Goal: Task Accomplishment & Management: Manage account settings

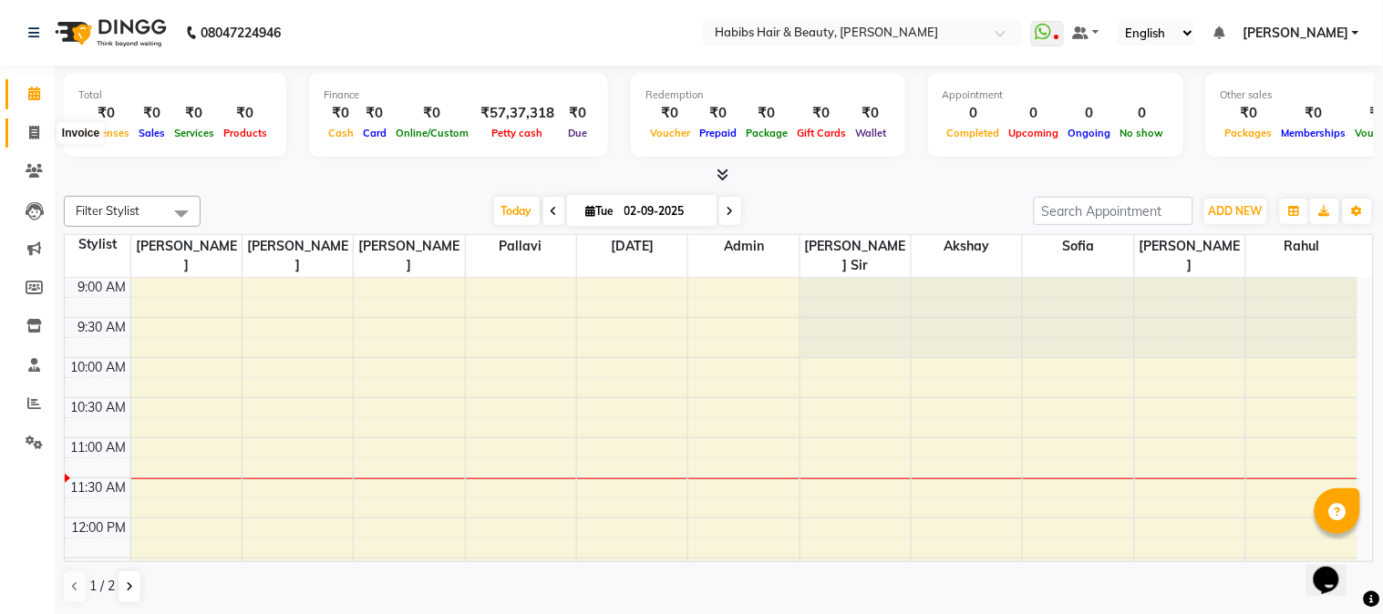
click at [34, 132] on icon at bounding box center [34, 133] width 10 height 14
select select "service"
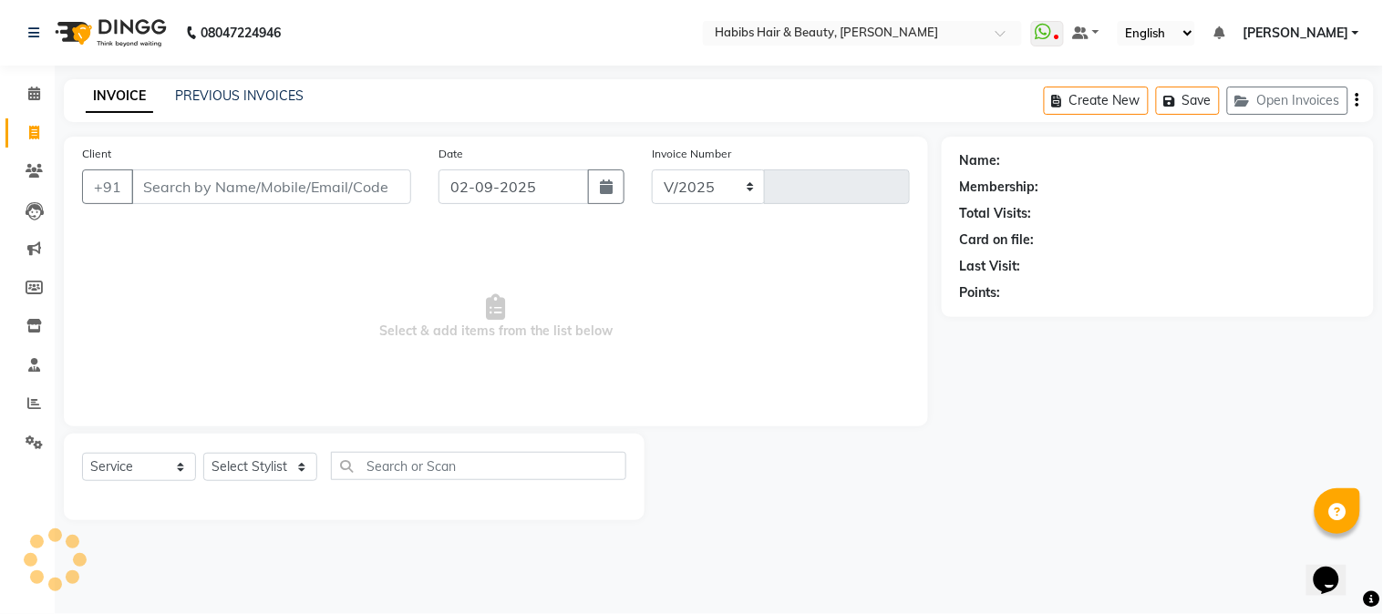
select select "3712"
type input "4434"
click at [203, 189] on input "Client" at bounding box center [271, 187] width 280 height 35
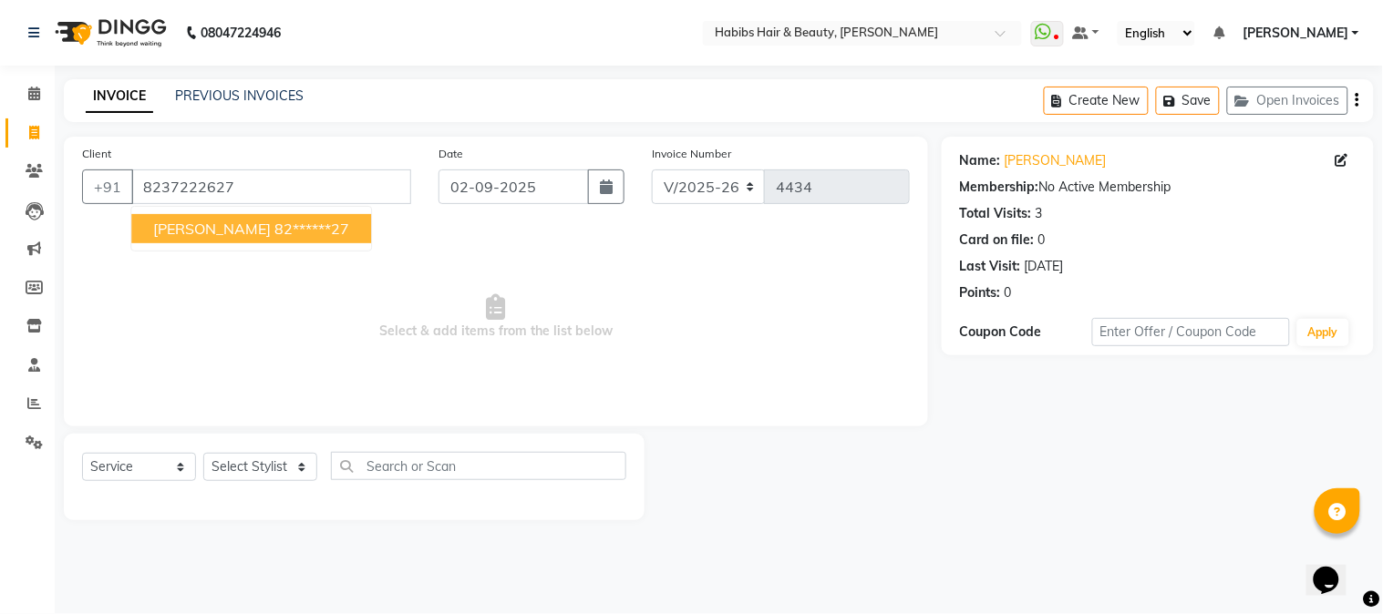
click at [274, 231] on ngb-highlight "82******27" at bounding box center [311, 229] width 75 height 18
type input "82******27"
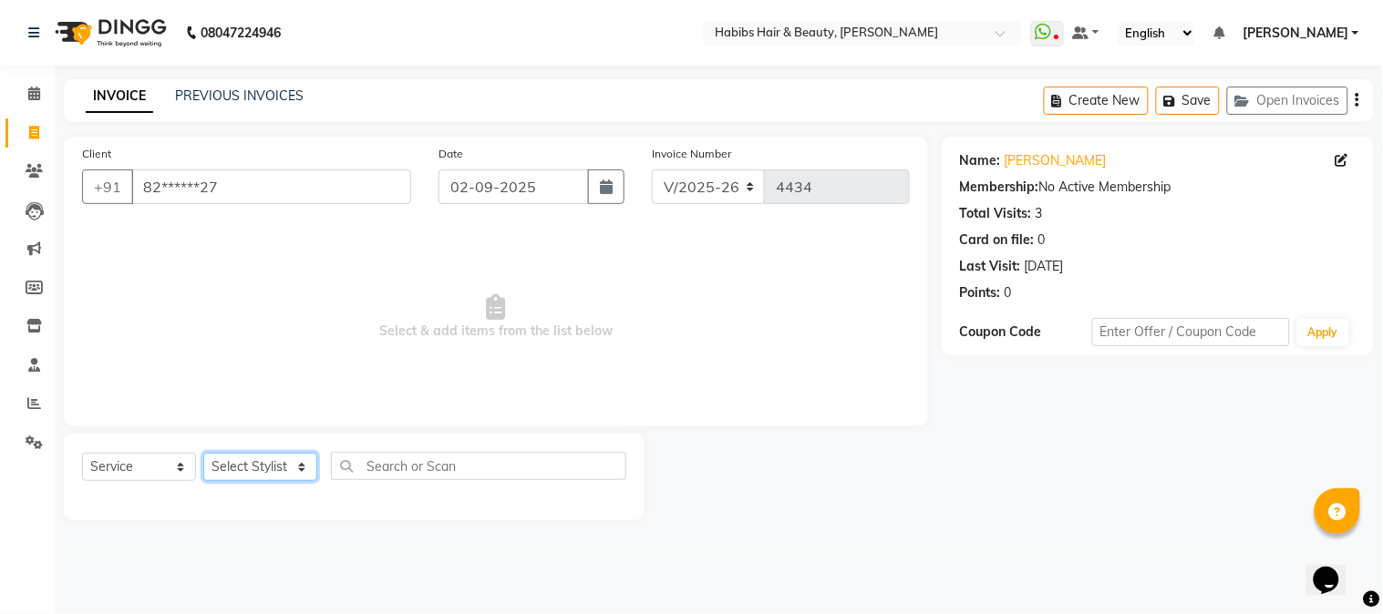
click at [260, 457] on select "Select Stylist Admin Akshay [PERSON_NAME] [PERSON_NAME] [PERSON_NAME] [PERSON_N…" at bounding box center [260, 467] width 114 height 28
select select "17830"
click at [203, 454] on select "Select Stylist Admin Akshay [PERSON_NAME] [PERSON_NAME] [PERSON_NAME] [PERSON_N…" at bounding box center [260, 467] width 114 height 28
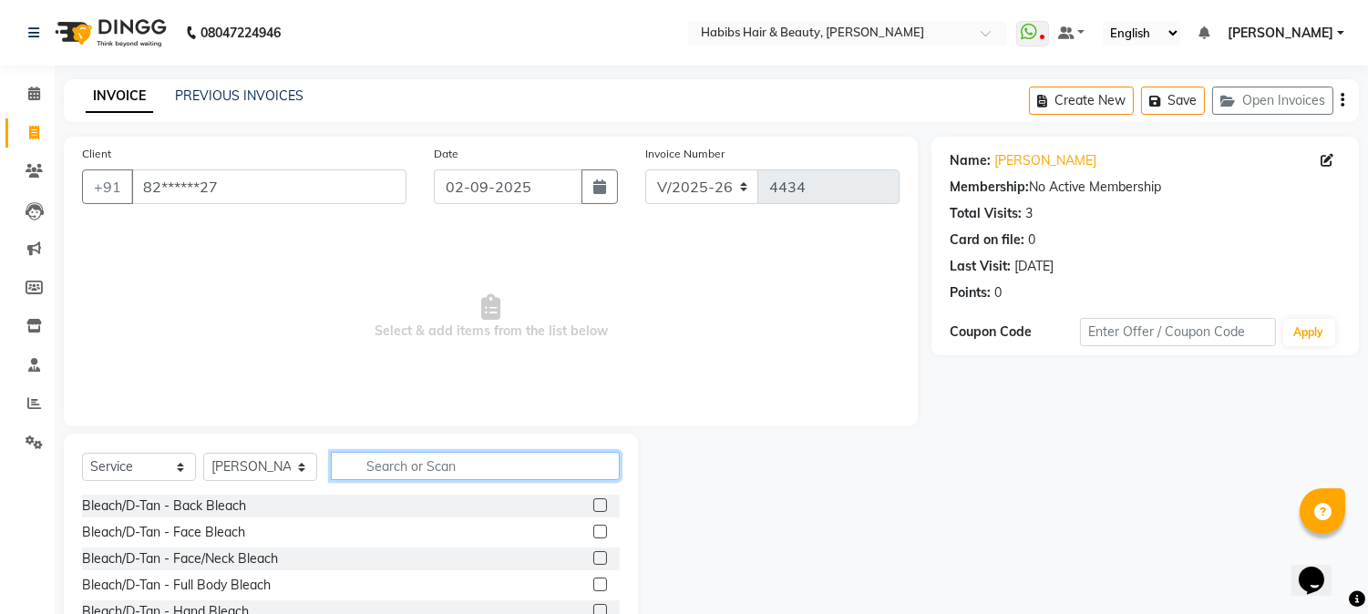
click at [370, 468] on input "text" at bounding box center [475, 466] width 289 height 28
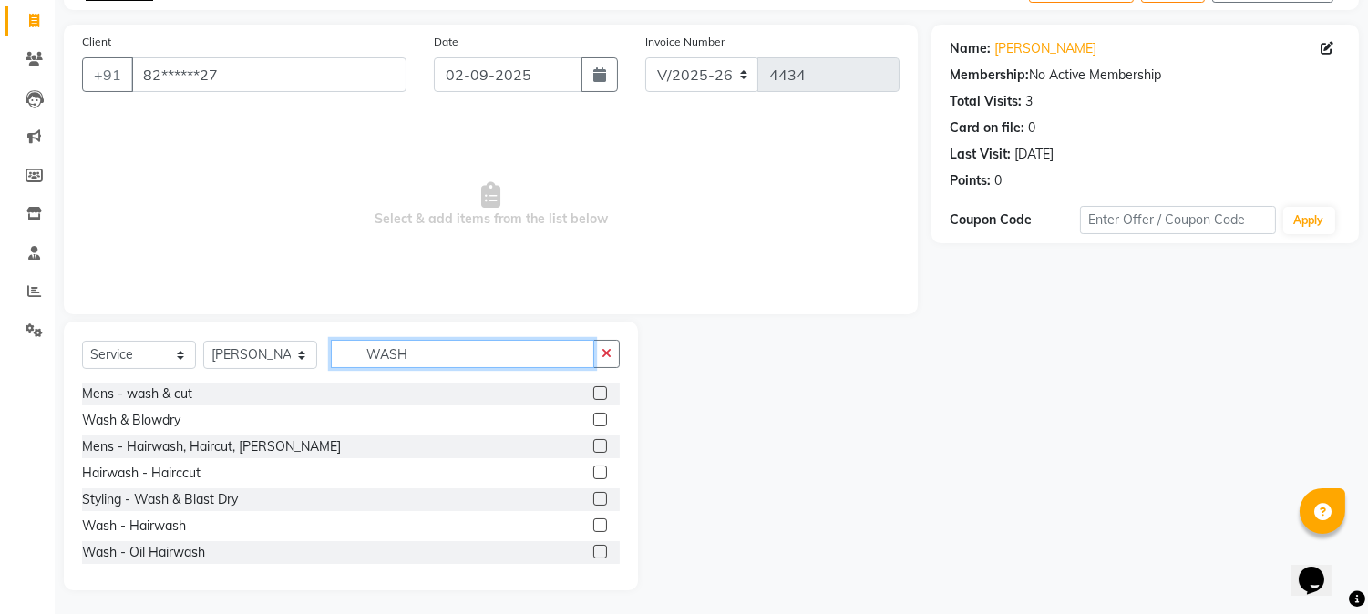
scroll to position [115, 0]
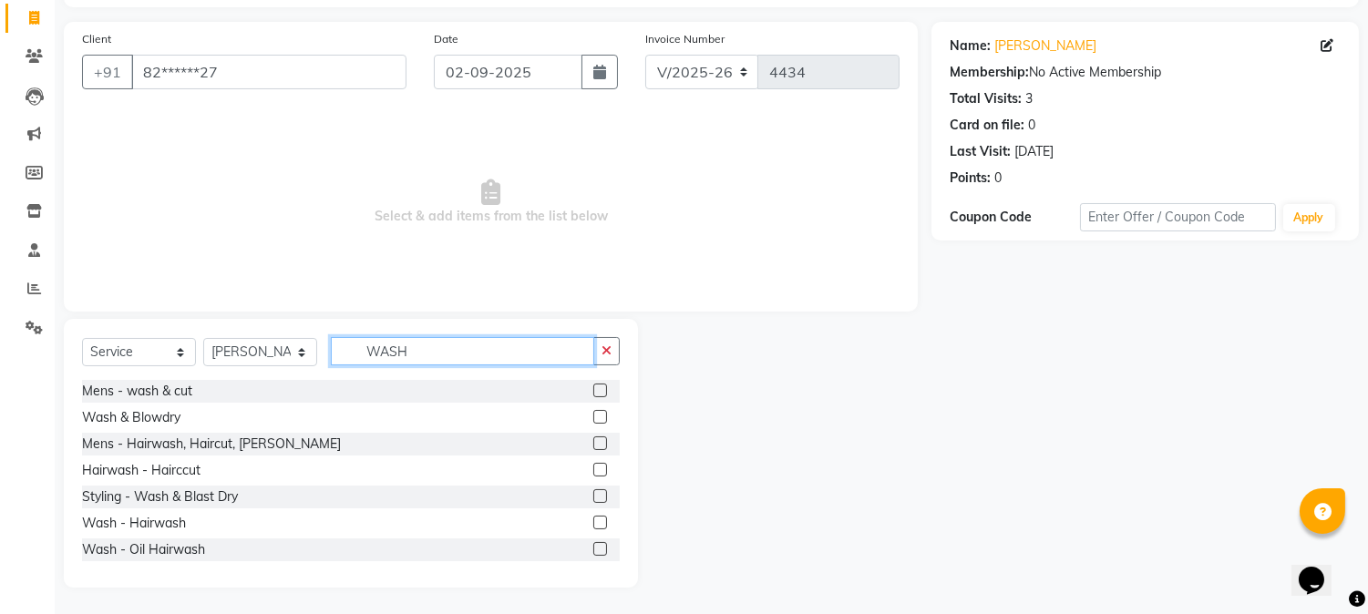
type input "WASH"
click at [593, 495] on label at bounding box center [600, 497] width 14 height 14
click at [593, 495] on input "checkbox" at bounding box center [599, 497] width 12 height 12
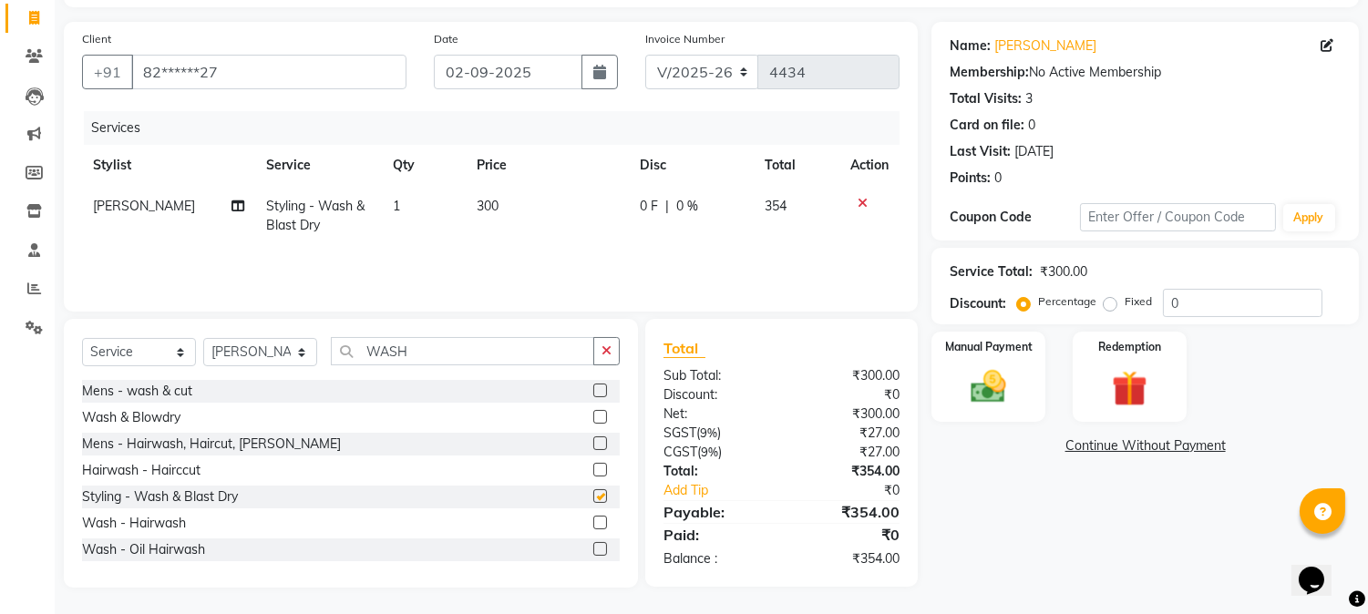
checkbox input "false"
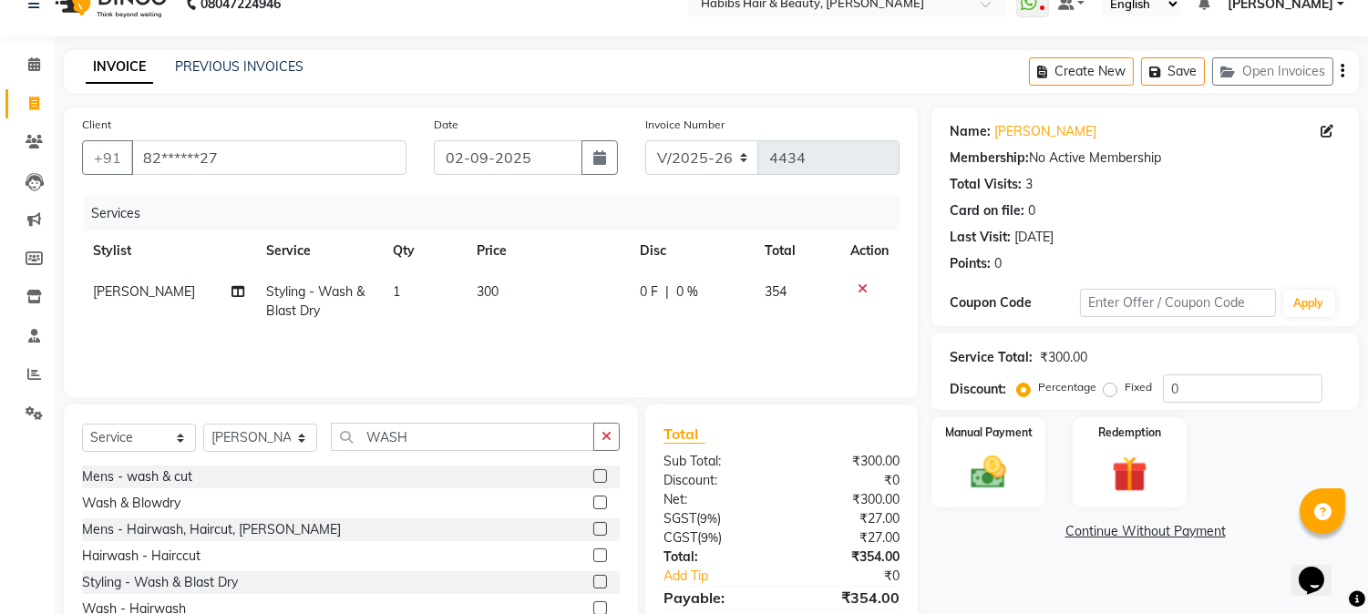
scroll to position [0, 0]
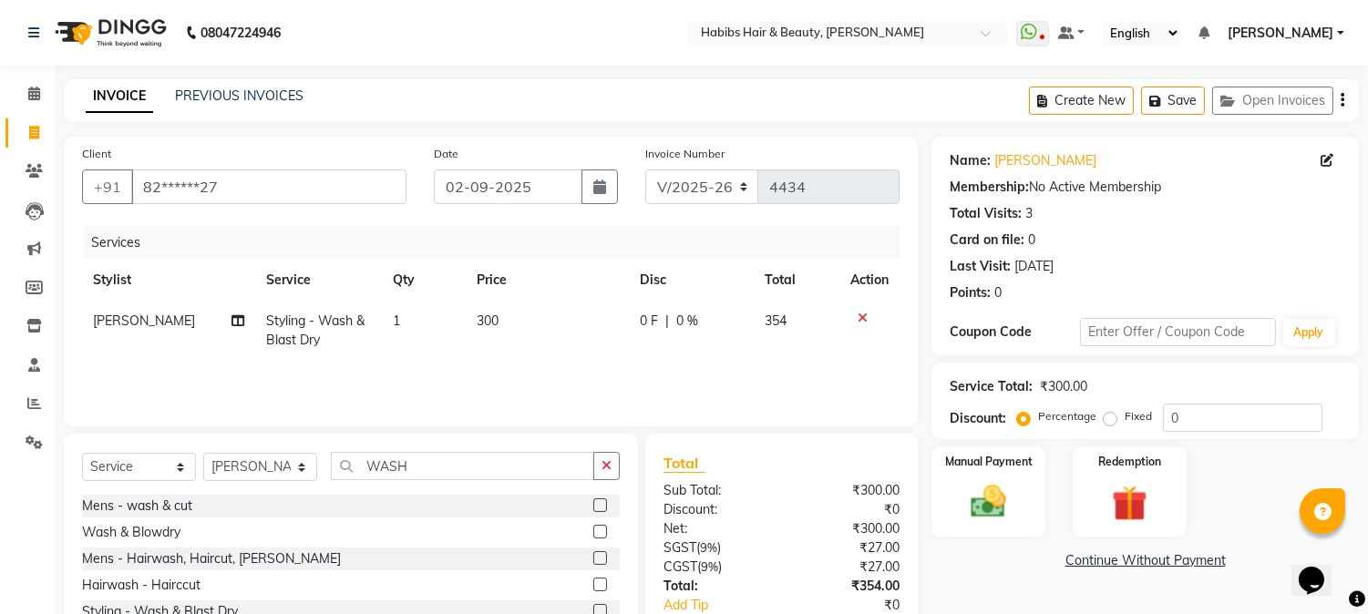
click at [1341, 100] on icon "button" at bounding box center [1343, 100] width 4 height 1
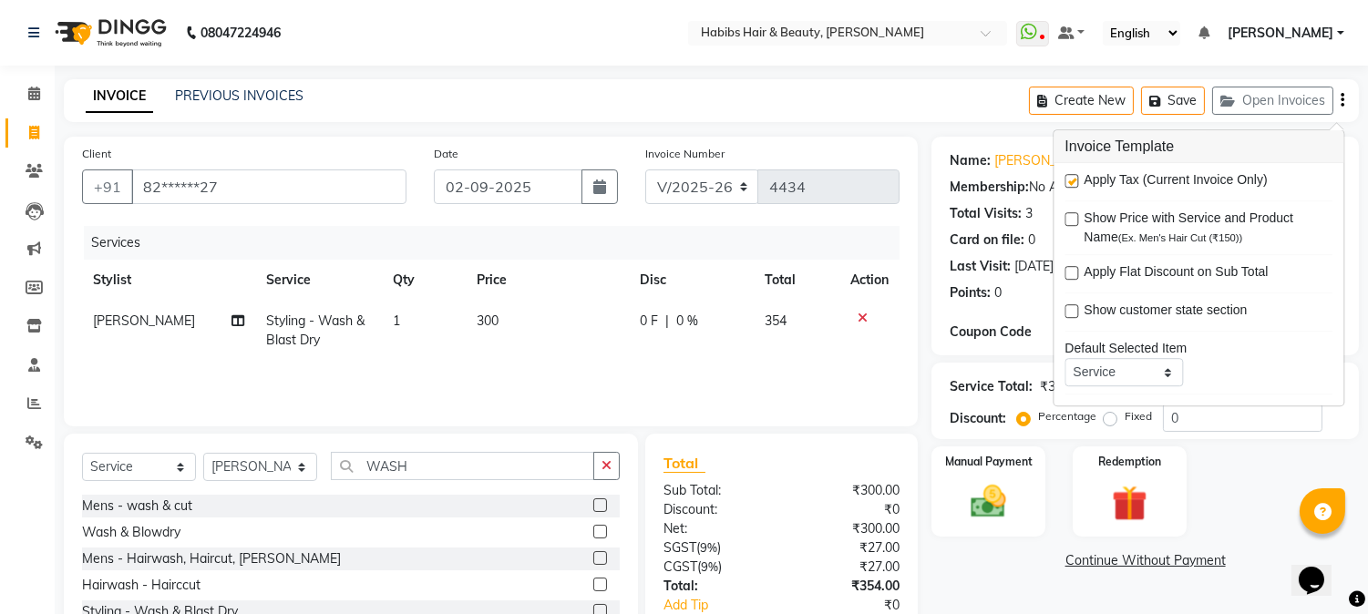
click at [1072, 181] on label at bounding box center [1072, 181] width 14 height 14
click at [1072, 181] on input "checkbox" at bounding box center [1071, 182] width 12 height 12
checkbox input "false"
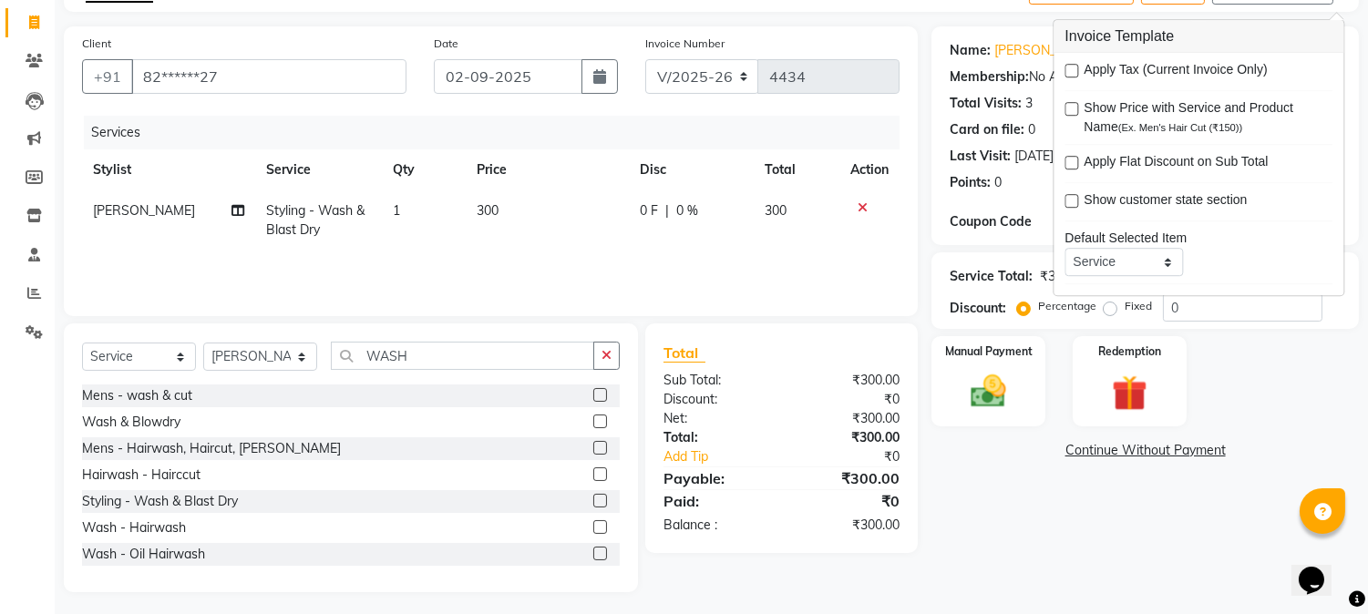
scroll to position [115, 0]
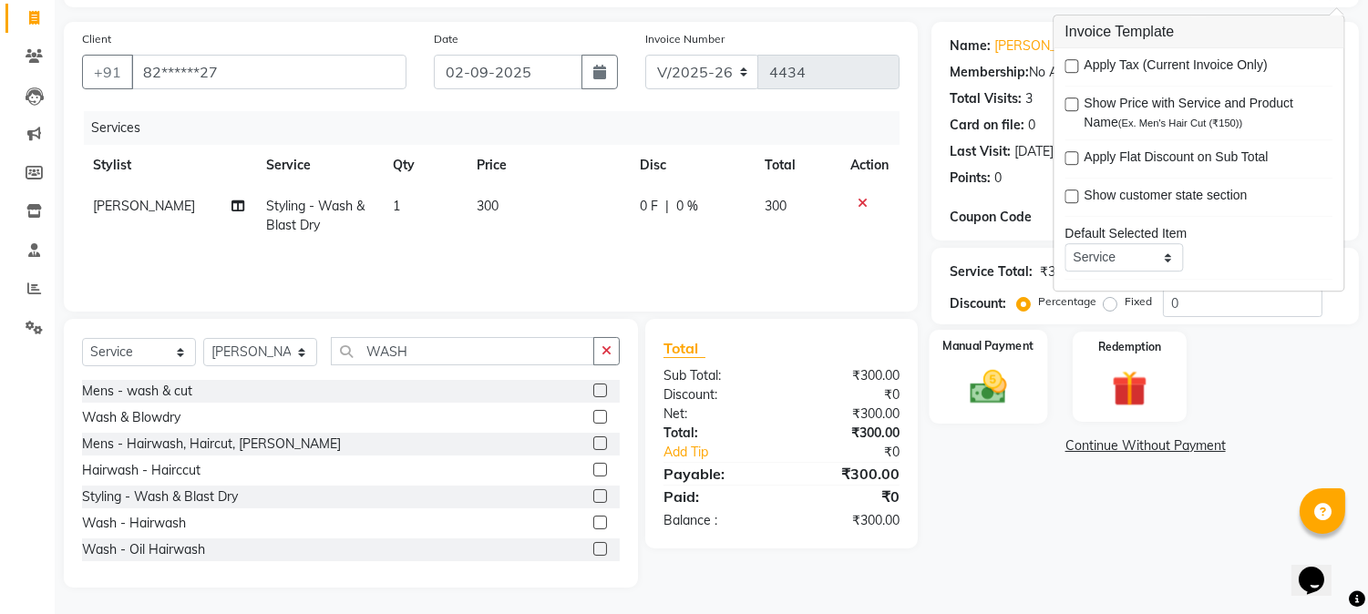
click at [996, 371] on img at bounding box center [989, 387] width 60 height 43
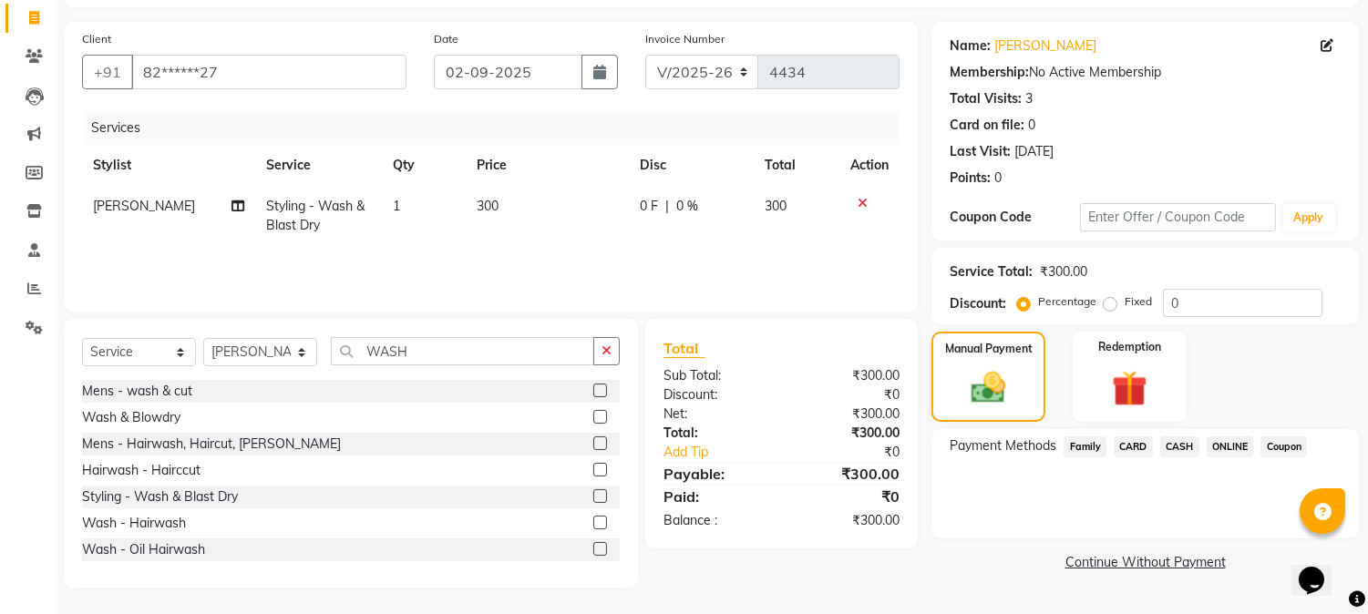
click at [1177, 440] on span "CASH" at bounding box center [1180, 447] width 39 height 21
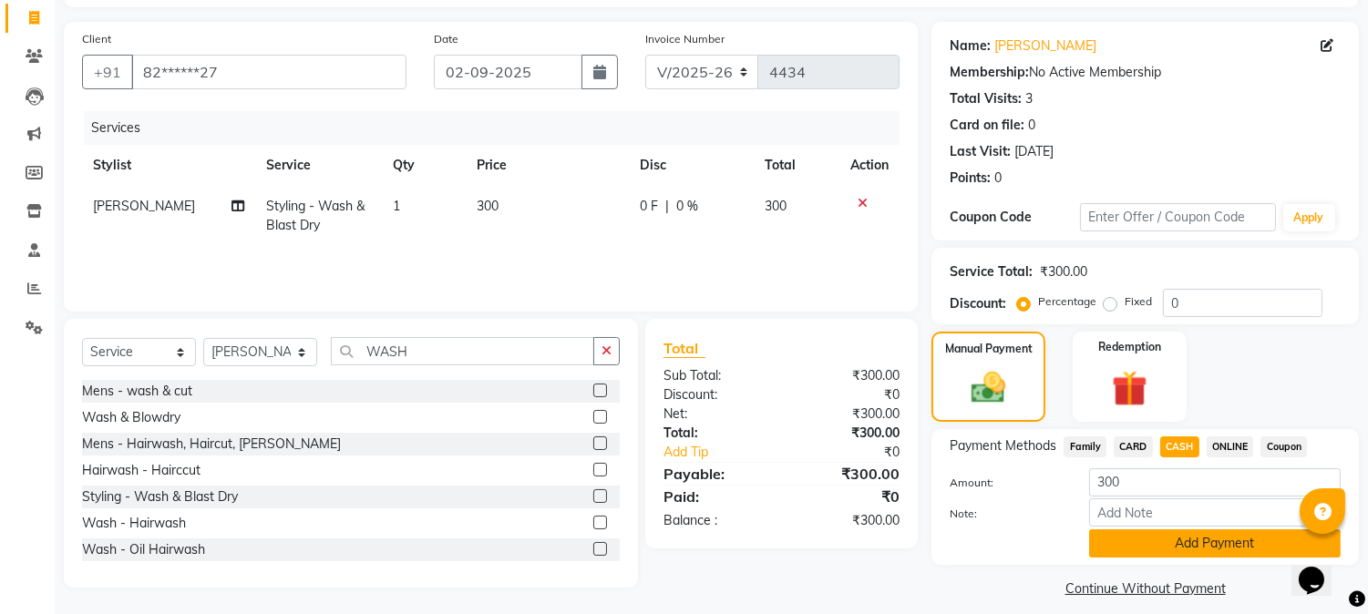
click at [1143, 539] on button "Add Payment" at bounding box center [1215, 544] width 252 height 28
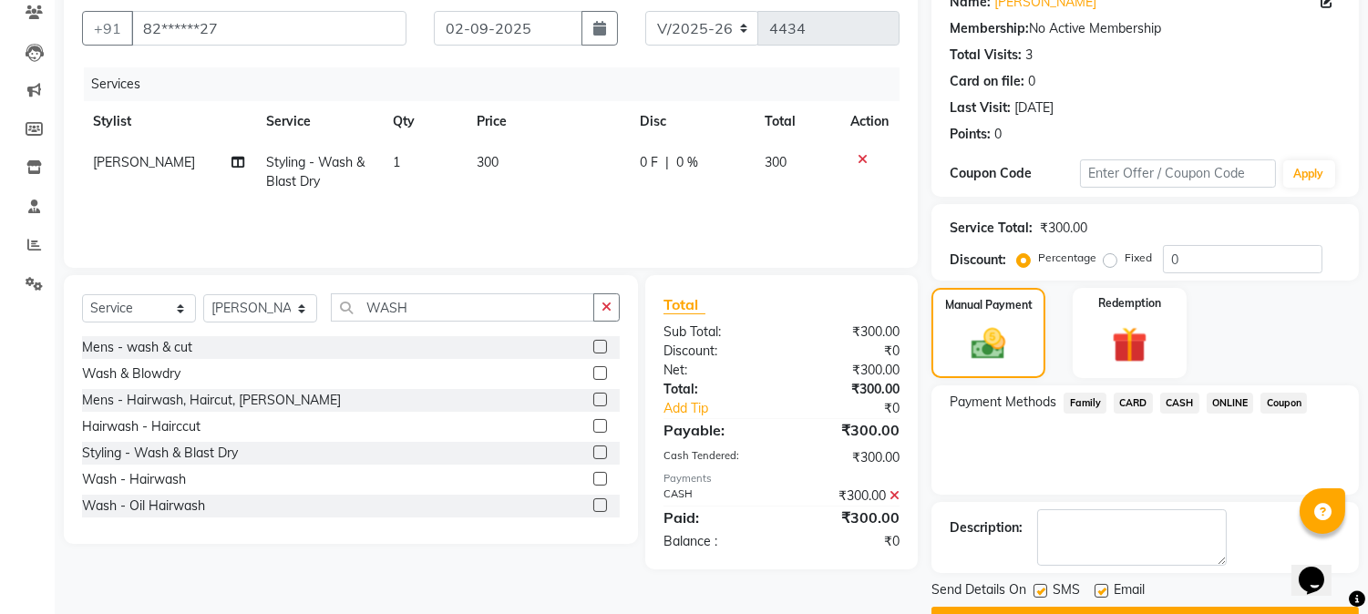
scroll to position [205, 0]
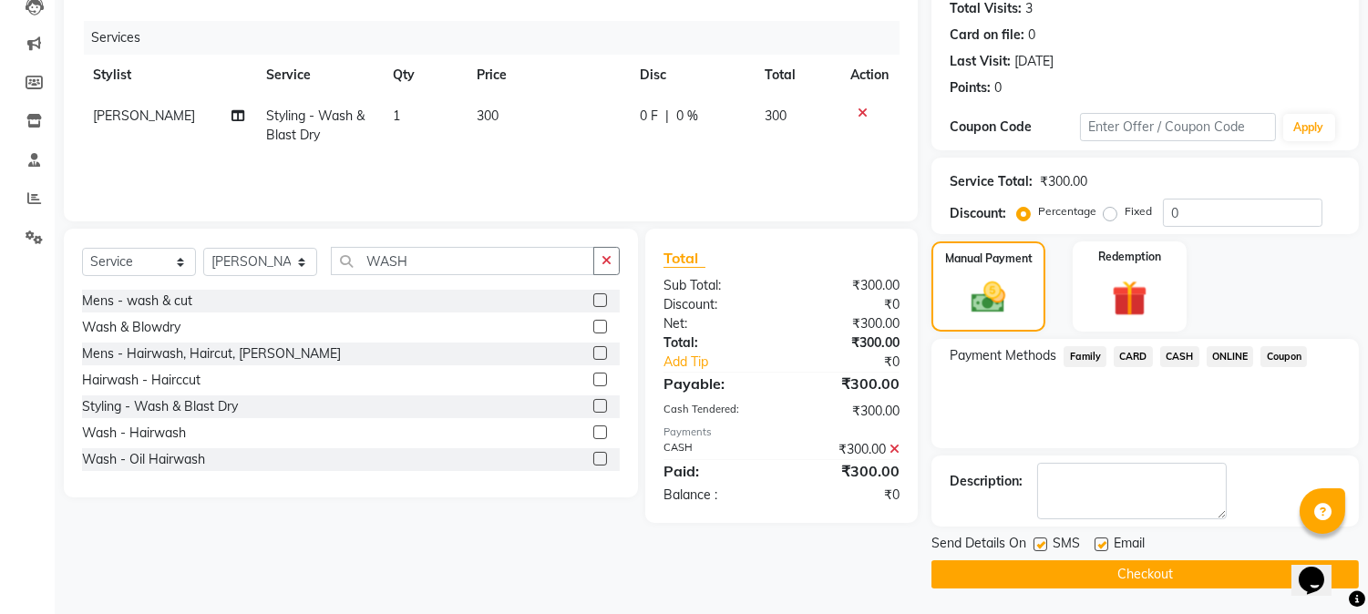
click at [1130, 572] on button "Checkout" at bounding box center [1146, 575] width 428 height 28
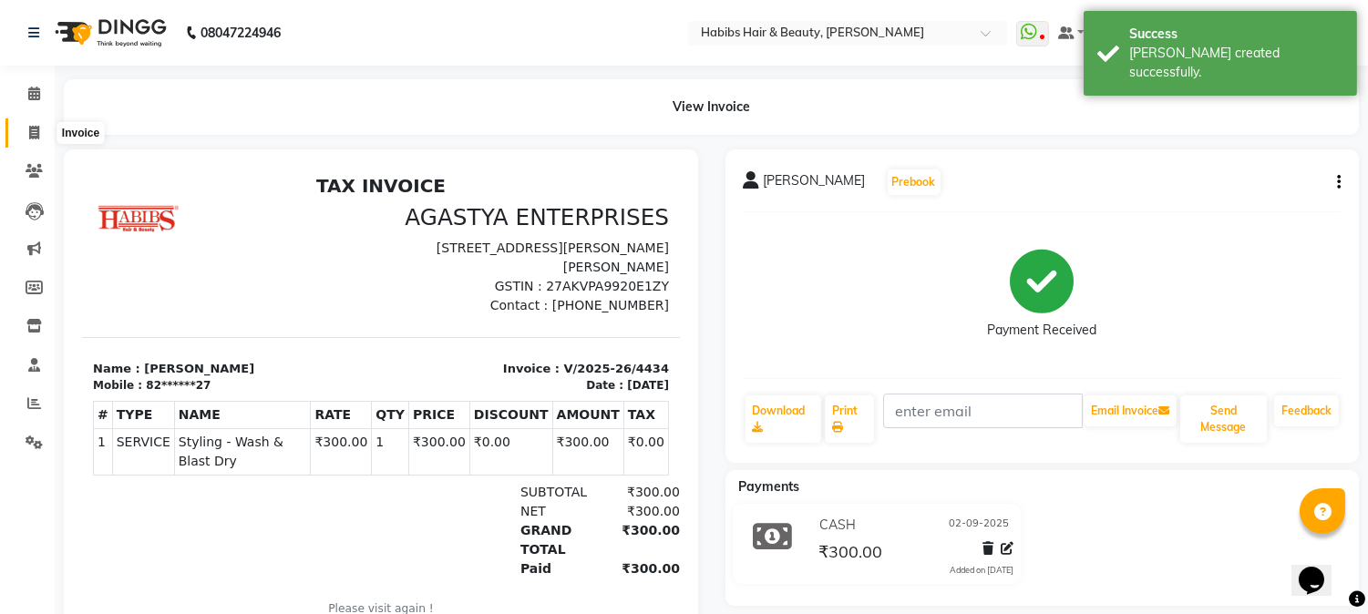
click at [29, 131] on icon at bounding box center [34, 133] width 10 height 14
select select "service"
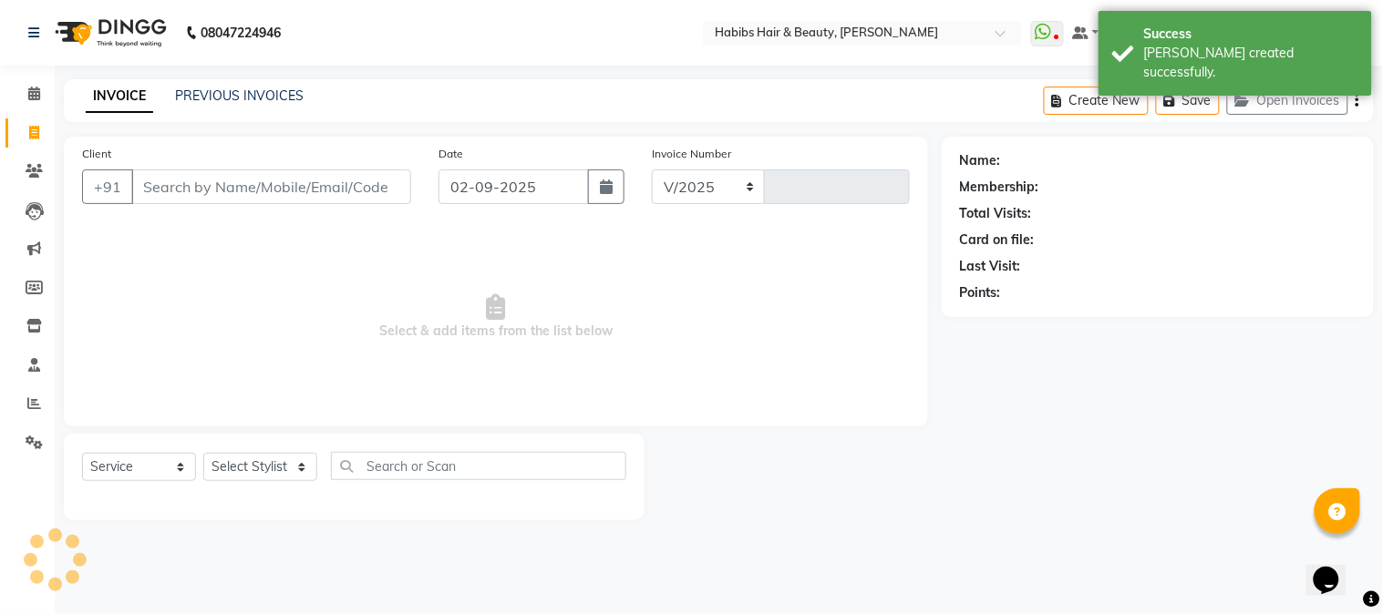
select select "3712"
type input "4435"
click at [297, 179] on input "Client" at bounding box center [271, 187] width 280 height 35
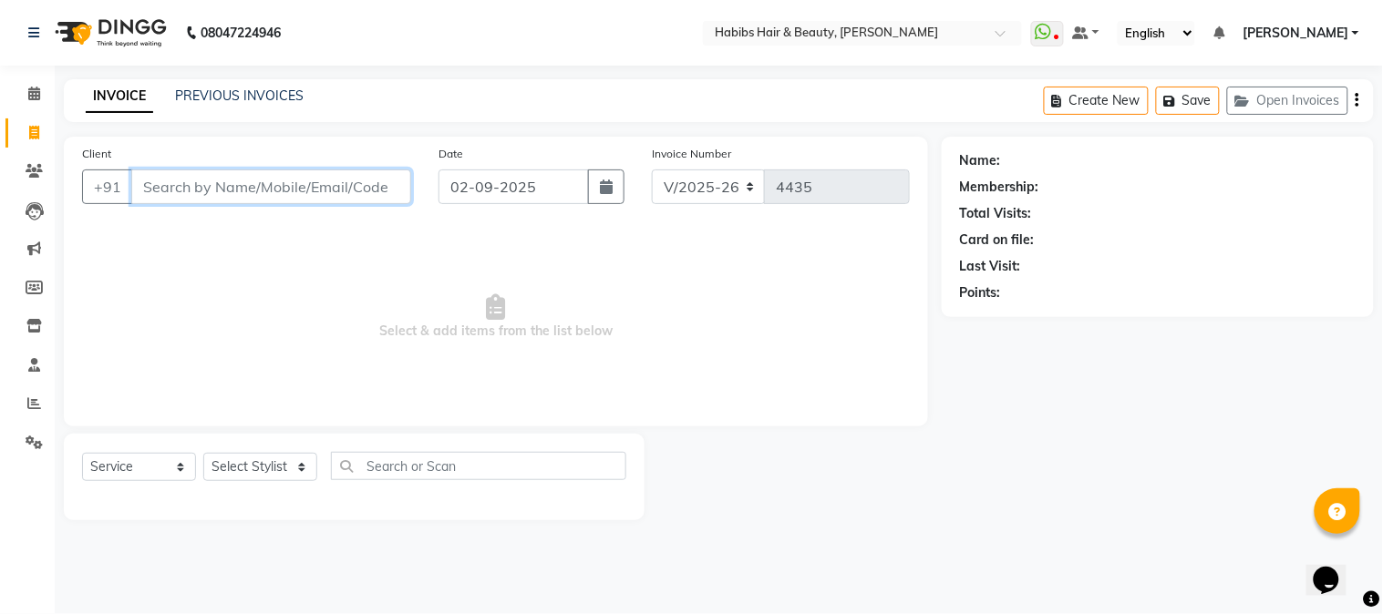
click at [285, 190] on input "Client" at bounding box center [271, 187] width 280 height 35
type input "9284802104"
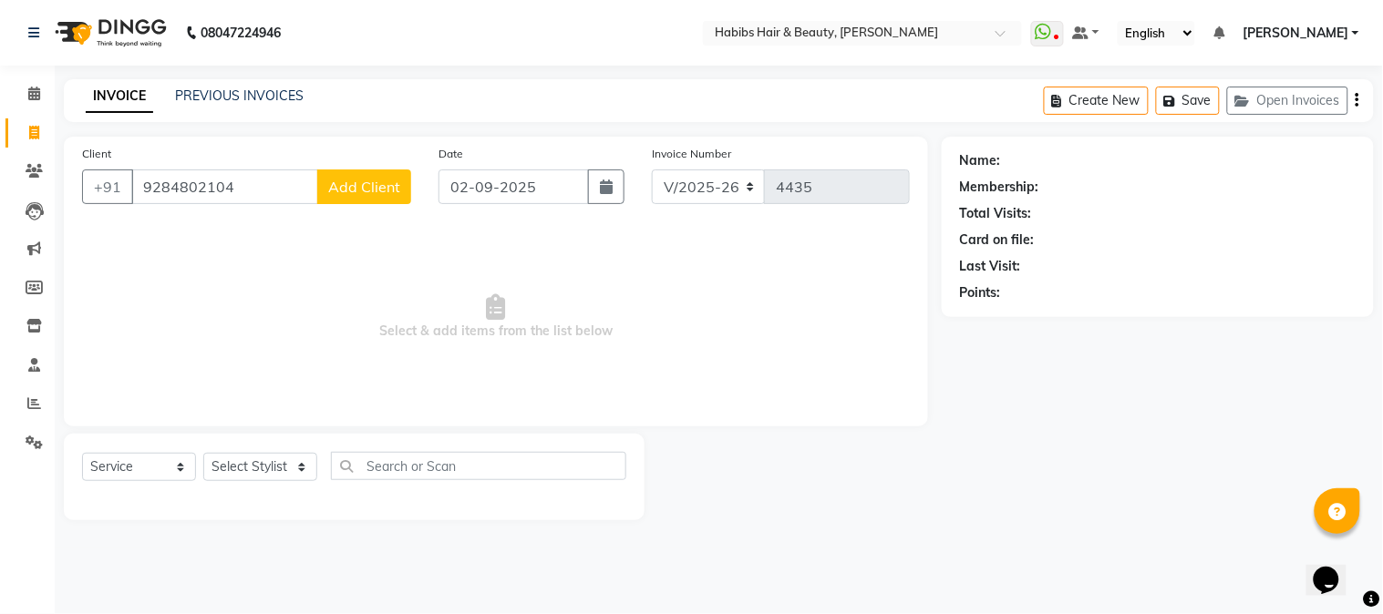
click at [347, 182] on span "Add Client" at bounding box center [364, 187] width 72 height 18
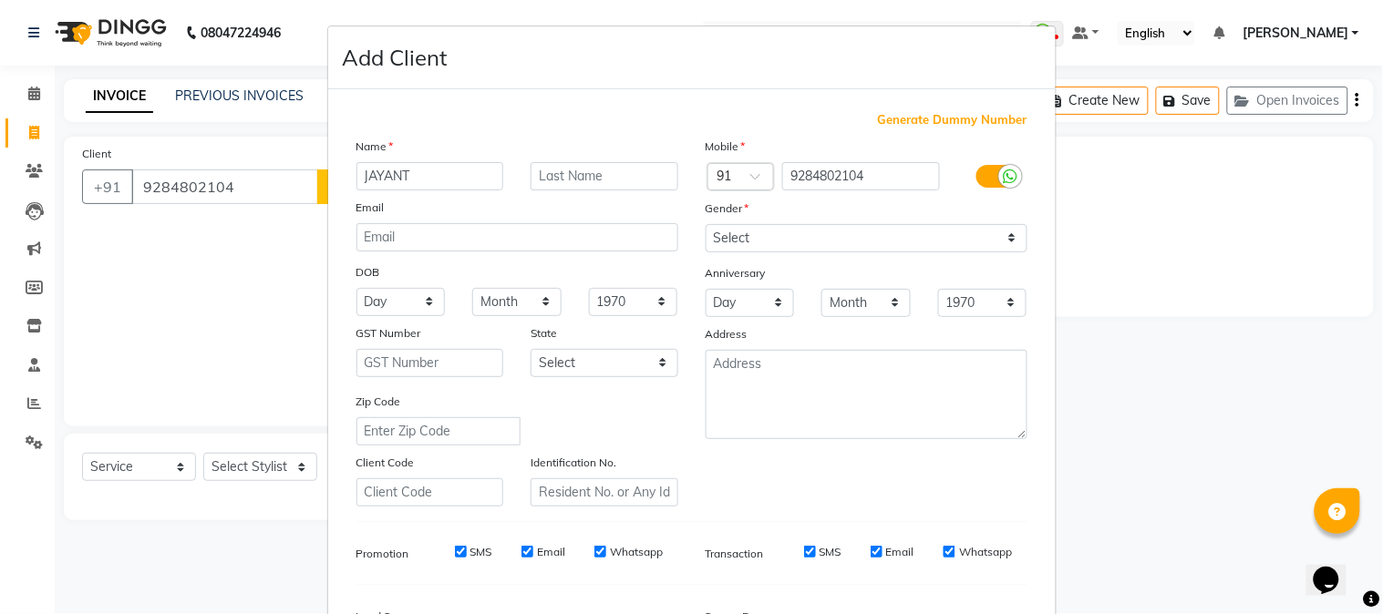
type input "JAYANT"
click at [835, 240] on select "Select [DEMOGRAPHIC_DATA] [DEMOGRAPHIC_DATA] Other Prefer Not To Say" at bounding box center [867, 238] width 322 height 28
select select "[DEMOGRAPHIC_DATA]"
click at [706, 224] on select "Select [DEMOGRAPHIC_DATA] [DEMOGRAPHIC_DATA] Other Prefer Not To Say" at bounding box center [867, 238] width 322 height 28
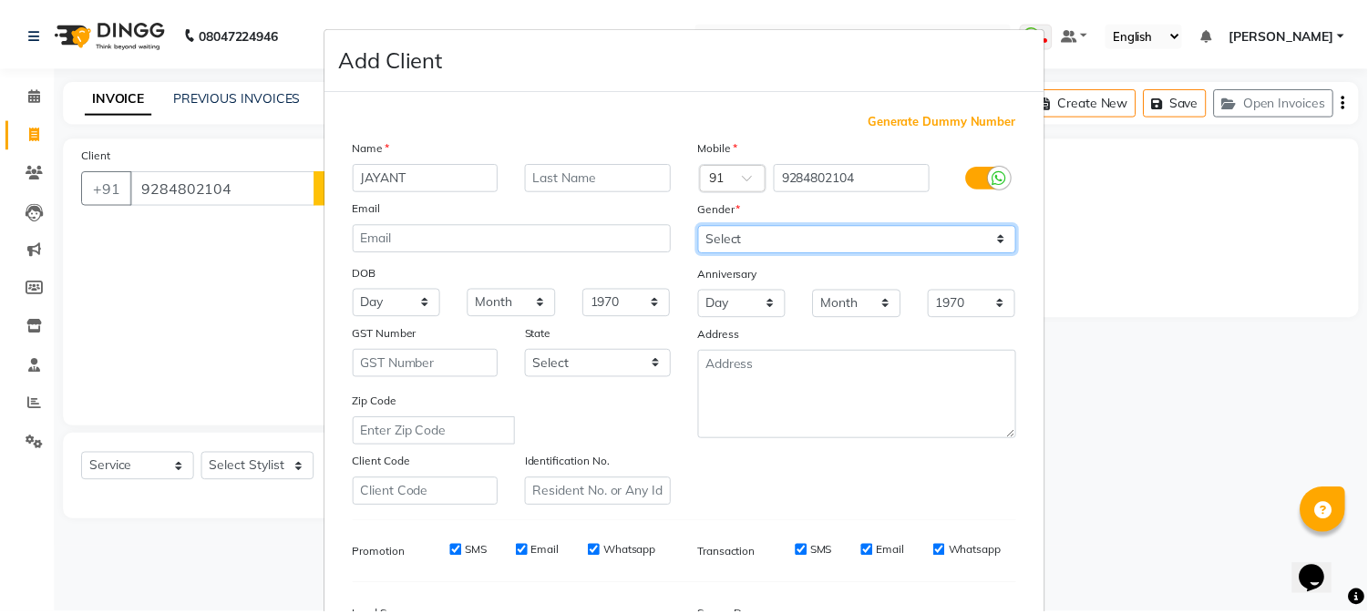
scroll to position [228, 0]
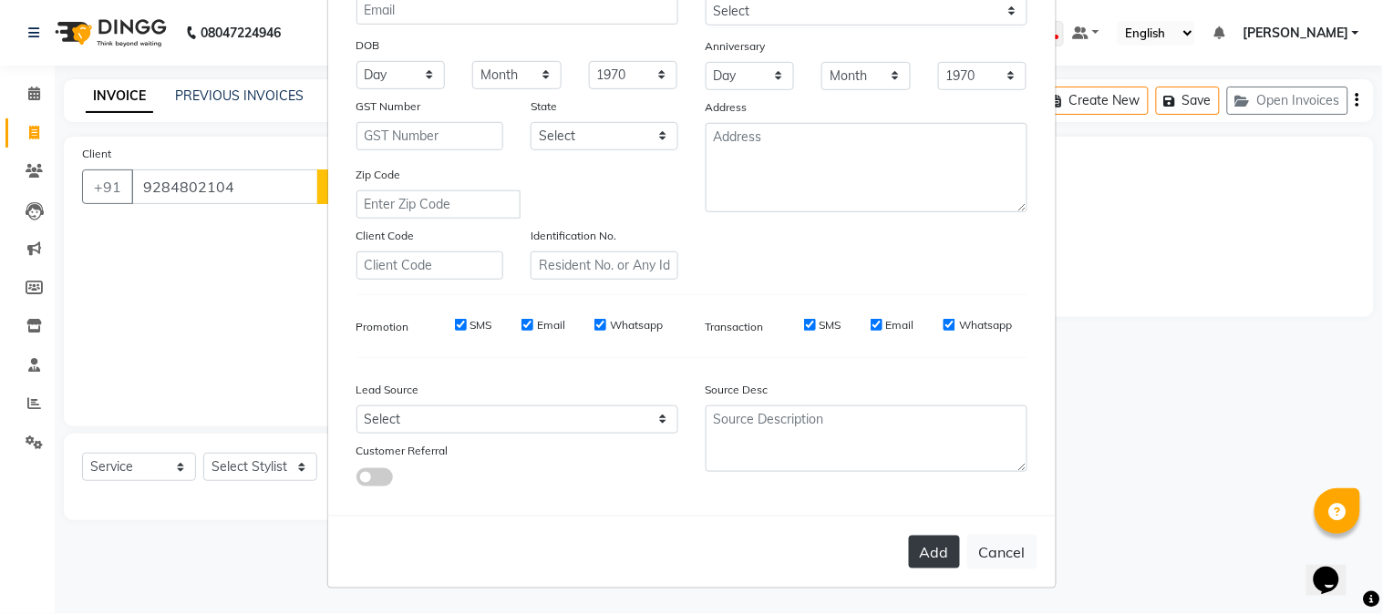
click at [924, 552] on button "Add" at bounding box center [934, 552] width 51 height 33
type input "92******04"
select select
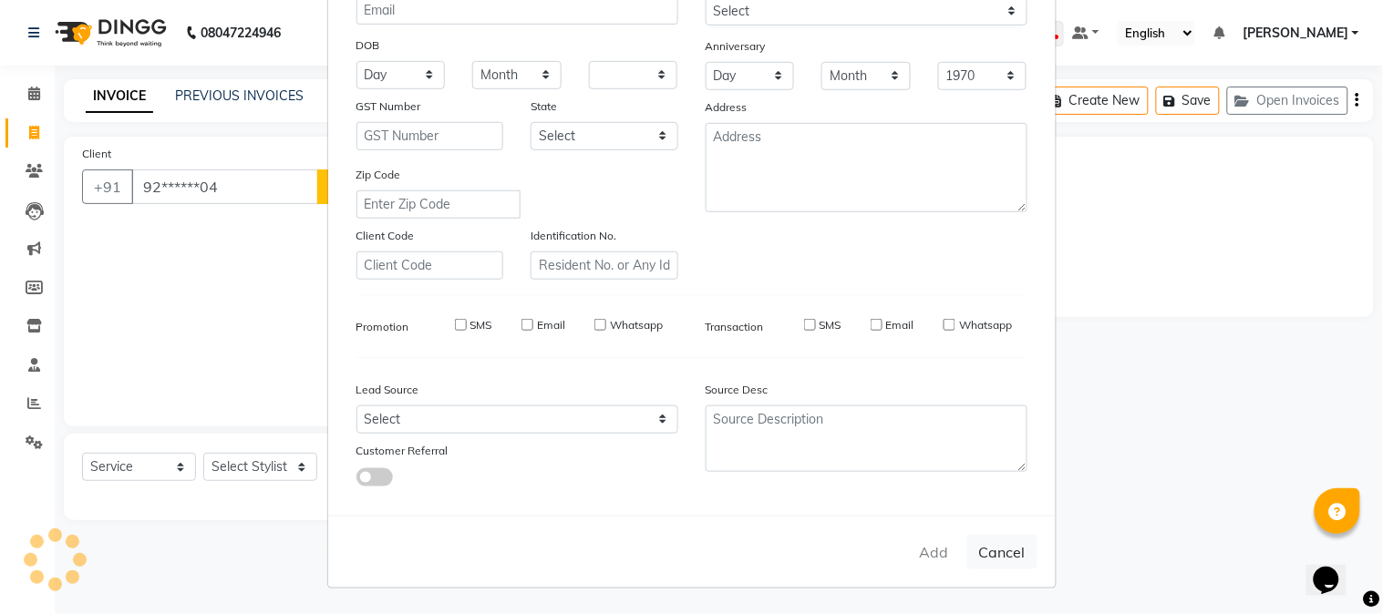
select select
checkbox input "false"
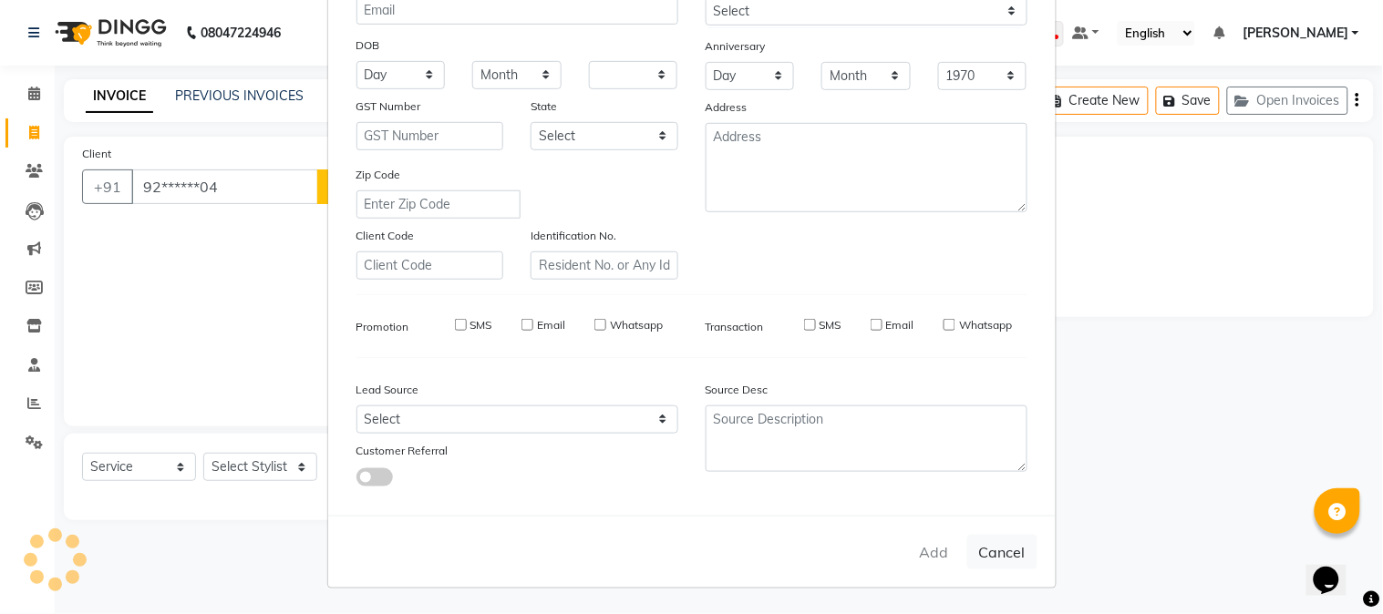
checkbox input "false"
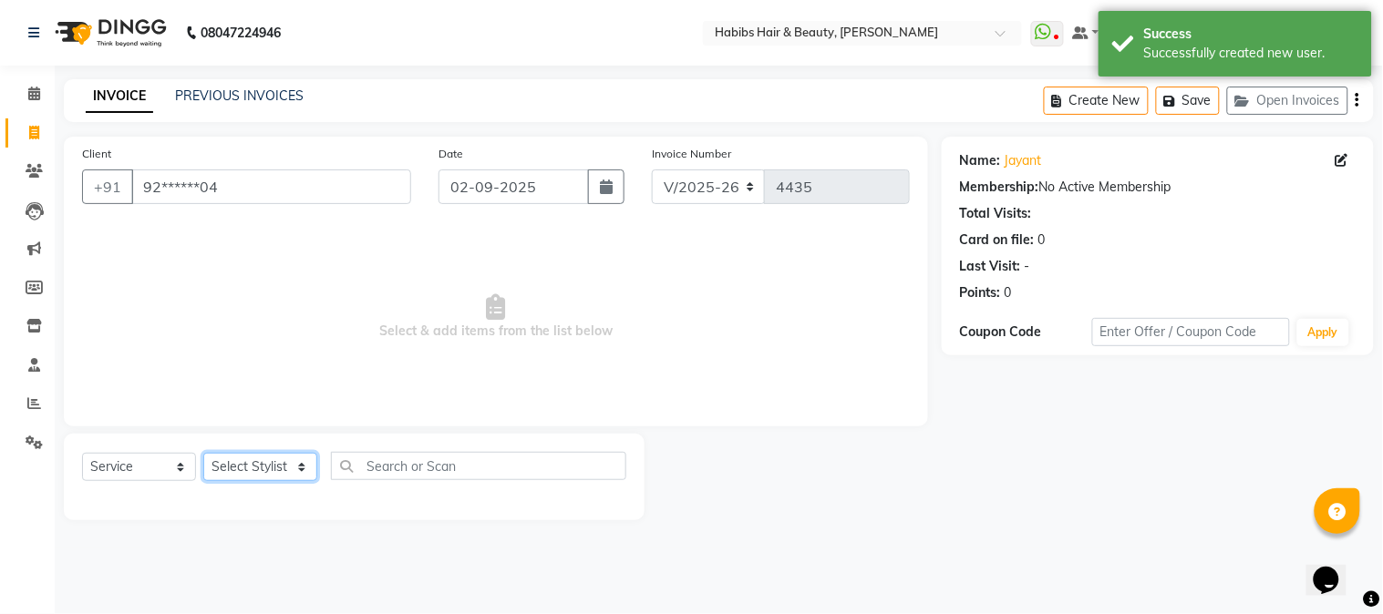
click at [223, 461] on select "Select Stylist Admin Akshay [PERSON_NAME] [PERSON_NAME] [PERSON_NAME] [PERSON_N…" at bounding box center [260, 467] width 114 height 28
select select "17833"
click at [203, 454] on select "Select Stylist Admin Akshay [PERSON_NAME] [PERSON_NAME] [PERSON_NAME] [PERSON_N…" at bounding box center [260, 467] width 114 height 28
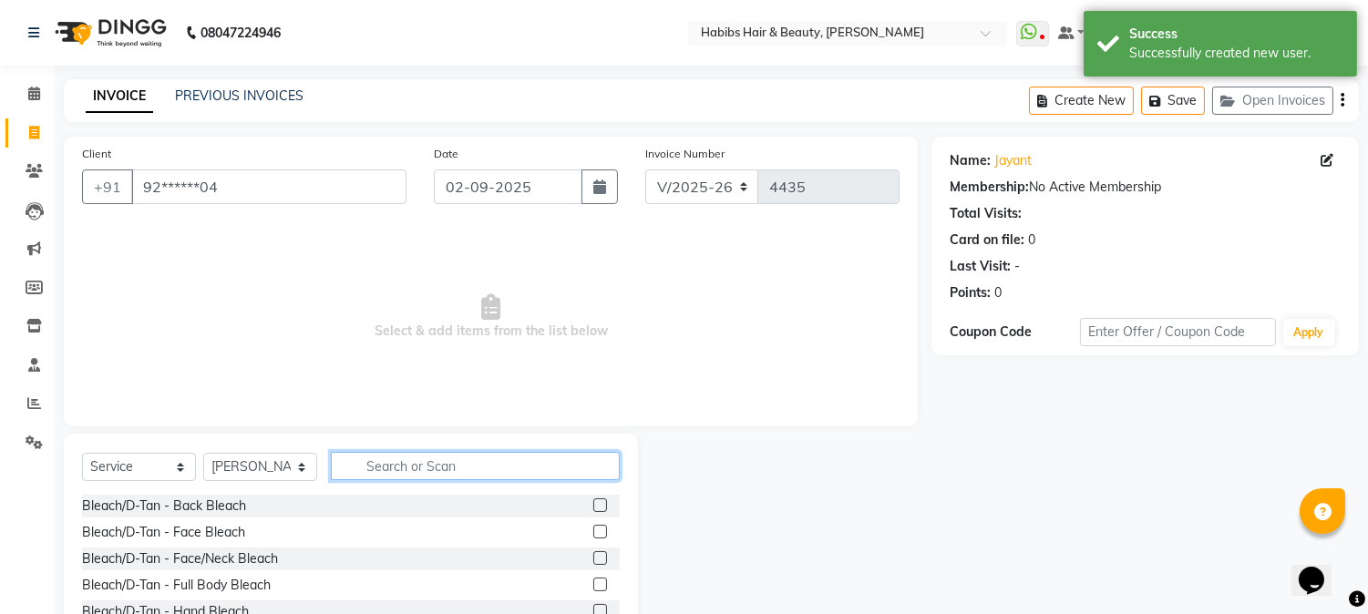
click at [460, 459] on input "text" at bounding box center [475, 466] width 289 height 28
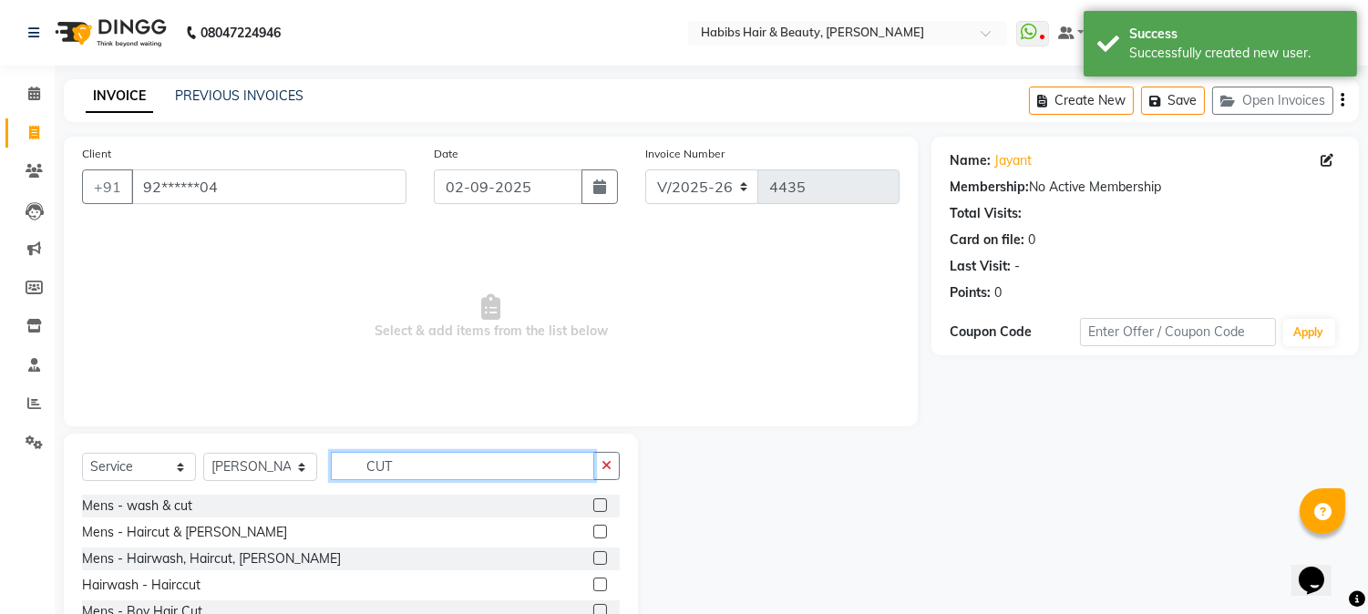
type input "CUT"
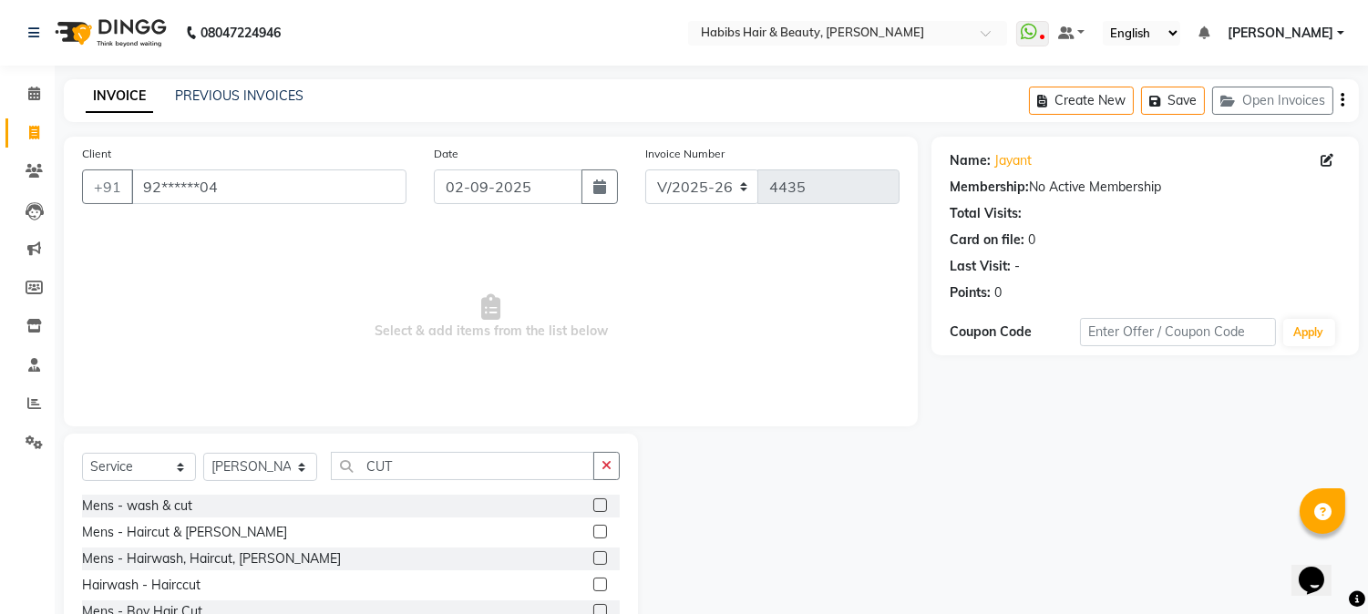
click at [593, 560] on label at bounding box center [600, 559] width 14 height 14
click at [593, 560] on input "checkbox" at bounding box center [599, 559] width 12 height 12
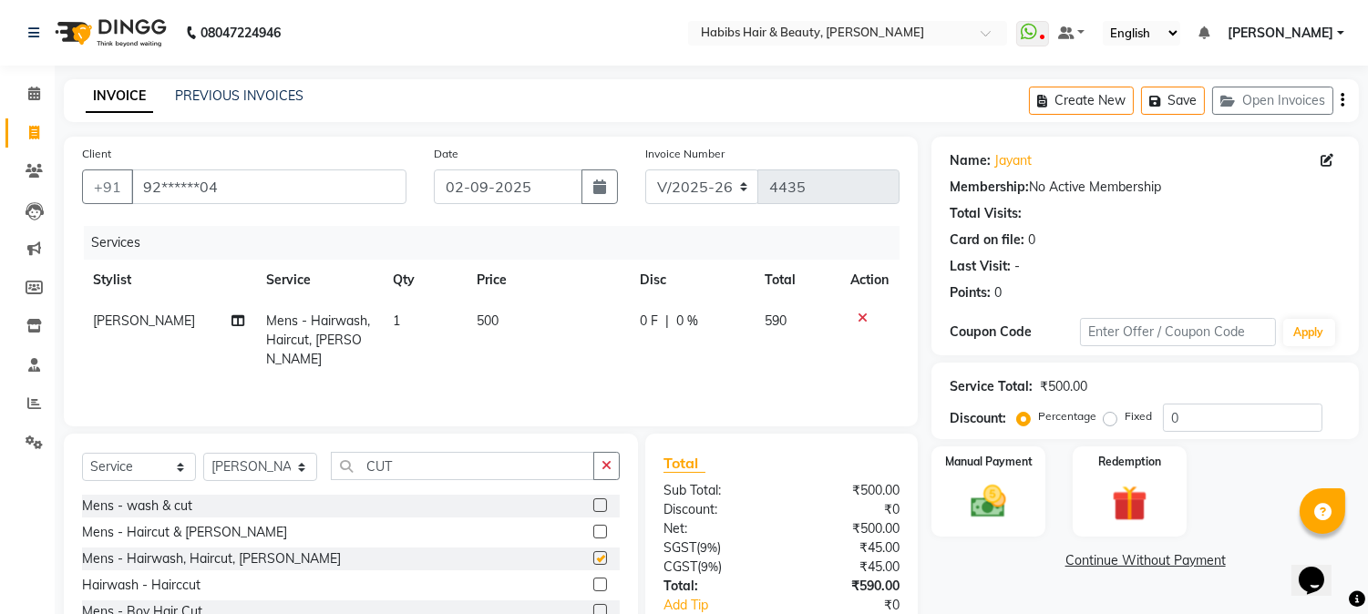
checkbox input "false"
click at [260, 469] on select "Select Stylist Admin Akshay [PERSON_NAME] [PERSON_NAME] [PERSON_NAME] [PERSON_N…" at bounding box center [260, 467] width 114 height 28
select select "17834"
click at [203, 454] on select "Select Stylist Admin Akshay [PERSON_NAME] [PERSON_NAME] [PERSON_NAME] [PERSON_N…" at bounding box center [260, 467] width 114 height 28
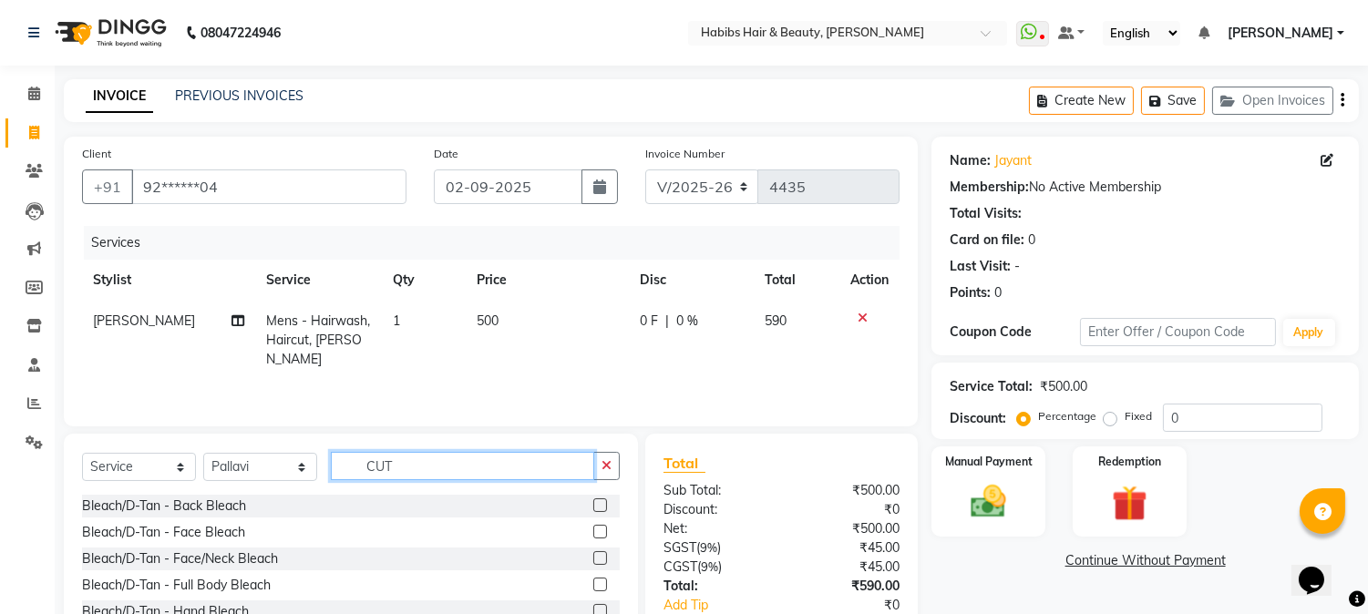
click at [370, 468] on input "CUT" at bounding box center [462, 466] width 263 height 28
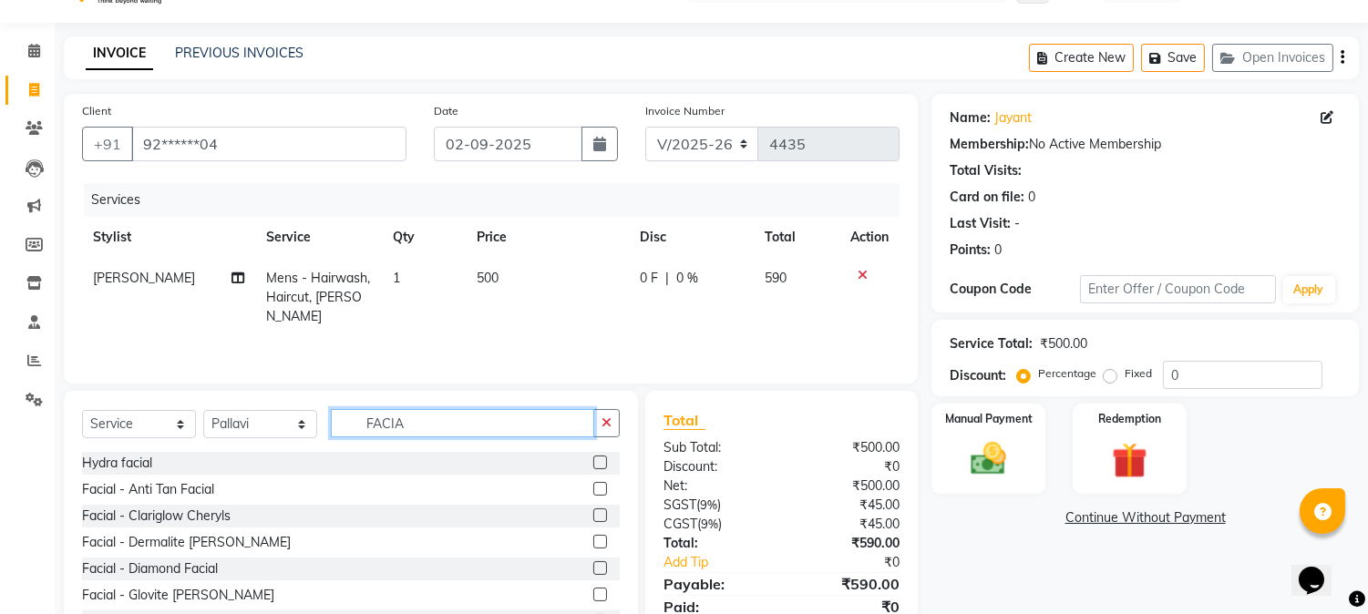
scroll to position [115, 0]
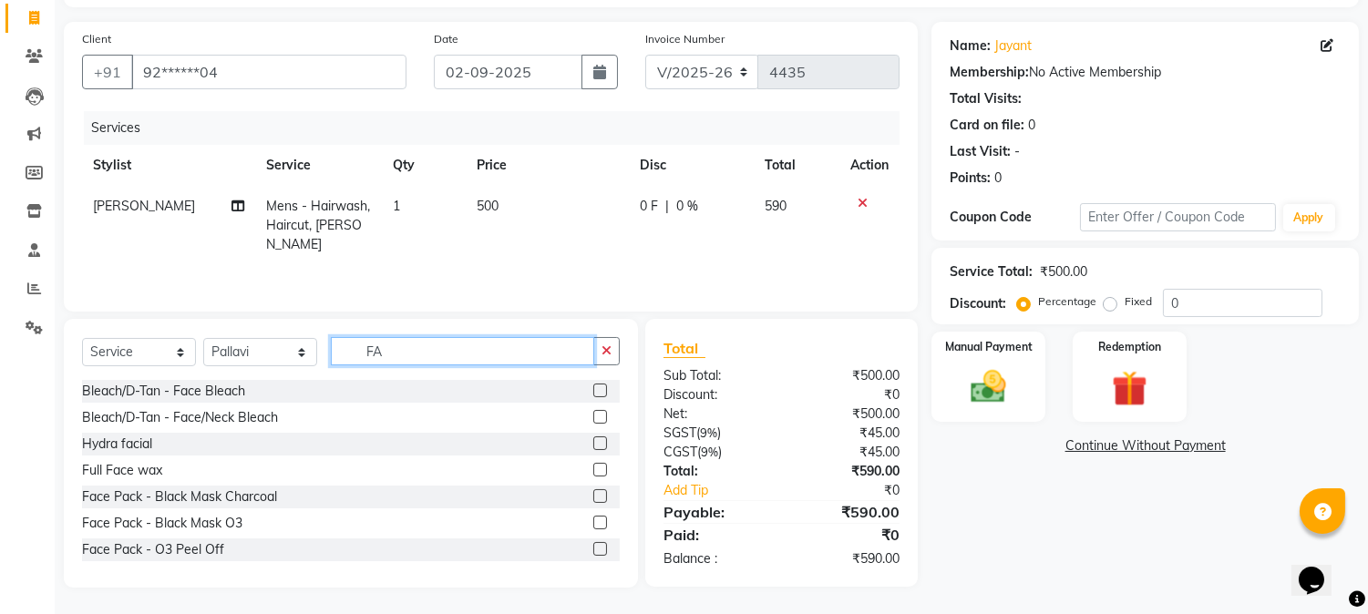
type input "F"
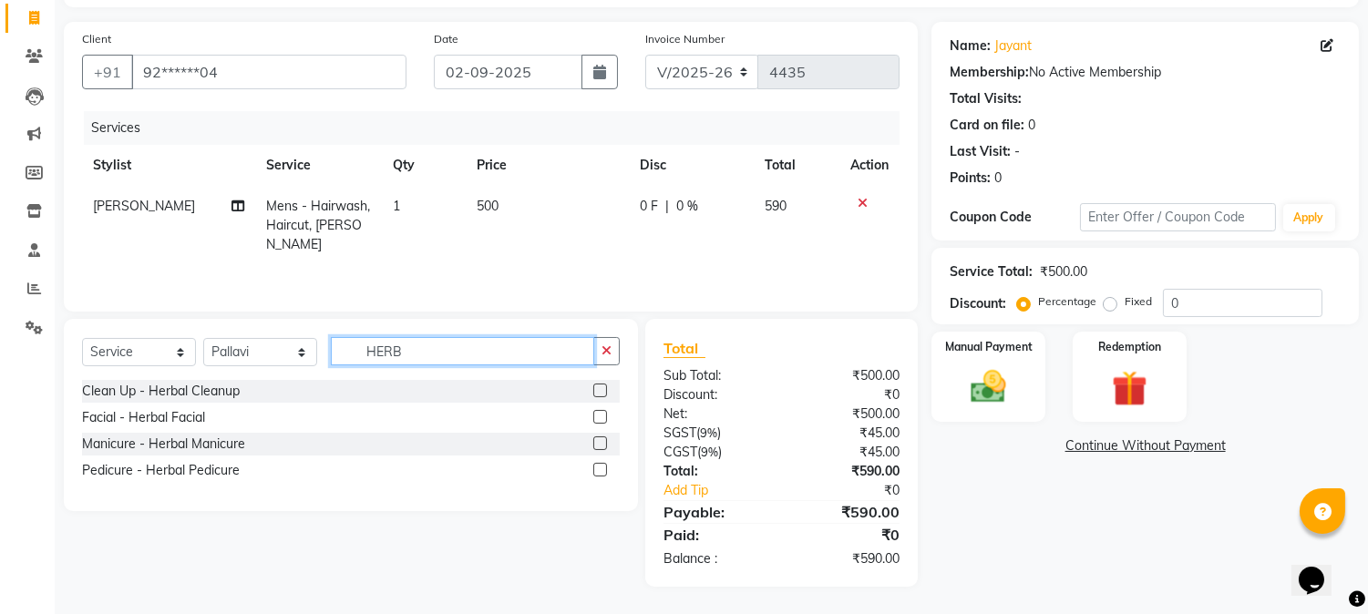
scroll to position [114, 0]
type input "HERBAL"
click at [600, 413] on label at bounding box center [600, 418] width 14 height 14
click at [600, 413] on input "checkbox" at bounding box center [599, 419] width 12 height 12
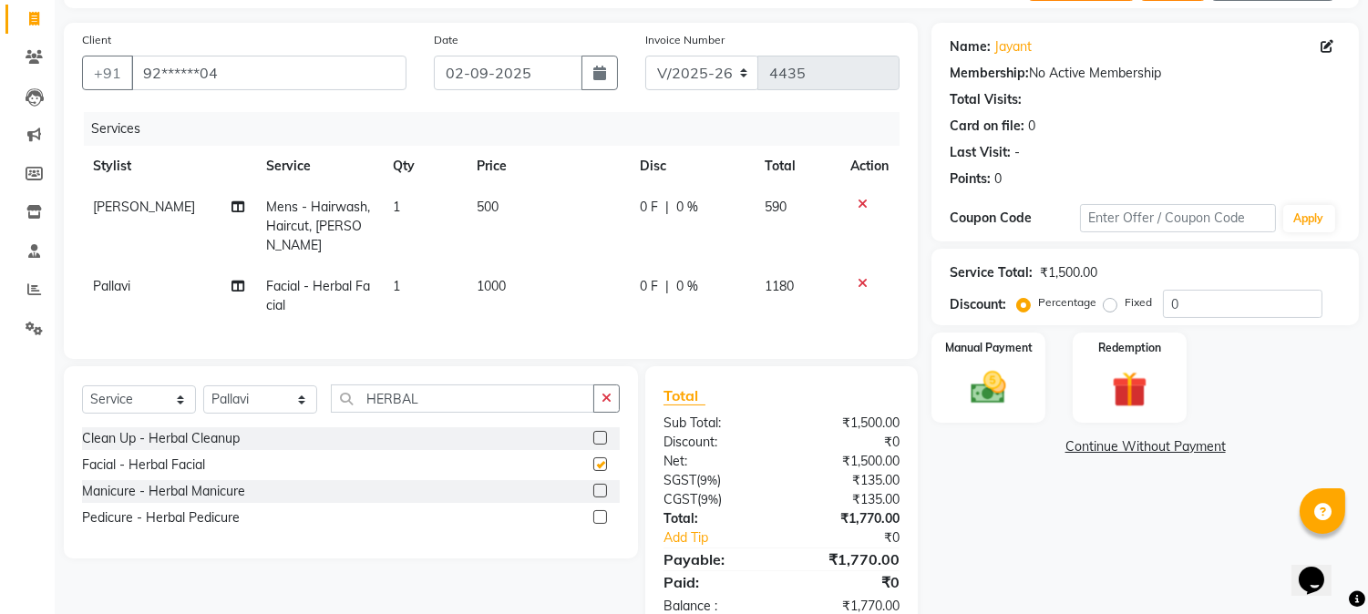
checkbox input "false"
click at [494, 278] on span "1000" at bounding box center [491, 286] width 29 height 16
select select "17834"
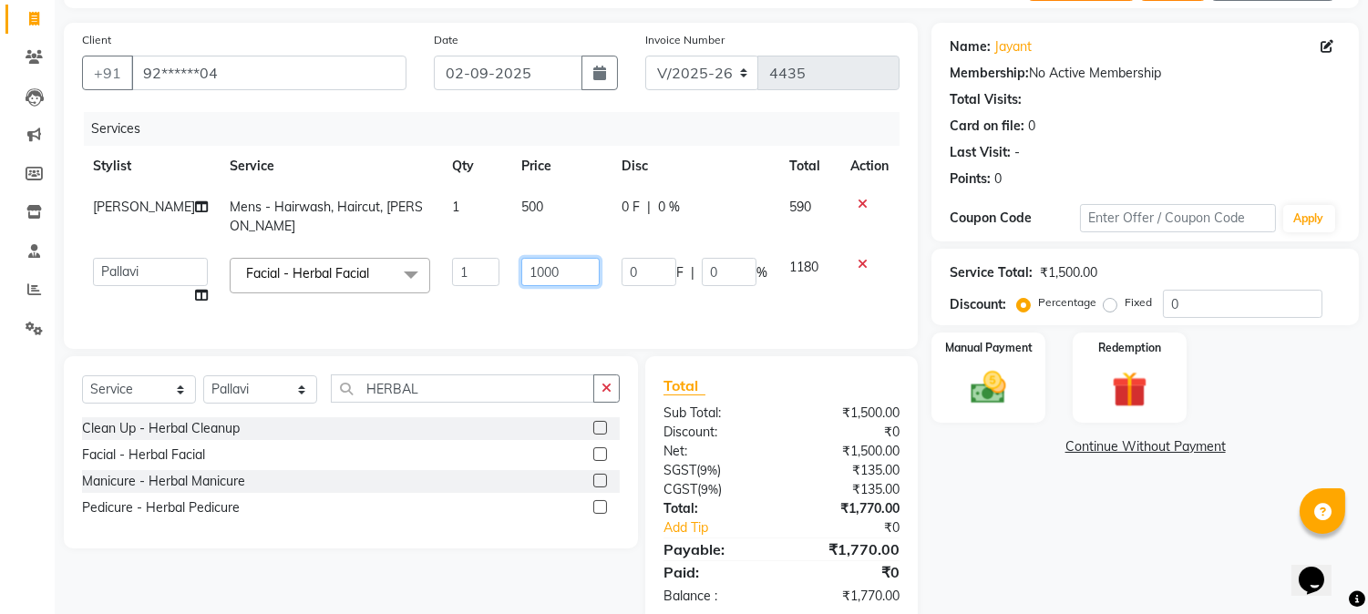
drag, startPoint x: 494, startPoint y: 265, endPoint x: 515, endPoint y: 260, distance: 21.7
click at [515, 260] on td "1000" at bounding box center [561, 281] width 100 height 69
click at [521, 260] on input "1000" at bounding box center [560, 272] width 78 height 28
type input "2500"
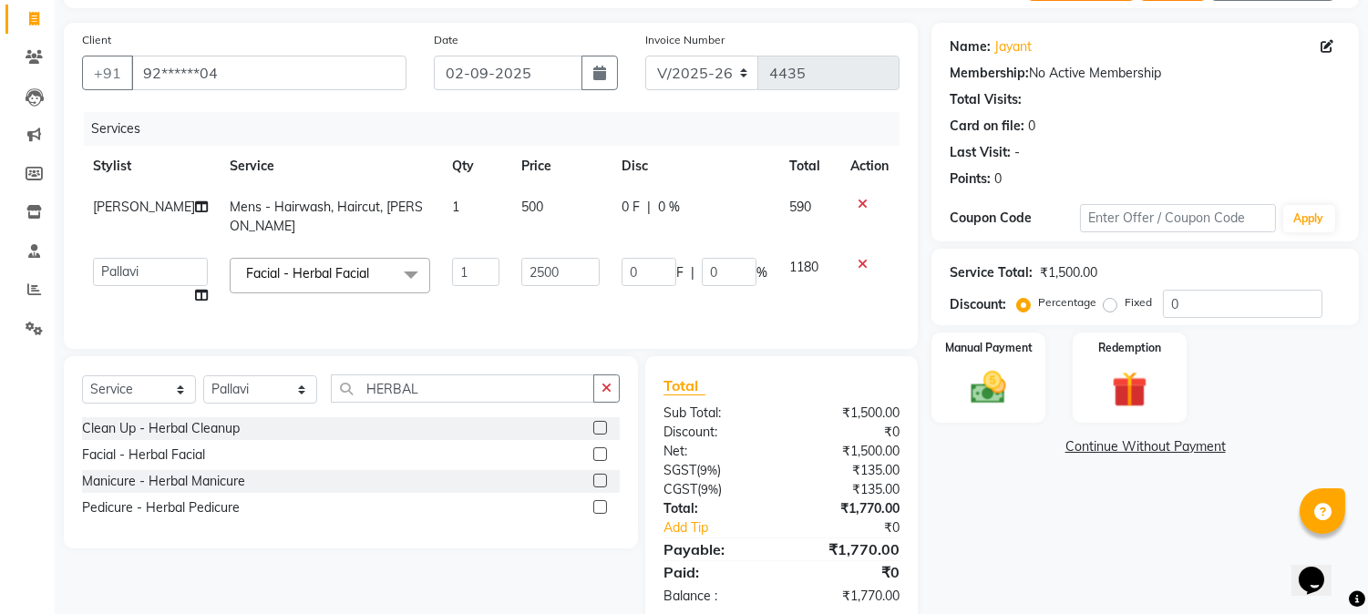
click at [512, 211] on td "500" at bounding box center [561, 217] width 100 height 60
select select "17833"
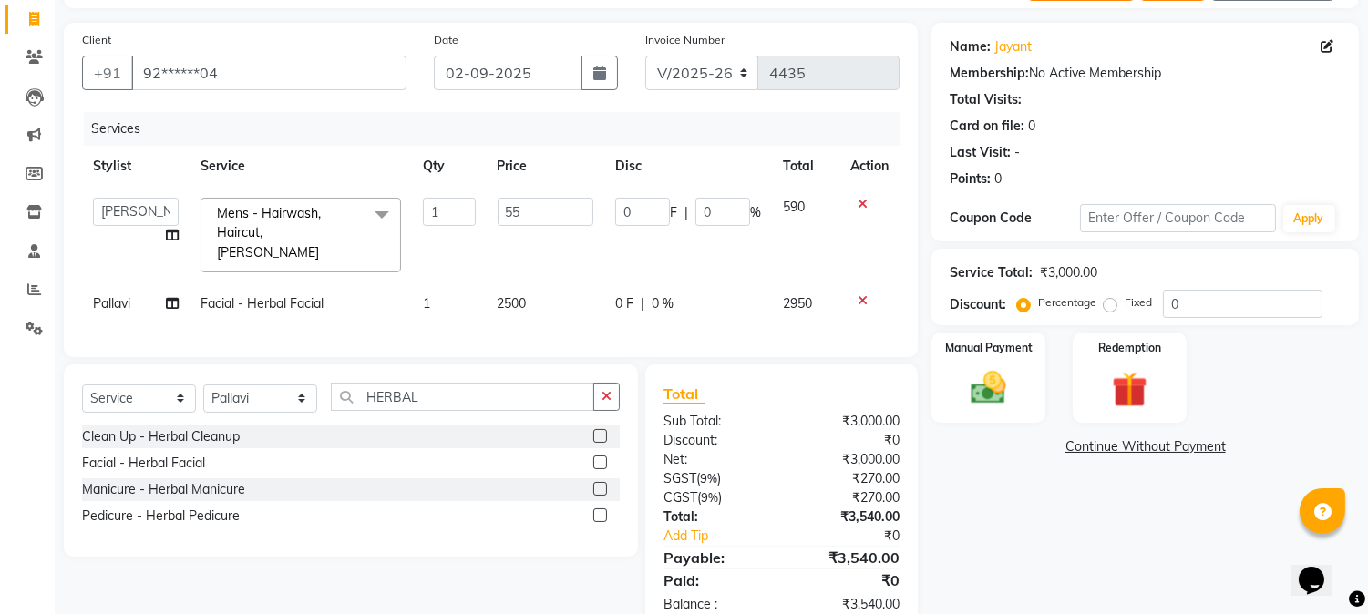
type input "550"
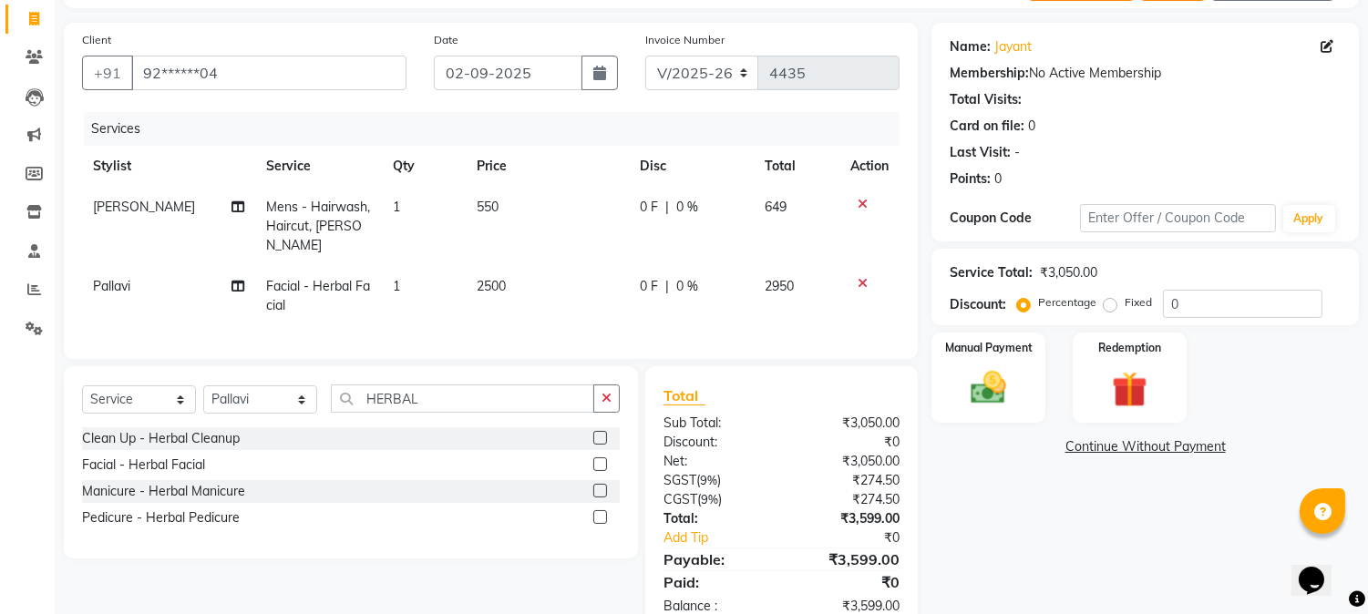
click at [544, 180] on th "Price" at bounding box center [547, 166] width 163 height 41
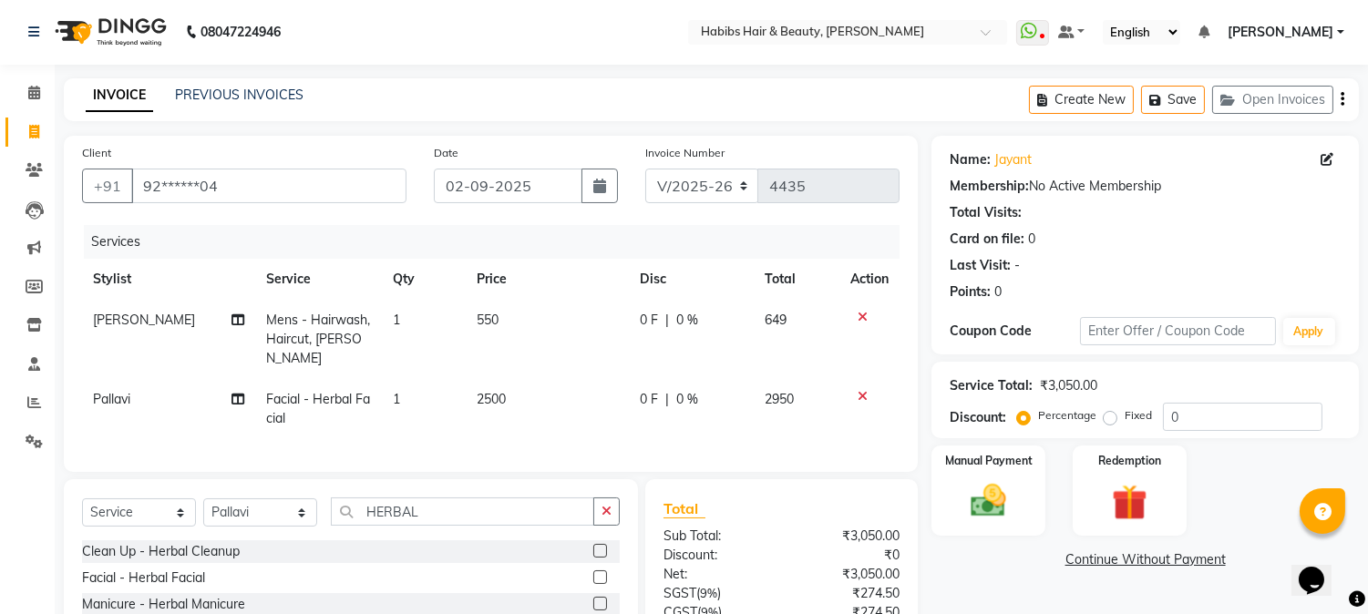
scroll to position [0, 0]
click at [1342, 100] on icon "button" at bounding box center [1343, 100] width 4 height 1
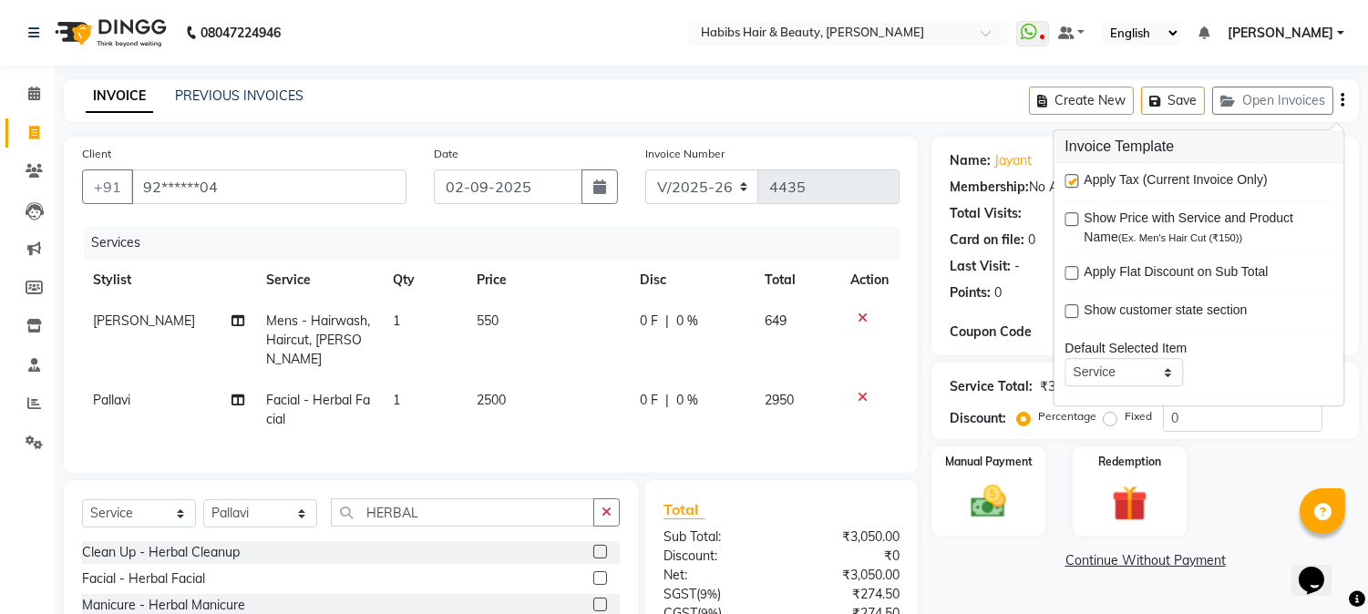
click at [1068, 186] on label at bounding box center [1072, 181] width 14 height 14
click at [1068, 186] on input "checkbox" at bounding box center [1071, 182] width 12 height 12
checkbox input "false"
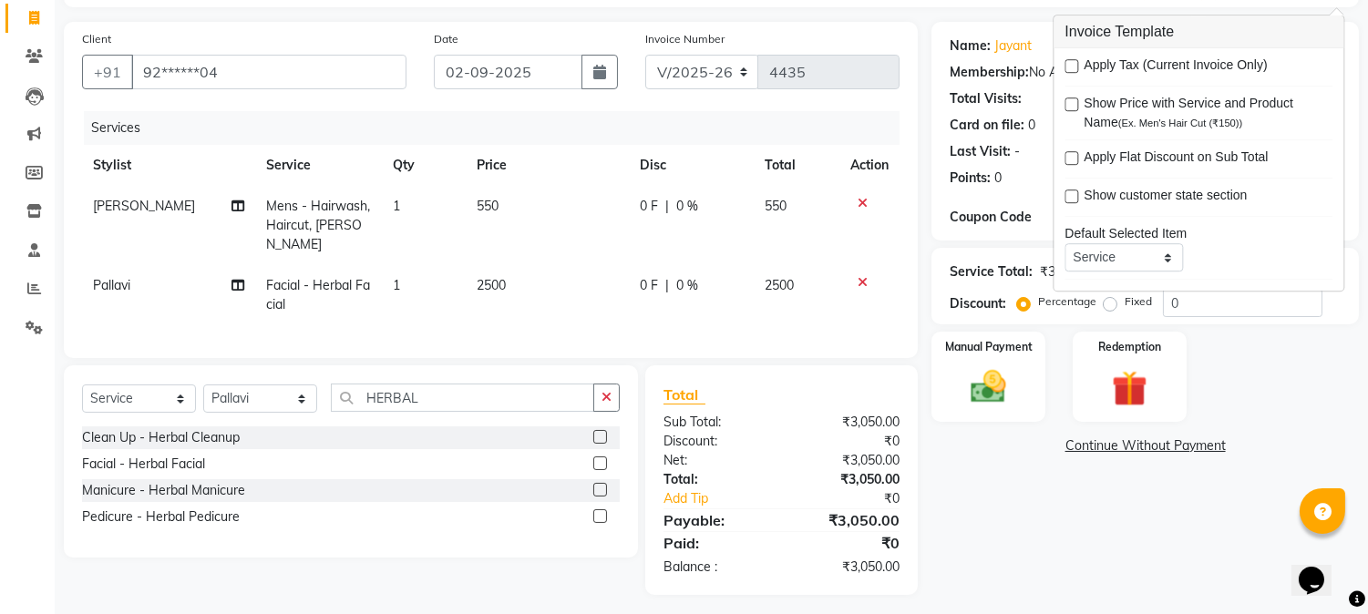
scroll to position [119, 0]
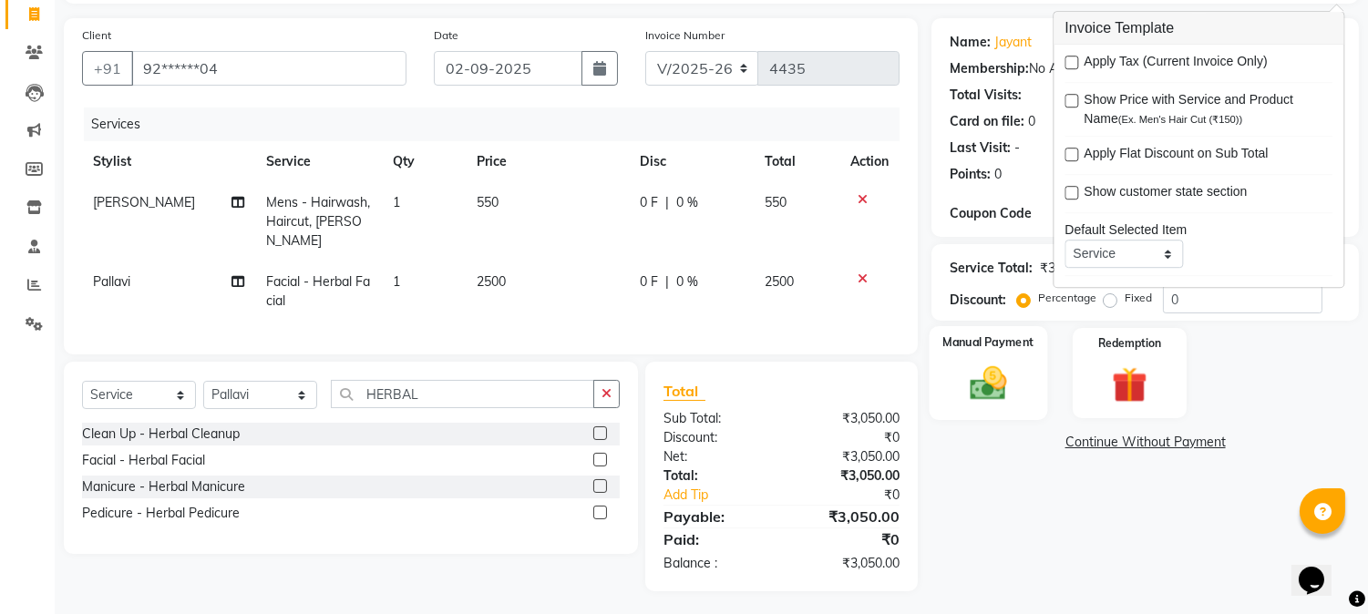
click at [981, 388] on img at bounding box center [989, 384] width 60 height 43
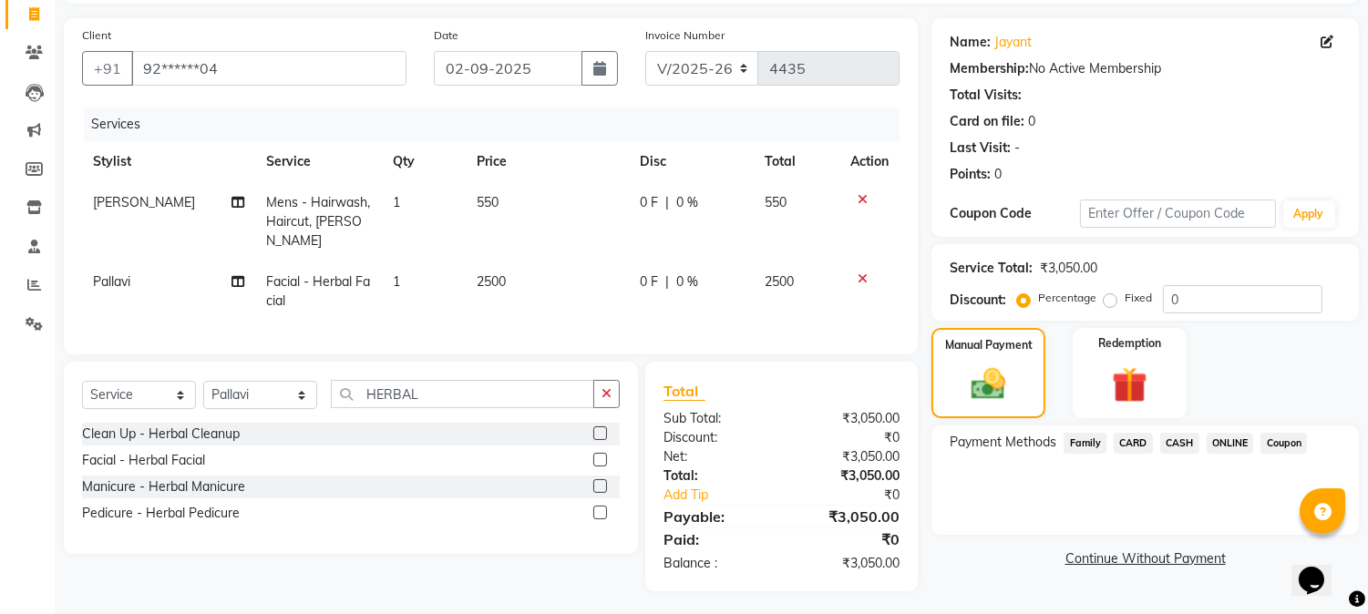
click at [1241, 440] on span "ONLINE" at bounding box center [1230, 443] width 47 height 21
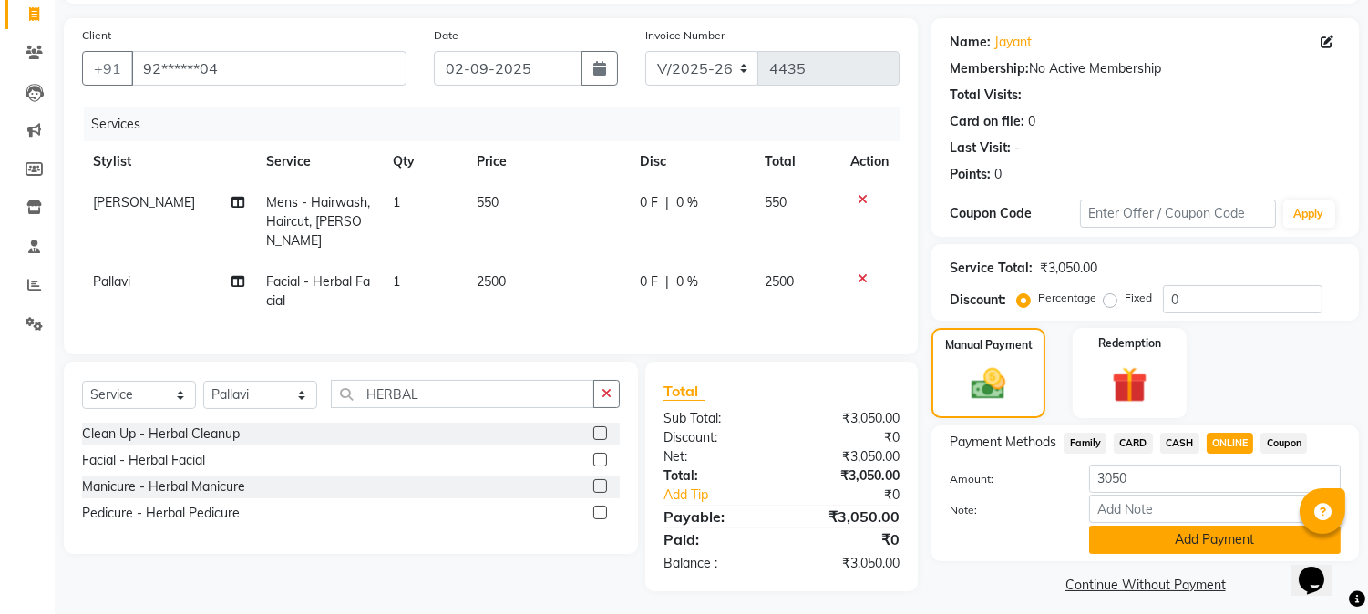
click at [1192, 535] on button "Add Payment" at bounding box center [1215, 540] width 252 height 28
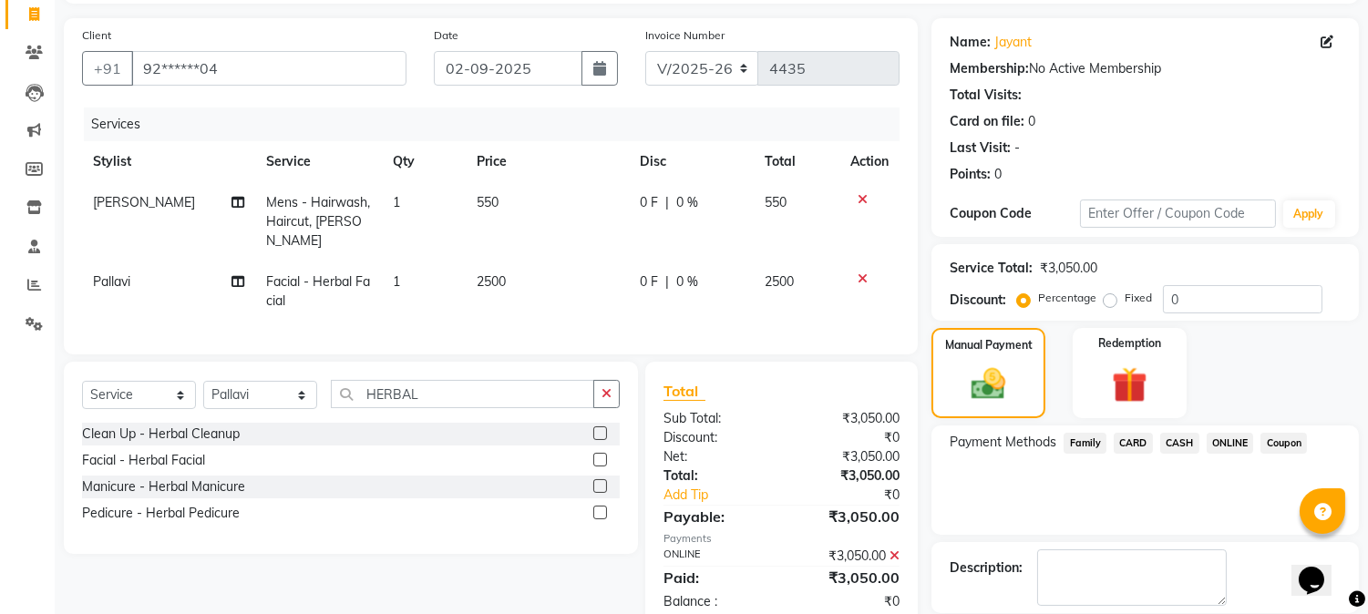
scroll to position [205, 0]
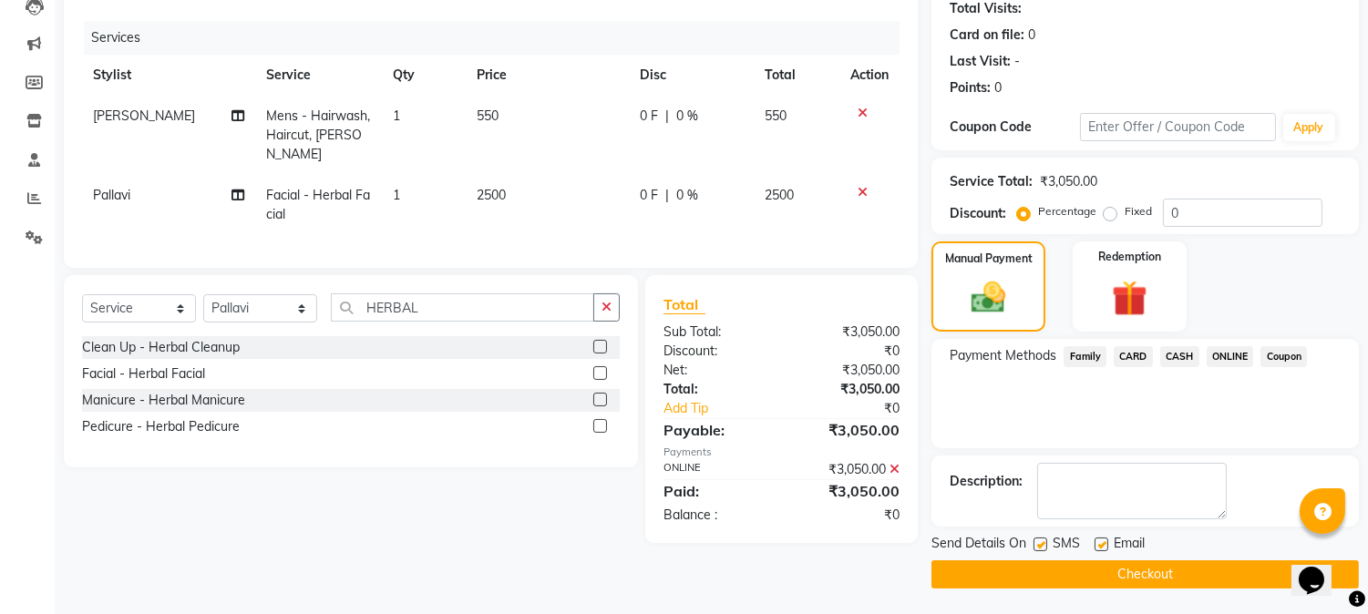
click at [1149, 571] on button "Checkout" at bounding box center [1146, 575] width 428 height 28
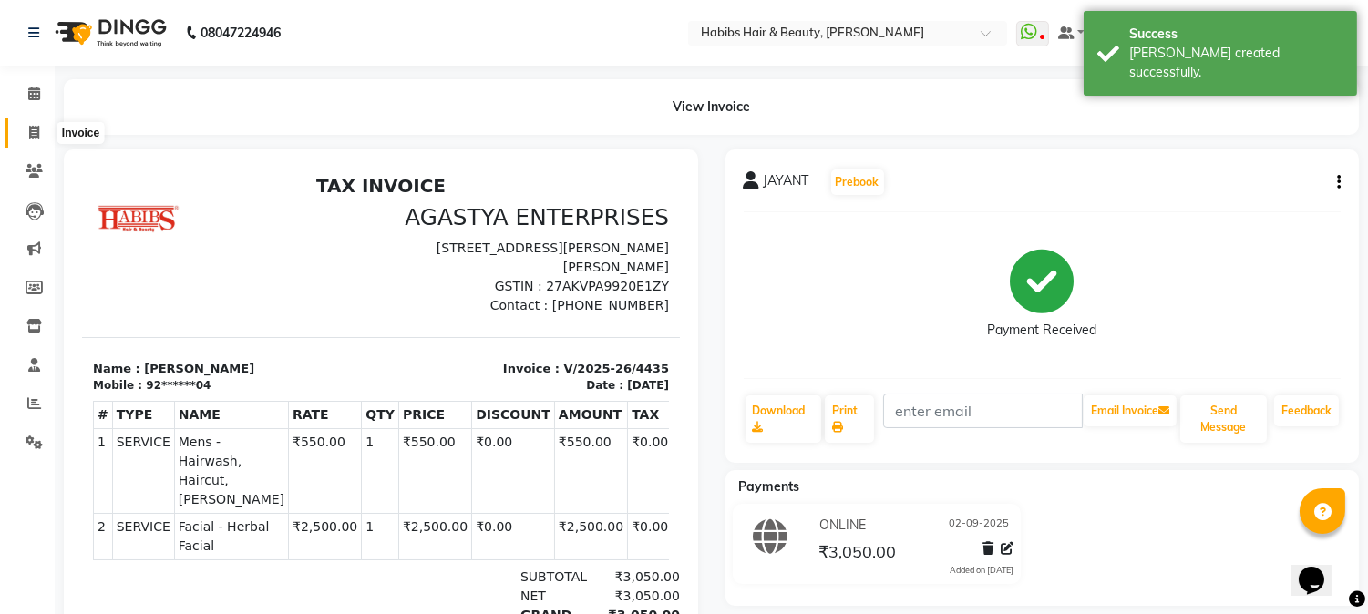
click at [35, 129] on icon at bounding box center [34, 133] width 10 height 14
select select "service"
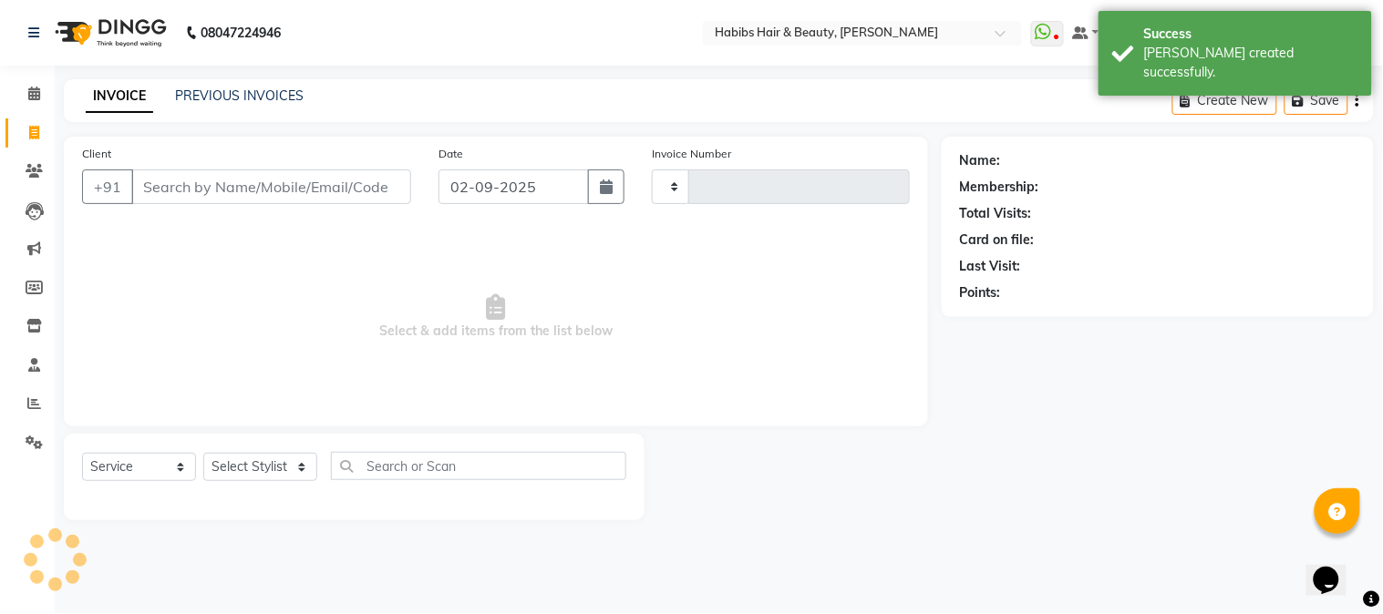
type input "4436"
select select "3712"
click at [175, 199] on input "Client" at bounding box center [271, 187] width 280 height 35
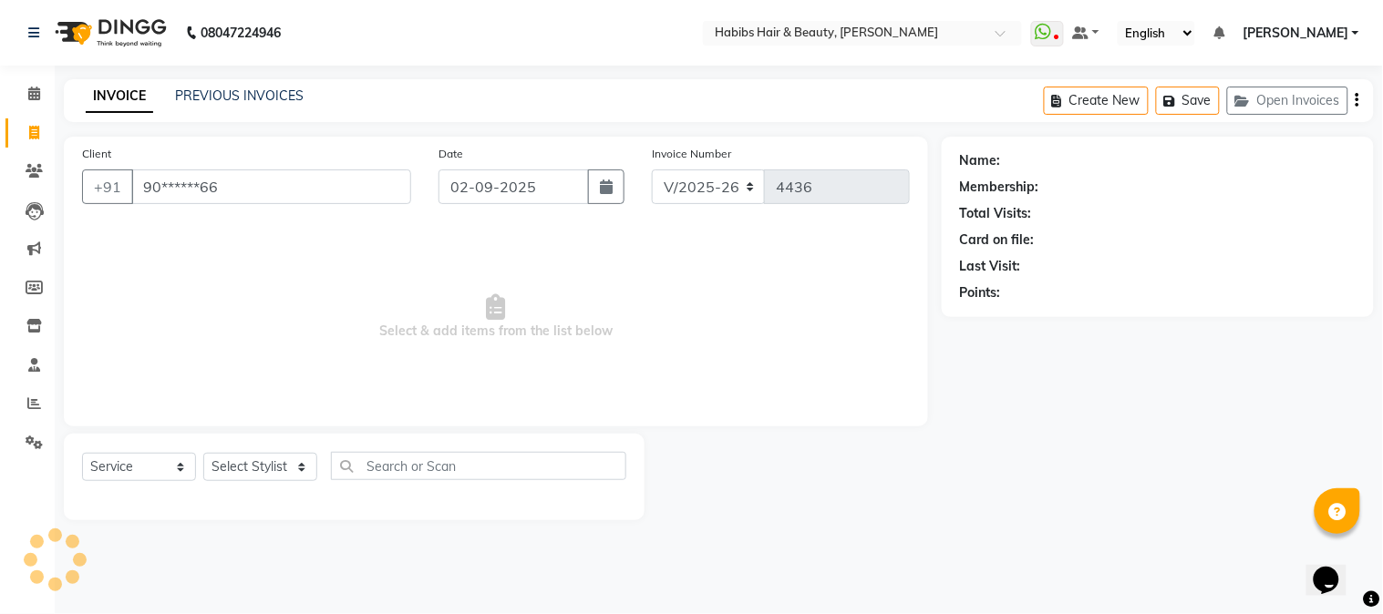
type input "90******66"
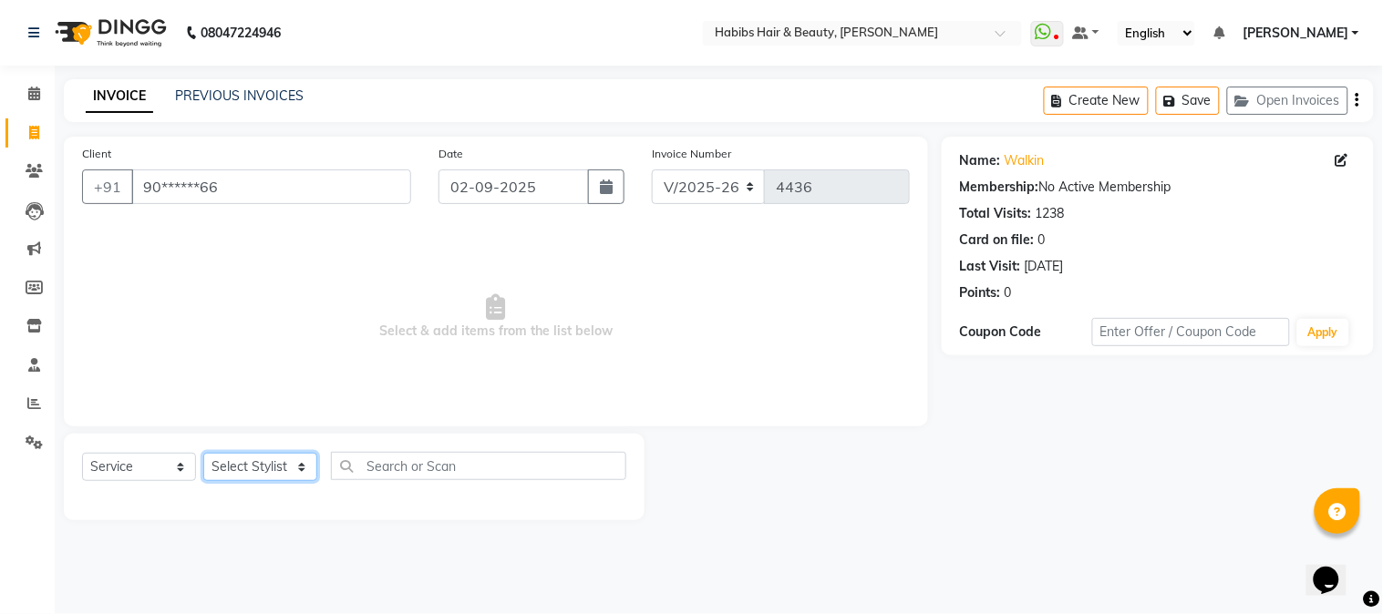
click at [253, 465] on select "Select Stylist Admin Akshay [PERSON_NAME] [PERSON_NAME] [PERSON_NAME] [PERSON_N…" at bounding box center [260, 467] width 114 height 28
select select "17830"
click at [203, 454] on select "Select Stylist Admin Akshay [PERSON_NAME] [PERSON_NAME] [PERSON_NAME] [PERSON_N…" at bounding box center [260, 467] width 114 height 28
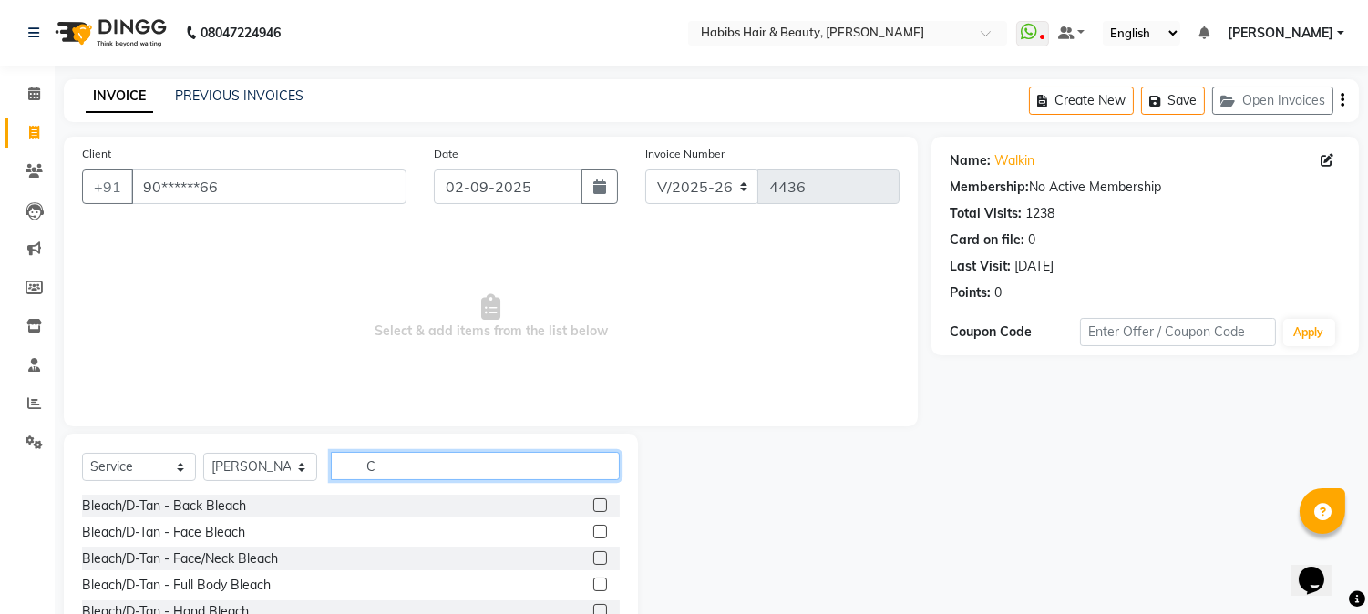
click at [395, 470] on input "C" at bounding box center [475, 466] width 289 height 28
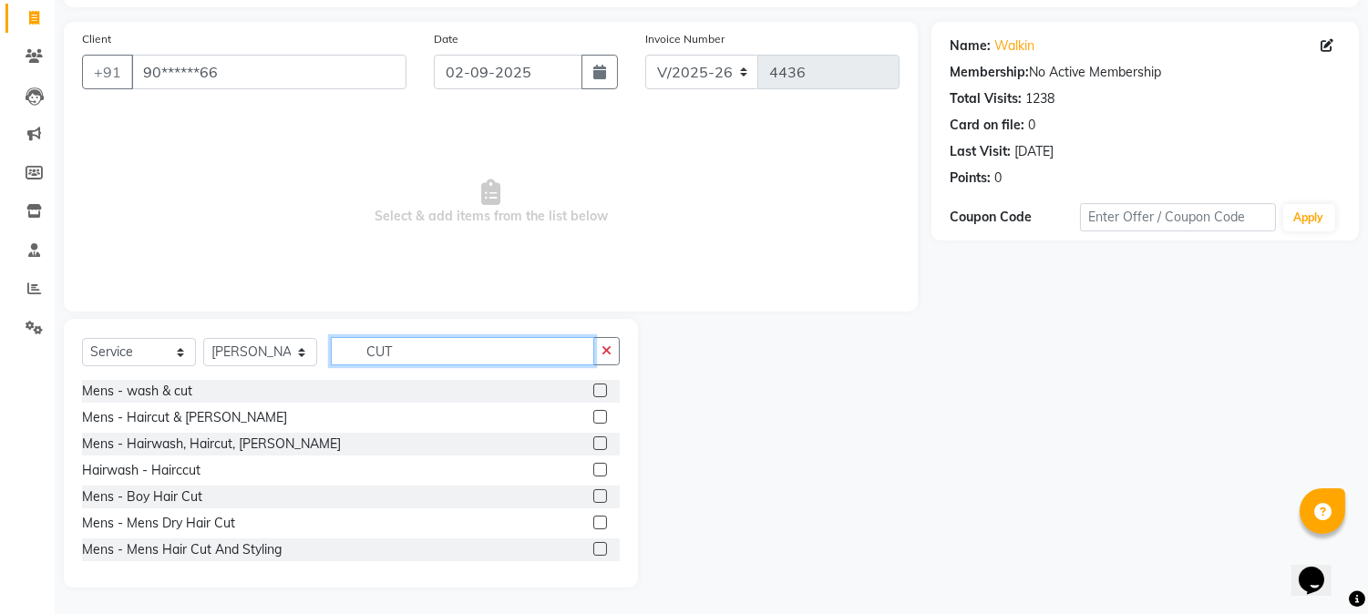
type input "CUT"
click at [593, 438] on label at bounding box center [600, 444] width 14 height 14
click at [593, 439] on input "checkbox" at bounding box center [599, 445] width 12 height 12
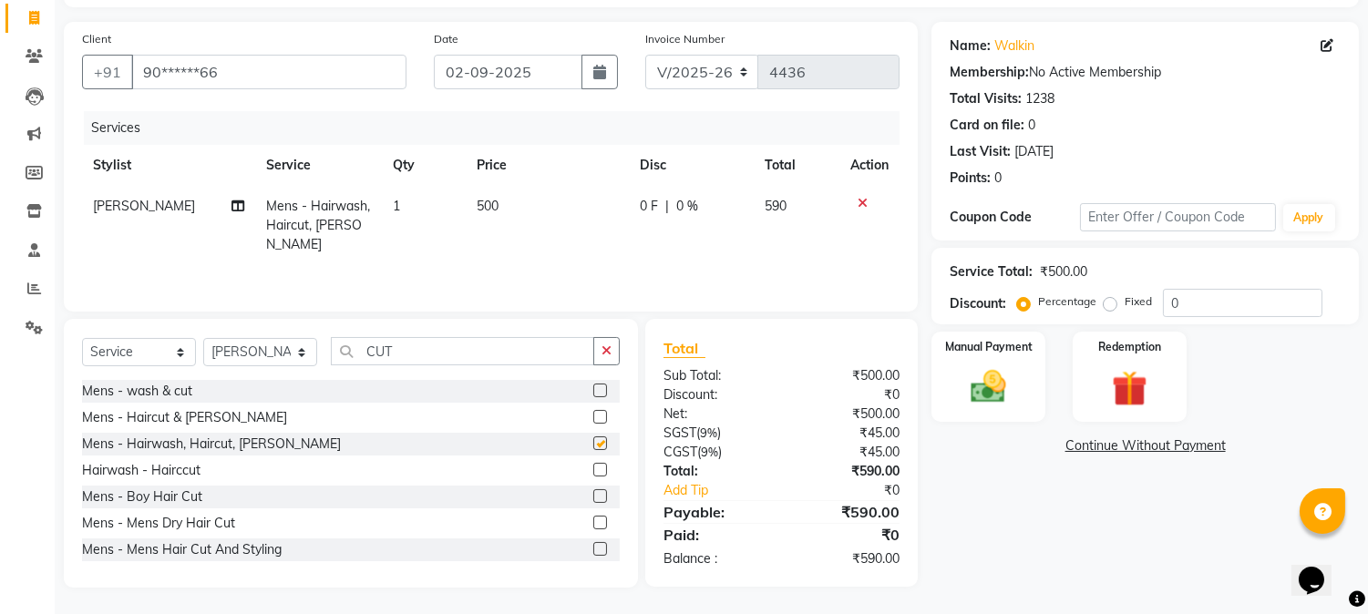
checkbox input "false"
click at [485, 201] on span "500" at bounding box center [488, 206] width 22 height 16
click at [485, 201] on td "500" at bounding box center [547, 225] width 163 height 79
select select "17830"
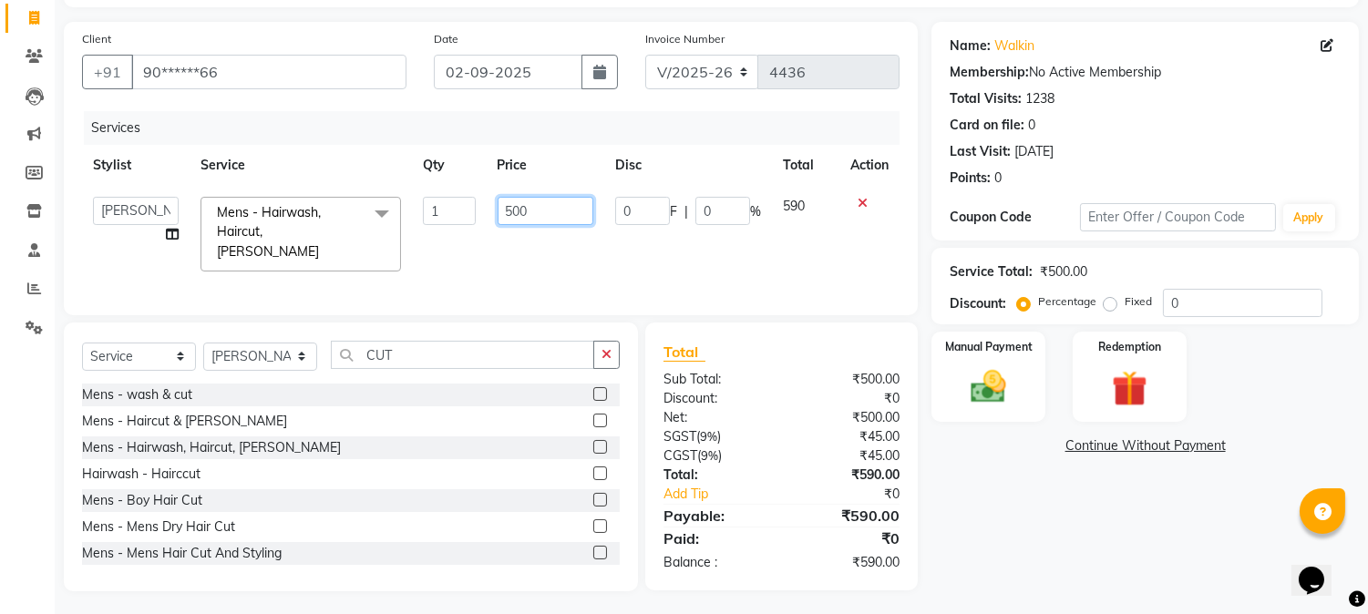
click at [524, 205] on input "500" at bounding box center [546, 211] width 96 height 28
type input "550"
click at [562, 182] on th "Price" at bounding box center [546, 165] width 118 height 41
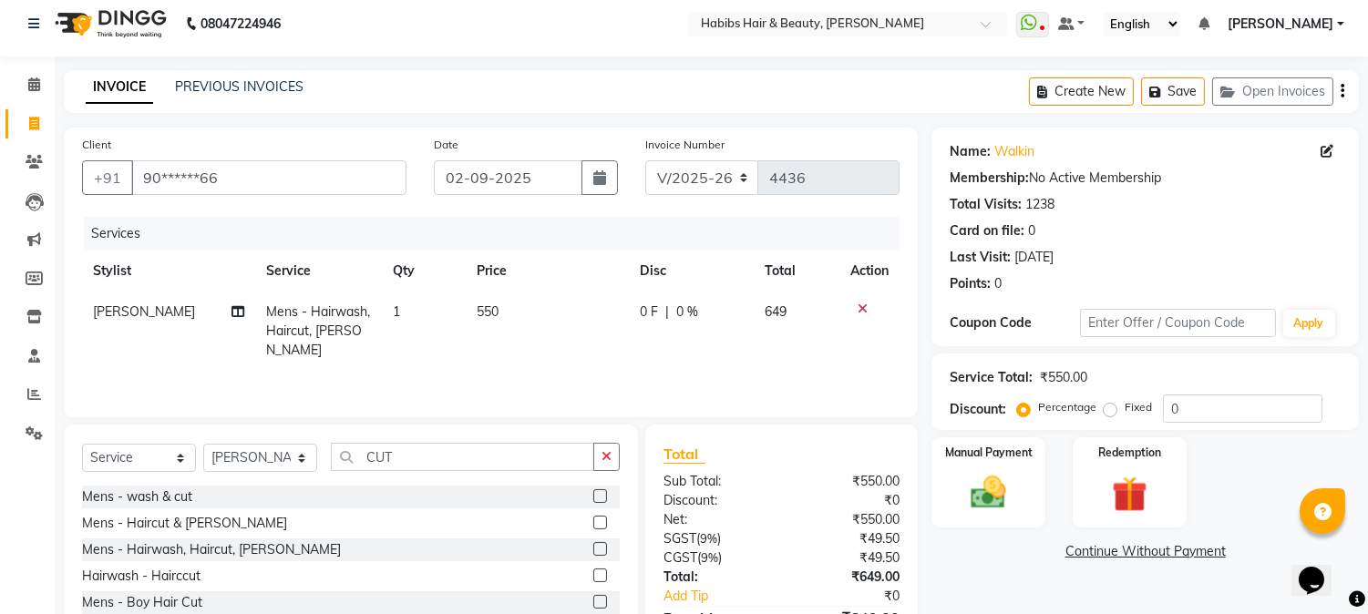
scroll to position [0, 0]
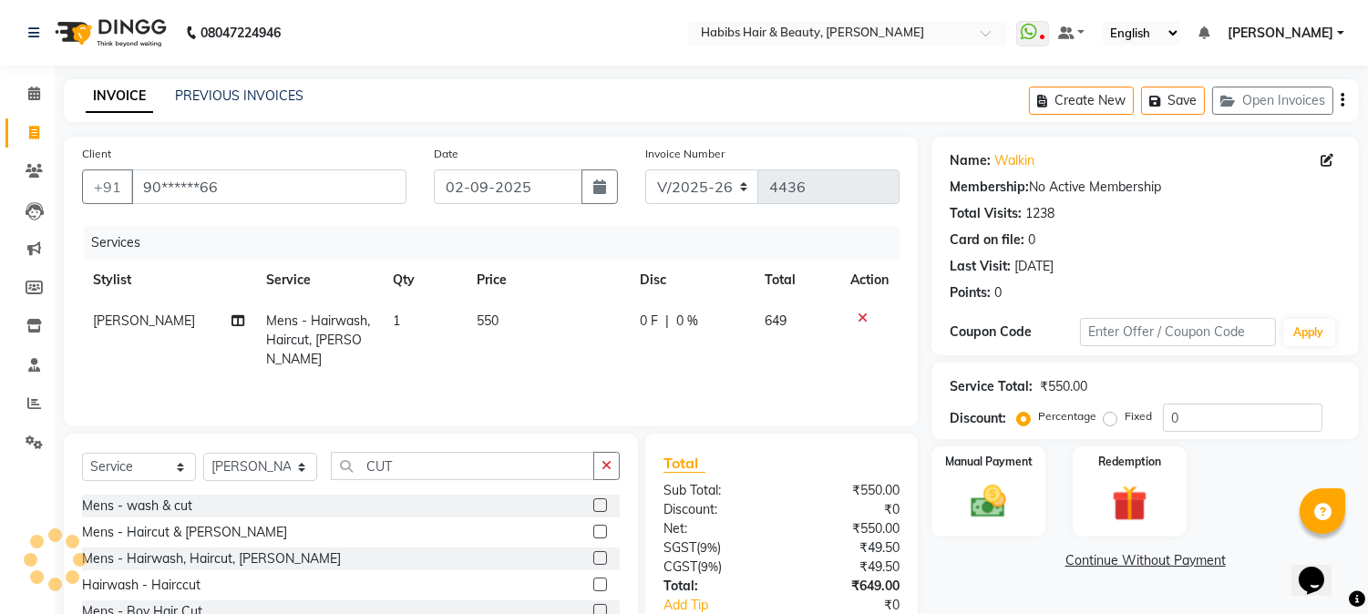
click at [1342, 100] on icon "button" at bounding box center [1343, 100] width 4 height 1
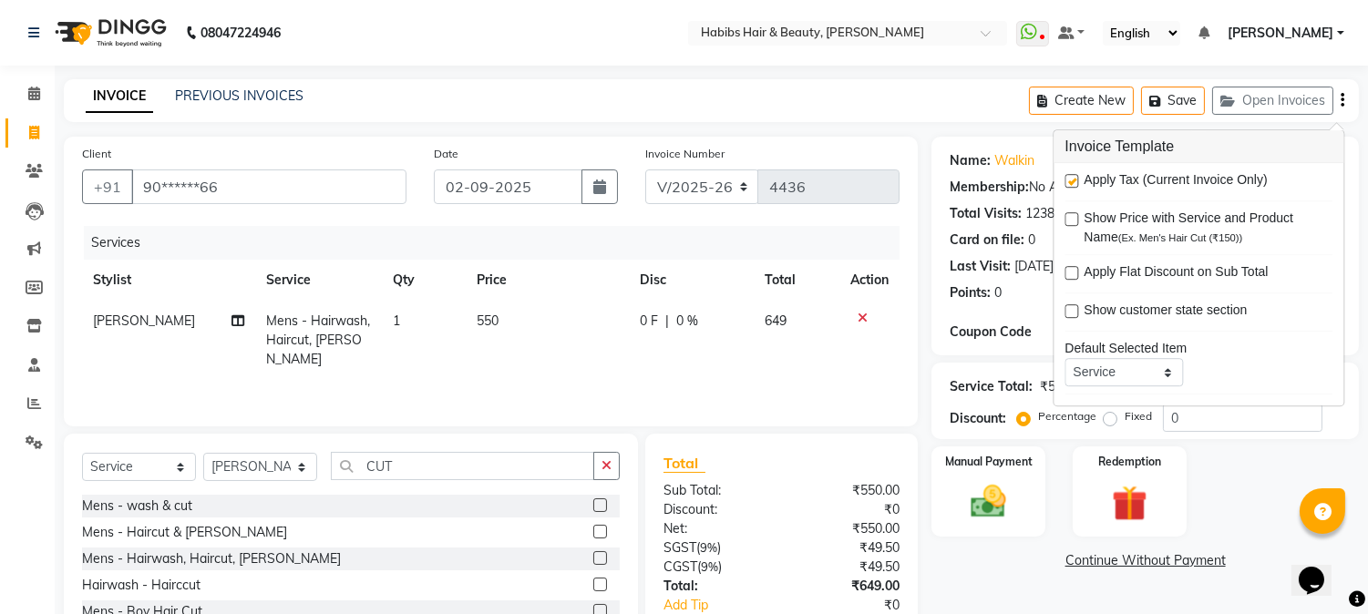
click at [1071, 184] on label at bounding box center [1072, 181] width 14 height 14
click at [1071, 184] on input "checkbox" at bounding box center [1071, 182] width 12 height 12
checkbox input "false"
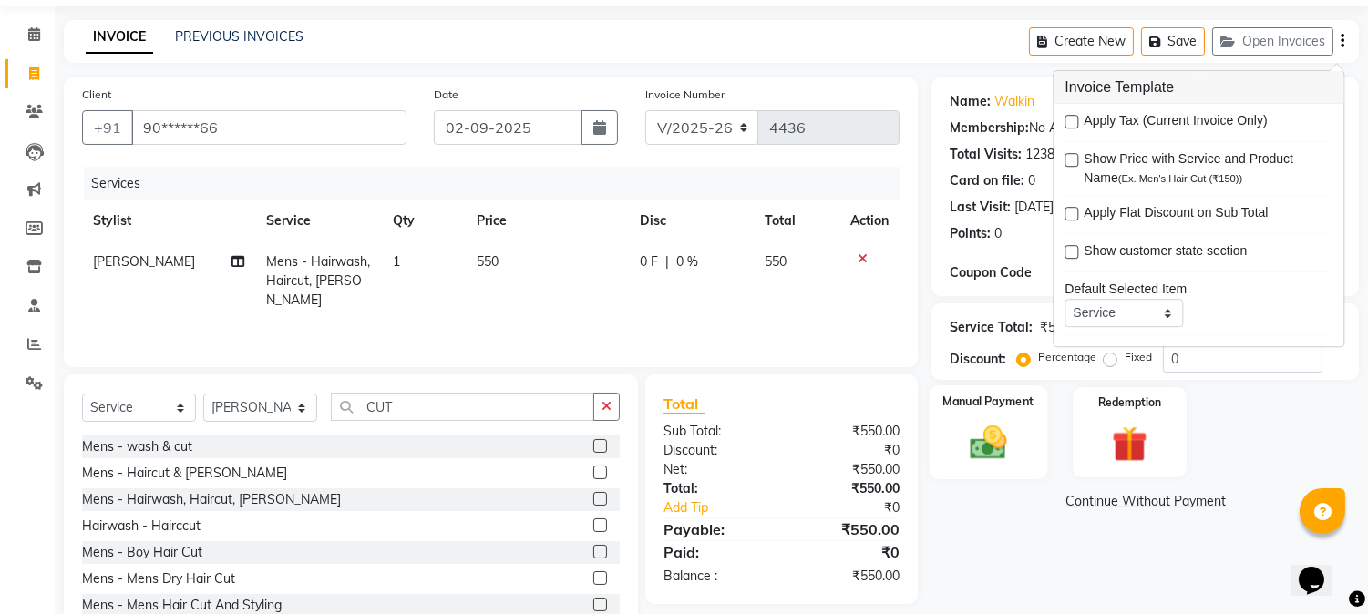
scroll to position [115, 0]
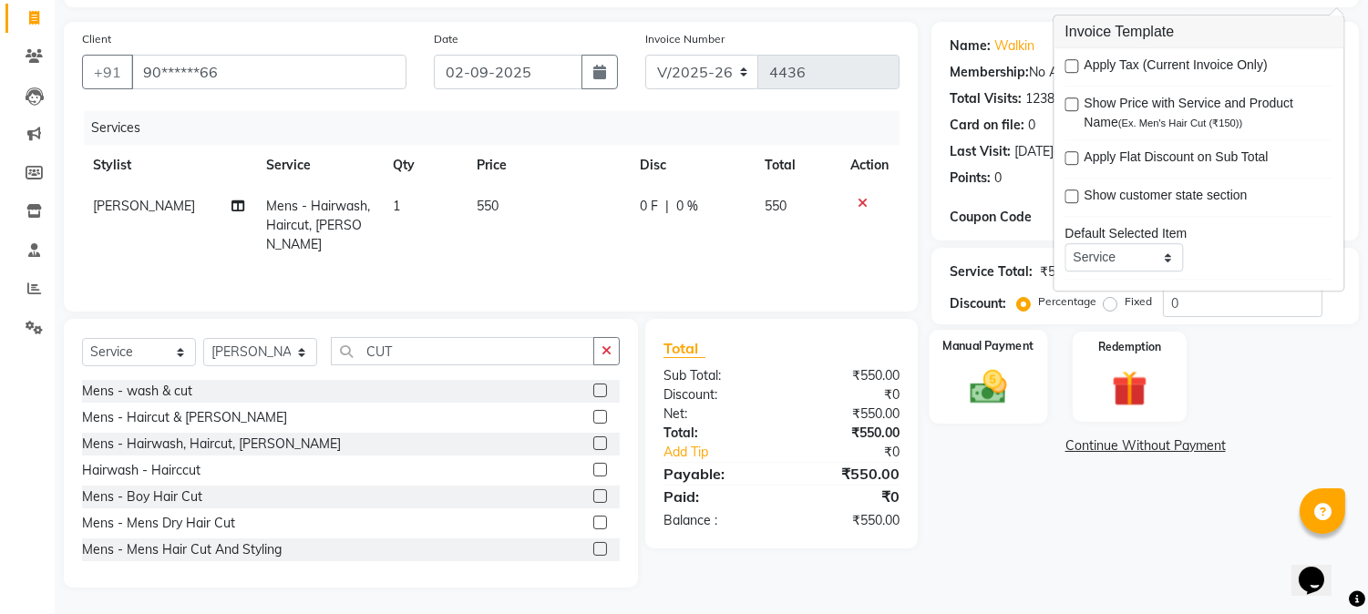
click at [995, 410] on div "Manual Payment" at bounding box center [989, 376] width 119 height 93
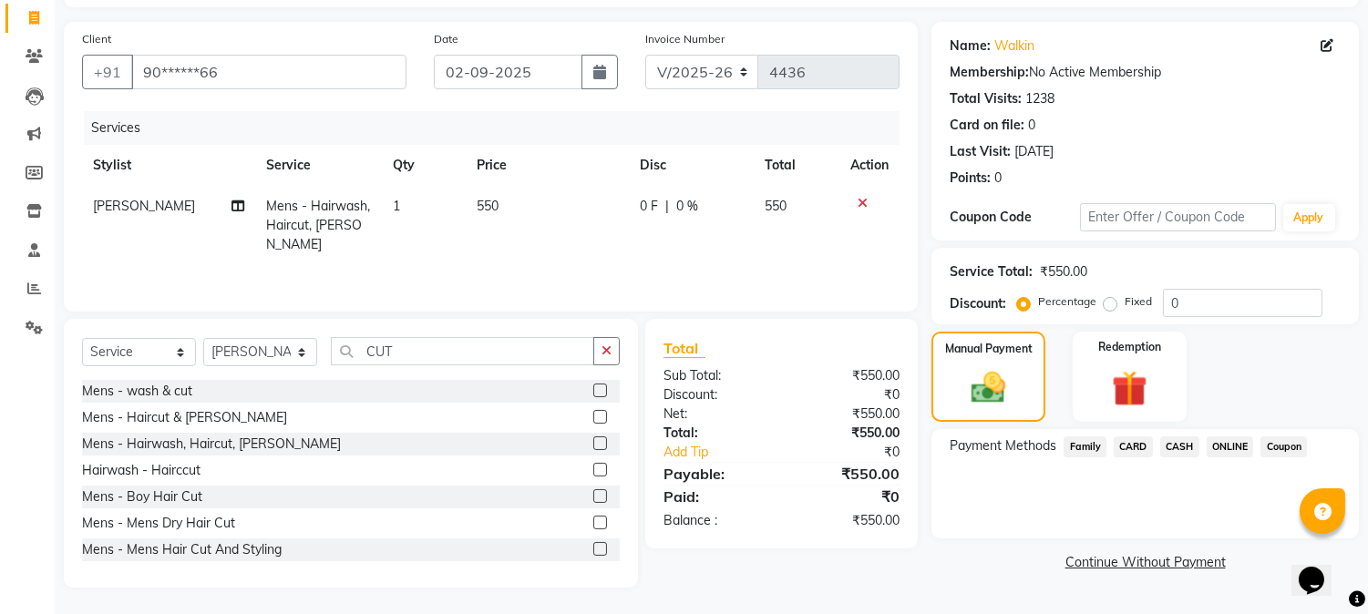
click at [1233, 448] on span "ONLINE" at bounding box center [1230, 447] width 47 height 21
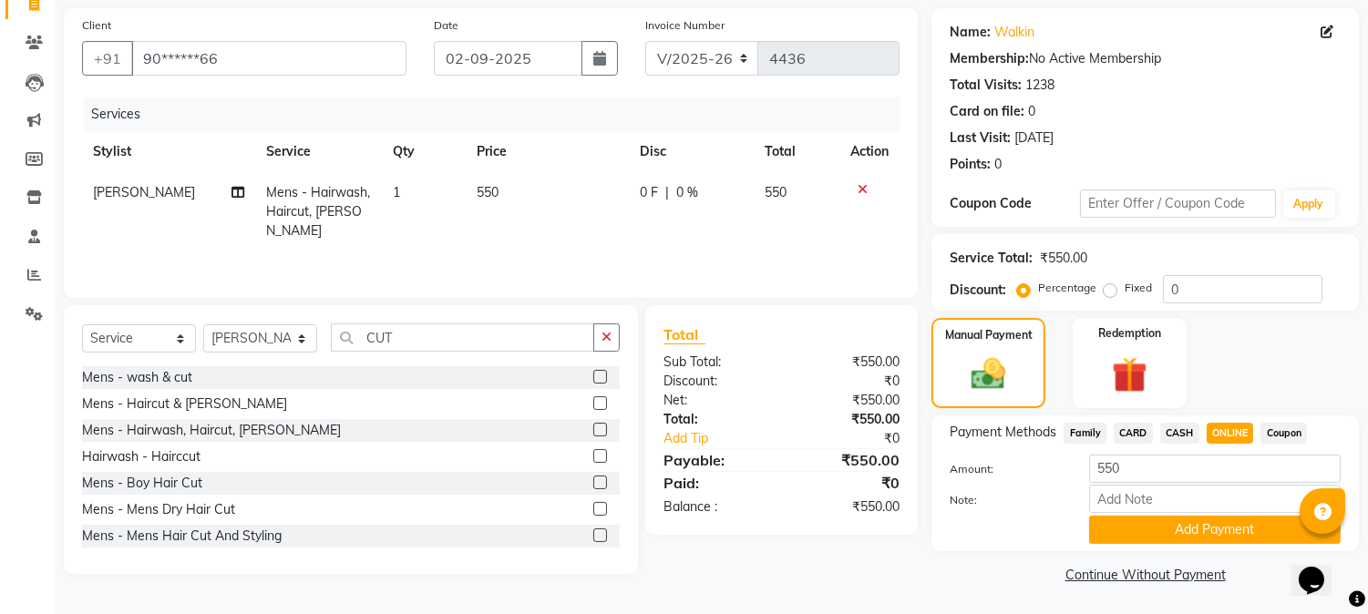
scroll to position [129, 0]
click at [1200, 523] on button "Add Payment" at bounding box center [1215, 529] width 252 height 28
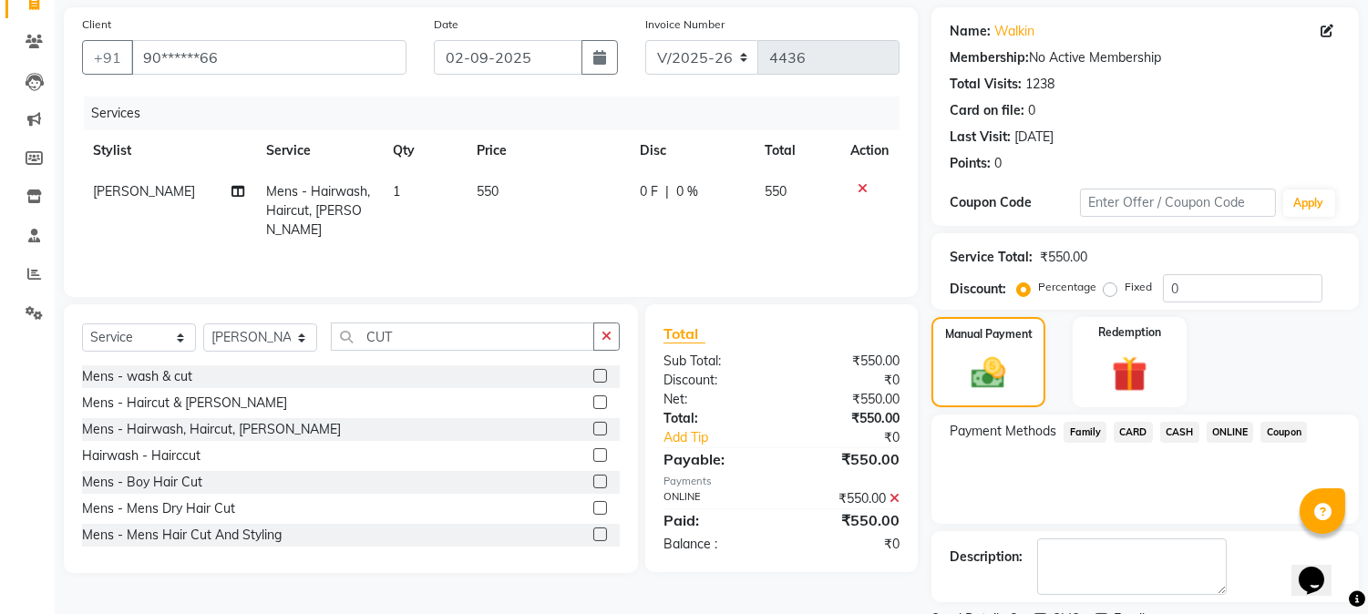
scroll to position [205, 0]
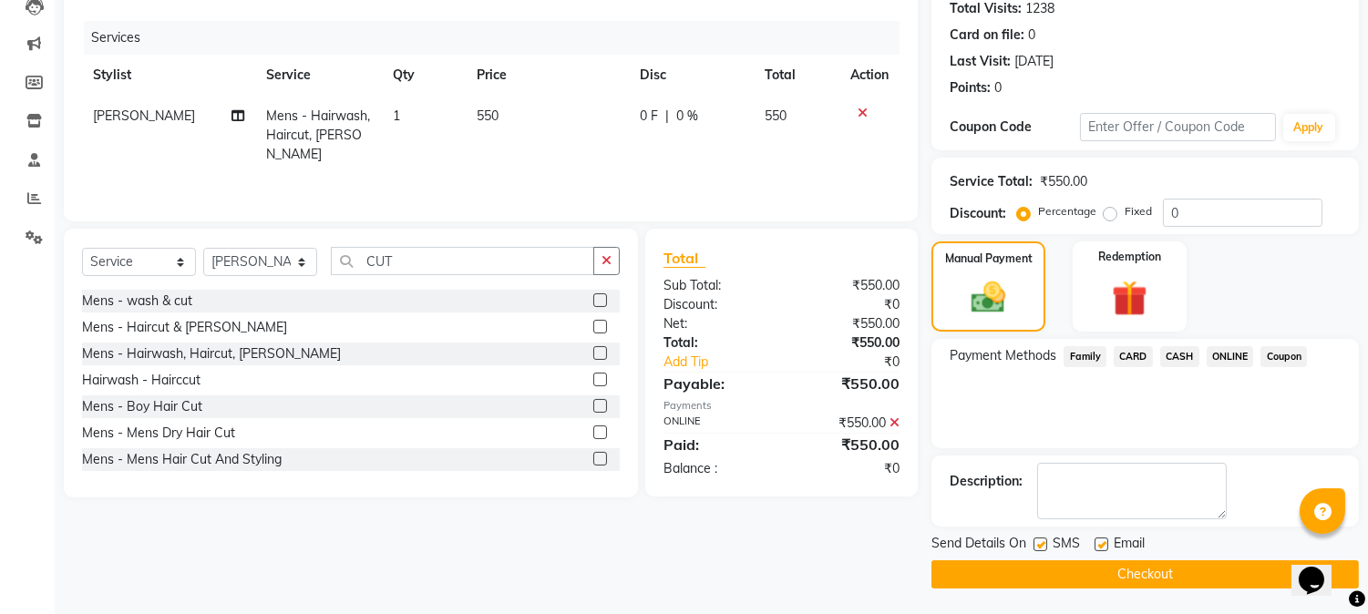
click at [1151, 571] on button "Checkout" at bounding box center [1146, 575] width 428 height 28
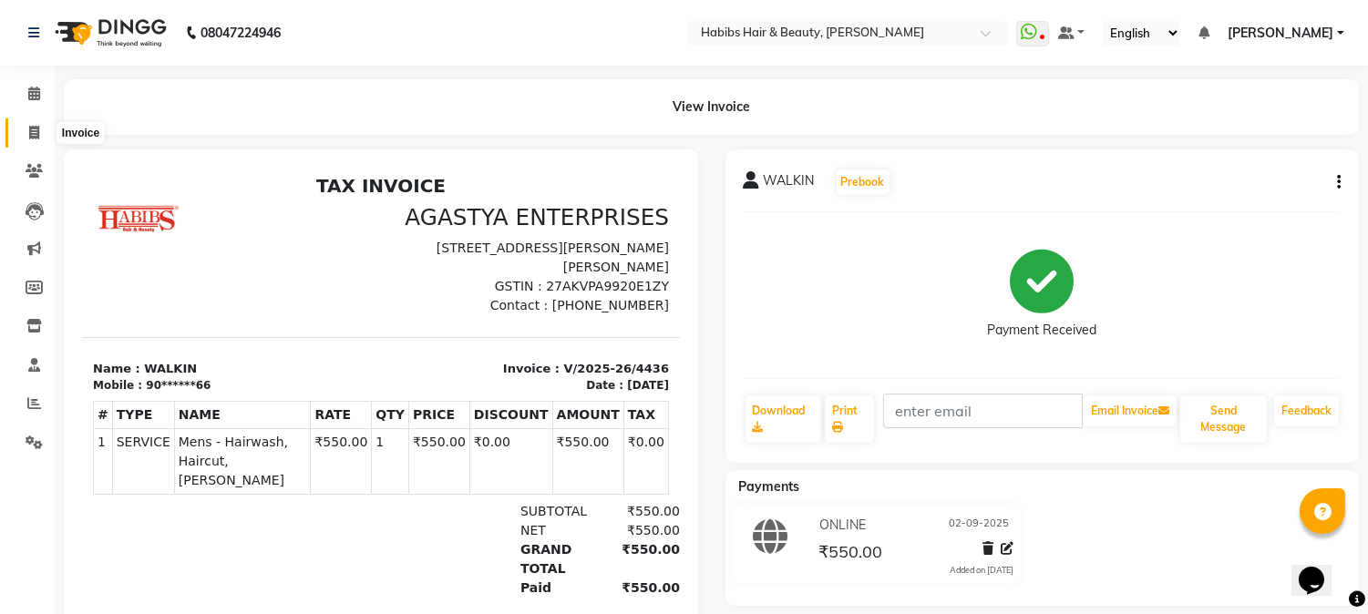
click at [31, 126] on icon at bounding box center [34, 133] width 10 height 14
select select "service"
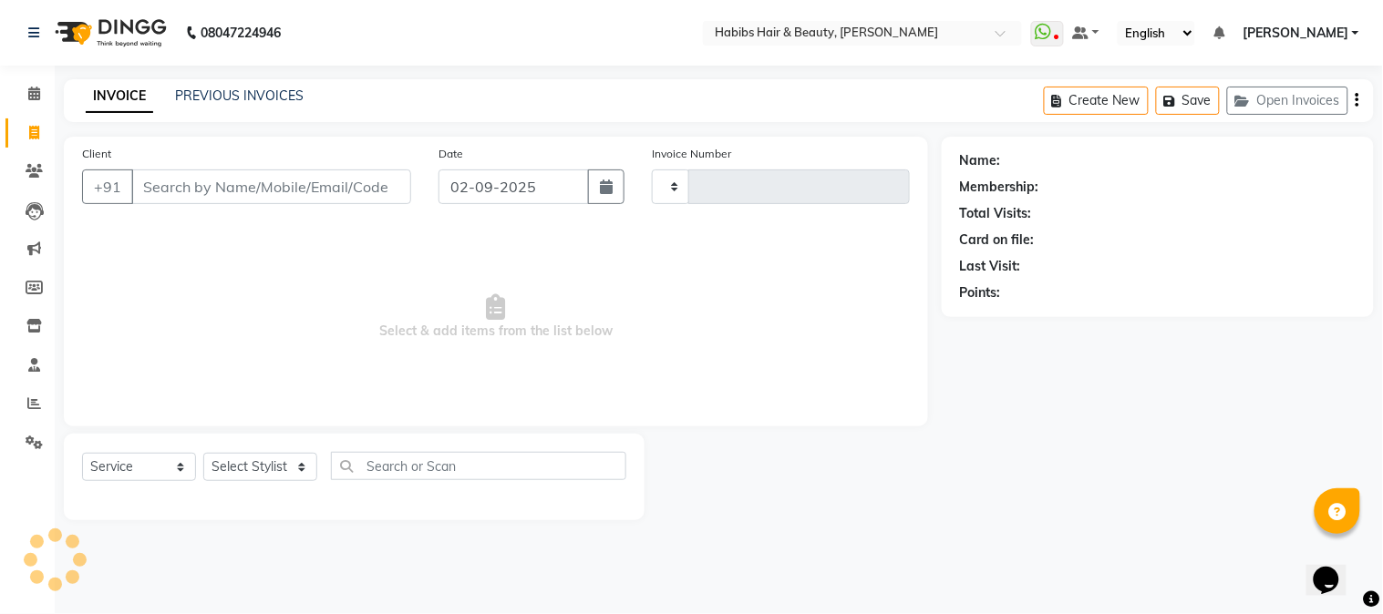
click at [324, 192] on input "Client" at bounding box center [271, 187] width 280 height 35
click at [617, 180] on button "button" at bounding box center [606, 187] width 36 height 35
select select "9"
select select "2025"
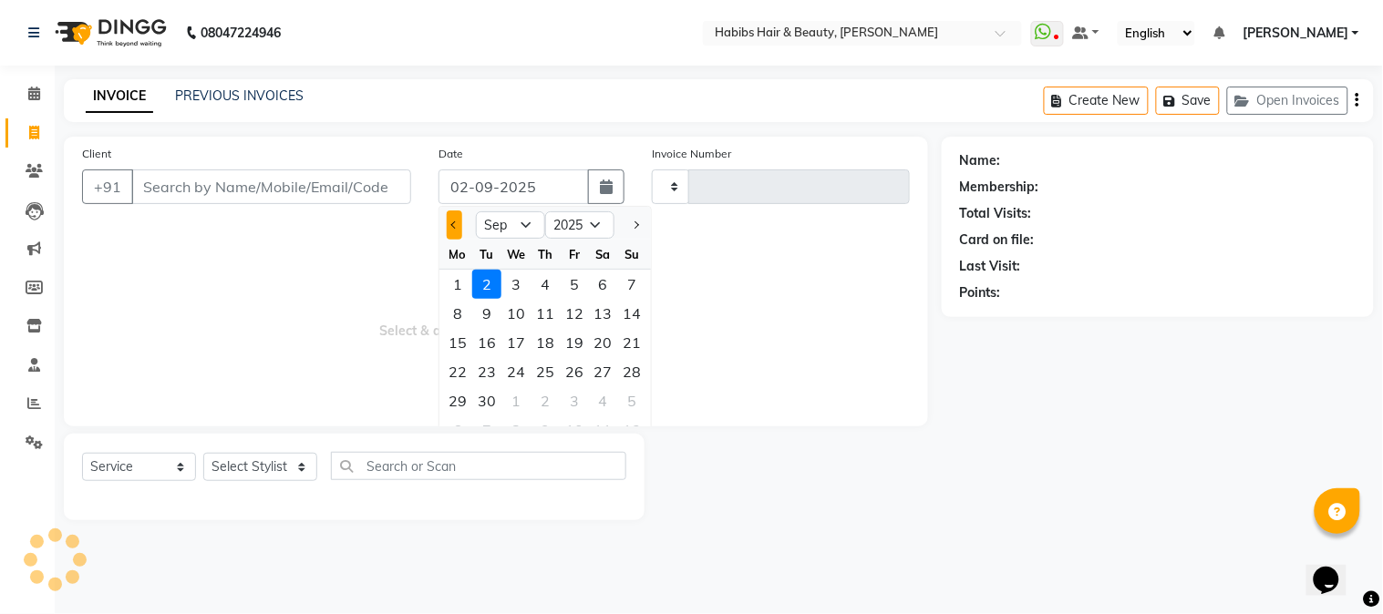
click at [453, 229] on button "Previous month" at bounding box center [454, 225] width 15 height 29
select select "8"
type input "4437"
select select "3712"
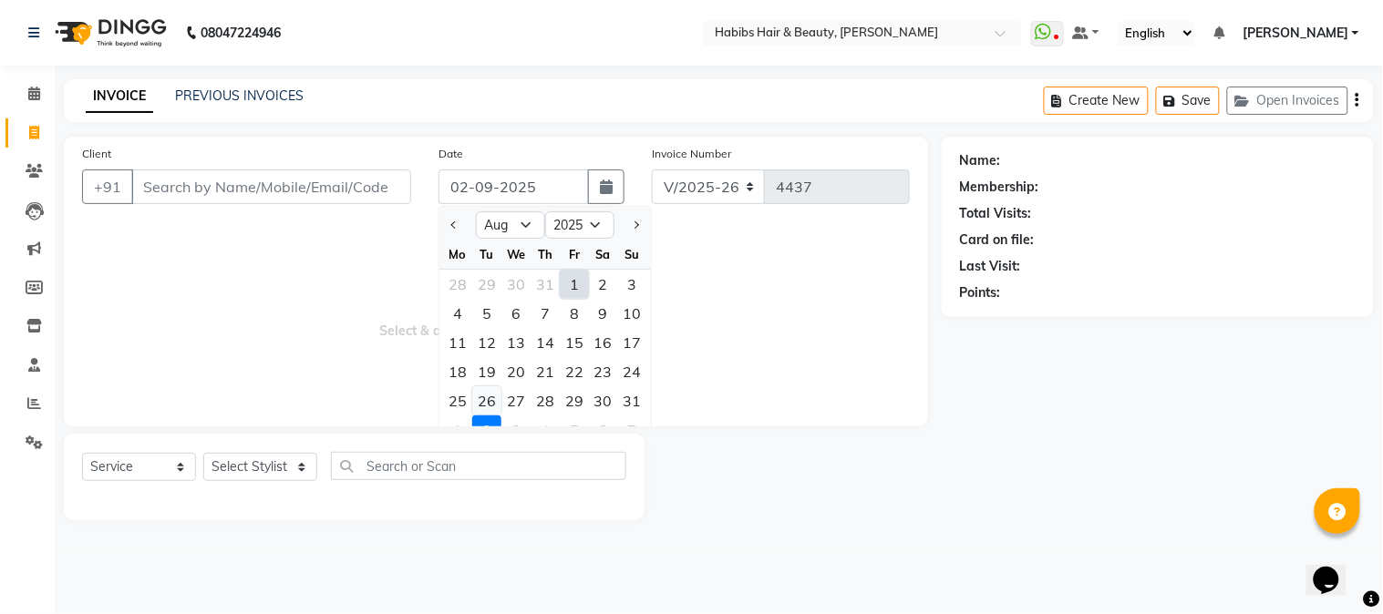
click at [494, 396] on div "26" at bounding box center [486, 401] width 29 height 29
type input "[DATE]"
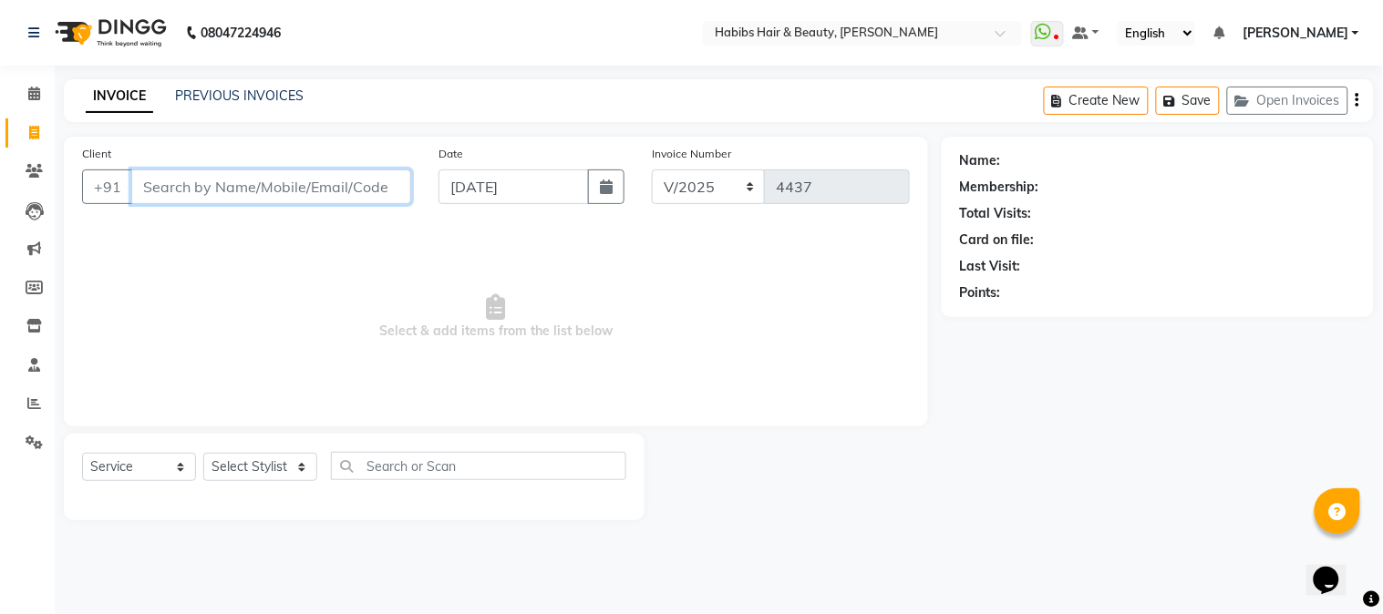
click at [311, 192] on input "Client" at bounding box center [271, 187] width 280 height 35
type input "8144241374"
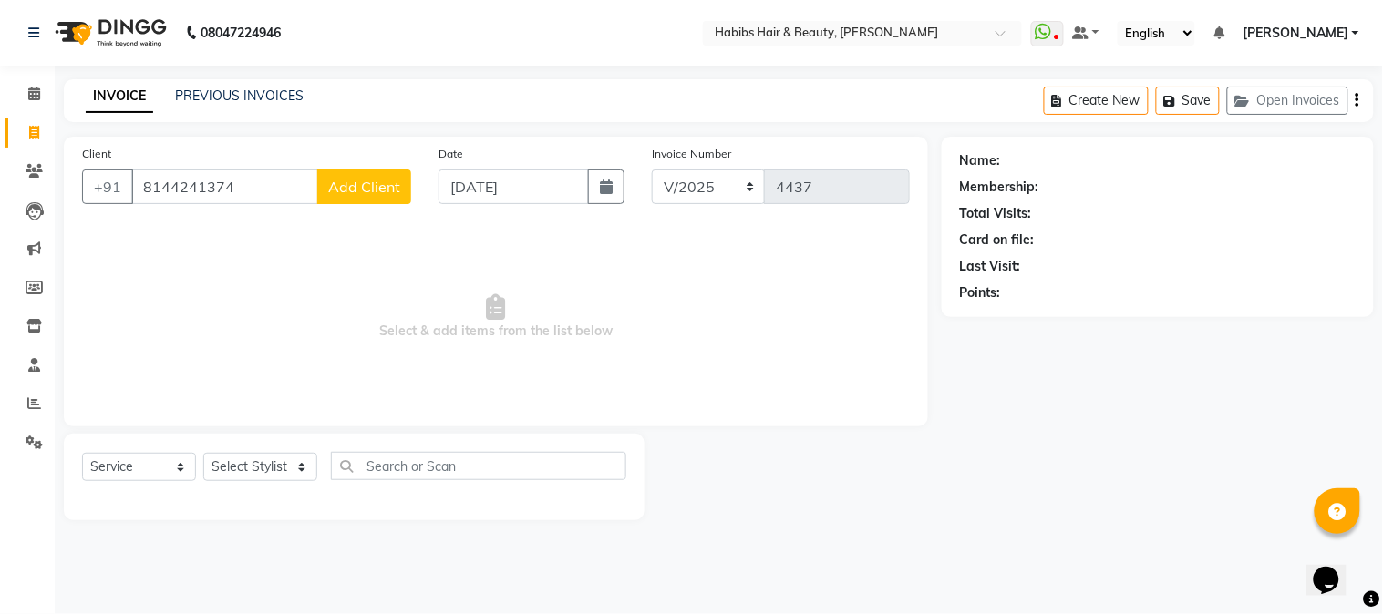
click at [378, 185] on span "Add Client" at bounding box center [364, 187] width 72 height 18
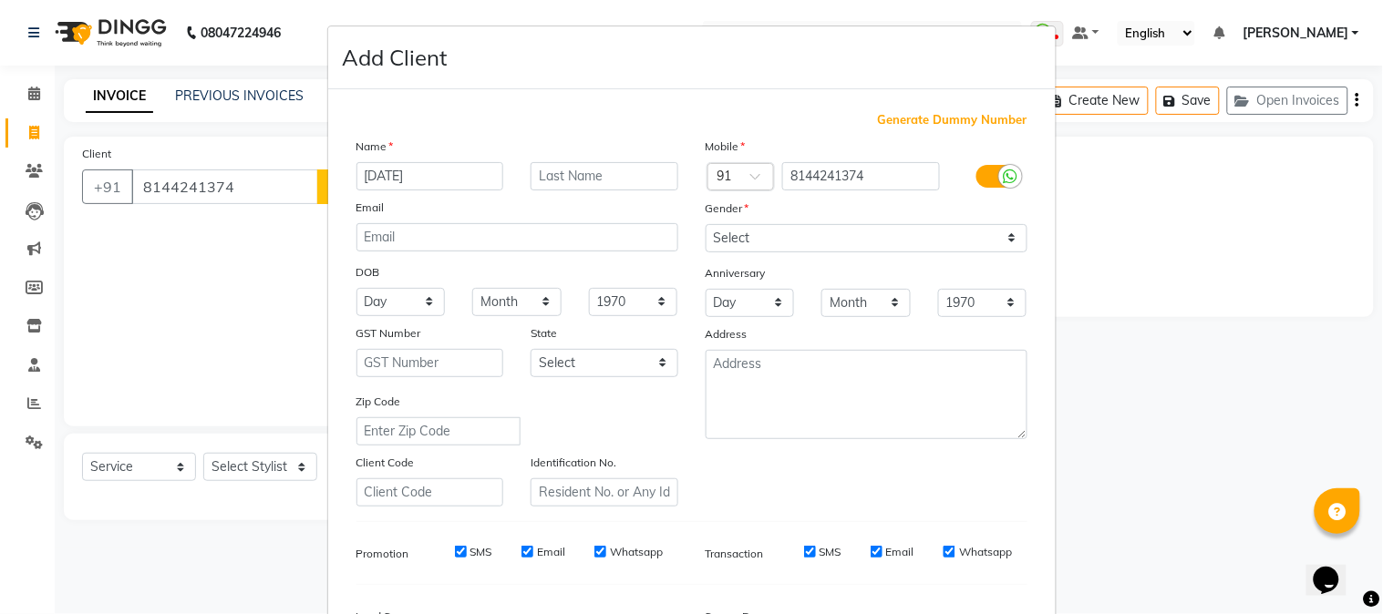
type input "[DATE]"
click at [738, 243] on select "Select [DEMOGRAPHIC_DATA] [DEMOGRAPHIC_DATA] Other Prefer Not To Say" at bounding box center [867, 238] width 322 height 28
select select "[DEMOGRAPHIC_DATA]"
click at [706, 224] on select "Select [DEMOGRAPHIC_DATA] [DEMOGRAPHIC_DATA] Other Prefer Not To Say" at bounding box center [867, 238] width 322 height 28
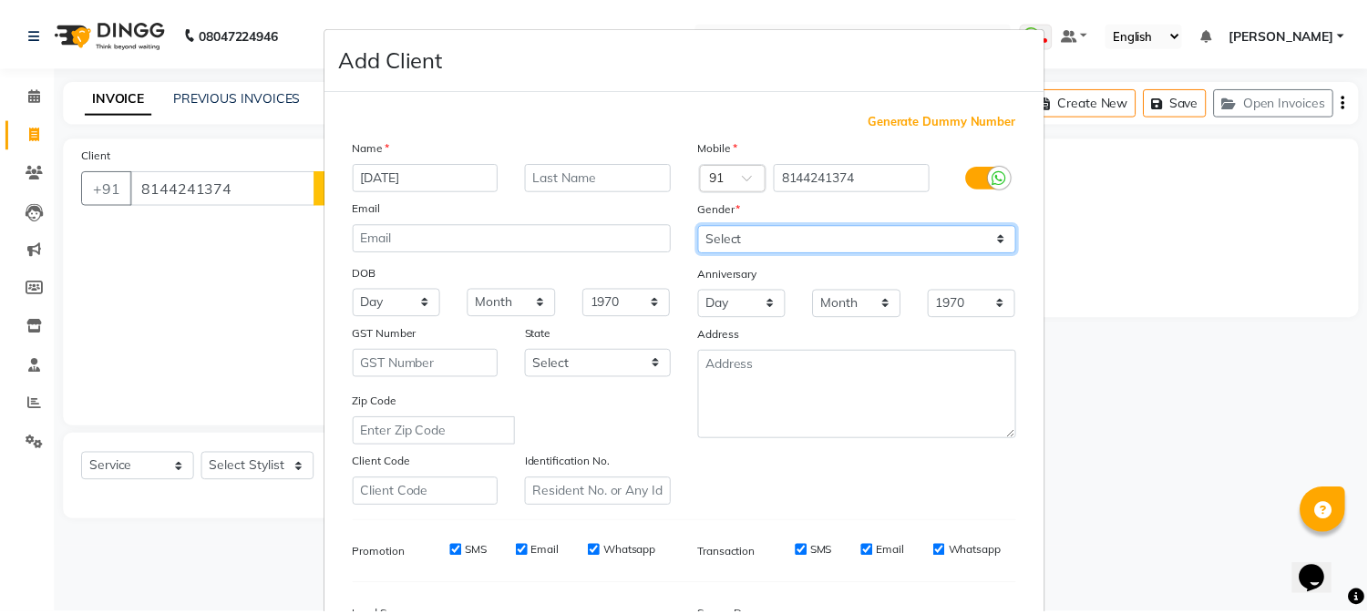
scroll to position [228, 0]
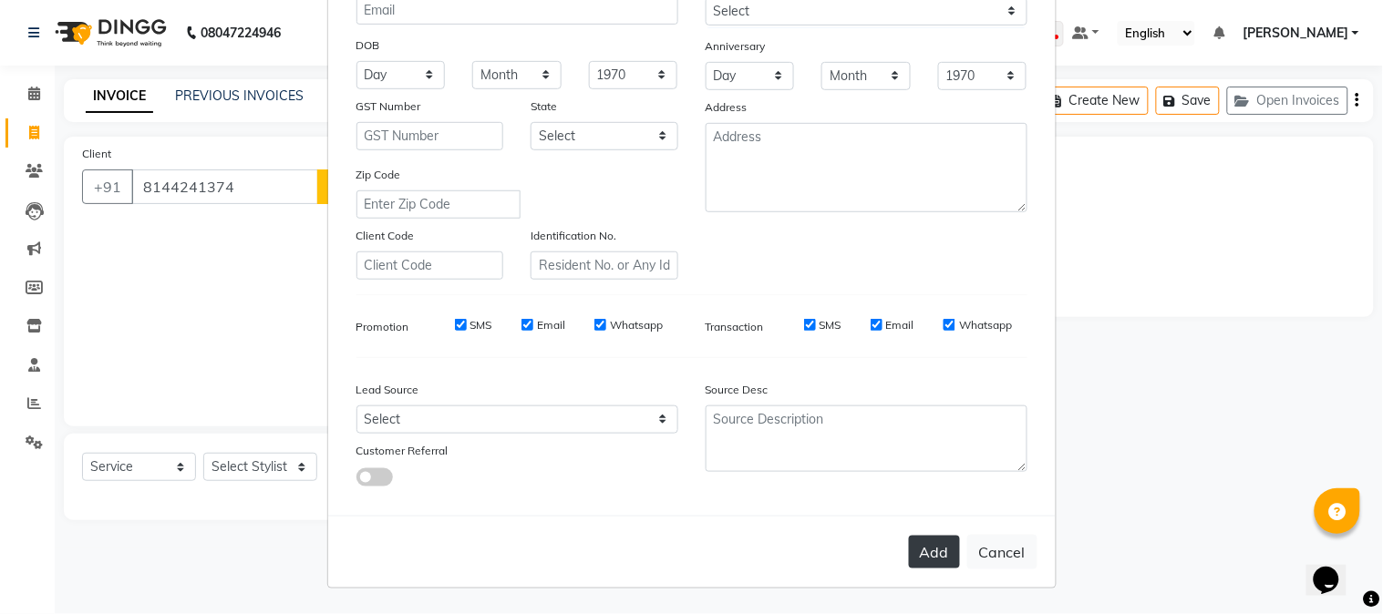
click at [933, 562] on button "Add" at bounding box center [934, 552] width 51 height 33
type input "81******74"
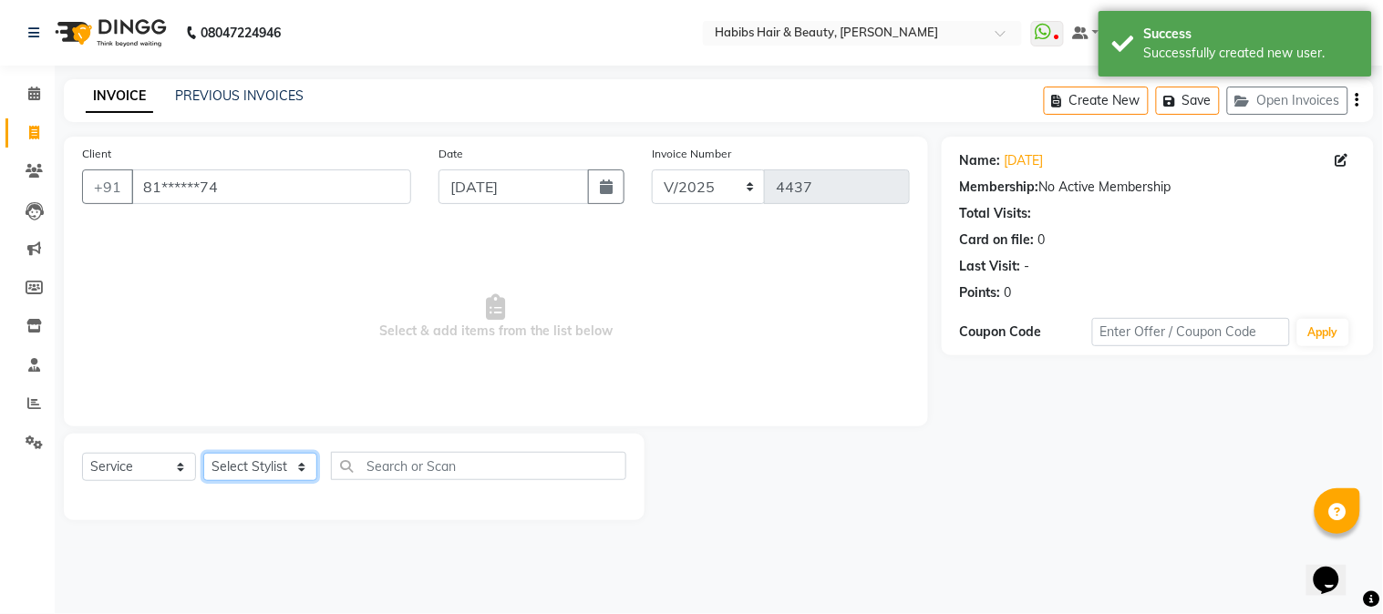
click at [240, 463] on select "Select Stylist Admin Akshay [PERSON_NAME] [PERSON_NAME] [PERSON_NAME] [PERSON_N…" at bounding box center [260, 467] width 114 height 28
select select "17830"
click at [203, 454] on select "Select Stylist Admin Akshay [PERSON_NAME] [PERSON_NAME] [PERSON_NAME] [PERSON_N…" at bounding box center [260, 467] width 114 height 28
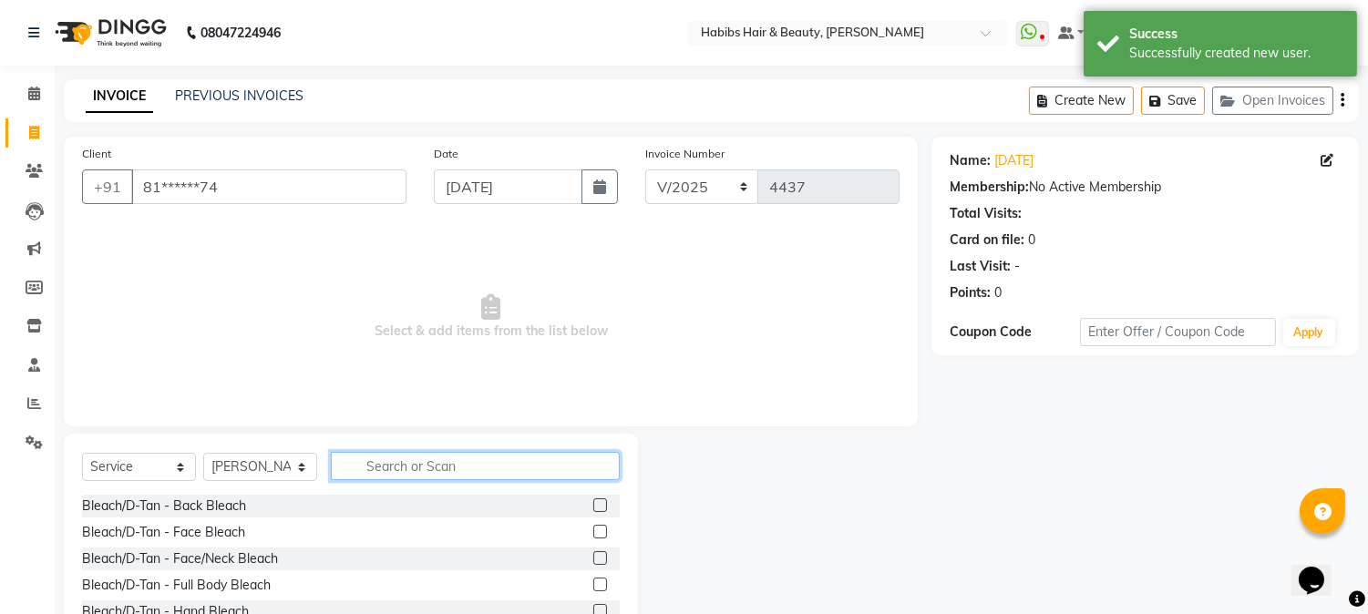
click at [460, 469] on input "text" at bounding box center [475, 466] width 289 height 28
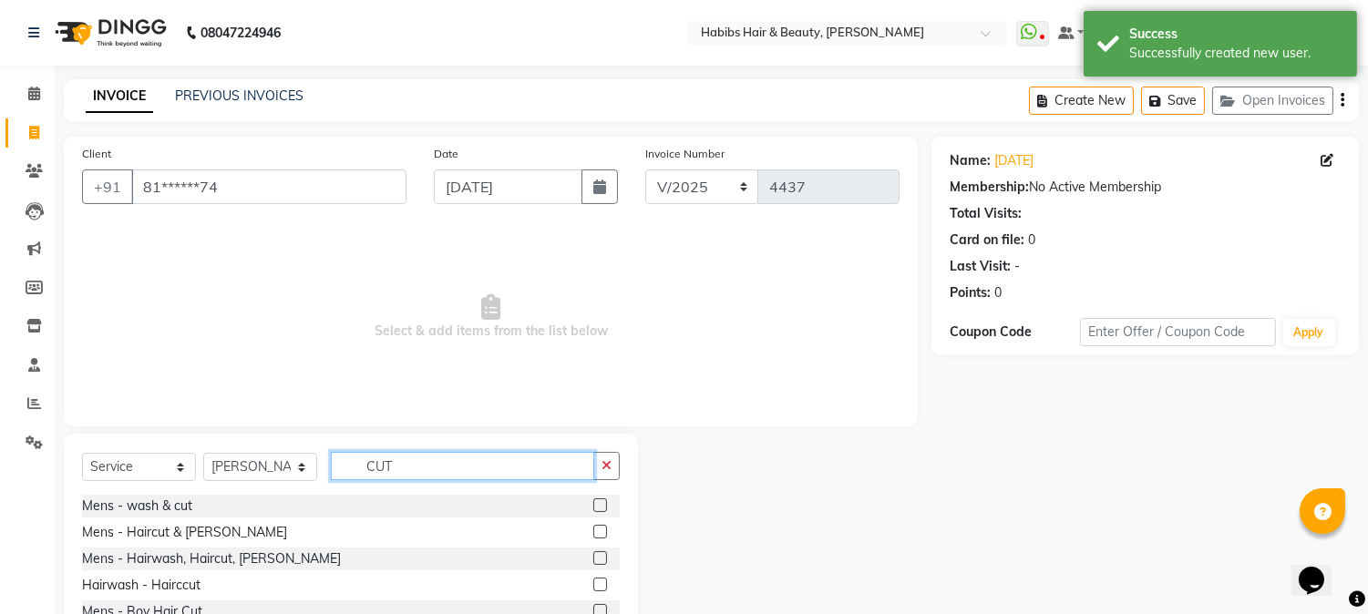
scroll to position [115, 0]
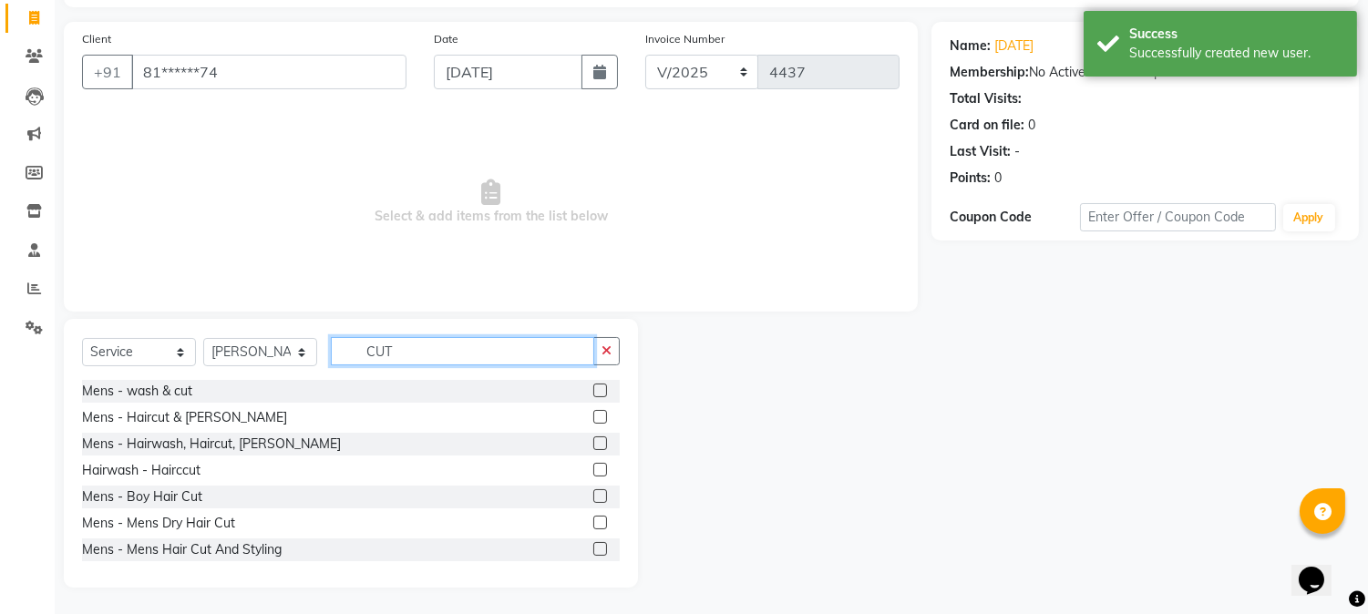
type input "CUT"
click at [593, 524] on label at bounding box center [600, 523] width 14 height 14
click at [593, 524] on input "checkbox" at bounding box center [599, 524] width 12 height 12
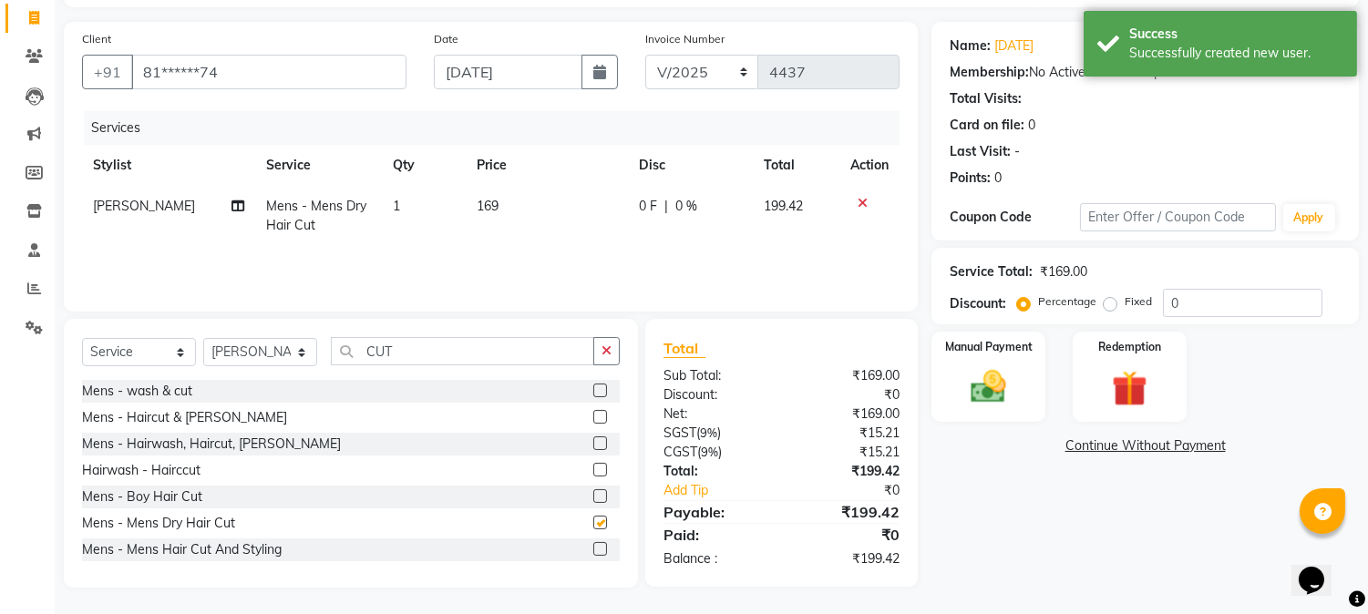
checkbox input "false"
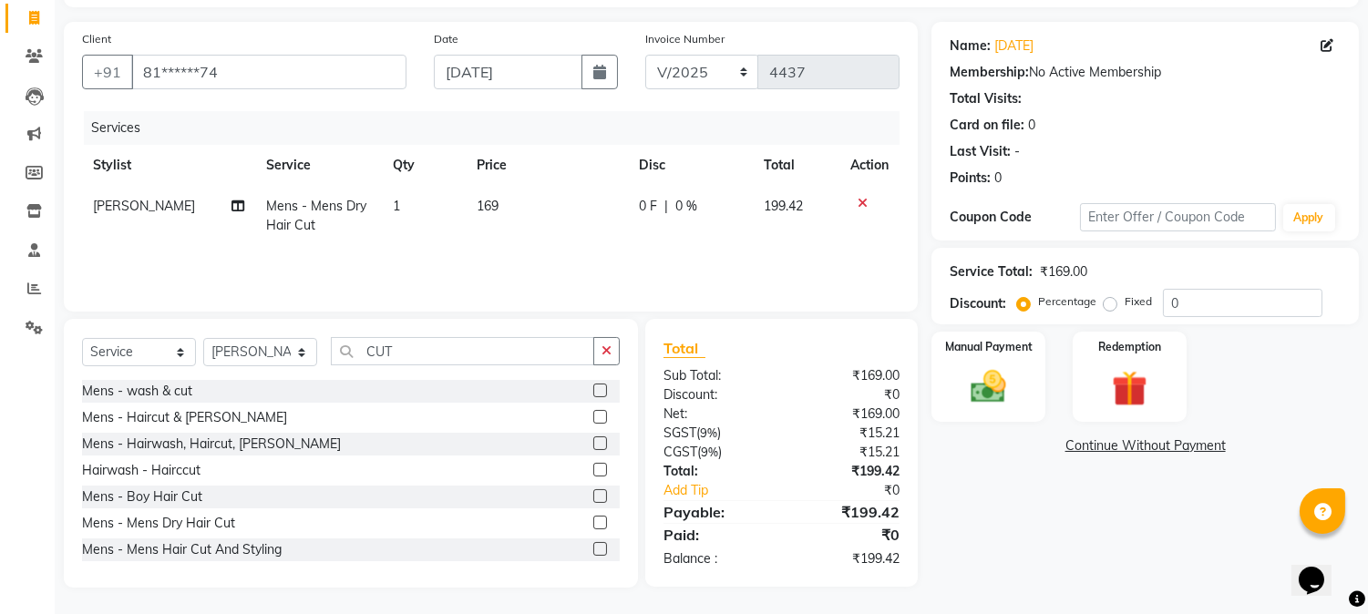
click at [477, 198] on span "169" at bounding box center [488, 206] width 22 height 16
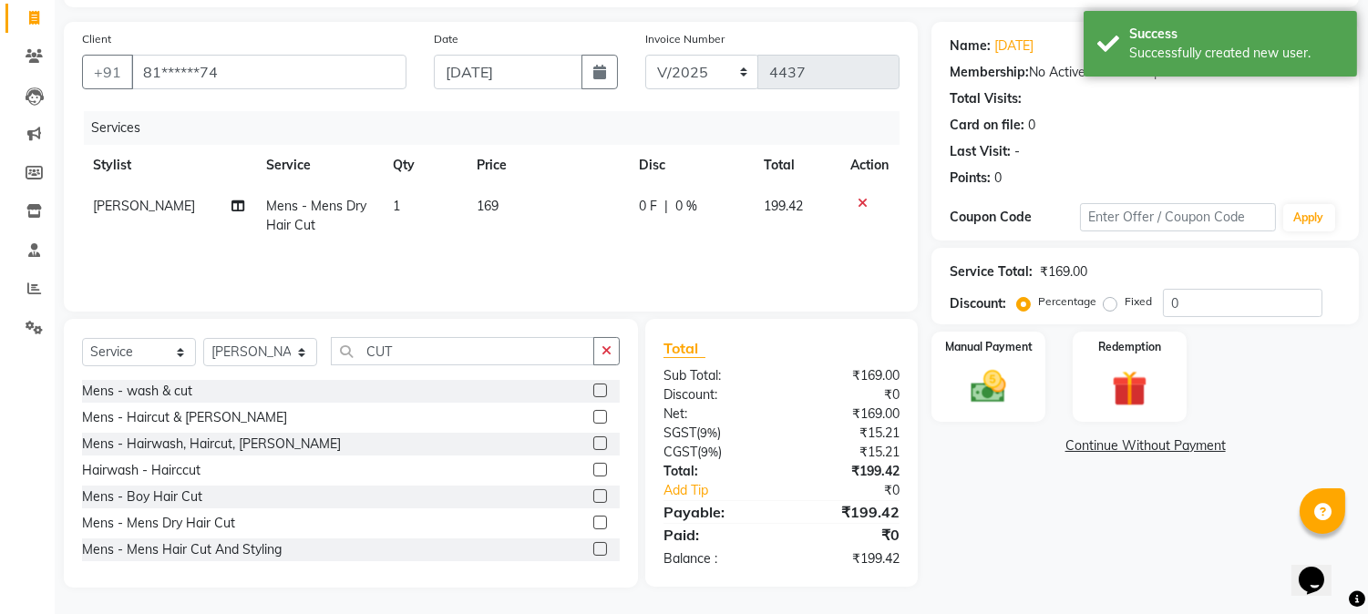
select select "17830"
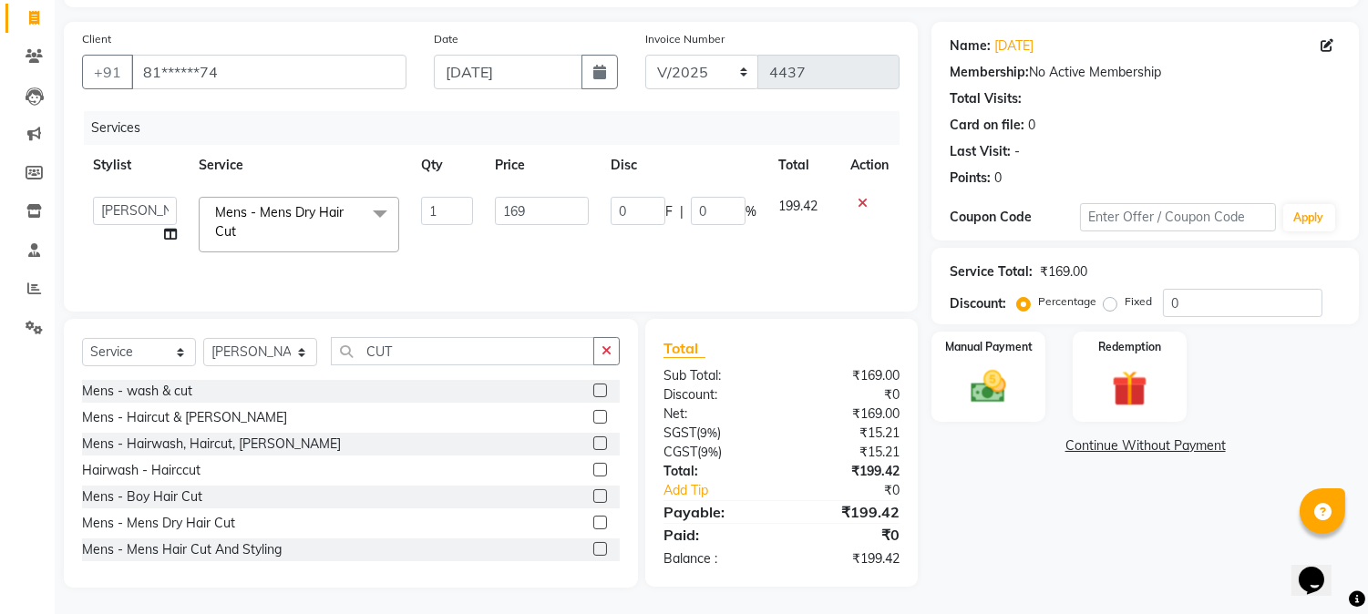
click at [516, 212] on td "169" at bounding box center [542, 224] width 116 height 77
select select "17830"
drag, startPoint x: 516, startPoint y: 212, endPoint x: 533, endPoint y: 206, distance: 18.2
click at [533, 206] on input "169" at bounding box center [542, 211] width 94 height 28
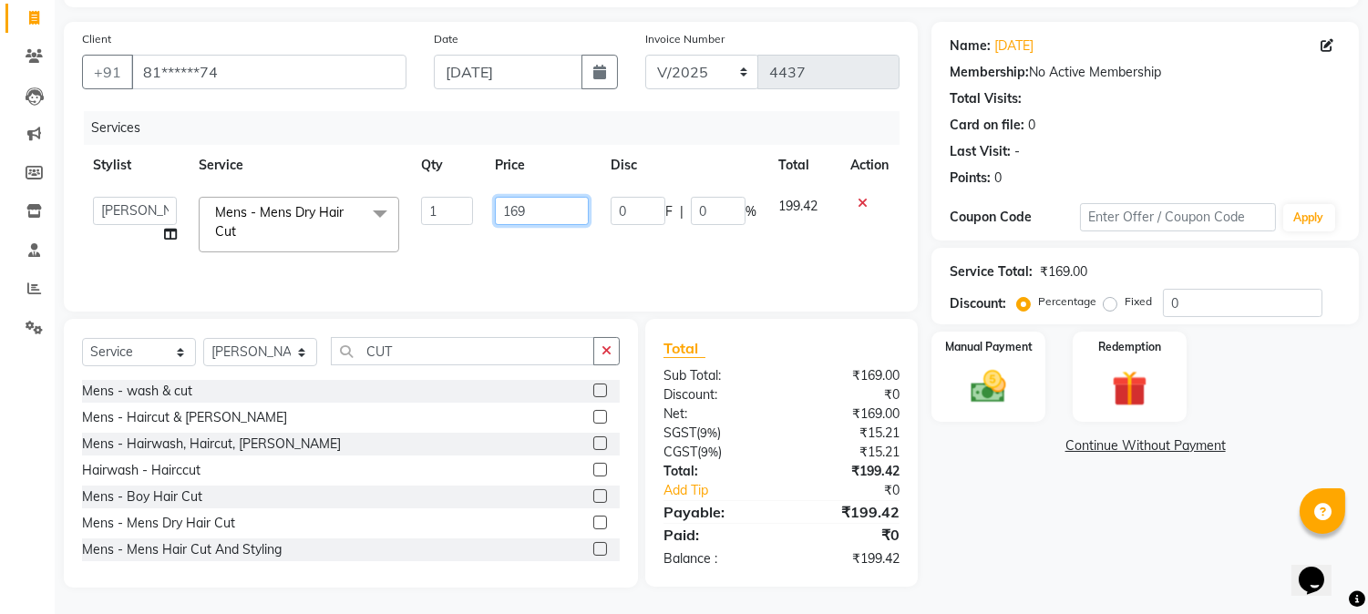
click at [533, 206] on input "169" at bounding box center [542, 211] width 94 height 28
type input "1"
type input "350"
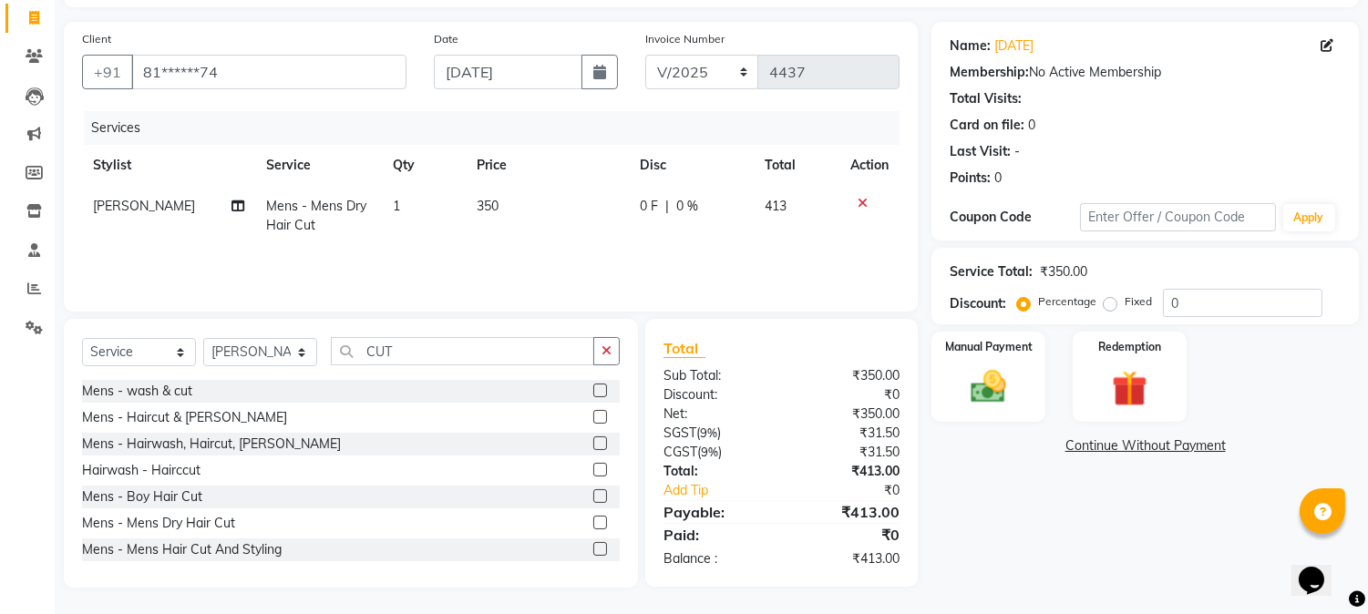
click at [583, 161] on th "Price" at bounding box center [547, 165] width 163 height 41
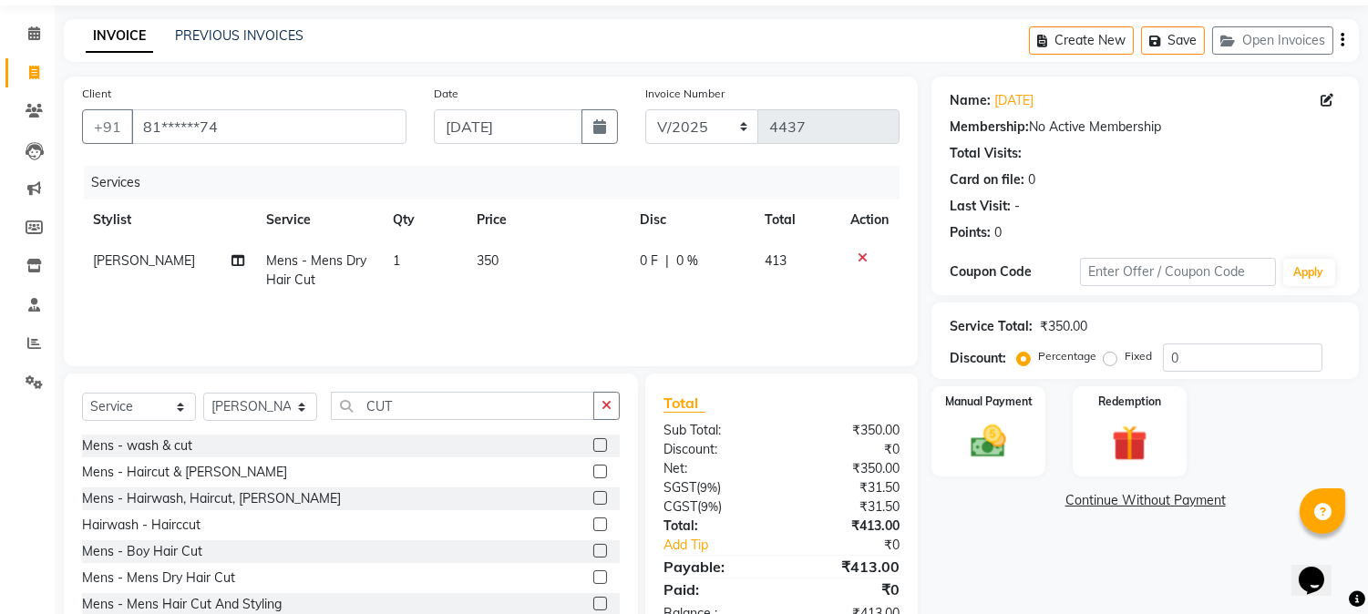
scroll to position [0, 0]
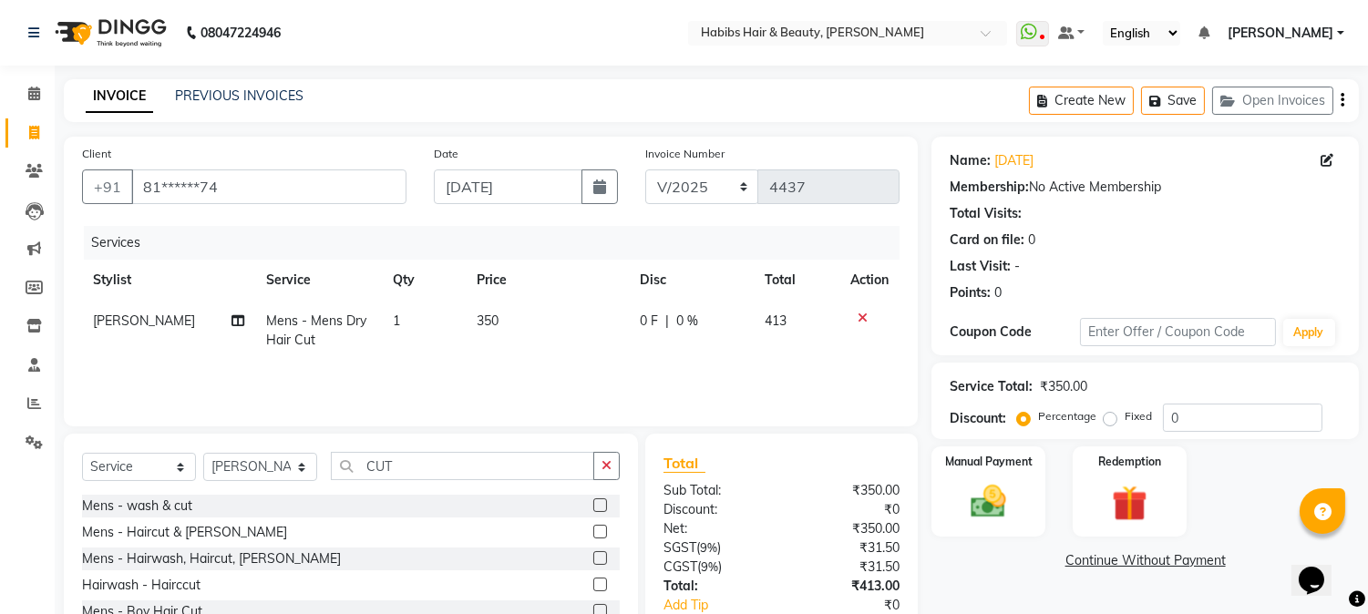
click at [1343, 101] on icon "button" at bounding box center [1343, 100] width 4 height 1
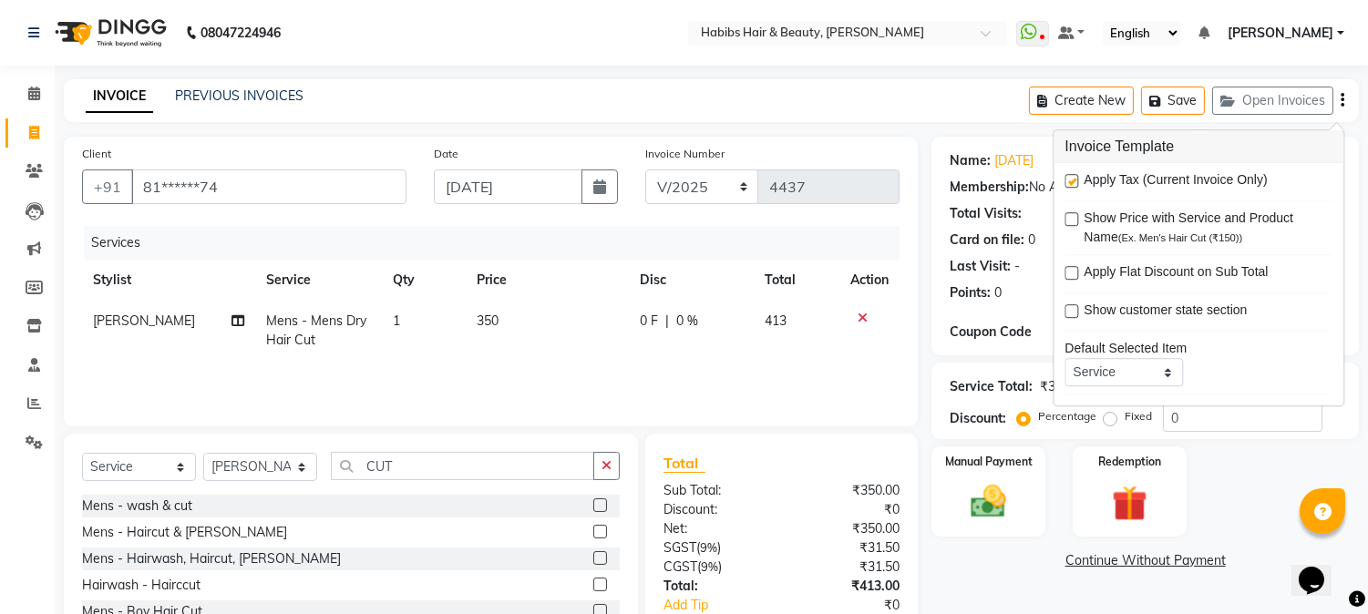
drag, startPoint x: 1070, startPoint y: 178, endPoint x: 875, endPoint y: 470, distance: 351.0
click at [875, 470] on body "08047224946 Select Location × Habibs Hair & Beauty, [PERSON_NAME] WhatsApp Stat…" at bounding box center [684, 307] width 1368 height 614
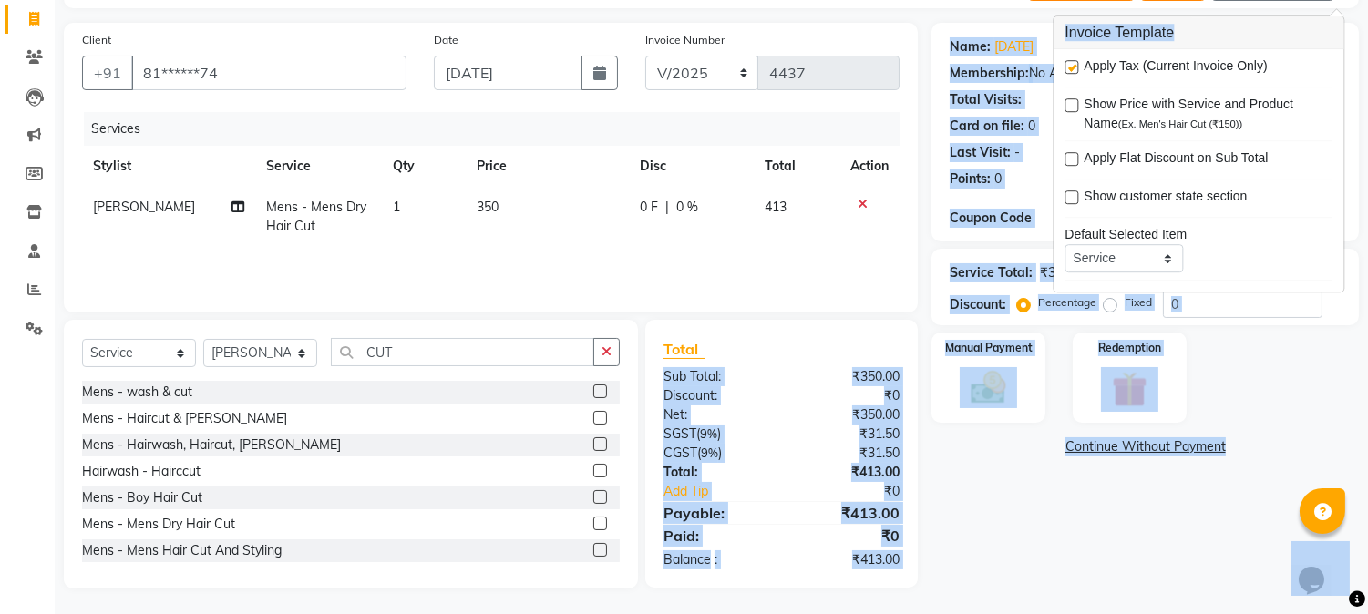
scroll to position [115, 0]
click at [1078, 68] on label at bounding box center [1072, 66] width 14 height 14
click at [1077, 68] on input "checkbox" at bounding box center [1071, 67] width 12 height 12
checkbox input "false"
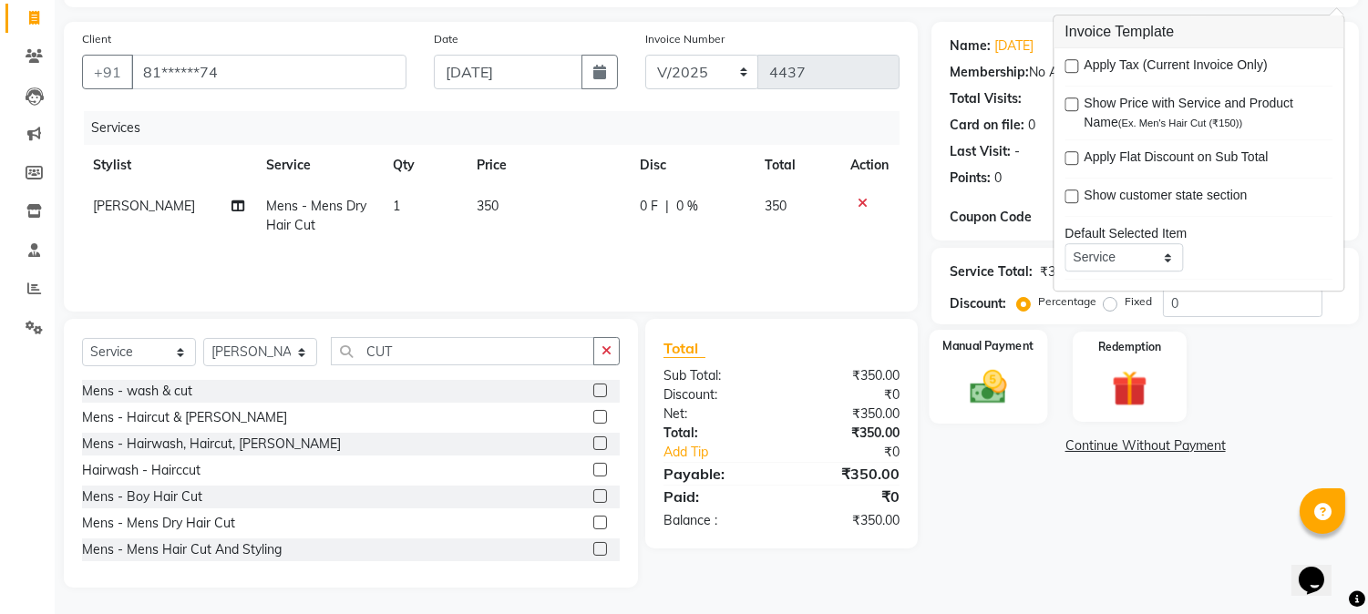
click at [1015, 388] on img at bounding box center [989, 387] width 60 height 43
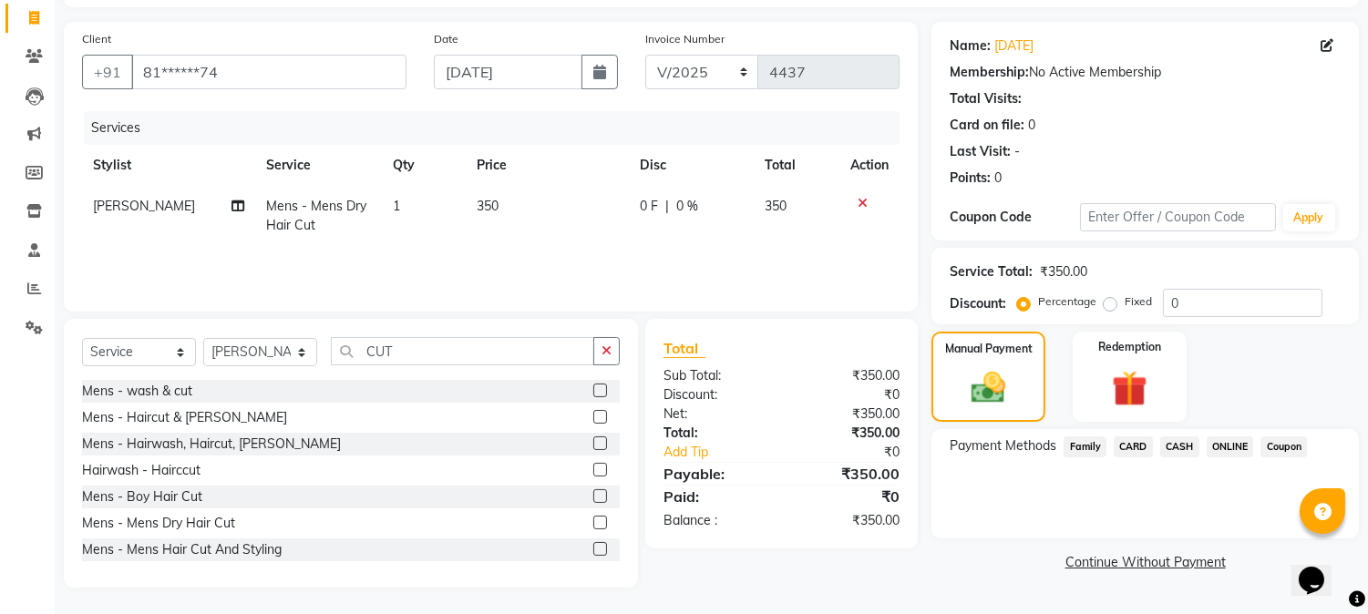
click at [1222, 441] on span "ONLINE" at bounding box center [1230, 447] width 47 height 21
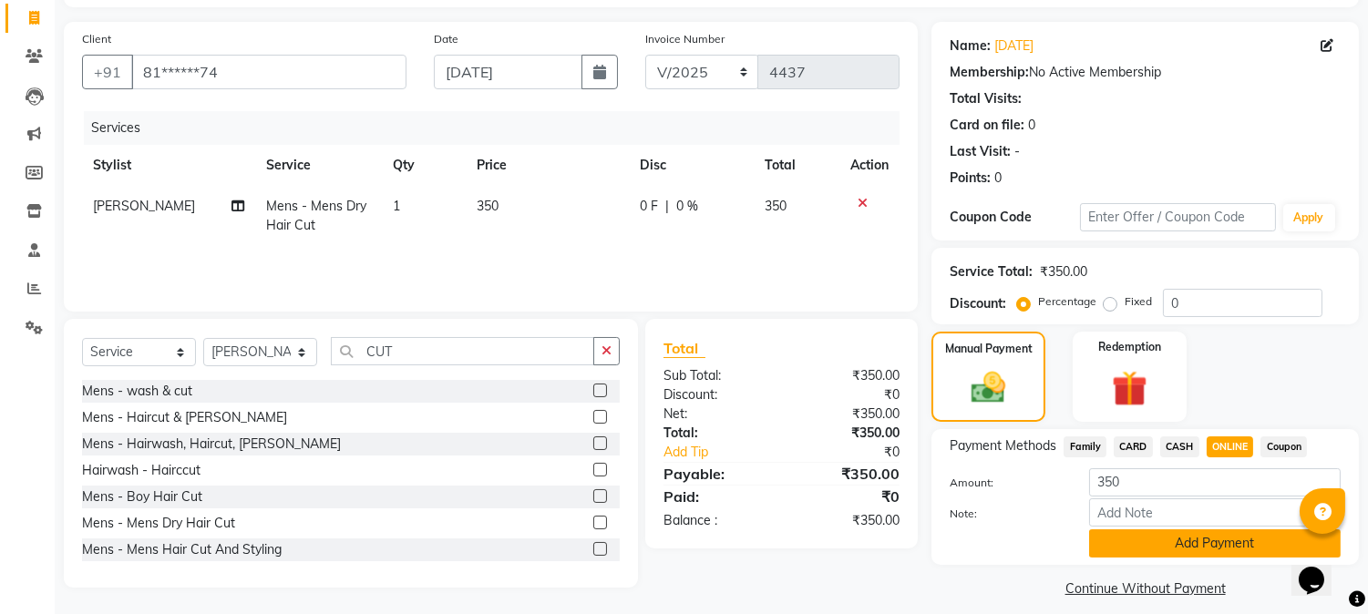
click at [1180, 538] on button "Add Payment" at bounding box center [1215, 544] width 252 height 28
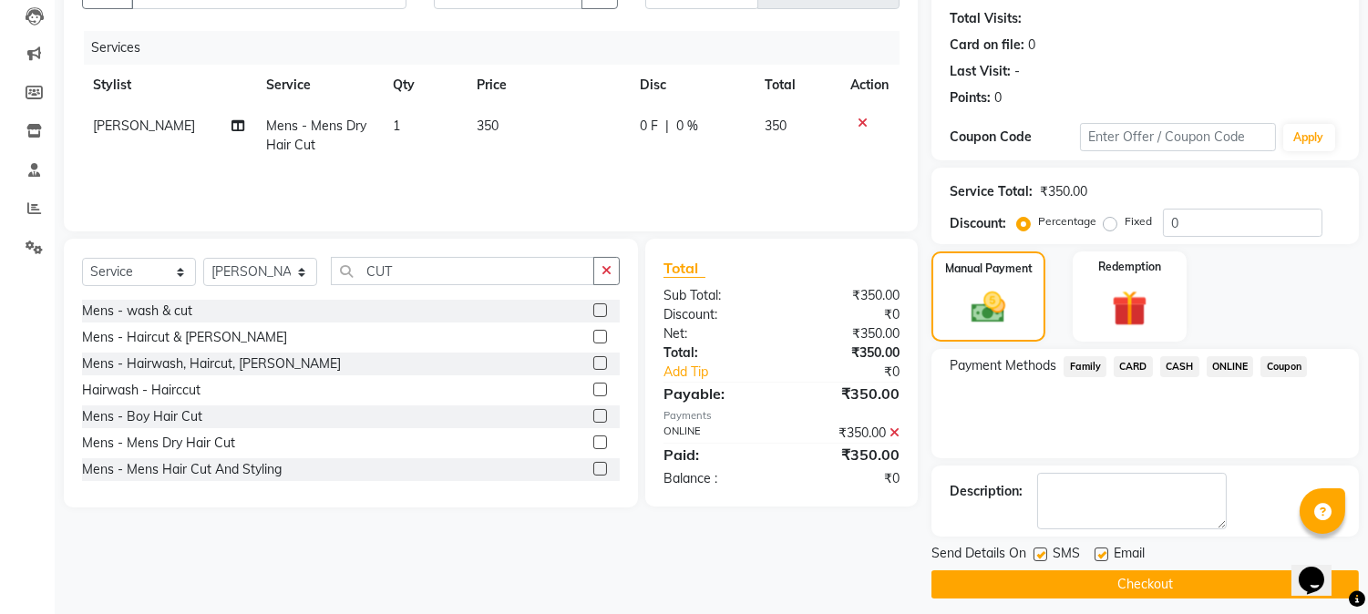
scroll to position [205, 0]
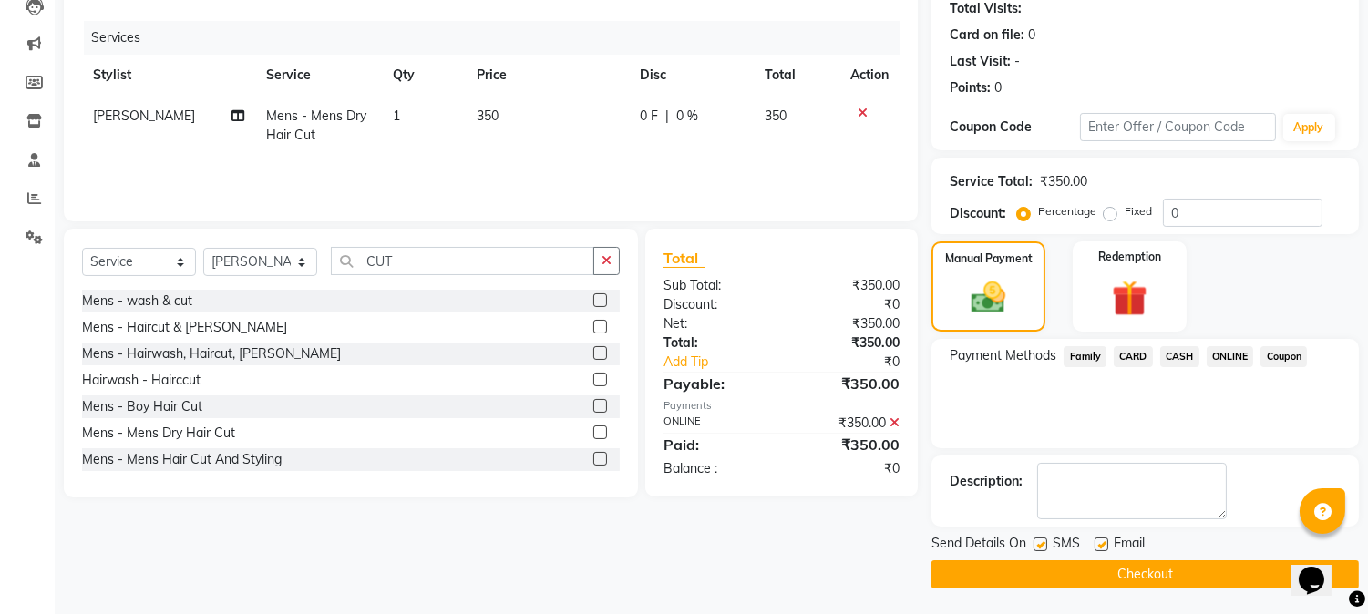
drag, startPoint x: 1132, startPoint y: 557, endPoint x: 1126, endPoint y: 568, distance: 12.7
click at [1126, 568] on div "Send Details On SMS Email Checkout" at bounding box center [1146, 561] width 428 height 55
click at [1126, 568] on button "Checkout" at bounding box center [1146, 575] width 428 height 28
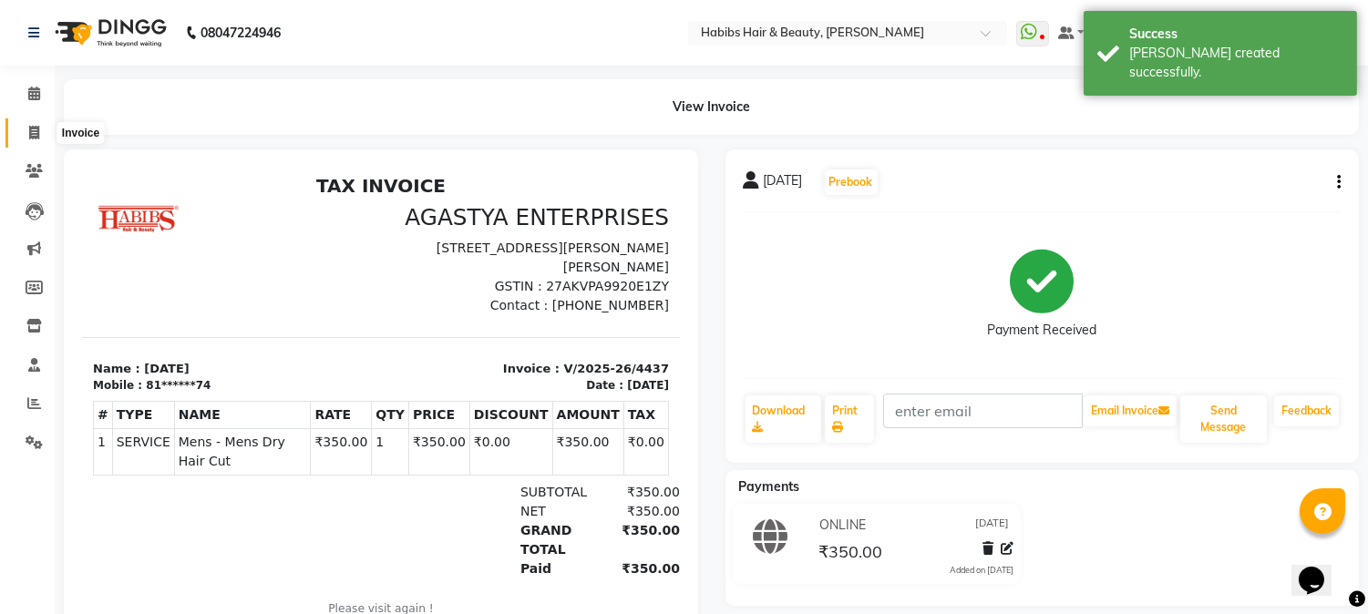
click at [32, 126] on icon at bounding box center [34, 133] width 10 height 14
select select "service"
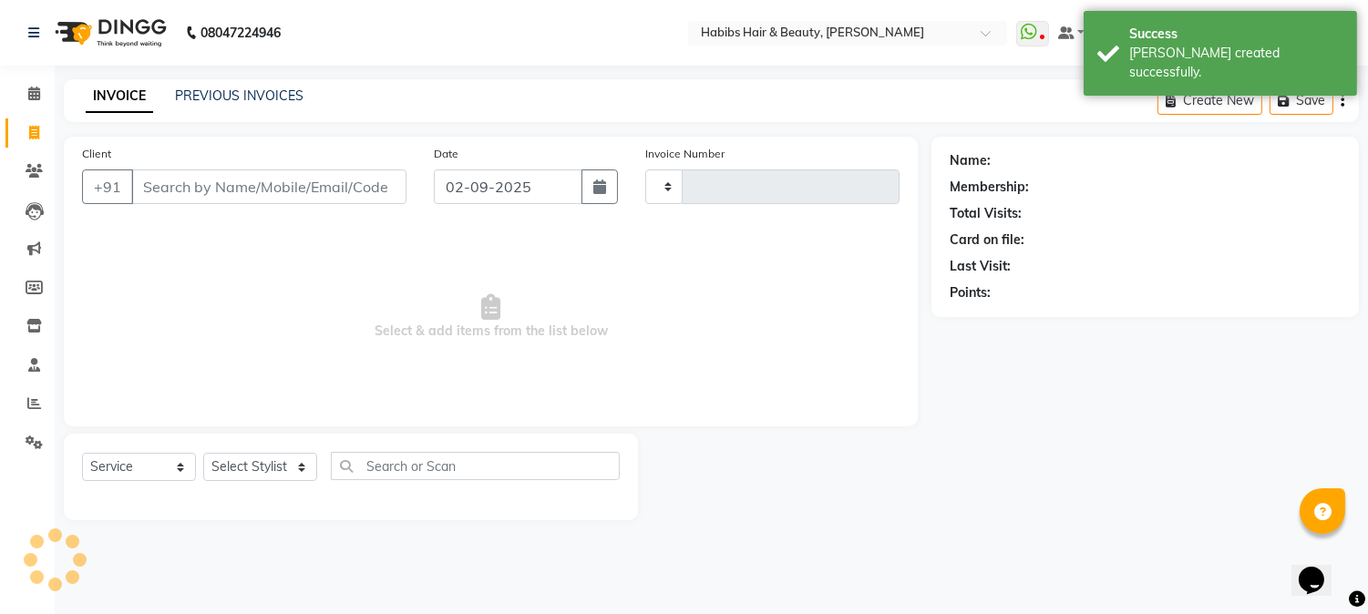
type input "4438"
select select "3712"
click at [252, 182] on input "Client" at bounding box center [271, 187] width 280 height 35
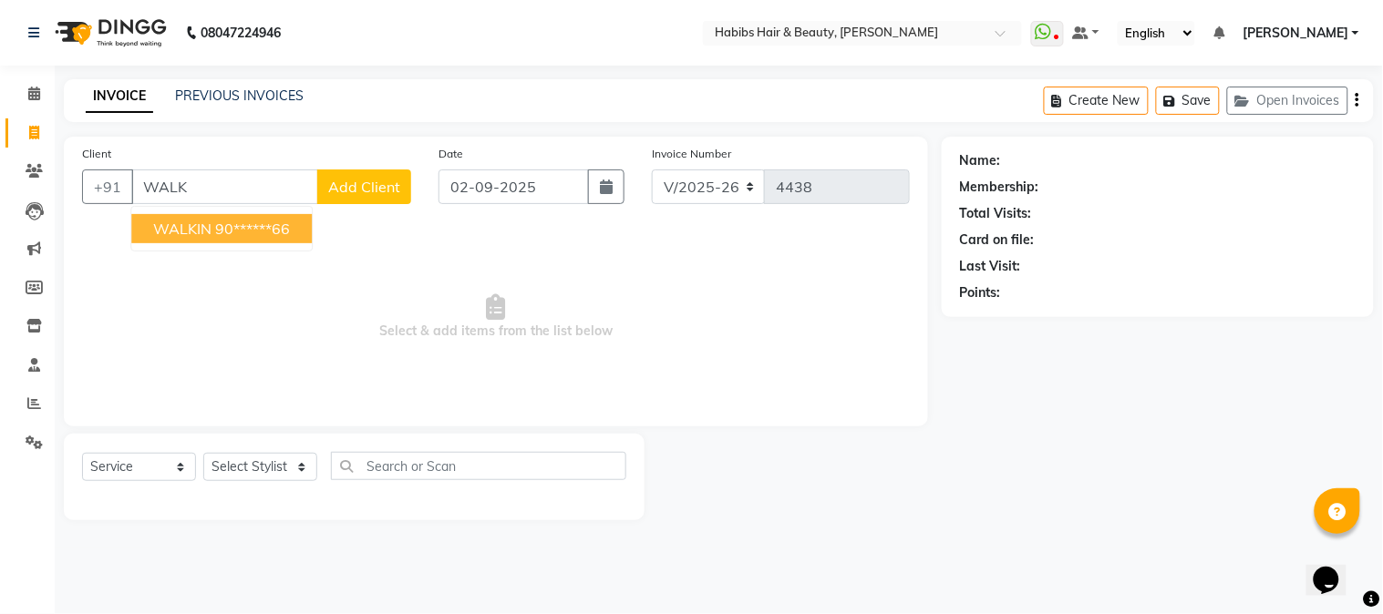
click at [262, 229] on ngb-highlight "90******66" at bounding box center [252, 229] width 75 height 18
type input "90******66"
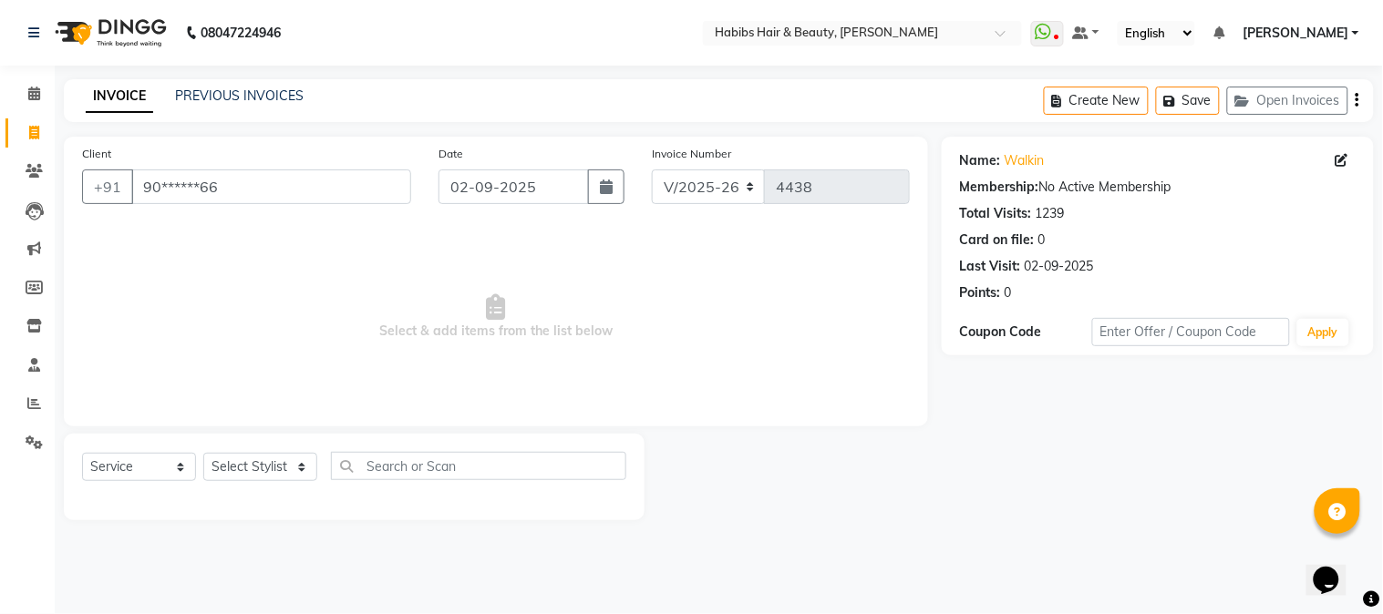
click at [1359, 101] on icon "button" at bounding box center [1358, 100] width 4 height 1
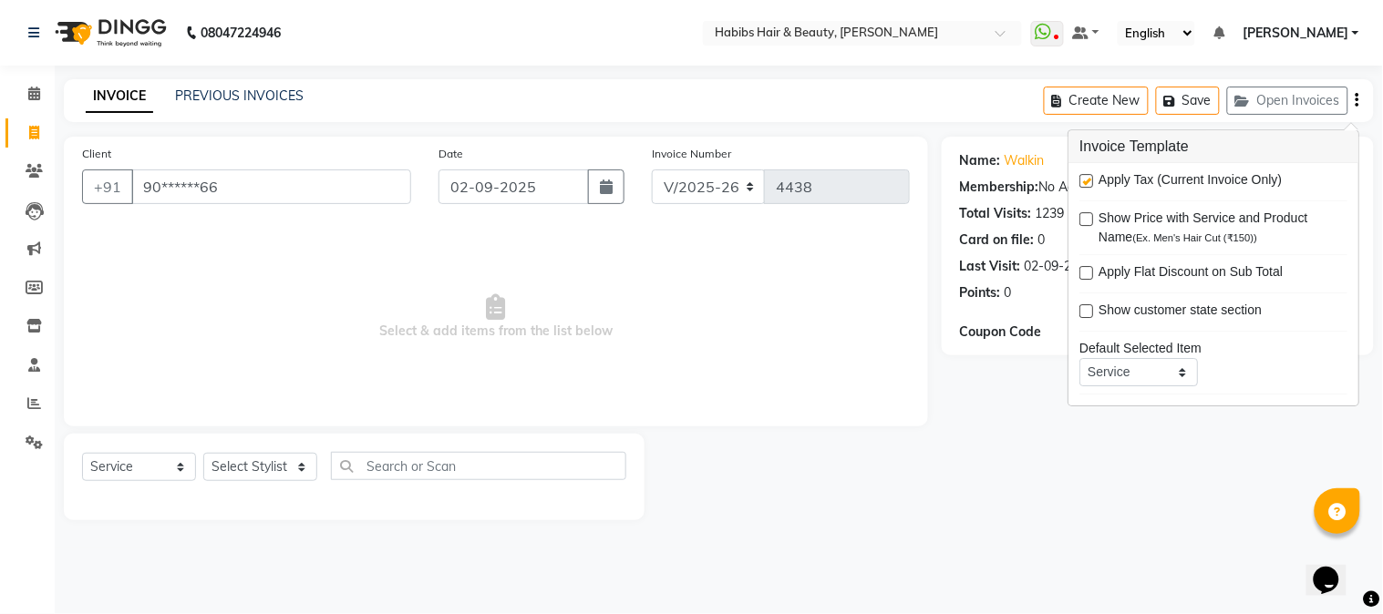
click at [1085, 184] on label at bounding box center [1086, 181] width 14 height 14
click at [1085, 184] on input "checkbox" at bounding box center [1085, 182] width 12 height 12
checkbox input "false"
click at [609, 181] on icon "button" at bounding box center [606, 187] width 13 height 15
select select "9"
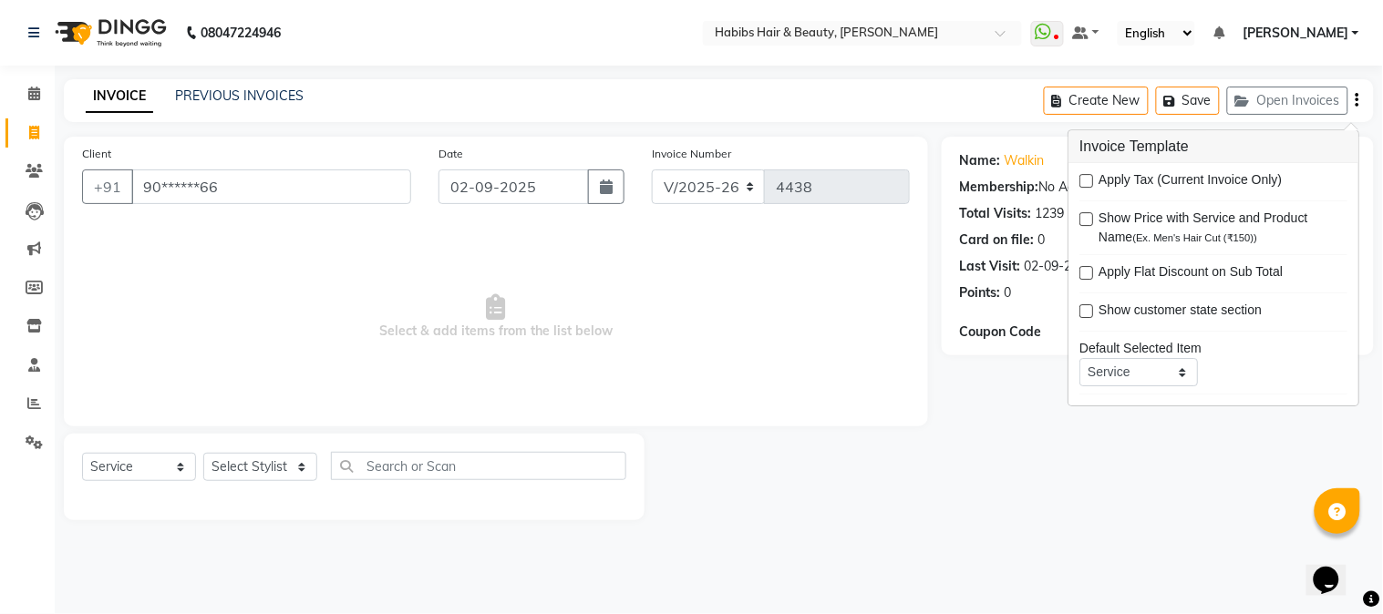
select select "2025"
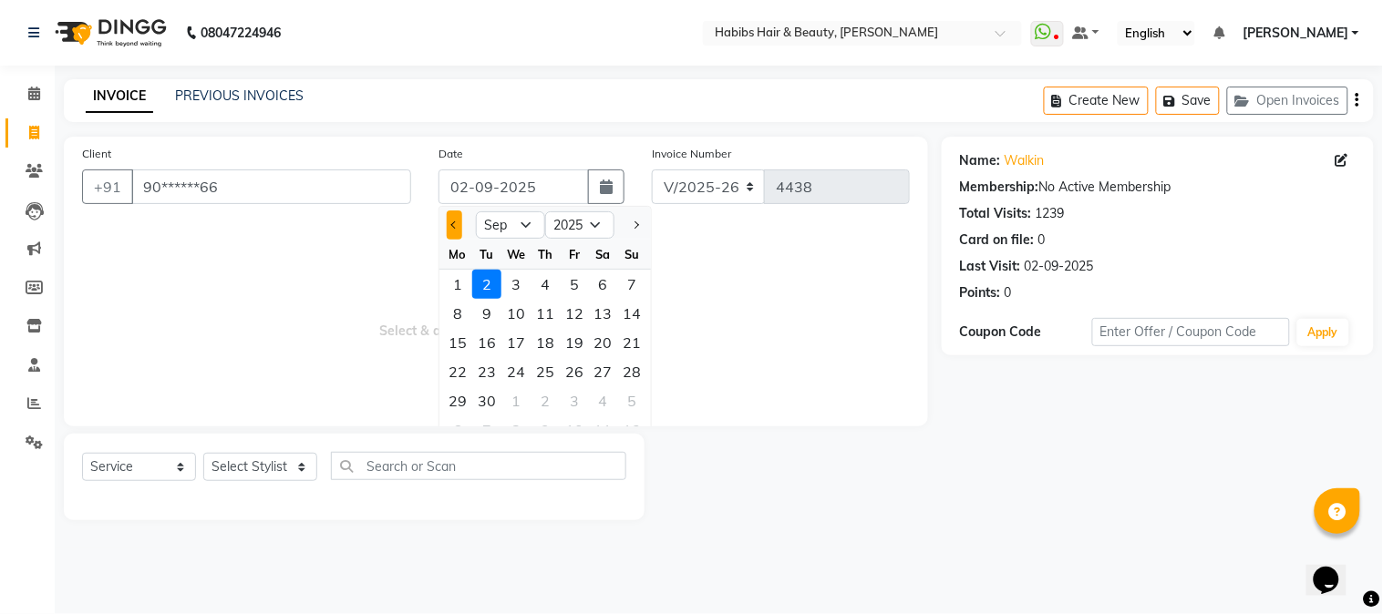
click at [456, 228] on span "Previous month" at bounding box center [454, 225] width 7 height 7
select select "8"
click at [490, 393] on div "26" at bounding box center [486, 401] width 29 height 29
type input "[DATE]"
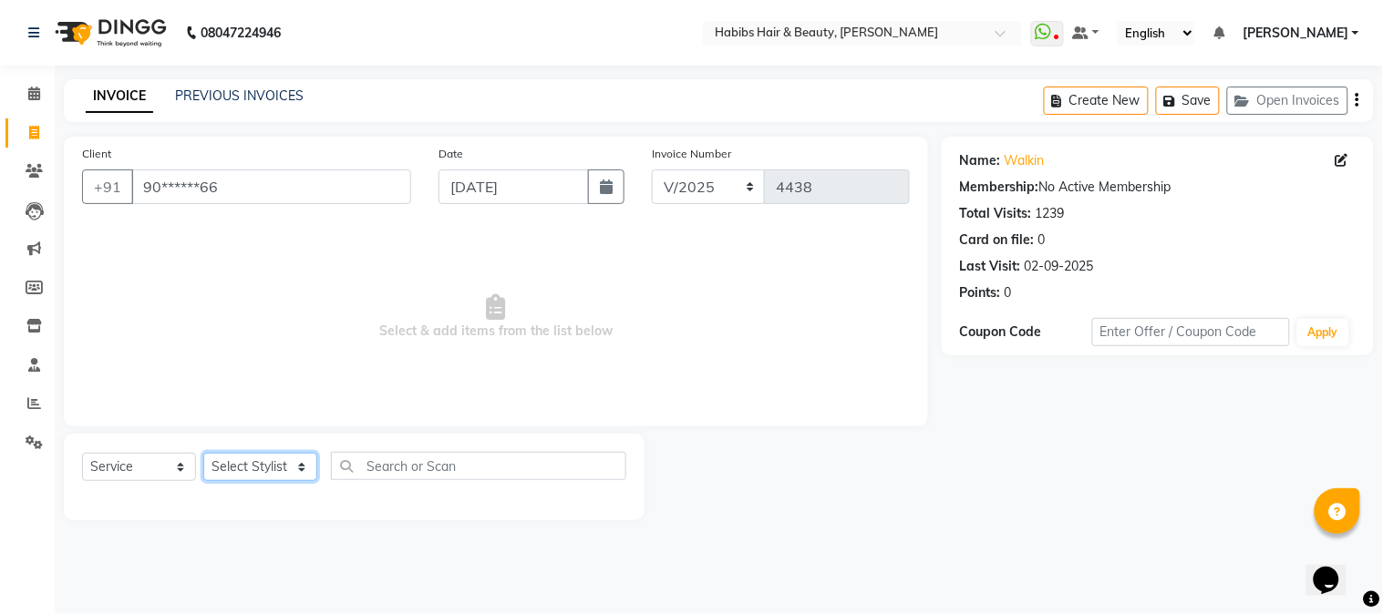
click at [246, 470] on select "Select Stylist Admin Akshay [PERSON_NAME] [PERSON_NAME] [PERSON_NAME] [PERSON_N…" at bounding box center [260, 467] width 114 height 28
select select "53779"
click at [203, 454] on select "Select Stylist Admin Akshay [PERSON_NAME] [PERSON_NAME] [PERSON_NAME] [PERSON_N…" at bounding box center [260, 467] width 114 height 28
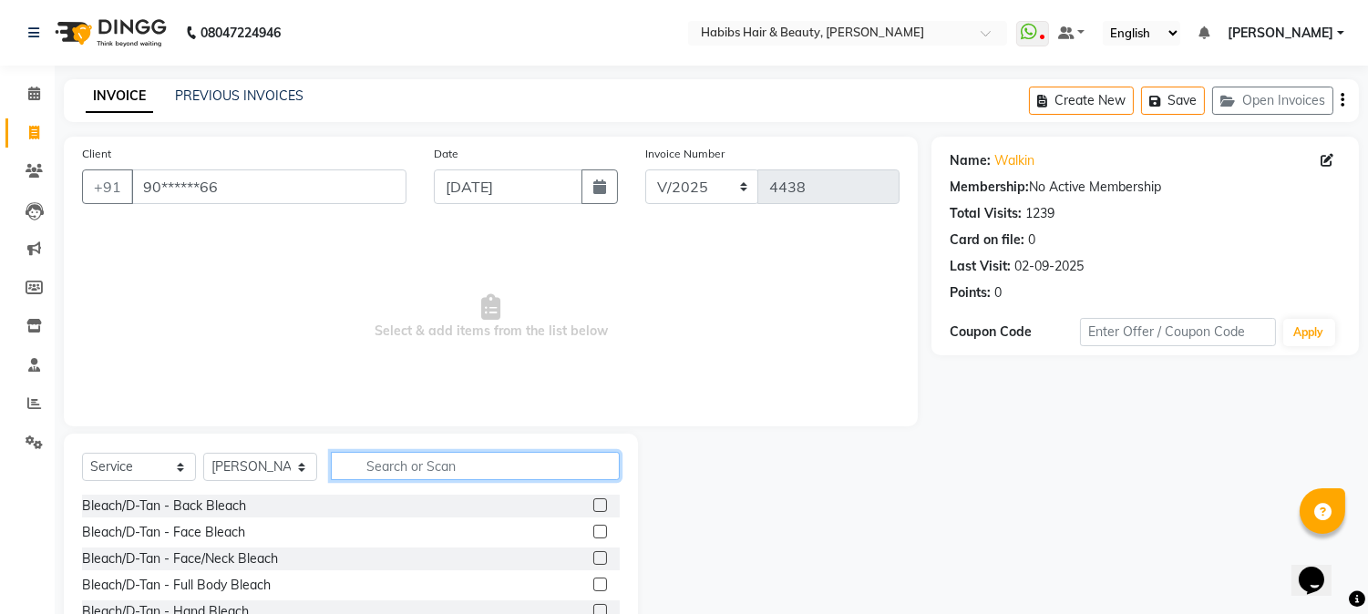
click at [376, 468] on input "text" at bounding box center [475, 466] width 289 height 28
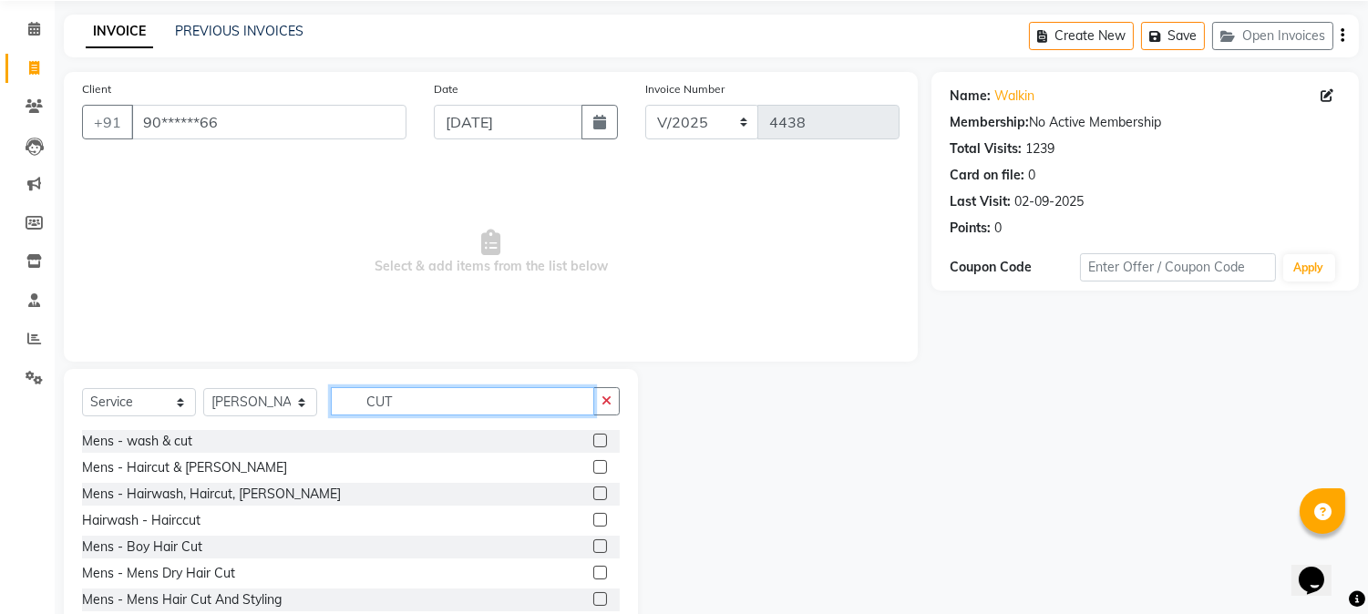
scroll to position [115, 0]
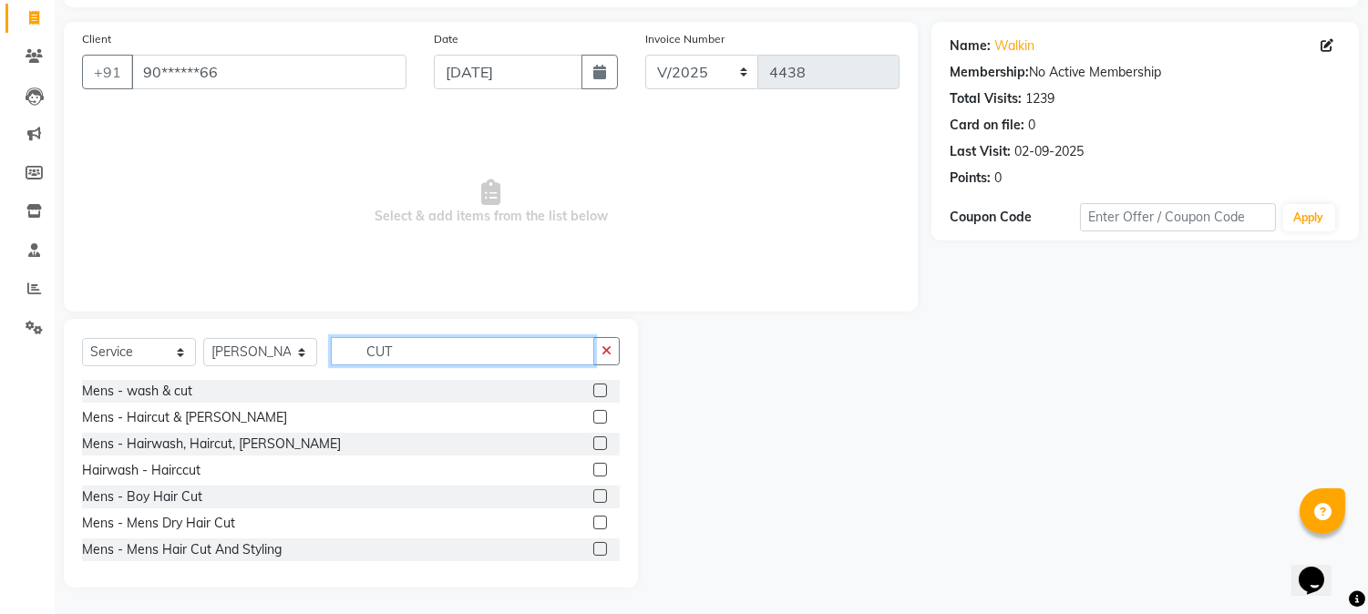
type input "CUT"
click at [593, 444] on label at bounding box center [600, 444] width 14 height 14
click at [593, 444] on input "checkbox" at bounding box center [599, 445] width 12 height 12
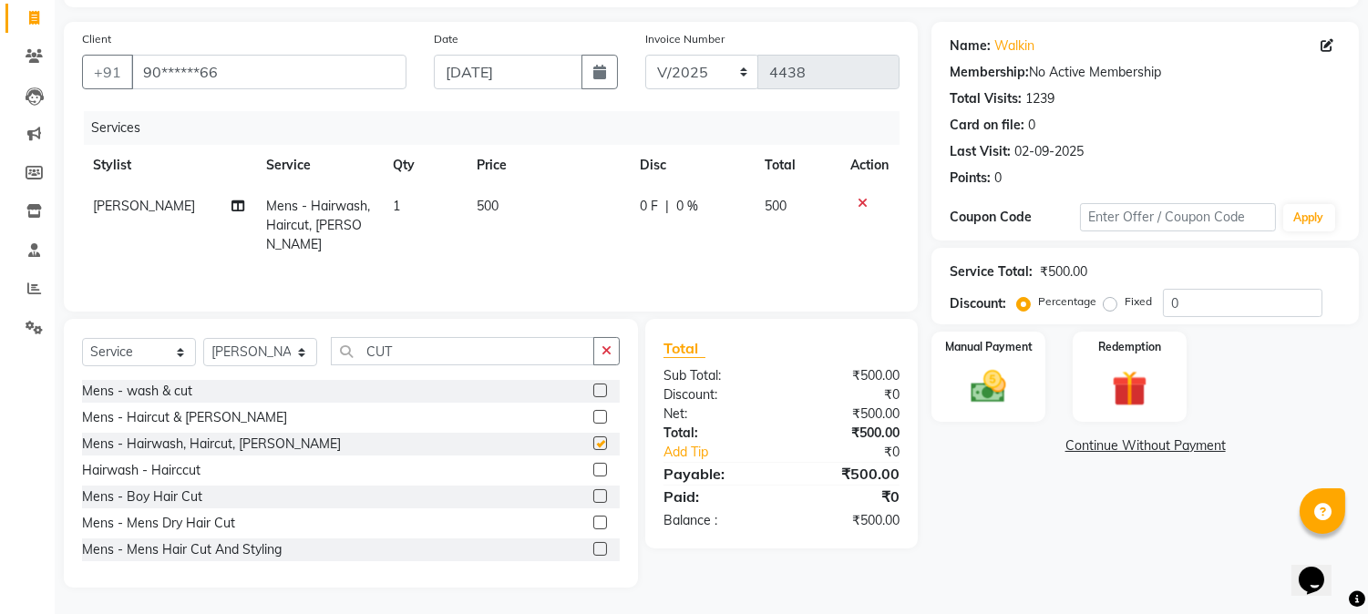
checkbox input "false"
click at [593, 520] on label at bounding box center [600, 523] width 14 height 14
click at [593, 520] on input "checkbox" at bounding box center [599, 524] width 12 height 12
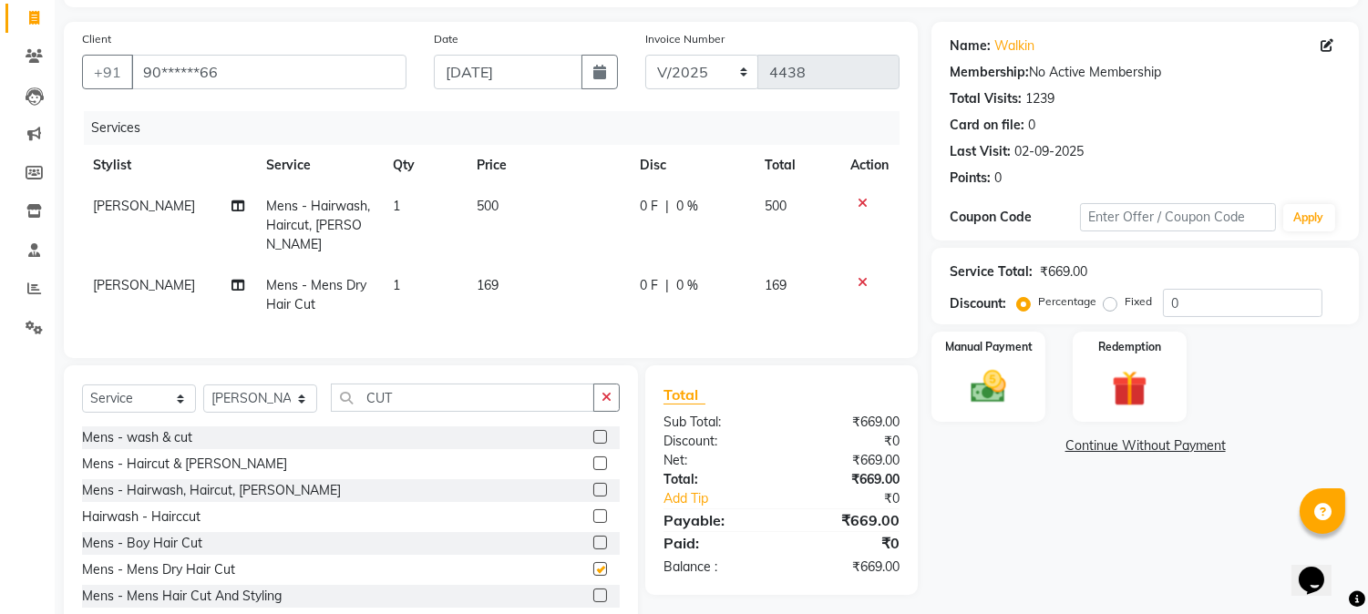
checkbox input "false"
click at [484, 211] on span "500" at bounding box center [488, 206] width 22 height 16
click at [466, 211] on td "1" at bounding box center [424, 225] width 84 height 79
select select "53779"
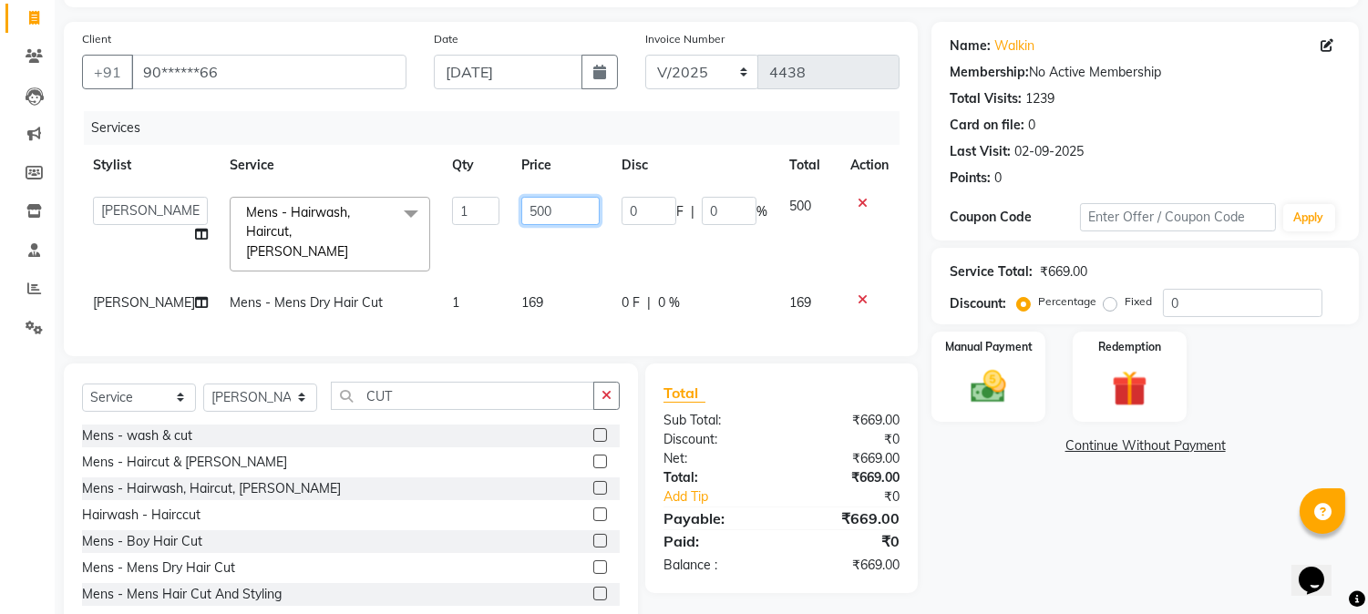
click at [533, 208] on input "500" at bounding box center [560, 211] width 78 height 28
type input "550"
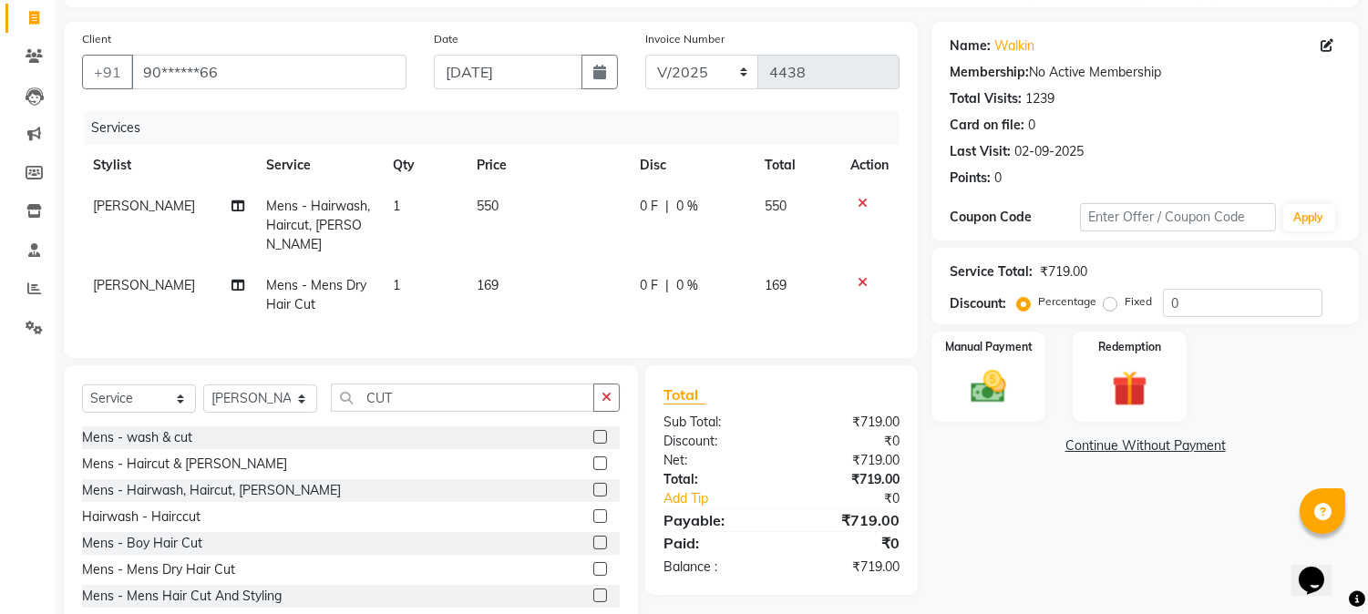
click at [513, 276] on td "169" at bounding box center [547, 295] width 163 height 60
select select "53779"
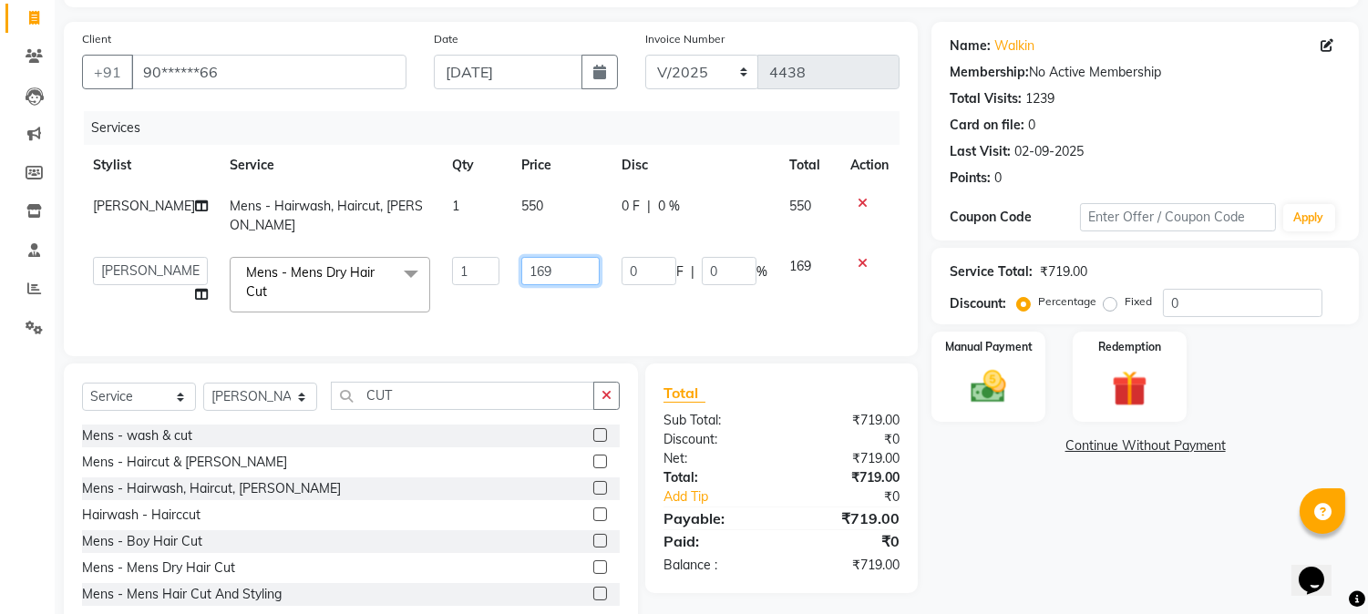
click at [521, 259] on input "169" at bounding box center [560, 271] width 78 height 28
type input "250"
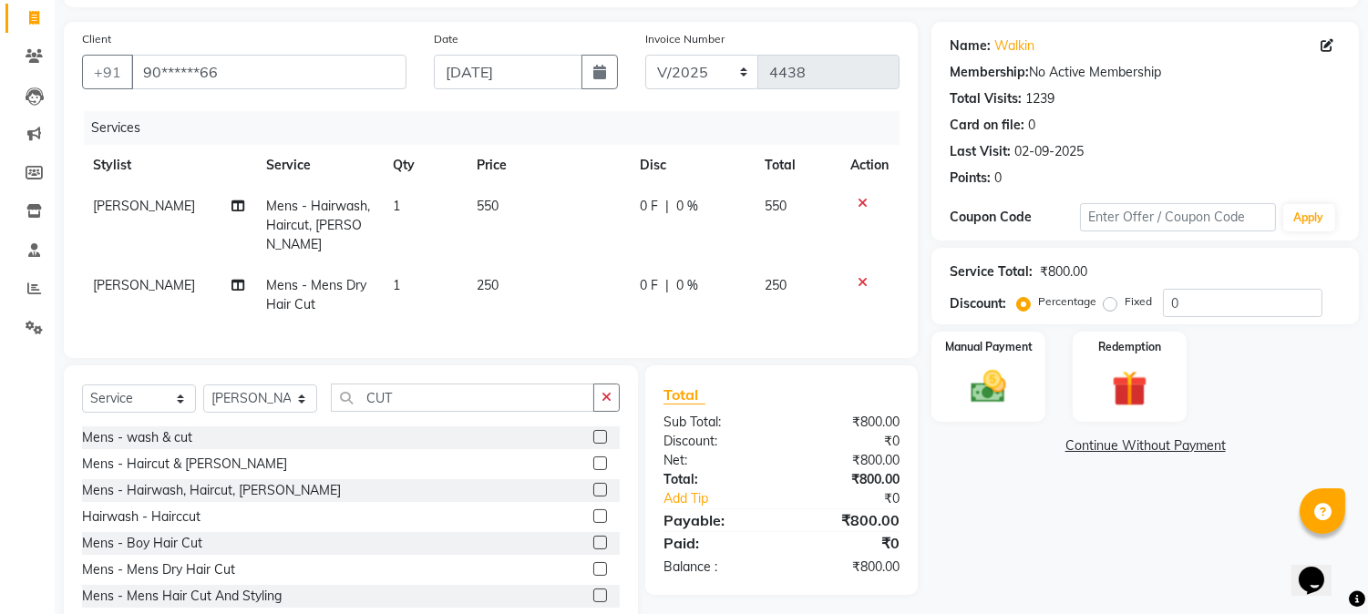
click at [582, 214] on td "550" at bounding box center [547, 225] width 163 height 79
select select "53779"
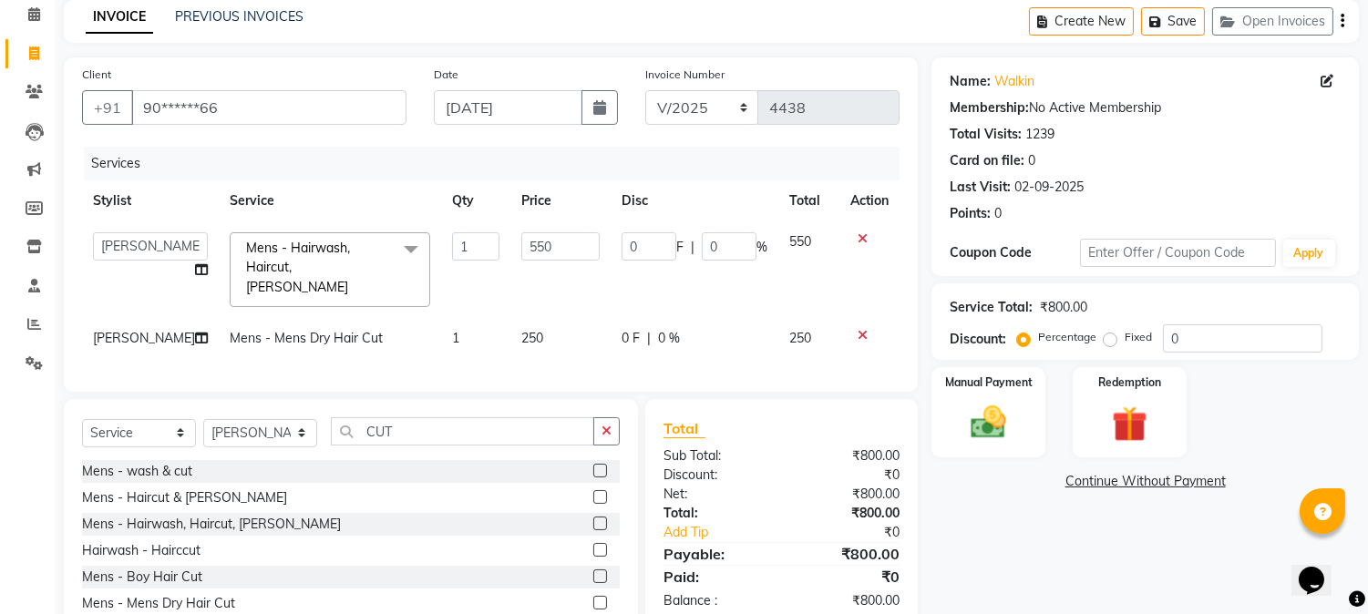
scroll to position [0, 0]
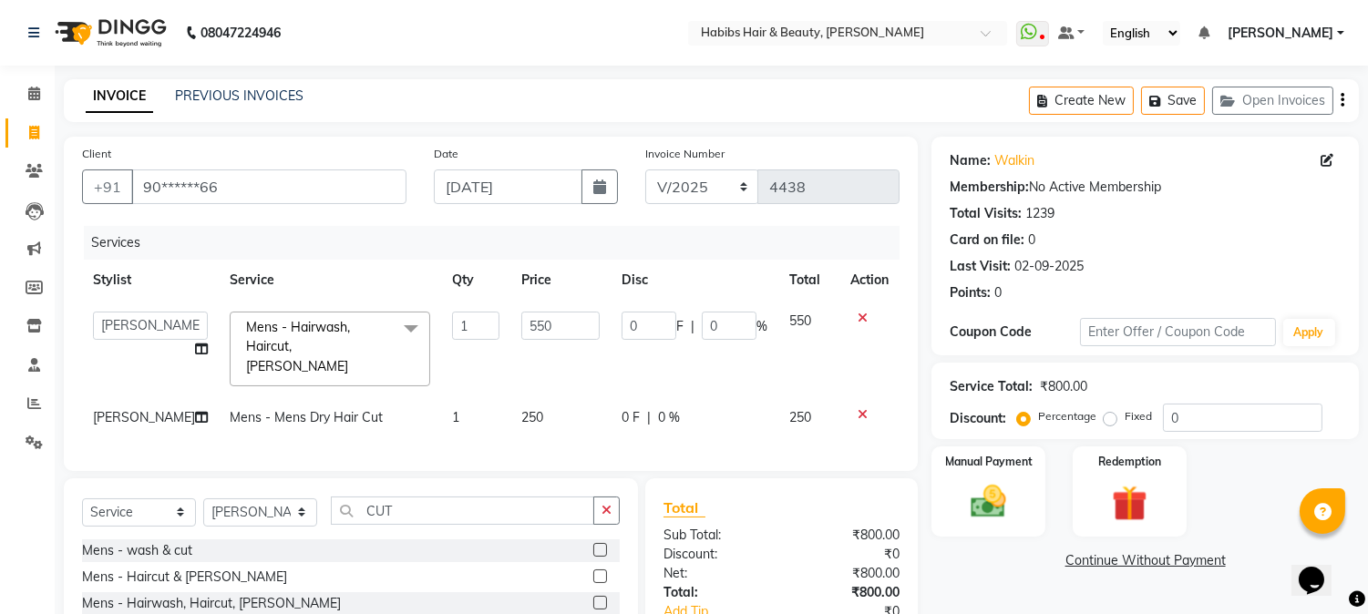
click at [1343, 100] on icon "button" at bounding box center [1343, 100] width 4 height 1
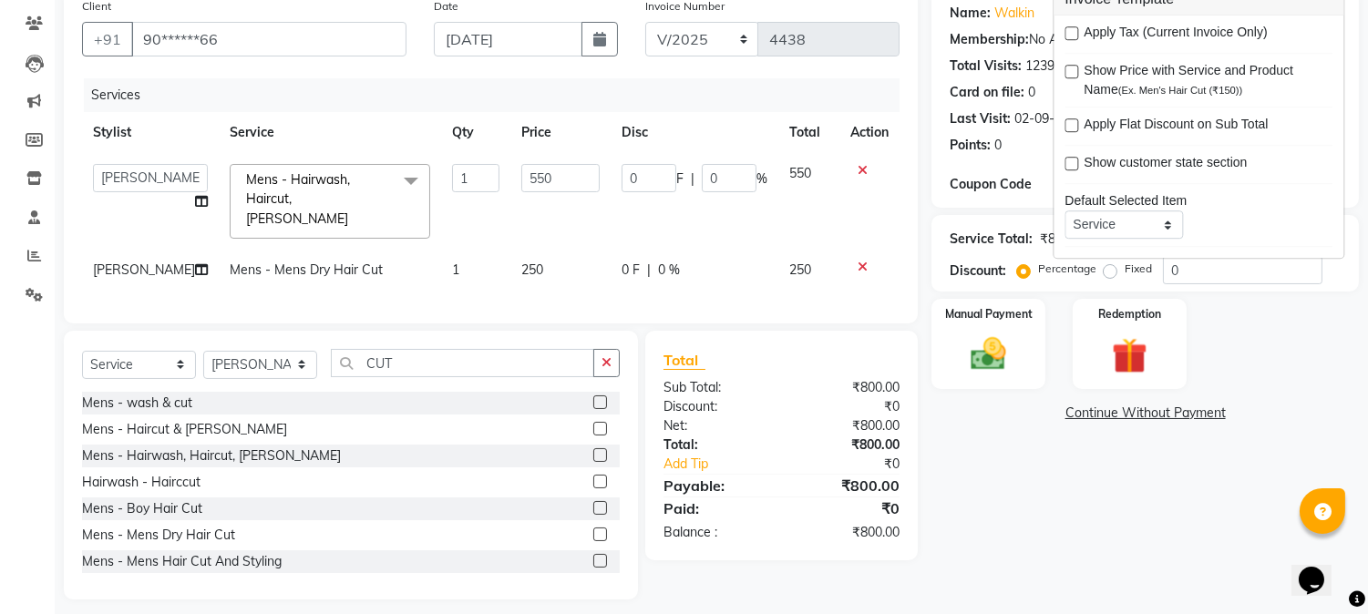
scroll to position [156, 0]
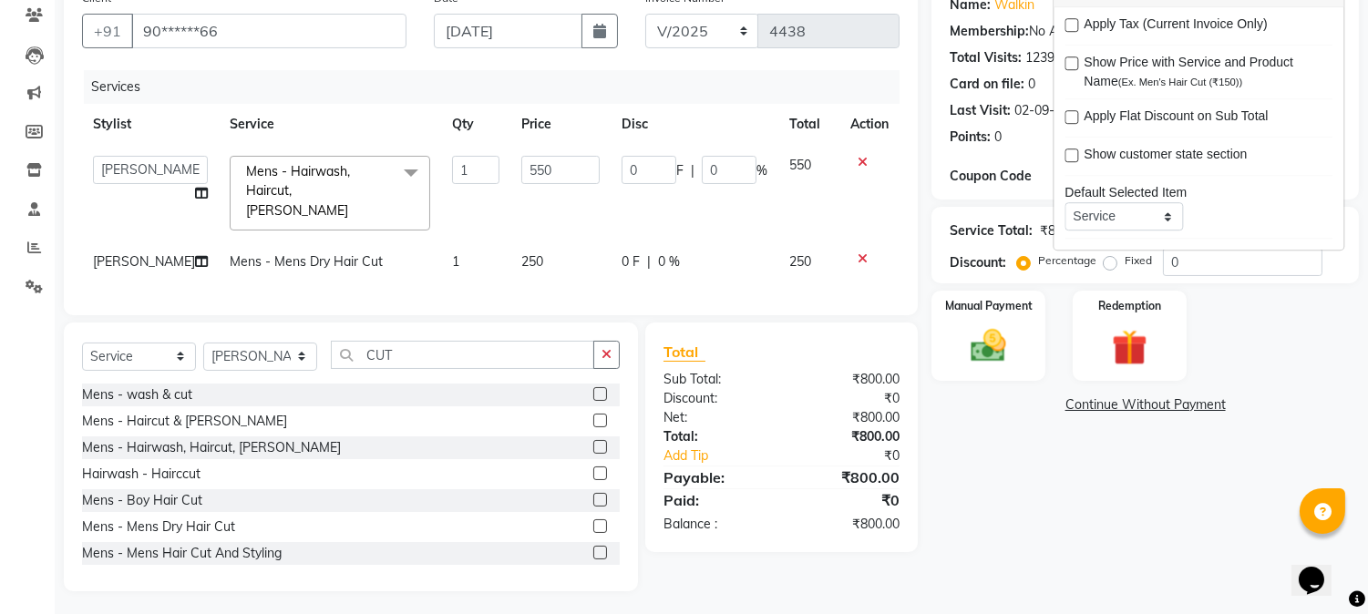
click at [862, 253] on icon at bounding box center [863, 259] width 10 height 13
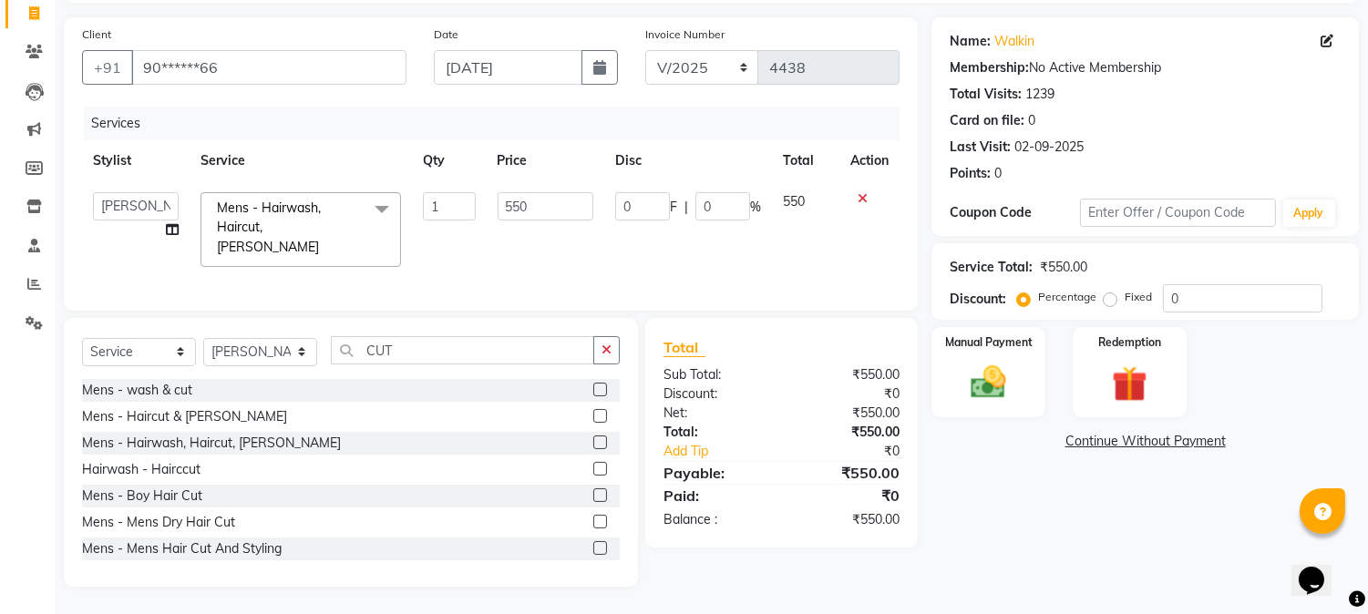
scroll to position [115, 0]
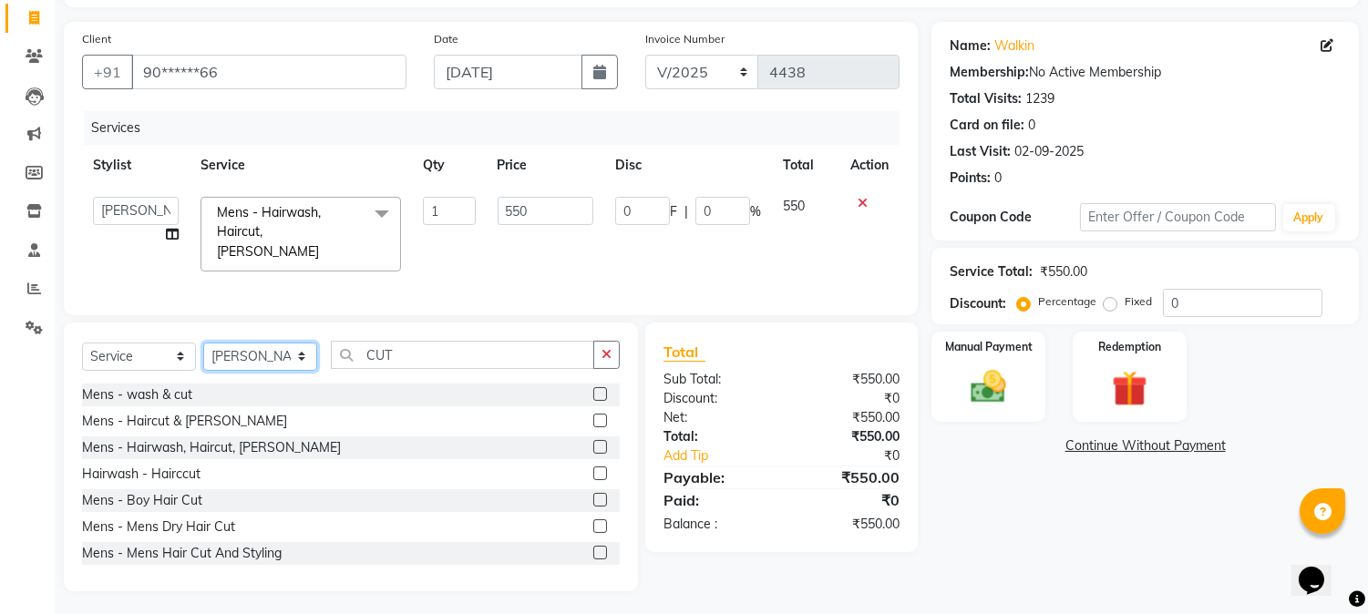
click at [248, 356] on select "Select Stylist Admin Akshay [PERSON_NAME] [PERSON_NAME] [PERSON_NAME] [PERSON_N…" at bounding box center [260, 357] width 114 height 28
select select "17834"
click at [203, 343] on select "Select Stylist Admin Akshay [PERSON_NAME] [PERSON_NAME] [PERSON_NAME] [PERSON_N…" at bounding box center [260, 357] width 114 height 28
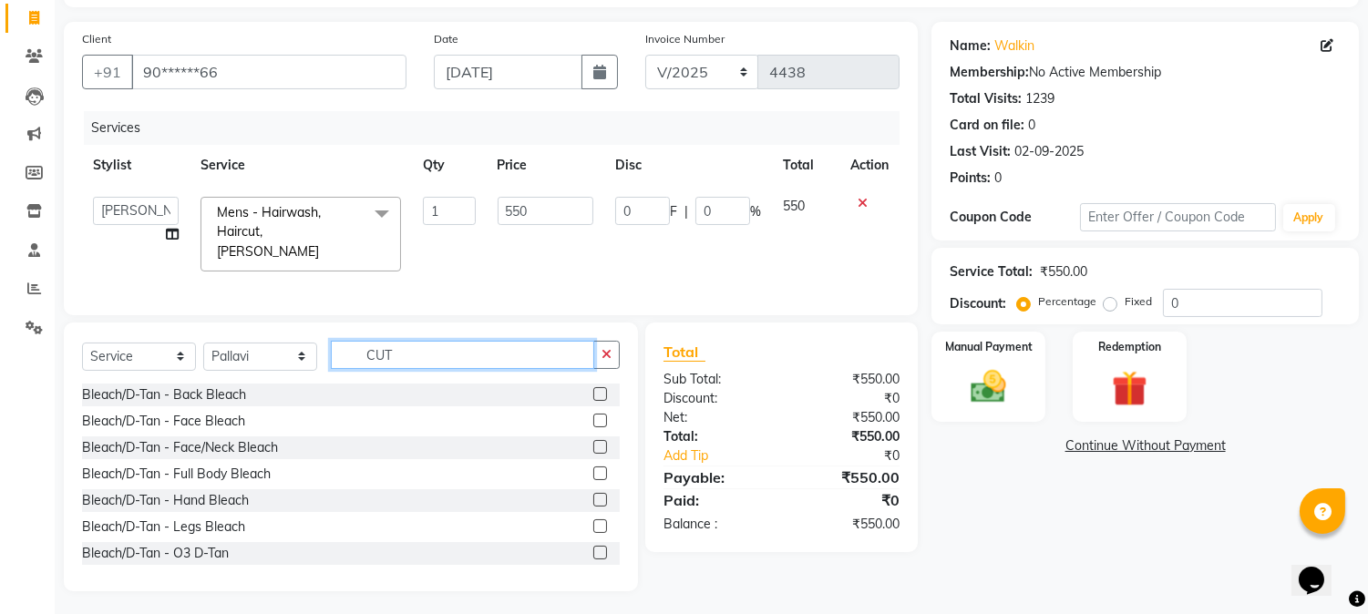
click at [381, 352] on input "CUT" at bounding box center [462, 355] width 263 height 28
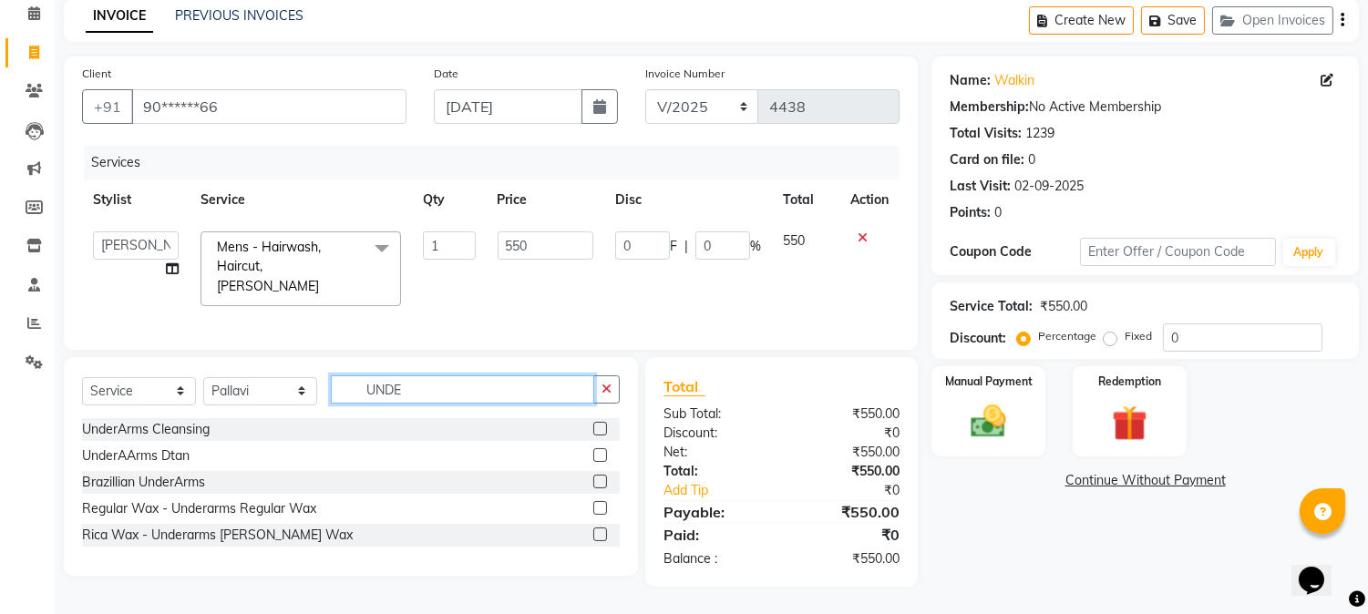
scroll to position [77, 0]
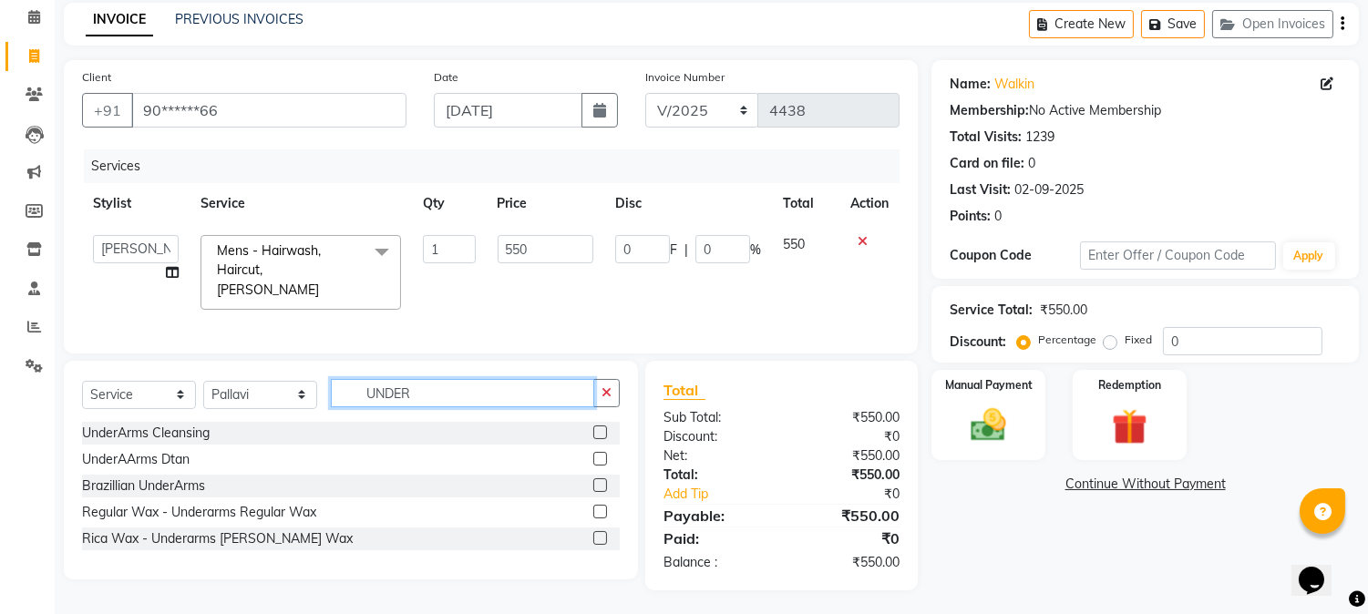
type input "UNDER"
click at [602, 536] on label at bounding box center [600, 538] width 14 height 14
click at [602, 536] on input "checkbox" at bounding box center [599, 539] width 12 height 12
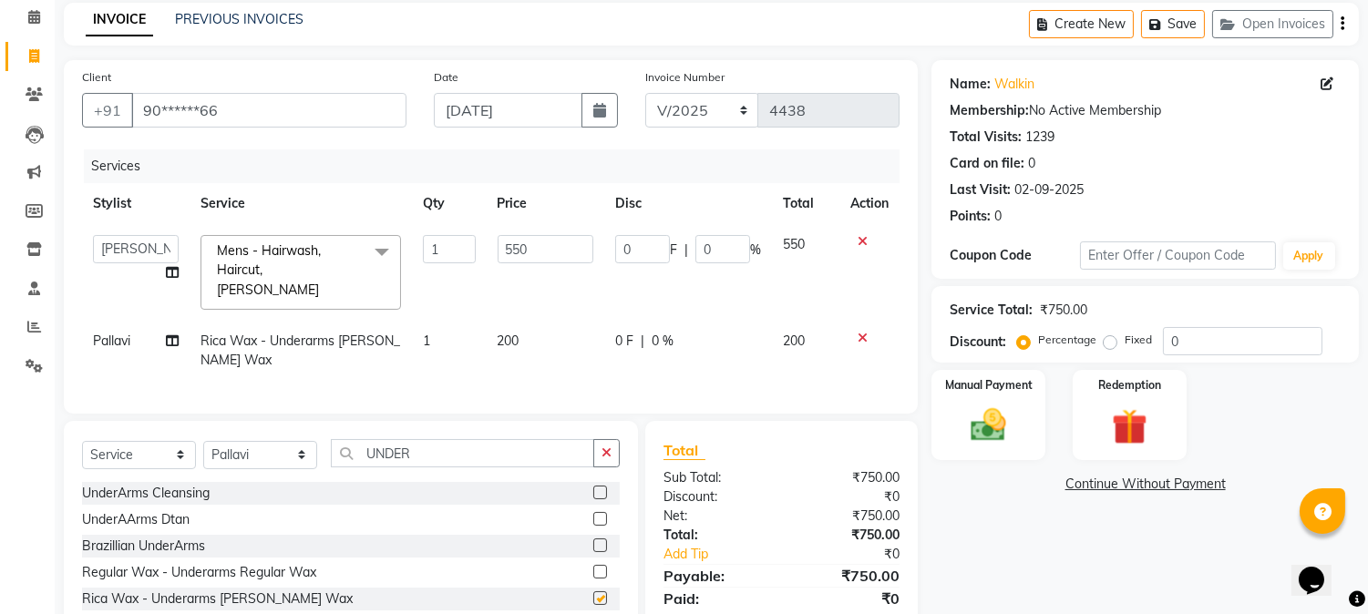
checkbox input "false"
click at [375, 439] on input "UNDER" at bounding box center [462, 453] width 263 height 28
click at [385, 445] on input "UNDER" at bounding box center [462, 453] width 263 height 28
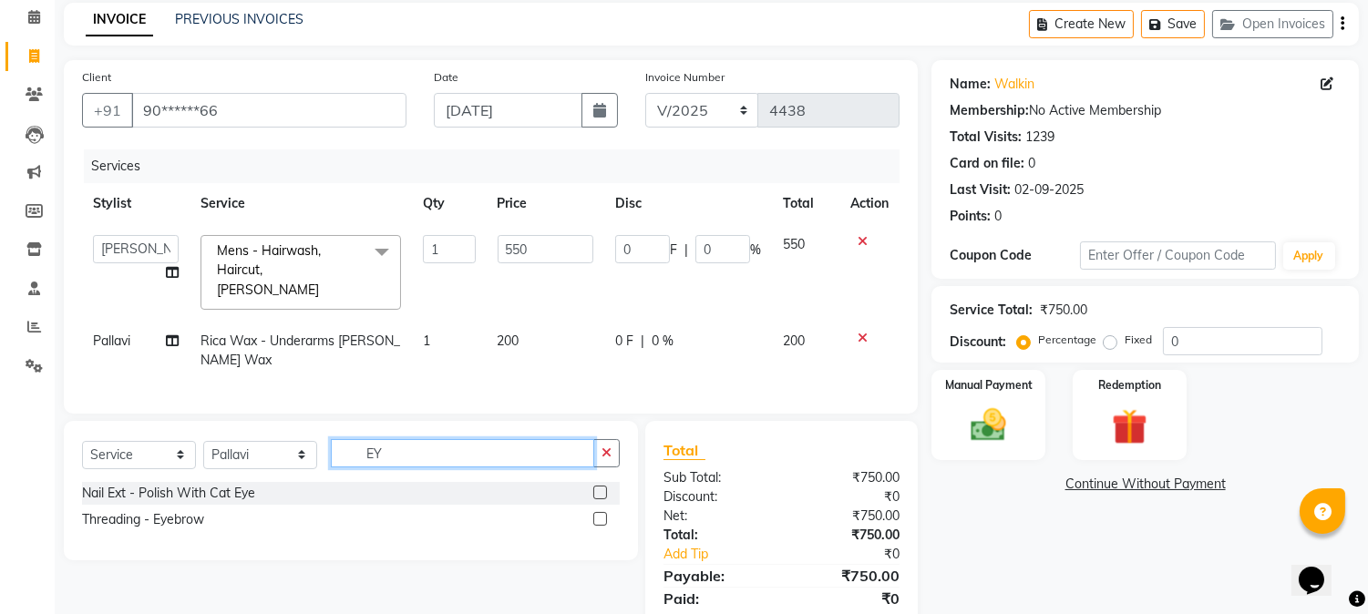
scroll to position [137, 0]
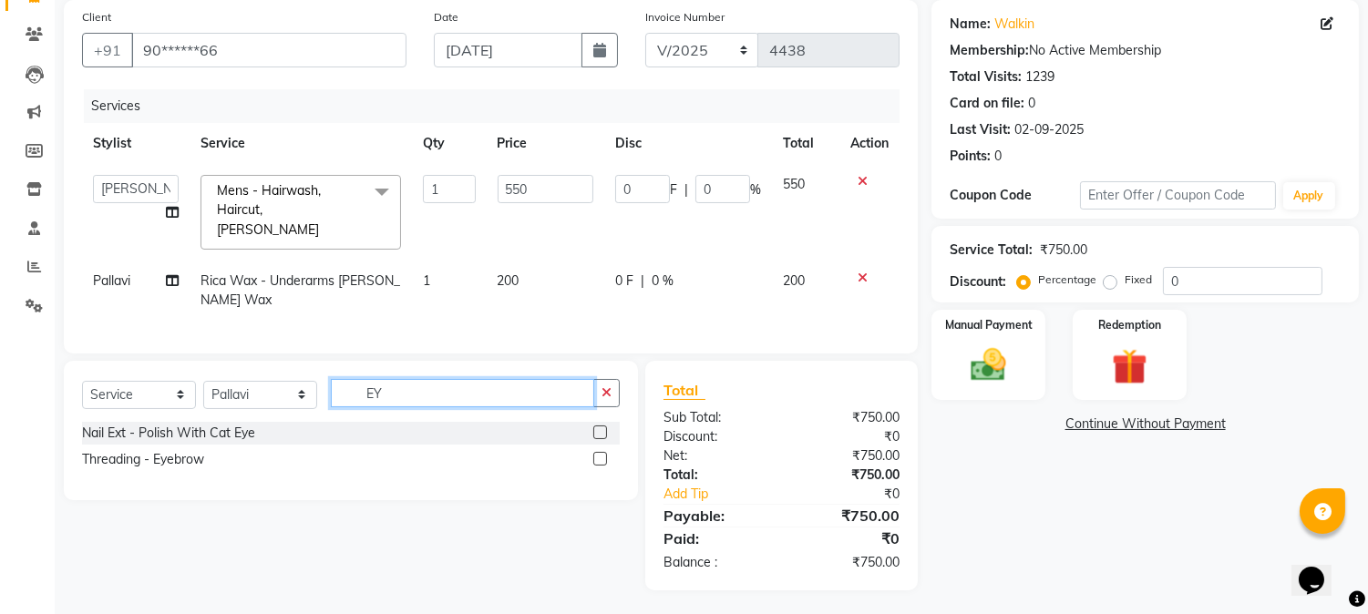
type input "EY"
click at [604, 454] on label at bounding box center [600, 459] width 14 height 14
click at [604, 454] on input "checkbox" at bounding box center [599, 460] width 12 height 12
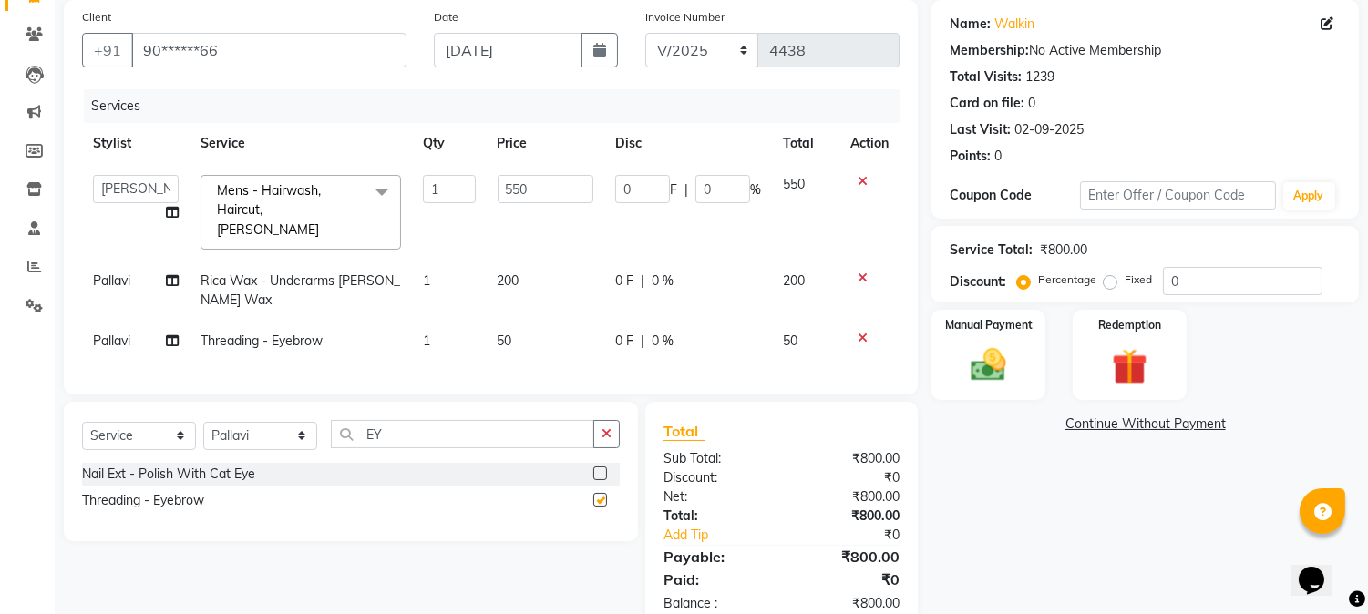
checkbox input "false"
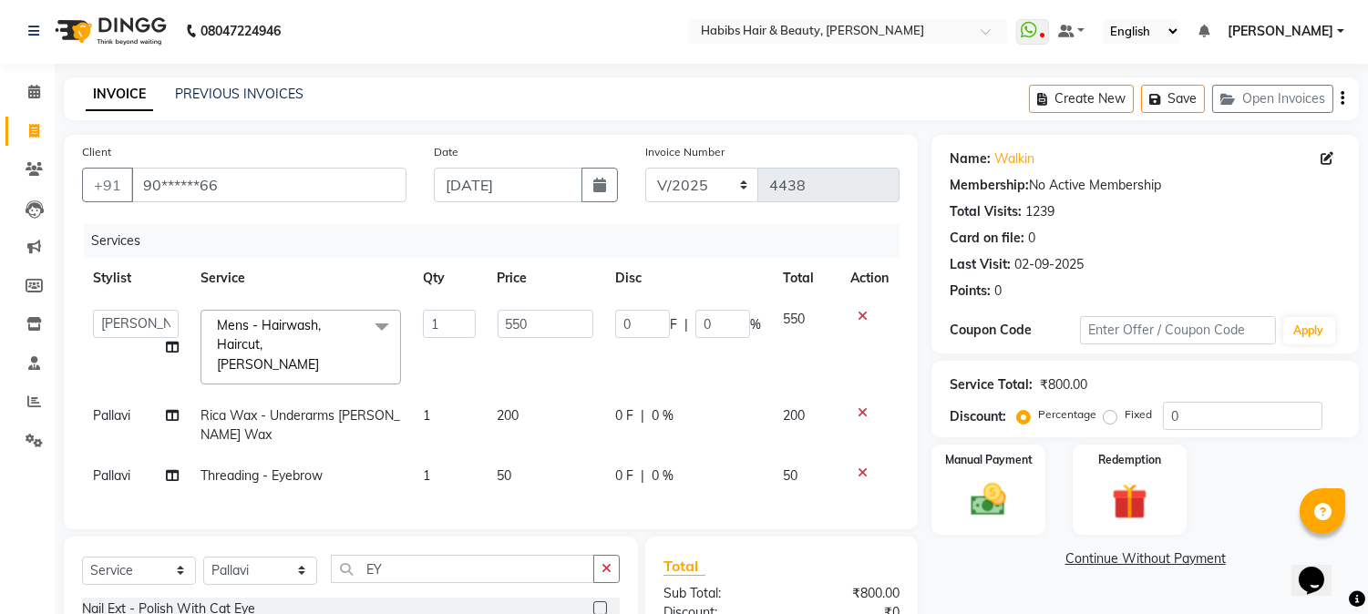
scroll to position [0, 0]
click at [1343, 101] on icon "button" at bounding box center [1343, 100] width 4 height 1
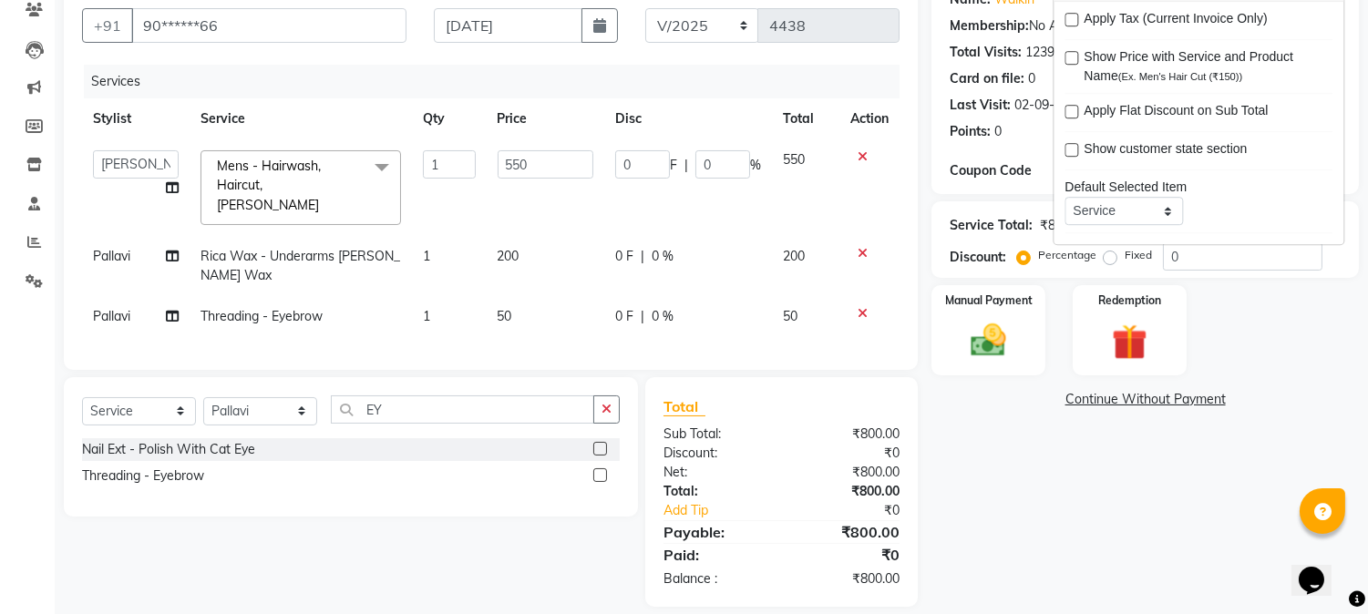
scroll to position [177, 0]
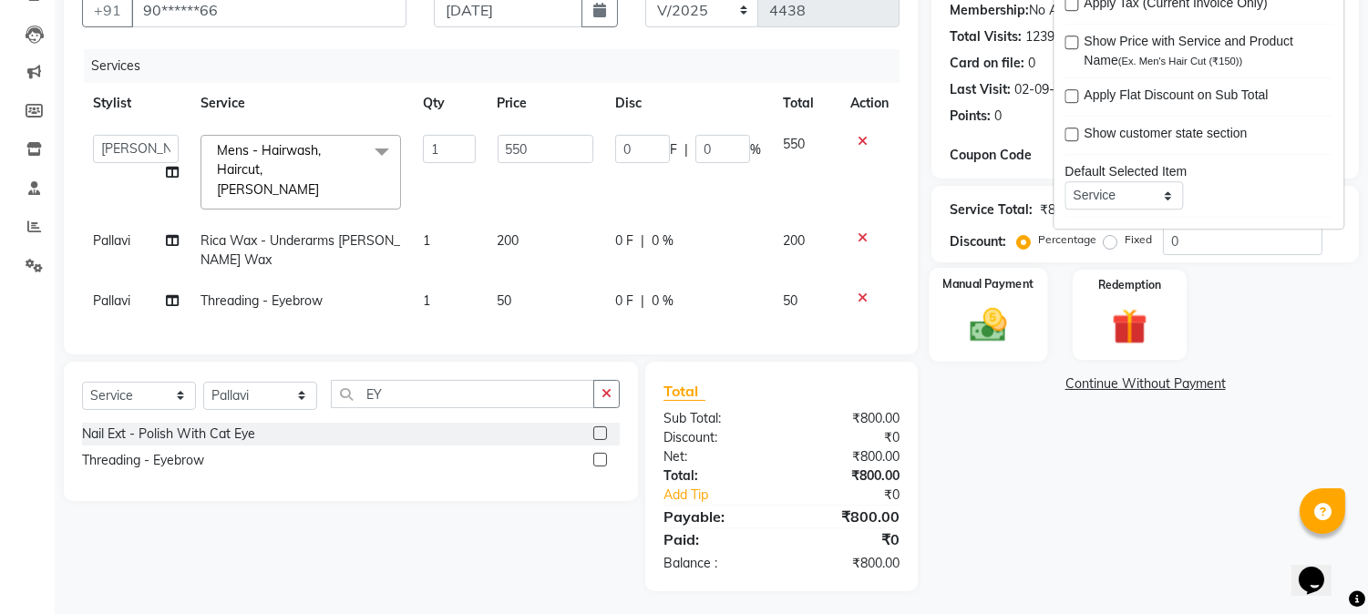
click at [994, 321] on img at bounding box center [989, 325] width 60 height 43
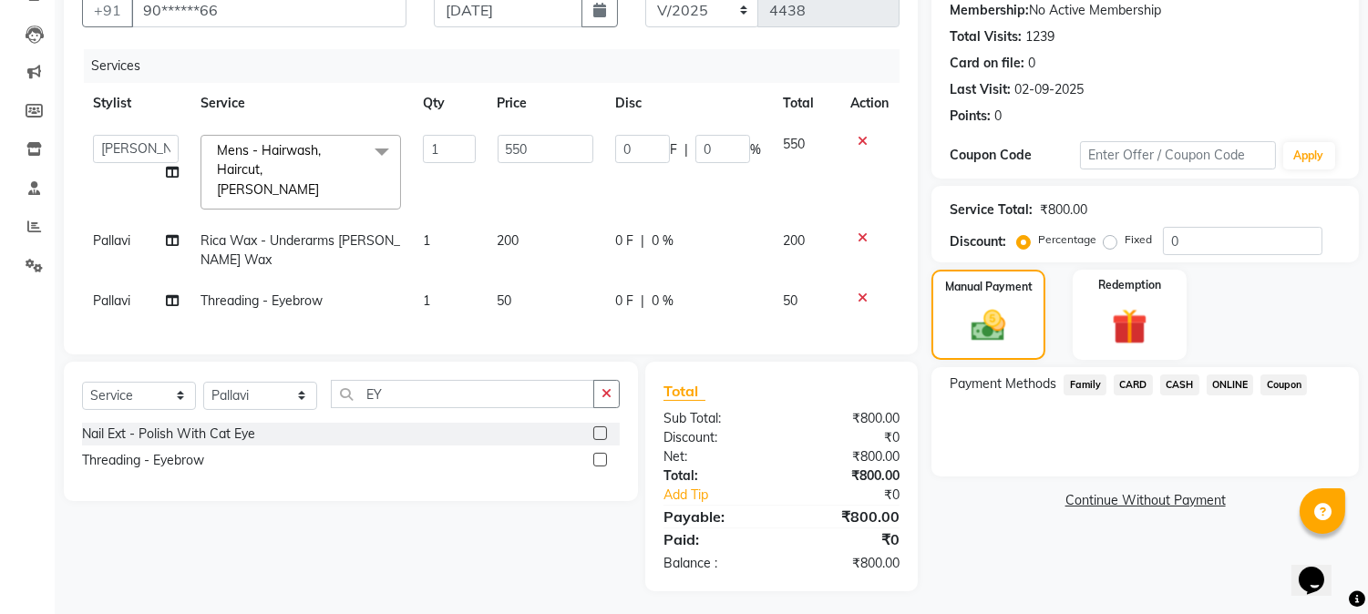
click at [1241, 381] on span "ONLINE" at bounding box center [1230, 385] width 47 height 21
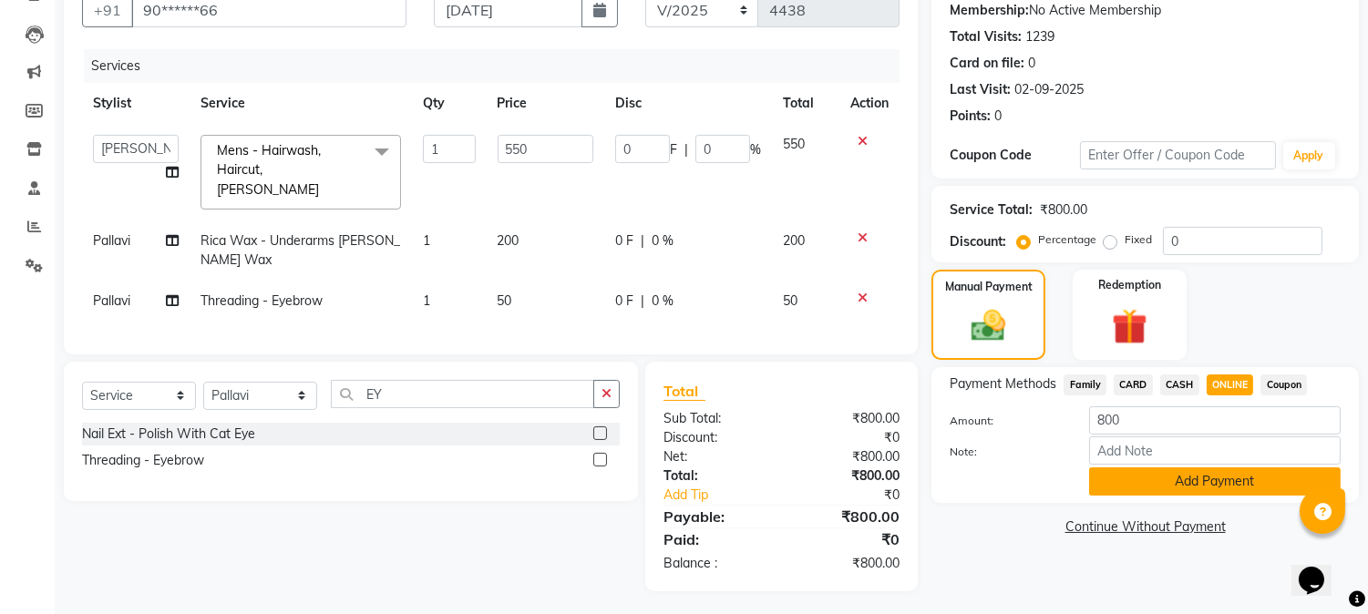
click at [1194, 488] on button "Add Payment" at bounding box center [1215, 482] width 252 height 28
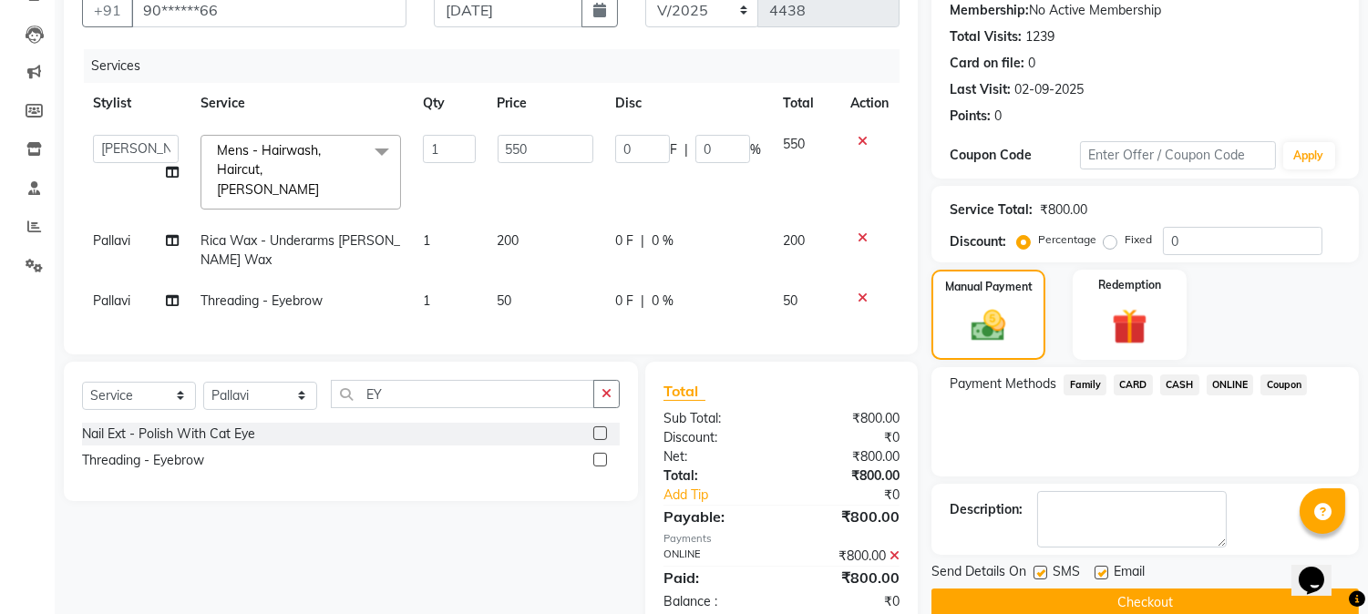
scroll to position [215, 0]
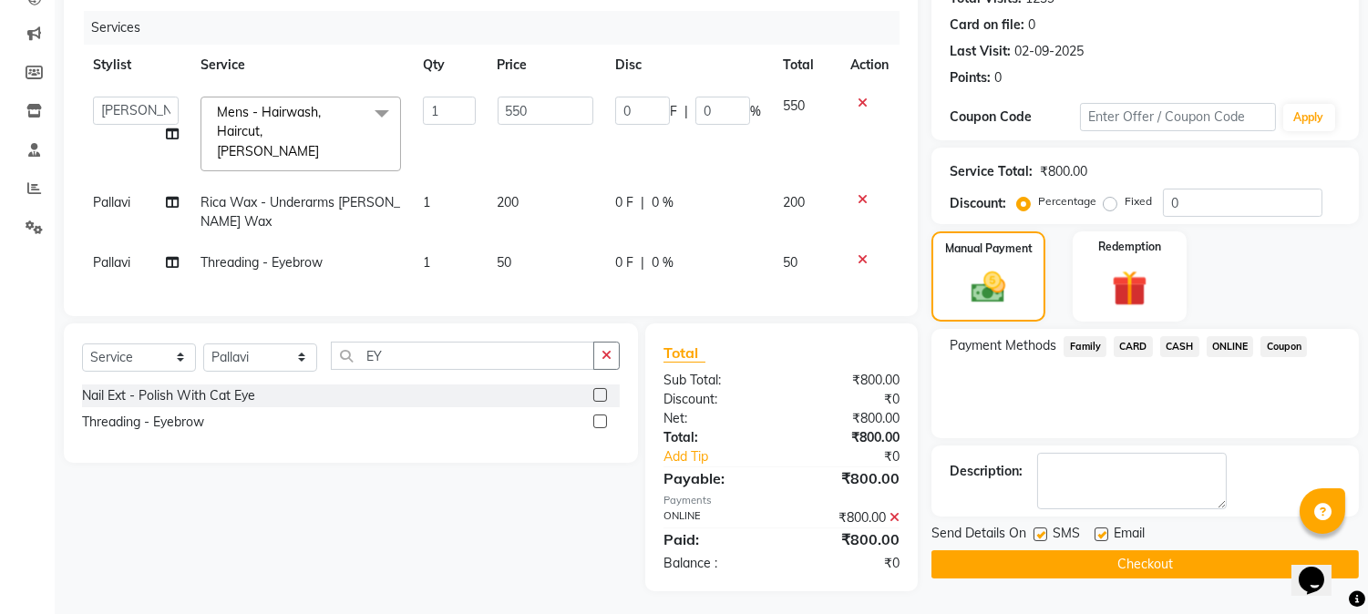
click at [1106, 567] on button "Checkout" at bounding box center [1146, 565] width 428 height 28
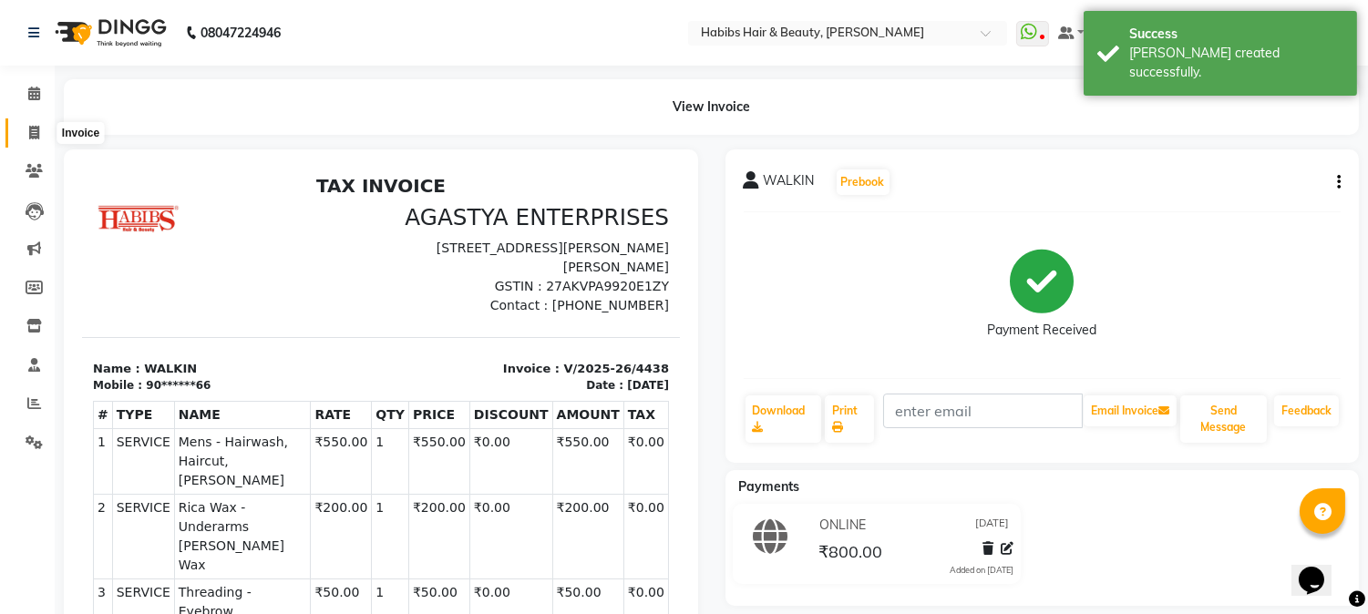
click at [29, 128] on icon at bounding box center [34, 133] width 10 height 14
select select "service"
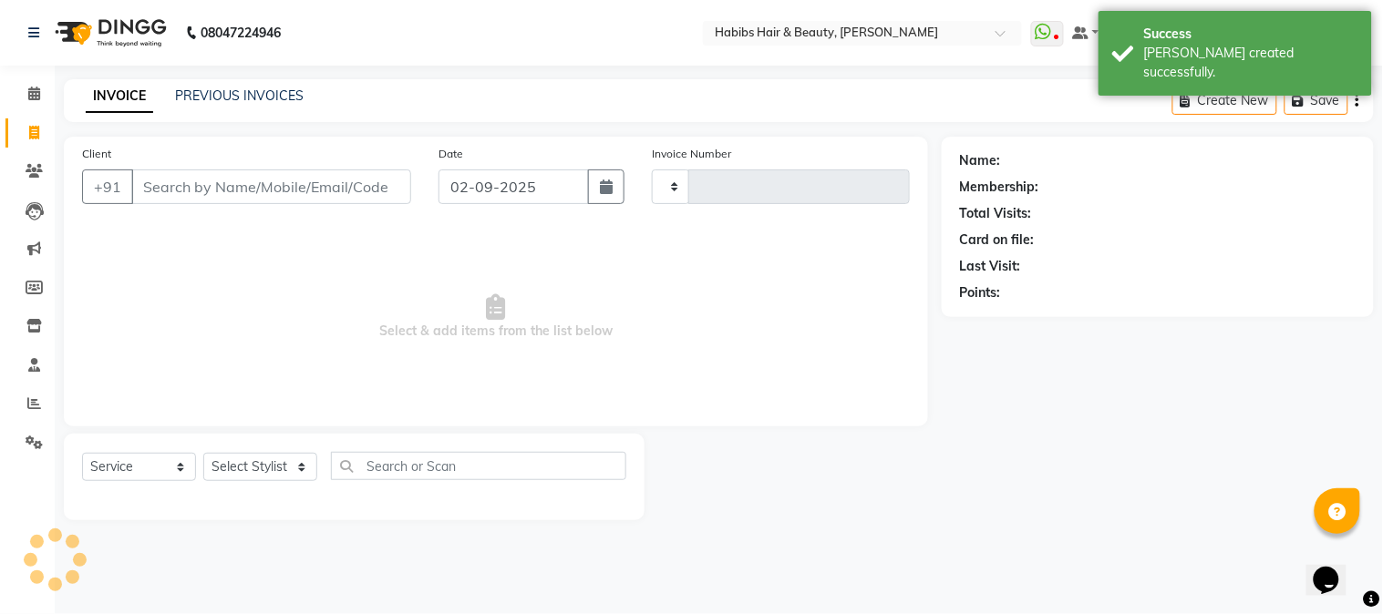
type input "4439"
select select "3712"
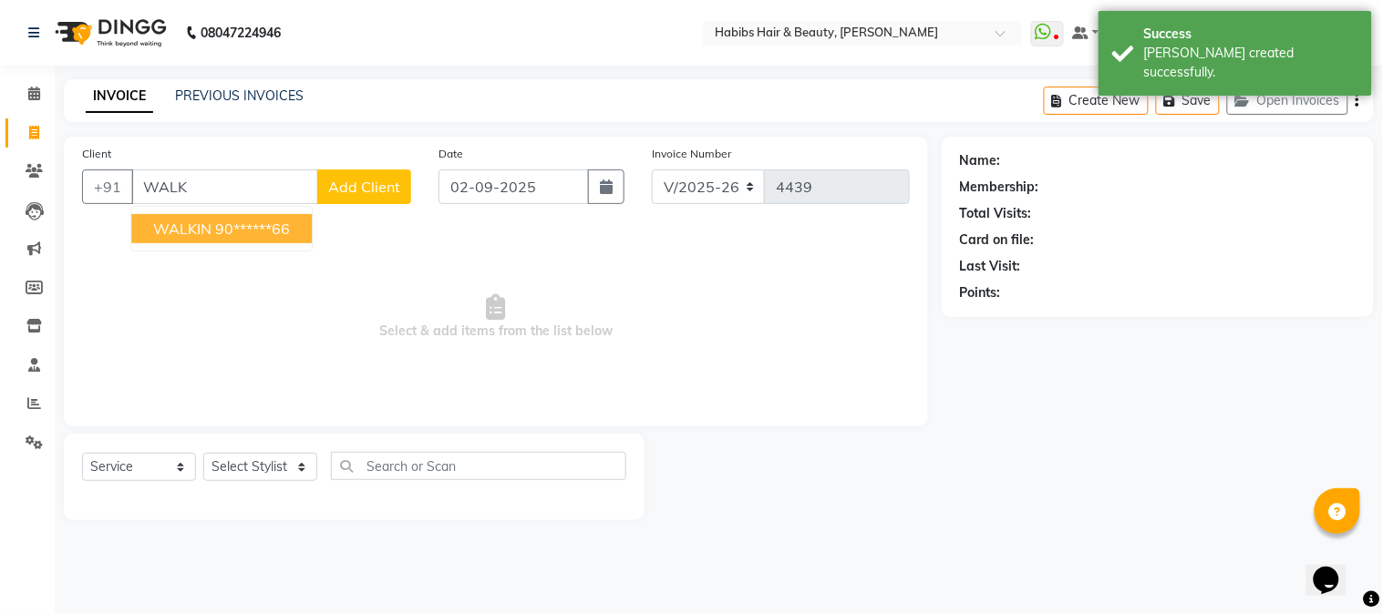
click at [177, 233] on span "WALKIN" at bounding box center [182, 229] width 58 height 18
type input "90******66"
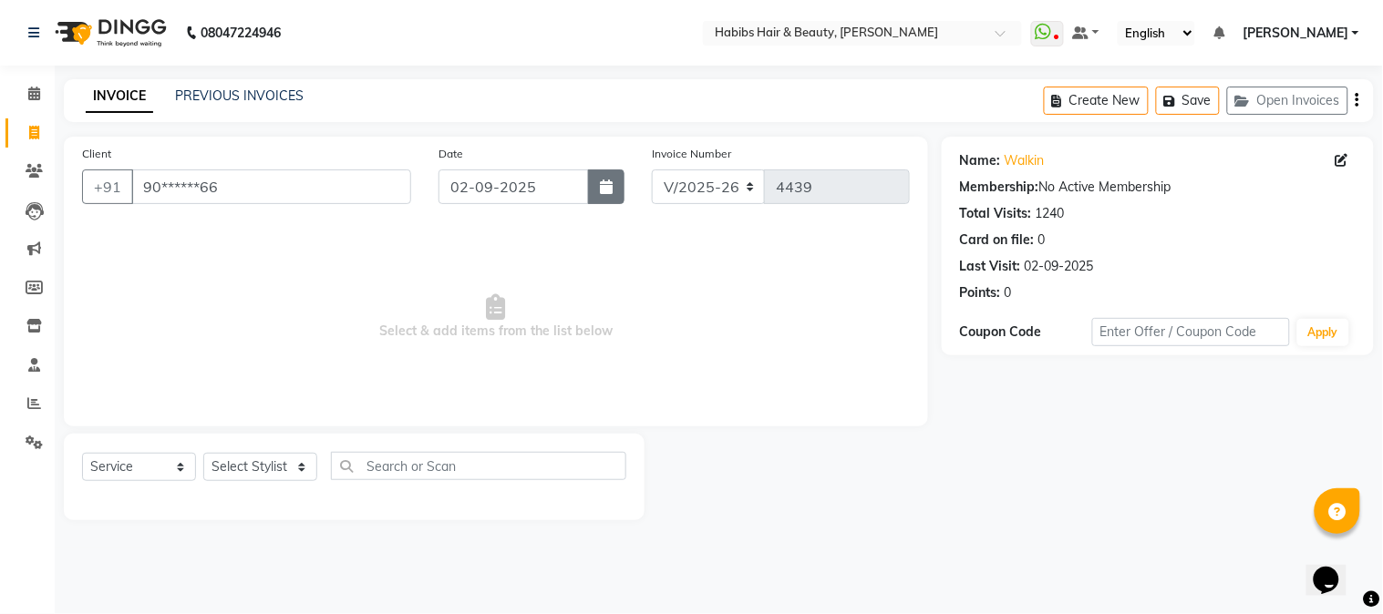
click at [604, 182] on icon "button" at bounding box center [606, 187] width 13 height 15
select select "9"
select select "2025"
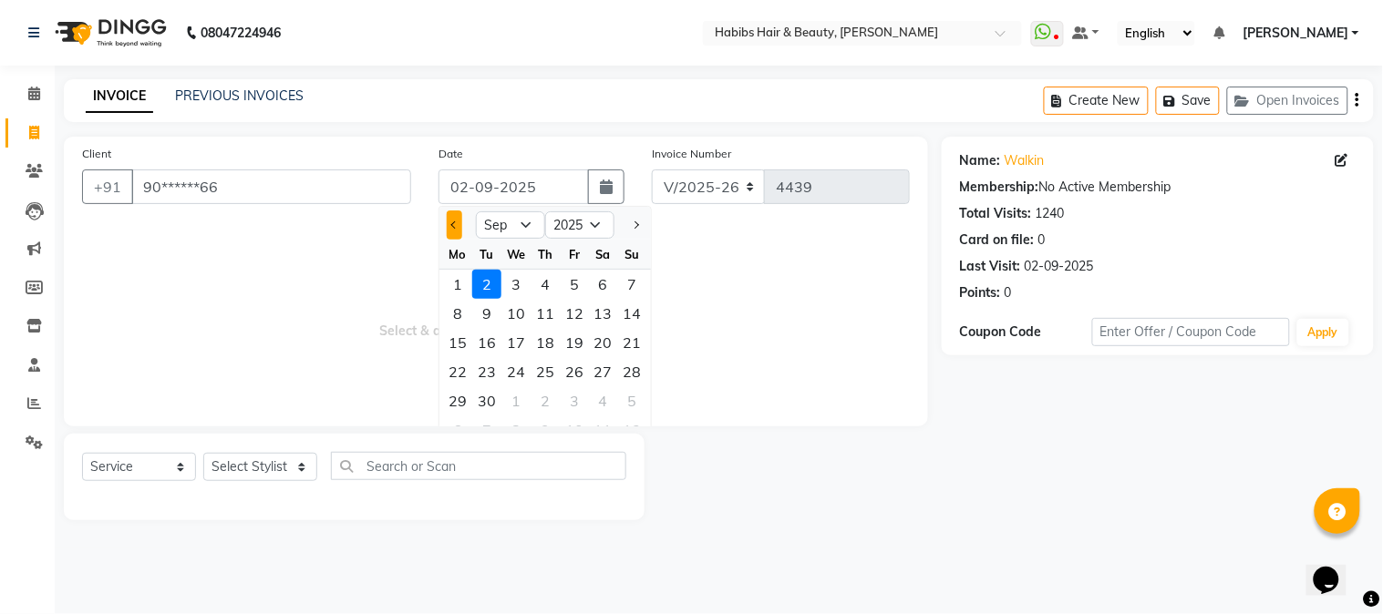
click at [448, 221] on button "Previous month" at bounding box center [454, 225] width 15 height 29
select select "8"
click at [490, 398] on div "26" at bounding box center [486, 401] width 29 height 29
type input "[DATE]"
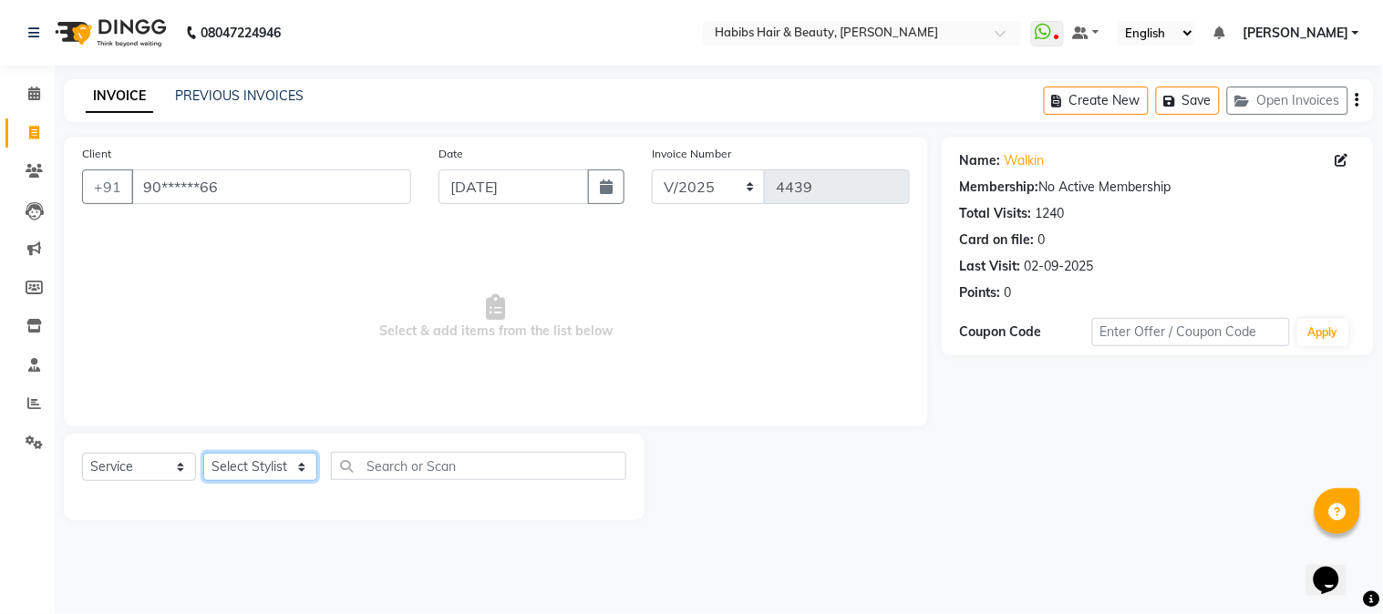
click at [274, 460] on select "Select Stylist Admin Akshay [PERSON_NAME] [PERSON_NAME] [PERSON_NAME] [PERSON_N…" at bounding box center [260, 467] width 114 height 28
select select "17834"
click at [203, 454] on select "Select Stylist Admin Akshay [PERSON_NAME] [PERSON_NAME] [PERSON_NAME] [PERSON_N…" at bounding box center [260, 467] width 114 height 28
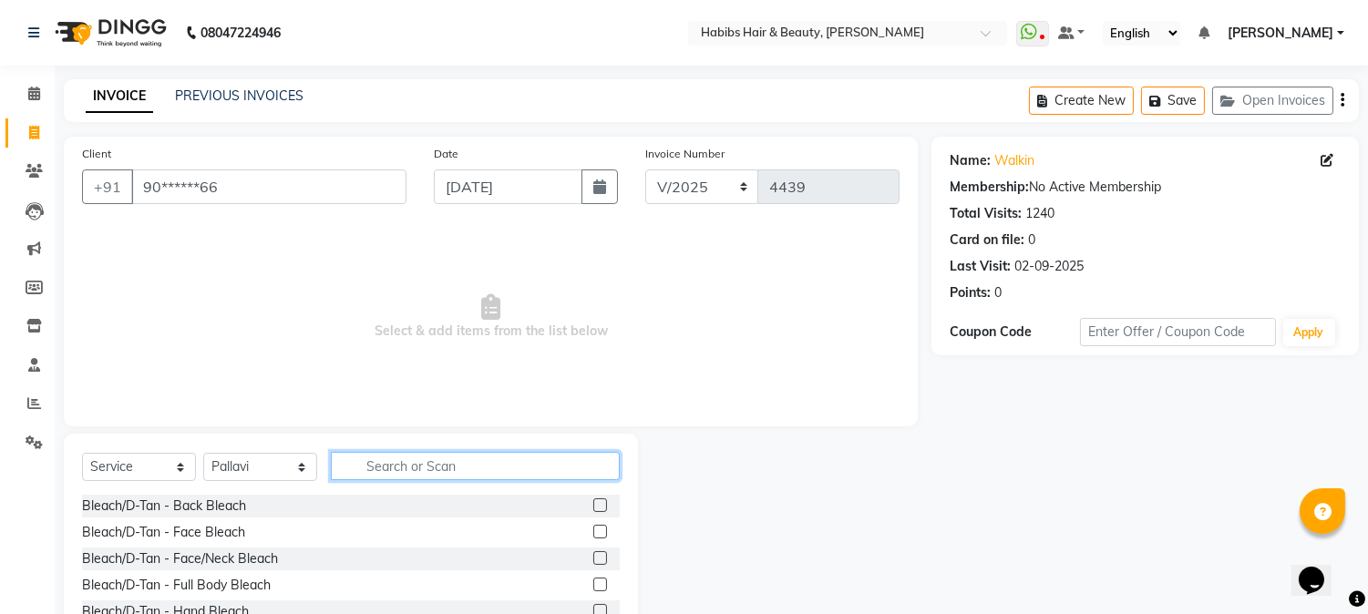
click at [434, 474] on input "text" at bounding box center [475, 466] width 289 height 28
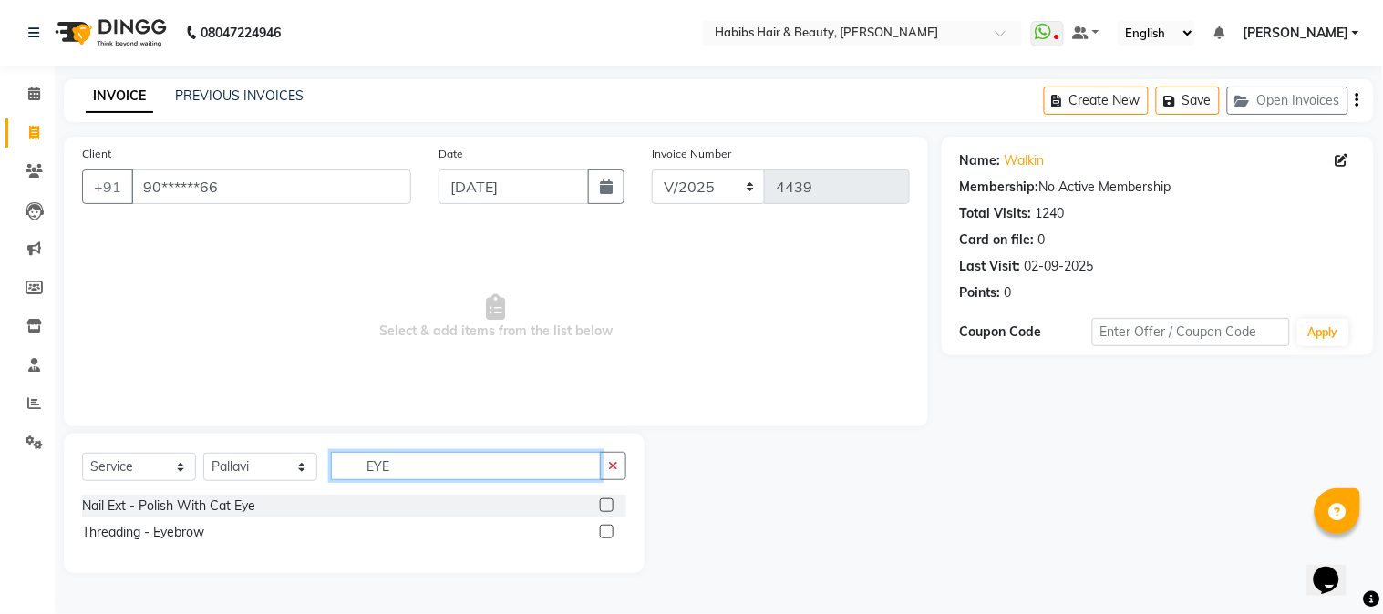
type input "EYE"
click at [607, 536] on label at bounding box center [607, 532] width 14 height 14
click at [607, 536] on input "checkbox" at bounding box center [606, 533] width 12 height 12
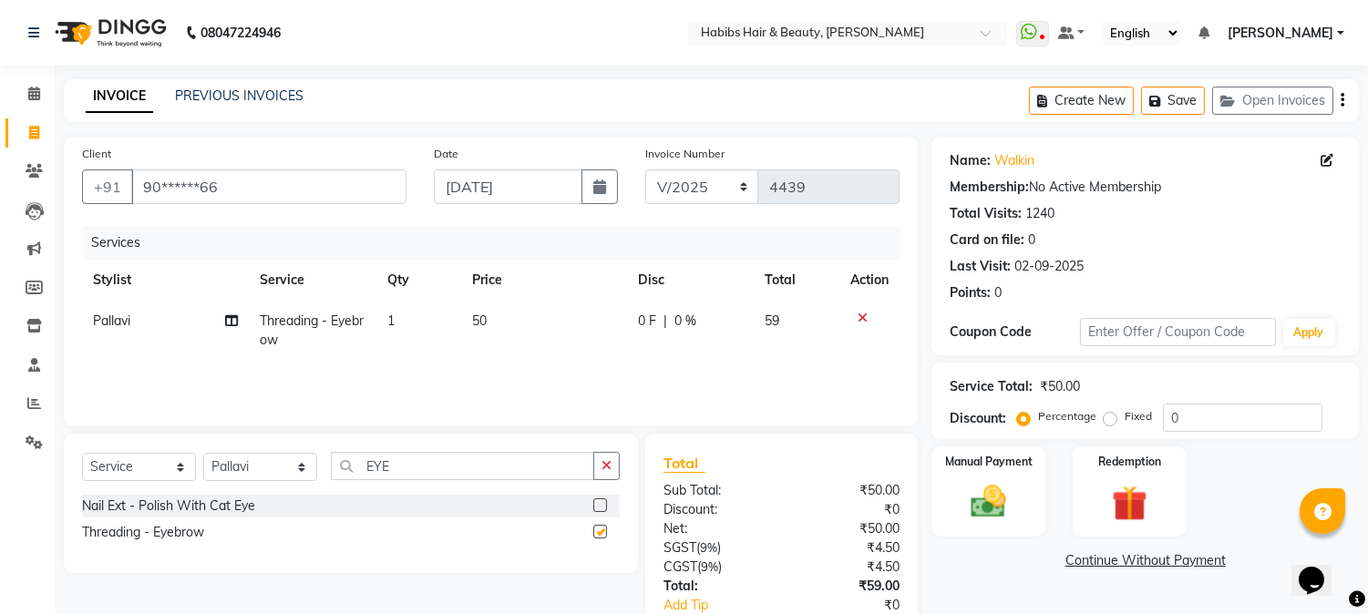
checkbox input "false"
click at [481, 316] on span "50" at bounding box center [479, 321] width 15 height 16
click at [461, 316] on td "1" at bounding box center [419, 331] width 85 height 60
select select "17834"
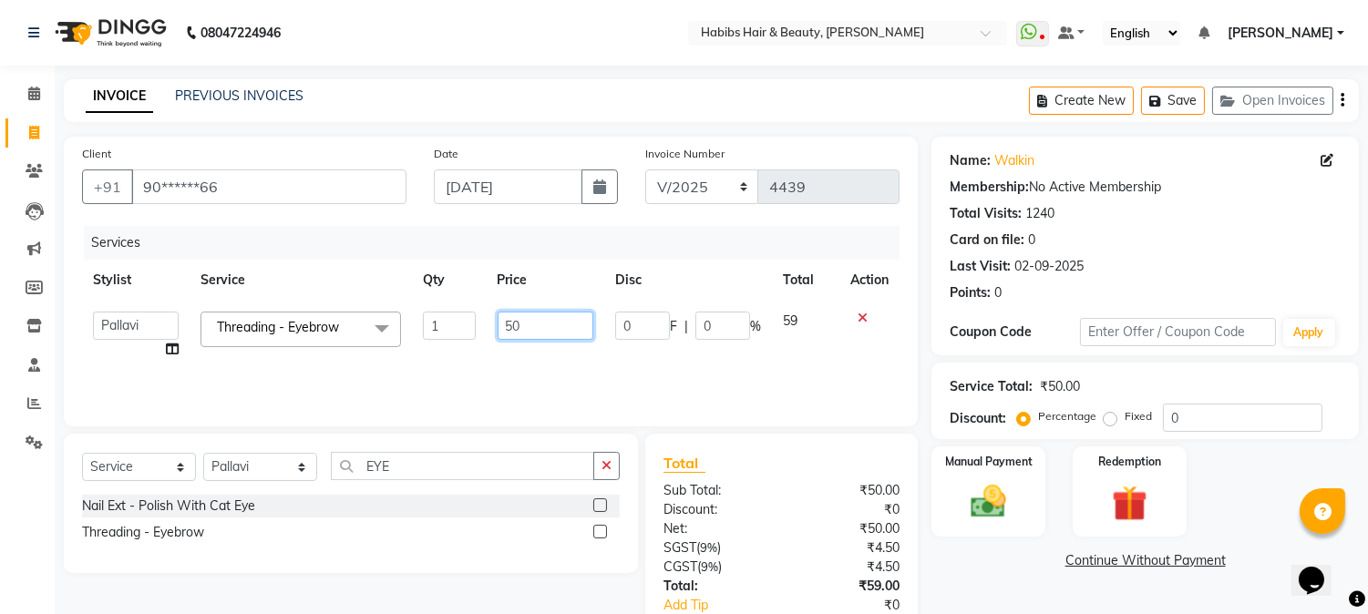
click at [512, 329] on input "50" at bounding box center [546, 326] width 96 height 28
type input "100"
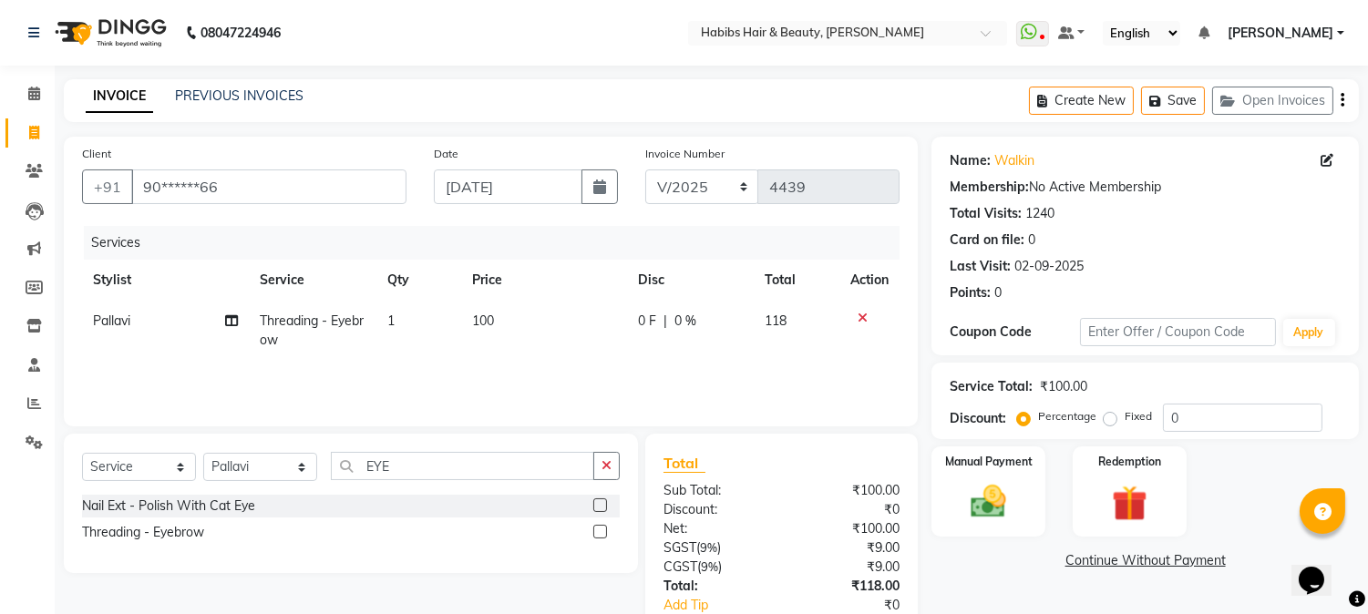
click at [565, 274] on th "Price" at bounding box center [544, 280] width 166 height 41
click at [1344, 100] on icon "button" at bounding box center [1343, 100] width 4 height 1
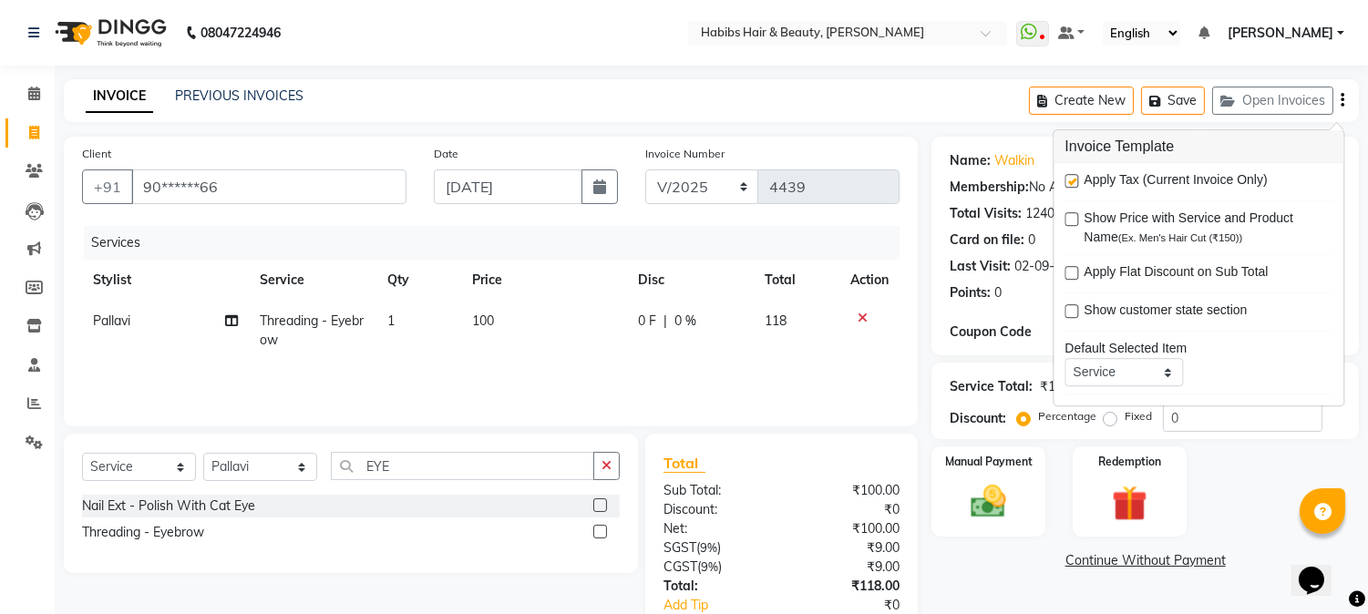
click at [1072, 180] on label at bounding box center [1072, 181] width 14 height 14
click at [1072, 180] on input "checkbox" at bounding box center [1071, 182] width 12 height 12
checkbox input "false"
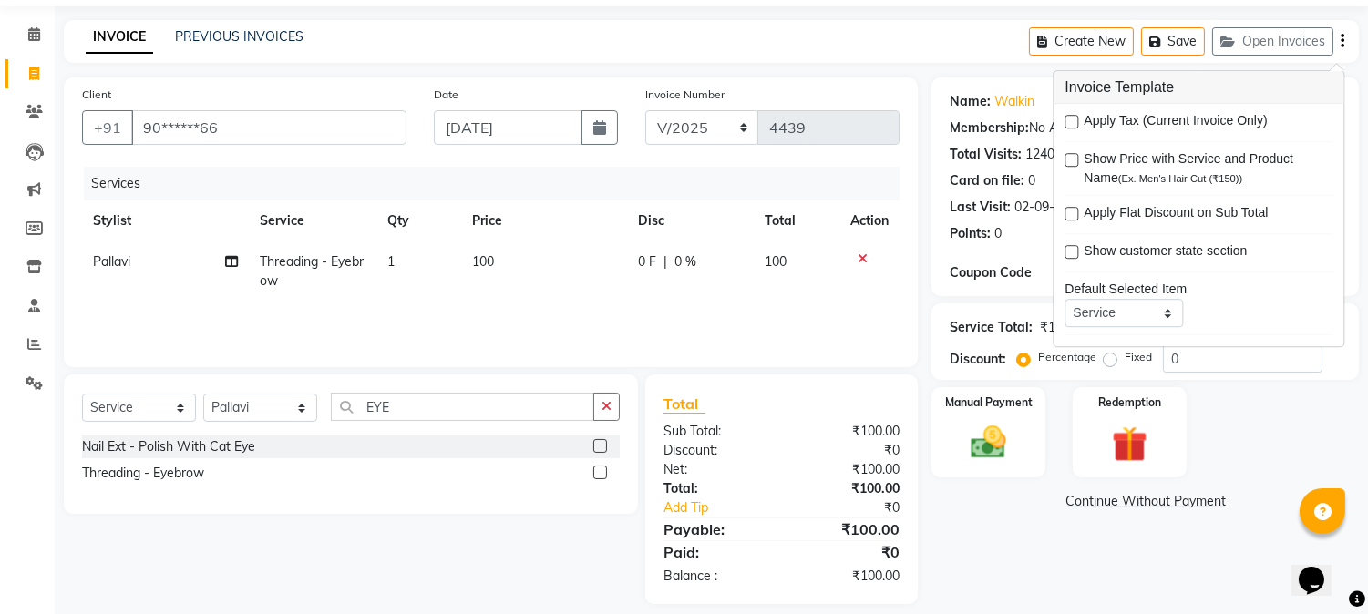
scroll to position [77, 0]
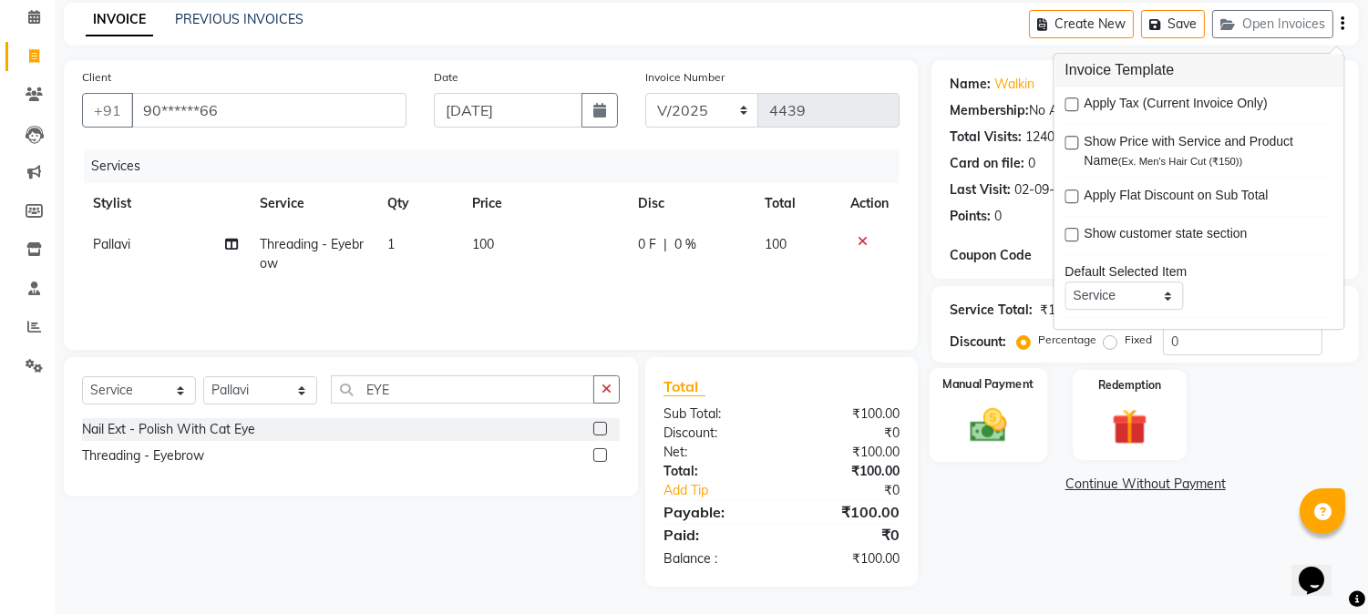
click at [988, 414] on img at bounding box center [989, 426] width 60 height 43
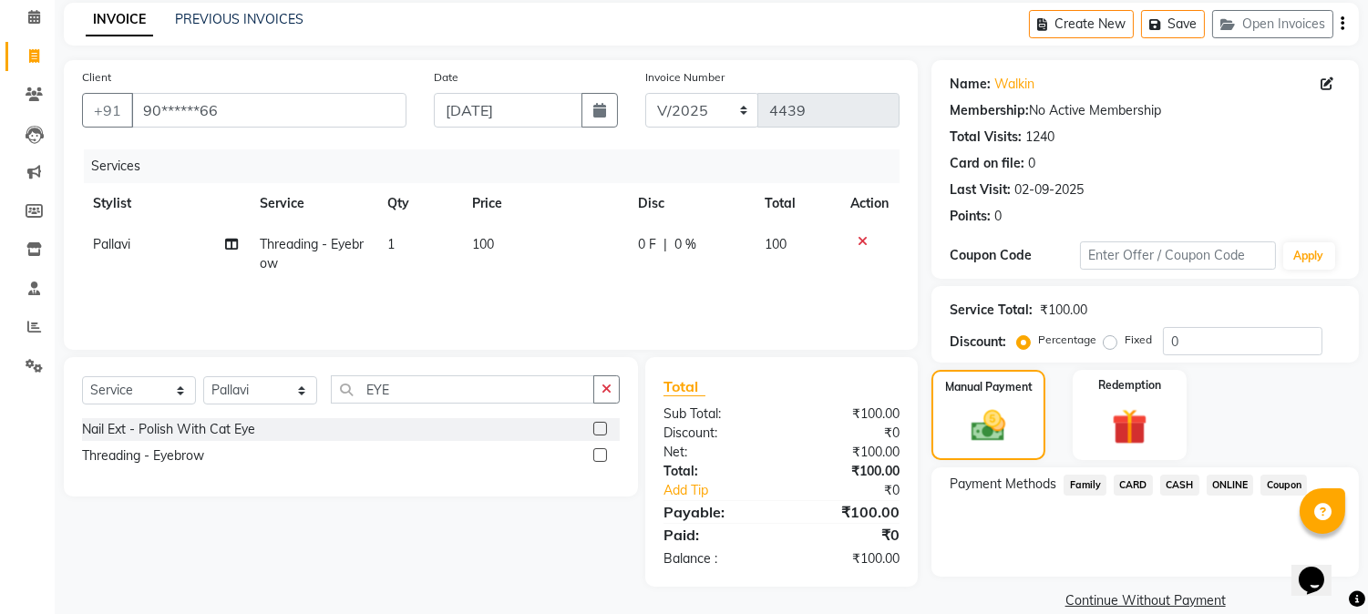
click at [1222, 485] on span "ONLINE" at bounding box center [1230, 485] width 47 height 21
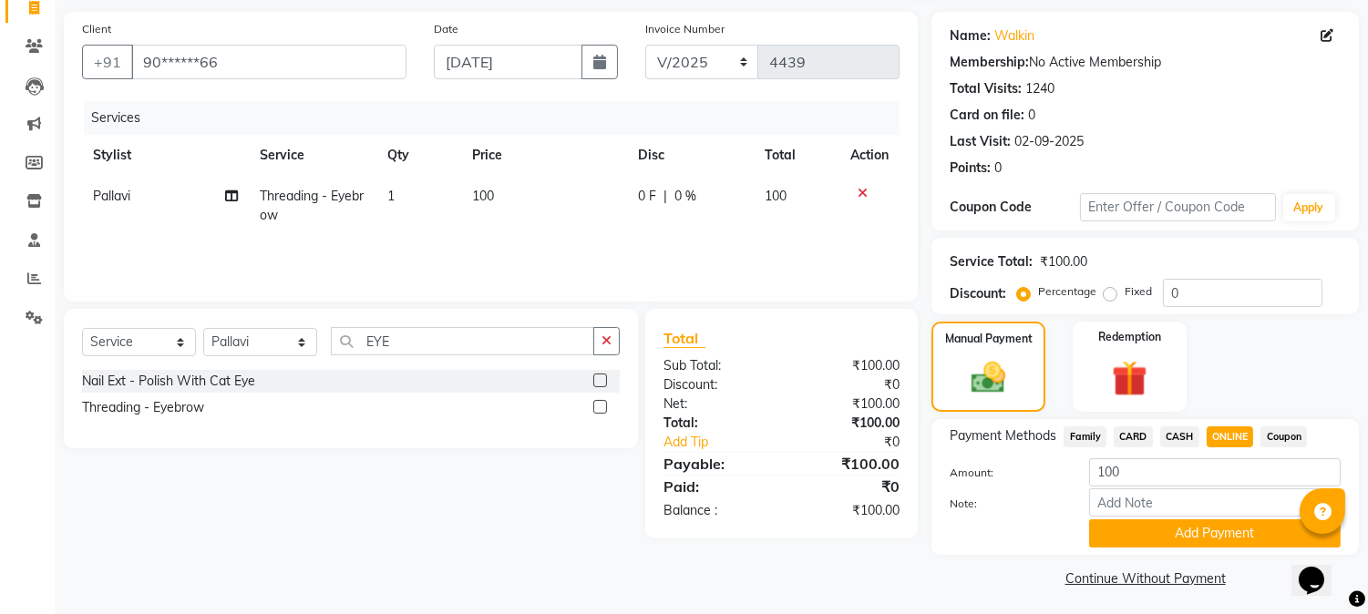
scroll to position [129, 0]
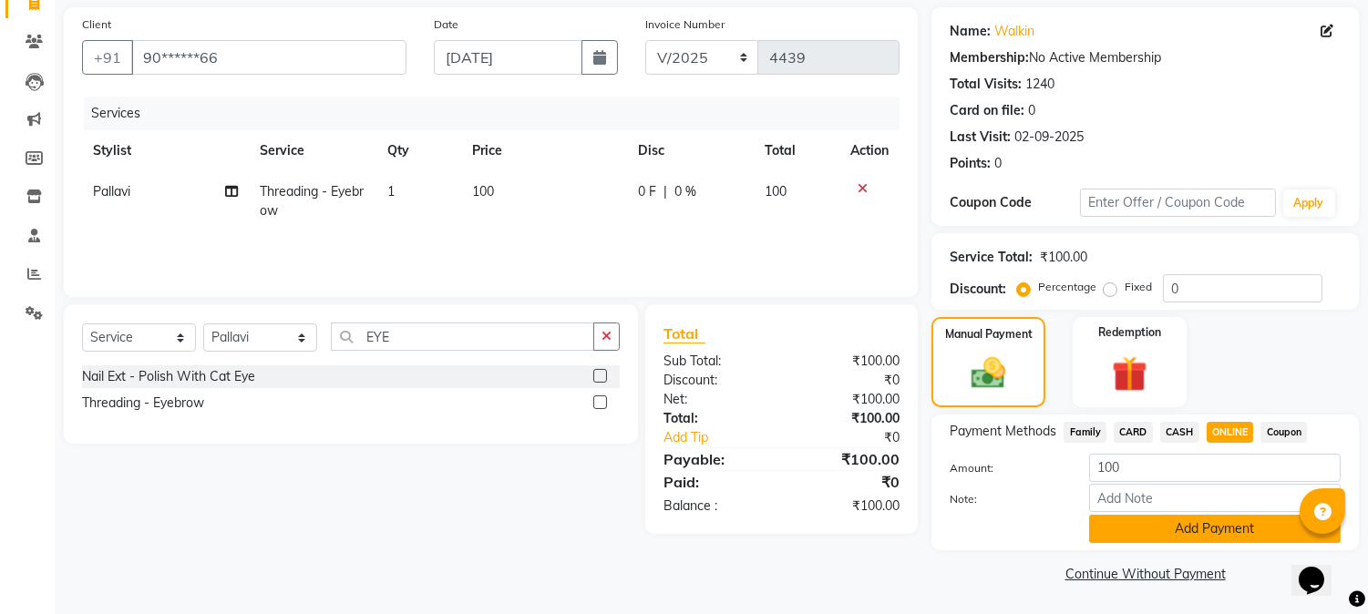
click at [1190, 527] on button "Add Payment" at bounding box center [1215, 529] width 252 height 28
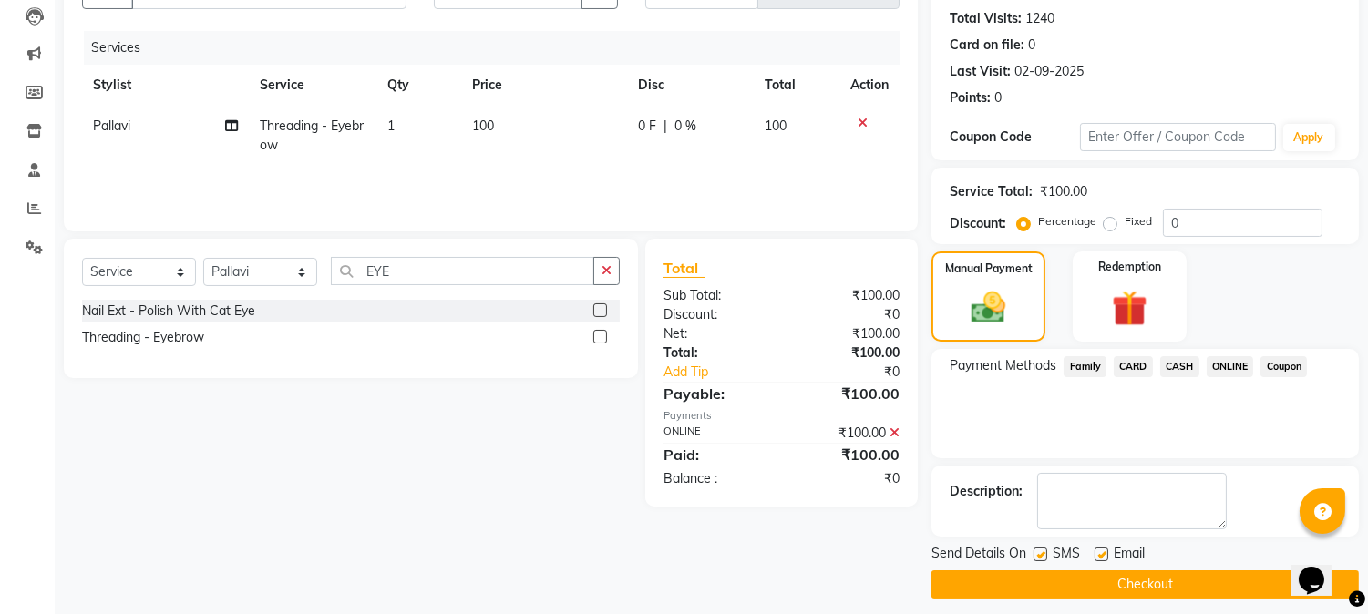
scroll to position [205, 0]
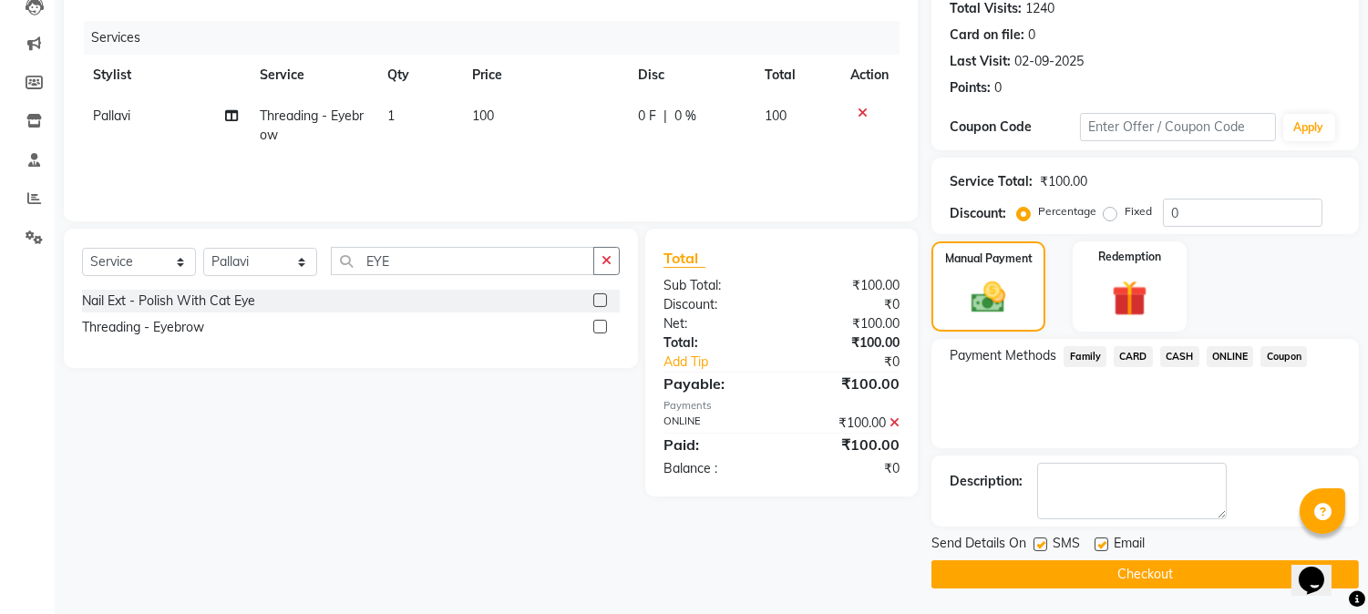
click at [1144, 571] on button "Checkout" at bounding box center [1146, 575] width 428 height 28
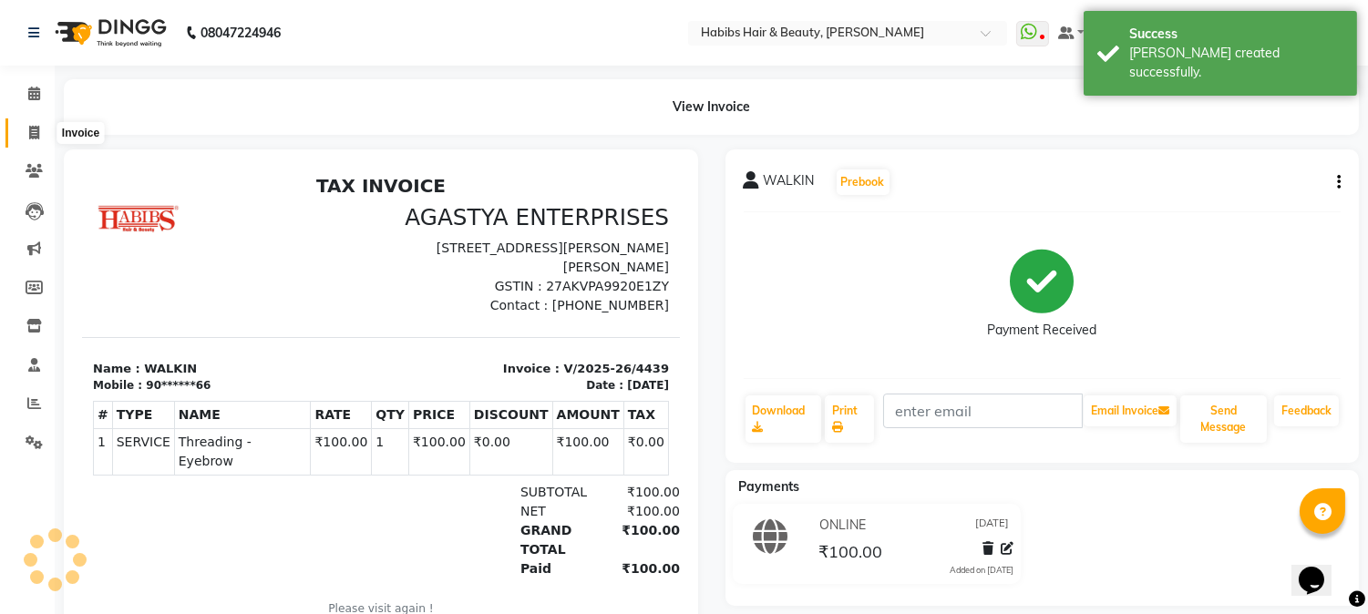
click at [30, 129] on icon at bounding box center [34, 133] width 10 height 14
select select "service"
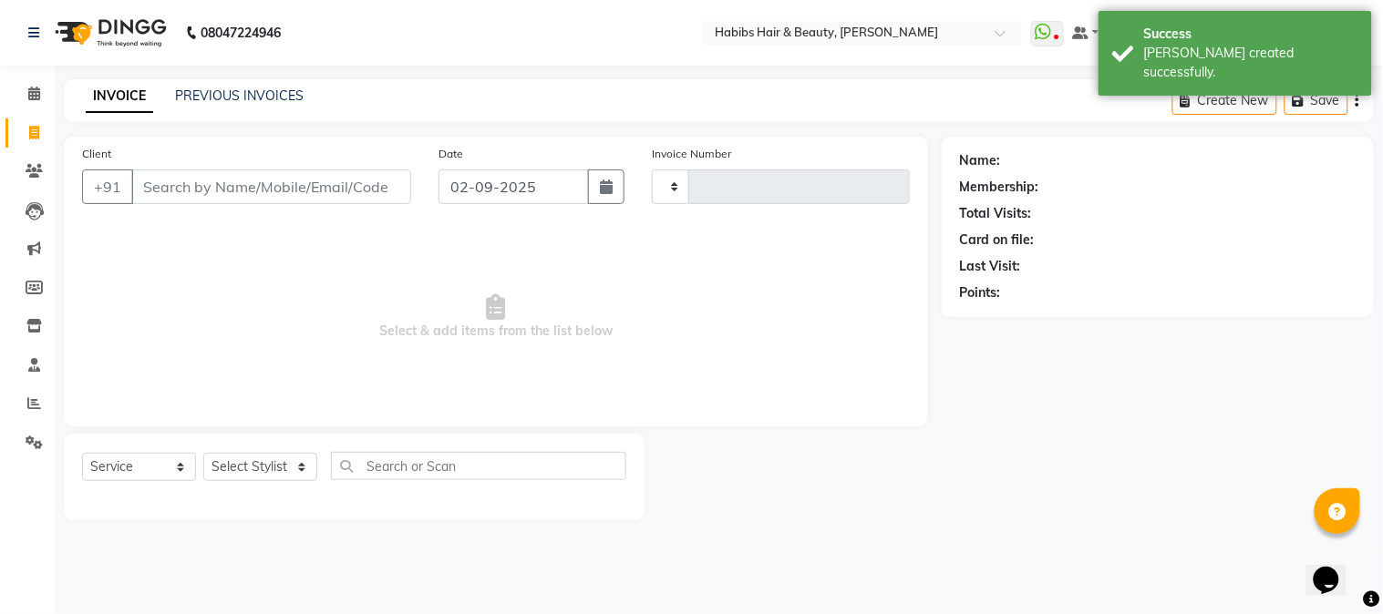
type input "4440"
select select "3712"
click at [603, 191] on icon "button" at bounding box center [606, 187] width 13 height 15
select select "9"
select select "2025"
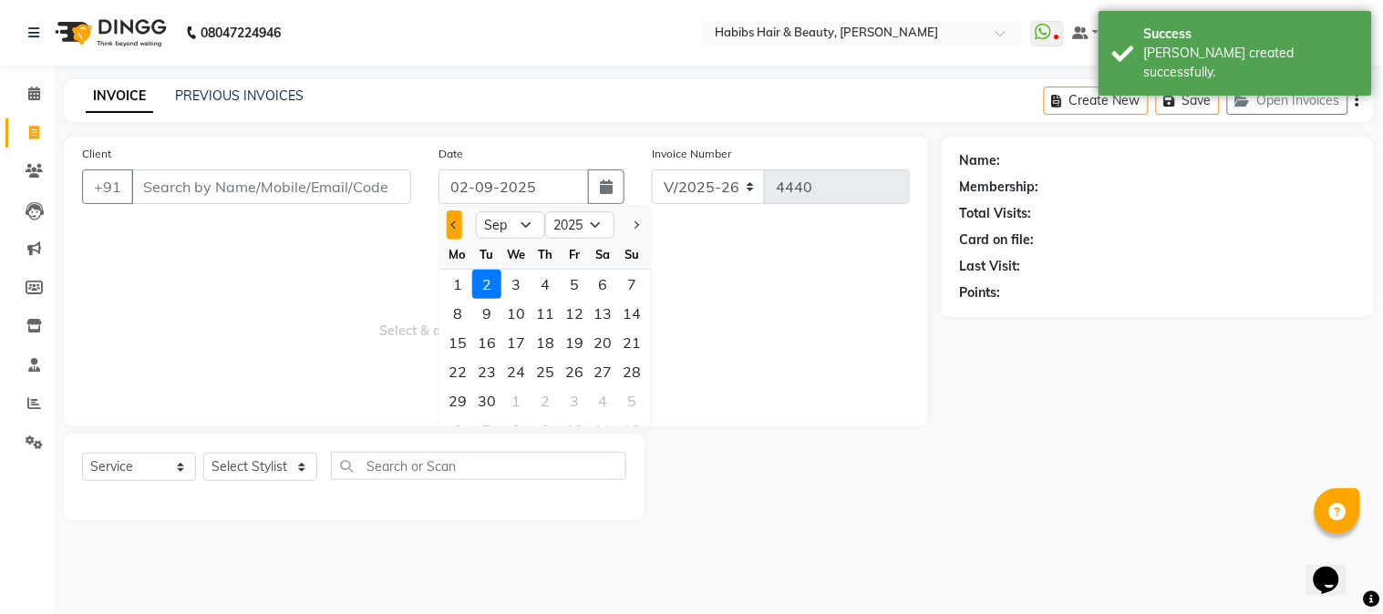
click at [450, 228] on button "Previous month" at bounding box center [454, 225] width 15 height 29
select select "8"
click at [500, 402] on div "26" at bounding box center [486, 401] width 29 height 29
type input "[DATE]"
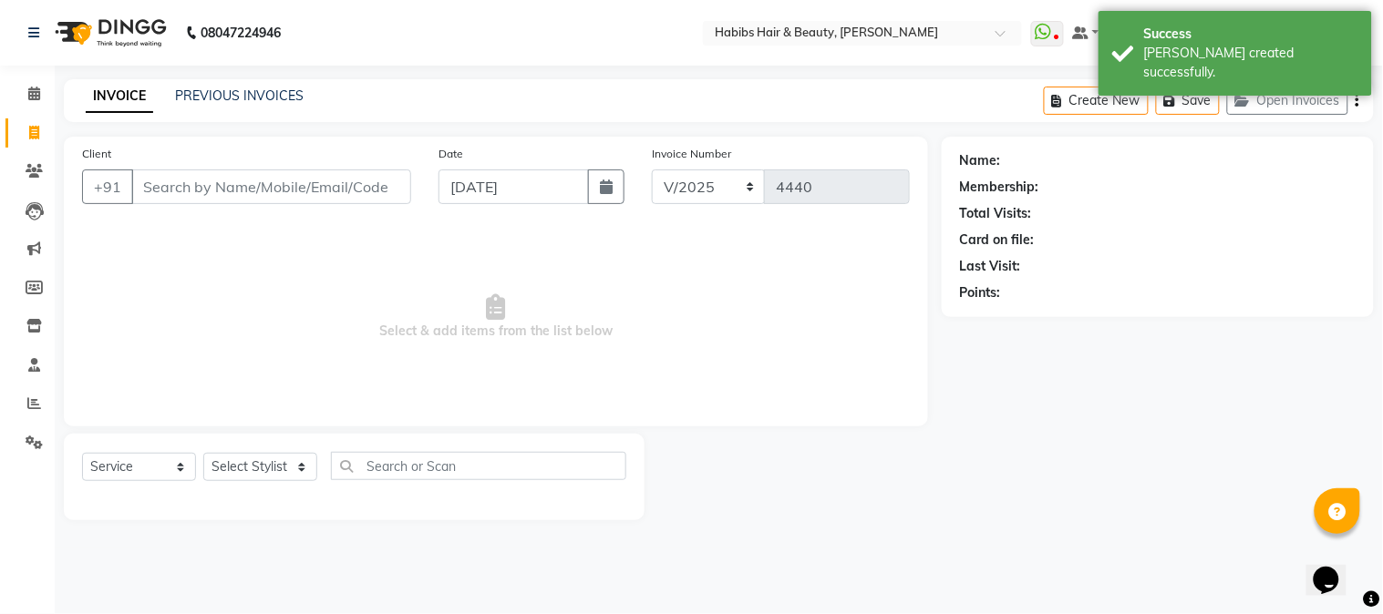
click at [1354, 101] on div "Create New Save Open Invoices" at bounding box center [1209, 100] width 330 height 43
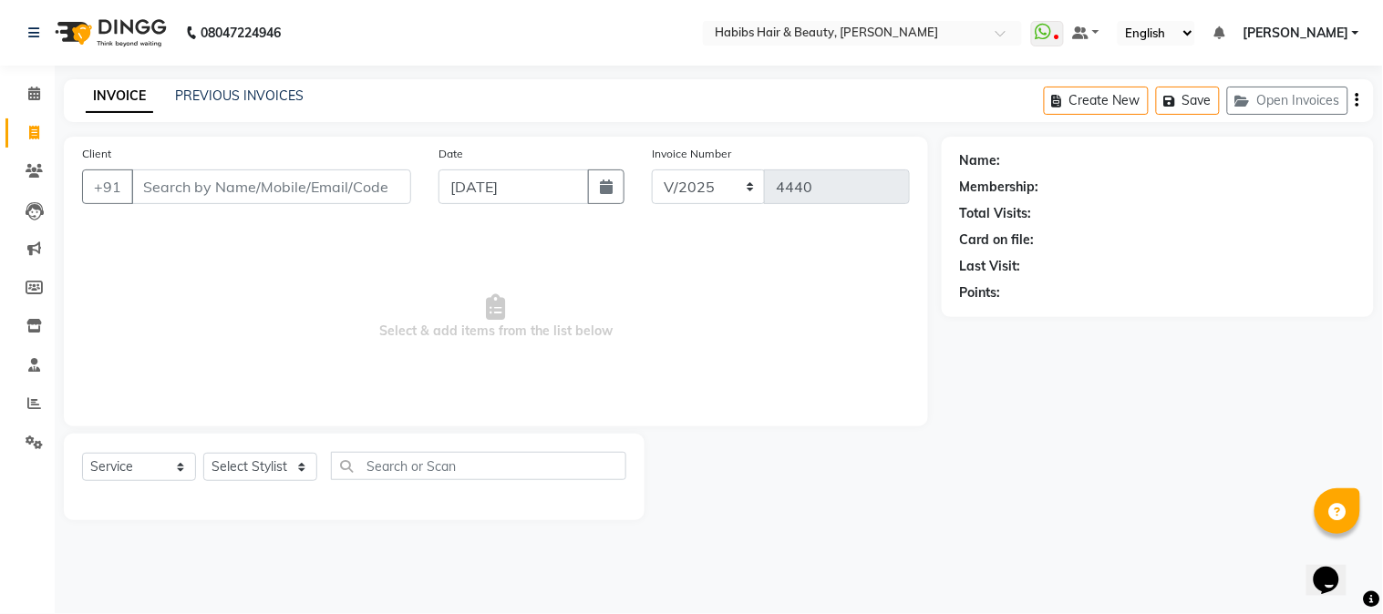
click at [1356, 100] on icon "button" at bounding box center [1358, 100] width 4 height 1
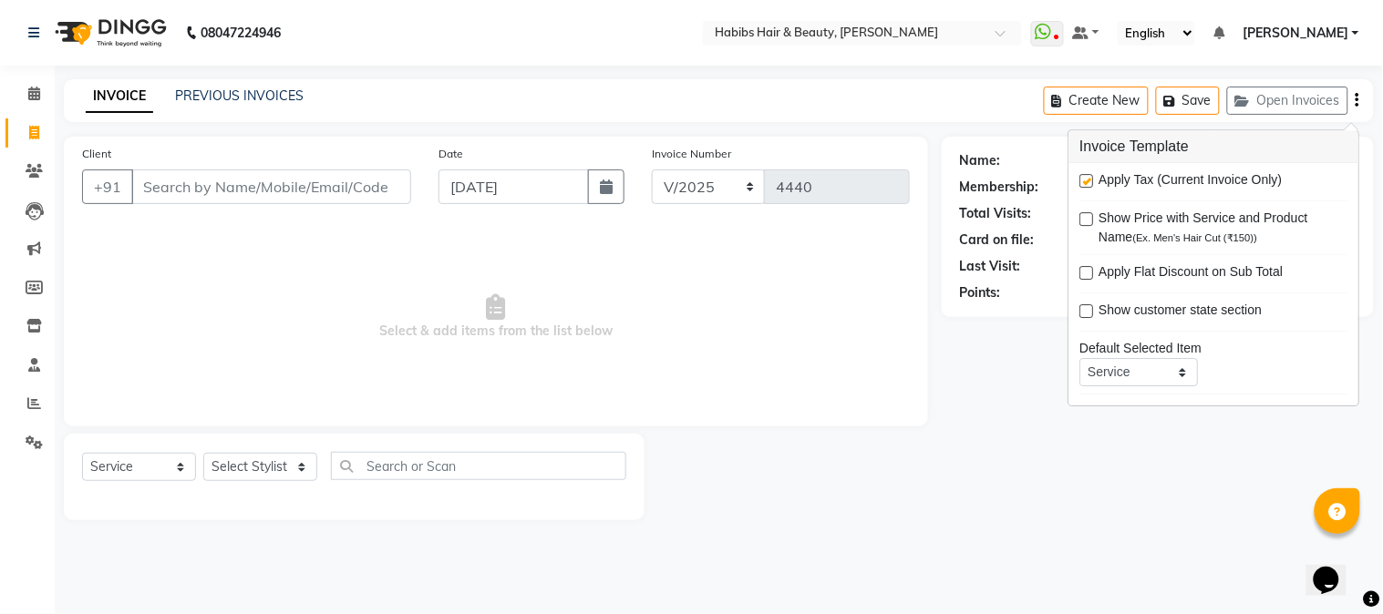
click at [1083, 177] on label at bounding box center [1086, 181] width 14 height 14
click at [1083, 177] on input "checkbox" at bounding box center [1085, 182] width 12 height 12
checkbox input "false"
click at [256, 186] on input "Client" at bounding box center [271, 187] width 280 height 35
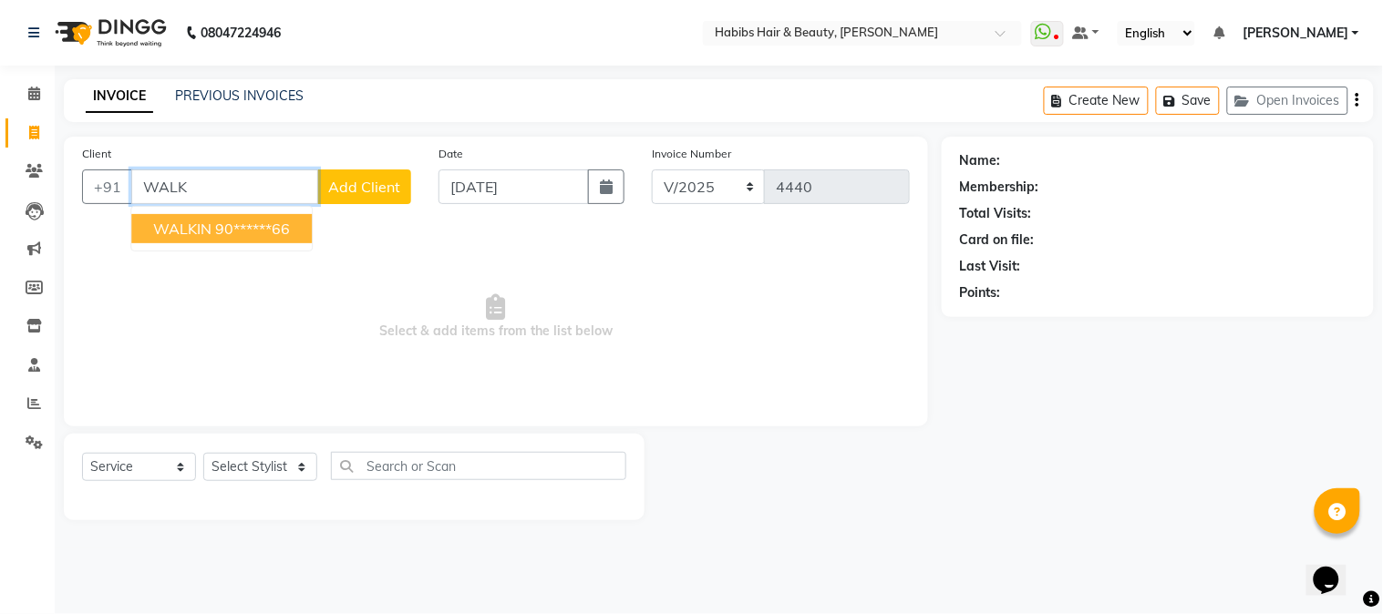
click at [262, 221] on ngb-highlight "90******66" at bounding box center [252, 229] width 75 height 18
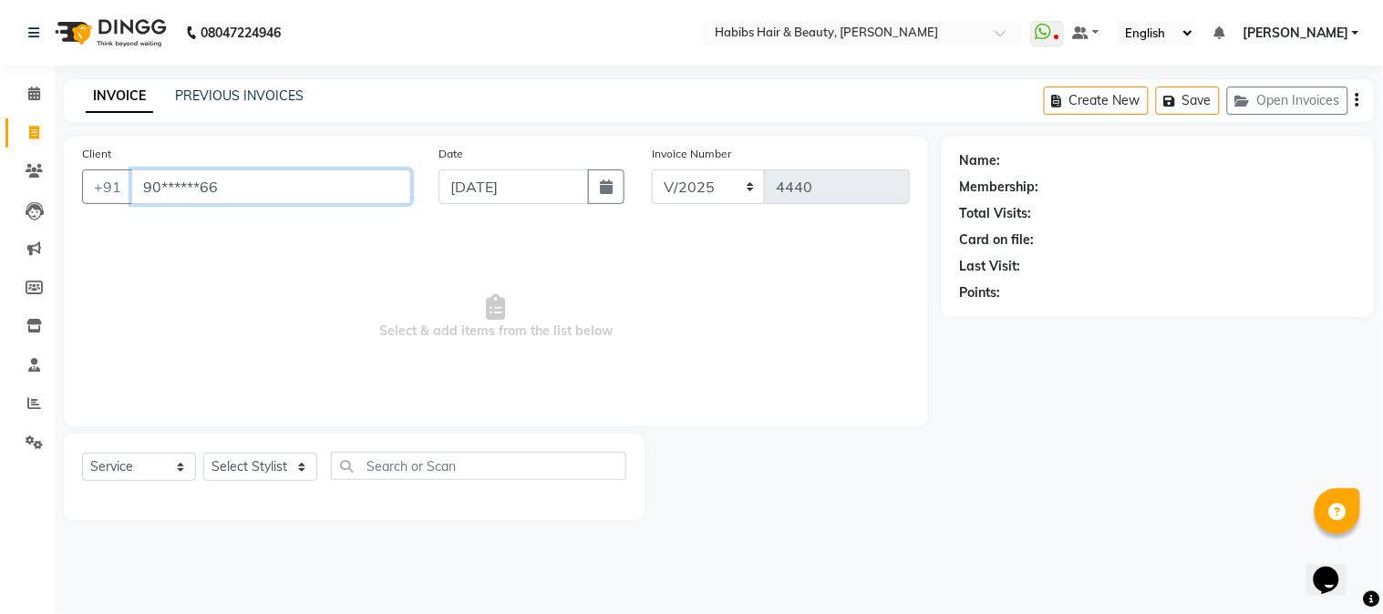
type input "90******66"
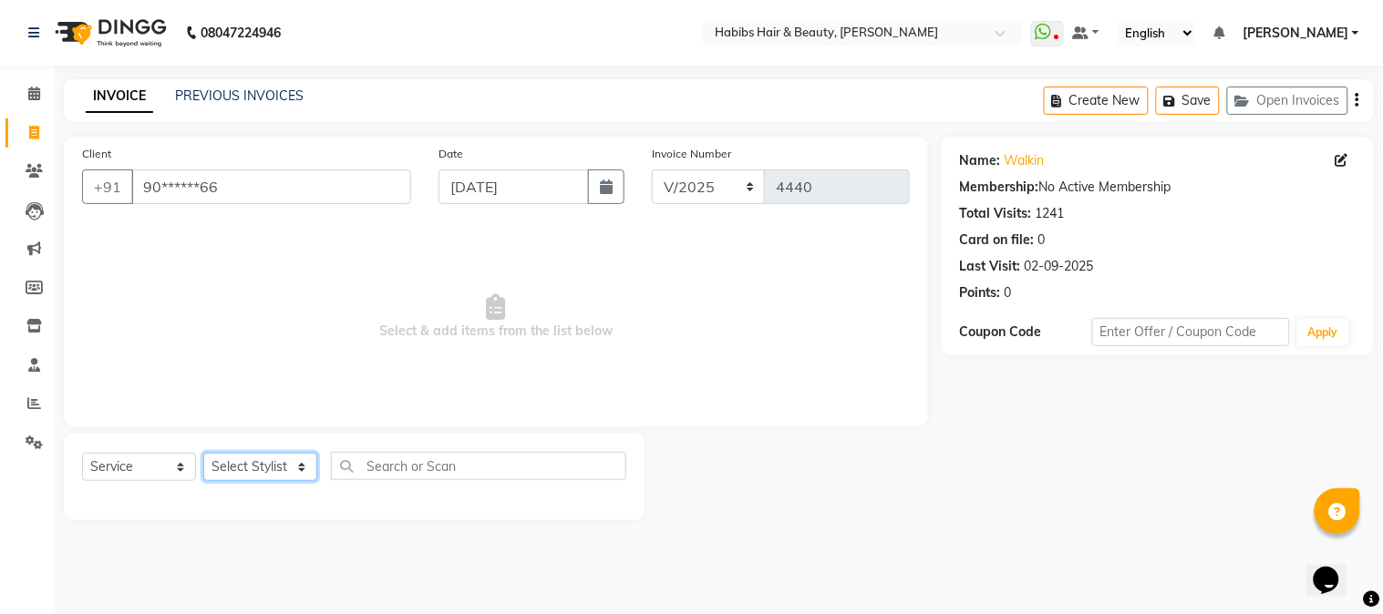
click at [273, 461] on select "Select Stylist Admin Akshay [PERSON_NAME] [PERSON_NAME] [PERSON_NAME] [PERSON_N…" at bounding box center [260, 467] width 114 height 28
select select "24540"
click at [203, 454] on select "Select Stylist Admin Akshay [PERSON_NAME] [PERSON_NAME] [PERSON_NAME] [PERSON_N…" at bounding box center [260, 467] width 114 height 28
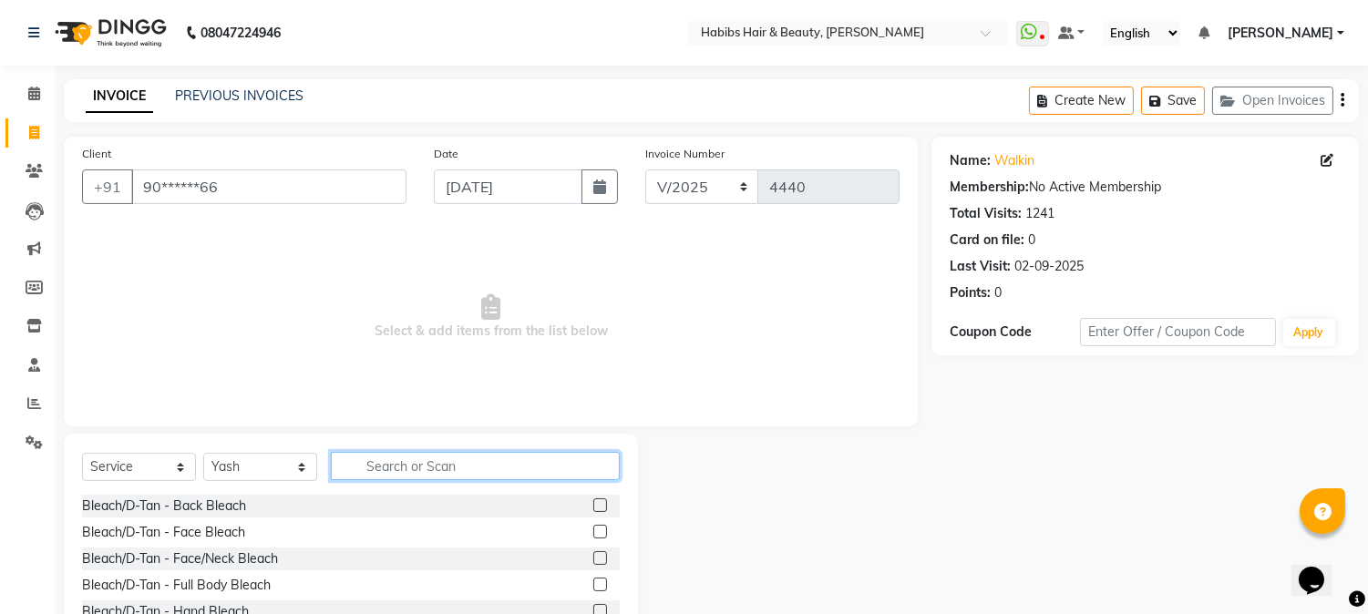
click at [378, 471] on input "text" at bounding box center [475, 466] width 289 height 28
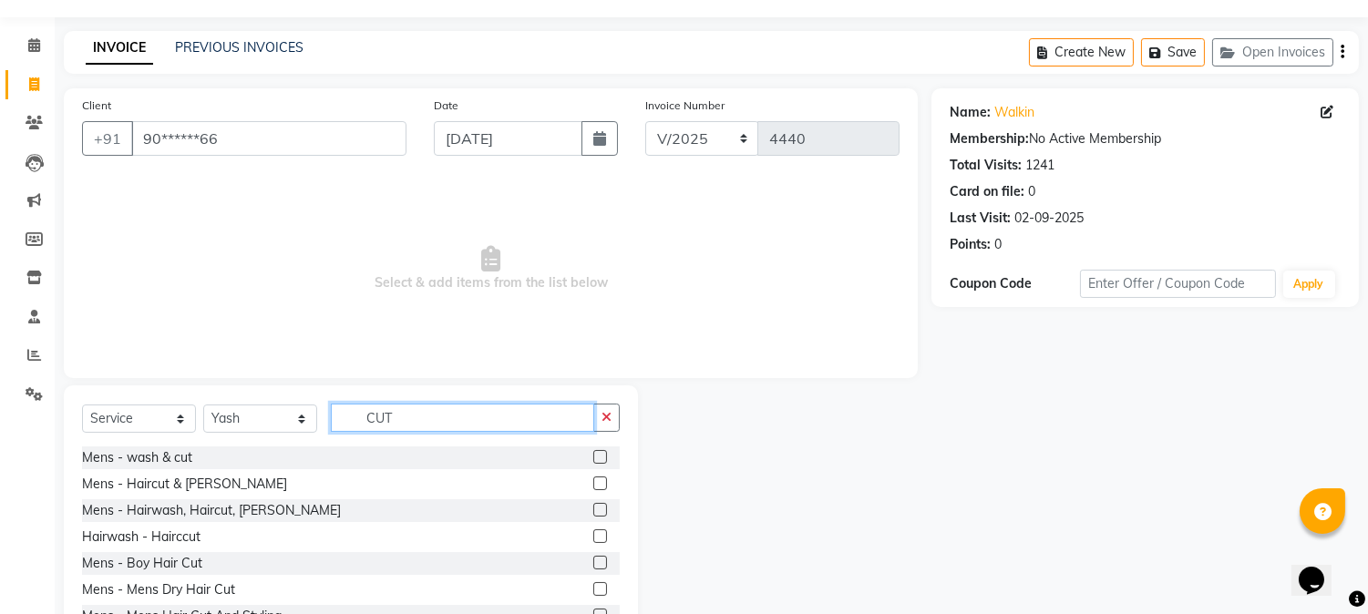
scroll to position [115, 0]
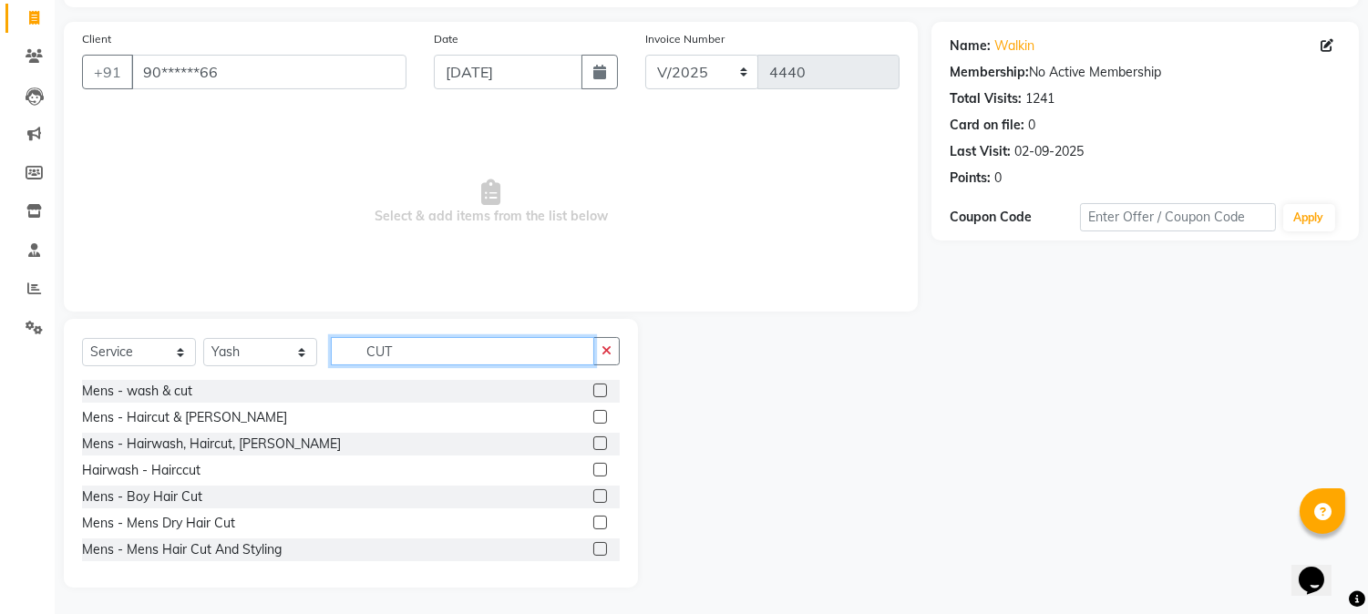
type input "CUT"
click at [593, 444] on label at bounding box center [600, 444] width 14 height 14
click at [593, 444] on input "checkbox" at bounding box center [599, 445] width 12 height 12
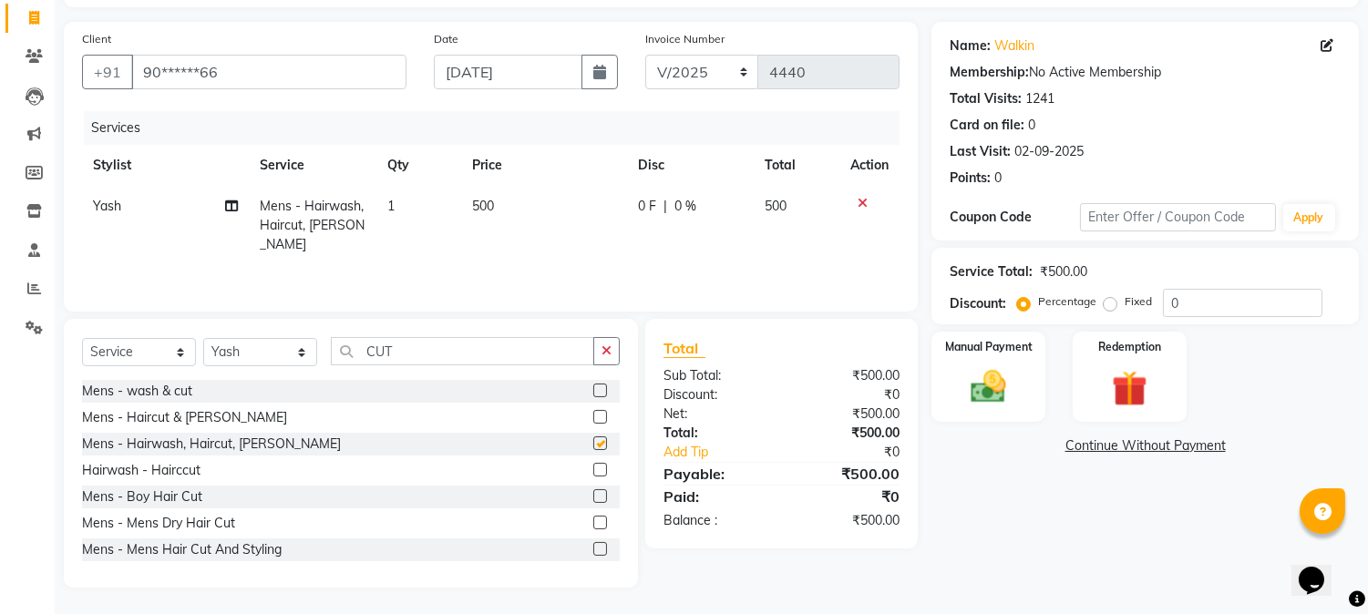
checkbox input "false"
click at [478, 205] on span "500" at bounding box center [483, 206] width 22 height 16
click at [461, 205] on td "1" at bounding box center [419, 225] width 85 height 79
select select "24540"
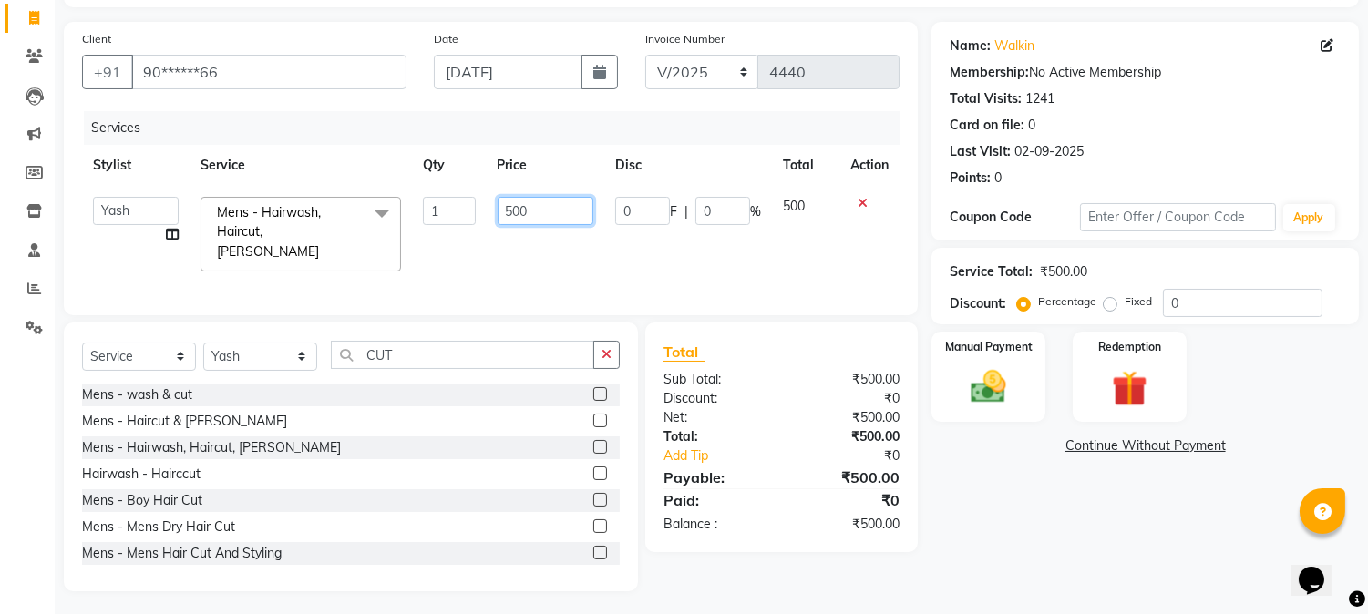
click at [503, 205] on input "500" at bounding box center [546, 211] width 96 height 28
type input "550"
click at [550, 161] on th "Price" at bounding box center [546, 165] width 118 height 41
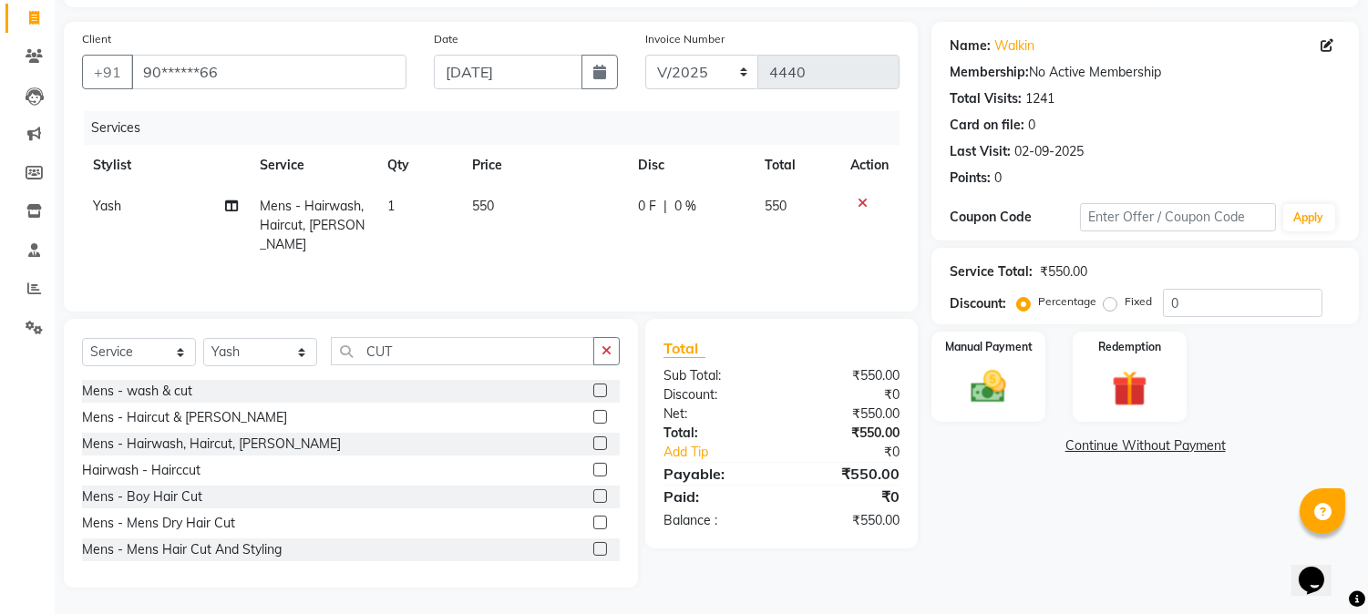
scroll to position [0, 0]
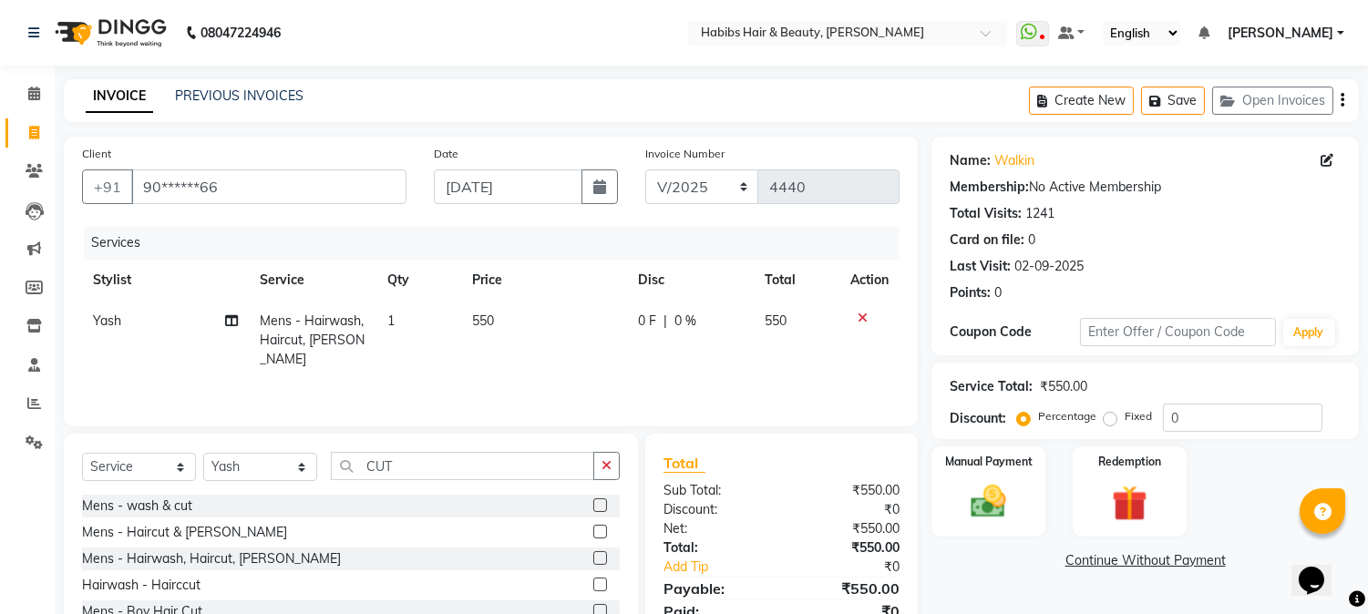
click at [1345, 97] on div "Create New Save Open Invoices" at bounding box center [1194, 100] width 330 height 43
click at [1343, 100] on icon "button" at bounding box center [1343, 100] width 4 height 1
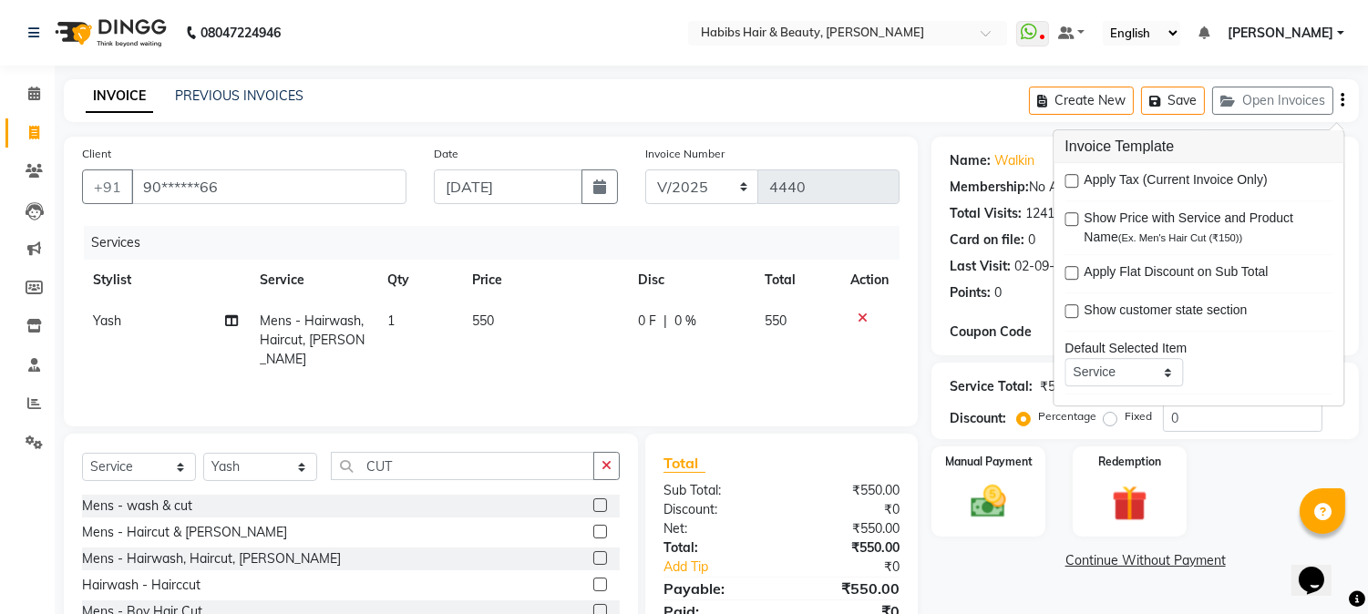
click at [985, 293] on div "Points:" at bounding box center [970, 293] width 41 height 19
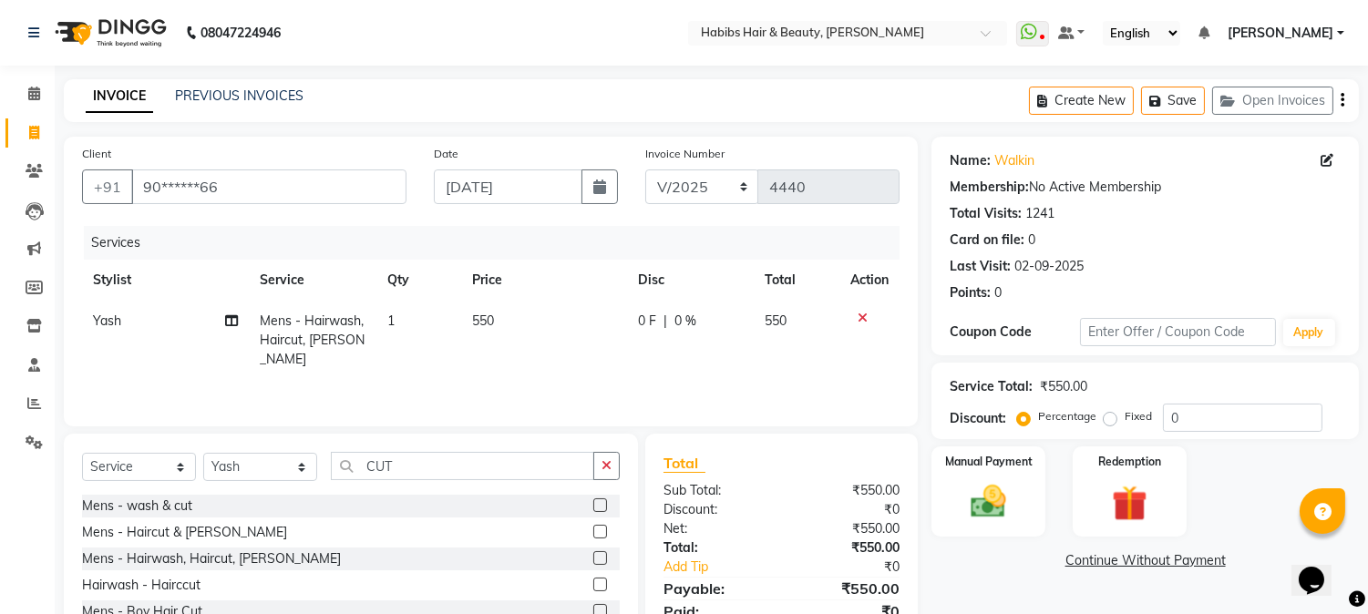
scroll to position [115, 0]
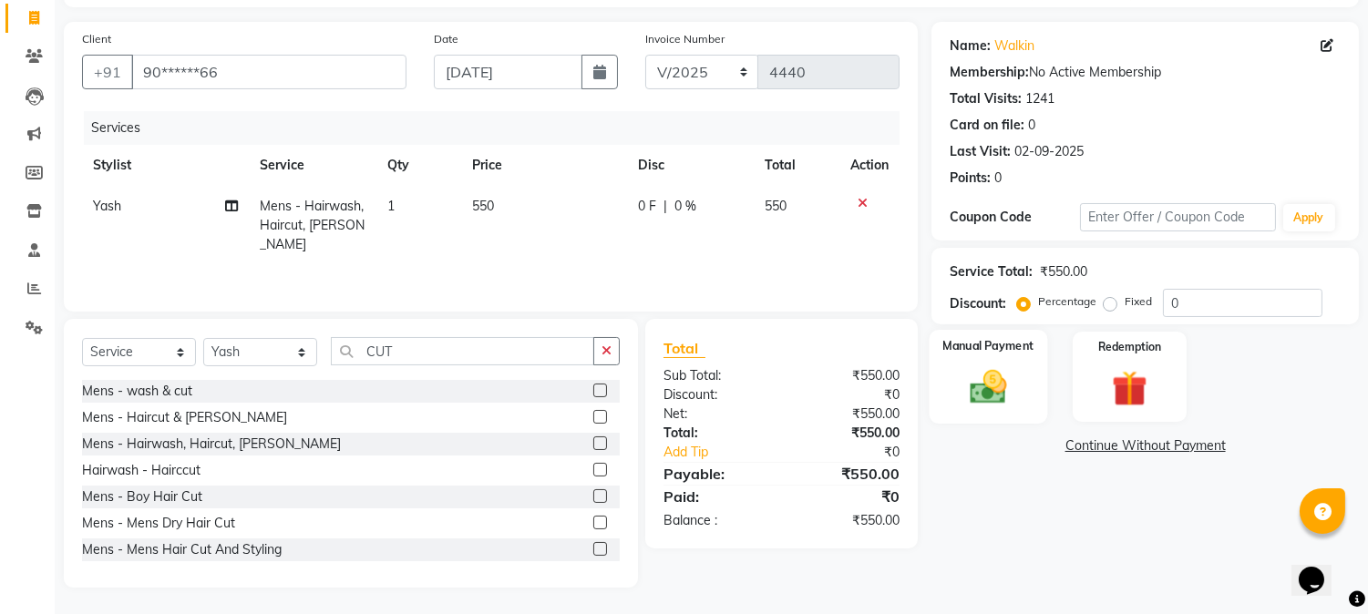
click at [1027, 401] on div "Manual Payment" at bounding box center [989, 376] width 119 height 93
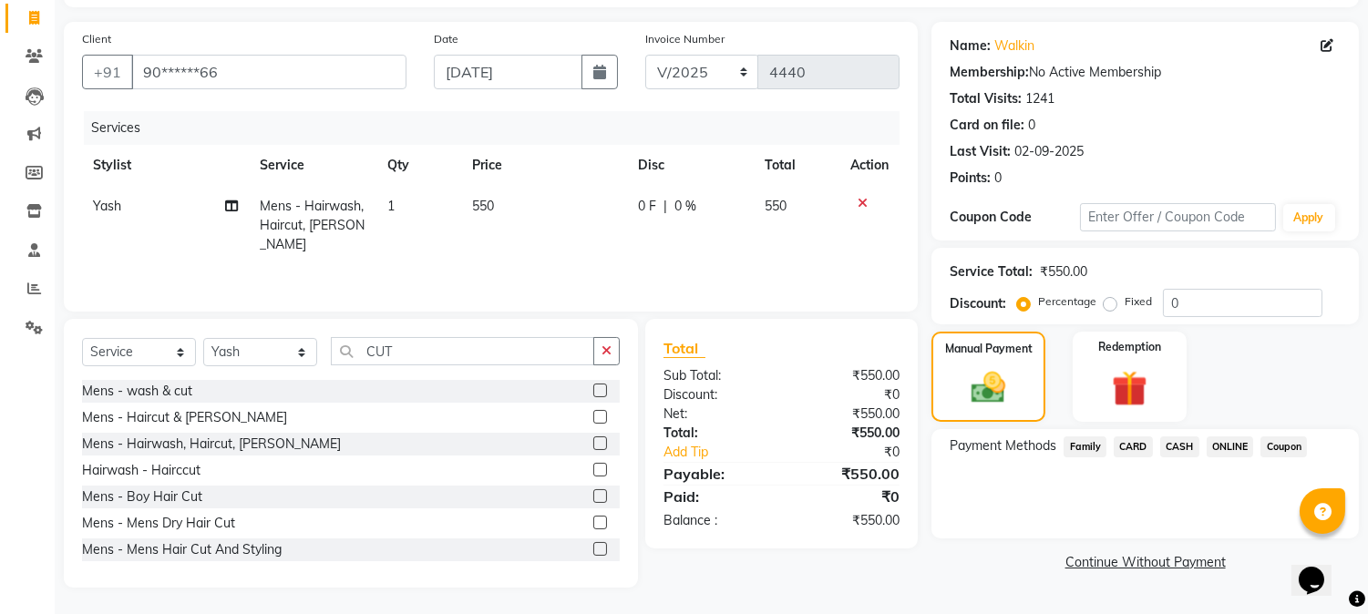
click at [1140, 442] on span "CARD" at bounding box center [1133, 447] width 39 height 21
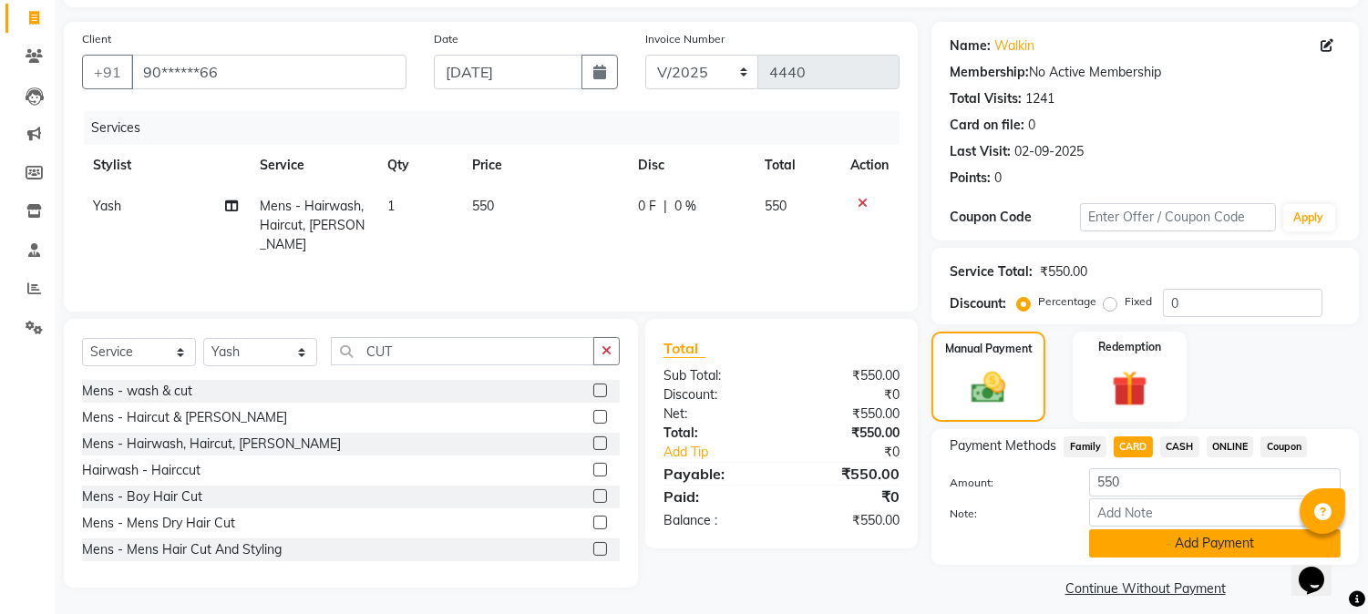
click at [1116, 539] on button "Add Payment" at bounding box center [1215, 544] width 252 height 28
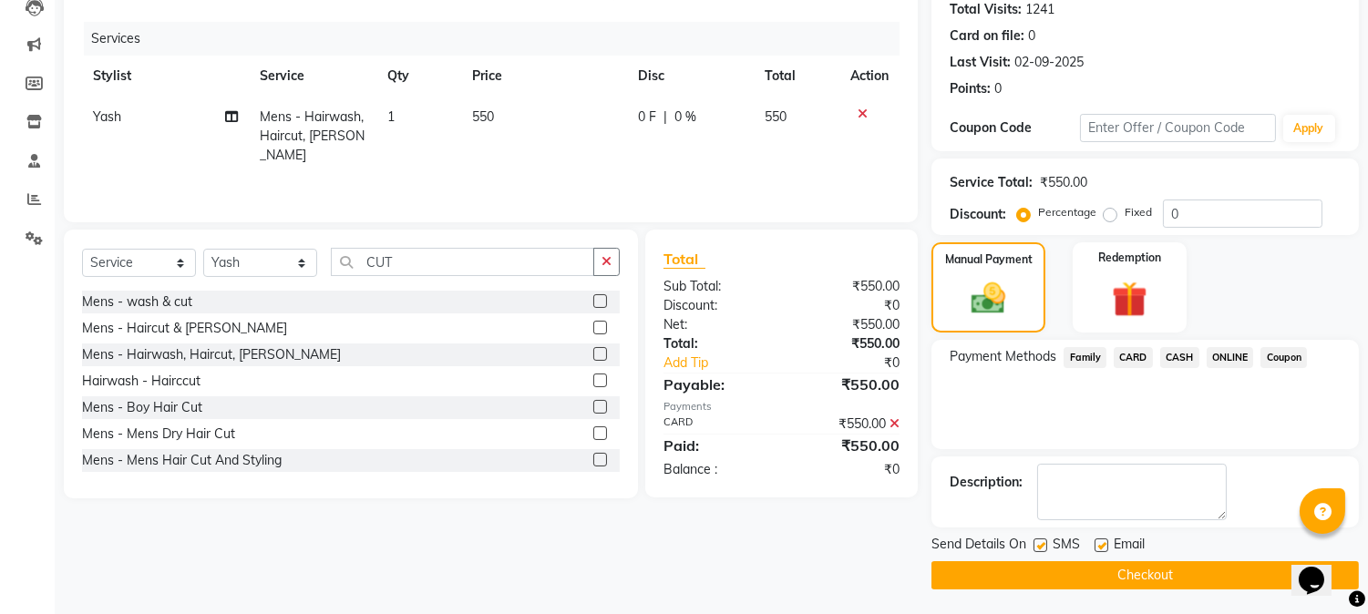
scroll to position [205, 0]
click at [1099, 562] on button "Checkout" at bounding box center [1146, 575] width 428 height 28
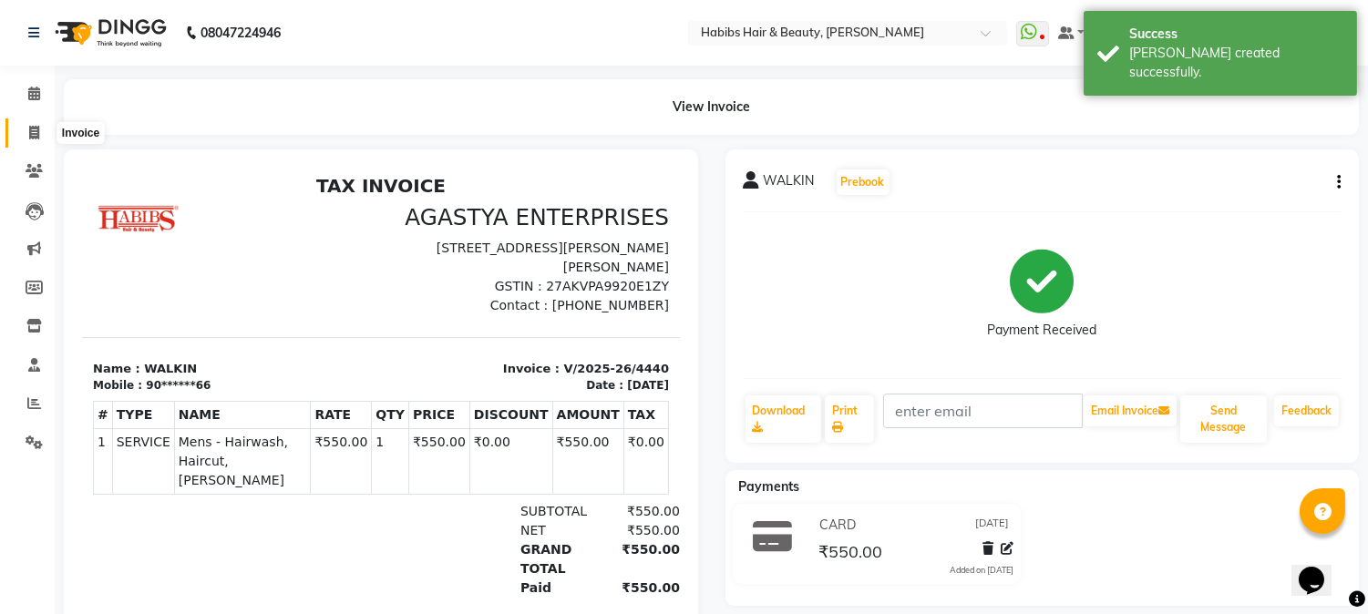
click at [37, 128] on icon at bounding box center [34, 133] width 10 height 14
select select "service"
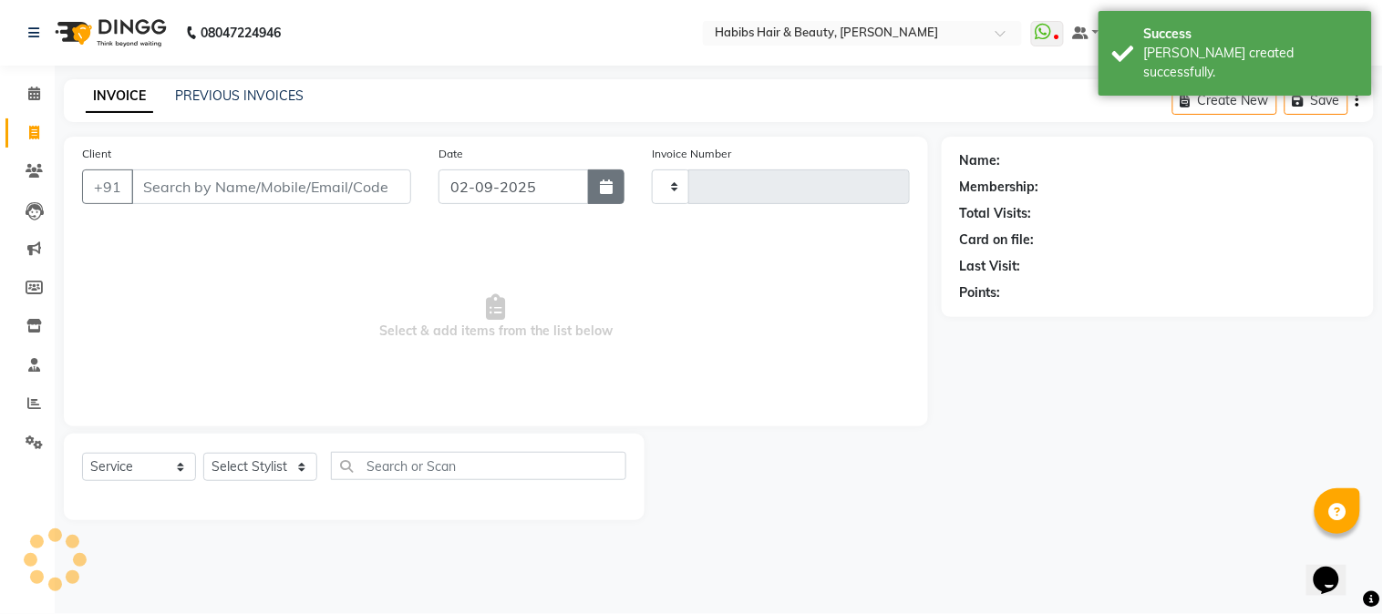
type input "4441"
select select "3712"
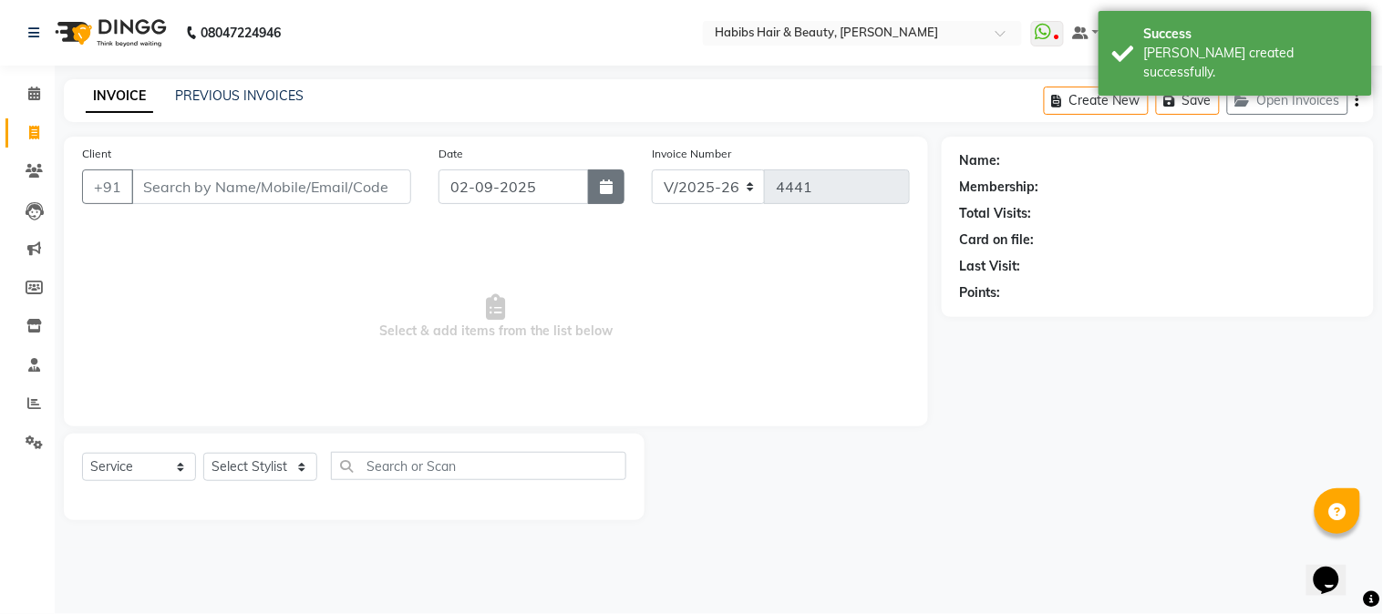
click at [607, 188] on icon "button" at bounding box center [606, 187] width 13 height 15
select select "9"
select select "2025"
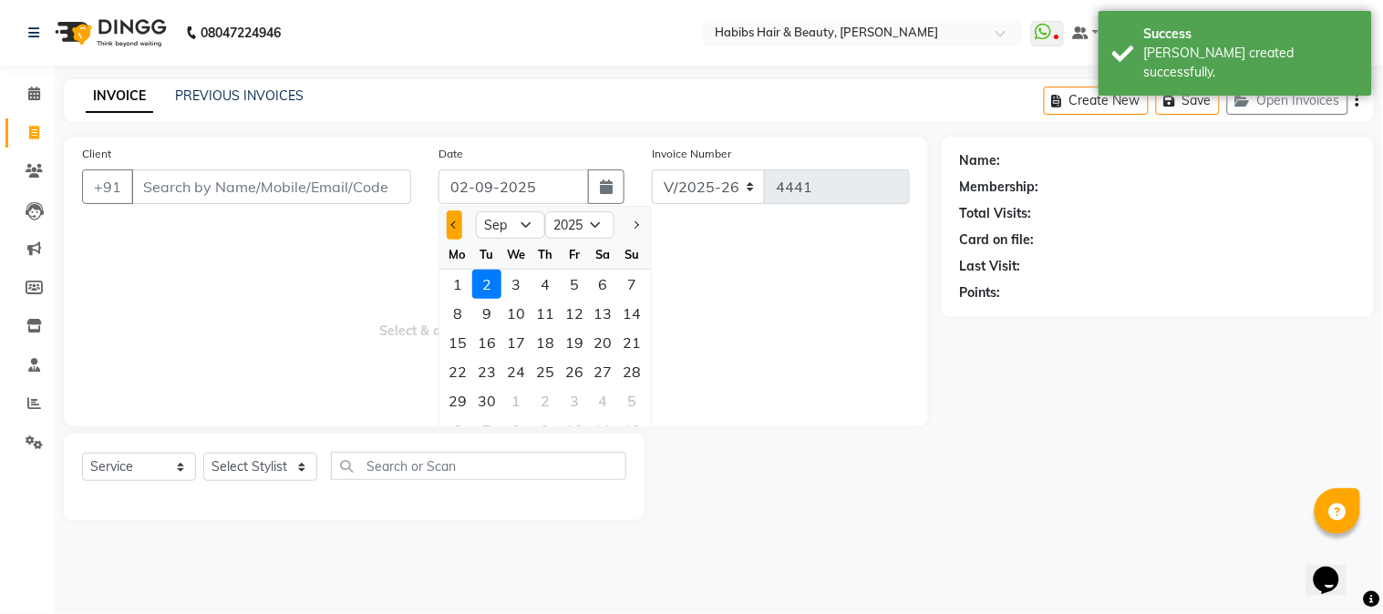
click at [457, 230] on button "Previous month" at bounding box center [454, 225] width 15 height 29
select select "8"
click at [494, 399] on div "26" at bounding box center [486, 401] width 29 height 29
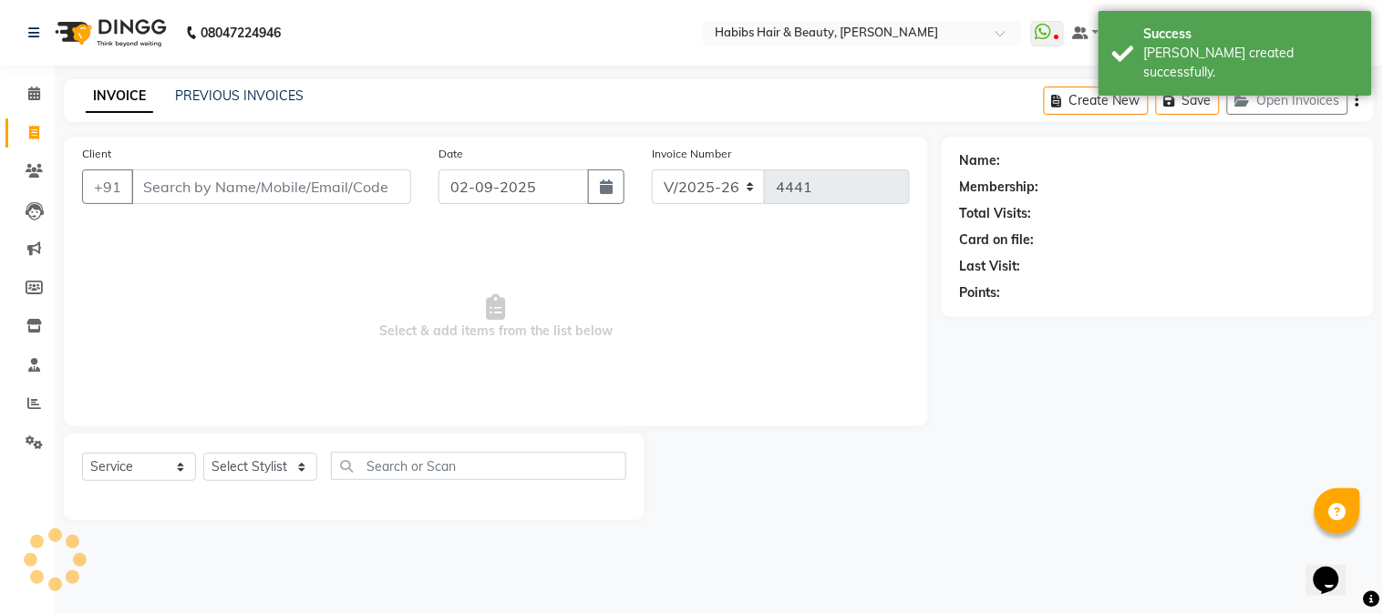
type input "[DATE]"
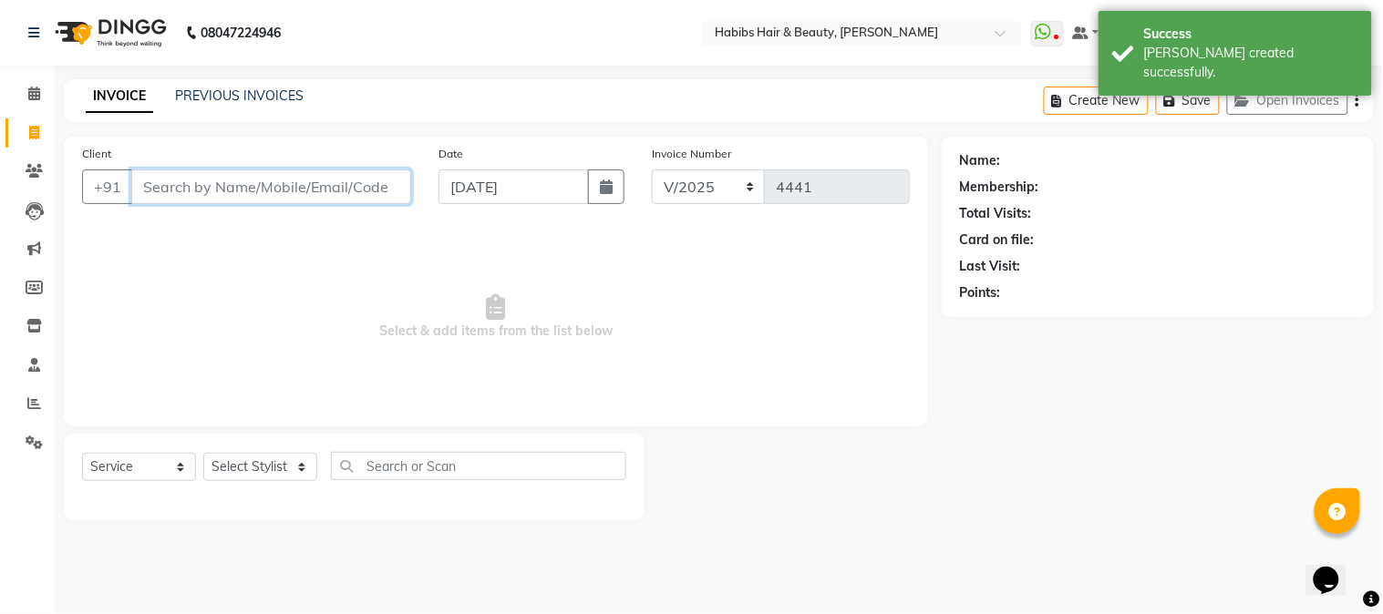
click at [246, 191] on input "Client" at bounding box center [271, 187] width 280 height 35
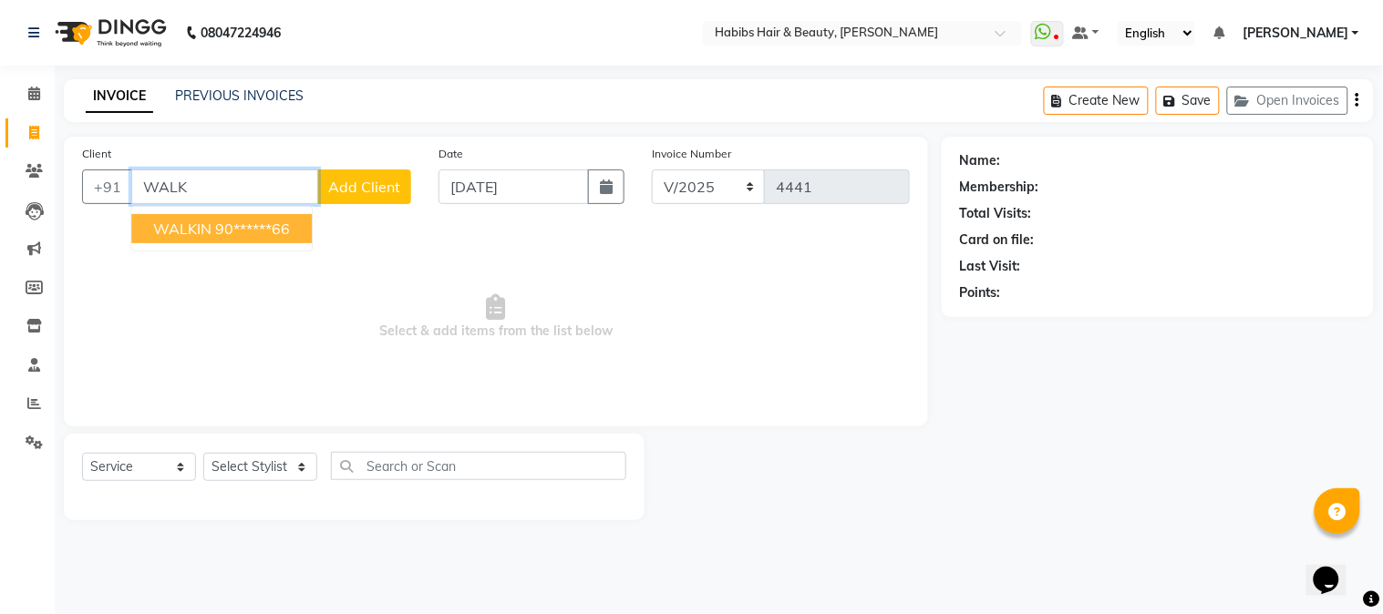
click at [220, 238] on button "WALKIN 90******66" at bounding box center [221, 228] width 181 height 29
type input "90******66"
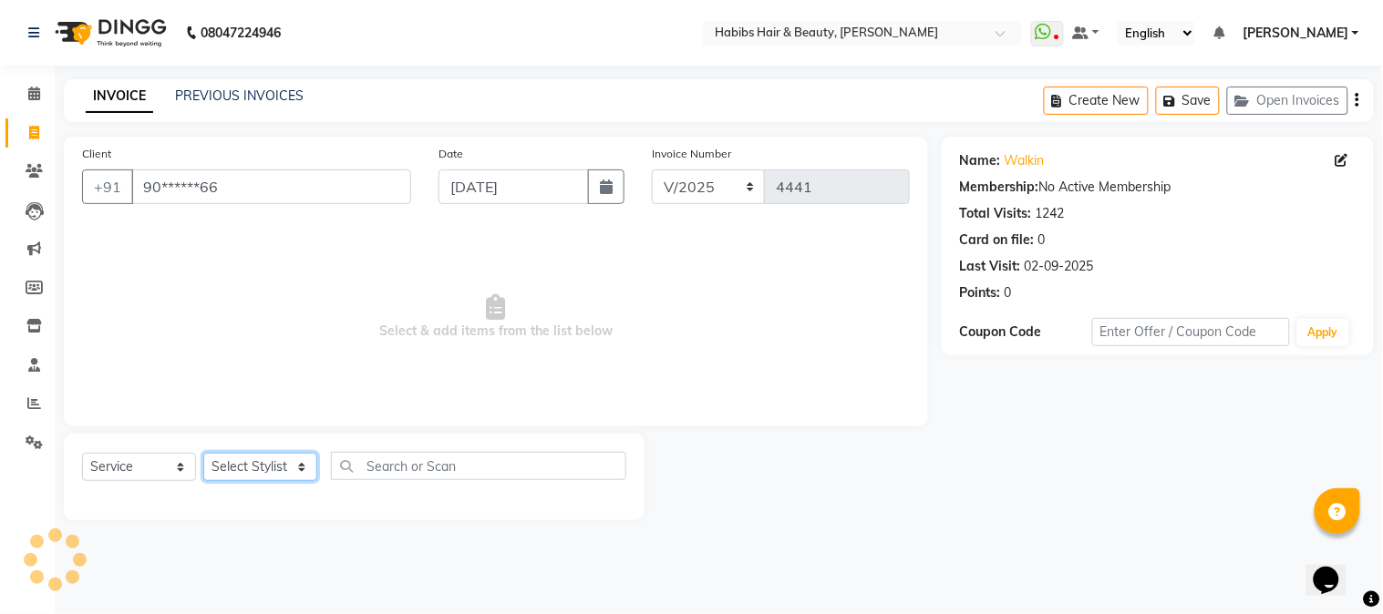
click at [272, 474] on select "Select Stylist Admin Akshay [PERSON_NAME] [PERSON_NAME] [PERSON_NAME] [PERSON_N…" at bounding box center [260, 467] width 114 height 28
select select "17833"
click at [203, 454] on select "Select Stylist Admin Akshay [PERSON_NAME] [PERSON_NAME] [PERSON_NAME] [PERSON_N…" at bounding box center [260, 467] width 114 height 28
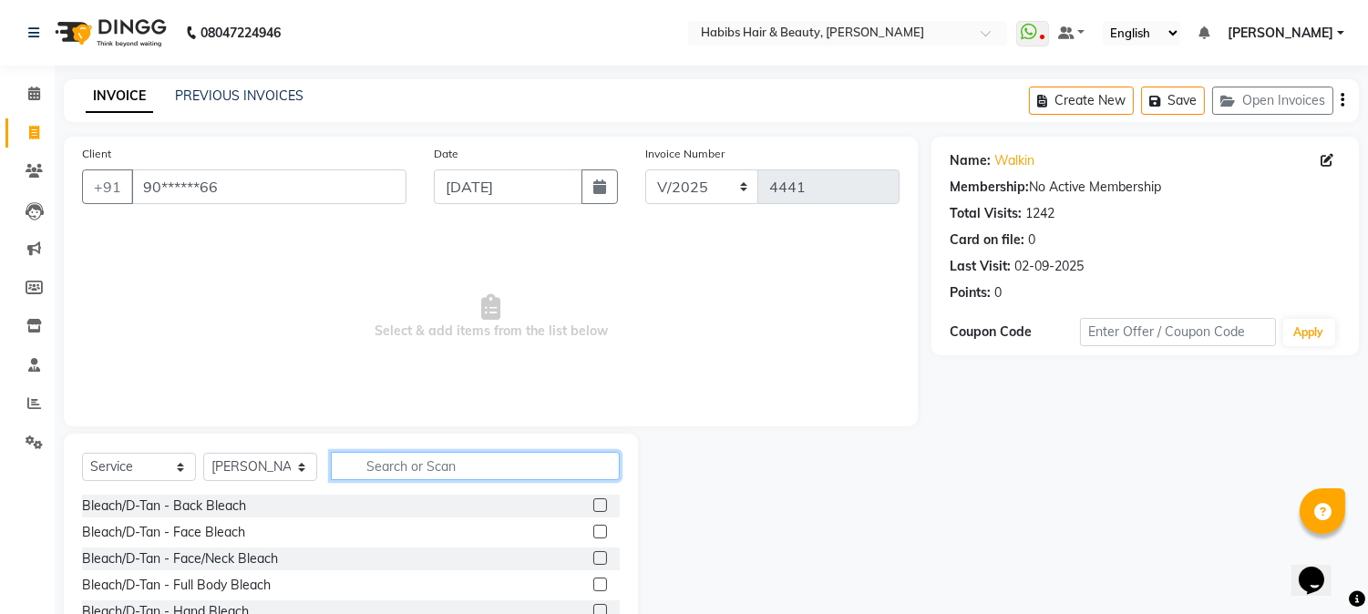
click at [374, 468] on input "text" at bounding box center [475, 466] width 289 height 28
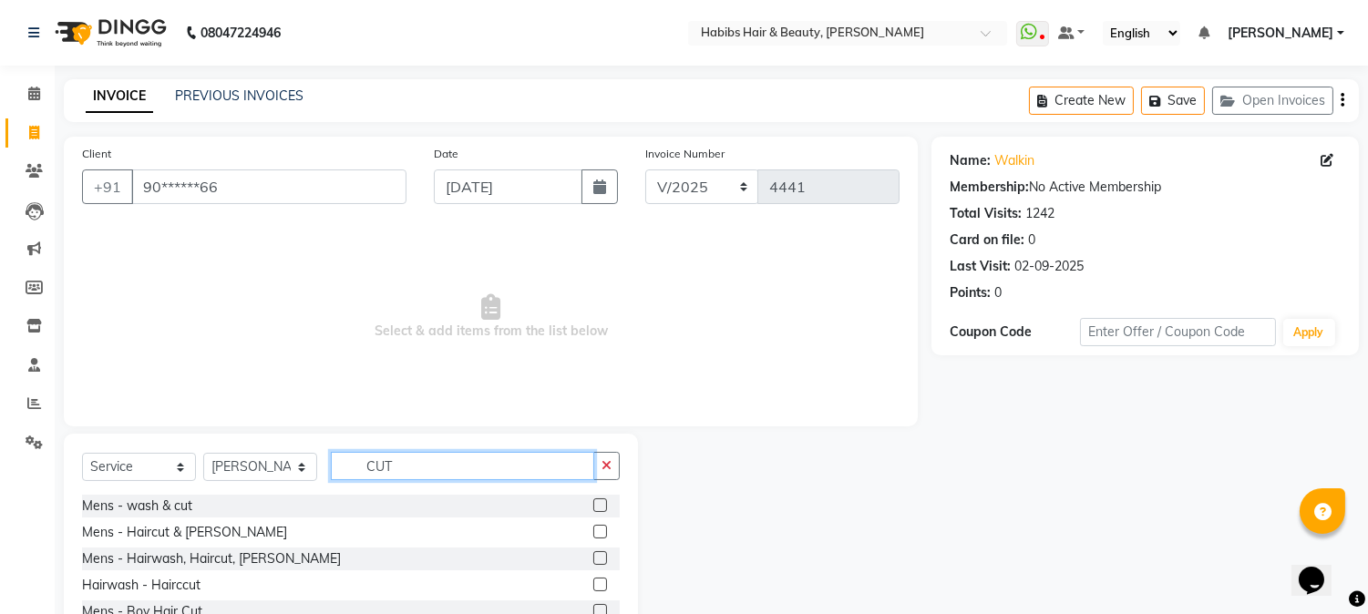
scroll to position [115, 0]
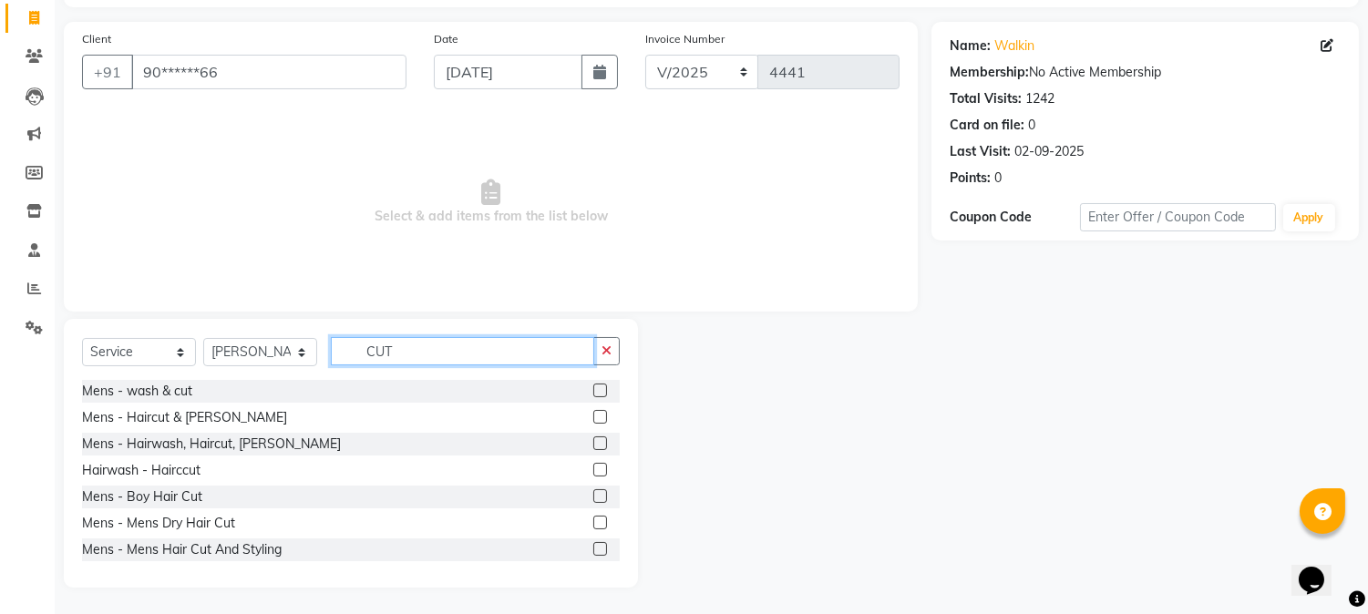
type input "CUT"
click at [593, 520] on label at bounding box center [600, 523] width 14 height 14
click at [593, 520] on input "checkbox" at bounding box center [599, 524] width 12 height 12
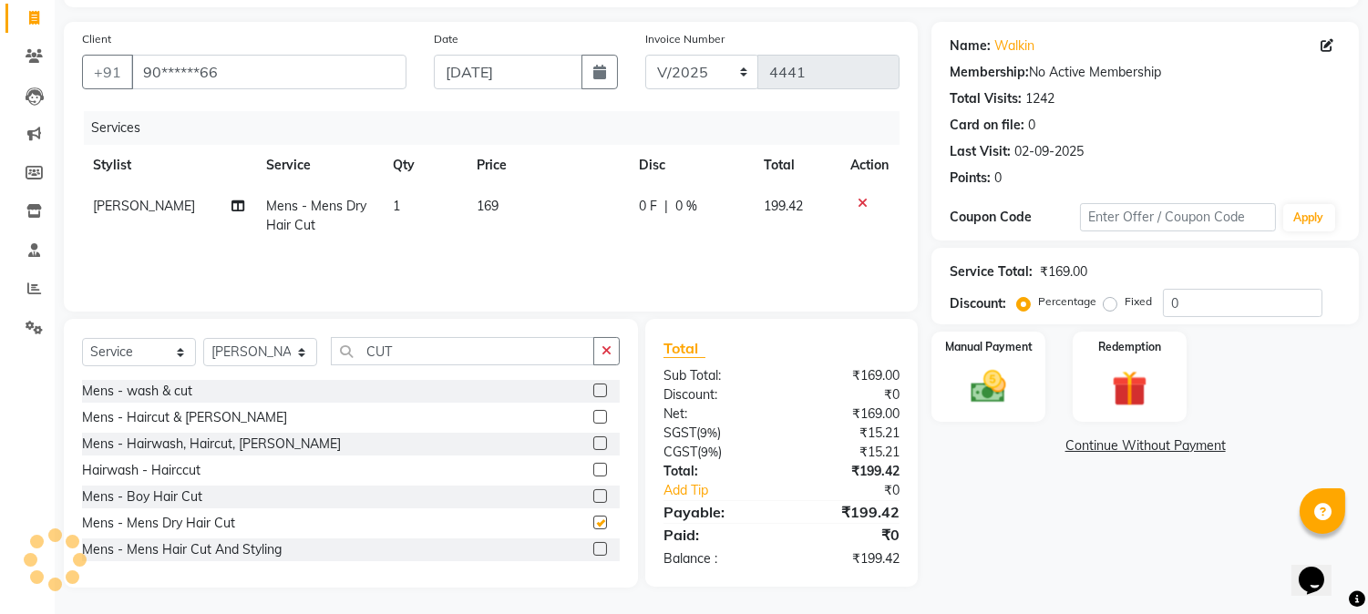
checkbox input "false"
click at [483, 216] on td "169" at bounding box center [547, 216] width 162 height 60
select select "17833"
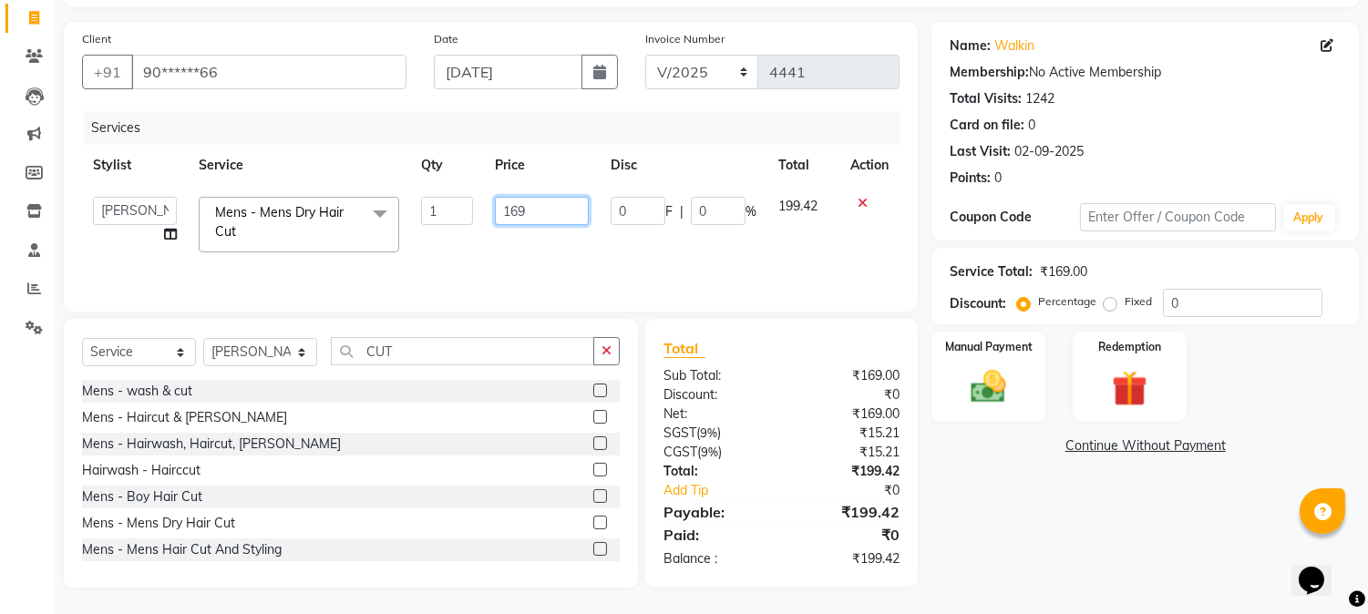
click at [503, 208] on input "169" at bounding box center [542, 211] width 94 height 28
type input "350"
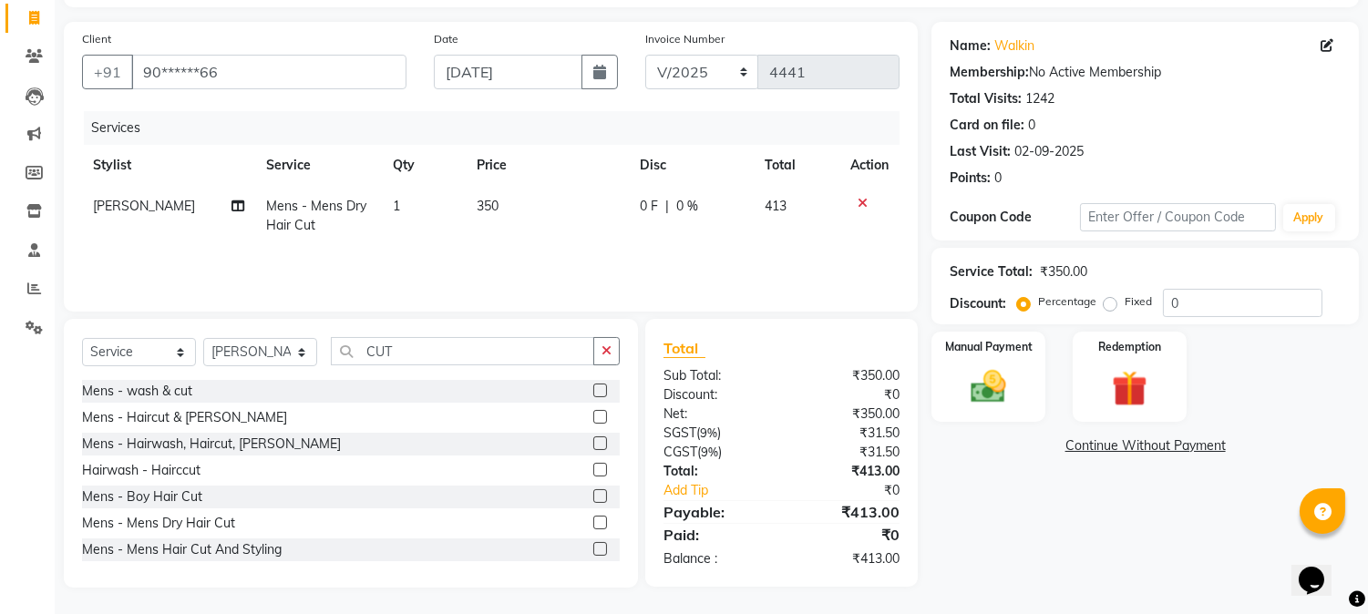
click at [549, 173] on th "Price" at bounding box center [547, 165] width 163 height 41
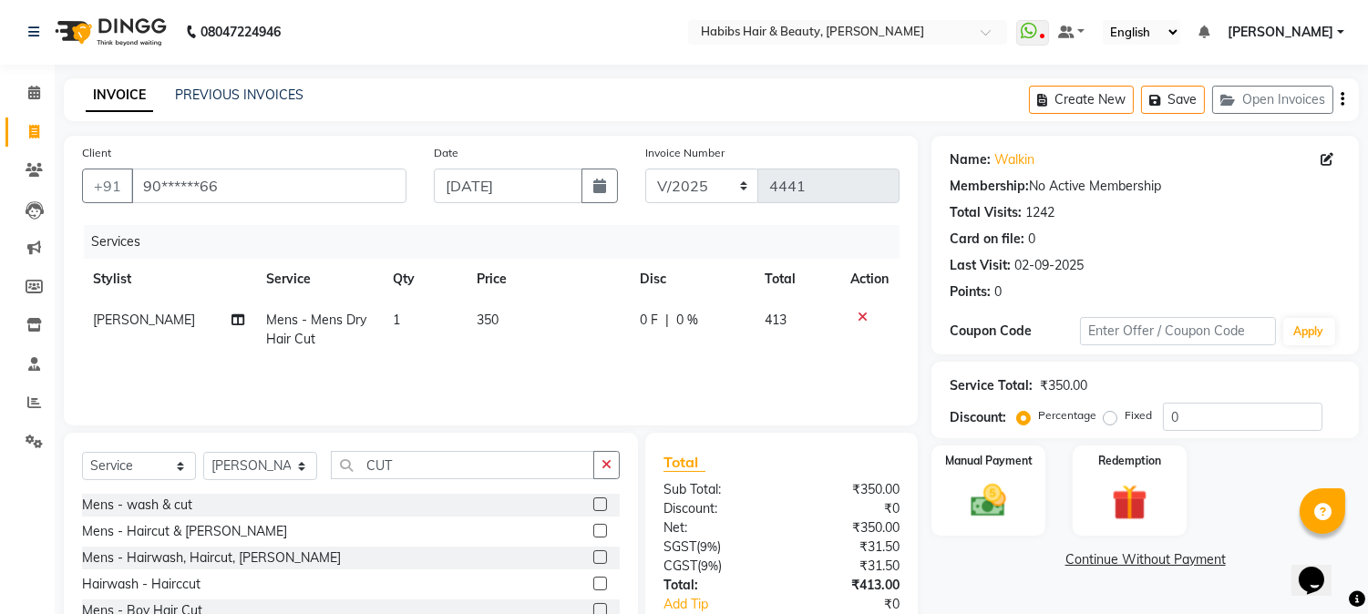
scroll to position [0, 0]
drag, startPoint x: 1343, startPoint y: 97, endPoint x: 1137, endPoint y: 152, distance: 213.4
click at [1137, 152] on main "INVOICE PREVIOUS INVOICES Create New Save Open Invoices Client +91 90******66 D…" at bounding box center [712, 404] width 1314 height 651
click at [1342, 100] on icon "button" at bounding box center [1343, 100] width 4 height 1
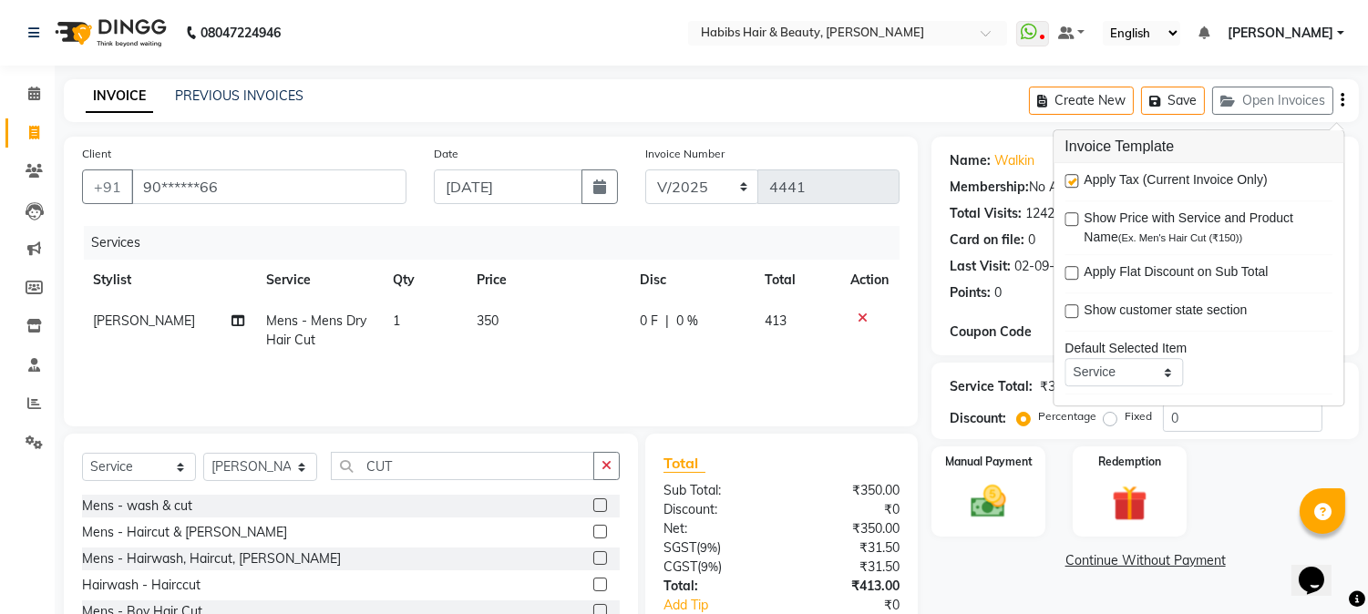
click at [1074, 179] on label at bounding box center [1072, 181] width 14 height 14
click at [1074, 179] on input "checkbox" at bounding box center [1071, 182] width 12 height 12
checkbox input "false"
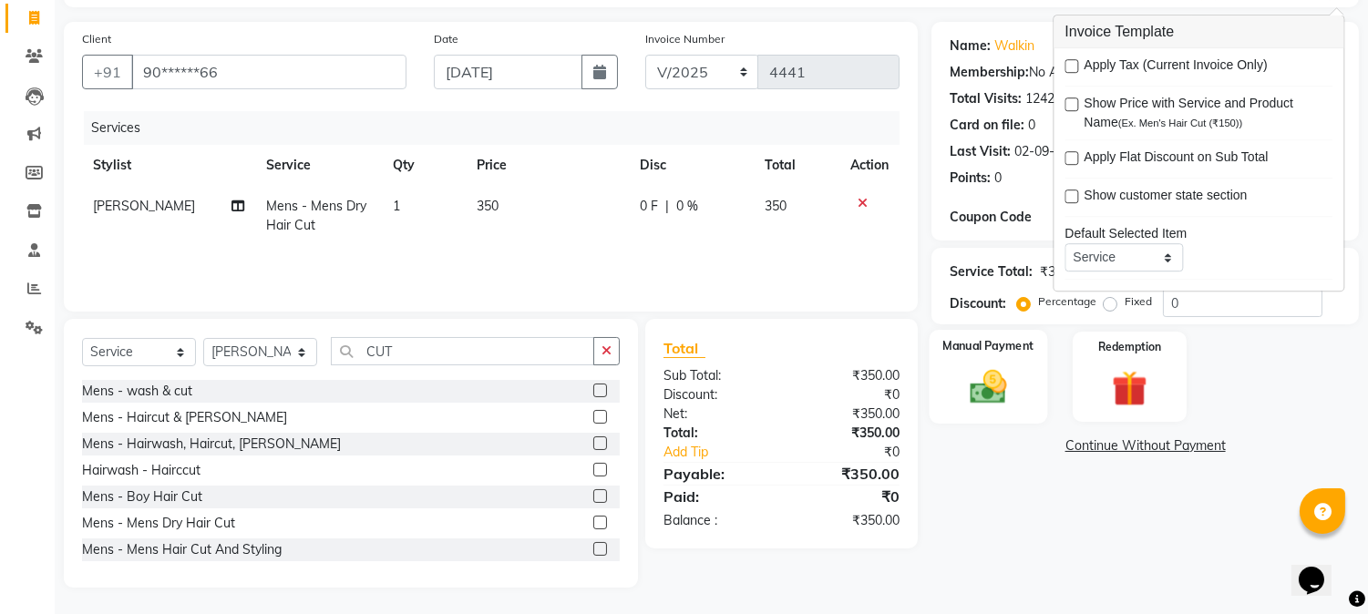
click at [998, 380] on img at bounding box center [989, 387] width 60 height 43
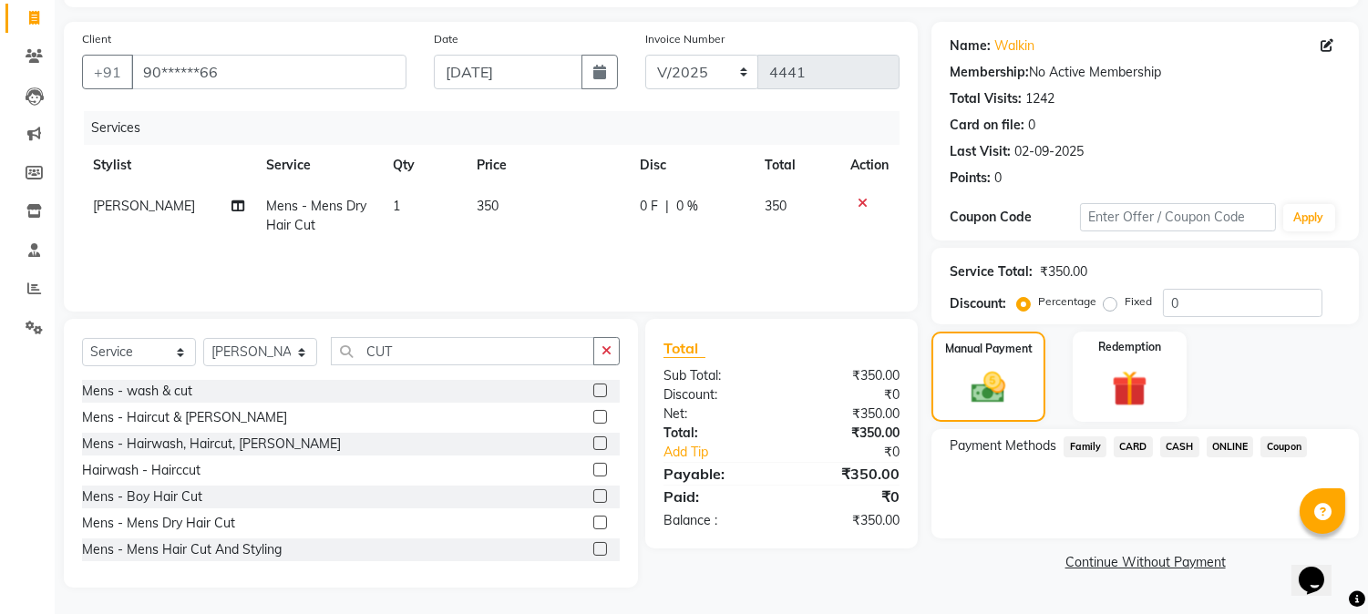
click at [1241, 447] on span "ONLINE" at bounding box center [1230, 447] width 47 height 21
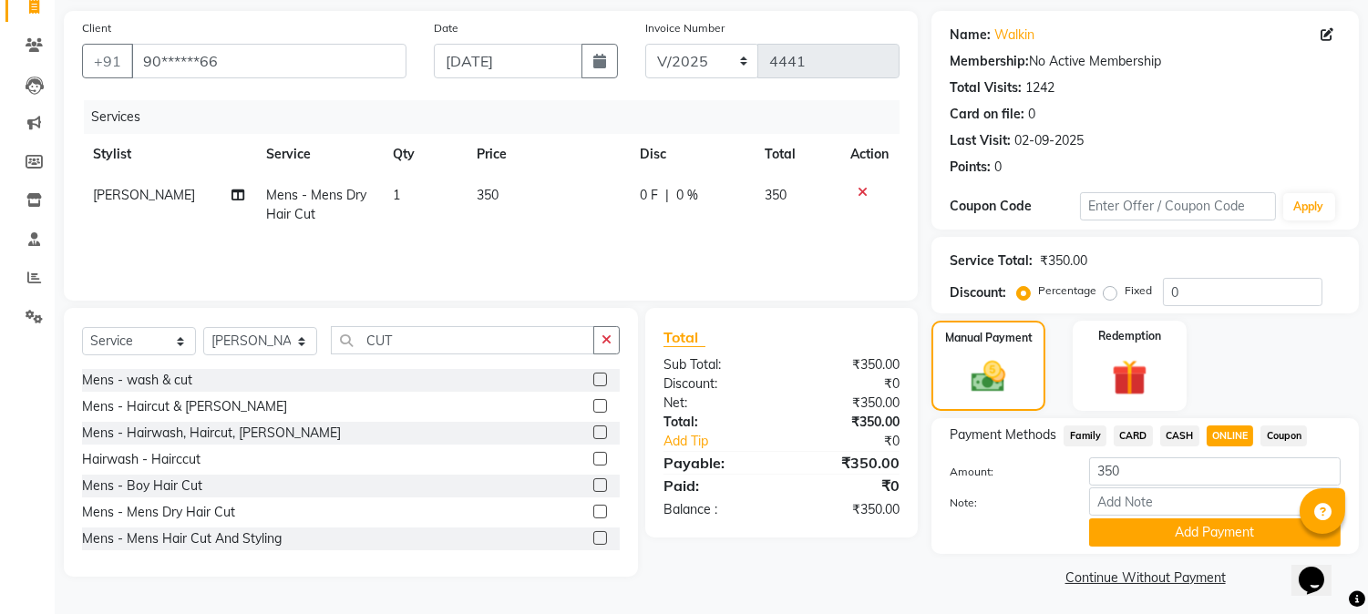
scroll to position [129, 0]
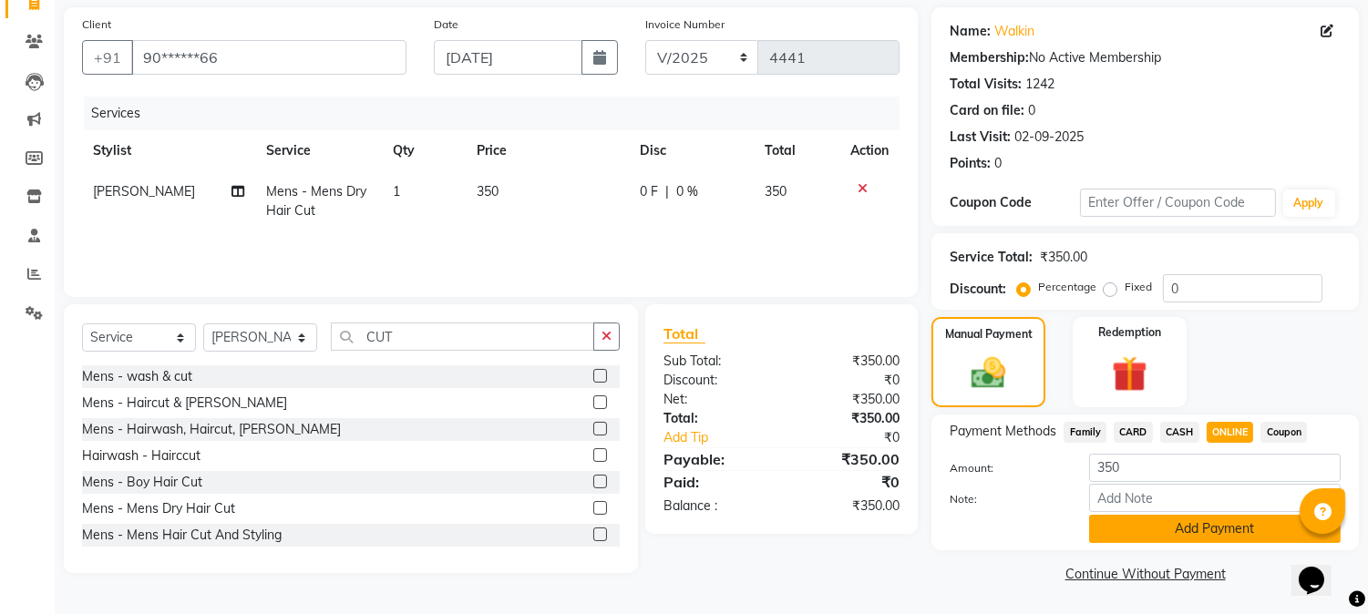
click at [1207, 518] on button "Add Payment" at bounding box center [1215, 529] width 252 height 28
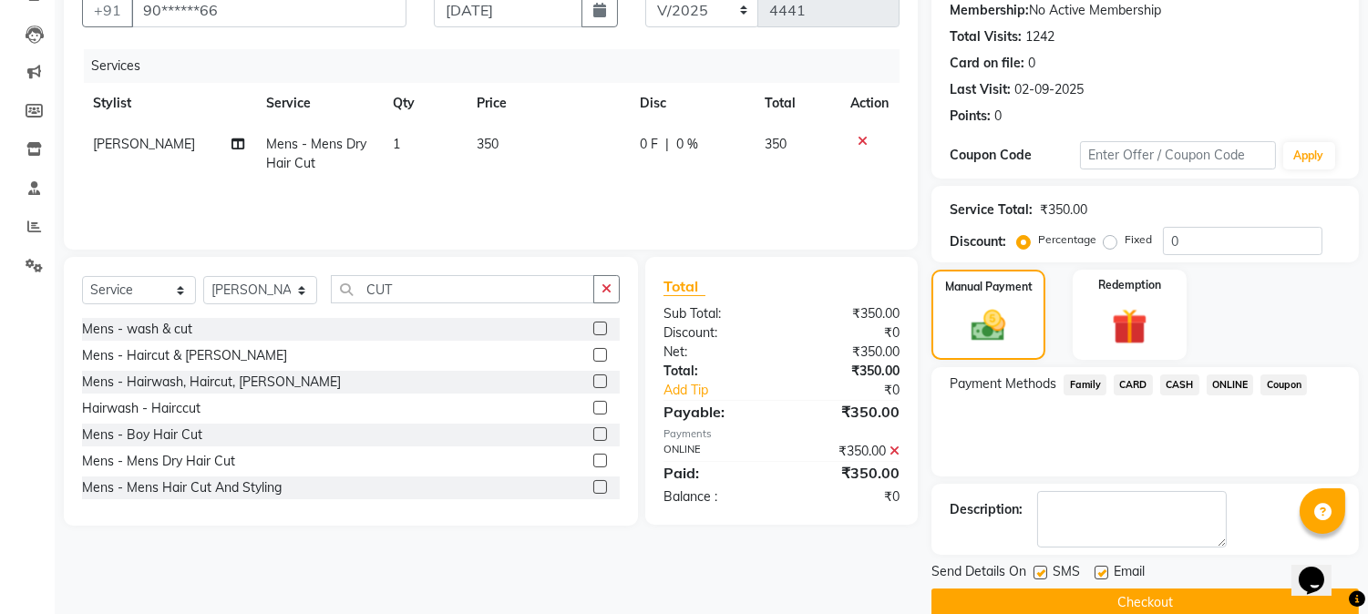
scroll to position [205, 0]
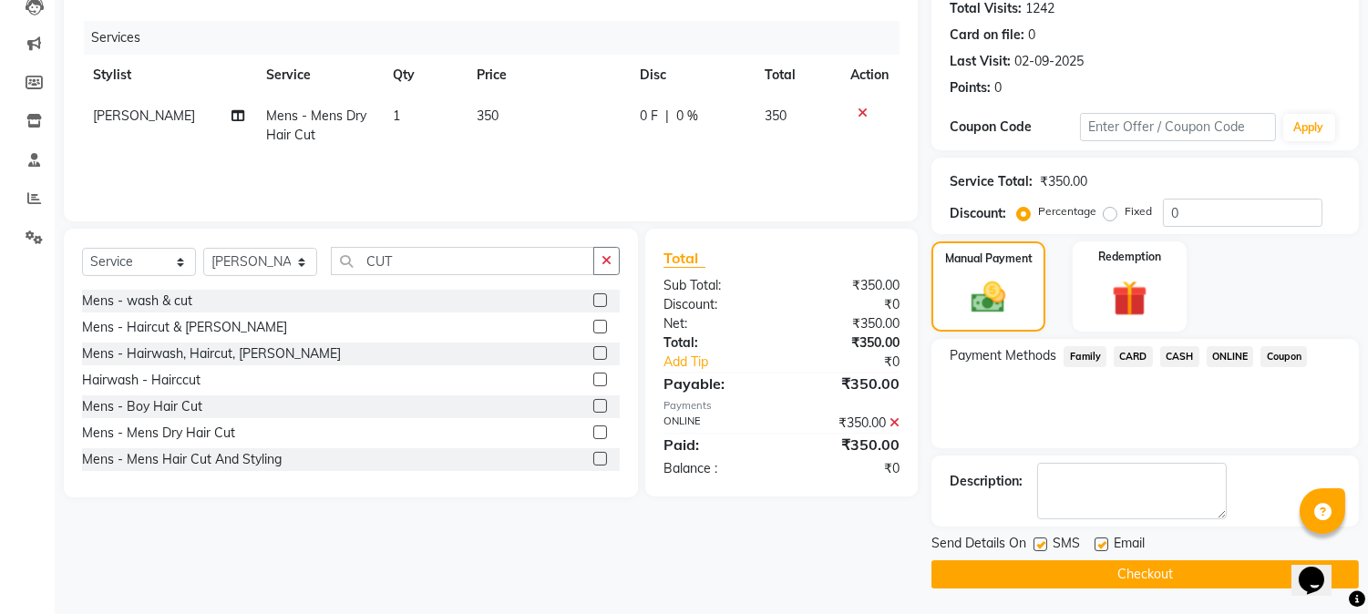
click at [1189, 563] on button "Checkout" at bounding box center [1146, 575] width 428 height 28
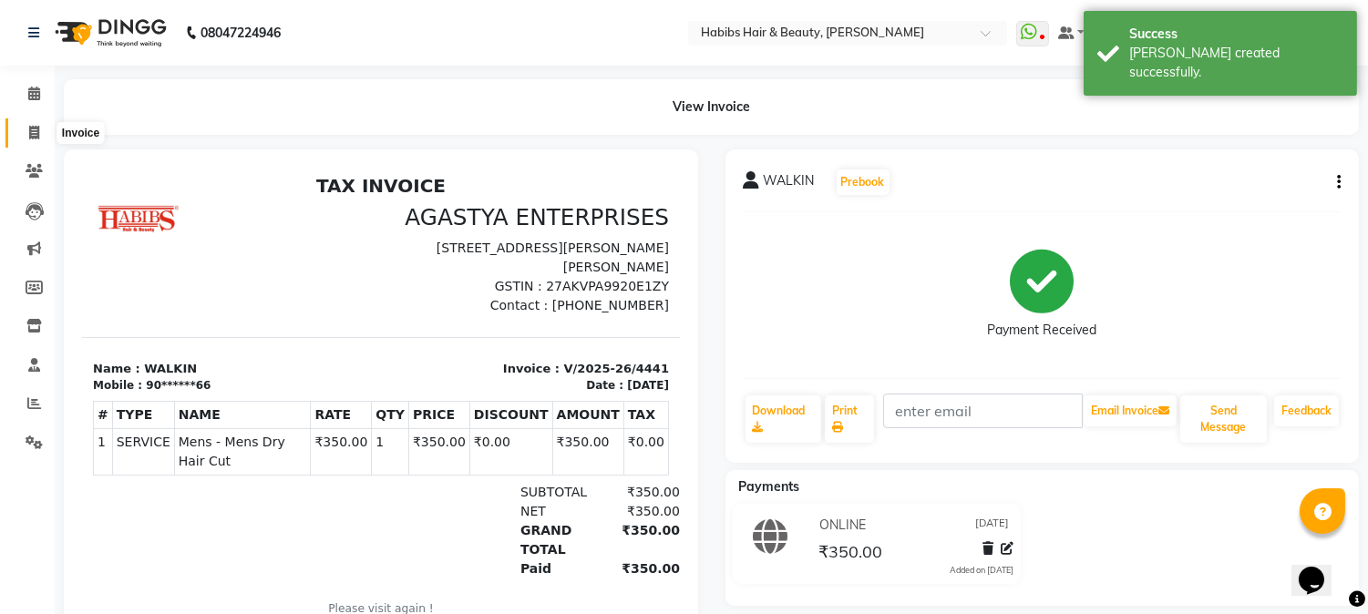
click at [38, 139] on icon at bounding box center [34, 133] width 10 height 14
select select "service"
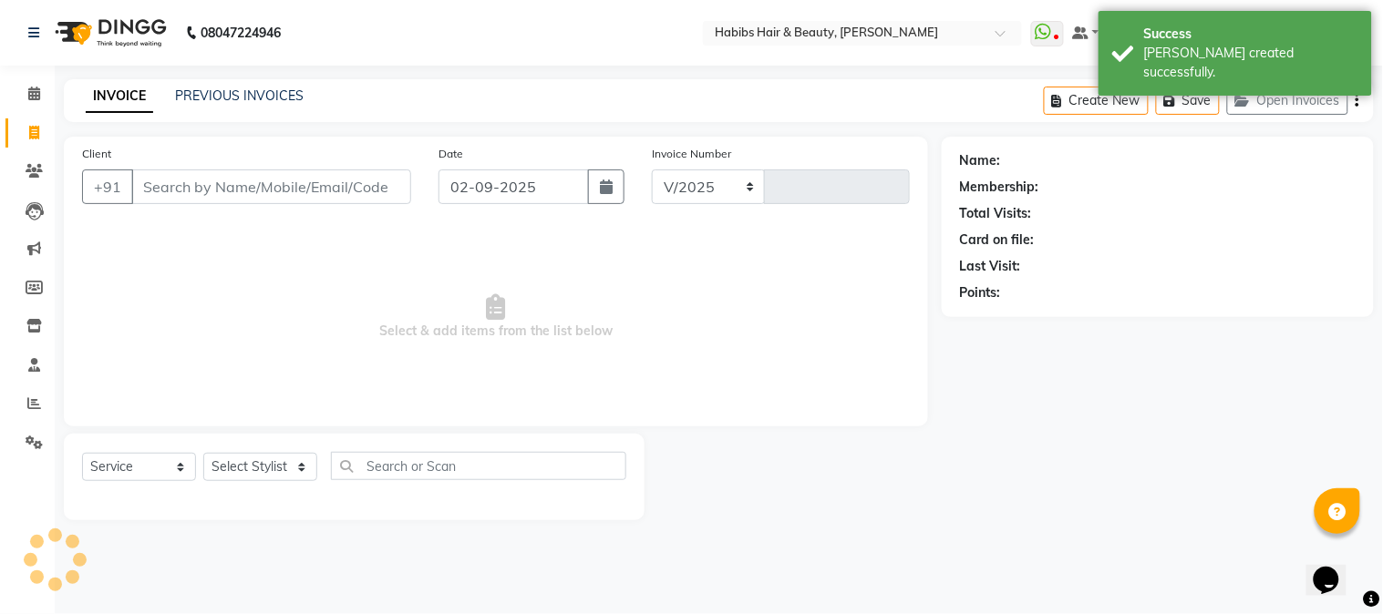
select select "3712"
type input "4442"
click at [605, 187] on icon "button" at bounding box center [606, 187] width 13 height 15
select select "9"
select select "2025"
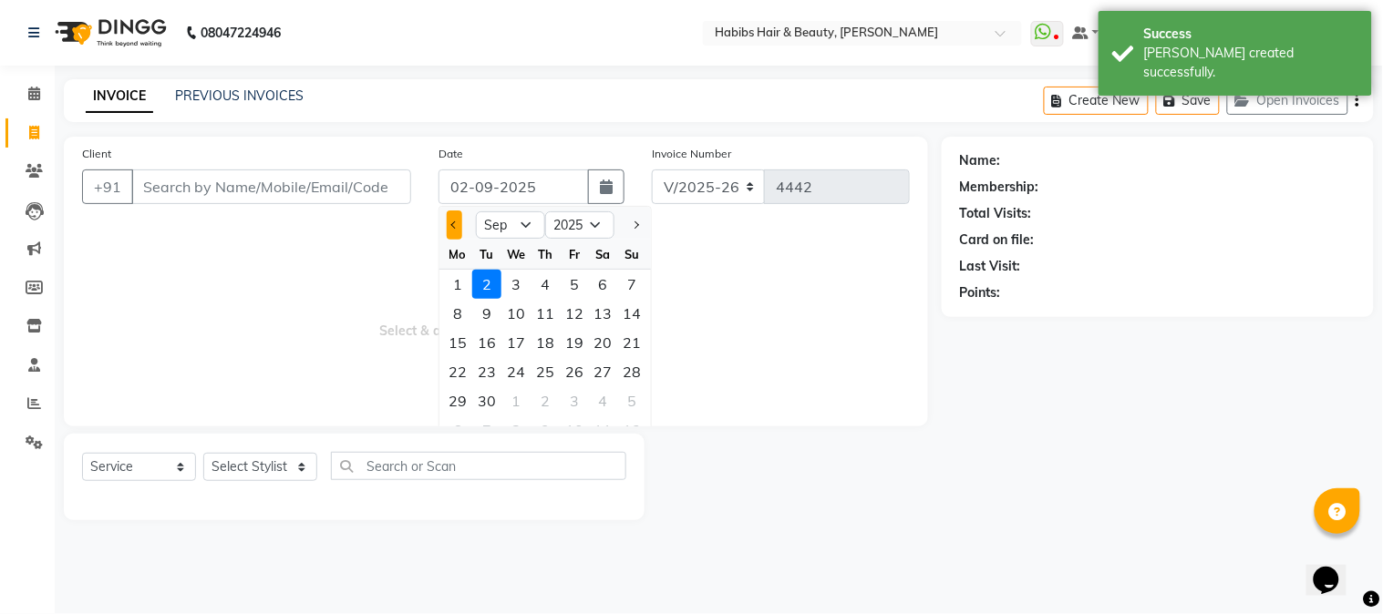
click at [453, 223] on span "Previous month" at bounding box center [454, 225] width 7 height 7
select select "8"
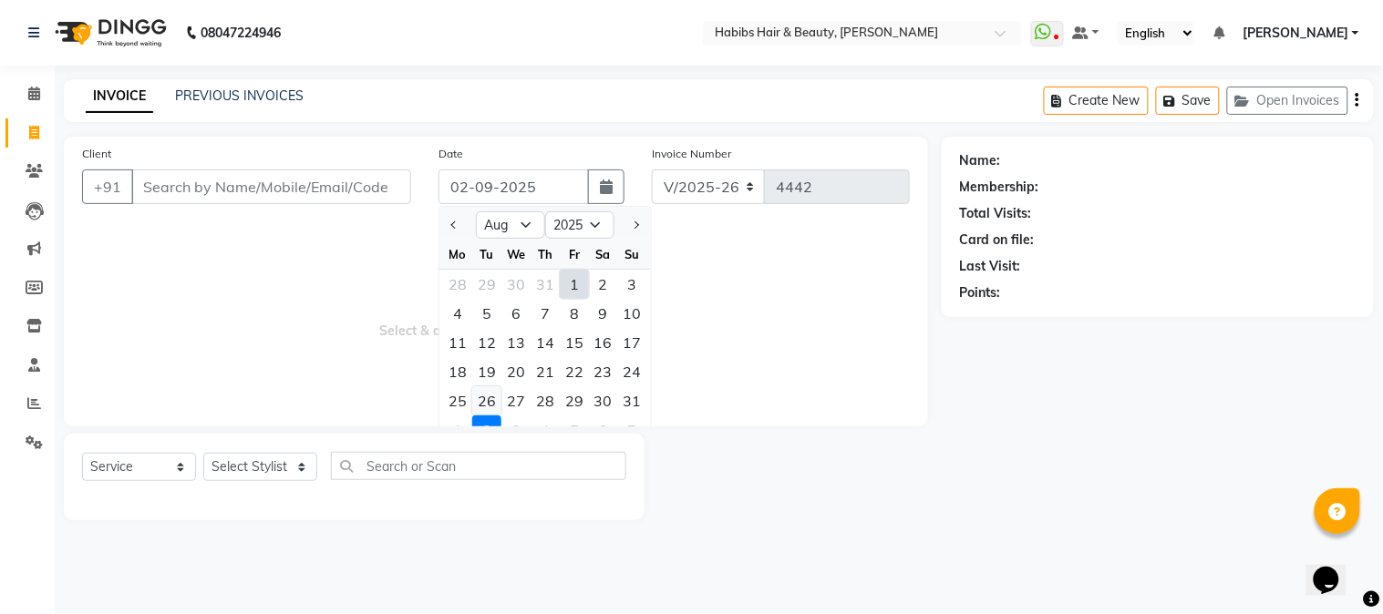
click at [483, 397] on div "26" at bounding box center [486, 401] width 29 height 29
type input "[DATE]"
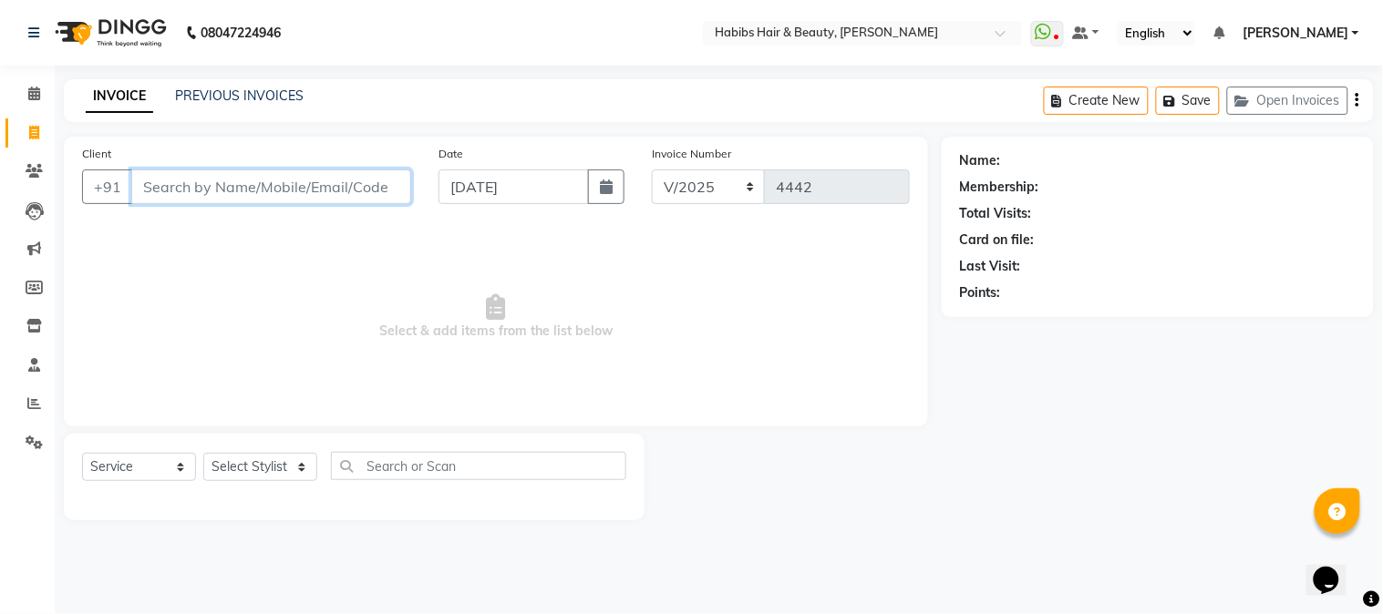
click at [356, 177] on input "Client" at bounding box center [271, 187] width 280 height 35
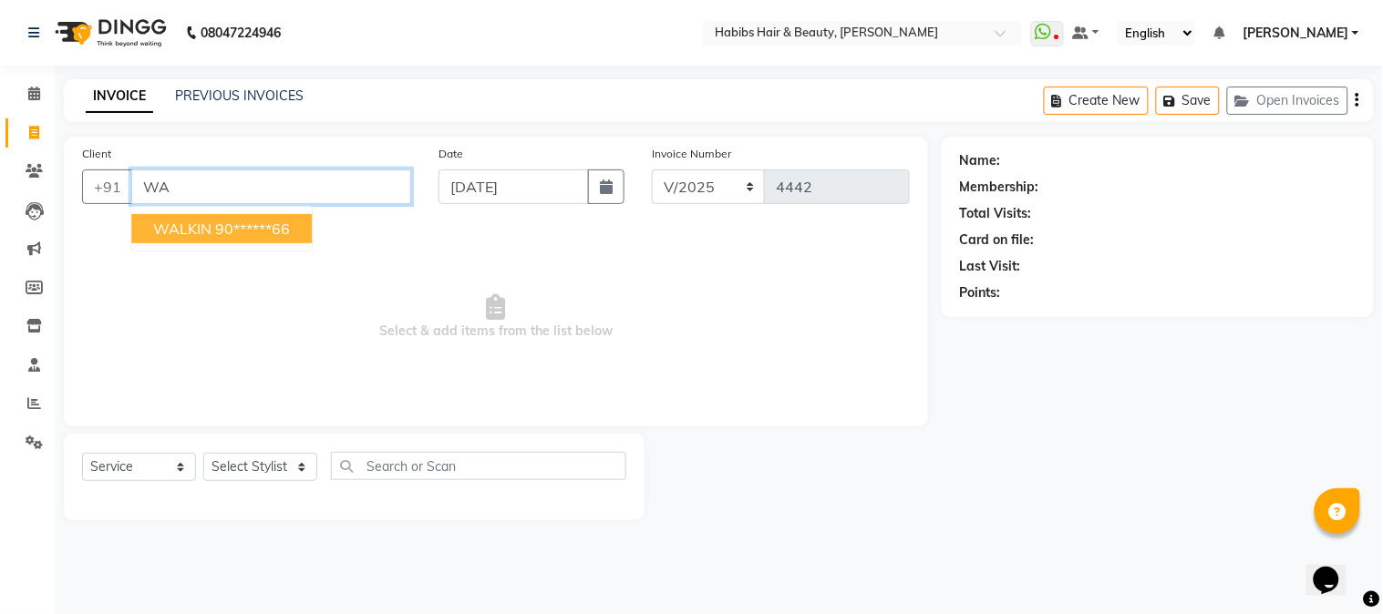
type input "W"
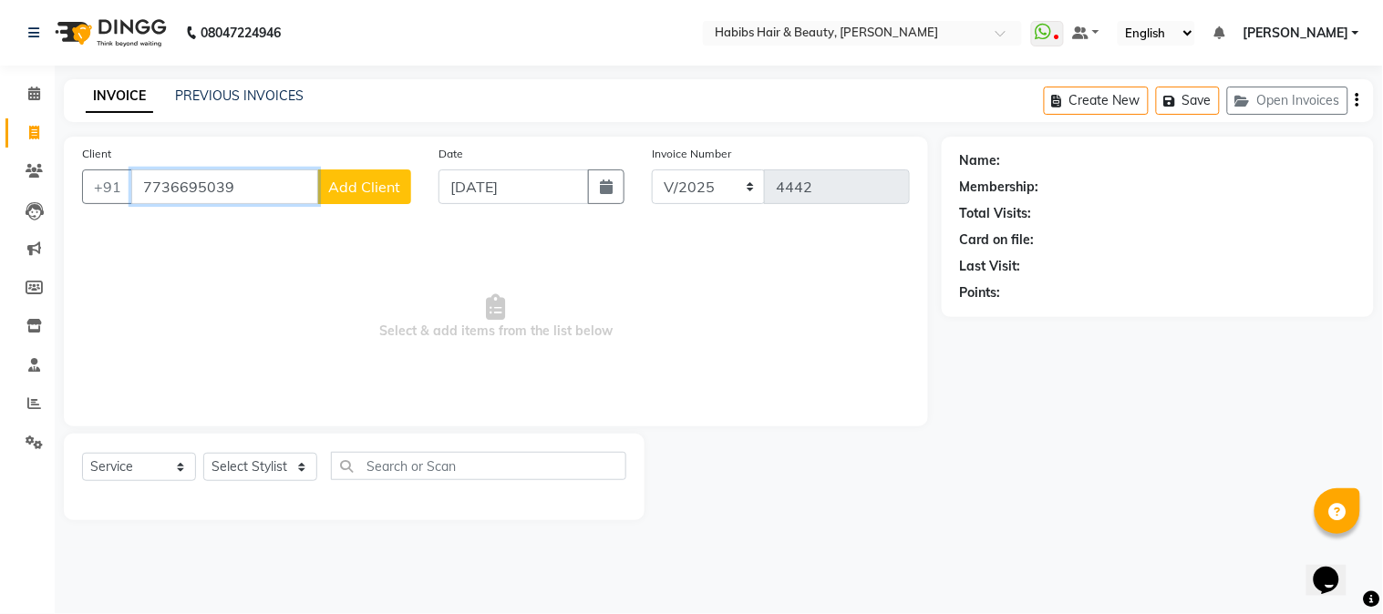
type input "7736695039"
click at [365, 178] on span "Add Client" at bounding box center [364, 187] width 72 height 18
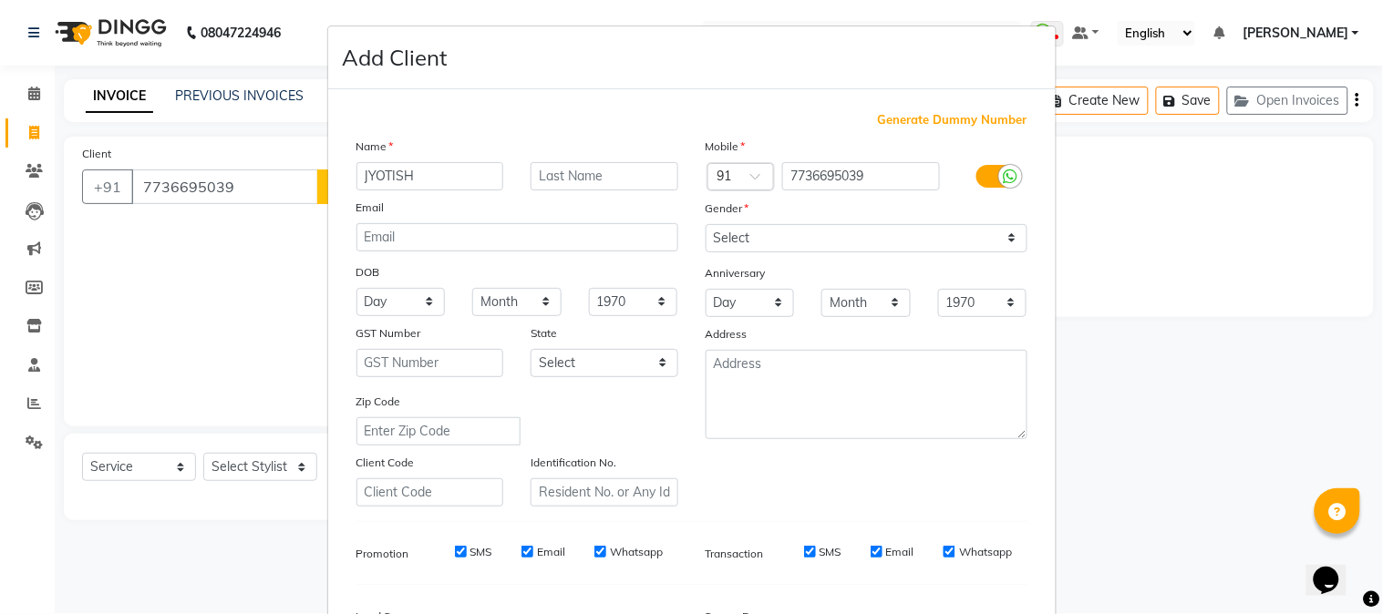
type input "JYOTISH"
click at [731, 240] on select "Select [DEMOGRAPHIC_DATA] [DEMOGRAPHIC_DATA] Other Prefer Not To Say" at bounding box center [867, 238] width 322 height 28
select select "[DEMOGRAPHIC_DATA]"
click at [706, 224] on select "Select [DEMOGRAPHIC_DATA] [DEMOGRAPHIC_DATA] Other Prefer Not To Say" at bounding box center [867, 238] width 322 height 28
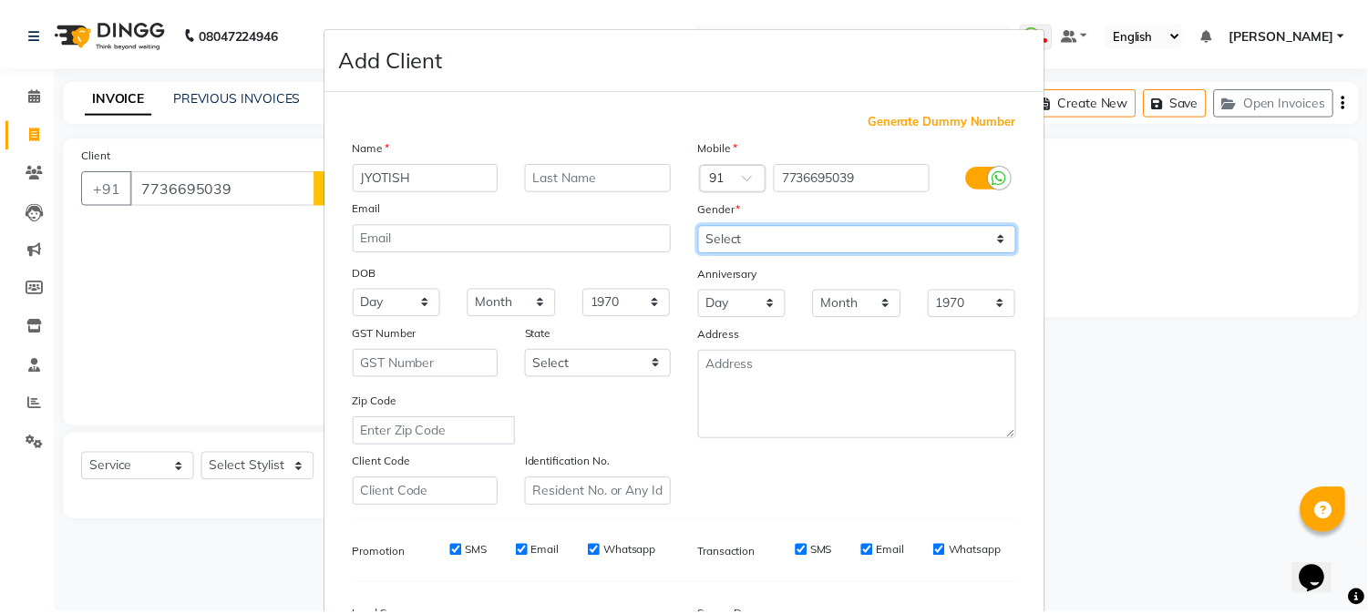
scroll to position [228, 0]
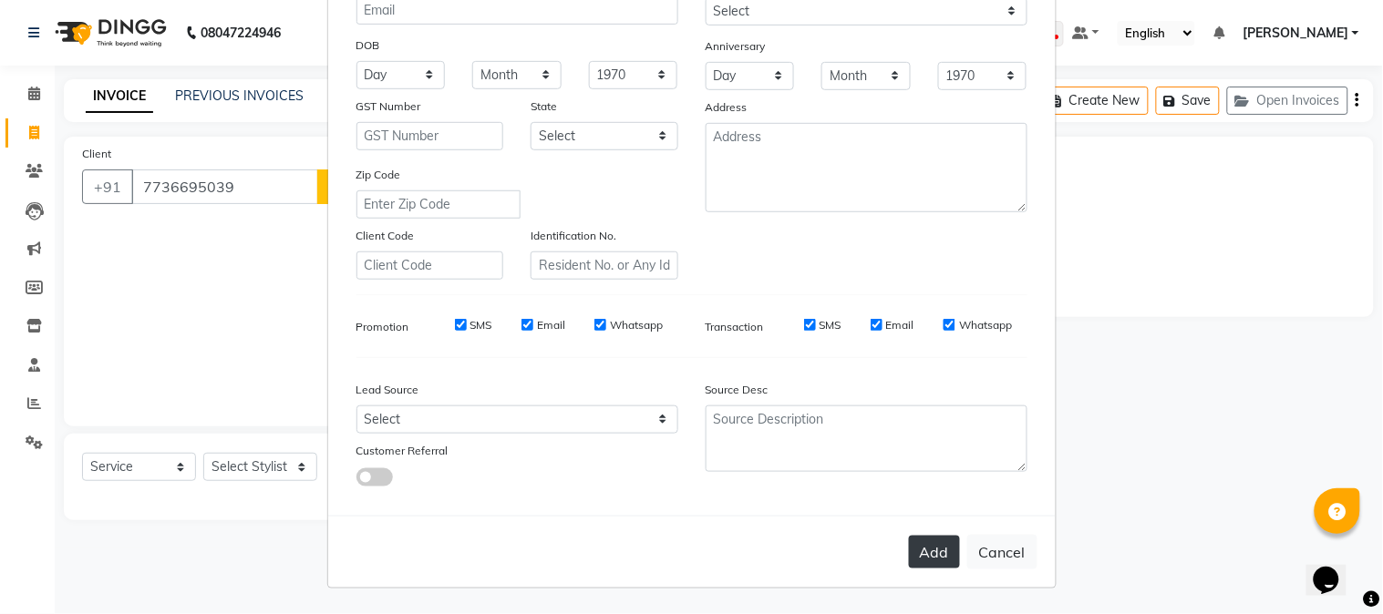
click at [914, 543] on button "Add" at bounding box center [934, 552] width 51 height 33
type input "77******39"
select select
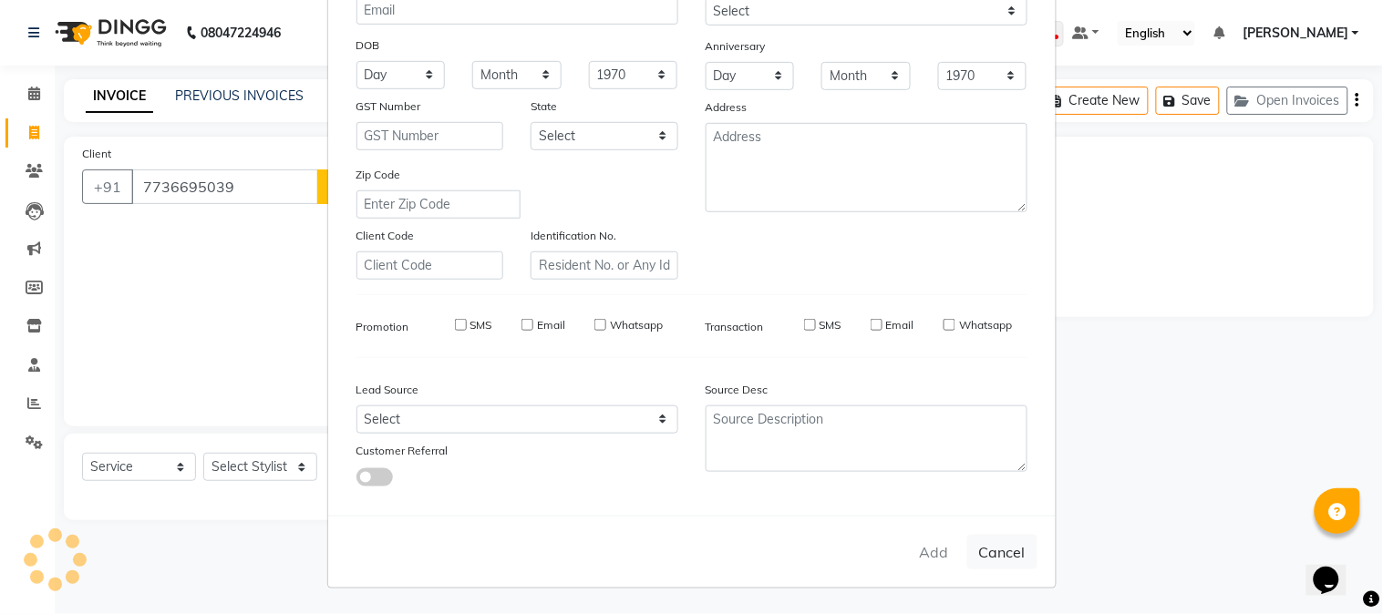
select select
checkbox input "false"
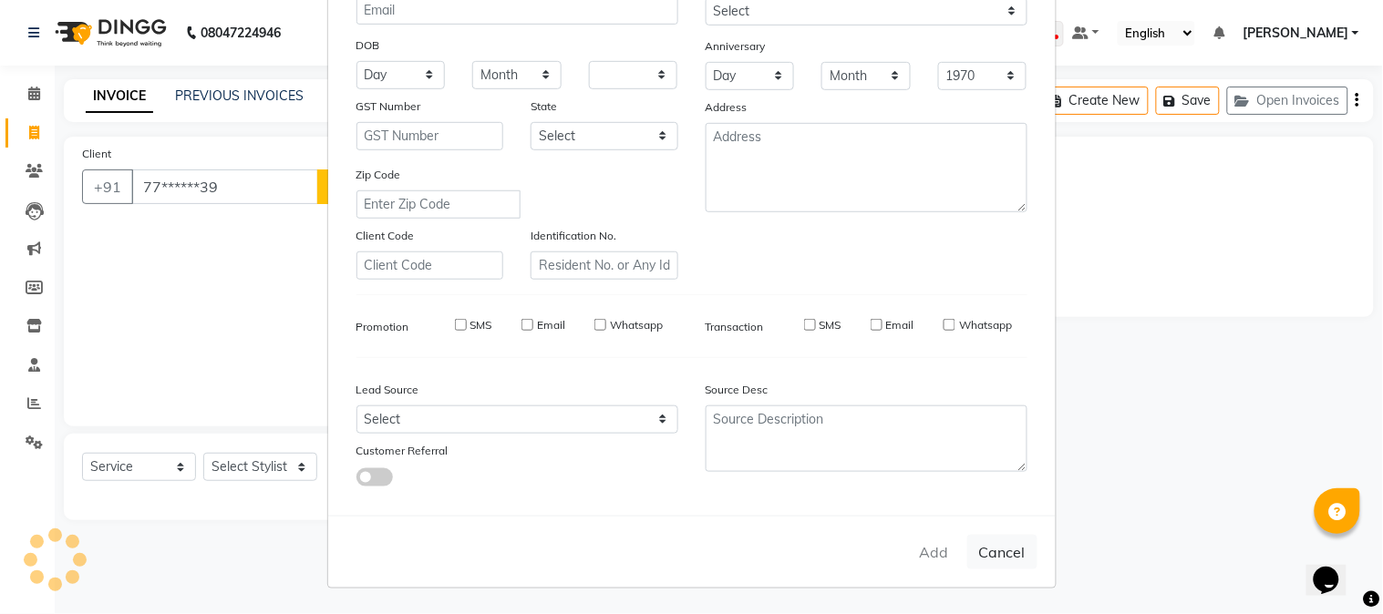
checkbox input "false"
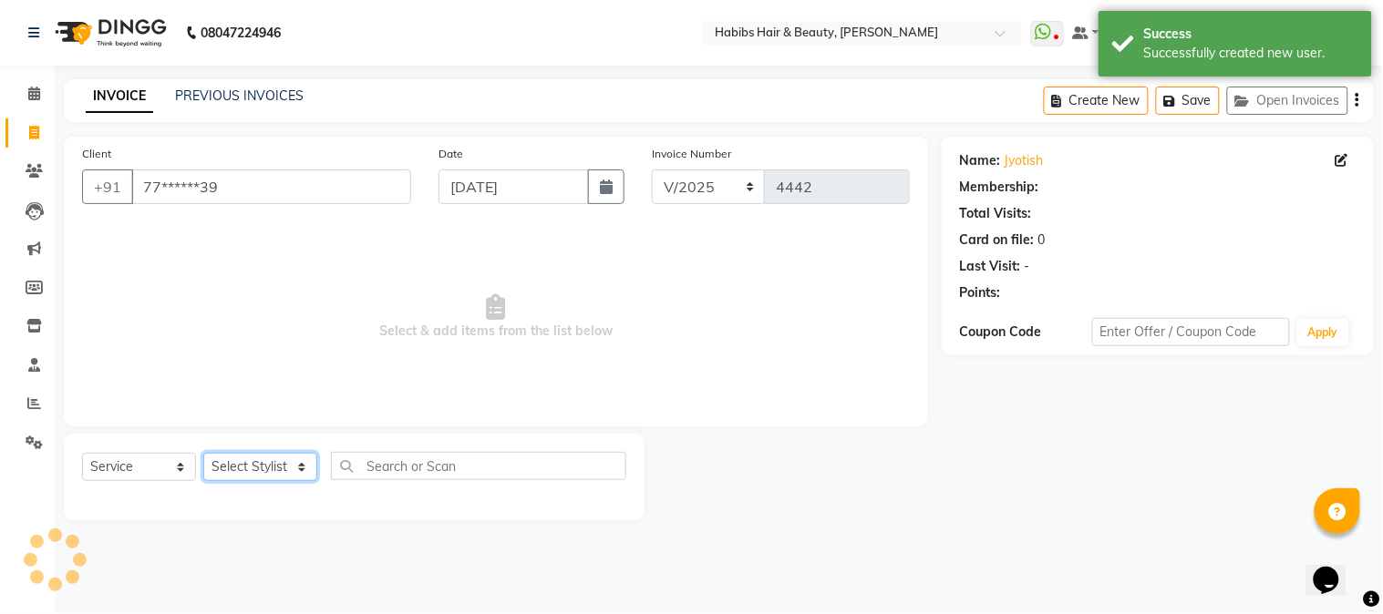
click at [269, 463] on select "Select Stylist Admin Akshay [PERSON_NAME] [PERSON_NAME] [PERSON_NAME] [PERSON_N…" at bounding box center [260, 467] width 114 height 28
select select "17830"
click at [203, 454] on select "Select Stylist Admin Akshay [PERSON_NAME] [PERSON_NAME] [PERSON_NAME] [PERSON_N…" at bounding box center [260, 467] width 114 height 28
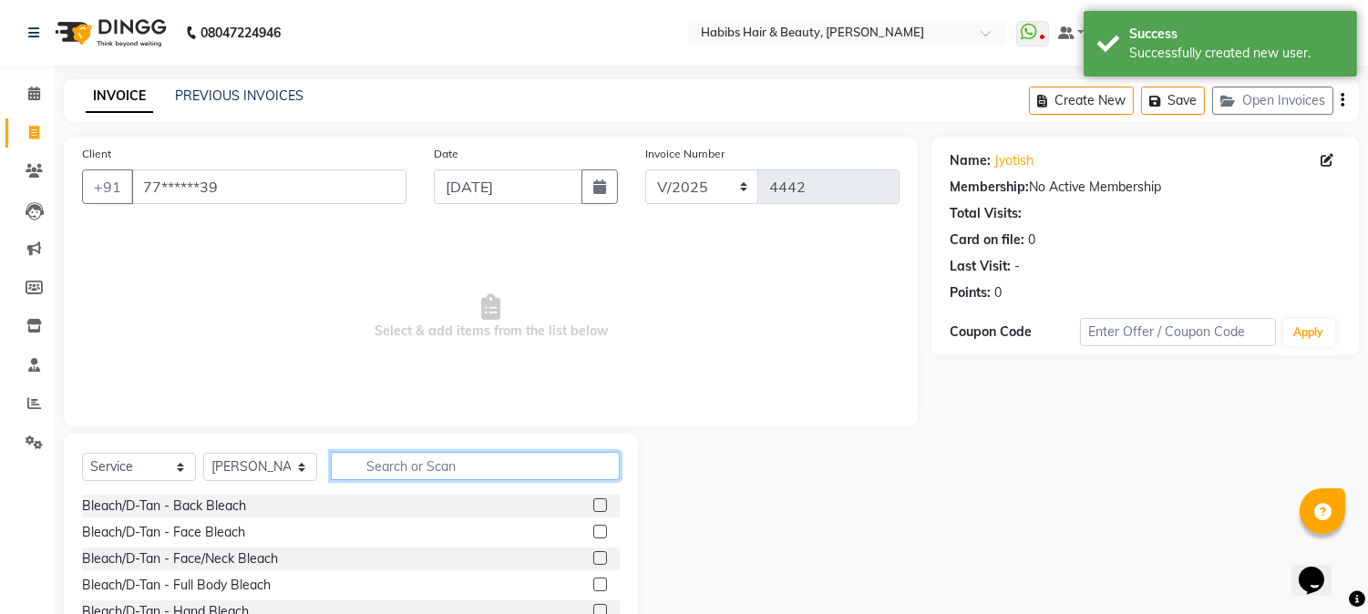
click at [401, 469] on input "text" at bounding box center [475, 466] width 289 height 28
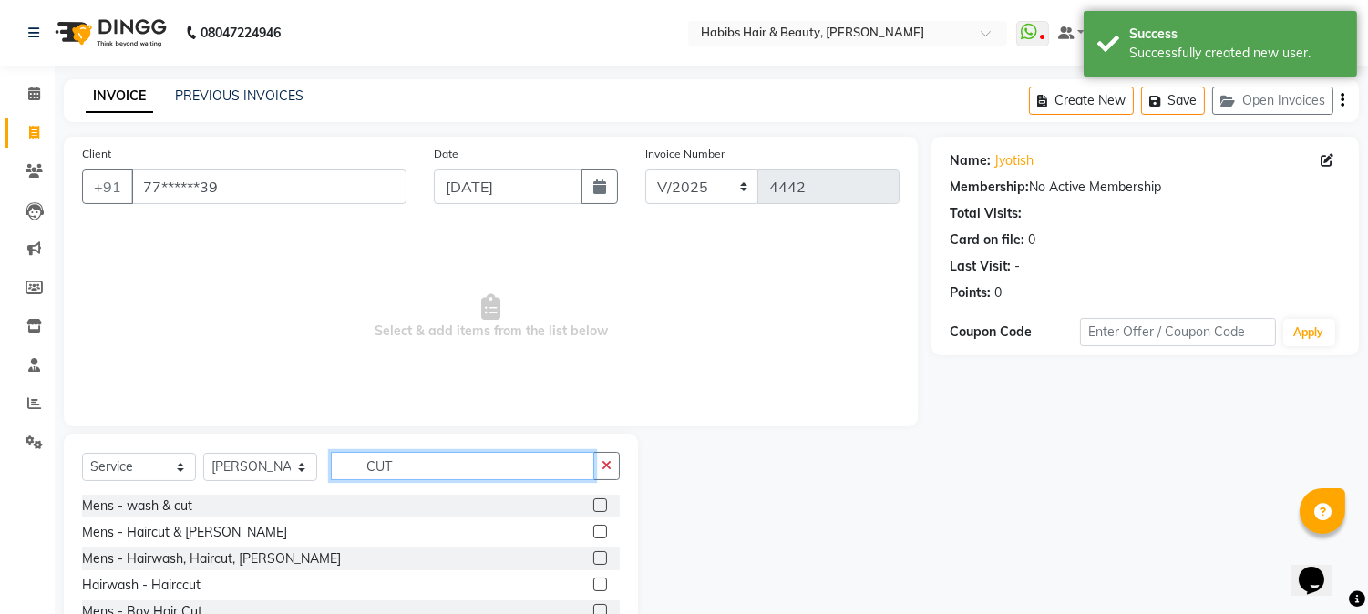
scroll to position [115, 0]
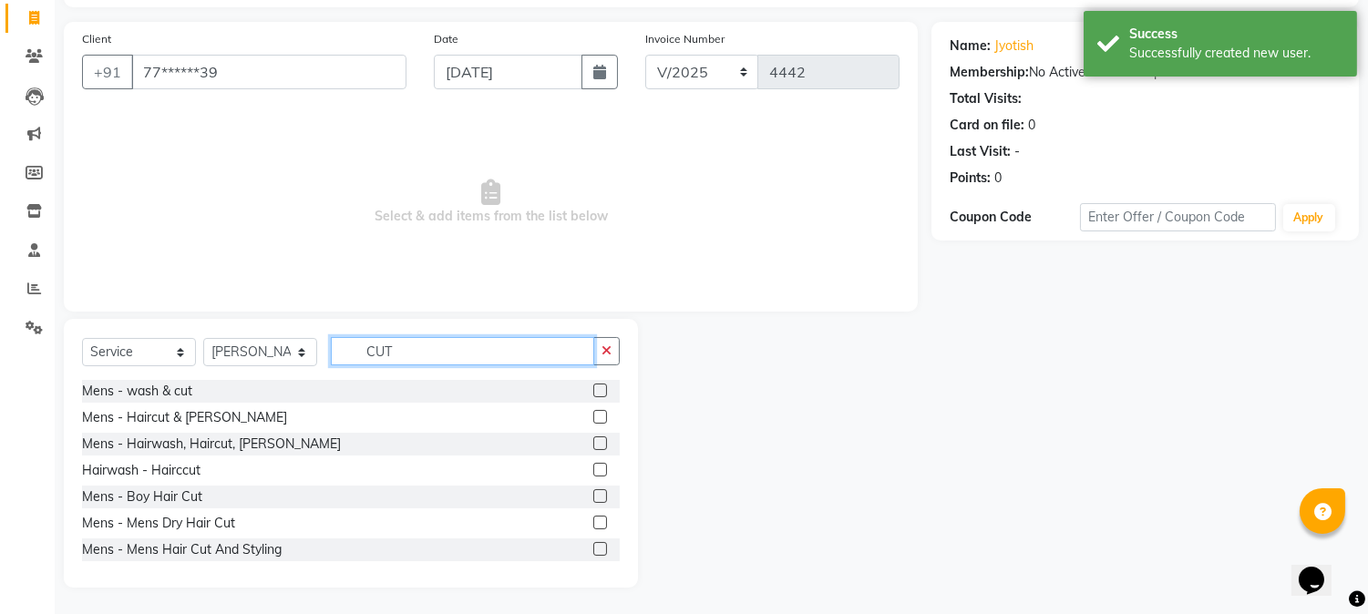
type input "CUT"
click at [593, 523] on label at bounding box center [600, 523] width 14 height 14
click at [593, 523] on input "checkbox" at bounding box center [599, 524] width 12 height 12
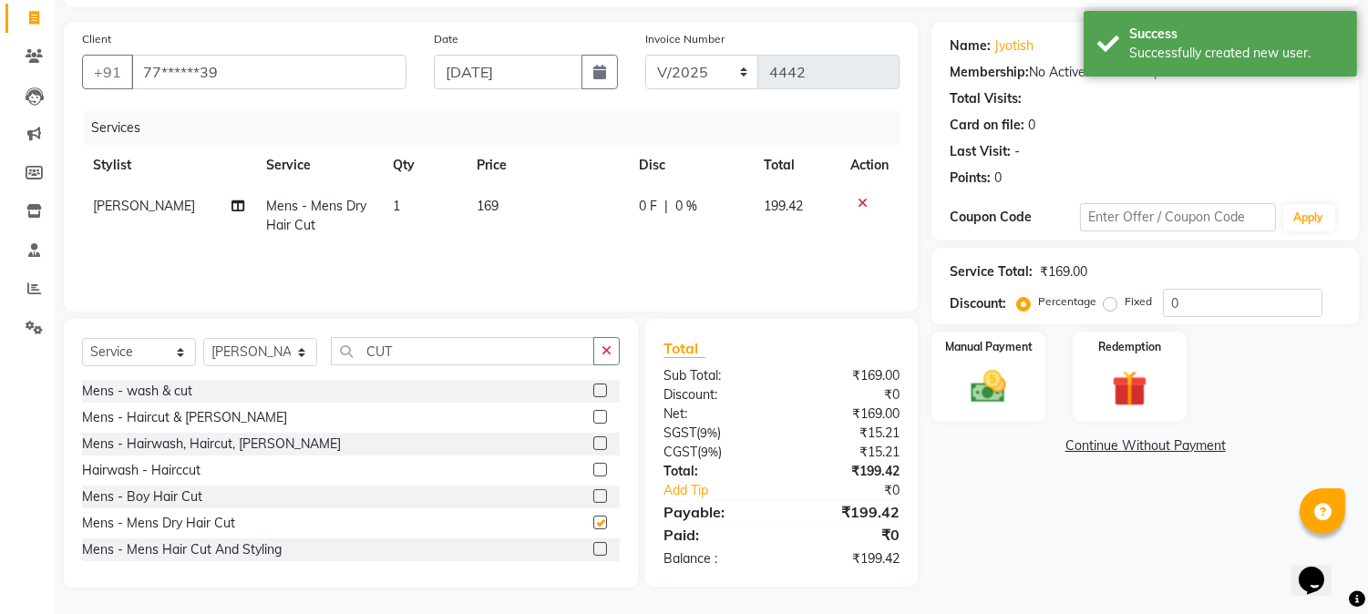
checkbox input "false"
click at [480, 201] on span "169" at bounding box center [488, 206] width 22 height 16
click at [466, 201] on td "1" at bounding box center [424, 216] width 84 height 60
select select "17830"
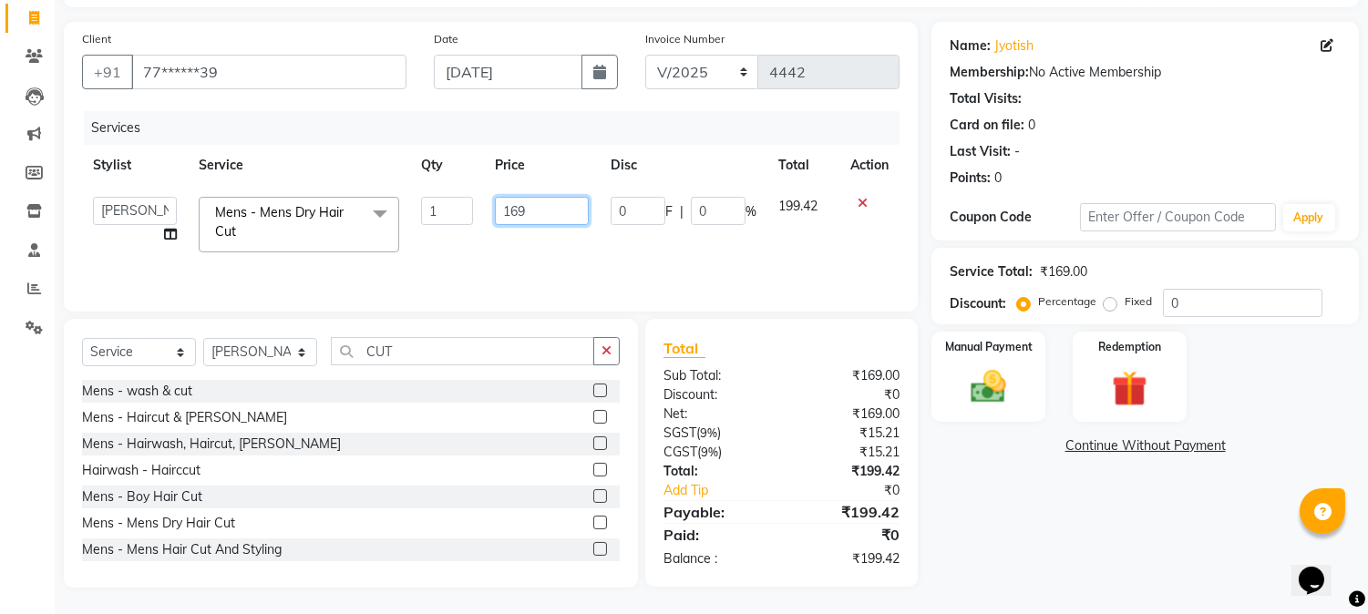
click at [506, 213] on input "169" at bounding box center [542, 211] width 94 height 28
type input "350"
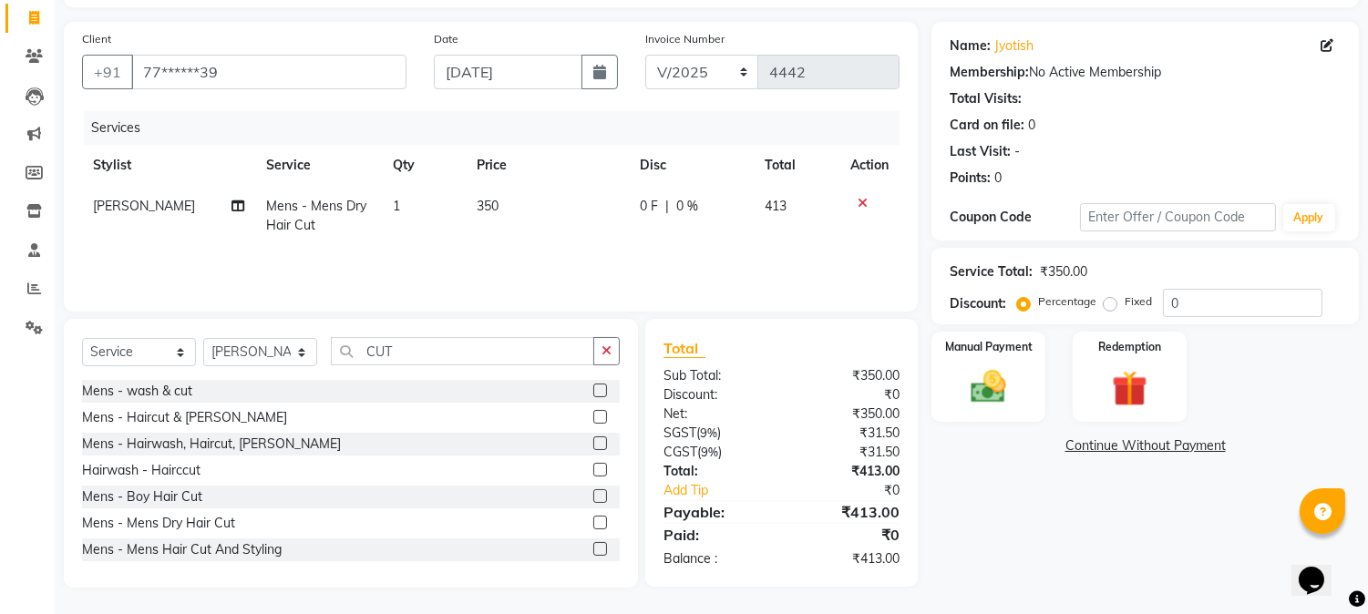
click at [649, 178] on th "Disc" at bounding box center [691, 165] width 125 height 41
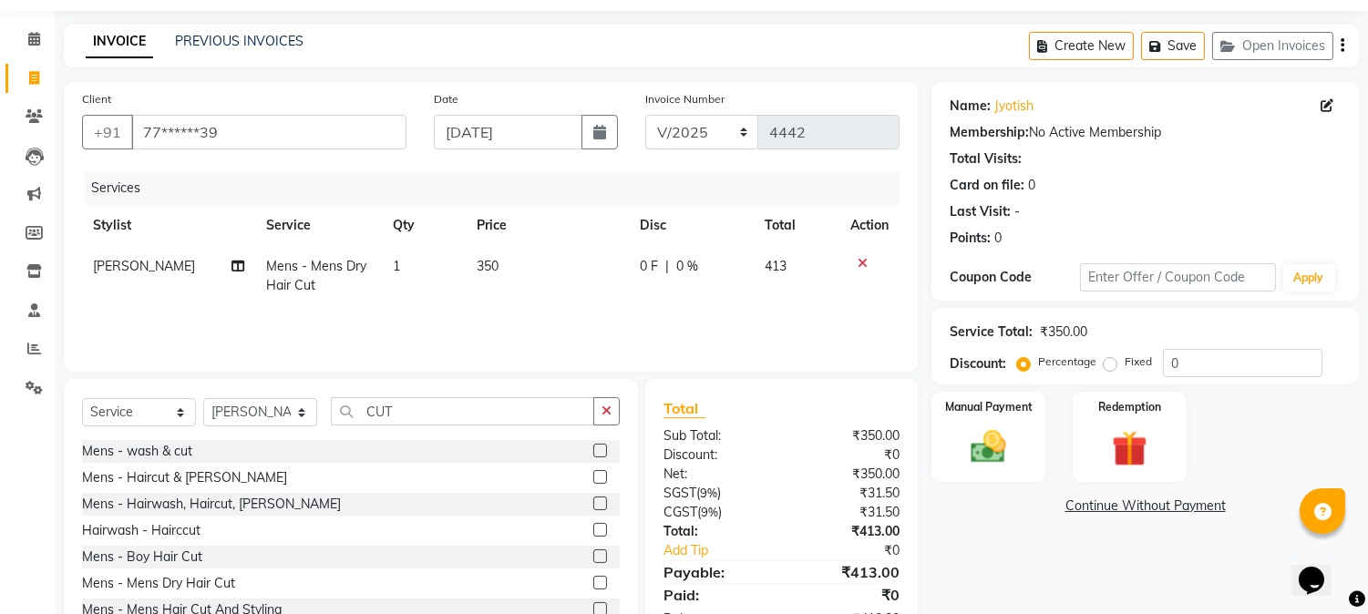
scroll to position [0, 0]
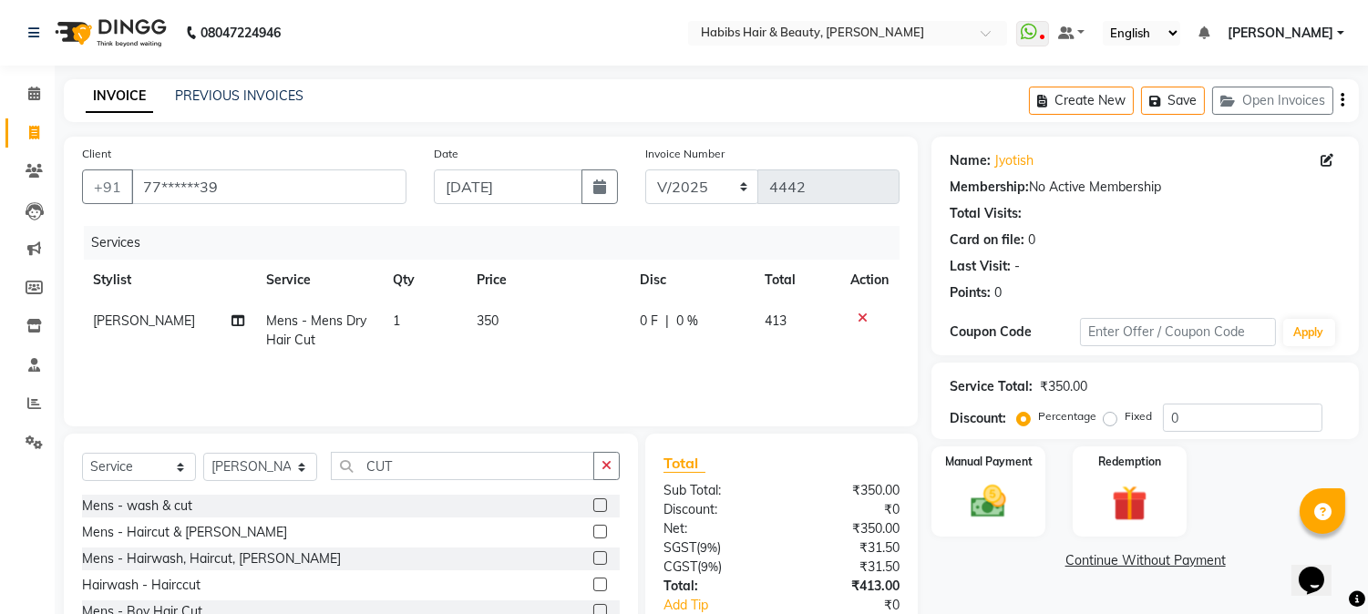
click at [1341, 100] on icon "button" at bounding box center [1343, 100] width 4 height 1
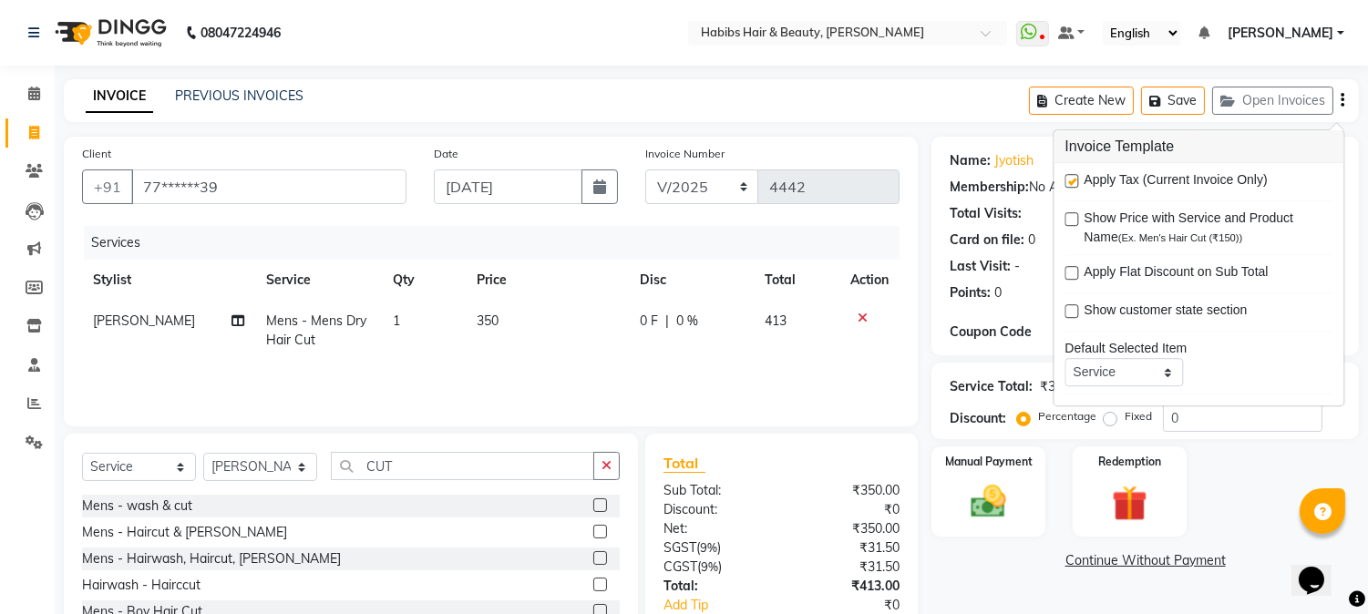
click at [1070, 179] on label at bounding box center [1072, 181] width 14 height 14
click at [1070, 179] on input "checkbox" at bounding box center [1071, 182] width 12 height 12
checkbox input "false"
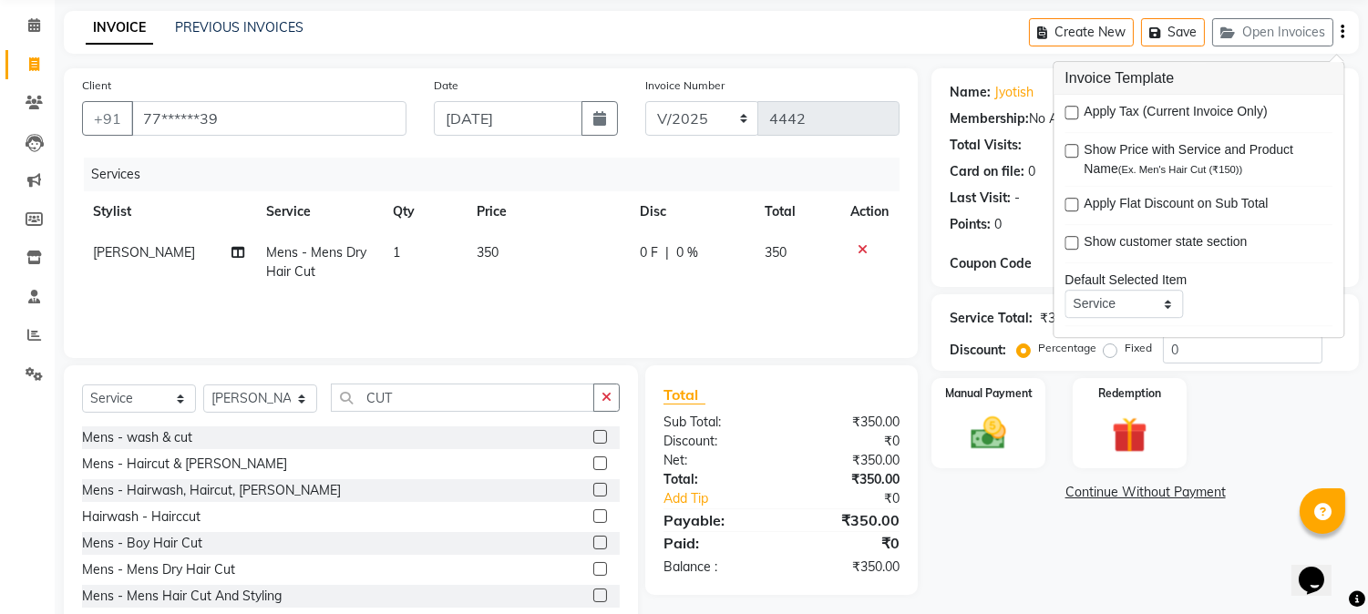
scroll to position [115, 0]
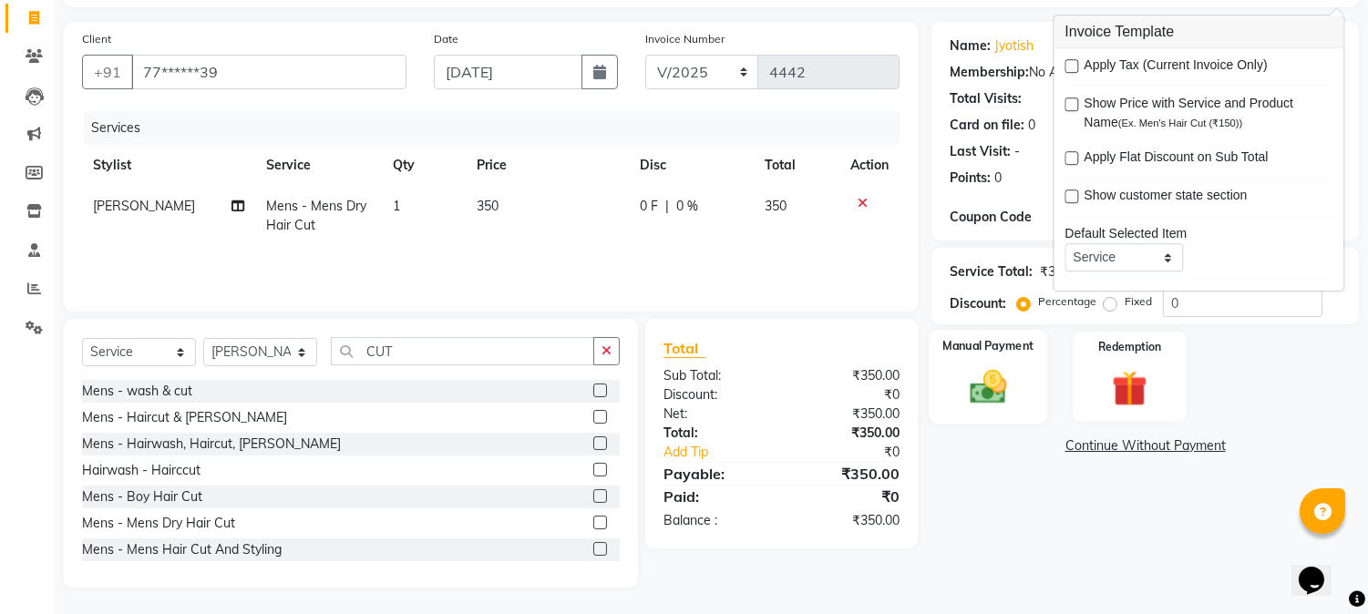
click at [1005, 397] on img at bounding box center [989, 387] width 60 height 43
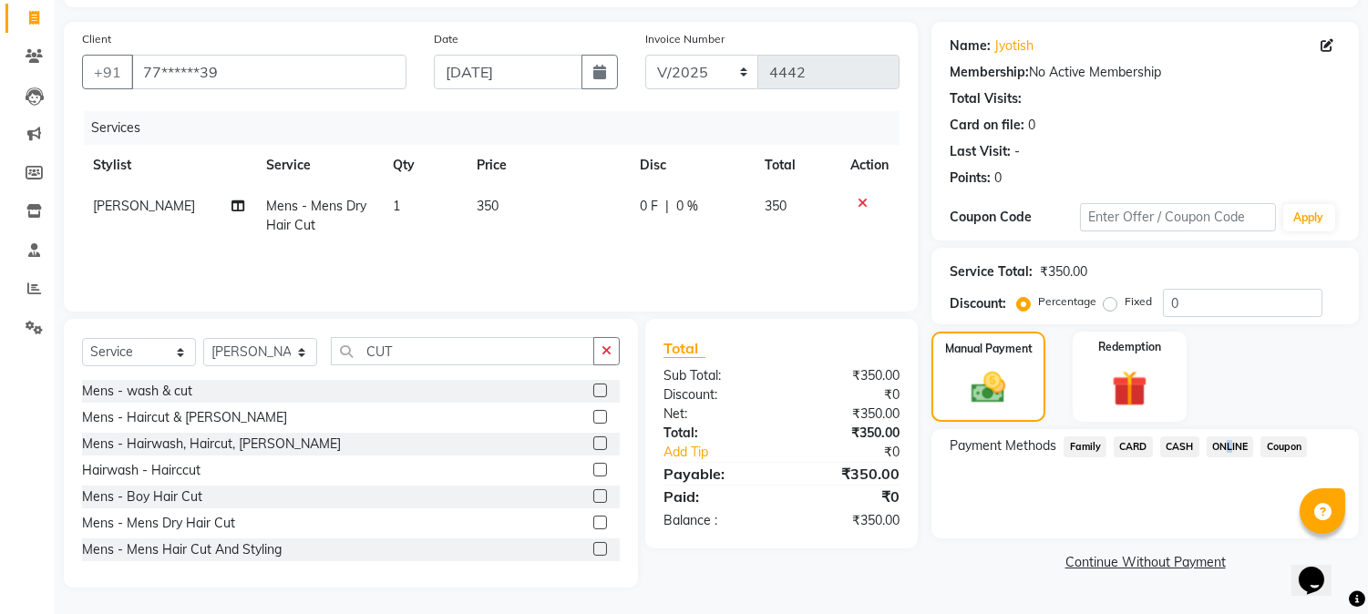
click at [1226, 444] on span "ONLINE" at bounding box center [1230, 447] width 47 height 21
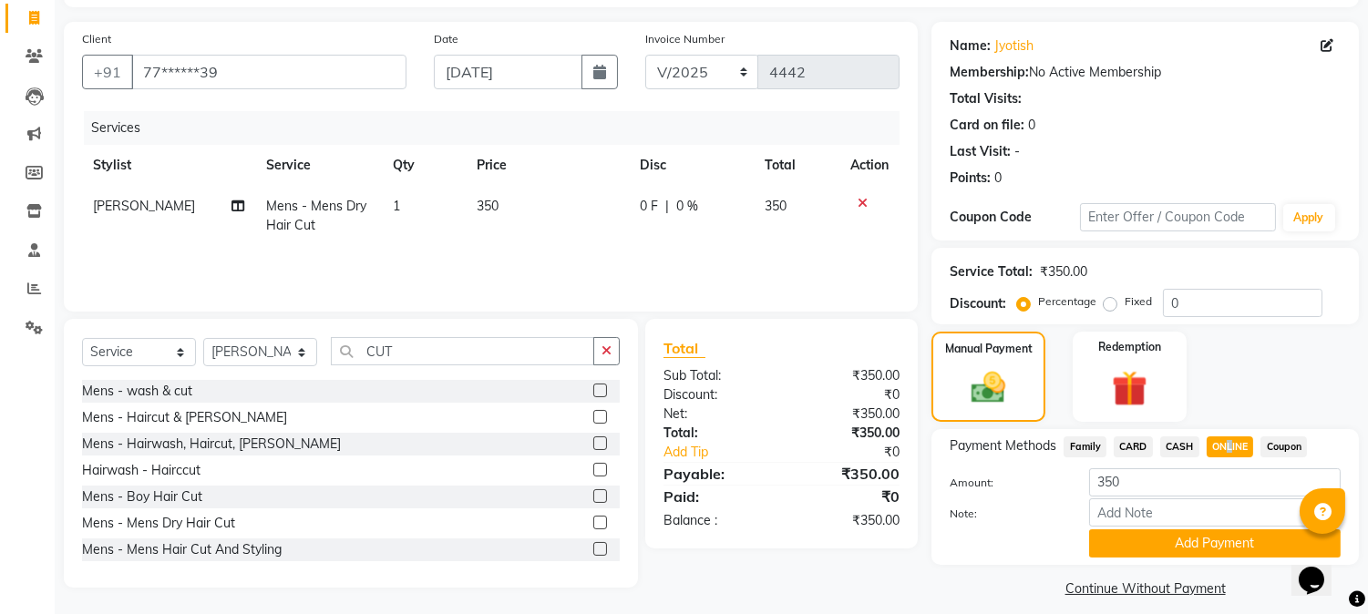
click at [1226, 444] on span "ONLINE" at bounding box center [1230, 447] width 47 height 21
click at [1198, 534] on button "Add Payment" at bounding box center [1215, 544] width 252 height 28
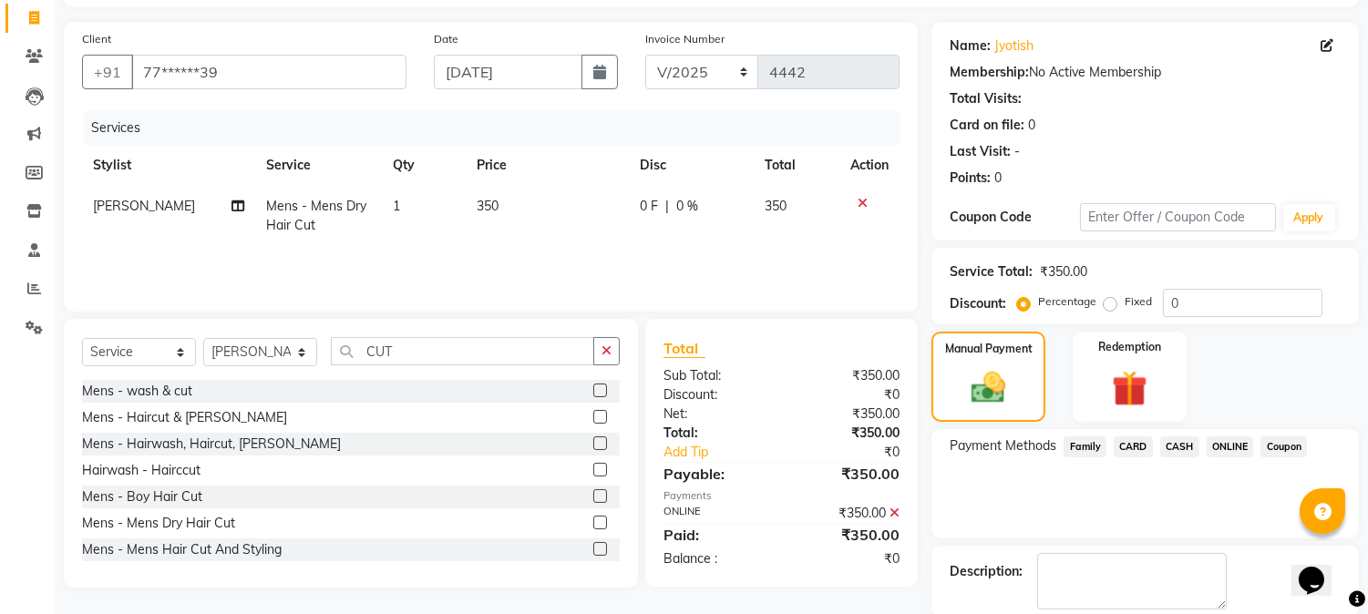
scroll to position [205, 0]
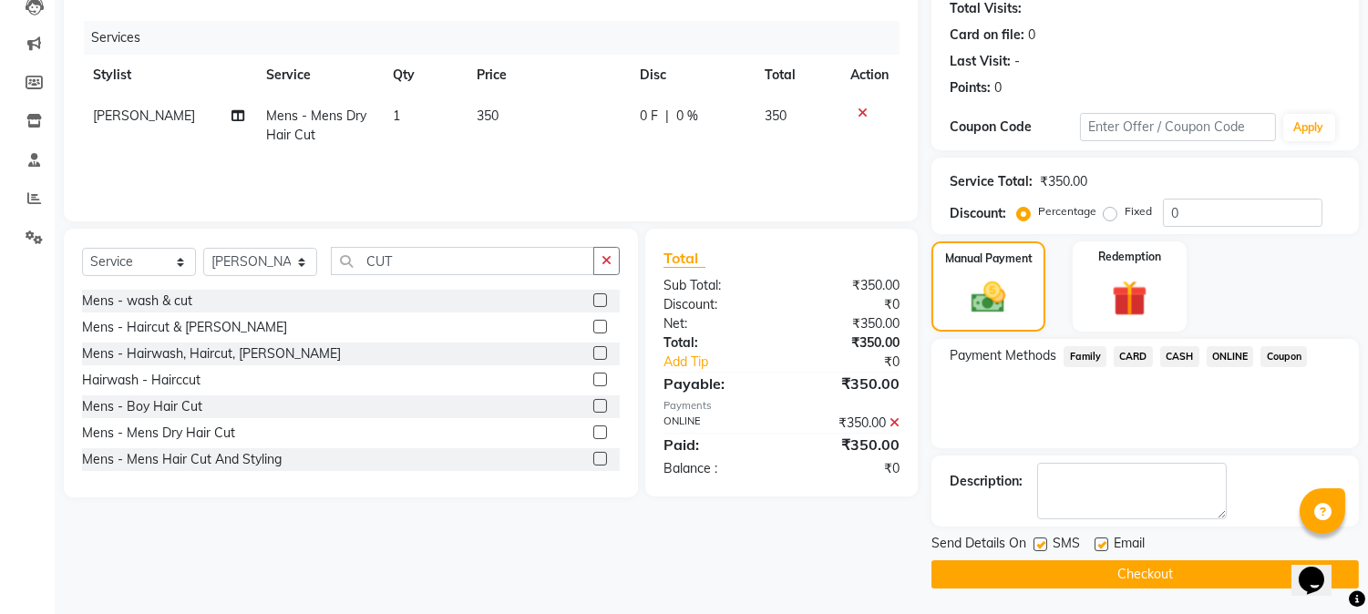
click at [1158, 573] on button "Checkout" at bounding box center [1146, 575] width 428 height 28
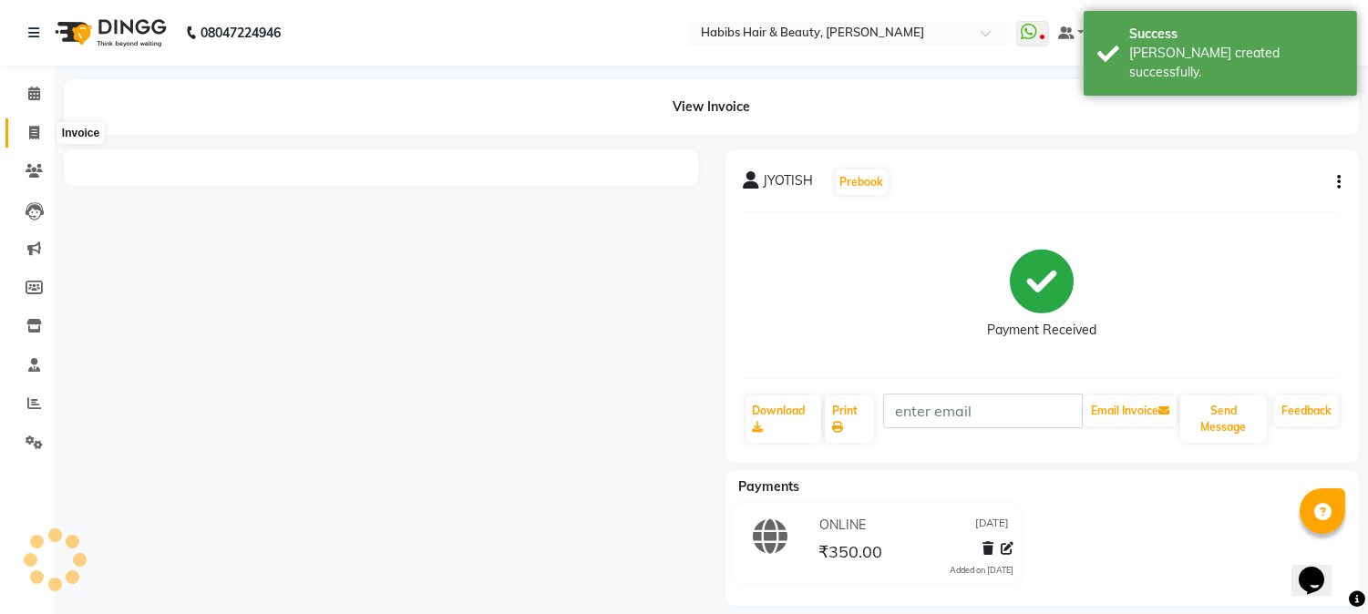
click at [35, 129] on icon at bounding box center [34, 133] width 10 height 14
select select "service"
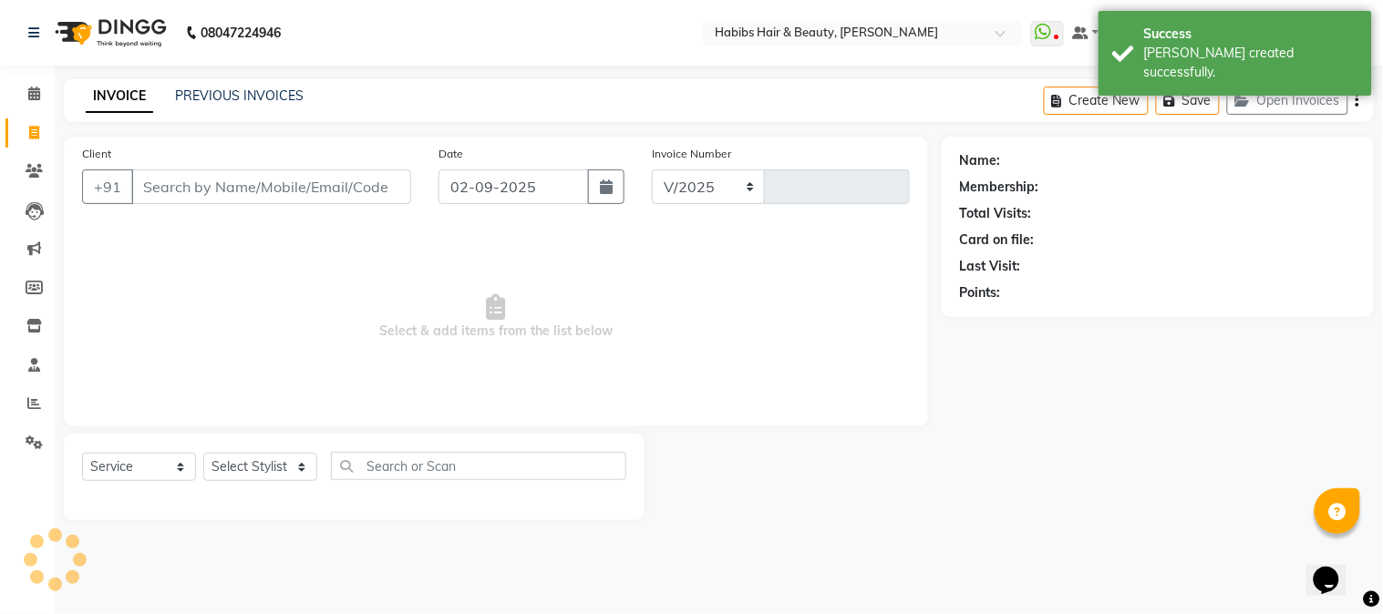
select select "3712"
type input "4443"
click at [603, 181] on icon "button" at bounding box center [606, 187] width 13 height 15
select select "9"
select select "2025"
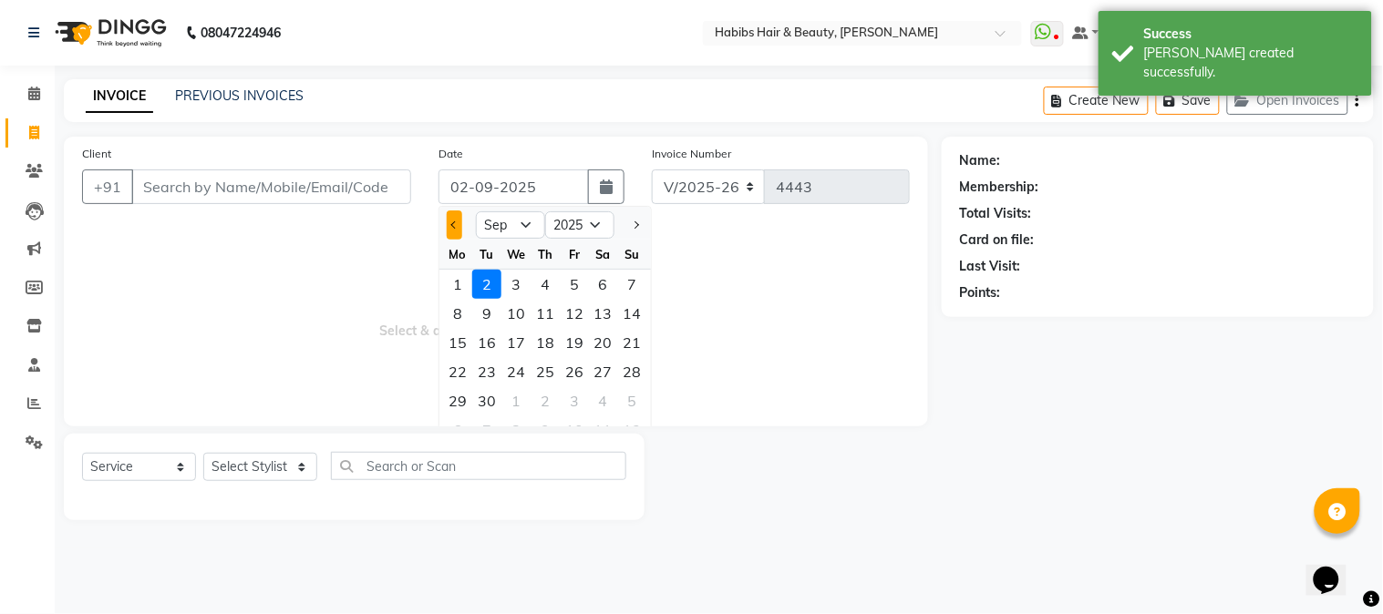
click at [459, 220] on button "Previous month" at bounding box center [454, 225] width 15 height 29
select select "8"
click at [490, 404] on div "26" at bounding box center [486, 401] width 29 height 29
type input "[DATE]"
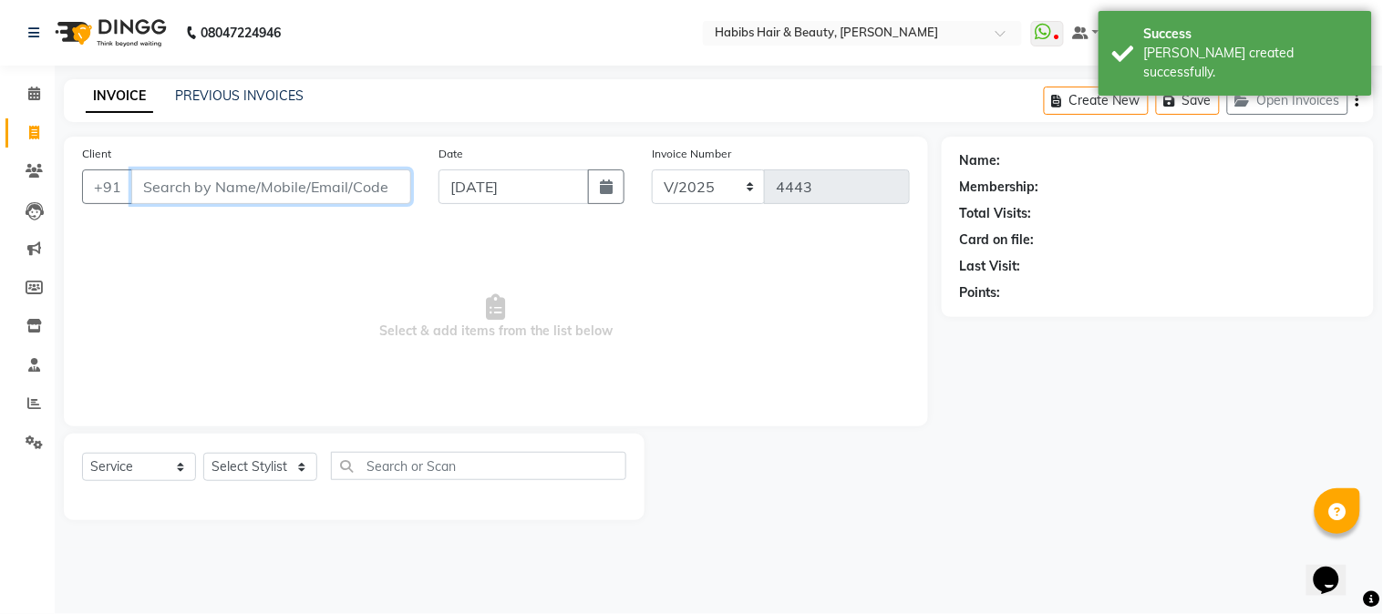
click at [293, 190] on input "Client" at bounding box center [271, 187] width 280 height 35
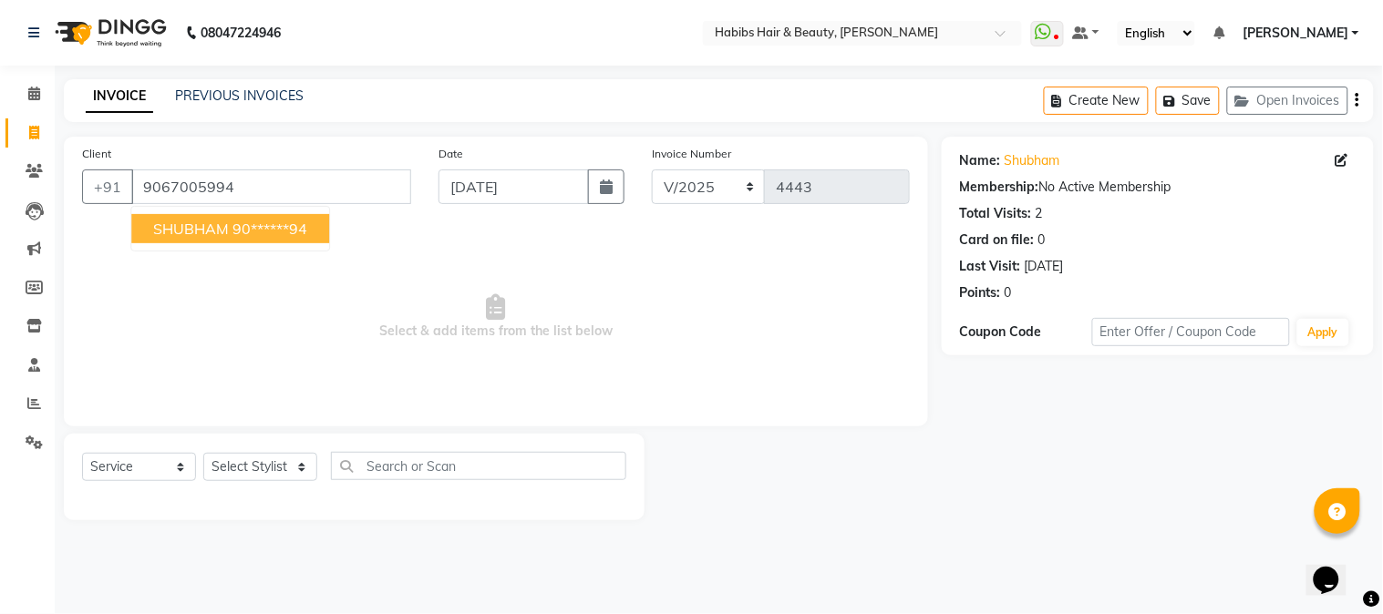
click at [278, 220] on ngb-highlight "90******94" at bounding box center [269, 229] width 75 height 18
type input "90******94"
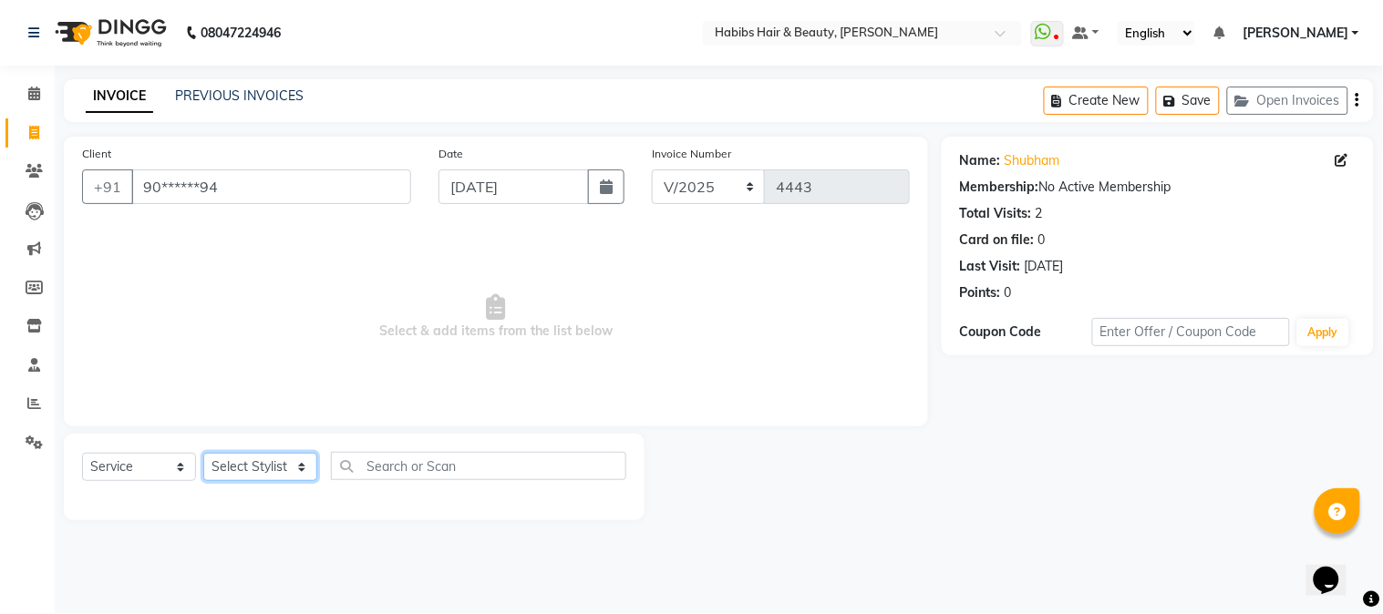
click at [258, 471] on select "Select Stylist Admin Akshay [PERSON_NAME] [PERSON_NAME] [PERSON_NAME] [PERSON_N…" at bounding box center [260, 467] width 114 height 28
select select "53779"
click at [203, 454] on select "Select Stylist Admin Akshay [PERSON_NAME] [PERSON_NAME] [PERSON_NAME] [PERSON_N…" at bounding box center [260, 467] width 114 height 28
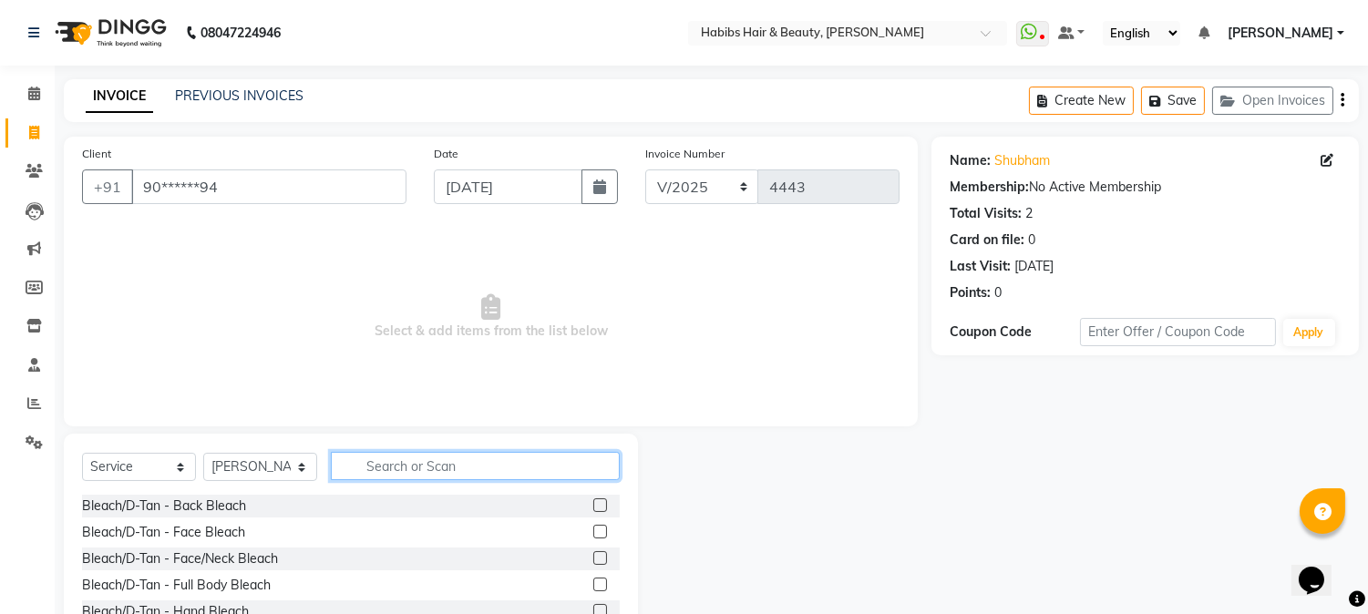
click at [527, 461] on input "text" at bounding box center [475, 466] width 289 height 28
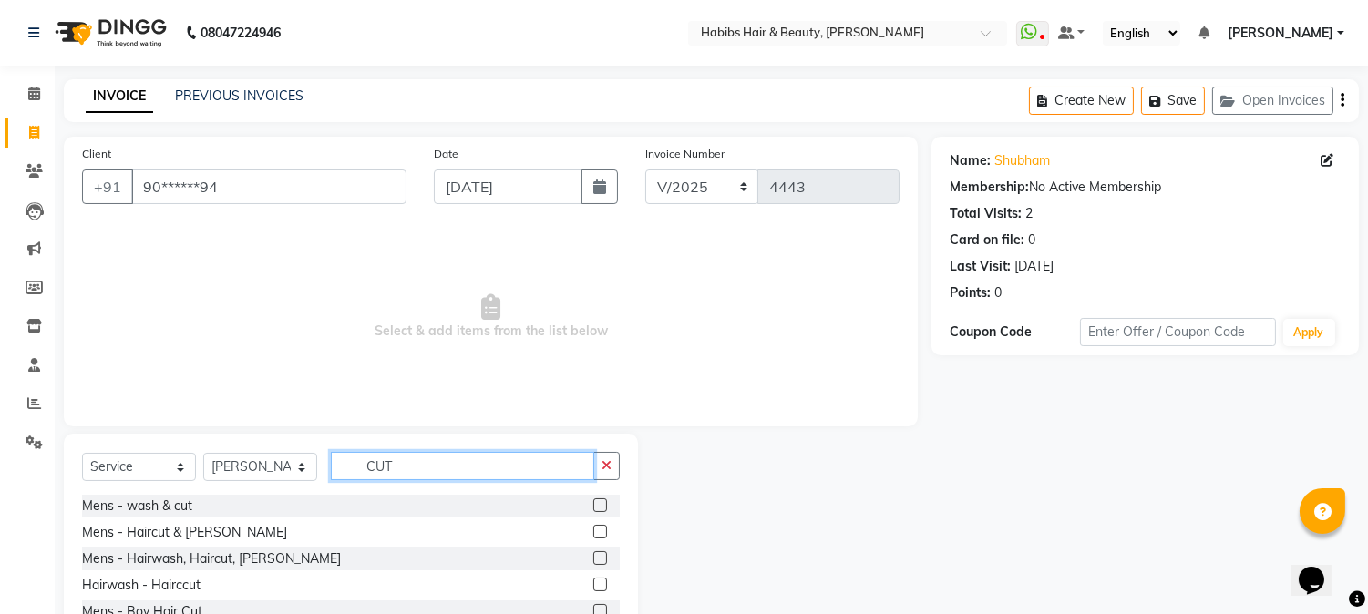
scroll to position [115, 0]
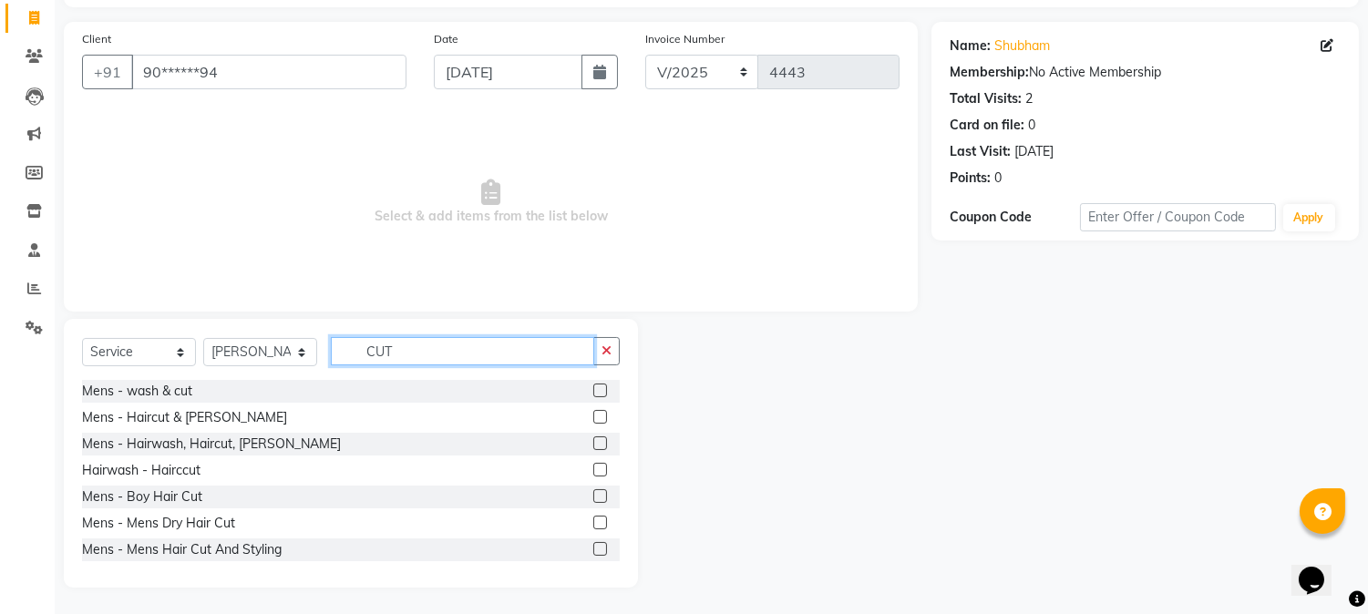
type input "CUT"
click at [593, 520] on label at bounding box center [600, 523] width 14 height 14
click at [593, 520] on input "checkbox" at bounding box center [599, 524] width 12 height 12
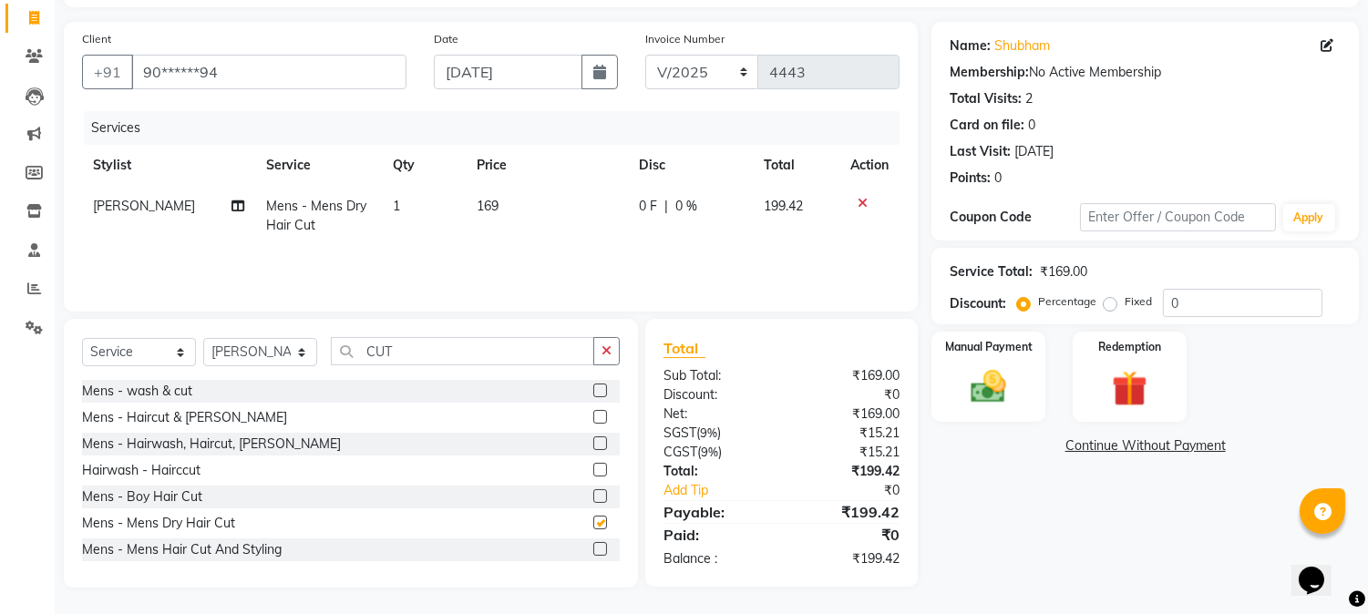
checkbox input "false"
click at [492, 201] on span "169" at bounding box center [488, 206] width 22 height 16
click at [492, 201] on td "169" at bounding box center [547, 216] width 162 height 60
select select "53779"
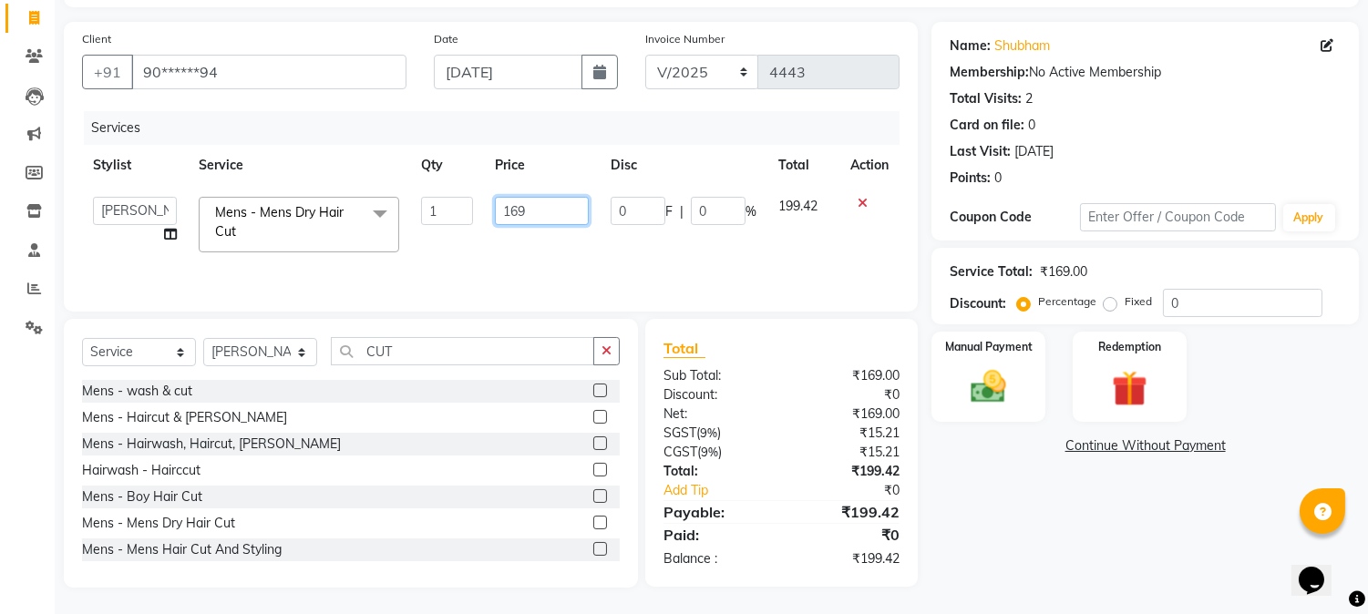
click at [509, 204] on input "169" at bounding box center [542, 211] width 94 height 28
type input "250"
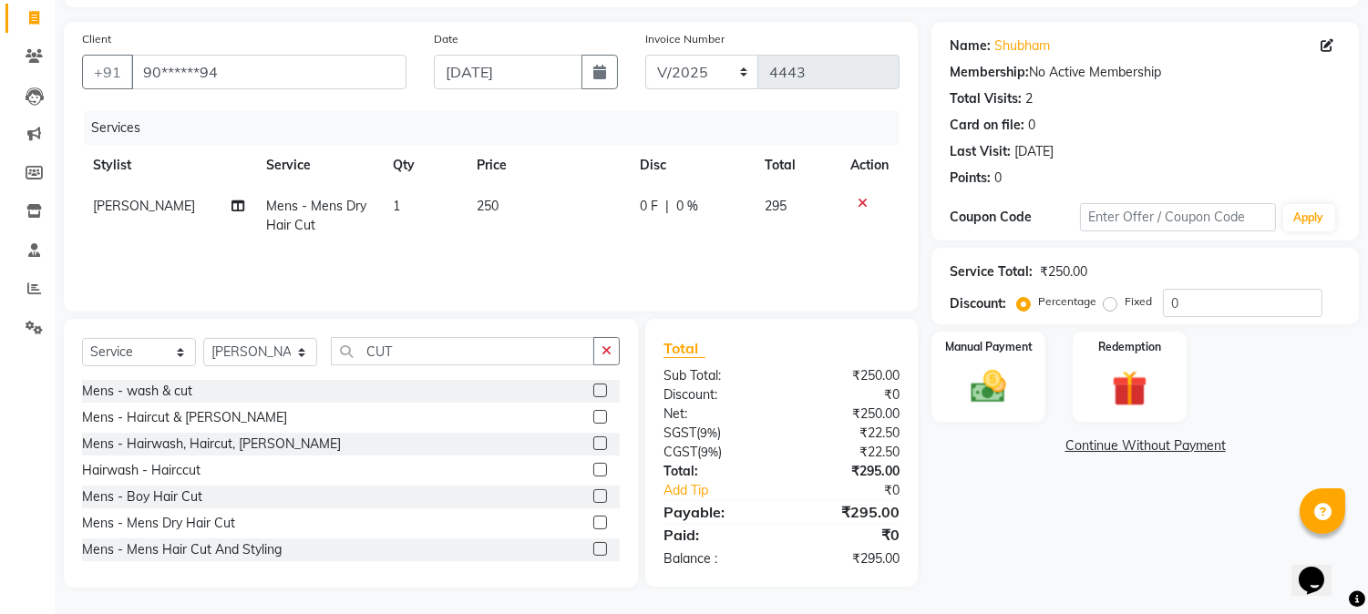
click at [542, 186] on td "250" at bounding box center [547, 216] width 163 height 60
select select "53779"
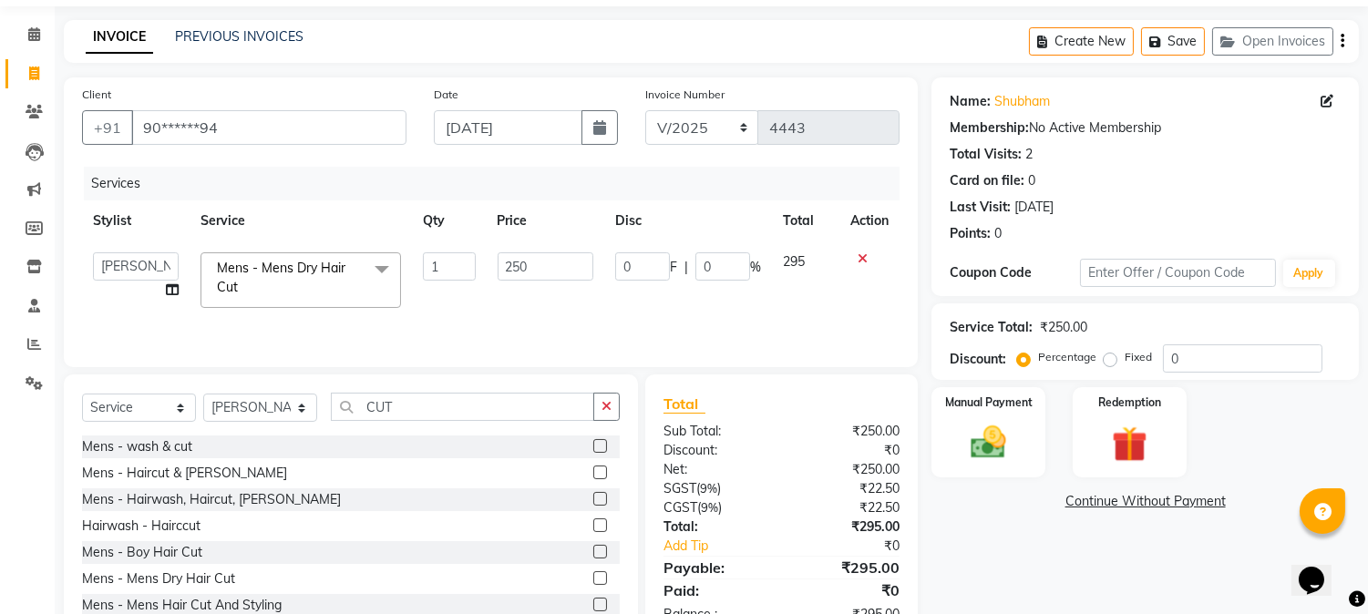
scroll to position [0, 0]
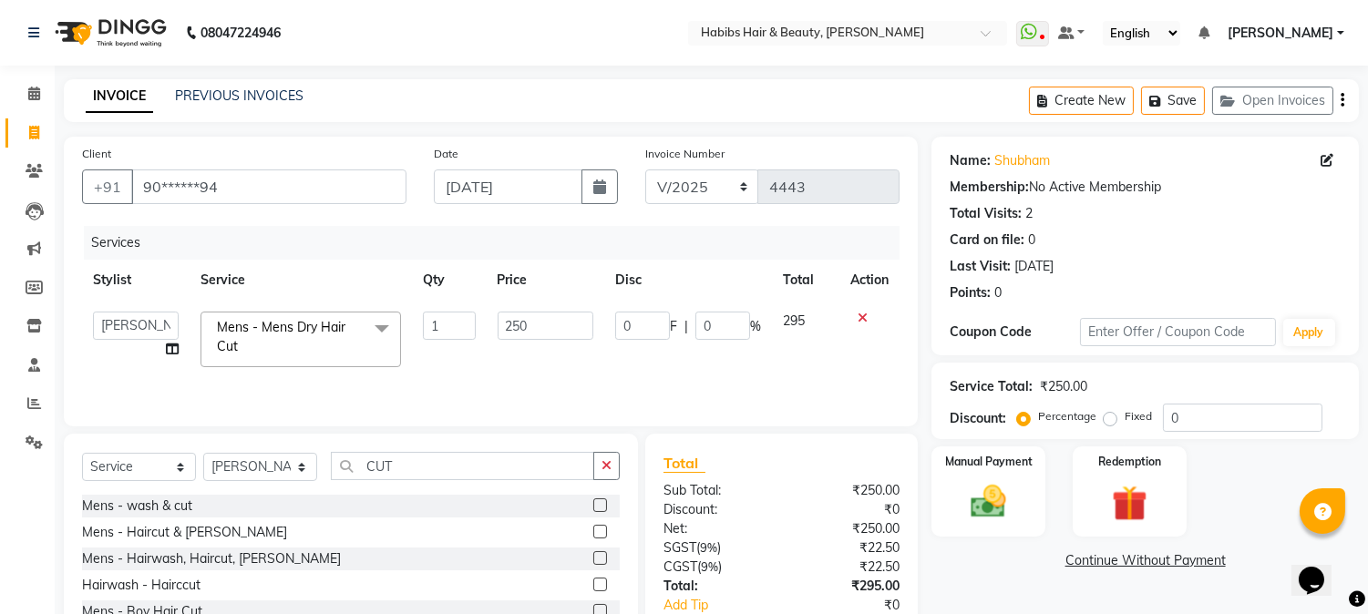
click at [1342, 100] on icon "button" at bounding box center [1343, 100] width 4 height 1
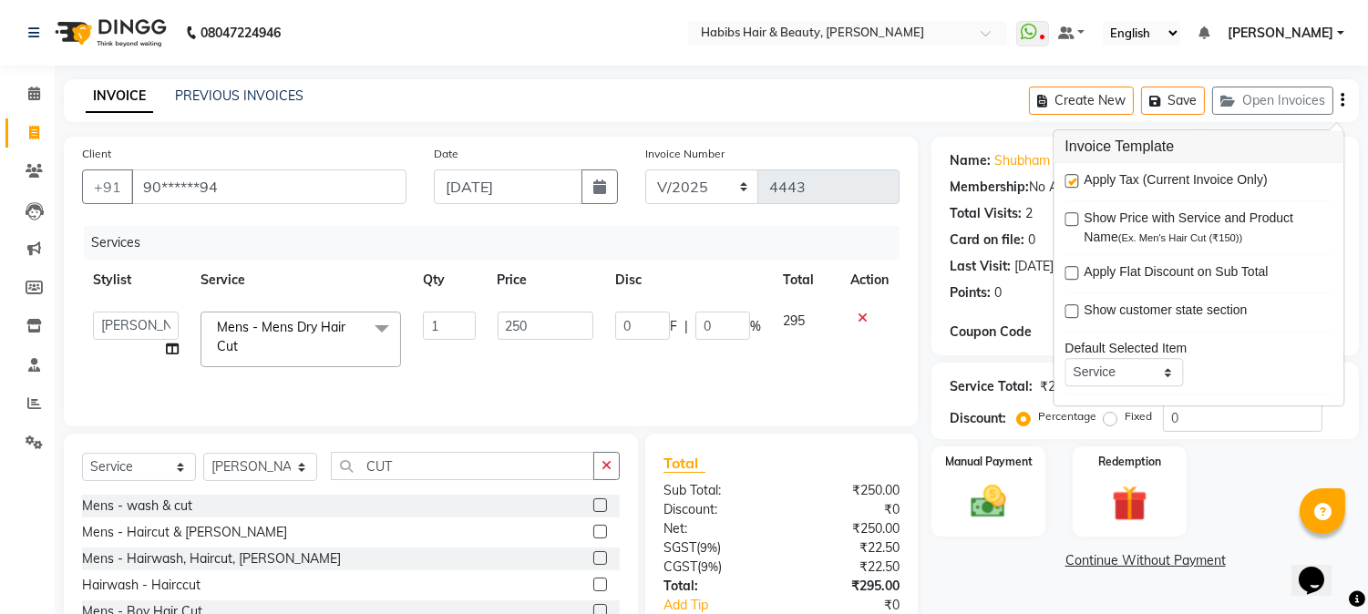
click at [1071, 177] on label at bounding box center [1072, 181] width 14 height 14
click at [1071, 177] on input "checkbox" at bounding box center [1071, 182] width 12 height 12
checkbox input "false"
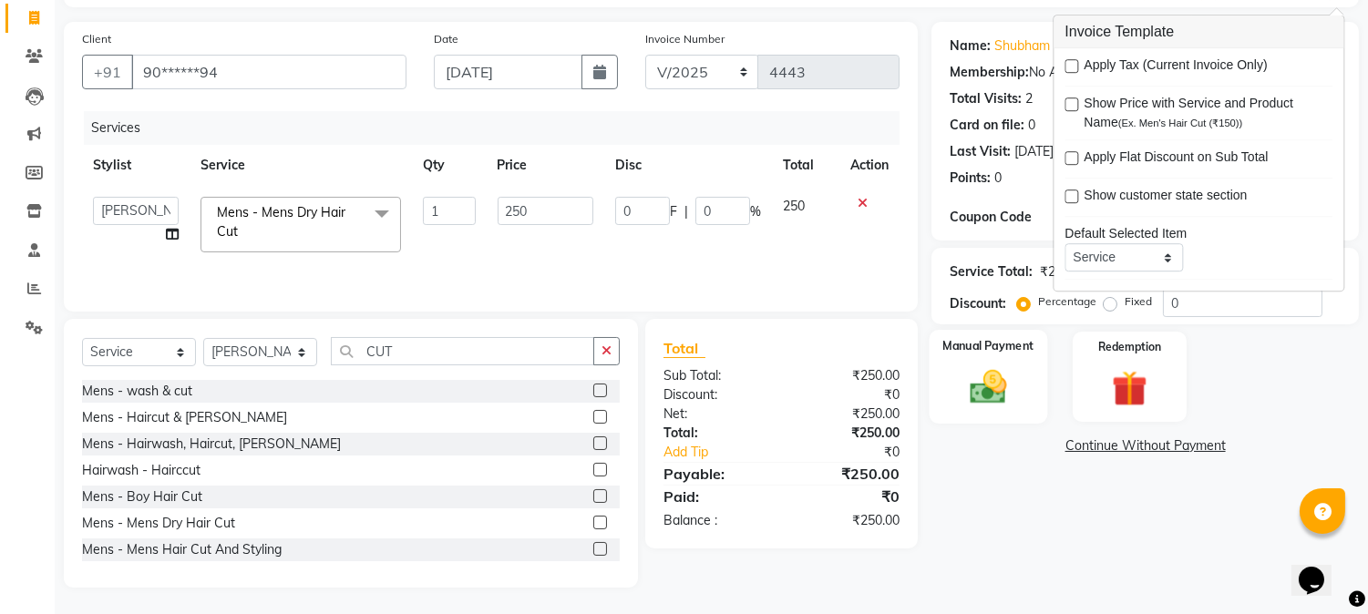
click at [992, 367] on img at bounding box center [989, 387] width 60 height 43
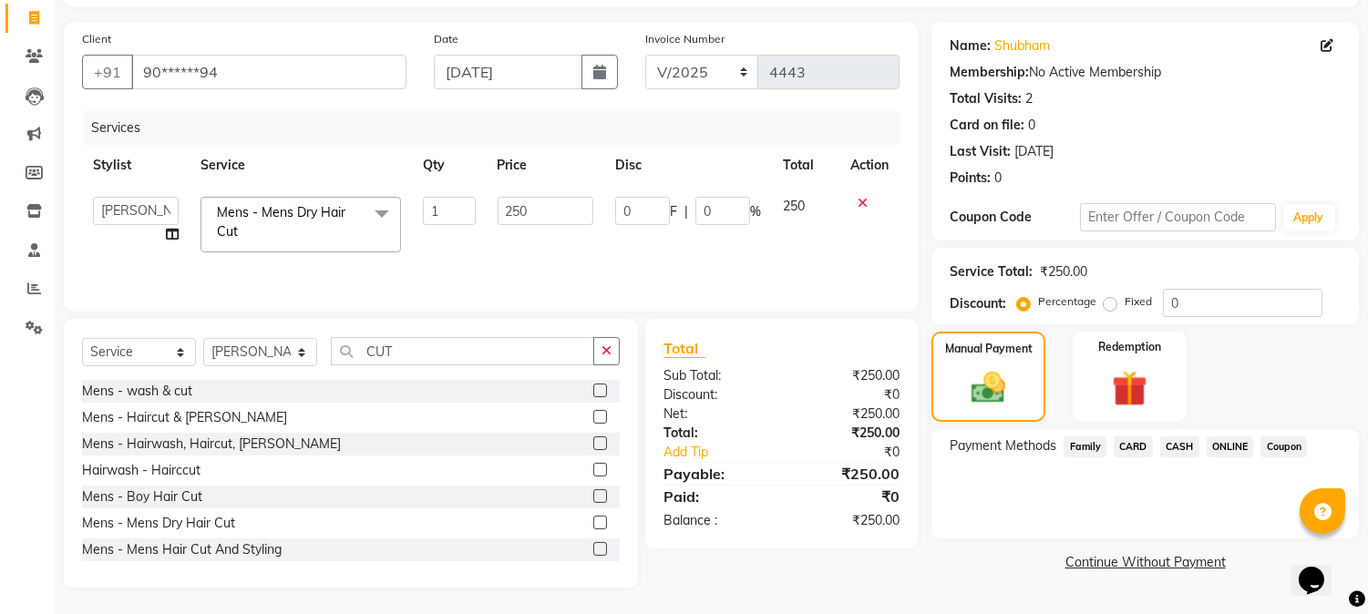
click at [1187, 448] on span "CASH" at bounding box center [1180, 447] width 39 height 21
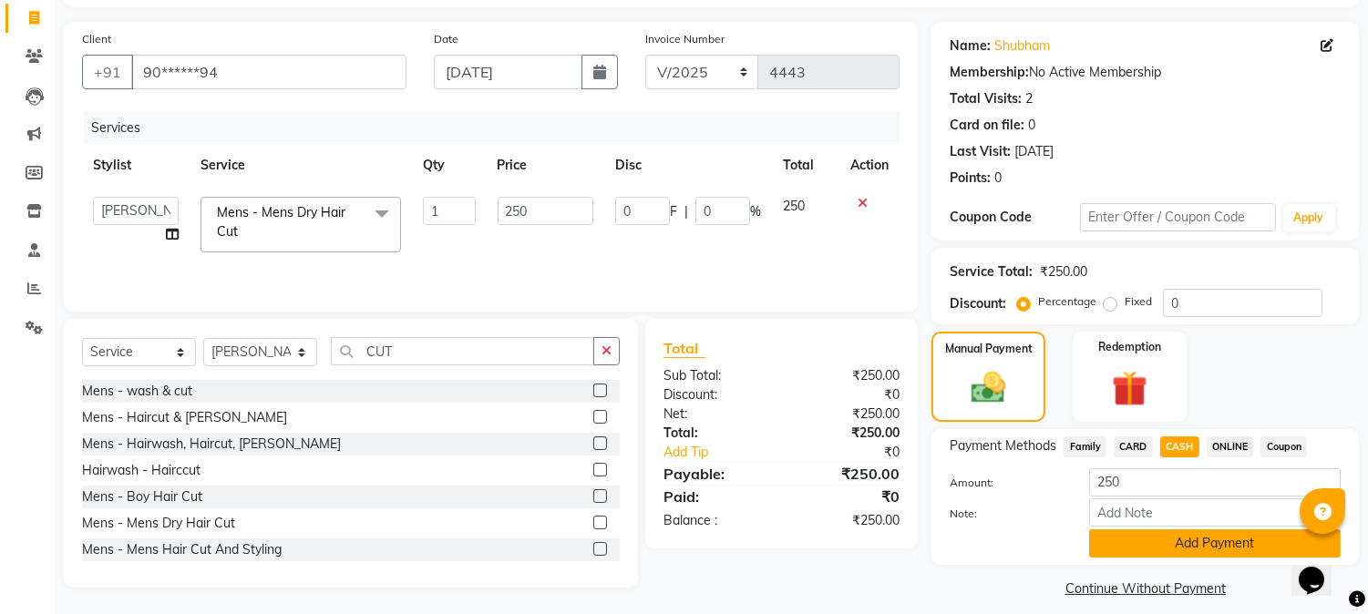
click at [1167, 535] on button "Add Payment" at bounding box center [1215, 544] width 252 height 28
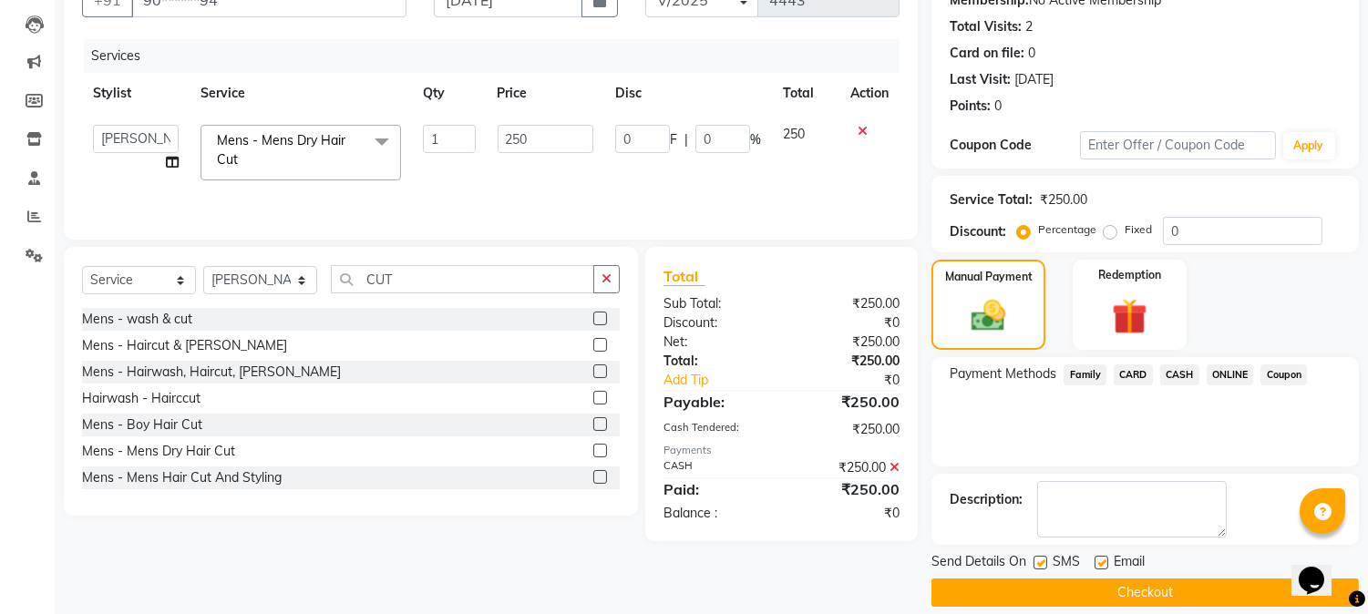
scroll to position [205, 0]
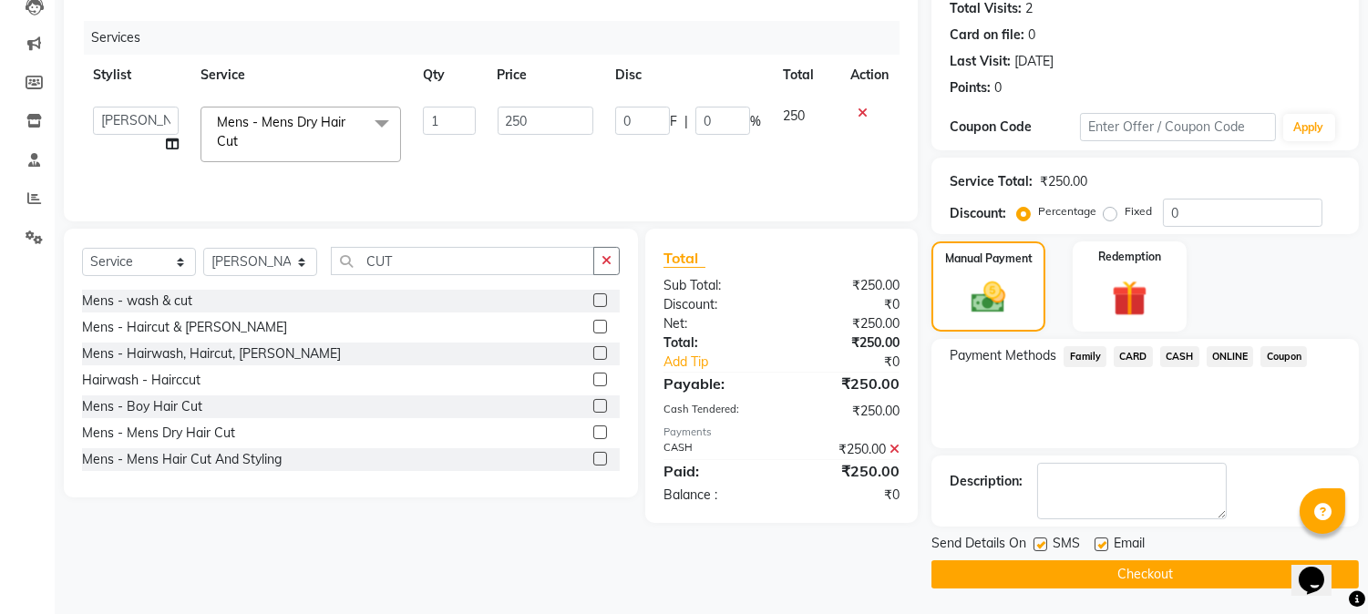
click at [1132, 574] on button "Checkout" at bounding box center [1146, 575] width 428 height 28
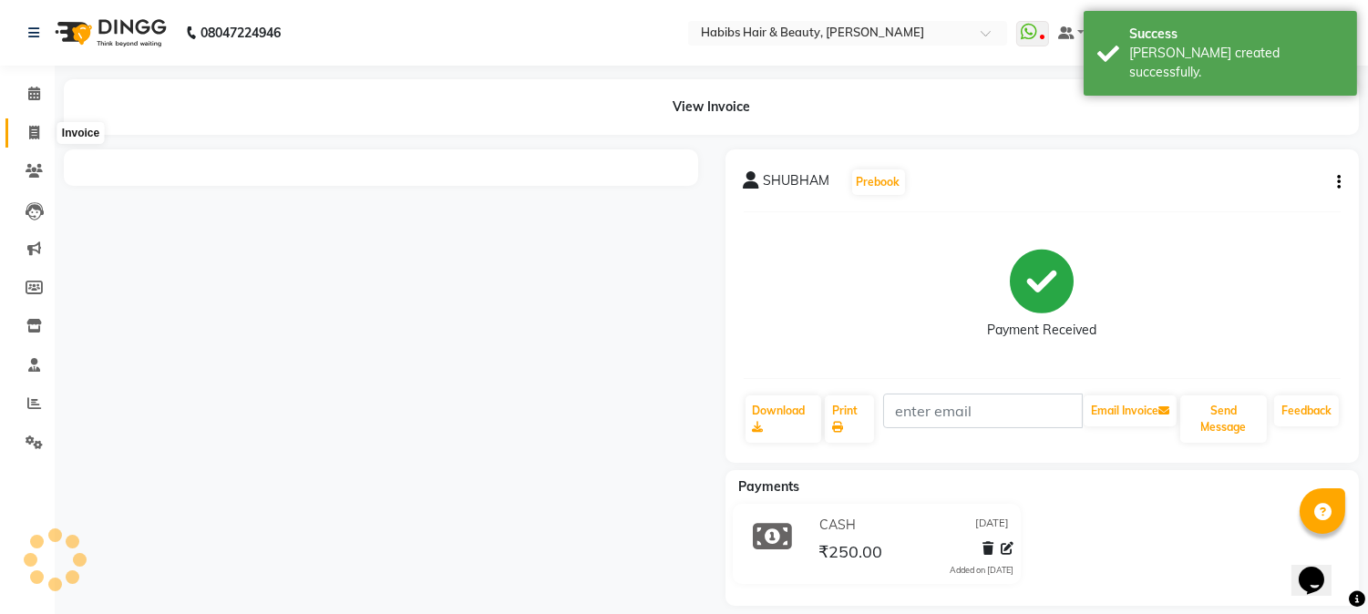
click at [34, 130] on icon at bounding box center [34, 133] width 10 height 14
select select "service"
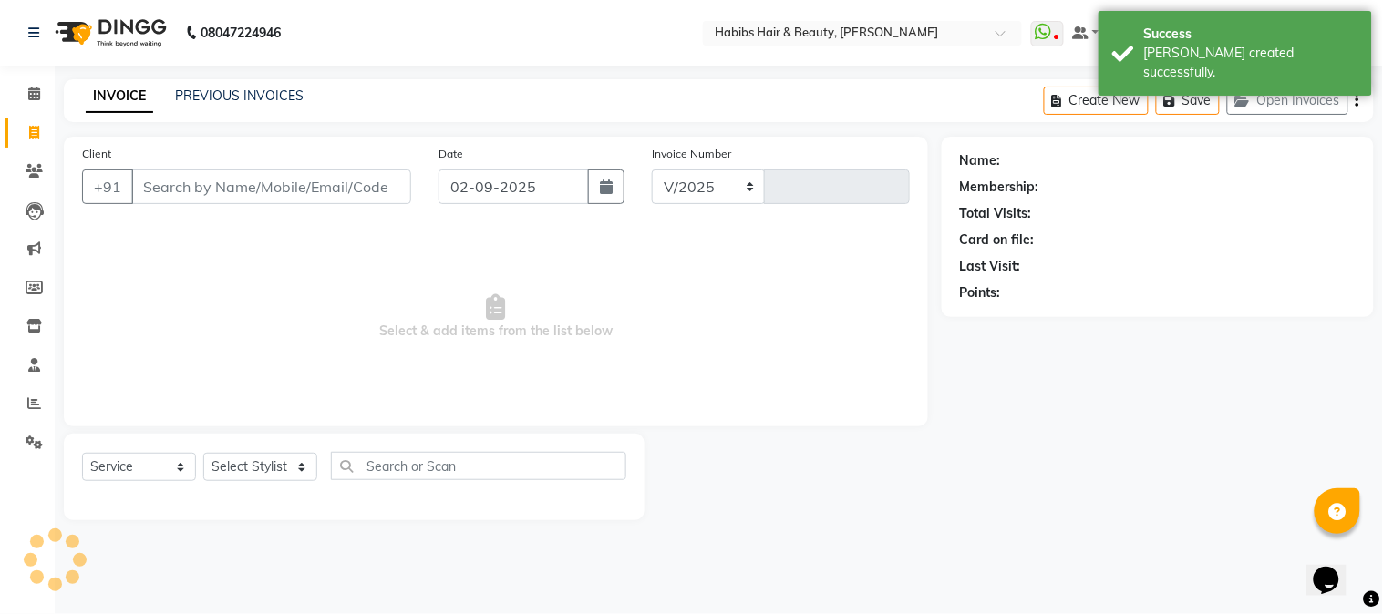
select select "3712"
type input "4444"
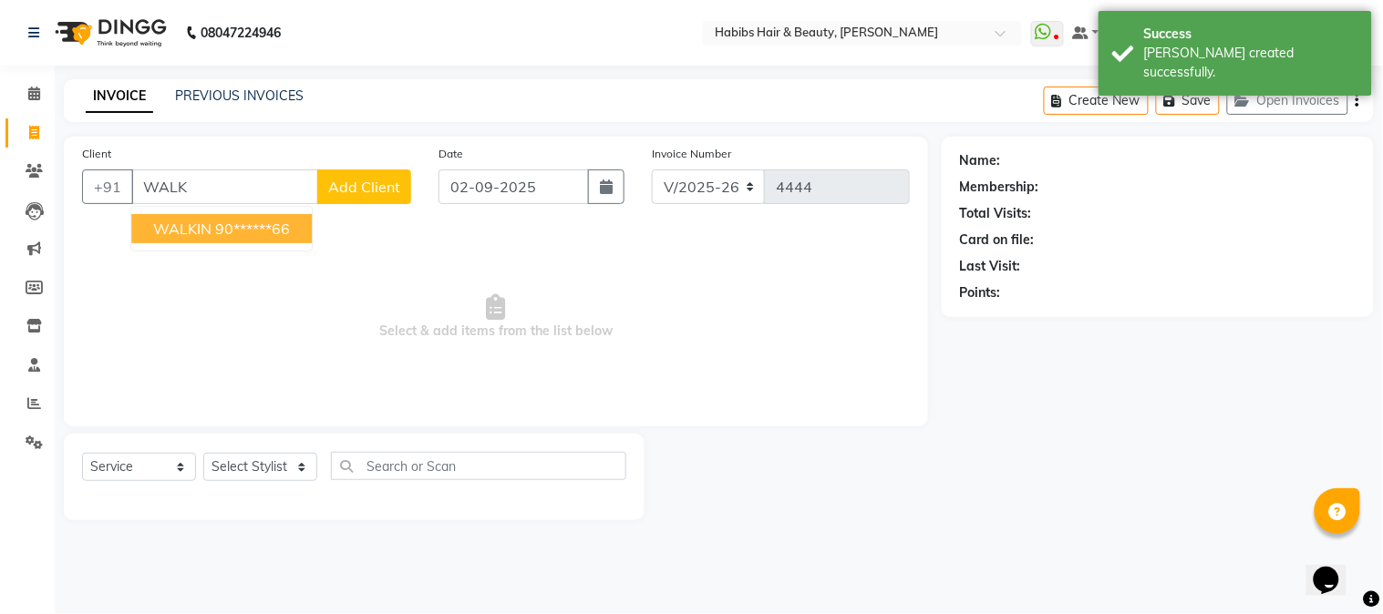
click at [232, 232] on ngb-highlight "90******66" at bounding box center [252, 229] width 75 height 18
type input "90******66"
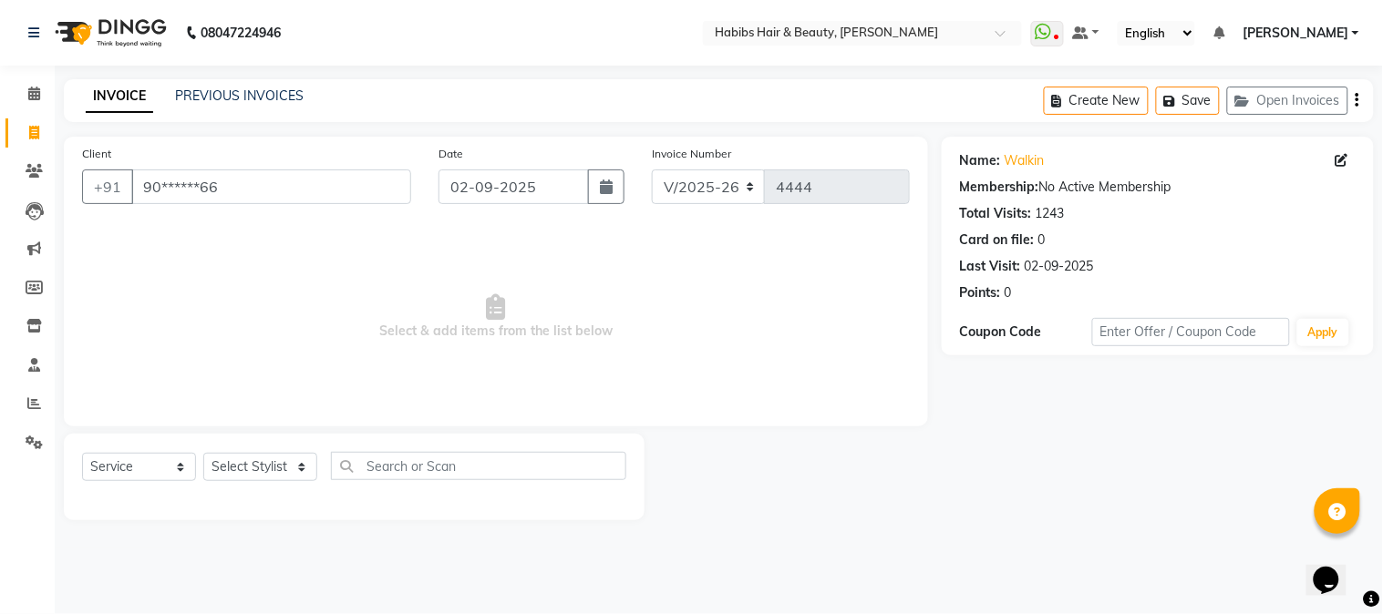
drag, startPoint x: 611, startPoint y: 201, endPoint x: 532, endPoint y: 324, distance: 145.2
click at [532, 324] on div "Client +91 90******66 Date [DATE] Invoice Number V/2025 V/[PHONE_NUMBER] Select…" at bounding box center [496, 282] width 864 height 290
click at [606, 181] on icon "button" at bounding box center [606, 187] width 13 height 15
select select "9"
select select "2025"
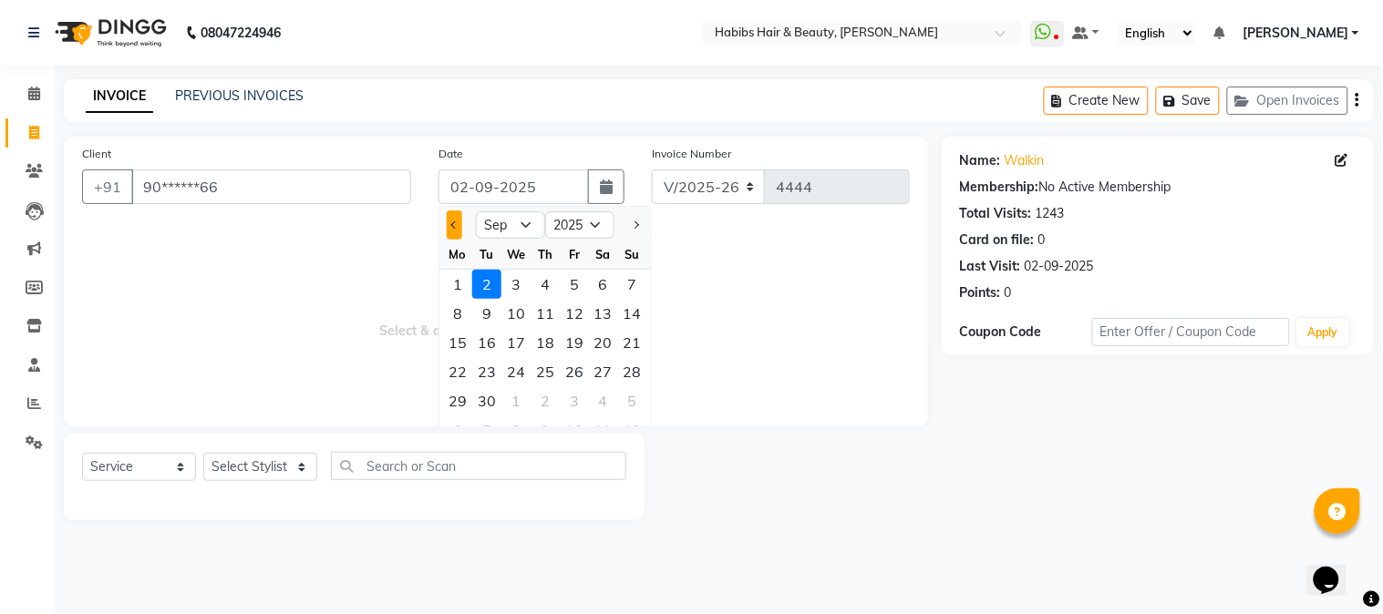
click at [456, 230] on button "Previous month" at bounding box center [454, 225] width 15 height 29
select select "8"
click at [489, 394] on div "26" at bounding box center [486, 401] width 29 height 29
type input "[DATE]"
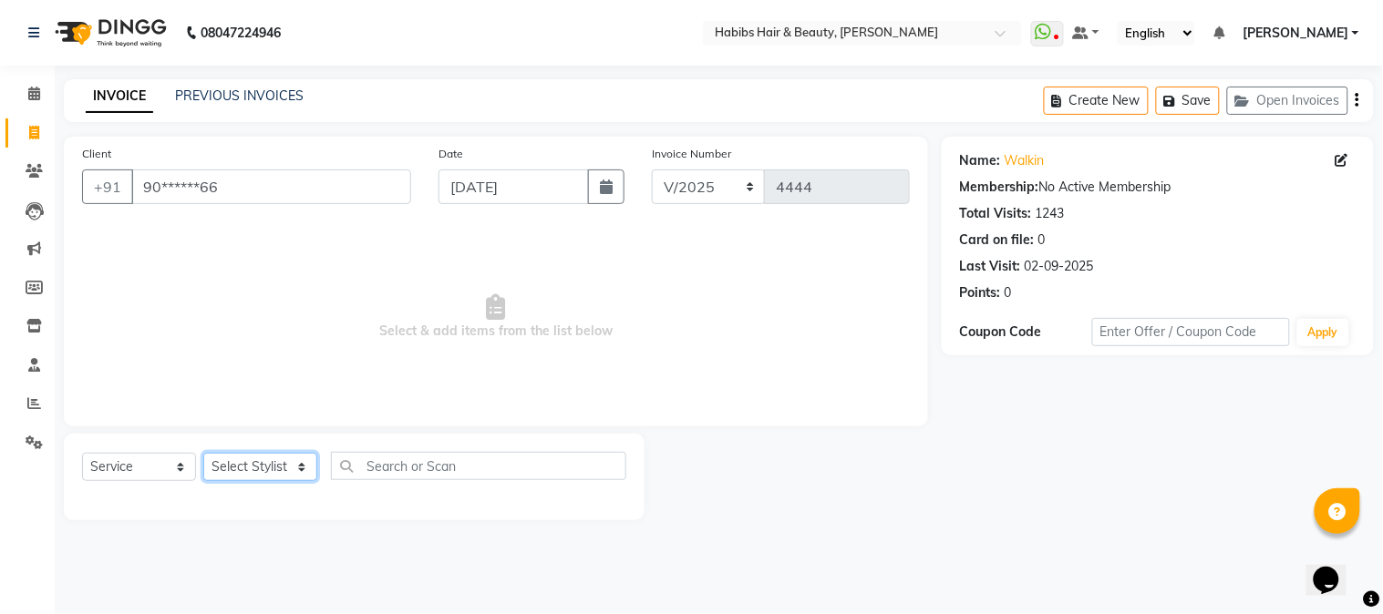
click at [268, 461] on select "Select Stylist Admin Akshay [PERSON_NAME] [PERSON_NAME] [PERSON_NAME] [PERSON_N…" at bounding box center [260, 467] width 114 height 28
select select "24540"
click at [203, 454] on select "Select Stylist Admin Akshay [PERSON_NAME] [PERSON_NAME] [PERSON_NAME] [PERSON_N…" at bounding box center [260, 467] width 114 height 28
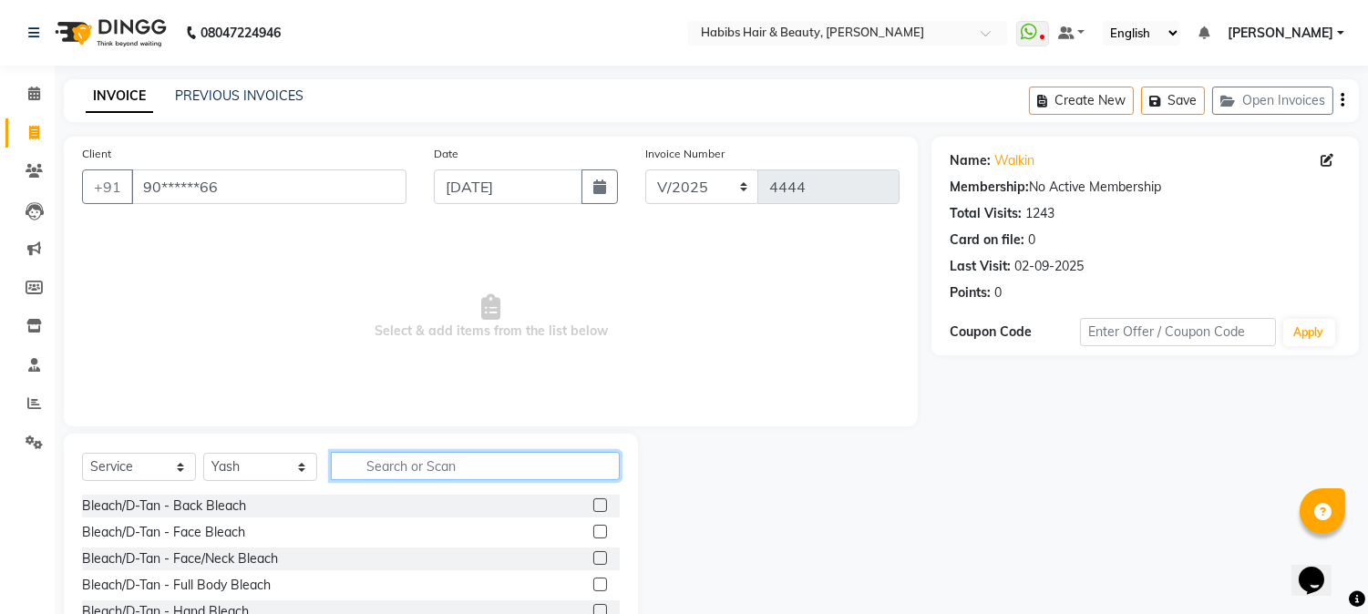
click at [381, 465] on input "text" at bounding box center [475, 466] width 289 height 28
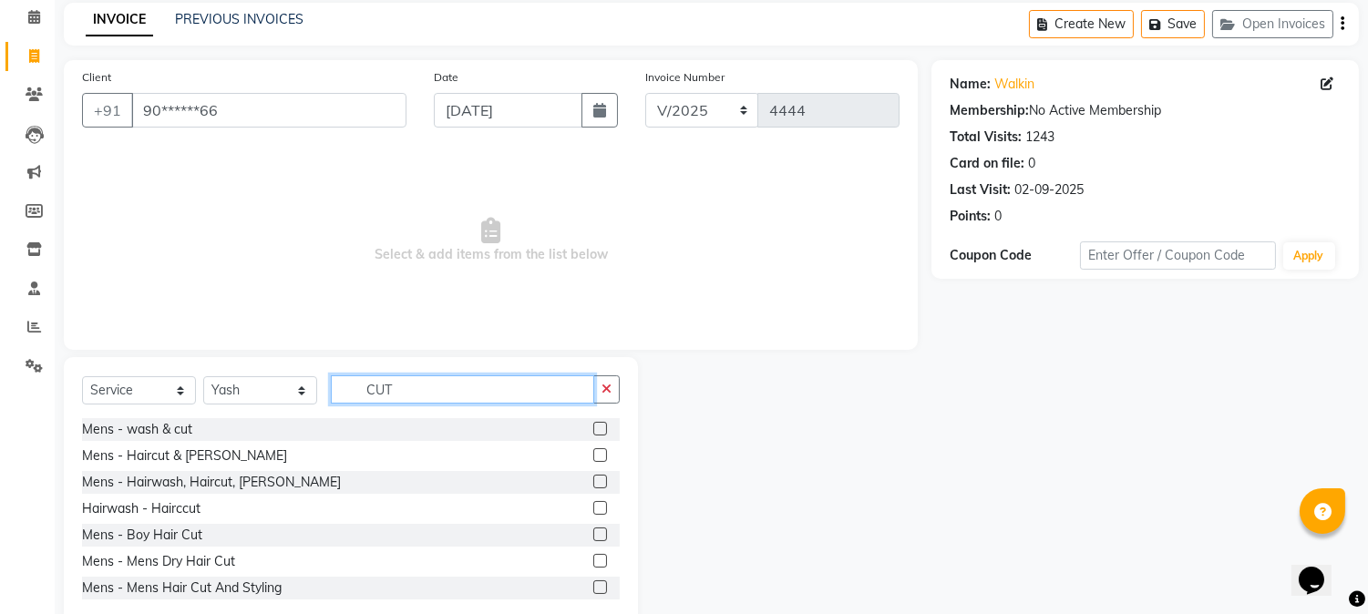
scroll to position [115, 0]
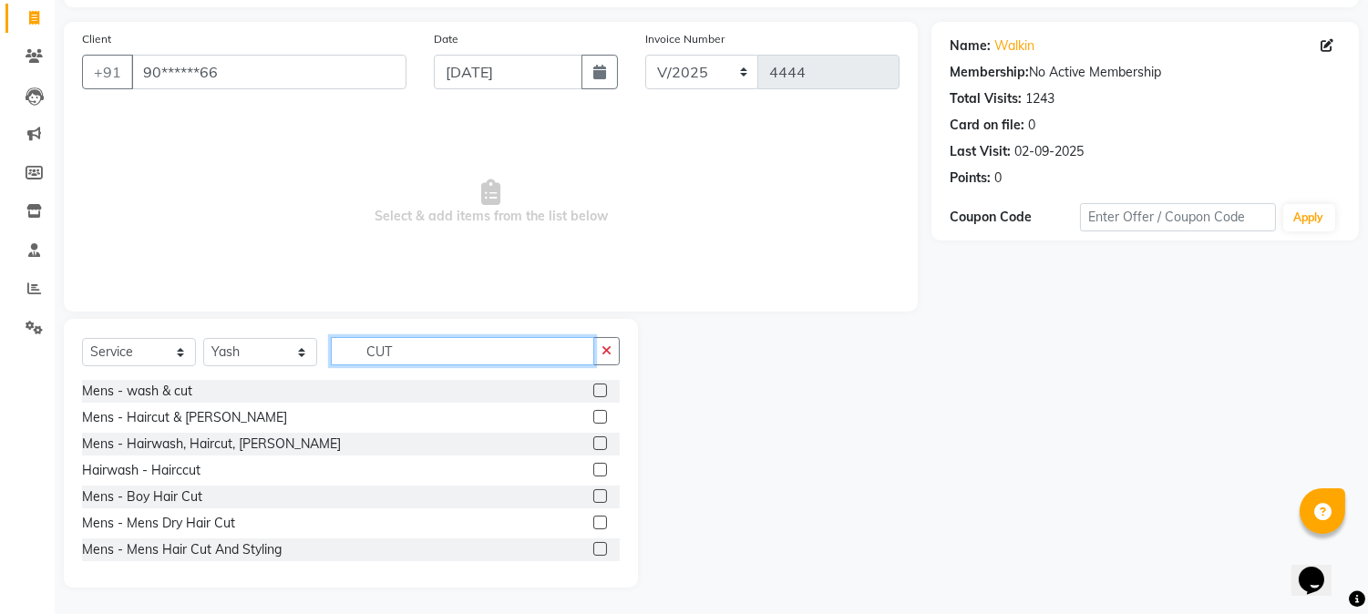
type input "CUT"
click at [593, 521] on label at bounding box center [600, 523] width 14 height 14
click at [593, 521] on input "checkbox" at bounding box center [599, 524] width 12 height 12
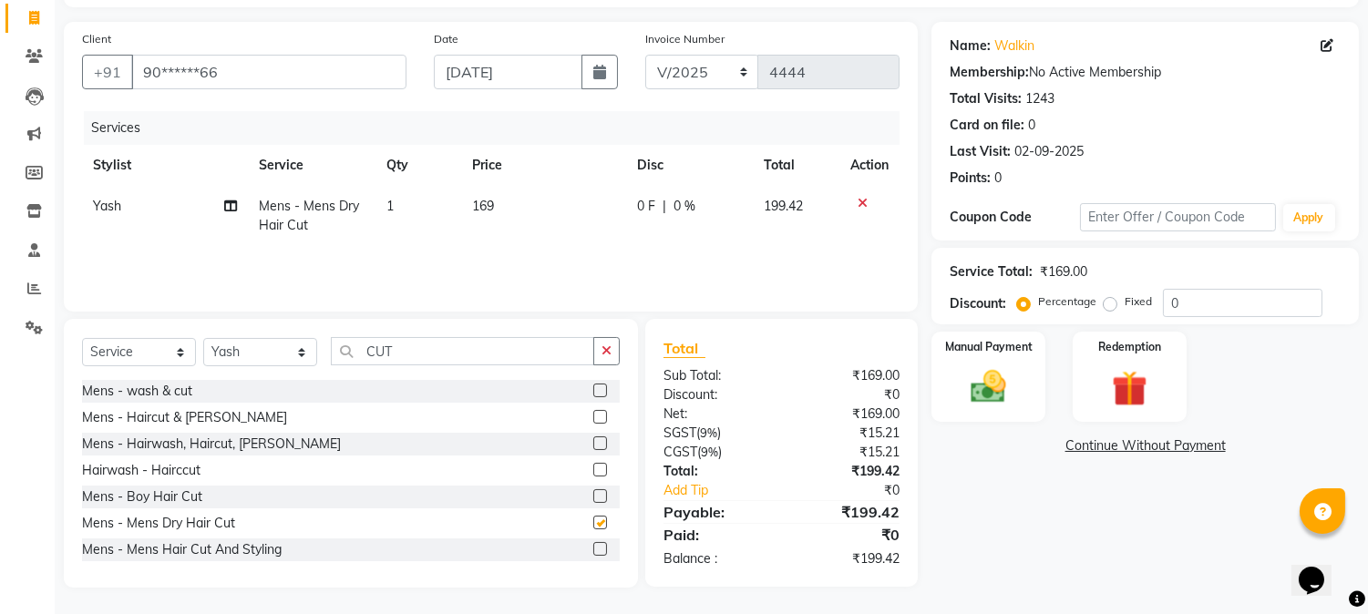
checkbox input "false"
click at [479, 201] on span "169" at bounding box center [483, 206] width 22 height 16
click at [460, 201] on td "1" at bounding box center [418, 216] width 85 height 60
select select "24540"
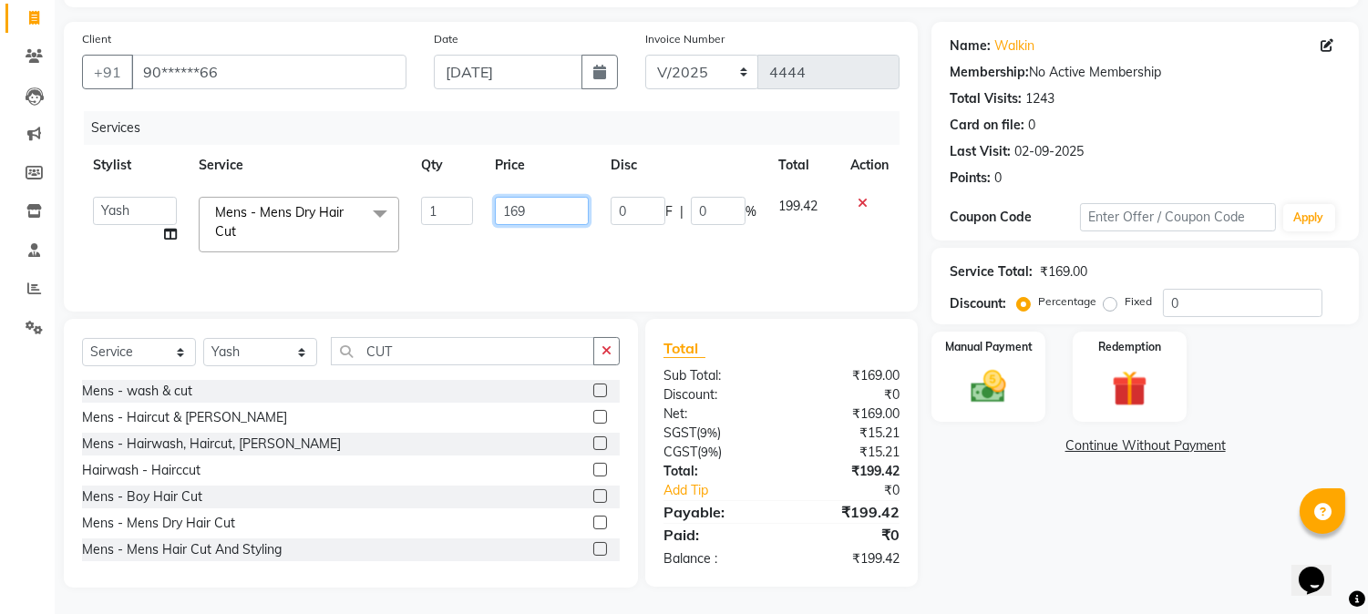
click at [511, 212] on input "169" at bounding box center [542, 211] width 94 height 28
type input "250"
click at [560, 175] on th "Price" at bounding box center [542, 165] width 116 height 41
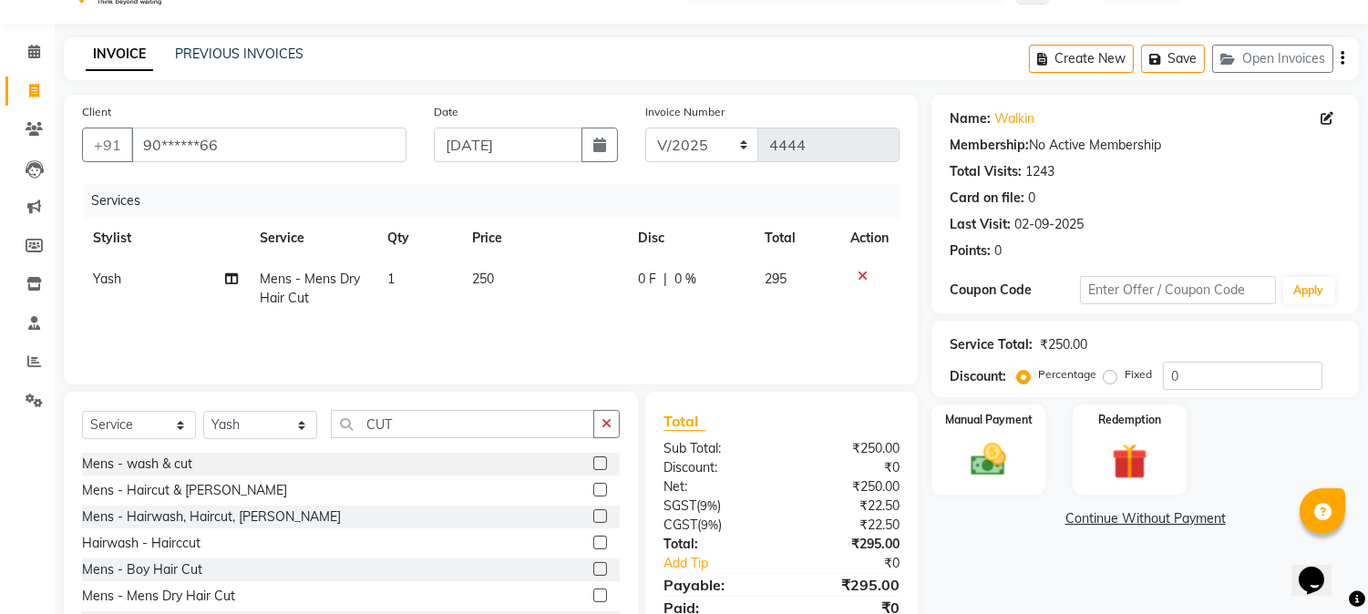
scroll to position [0, 0]
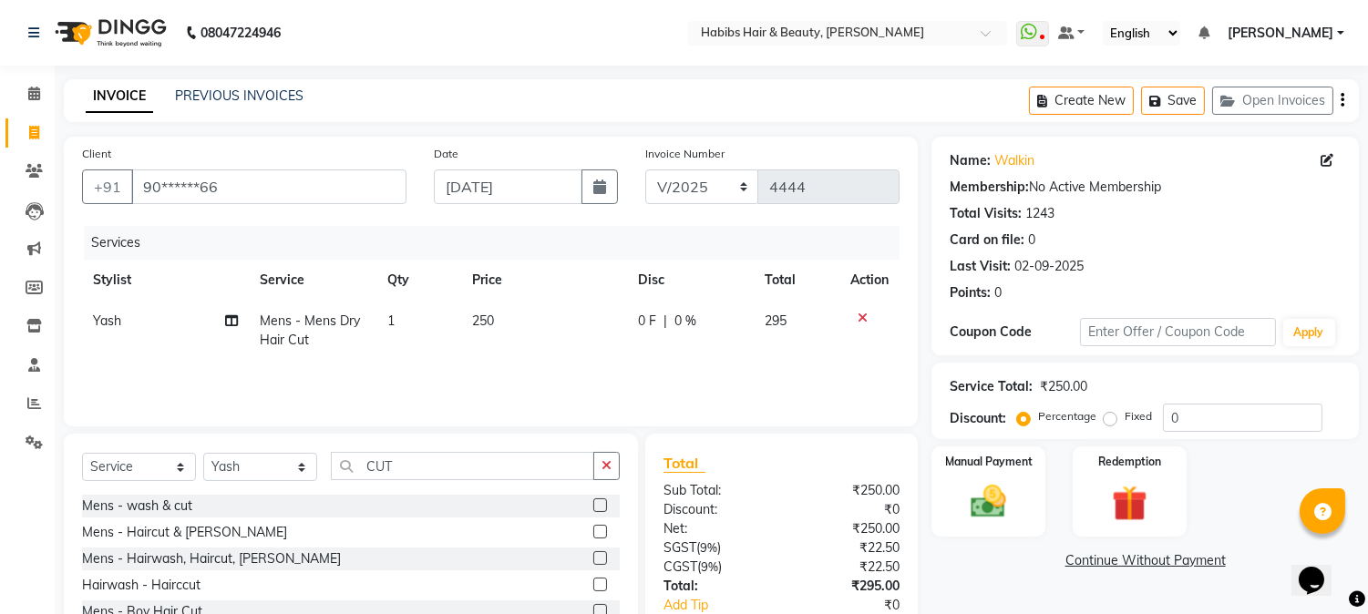
click at [1343, 100] on icon "button" at bounding box center [1343, 100] width 4 height 1
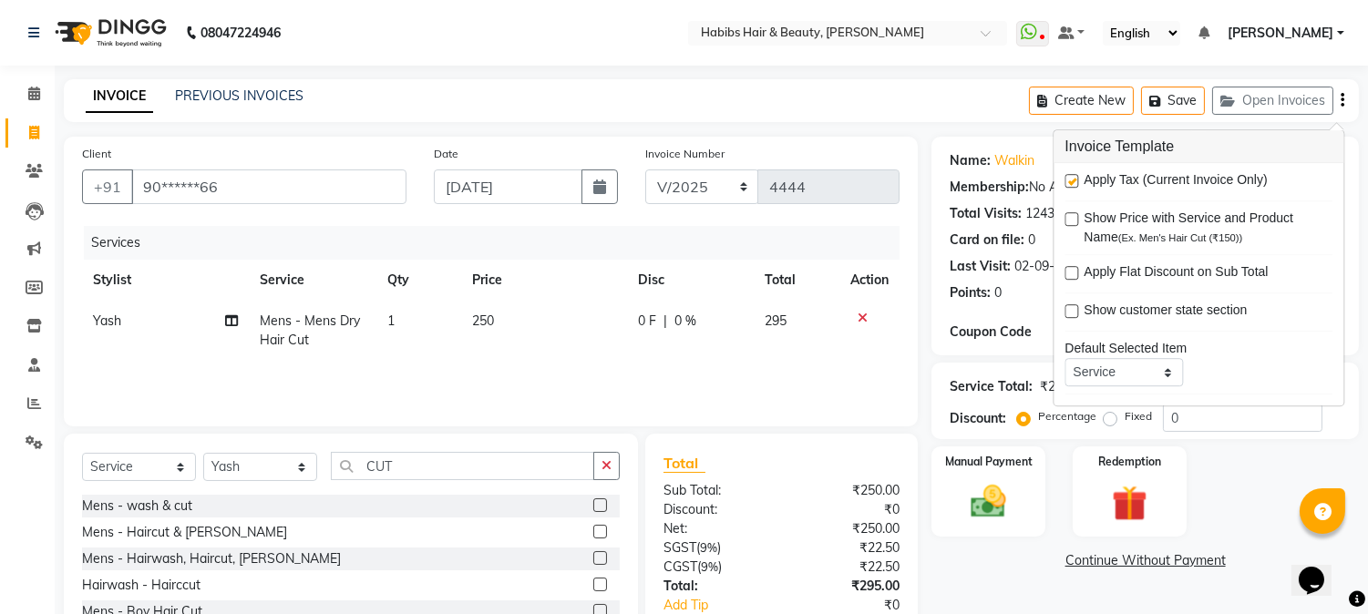
click at [1072, 180] on label at bounding box center [1072, 181] width 14 height 14
click at [1072, 180] on input "checkbox" at bounding box center [1071, 182] width 12 height 12
checkbox input "false"
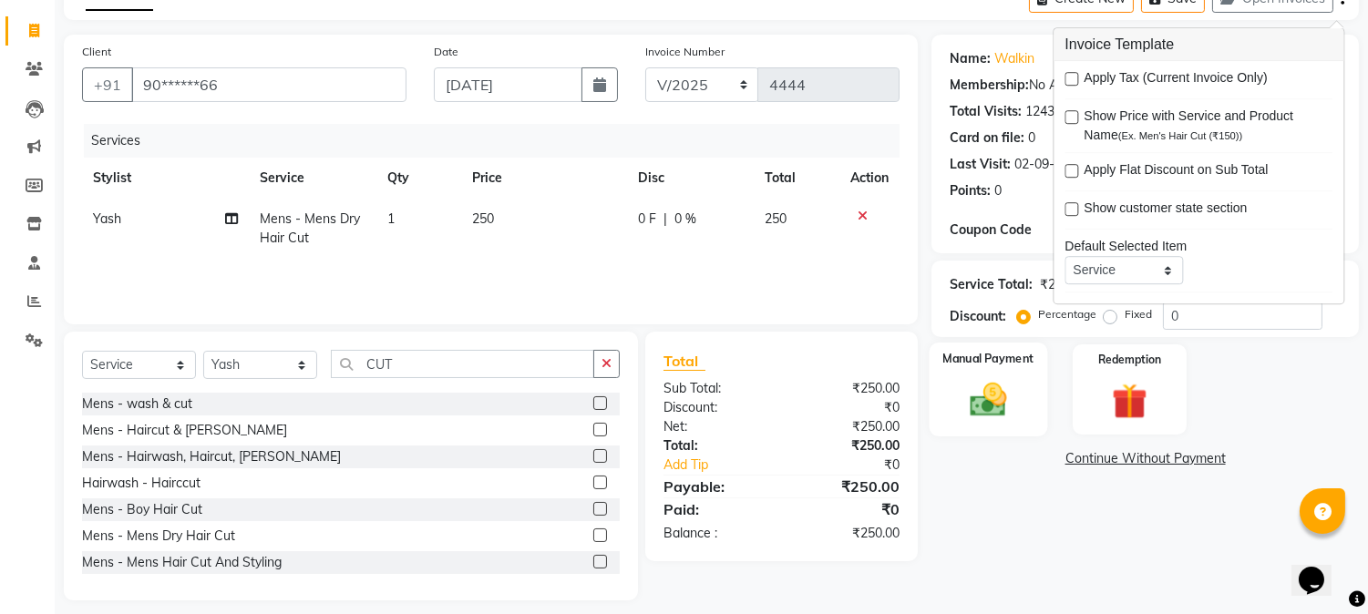
scroll to position [115, 0]
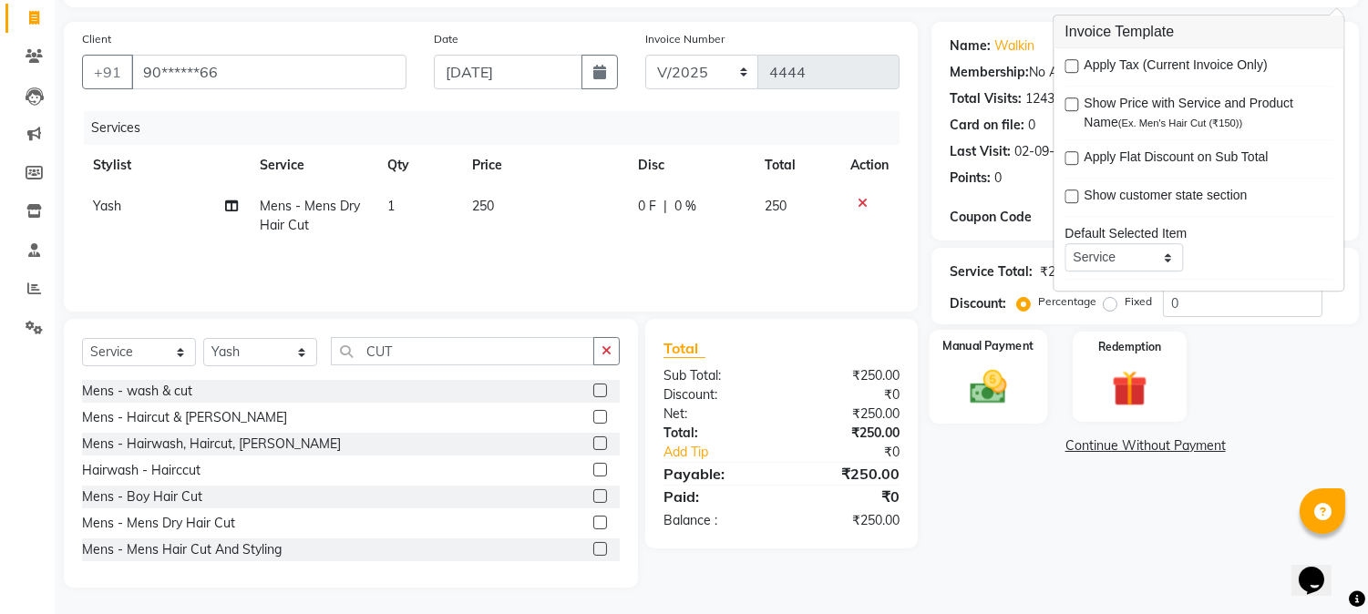
click at [1005, 357] on div "Manual Payment" at bounding box center [989, 376] width 119 height 93
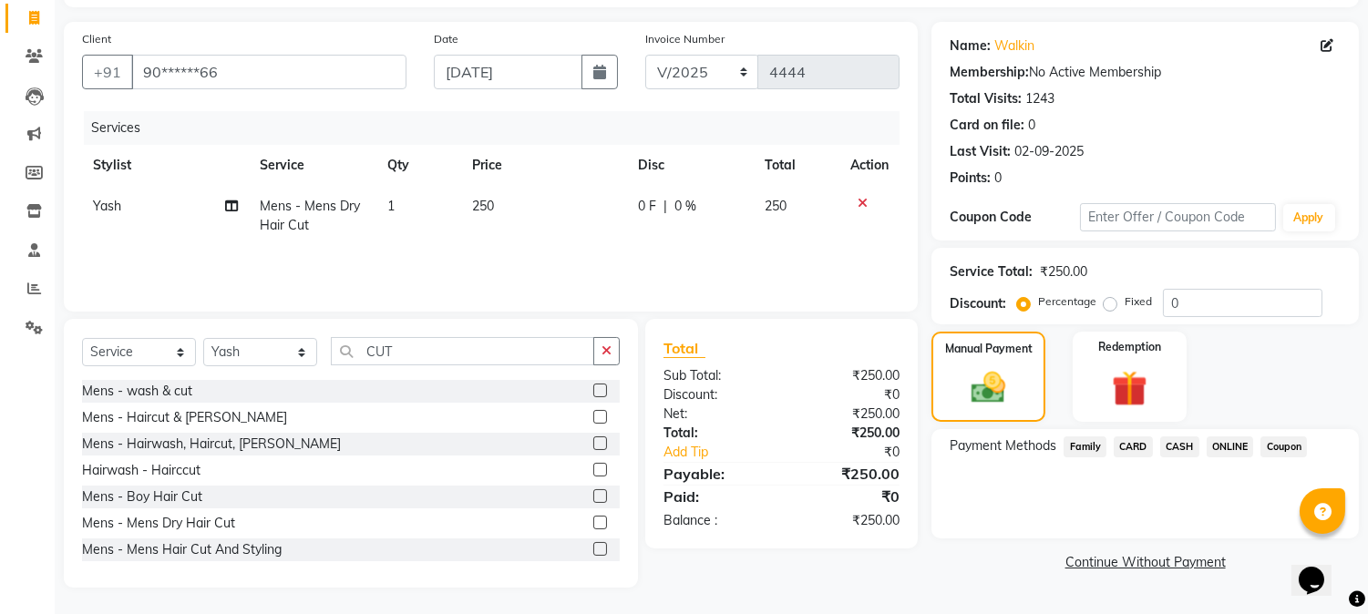
click at [1227, 441] on span "ONLINE" at bounding box center [1230, 447] width 47 height 21
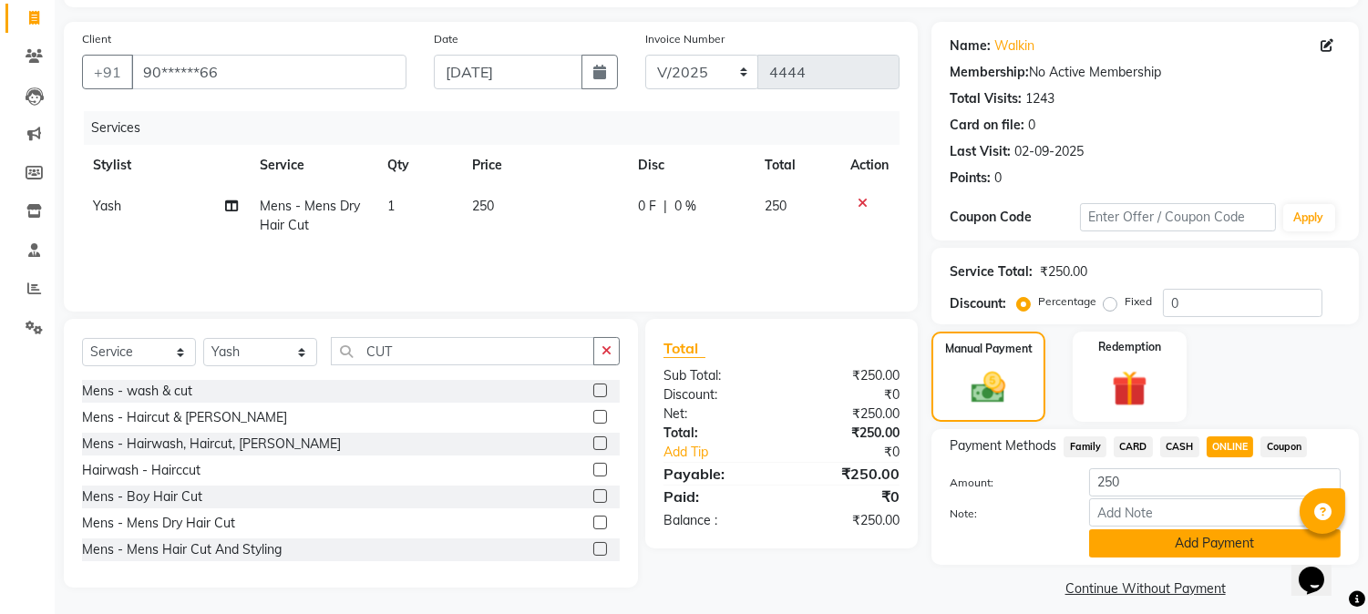
click at [1143, 533] on button "Add Payment" at bounding box center [1215, 544] width 252 height 28
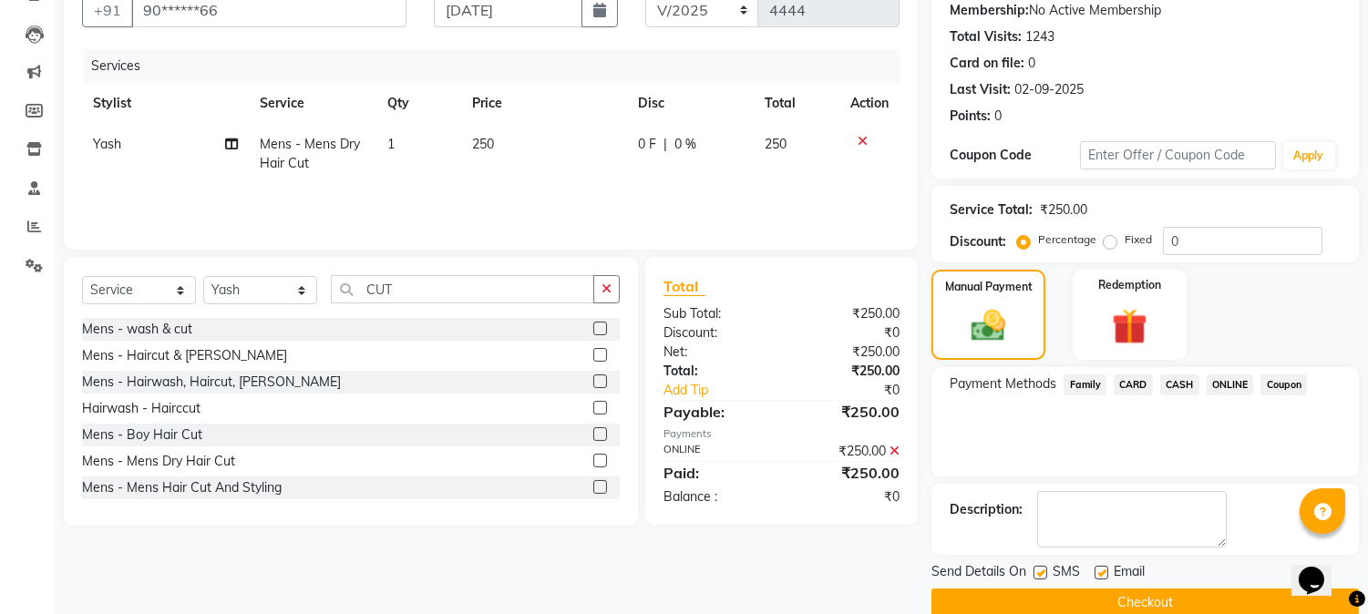
scroll to position [205, 0]
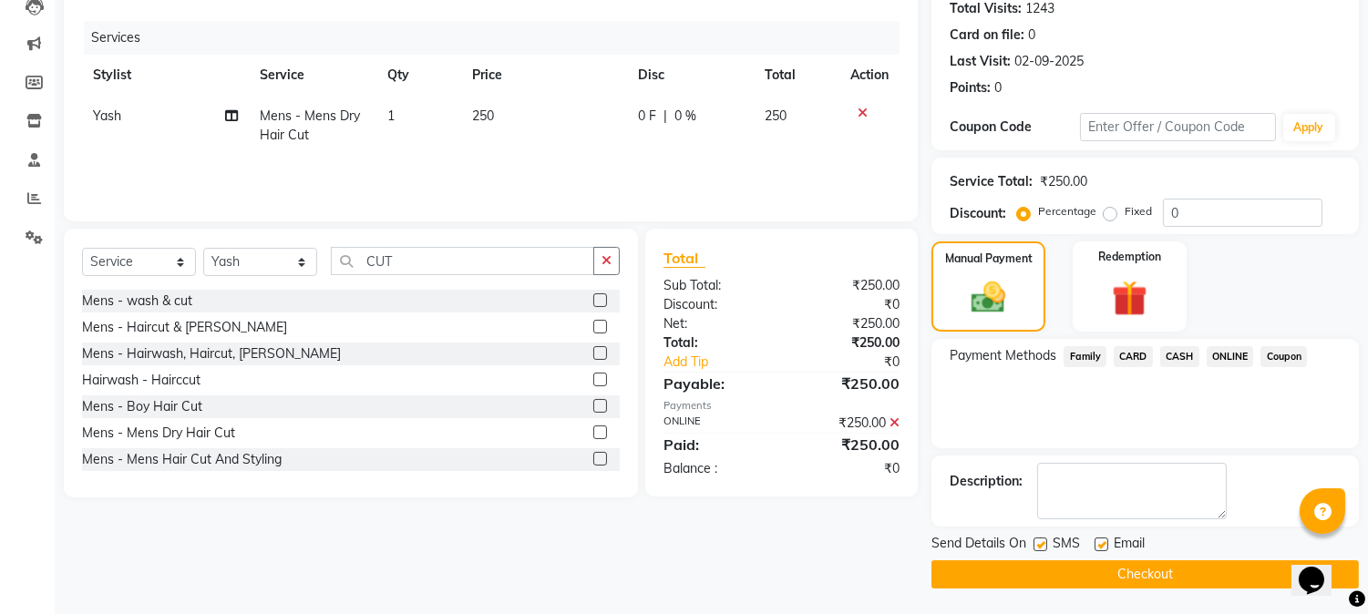
click at [1125, 566] on button "Checkout" at bounding box center [1146, 575] width 428 height 28
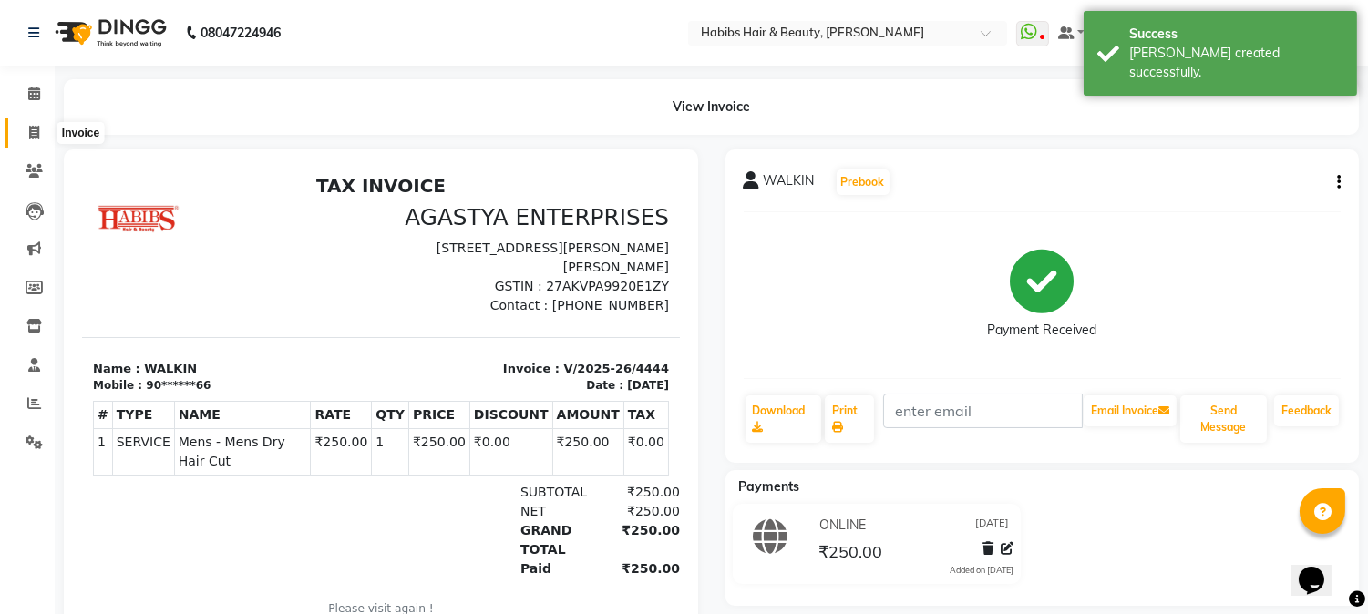
click at [30, 129] on icon at bounding box center [34, 133] width 10 height 14
select select "service"
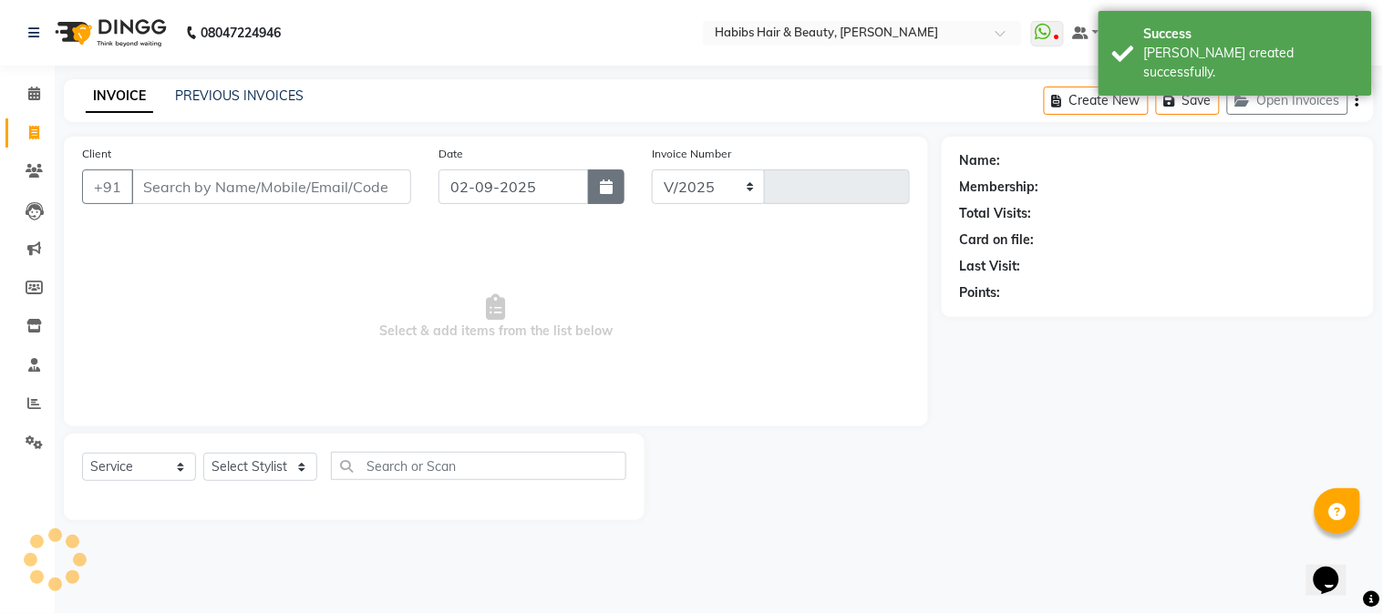
select select "3712"
type input "4445"
click at [606, 181] on icon "button" at bounding box center [606, 187] width 13 height 15
select select "9"
select select "2025"
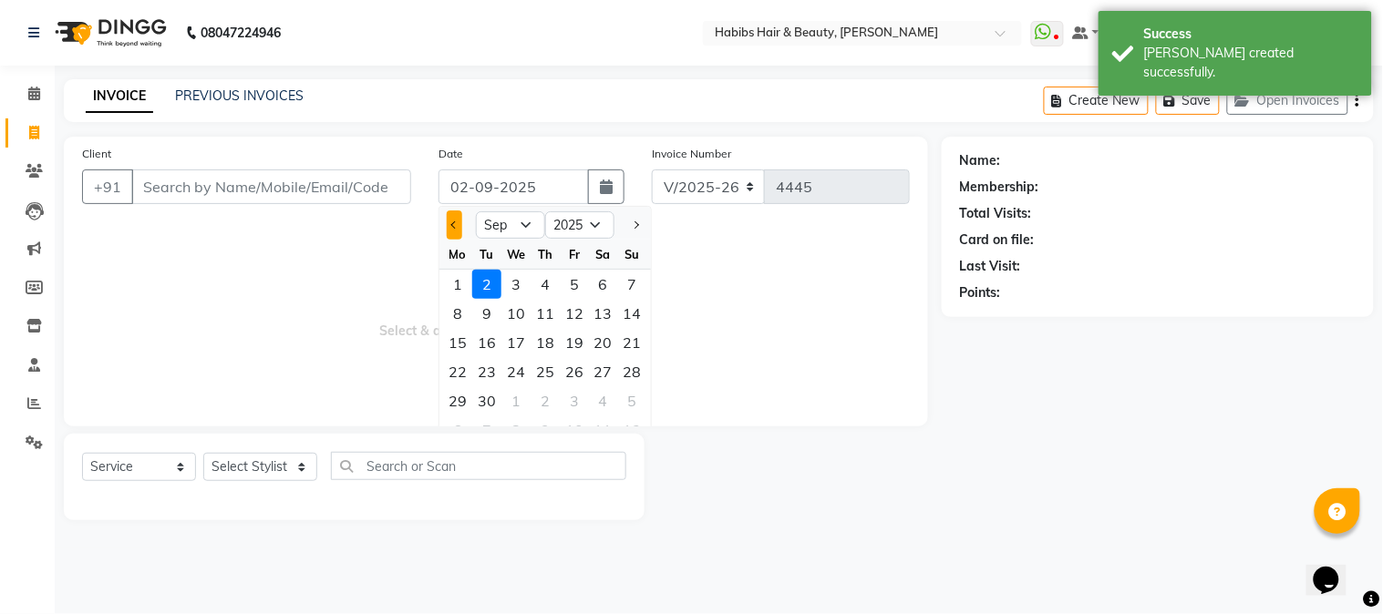
click at [456, 213] on button "Previous month" at bounding box center [454, 225] width 15 height 29
select select "8"
click at [489, 402] on div "26" at bounding box center [486, 401] width 29 height 29
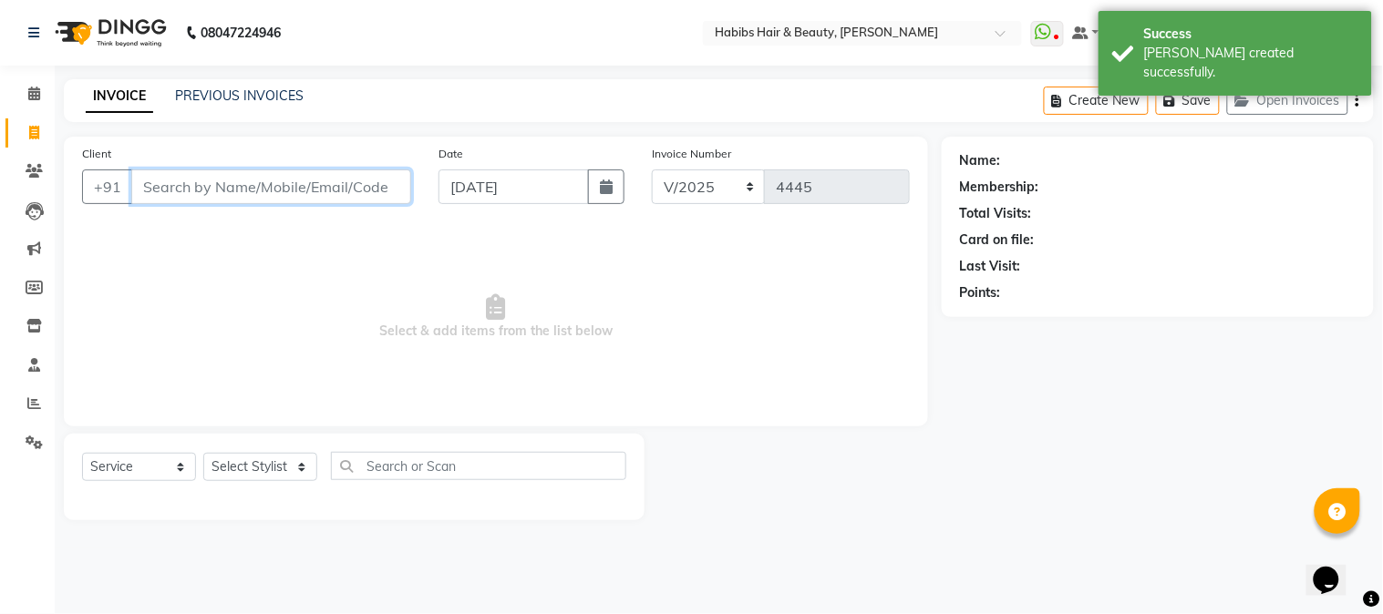
click at [293, 183] on input "Client" at bounding box center [271, 187] width 280 height 35
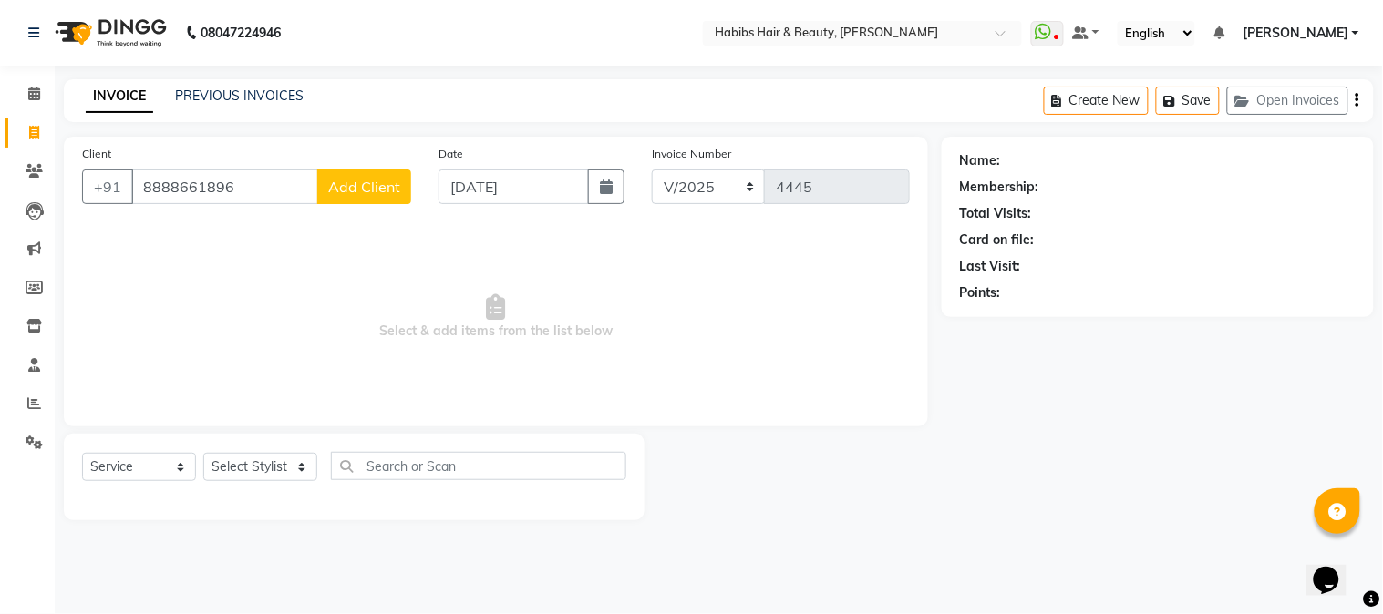
click at [377, 199] on button "Add Client" at bounding box center [364, 187] width 94 height 35
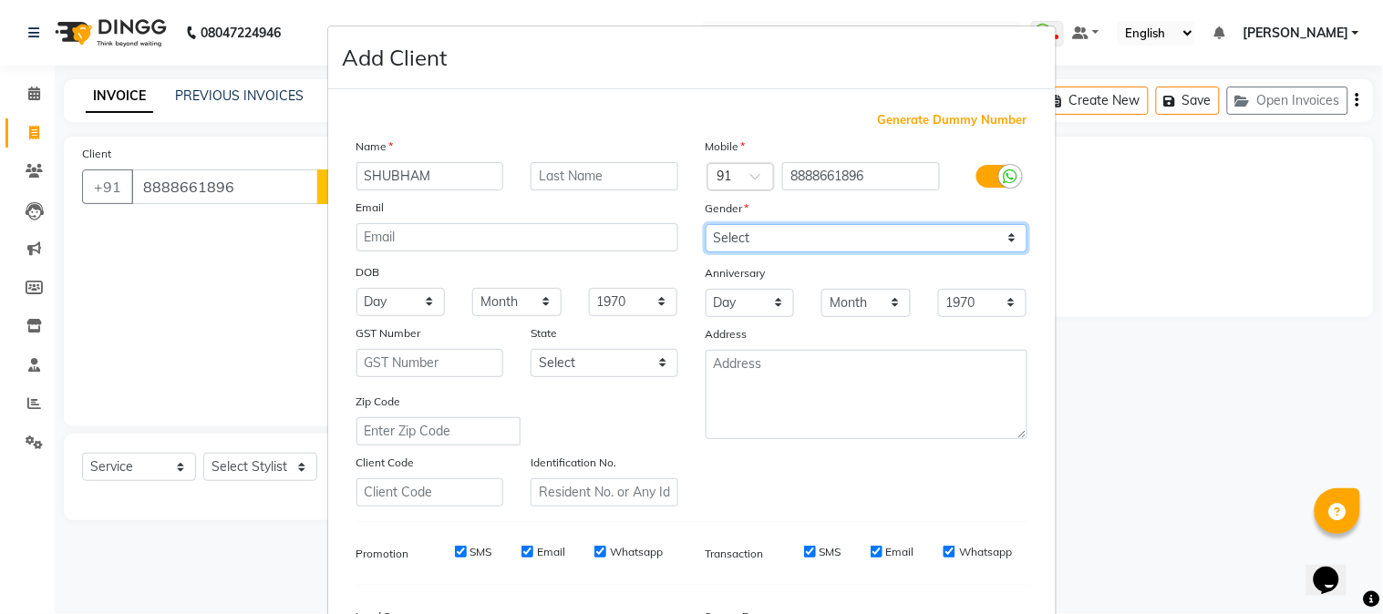
click at [825, 243] on select "Select [DEMOGRAPHIC_DATA] [DEMOGRAPHIC_DATA] Other Prefer Not To Say" at bounding box center [867, 238] width 322 height 28
click at [706, 224] on select "Select [DEMOGRAPHIC_DATA] [DEMOGRAPHIC_DATA] Other Prefer Not To Say" at bounding box center [867, 238] width 322 height 28
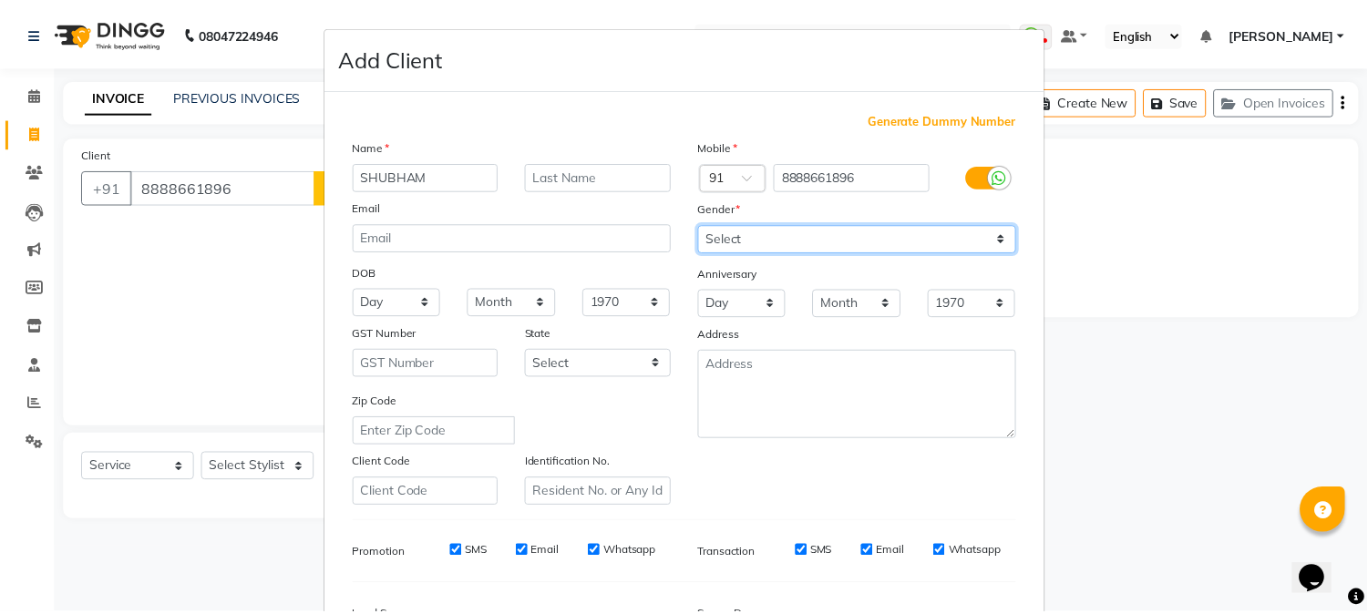
scroll to position [228, 0]
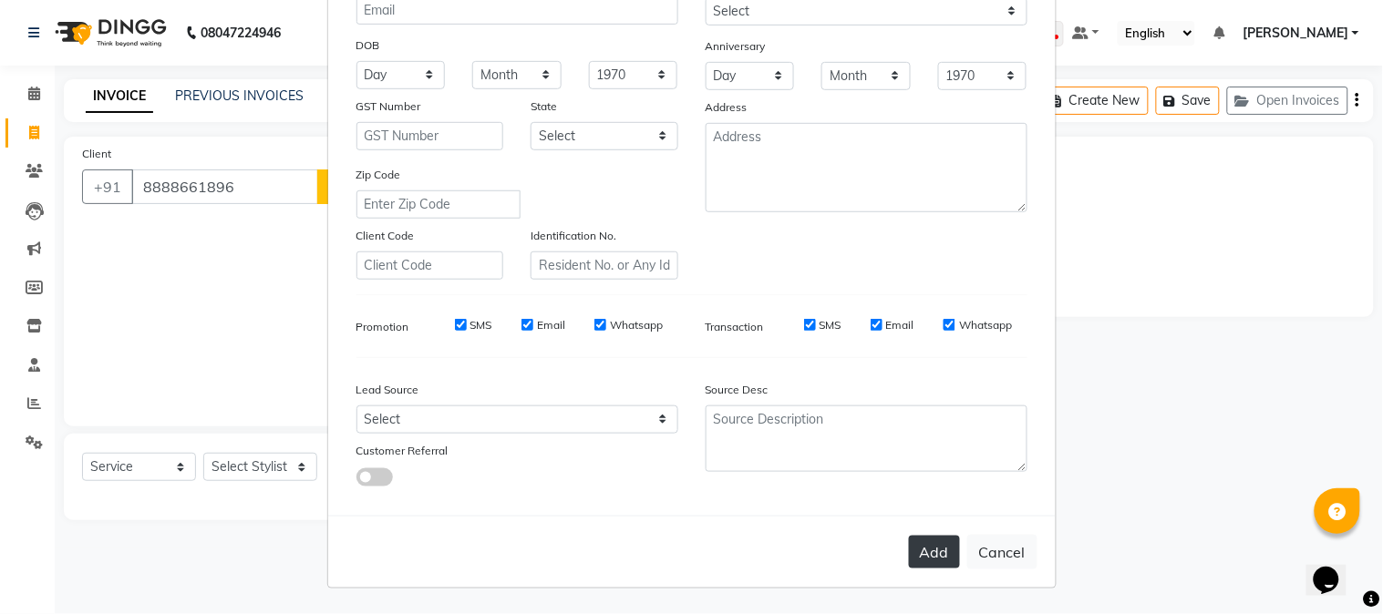
click at [937, 536] on button "Add" at bounding box center [934, 552] width 51 height 33
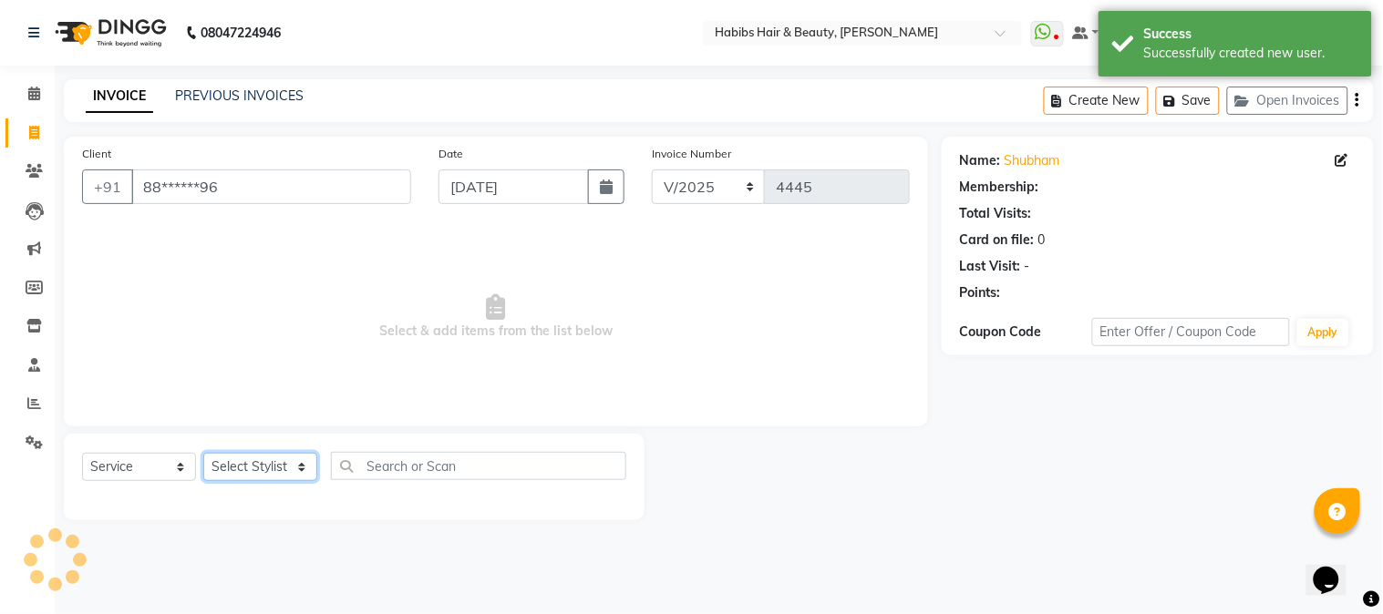
click at [280, 470] on select "Select Stylist Admin Akshay [PERSON_NAME] [PERSON_NAME] [PERSON_NAME] [PERSON_N…" at bounding box center [260, 467] width 114 height 28
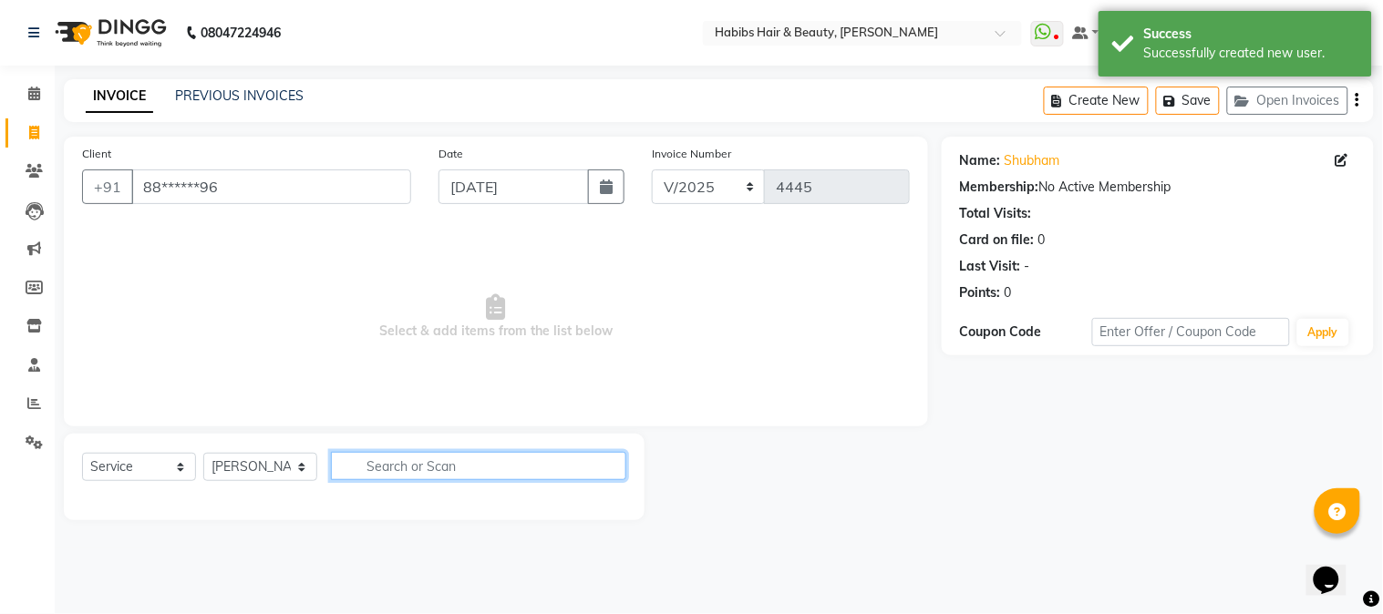
click at [377, 463] on input "text" at bounding box center [478, 466] width 295 height 28
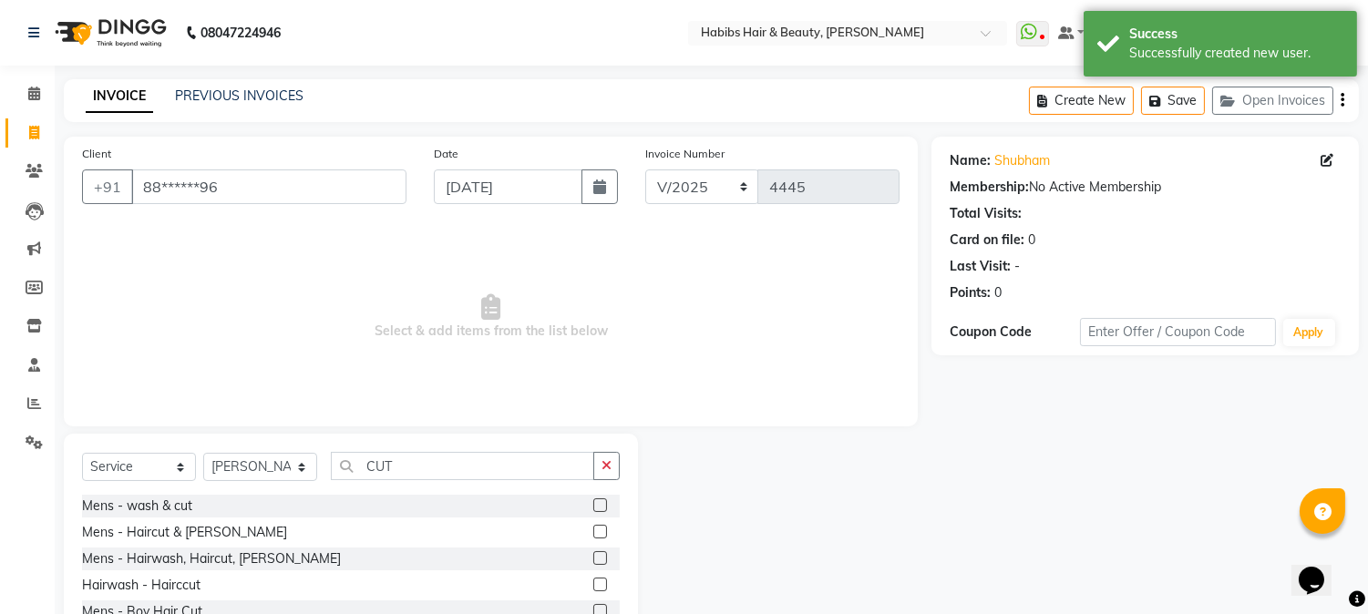
click at [593, 534] on label at bounding box center [600, 532] width 14 height 14
click at [593, 534] on input "checkbox" at bounding box center [599, 533] width 12 height 12
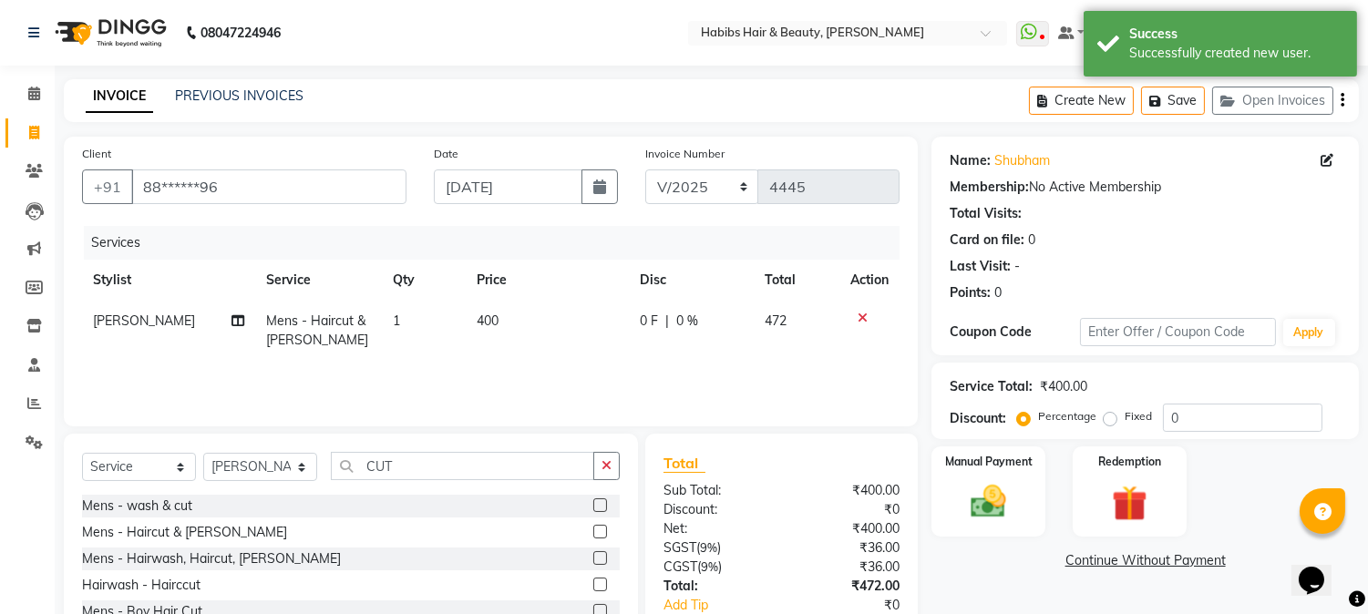
click at [481, 315] on span "400" at bounding box center [488, 321] width 22 height 16
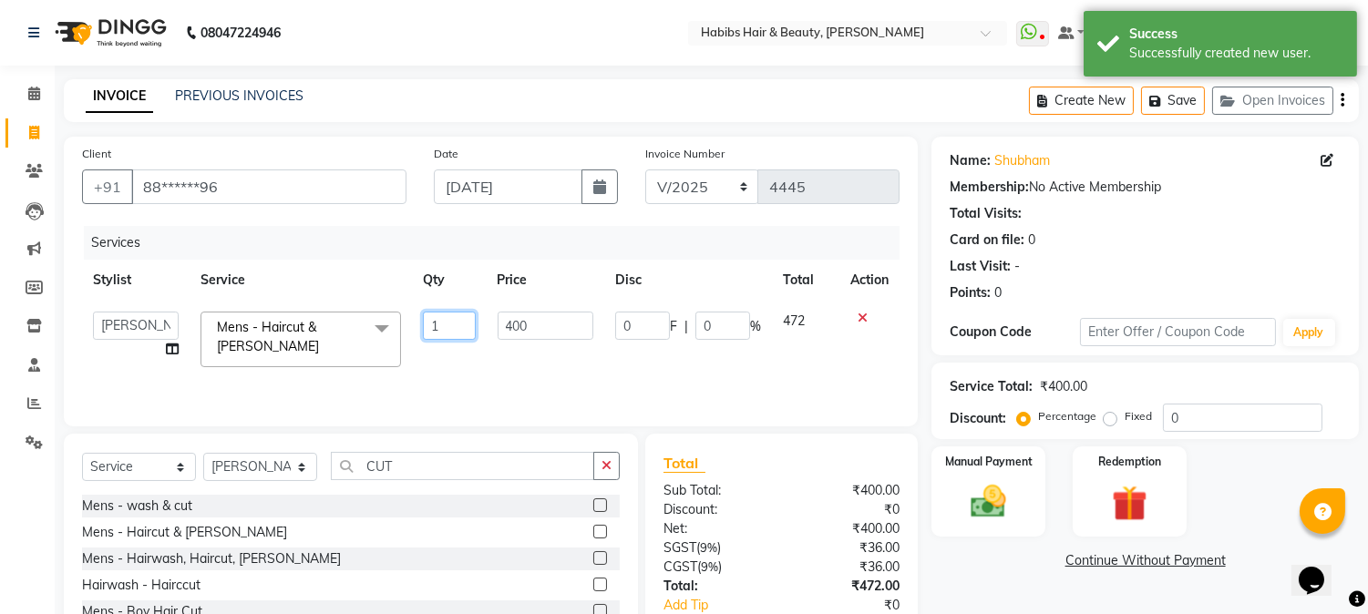
drag, startPoint x: 481, startPoint y: 315, endPoint x: 511, endPoint y: 324, distance: 30.3
click at [511, 324] on tr "Admin Akshay [PERSON_NAME] [PERSON_NAME] [PERSON_NAME] [PERSON_NAME][DATE] [PER…" at bounding box center [491, 339] width 818 height 77
click at [511, 324] on td "400" at bounding box center [546, 339] width 118 height 77
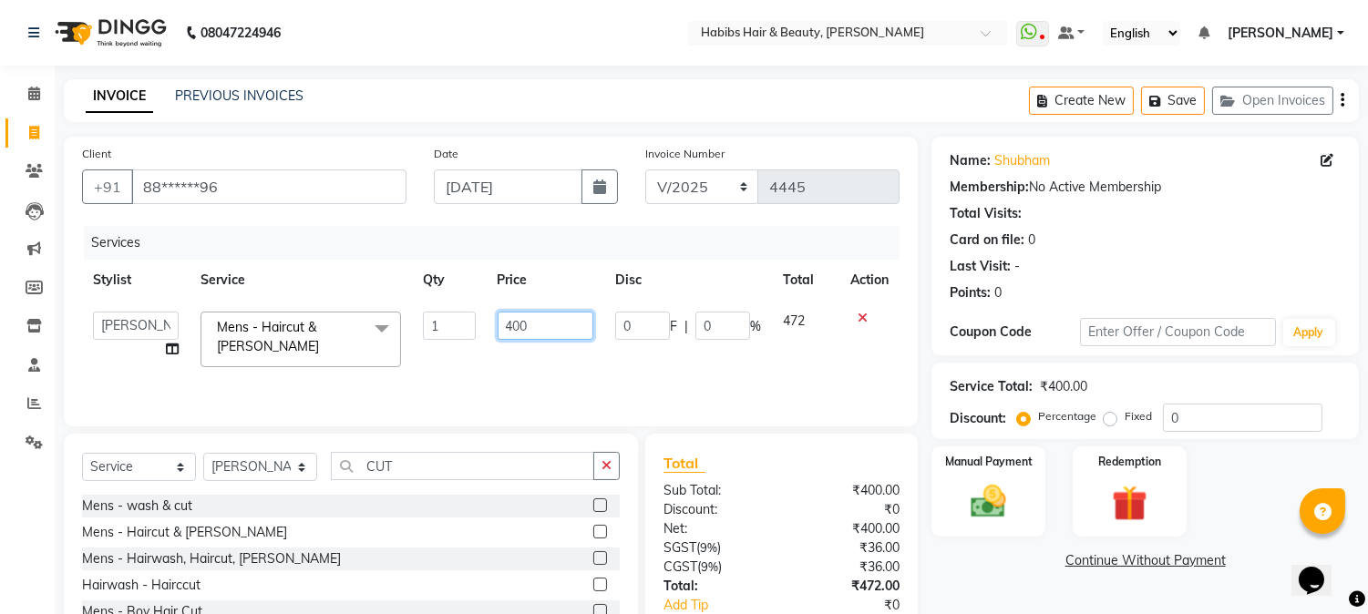
click at [511, 324] on input "400" at bounding box center [546, 326] width 96 height 28
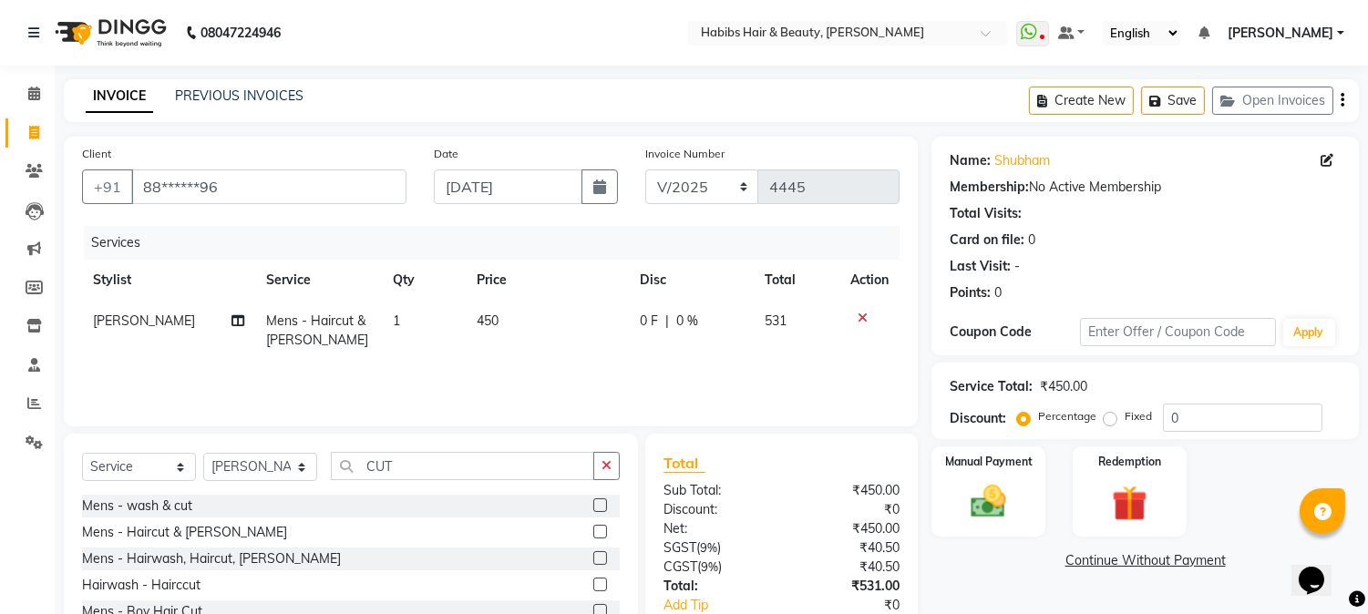
click at [563, 279] on th "Price" at bounding box center [547, 280] width 163 height 41
click at [1344, 100] on icon "button" at bounding box center [1343, 100] width 4 height 1
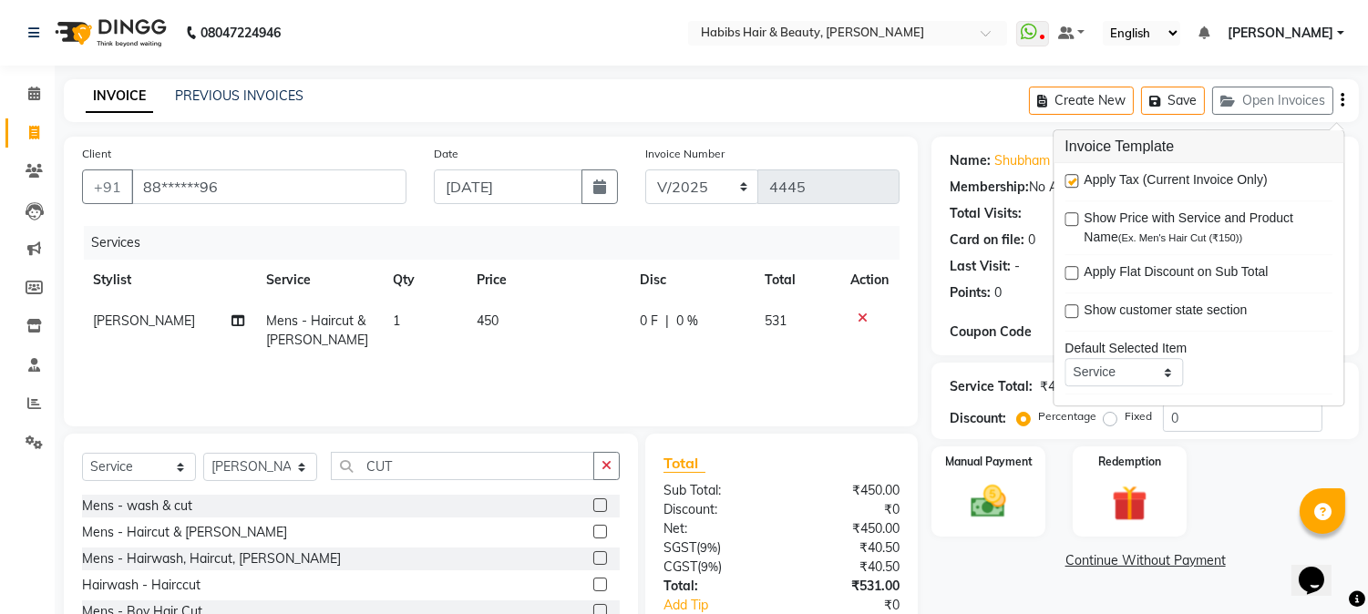
click at [1071, 180] on label at bounding box center [1072, 181] width 14 height 14
click at [1071, 180] on input "checkbox" at bounding box center [1071, 182] width 12 height 12
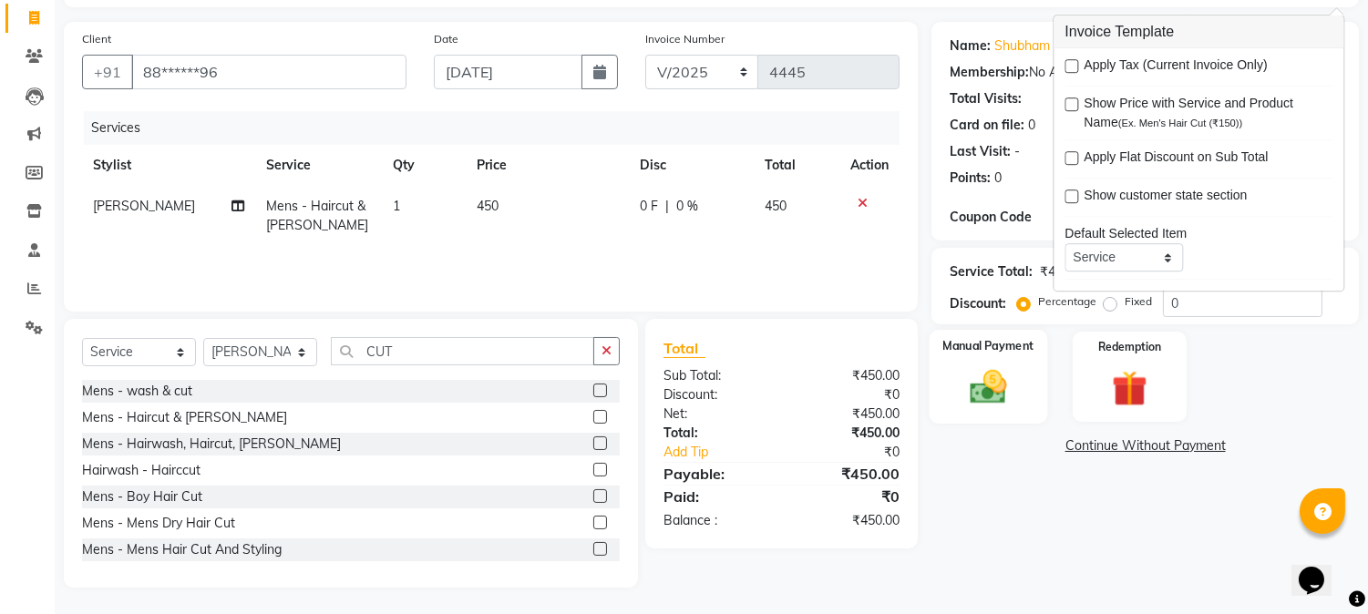
click at [986, 388] on img at bounding box center [989, 387] width 60 height 43
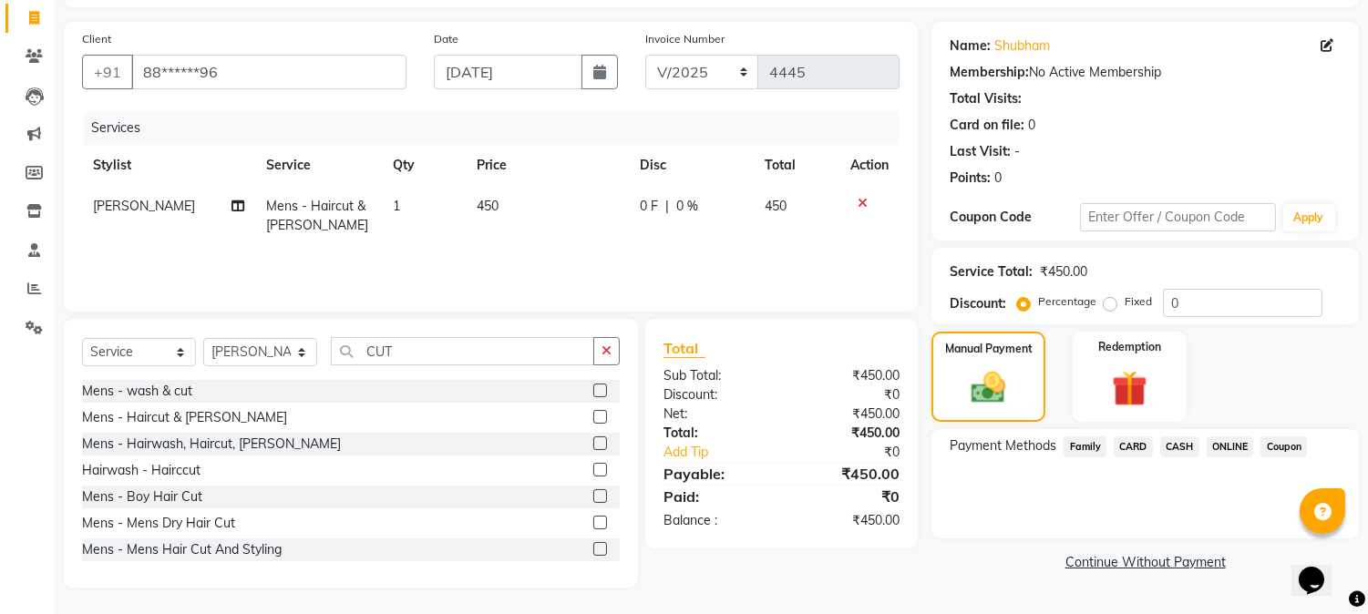
click at [1220, 439] on span "ONLINE" at bounding box center [1230, 447] width 47 height 21
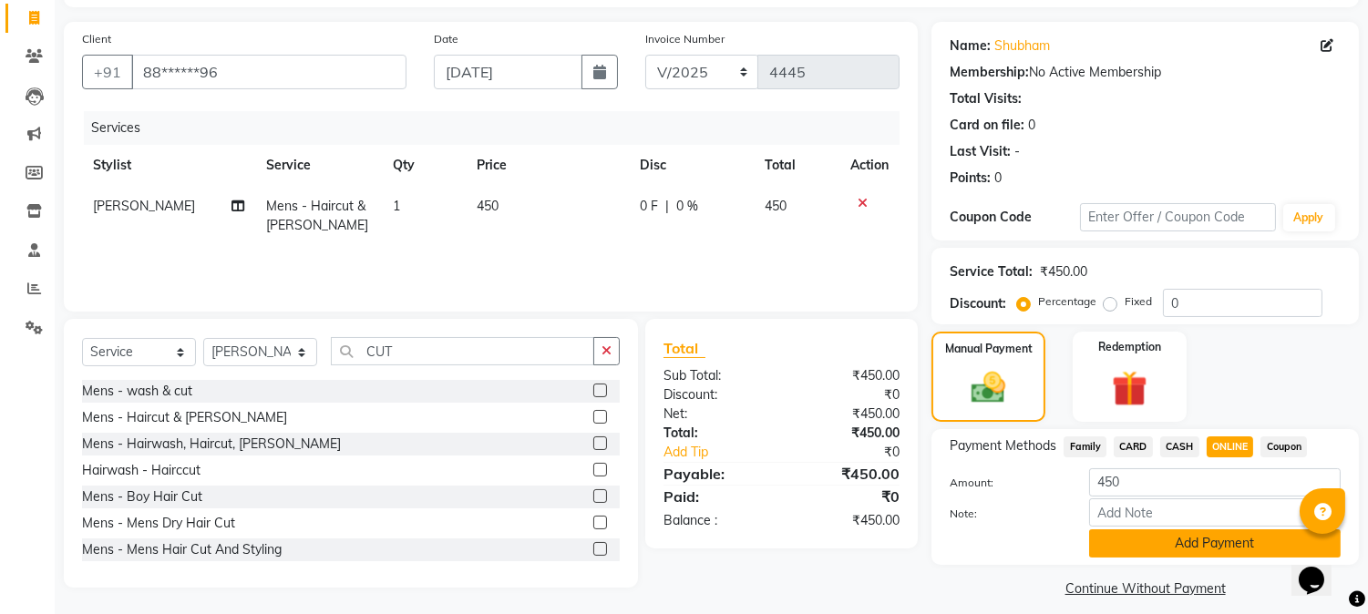
click at [1182, 542] on button "Add Payment" at bounding box center [1215, 544] width 252 height 28
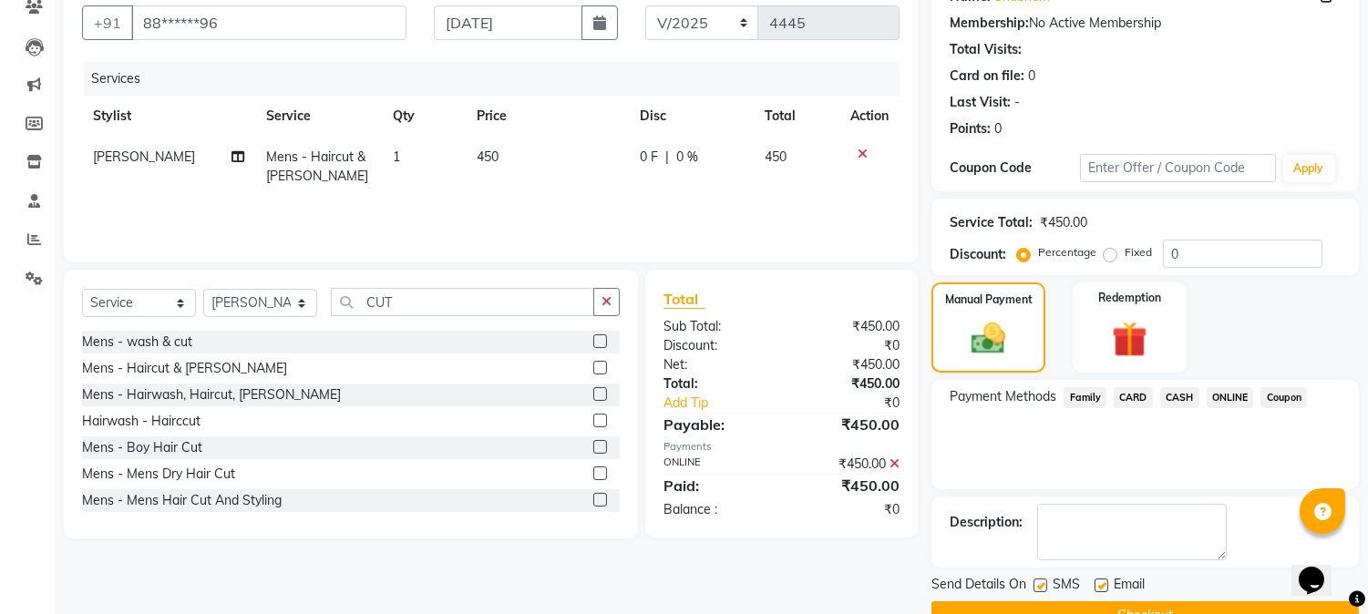
scroll to position [205, 0]
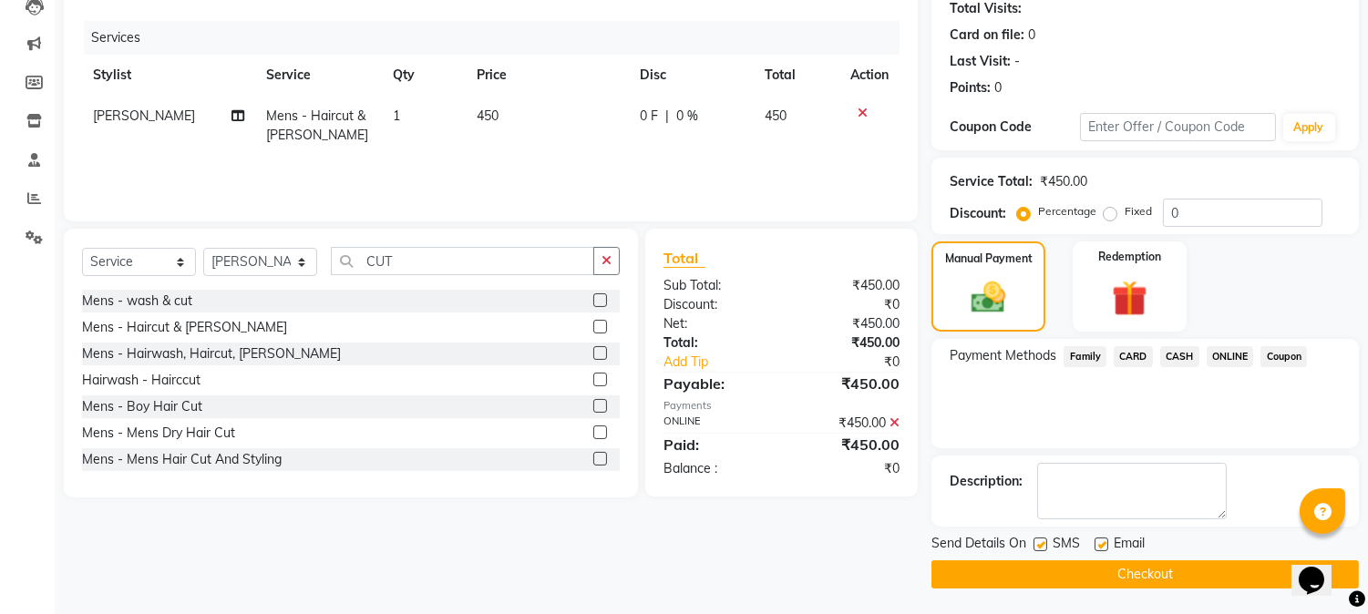
click at [1144, 574] on button "Checkout" at bounding box center [1146, 575] width 428 height 28
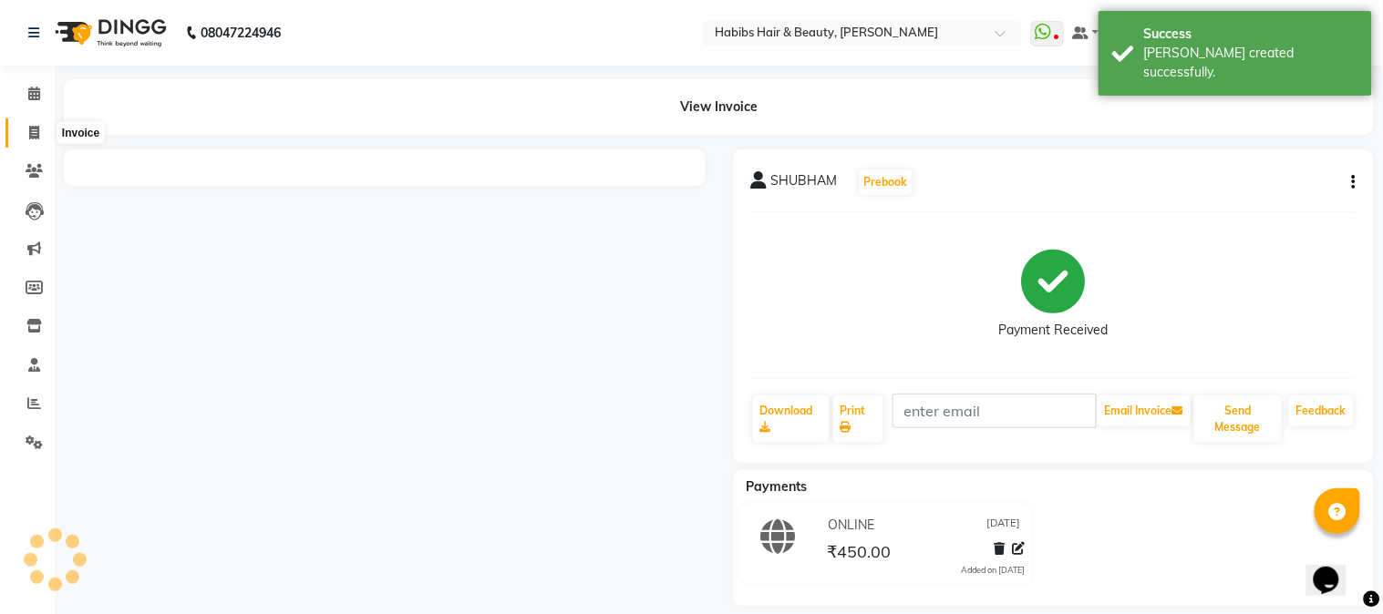
click at [32, 137] on icon at bounding box center [34, 133] width 10 height 14
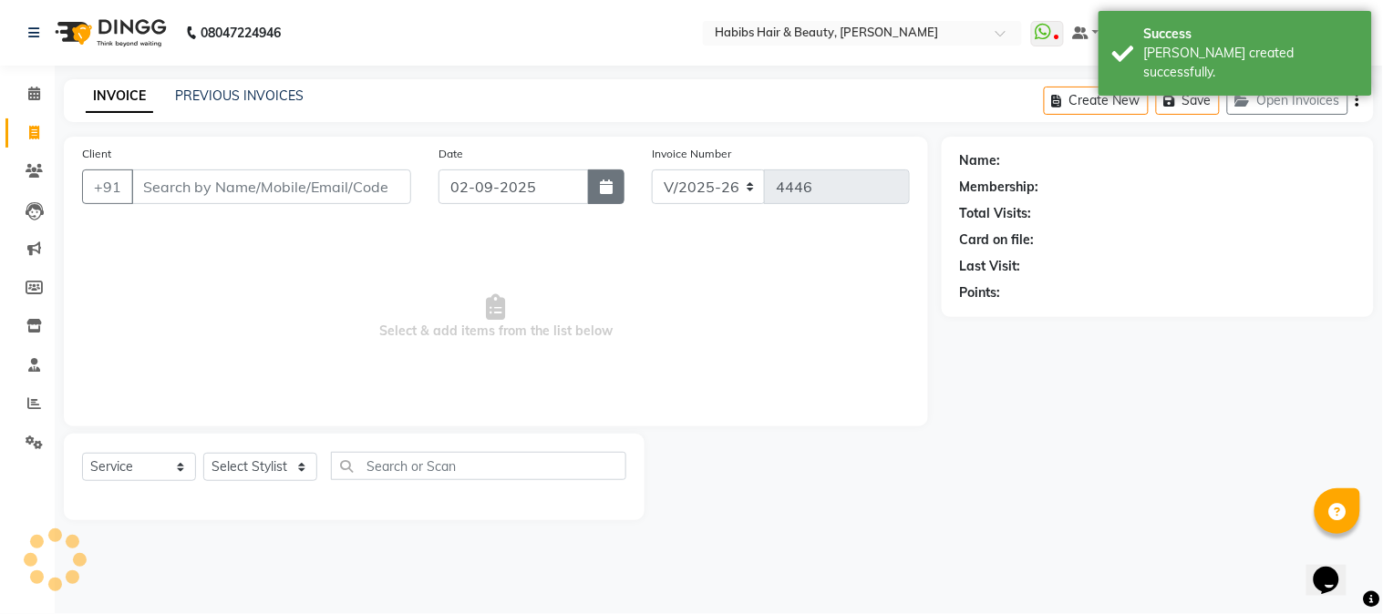
click at [613, 181] on icon "button" at bounding box center [606, 187] width 13 height 15
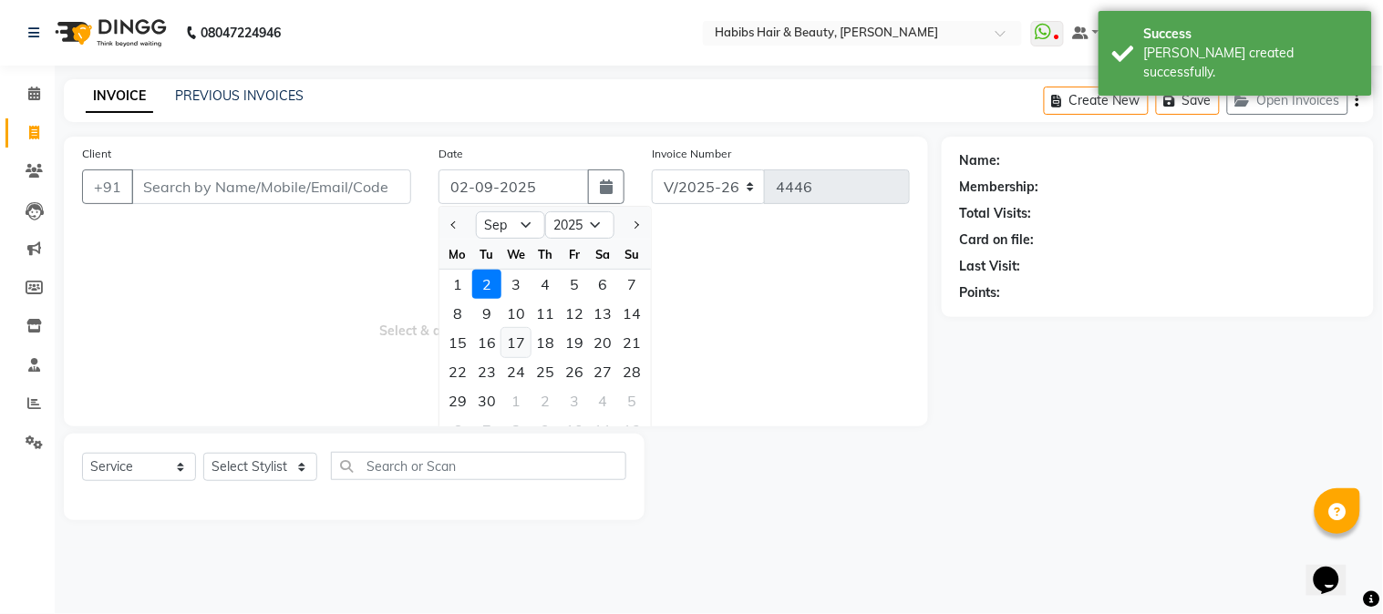
drag, startPoint x: 459, startPoint y: 231, endPoint x: 527, endPoint y: 344, distance: 131.6
click at [527, 344] on ngb-datepicker "Jan Feb Mar Apr May Jun [DATE] Aug Sep Oct Nov [DATE] 2016 2017 2018 2019 2020 …" at bounding box center [545, 327] width 213 height 243
click at [459, 226] on button "Previous month" at bounding box center [454, 225] width 15 height 29
click at [490, 395] on div "26" at bounding box center [486, 401] width 29 height 29
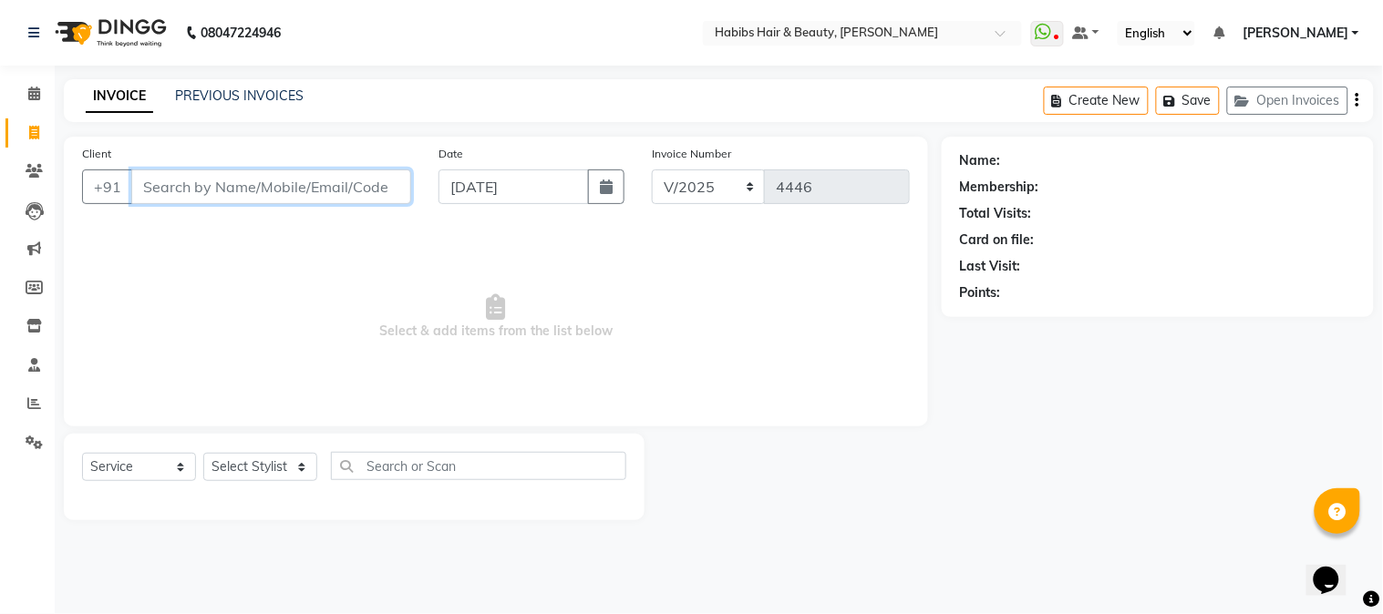
click at [269, 193] on input "Client" at bounding box center [271, 187] width 280 height 35
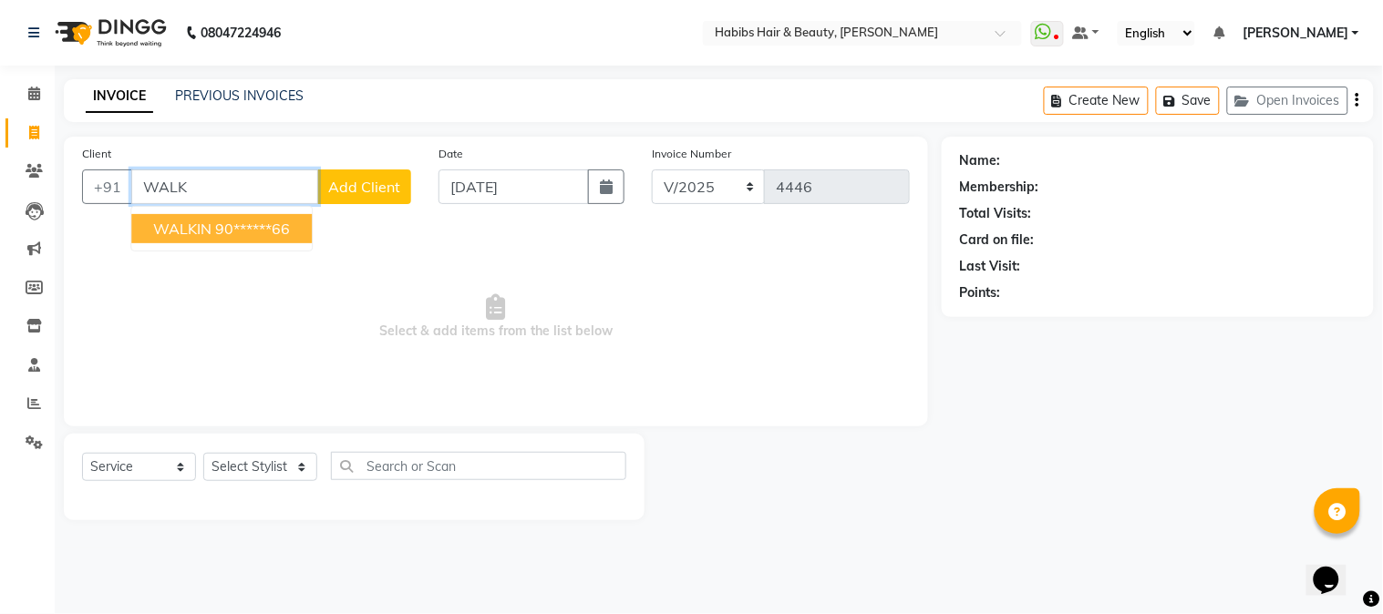
click at [257, 220] on ngb-highlight "90******66" at bounding box center [252, 229] width 75 height 18
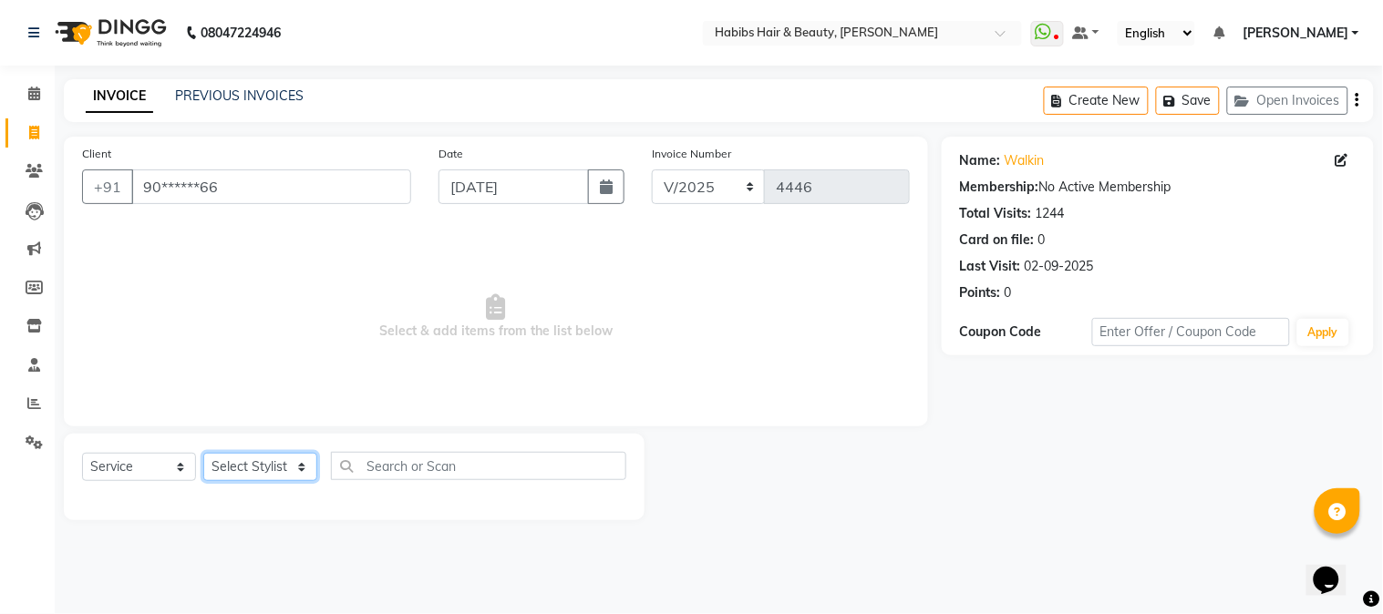
click at [266, 471] on select "Select Stylist Admin Akshay [PERSON_NAME] [PERSON_NAME] [PERSON_NAME] [PERSON_N…" at bounding box center [260, 467] width 114 height 28
click at [203, 454] on select "Select Stylist Admin Akshay [PERSON_NAME] [PERSON_NAME] [PERSON_NAME] [PERSON_N…" at bounding box center [260, 467] width 114 height 28
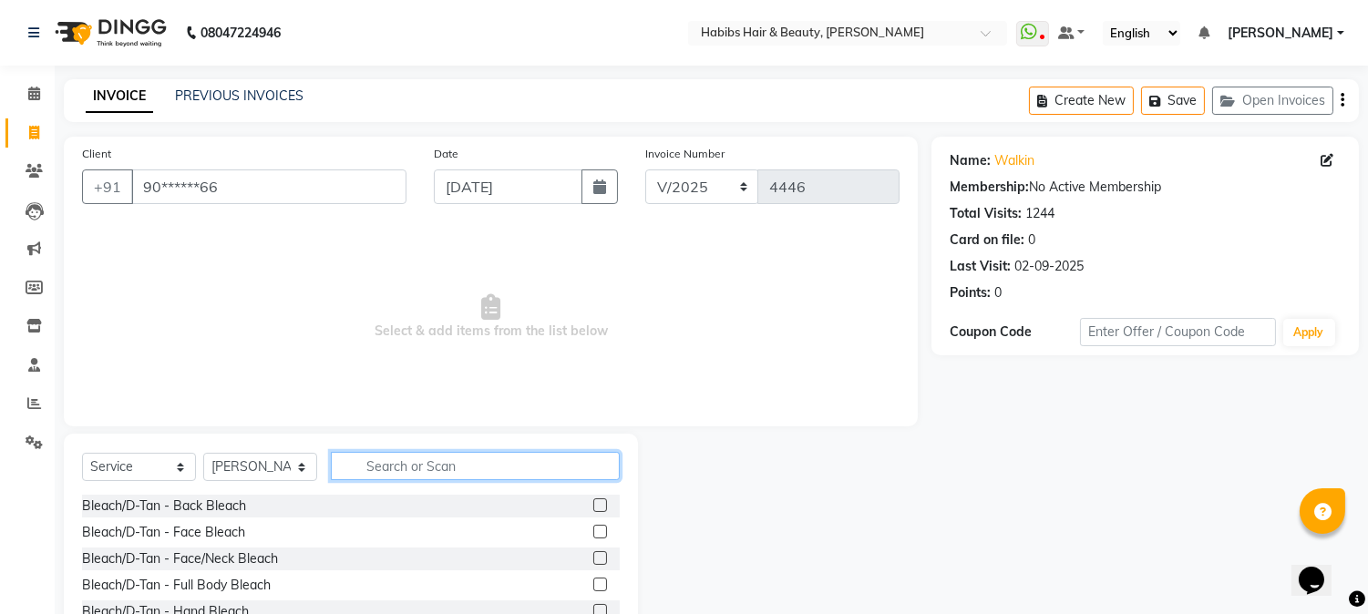
click at [407, 463] on input "text" at bounding box center [475, 466] width 289 height 28
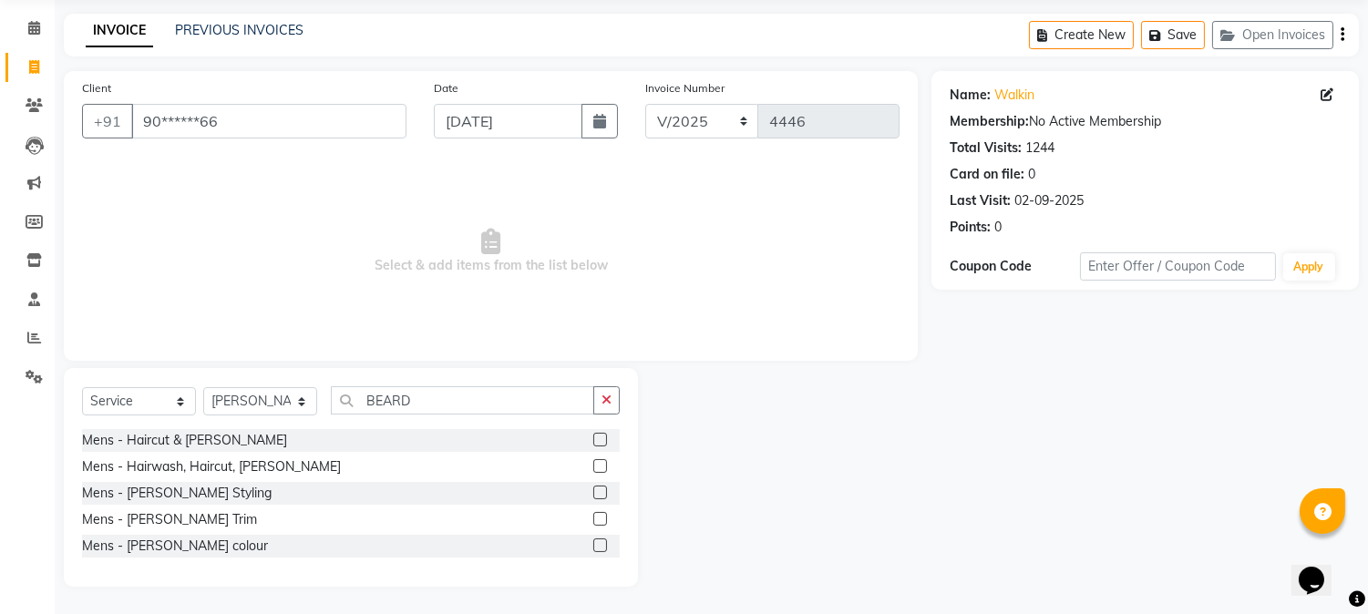
click at [599, 517] on label at bounding box center [600, 519] width 14 height 14
click at [599, 517] on input "checkbox" at bounding box center [599, 520] width 12 height 12
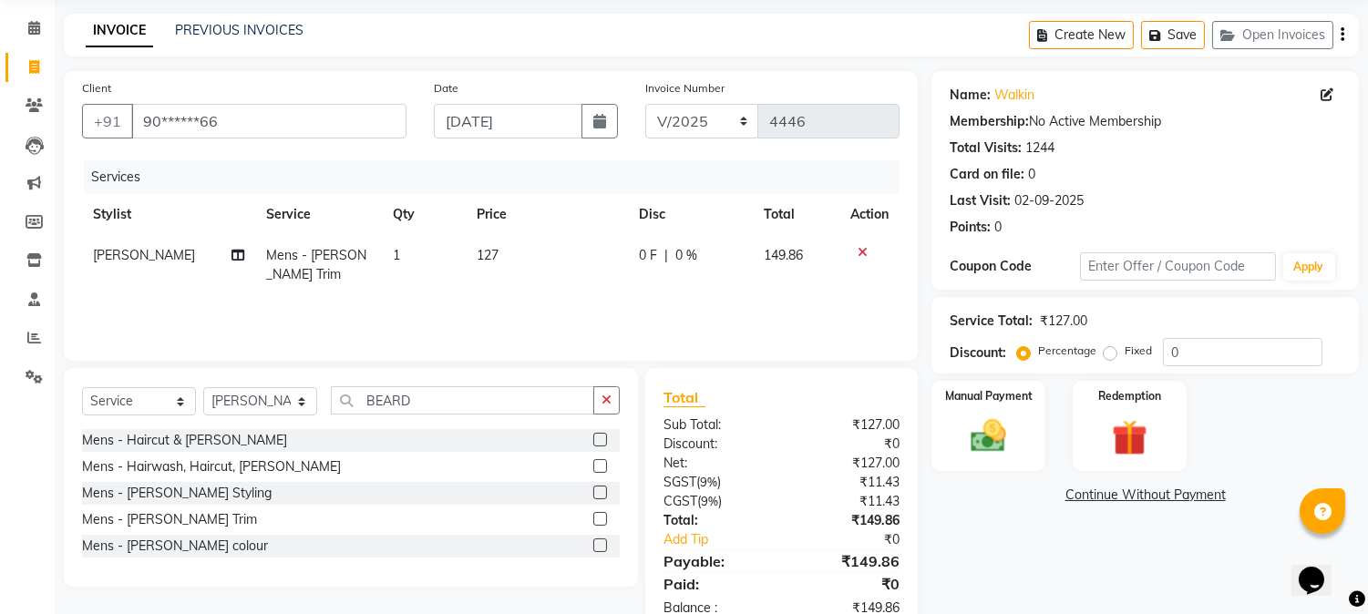
click at [490, 249] on span "127" at bounding box center [488, 255] width 22 height 16
click at [490, 249] on td "127" at bounding box center [547, 265] width 162 height 60
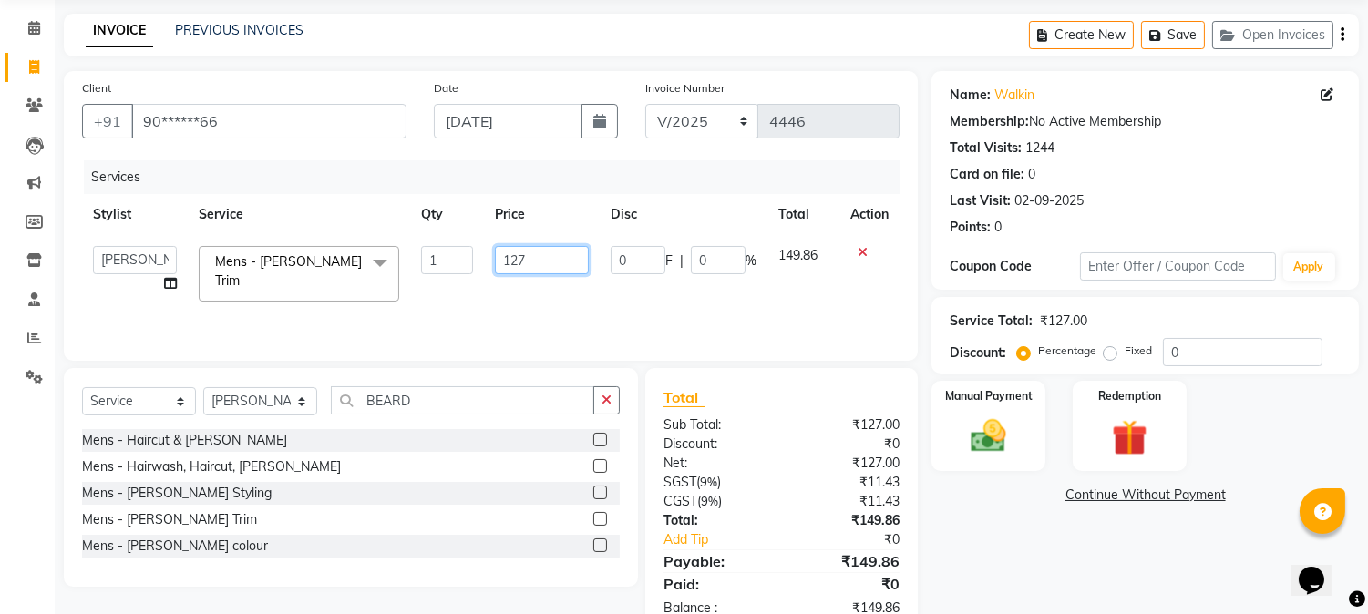
click at [517, 257] on input "127" at bounding box center [542, 260] width 94 height 28
click at [565, 204] on th "Price" at bounding box center [542, 214] width 116 height 41
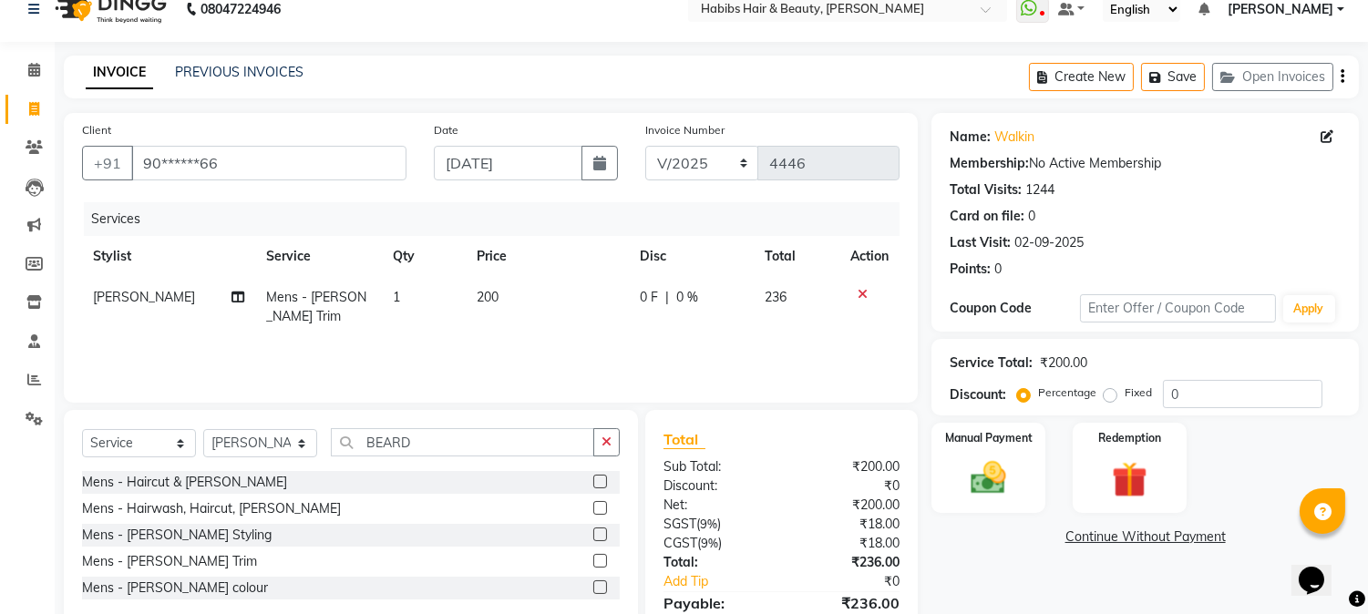
scroll to position [0, 0]
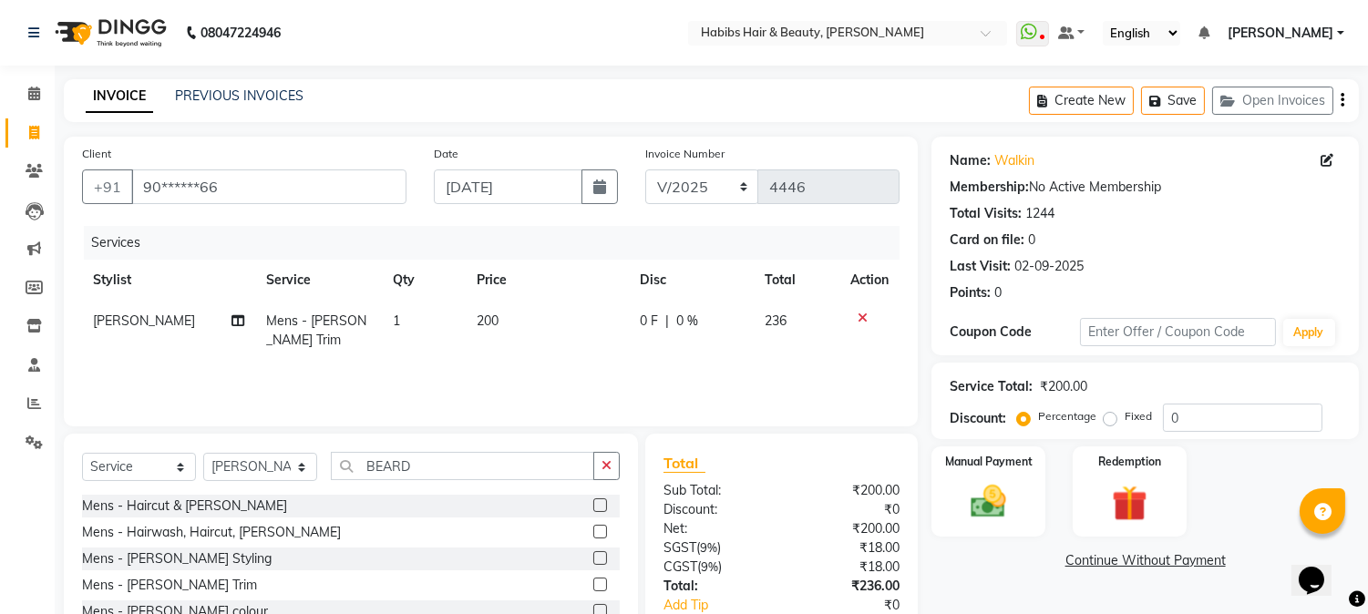
click at [1342, 100] on icon "button" at bounding box center [1343, 100] width 4 height 1
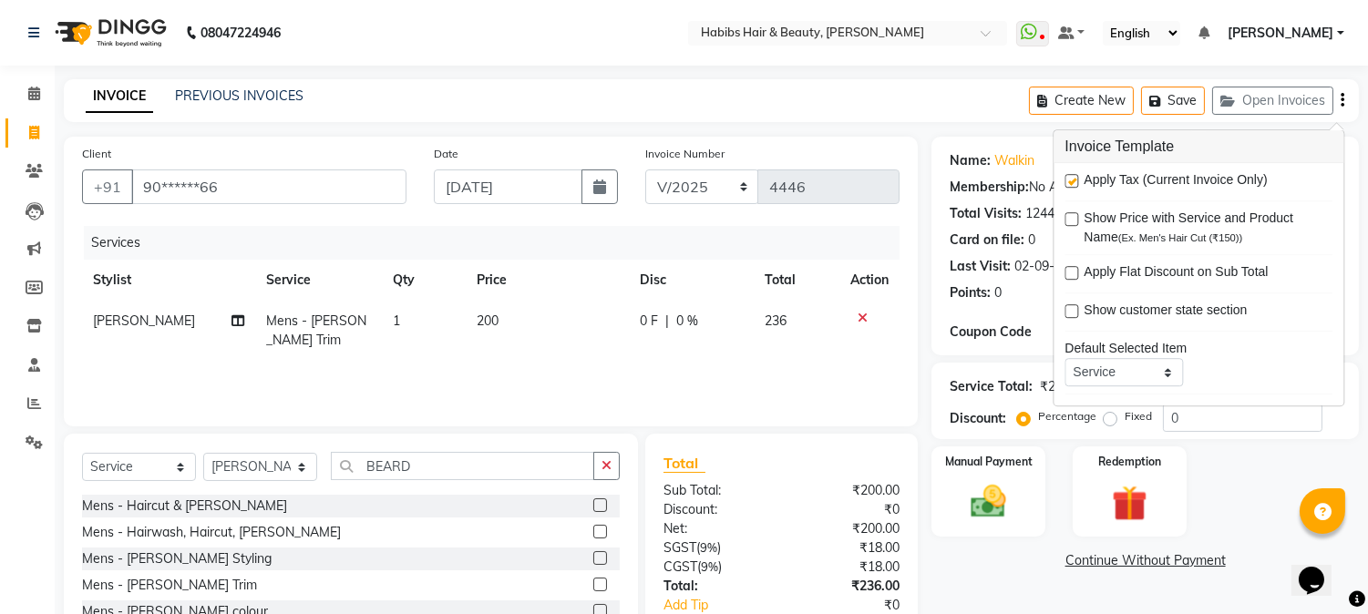
click at [1073, 179] on label at bounding box center [1072, 181] width 14 height 14
click at [1073, 179] on input "checkbox" at bounding box center [1071, 182] width 12 height 12
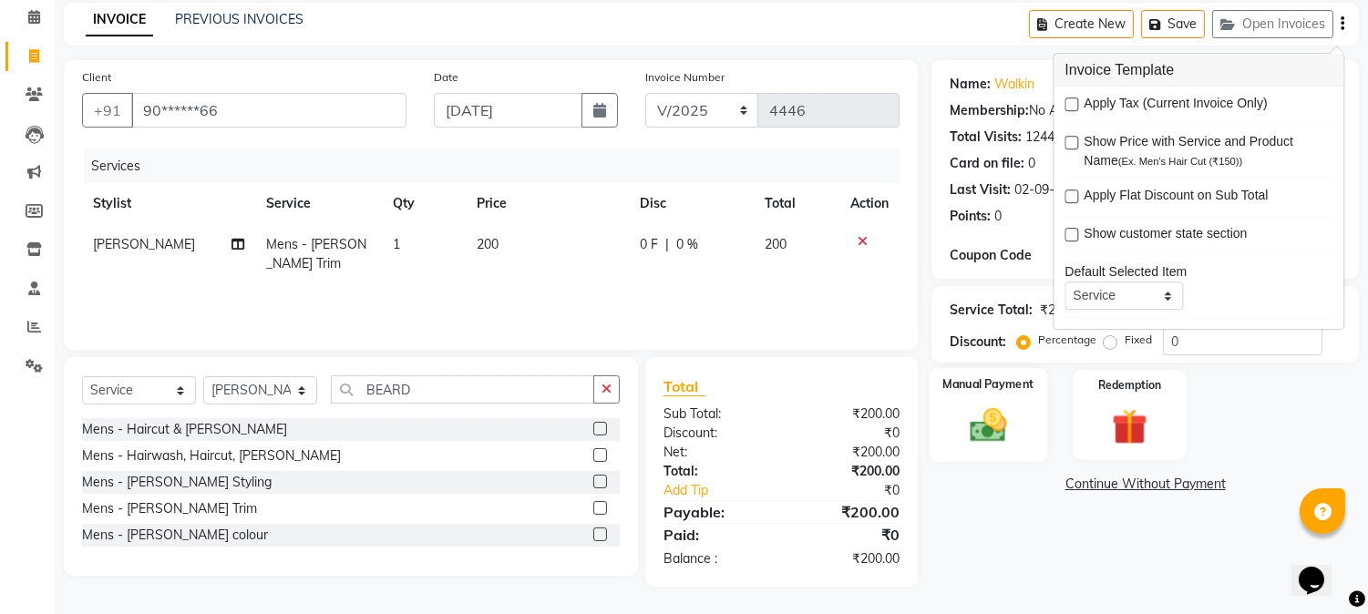
click at [986, 412] on img at bounding box center [989, 426] width 60 height 43
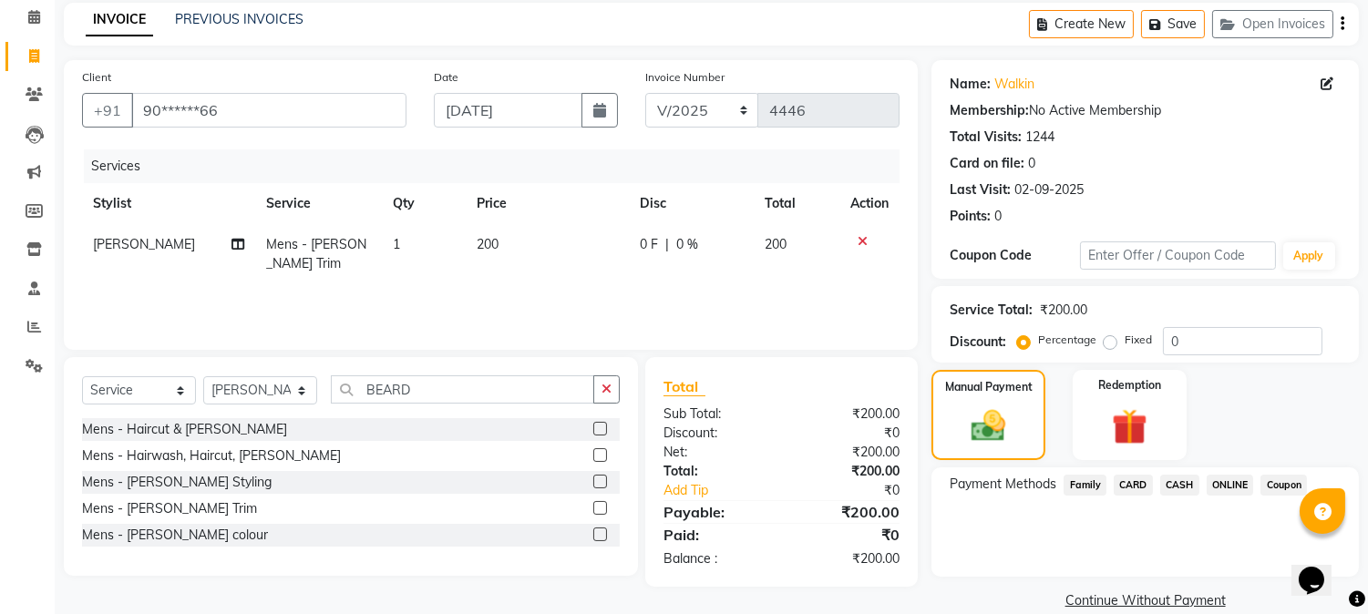
click at [1177, 488] on span "CASH" at bounding box center [1180, 485] width 39 height 21
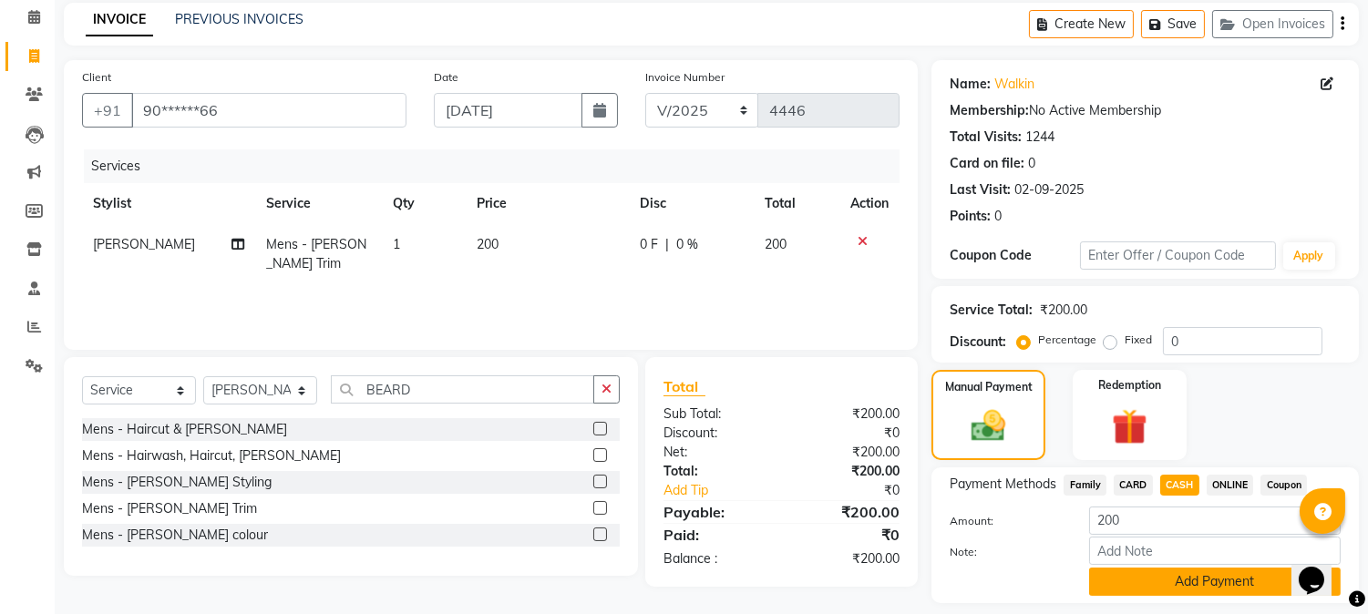
click at [1151, 570] on button "Add Payment" at bounding box center [1215, 582] width 252 height 28
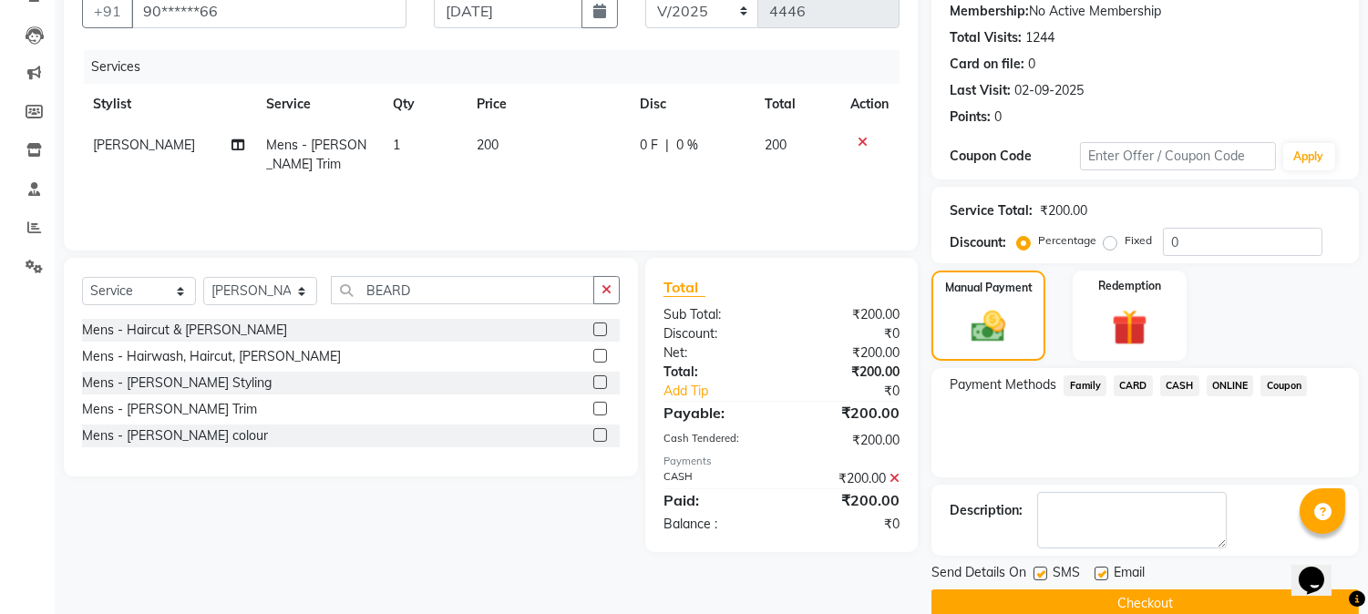
scroll to position [205, 0]
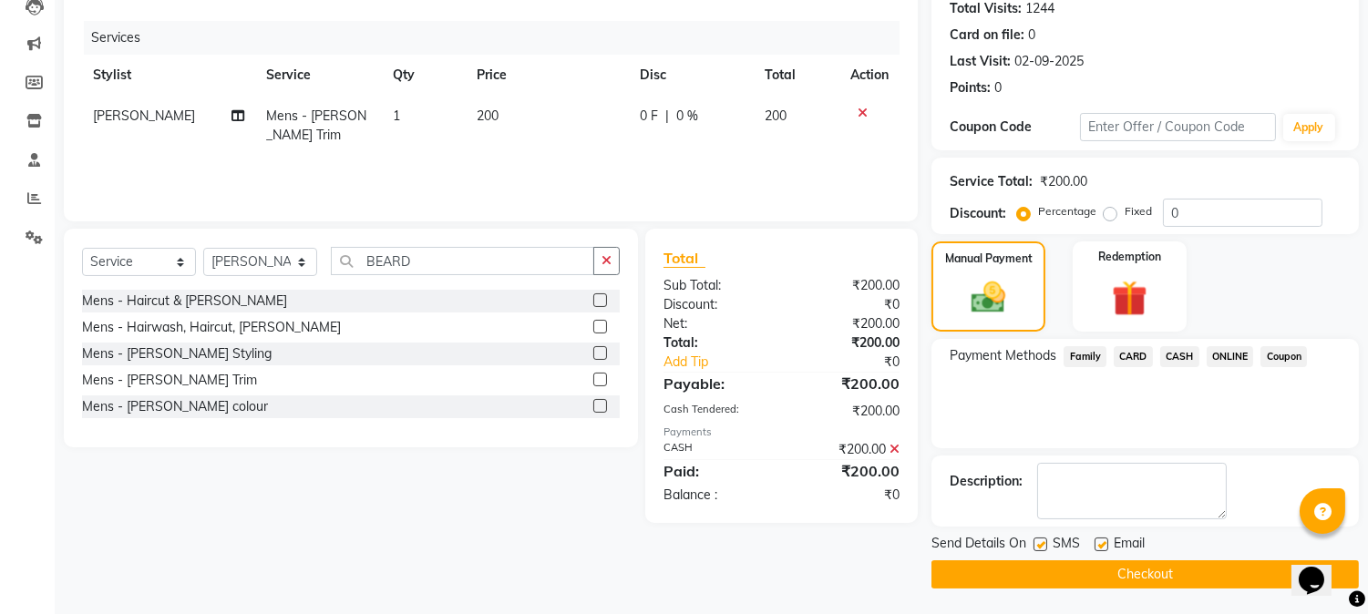
click at [1147, 575] on button "Checkout" at bounding box center [1146, 575] width 428 height 28
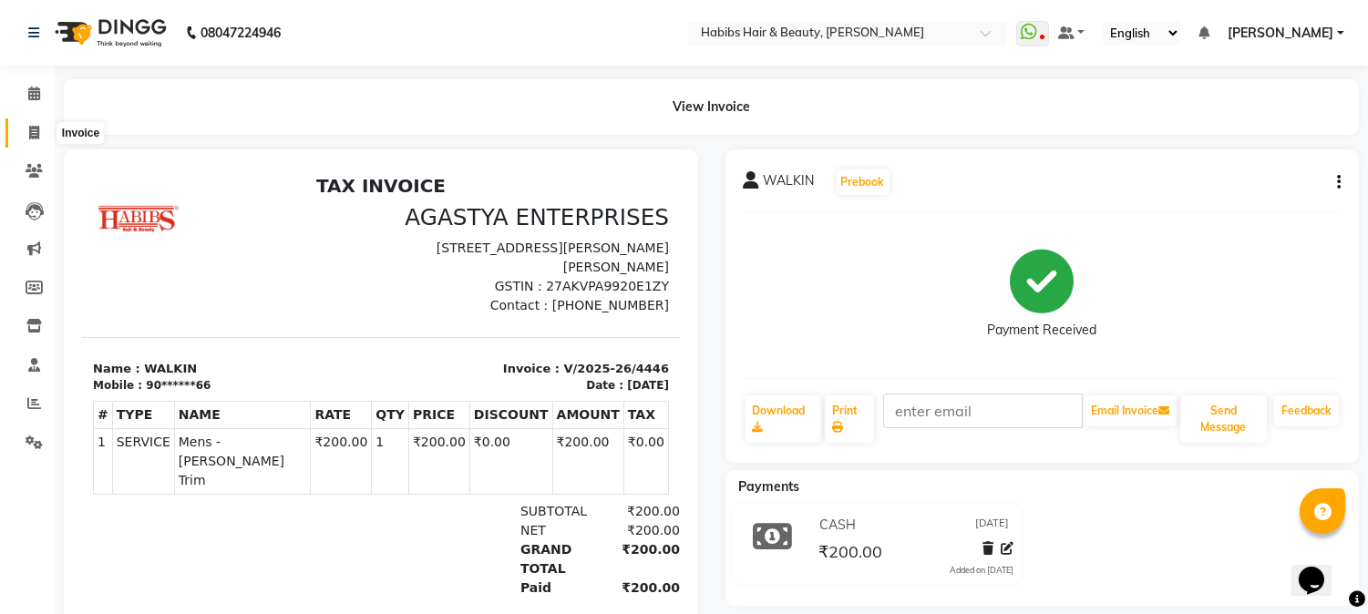
click at [40, 133] on span at bounding box center [34, 133] width 32 height 21
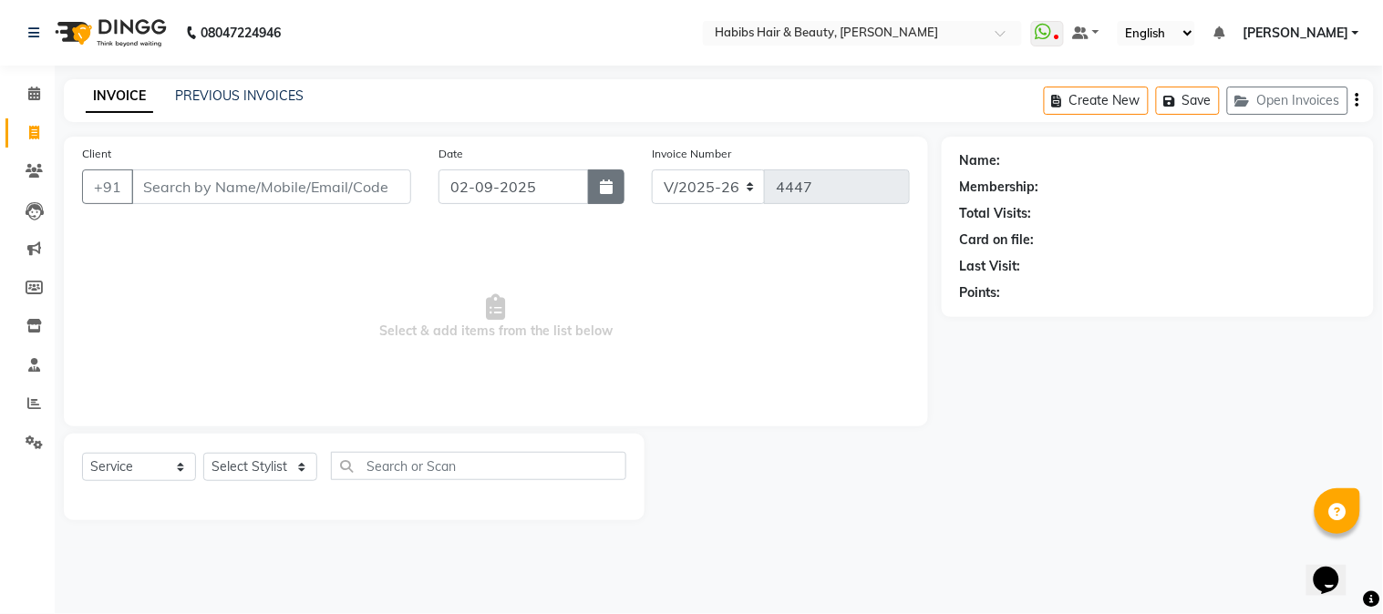
click at [602, 191] on icon "button" at bounding box center [606, 187] width 13 height 15
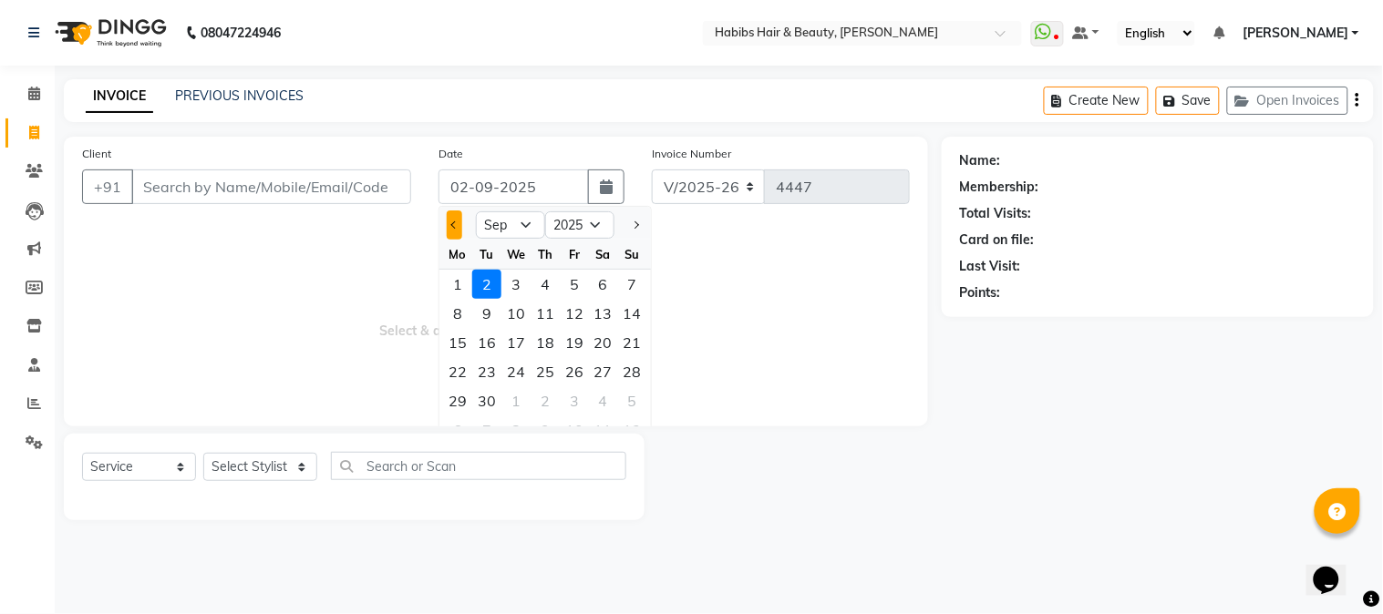
click at [453, 223] on span "Previous month" at bounding box center [454, 225] width 7 height 7
click at [485, 401] on div "26" at bounding box center [486, 401] width 29 height 29
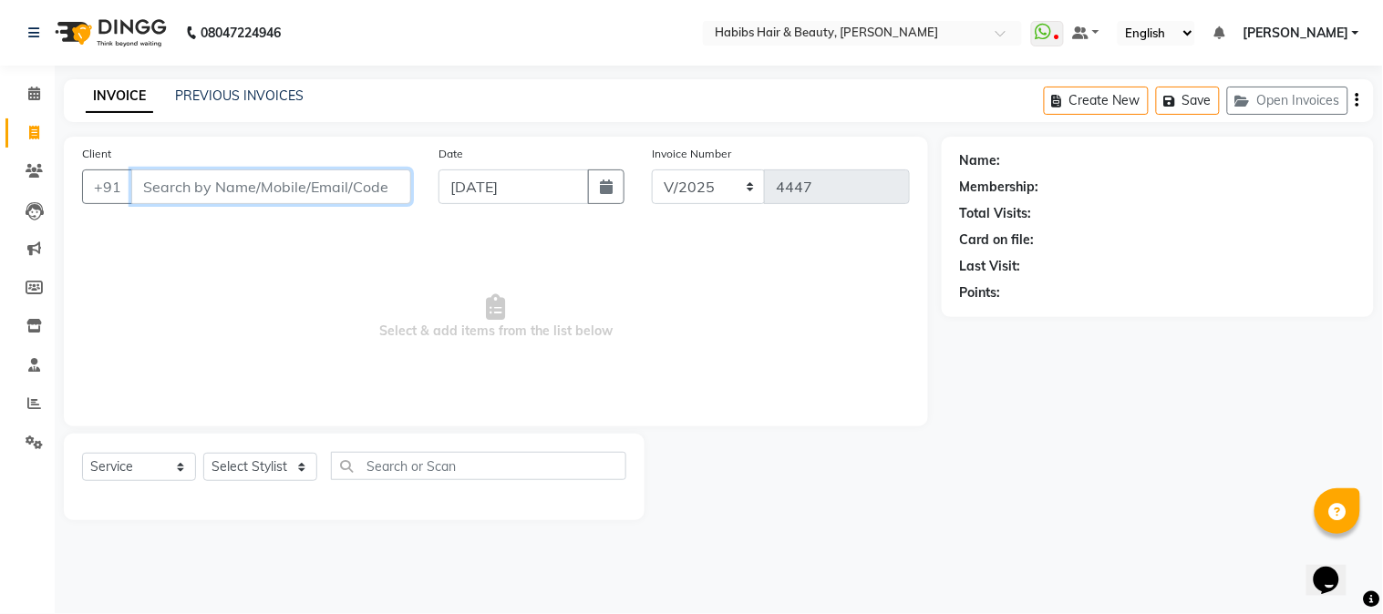
click at [244, 188] on input "Client" at bounding box center [271, 187] width 280 height 35
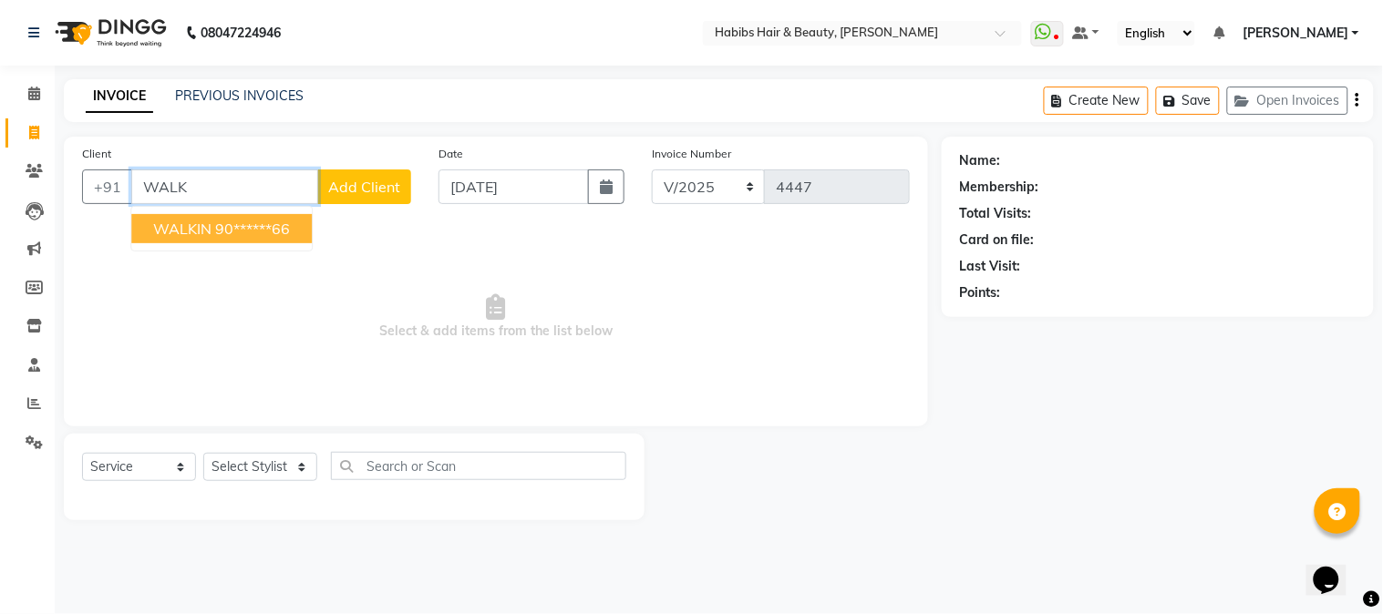
click at [251, 220] on ngb-highlight "90******66" at bounding box center [252, 229] width 75 height 18
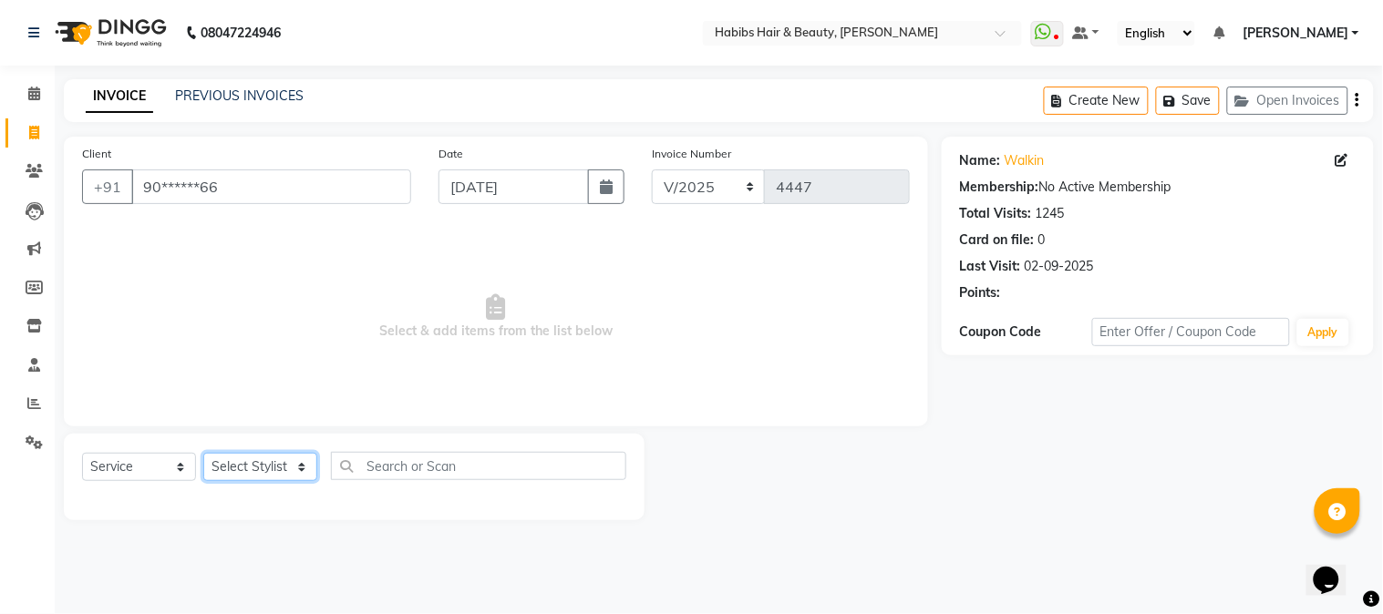
click at [259, 461] on select "Select Stylist Admin Akshay [PERSON_NAME] [PERSON_NAME] [PERSON_NAME] [PERSON_N…" at bounding box center [260, 467] width 114 height 28
click at [203, 454] on select "Select Stylist Admin Akshay [PERSON_NAME] [PERSON_NAME] [PERSON_NAME] [PERSON_N…" at bounding box center [260, 467] width 114 height 28
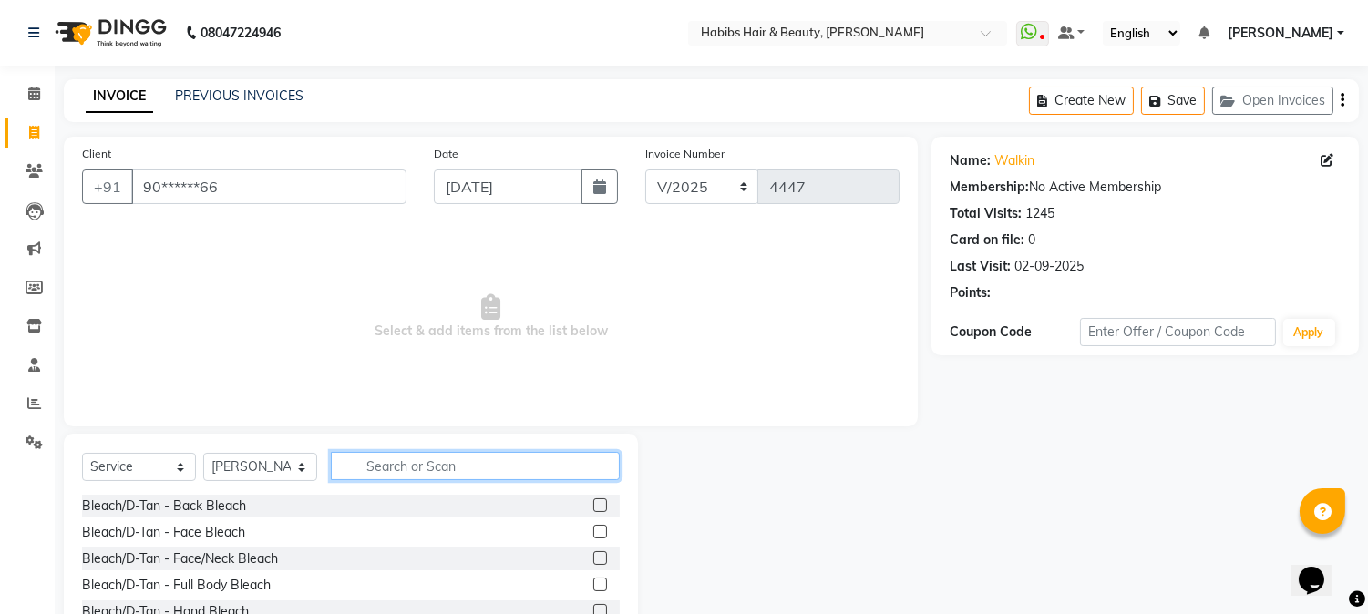
click at [367, 462] on input "text" at bounding box center [475, 466] width 289 height 28
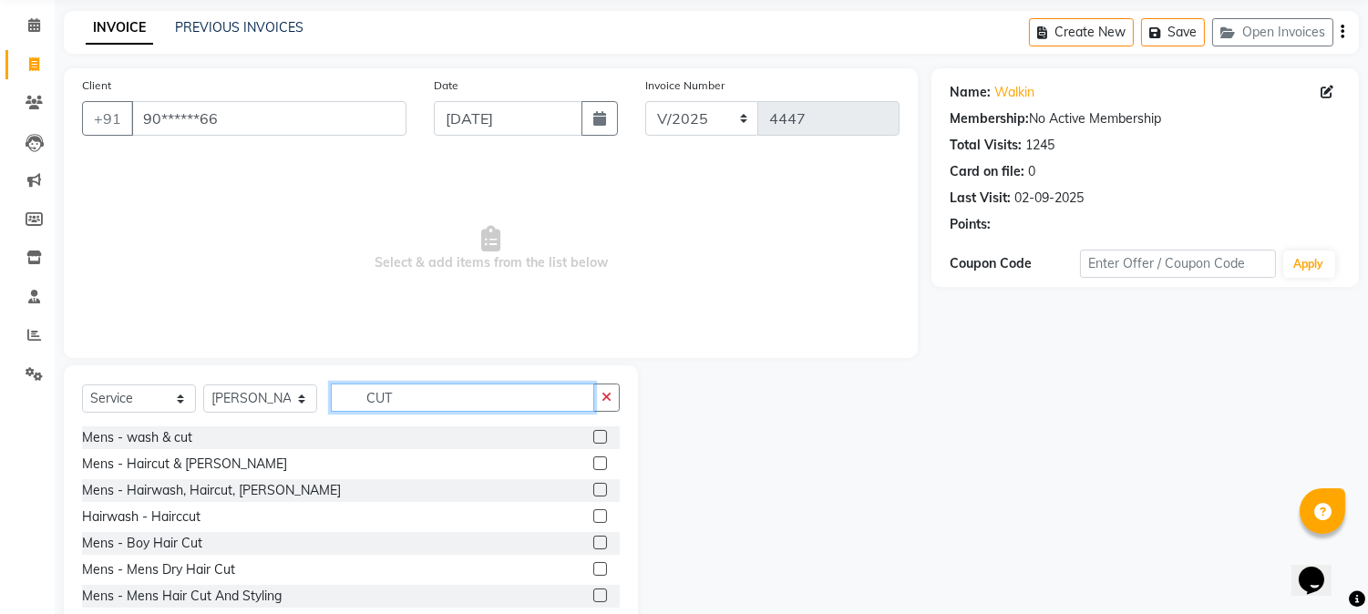
scroll to position [115, 0]
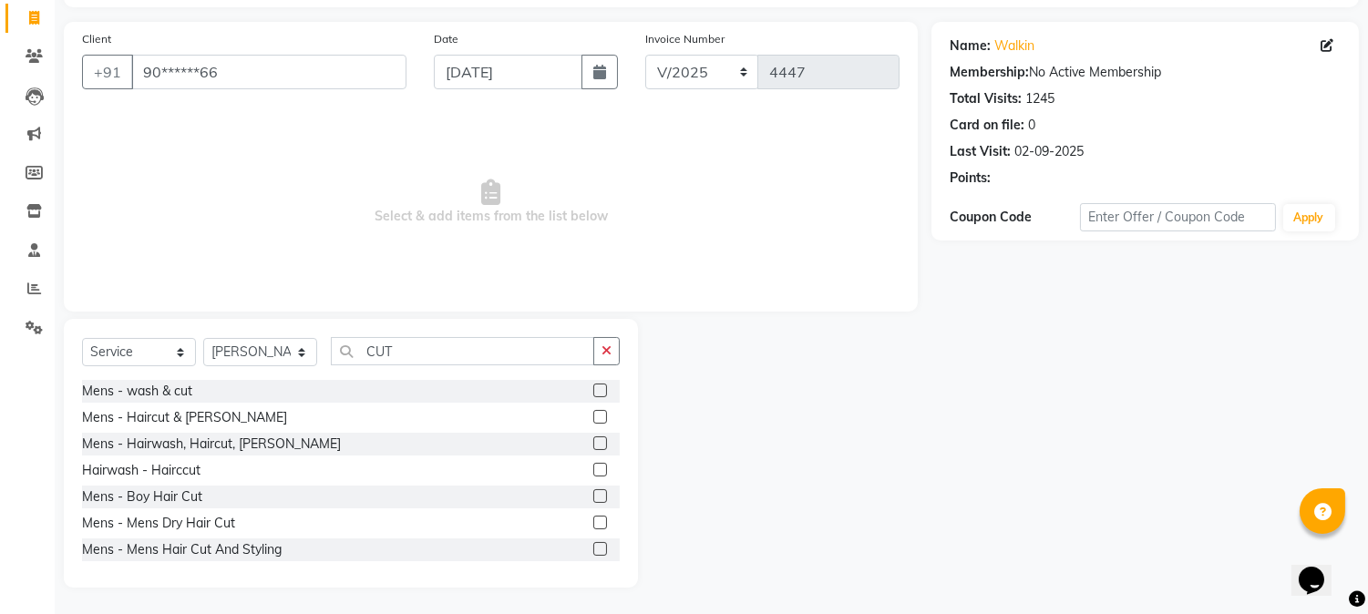
click at [593, 439] on label at bounding box center [600, 444] width 14 height 14
click at [593, 439] on input "checkbox" at bounding box center [599, 445] width 12 height 12
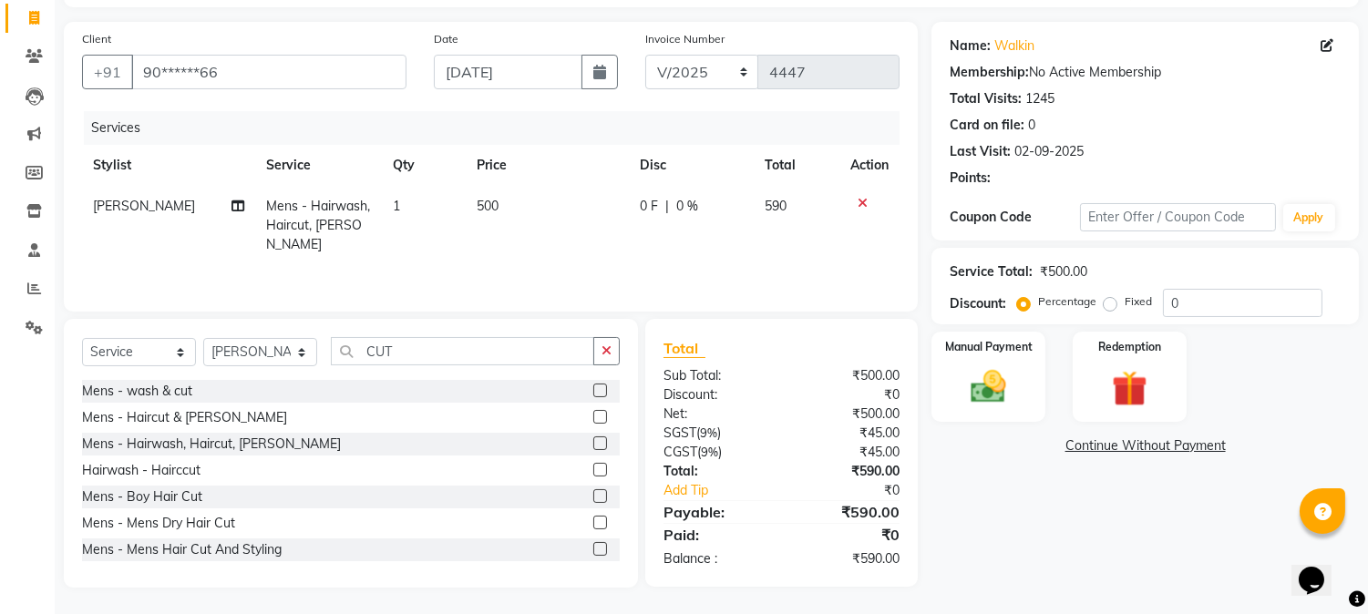
click at [499, 205] on td "500" at bounding box center [547, 225] width 163 height 79
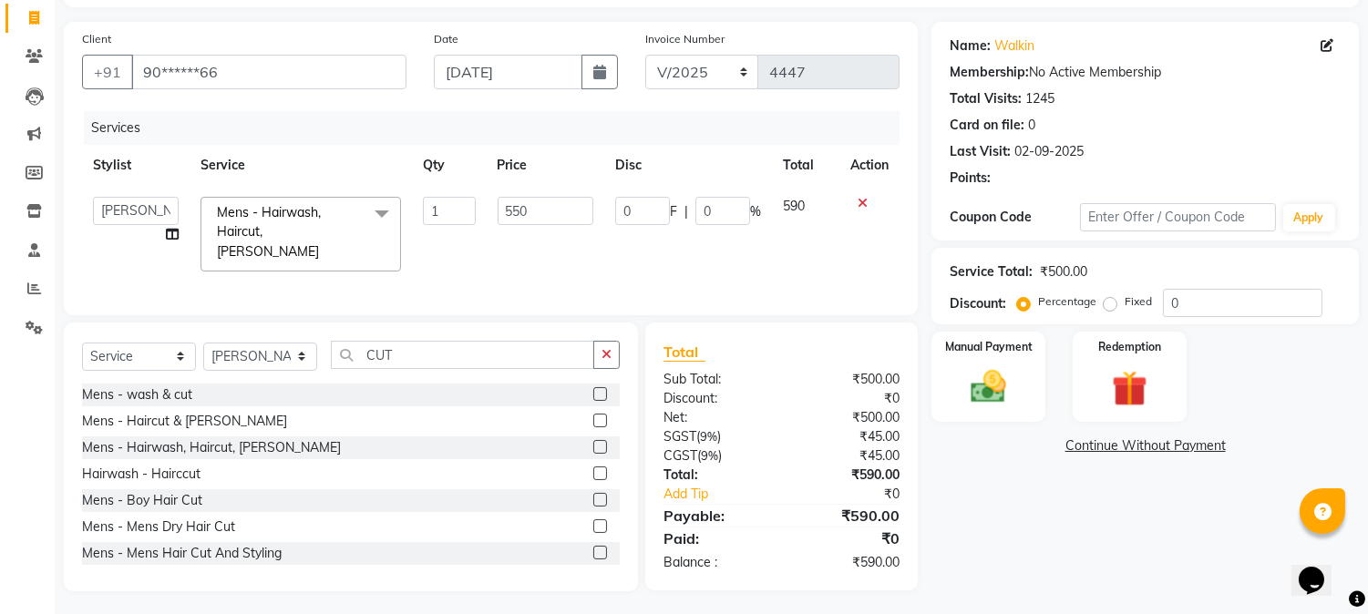
click at [639, 121] on div "Services" at bounding box center [499, 128] width 830 height 34
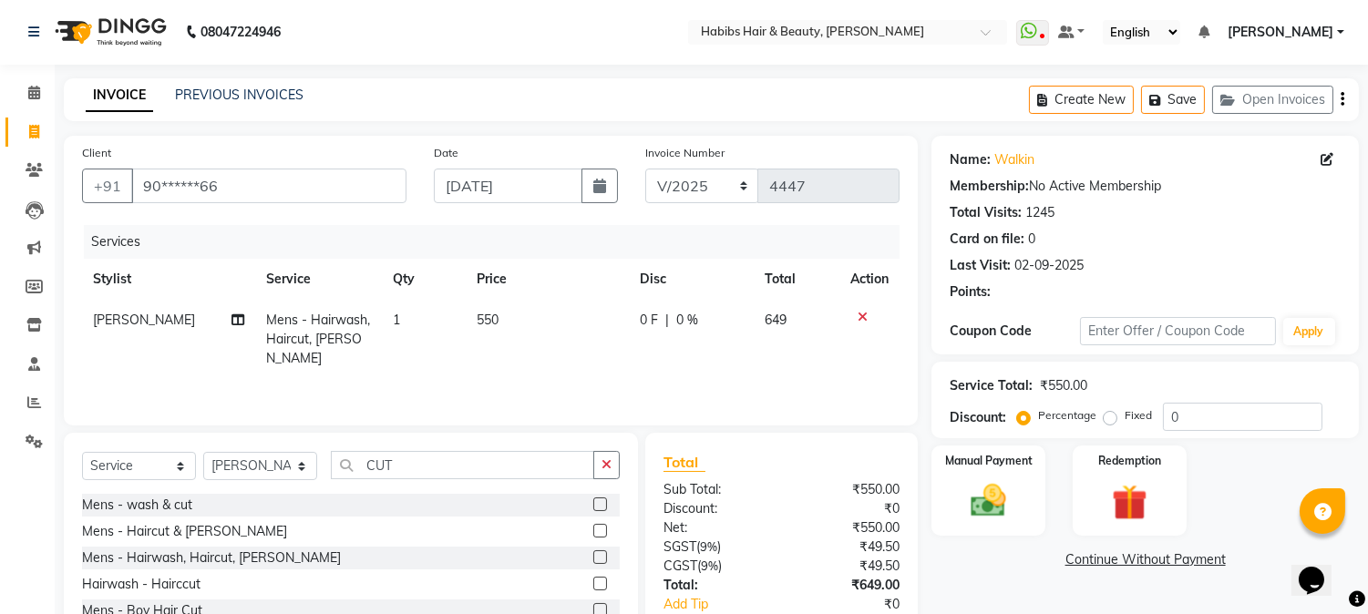
scroll to position [0, 0]
click at [1343, 100] on icon "button" at bounding box center [1343, 100] width 4 height 1
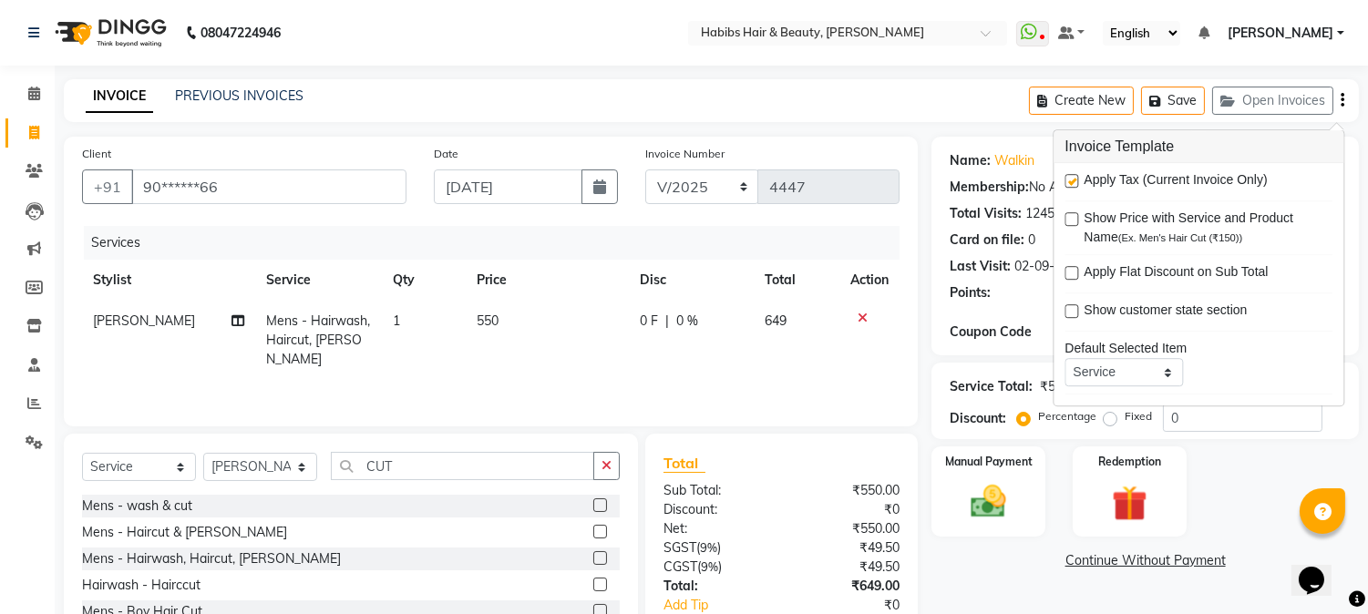
click at [1077, 179] on label at bounding box center [1072, 181] width 14 height 14
click at [1077, 179] on input "checkbox" at bounding box center [1071, 182] width 12 height 12
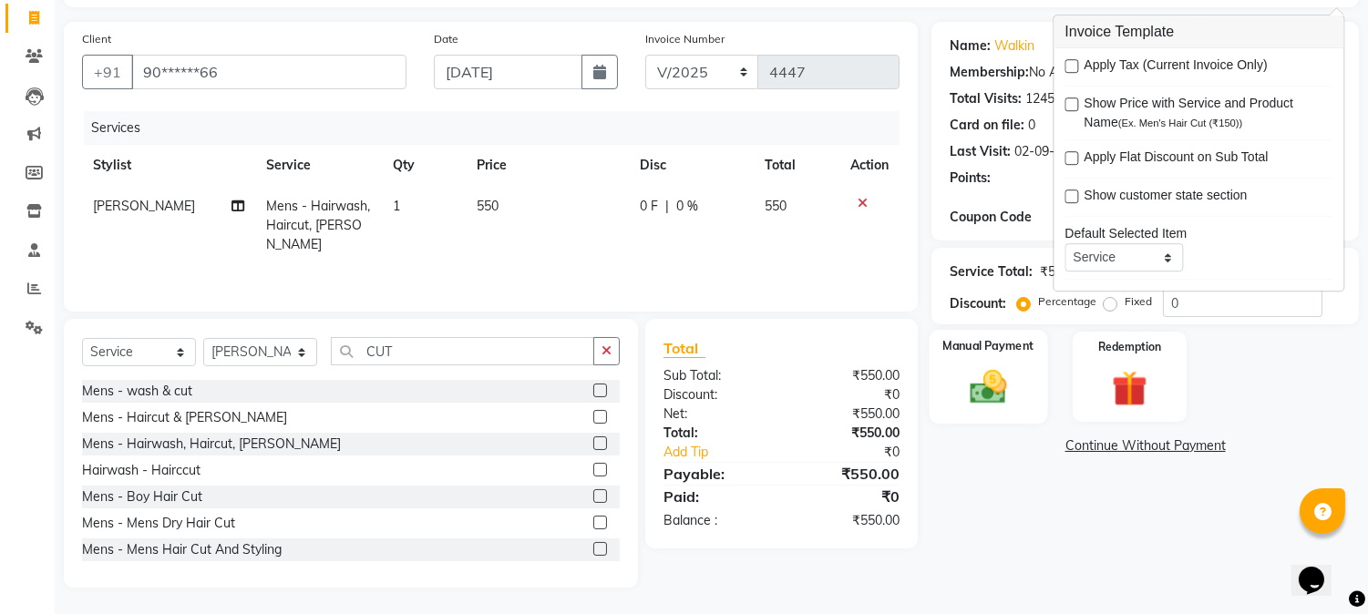
click at [978, 371] on img at bounding box center [989, 387] width 60 height 43
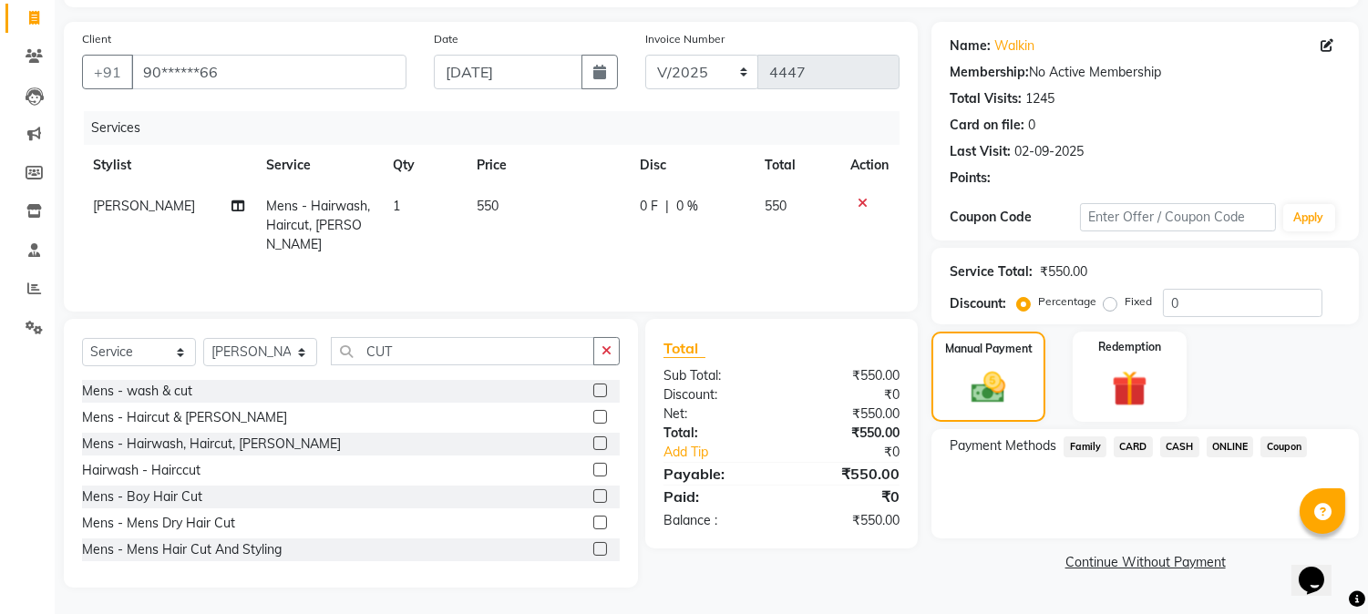
click at [1238, 445] on span "ONLINE" at bounding box center [1230, 447] width 47 height 21
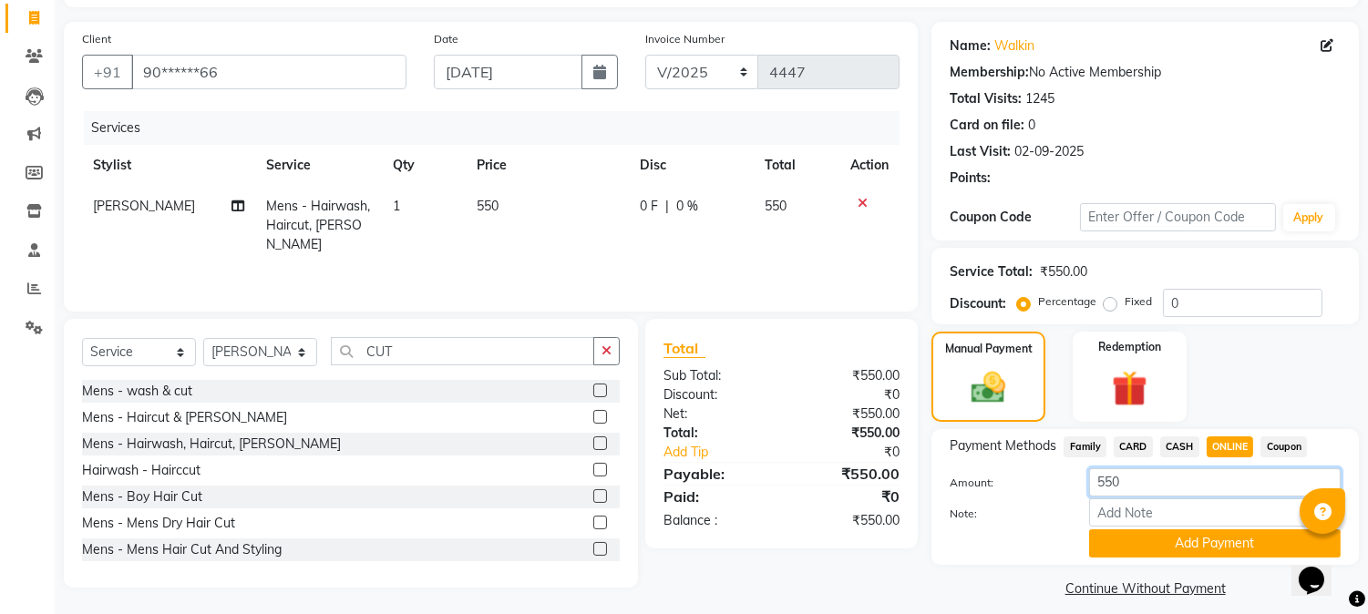
click at [1112, 471] on input "550" at bounding box center [1215, 483] width 252 height 28
click at [1198, 545] on button "Add Payment" at bounding box center [1215, 544] width 252 height 28
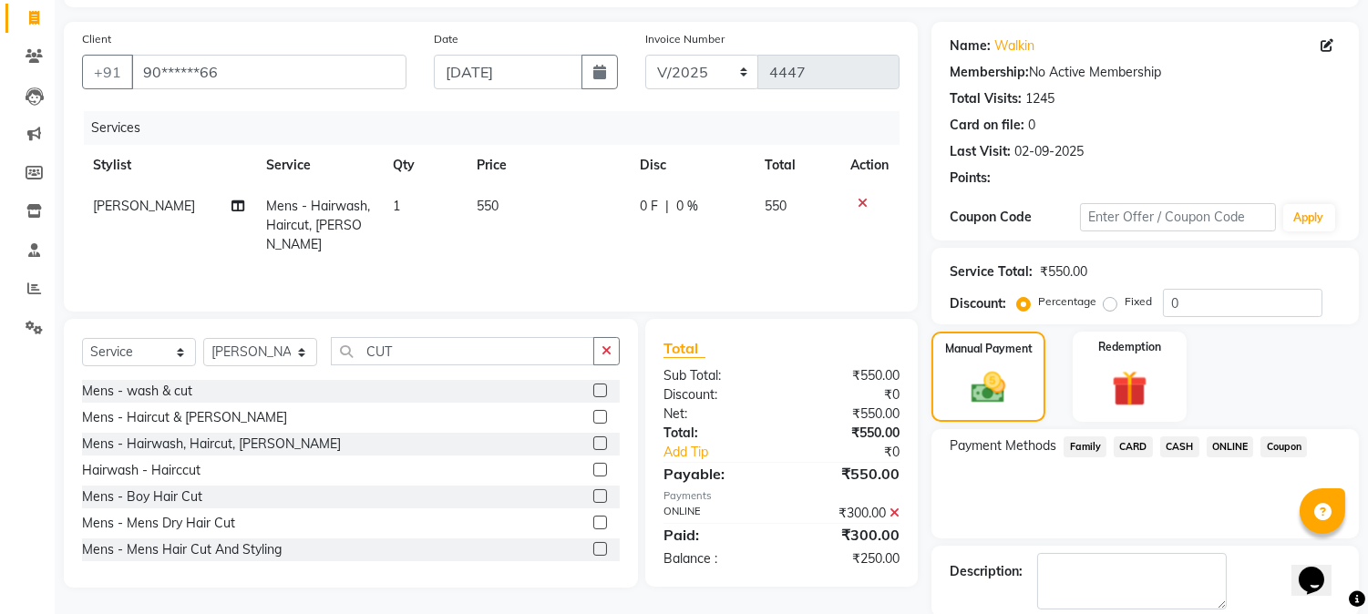
click at [1177, 442] on span "CASH" at bounding box center [1180, 447] width 39 height 21
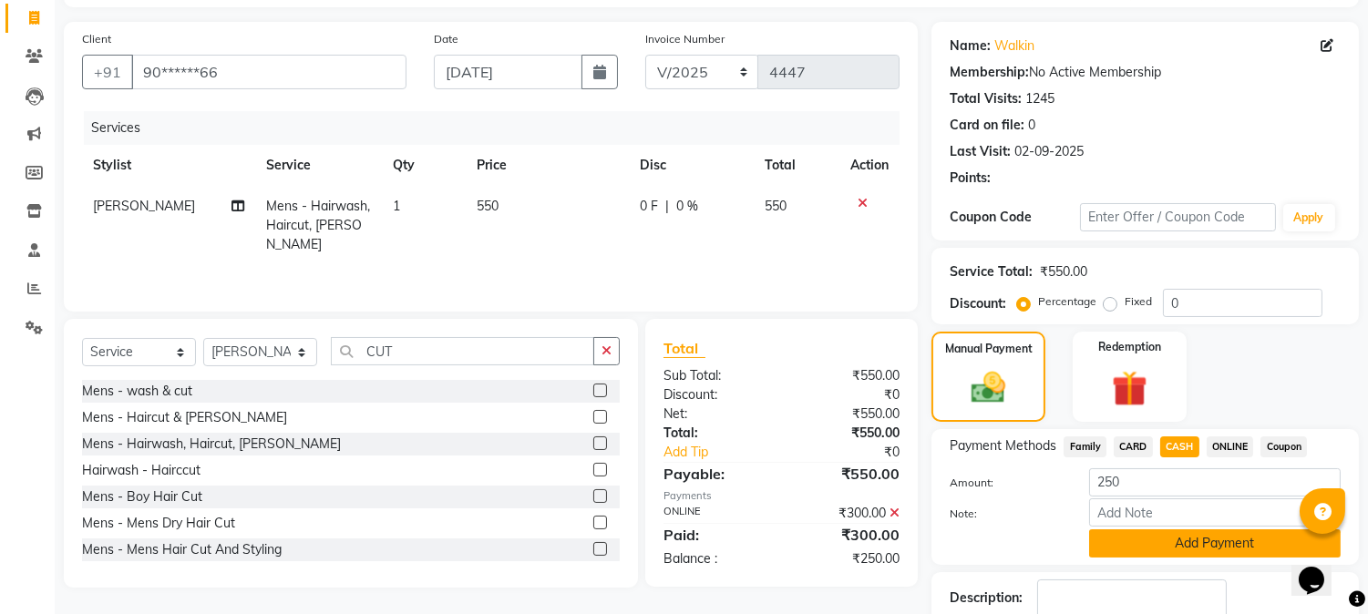
click at [1132, 542] on button "Add Payment" at bounding box center [1215, 544] width 252 height 28
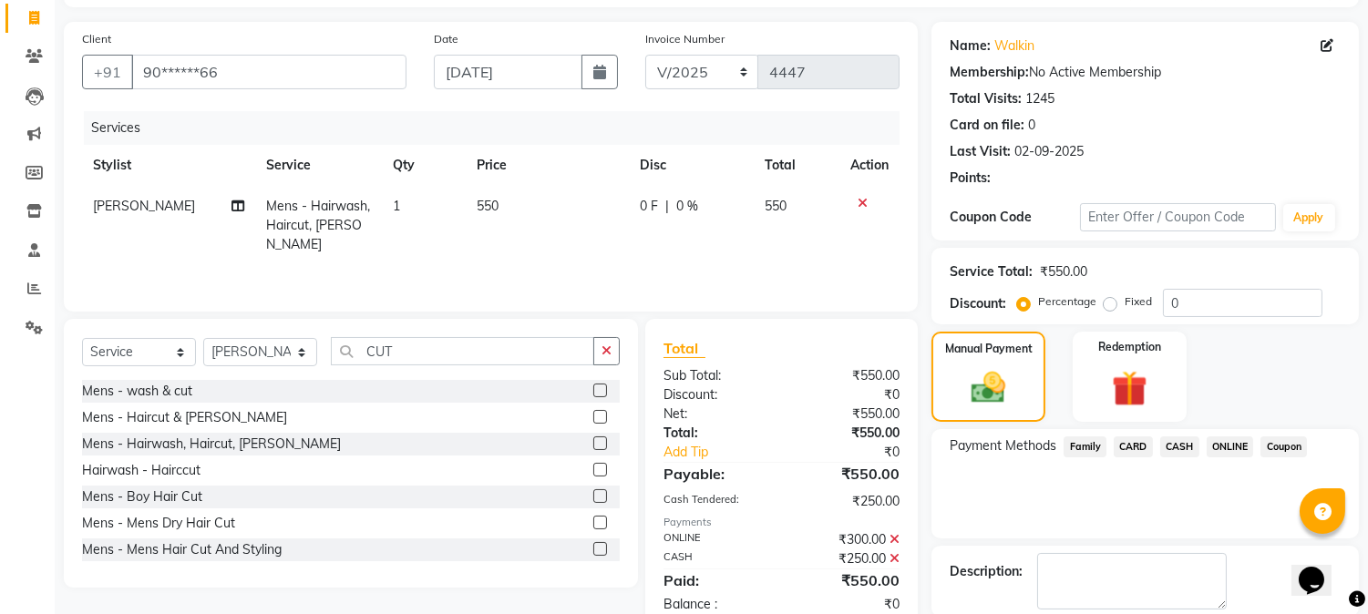
scroll to position [205, 0]
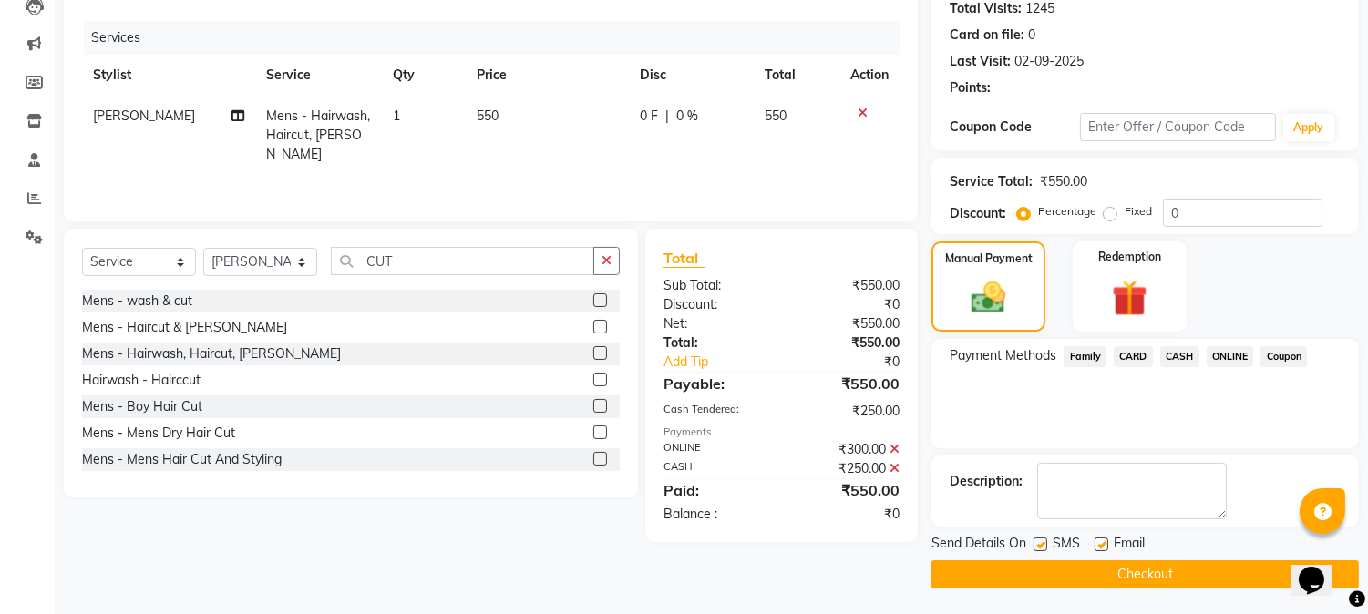
click at [1099, 565] on button "Checkout" at bounding box center [1146, 575] width 428 height 28
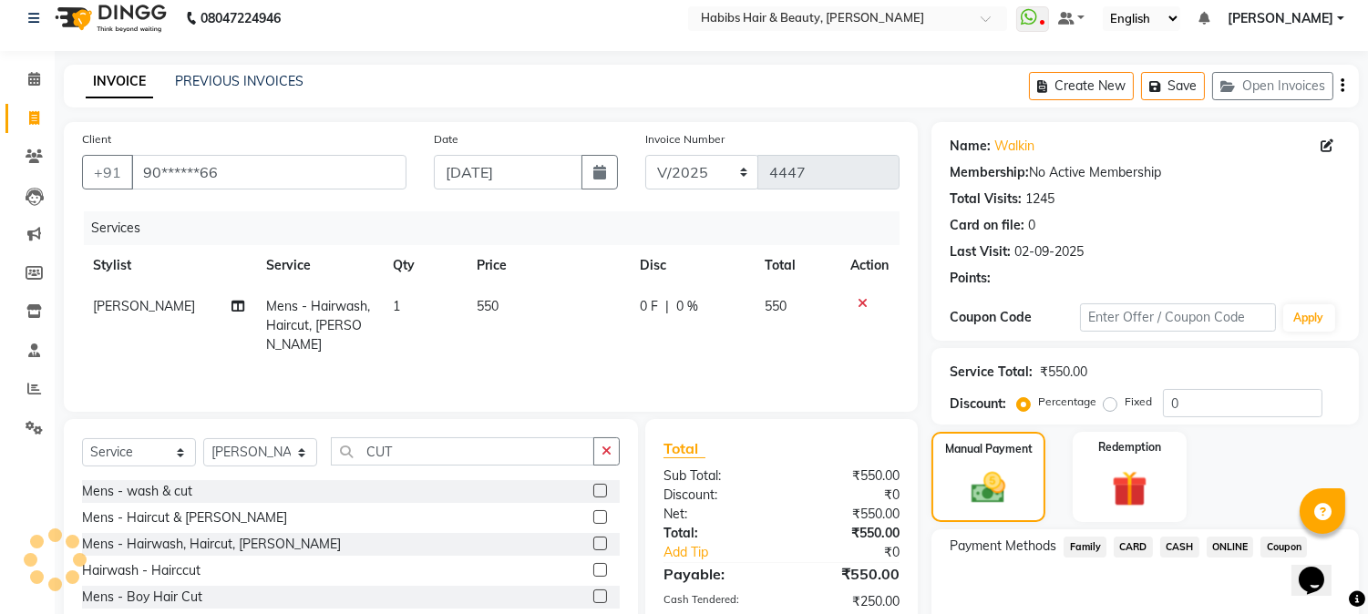
scroll to position [0, 0]
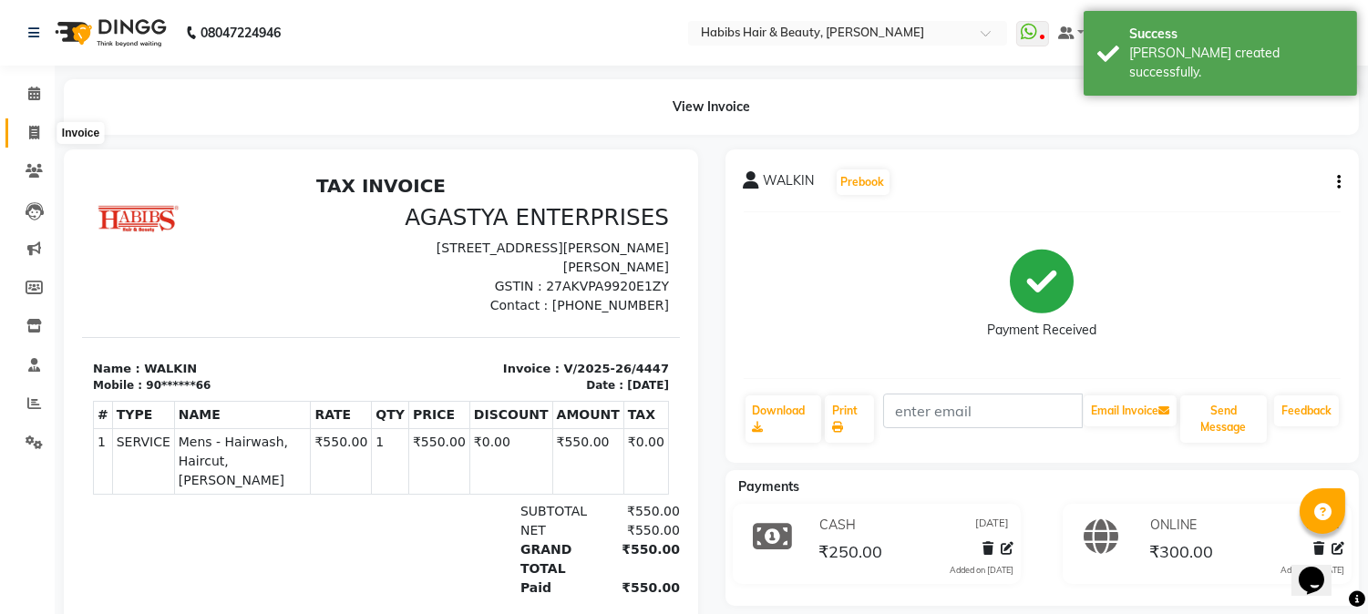
click at [32, 138] on icon at bounding box center [34, 133] width 10 height 14
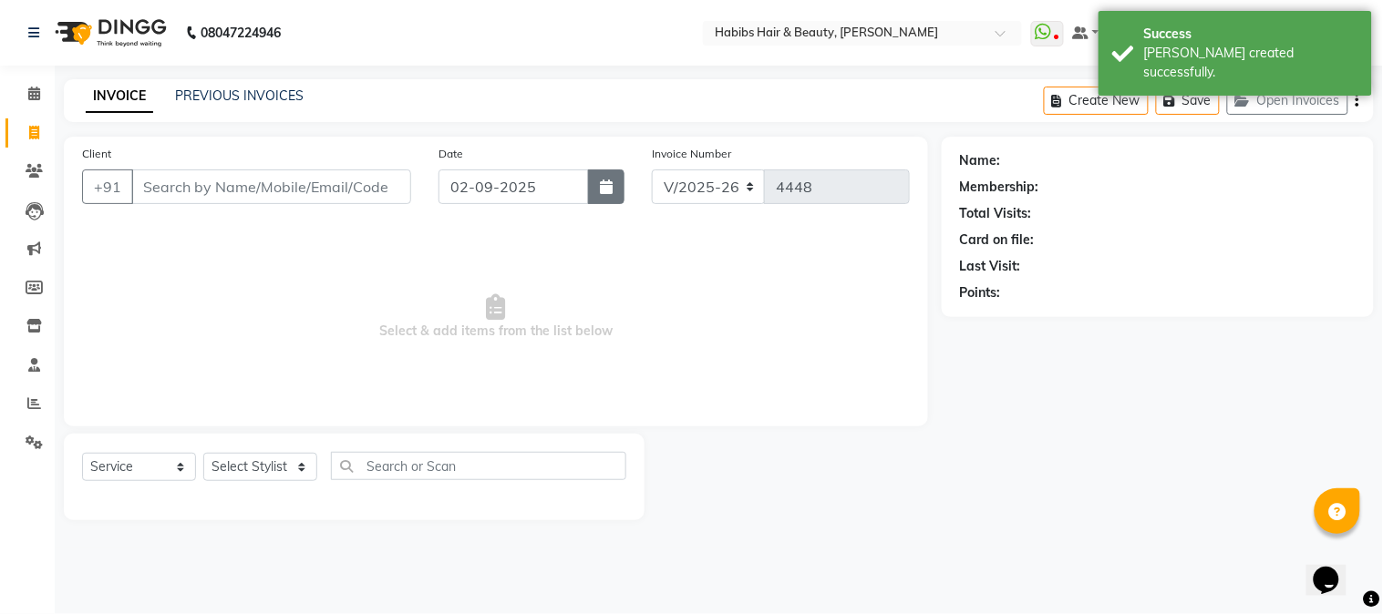
click at [602, 191] on icon "button" at bounding box center [606, 187] width 13 height 15
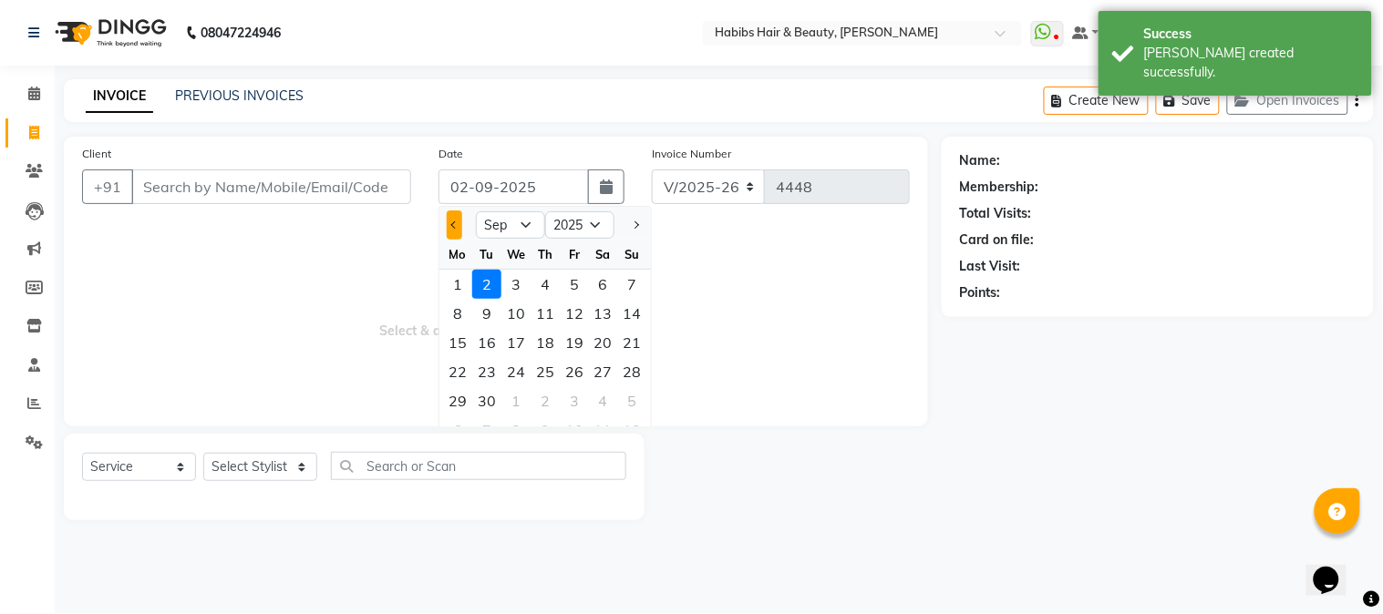
click at [458, 219] on button "Previous month" at bounding box center [454, 225] width 15 height 29
click at [492, 401] on div "26" at bounding box center [486, 401] width 29 height 29
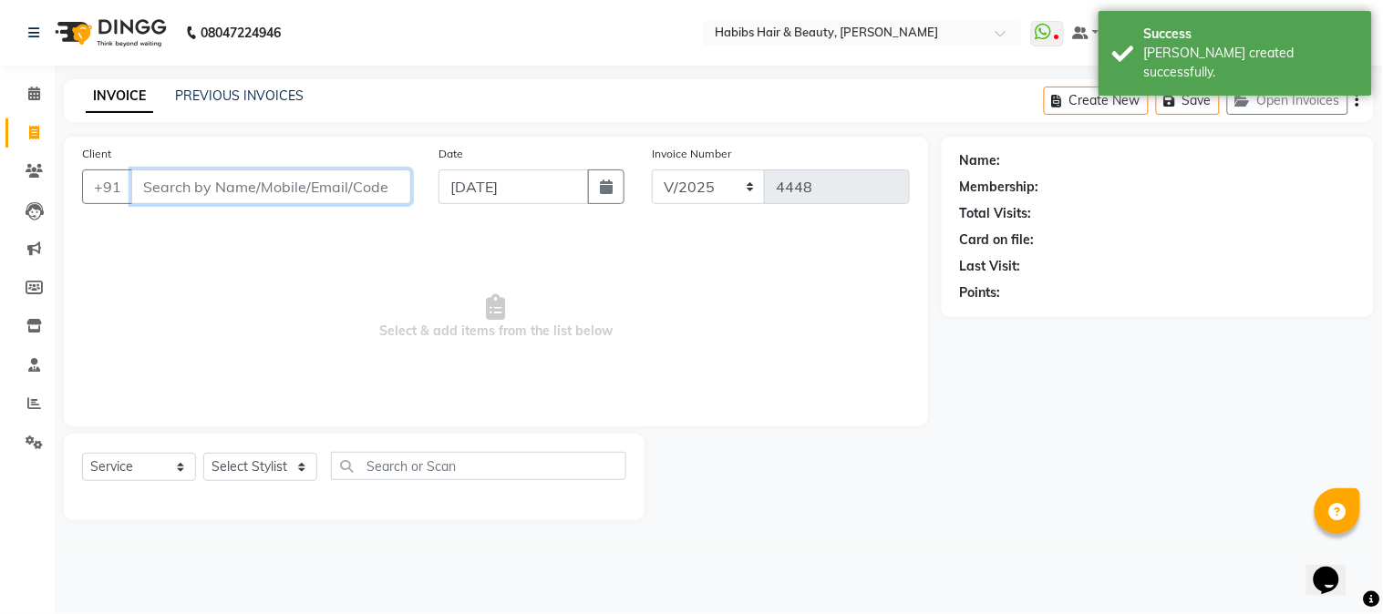
click at [315, 187] on input "Client" at bounding box center [271, 187] width 280 height 35
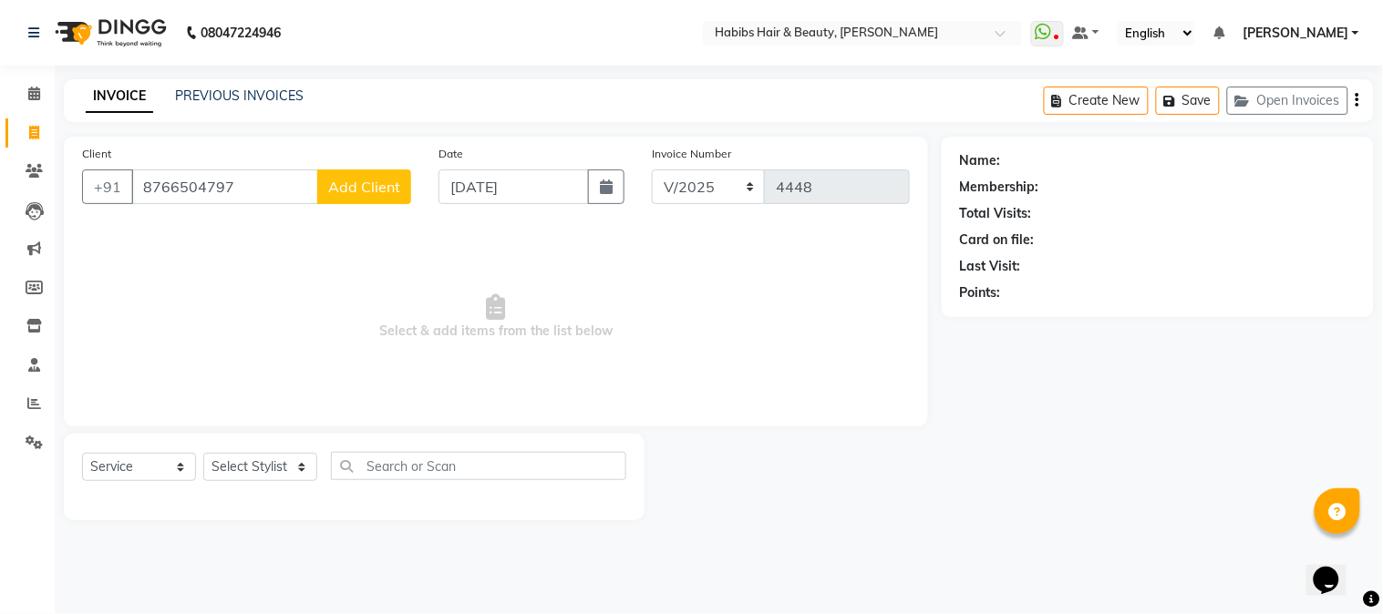
click at [399, 182] on span "Add Client" at bounding box center [364, 187] width 72 height 18
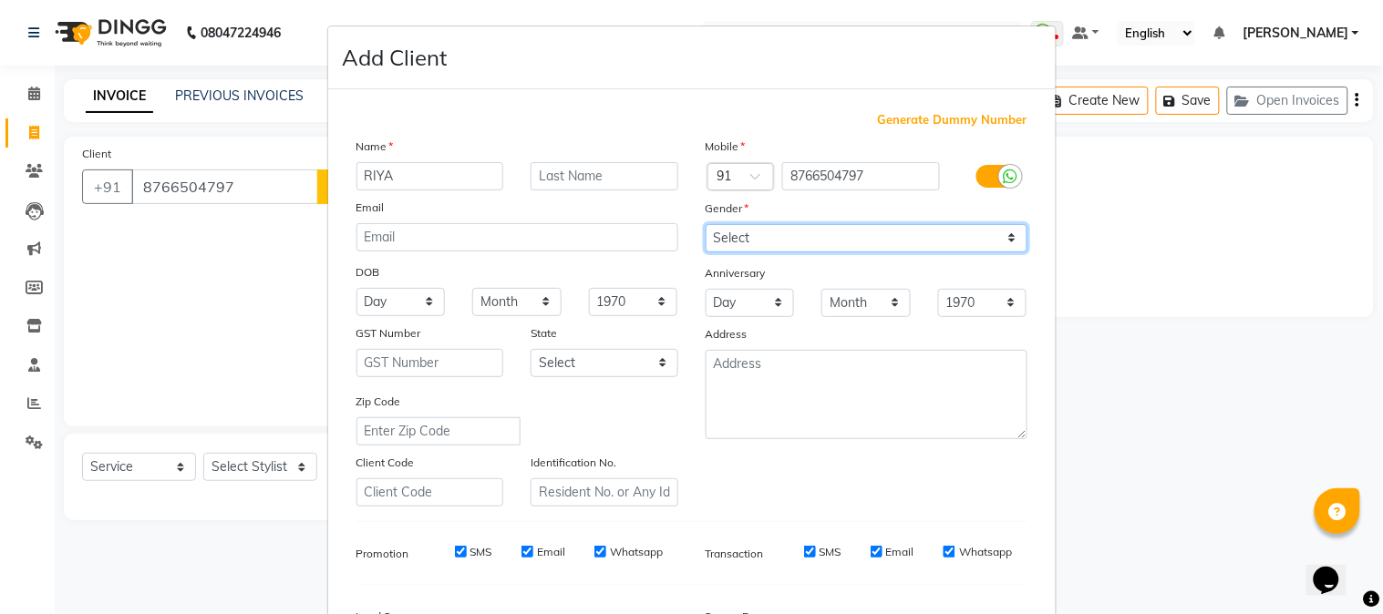
click at [836, 235] on select "Select [DEMOGRAPHIC_DATA] [DEMOGRAPHIC_DATA] Other Prefer Not To Say" at bounding box center [867, 238] width 322 height 28
click at [706, 224] on select "Select [DEMOGRAPHIC_DATA] [DEMOGRAPHIC_DATA] Other Prefer Not To Say" at bounding box center [867, 238] width 322 height 28
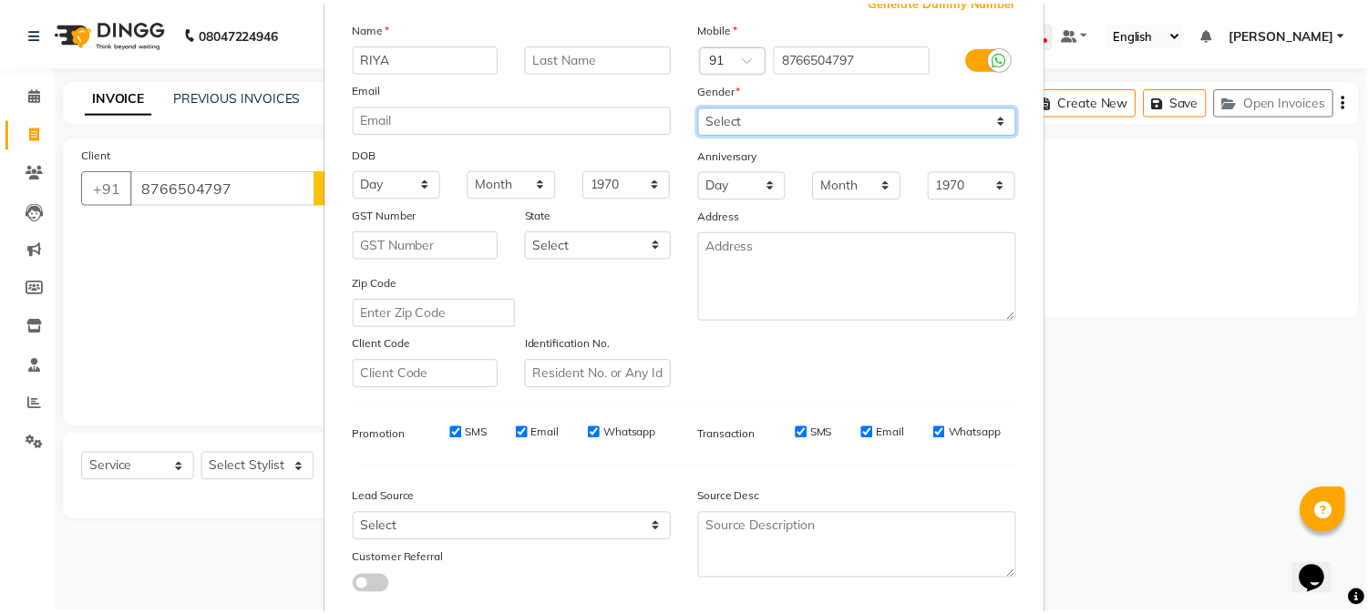
scroll to position [228, 0]
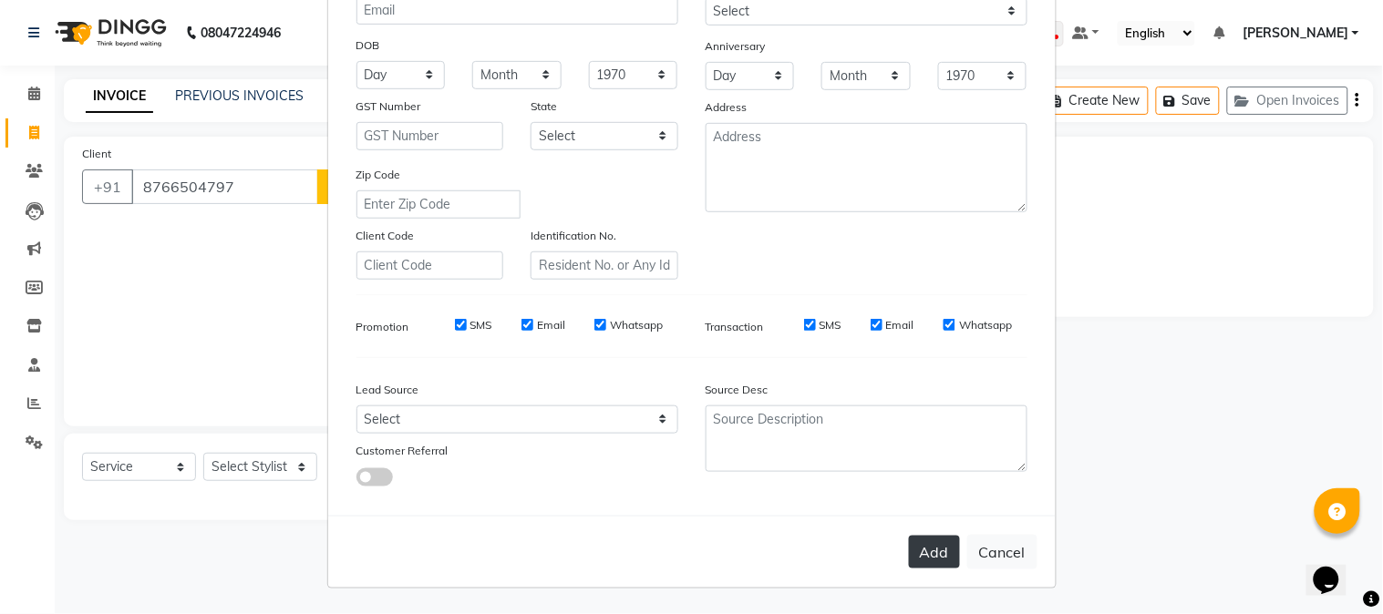
click at [909, 544] on button "Add" at bounding box center [934, 552] width 51 height 33
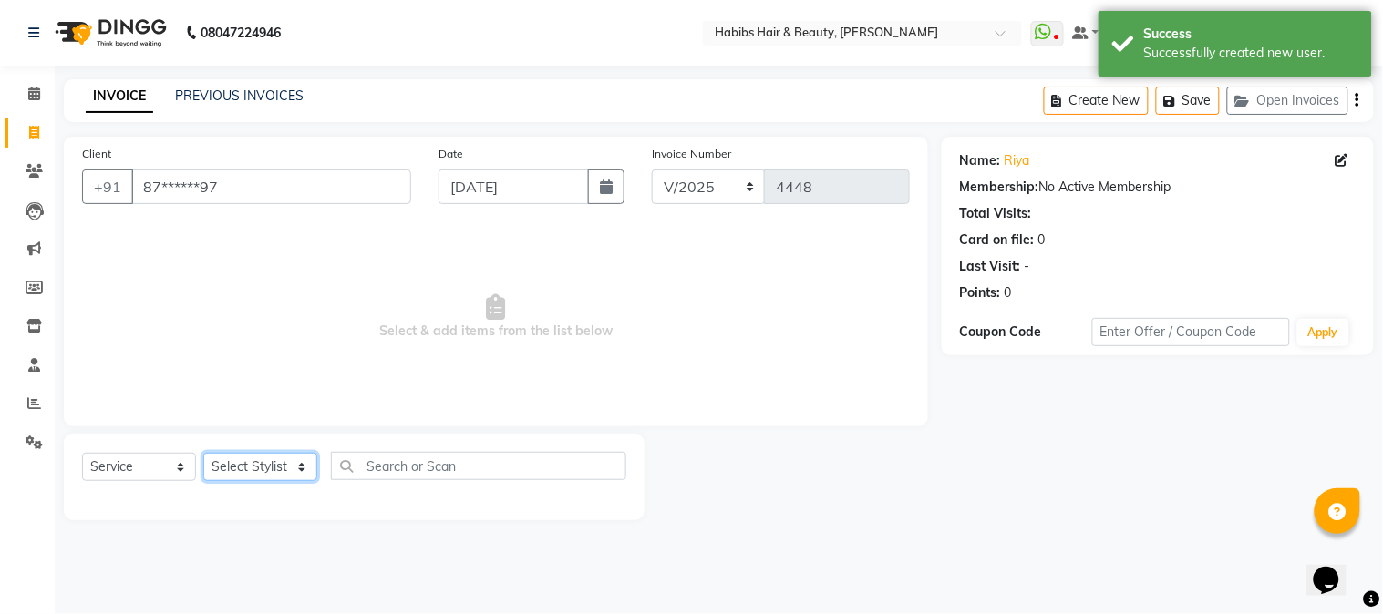
click at [244, 468] on select "Select Stylist Admin Akshay [PERSON_NAME] [PERSON_NAME] [PERSON_NAME] [PERSON_N…" at bounding box center [260, 467] width 114 height 28
click at [203, 454] on select "Select Stylist Admin Akshay [PERSON_NAME] [PERSON_NAME] [PERSON_NAME] [PERSON_N…" at bounding box center [260, 467] width 114 height 28
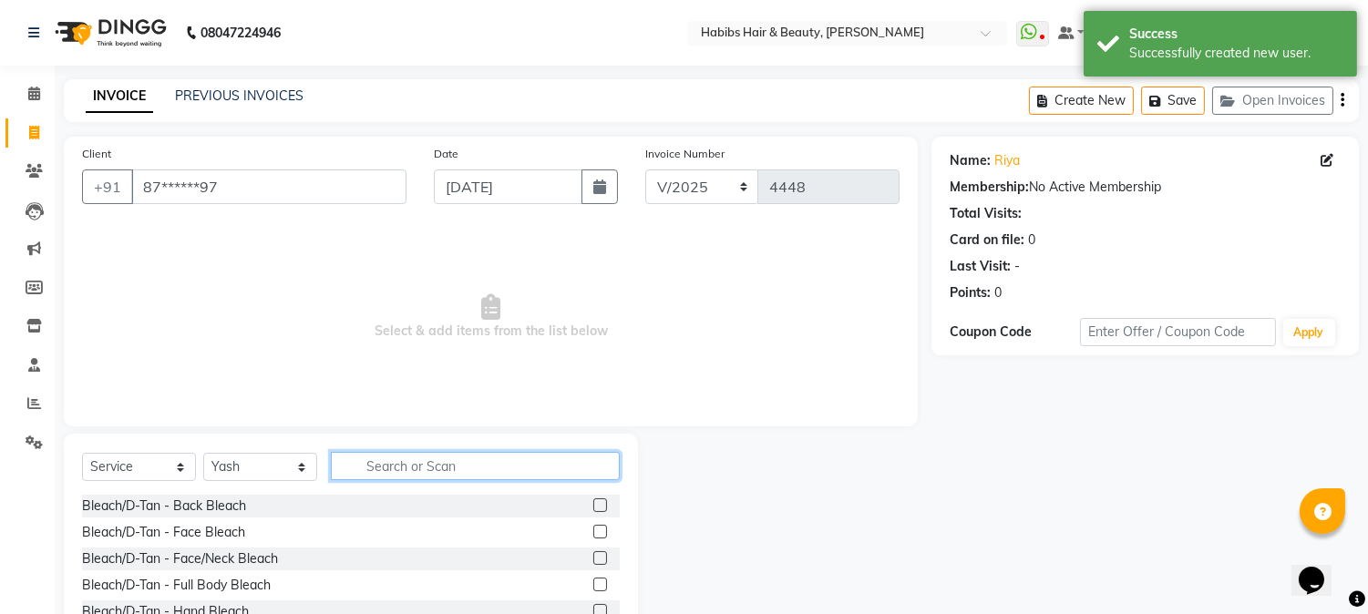
click at [388, 460] on input "text" at bounding box center [475, 466] width 289 height 28
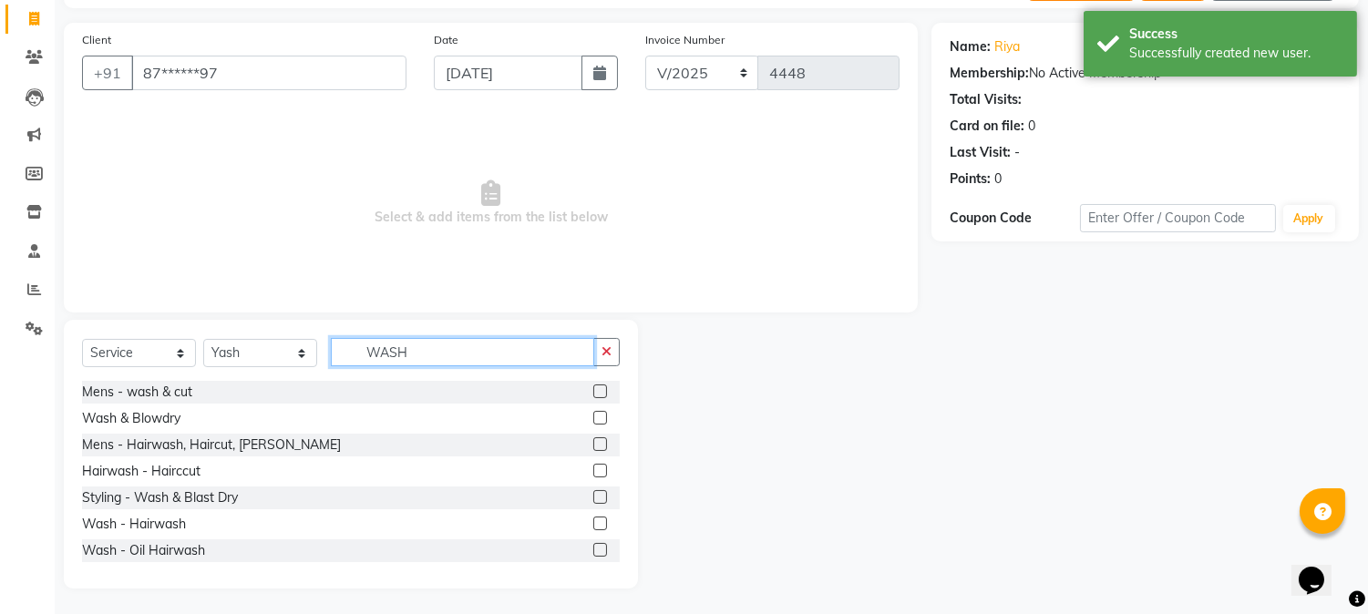
scroll to position [115, 0]
click at [593, 418] on label at bounding box center [600, 417] width 14 height 14
click at [593, 418] on input "checkbox" at bounding box center [599, 418] width 12 height 12
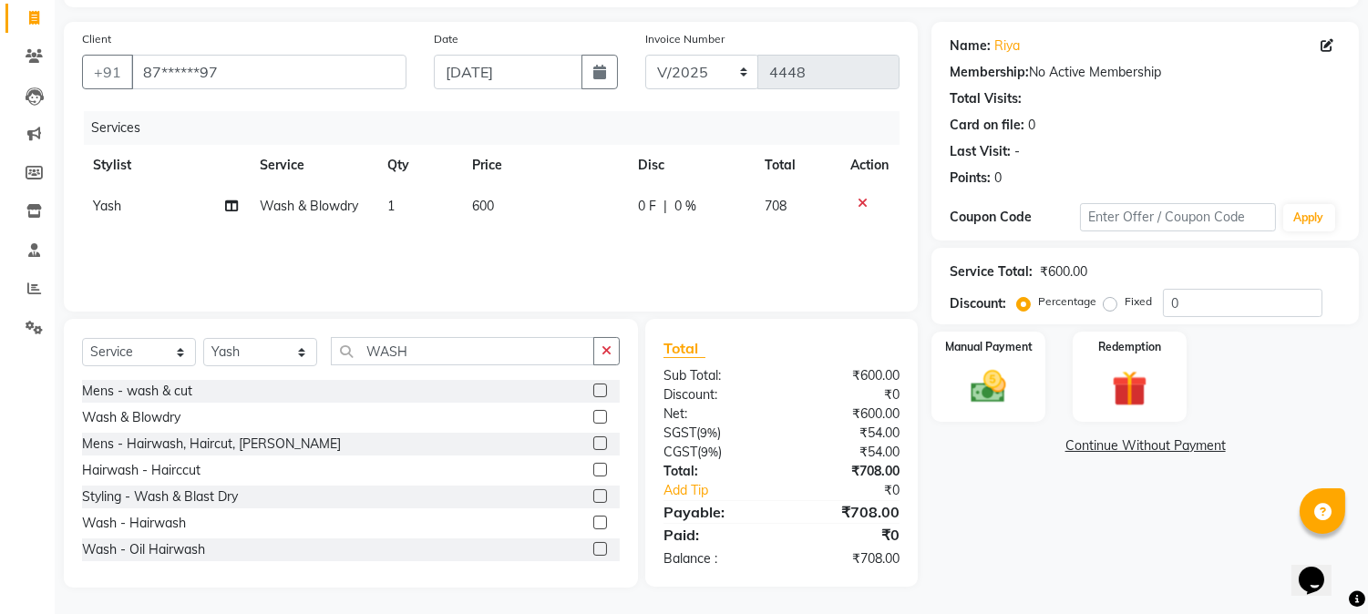
click at [488, 214] on td "600" at bounding box center [544, 206] width 166 height 41
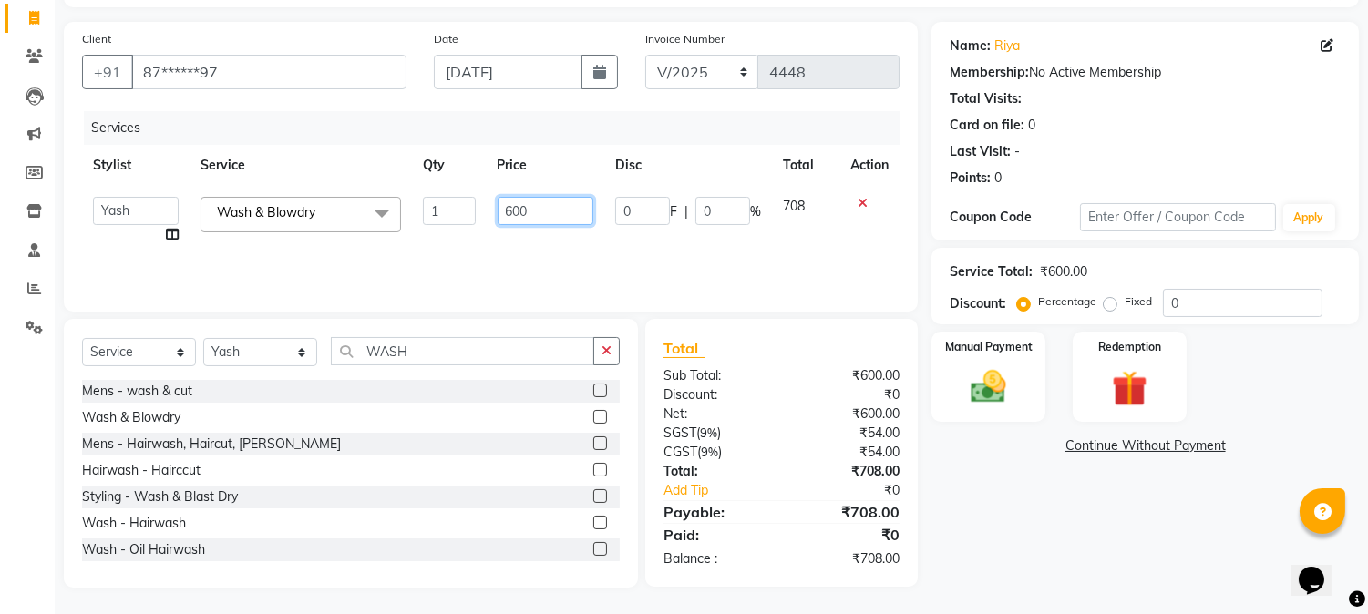
click at [511, 212] on input "600" at bounding box center [546, 211] width 96 height 28
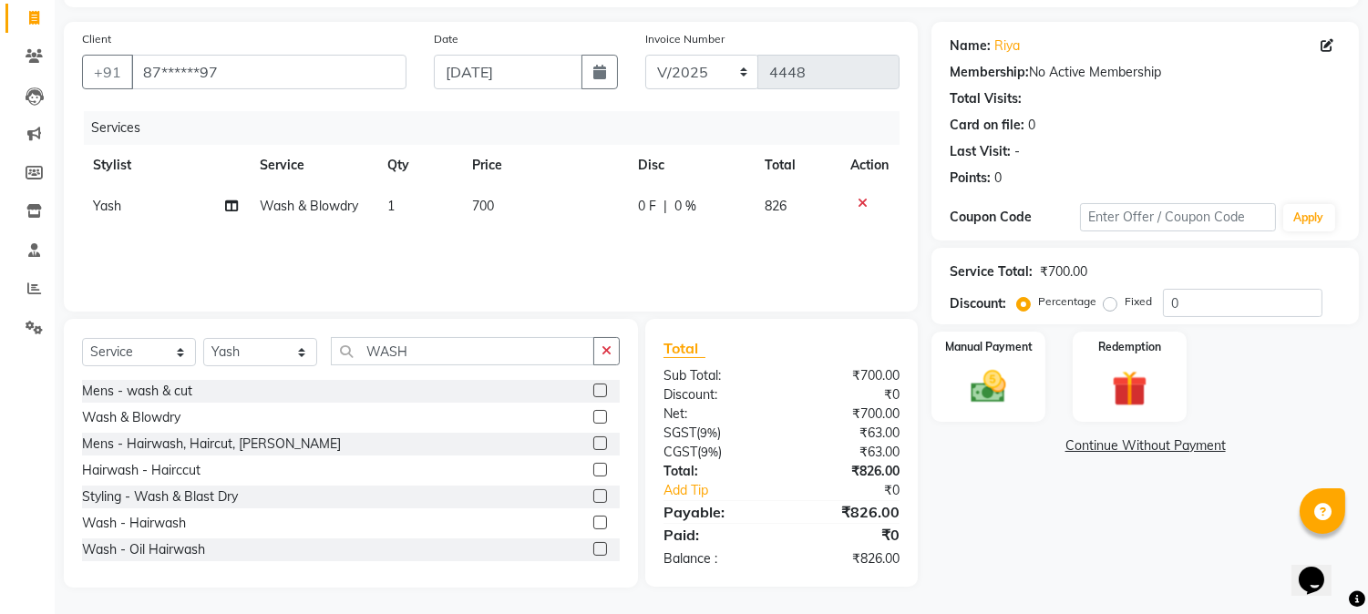
click at [569, 175] on th "Price" at bounding box center [544, 165] width 166 height 41
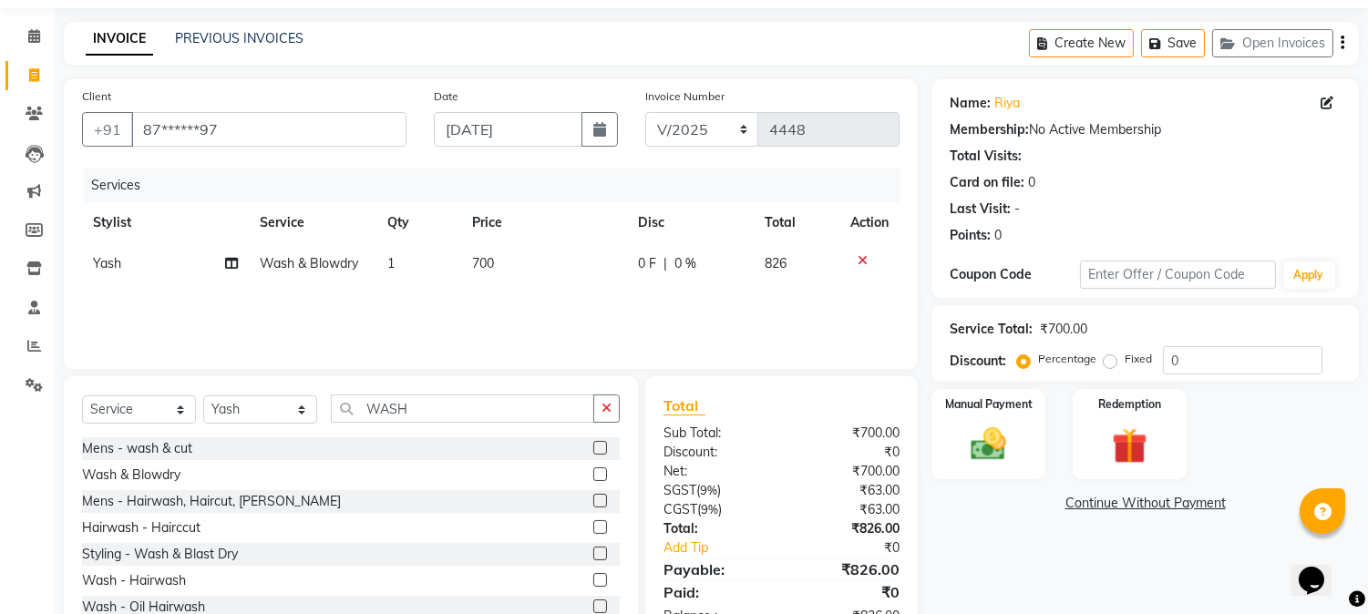
scroll to position [0, 0]
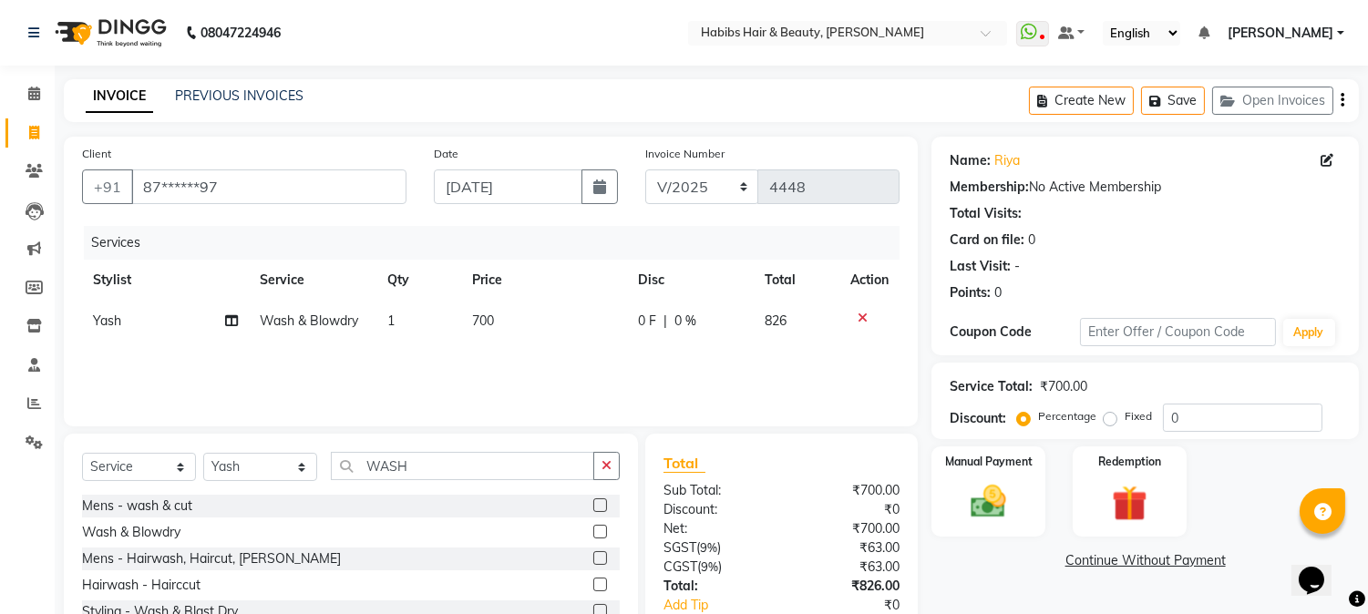
click at [1346, 98] on div "Create New Save Open Invoices" at bounding box center [1194, 100] width 330 height 43
click at [1345, 98] on div "Create New Save Open Invoices" at bounding box center [1194, 100] width 330 height 43
click at [1344, 100] on icon "button" at bounding box center [1343, 100] width 4 height 1
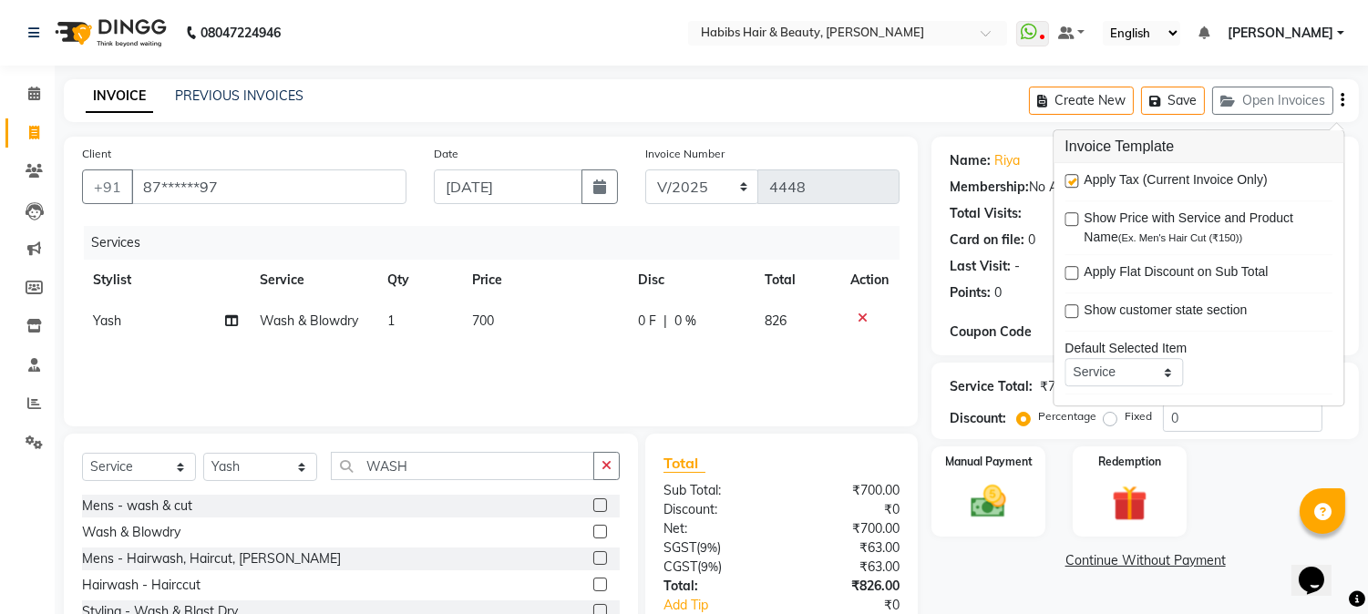
click at [1068, 183] on label at bounding box center [1072, 181] width 14 height 14
click at [1068, 183] on input "checkbox" at bounding box center [1071, 182] width 12 height 12
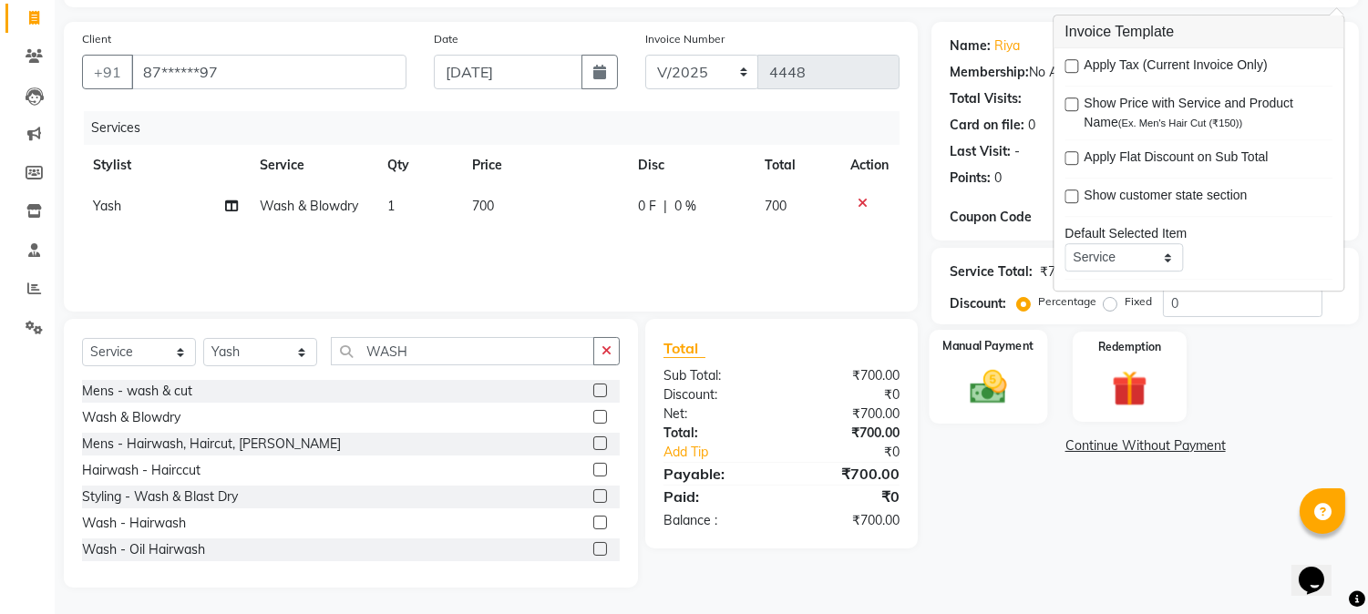
click at [983, 393] on img at bounding box center [989, 387] width 60 height 43
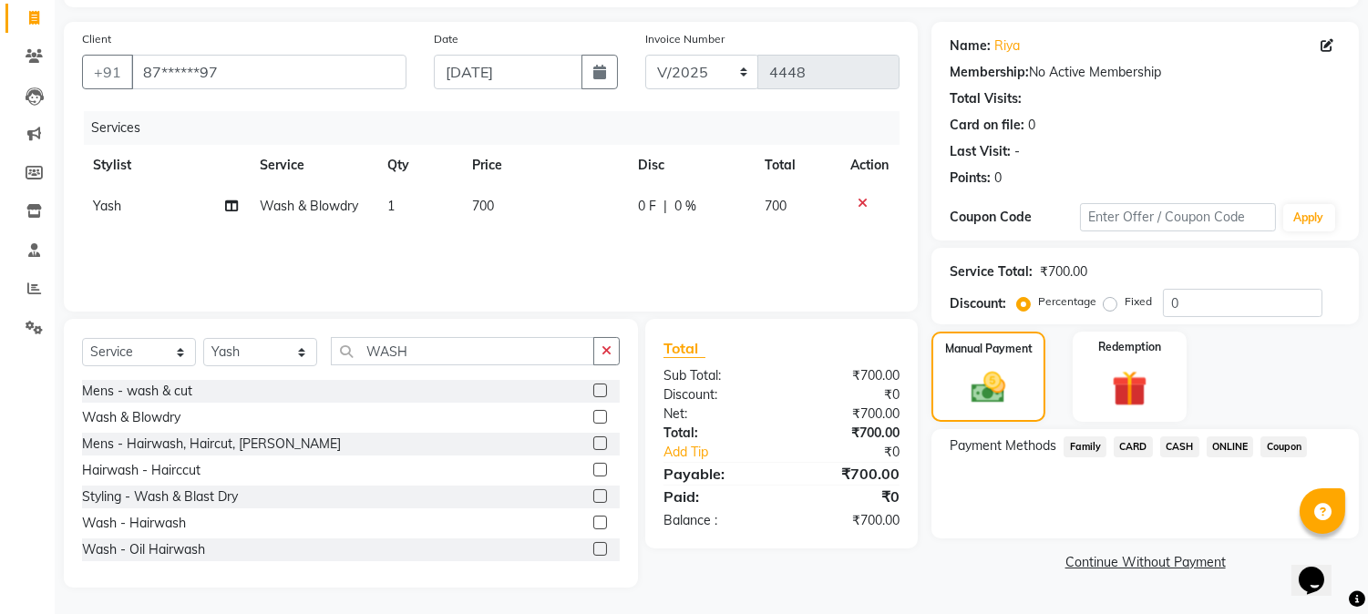
click at [1232, 445] on span "ONLINE" at bounding box center [1230, 447] width 47 height 21
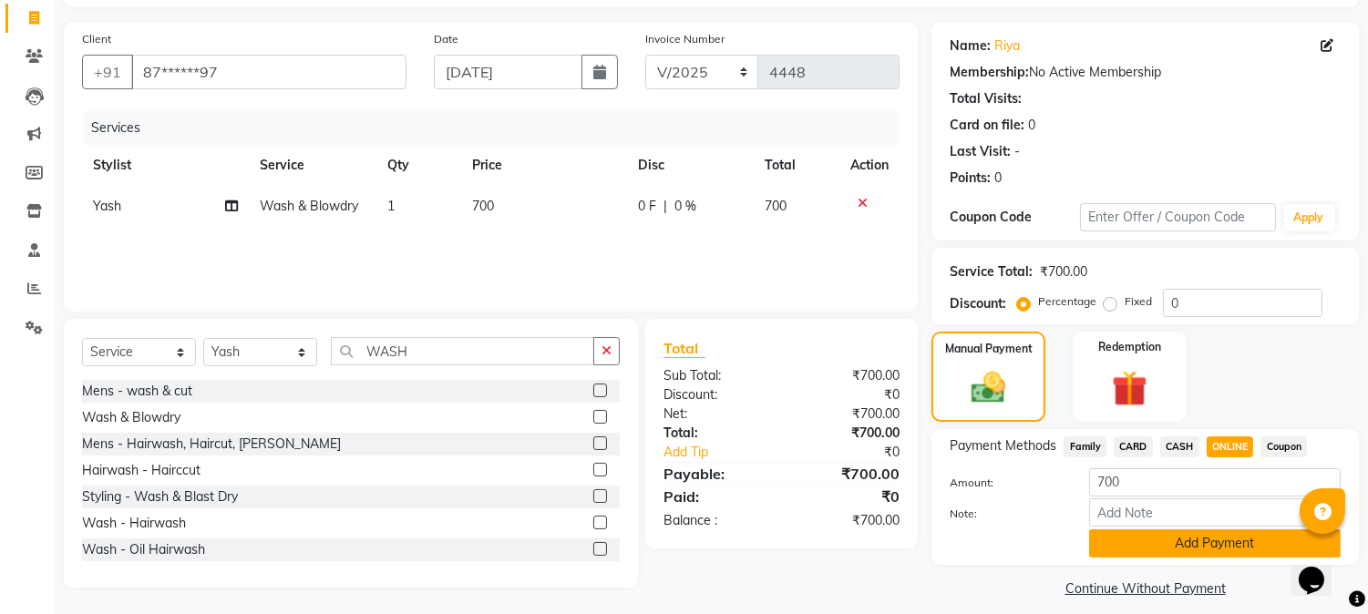
click at [1188, 542] on button "Add Payment" at bounding box center [1215, 544] width 252 height 28
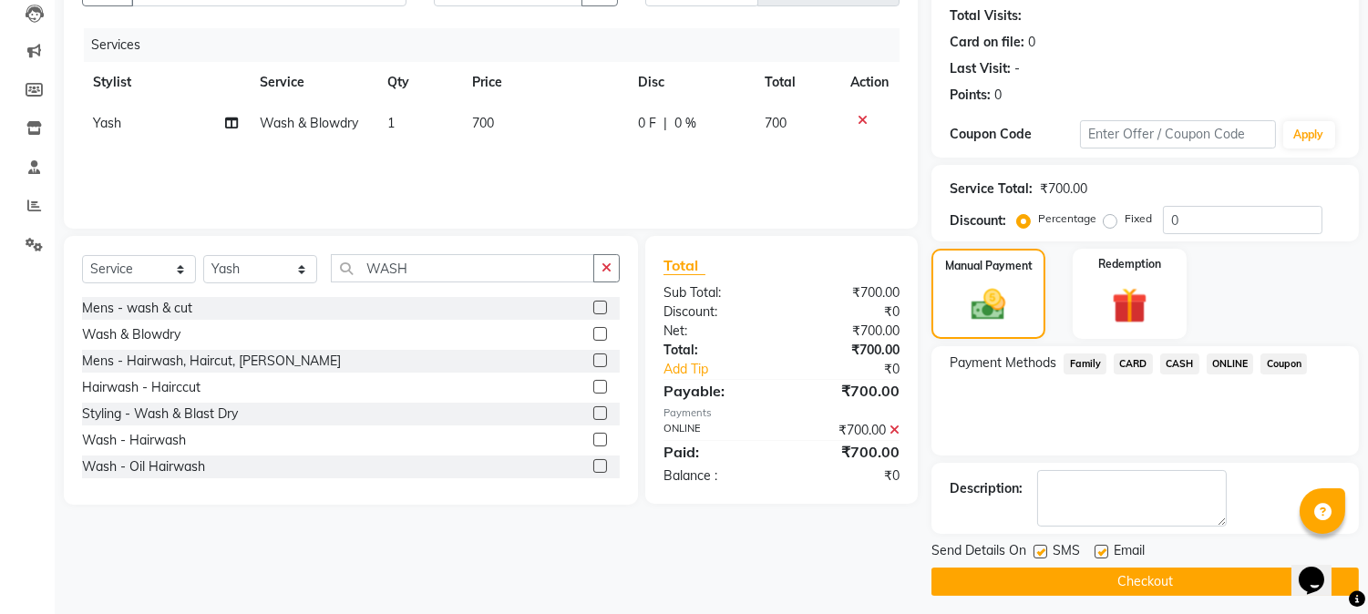
scroll to position [205, 0]
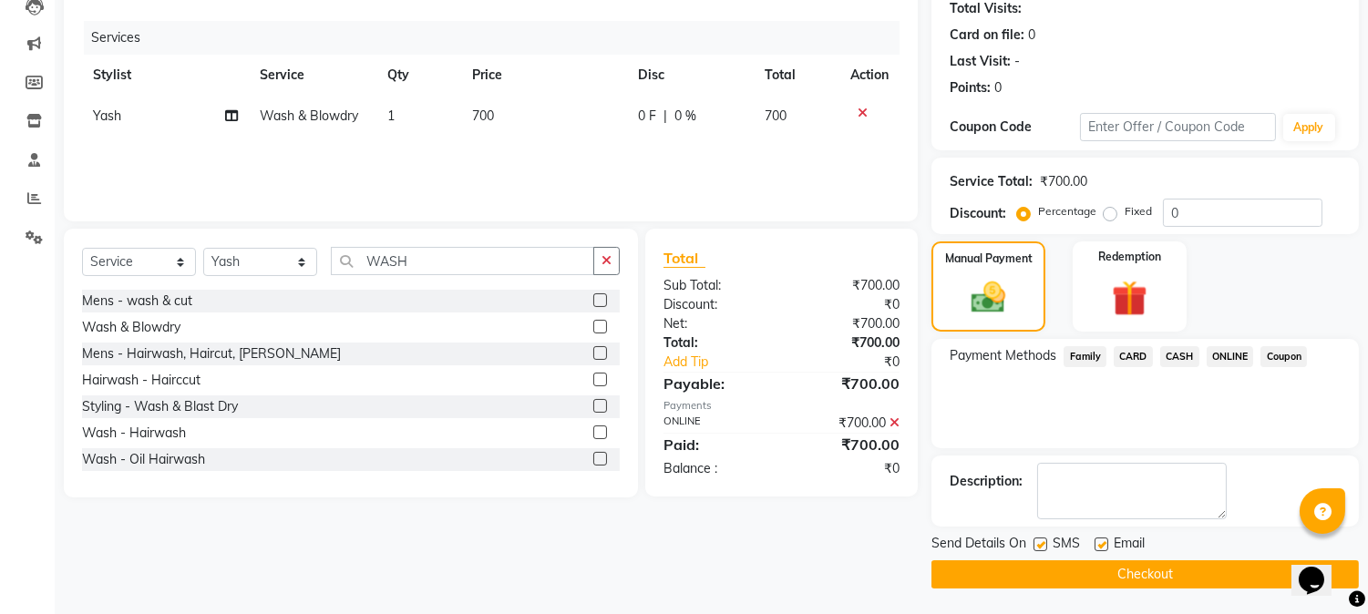
click at [1145, 561] on button "Checkout" at bounding box center [1146, 575] width 428 height 28
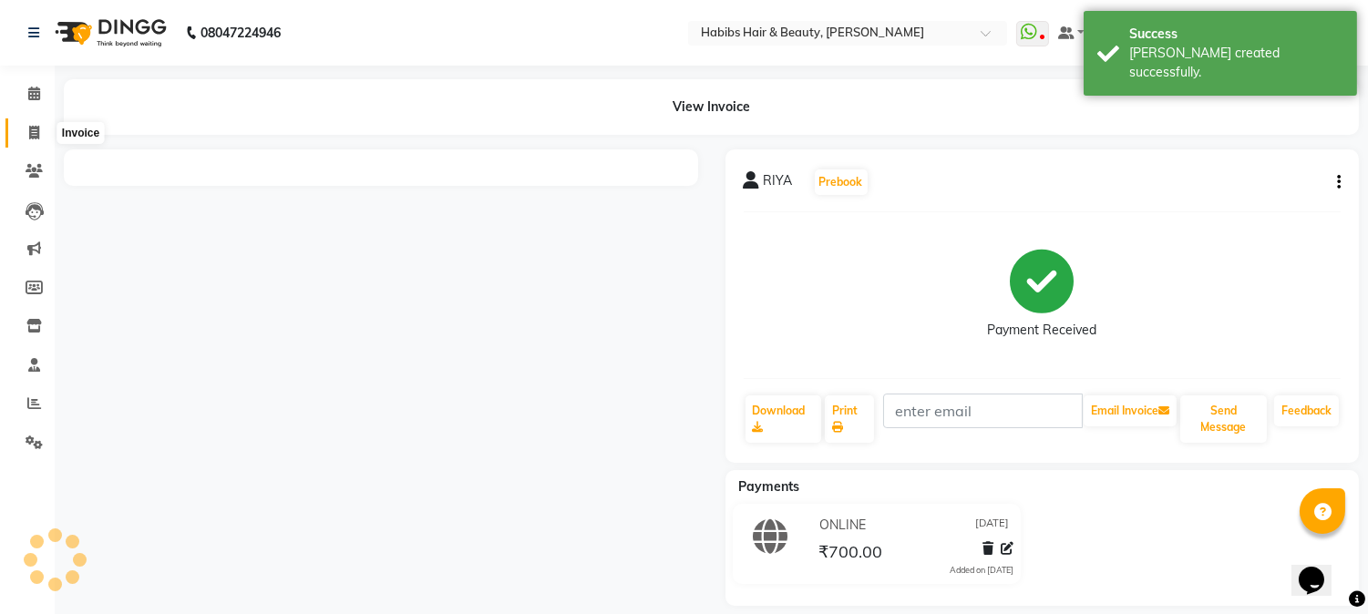
click at [26, 129] on span at bounding box center [34, 133] width 32 height 21
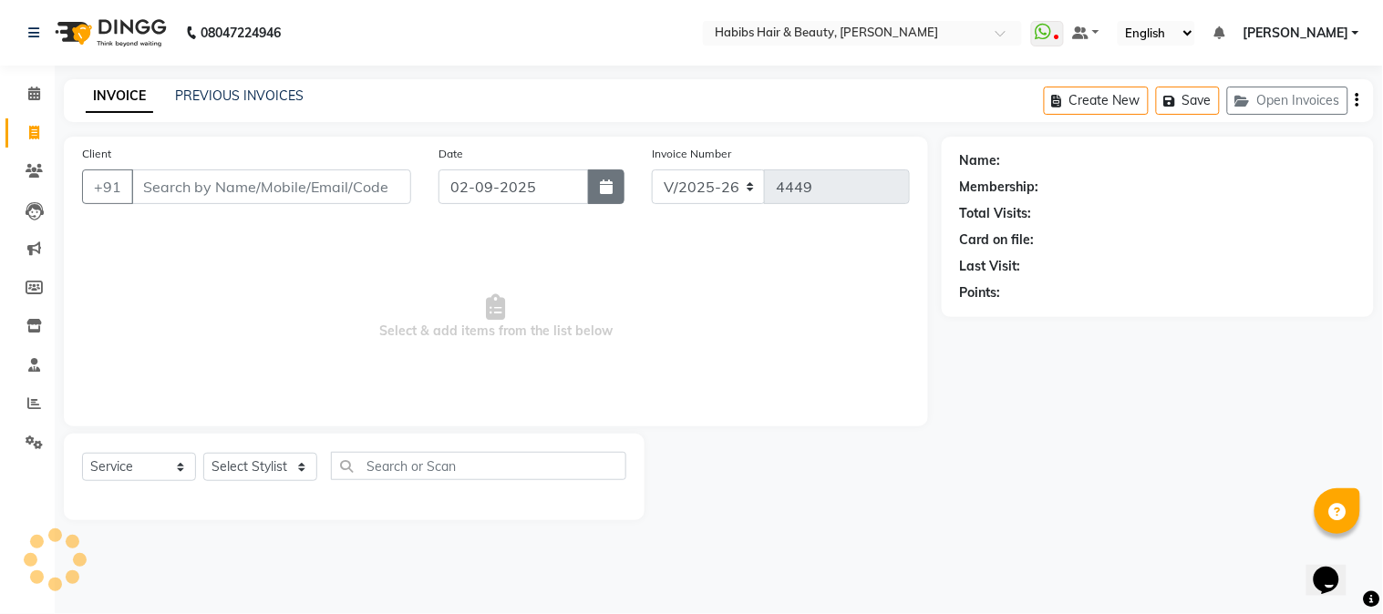
click at [616, 178] on button "button" at bounding box center [606, 187] width 36 height 35
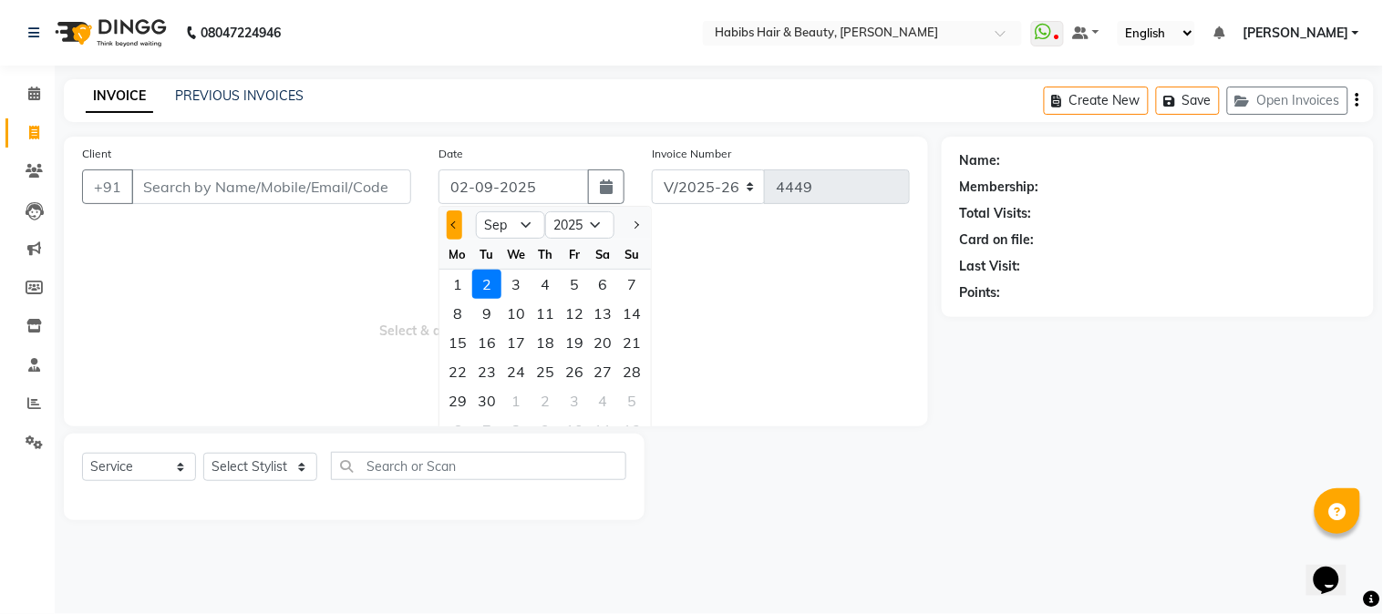
click at [449, 228] on button "Previous month" at bounding box center [454, 225] width 15 height 29
click at [498, 398] on div "26" at bounding box center [486, 401] width 29 height 29
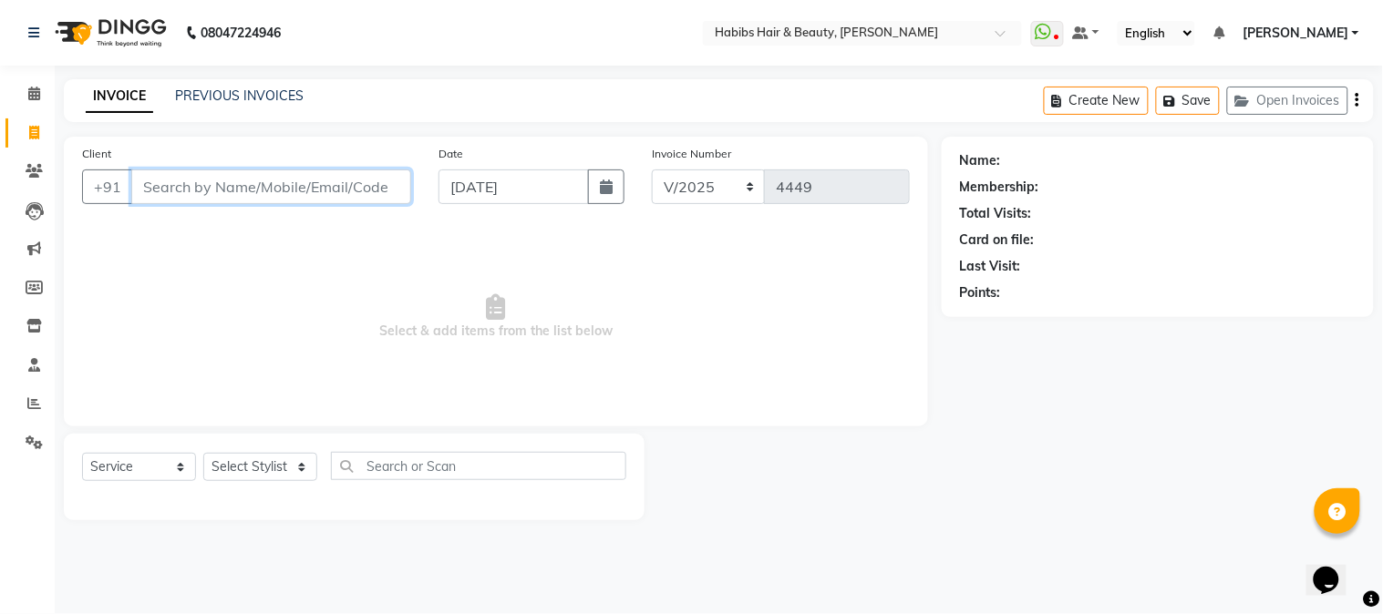
click at [301, 189] on input "Client" at bounding box center [271, 187] width 280 height 35
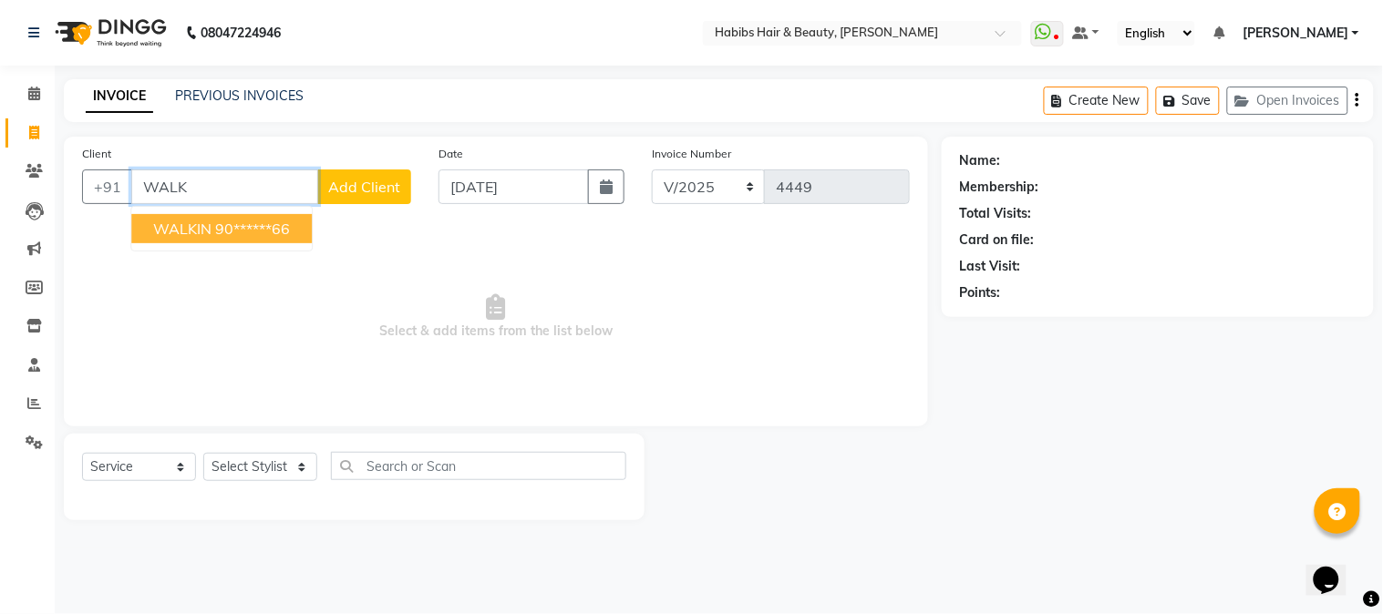
click at [307, 217] on button "WALKIN 90******66" at bounding box center [221, 228] width 181 height 29
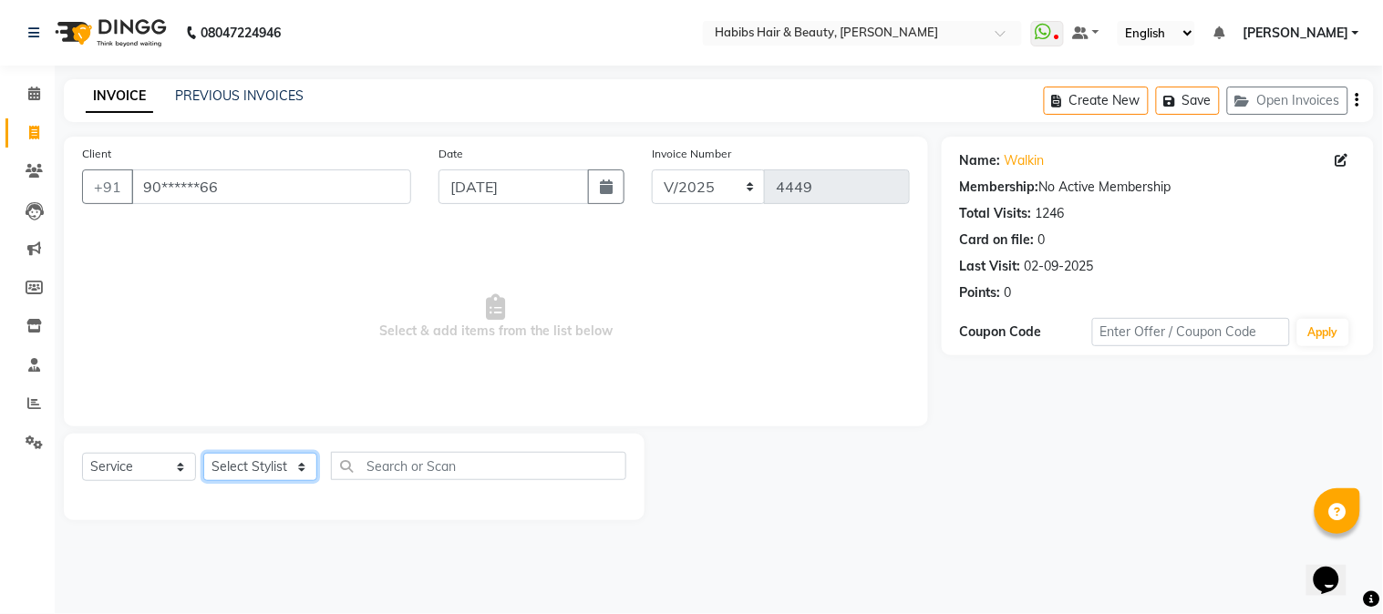
click at [267, 460] on select "Select Stylist Admin Akshay [PERSON_NAME] [PERSON_NAME] [PERSON_NAME] [PERSON_N…" at bounding box center [260, 467] width 114 height 28
click at [203, 454] on select "Select Stylist Admin Akshay [PERSON_NAME] [PERSON_NAME] [PERSON_NAME] [PERSON_N…" at bounding box center [260, 467] width 114 height 28
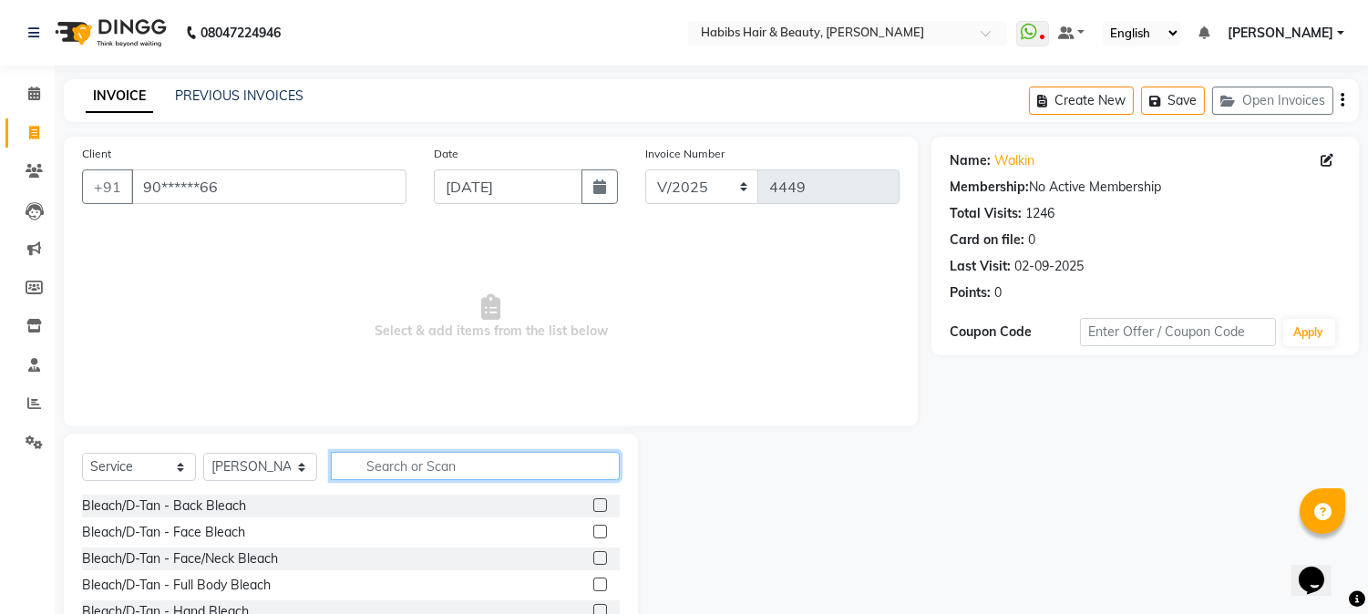
click at [368, 458] on input "text" at bounding box center [475, 466] width 289 height 28
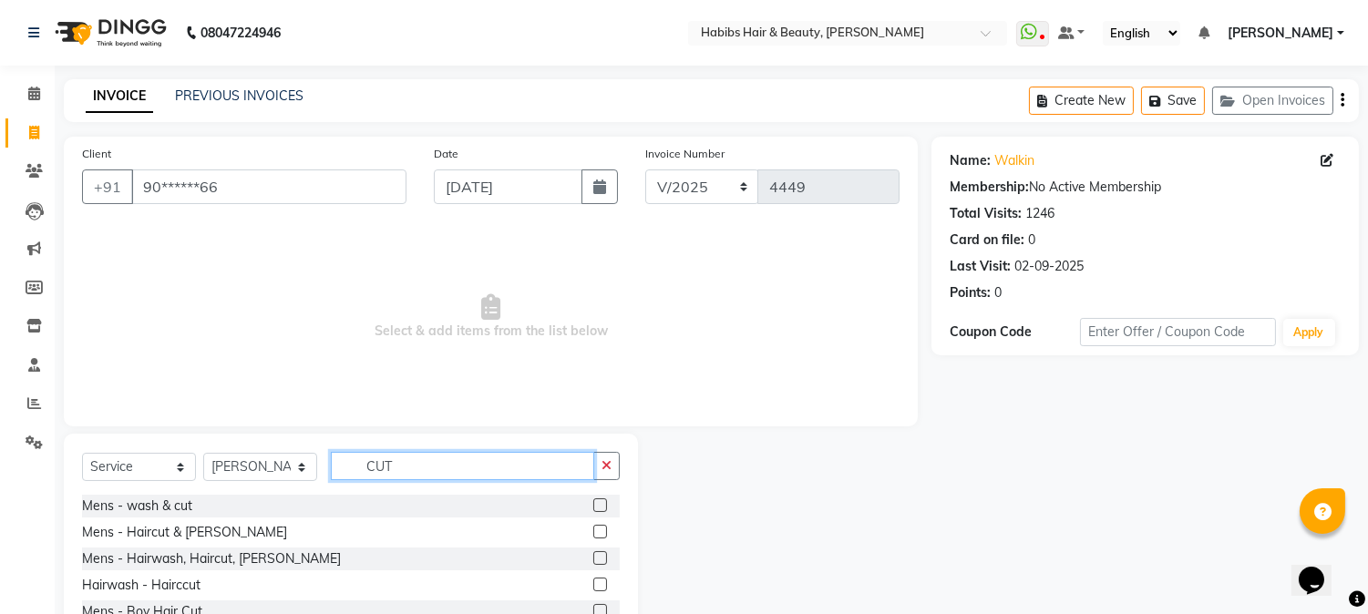
scroll to position [115, 0]
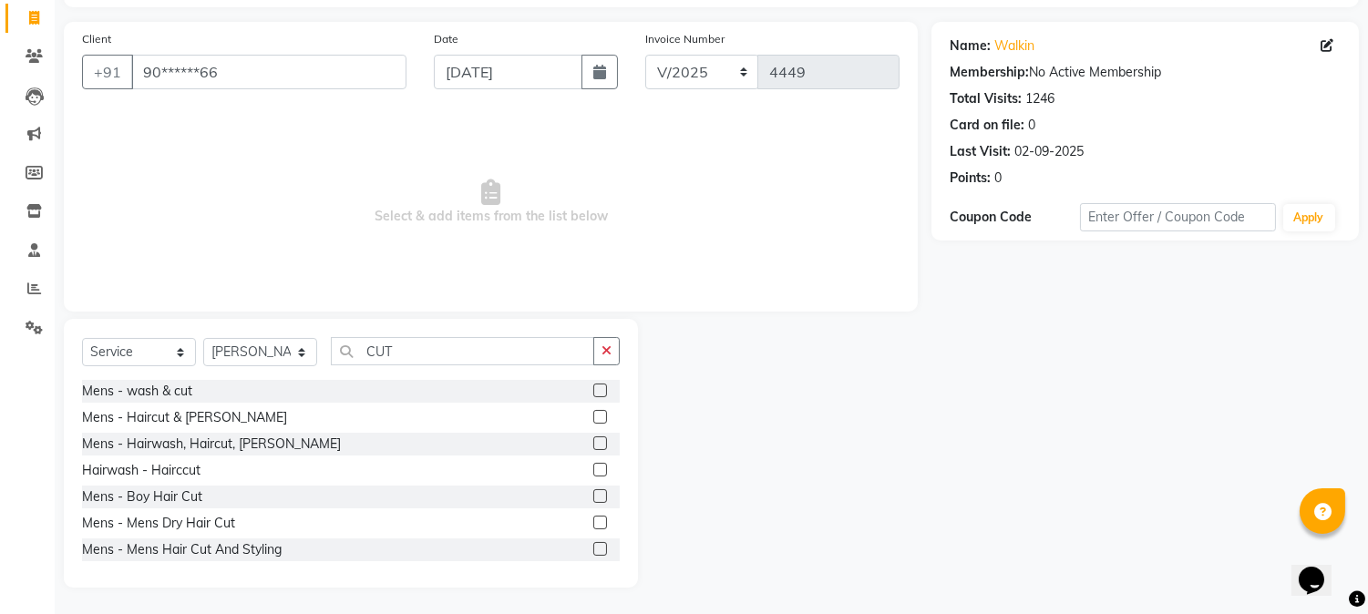
click at [593, 418] on label at bounding box center [600, 417] width 14 height 14
click at [593, 418] on input "checkbox" at bounding box center [599, 418] width 12 height 12
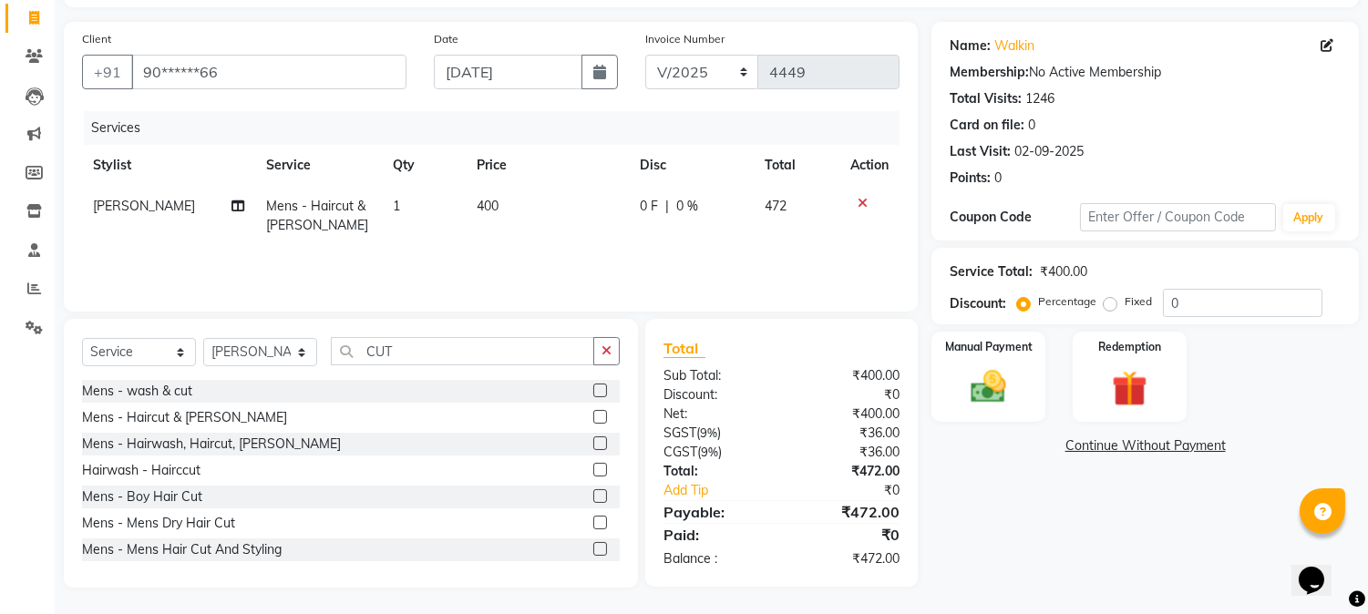
click at [485, 206] on span "400" at bounding box center [488, 206] width 22 height 16
click at [485, 206] on td "400" at bounding box center [547, 216] width 163 height 60
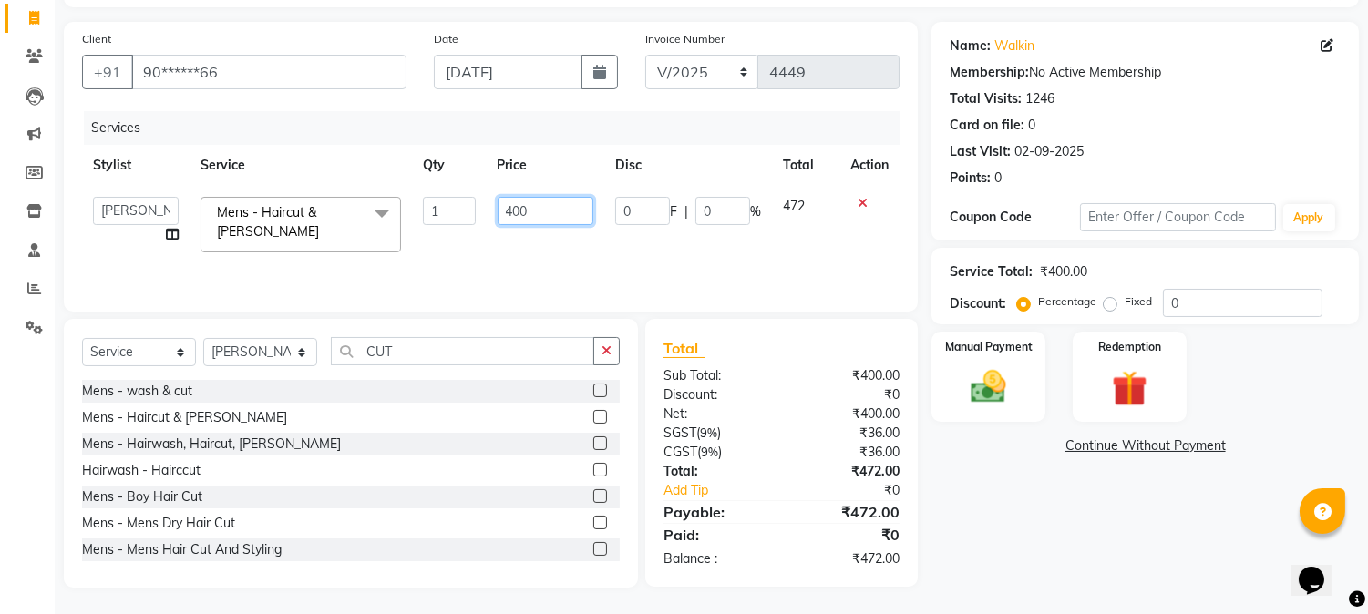
click at [508, 212] on input "400" at bounding box center [546, 211] width 96 height 28
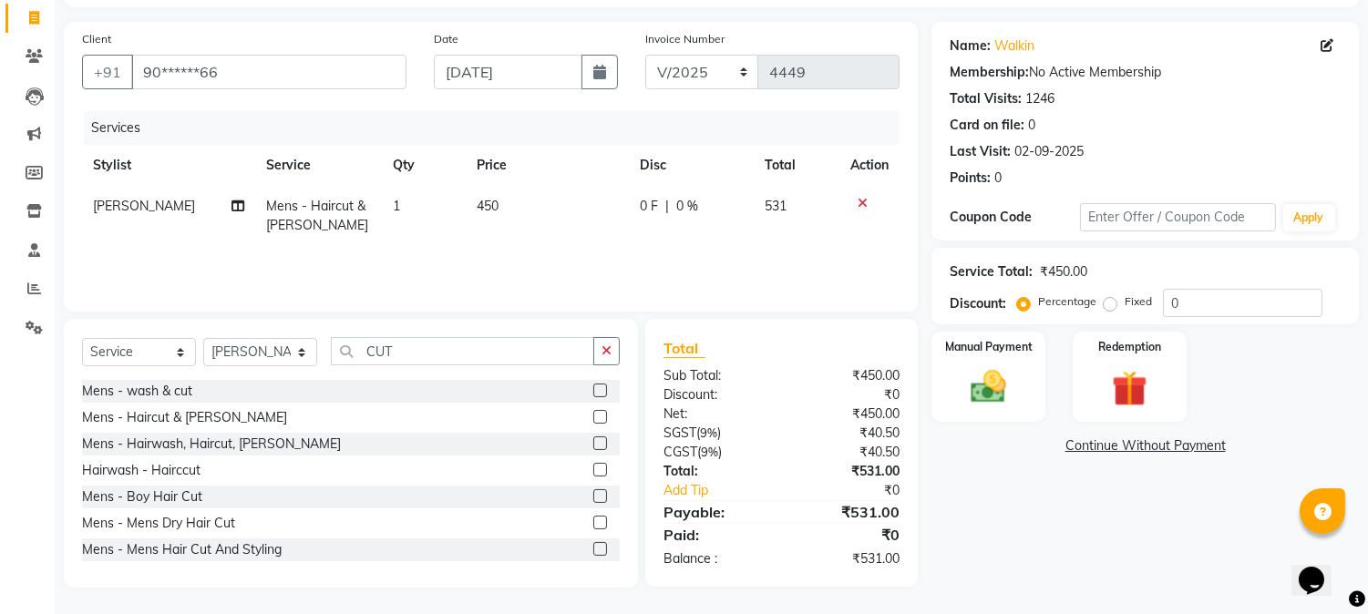
click at [581, 158] on th "Price" at bounding box center [547, 165] width 163 height 41
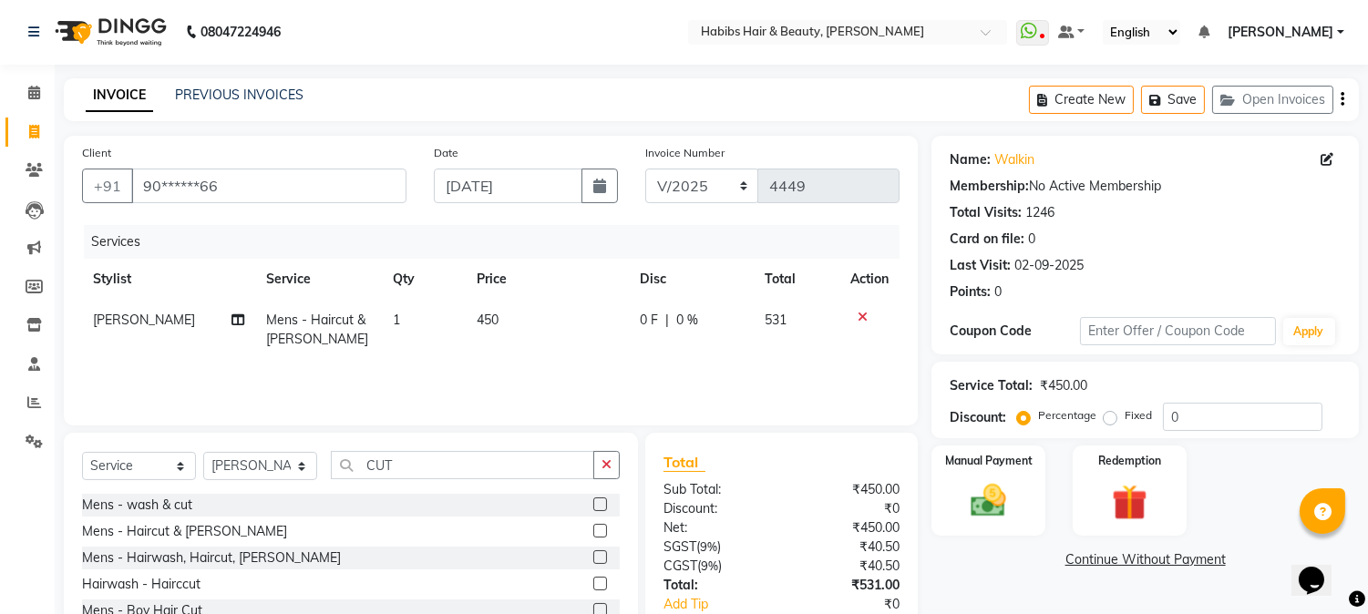
scroll to position [0, 0]
click at [1342, 100] on icon "button" at bounding box center [1343, 100] width 4 height 1
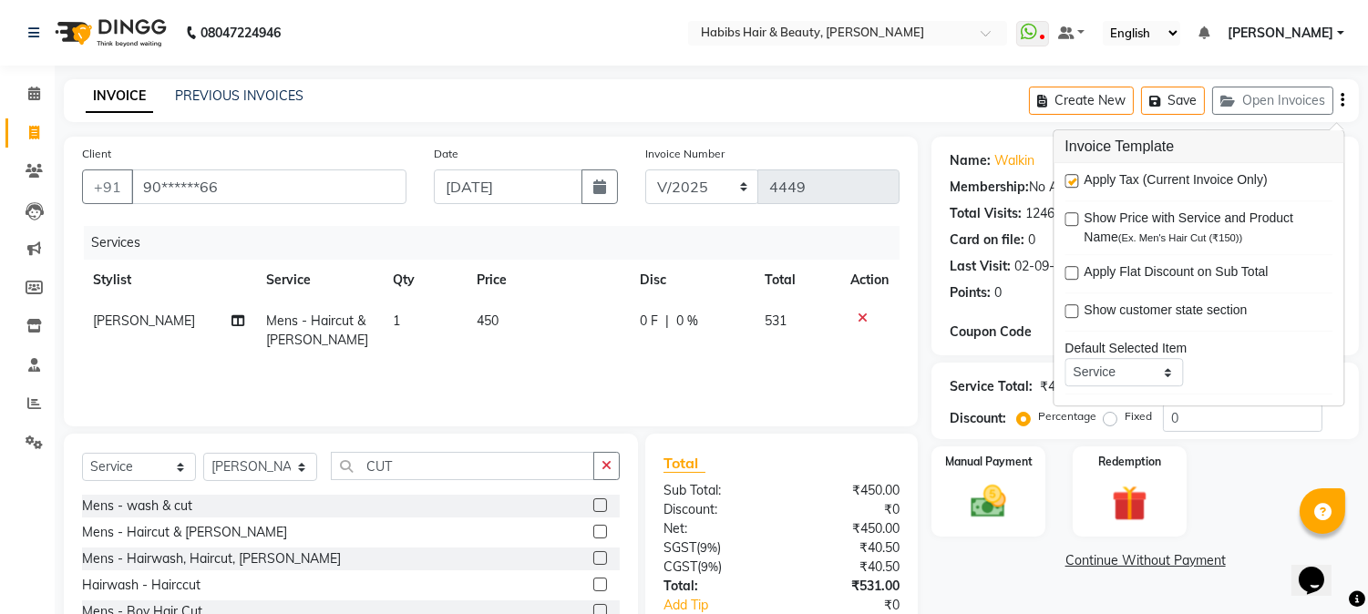
click at [1074, 186] on label at bounding box center [1072, 181] width 14 height 14
click at [1074, 186] on input "checkbox" at bounding box center [1071, 182] width 12 height 12
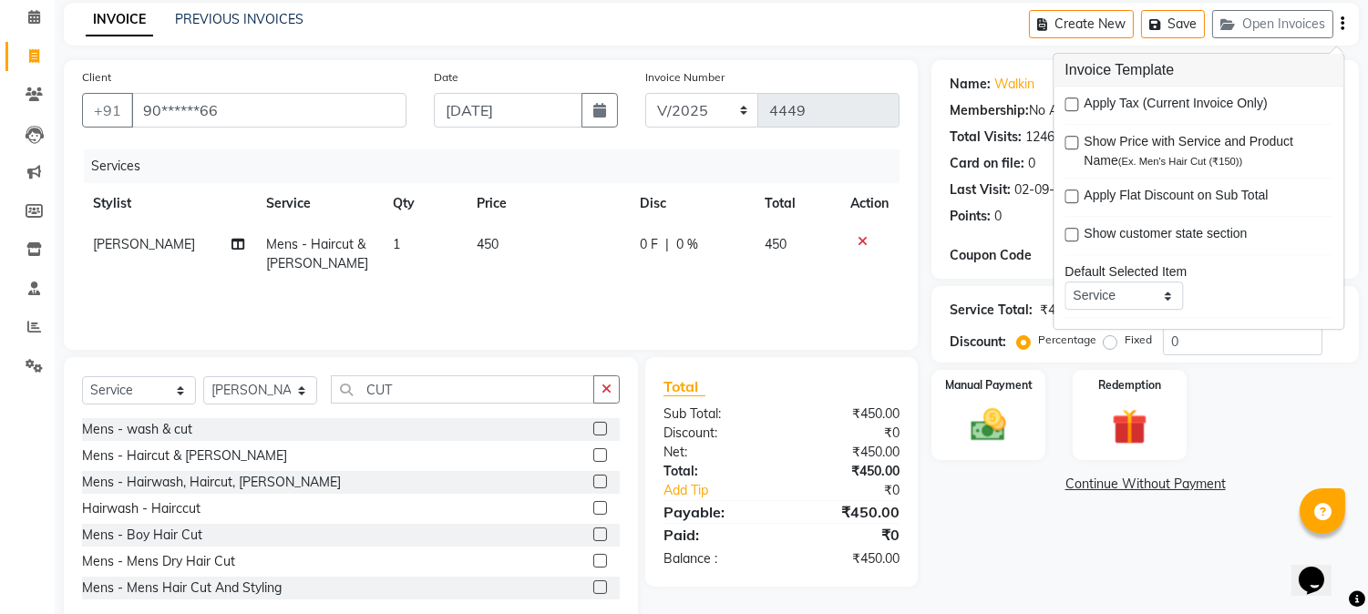
scroll to position [115, 0]
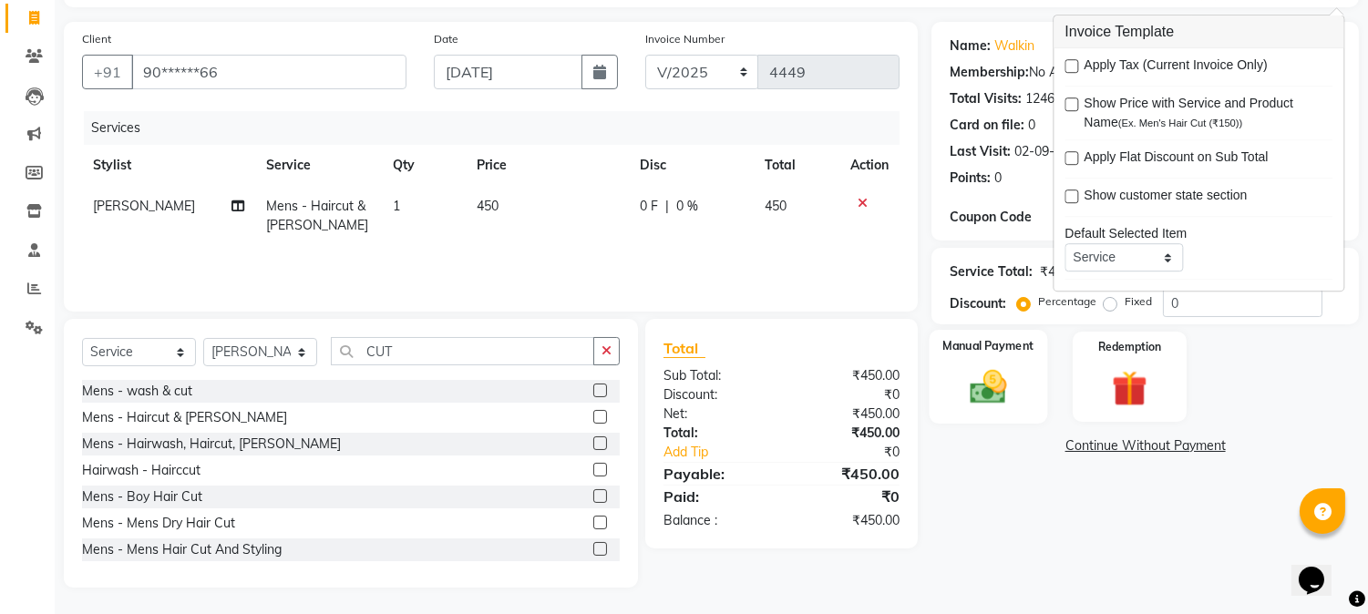
click at [992, 401] on img at bounding box center [989, 387] width 60 height 43
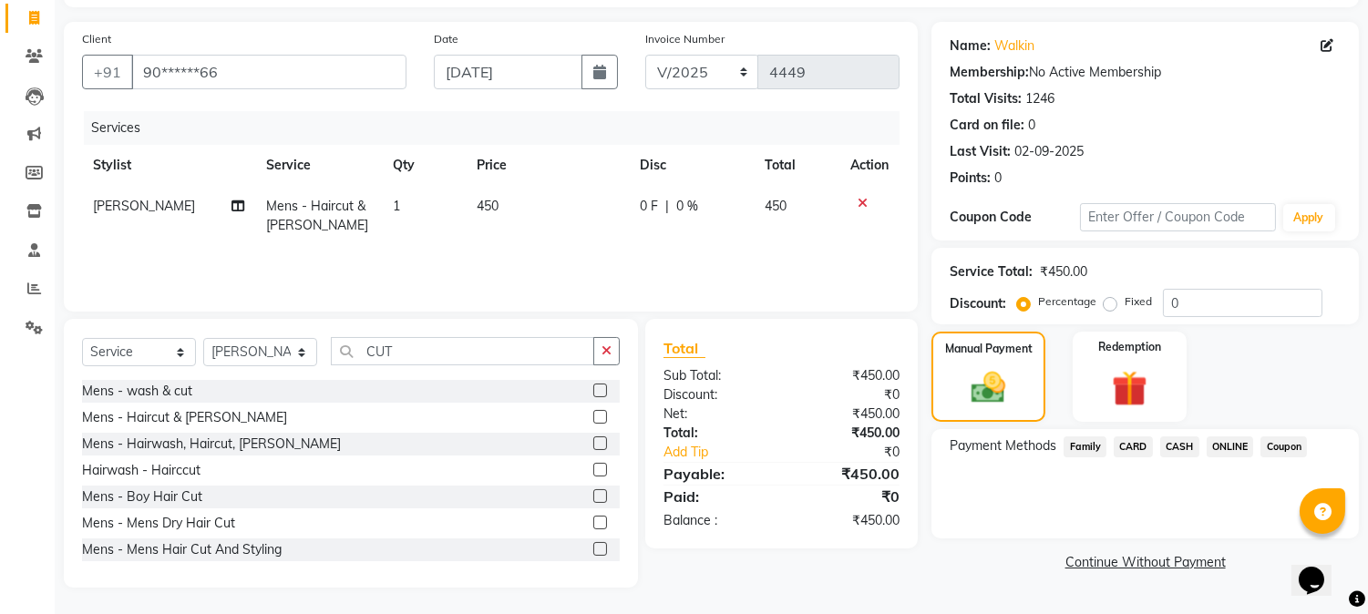
click at [1135, 439] on span "CARD" at bounding box center [1133, 447] width 39 height 21
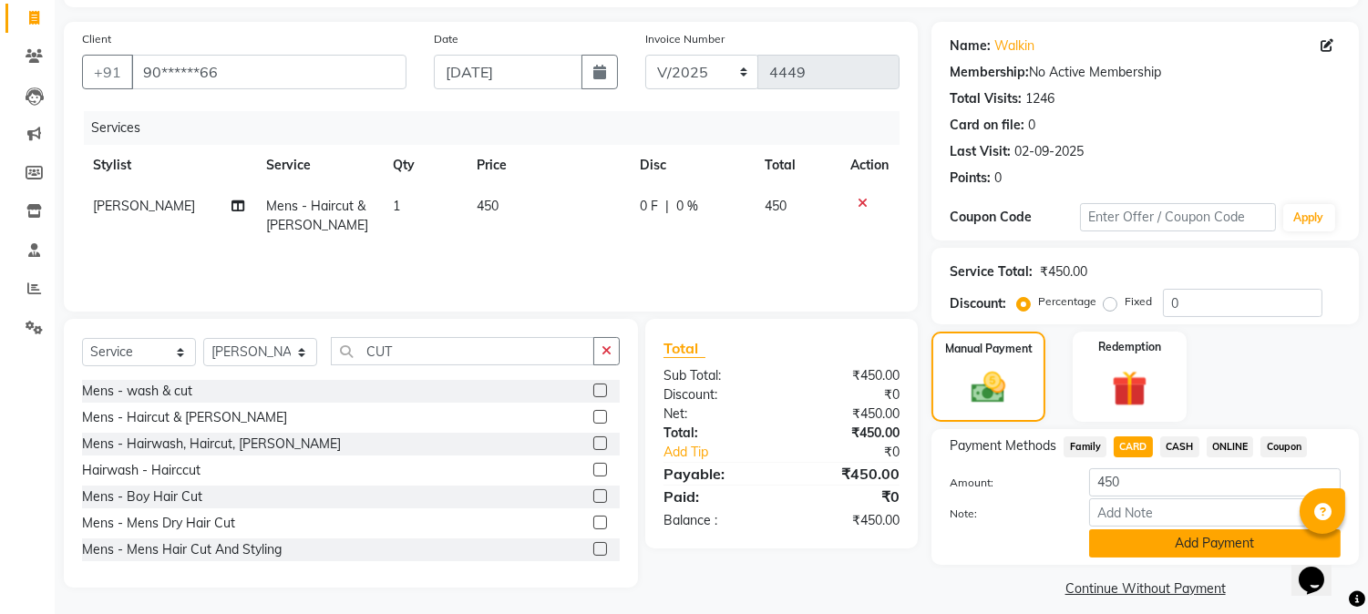
click at [1124, 542] on button "Add Payment" at bounding box center [1215, 544] width 252 height 28
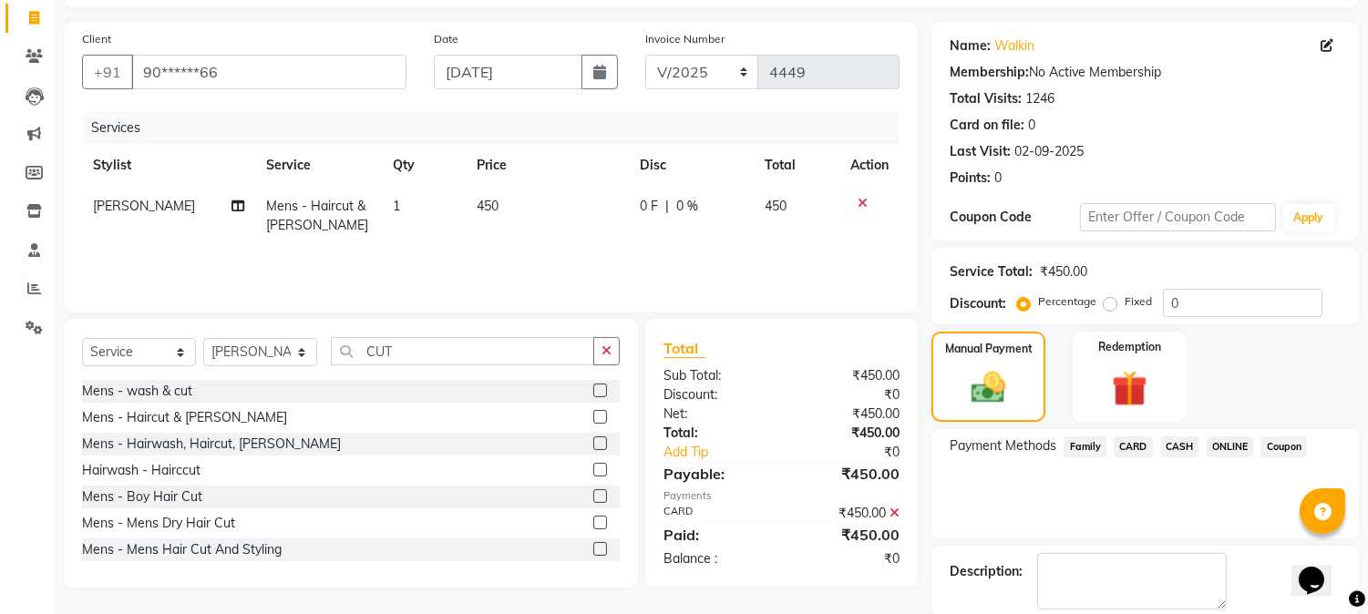
scroll to position [205, 0]
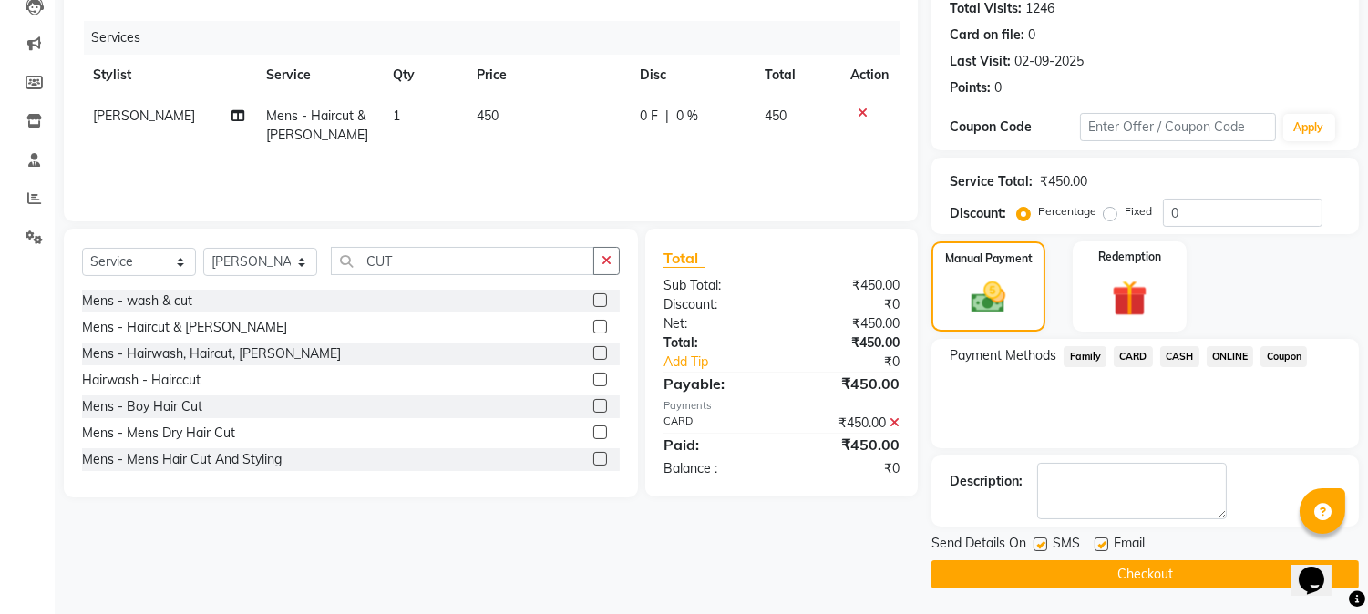
click at [1095, 570] on button "Checkout" at bounding box center [1146, 575] width 428 height 28
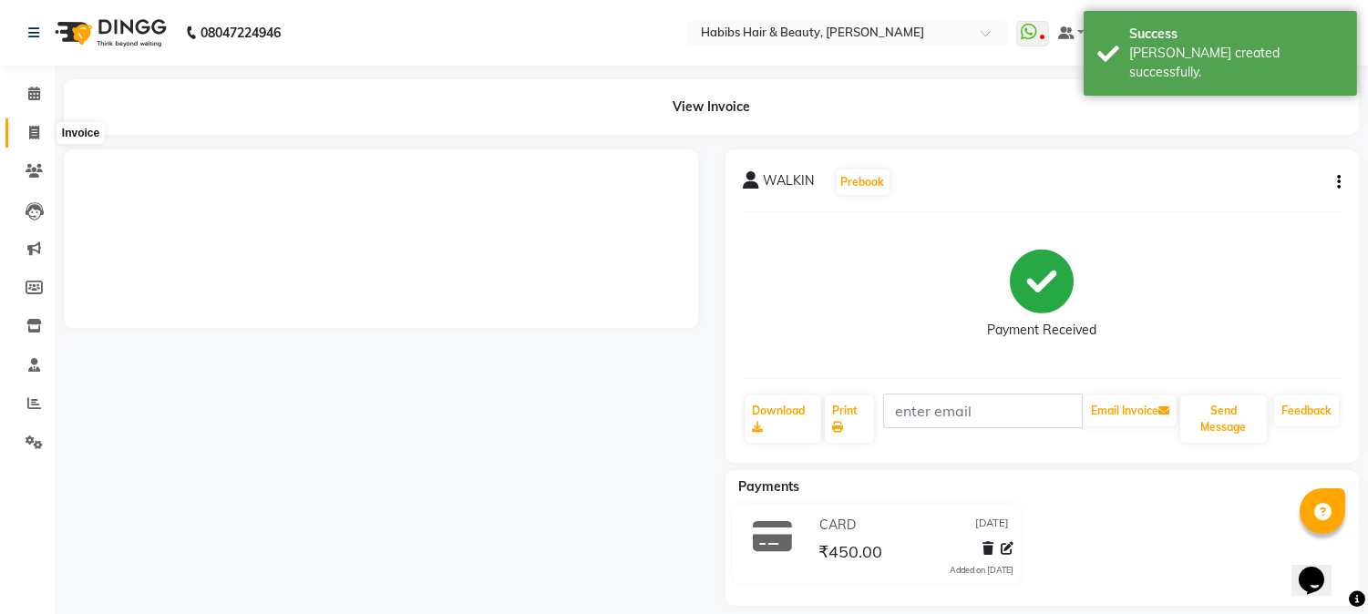
click at [30, 134] on icon at bounding box center [34, 133] width 10 height 14
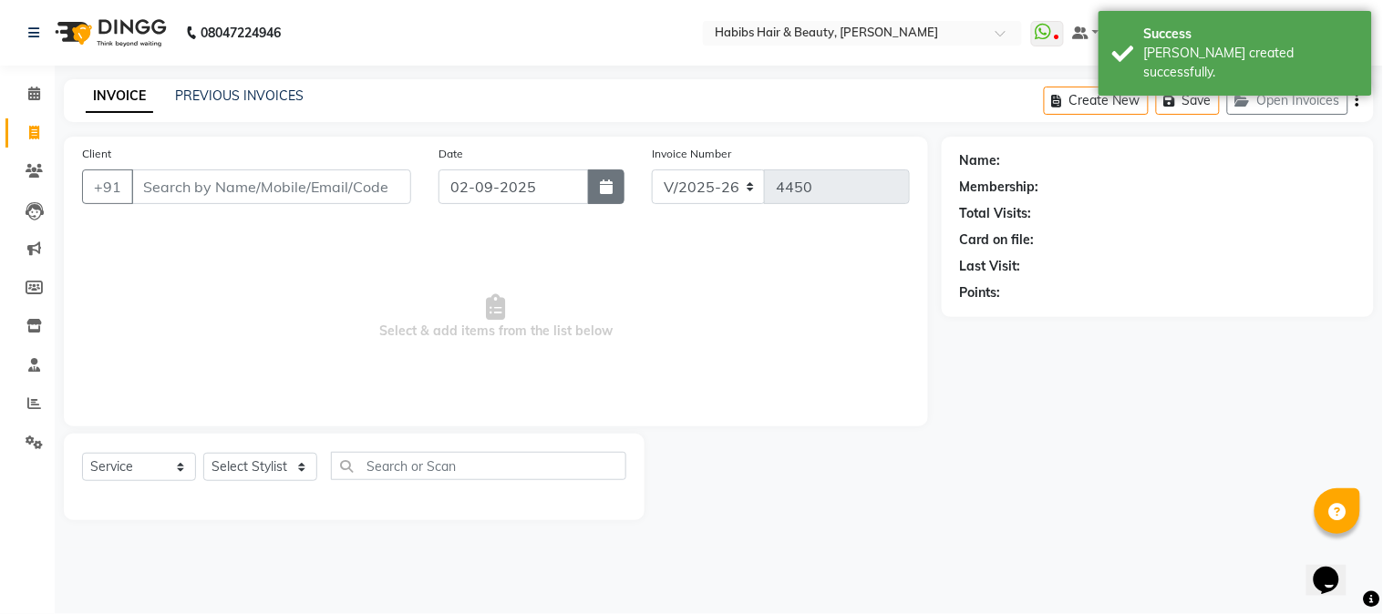
click at [604, 183] on icon "button" at bounding box center [606, 187] width 13 height 15
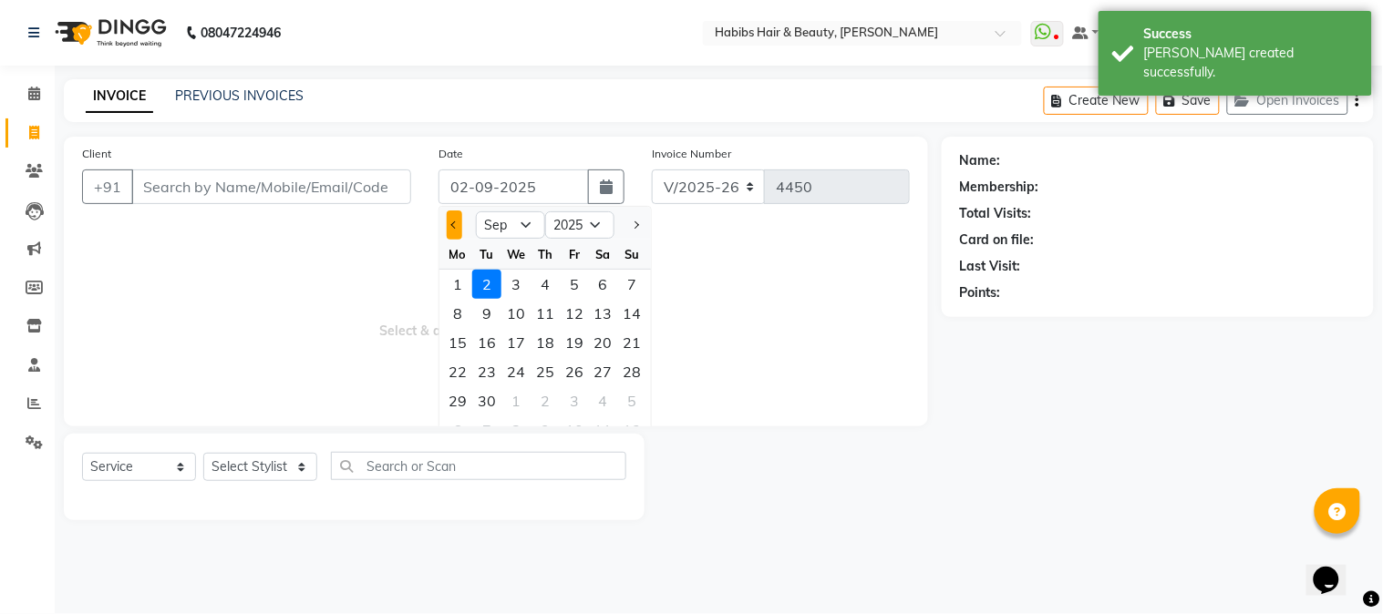
click at [451, 230] on button "Previous month" at bounding box center [454, 225] width 15 height 29
click at [490, 396] on div "26" at bounding box center [486, 401] width 29 height 29
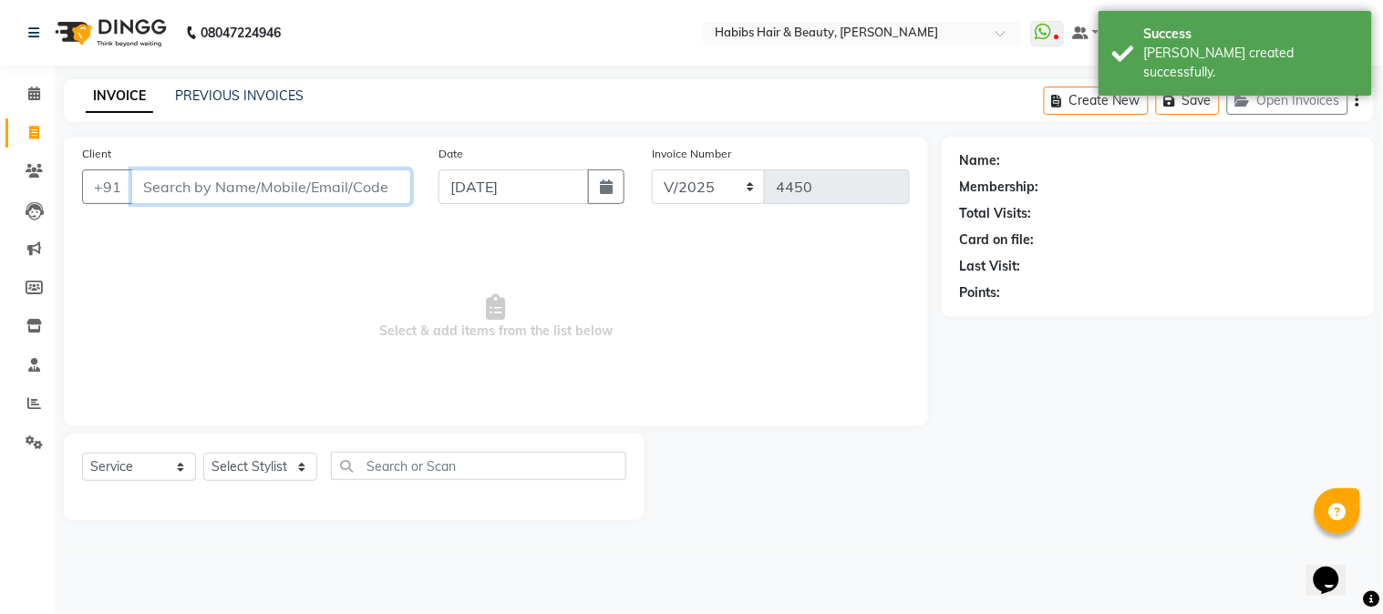
click at [320, 189] on input "Client" at bounding box center [271, 187] width 280 height 35
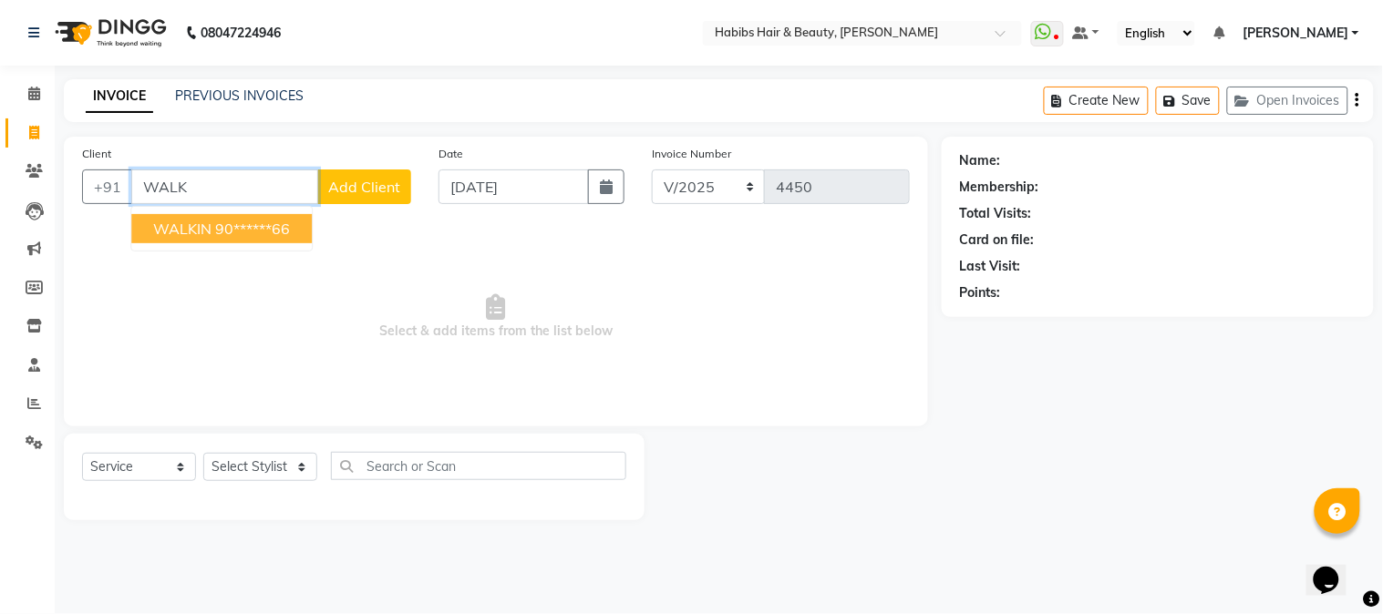
click at [283, 216] on button "WALKIN 90******66" at bounding box center [221, 228] width 181 height 29
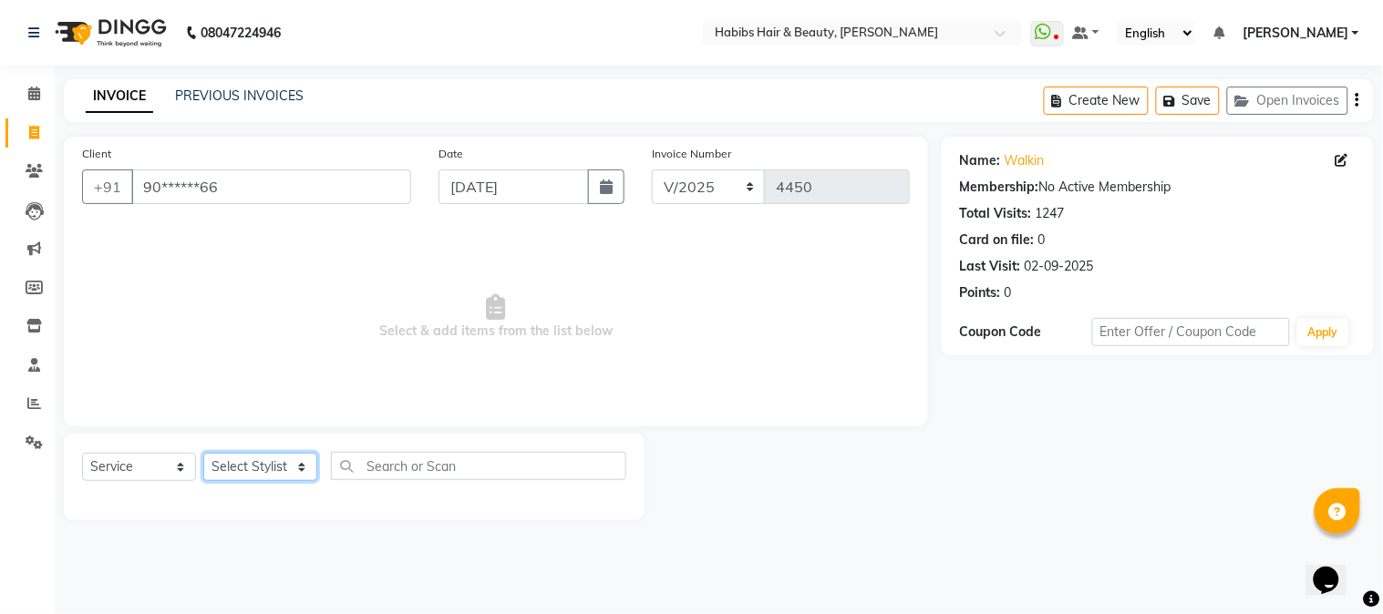
click at [229, 469] on select "Select Stylist Admin Akshay [PERSON_NAME] [PERSON_NAME] [PERSON_NAME] [PERSON_N…" at bounding box center [260, 467] width 114 height 28
click at [203, 454] on select "Select Stylist Admin Akshay [PERSON_NAME] [PERSON_NAME] [PERSON_NAME] [PERSON_N…" at bounding box center [260, 467] width 114 height 28
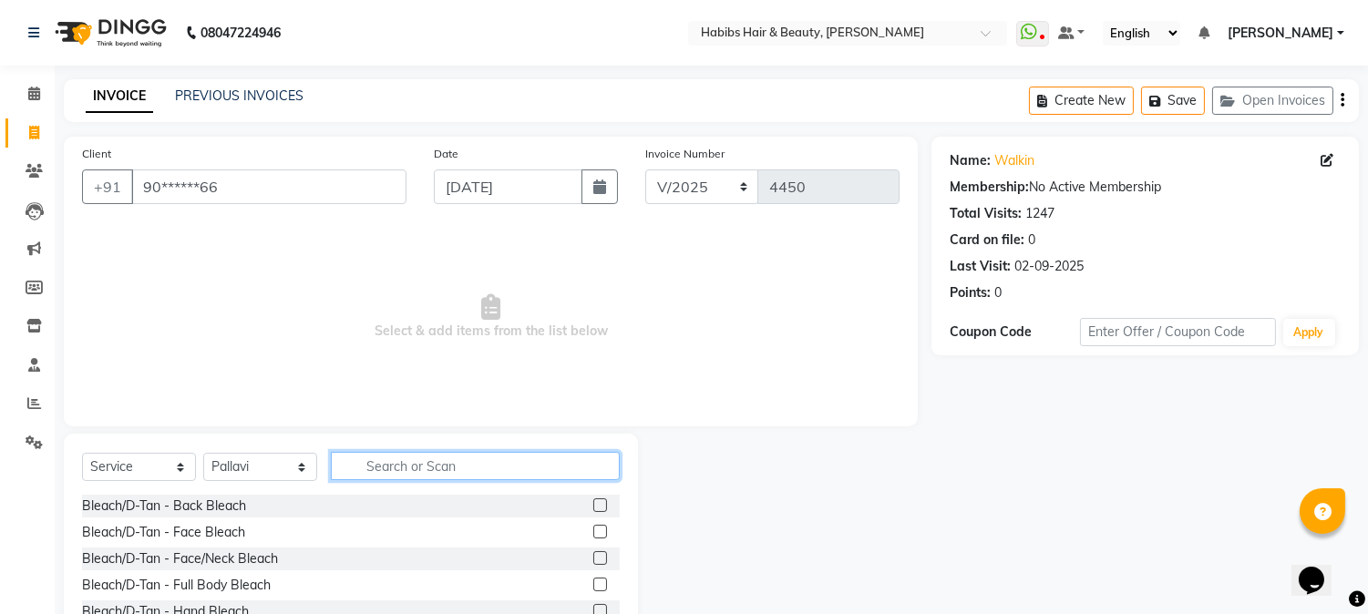
click at [404, 472] on input "text" at bounding box center [475, 466] width 289 height 28
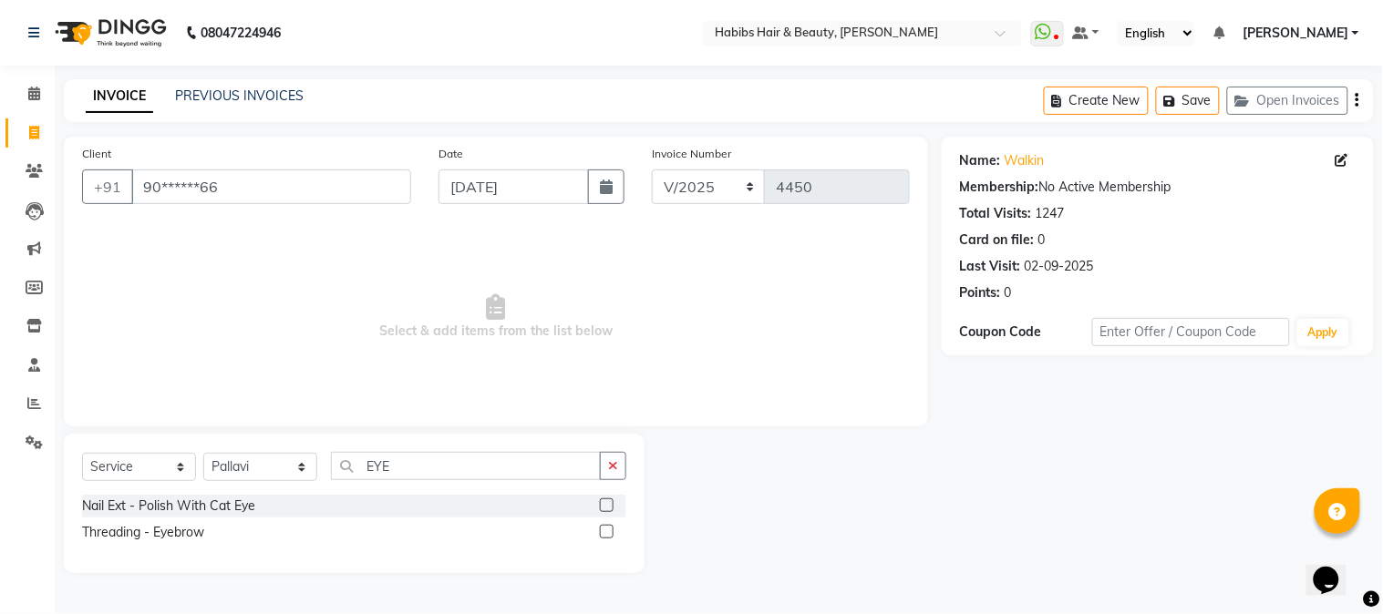
click at [604, 530] on label at bounding box center [607, 532] width 14 height 14
click at [604, 530] on input "checkbox" at bounding box center [606, 533] width 12 height 12
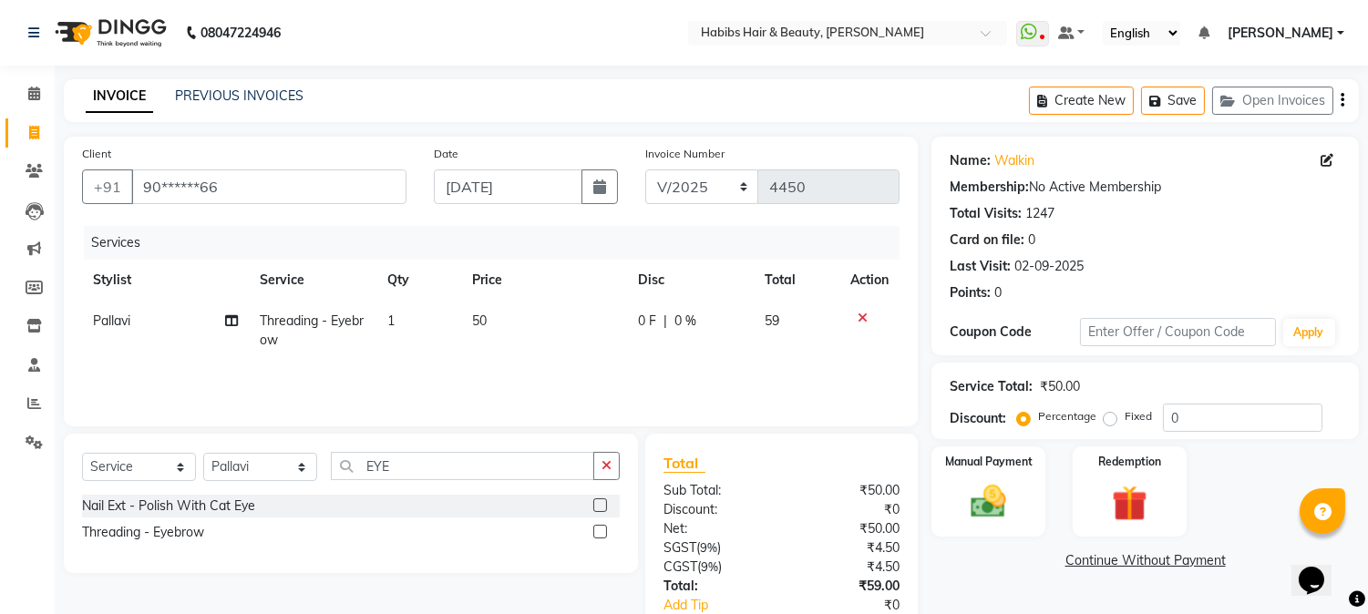
click at [490, 319] on td "50" at bounding box center [544, 331] width 166 height 60
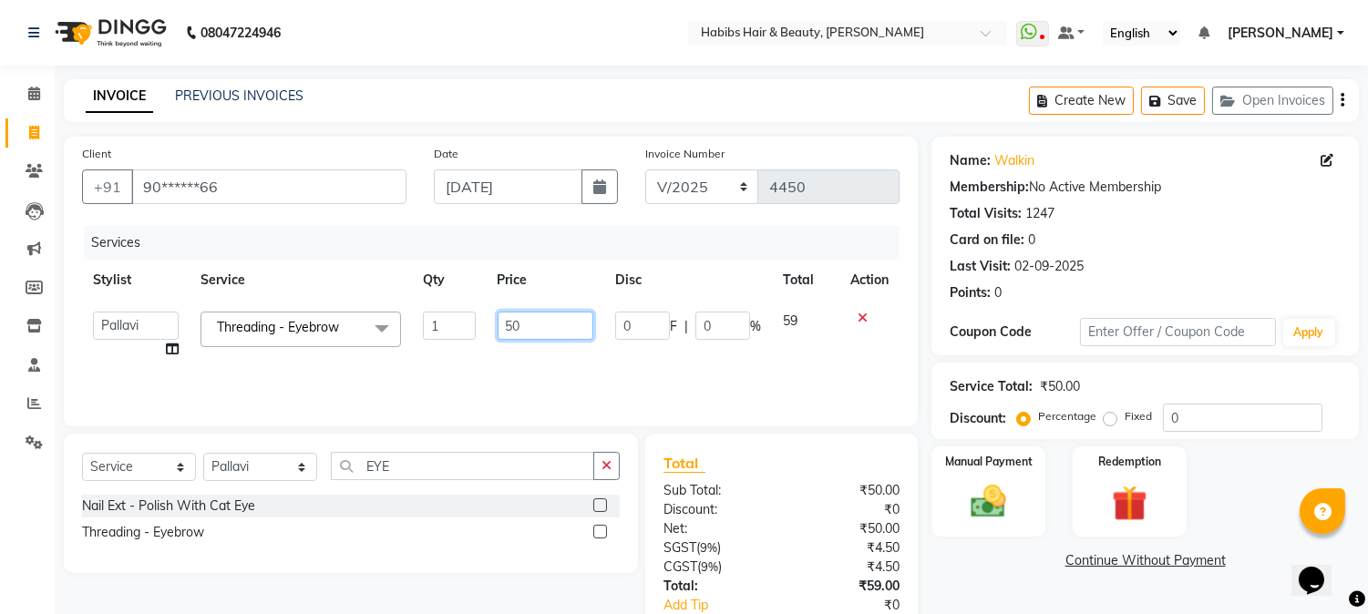
click at [504, 321] on input "50" at bounding box center [546, 326] width 96 height 28
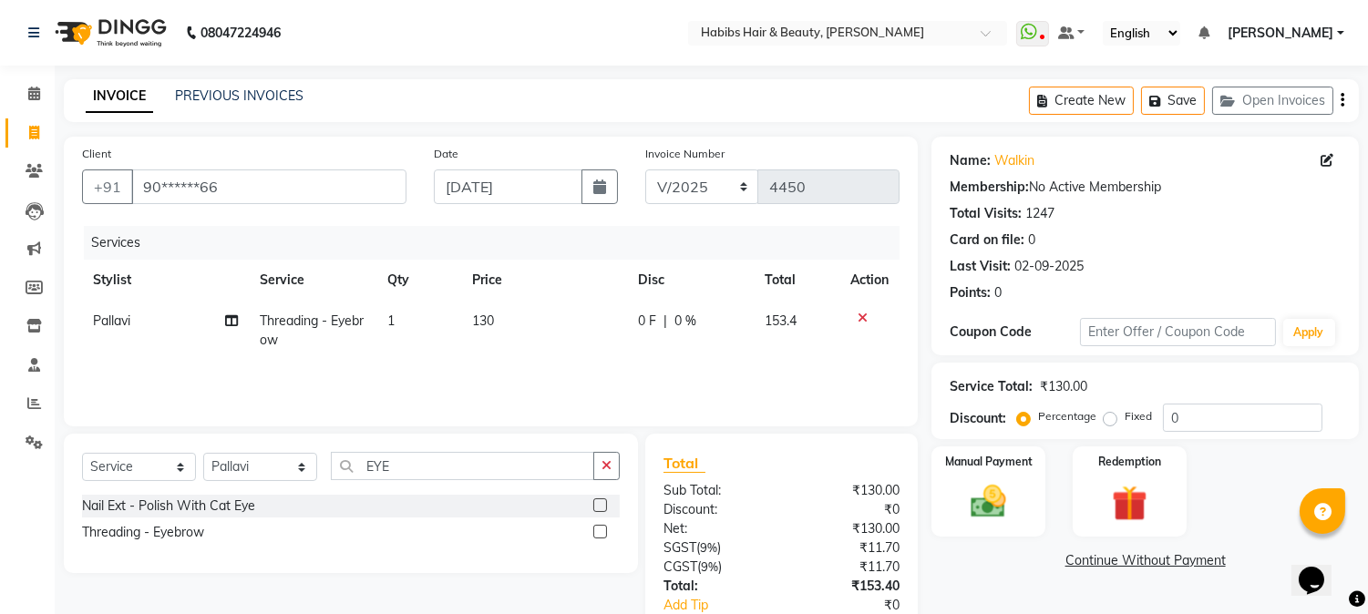
click at [563, 272] on th "Price" at bounding box center [544, 280] width 166 height 41
click at [267, 471] on select "Select Stylist Admin Akshay [PERSON_NAME] [PERSON_NAME] [PERSON_NAME] [PERSON_N…" at bounding box center [260, 467] width 114 height 28
click at [203, 454] on select "Select Stylist Admin Akshay [PERSON_NAME] [PERSON_NAME] [PERSON_NAME] [PERSON_N…" at bounding box center [260, 467] width 114 height 28
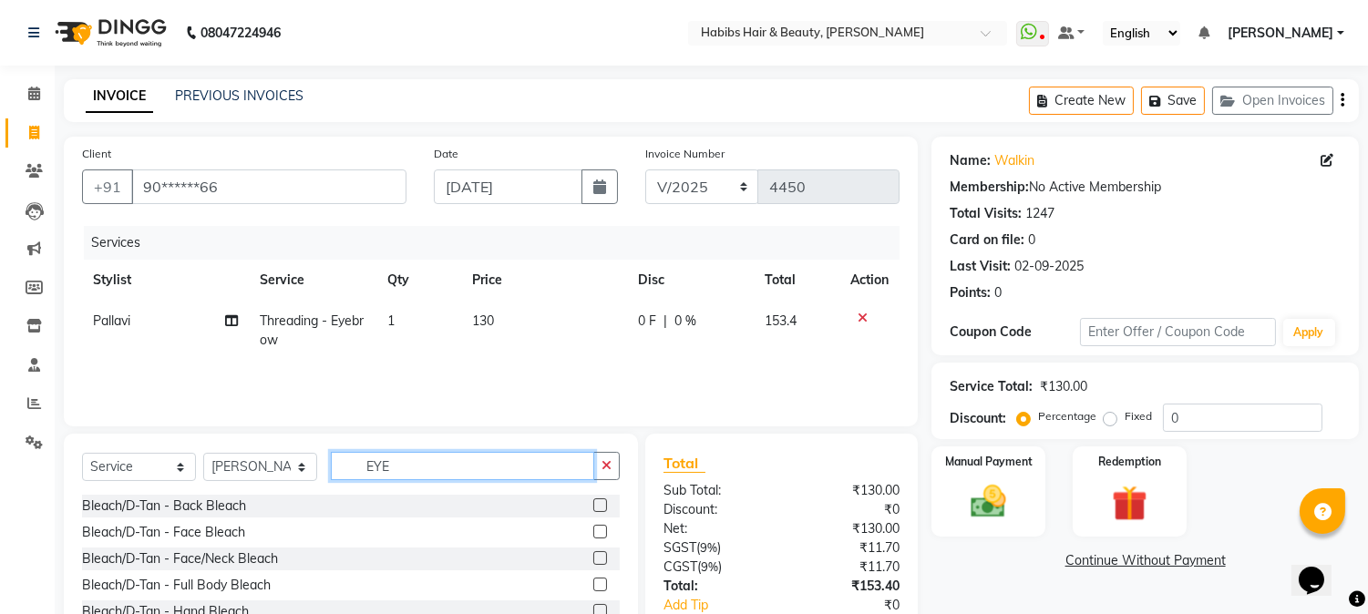
click at [379, 463] on input "EYE" at bounding box center [462, 466] width 263 height 28
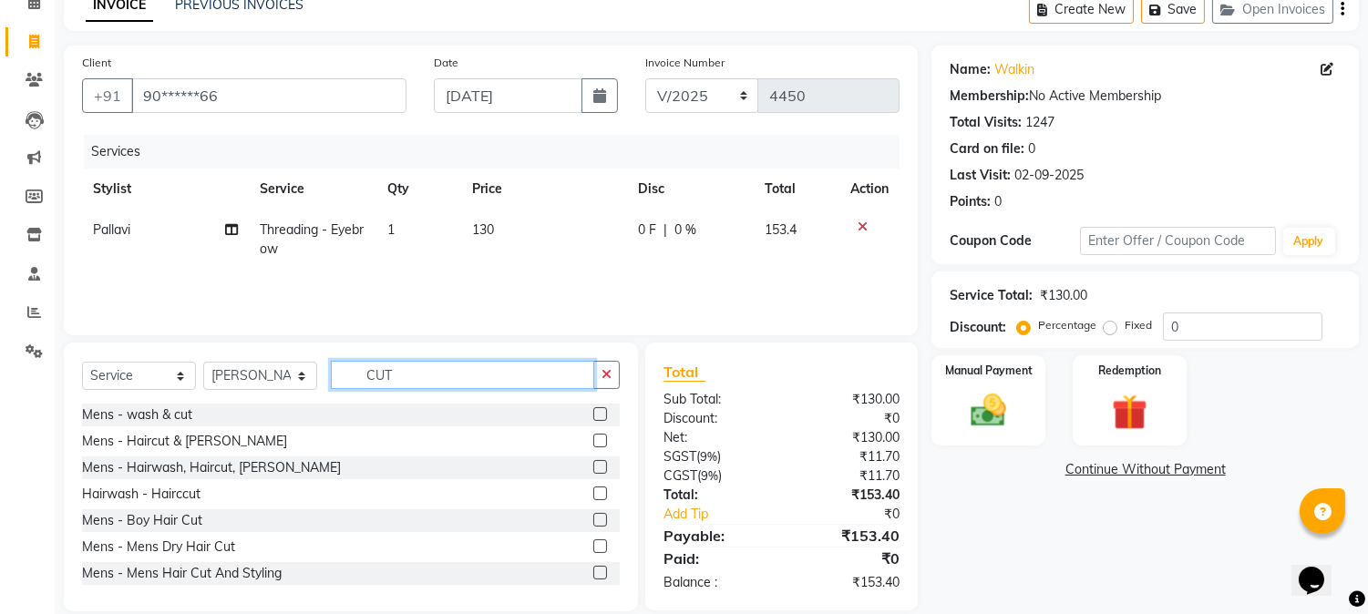
scroll to position [115, 0]
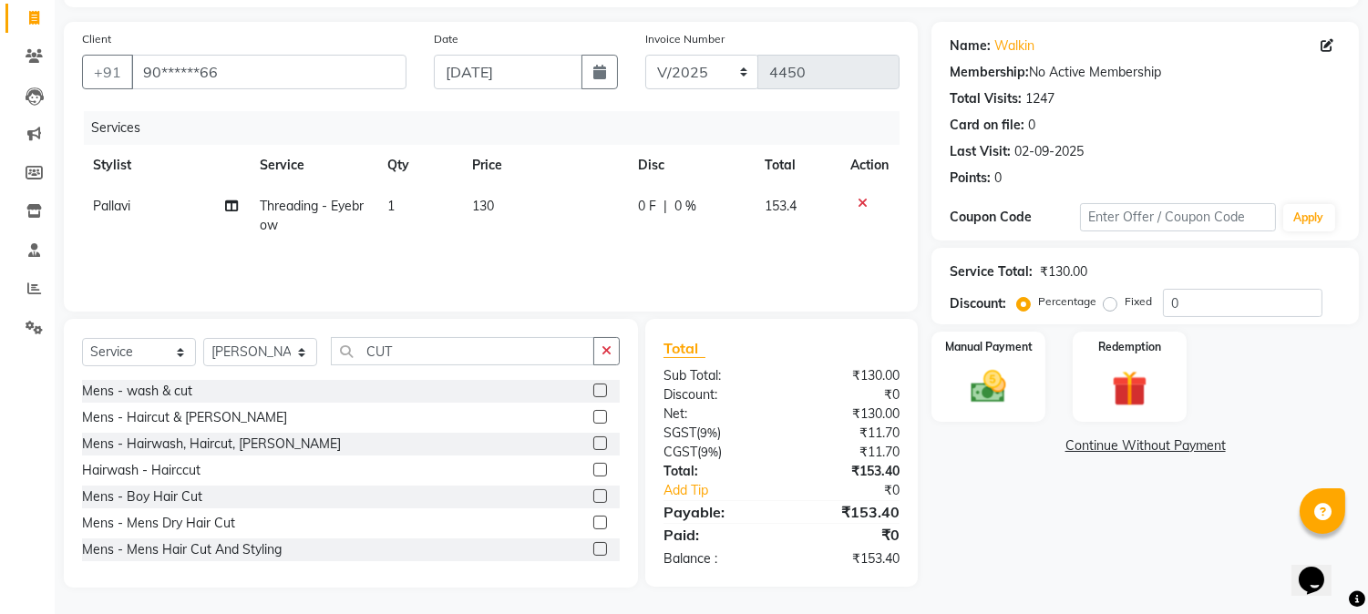
click at [593, 525] on label at bounding box center [600, 523] width 14 height 14
click at [593, 525] on input "checkbox" at bounding box center [599, 524] width 12 height 12
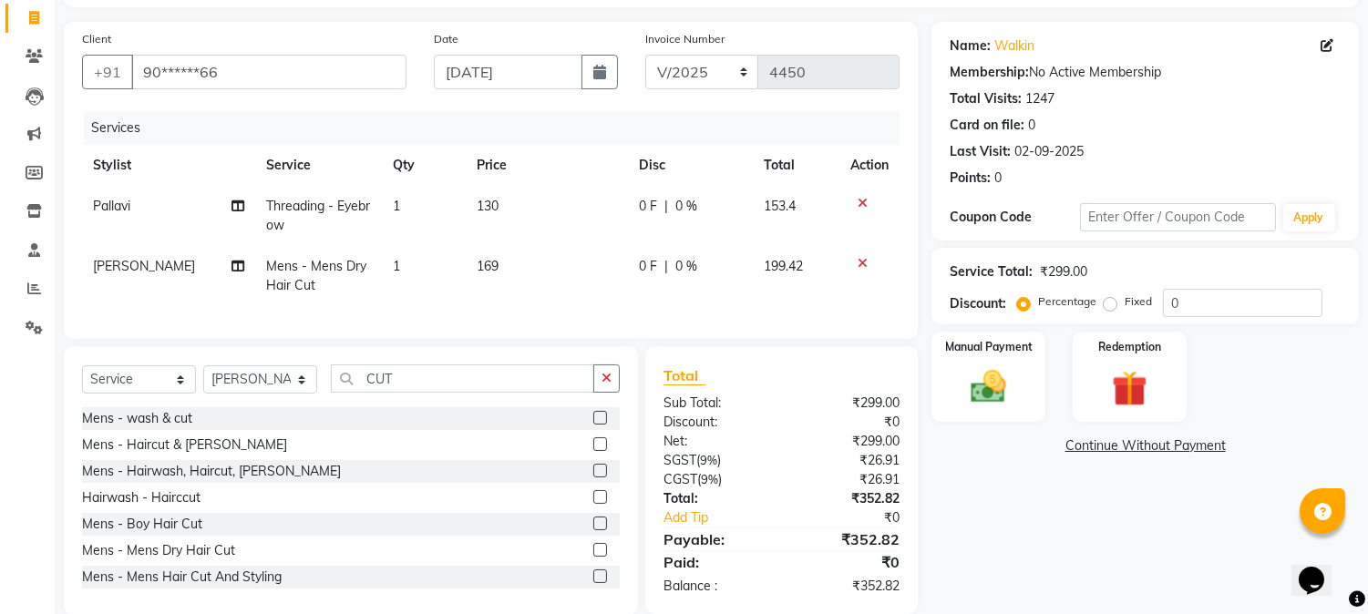
click at [490, 267] on span "169" at bounding box center [488, 266] width 22 height 16
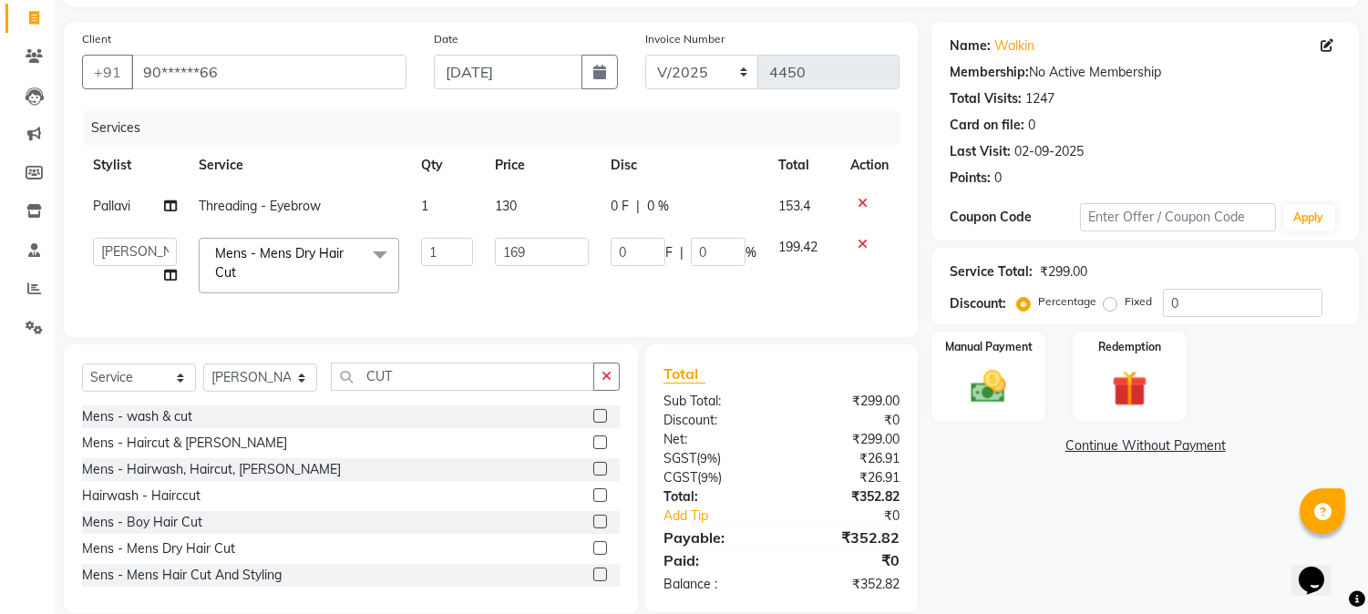
click at [490, 267] on td "169" at bounding box center [542, 265] width 116 height 77
click at [506, 258] on input "169" at bounding box center [542, 252] width 94 height 28
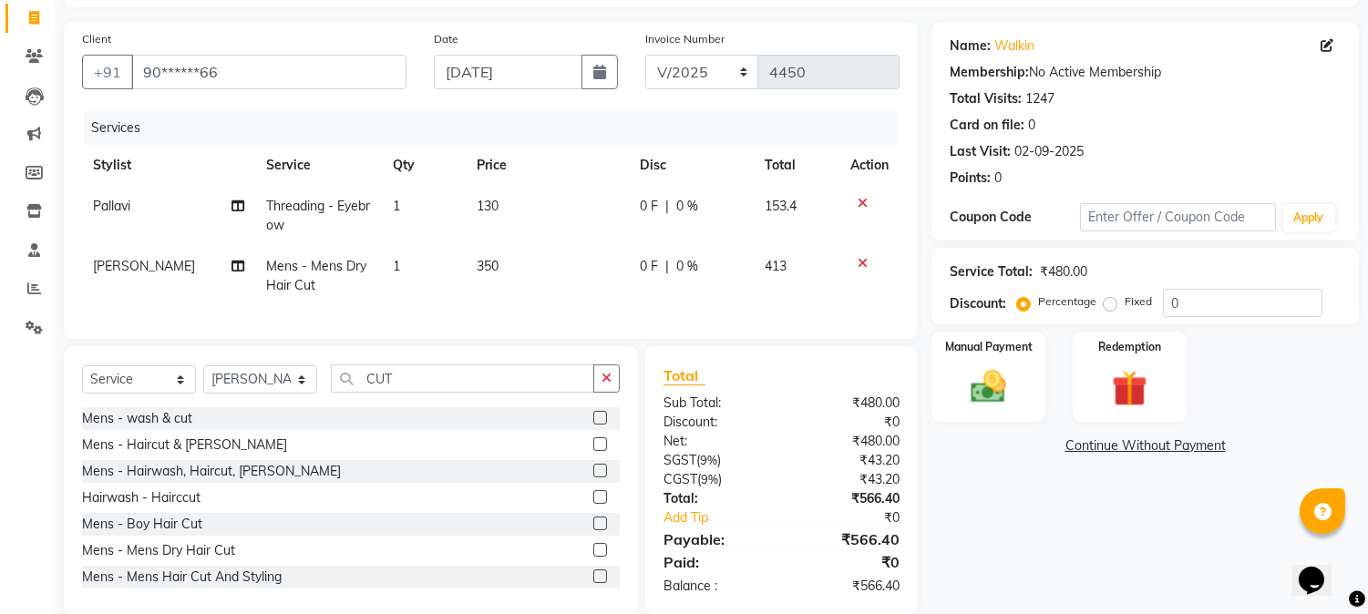
click at [594, 196] on td "130" at bounding box center [547, 216] width 163 height 60
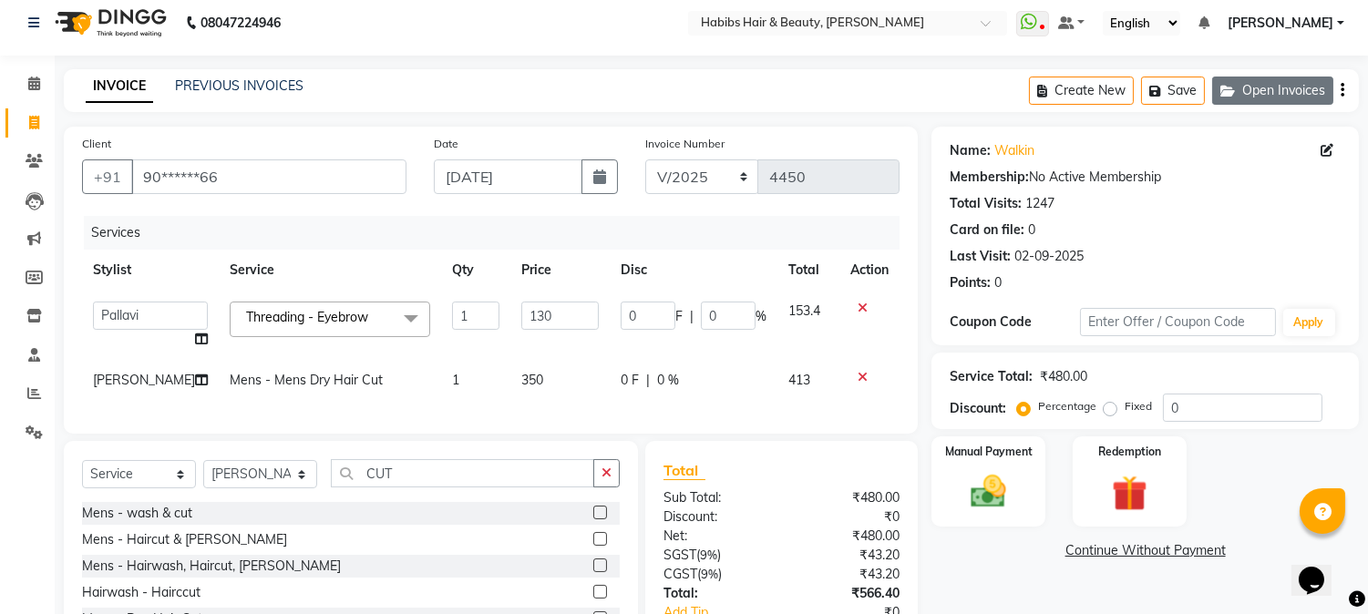
scroll to position [0, 0]
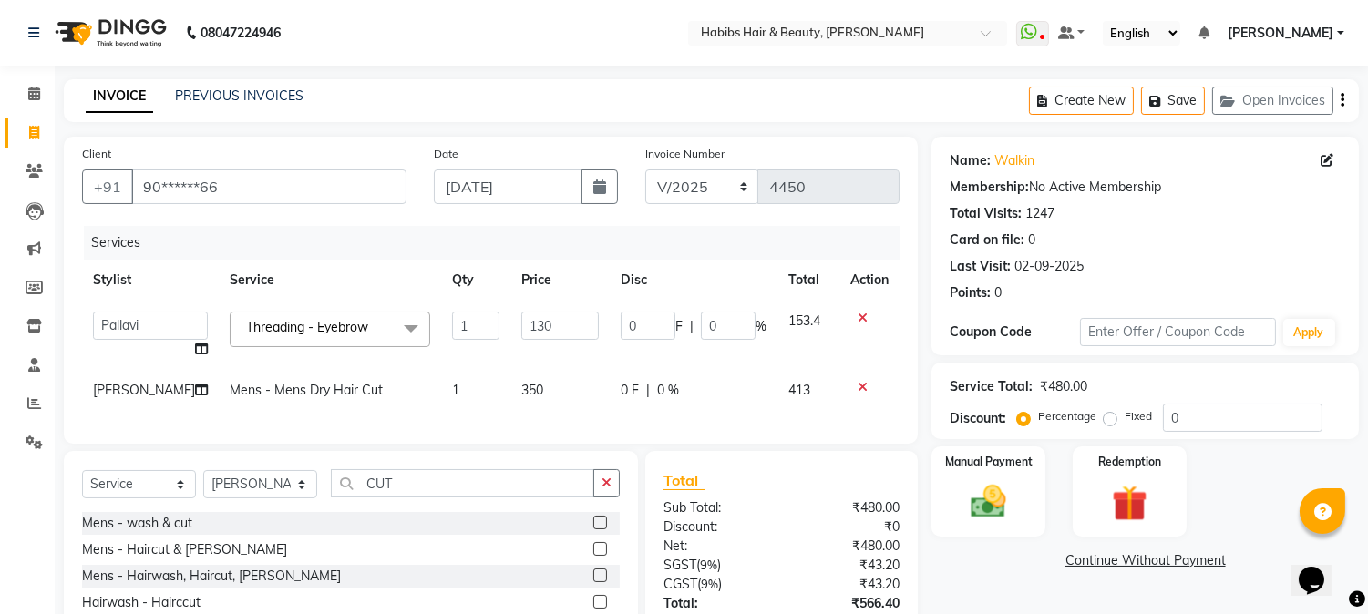
click at [1343, 100] on icon "button" at bounding box center [1343, 100] width 4 height 1
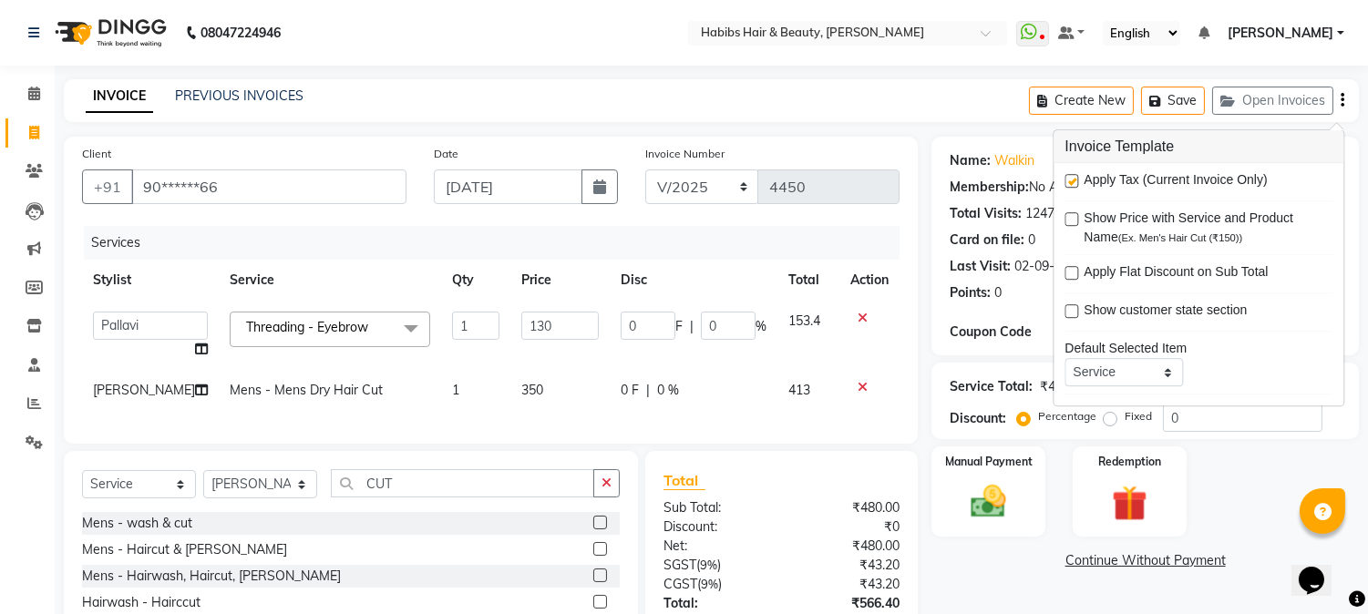
click at [1343, 100] on icon "button" at bounding box center [1343, 100] width 4 height 1
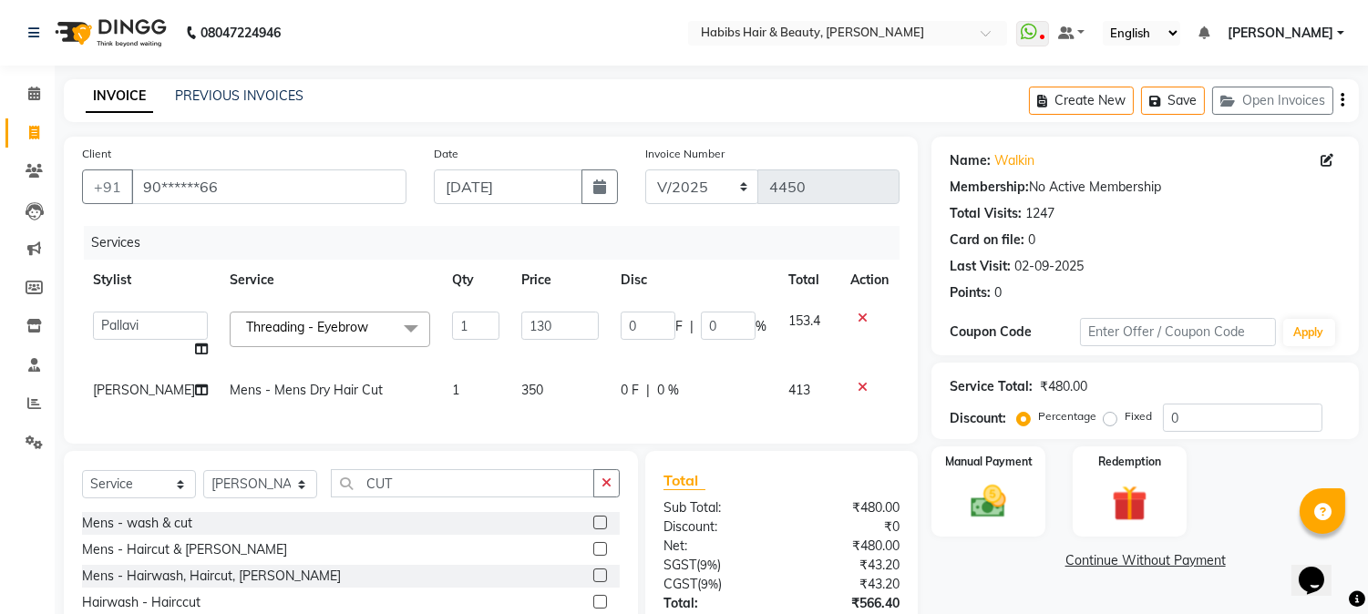
click at [1341, 100] on icon "button" at bounding box center [1343, 100] width 4 height 1
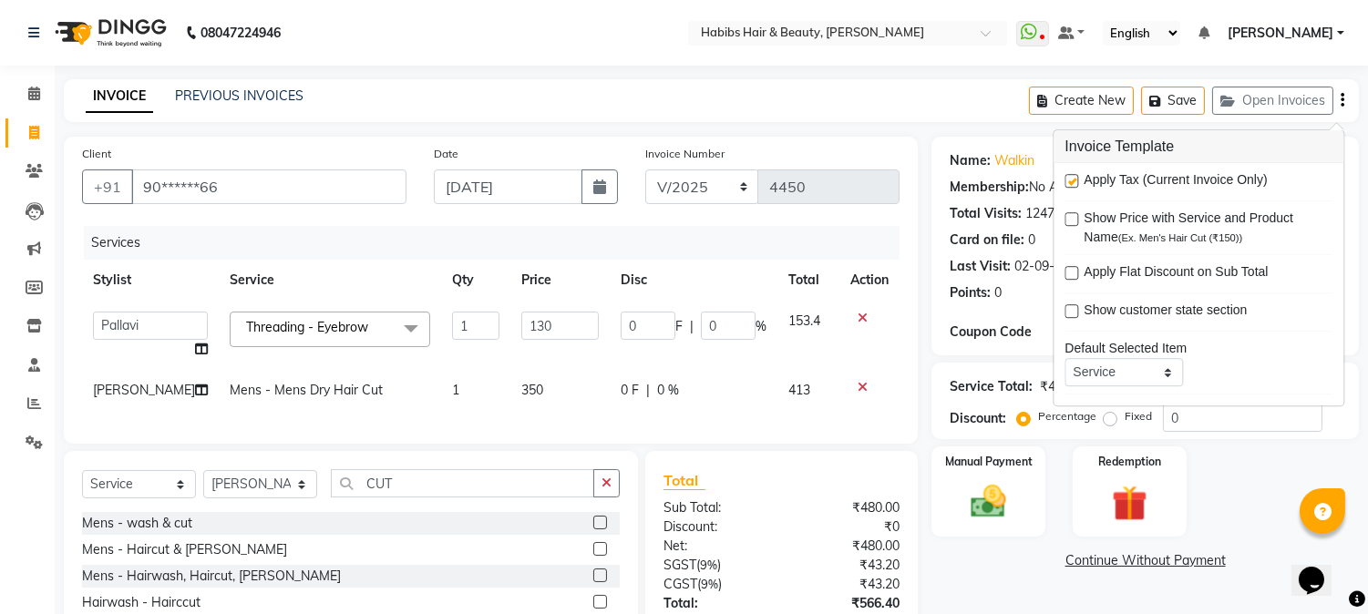
click at [1069, 181] on label at bounding box center [1072, 181] width 14 height 14
click at [1069, 181] on input "checkbox" at bounding box center [1071, 182] width 12 height 12
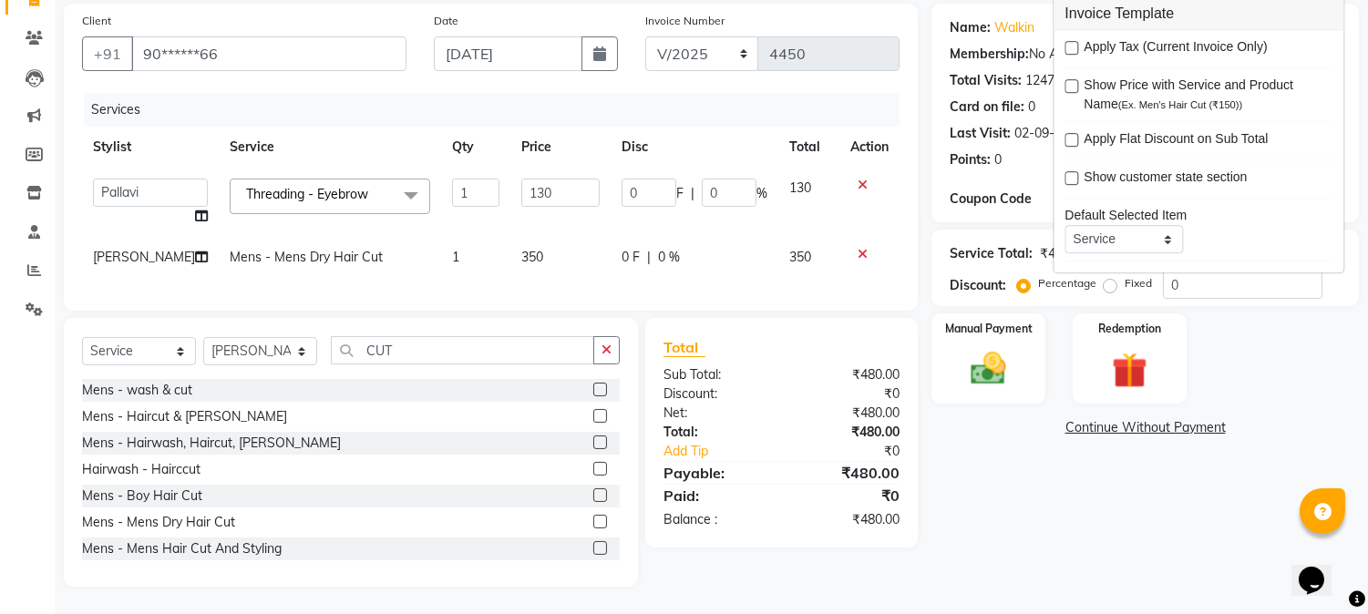
scroll to position [148, 0]
click at [1000, 356] on img at bounding box center [989, 369] width 60 height 43
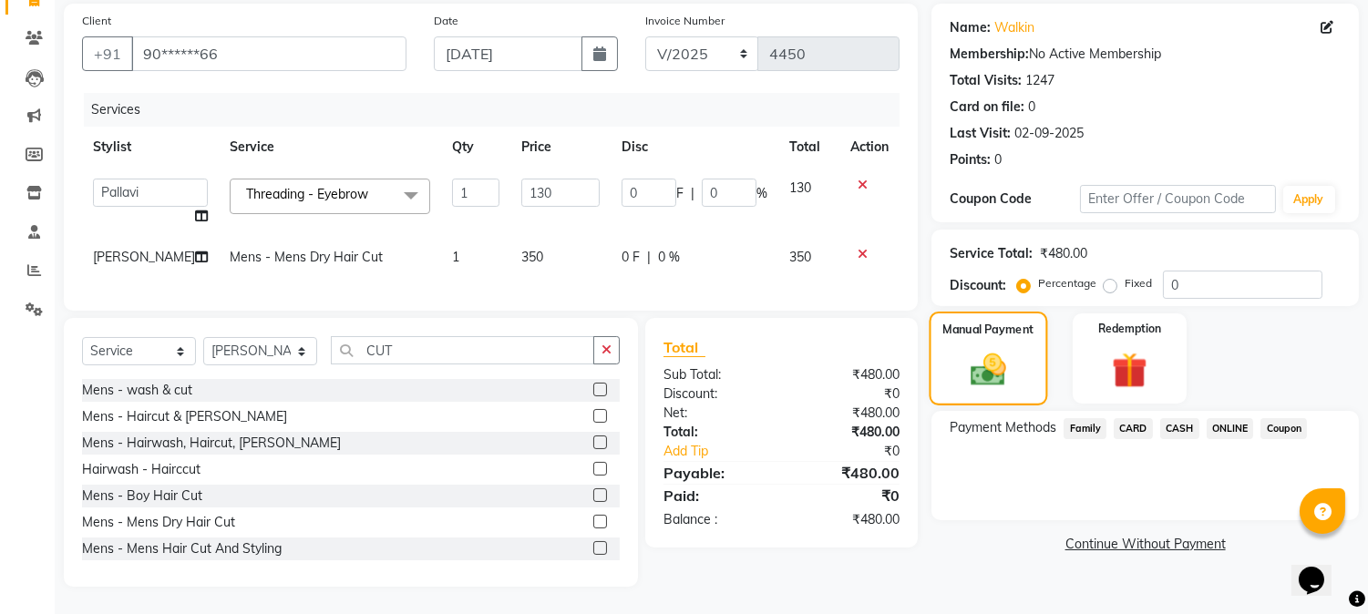
click at [1000, 356] on img at bounding box center [988, 370] width 57 height 41
click at [1178, 418] on span "CASH" at bounding box center [1180, 428] width 39 height 21
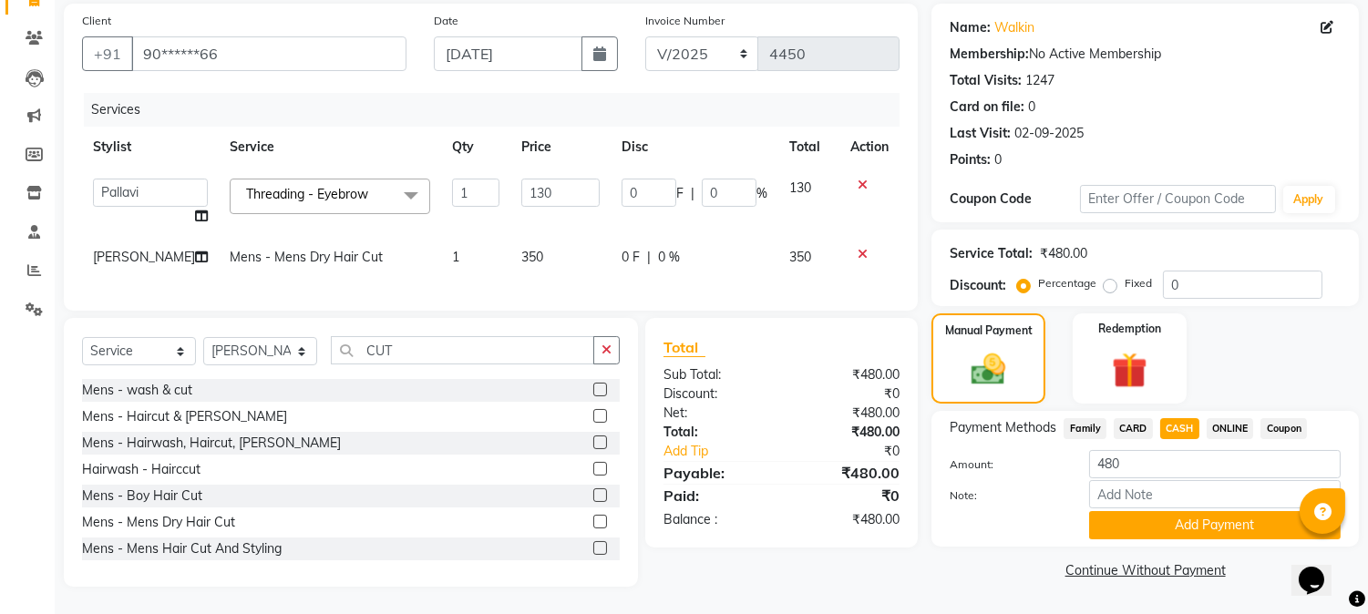
click at [1246, 418] on span "ONLINE" at bounding box center [1230, 428] width 47 height 21
click at [1110, 450] on input "480" at bounding box center [1215, 464] width 252 height 28
click at [1200, 511] on button "Add Payment" at bounding box center [1215, 525] width 252 height 28
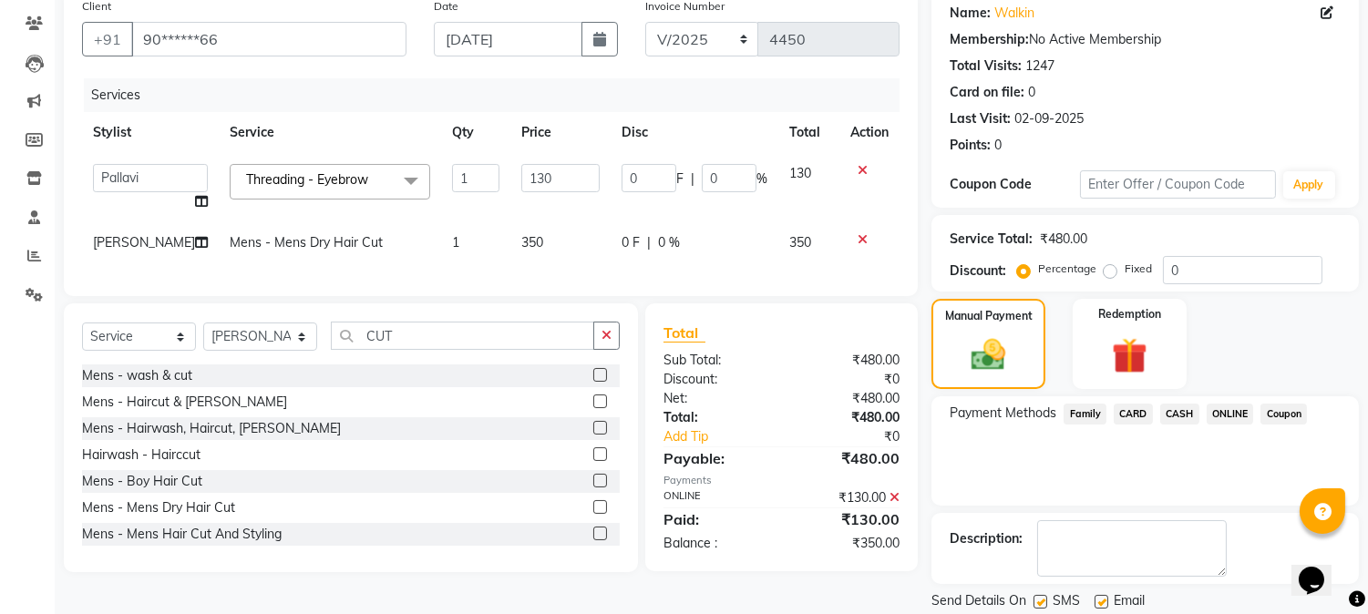
click at [1179, 414] on span "CASH" at bounding box center [1180, 414] width 39 height 21
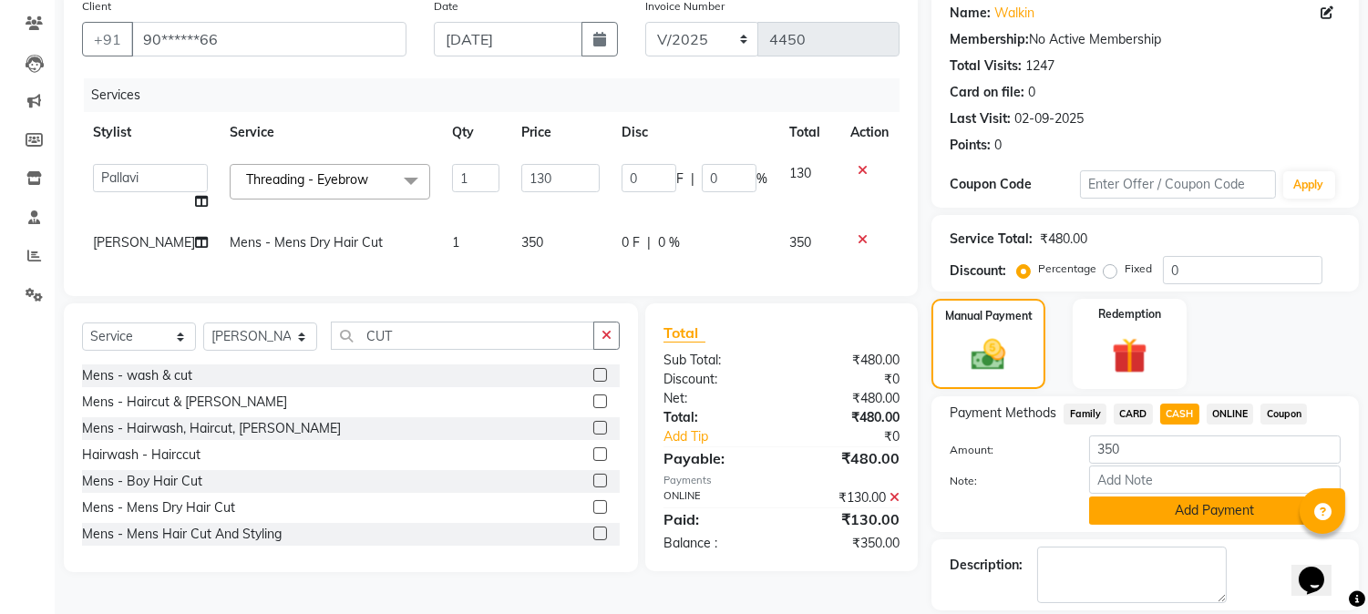
click at [1169, 503] on button "Add Payment" at bounding box center [1215, 511] width 252 height 28
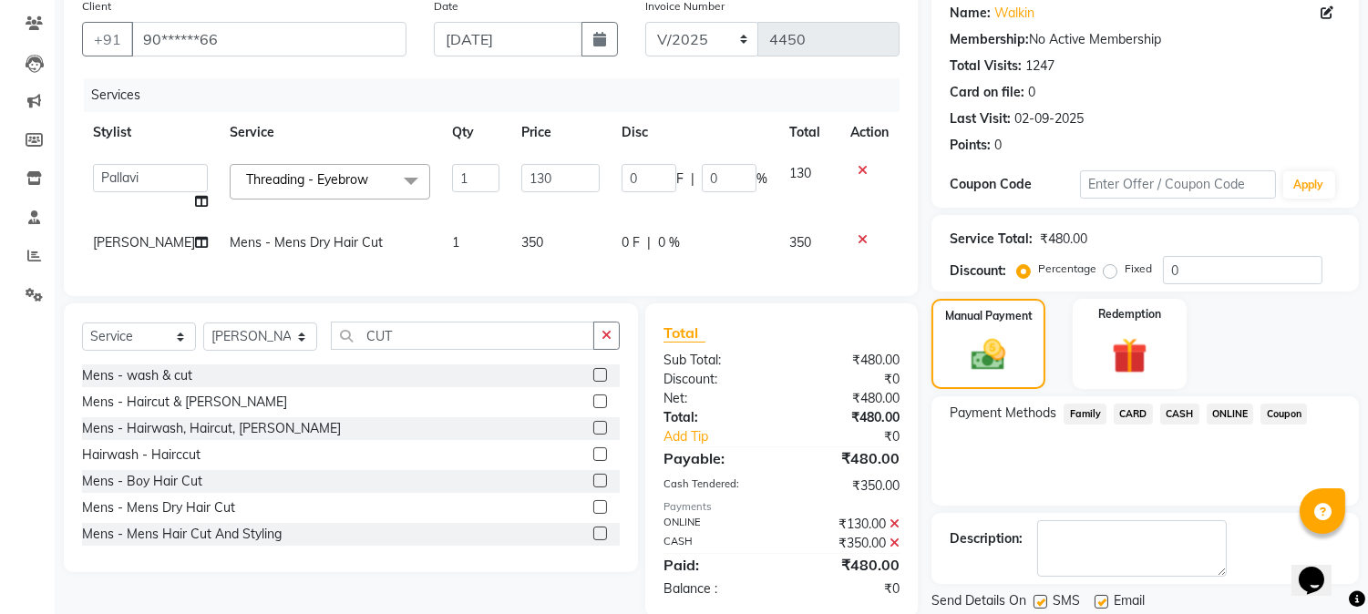
scroll to position [205, 0]
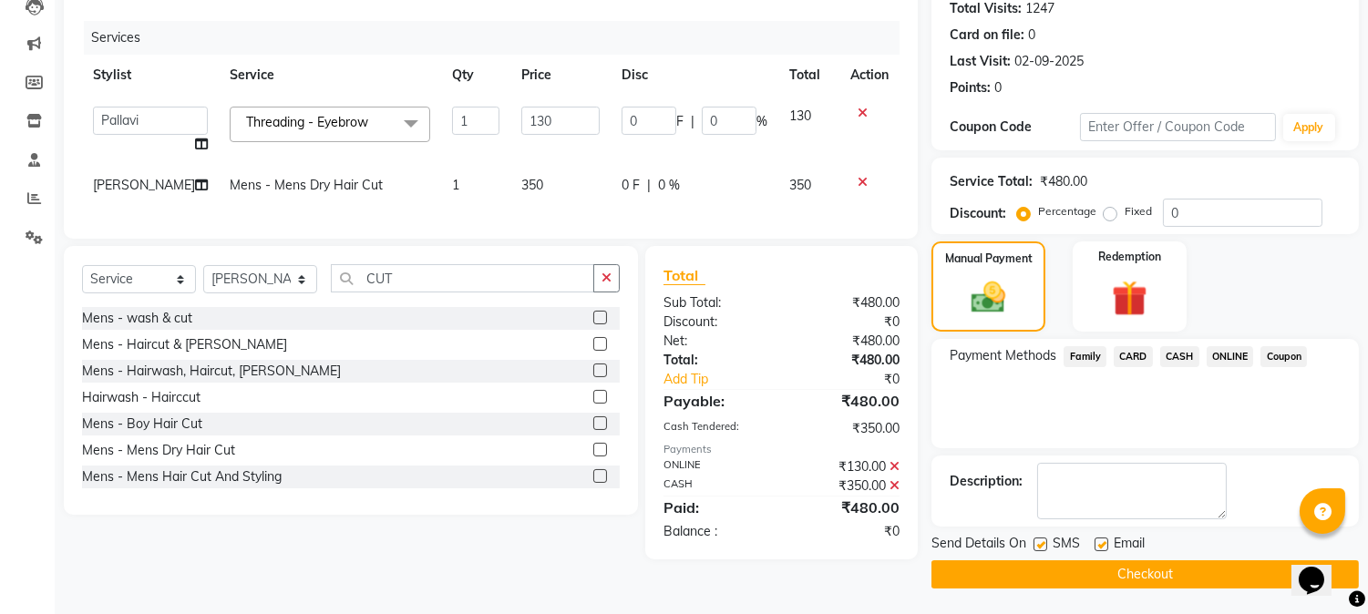
click at [1142, 570] on button "Checkout" at bounding box center [1146, 575] width 428 height 28
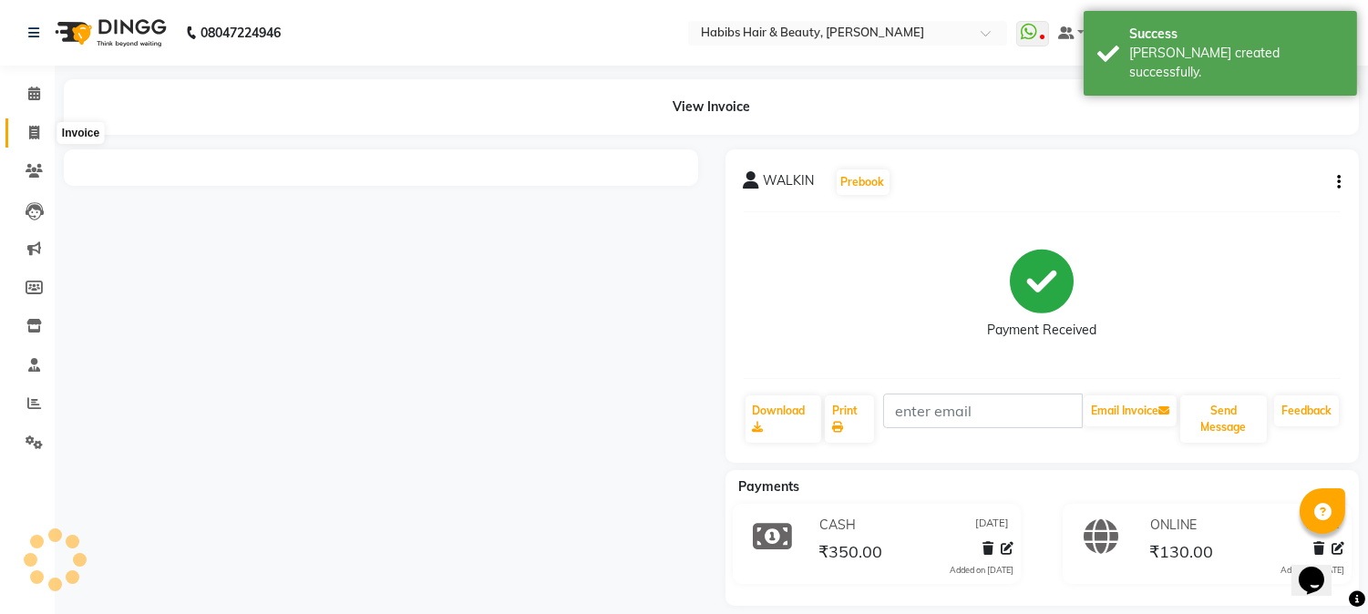
click at [33, 132] on icon at bounding box center [34, 133] width 10 height 14
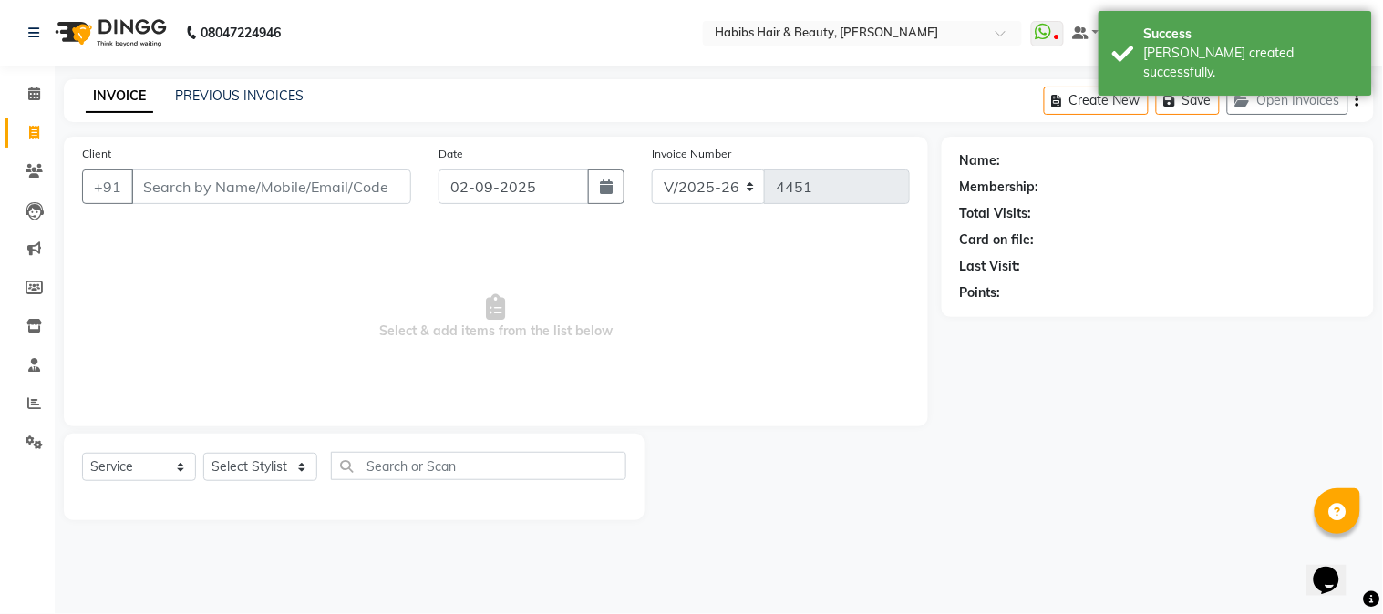
click at [225, 199] on input "Client" at bounding box center [271, 187] width 280 height 35
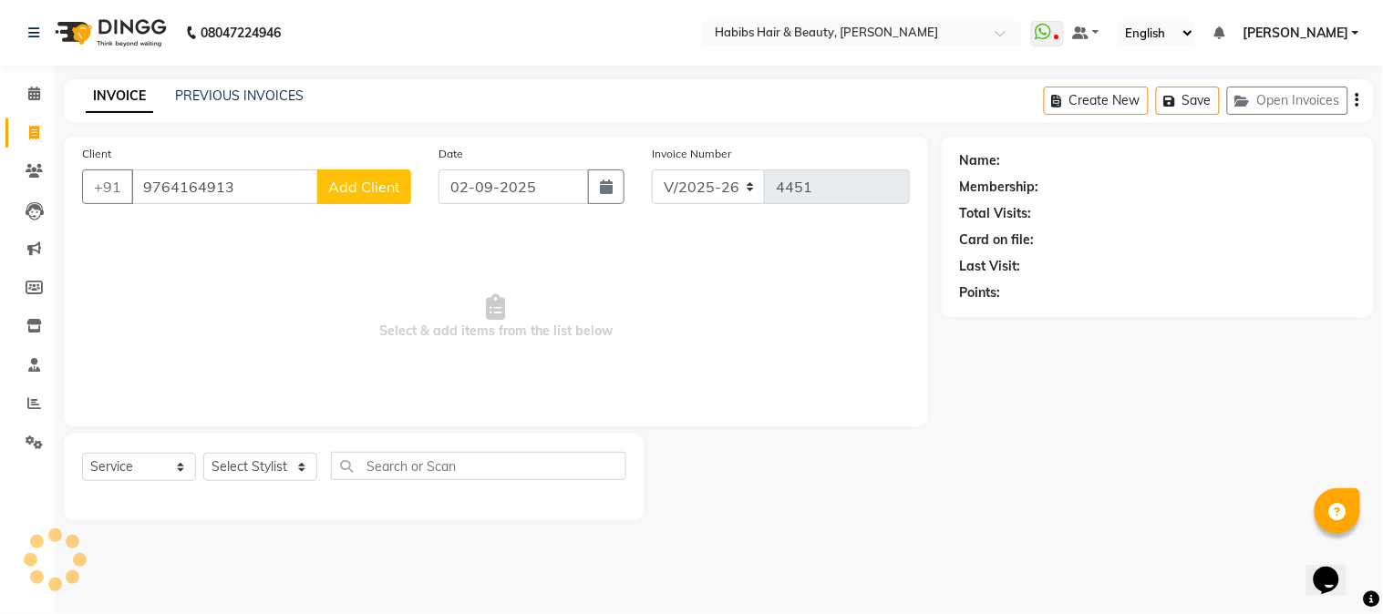
click at [342, 190] on span "Add Client" at bounding box center [364, 187] width 72 height 18
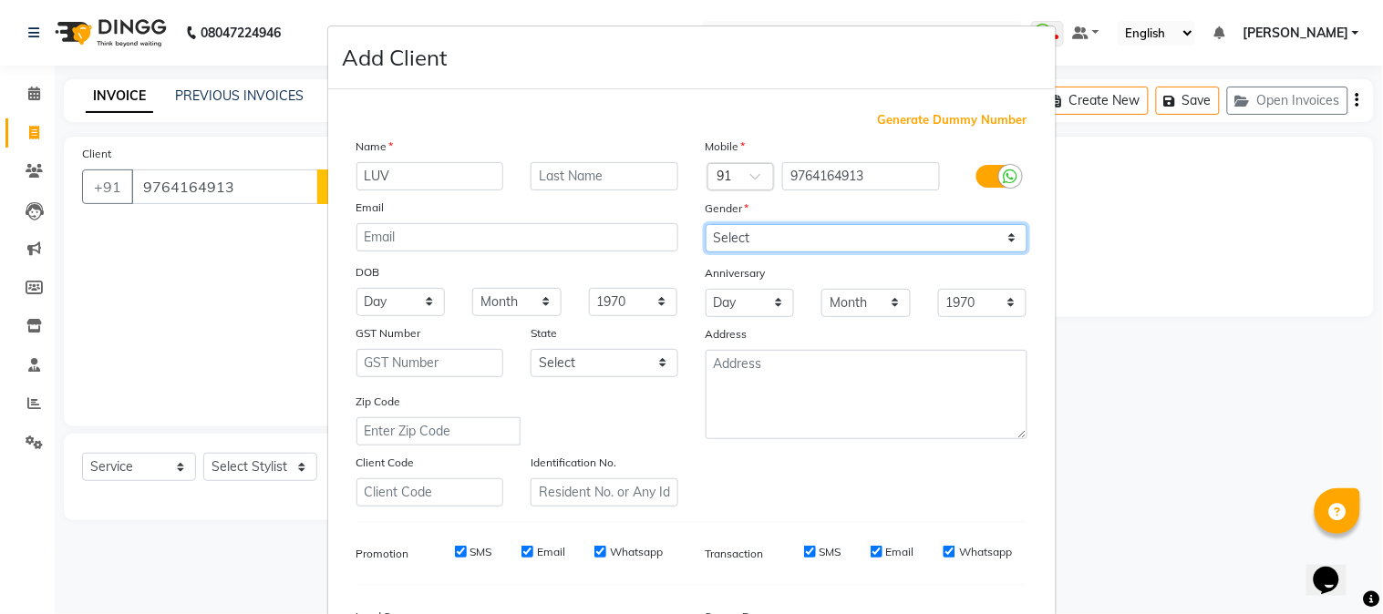
click at [771, 243] on select "Select [DEMOGRAPHIC_DATA] [DEMOGRAPHIC_DATA] Other Prefer Not To Say" at bounding box center [867, 238] width 322 height 28
click at [706, 224] on select "Select [DEMOGRAPHIC_DATA] [DEMOGRAPHIC_DATA] Other Prefer Not To Say" at bounding box center [867, 238] width 322 height 28
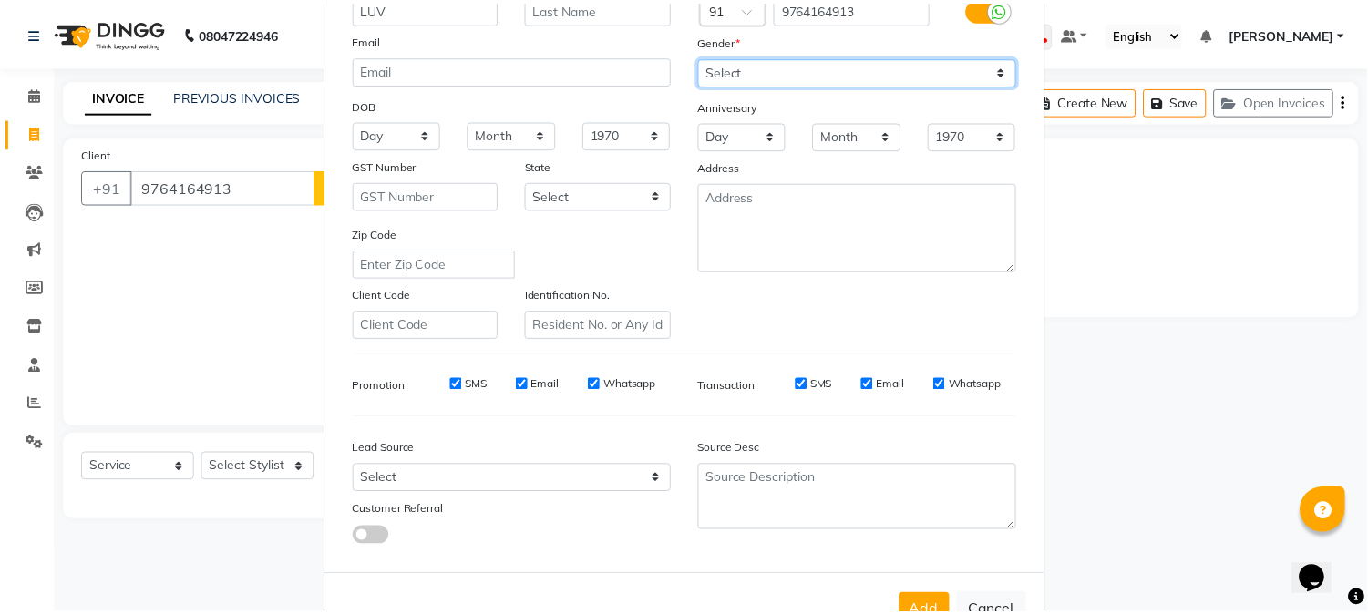
scroll to position [228, 0]
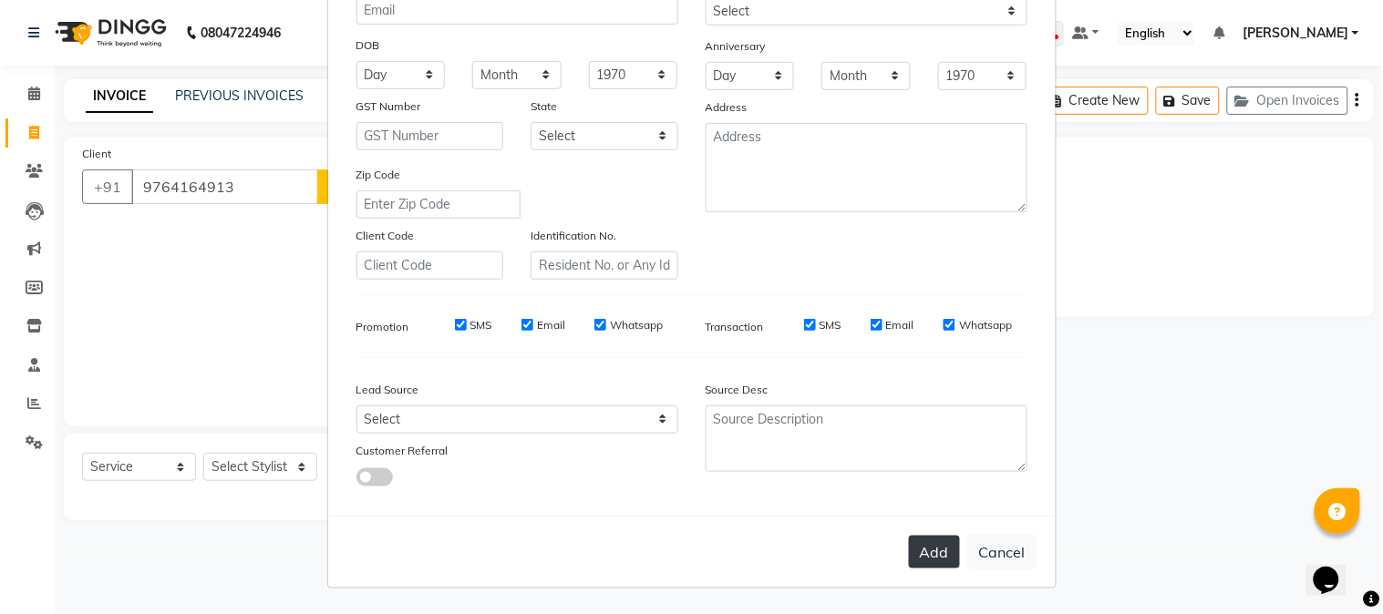
click at [921, 541] on button "Add" at bounding box center [934, 552] width 51 height 33
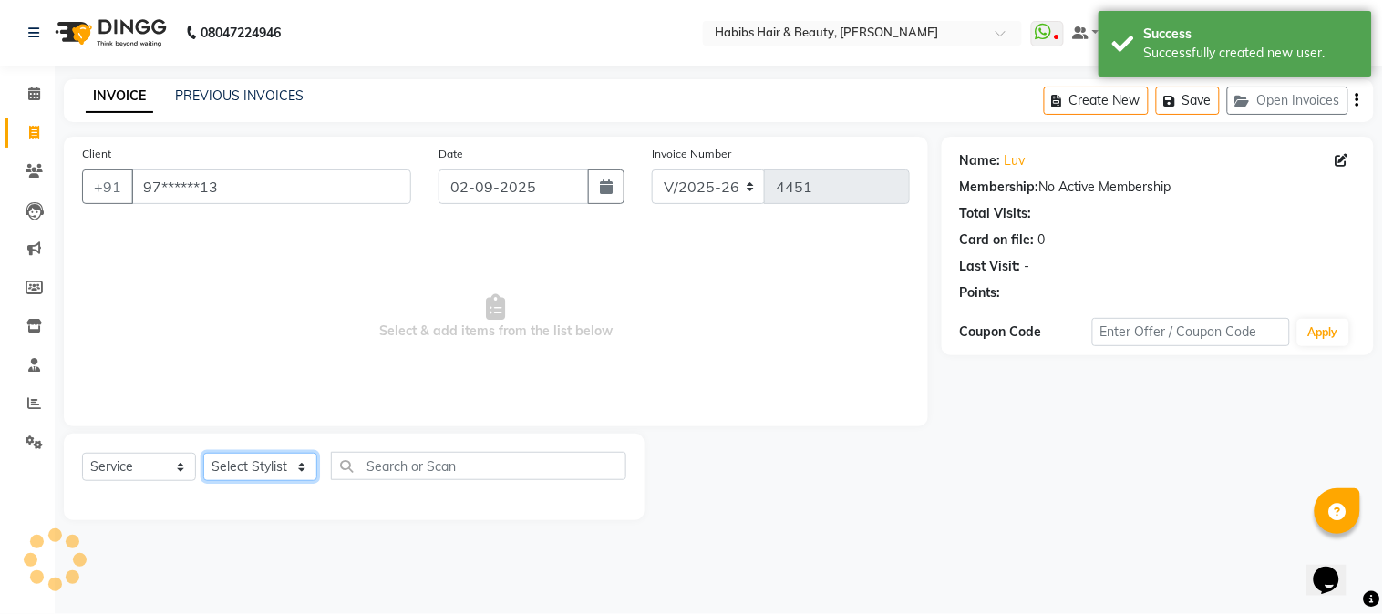
click at [280, 470] on select "Select Stylist Admin Akshay [PERSON_NAME] [PERSON_NAME] [PERSON_NAME] [PERSON_N…" at bounding box center [260, 467] width 114 height 28
click at [203, 454] on select "Select Stylist Admin Akshay [PERSON_NAME] [PERSON_NAME] [PERSON_NAME] [PERSON_N…" at bounding box center [260, 467] width 114 height 28
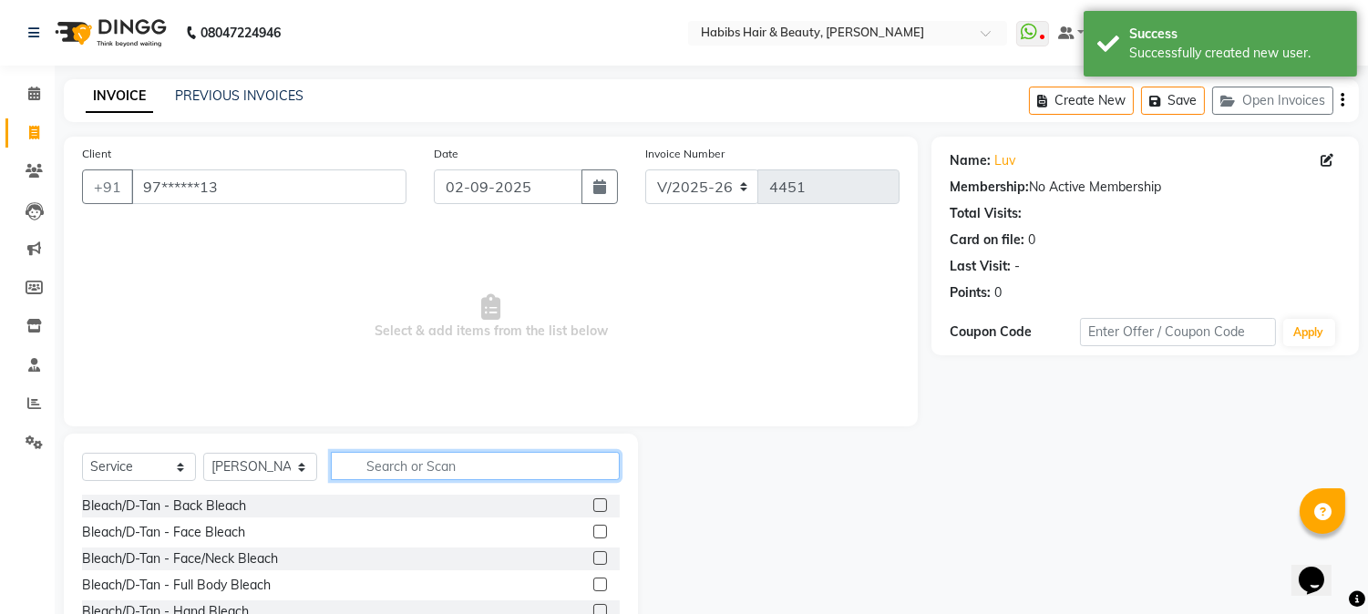
click at [360, 470] on input "text" at bounding box center [475, 466] width 289 height 28
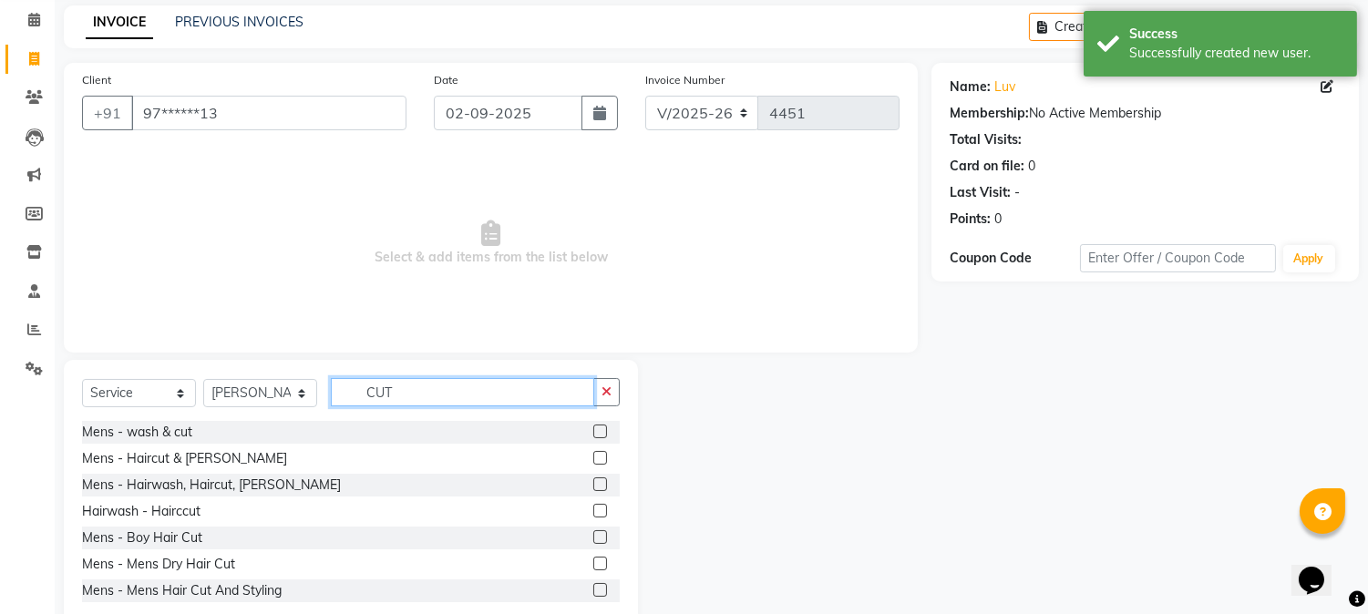
scroll to position [115, 0]
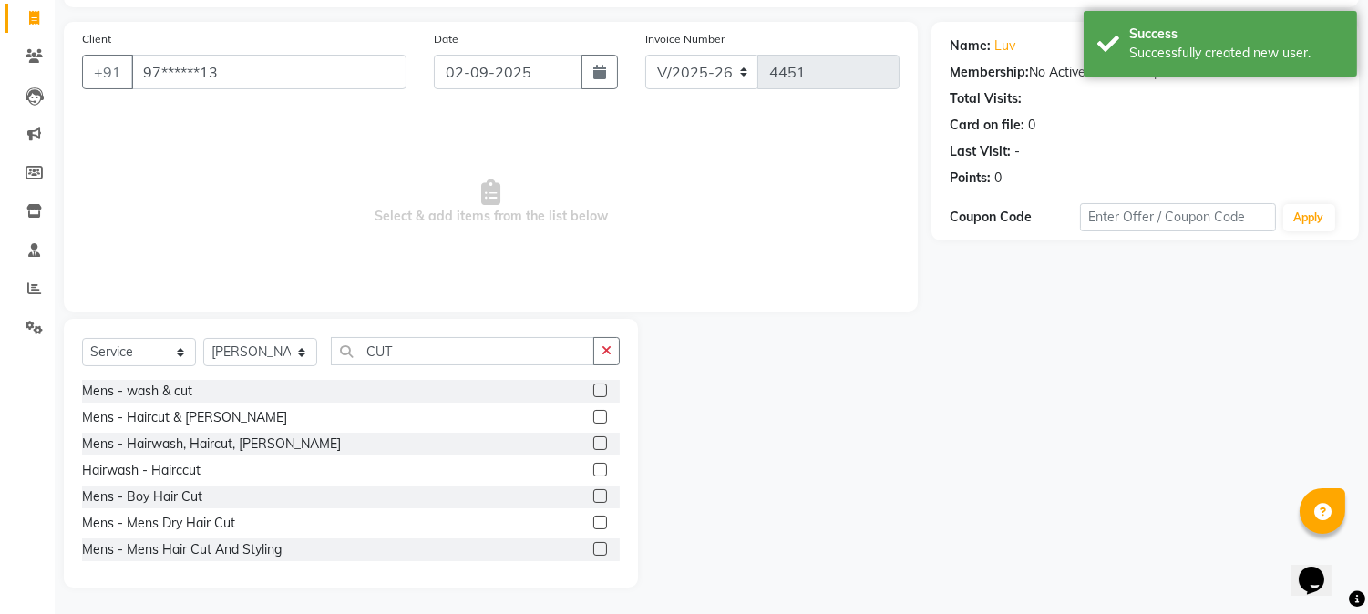
click at [593, 521] on label at bounding box center [600, 523] width 14 height 14
click at [593, 521] on input "checkbox" at bounding box center [599, 524] width 12 height 12
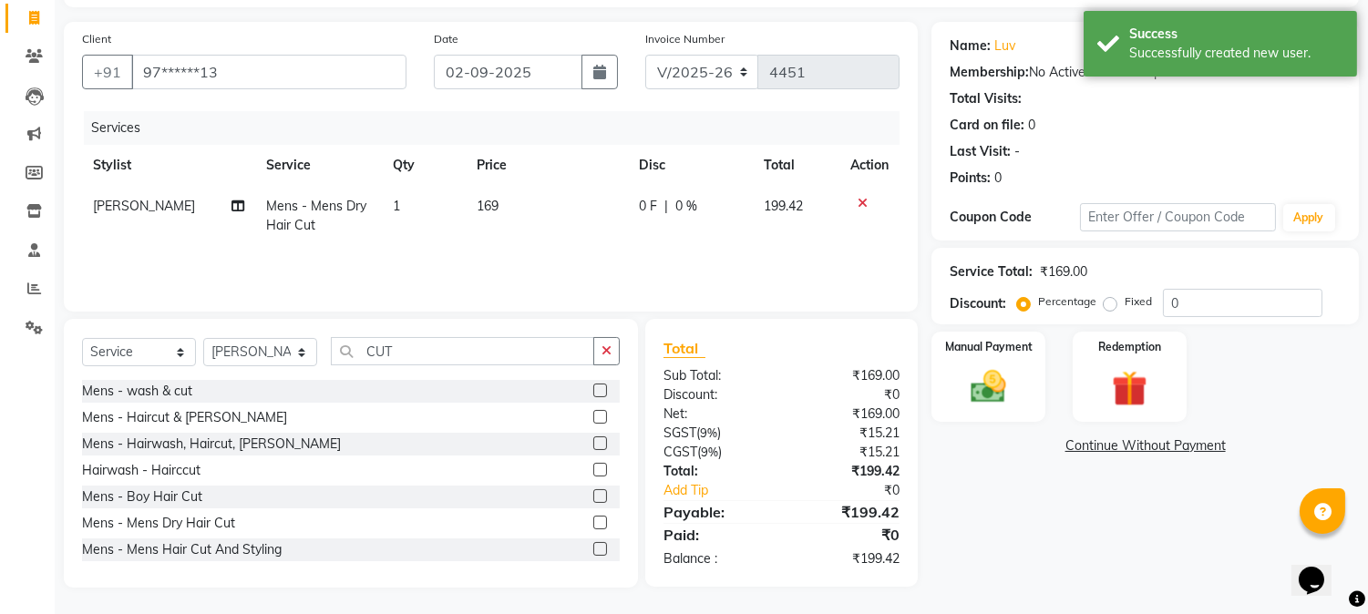
click at [495, 197] on td "169" at bounding box center [547, 216] width 162 height 60
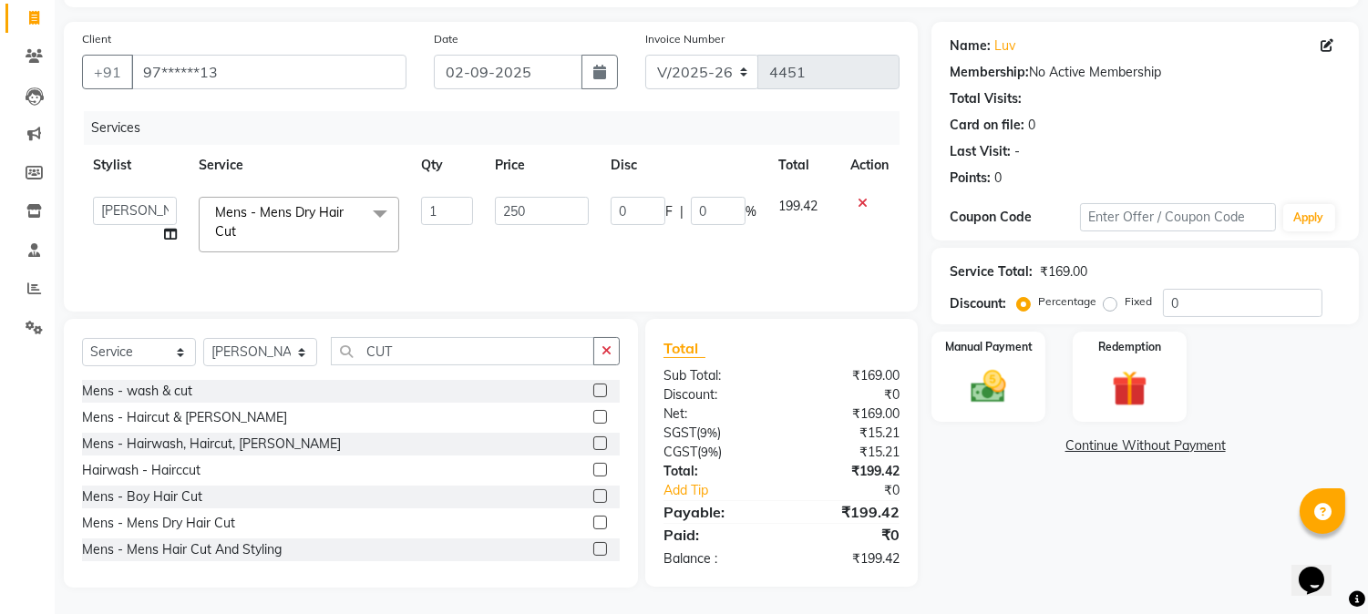
click at [562, 156] on th "Price" at bounding box center [542, 165] width 116 height 41
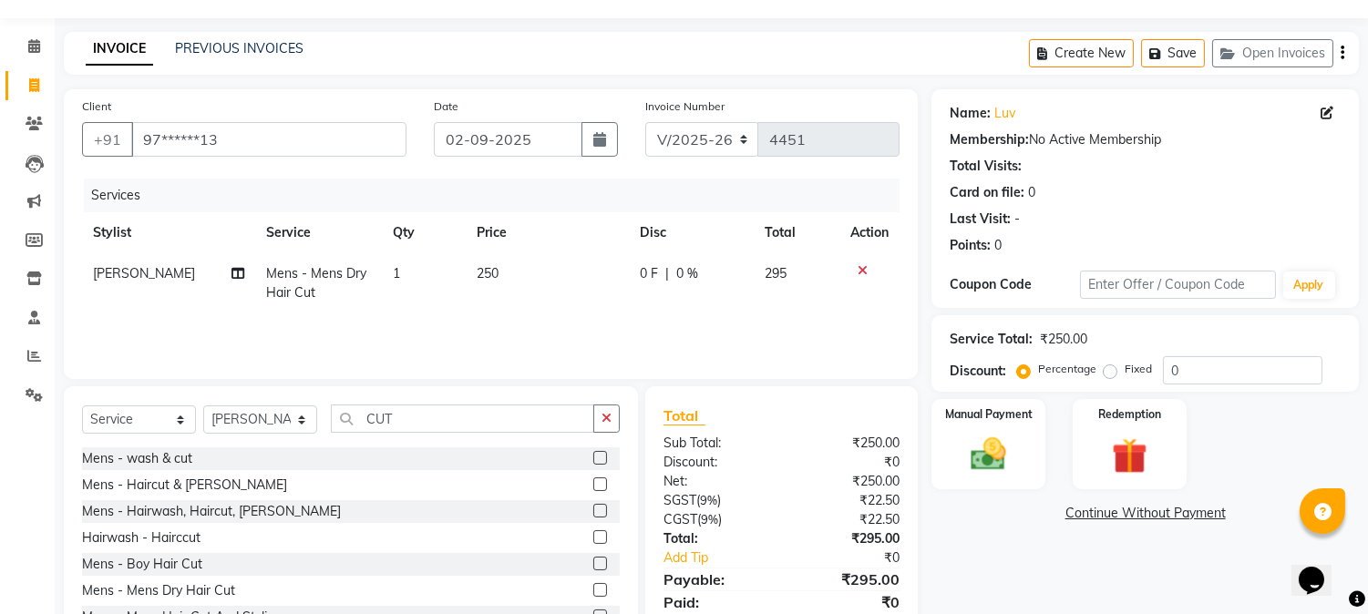
scroll to position [0, 0]
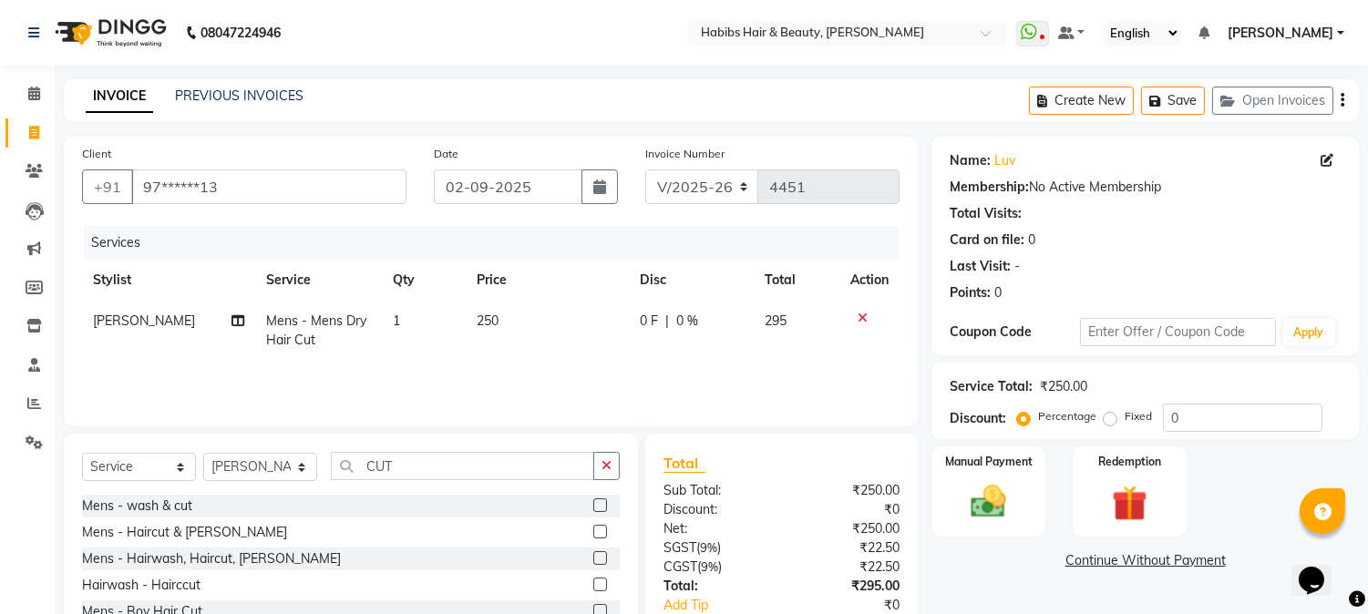
click at [1345, 101] on div "Create New Save Open Invoices" at bounding box center [1194, 100] width 330 height 43
click at [1342, 100] on icon "button" at bounding box center [1343, 100] width 4 height 1
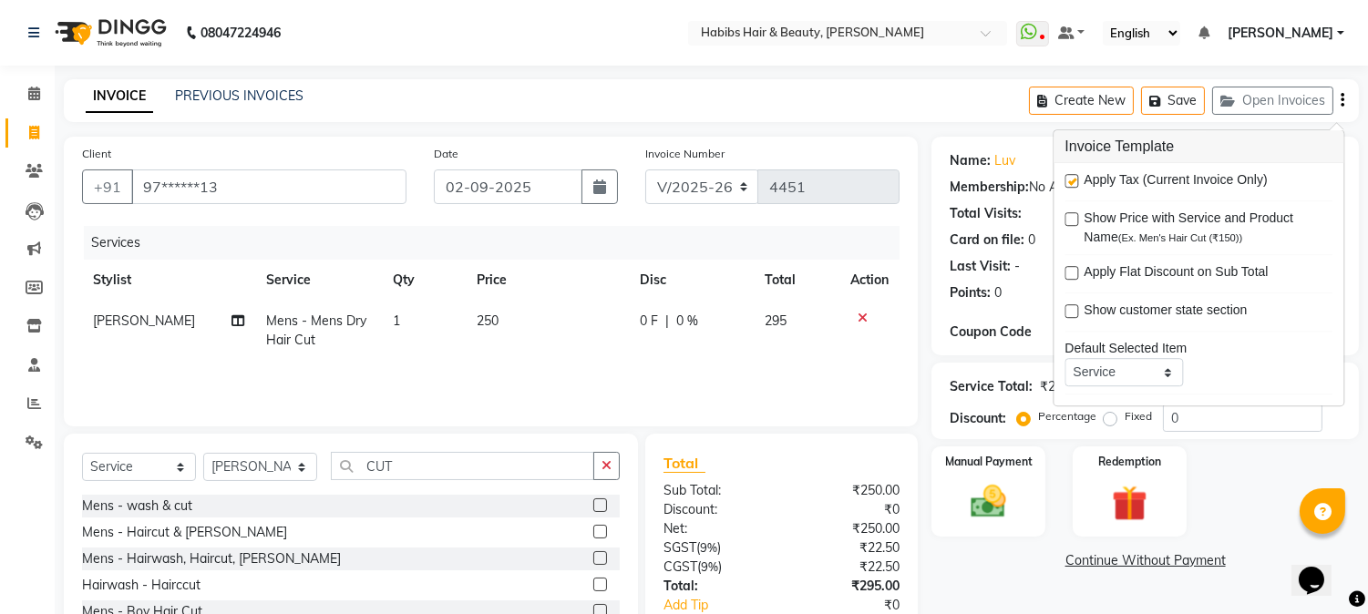
click at [1078, 181] on label at bounding box center [1072, 181] width 14 height 14
click at [1077, 181] on input "checkbox" at bounding box center [1071, 182] width 12 height 12
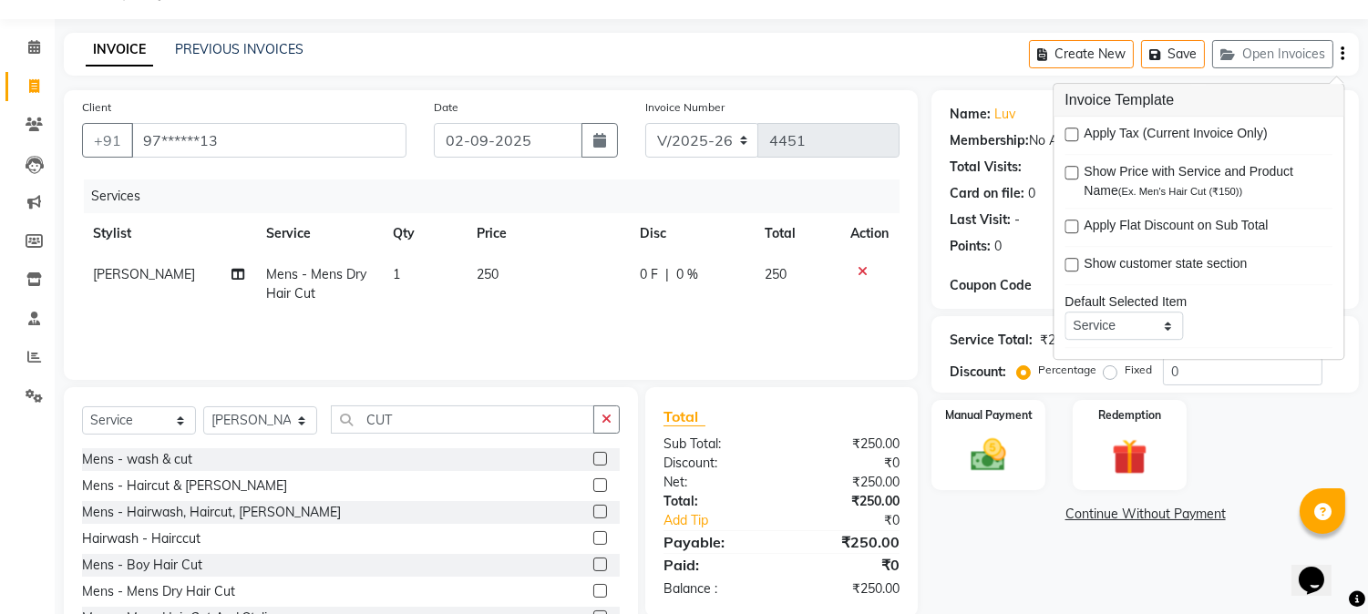
scroll to position [115, 0]
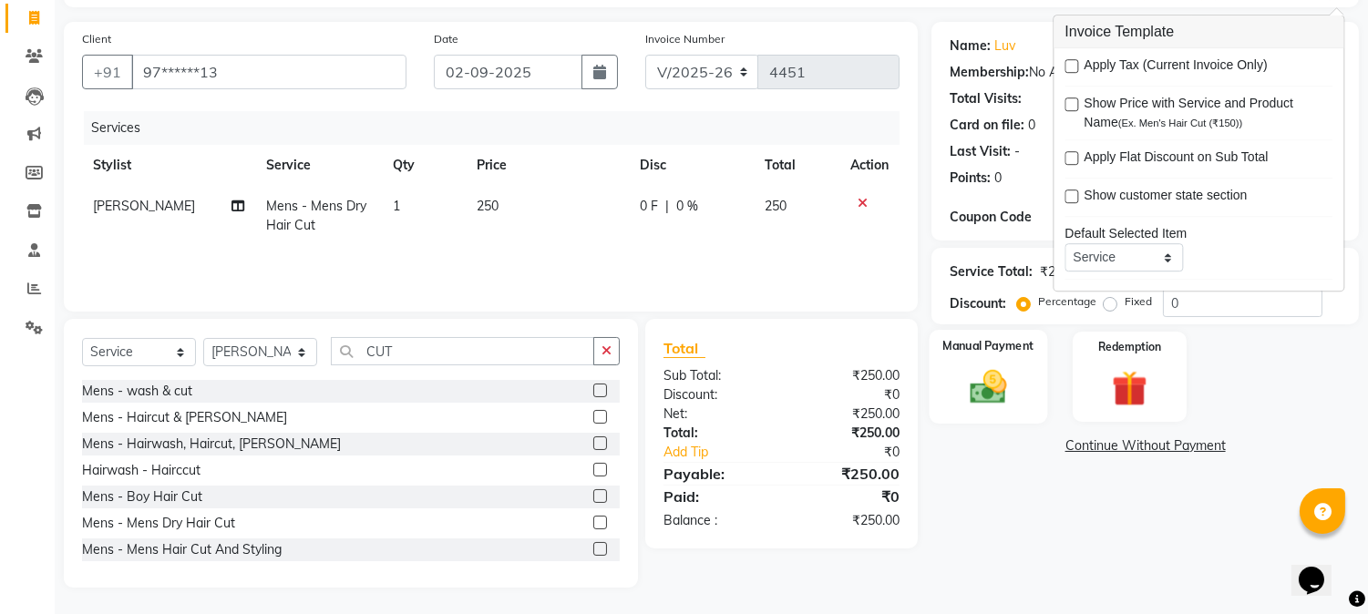
click at [1030, 387] on div "Manual Payment" at bounding box center [989, 376] width 119 height 93
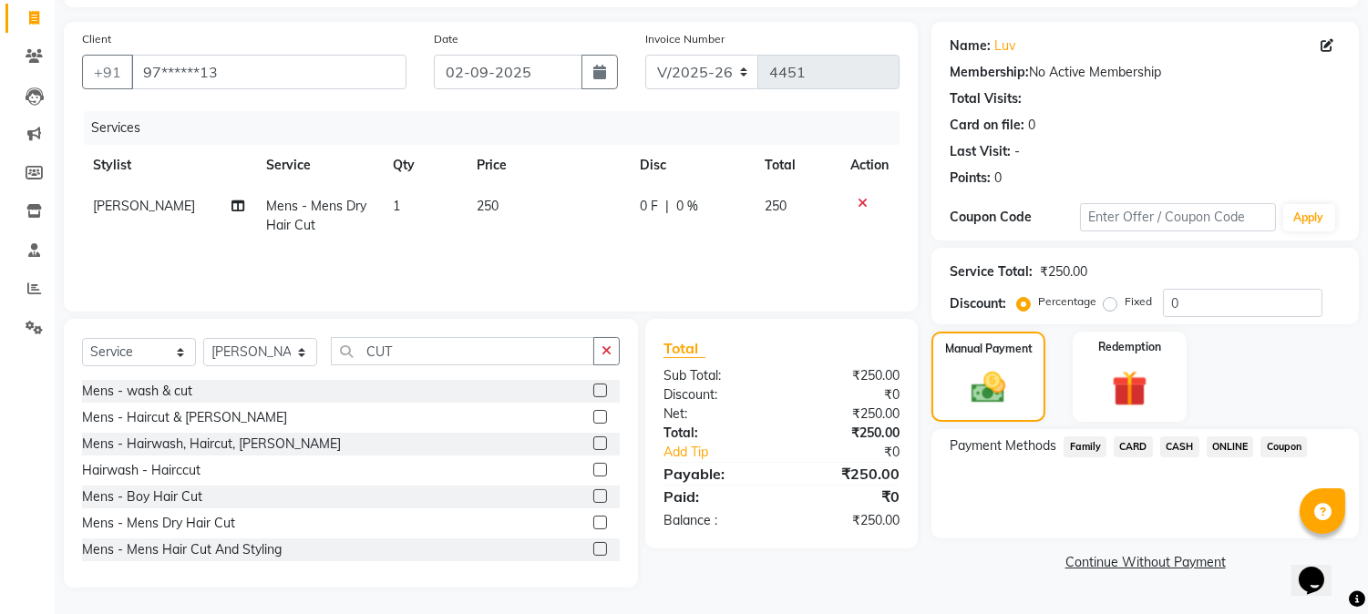
click at [1226, 442] on span "ONLINE" at bounding box center [1230, 447] width 47 height 21
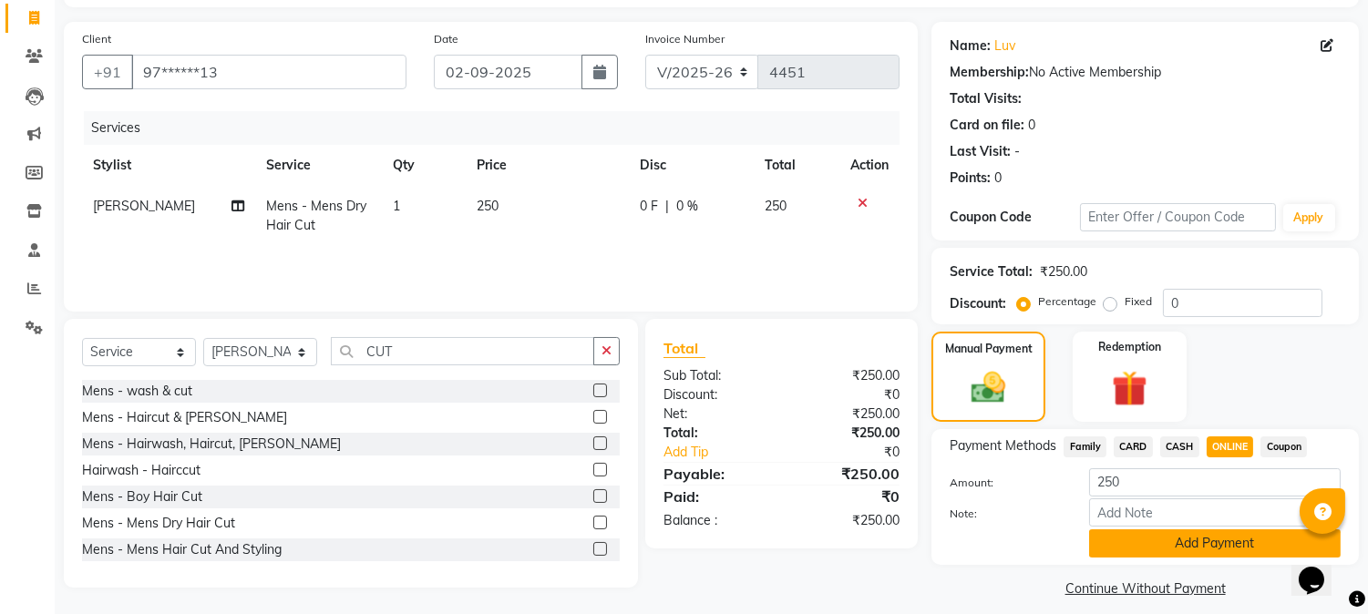
click at [1161, 530] on button "Add Payment" at bounding box center [1215, 544] width 252 height 28
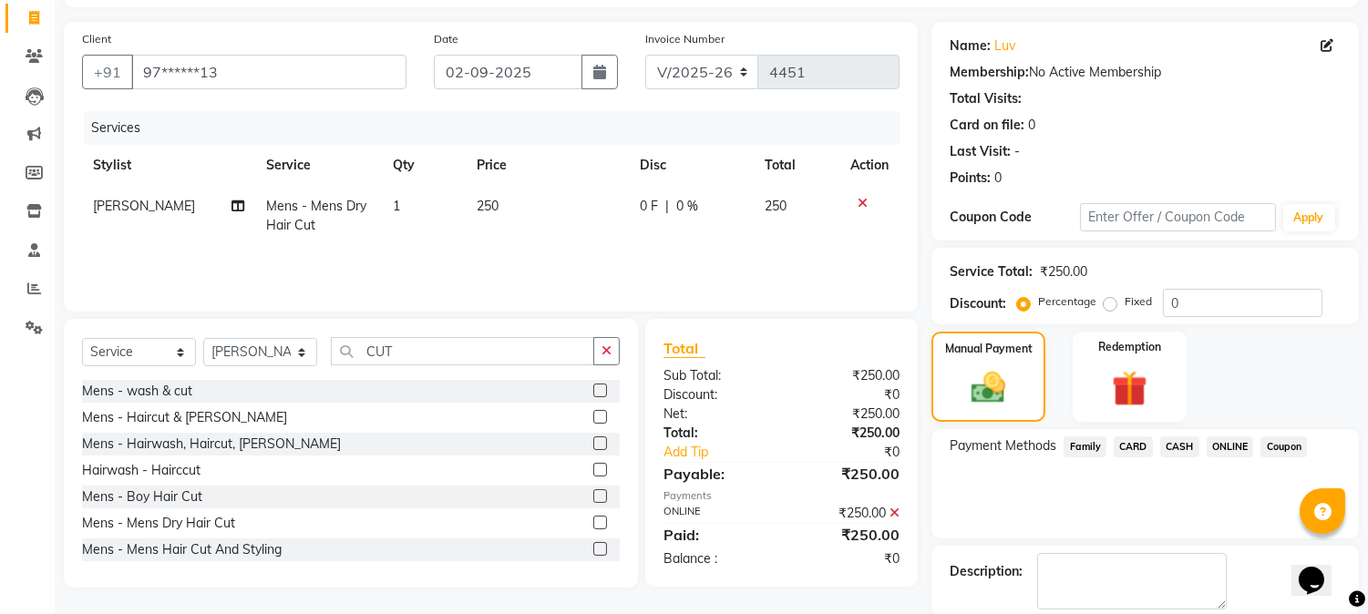
scroll to position [205, 0]
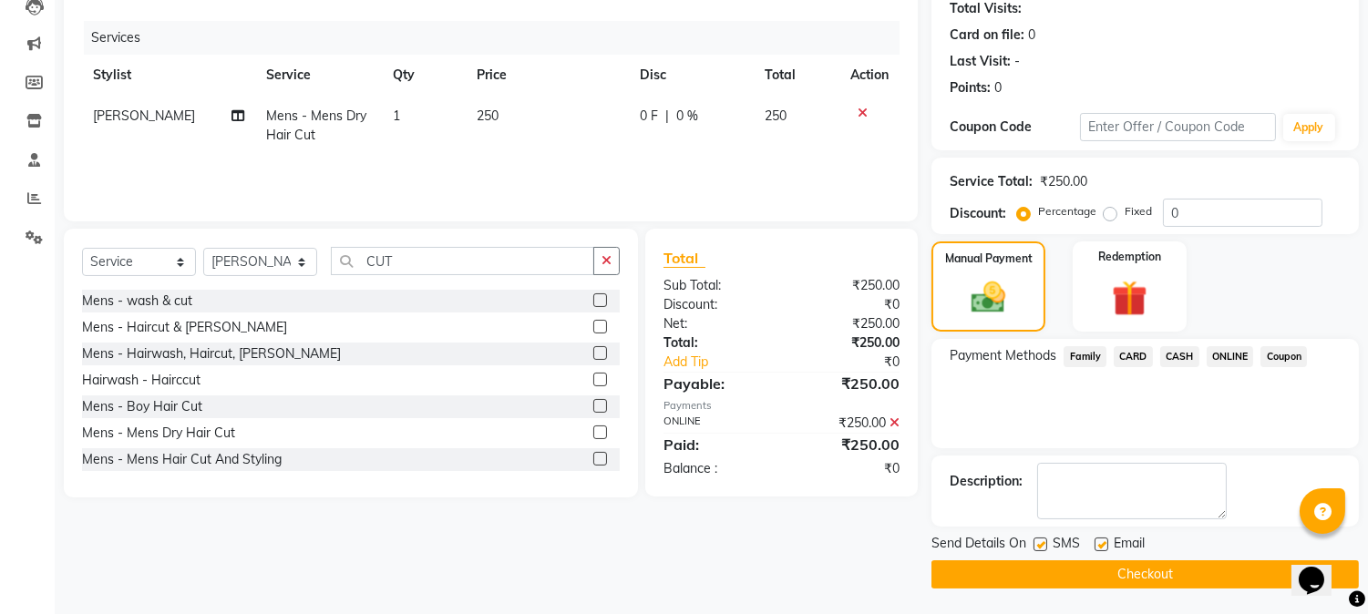
click at [1086, 575] on button "Checkout" at bounding box center [1146, 575] width 428 height 28
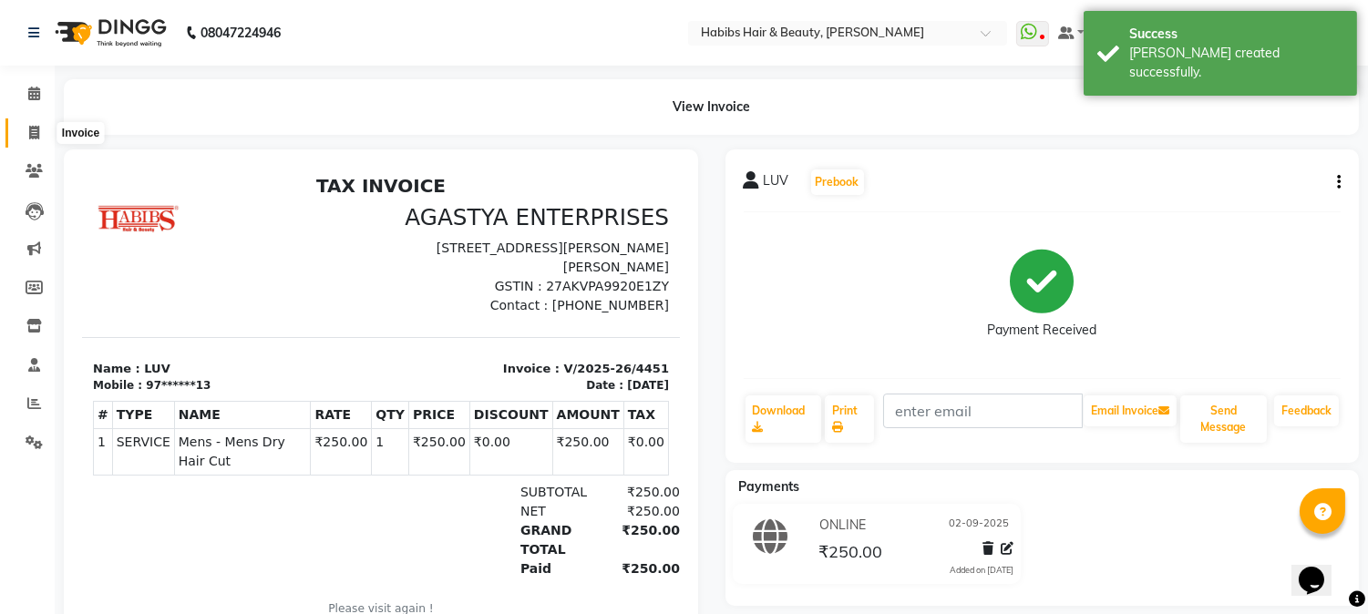
click at [32, 130] on icon at bounding box center [34, 133] width 10 height 14
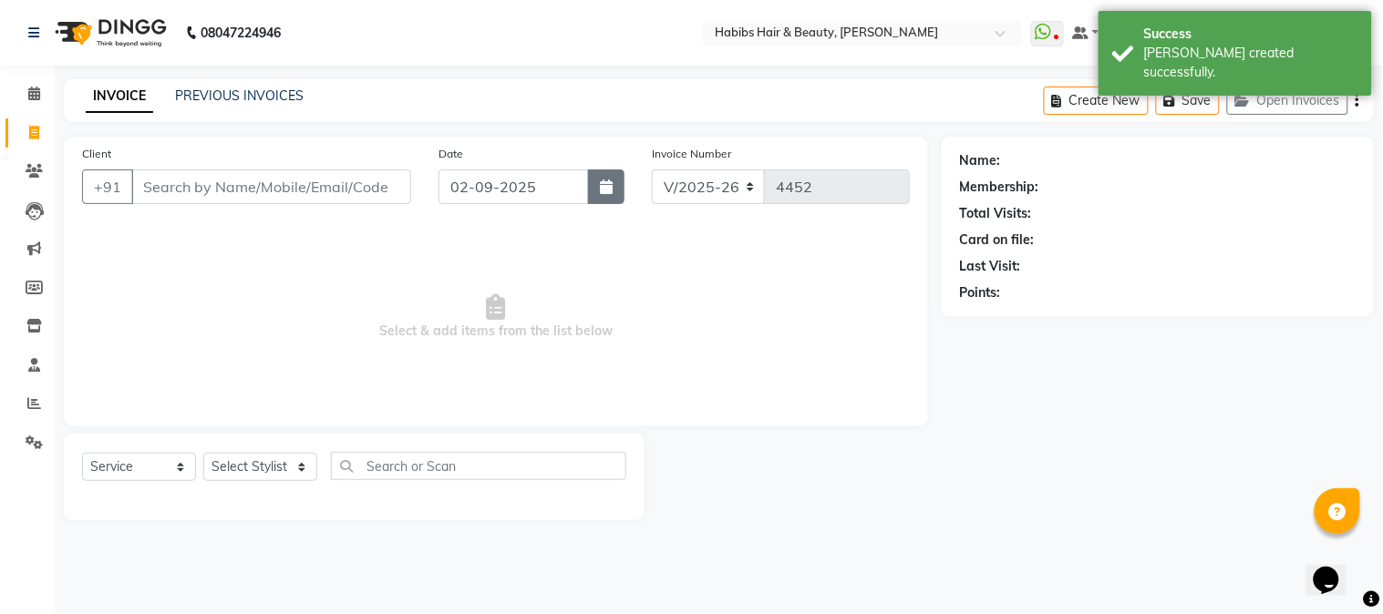
click at [608, 184] on icon "button" at bounding box center [606, 187] width 13 height 15
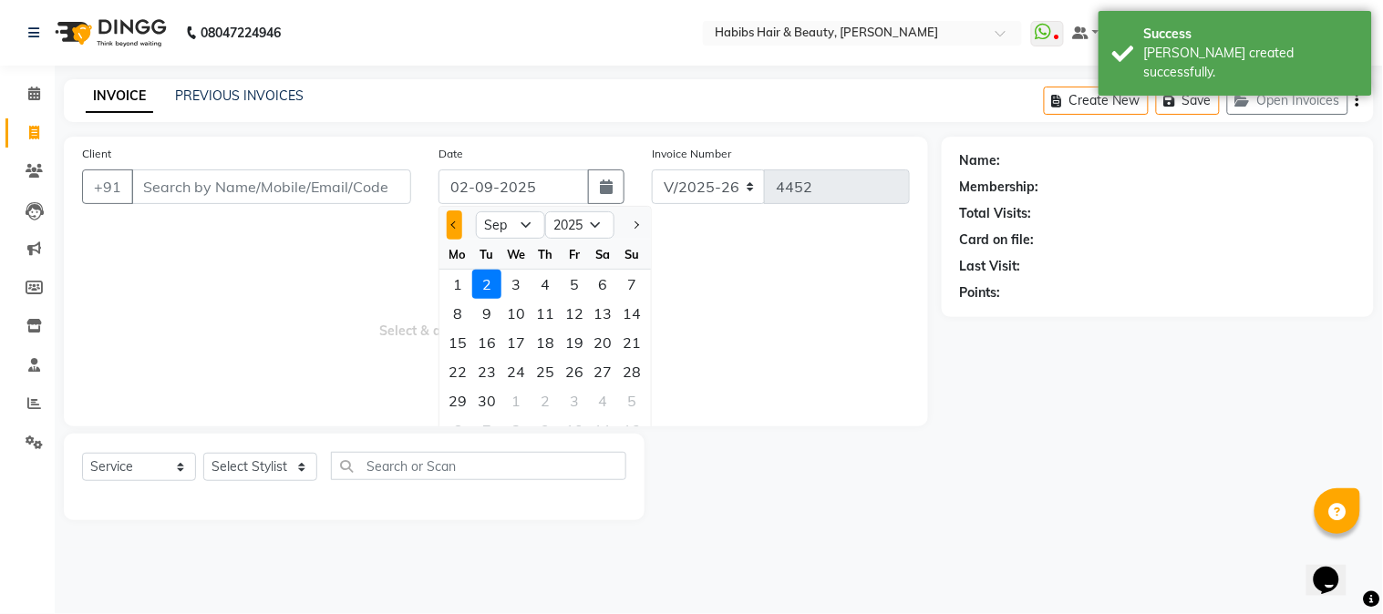
click at [457, 226] on span "Previous month" at bounding box center [454, 225] width 7 height 7
click at [490, 402] on div "26" at bounding box center [486, 401] width 29 height 29
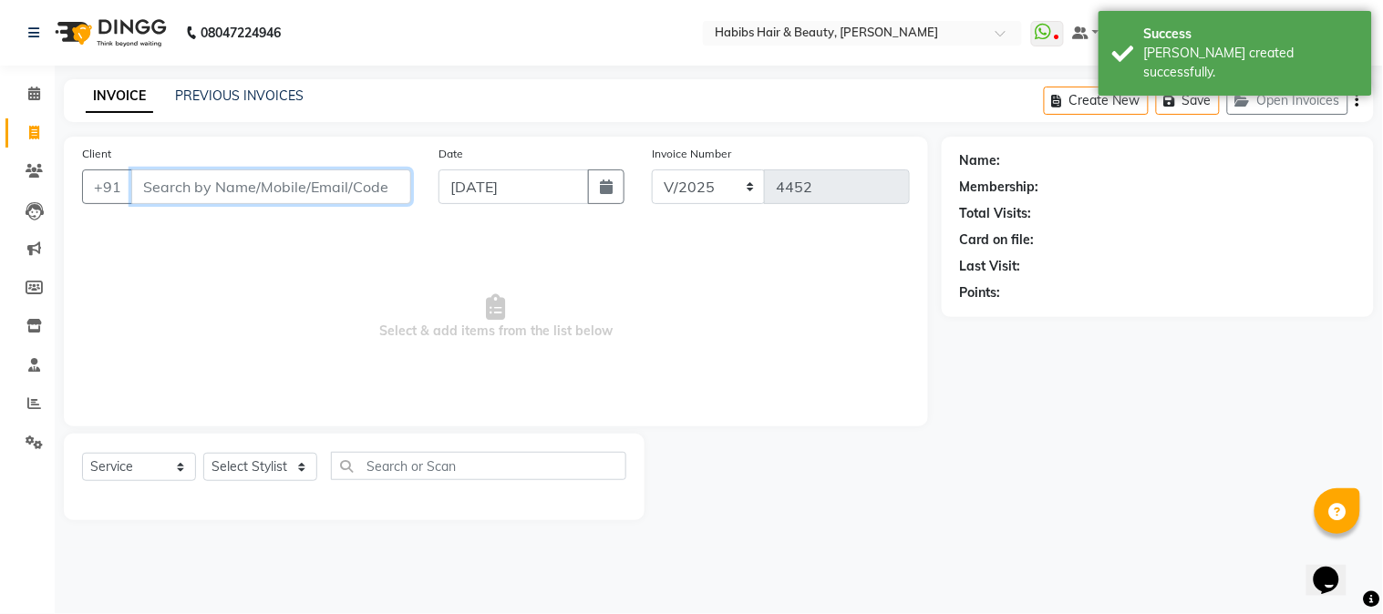
click at [295, 191] on input "Client" at bounding box center [271, 187] width 280 height 35
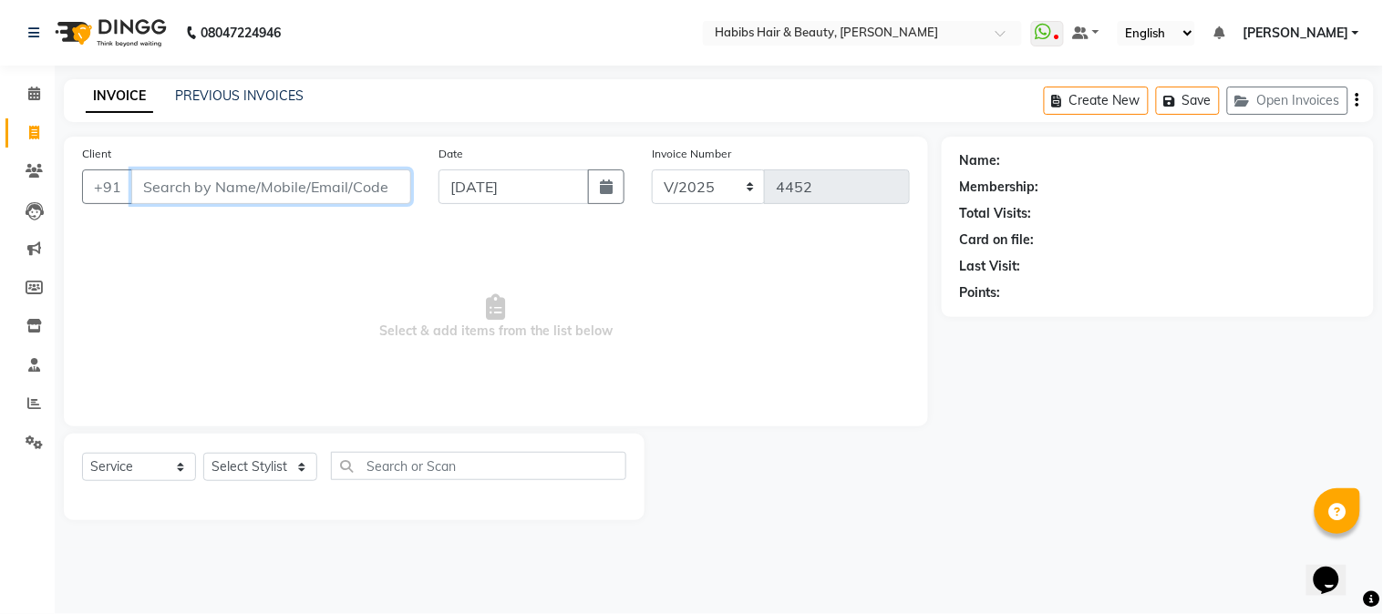
click at [299, 189] on input "Client" at bounding box center [271, 187] width 280 height 35
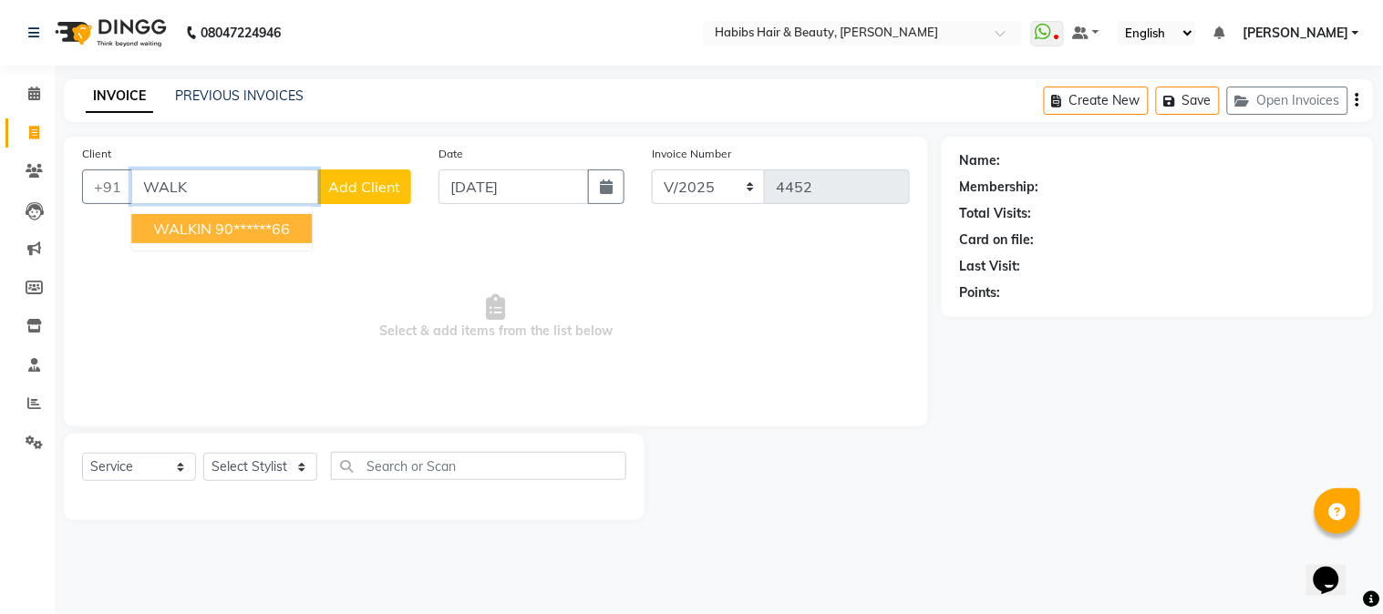
click at [287, 224] on ngb-highlight "90******66" at bounding box center [252, 229] width 75 height 18
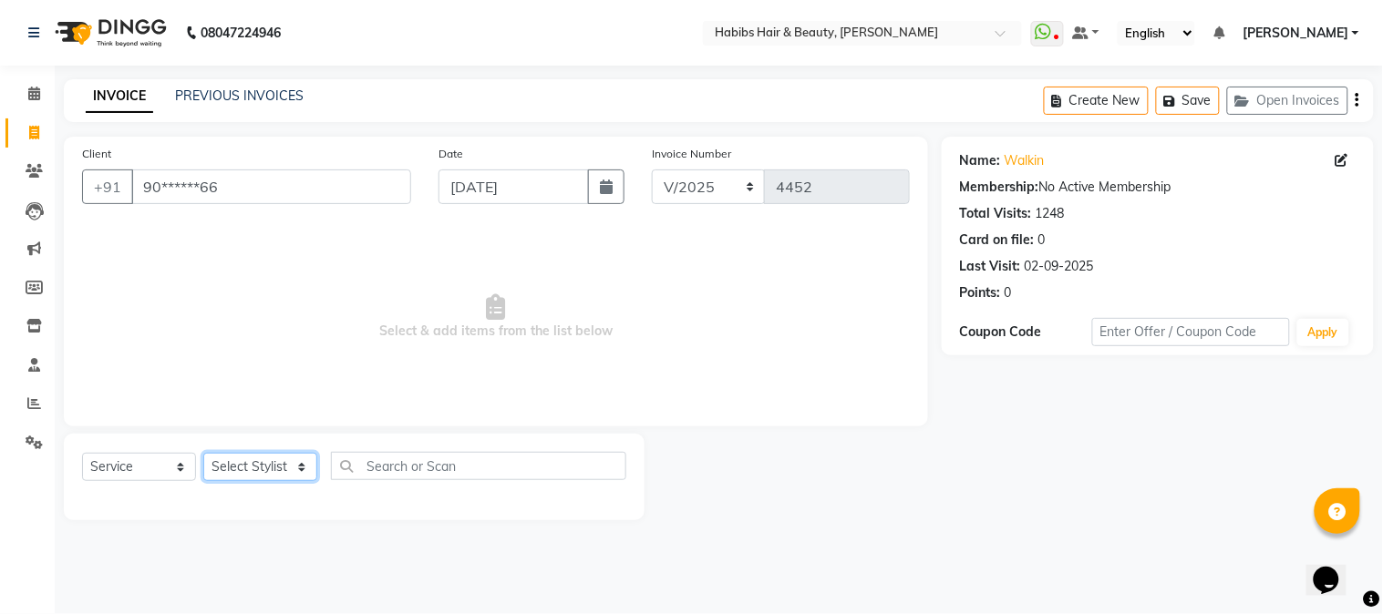
click at [267, 472] on select "Select Stylist Admin Akshay [PERSON_NAME] [PERSON_NAME] [PERSON_NAME] [PERSON_N…" at bounding box center [260, 467] width 114 height 28
click at [203, 454] on select "Select Stylist Admin Akshay [PERSON_NAME] [PERSON_NAME] [PERSON_NAME] [PERSON_N…" at bounding box center [260, 467] width 114 height 28
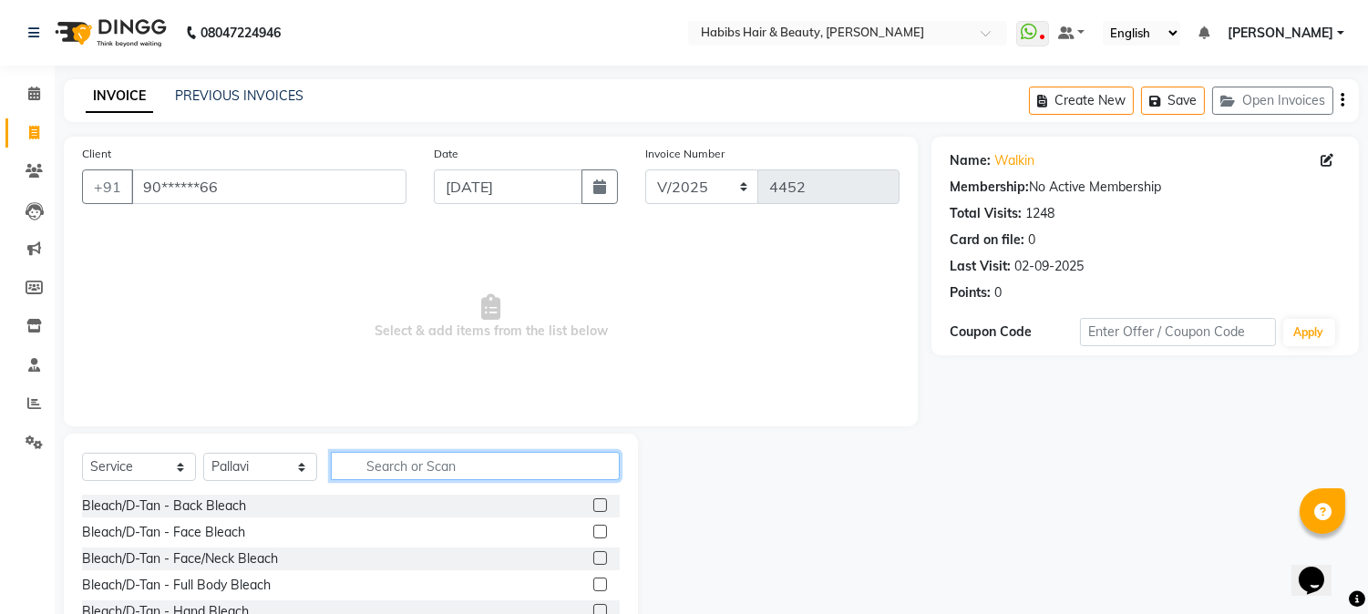
click at [434, 468] on input "text" at bounding box center [475, 466] width 289 height 28
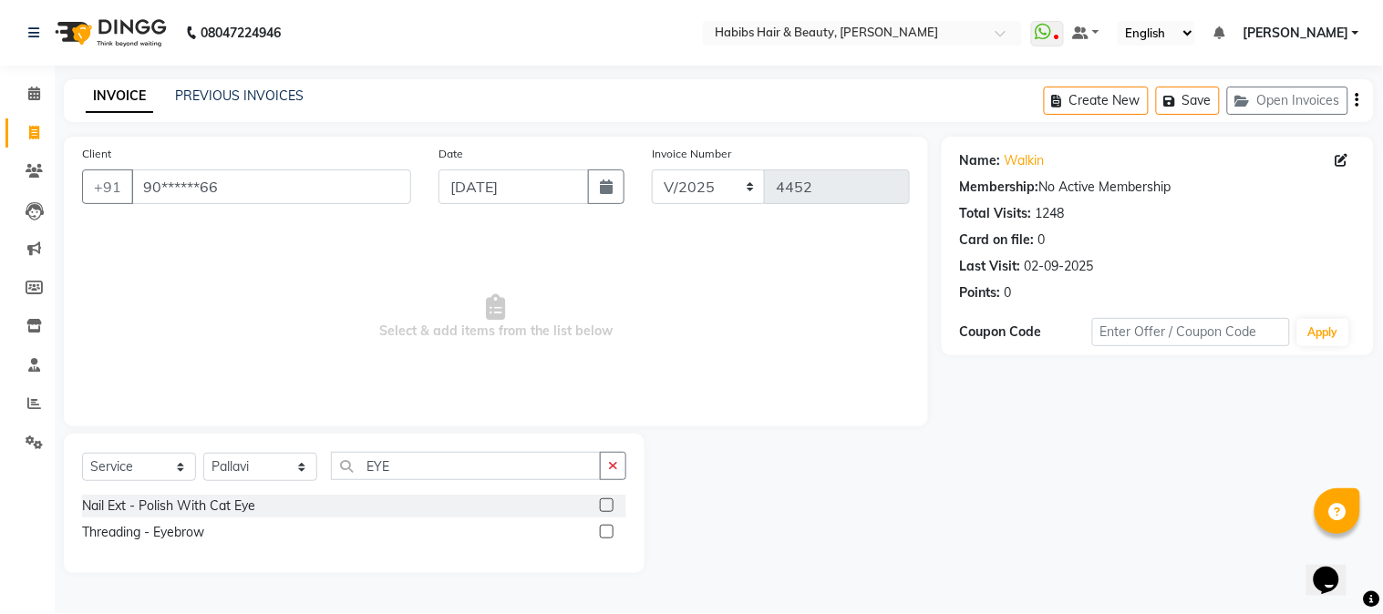
click at [605, 531] on label at bounding box center [607, 532] width 14 height 14
click at [605, 531] on input "checkbox" at bounding box center [606, 533] width 12 height 12
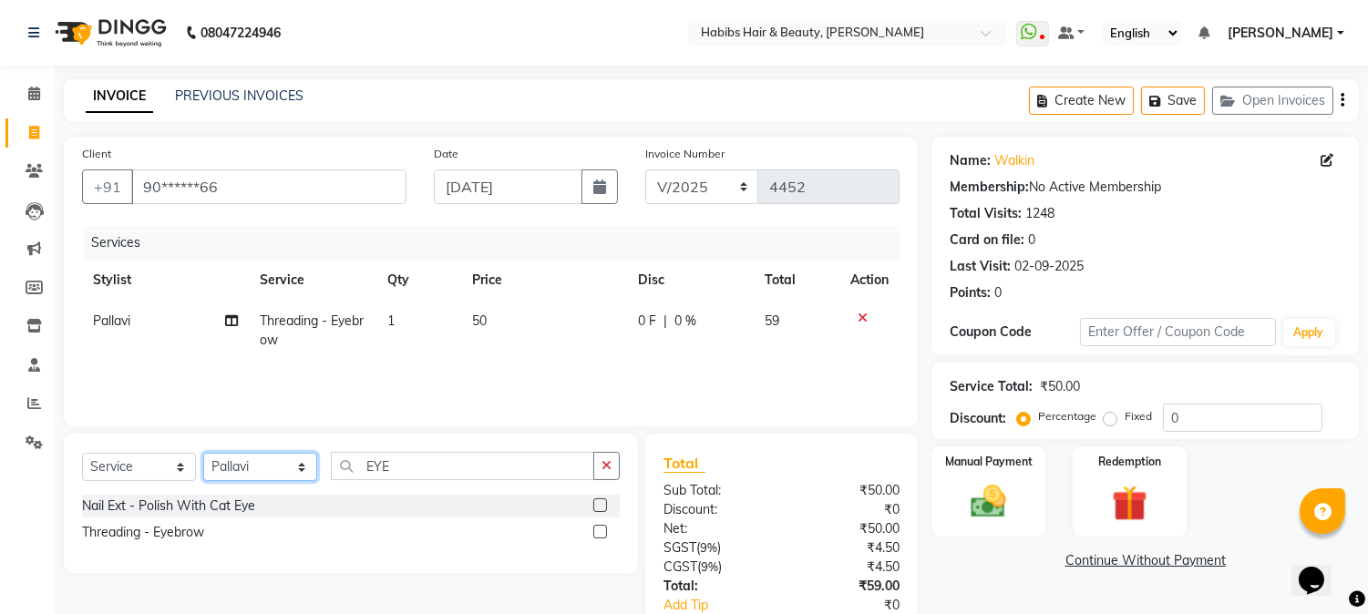
click at [235, 460] on select "Select Stylist Admin Akshay [PERSON_NAME] [PERSON_NAME] [PERSON_NAME] [PERSON_N…" at bounding box center [260, 467] width 114 height 28
click at [203, 454] on select "Select Stylist Admin Akshay [PERSON_NAME] [PERSON_NAME] [PERSON_NAME] [PERSON_N…" at bounding box center [260, 467] width 114 height 28
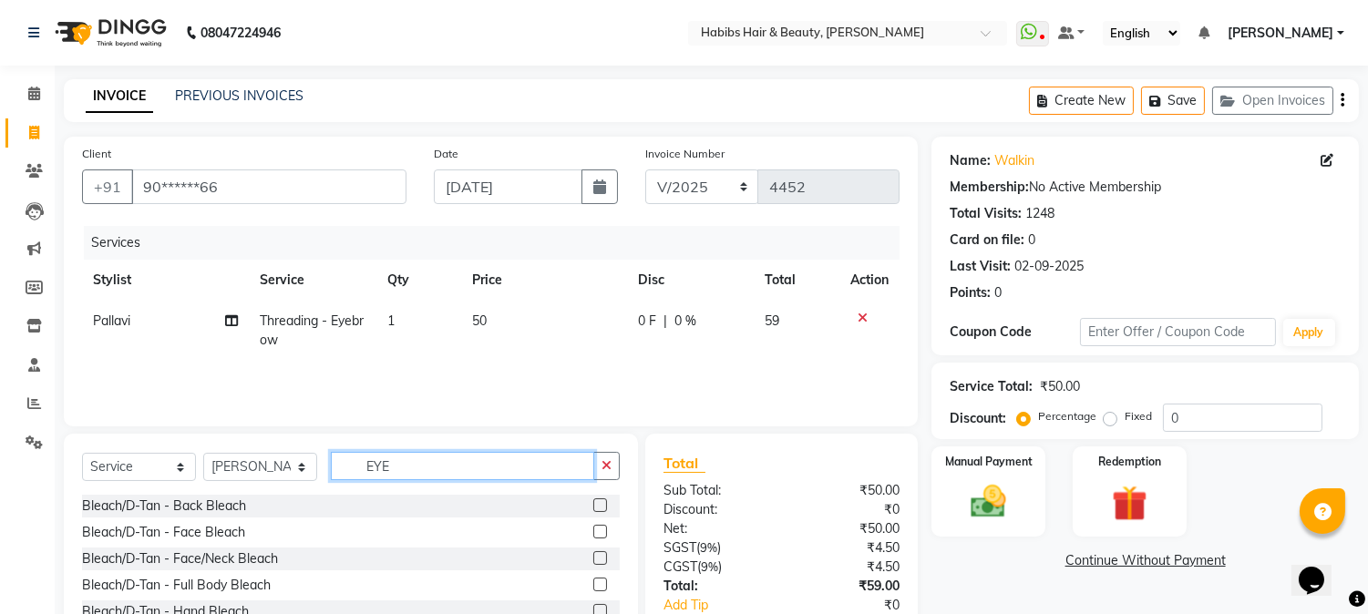
click at [383, 466] on input "EYE" at bounding box center [462, 466] width 263 height 28
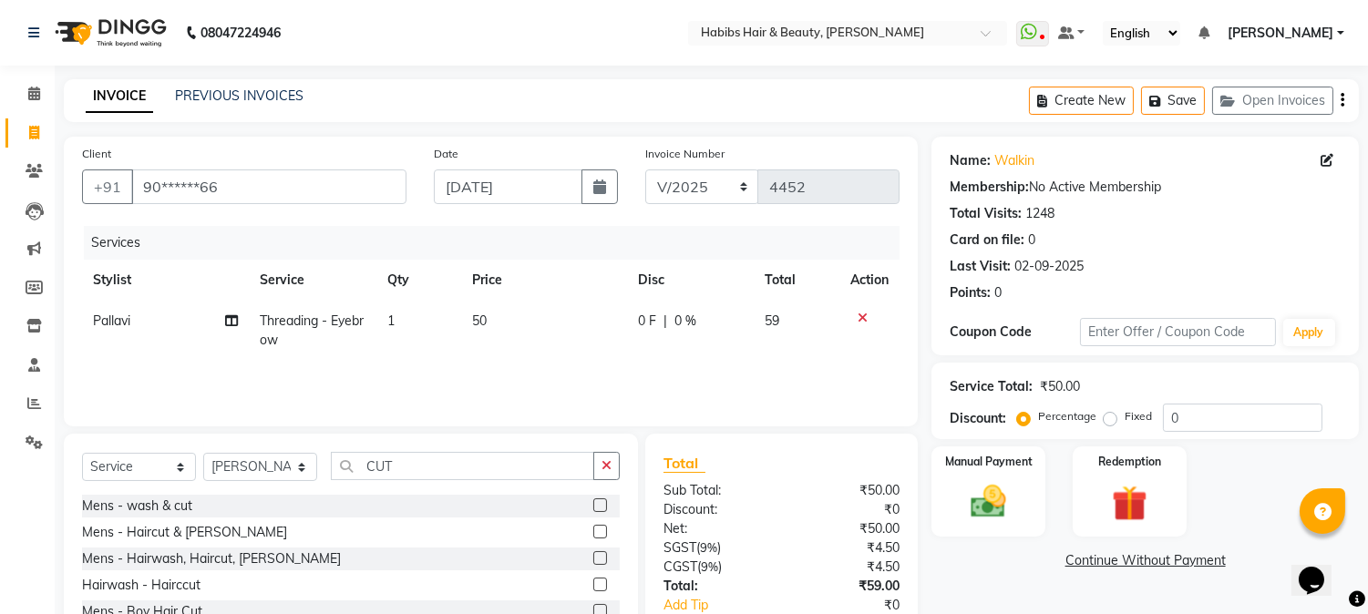
click at [593, 557] on label at bounding box center [600, 559] width 14 height 14
click at [593, 557] on input "checkbox" at bounding box center [599, 559] width 12 height 12
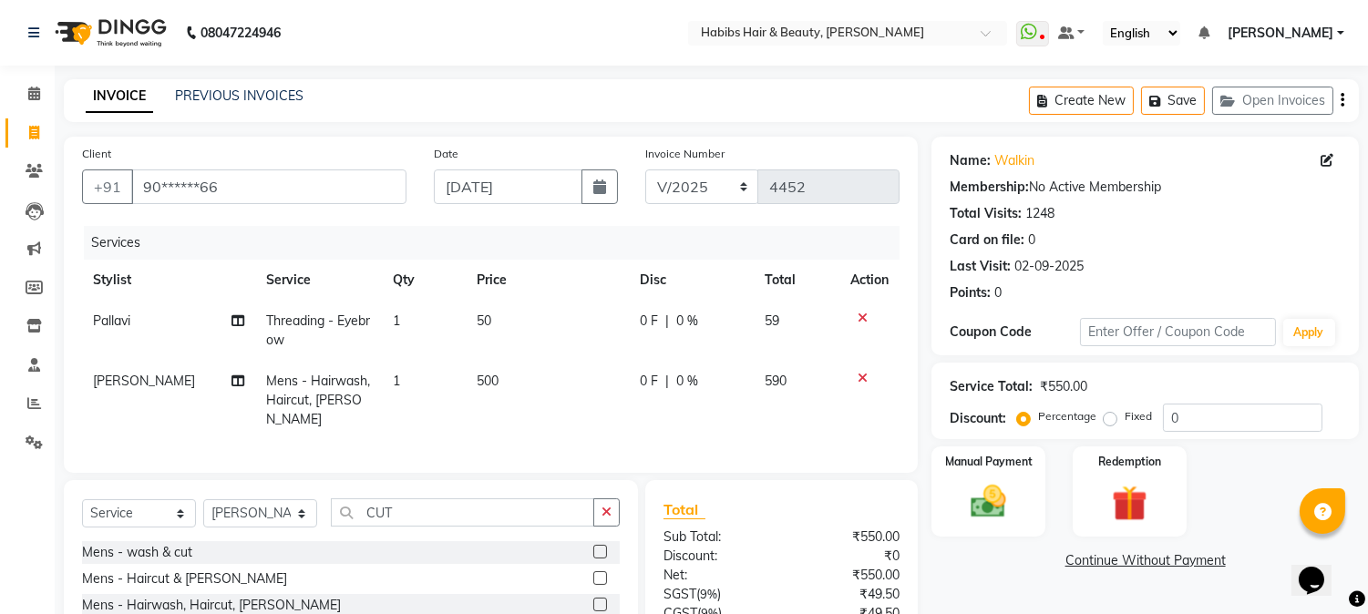
click at [487, 381] on span "500" at bounding box center [488, 381] width 22 height 16
click at [487, 381] on td "500" at bounding box center [547, 400] width 163 height 79
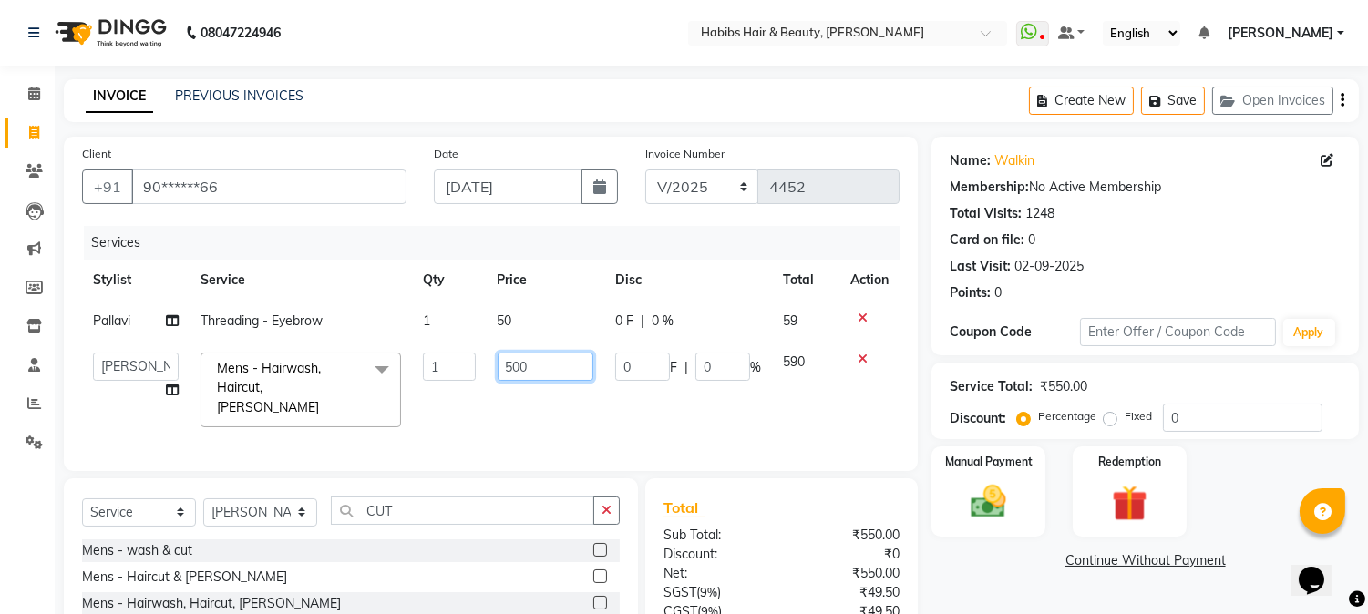
click at [511, 372] on input "500" at bounding box center [546, 367] width 96 height 28
click at [595, 313] on td "50" at bounding box center [546, 321] width 118 height 41
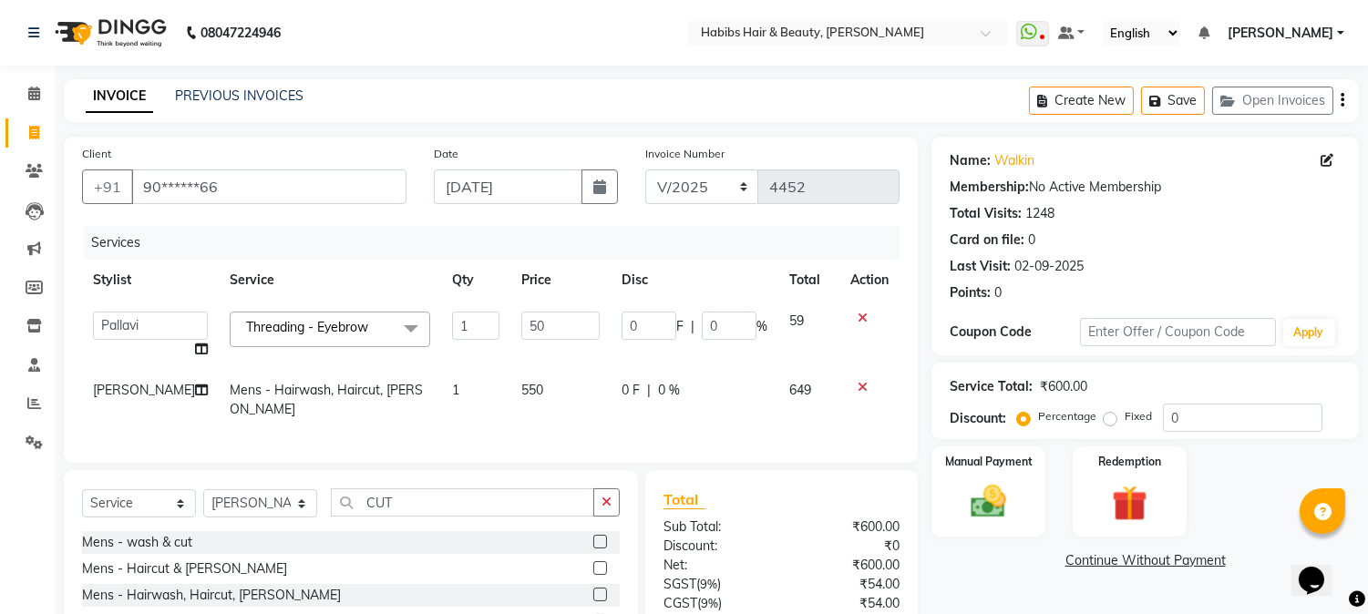
click at [1343, 100] on icon "button" at bounding box center [1343, 100] width 4 height 1
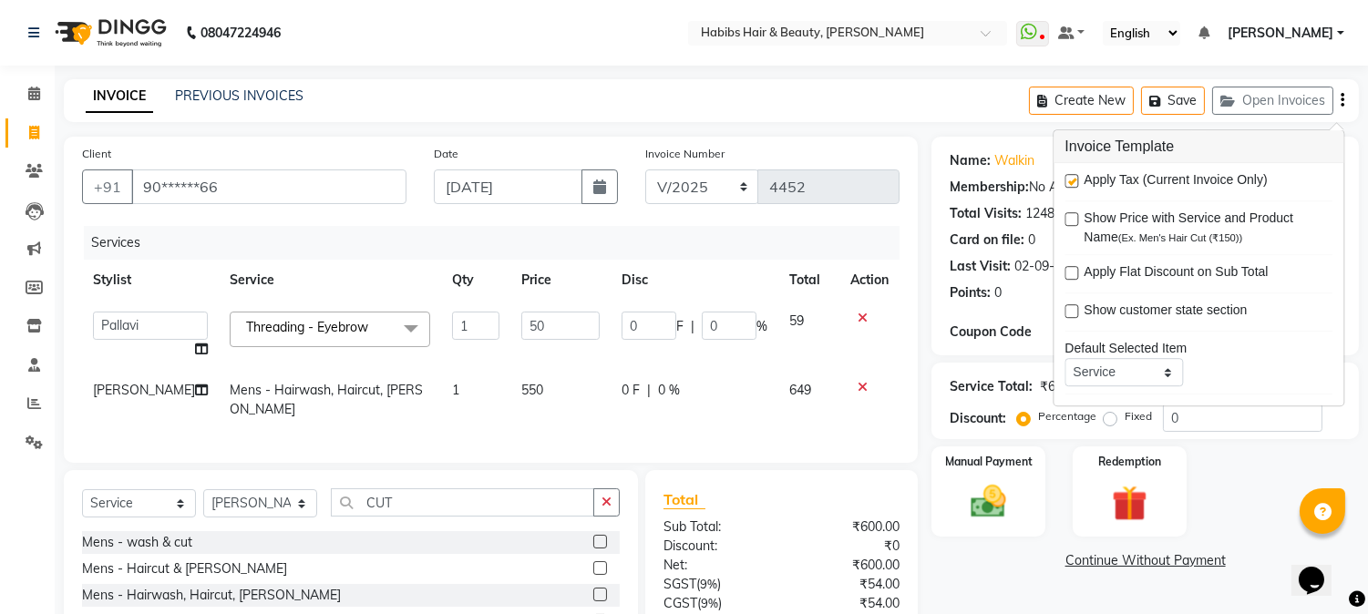
click at [1069, 175] on label at bounding box center [1072, 181] width 14 height 14
click at [1069, 176] on input "checkbox" at bounding box center [1071, 182] width 12 height 12
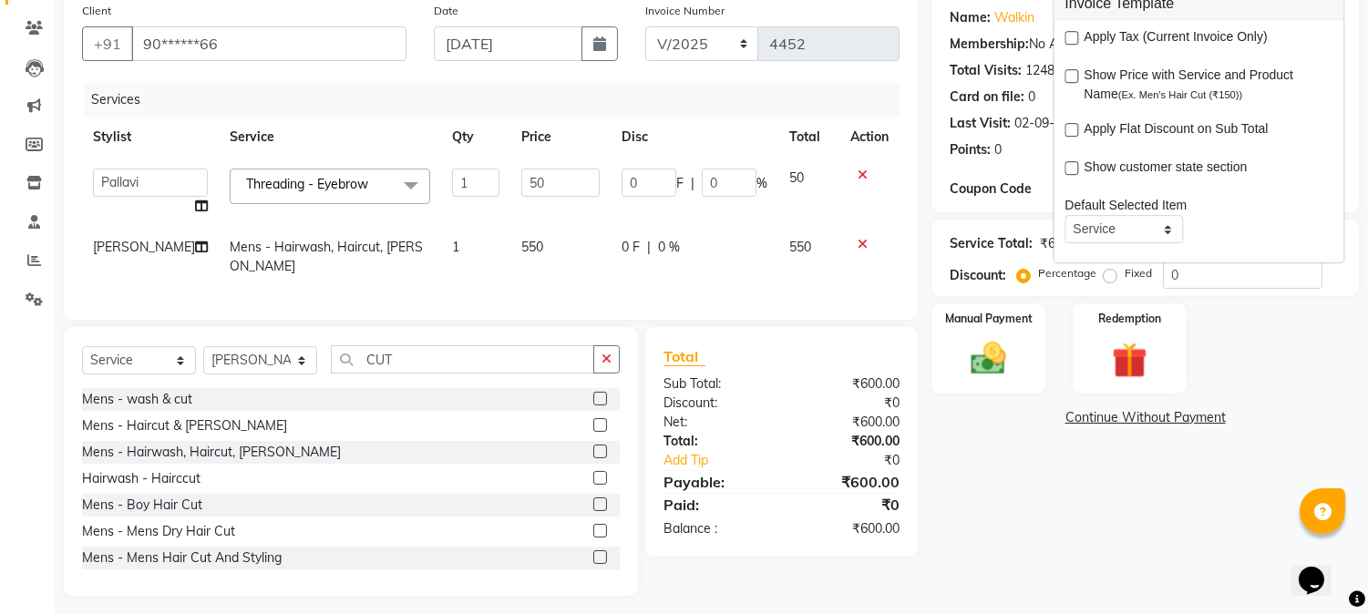
scroll to position [148, 0]
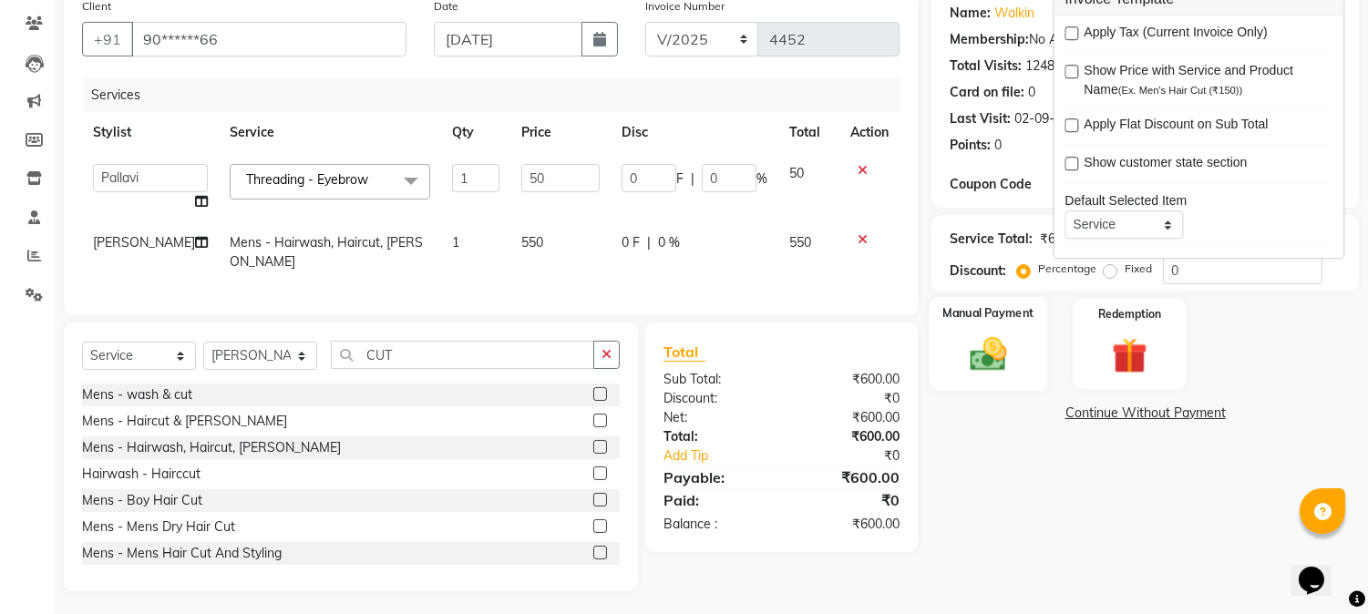
click at [1006, 339] on img at bounding box center [989, 355] width 60 height 43
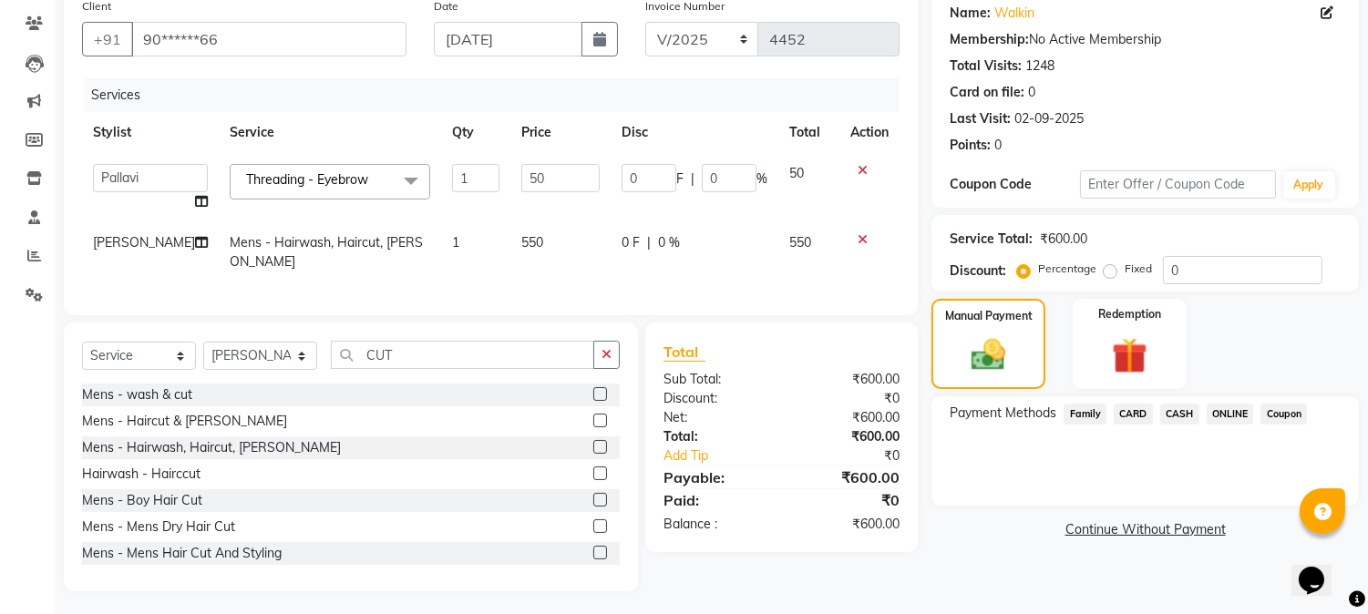
click at [1226, 418] on span "ONLINE" at bounding box center [1230, 414] width 47 height 21
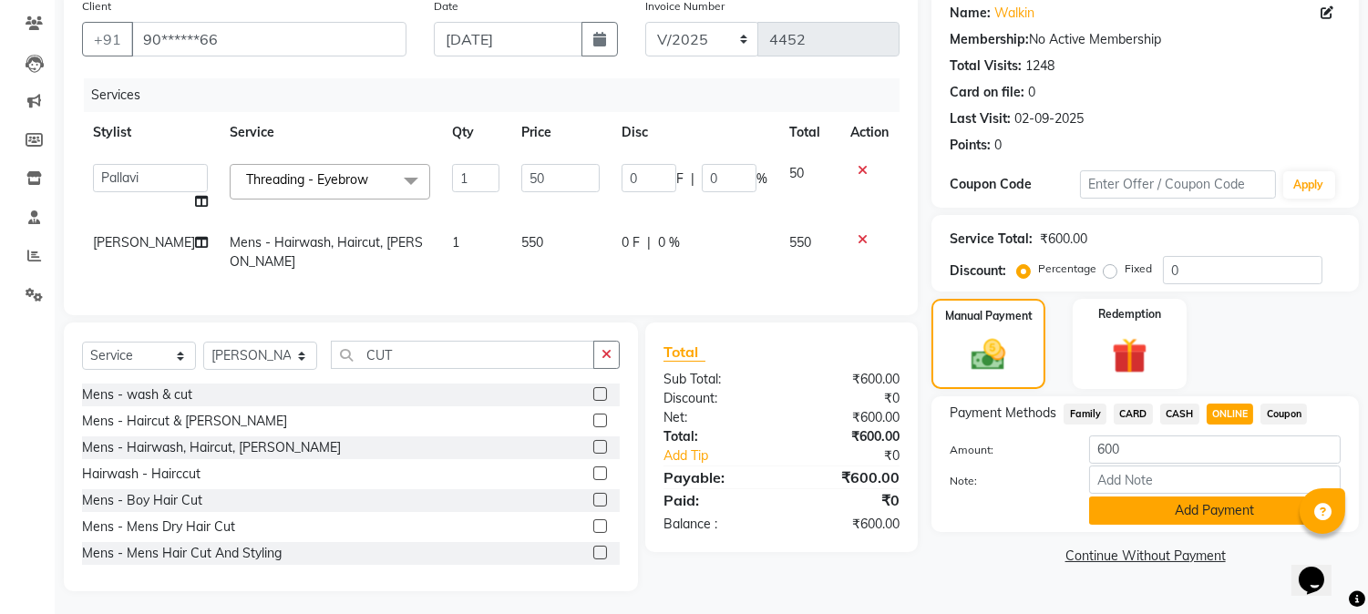
click at [1211, 508] on button "Add Payment" at bounding box center [1215, 511] width 252 height 28
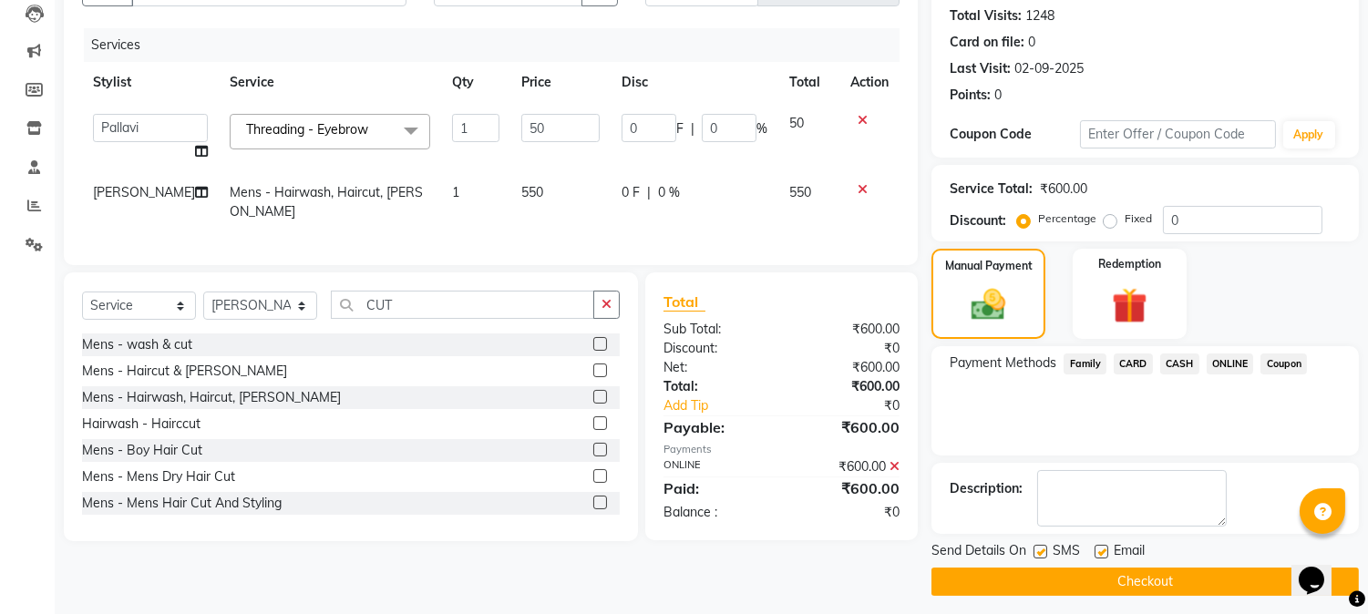
scroll to position [205, 0]
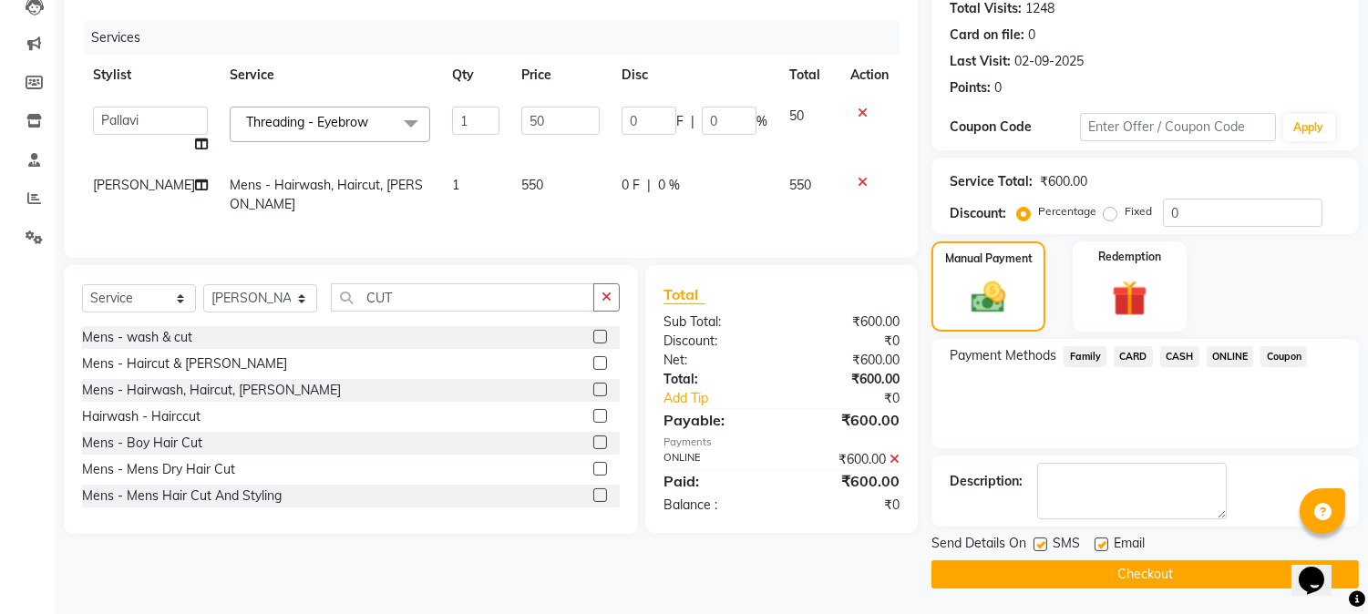
click at [1150, 576] on button "Checkout" at bounding box center [1146, 575] width 428 height 28
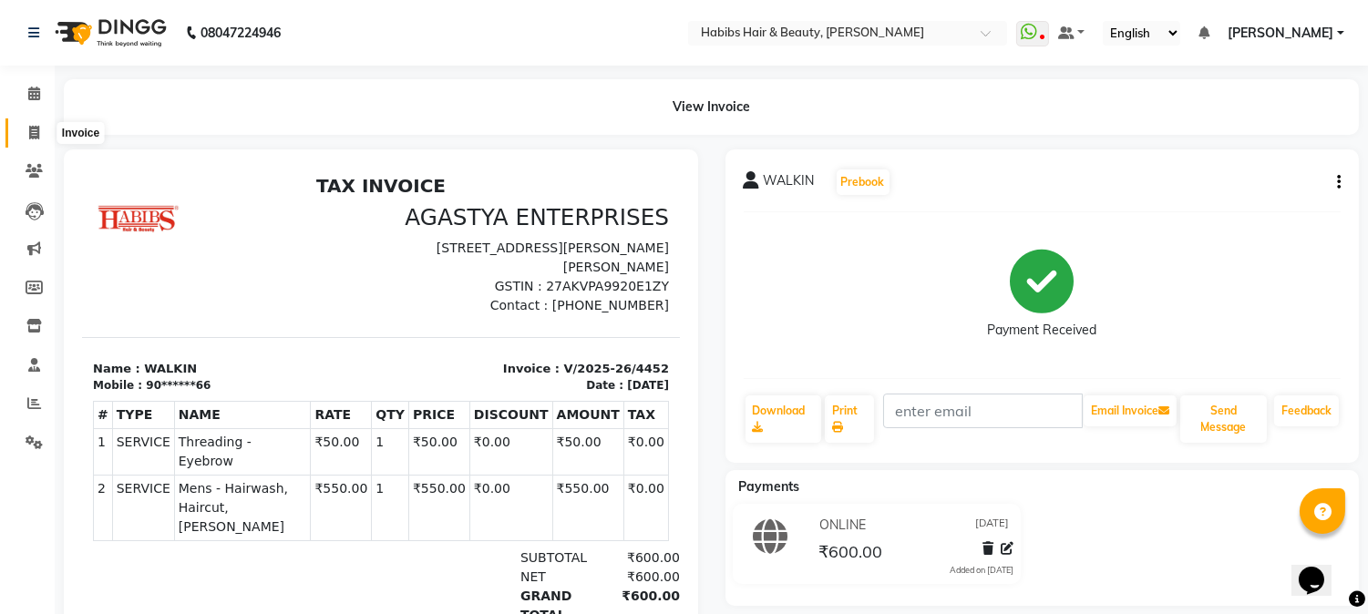
click at [32, 131] on icon at bounding box center [34, 133] width 10 height 14
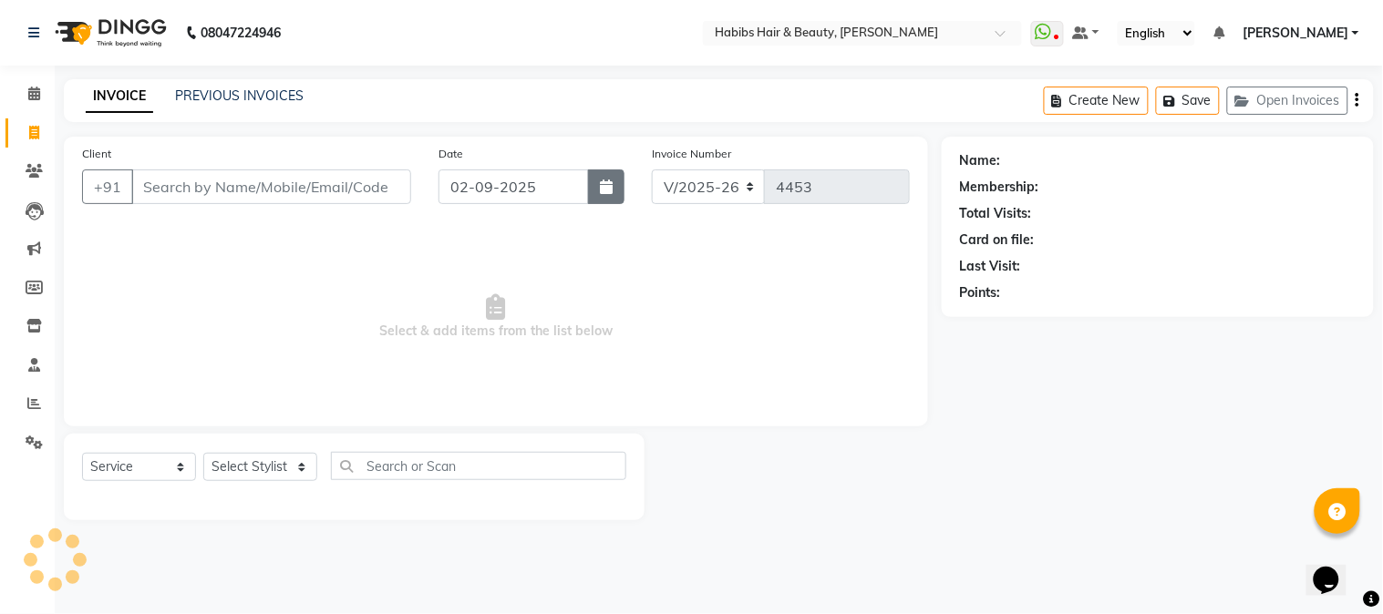
click at [622, 183] on button "button" at bounding box center [606, 187] width 36 height 35
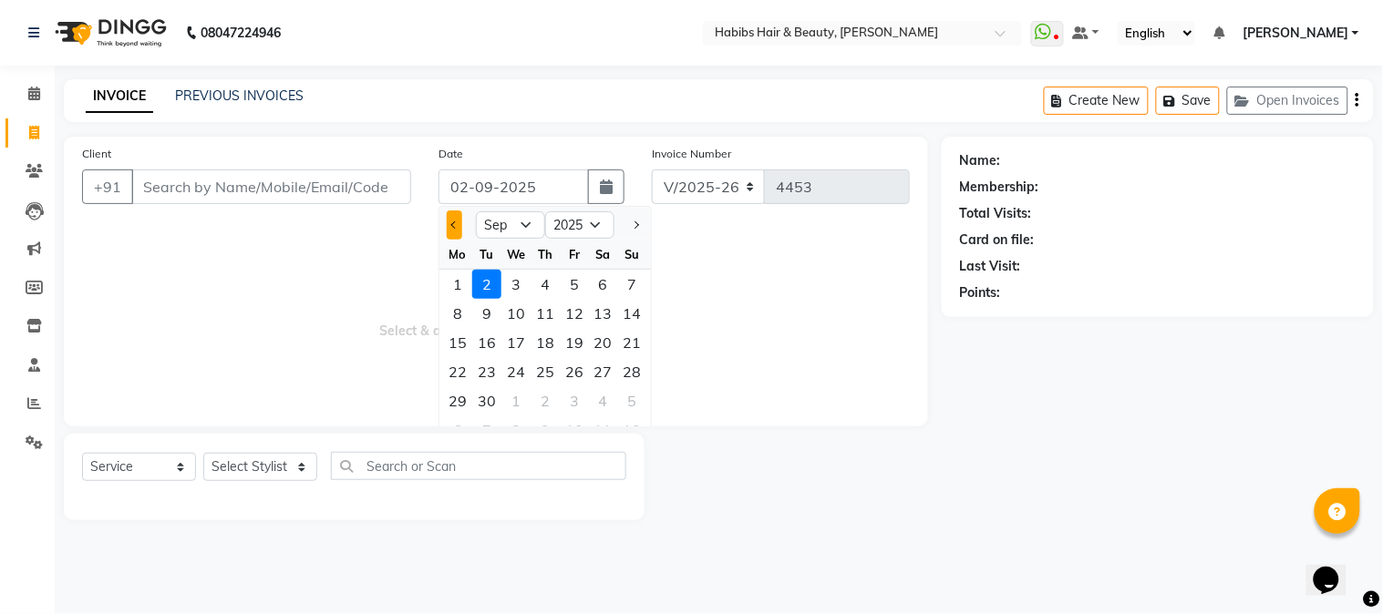
click at [458, 230] on button "Previous month" at bounding box center [454, 225] width 15 height 29
click at [489, 402] on div "26" at bounding box center [486, 401] width 29 height 29
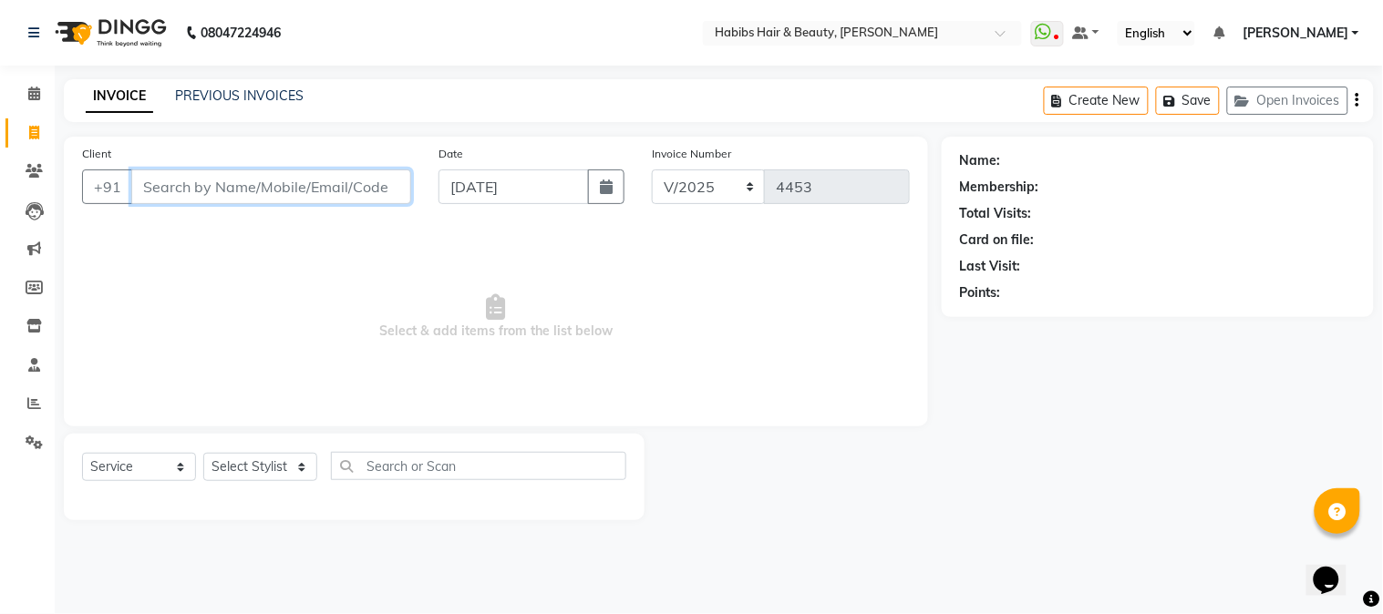
click at [315, 194] on input "Client" at bounding box center [271, 187] width 280 height 35
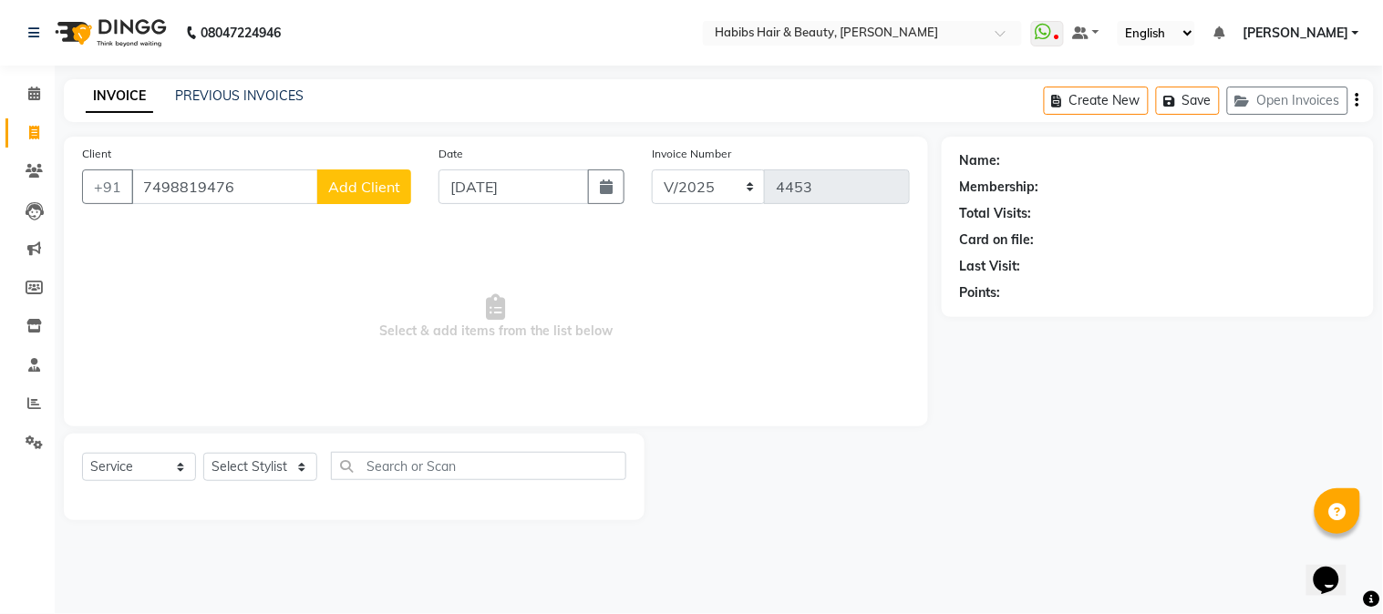
click at [350, 187] on span "Add Client" at bounding box center [364, 187] width 72 height 18
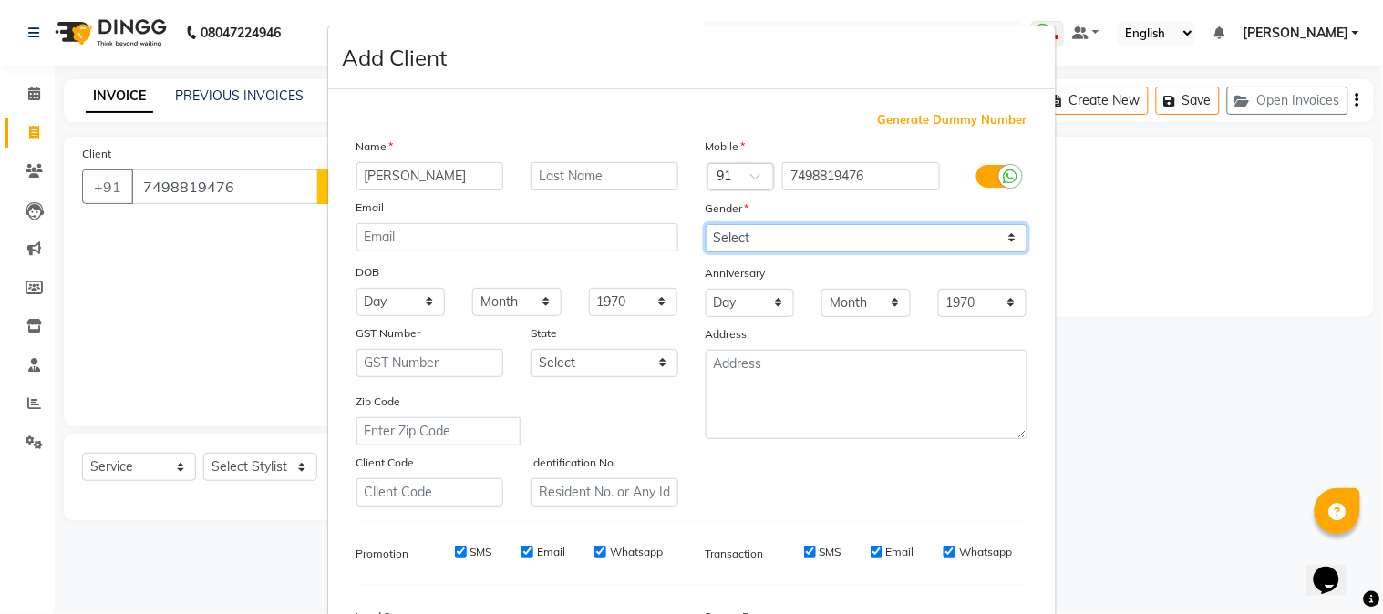
click at [715, 232] on select "Select [DEMOGRAPHIC_DATA] [DEMOGRAPHIC_DATA] Other Prefer Not To Say" at bounding box center [867, 238] width 322 height 28
click at [706, 224] on select "Select [DEMOGRAPHIC_DATA] [DEMOGRAPHIC_DATA] Other Prefer Not To Say" at bounding box center [867, 238] width 322 height 28
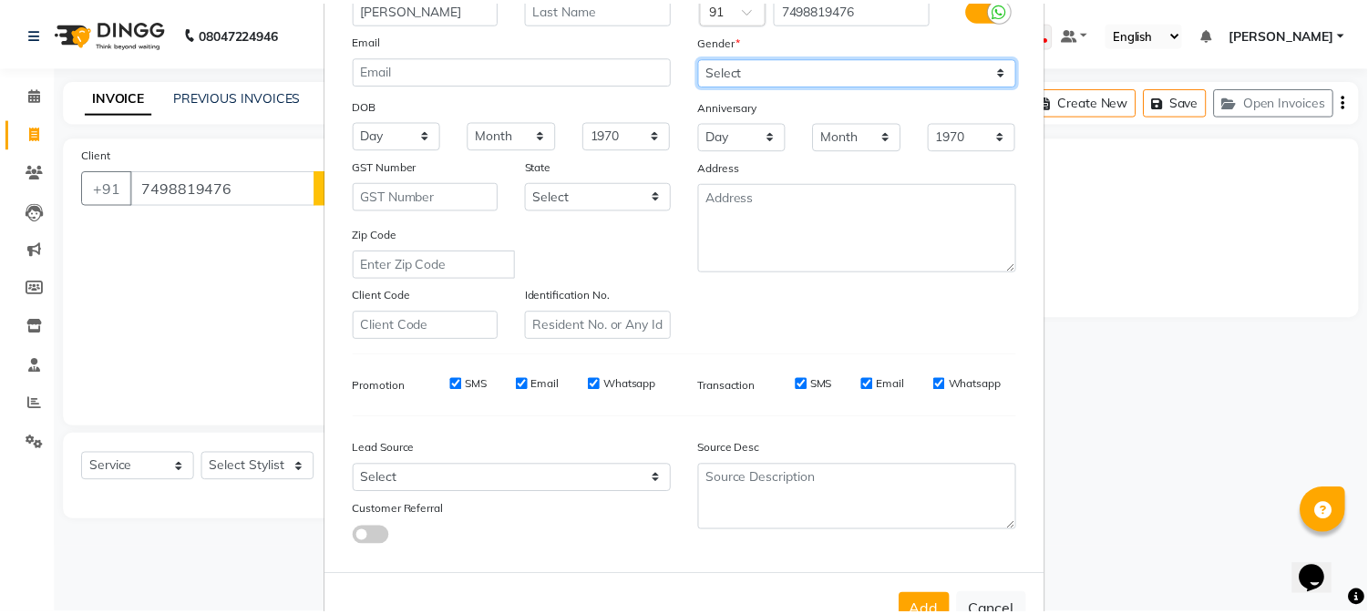
scroll to position [228, 0]
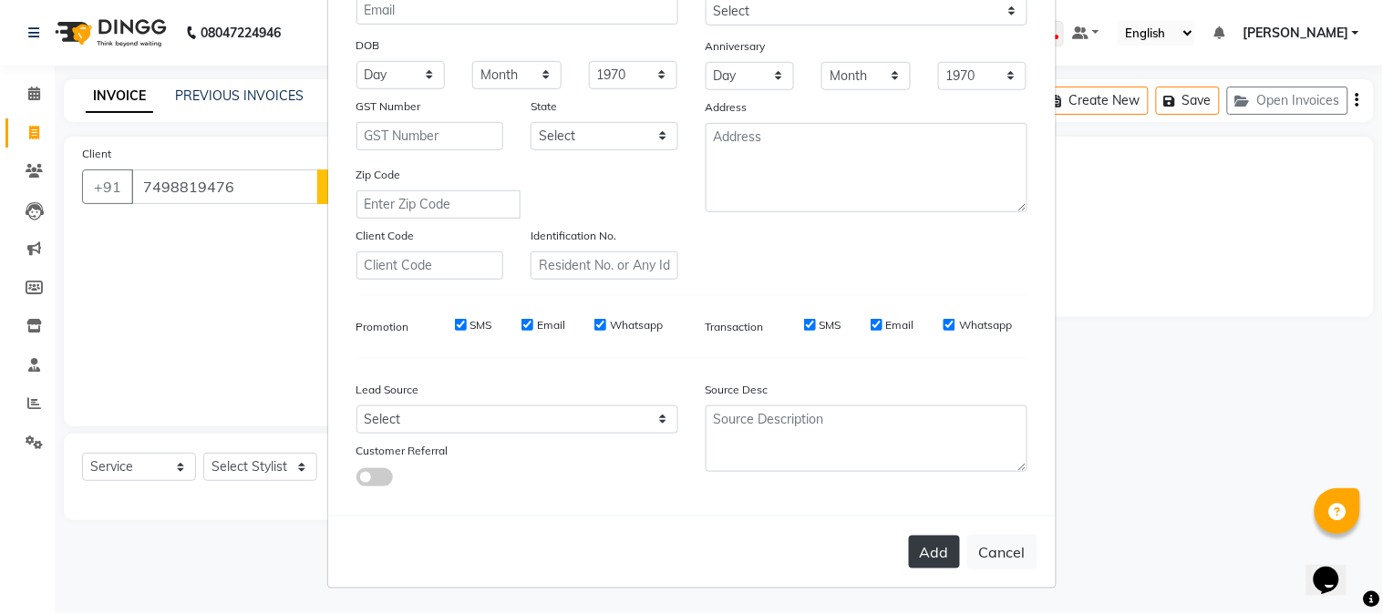
click at [928, 545] on button "Add" at bounding box center [934, 552] width 51 height 33
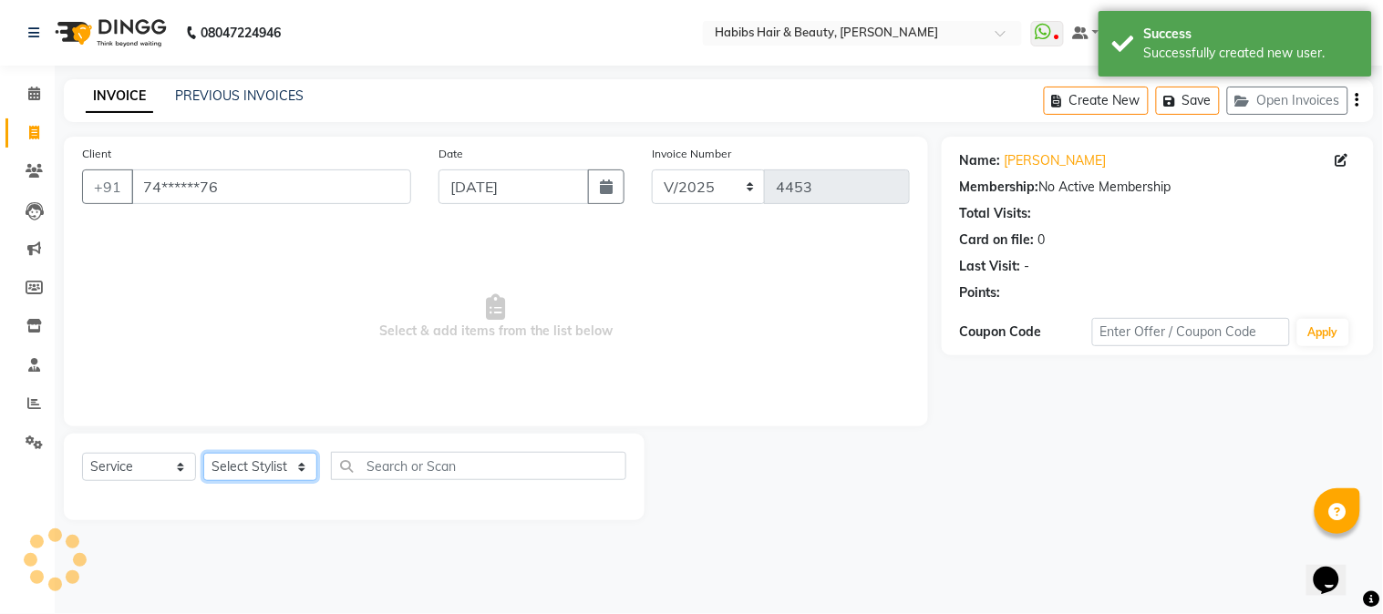
click at [273, 466] on select "Select Stylist Admin Akshay [PERSON_NAME] [PERSON_NAME] [PERSON_NAME] [PERSON_N…" at bounding box center [260, 467] width 114 height 28
click at [203, 454] on select "Select Stylist Admin Akshay [PERSON_NAME] [PERSON_NAME] [PERSON_NAME] [PERSON_N…" at bounding box center [260, 467] width 114 height 28
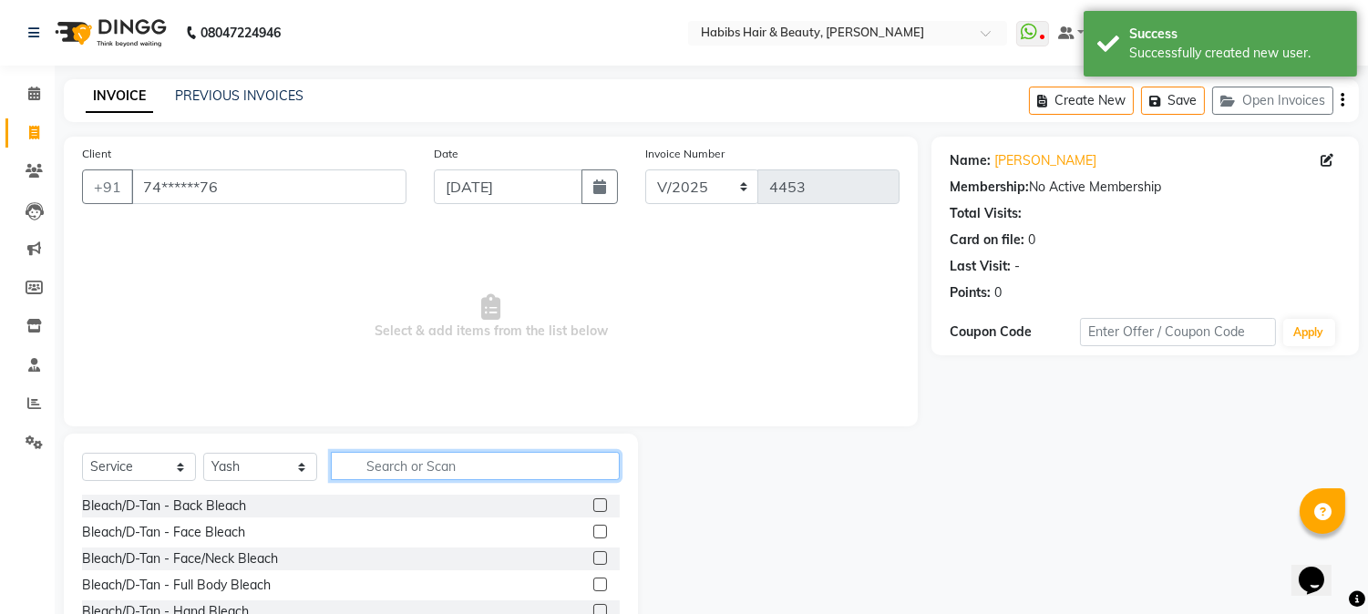
click at [421, 462] on input "text" at bounding box center [475, 466] width 289 height 28
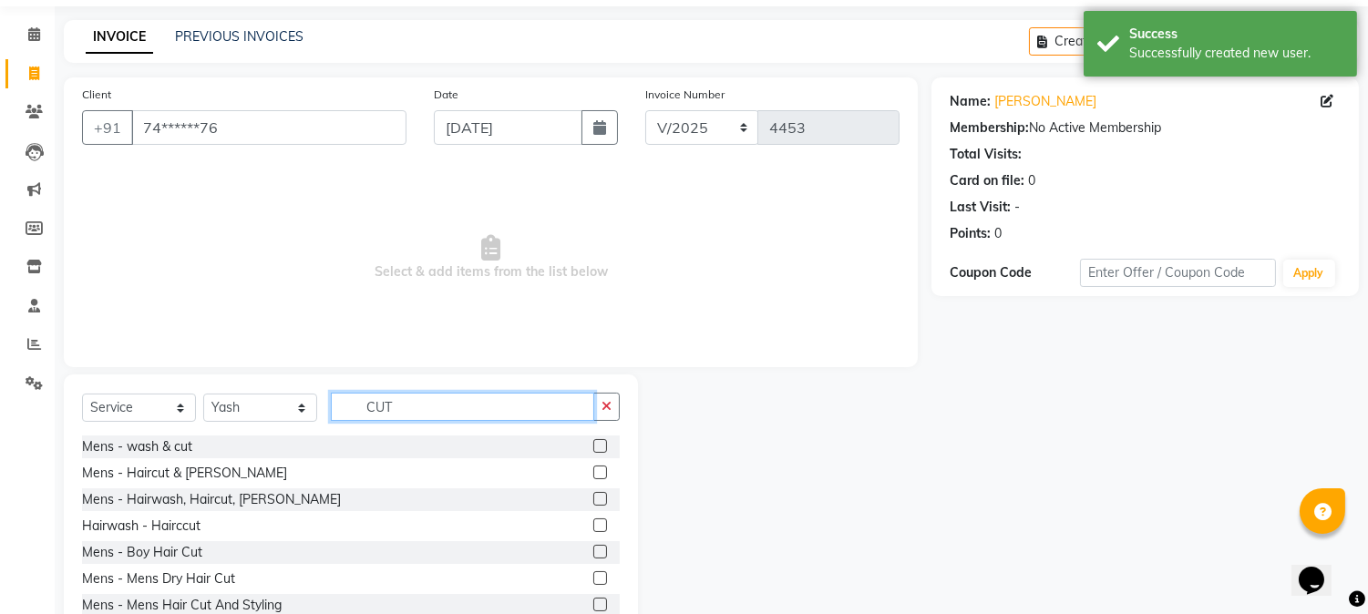
scroll to position [115, 0]
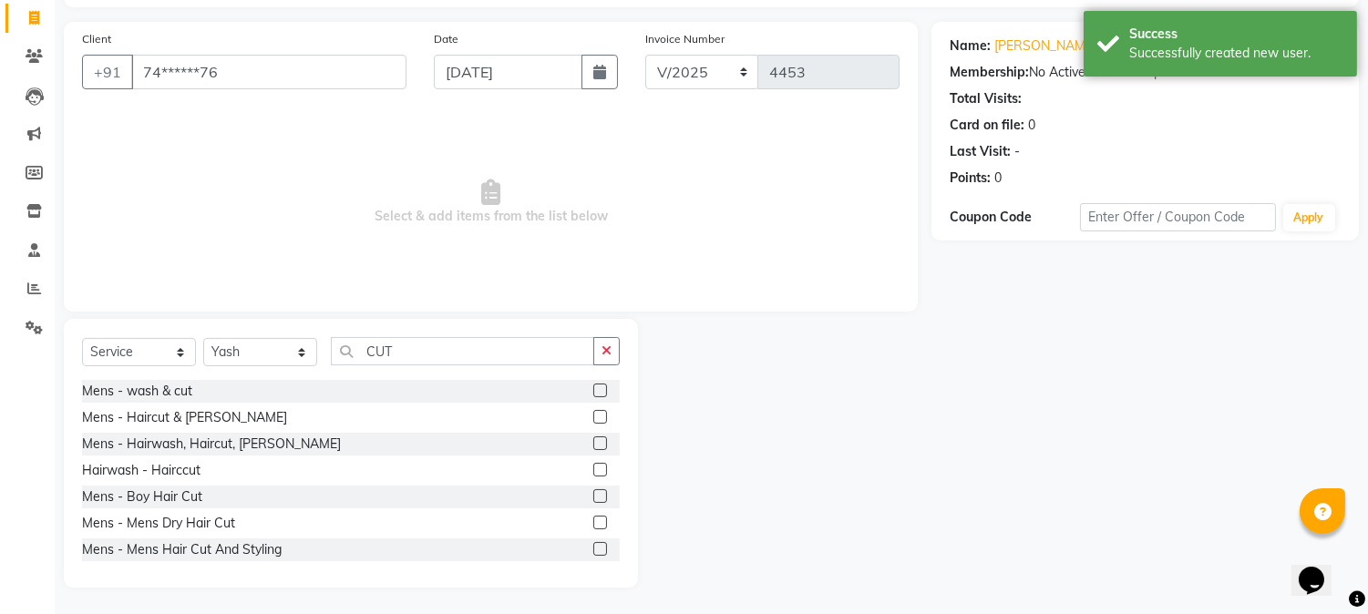
click at [593, 440] on label at bounding box center [600, 444] width 14 height 14
click at [593, 440] on input "checkbox" at bounding box center [599, 445] width 12 height 12
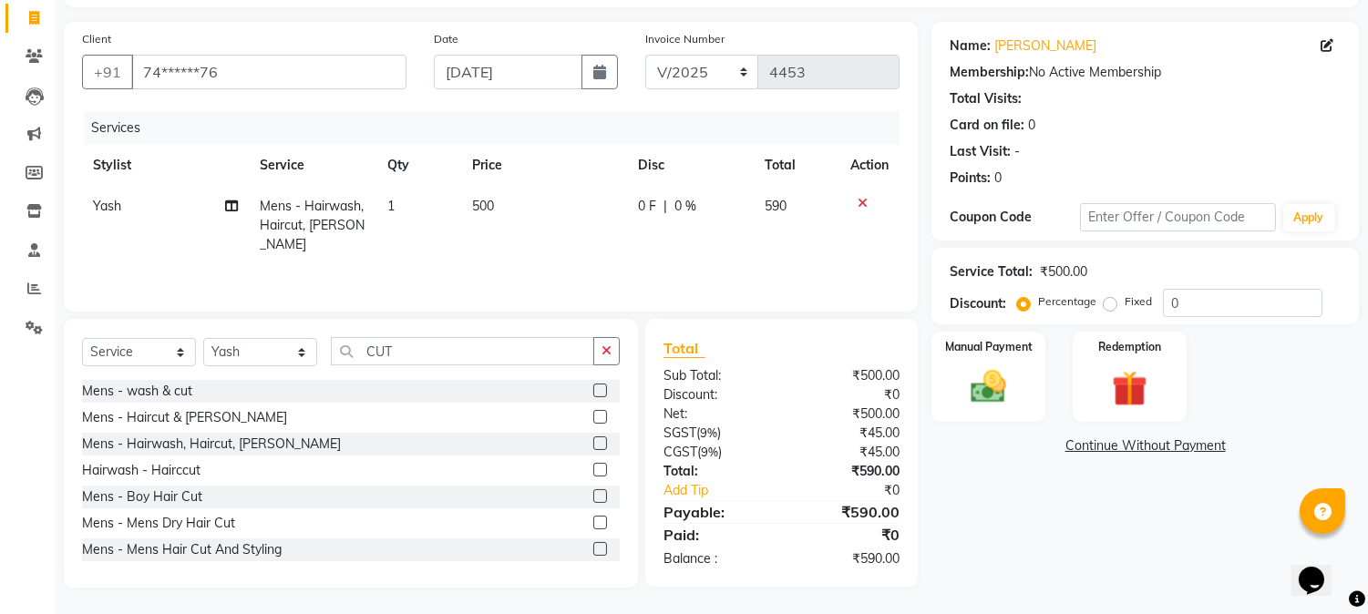
click at [483, 219] on td "500" at bounding box center [544, 225] width 166 height 79
click at [461, 219] on td "1" at bounding box center [419, 225] width 85 height 79
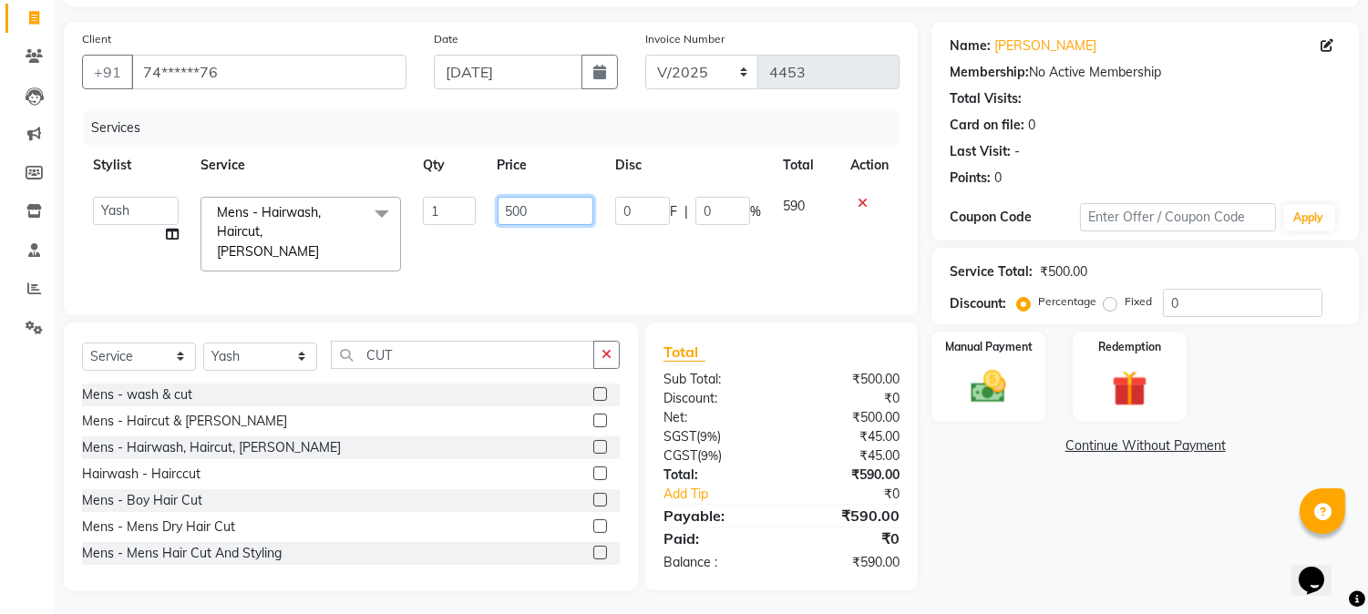
click at [511, 207] on input "500" at bounding box center [546, 211] width 96 height 28
click at [576, 143] on div "Services" at bounding box center [499, 128] width 830 height 34
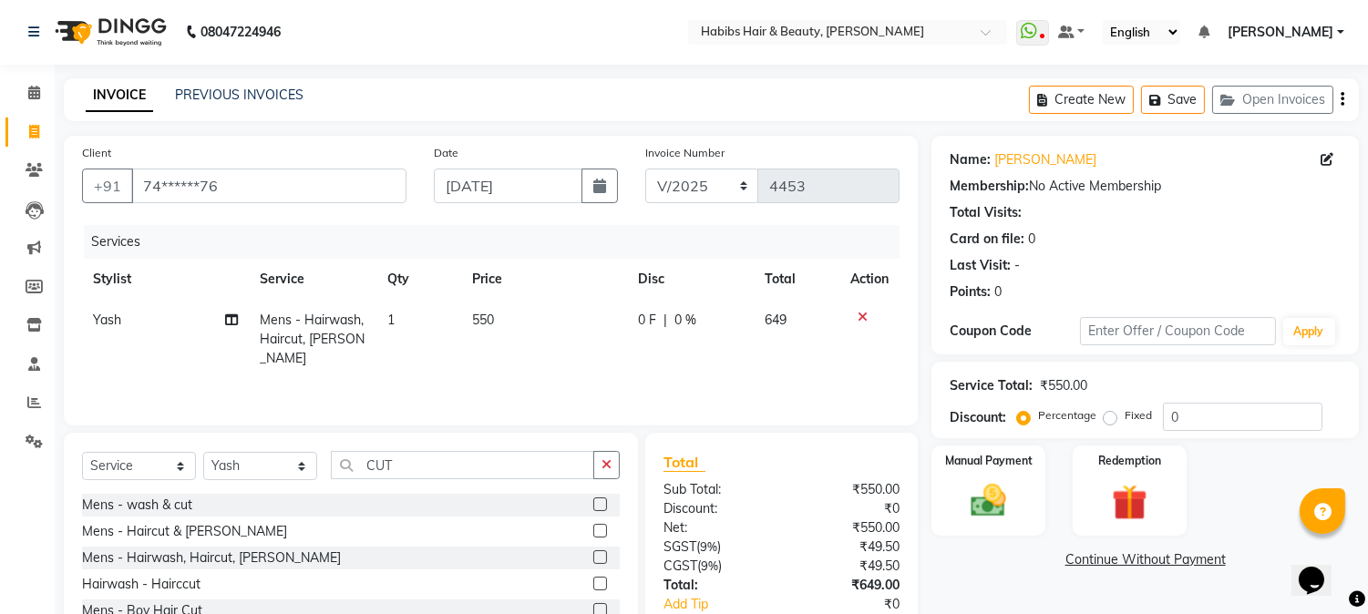
scroll to position [0, 0]
click at [1344, 100] on icon "button" at bounding box center [1343, 100] width 4 height 1
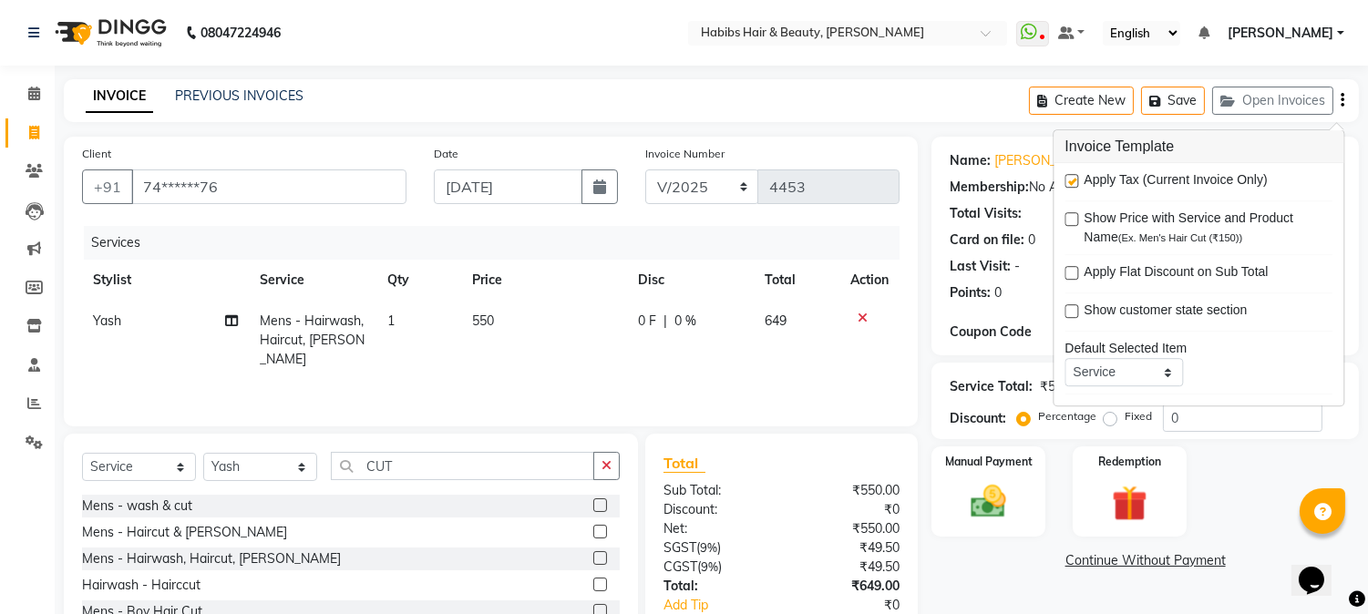
click at [1073, 181] on label at bounding box center [1072, 181] width 14 height 14
click at [1073, 181] on input "checkbox" at bounding box center [1071, 182] width 12 height 12
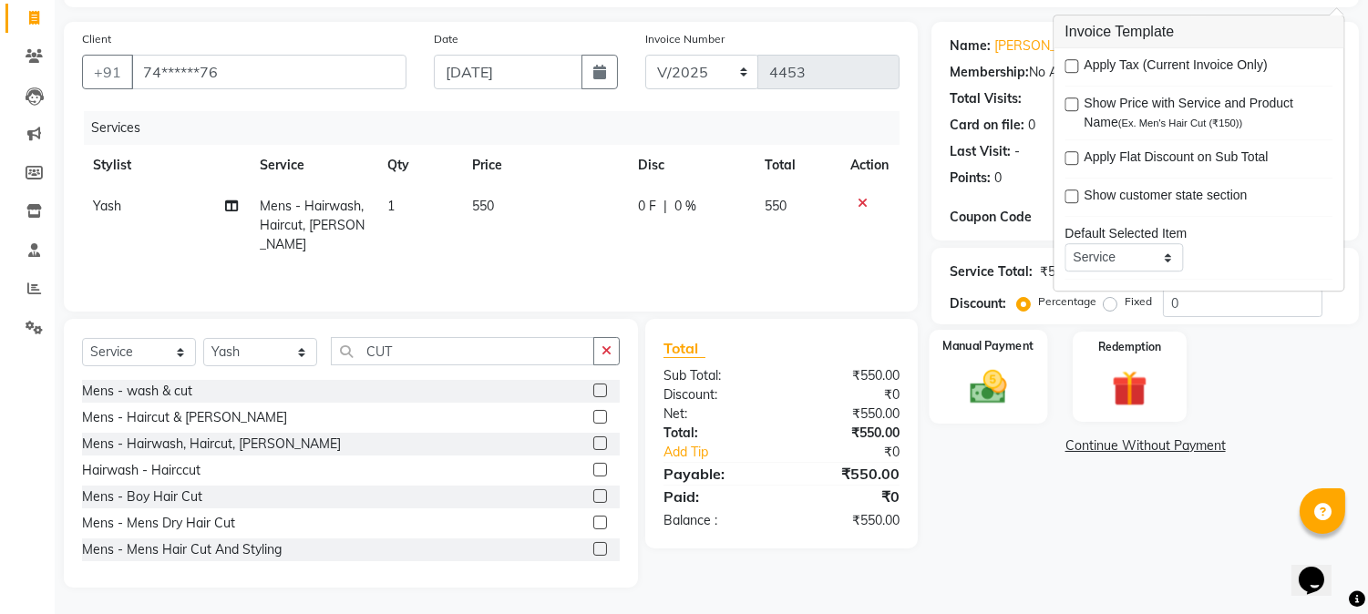
click at [999, 379] on img at bounding box center [989, 387] width 60 height 43
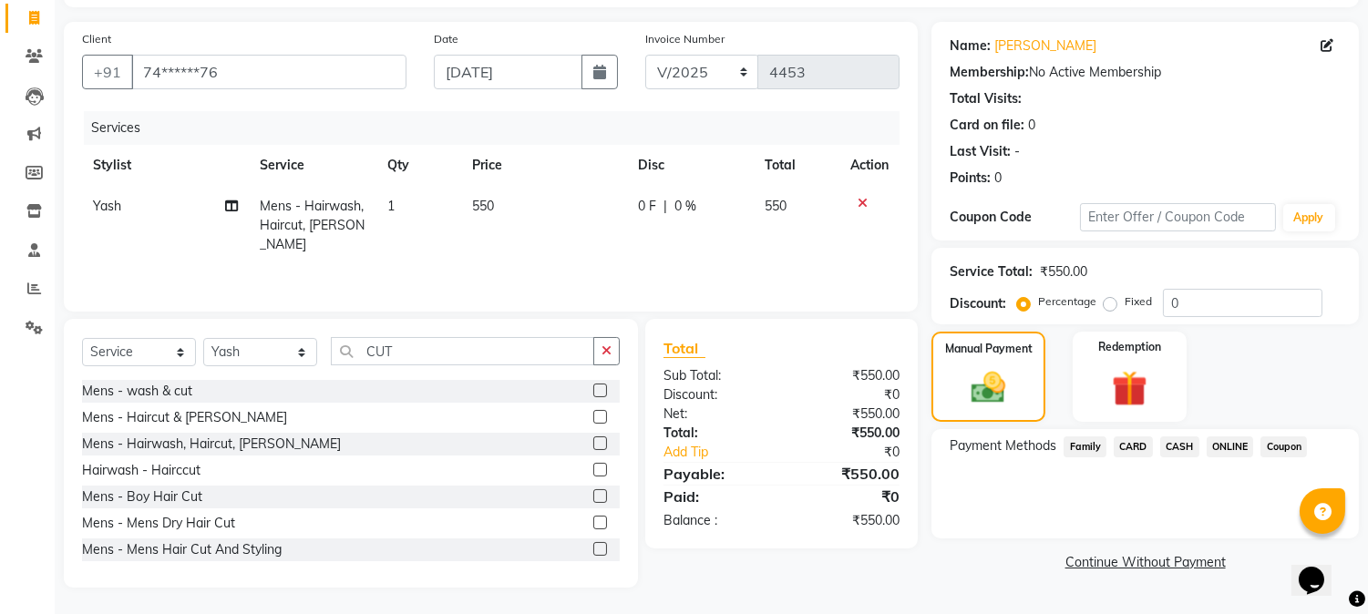
click at [1194, 442] on span "CASH" at bounding box center [1180, 447] width 39 height 21
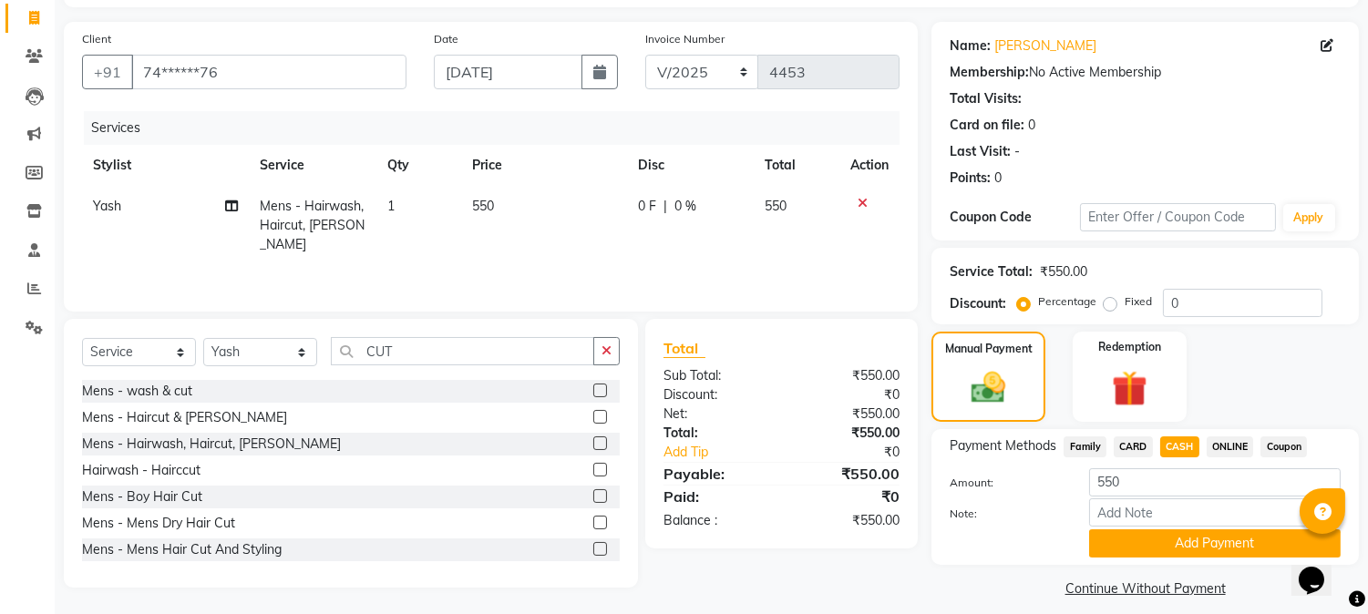
click at [1185, 526] on div "Note:" at bounding box center [1145, 514] width 418 height 31
click at [1185, 536] on button "Add Payment" at bounding box center [1215, 544] width 252 height 28
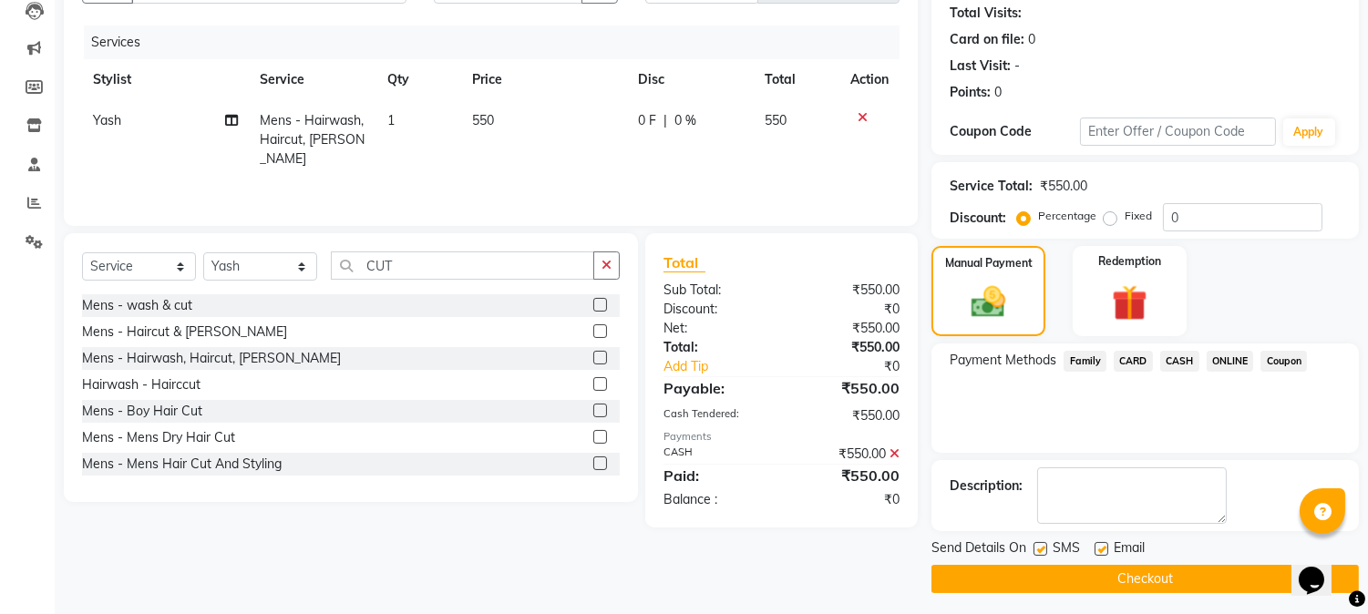
scroll to position [205, 0]
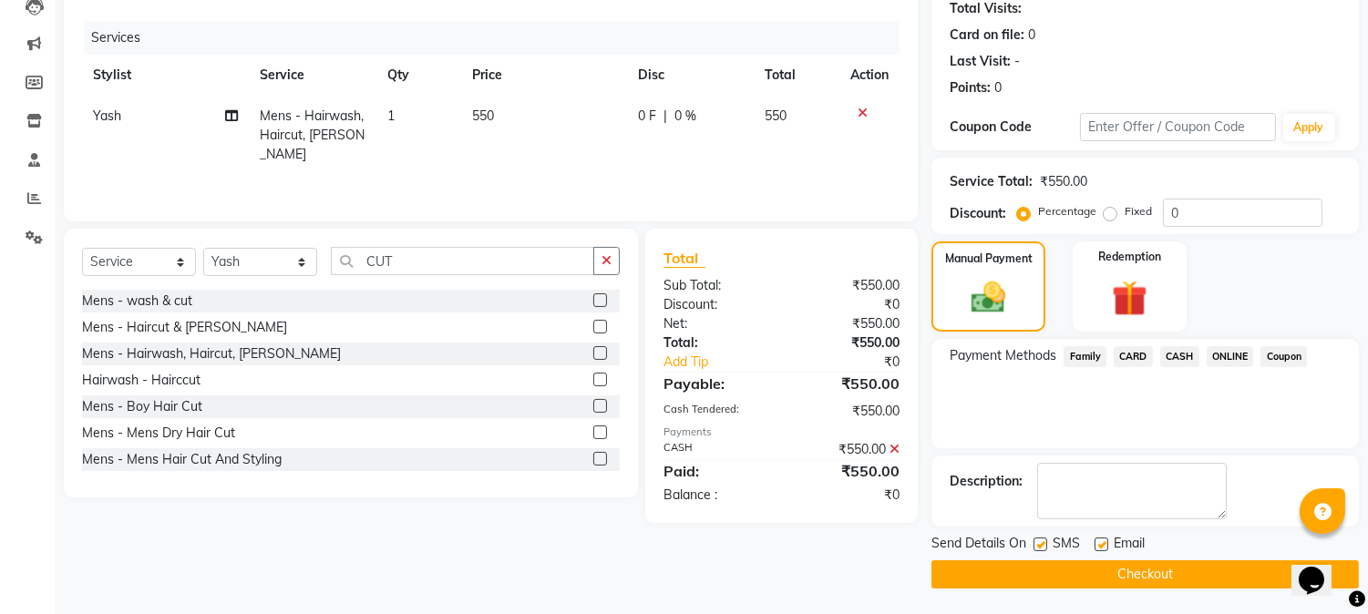
click at [1149, 562] on button "Checkout" at bounding box center [1146, 575] width 428 height 28
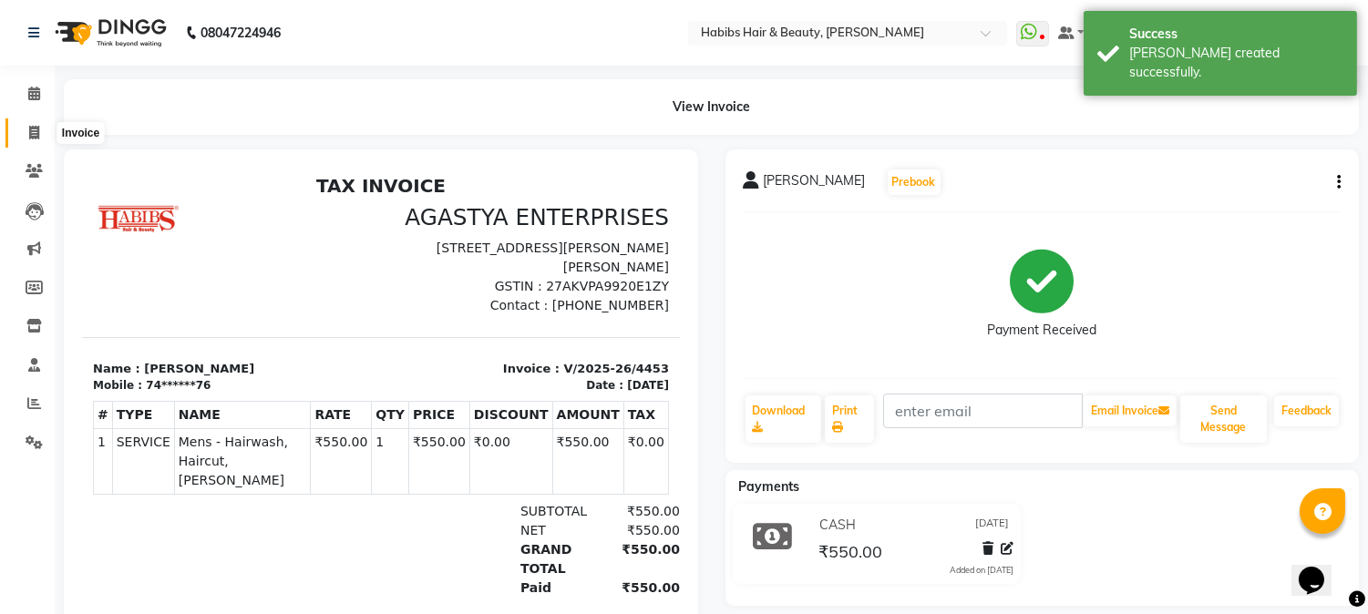
click at [37, 123] on span at bounding box center [34, 133] width 32 height 21
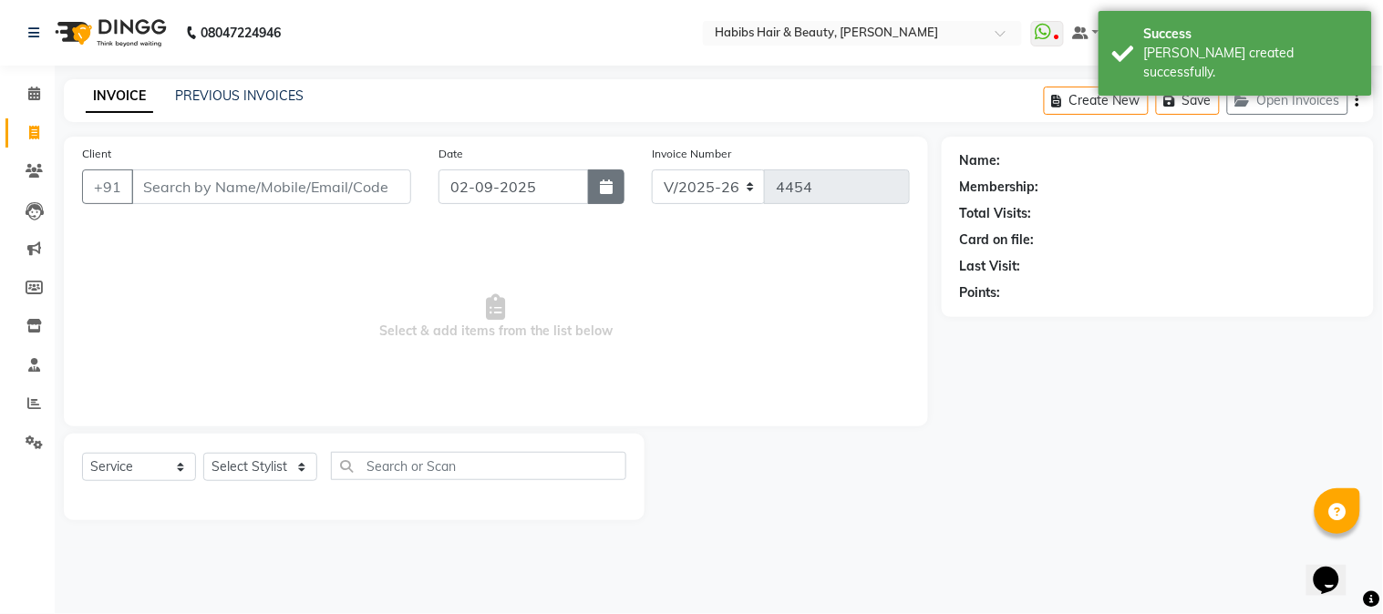
click at [598, 183] on button "button" at bounding box center [606, 187] width 36 height 35
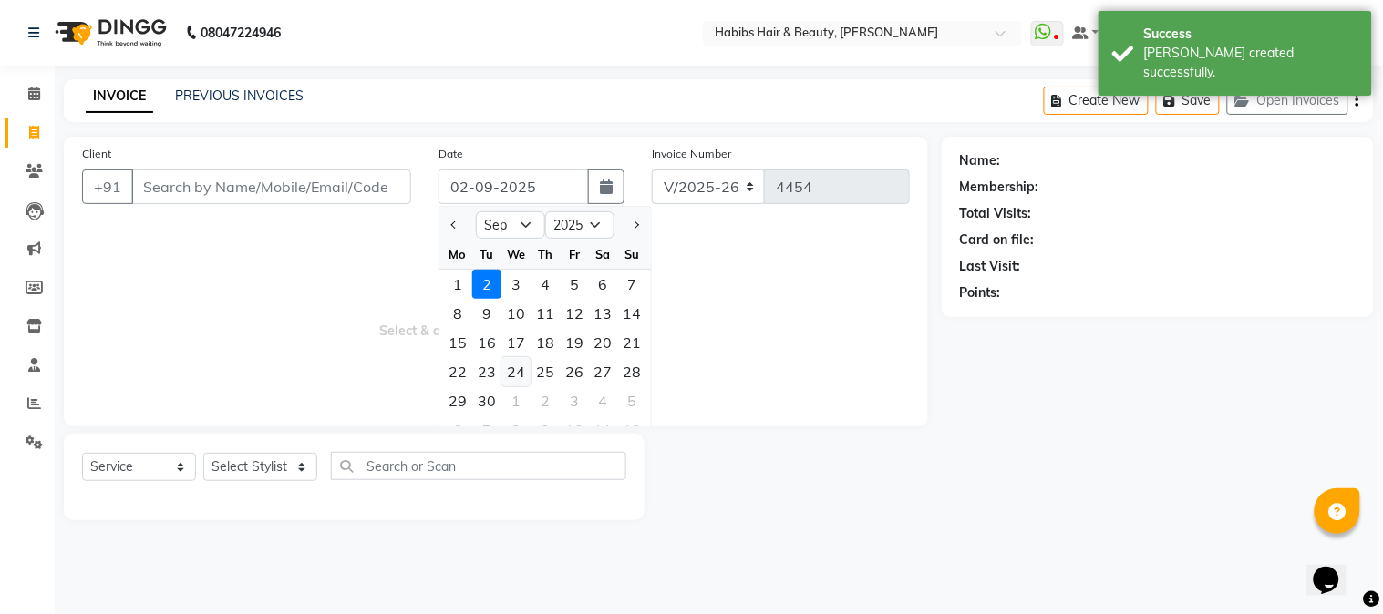
drag, startPoint x: 456, startPoint y: 222, endPoint x: 521, endPoint y: 375, distance: 165.4
click at [521, 375] on ngb-datepicker "Jan Feb Mar Apr May Jun [DATE] Aug Sep Oct Nov [DATE] 2016 2017 2018 2019 2020 …" at bounding box center [545, 327] width 213 height 243
click at [456, 222] on span "Previous month" at bounding box center [454, 225] width 7 height 7
click at [490, 397] on div "26" at bounding box center [486, 401] width 29 height 29
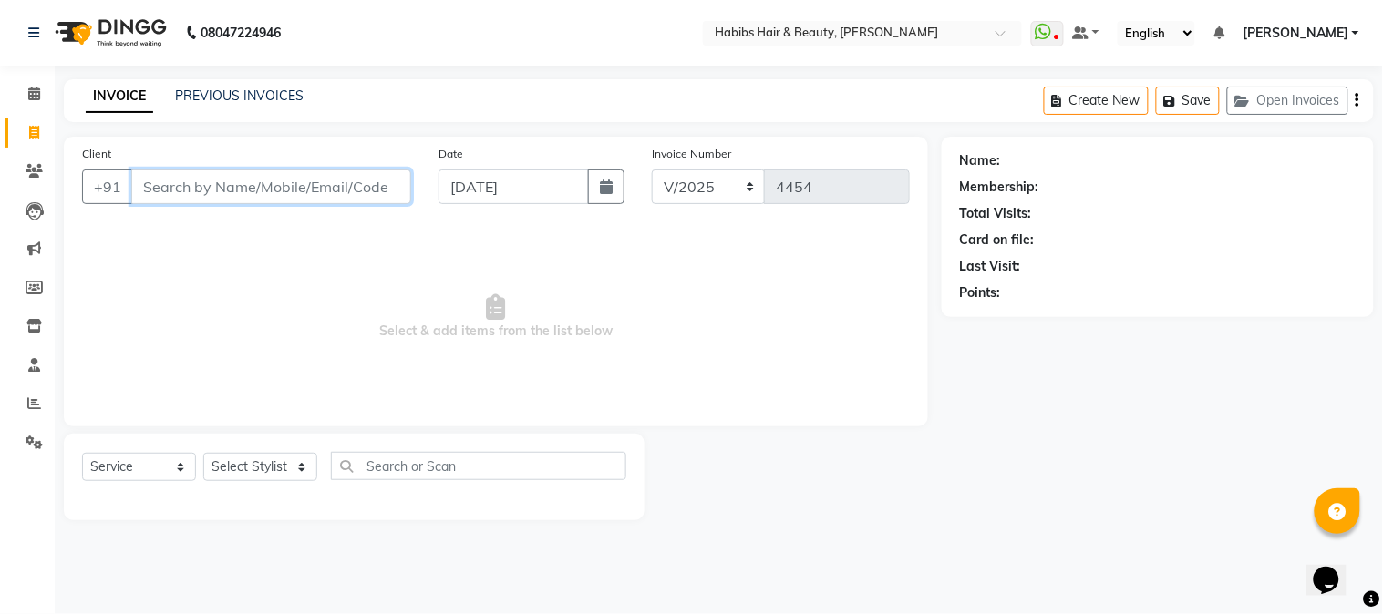
click at [235, 185] on input "Client" at bounding box center [271, 187] width 280 height 35
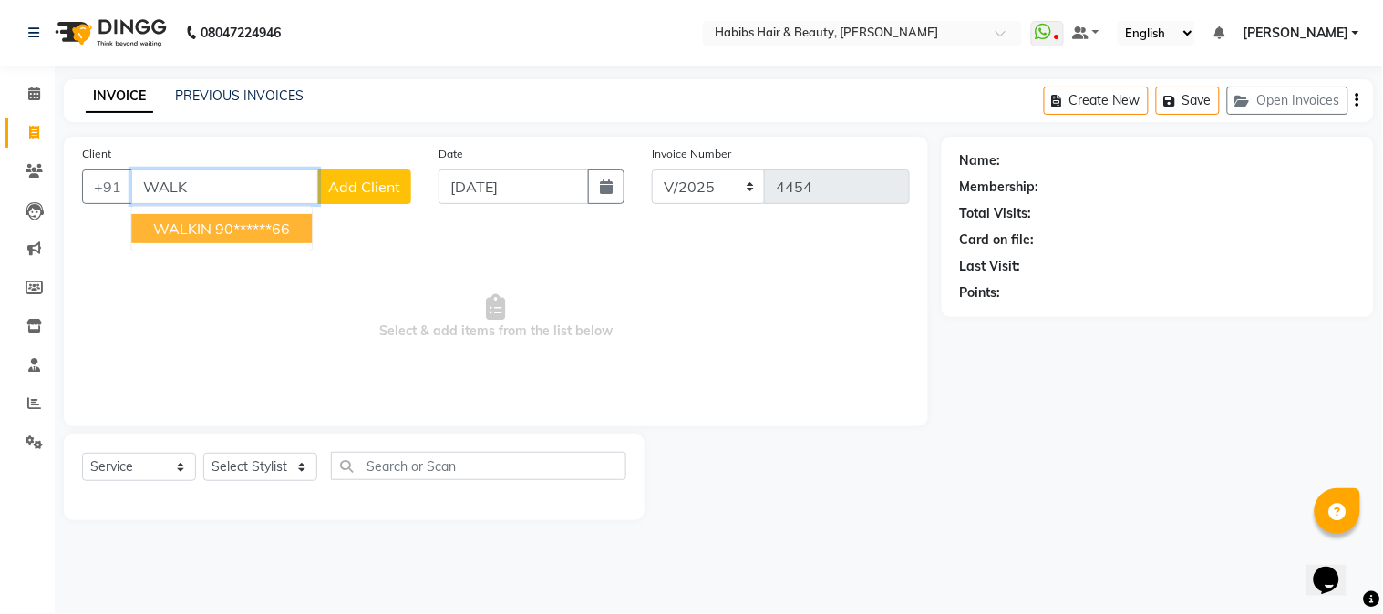
click at [230, 234] on ngb-highlight "90******66" at bounding box center [252, 229] width 75 height 18
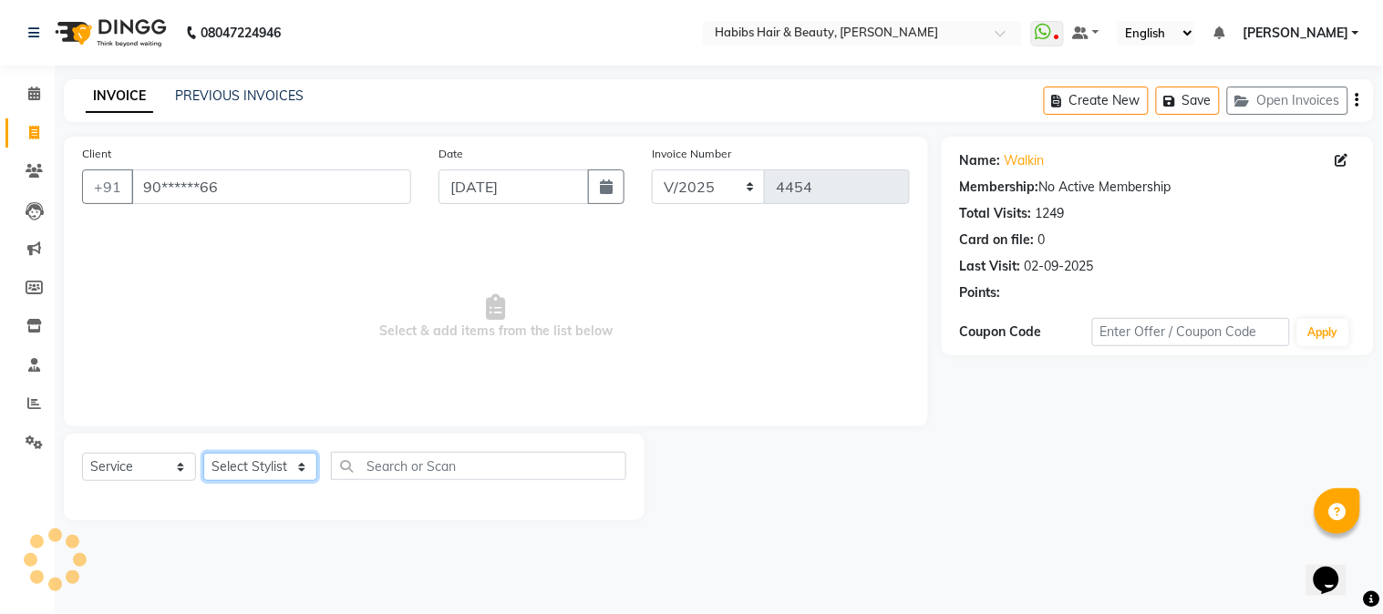
click at [281, 472] on select "Select Stylist Admin Akshay [PERSON_NAME] [PERSON_NAME] [PERSON_NAME] [PERSON_N…" at bounding box center [260, 467] width 114 height 28
click at [203, 454] on select "Select Stylist Admin Akshay [PERSON_NAME] [PERSON_NAME] [PERSON_NAME] [PERSON_N…" at bounding box center [260, 467] width 114 height 28
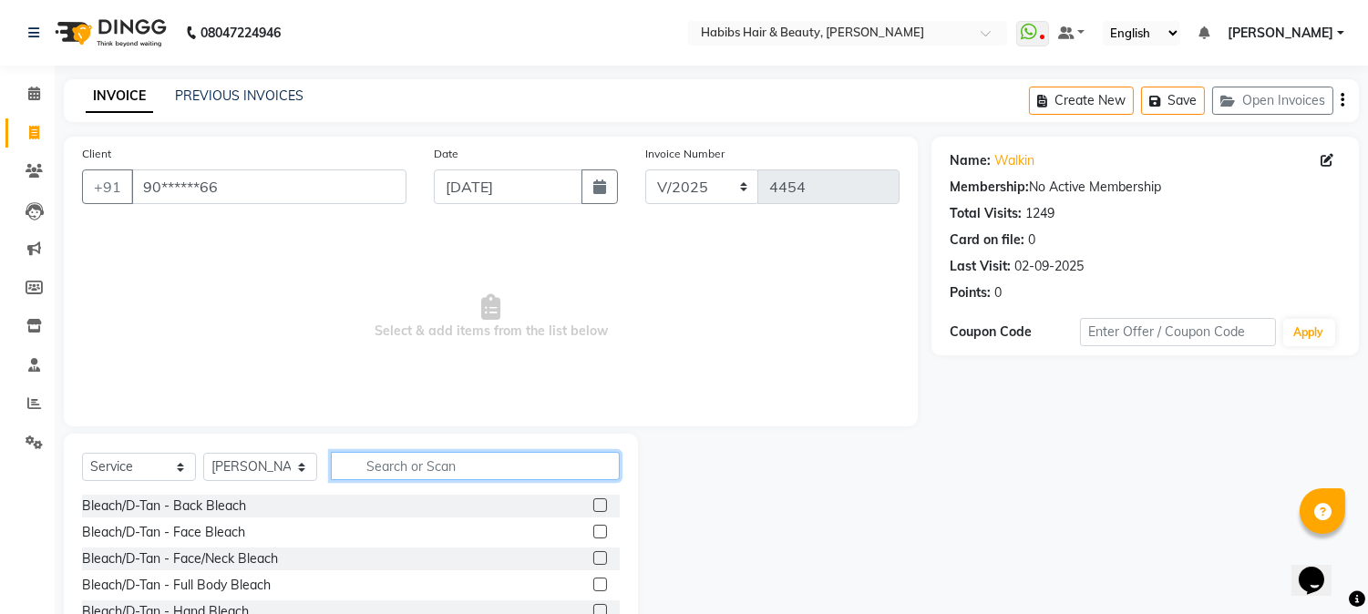
click at [417, 469] on input "text" at bounding box center [475, 466] width 289 height 28
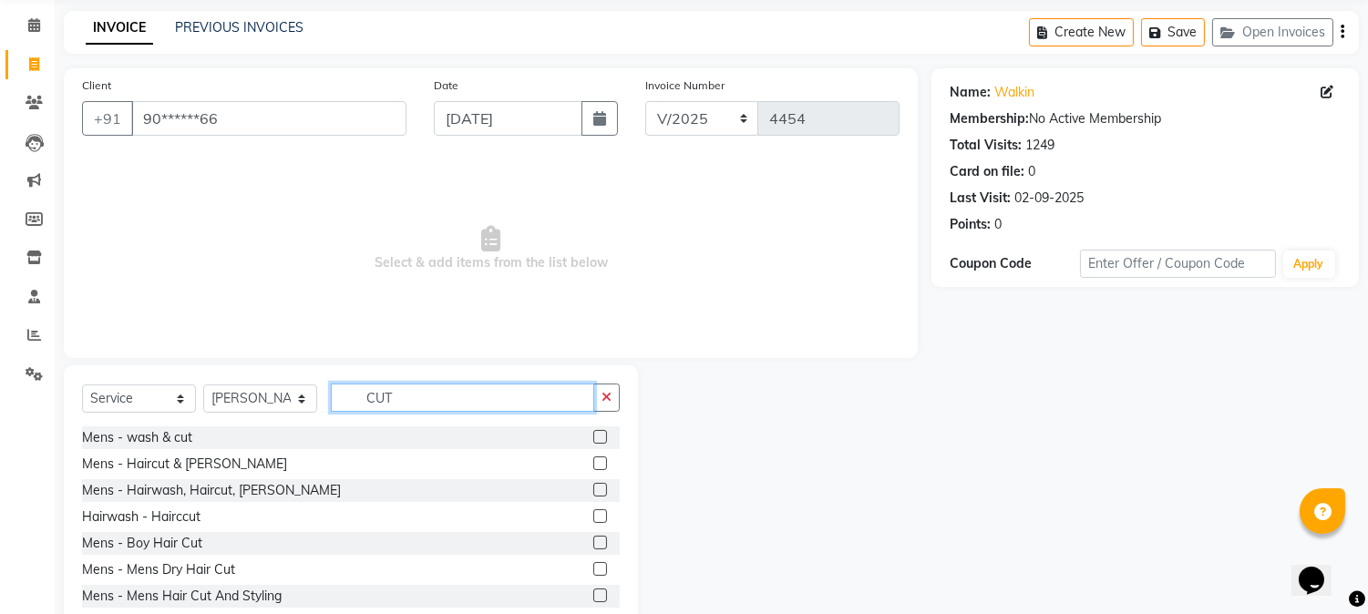
scroll to position [115, 0]
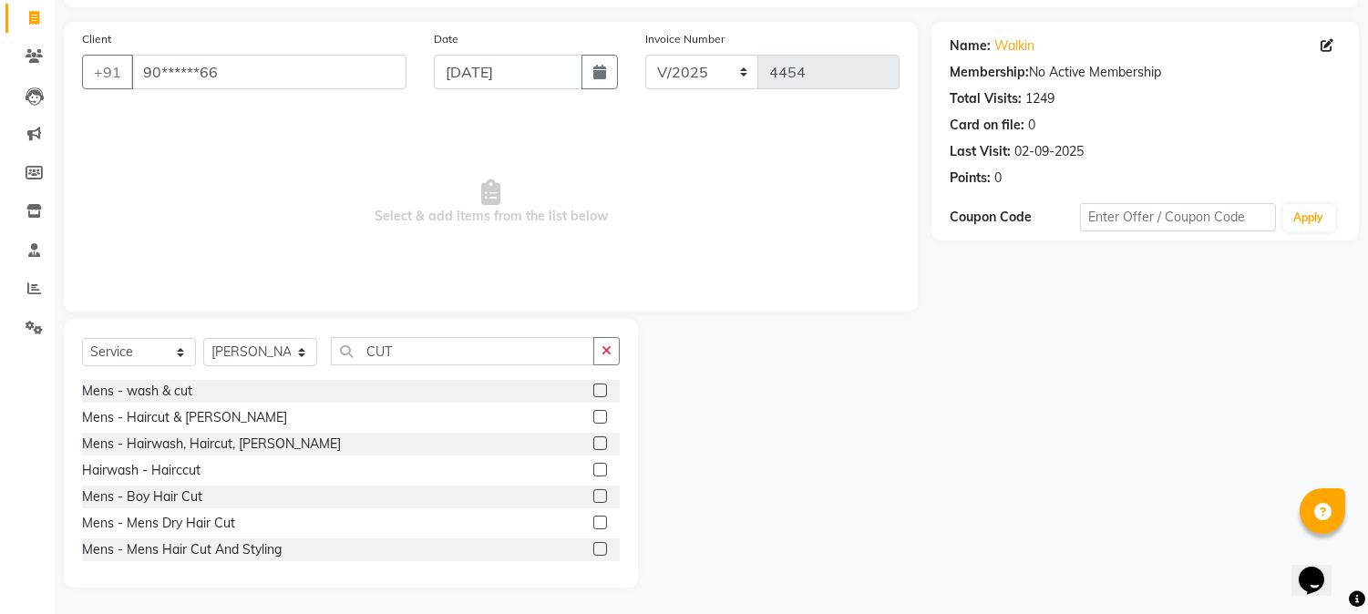
click at [593, 416] on label at bounding box center [600, 417] width 14 height 14
click at [593, 416] on input "checkbox" at bounding box center [599, 418] width 12 height 12
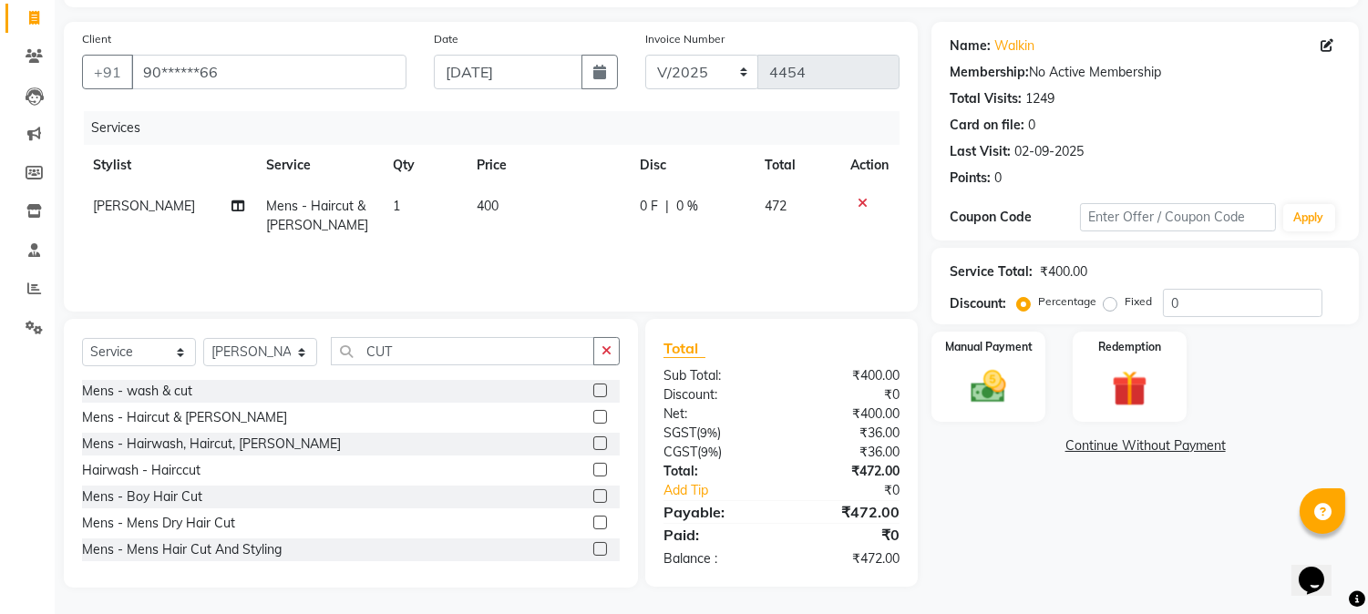
click at [480, 204] on span "400" at bounding box center [488, 206] width 22 height 16
click at [466, 204] on td "1" at bounding box center [424, 216] width 84 height 60
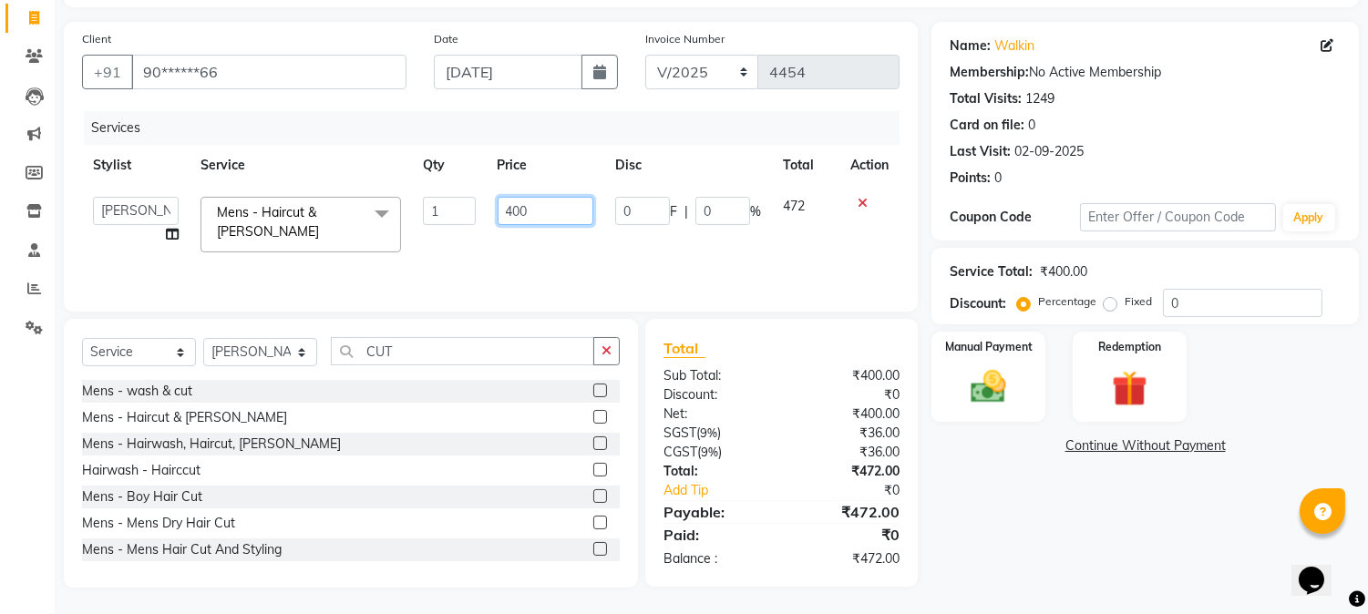
click at [511, 206] on input "400" at bounding box center [546, 211] width 96 height 28
click at [590, 104] on div "Client +91 90******66 Date [DATE] Invoice Number V/2025 V/[PHONE_NUMBER] Servic…" at bounding box center [491, 167] width 854 height 290
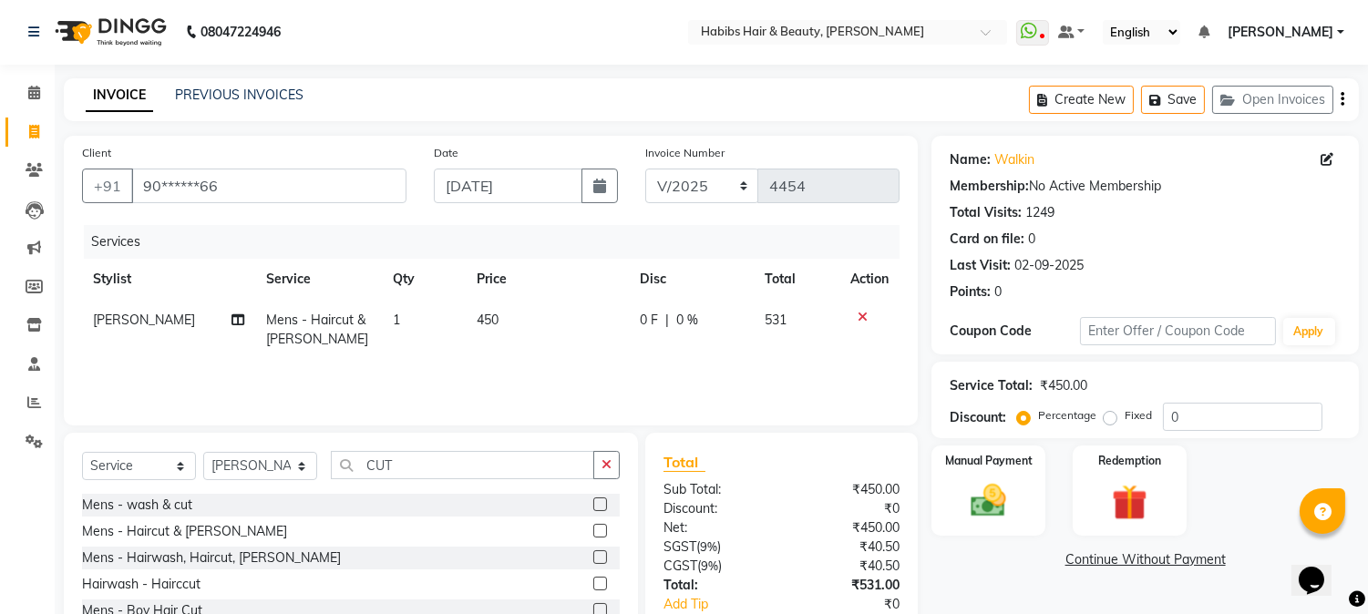
scroll to position [0, 0]
click at [1345, 96] on div "Create New Save Open Invoices" at bounding box center [1194, 100] width 330 height 43
click at [1342, 100] on icon "button" at bounding box center [1343, 100] width 4 height 1
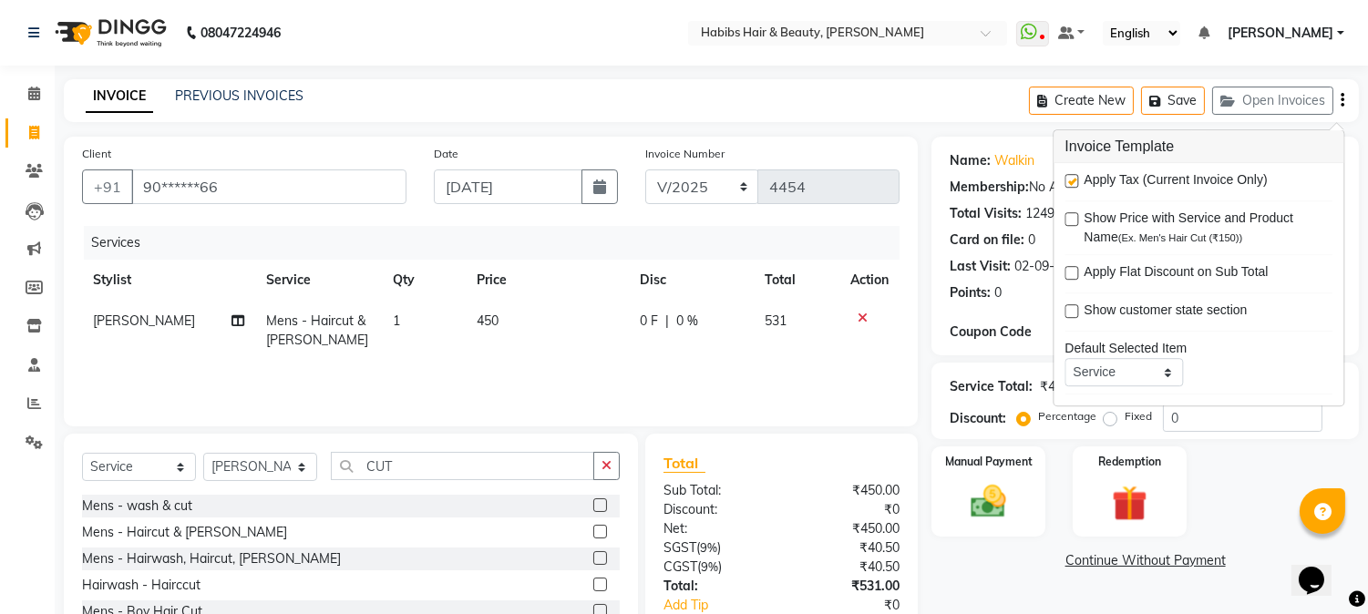
click at [1072, 178] on label at bounding box center [1072, 181] width 14 height 14
click at [1072, 178] on input "checkbox" at bounding box center [1071, 182] width 12 height 12
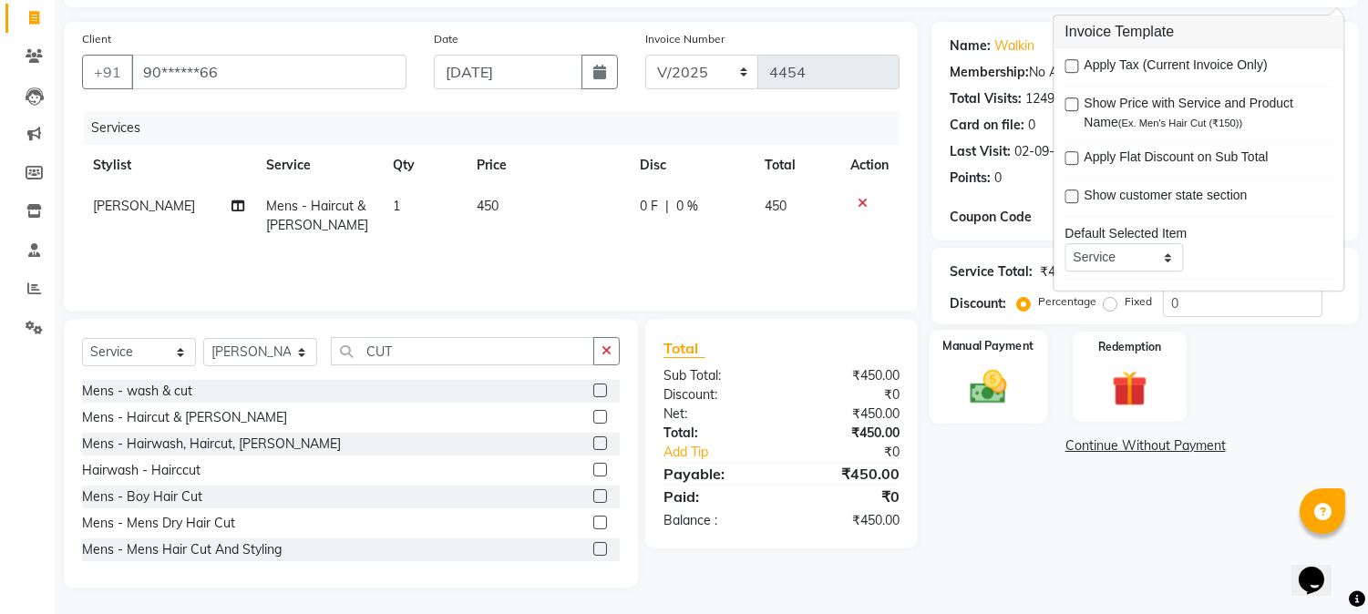
click at [964, 381] on img at bounding box center [989, 387] width 60 height 43
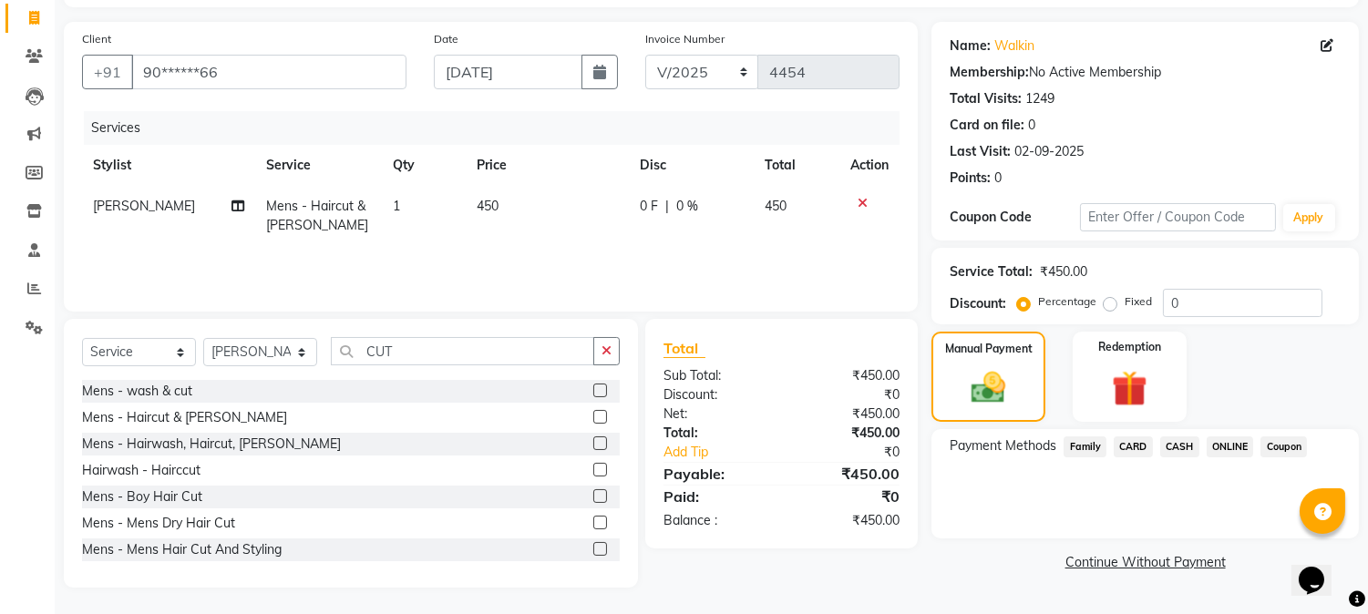
click at [1231, 453] on span "ONLINE" at bounding box center [1230, 447] width 47 height 21
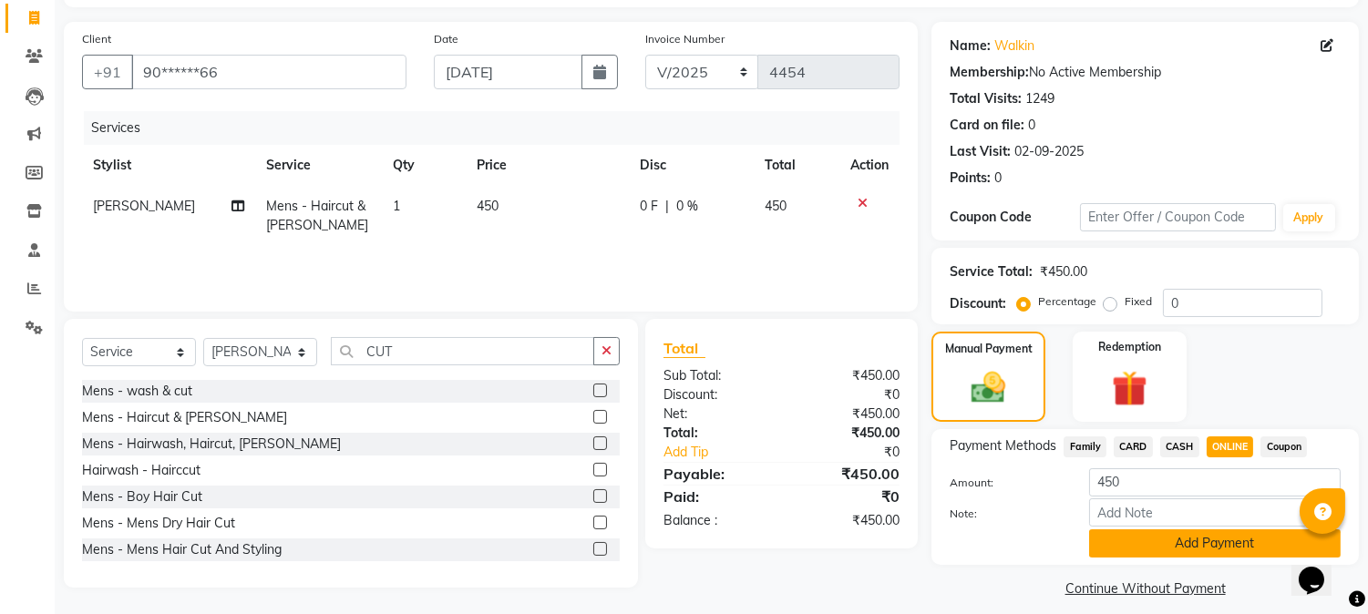
click at [1194, 532] on button "Add Payment" at bounding box center [1215, 544] width 252 height 28
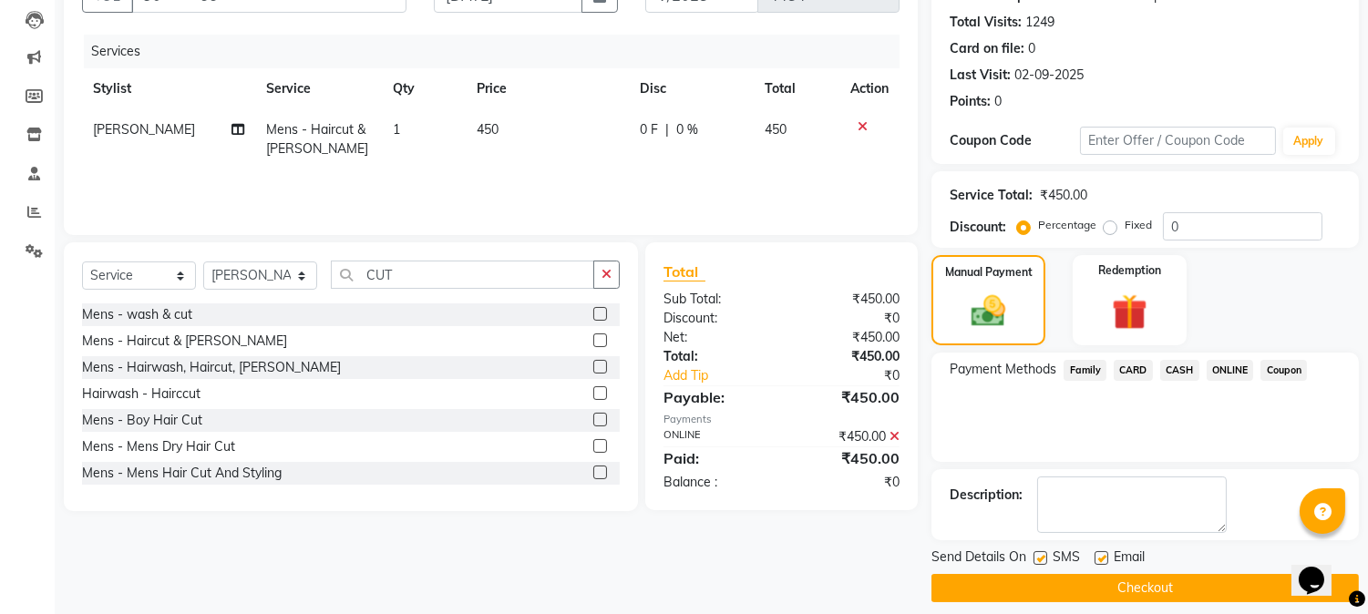
scroll to position [205, 0]
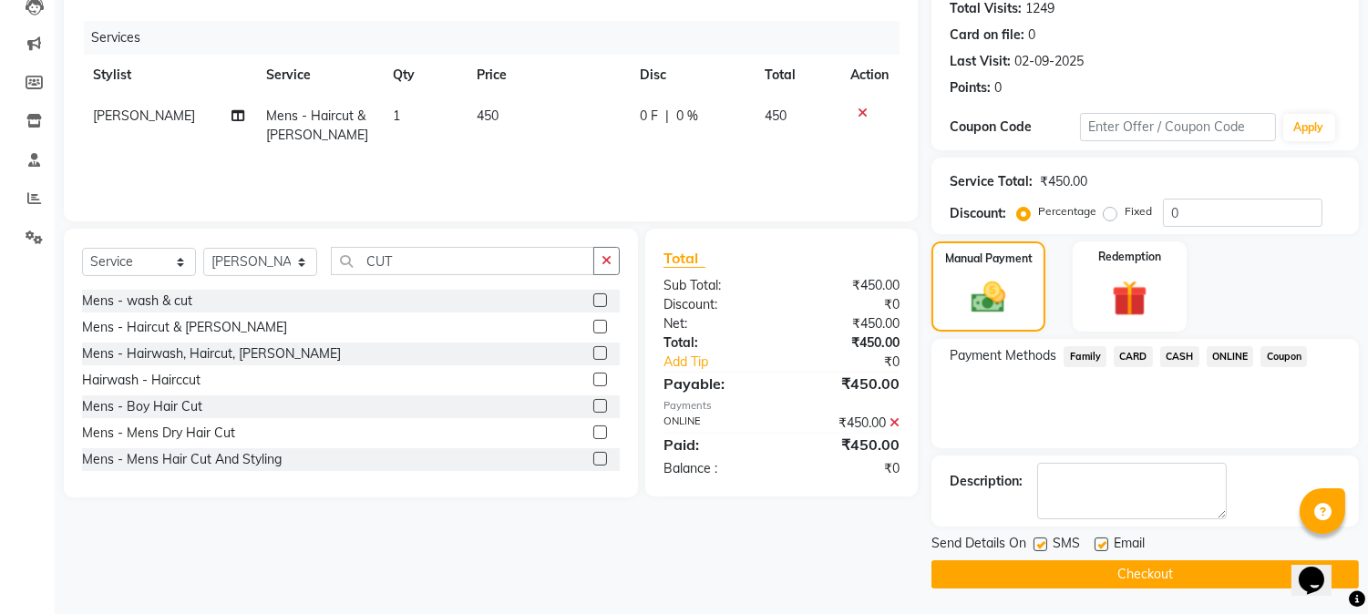
click at [1137, 561] on button "Checkout" at bounding box center [1146, 575] width 428 height 28
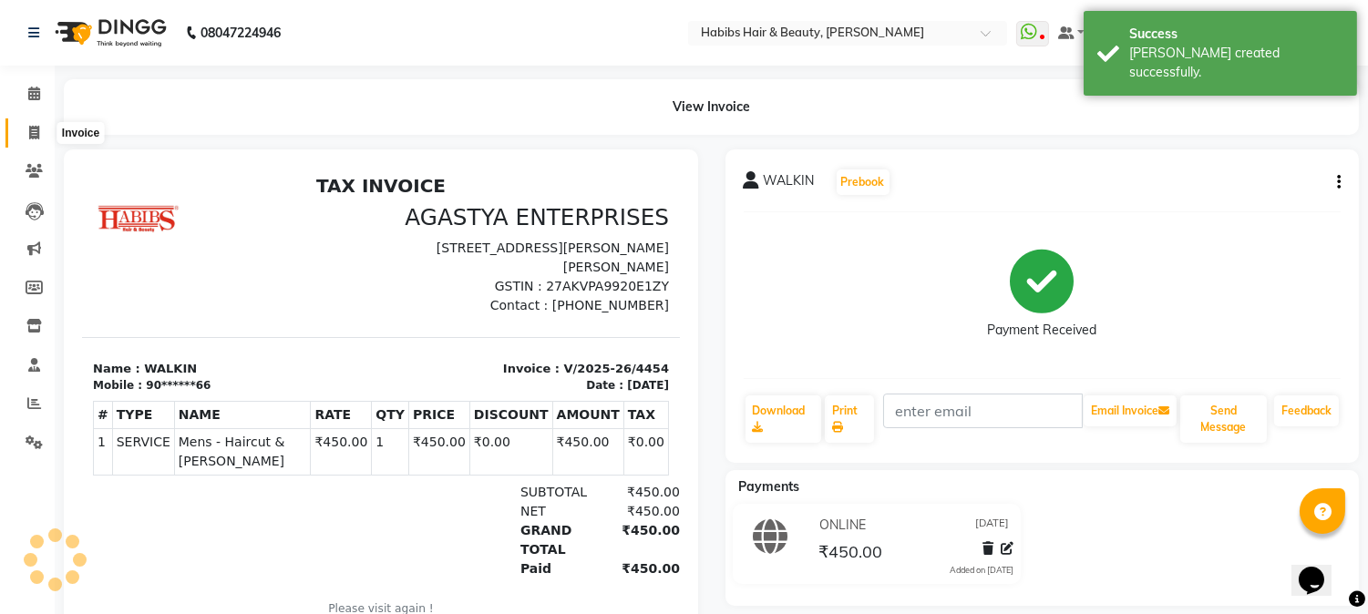
click at [39, 130] on span at bounding box center [34, 133] width 32 height 21
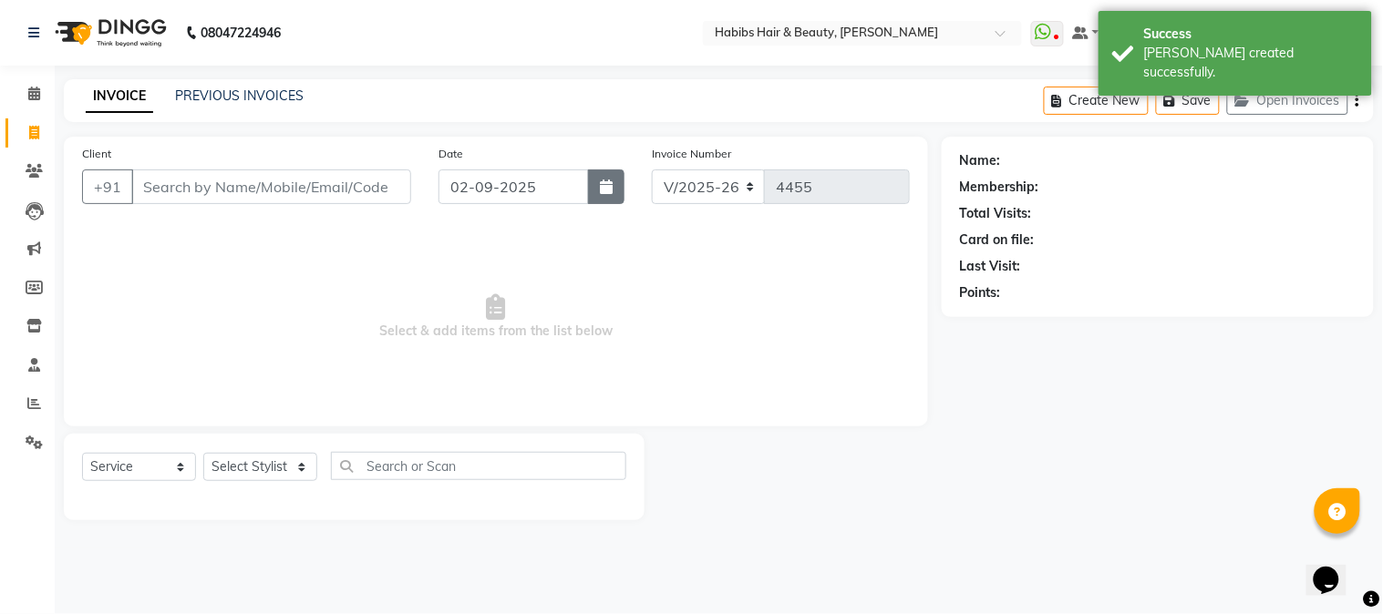
click at [614, 179] on button "button" at bounding box center [606, 187] width 36 height 35
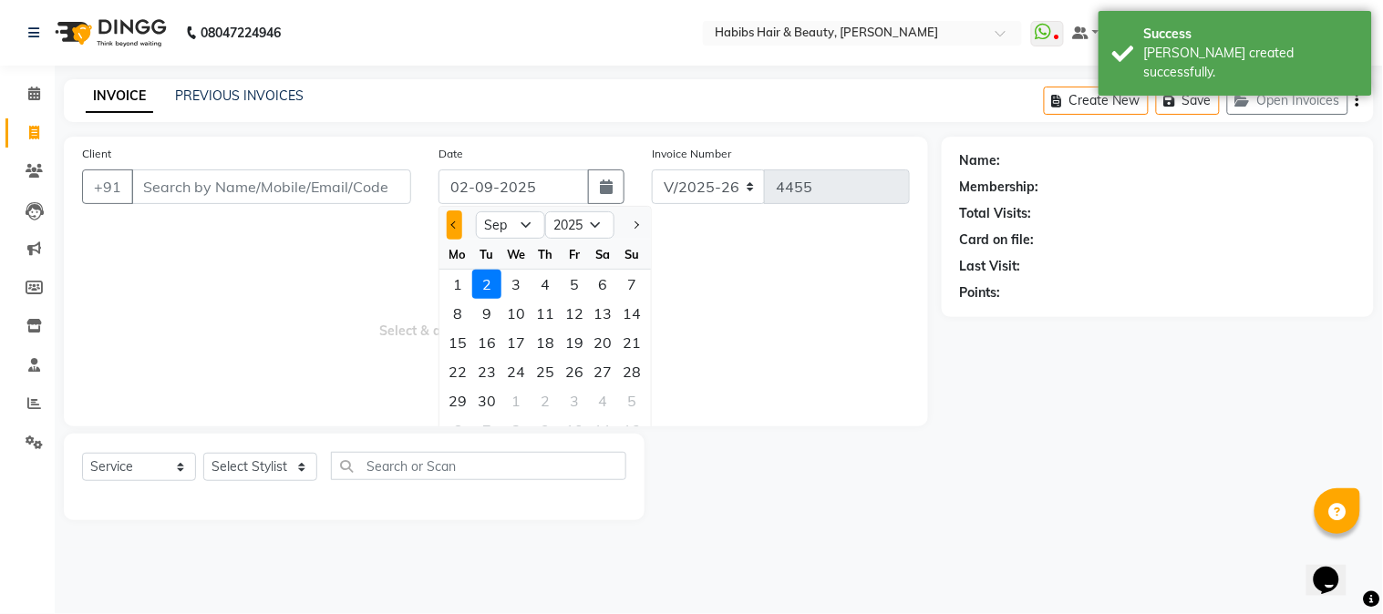
click at [448, 220] on button "Previous month" at bounding box center [454, 225] width 15 height 29
click at [487, 401] on div "26" at bounding box center [486, 401] width 29 height 29
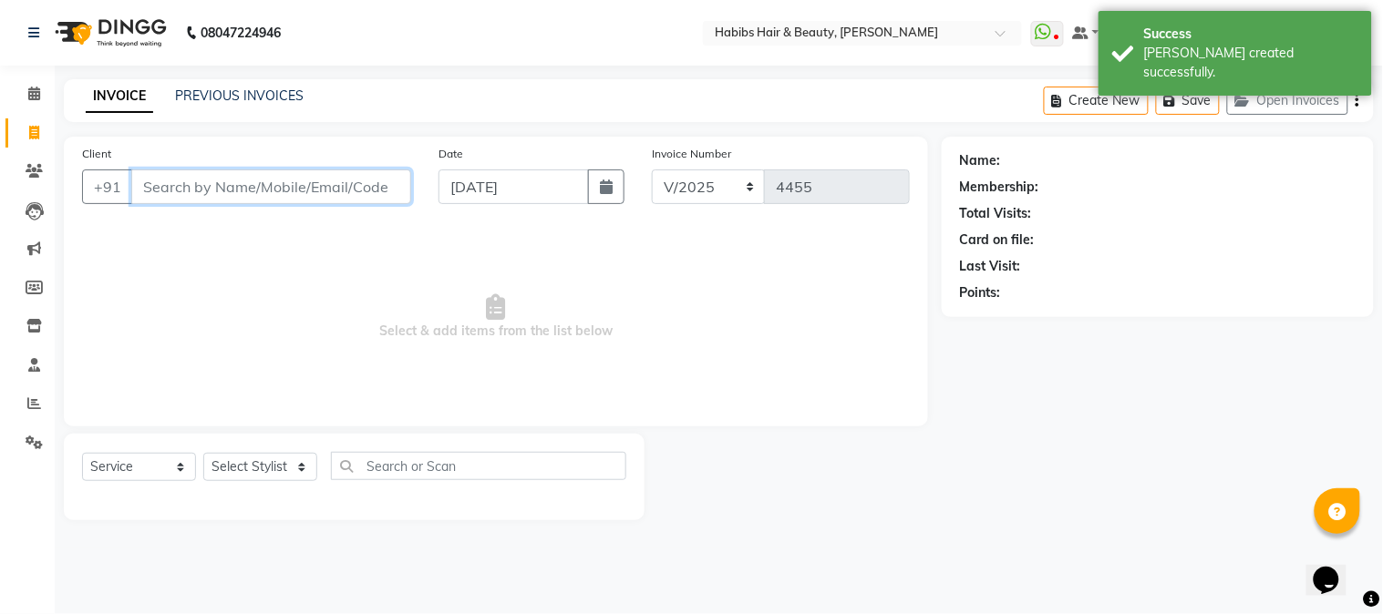
click at [307, 187] on input "Client" at bounding box center [271, 187] width 280 height 35
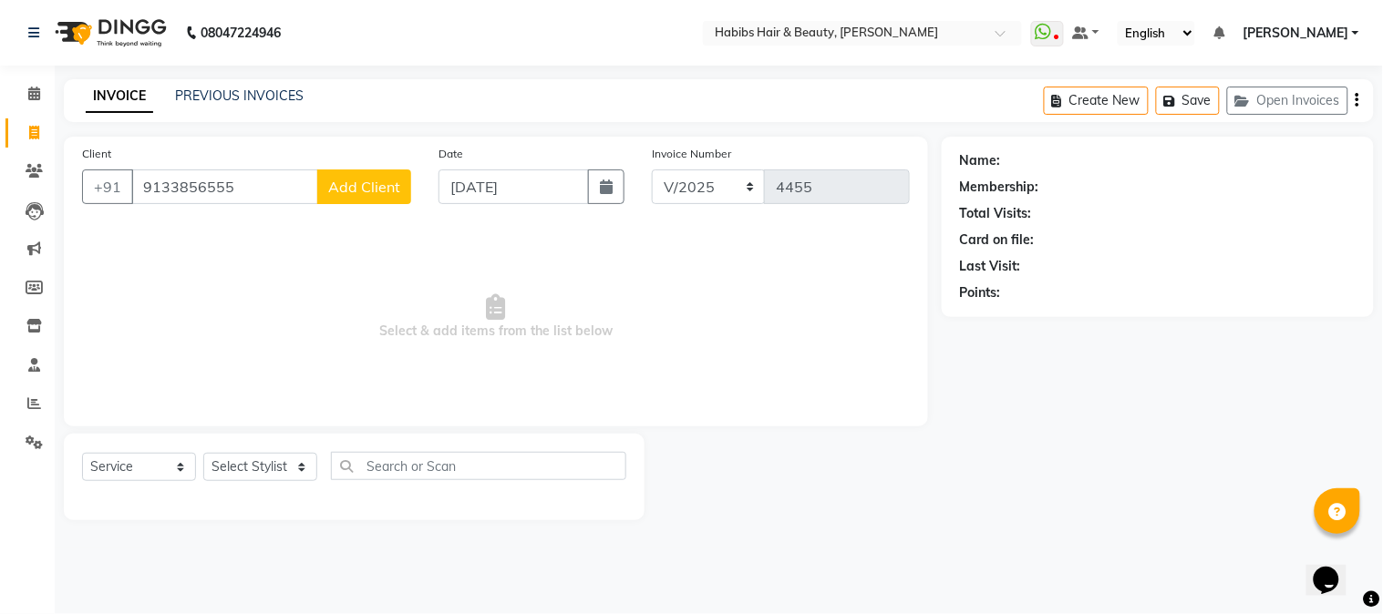
click at [371, 191] on span "Add Client" at bounding box center [364, 187] width 72 height 18
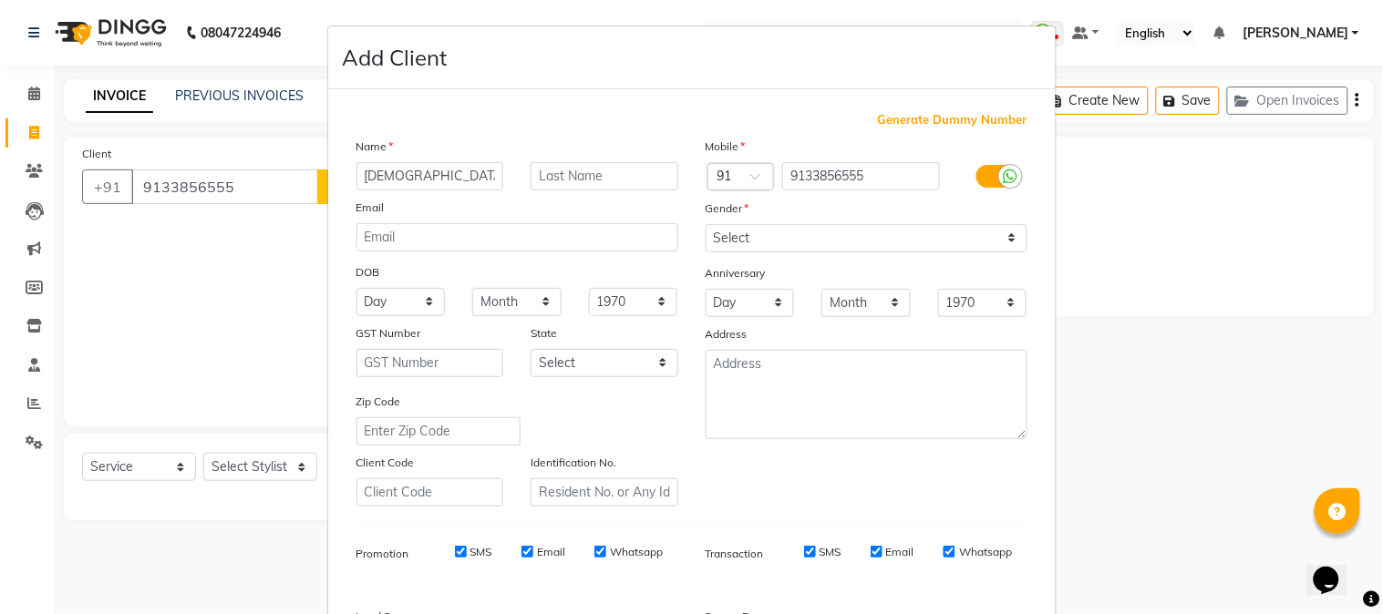
click at [726, 253] on div "Mobile Country Code × 91 9133856555 Gender Select [DEMOGRAPHIC_DATA] [DEMOGRAPH…" at bounding box center [866, 322] width 349 height 370
click at [730, 250] on select "Select [DEMOGRAPHIC_DATA] [DEMOGRAPHIC_DATA] Other Prefer Not To Say" at bounding box center [867, 238] width 322 height 28
click at [706, 224] on select "Select [DEMOGRAPHIC_DATA] [DEMOGRAPHIC_DATA] Other Prefer Not To Say" at bounding box center [867, 238] width 322 height 28
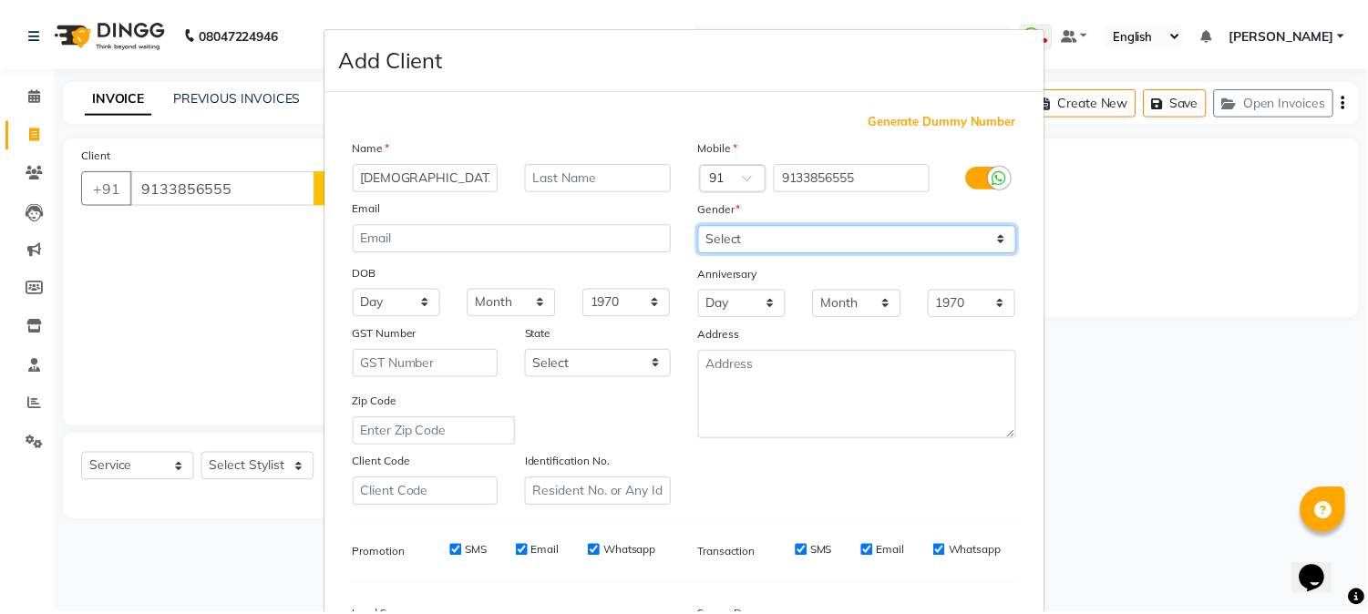
scroll to position [228, 0]
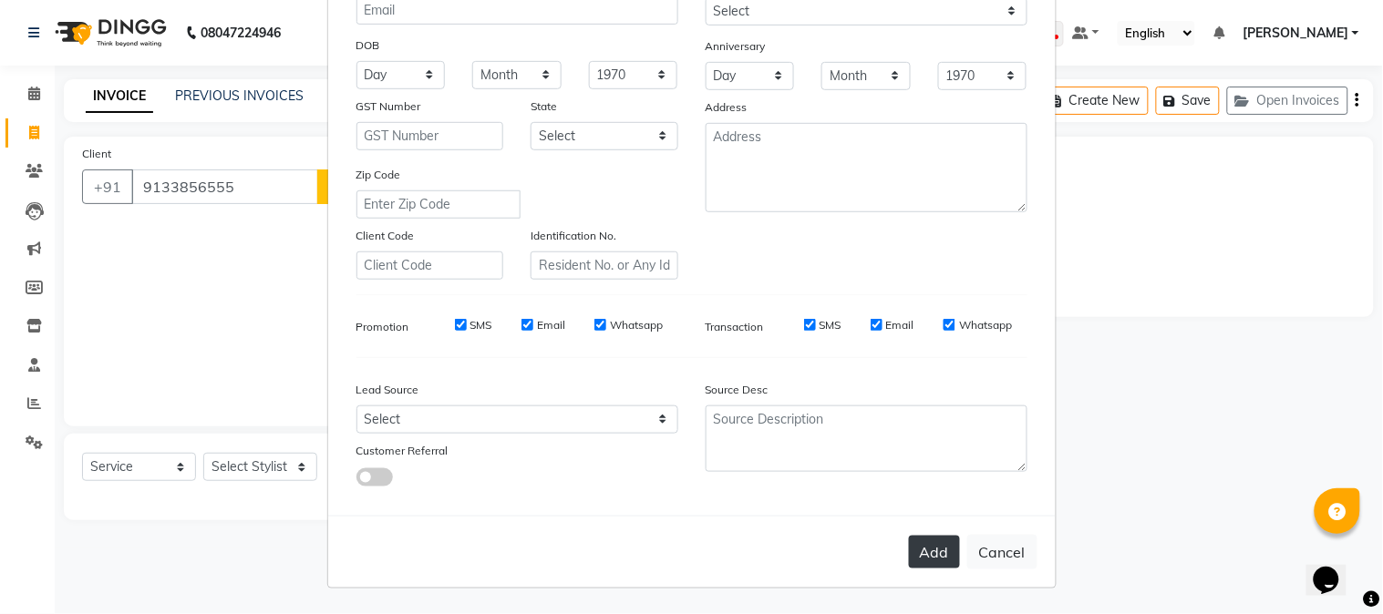
click at [925, 542] on button "Add" at bounding box center [934, 552] width 51 height 33
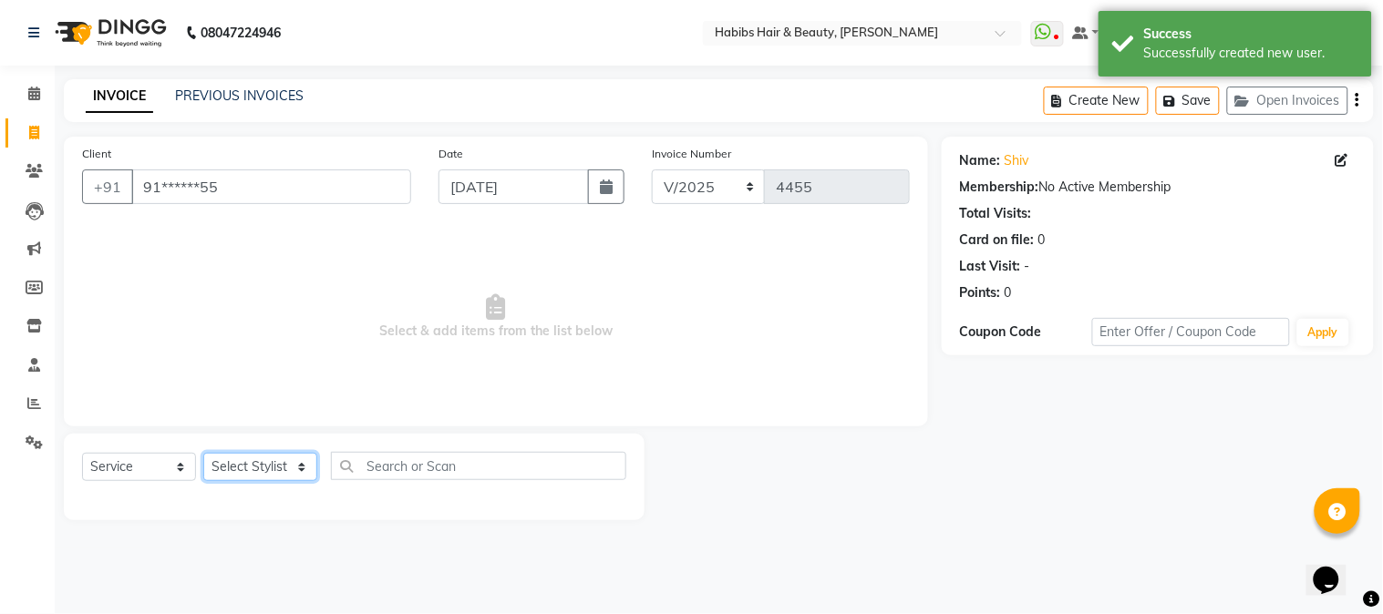
click at [263, 477] on select "Select Stylist Admin Akshay [PERSON_NAME] [PERSON_NAME] [PERSON_NAME] [PERSON_N…" at bounding box center [260, 467] width 114 height 28
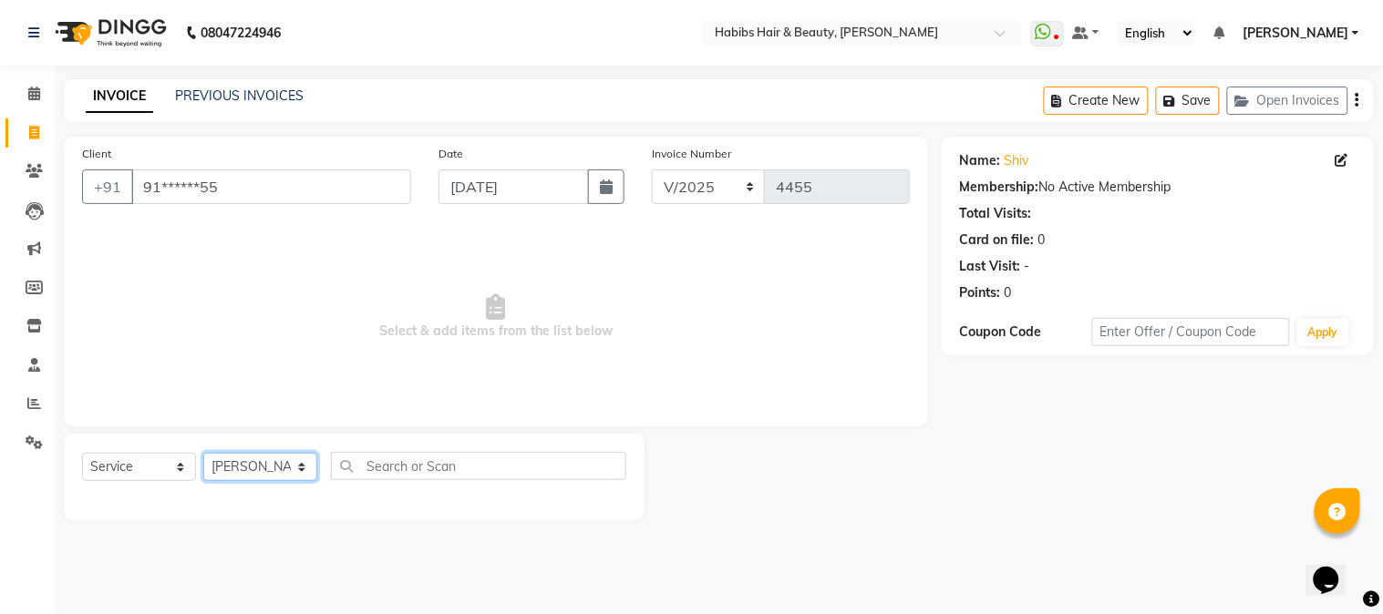
click at [203, 454] on select "Select Stylist Admin Akshay [PERSON_NAME] [PERSON_NAME] [PERSON_NAME] [PERSON_N…" at bounding box center [260, 467] width 114 height 28
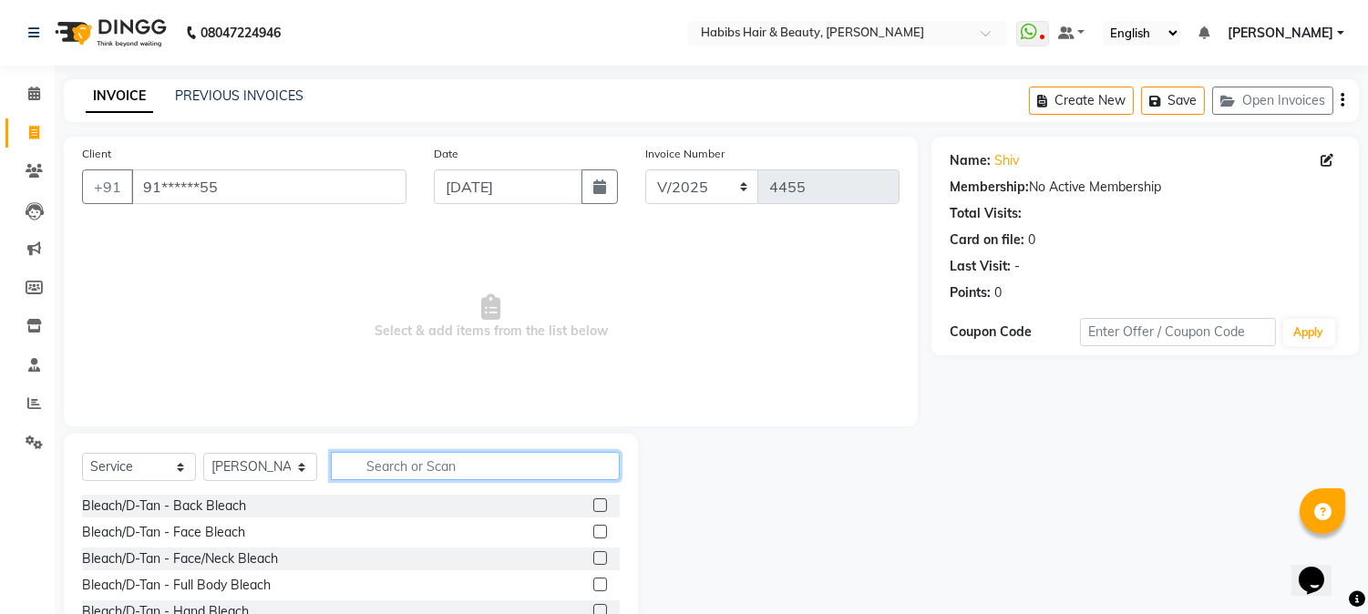
click at [380, 467] on input "text" at bounding box center [475, 466] width 289 height 28
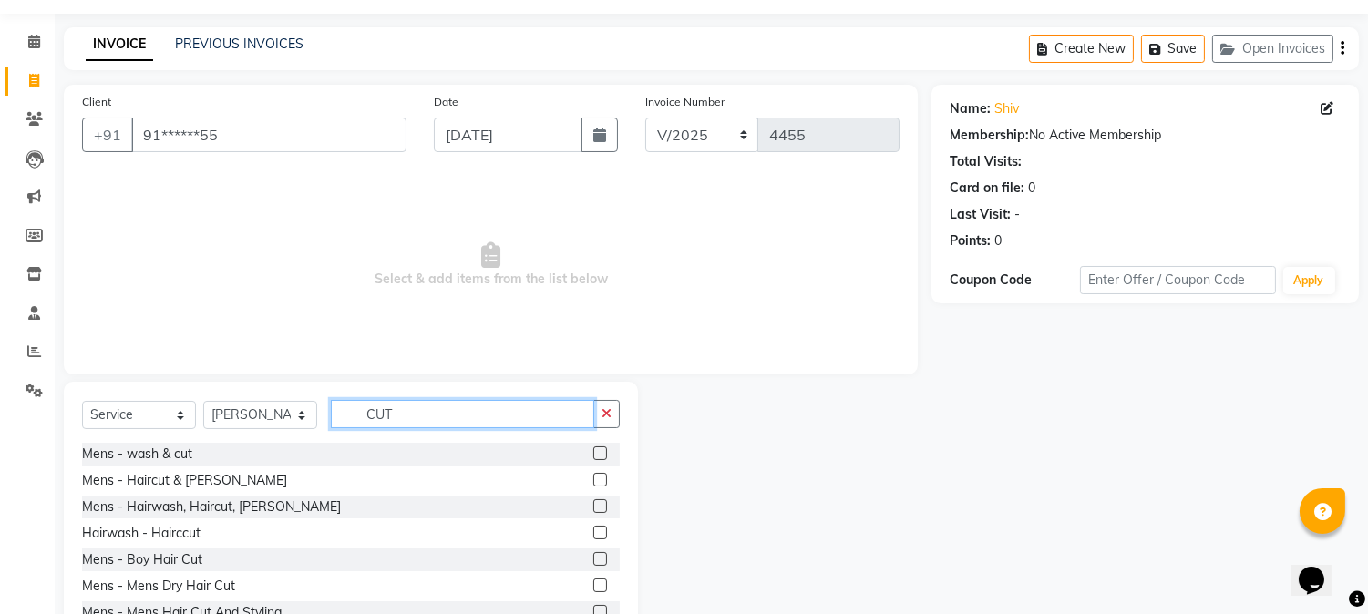
scroll to position [115, 0]
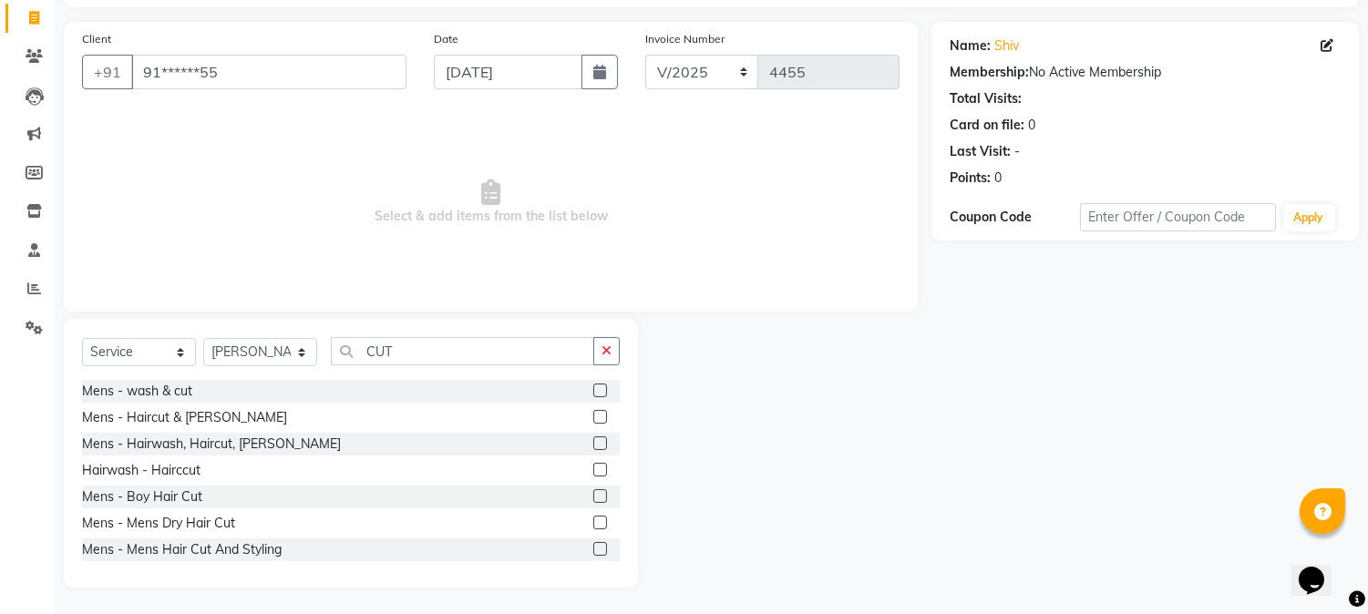
click at [593, 444] on label at bounding box center [600, 444] width 14 height 14
click at [593, 444] on input "checkbox" at bounding box center [599, 445] width 12 height 12
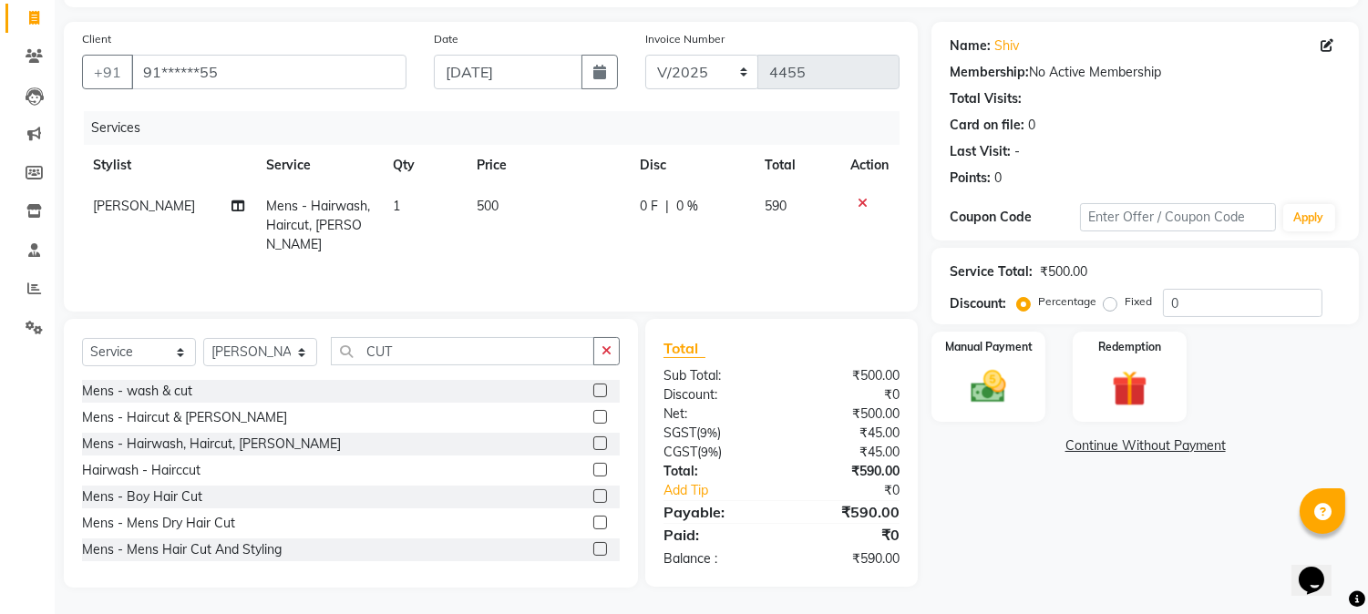
click at [477, 206] on span "500" at bounding box center [488, 206] width 22 height 16
click at [507, 212] on td "500" at bounding box center [547, 225] width 163 height 79
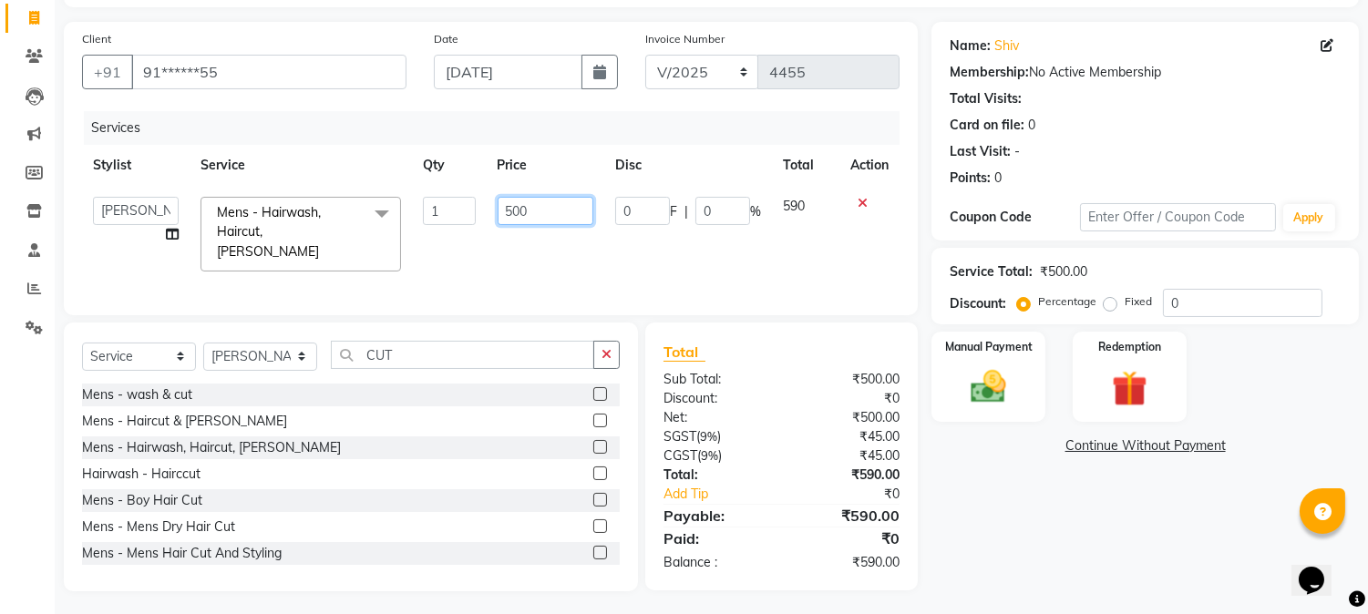
click at [507, 212] on input "500" at bounding box center [546, 211] width 96 height 28
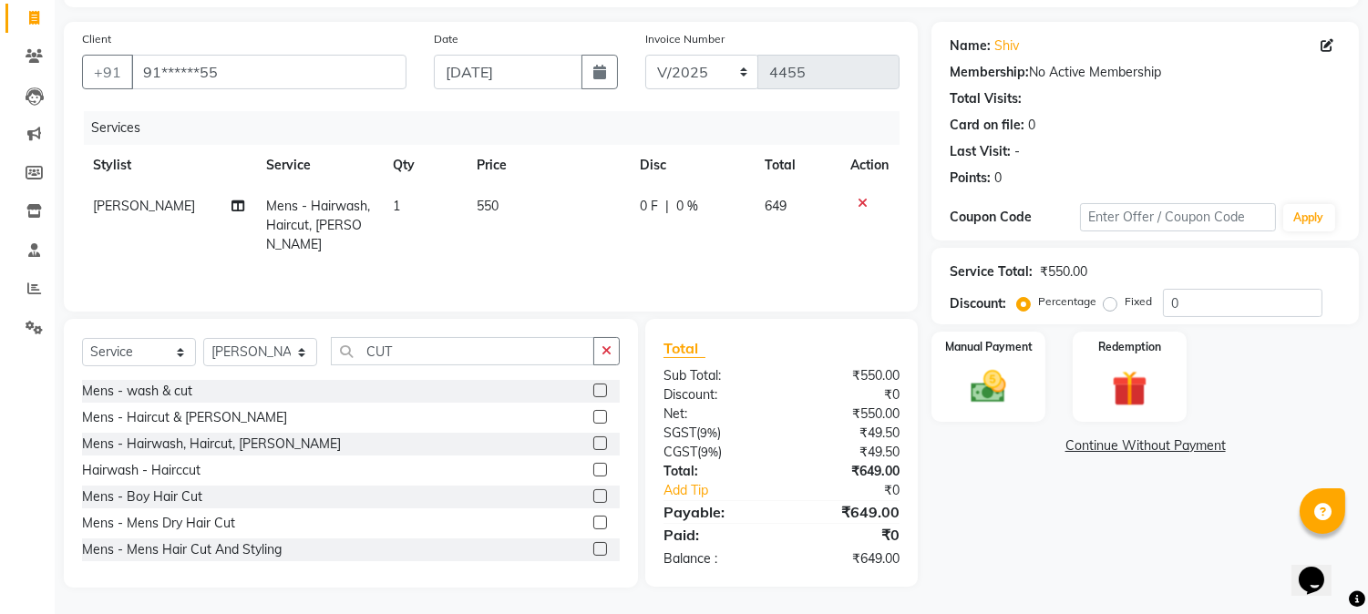
click at [581, 145] on th "Price" at bounding box center [547, 165] width 163 height 41
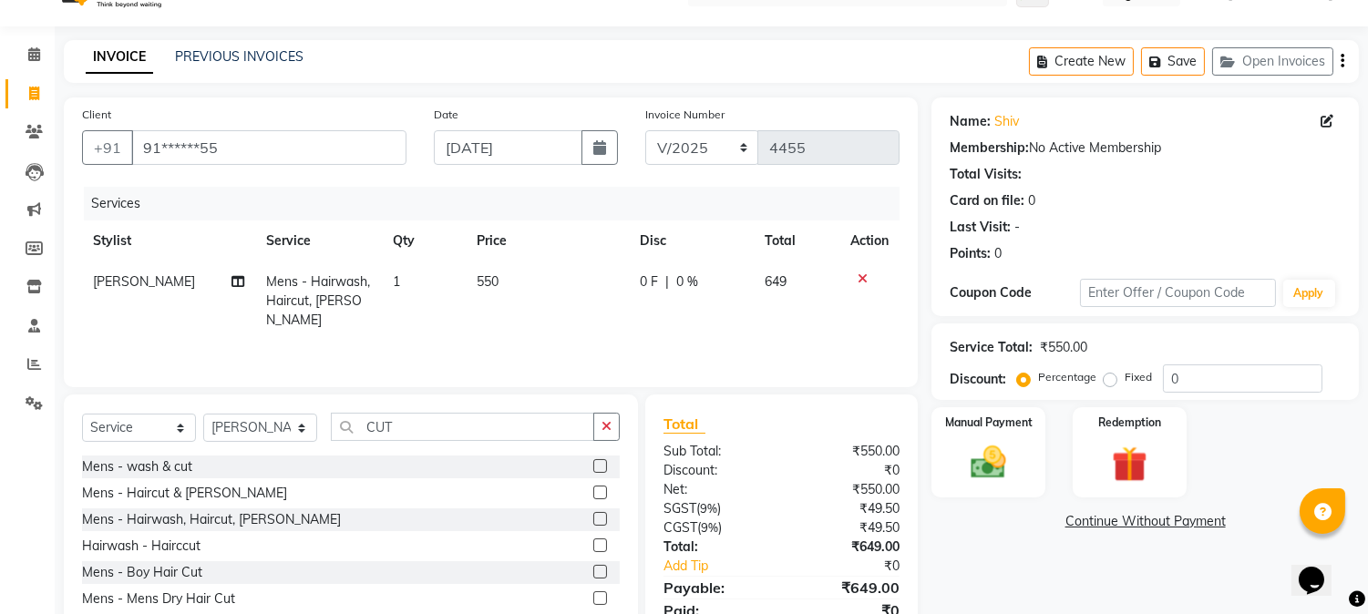
scroll to position [0, 0]
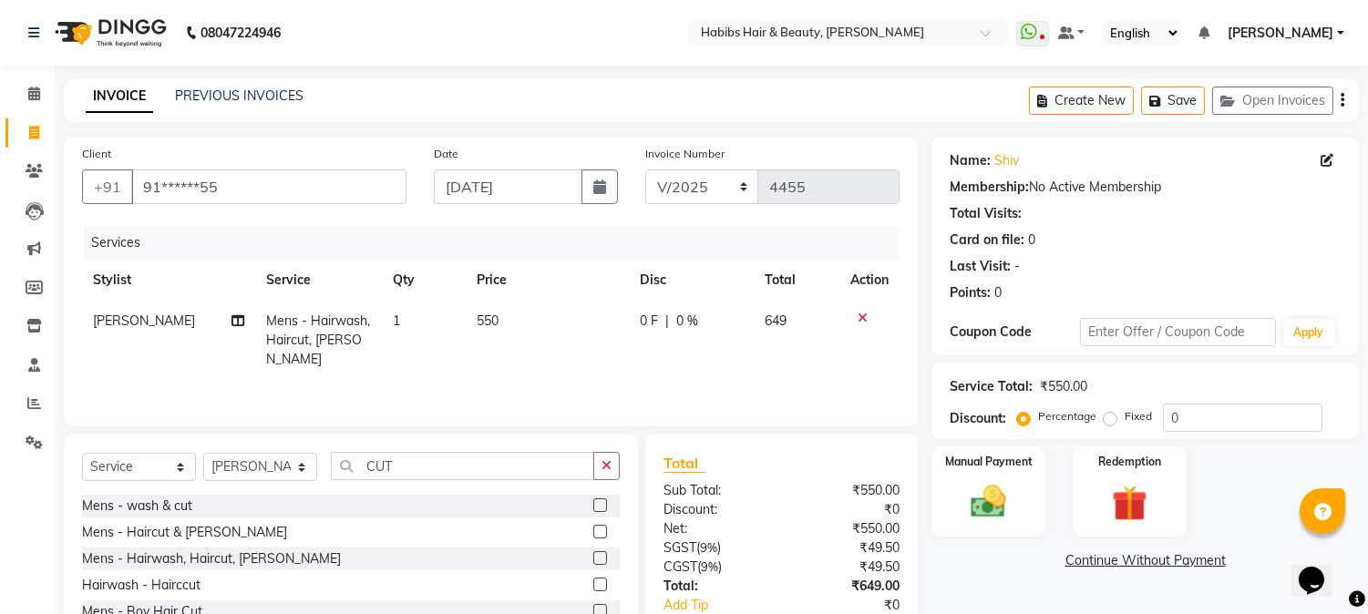
click at [1341, 100] on icon "button" at bounding box center [1343, 100] width 4 height 1
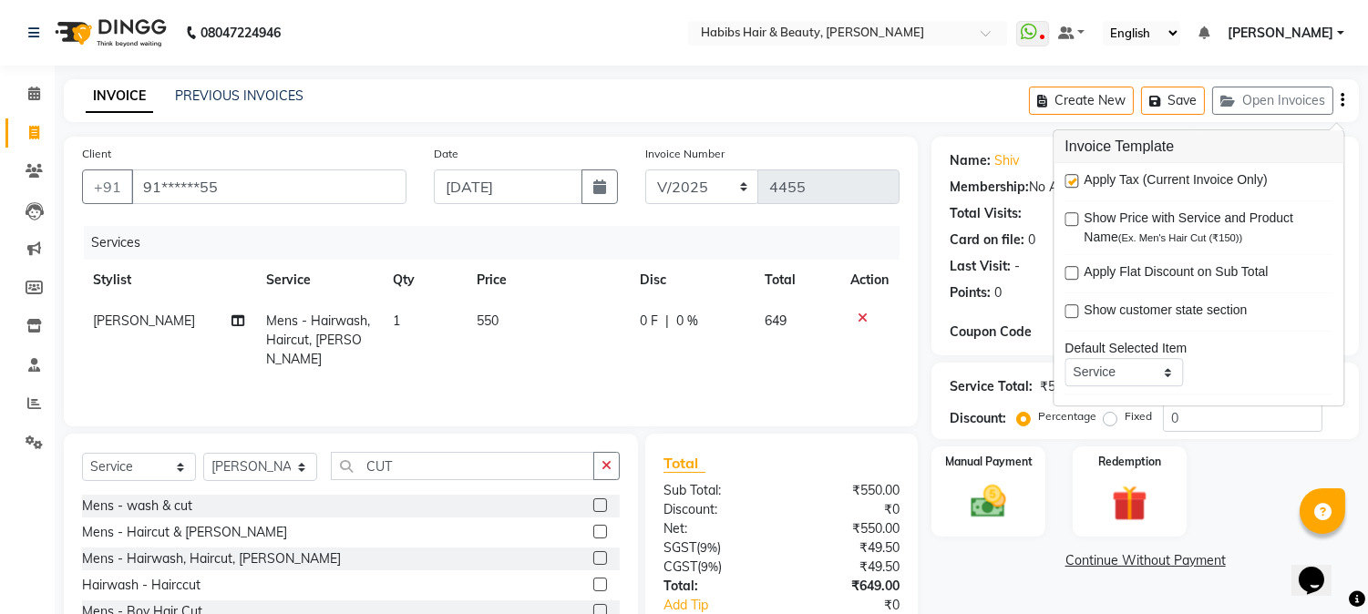
click at [1070, 185] on label at bounding box center [1072, 181] width 14 height 14
click at [1070, 185] on input "checkbox" at bounding box center [1071, 182] width 12 height 12
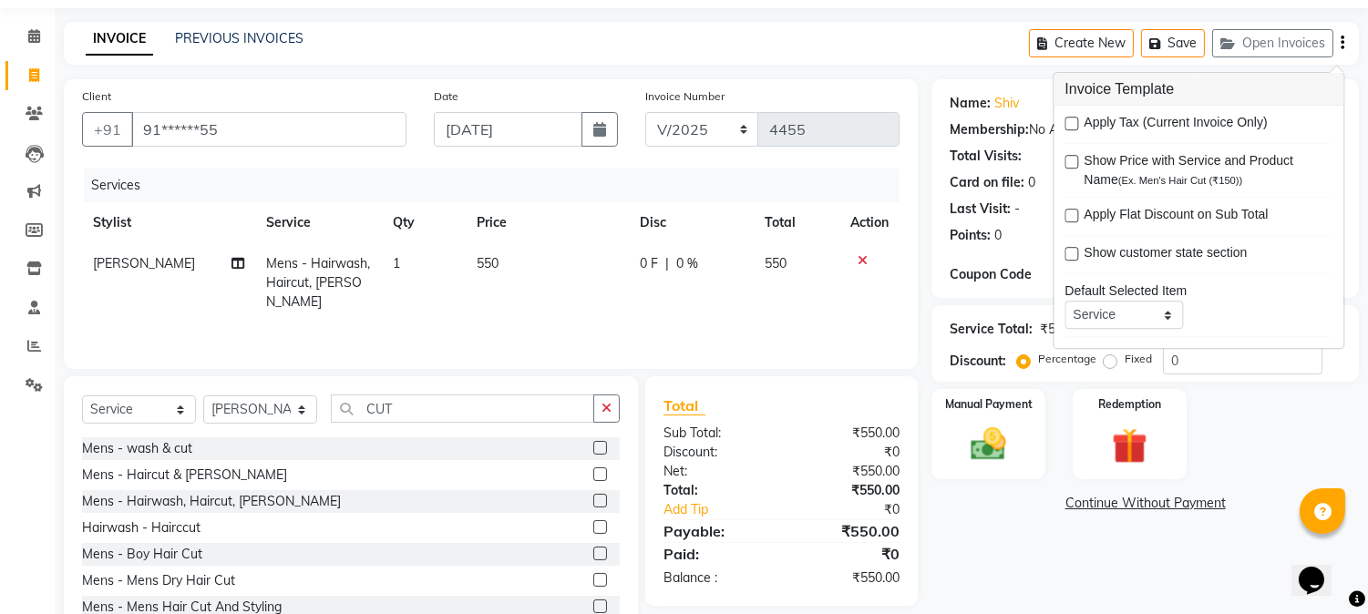
scroll to position [115, 0]
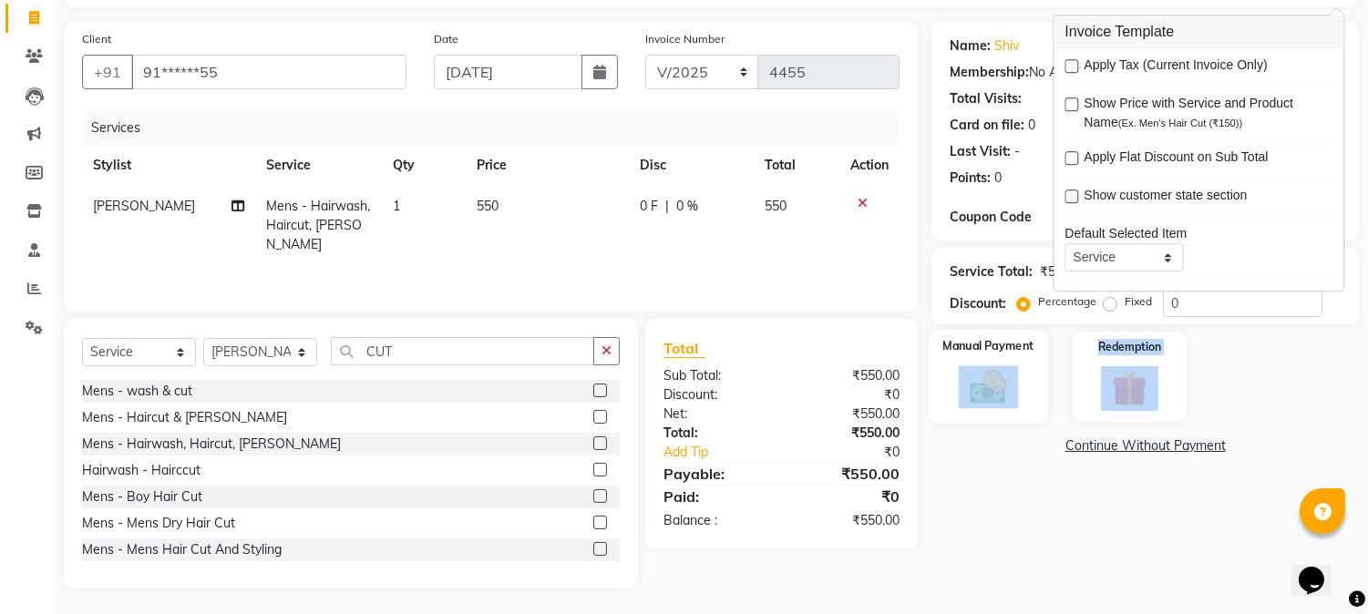
drag, startPoint x: 1017, startPoint y: 423, endPoint x: 995, endPoint y: 381, distance: 47.7
click at [995, 381] on div "Name: Shiv Membership: No Active Membership Total Visits: Card on file: 0 Last …" at bounding box center [1152, 305] width 441 height 566
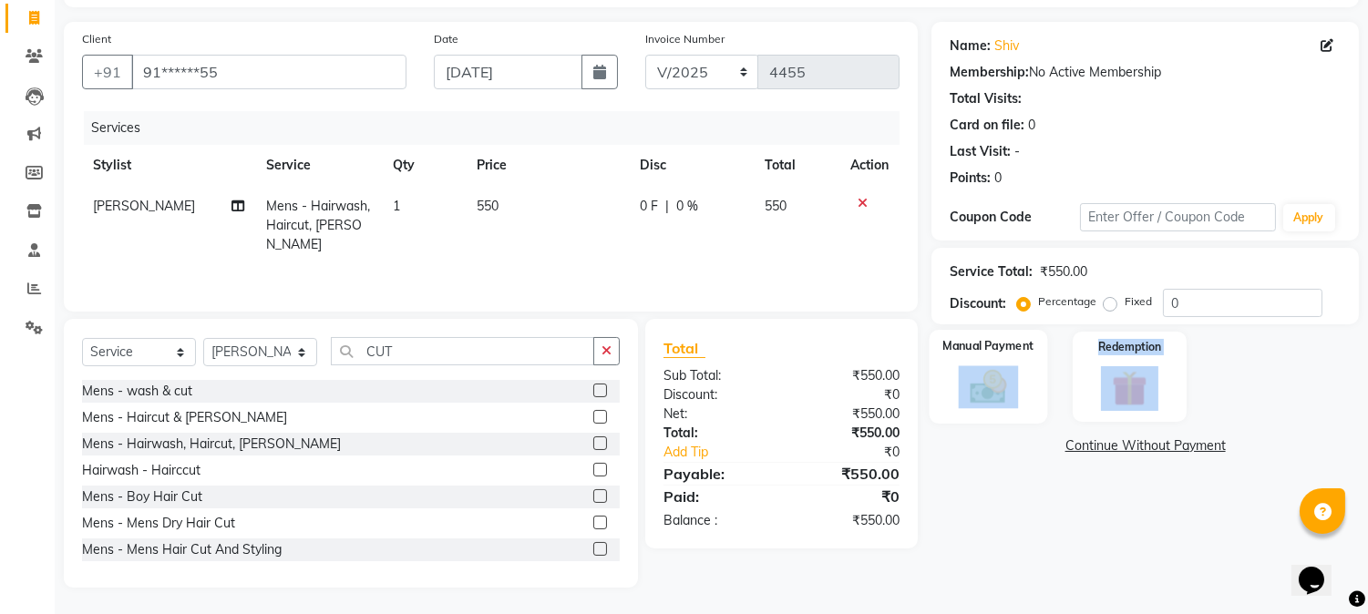
click at [995, 381] on img at bounding box center [989, 387] width 60 height 43
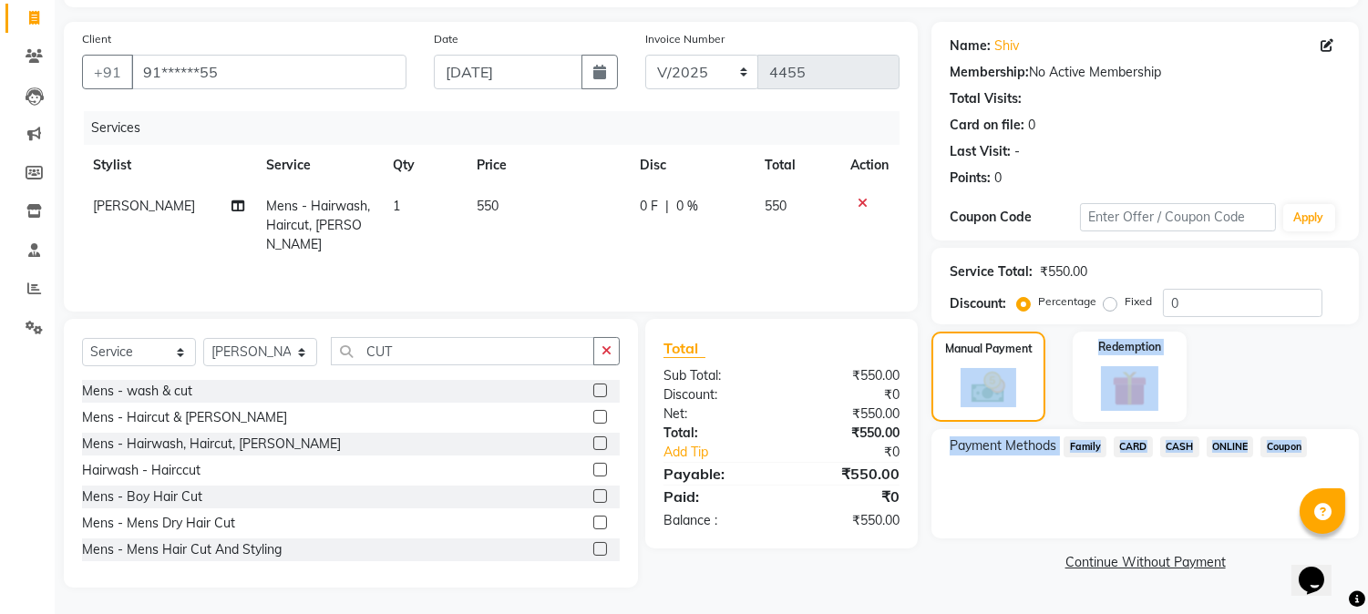
click at [1137, 466] on div "Payment Methods Family CARD CASH ONLINE Coupon" at bounding box center [1146, 483] width 428 height 109
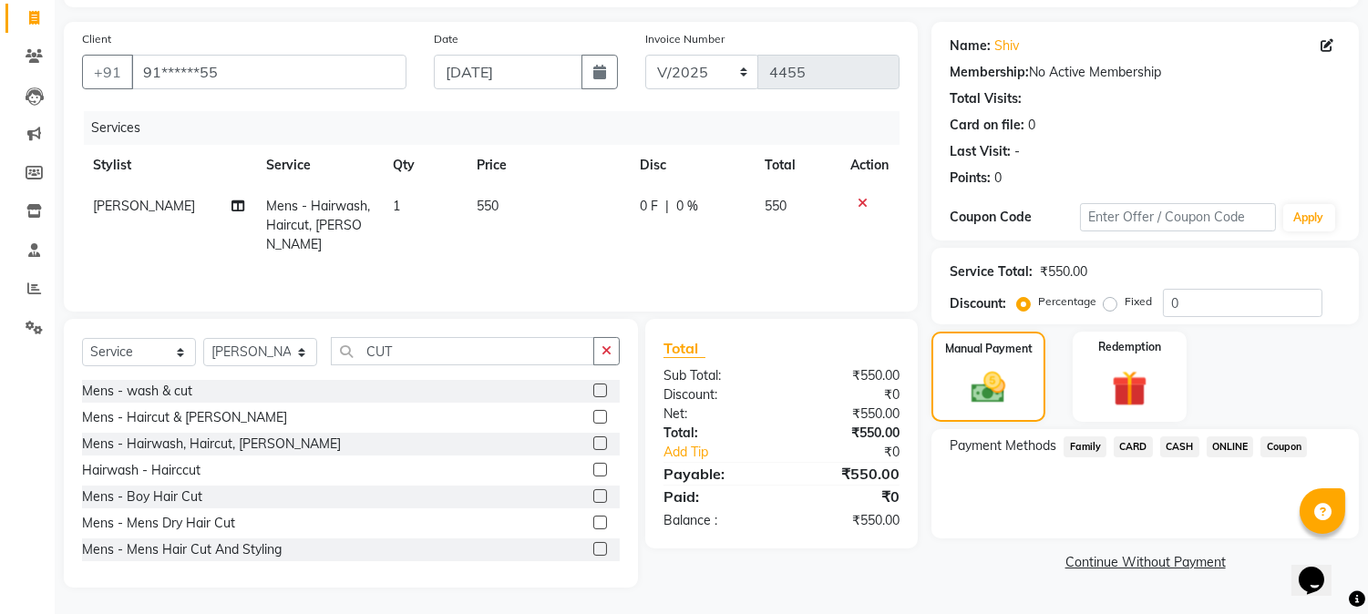
click at [1136, 443] on span "CARD" at bounding box center [1133, 447] width 39 height 21
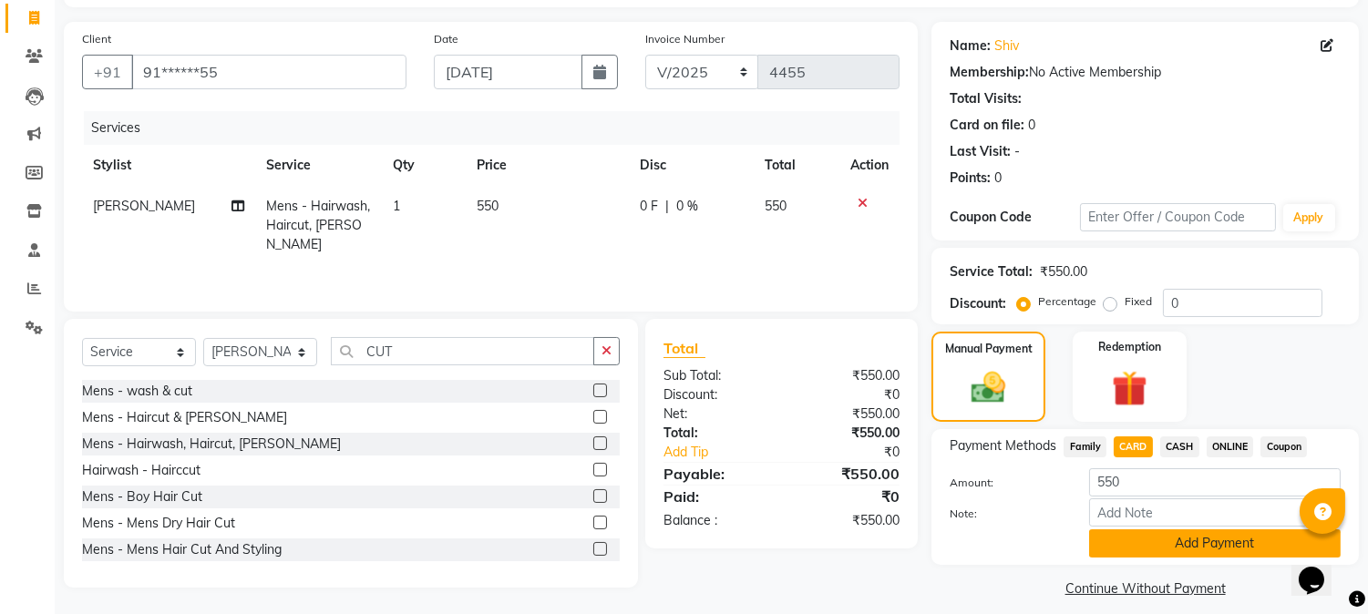
click at [1137, 547] on button "Add Payment" at bounding box center [1215, 544] width 252 height 28
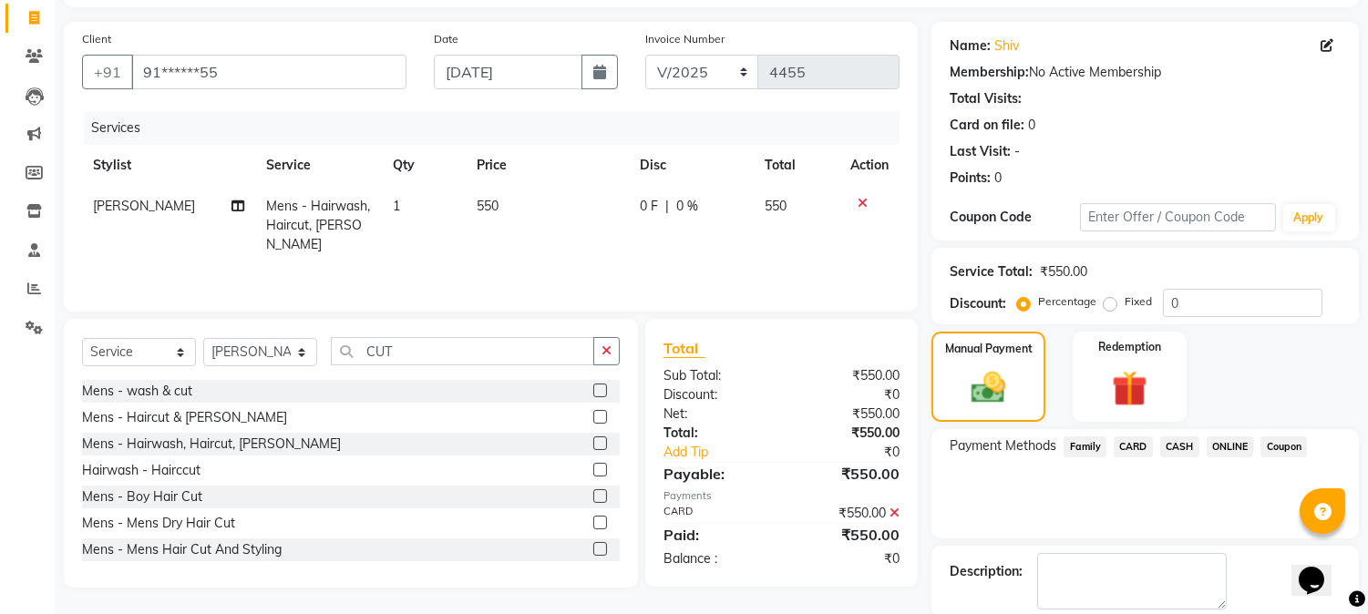
scroll to position [205, 0]
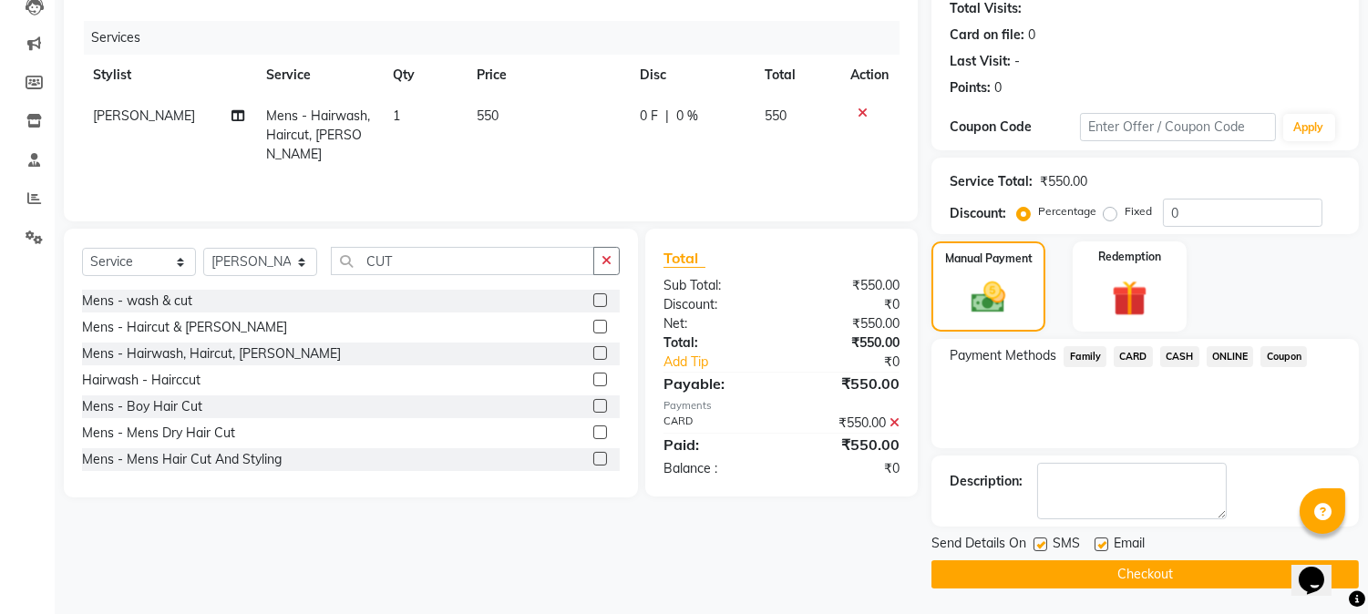
click at [1120, 561] on button "Checkout" at bounding box center [1146, 575] width 428 height 28
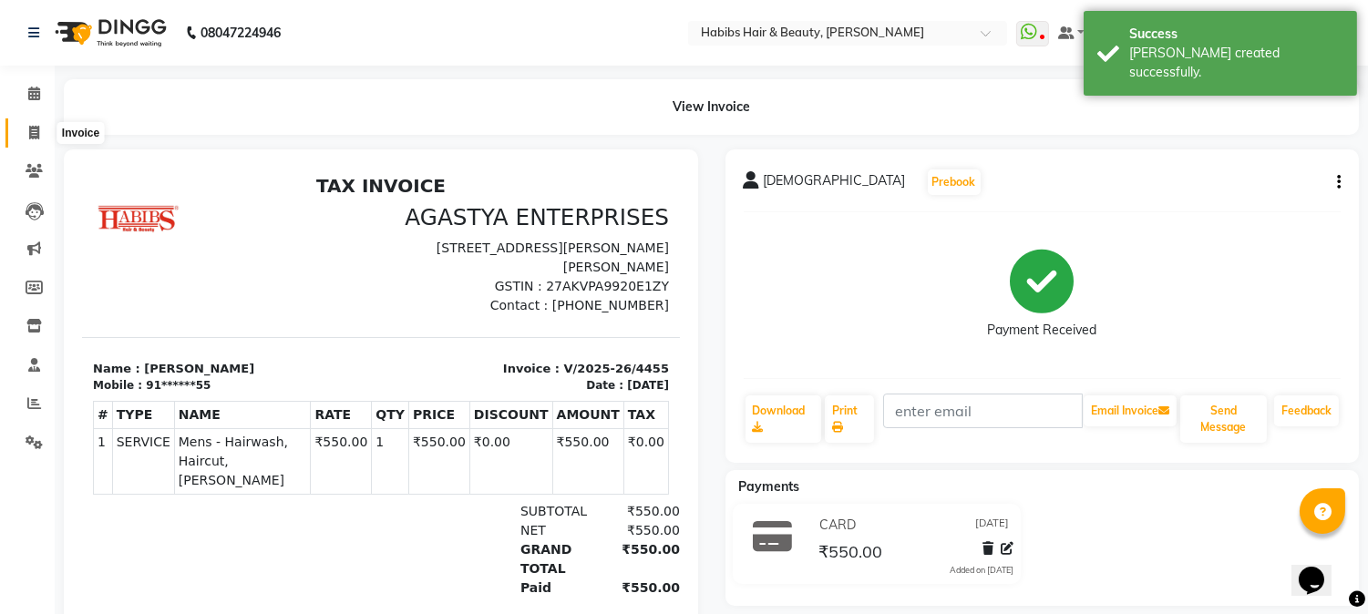
click at [31, 126] on icon at bounding box center [34, 133] width 10 height 14
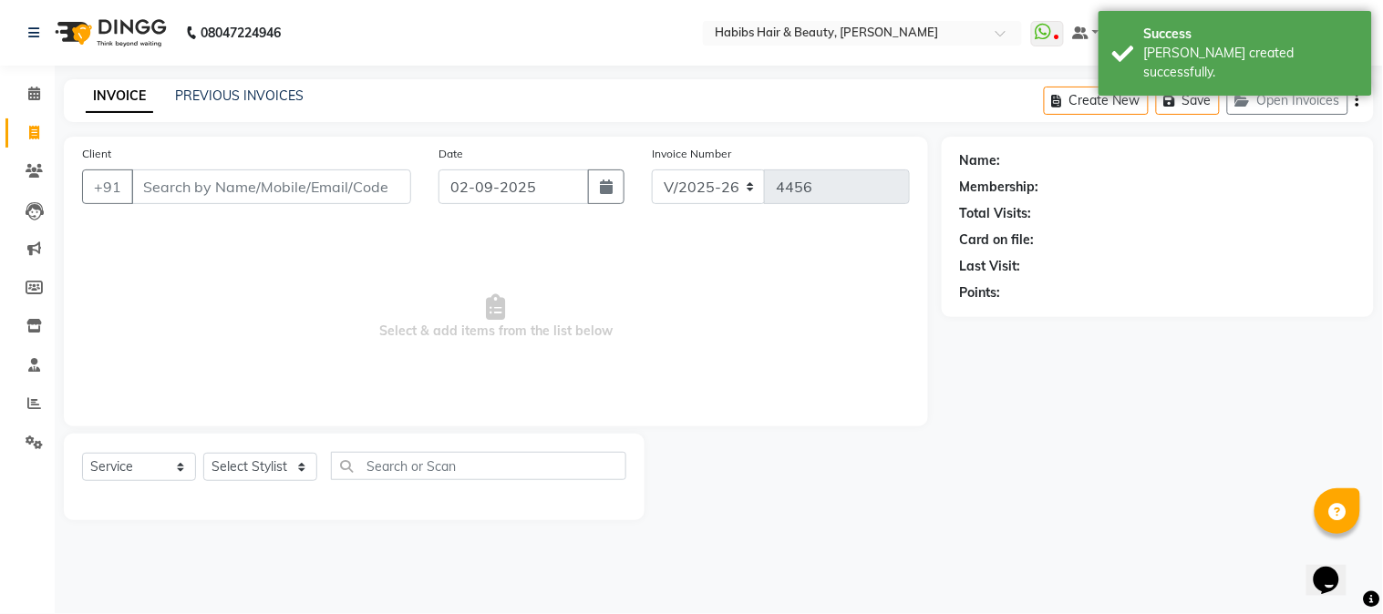
click at [199, 196] on input "Client" at bounding box center [271, 187] width 280 height 35
click at [609, 185] on icon "button" at bounding box center [606, 187] width 13 height 15
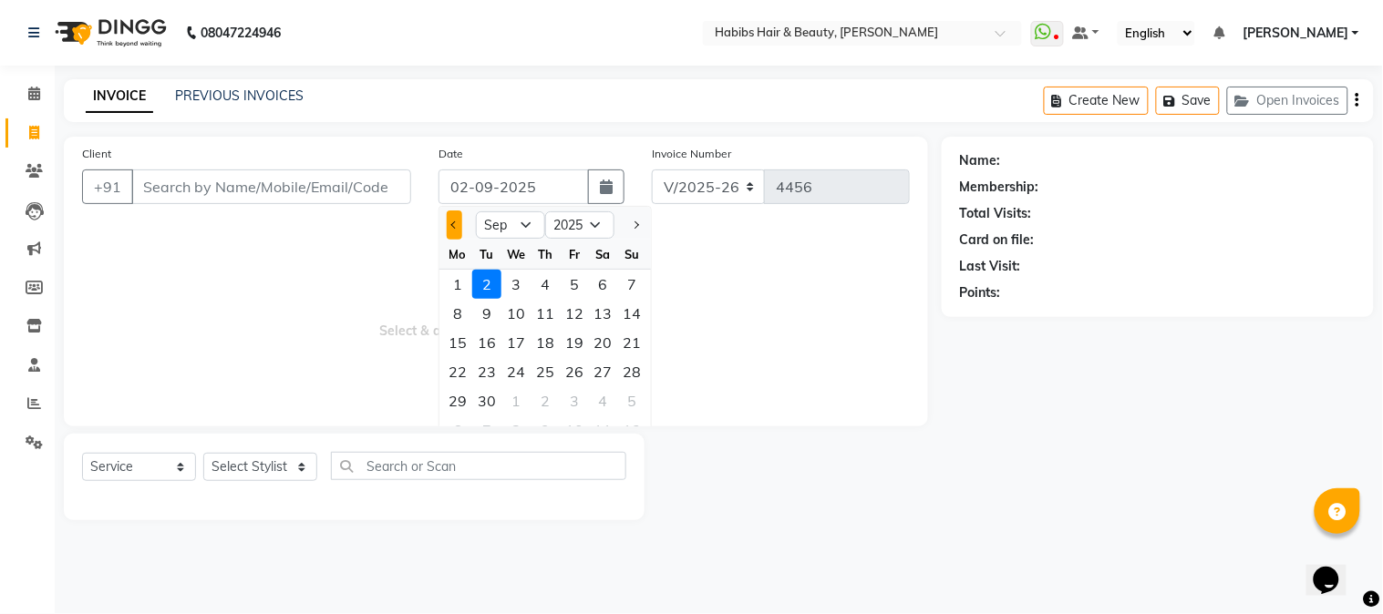
click at [459, 221] on button "Previous month" at bounding box center [454, 225] width 15 height 29
click at [490, 389] on div "26" at bounding box center [486, 401] width 29 height 29
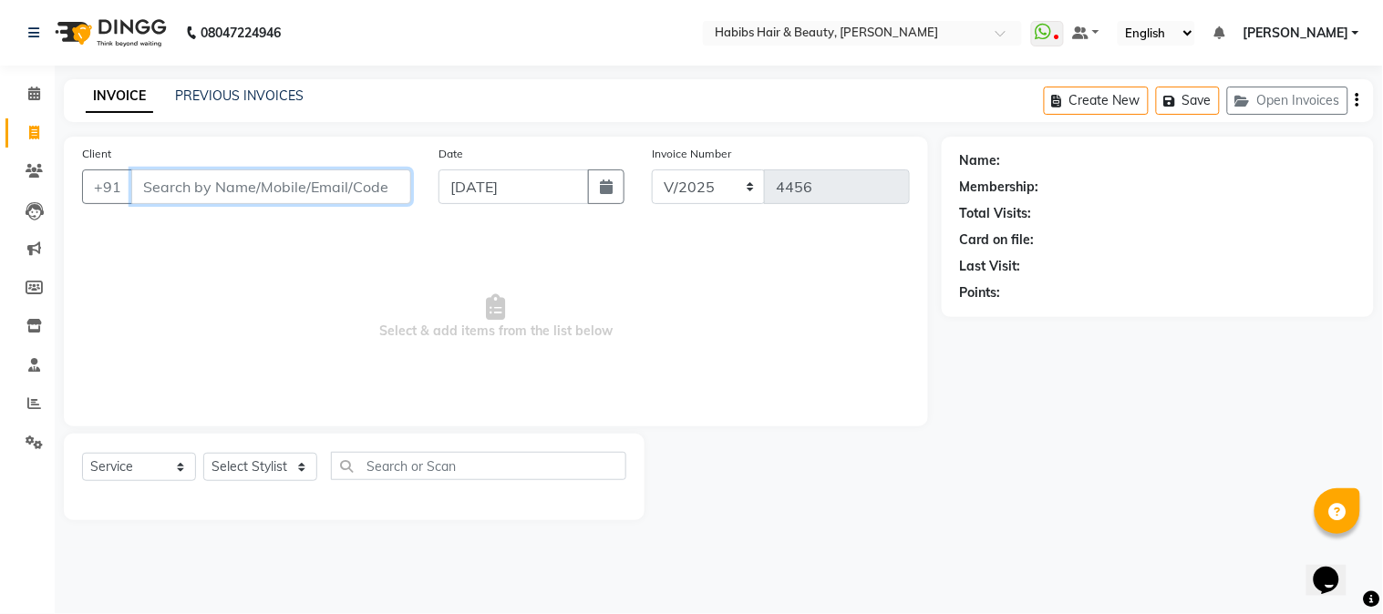
click at [278, 184] on input "Client" at bounding box center [271, 187] width 280 height 35
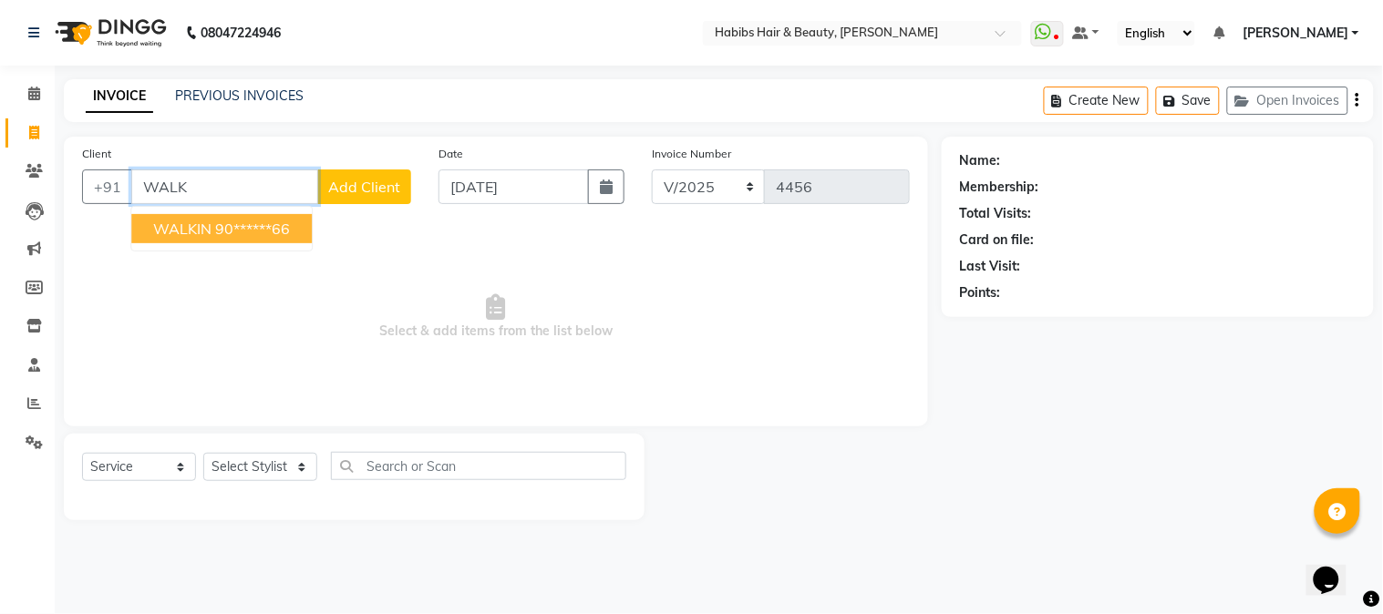
click at [246, 226] on ngb-highlight "90******66" at bounding box center [252, 229] width 75 height 18
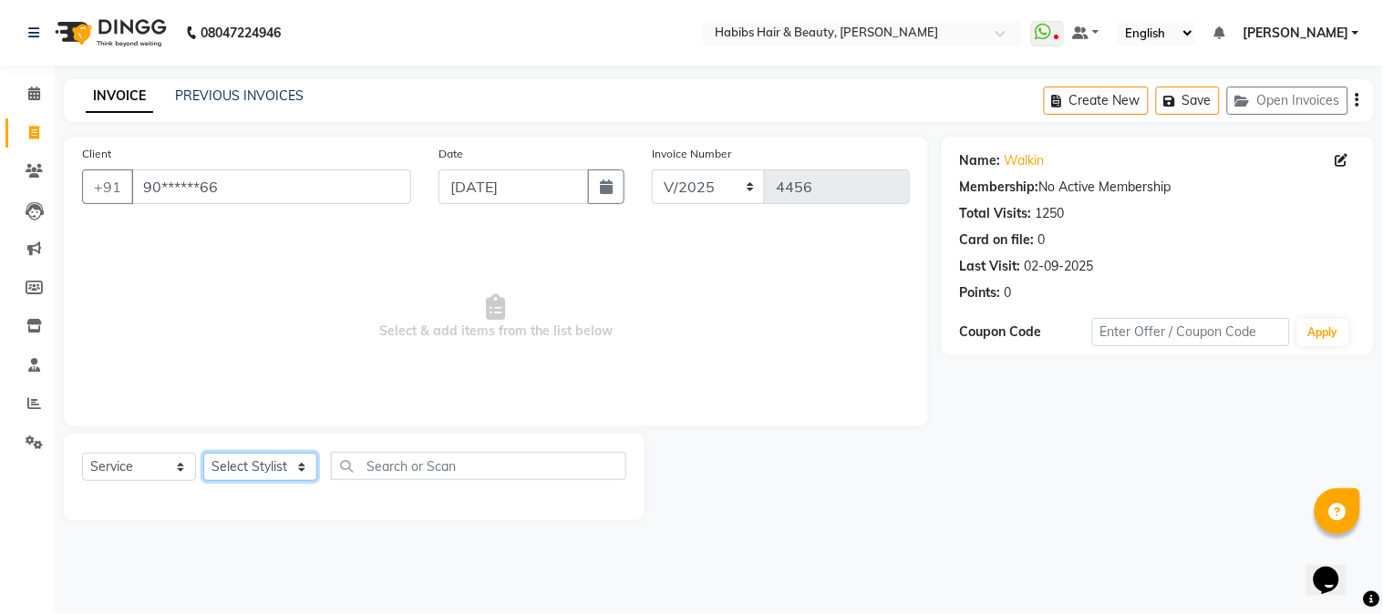
click at [247, 459] on select "Select Stylist Admin Akshay [PERSON_NAME] [PERSON_NAME] [PERSON_NAME] [PERSON_N…" at bounding box center [260, 467] width 114 height 28
click at [203, 454] on select "Select Stylist Admin Akshay [PERSON_NAME] [PERSON_NAME] [PERSON_NAME] [PERSON_N…" at bounding box center [260, 467] width 114 height 28
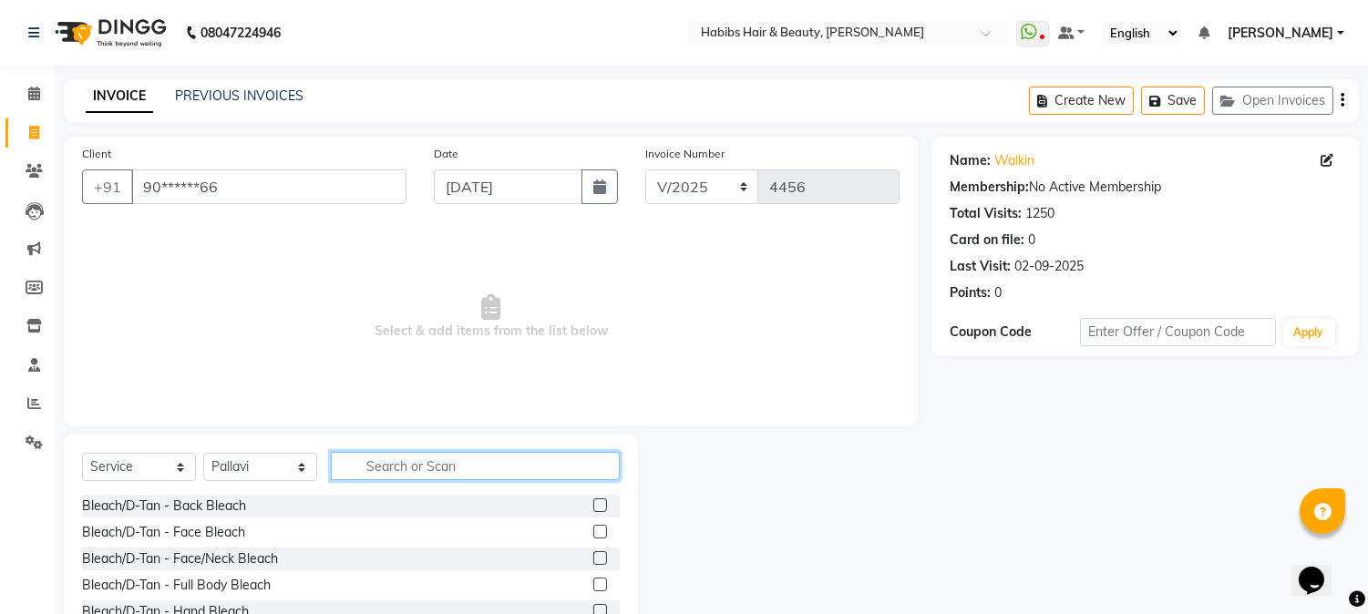
click at [397, 462] on input "text" at bounding box center [475, 466] width 289 height 28
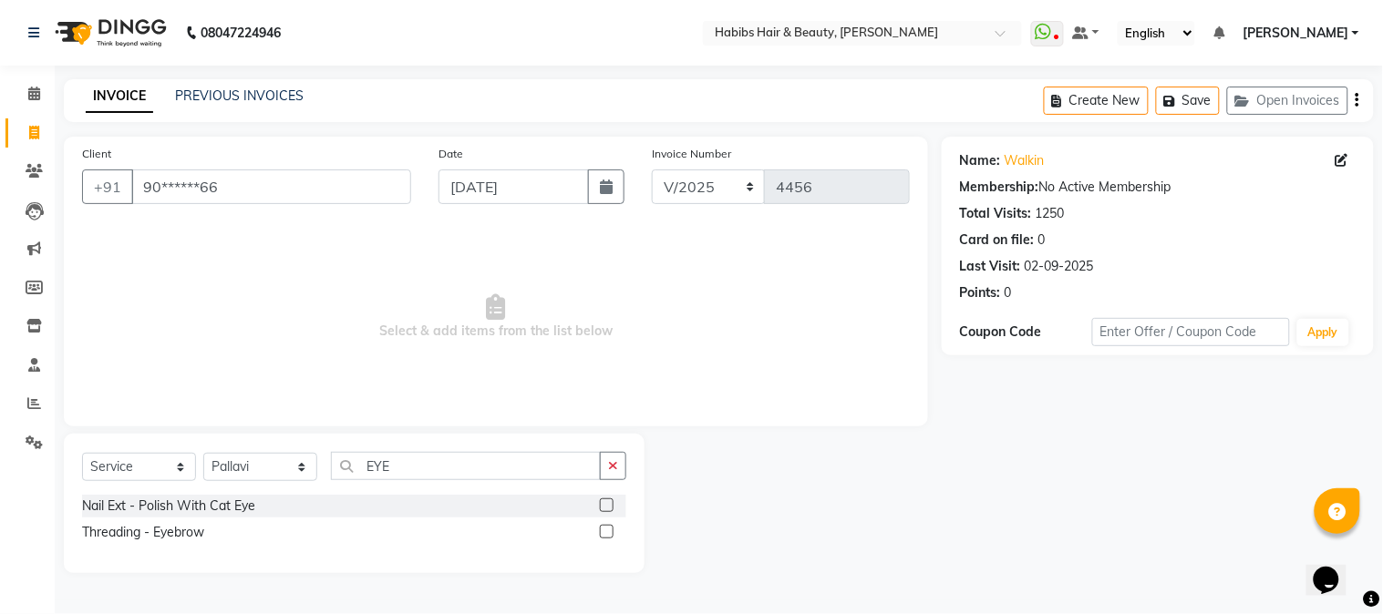
click at [607, 529] on label at bounding box center [607, 532] width 14 height 14
click at [607, 529] on input "checkbox" at bounding box center [606, 533] width 12 height 12
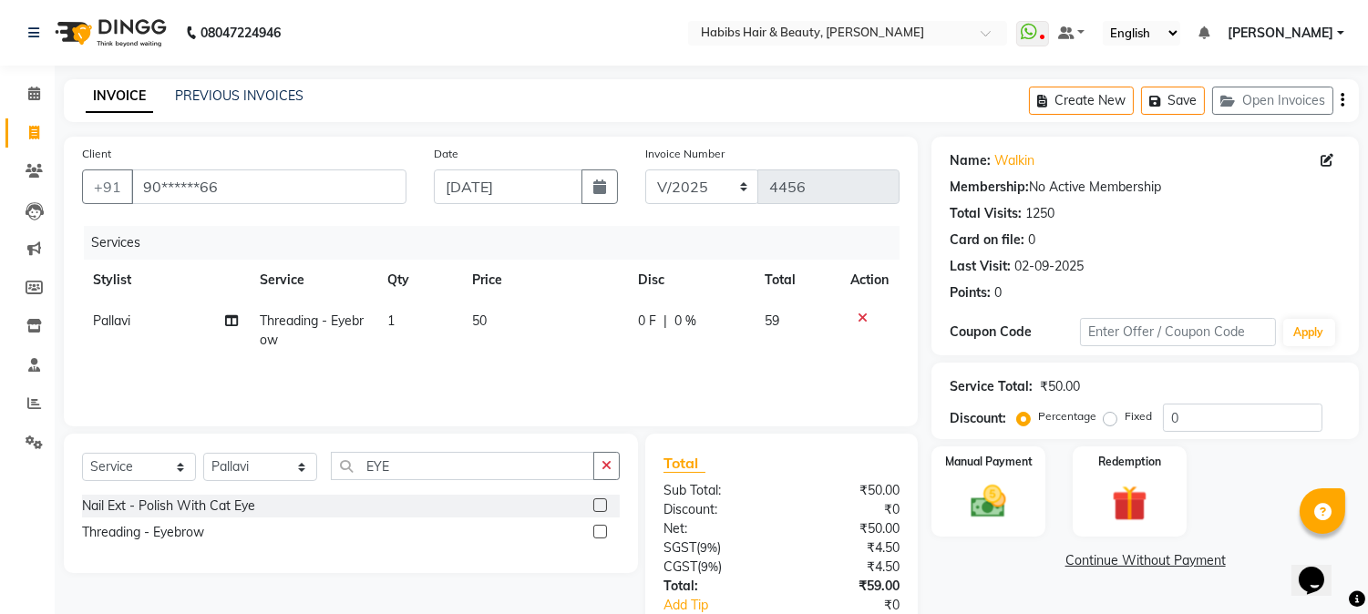
click at [602, 531] on label at bounding box center [600, 532] width 14 height 14
click at [602, 531] on input "checkbox" at bounding box center [599, 533] width 12 height 12
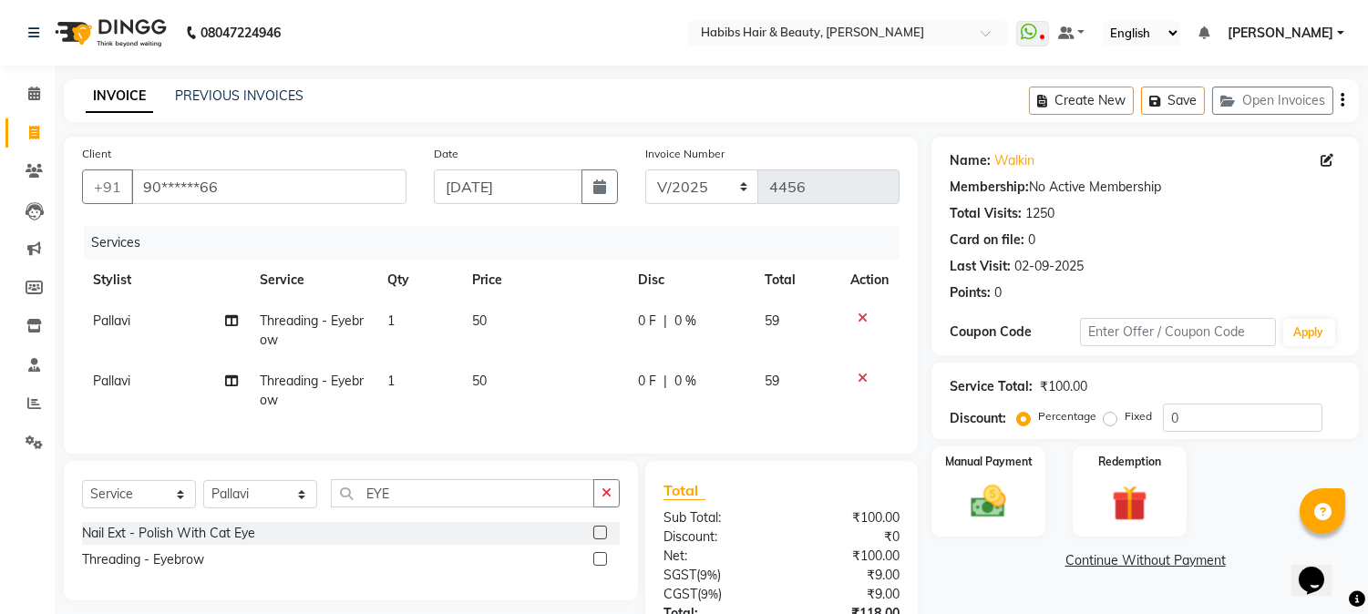
click at [476, 328] on span "50" at bounding box center [479, 321] width 15 height 16
click at [461, 328] on td "1" at bounding box center [419, 331] width 85 height 60
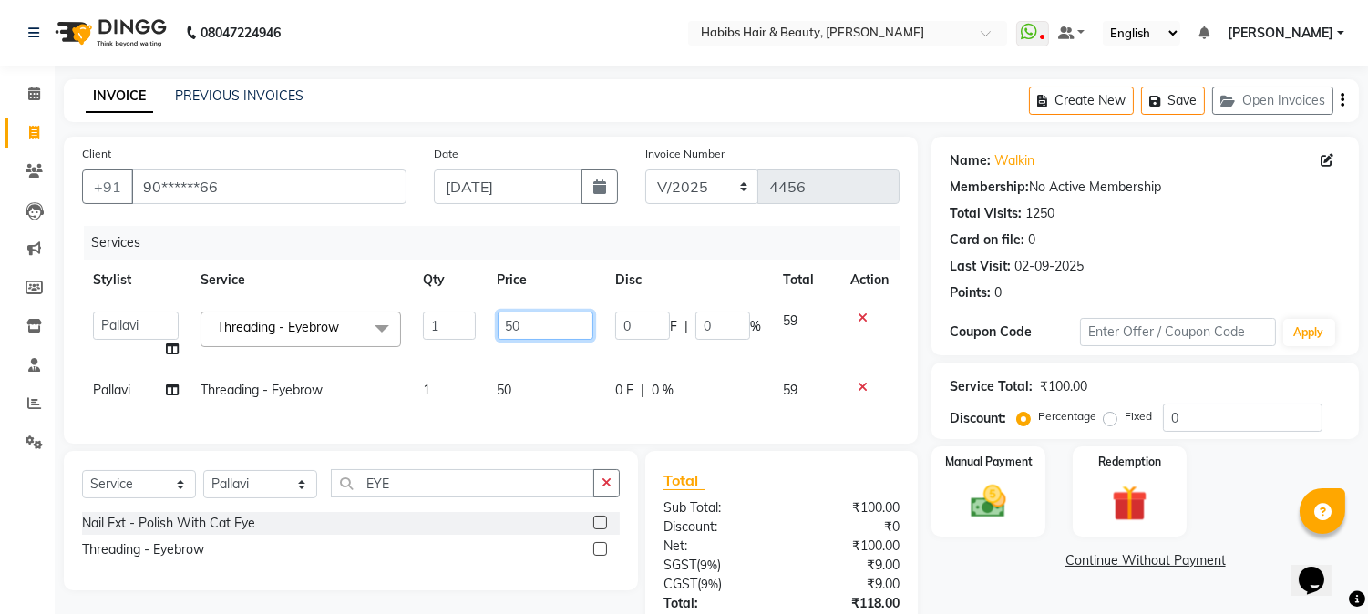
click at [499, 328] on input "50" at bounding box center [546, 326] width 96 height 28
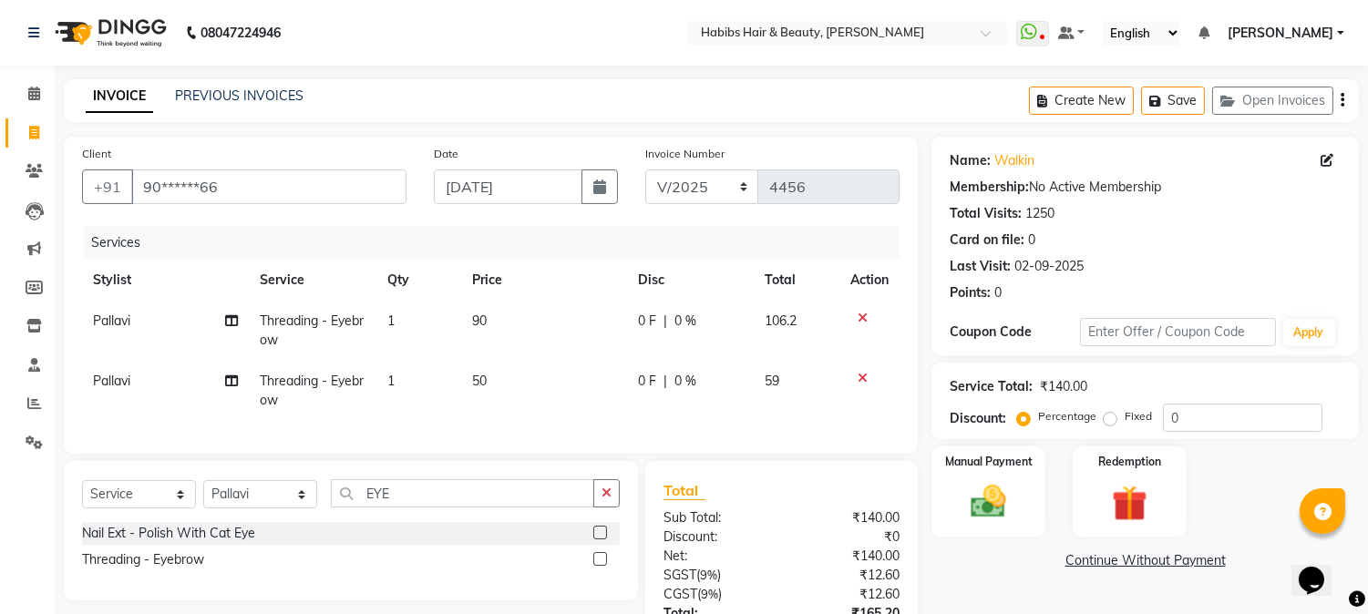
click at [512, 385] on td "50" at bounding box center [544, 391] width 166 height 60
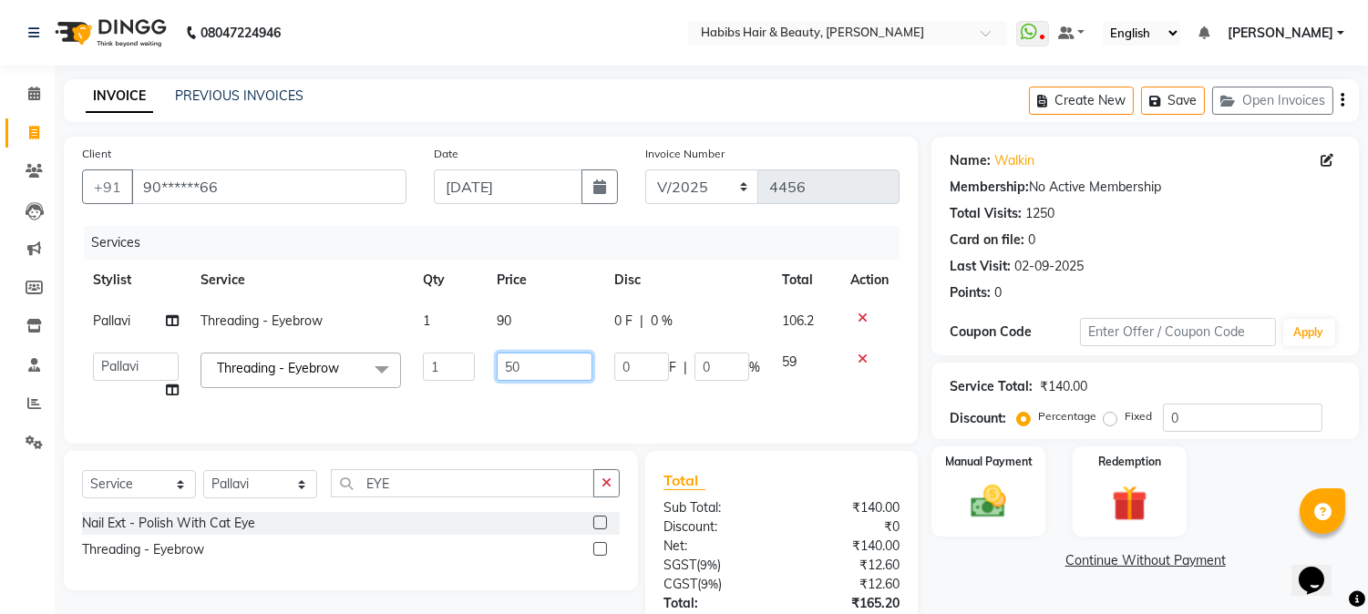
click at [513, 372] on input "50" at bounding box center [545, 367] width 96 height 28
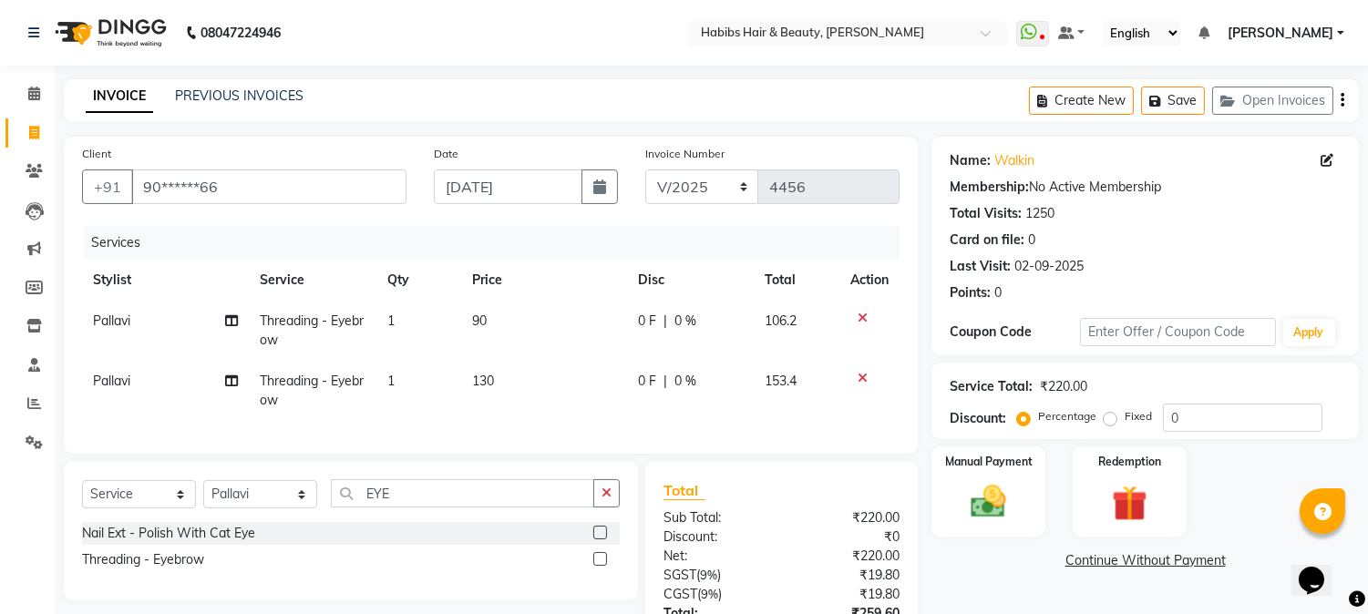
click at [600, 265] on th "Price" at bounding box center [544, 280] width 166 height 41
click at [1342, 100] on icon "button" at bounding box center [1343, 100] width 4 height 1
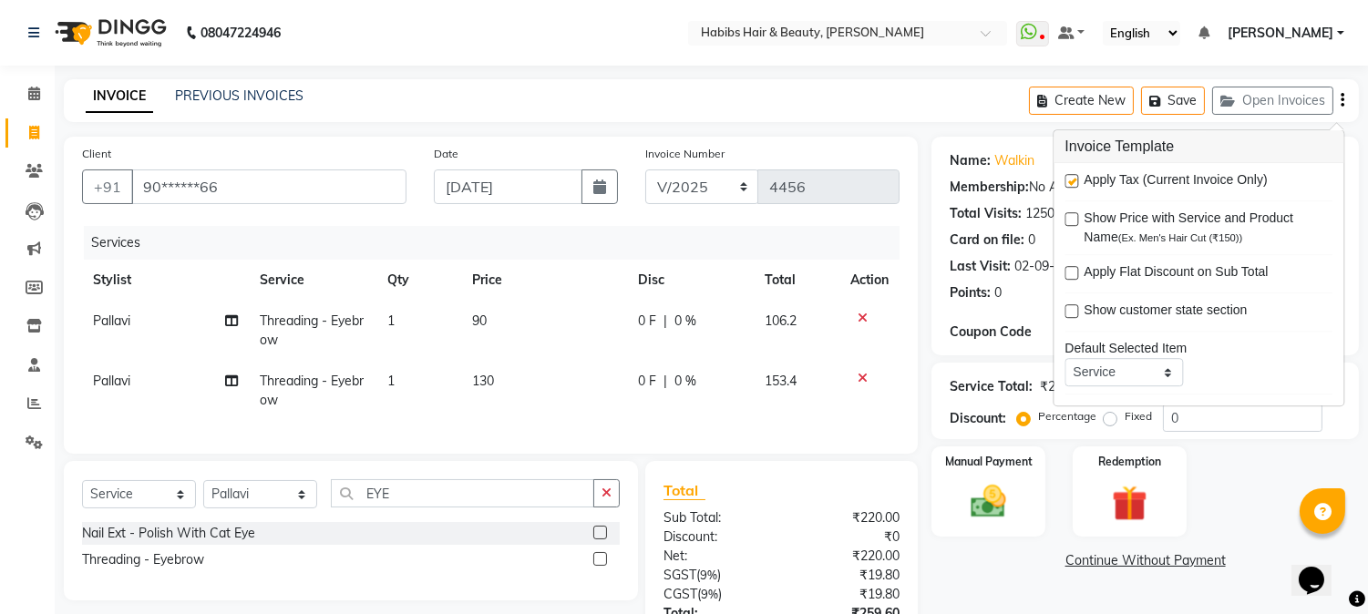
click at [1077, 176] on label at bounding box center [1072, 181] width 14 height 14
click at [1077, 176] on input "checkbox" at bounding box center [1071, 182] width 12 height 12
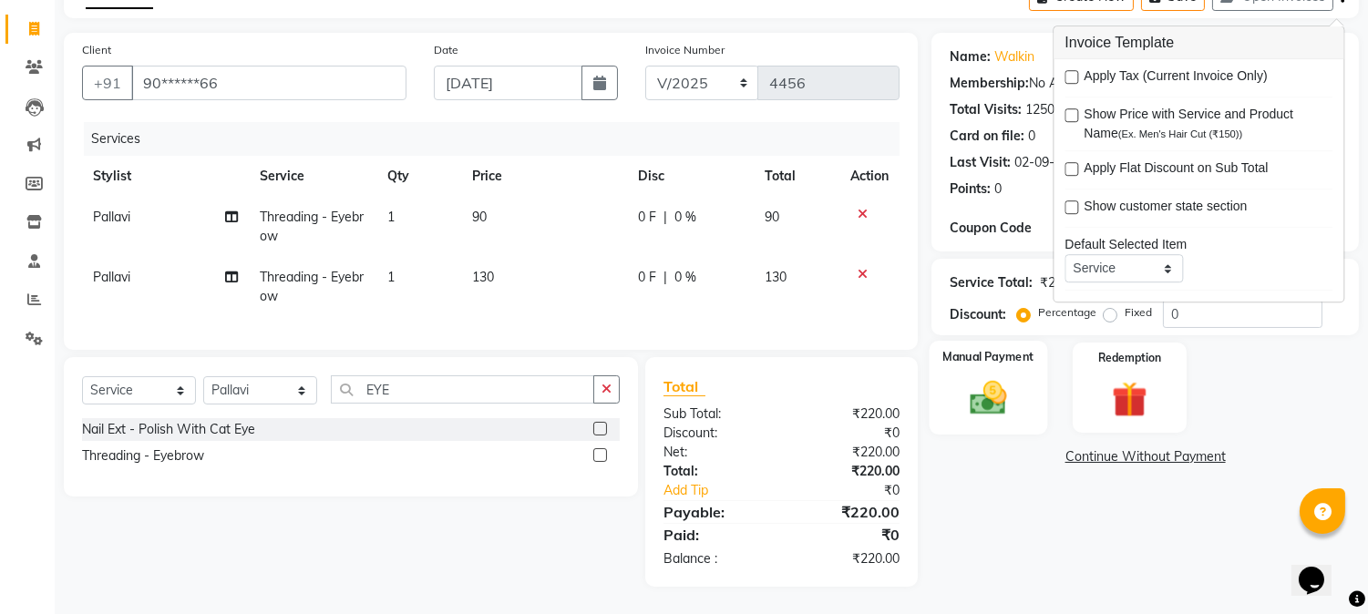
click at [1013, 377] on img at bounding box center [989, 398] width 60 height 43
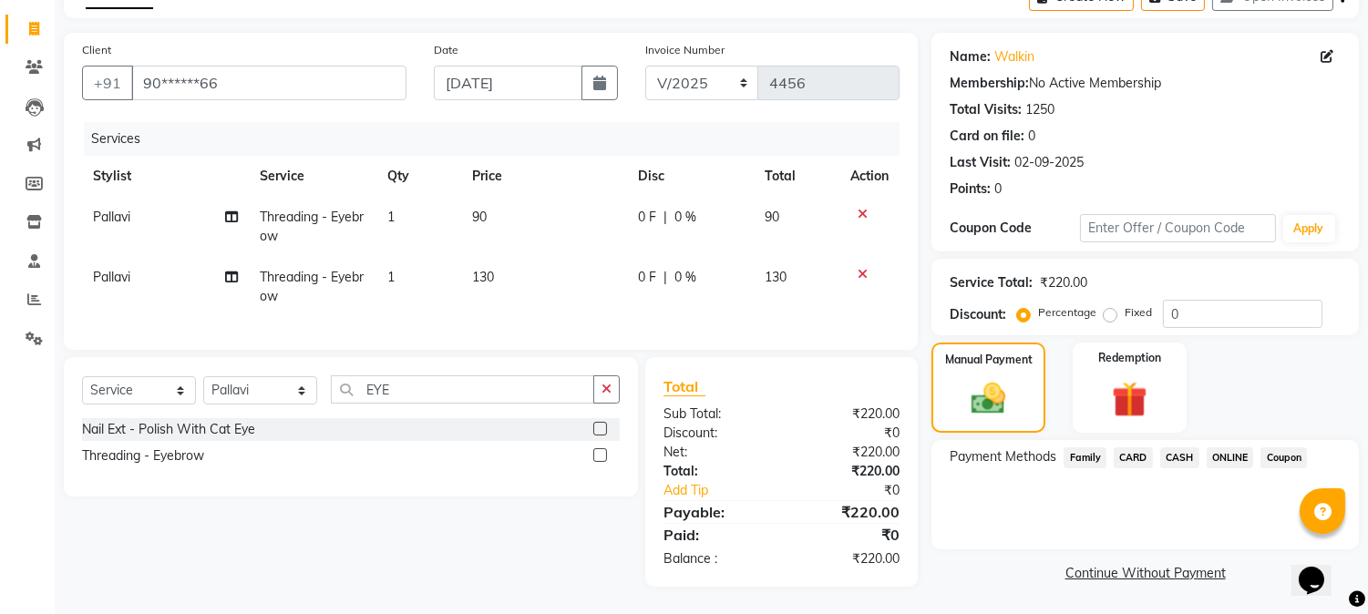
click at [1182, 448] on span "CASH" at bounding box center [1180, 458] width 39 height 21
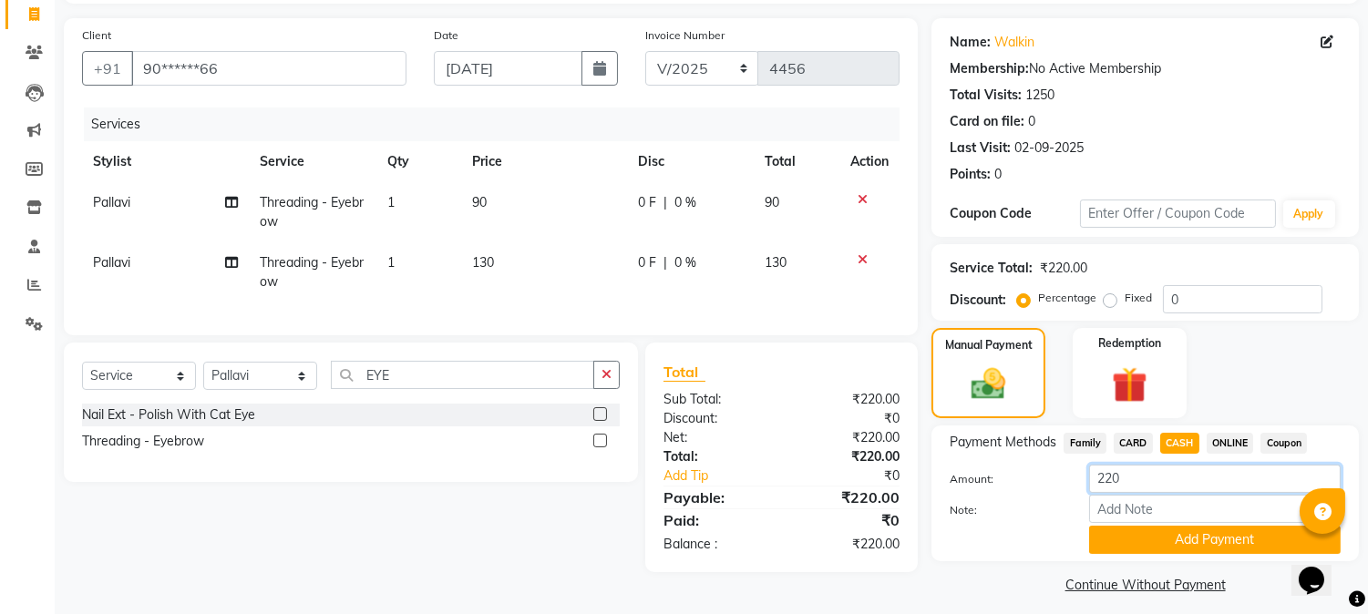
click at [1100, 477] on input "220" at bounding box center [1215, 479] width 252 height 28
click at [1156, 532] on button "Add Payment" at bounding box center [1215, 540] width 252 height 28
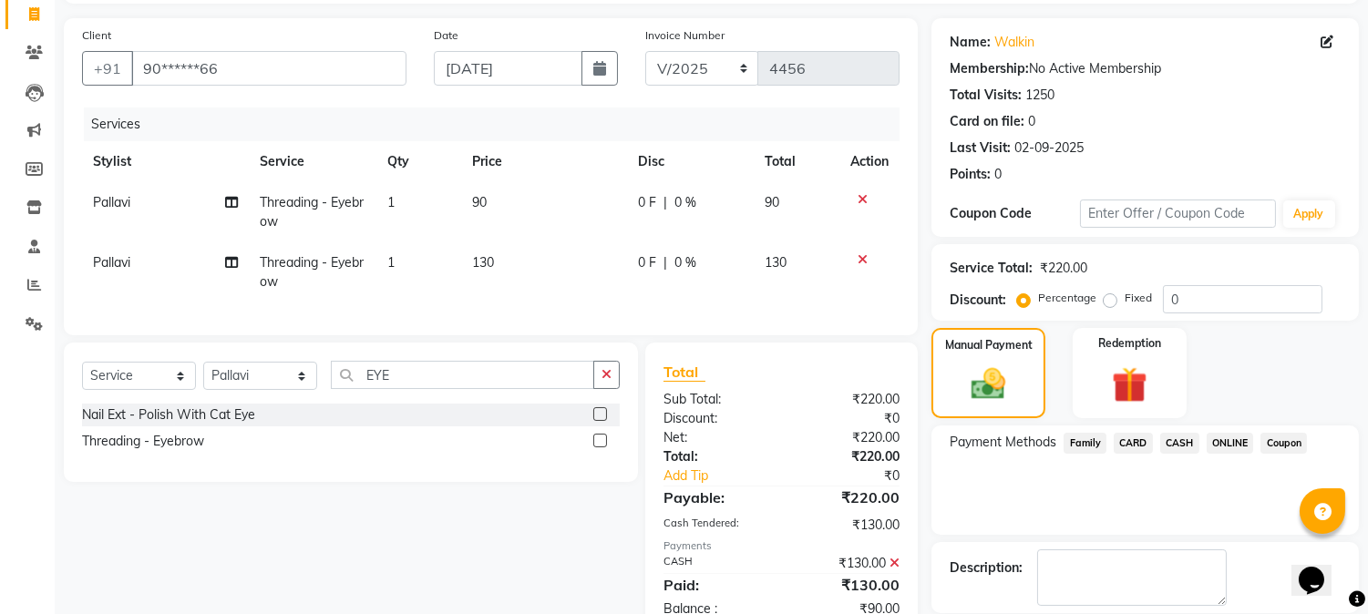
click at [1214, 449] on span "ONLINE" at bounding box center [1230, 443] width 47 height 21
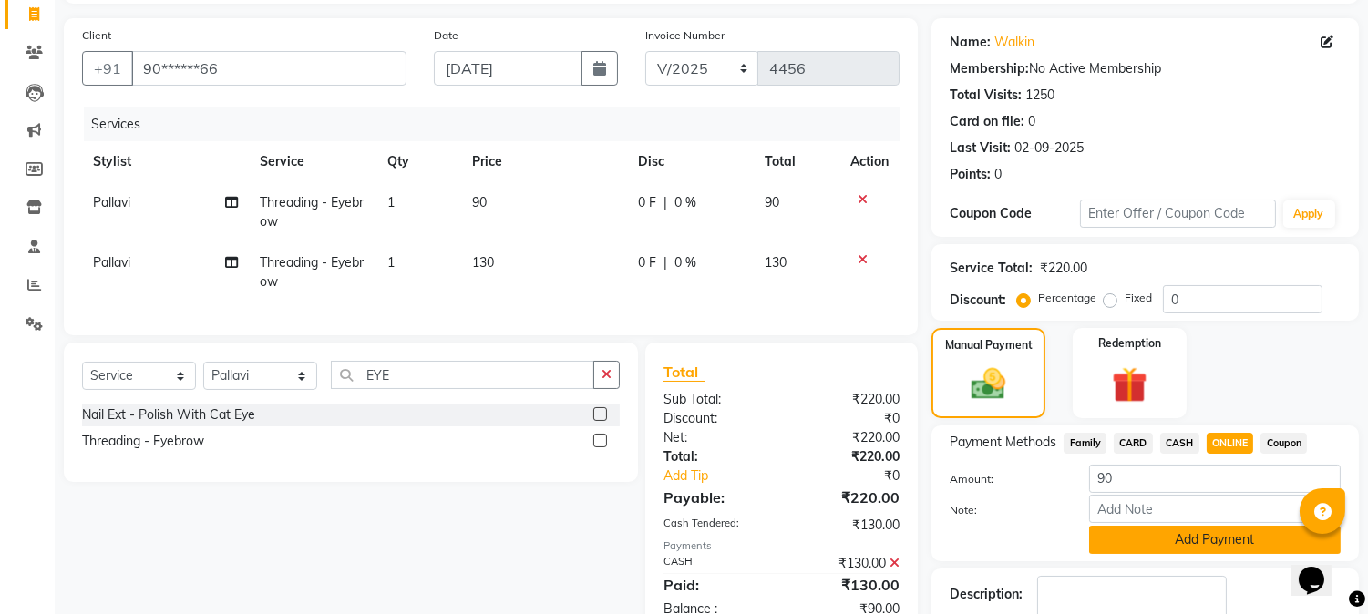
click at [1176, 532] on button "Add Payment" at bounding box center [1215, 540] width 252 height 28
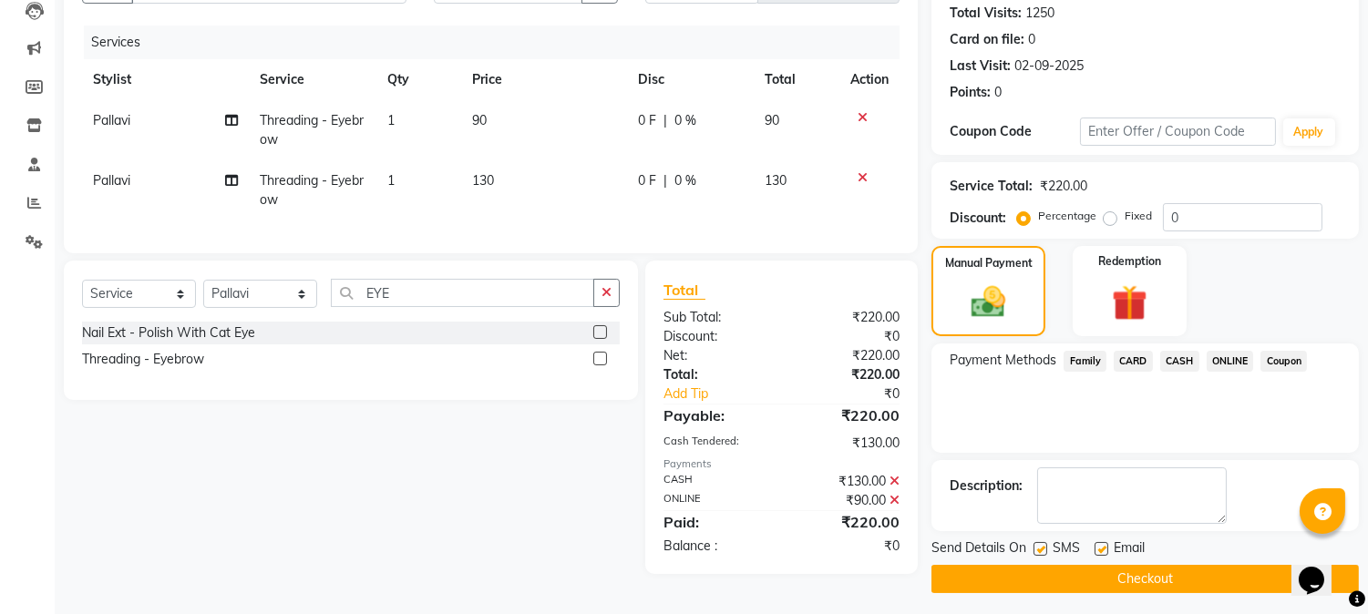
scroll to position [205, 0]
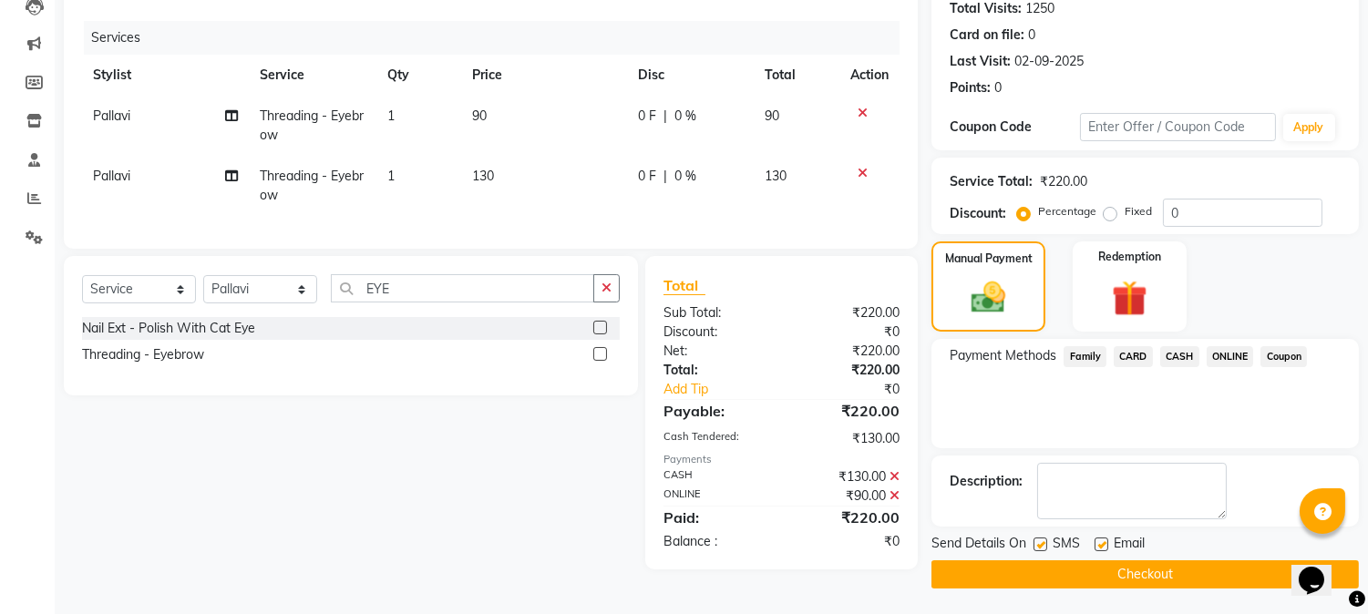
click at [1140, 568] on button "Checkout" at bounding box center [1146, 575] width 428 height 28
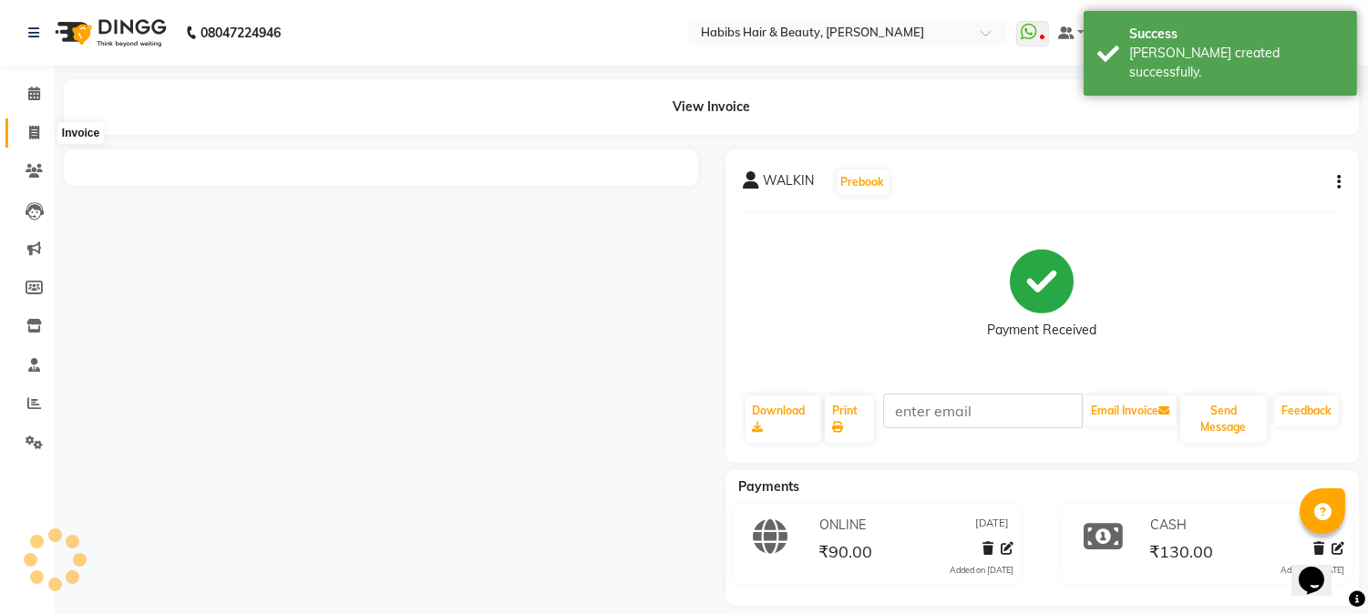
click at [32, 129] on icon at bounding box center [34, 133] width 10 height 14
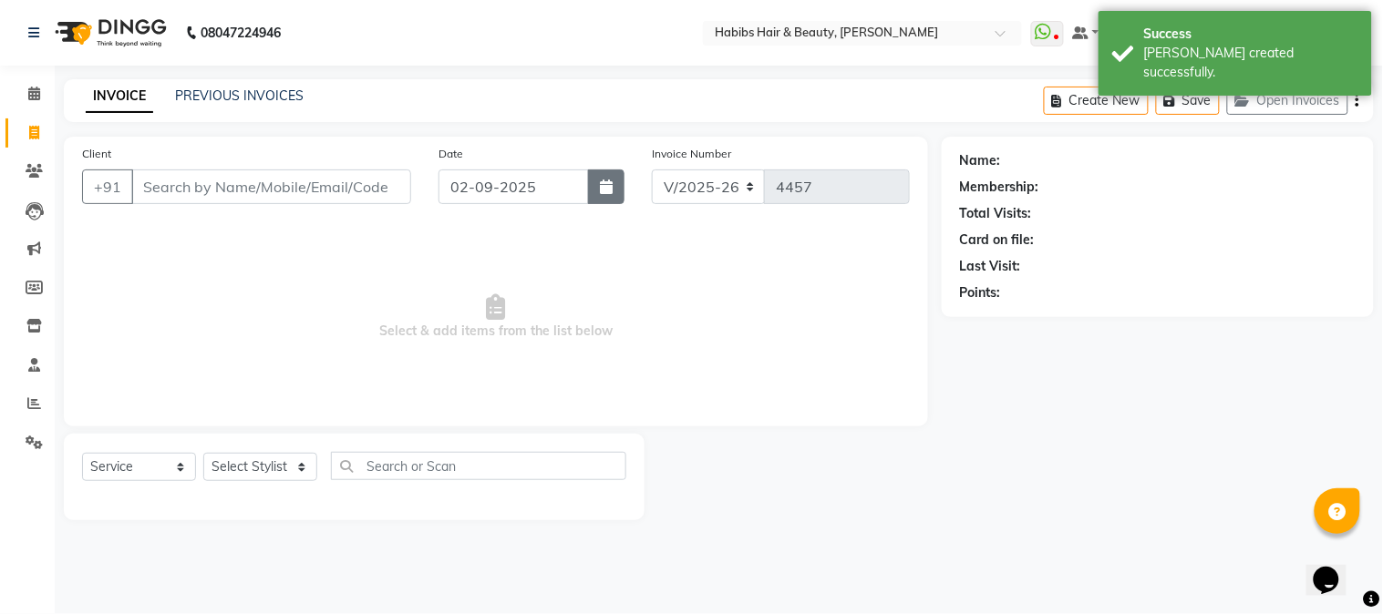
drag, startPoint x: 596, startPoint y: 184, endPoint x: 612, endPoint y: 186, distance: 15.6
click at [612, 186] on button "button" at bounding box center [606, 187] width 36 height 35
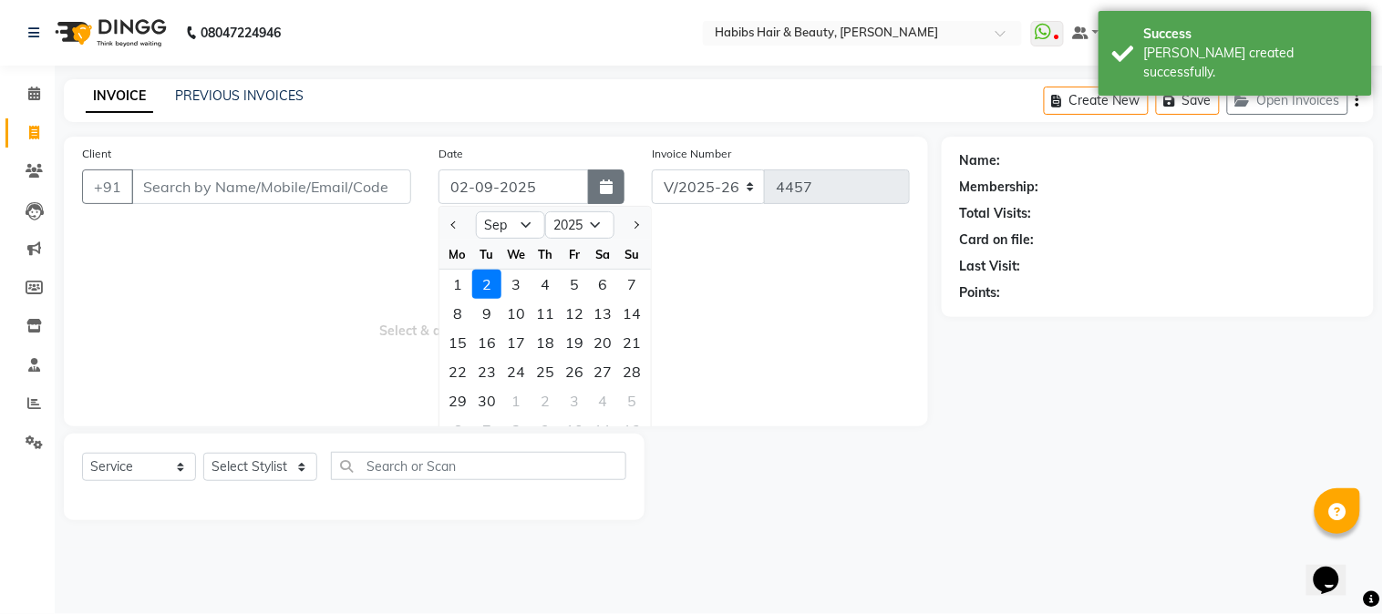
click at [612, 186] on icon "button" at bounding box center [606, 187] width 13 height 15
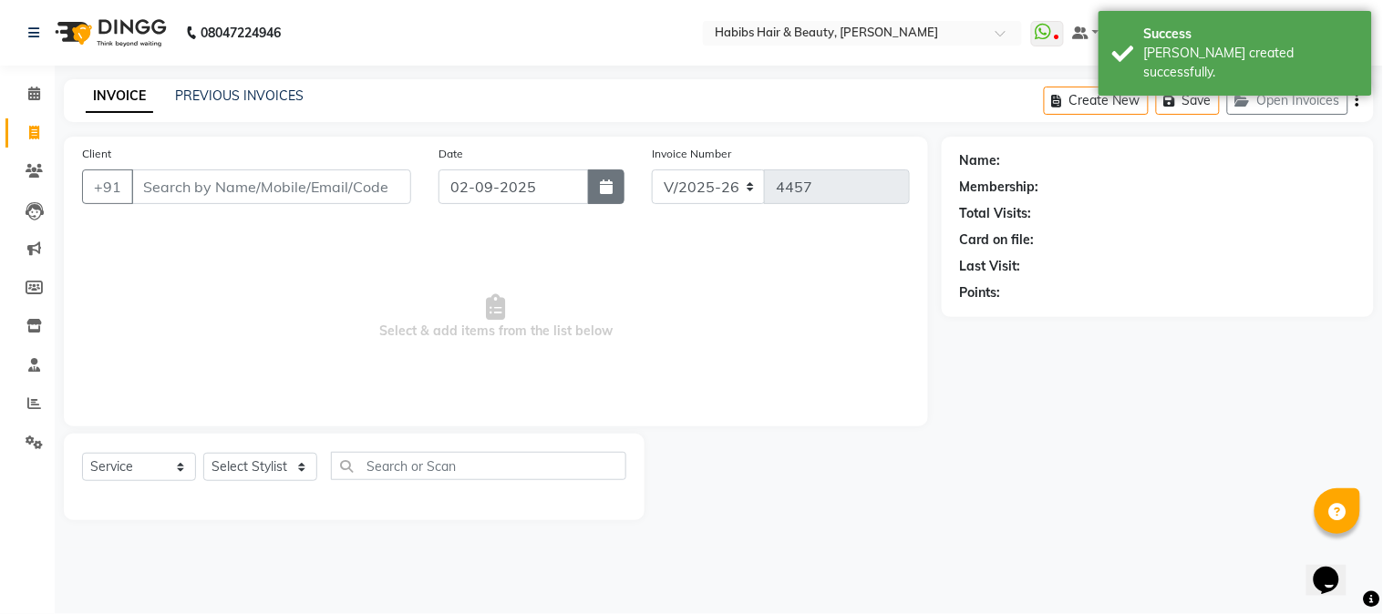
click at [612, 186] on icon "button" at bounding box center [606, 187] width 13 height 15
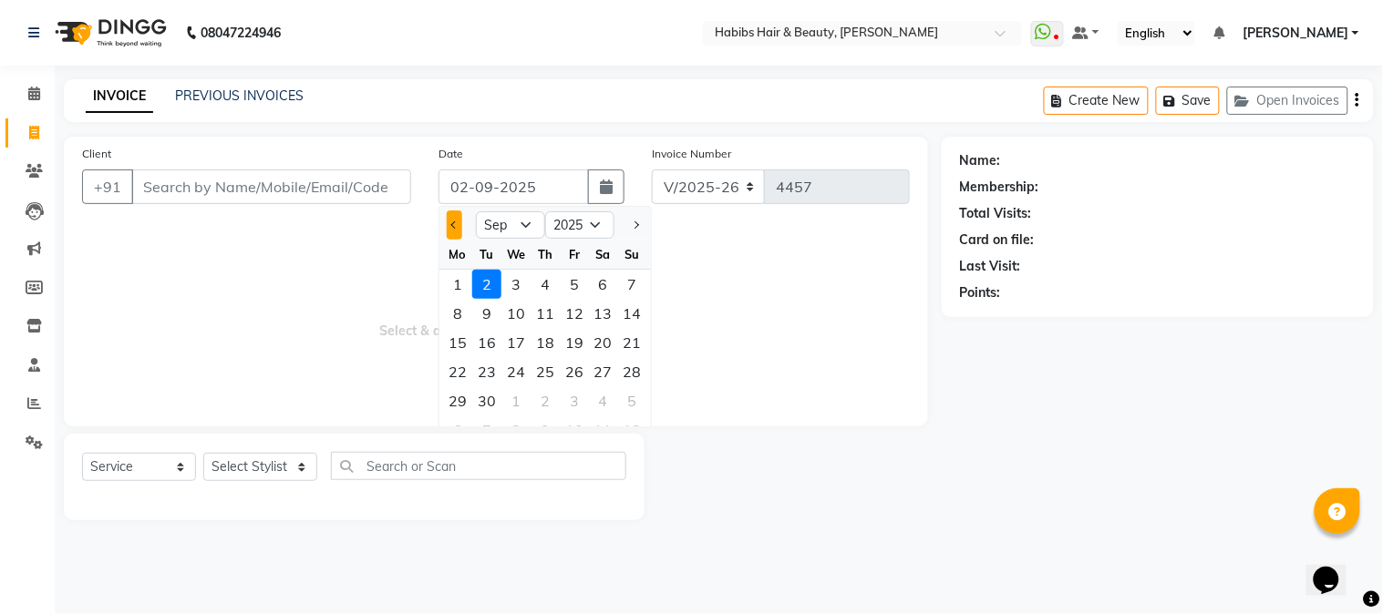
click at [456, 222] on span "Previous month" at bounding box center [454, 225] width 7 height 7
click at [489, 402] on div "26" at bounding box center [486, 401] width 29 height 29
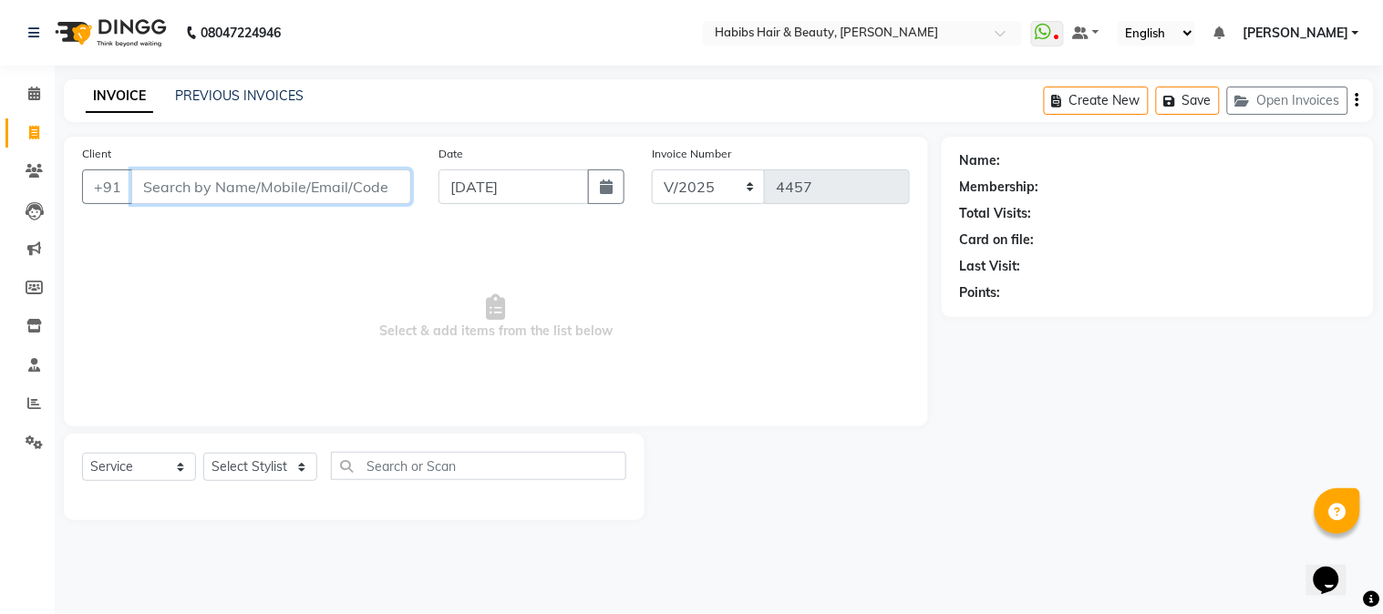
click at [315, 181] on input "Client" at bounding box center [271, 187] width 280 height 35
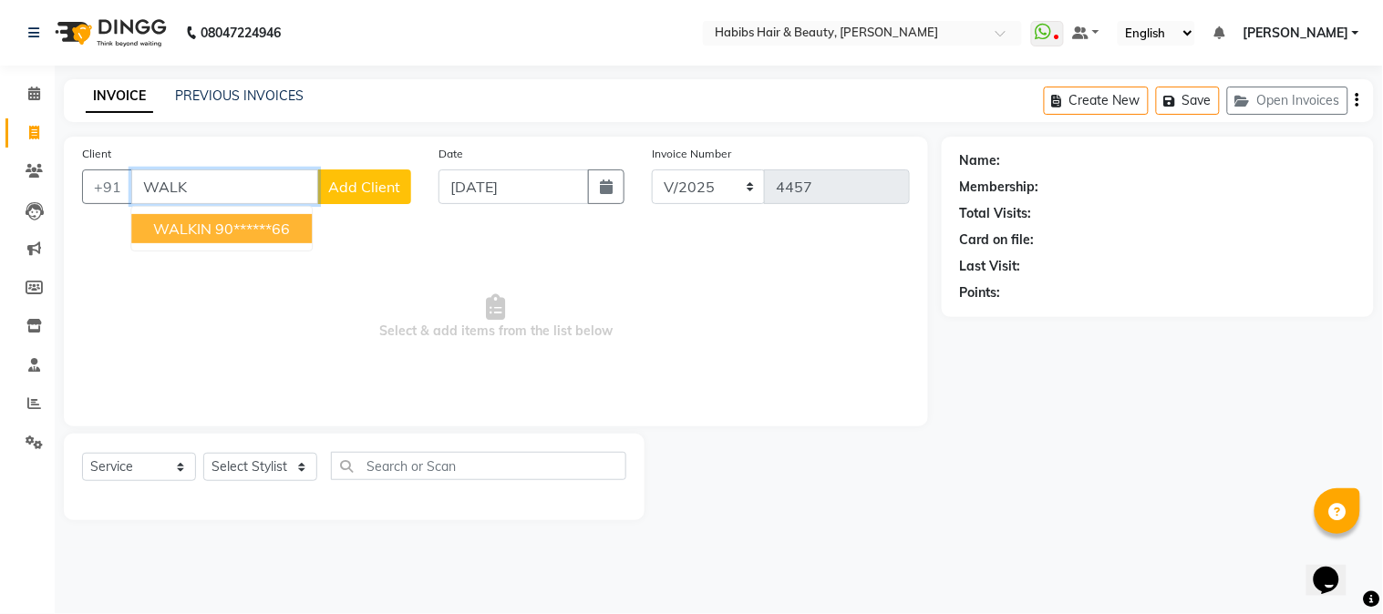
click at [295, 231] on button "WALKIN 90******66" at bounding box center [221, 228] width 181 height 29
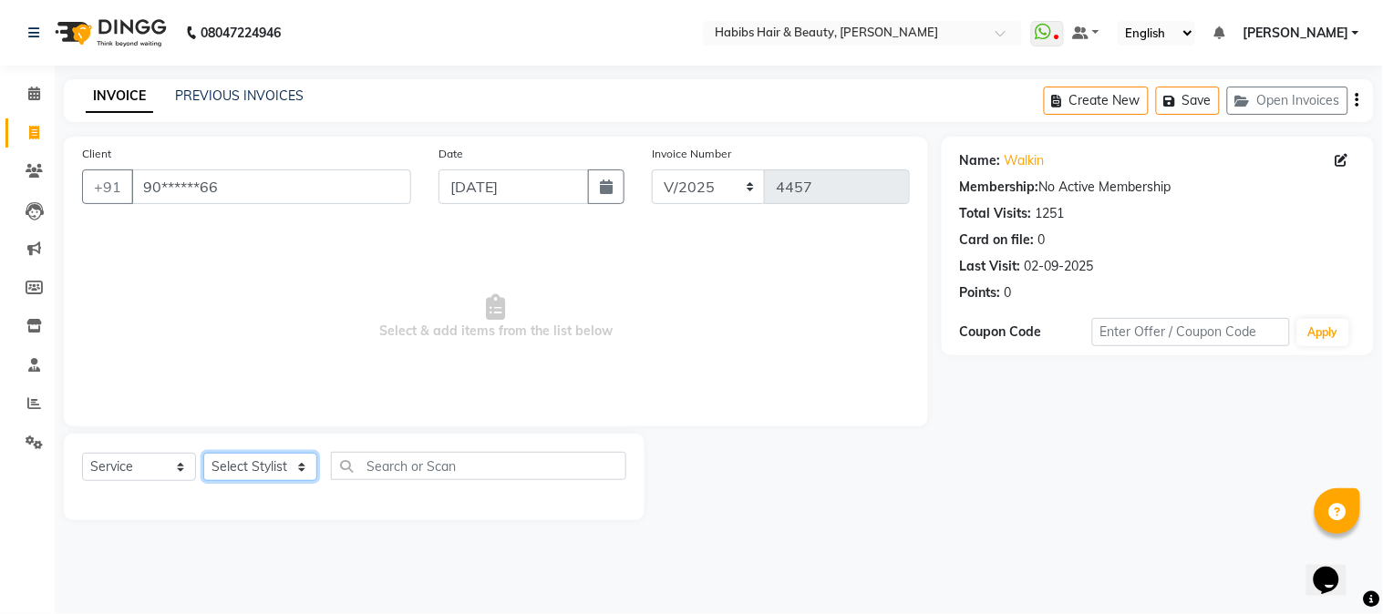
click at [261, 465] on select "Select Stylist Admin Akshay [PERSON_NAME] [PERSON_NAME] [PERSON_NAME] [PERSON_N…" at bounding box center [260, 467] width 114 height 28
click at [203, 454] on select "Select Stylist Admin Akshay [PERSON_NAME] [PERSON_NAME] [PERSON_NAME] [PERSON_N…" at bounding box center [260, 467] width 114 height 28
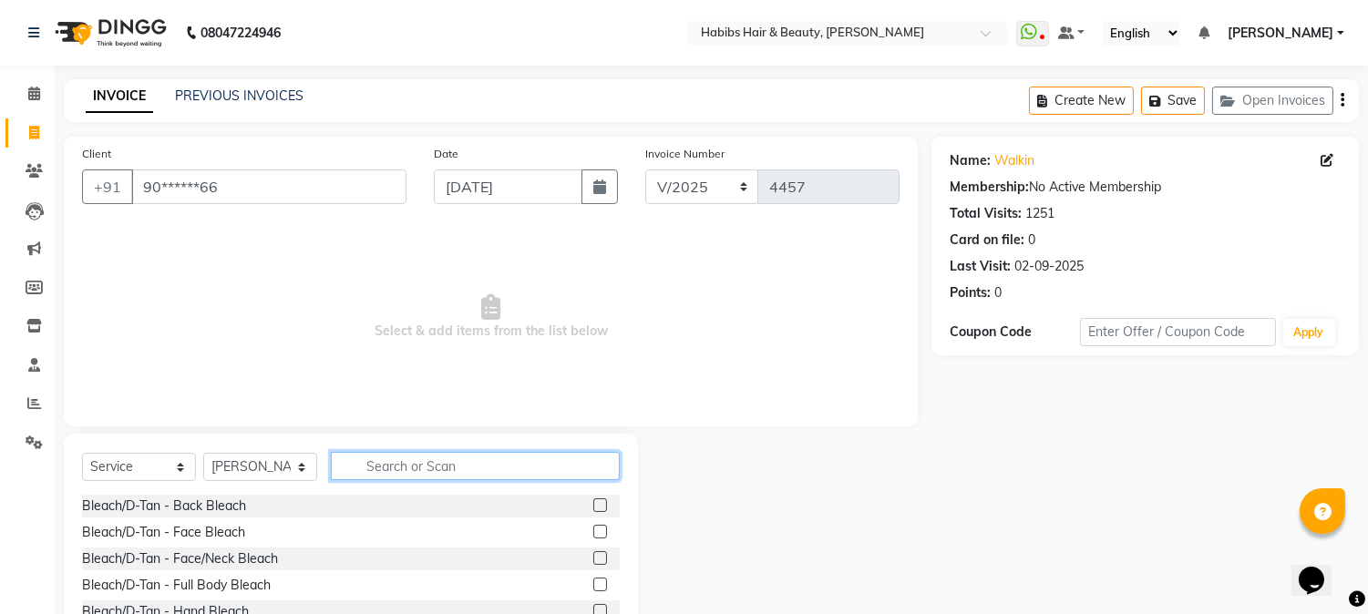
click at [414, 466] on input "text" at bounding box center [475, 466] width 289 height 28
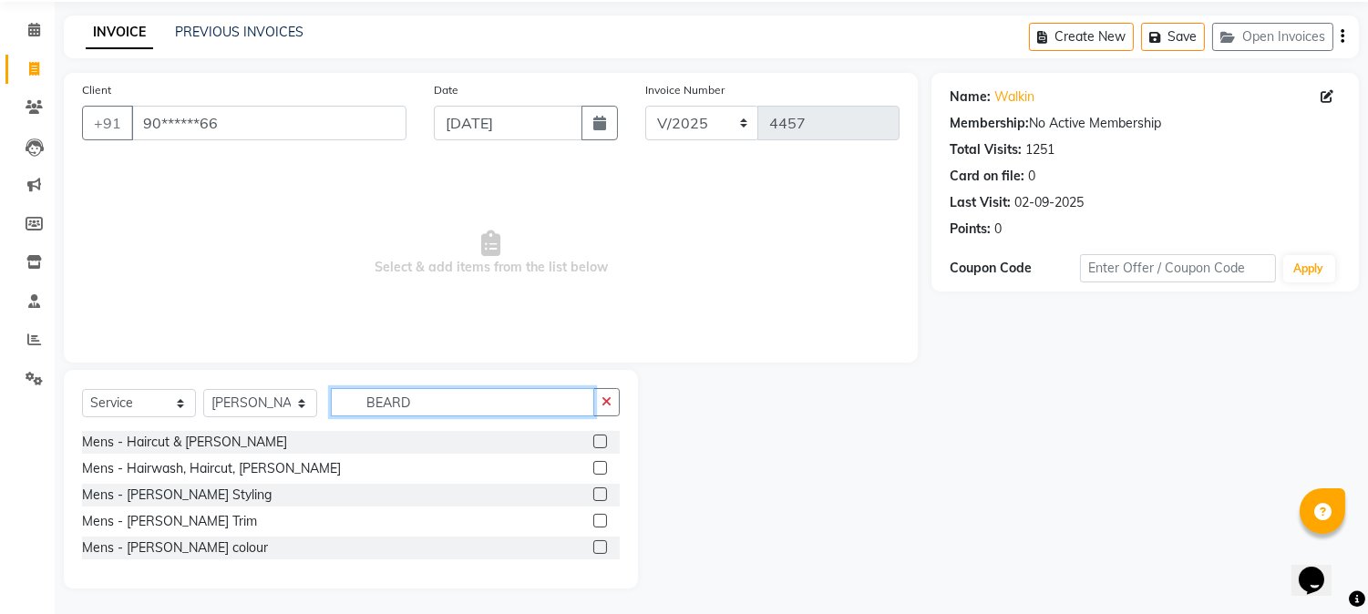
scroll to position [66, 0]
click at [600, 516] on label at bounding box center [600, 519] width 14 height 14
click at [600, 516] on input "checkbox" at bounding box center [599, 520] width 12 height 12
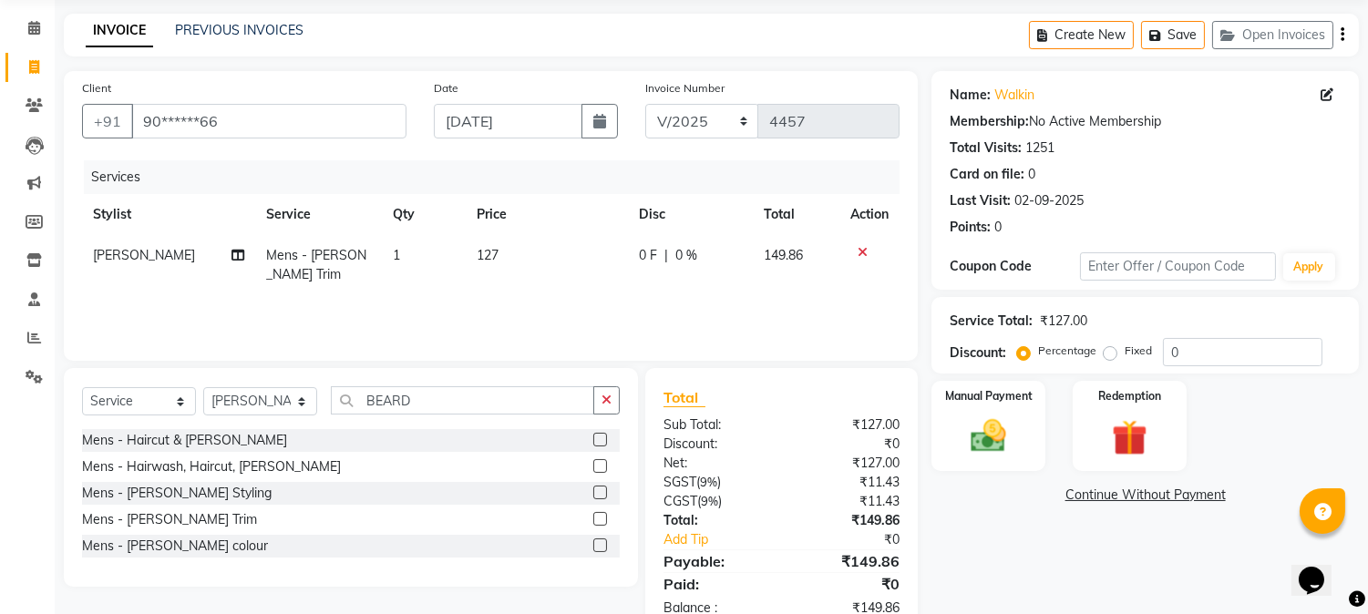
click at [495, 260] on td "127" at bounding box center [547, 265] width 162 height 60
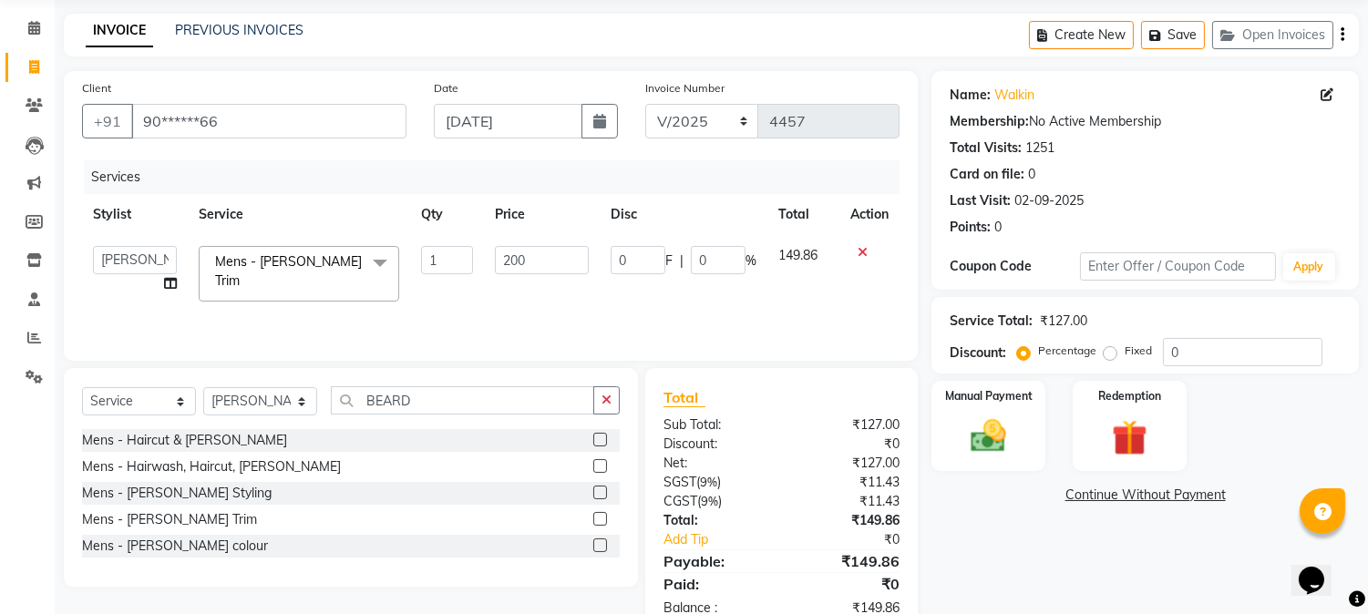
click at [552, 213] on th "Price" at bounding box center [542, 214] width 116 height 41
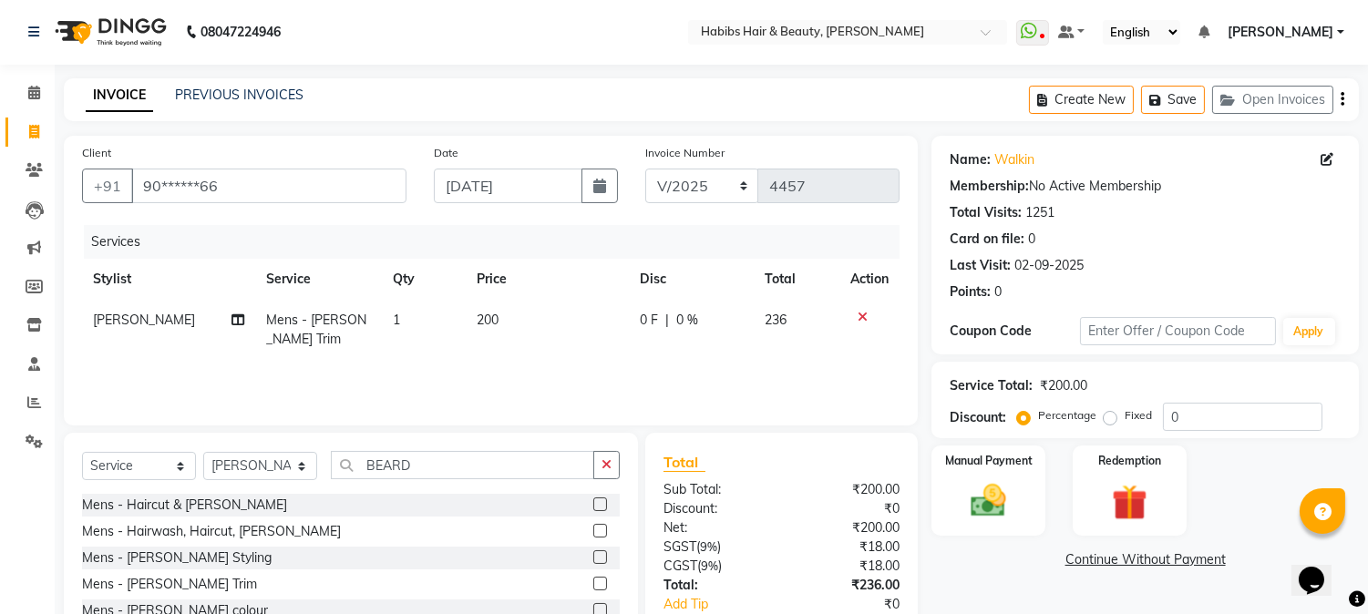
scroll to position [0, 0]
click at [1341, 100] on icon "button" at bounding box center [1343, 100] width 4 height 1
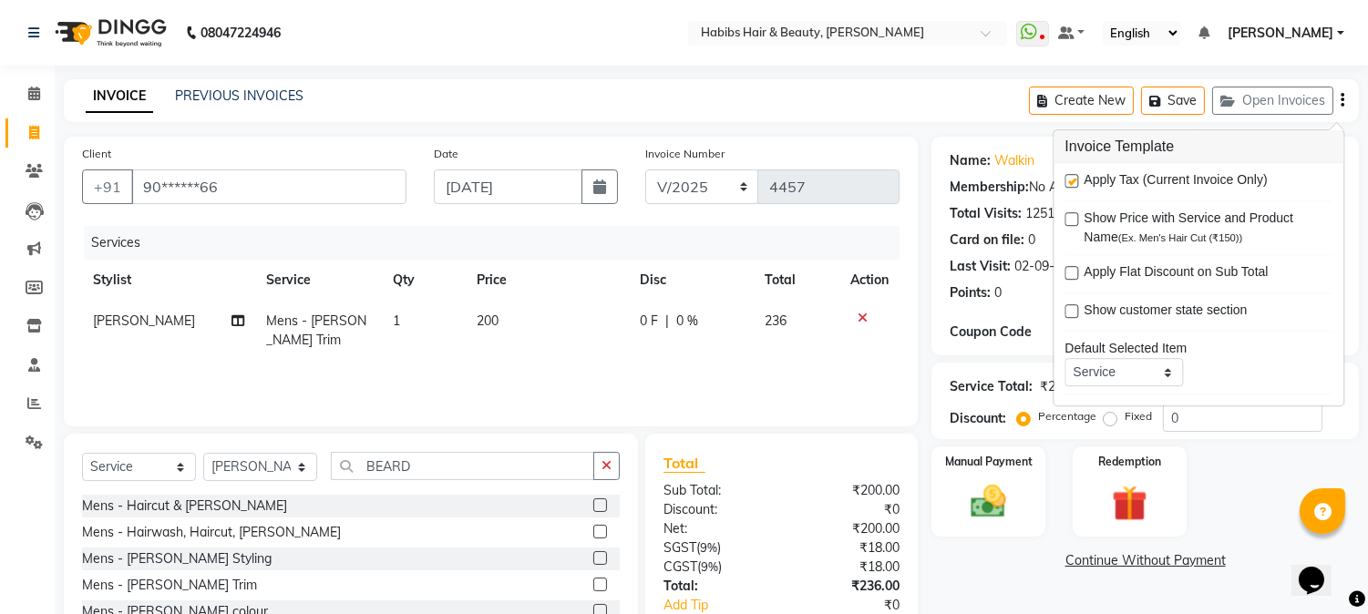
click at [1067, 177] on label at bounding box center [1072, 181] width 14 height 14
click at [1067, 177] on input "checkbox" at bounding box center [1071, 182] width 12 height 12
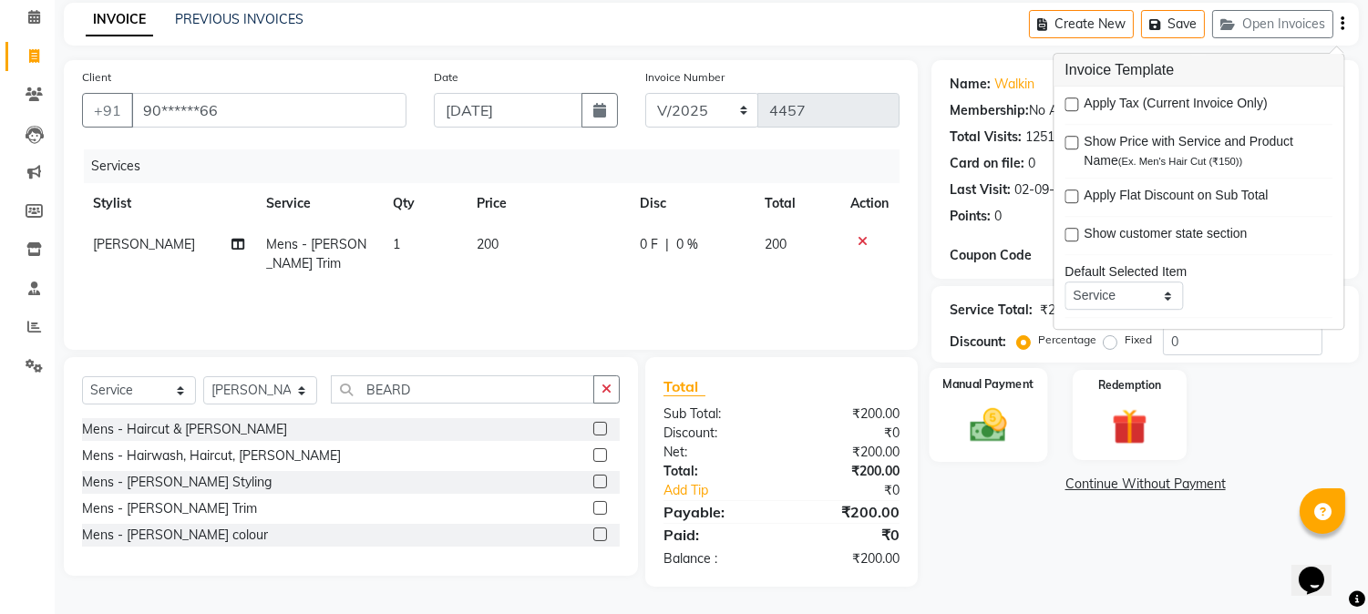
click at [978, 413] on img at bounding box center [989, 426] width 60 height 43
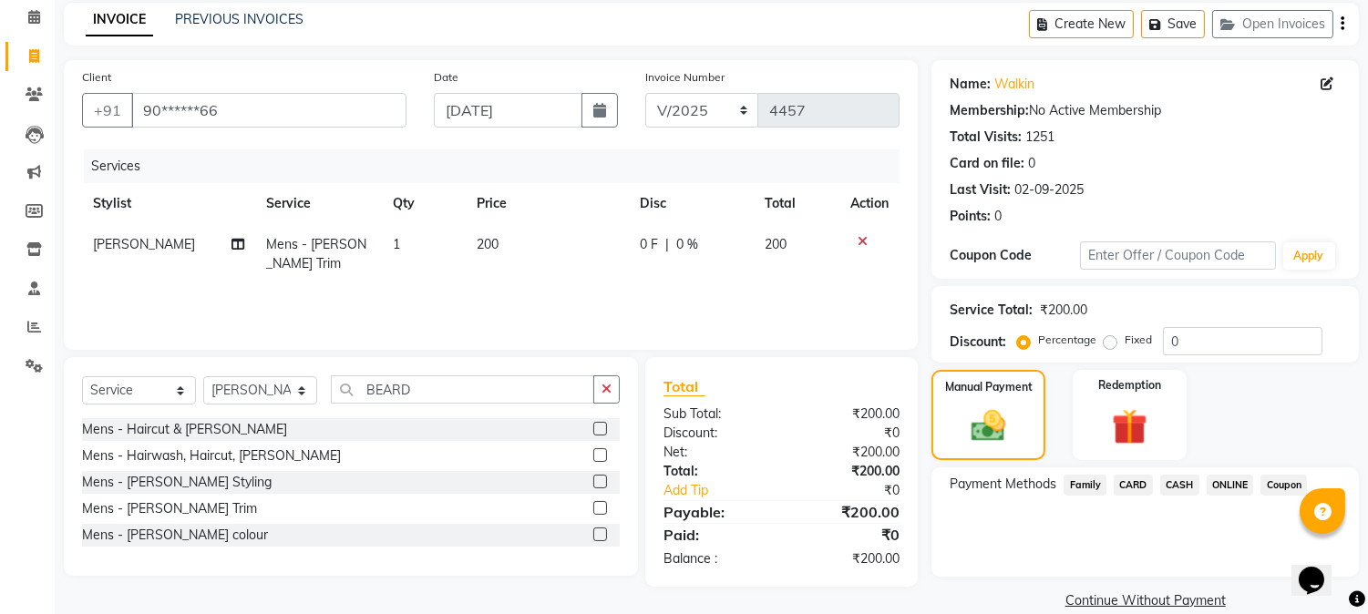
click at [1223, 489] on span "ONLINE" at bounding box center [1230, 485] width 47 height 21
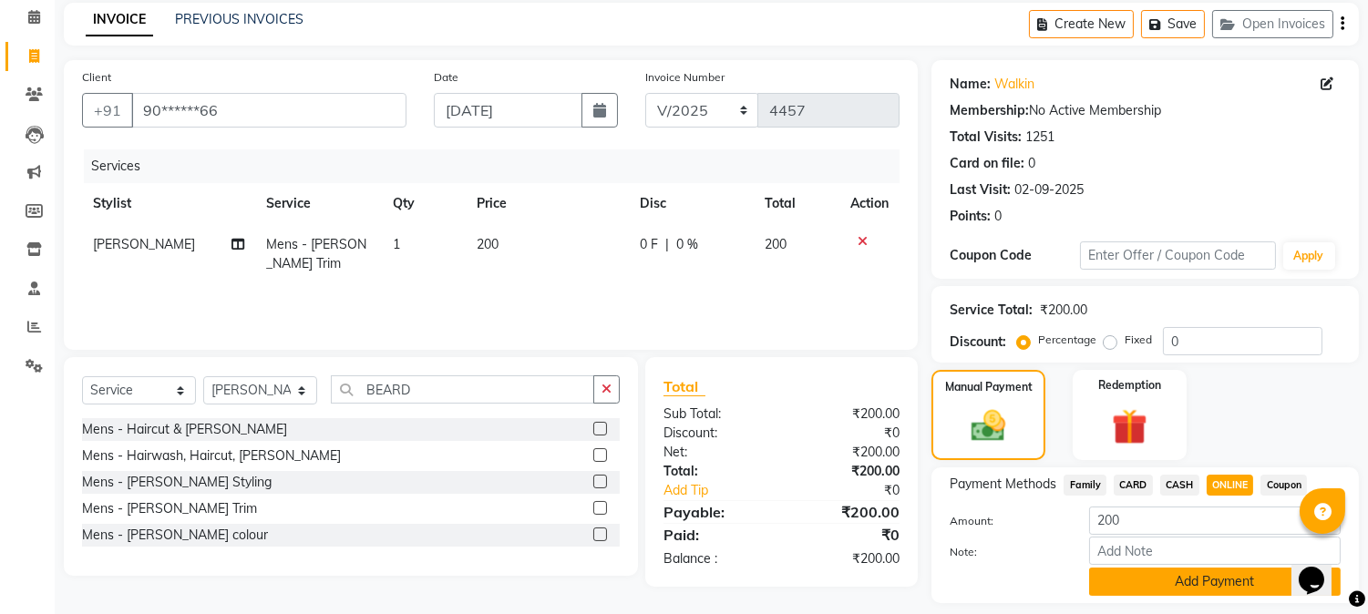
click at [1201, 585] on button "Add Payment" at bounding box center [1215, 582] width 252 height 28
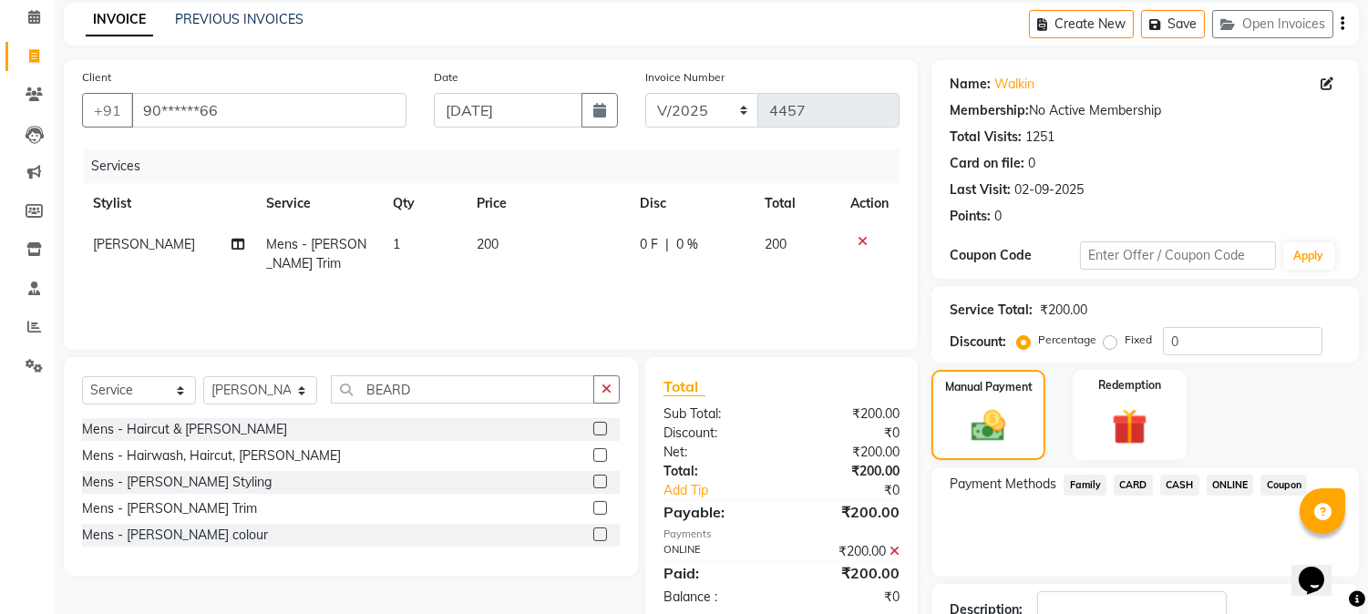
scroll to position [205, 0]
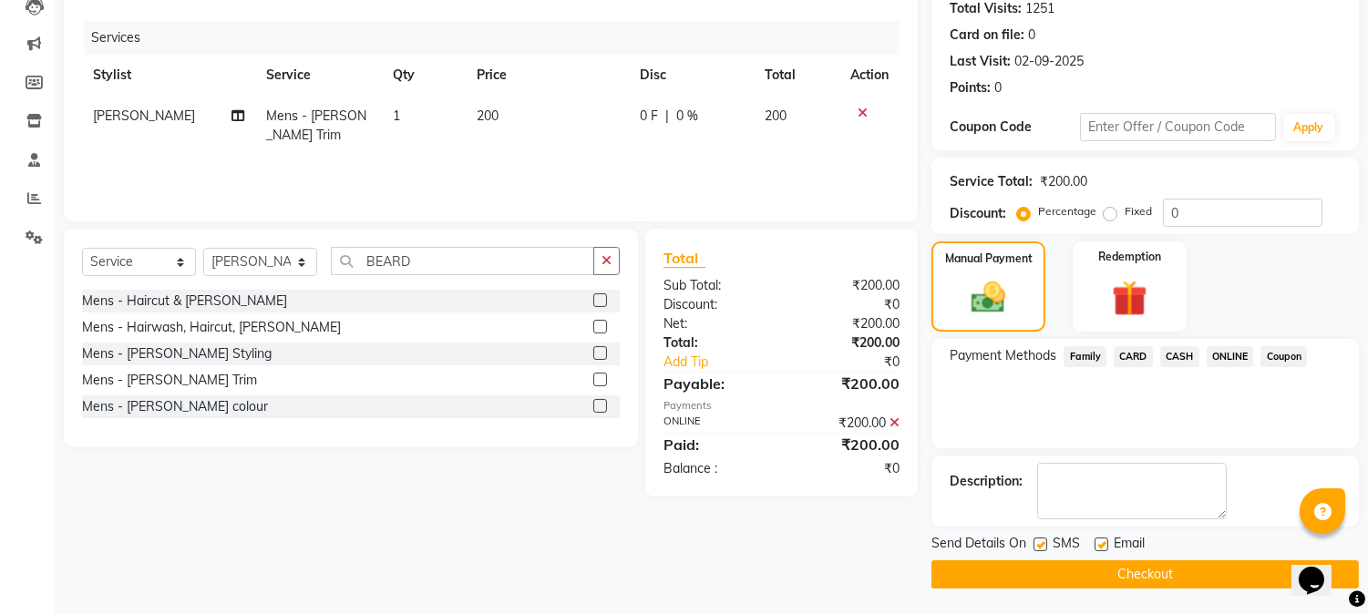
click at [1167, 566] on button "Checkout" at bounding box center [1146, 575] width 428 height 28
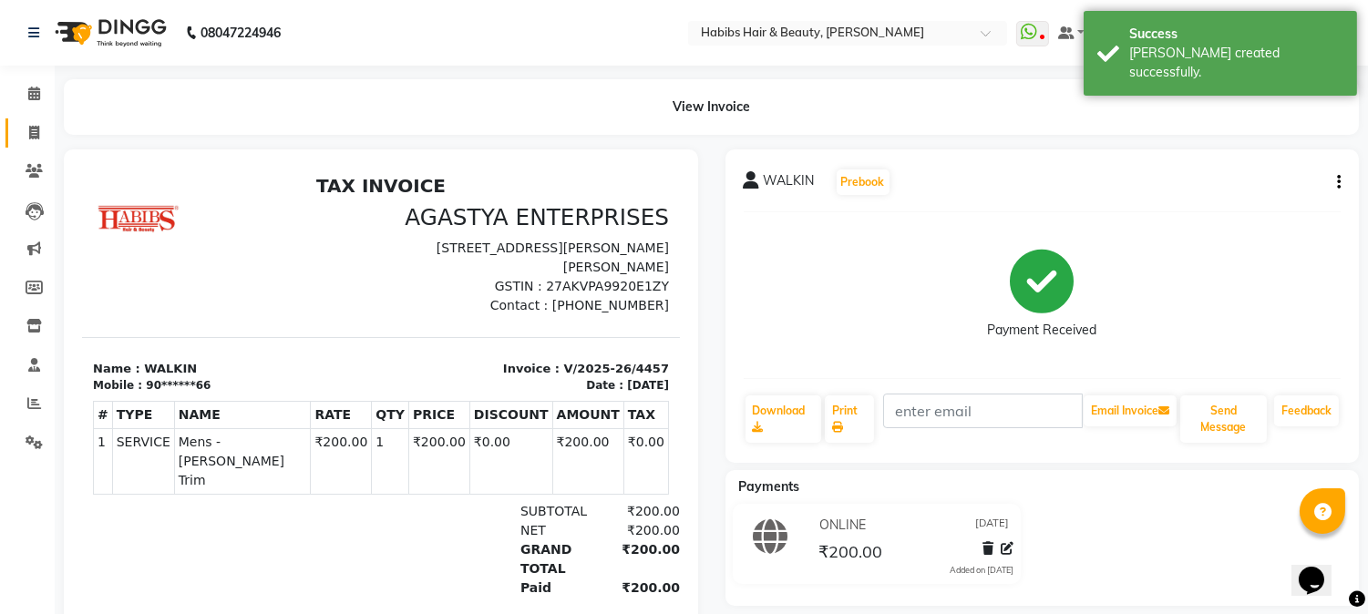
click at [29, 119] on link "Invoice" at bounding box center [27, 134] width 44 height 30
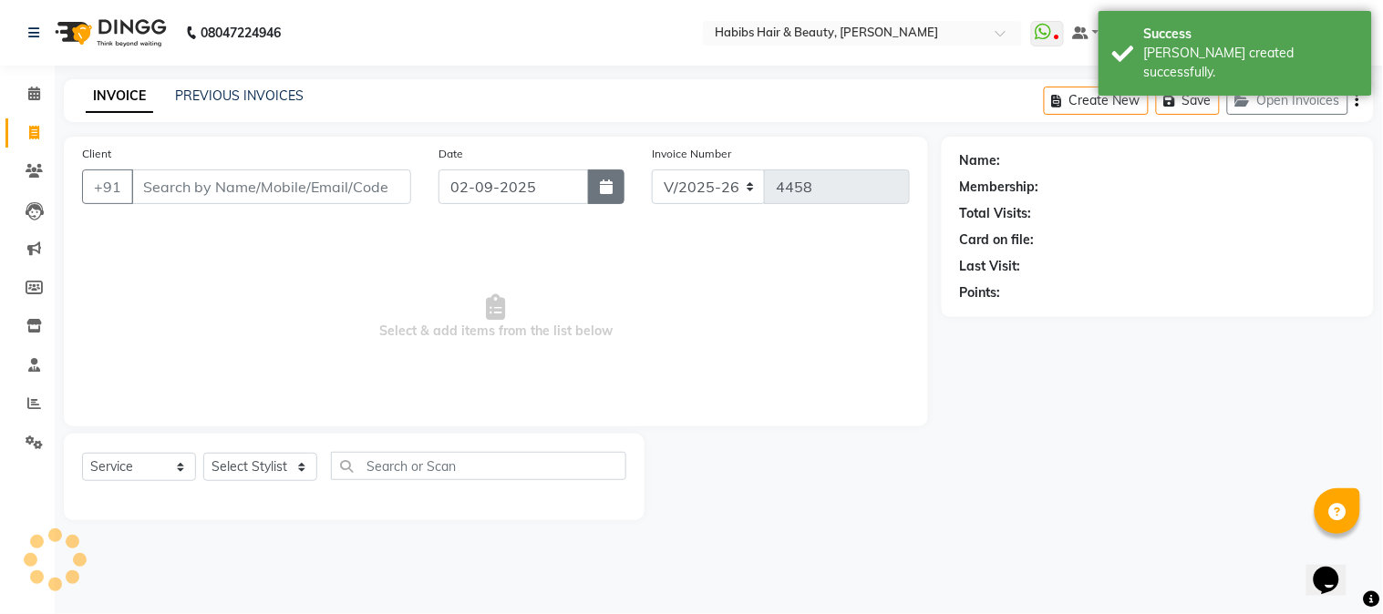
click at [602, 181] on icon "button" at bounding box center [606, 187] width 13 height 15
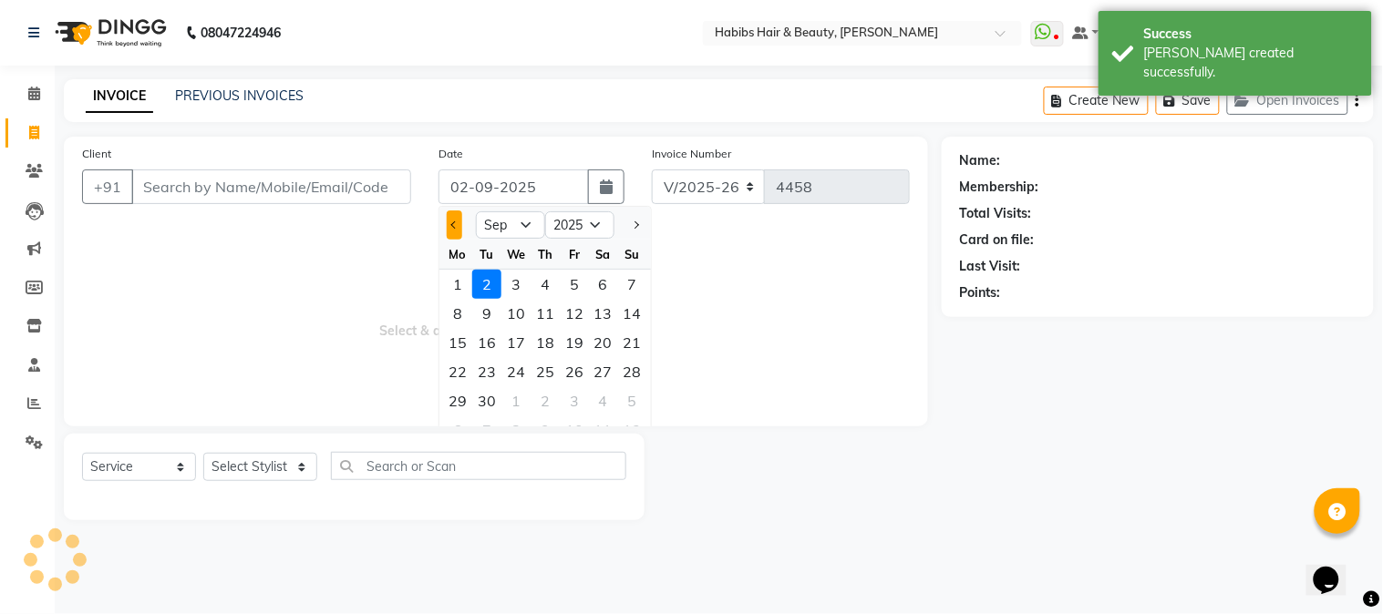
click at [451, 222] on button "Previous month" at bounding box center [454, 225] width 15 height 29
click at [451, 222] on span "Previous month" at bounding box center [454, 225] width 7 height 7
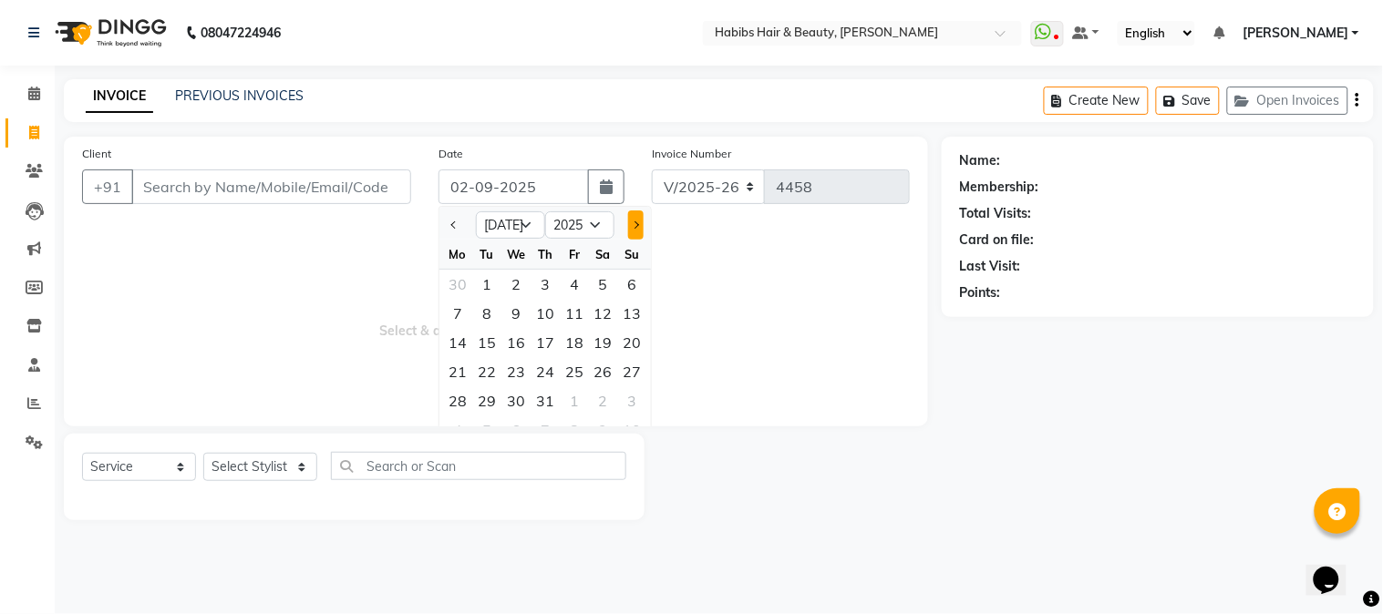
click at [640, 222] on button "Next month" at bounding box center [635, 225] width 15 height 29
click at [490, 398] on div "26" at bounding box center [486, 401] width 29 height 29
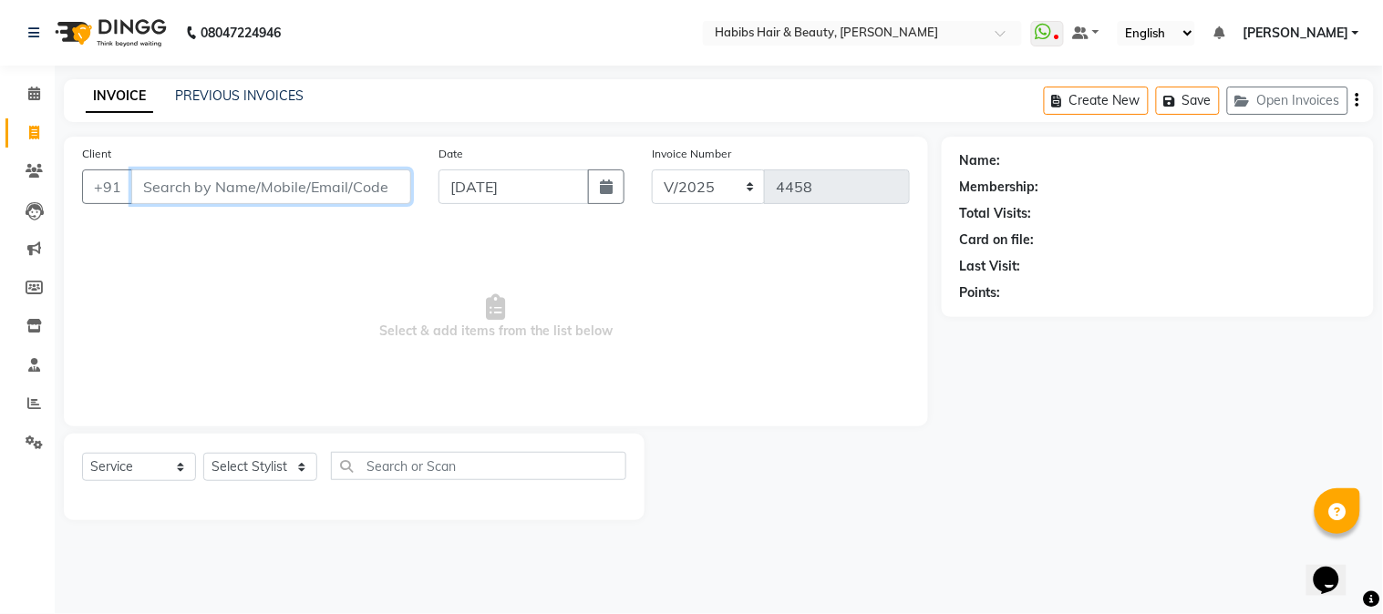
click at [262, 177] on input "Client" at bounding box center [271, 187] width 280 height 35
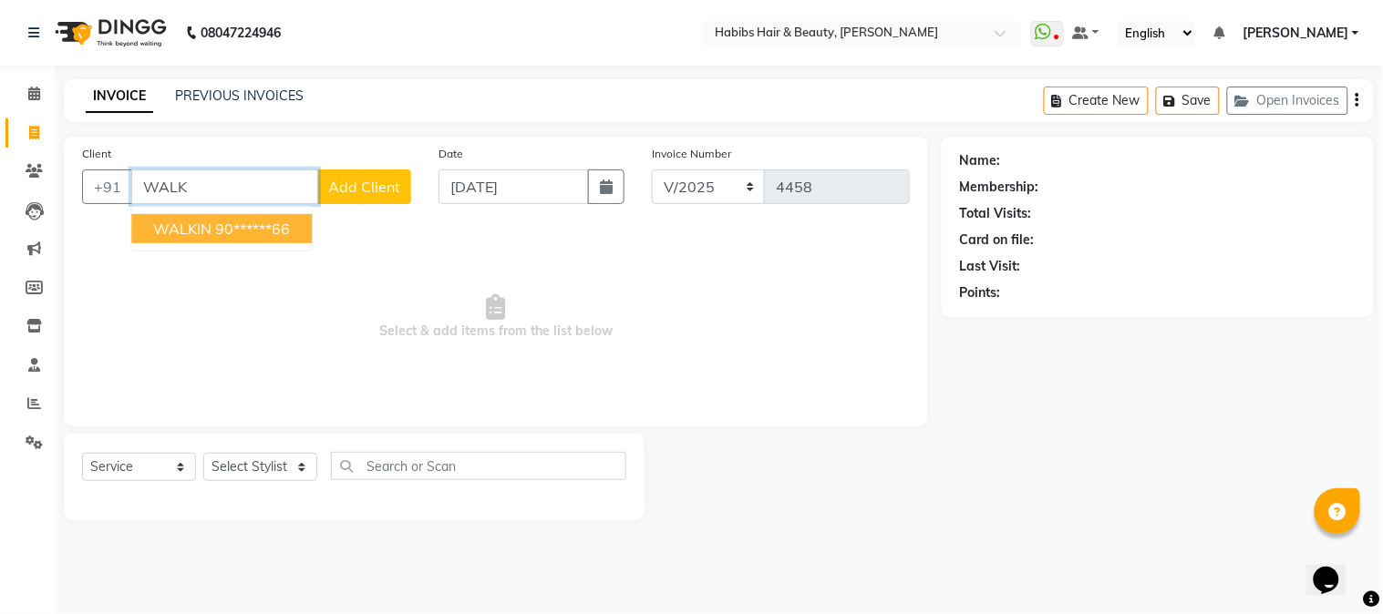
click at [224, 226] on ngb-highlight "90******66" at bounding box center [252, 229] width 75 height 18
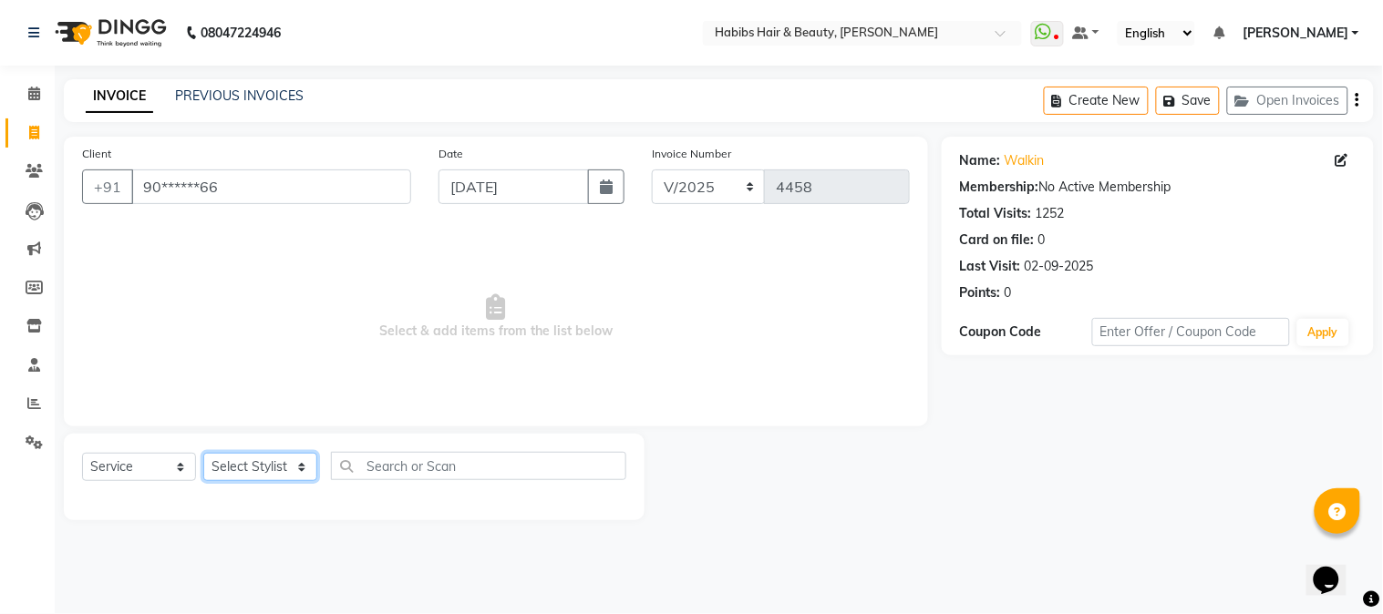
click at [234, 463] on select "Select Stylist Admin Akshay [PERSON_NAME] [PERSON_NAME] [PERSON_NAME] [PERSON_N…" at bounding box center [260, 467] width 114 height 28
click at [203, 454] on select "Select Stylist Admin Akshay [PERSON_NAME] [PERSON_NAME] [PERSON_NAME] [PERSON_N…" at bounding box center [260, 467] width 114 height 28
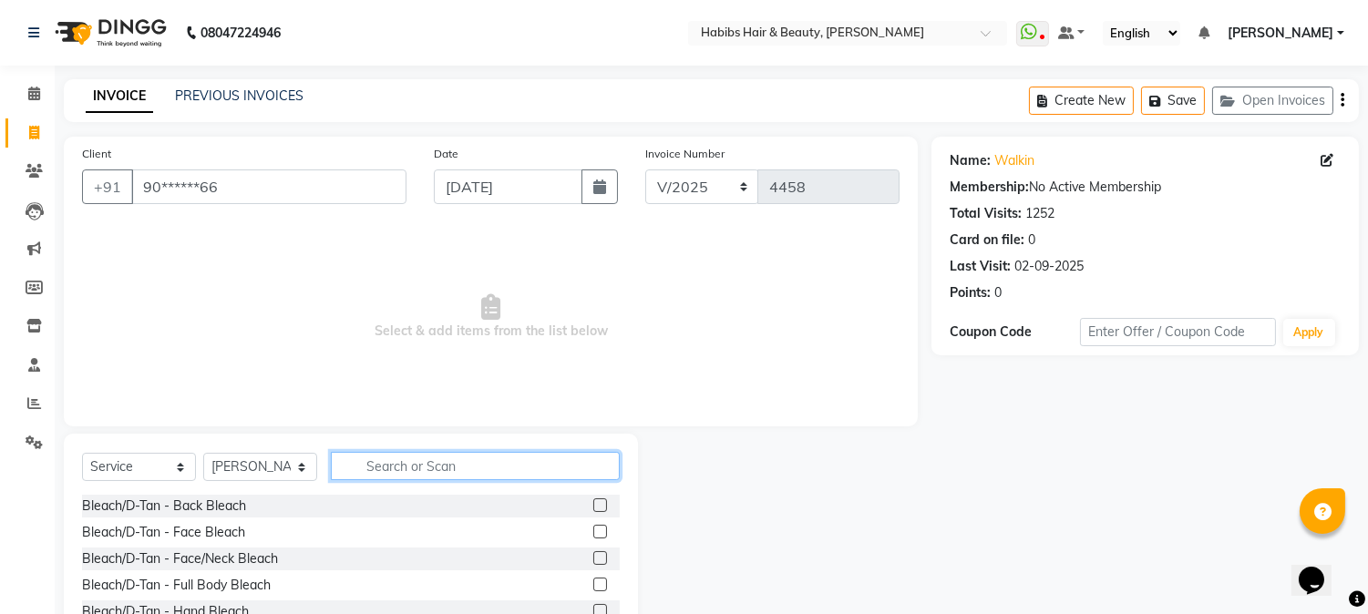
click at [429, 477] on input "text" at bounding box center [475, 466] width 289 height 28
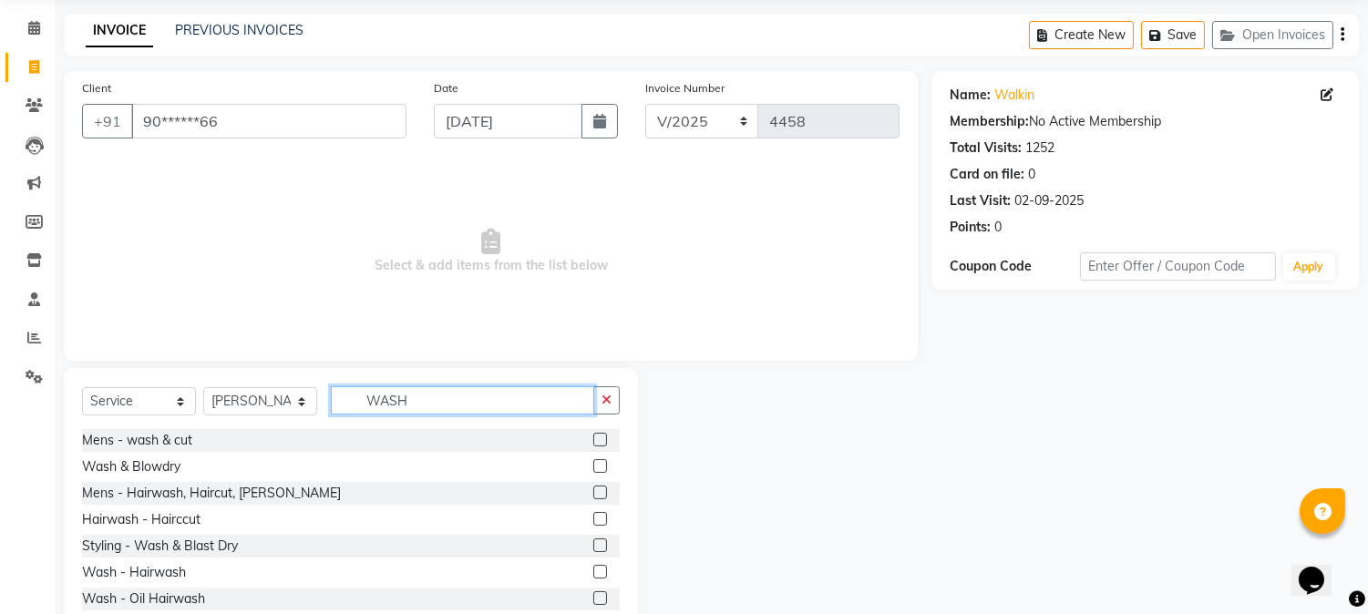
scroll to position [115, 0]
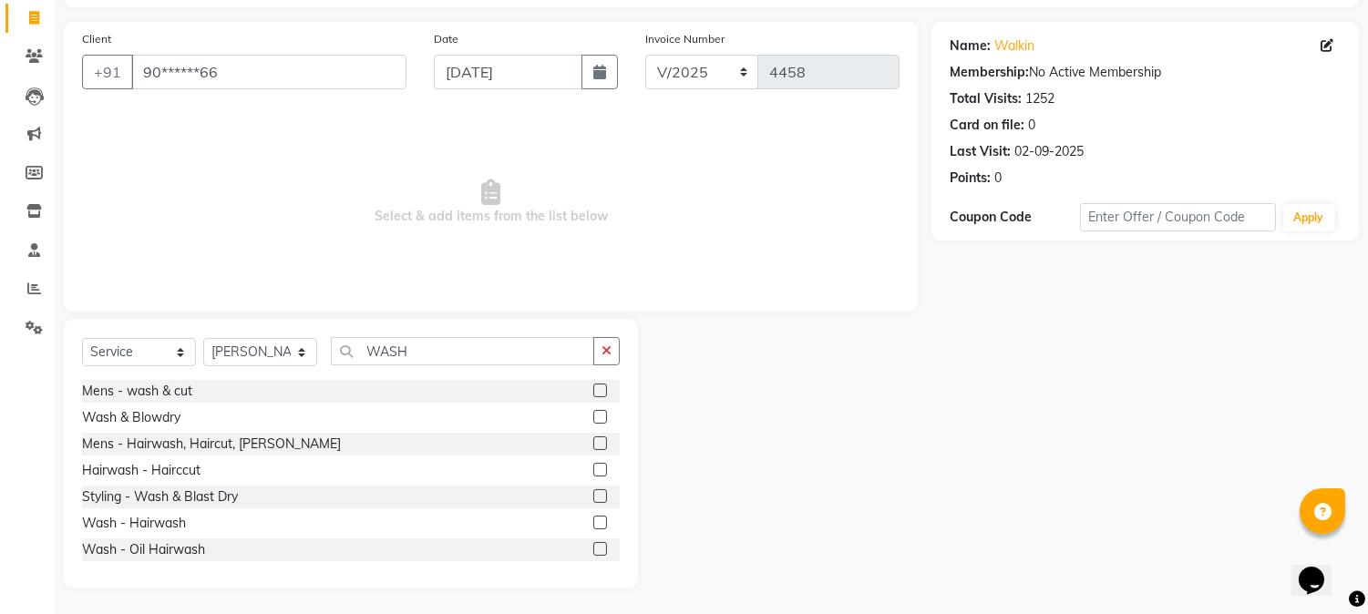
click at [593, 413] on label at bounding box center [600, 417] width 14 height 14
click at [593, 413] on input "checkbox" at bounding box center [599, 418] width 12 height 12
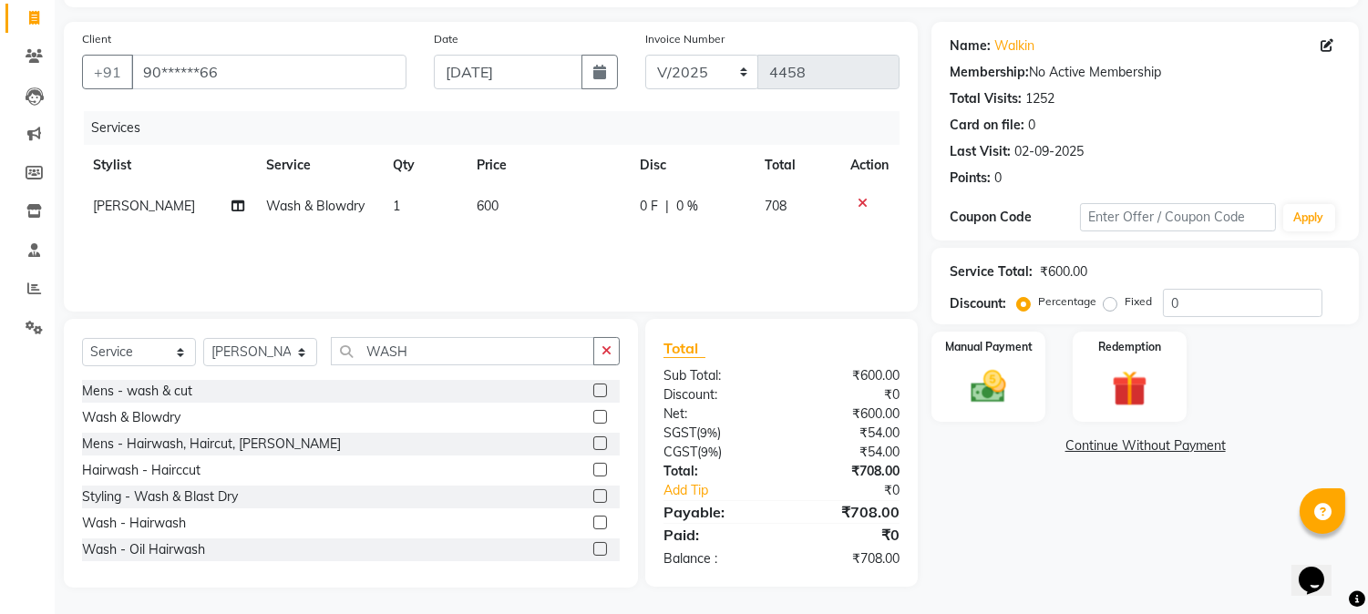
click at [494, 207] on span "600" at bounding box center [488, 206] width 22 height 16
click at [494, 207] on td "600" at bounding box center [547, 206] width 163 height 41
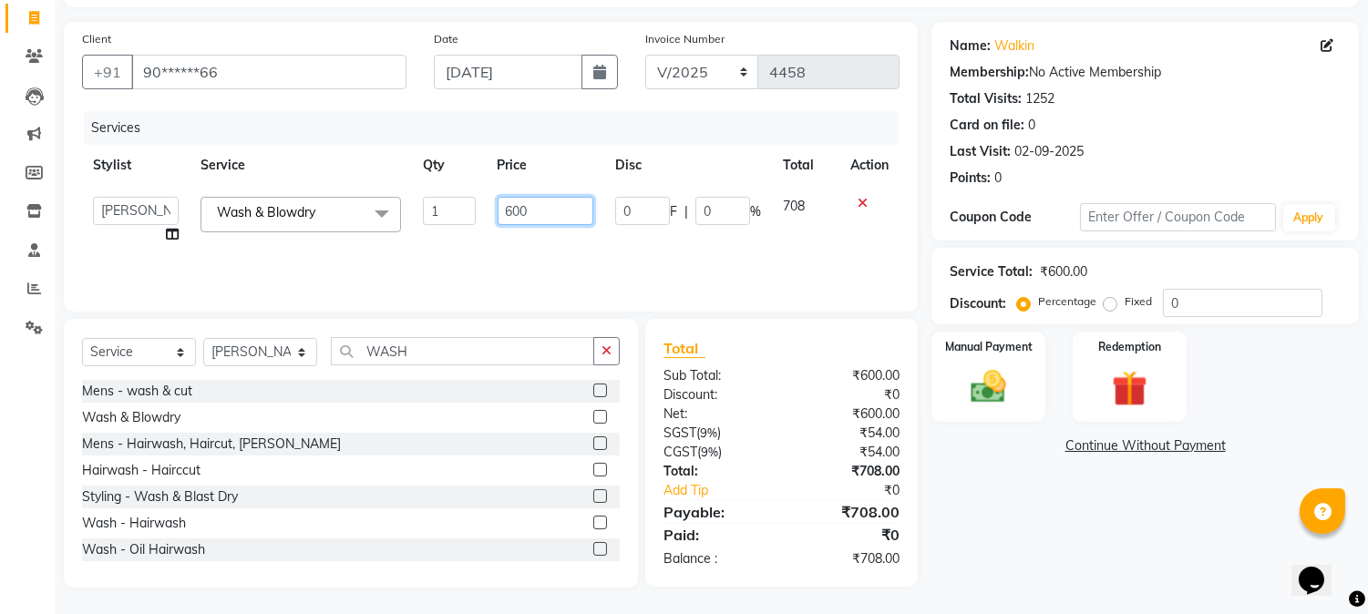
click at [513, 205] on input "600" at bounding box center [546, 211] width 96 height 28
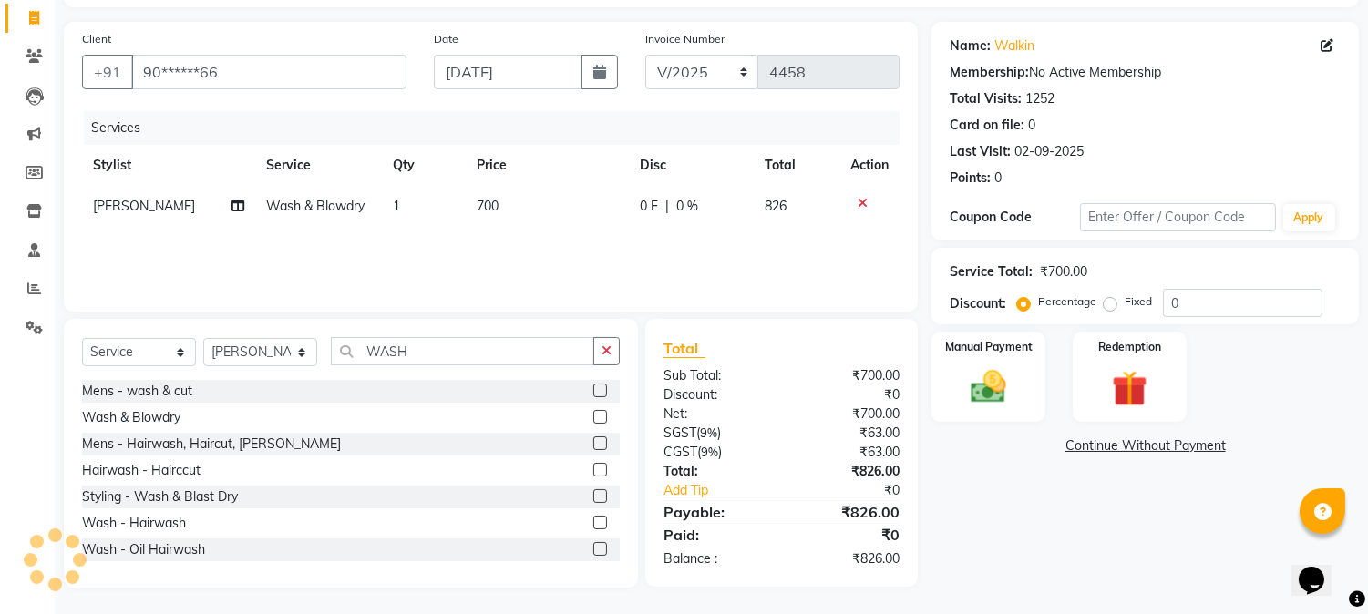
click at [649, 113] on div "Services" at bounding box center [499, 128] width 830 height 34
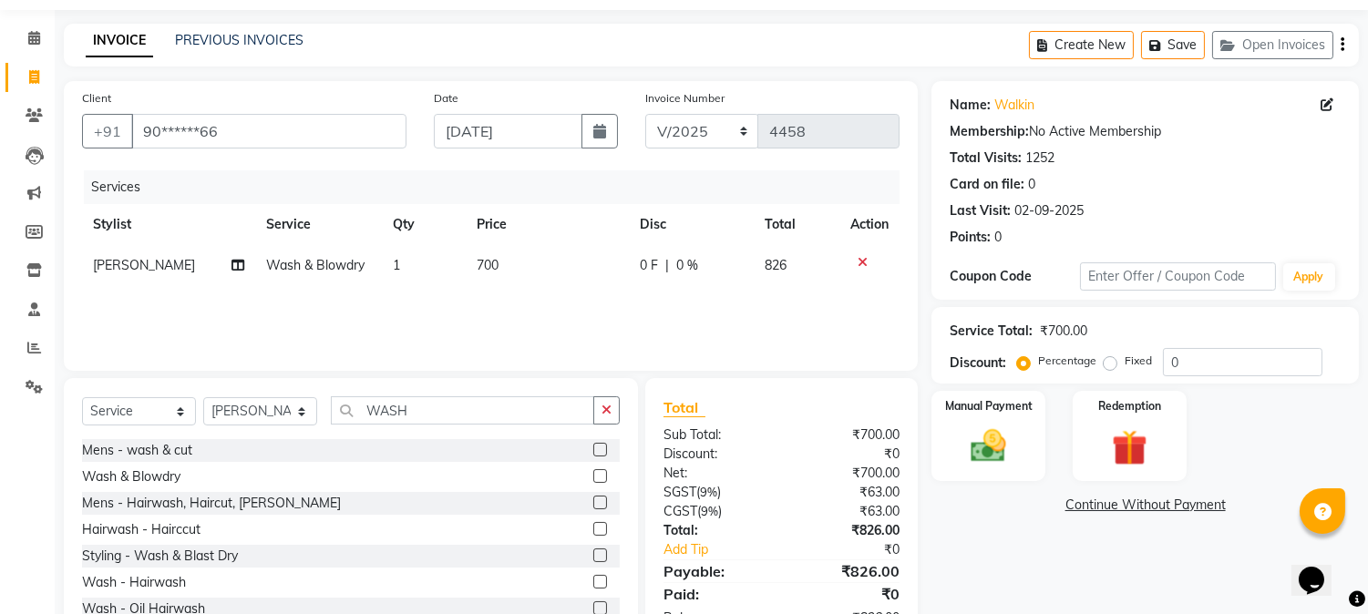
scroll to position [0, 0]
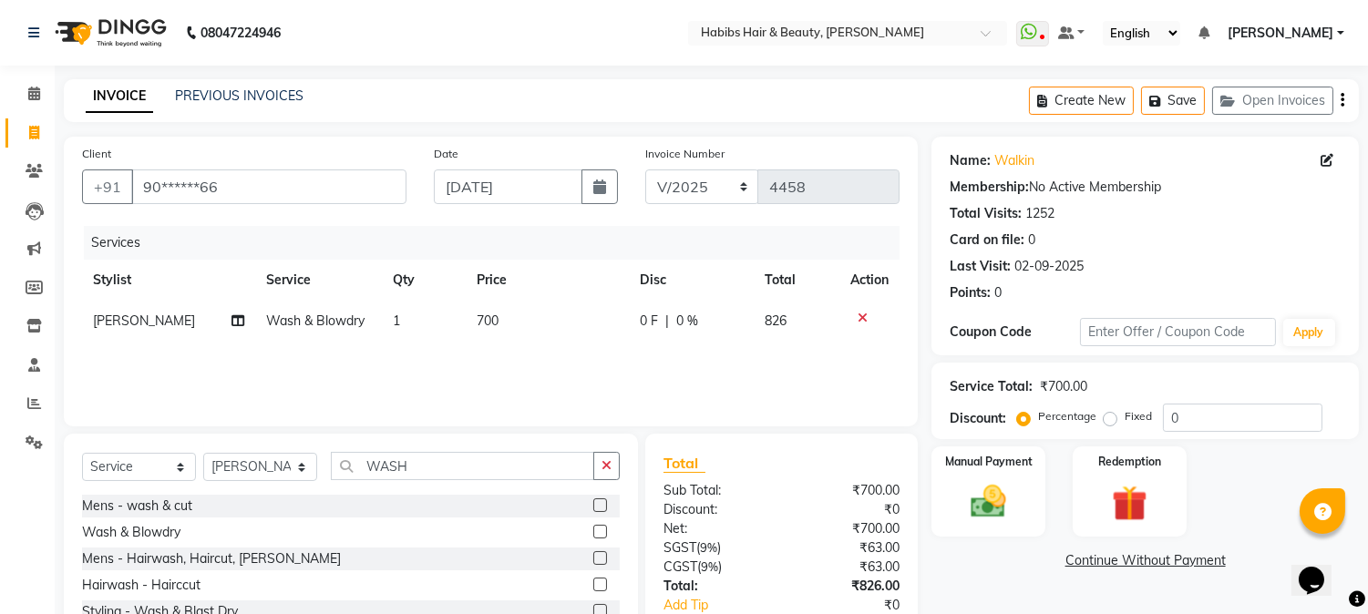
click at [1341, 94] on button "button" at bounding box center [1343, 100] width 4 height 43
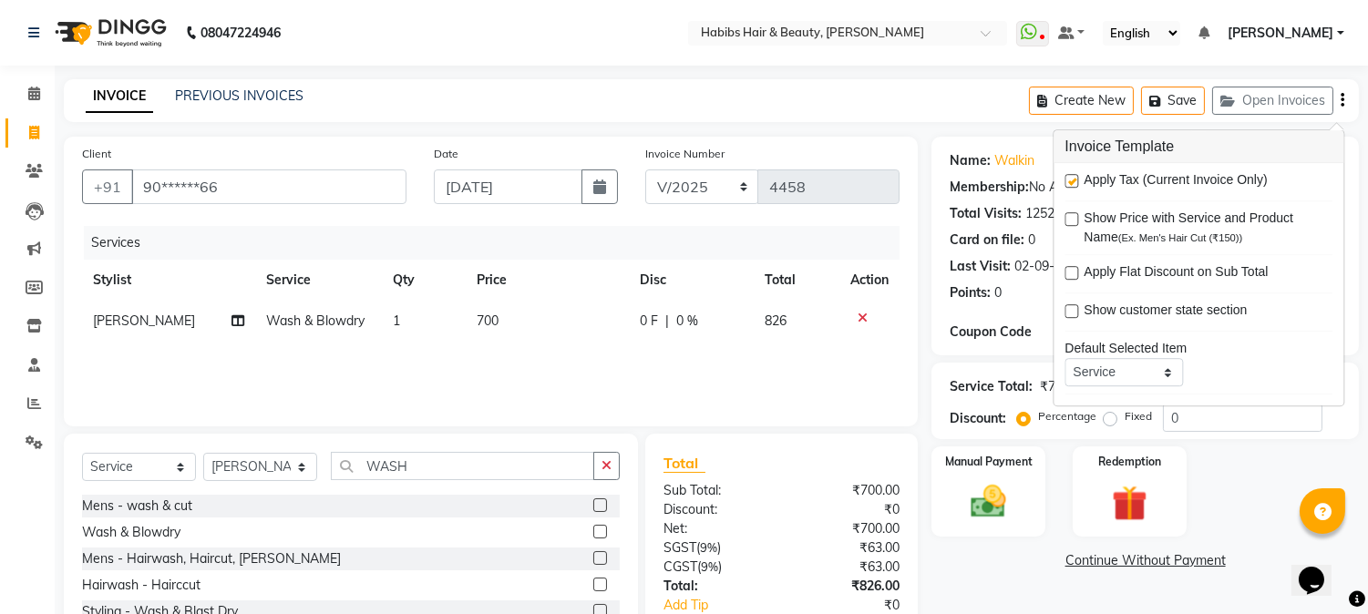
click at [1072, 177] on label at bounding box center [1072, 181] width 14 height 14
click at [1072, 177] on input "checkbox" at bounding box center [1071, 182] width 12 height 12
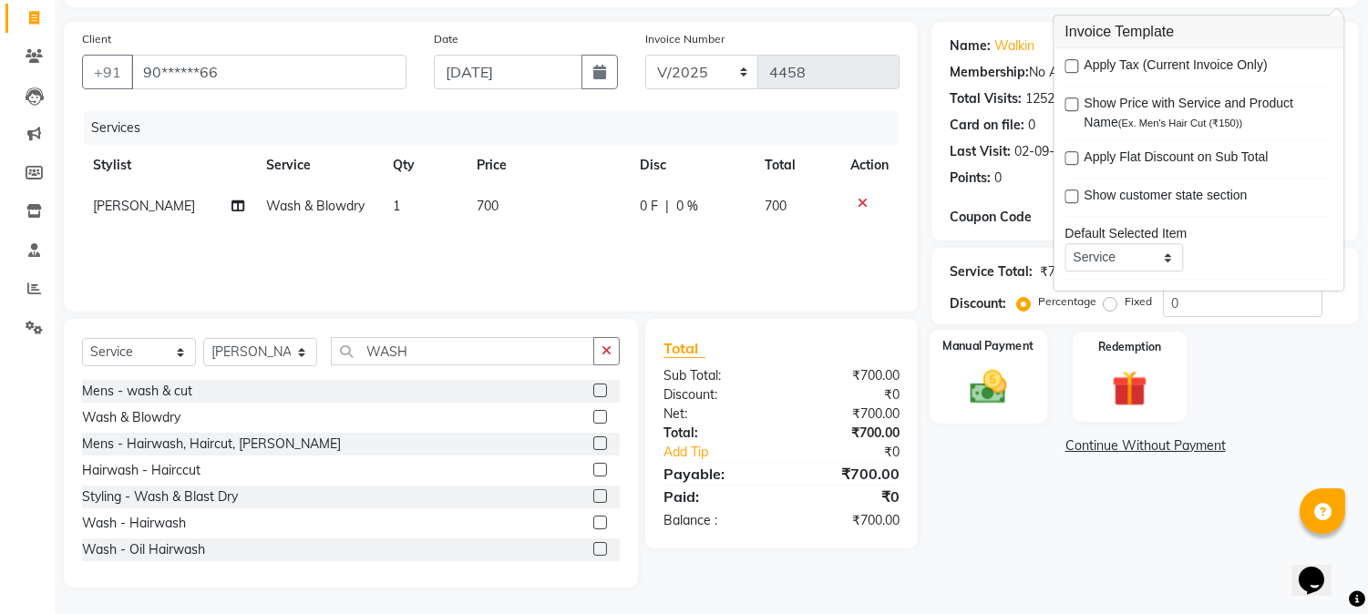
click at [1005, 358] on div "Manual Payment" at bounding box center [989, 376] width 119 height 93
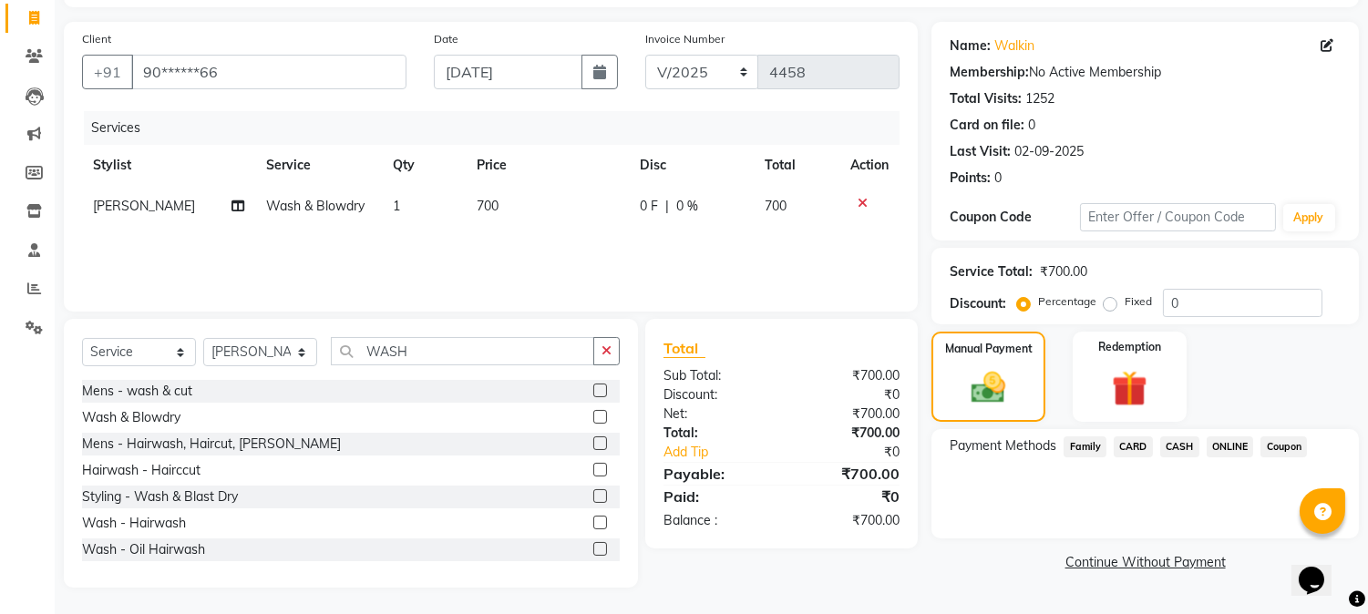
click at [1241, 440] on span "ONLINE" at bounding box center [1230, 447] width 47 height 21
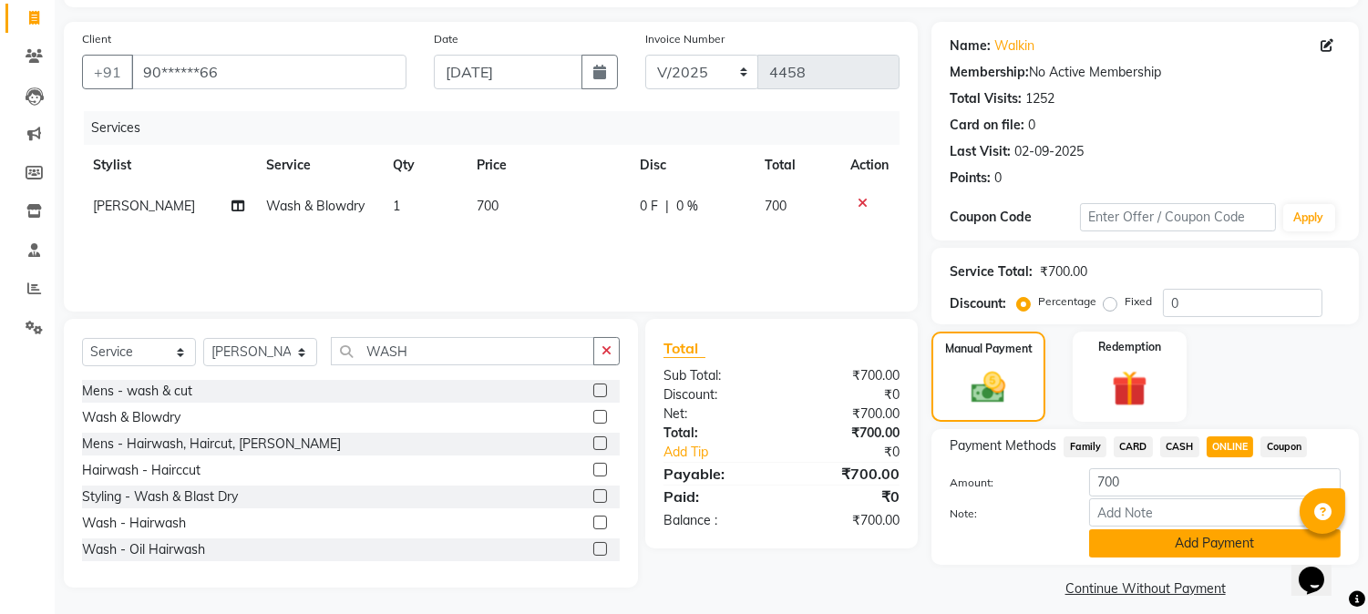
click at [1202, 534] on button "Add Payment" at bounding box center [1215, 544] width 252 height 28
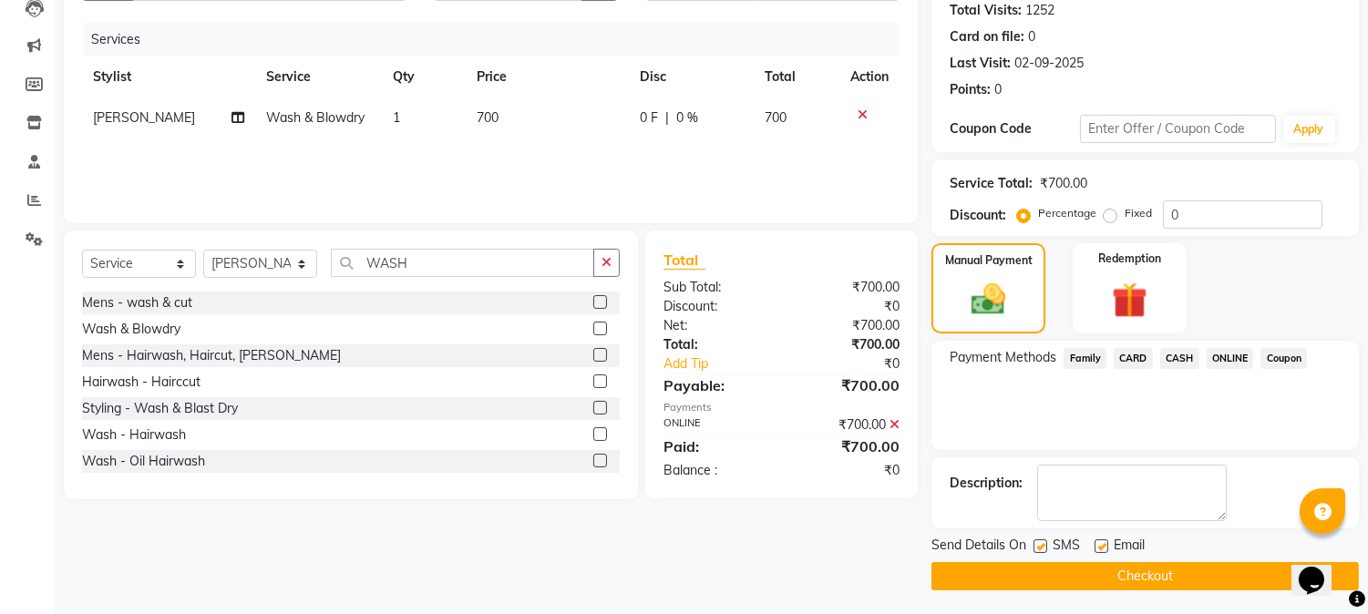
scroll to position [205, 0]
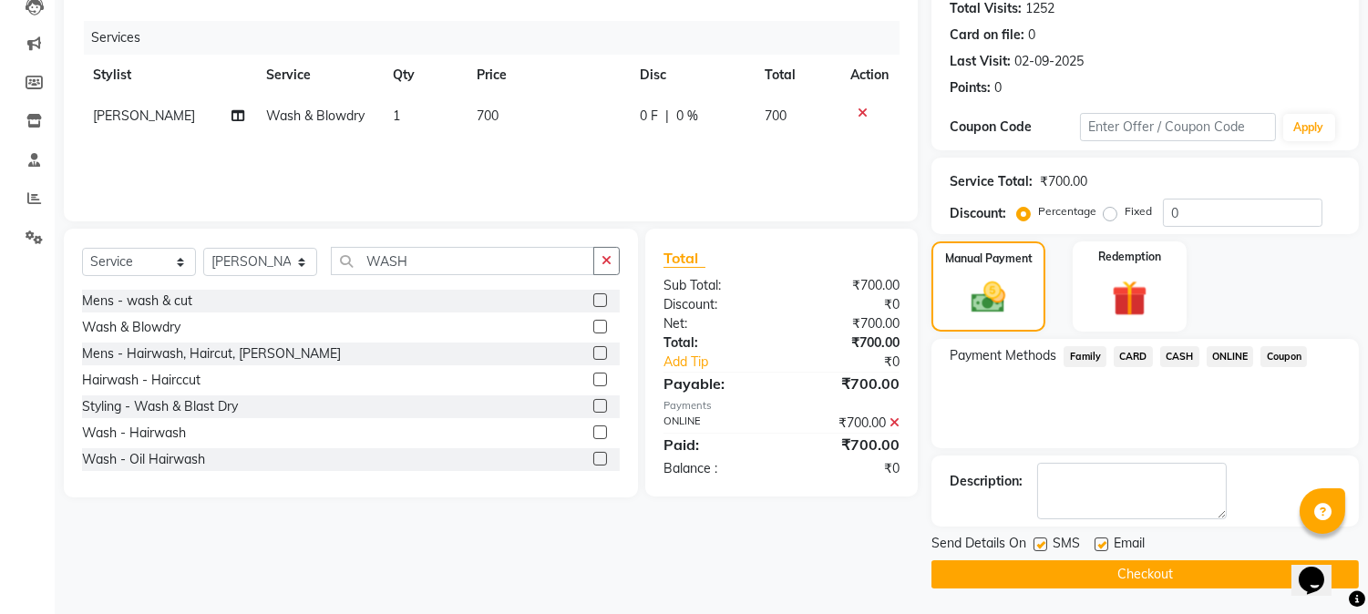
click at [1171, 567] on button "Checkout" at bounding box center [1146, 575] width 428 height 28
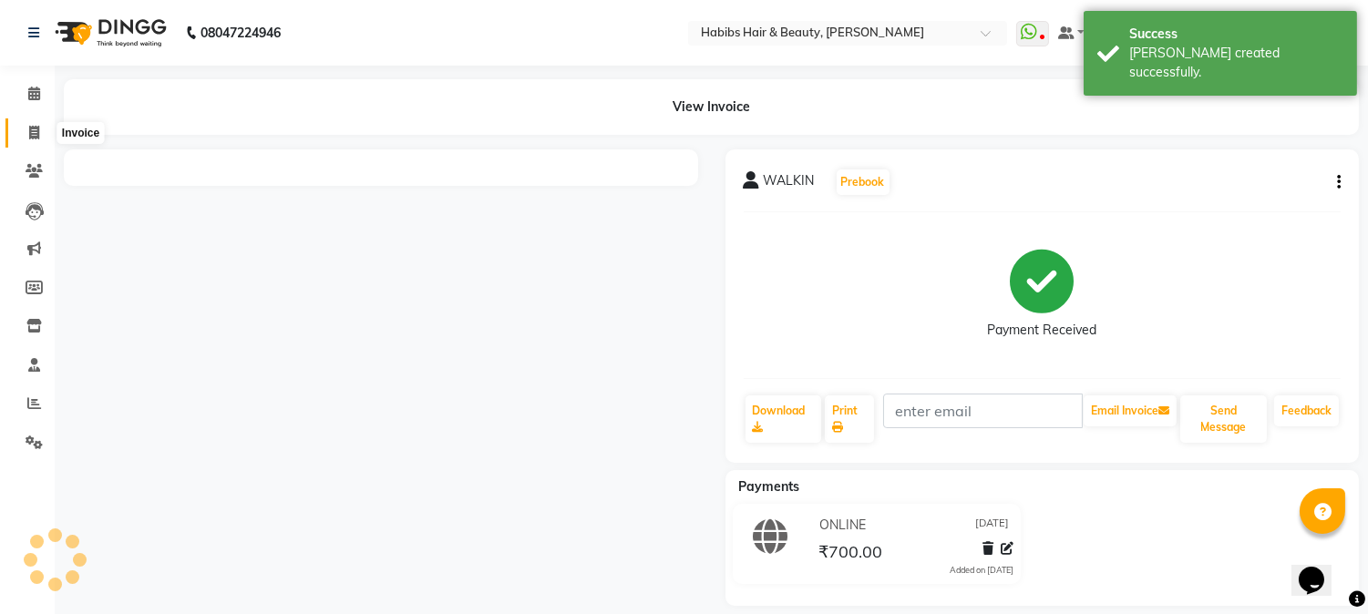
click at [34, 126] on icon at bounding box center [34, 133] width 10 height 14
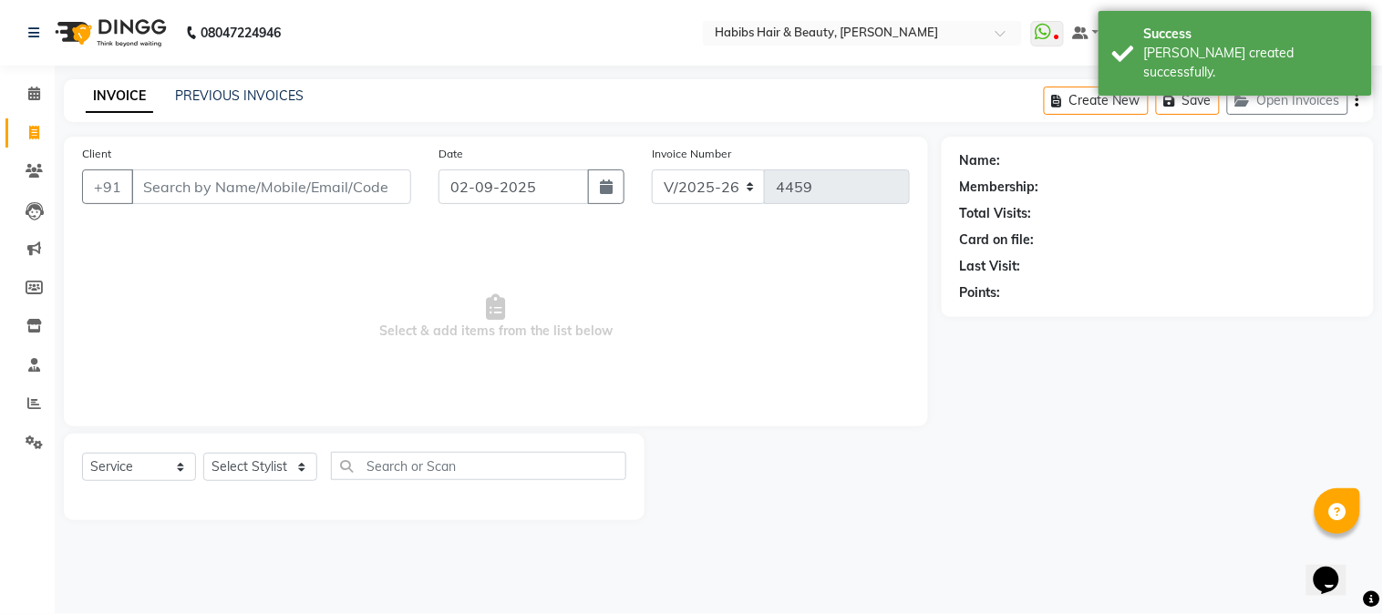
click at [233, 171] on input "Client" at bounding box center [271, 187] width 280 height 35
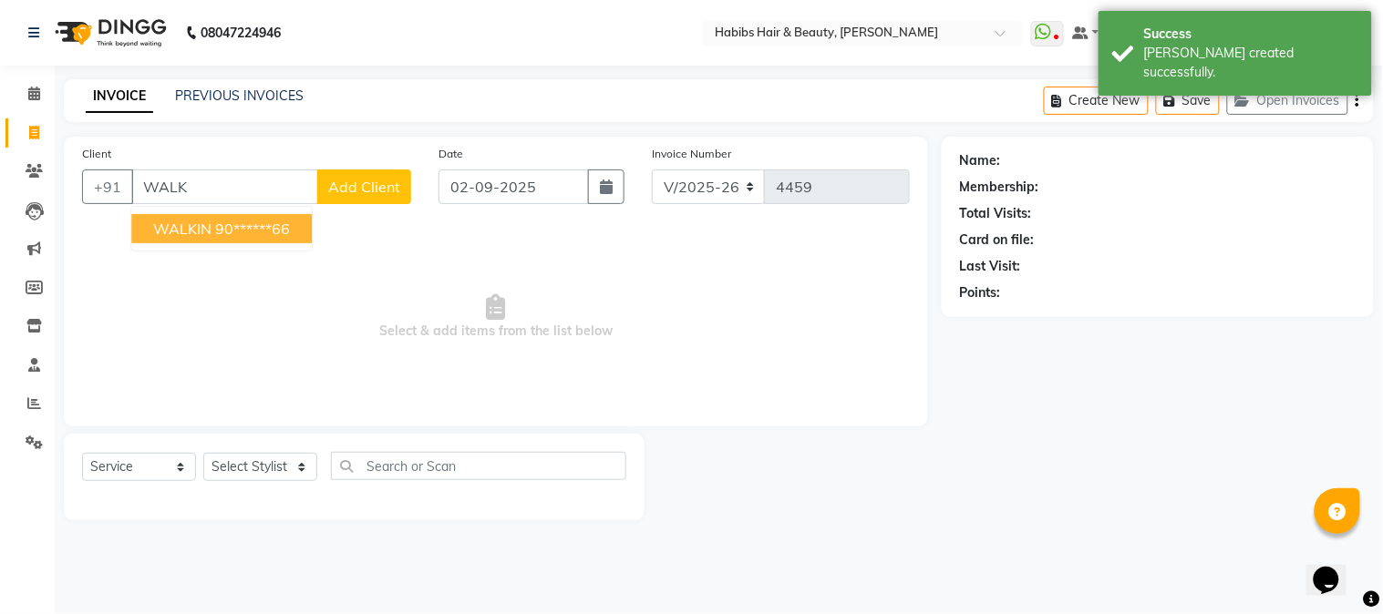
click at [240, 230] on ngb-highlight "90******66" at bounding box center [252, 229] width 75 height 18
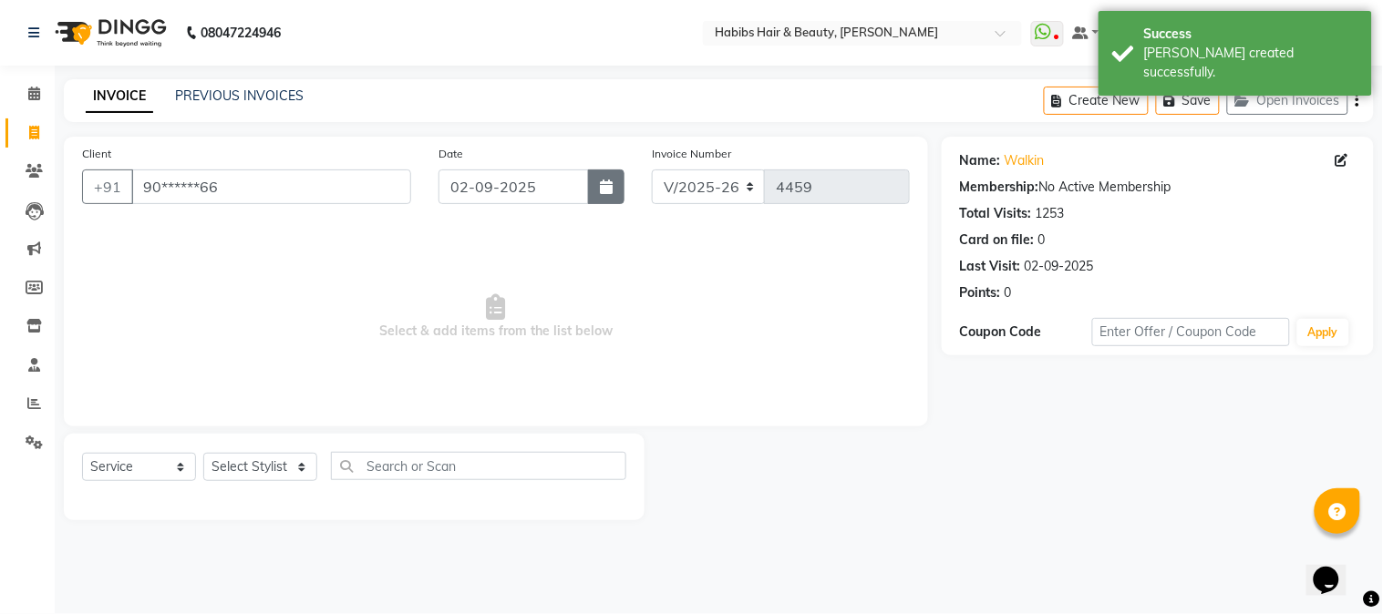
click at [613, 174] on button "button" at bounding box center [606, 187] width 36 height 35
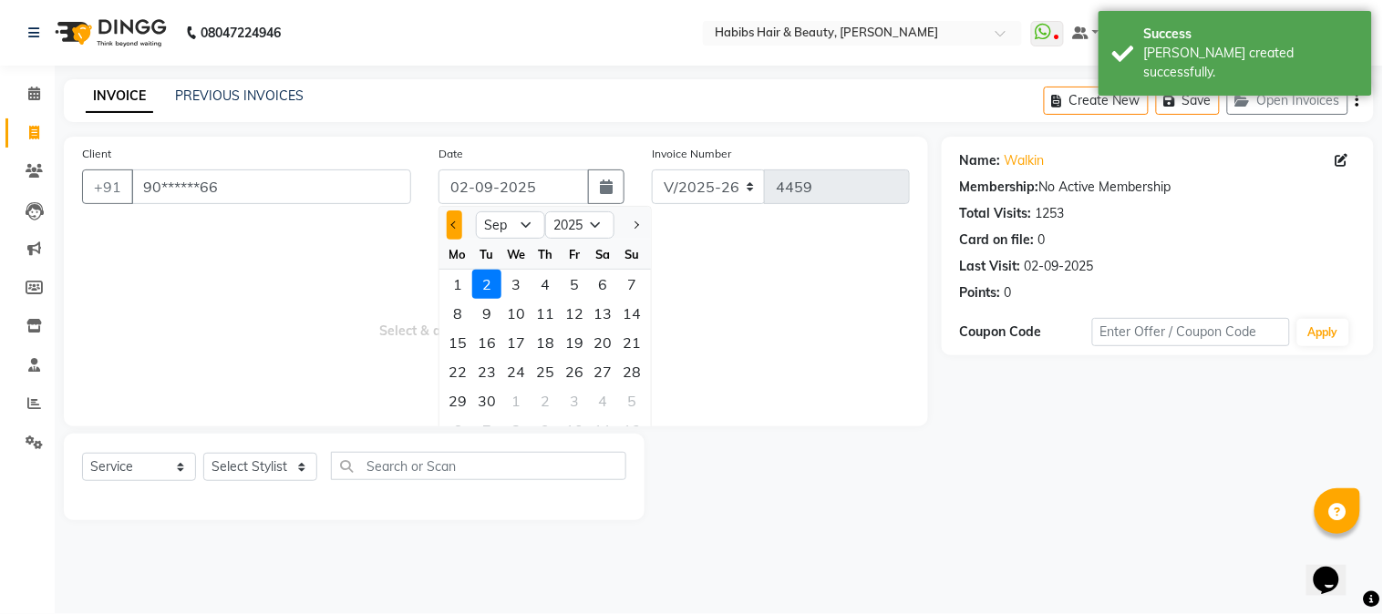
click at [452, 230] on button "Previous month" at bounding box center [454, 225] width 15 height 29
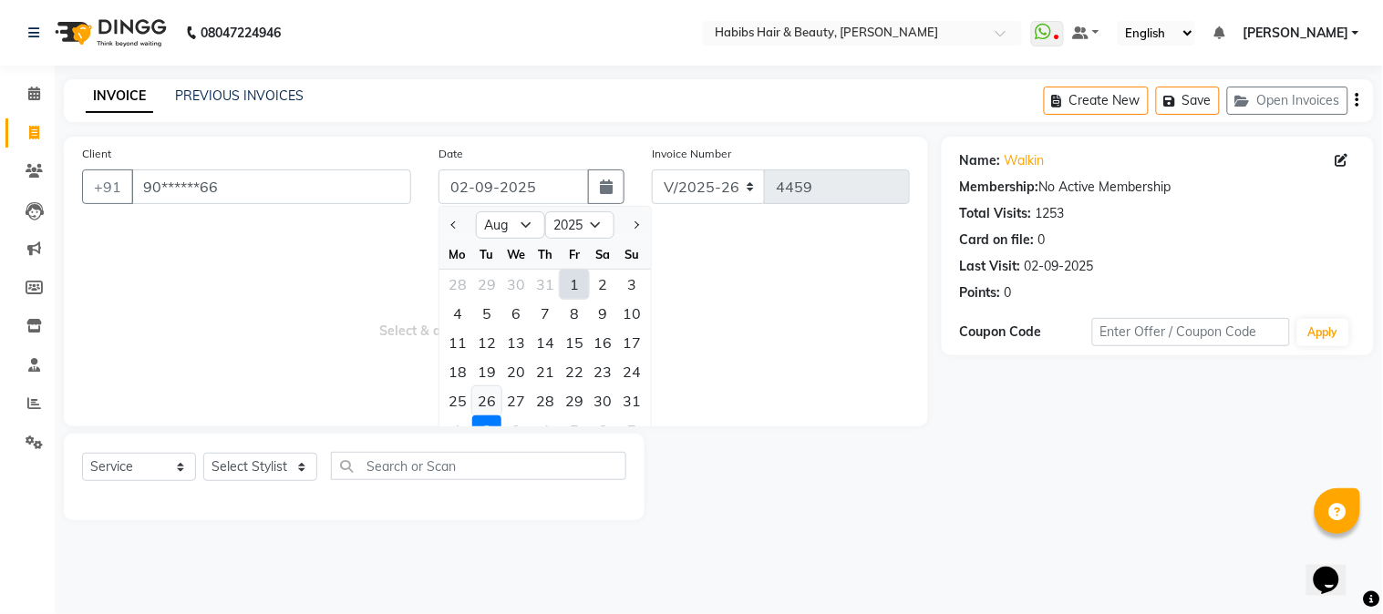
click at [492, 408] on div "26" at bounding box center [486, 401] width 29 height 29
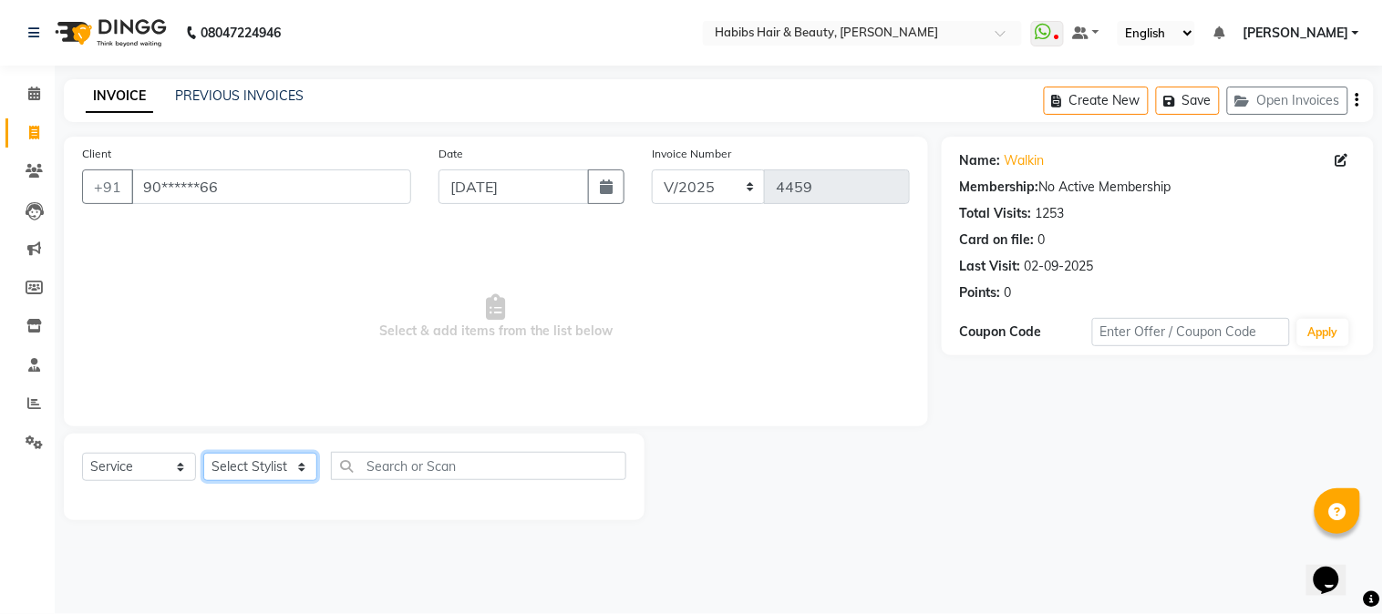
click at [261, 460] on select "Select Stylist Admin Akshay [PERSON_NAME] [PERSON_NAME] [PERSON_NAME] [PERSON_N…" at bounding box center [260, 467] width 114 height 28
click at [203, 454] on select "Select Stylist Admin Akshay [PERSON_NAME] [PERSON_NAME] [PERSON_NAME] [PERSON_N…" at bounding box center [260, 467] width 114 height 28
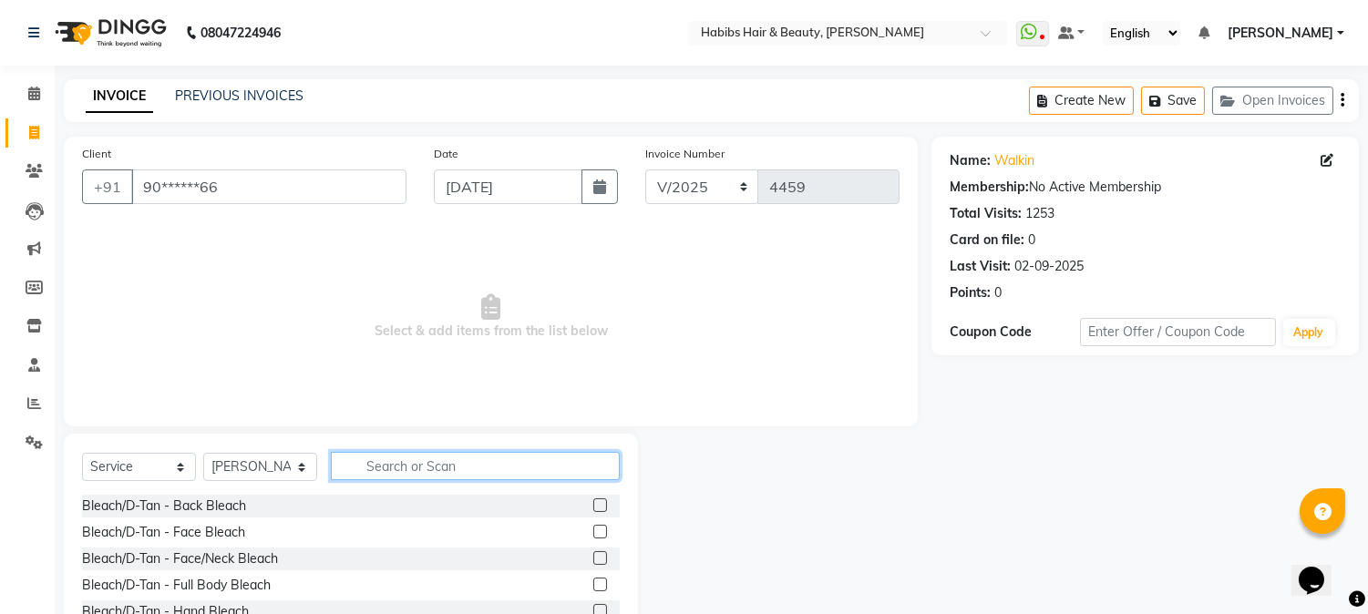
click at [416, 463] on input "text" at bounding box center [475, 466] width 289 height 28
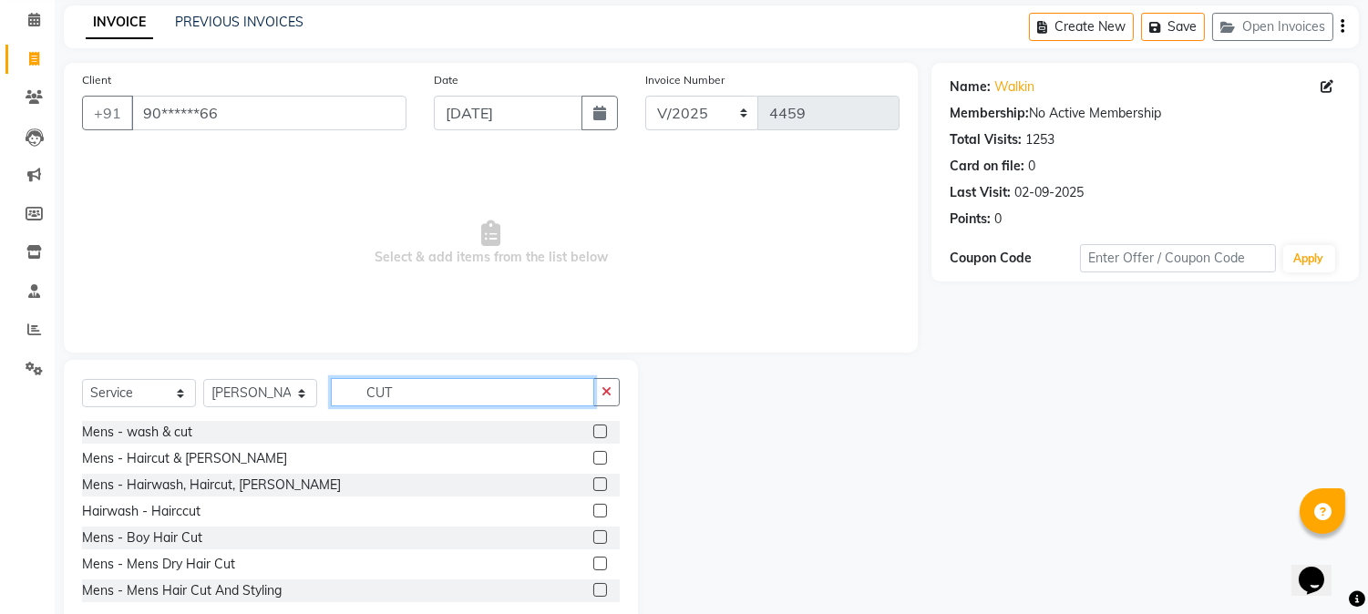
scroll to position [115, 0]
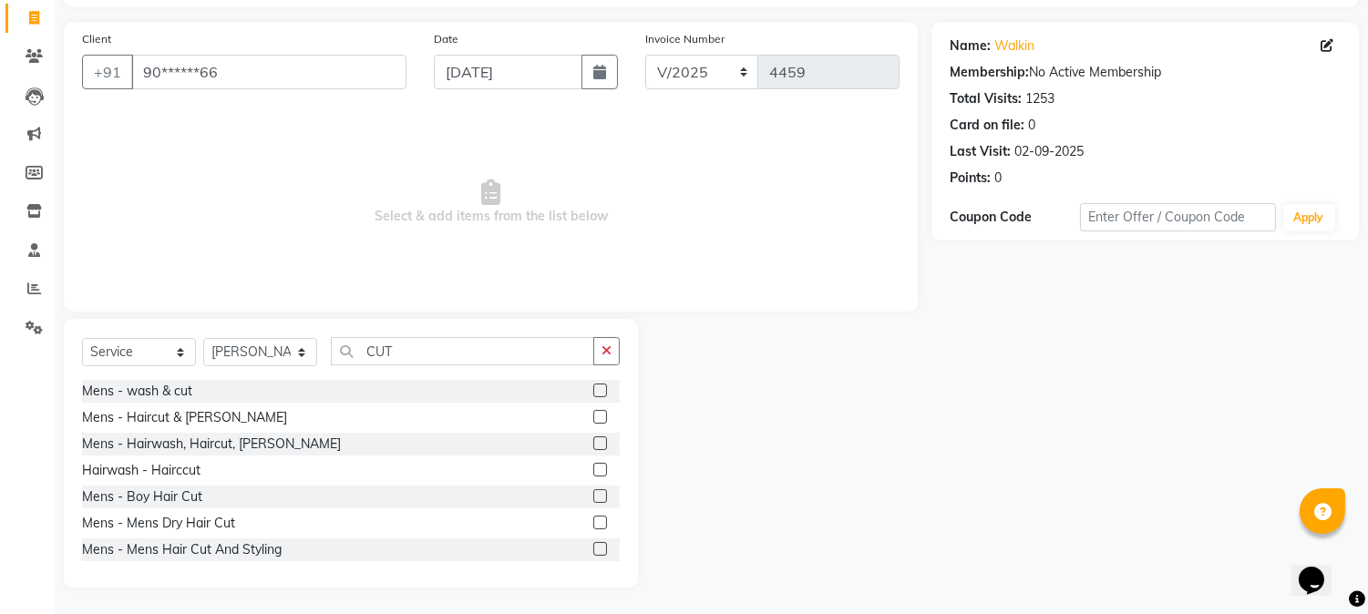
click at [593, 523] on label at bounding box center [600, 523] width 14 height 14
click at [593, 523] on input "checkbox" at bounding box center [599, 524] width 12 height 12
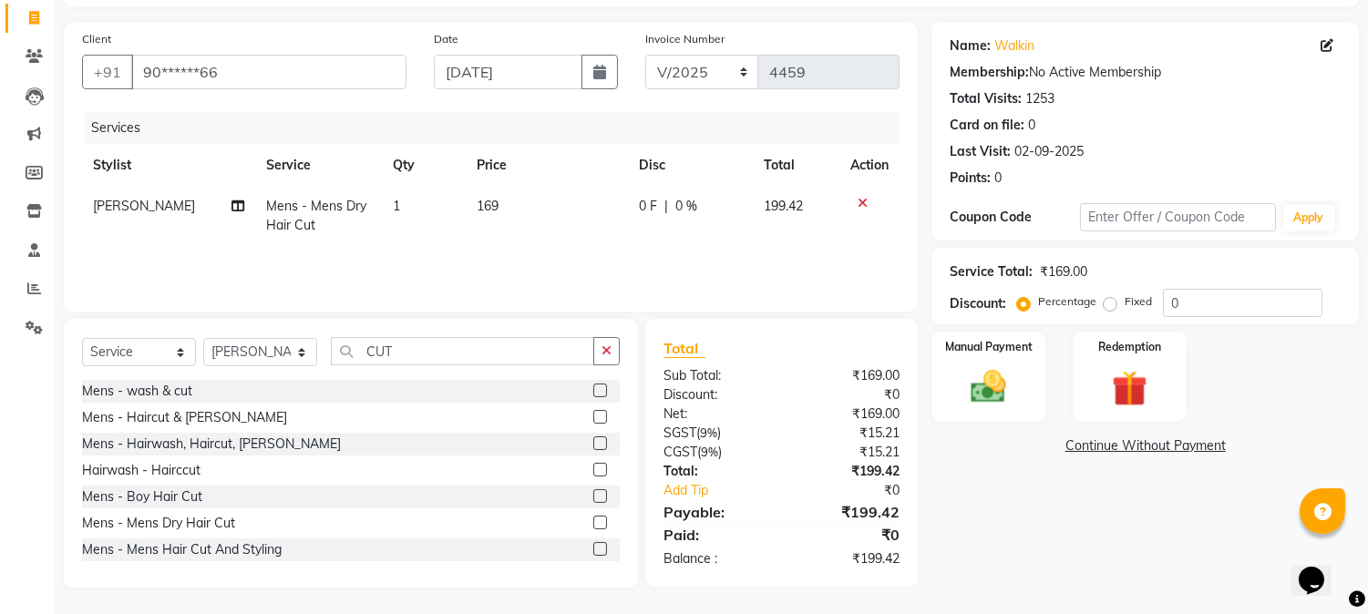
click at [593, 443] on label at bounding box center [600, 444] width 14 height 14
click at [593, 443] on input "checkbox" at bounding box center [599, 445] width 12 height 12
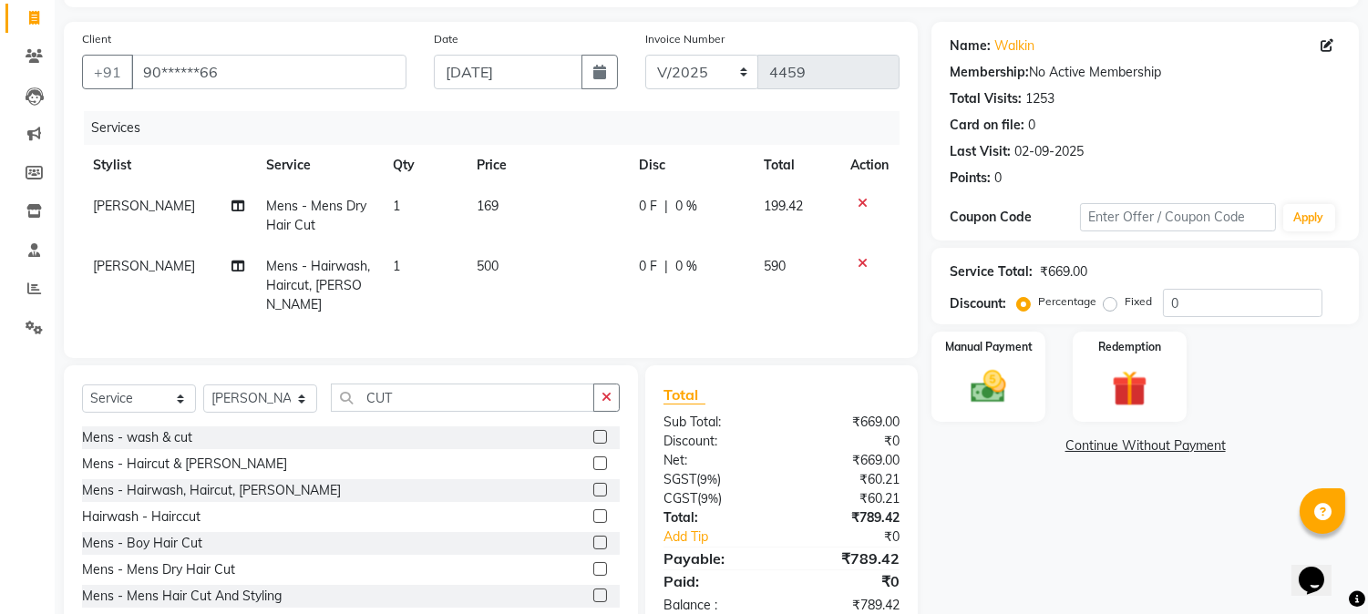
click at [484, 203] on span "169" at bounding box center [488, 206] width 22 height 16
click at [484, 203] on td "169" at bounding box center [547, 216] width 162 height 60
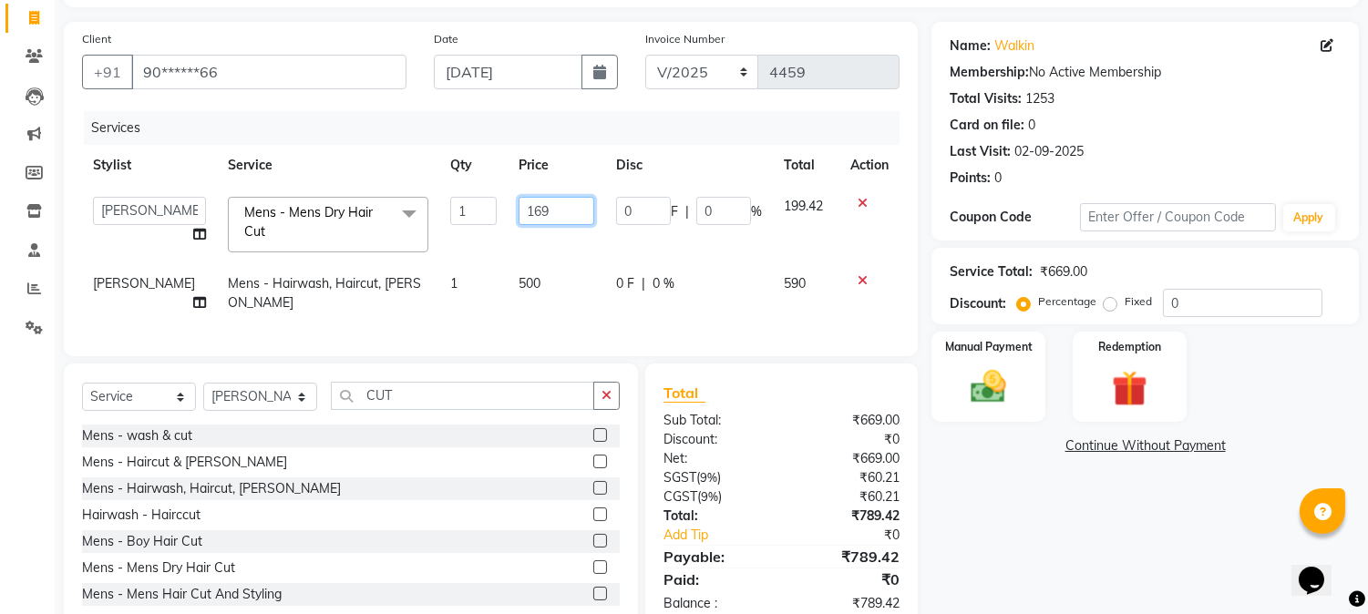
click at [519, 210] on input "169" at bounding box center [557, 211] width 76 height 28
click at [508, 281] on td "500" at bounding box center [557, 293] width 98 height 60
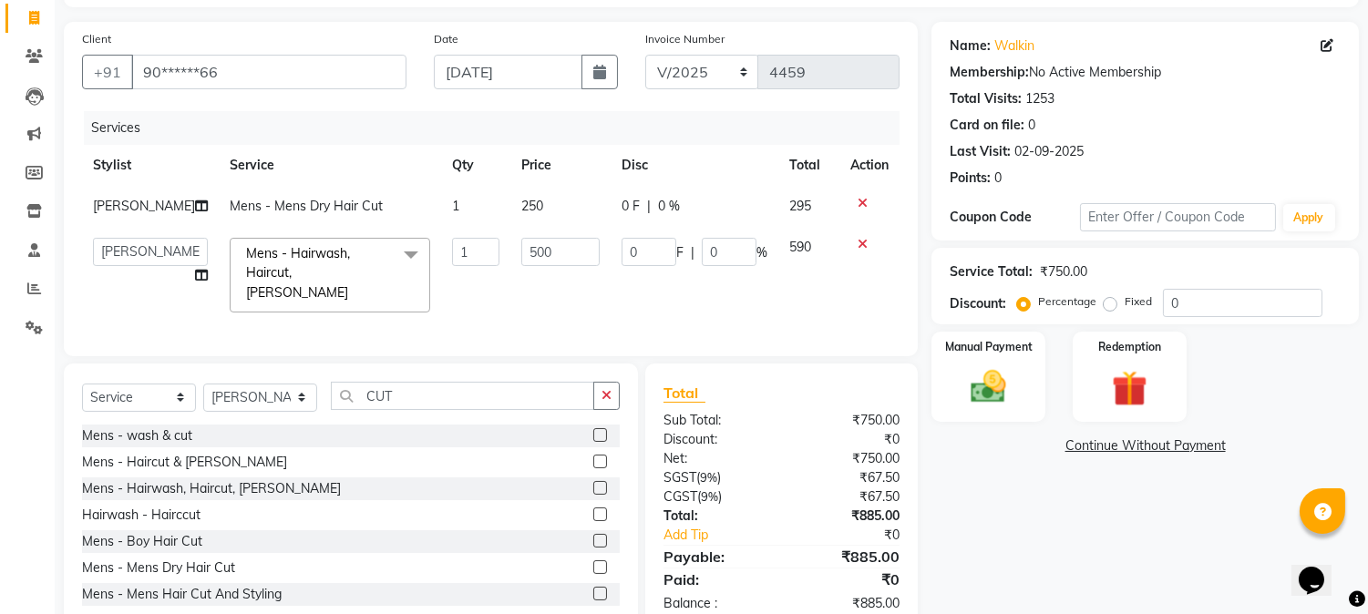
click at [511, 281] on td "500" at bounding box center [561, 275] width 100 height 97
click at [521, 255] on input "500" at bounding box center [560, 252] width 78 height 28
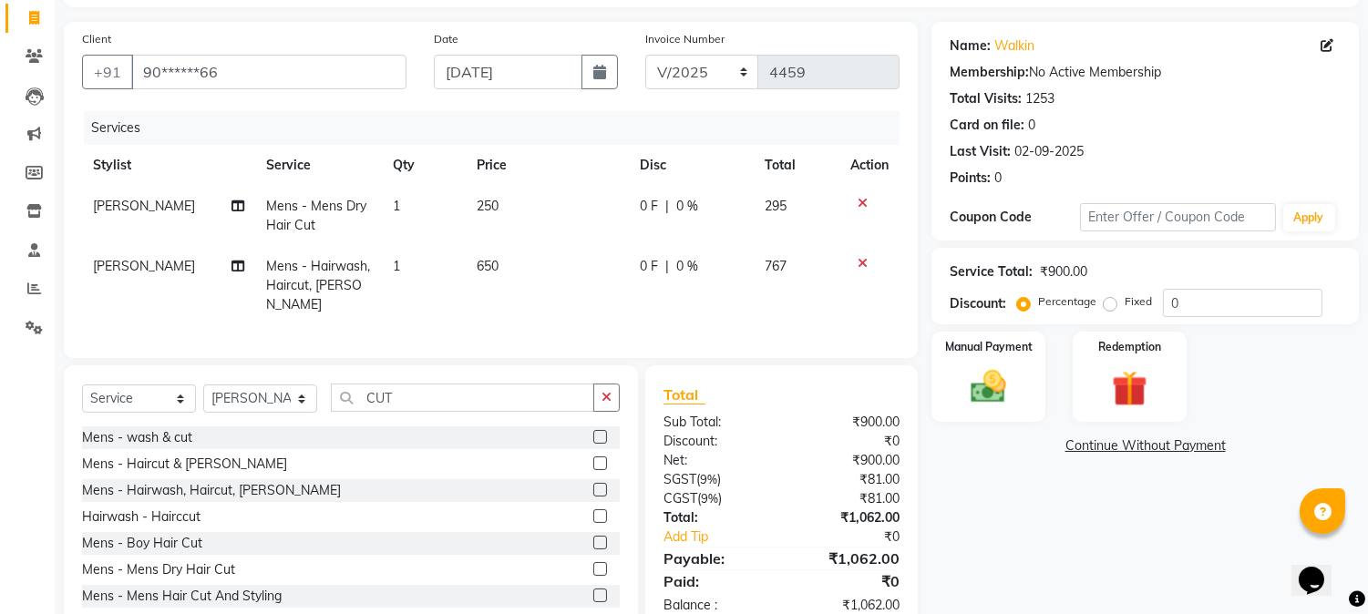
click at [562, 197] on td "250" at bounding box center [547, 216] width 163 height 60
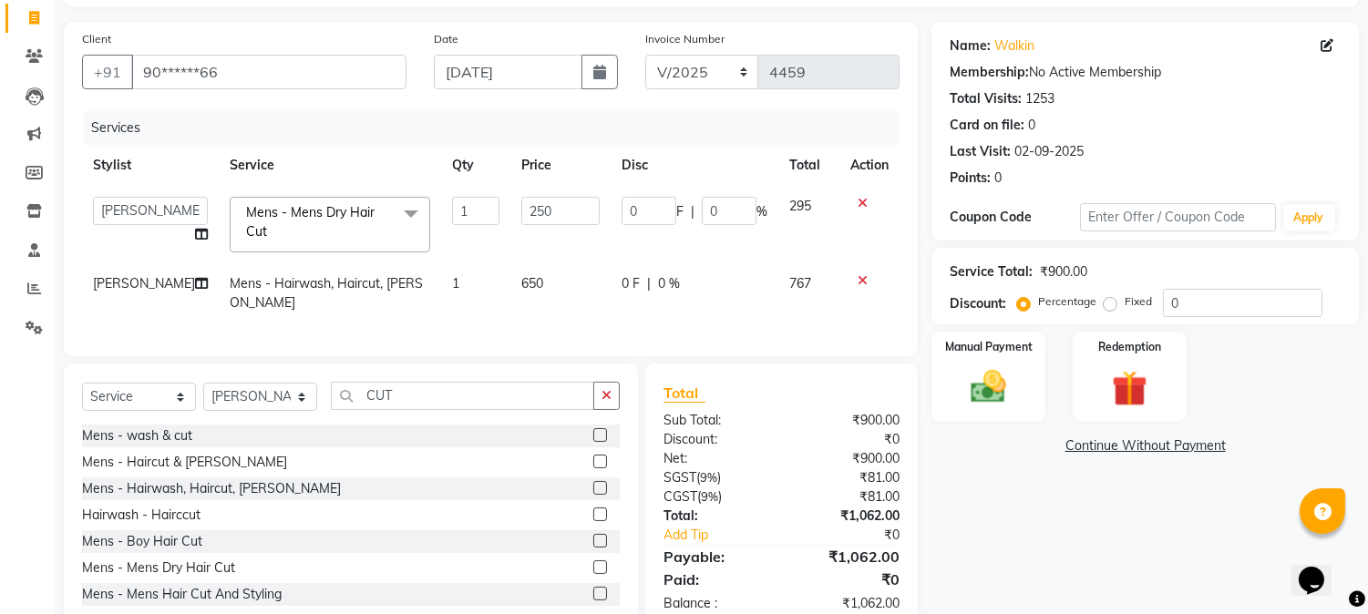
click at [138, 269] on td "[PERSON_NAME]" at bounding box center [150, 293] width 137 height 60
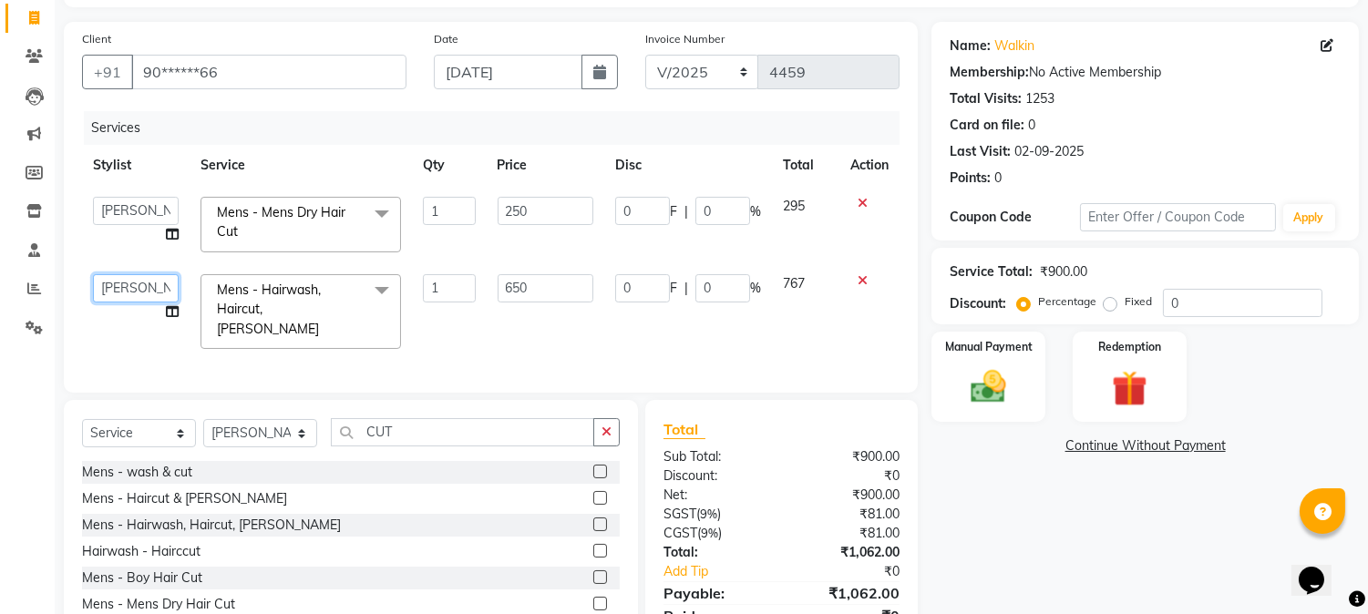
click at [132, 284] on select "Admin Akshay [PERSON_NAME] [PERSON_NAME] [PERSON_NAME] [PERSON_NAME][DATE] [PER…" at bounding box center [136, 288] width 86 height 28
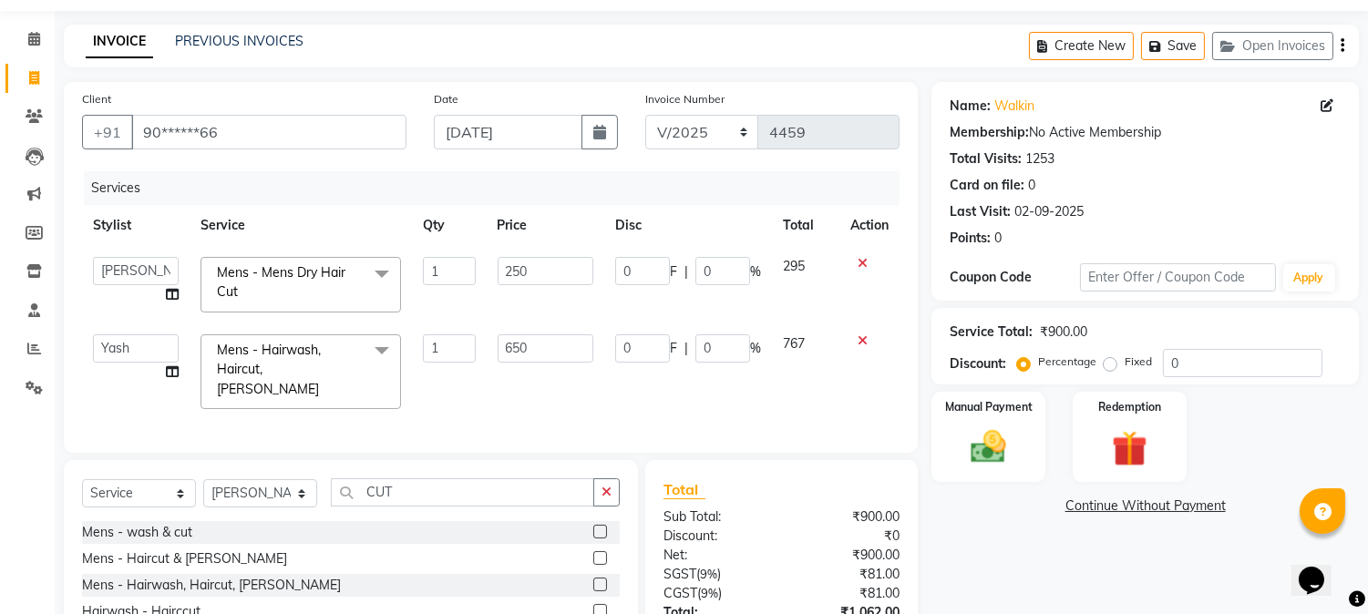
scroll to position [0, 0]
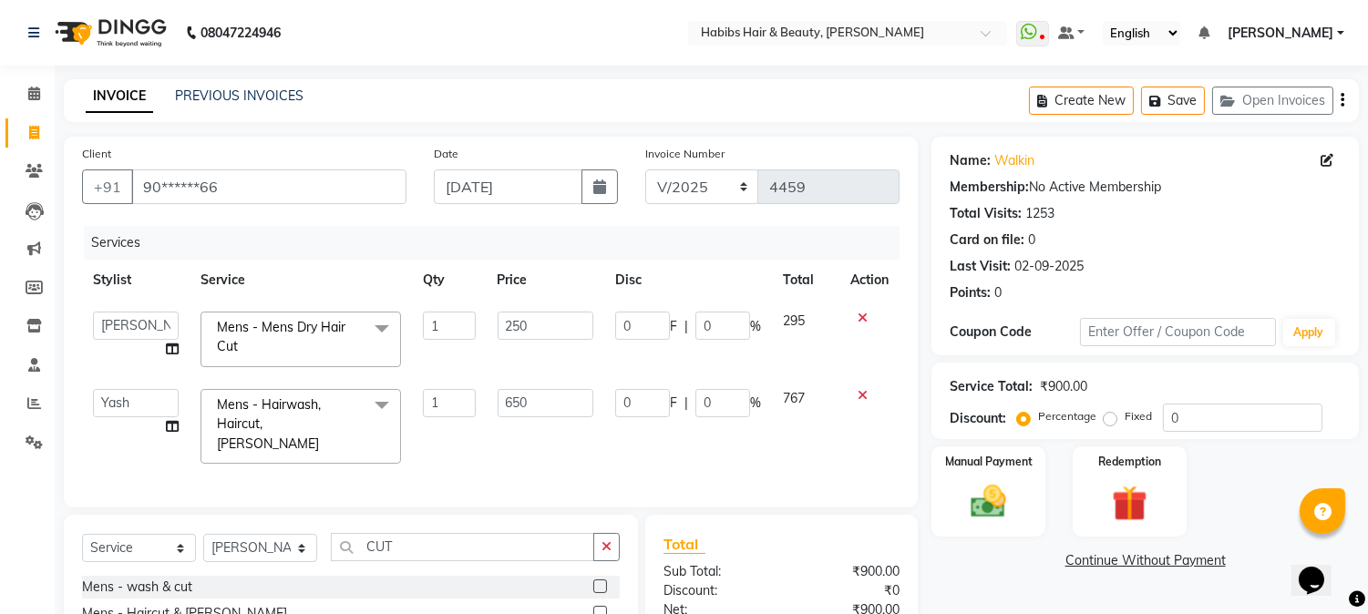
click at [1341, 94] on button "button" at bounding box center [1343, 100] width 4 height 43
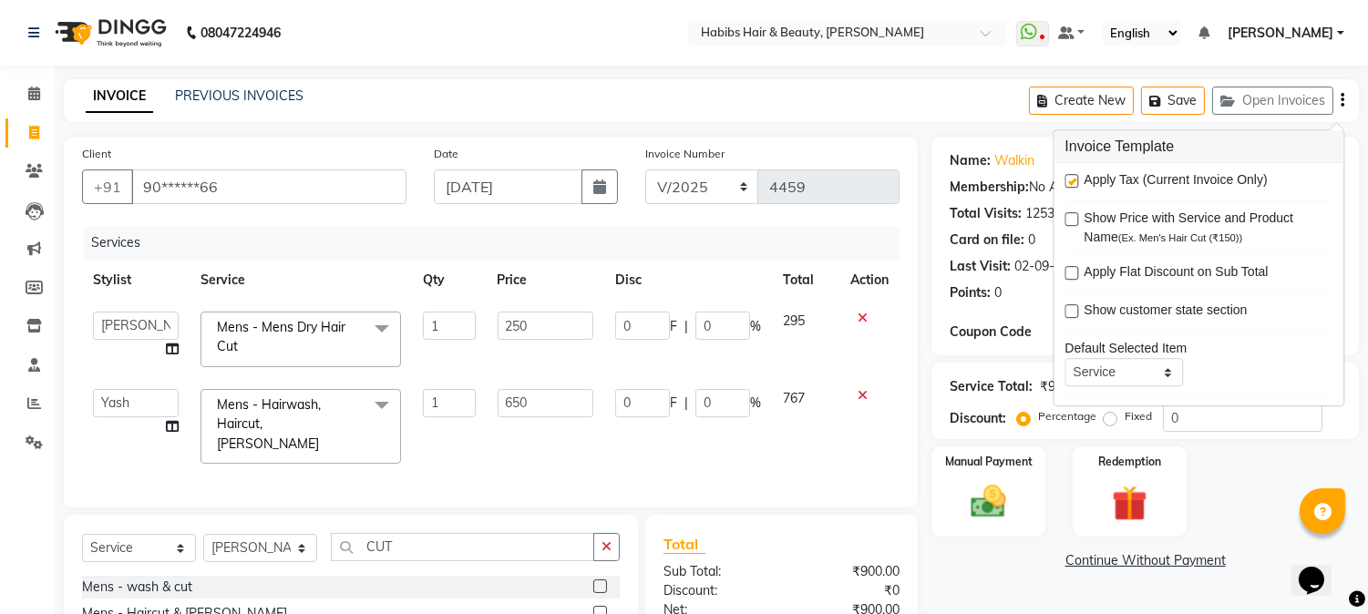
click at [1073, 177] on label at bounding box center [1072, 181] width 14 height 14
click at [1073, 177] on input "checkbox" at bounding box center [1071, 182] width 12 height 12
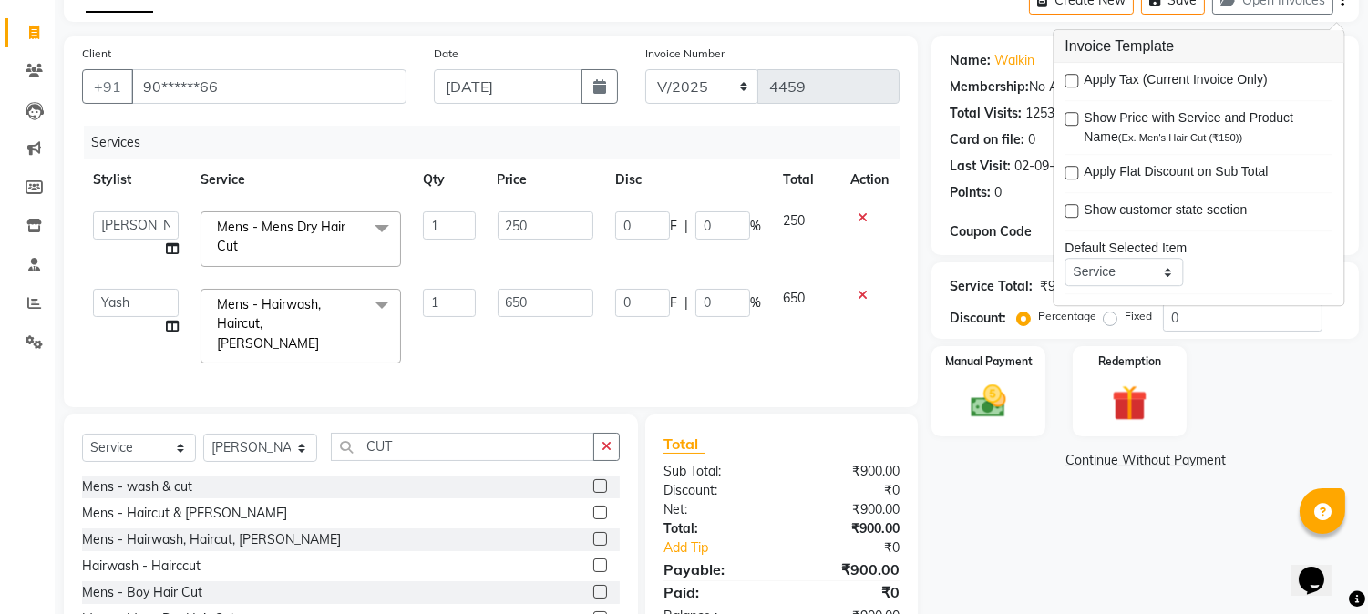
scroll to position [192, 0]
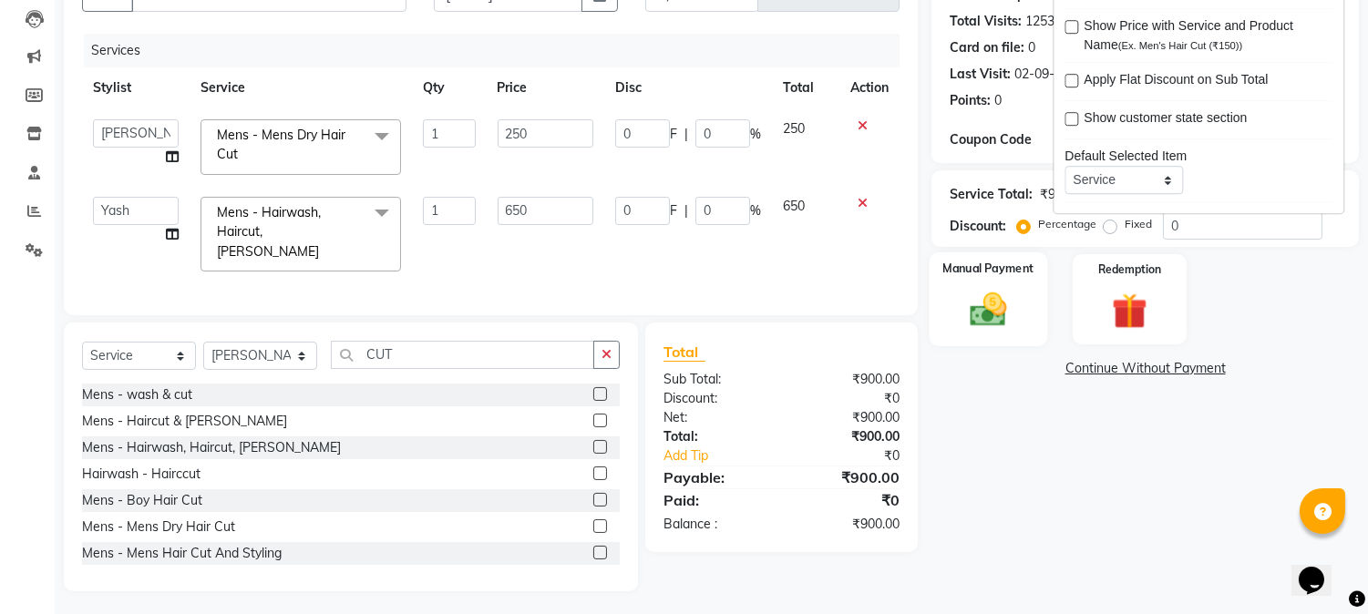
click at [977, 312] on img at bounding box center [989, 310] width 60 height 43
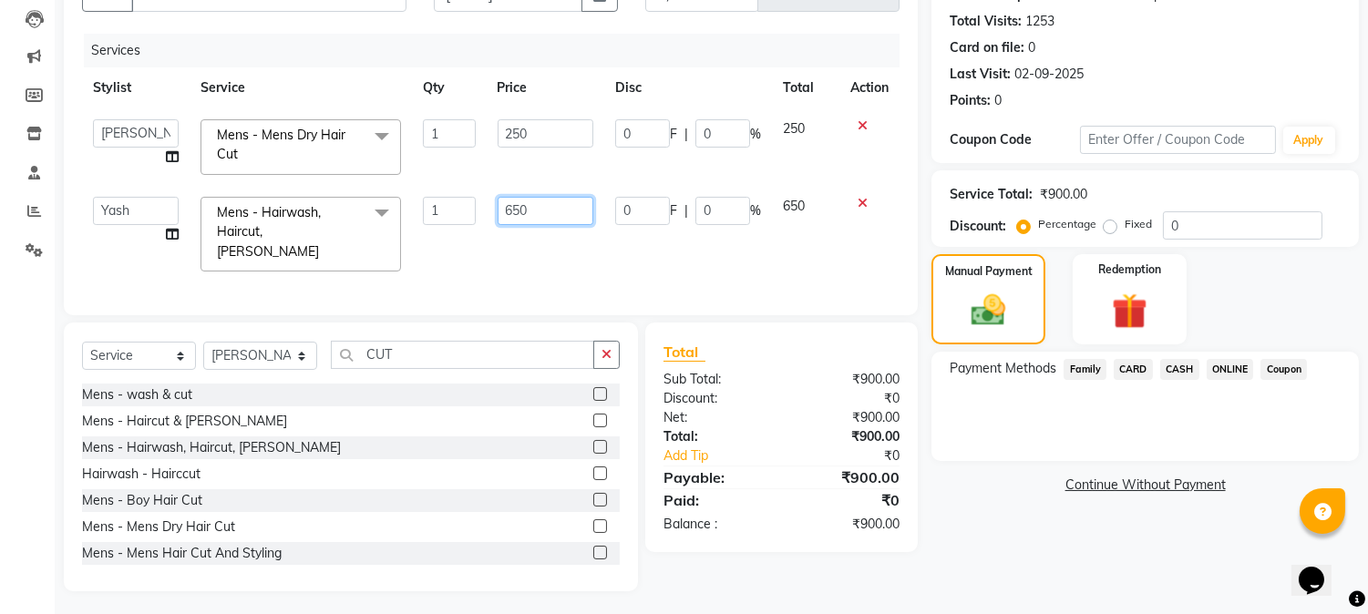
click at [521, 207] on input "650" at bounding box center [546, 211] width 96 height 28
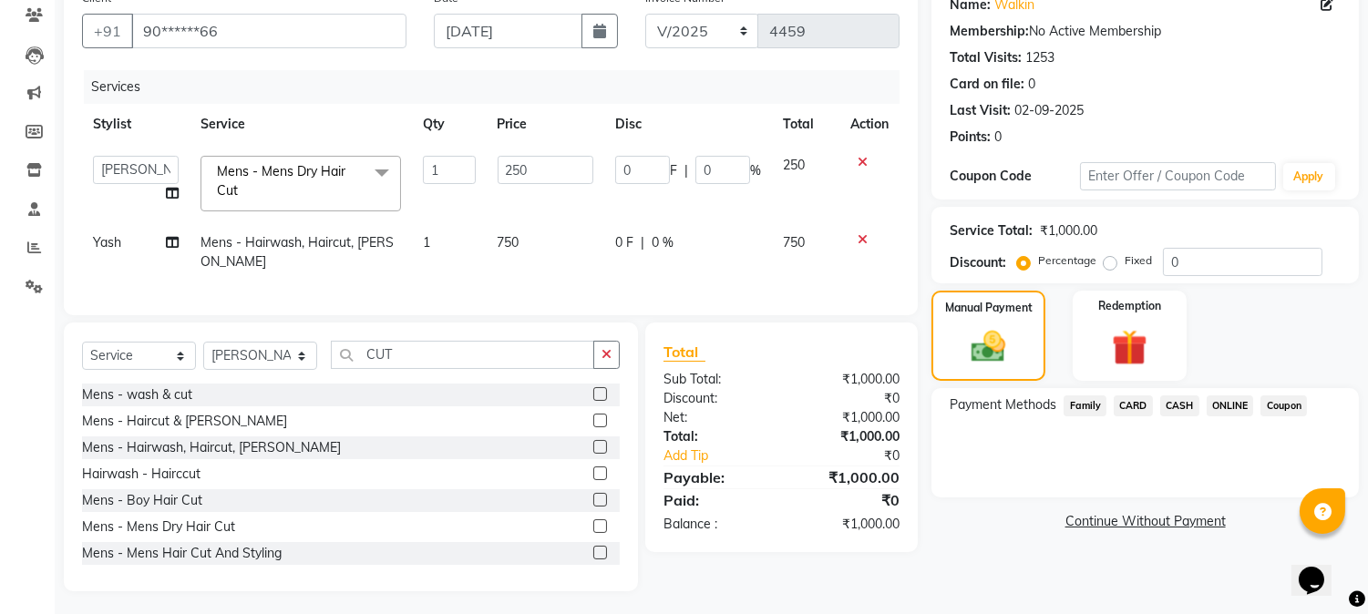
click at [573, 164] on td "250" at bounding box center [546, 183] width 118 height 77
click at [1226, 397] on span "ONLINE" at bounding box center [1230, 406] width 47 height 21
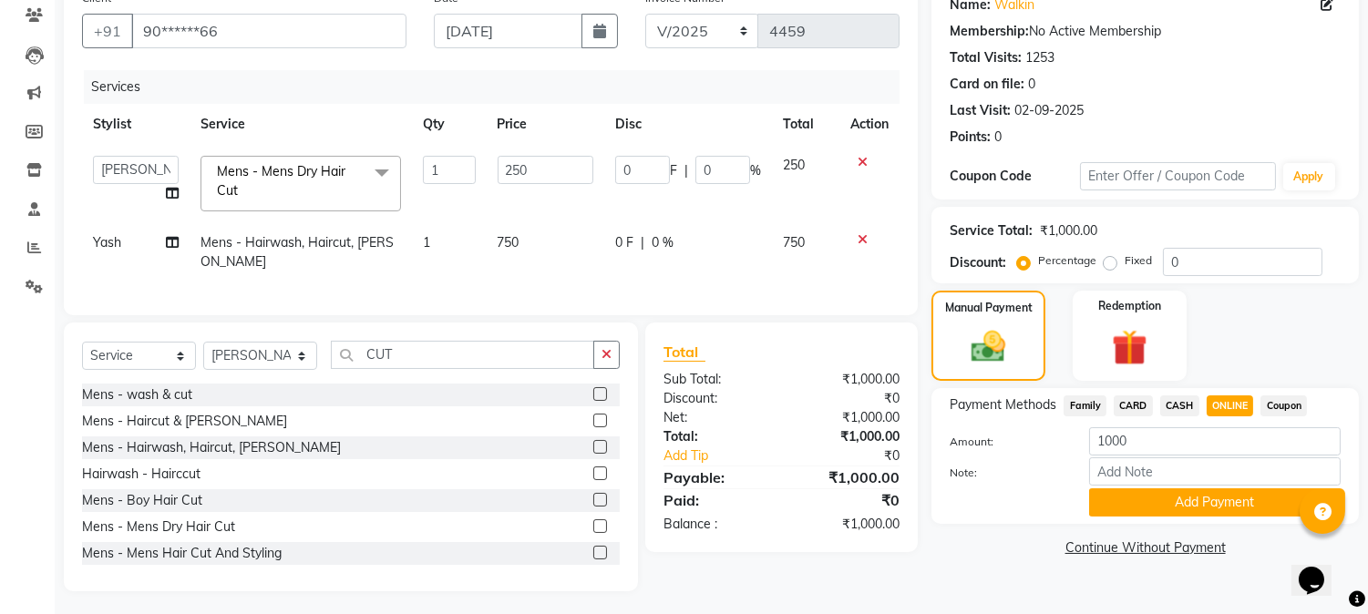
click at [1183, 401] on span "CASH" at bounding box center [1180, 406] width 39 height 21
click at [1176, 504] on button "Add Payment" at bounding box center [1215, 503] width 252 height 28
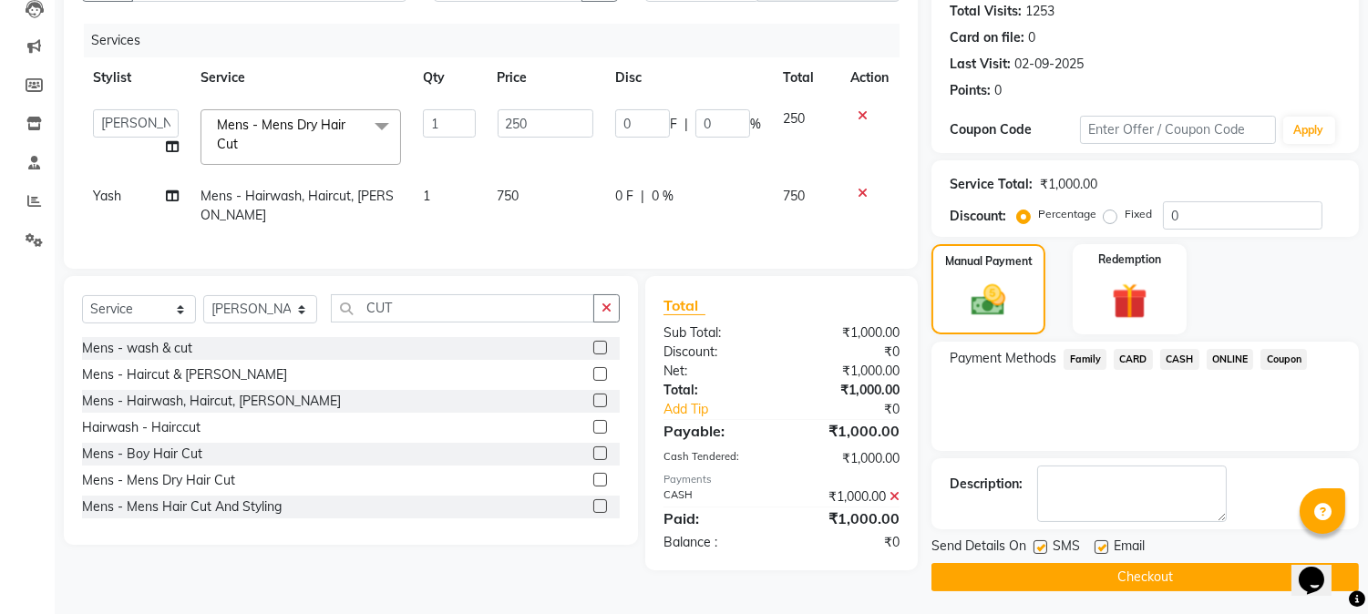
scroll to position [205, 0]
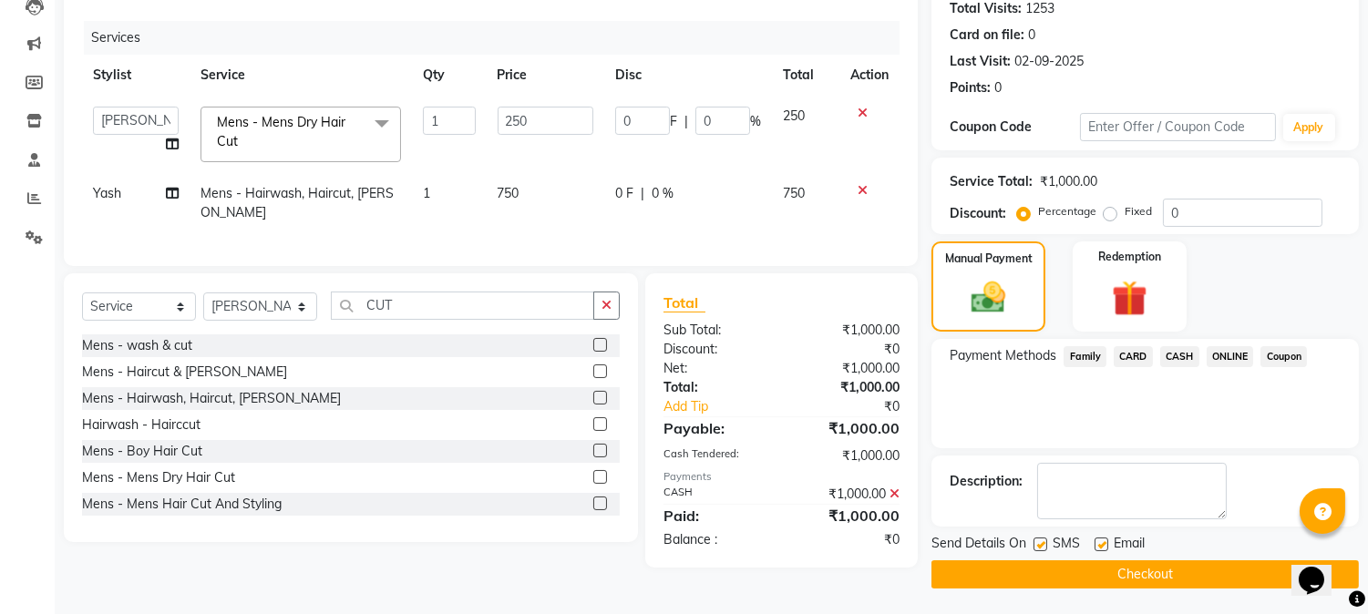
click at [1101, 572] on button "Checkout" at bounding box center [1146, 575] width 428 height 28
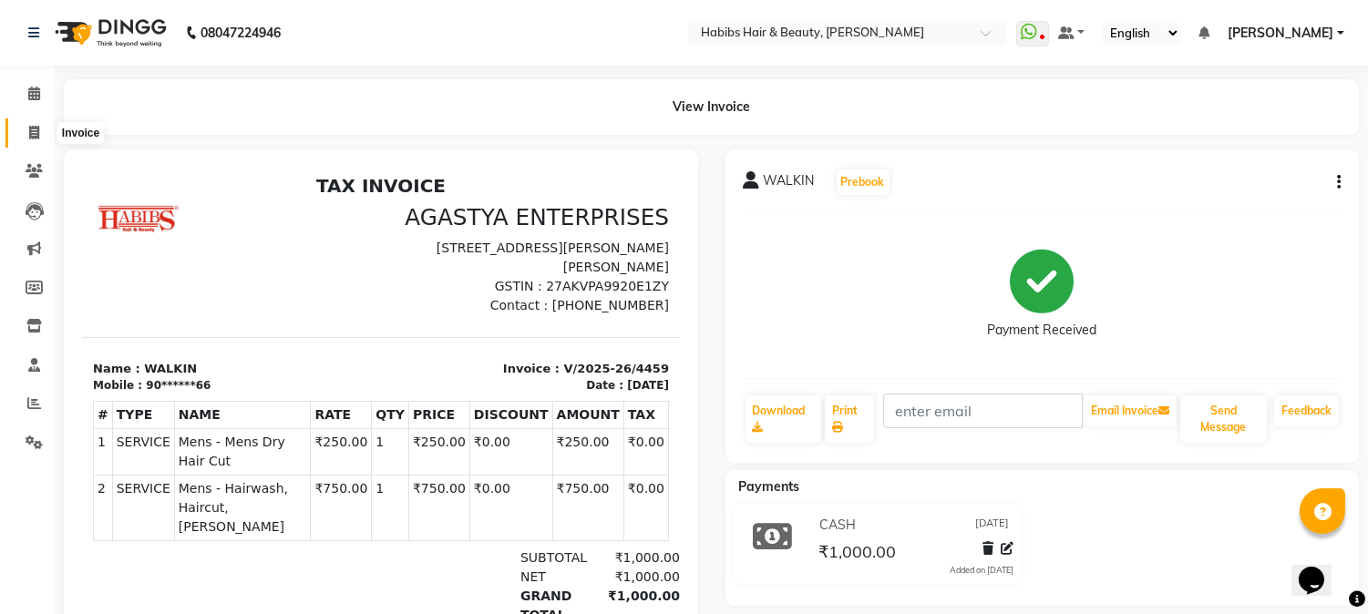
click at [34, 135] on icon at bounding box center [34, 133] width 10 height 14
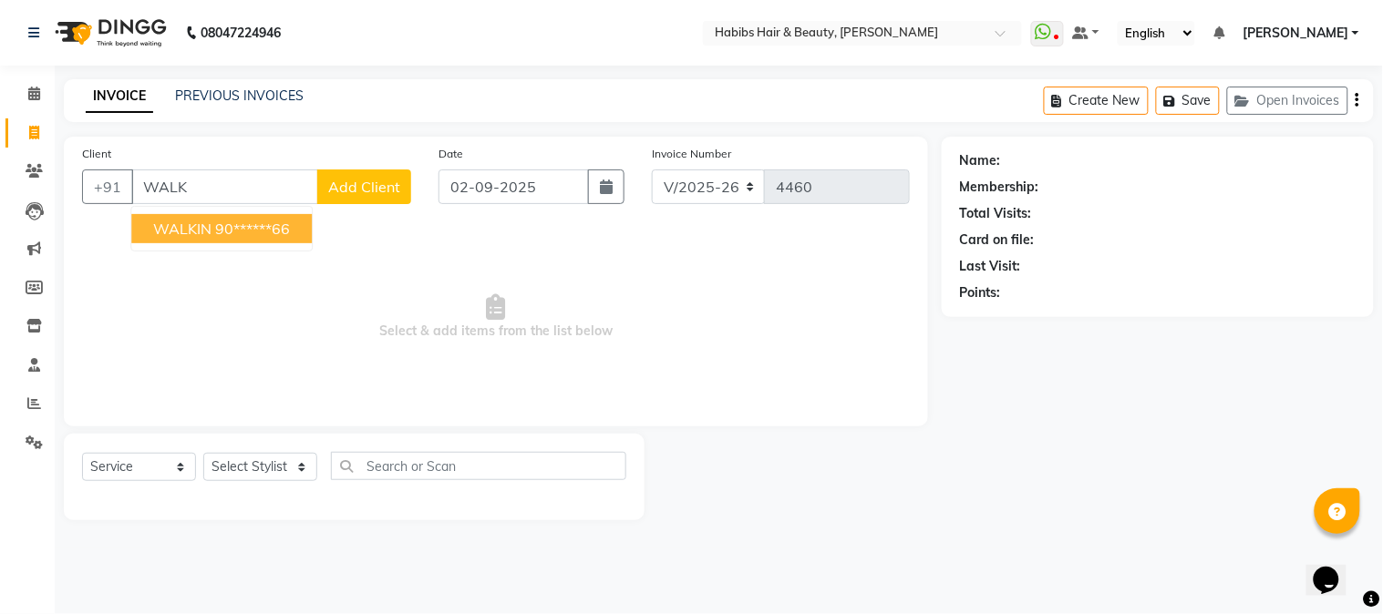
click at [167, 226] on span "WALKIN" at bounding box center [182, 229] width 58 height 18
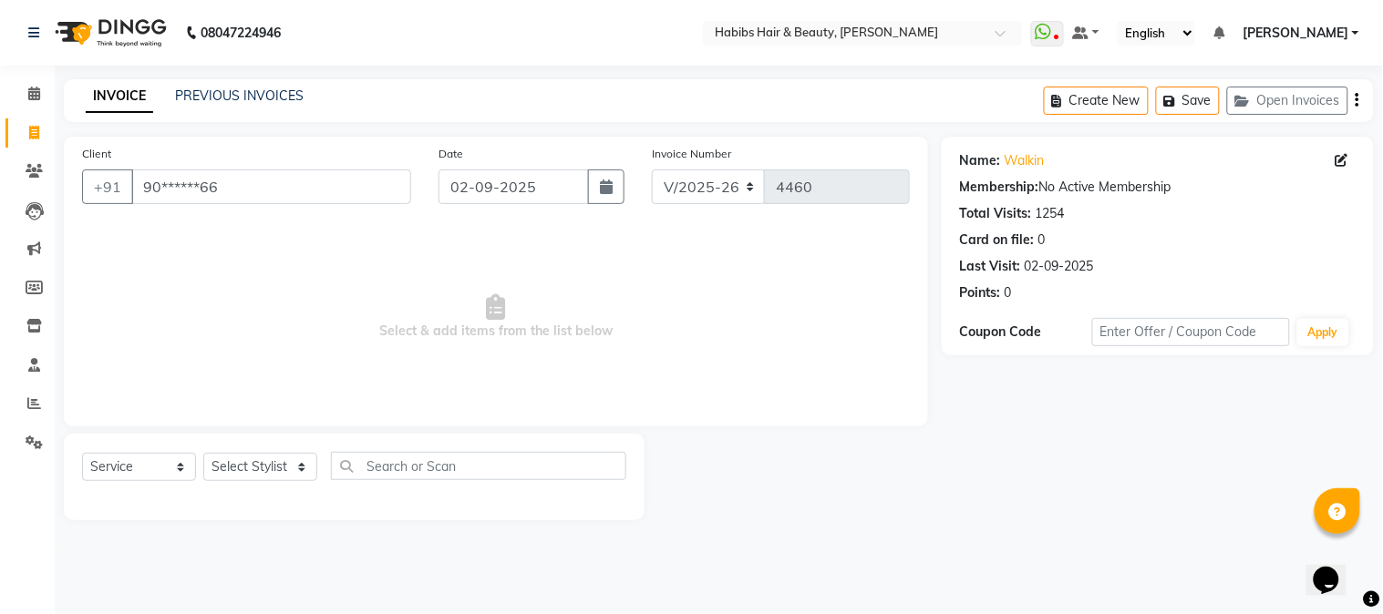
drag, startPoint x: 609, startPoint y: 175, endPoint x: 542, endPoint y: 347, distance: 185.0
click at [542, 347] on div "Client +91 90******66 Date [DATE] Invoice Number V/2025 V/[PHONE_NUMBER] Select…" at bounding box center [496, 282] width 864 height 290
click at [604, 195] on button "button" at bounding box center [606, 187] width 36 height 35
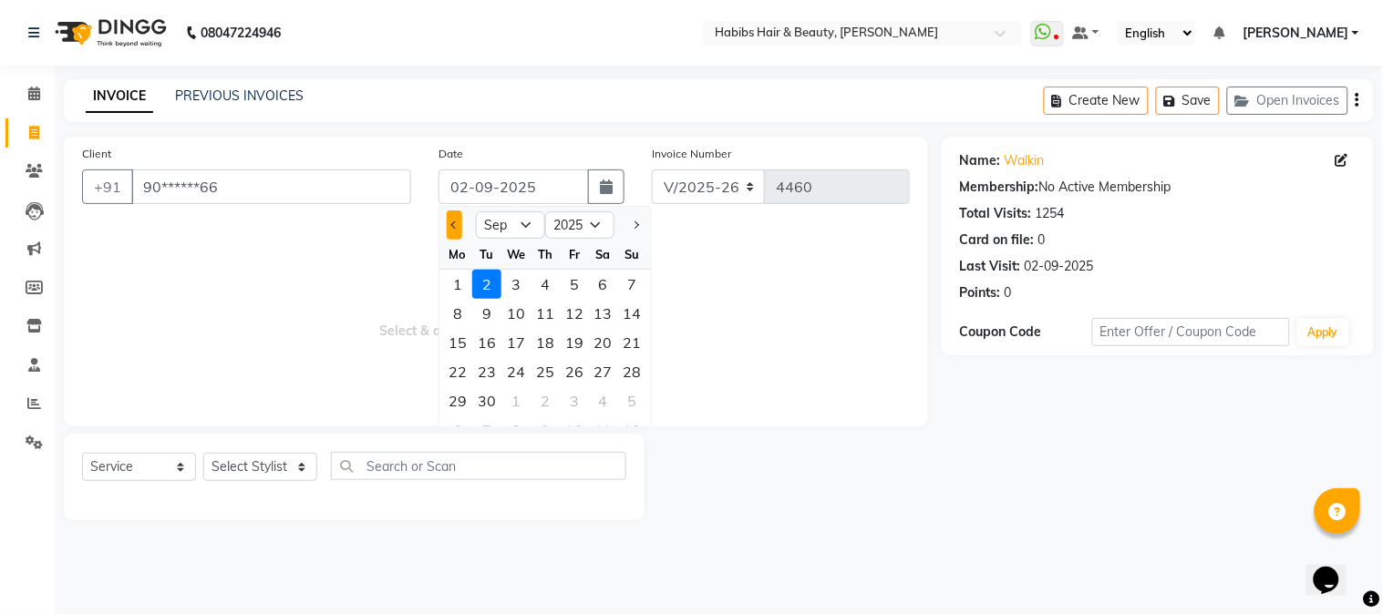
click at [452, 224] on span "Previous month" at bounding box center [454, 225] width 7 height 7
click at [492, 397] on div "26" at bounding box center [486, 401] width 29 height 29
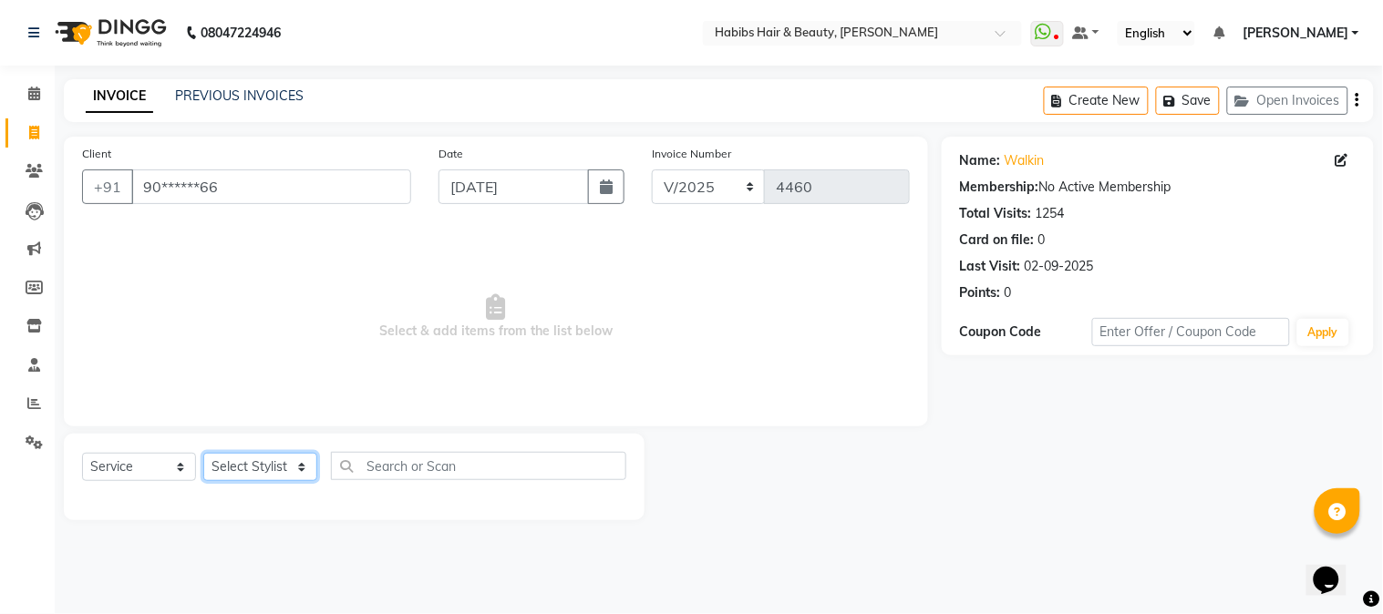
click at [249, 460] on select "Select Stylist Admin Akshay [PERSON_NAME] [PERSON_NAME] [PERSON_NAME] [PERSON_N…" at bounding box center [260, 467] width 114 height 28
click at [203, 454] on select "Select Stylist Admin Akshay [PERSON_NAME] [PERSON_NAME] [PERSON_NAME] [PERSON_N…" at bounding box center [260, 467] width 114 height 28
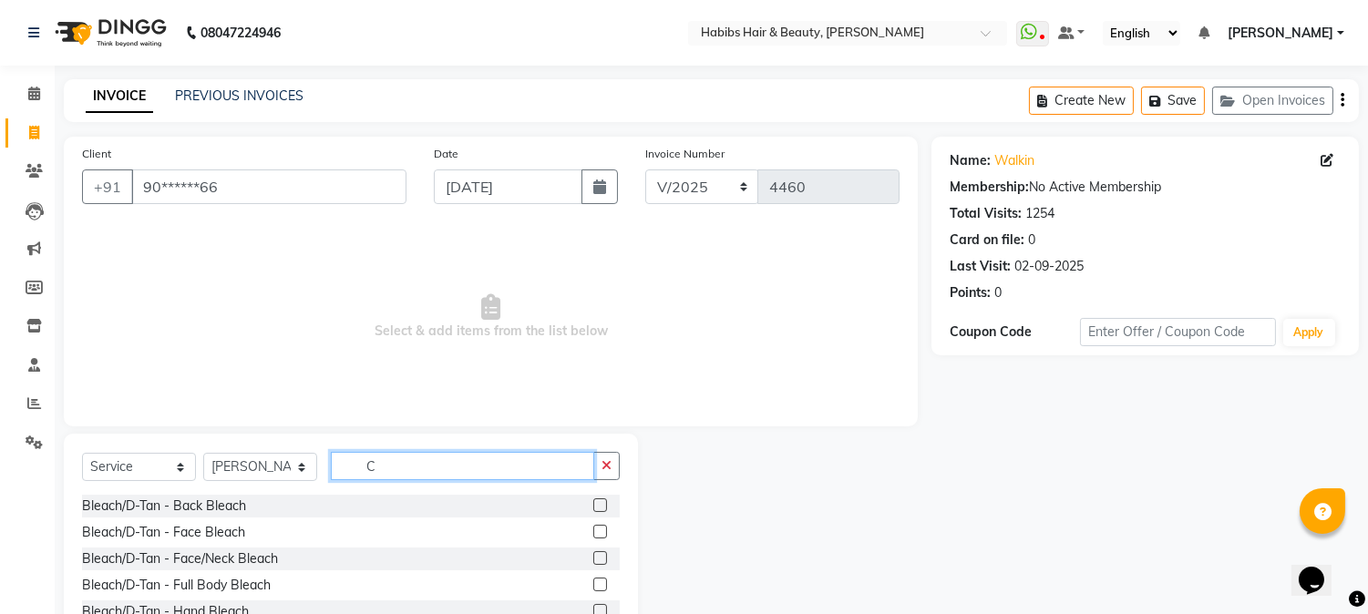
click at [505, 463] on input "C" at bounding box center [462, 466] width 263 height 28
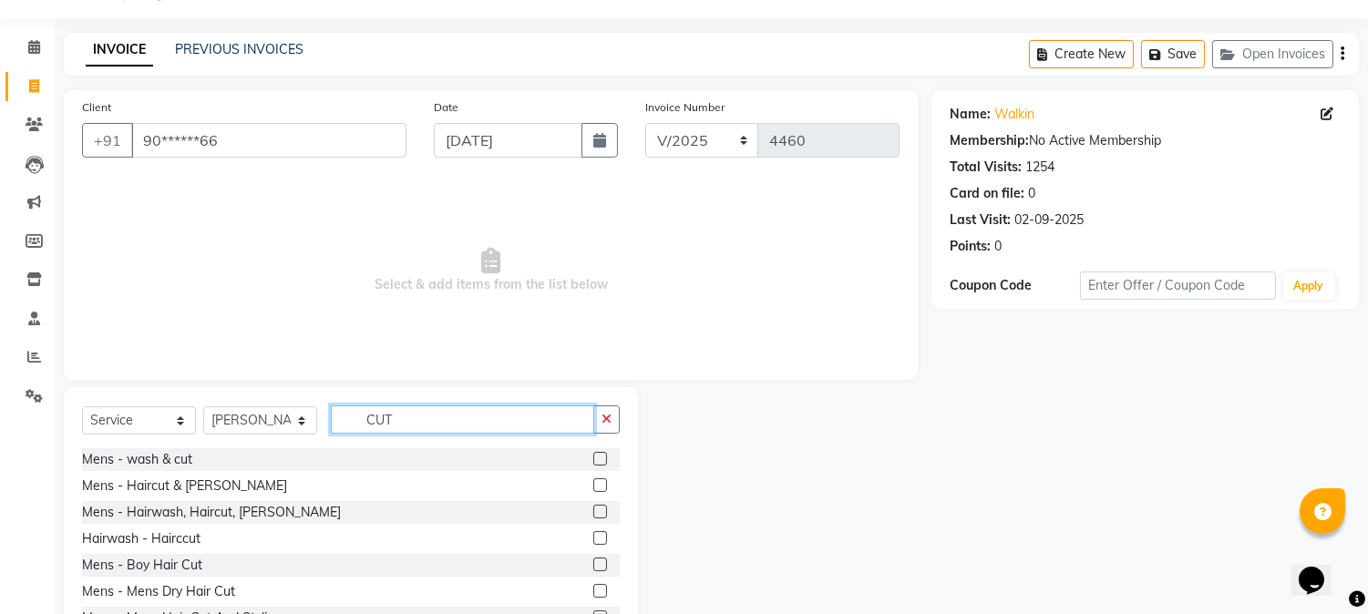
scroll to position [115, 0]
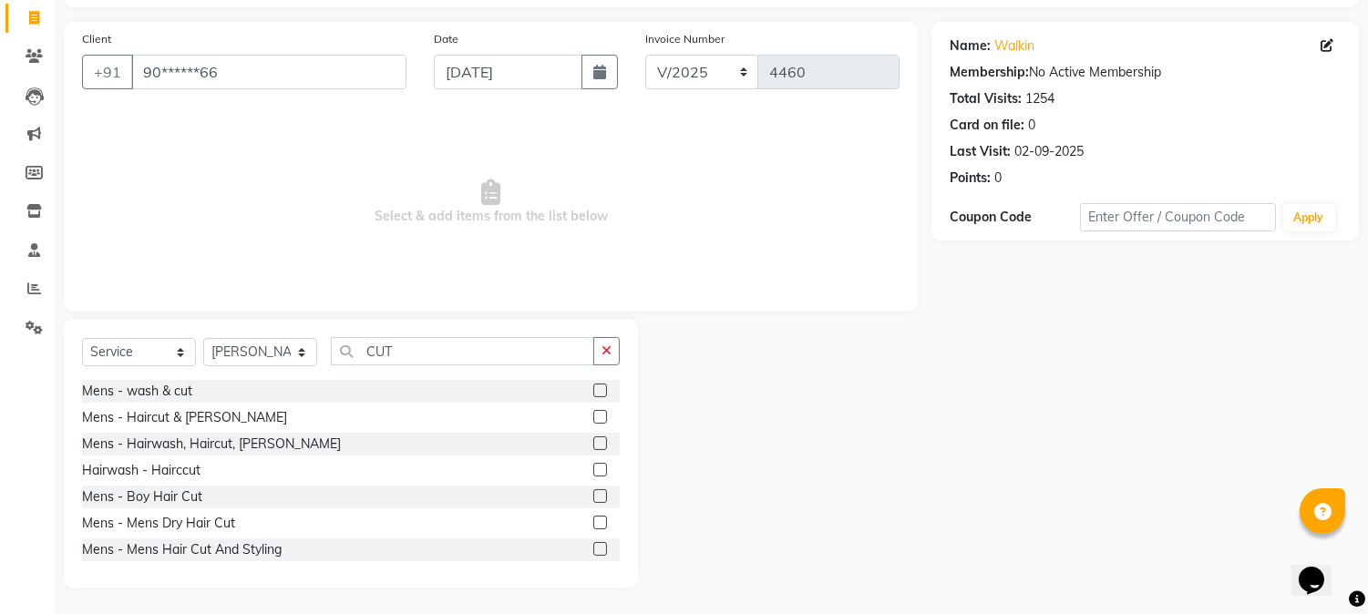
click at [593, 522] on label at bounding box center [600, 523] width 14 height 14
click at [593, 522] on input "checkbox" at bounding box center [599, 524] width 12 height 12
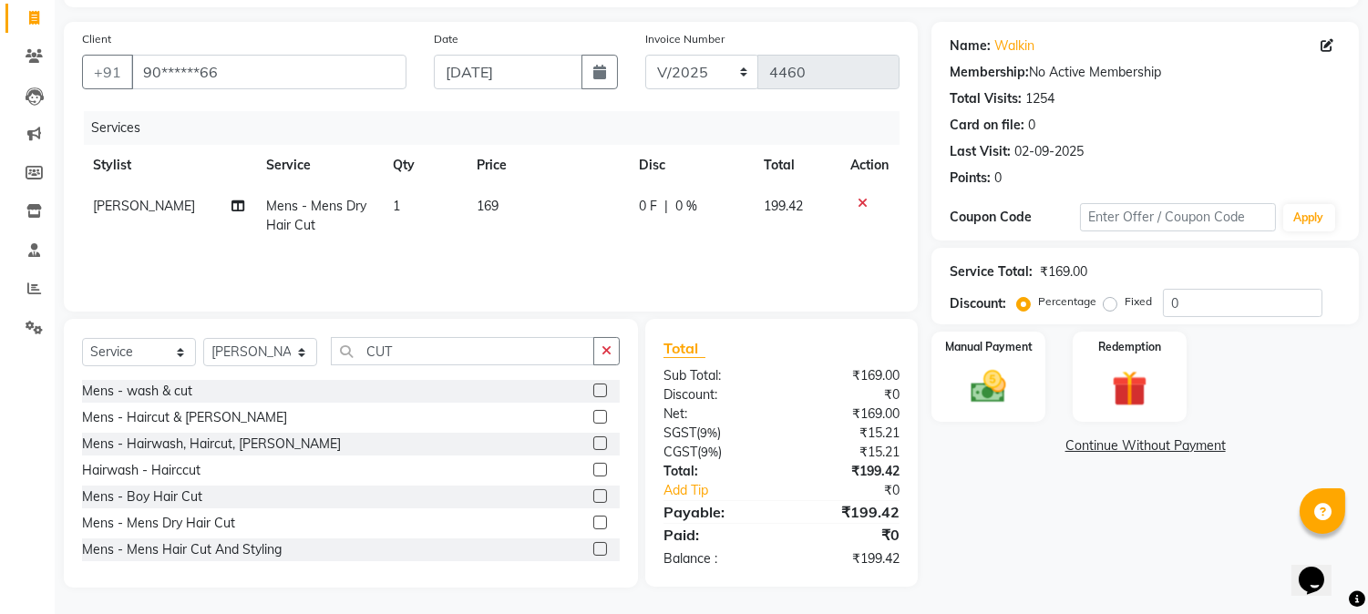
click at [593, 522] on label at bounding box center [600, 523] width 14 height 14
click at [593, 522] on input "checkbox" at bounding box center [599, 524] width 12 height 12
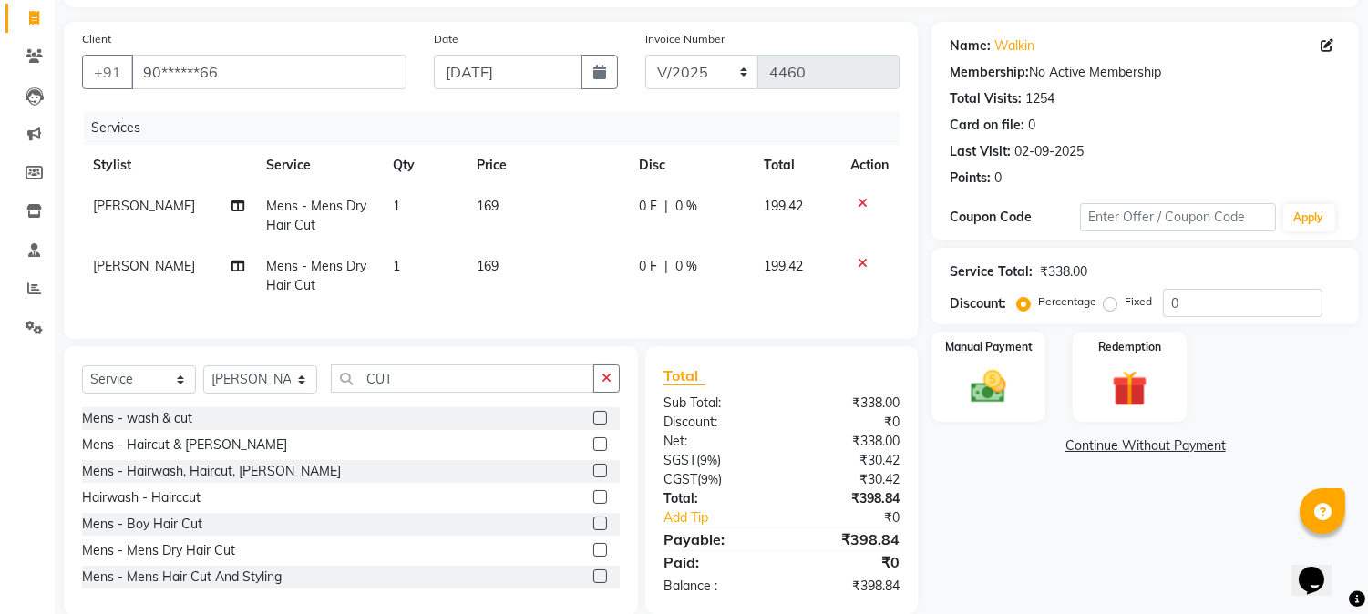
click at [139, 273] on td "[PERSON_NAME]" at bounding box center [168, 276] width 173 height 60
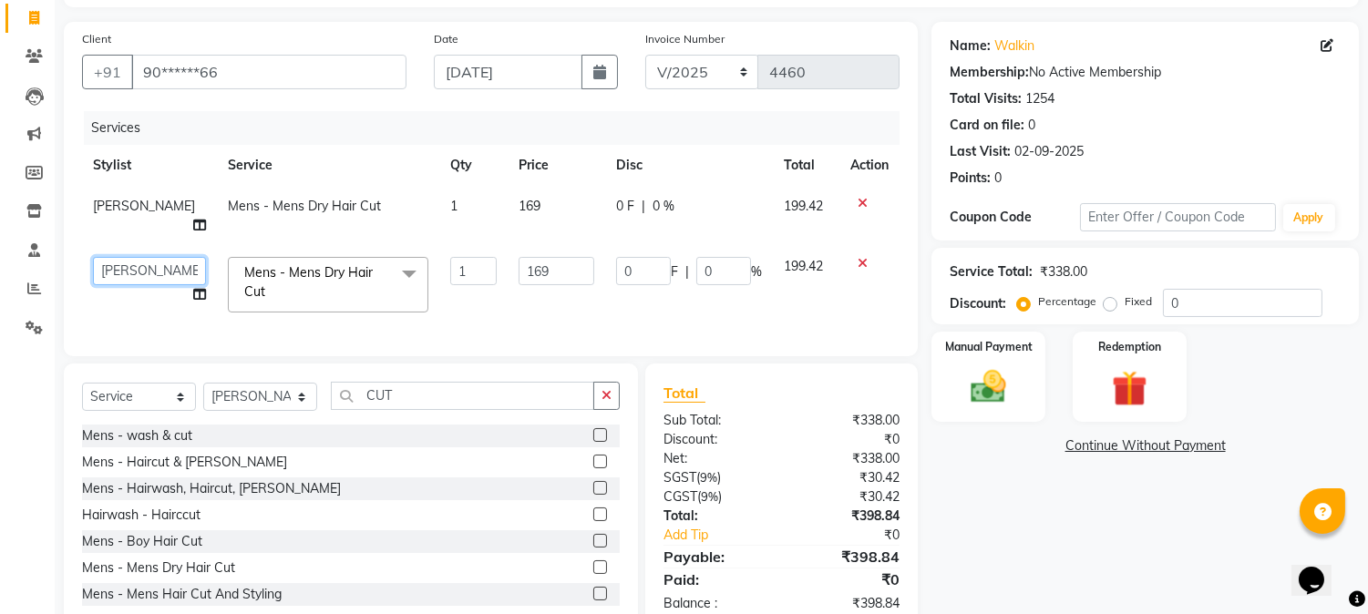
click at [137, 265] on select "Admin Akshay [PERSON_NAME] [PERSON_NAME] [PERSON_NAME] [PERSON_NAME][DATE] [PER…" at bounding box center [149, 271] width 113 height 28
click at [475, 207] on td "1" at bounding box center [473, 216] width 68 height 60
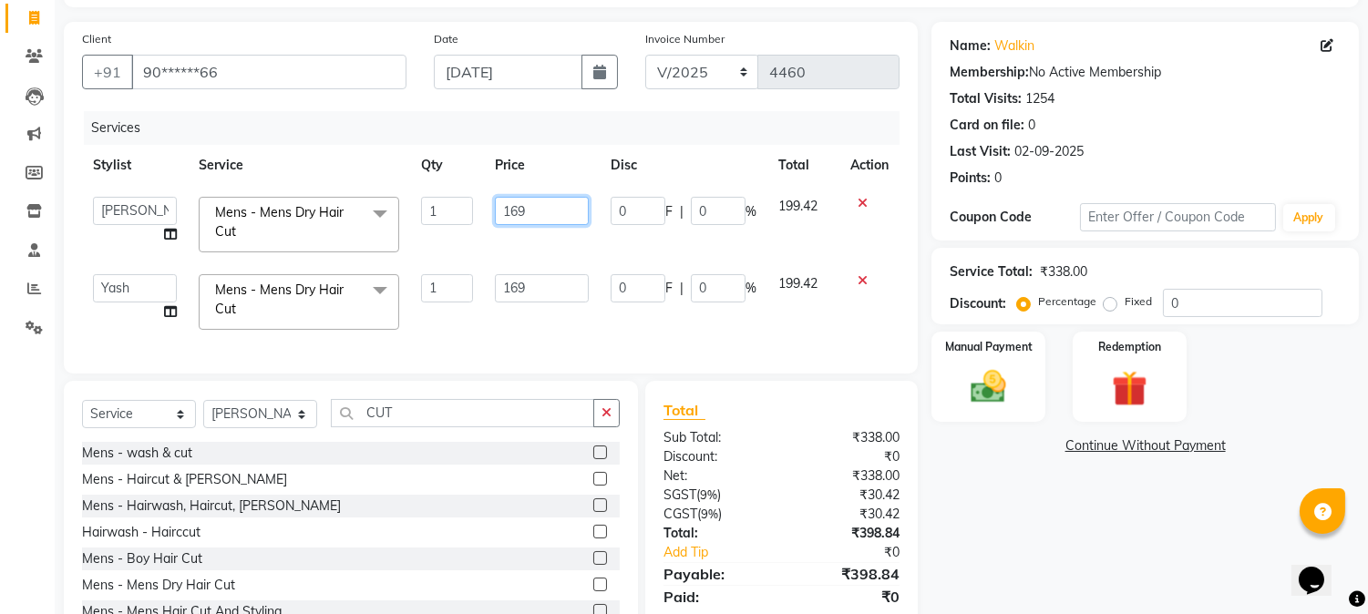
click at [520, 212] on input "169" at bounding box center [542, 211] width 94 height 28
click at [518, 275] on td "169" at bounding box center [542, 301] width 116 height 77
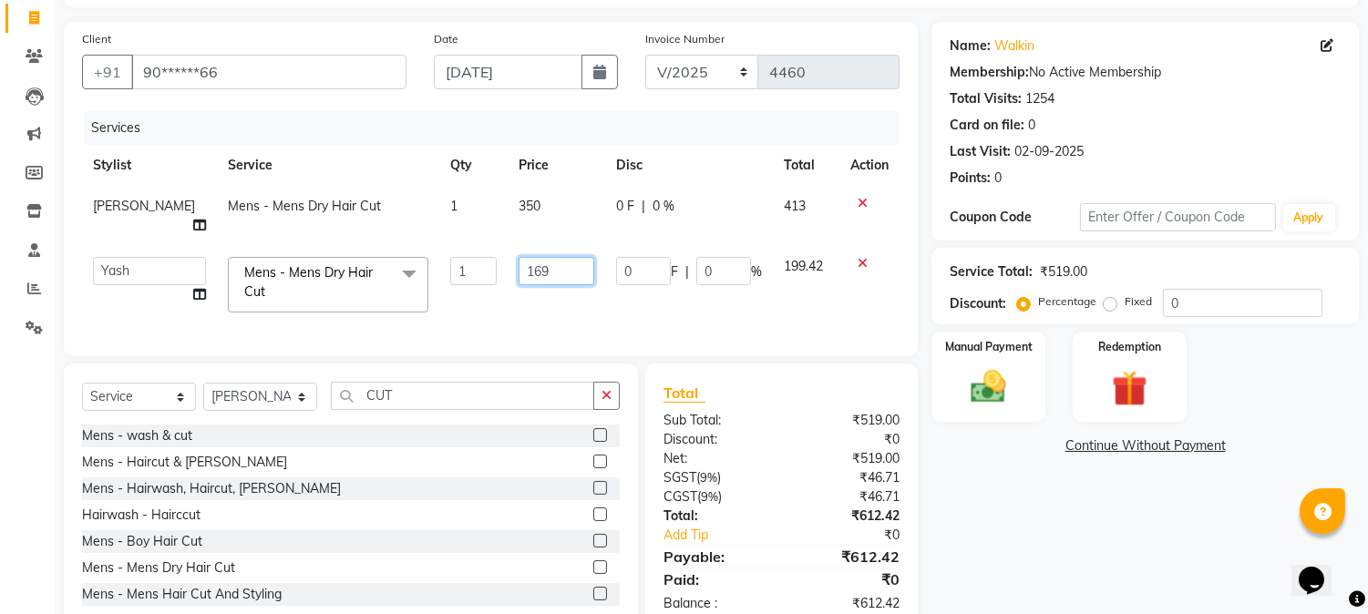
click at [519, 257] on input "169" at bounding box center [557, 271] width 76 height 28
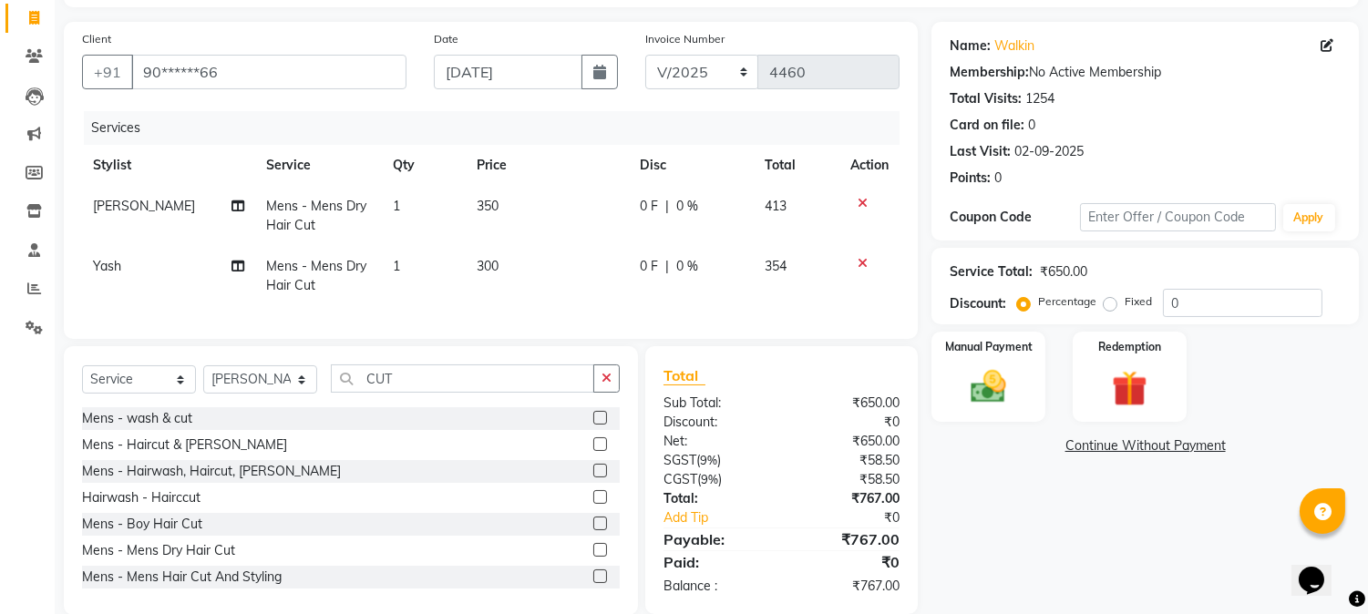
click at [588, 170] on th "Price" at bounding box center [547, 165] width 163 height 41
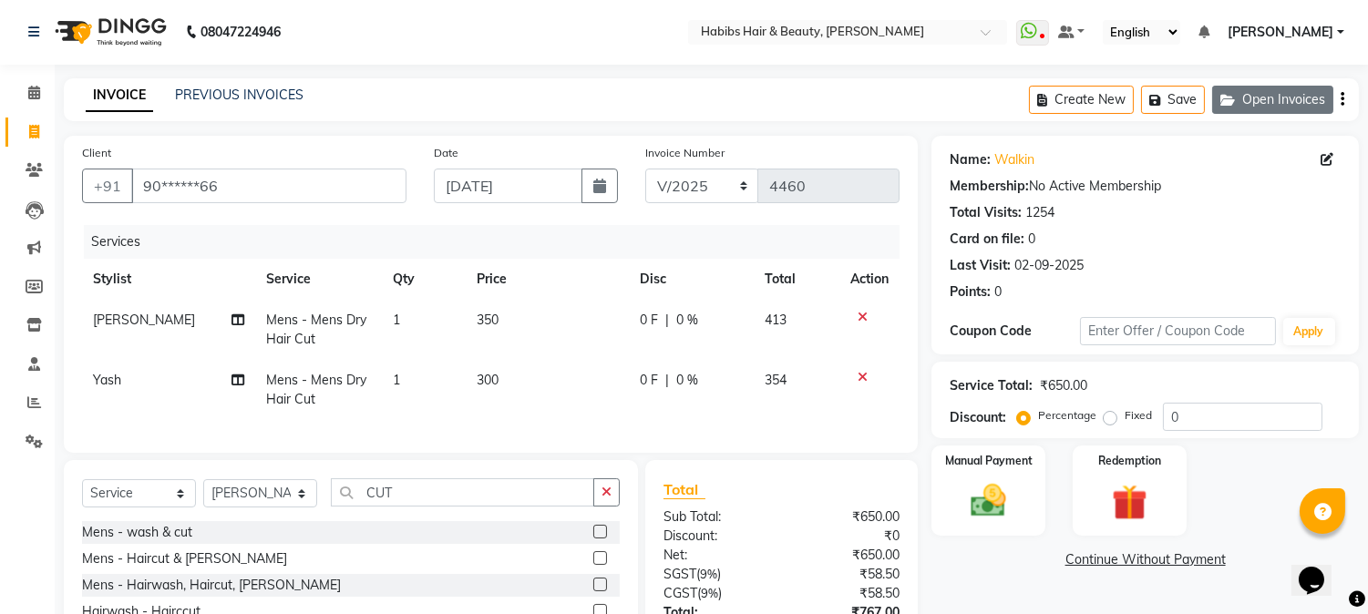
scroll to position [0, 0]
click at [1344, 100] on icon "button" at bounding box center [1343, 100] width 4 height 1
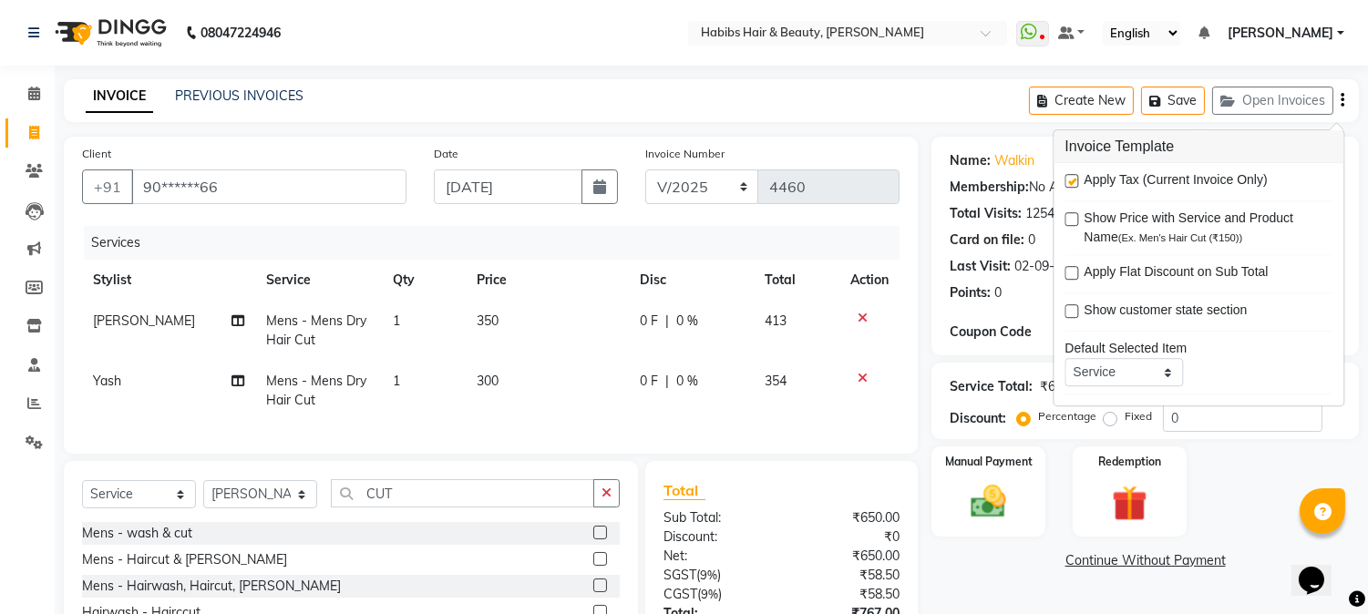
click at [1071, 180] on label at bounding box center [1072, 181] width 14 height 14
click at [1071, 180] on input "checkbox" at bounding box center [1071, 182] width 12 height 12
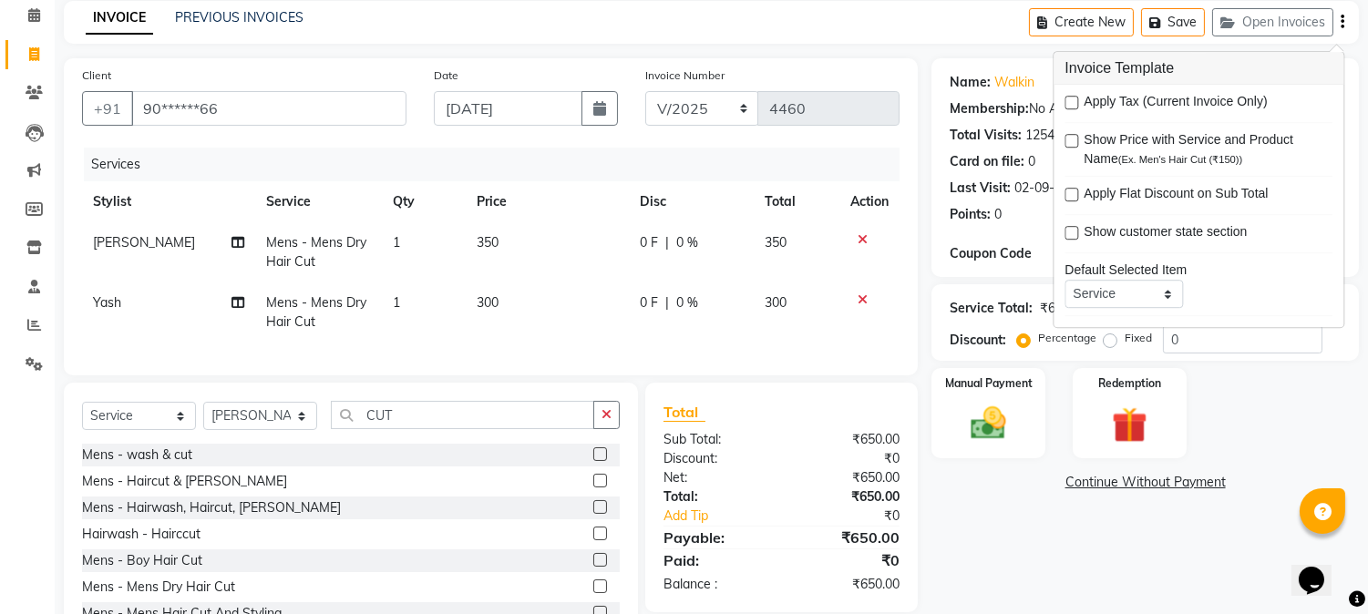
scroll to position [158, 0]
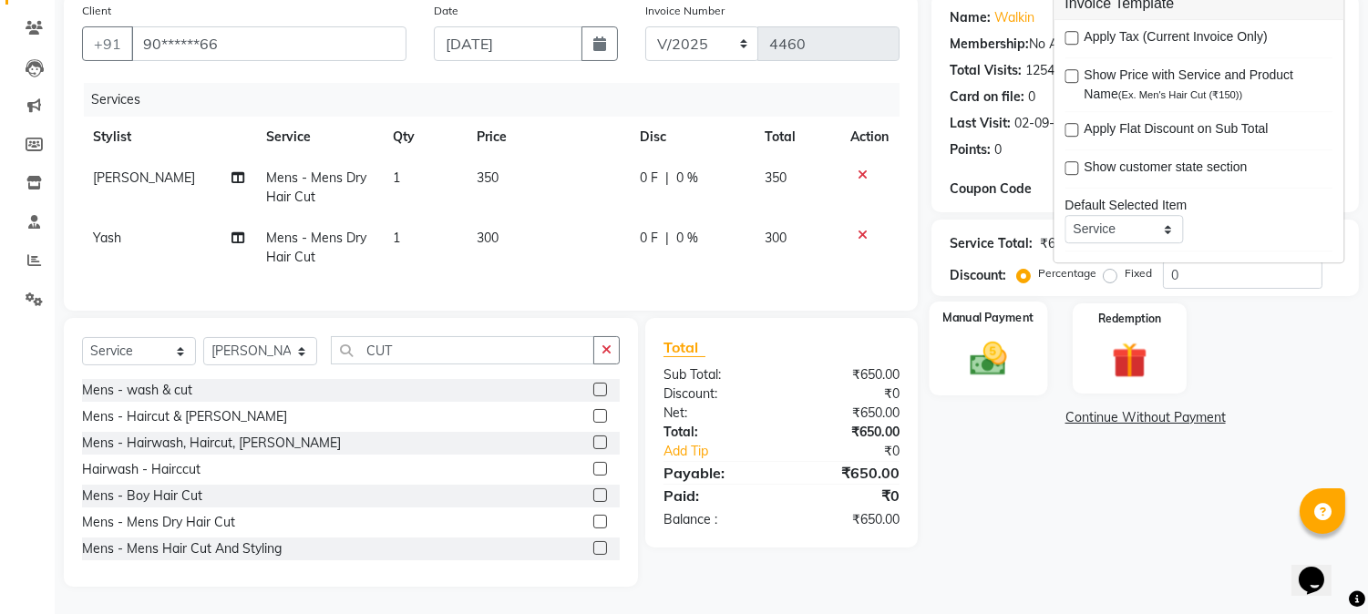
click at [998, 356] on img at bounding box center [989, 359] width 60 height 43
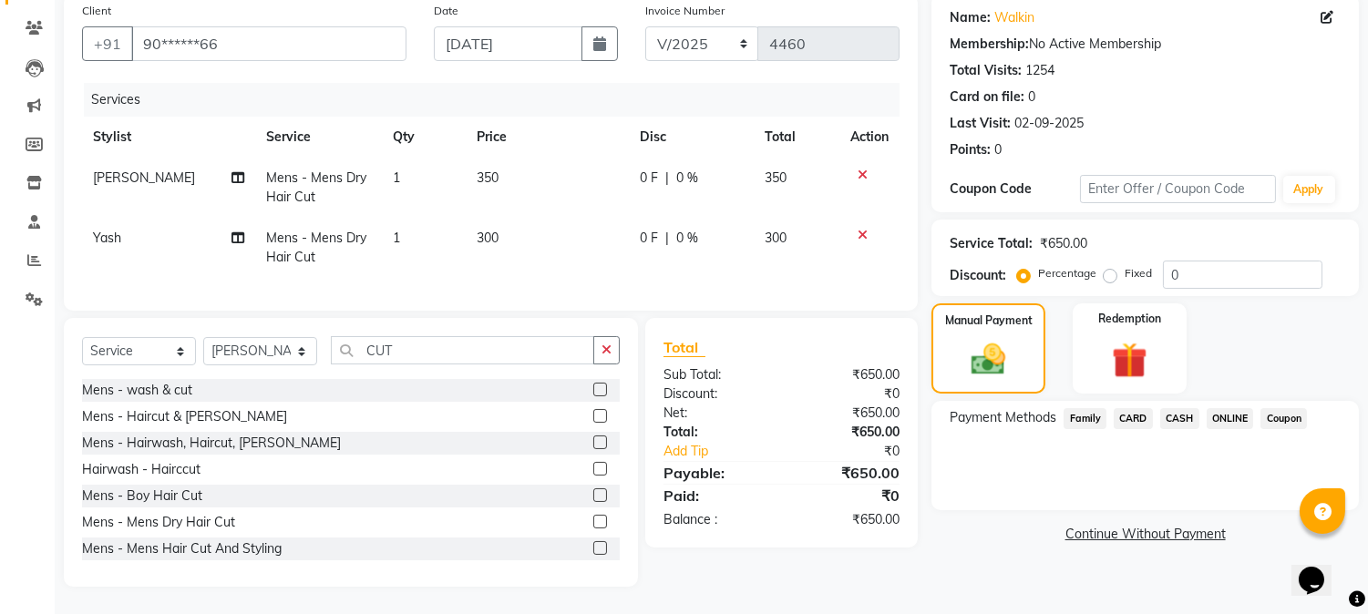
click at [1171, 408] on span "CASH" at bounding box center [1180, 418] width 39 height 21
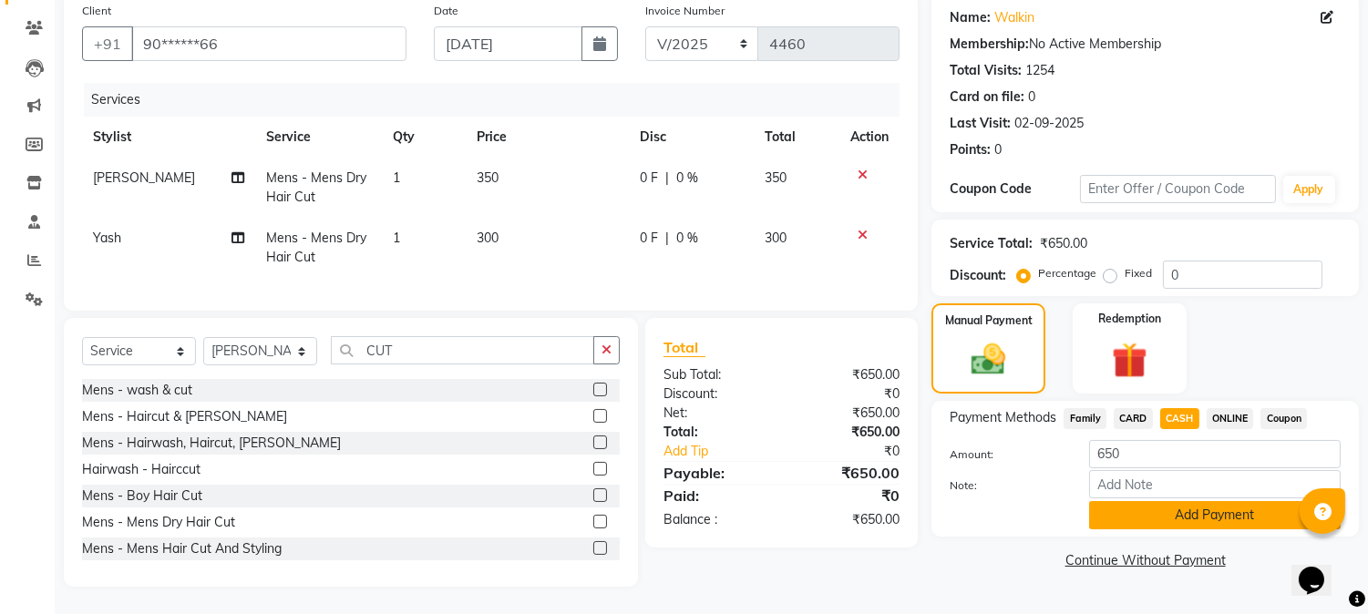
click at [1143, 501] on button "Add Payment" at bounding box center [1215, 515] width 252 height 28
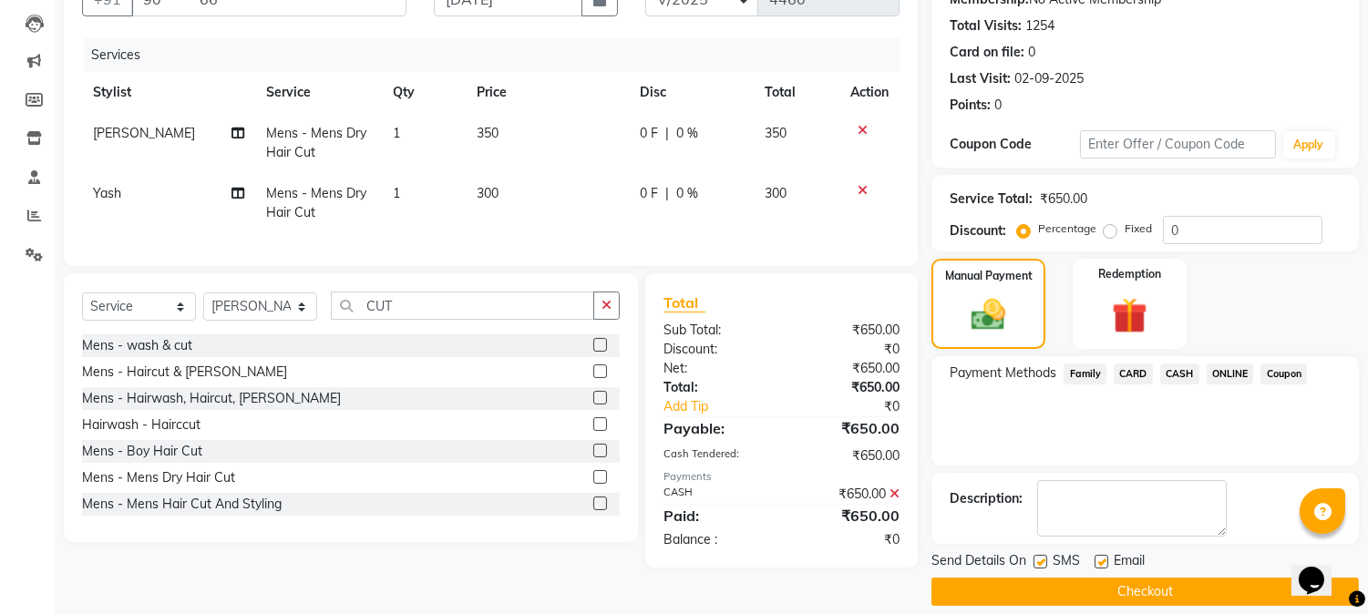
scroll to position [205, 0]
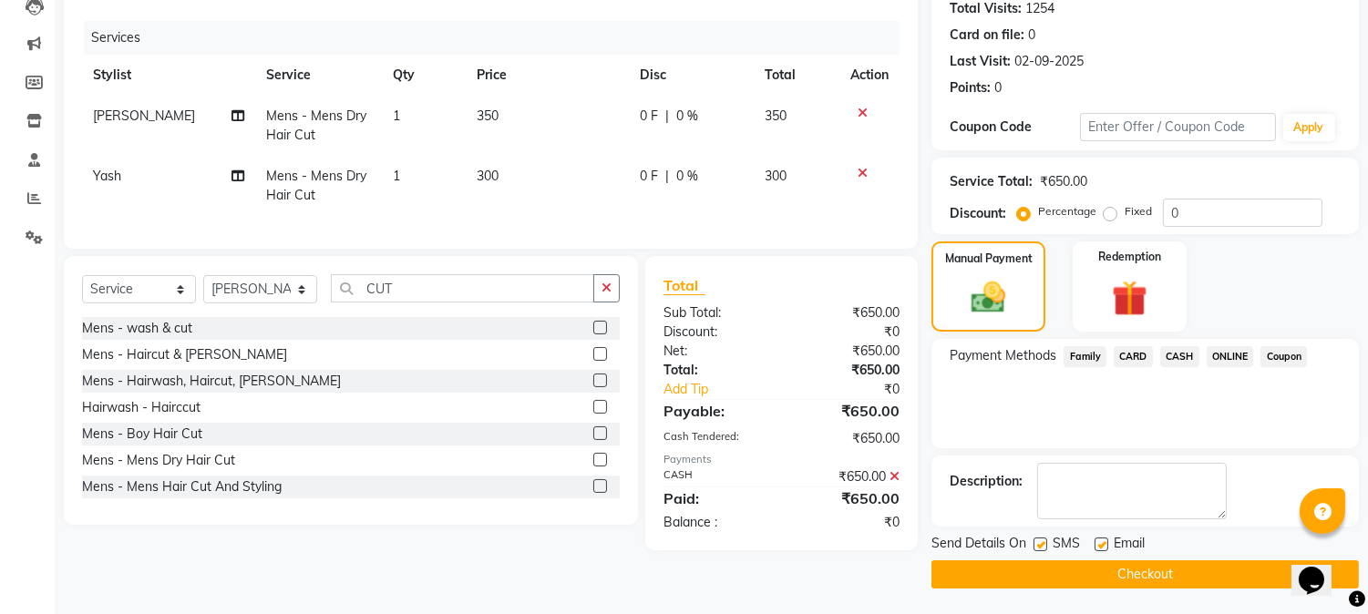
click at [1129, 565] on button "Checkout" at bounding box center [1146, 575] width 428 height 28
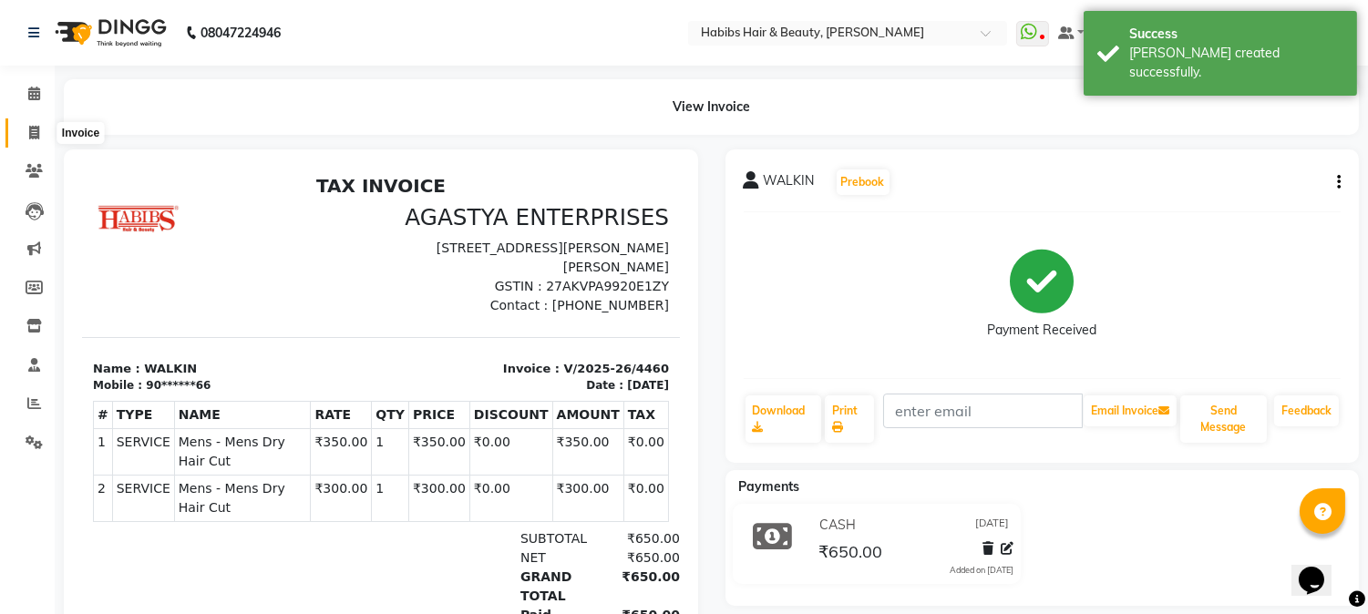
click at [30, 129] on icon at bounding box center [34, 133] width 10 height 14
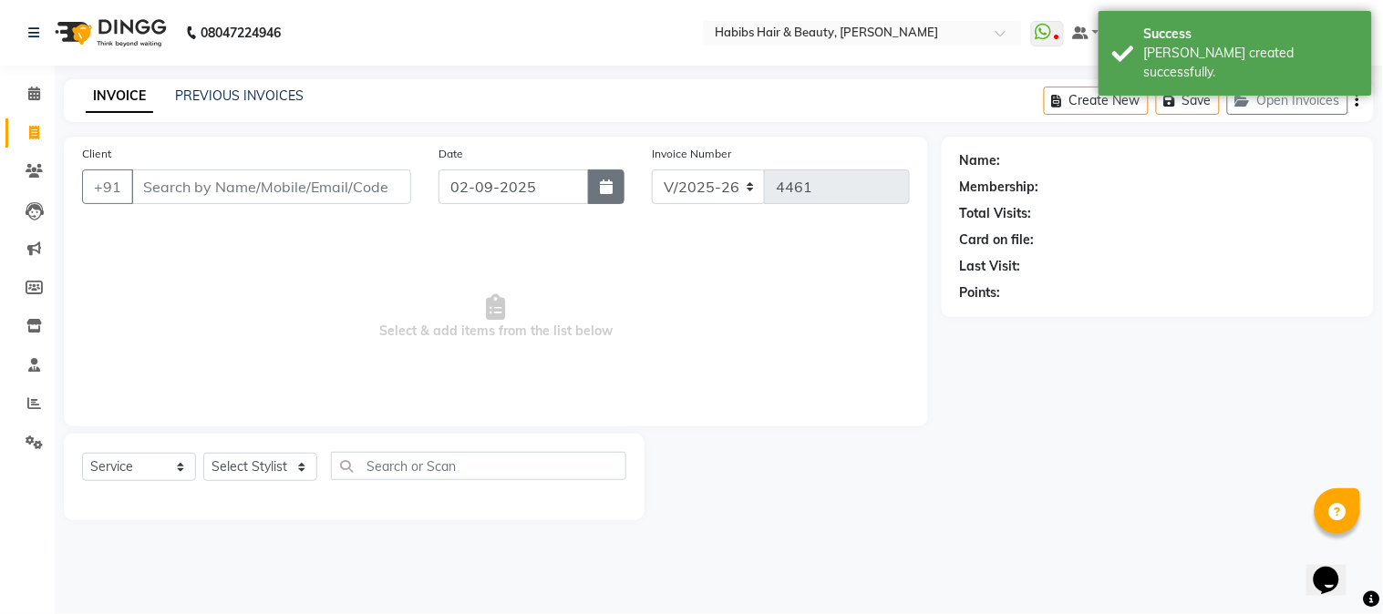
click at [603, 185] on icon "button" at bounding box center [606, 187] width 13 height 15
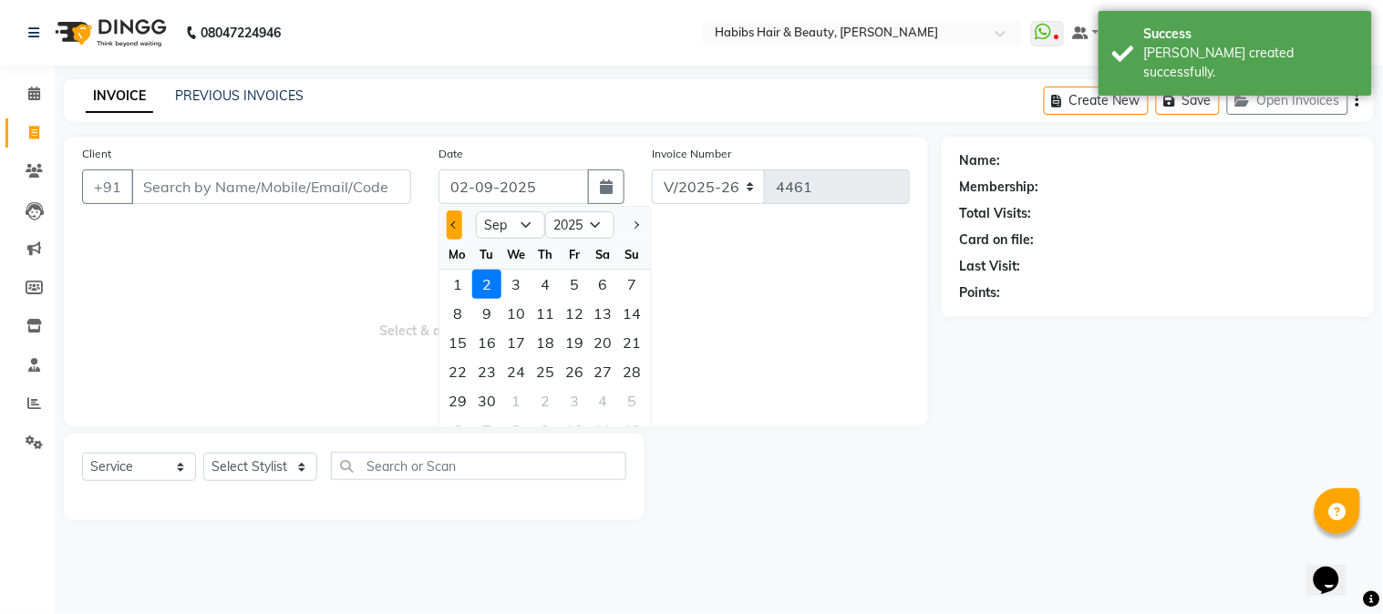
click at [457, 224] on span "Previous month" at bounding box center [454, 225] width 7 height 7
click at [492, 403] on div "26" at bounding box center [486, 401] width 29 height 29
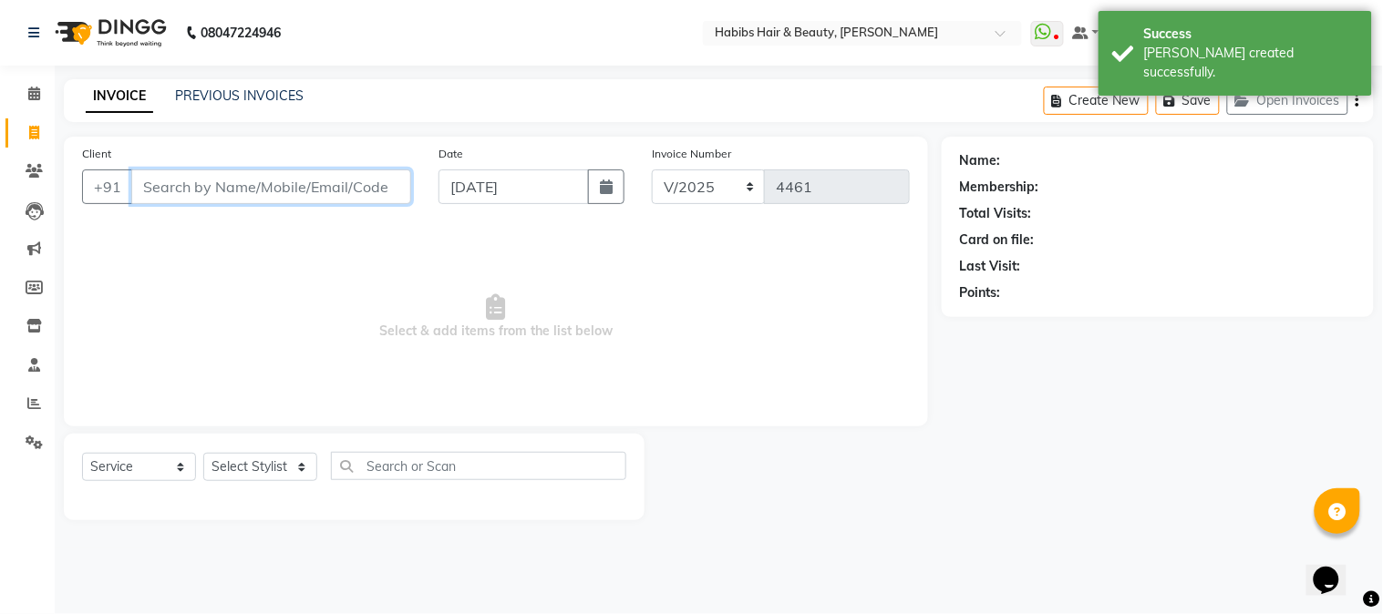
click at [290, 189] on input "Client" at bounding box center [271, 187] width 280 height 35
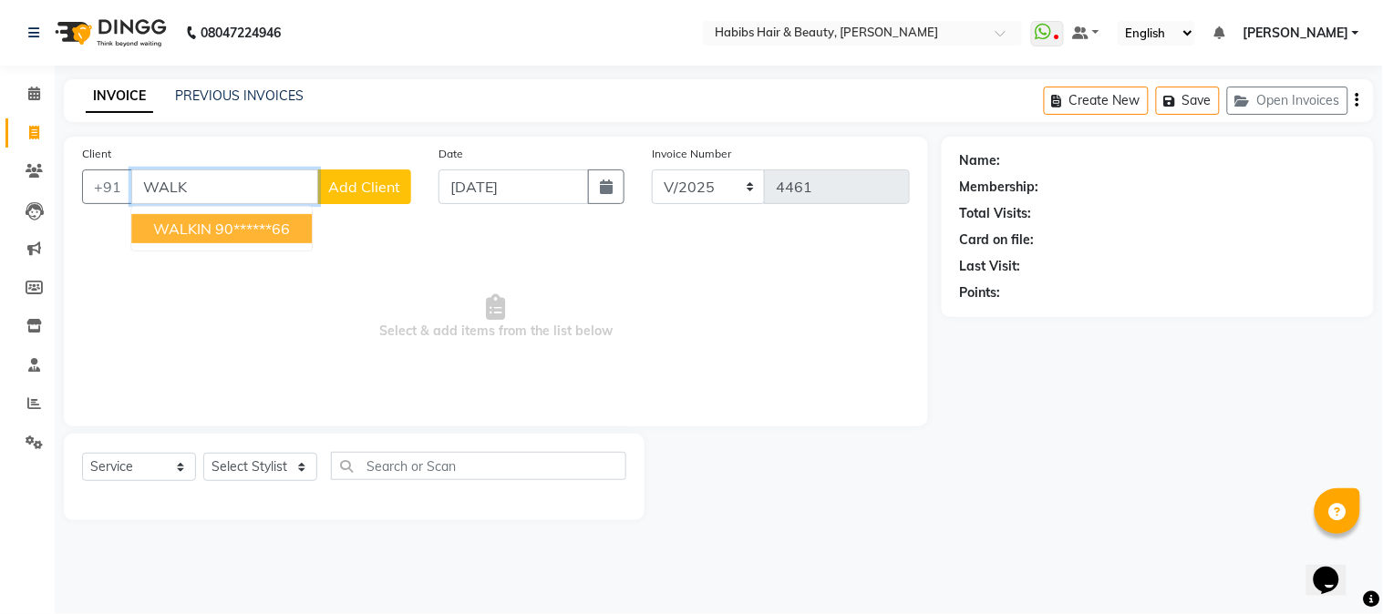
click at [270, 228] on ngb-highlight "90******66" at bounding box center [252, 229] width 75 height 18
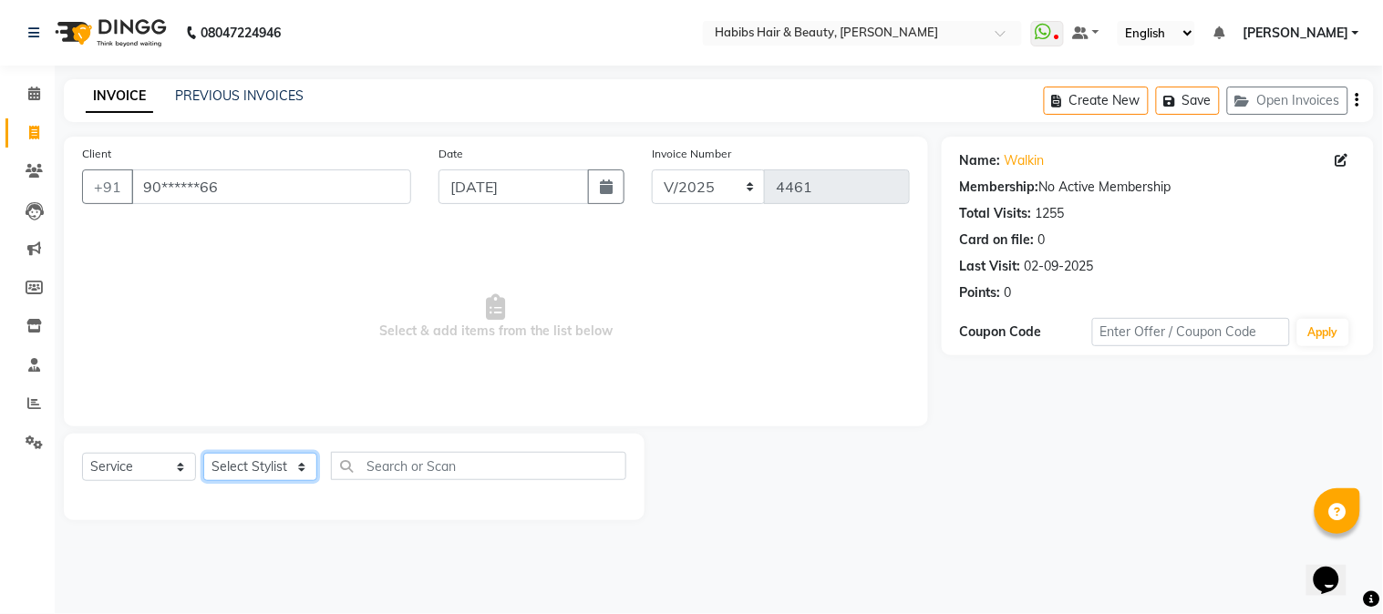
click at [269, 457] on select "Select Stylist Admin Akshay [PERSON_NAME] [PERSON_NAME] [PERSON_NAME] [PERSON_N…" at bounding box center [260, 467] width 114 height 28
click at [203, 454] on select "Select Stylist Admin Akshay [PERSON_NAME] [PERSON_NAME] [PERSON_NAME] [PERSON_N…" at bounding box center [260, 467] width 114 height 28
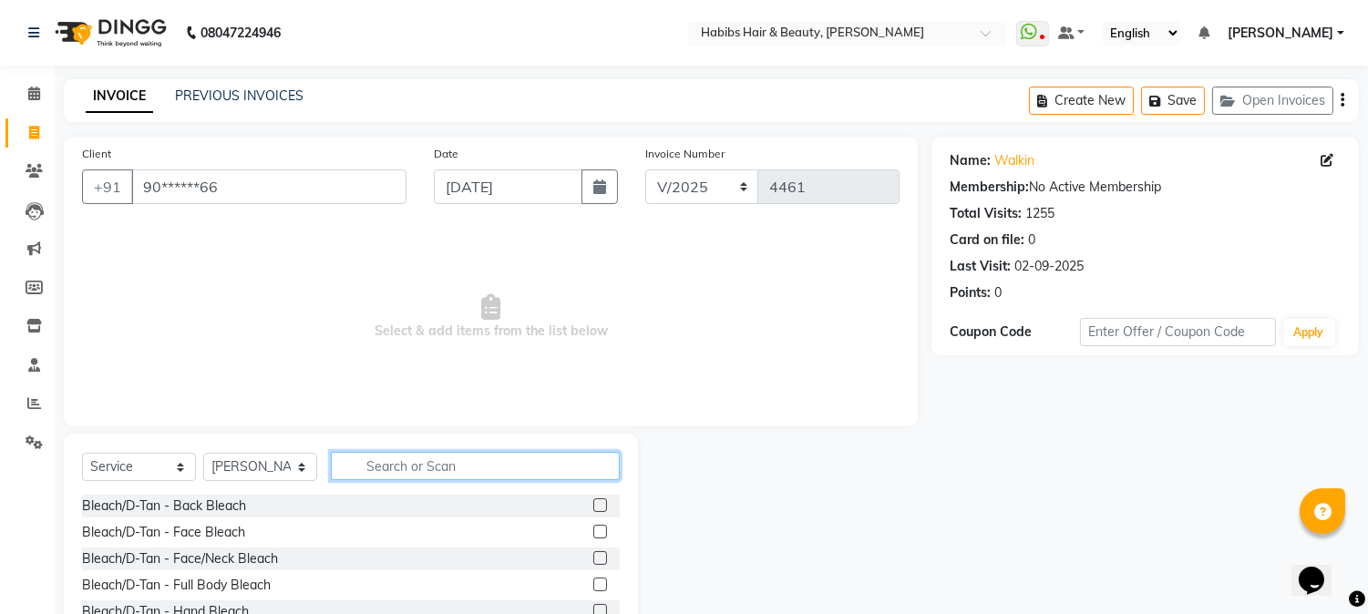
click at [445, 474] on input "text" at bounding box center [475, 466] width 289 height 28
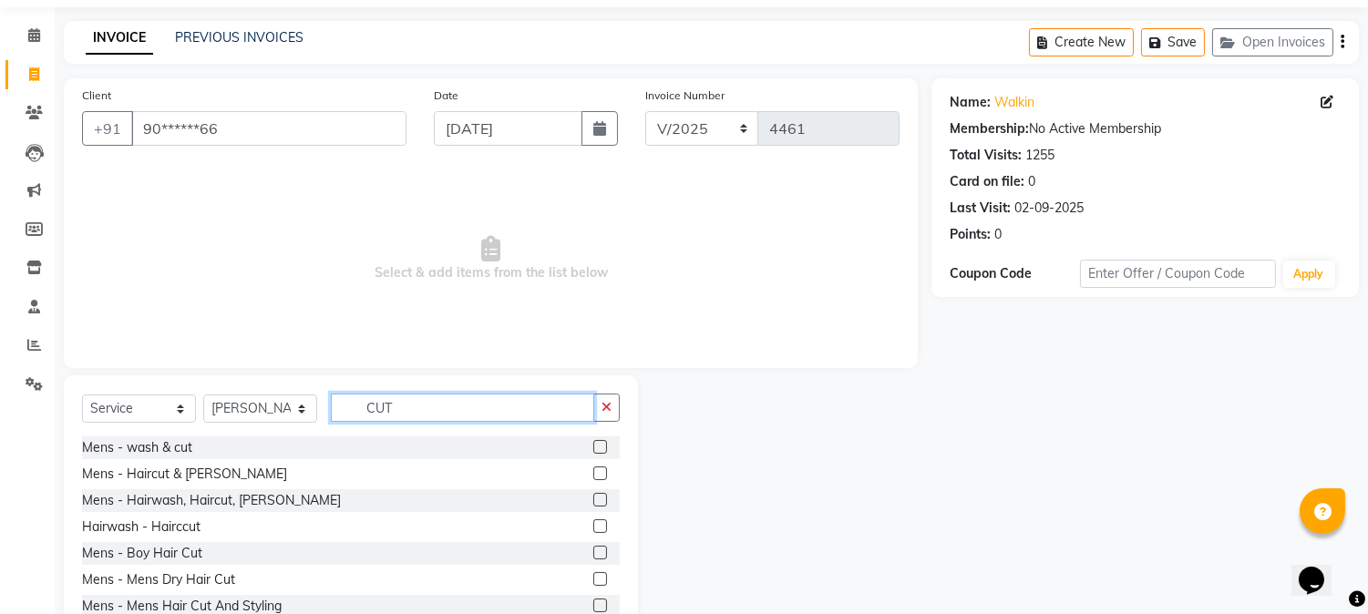
scroll to position [115, 0]
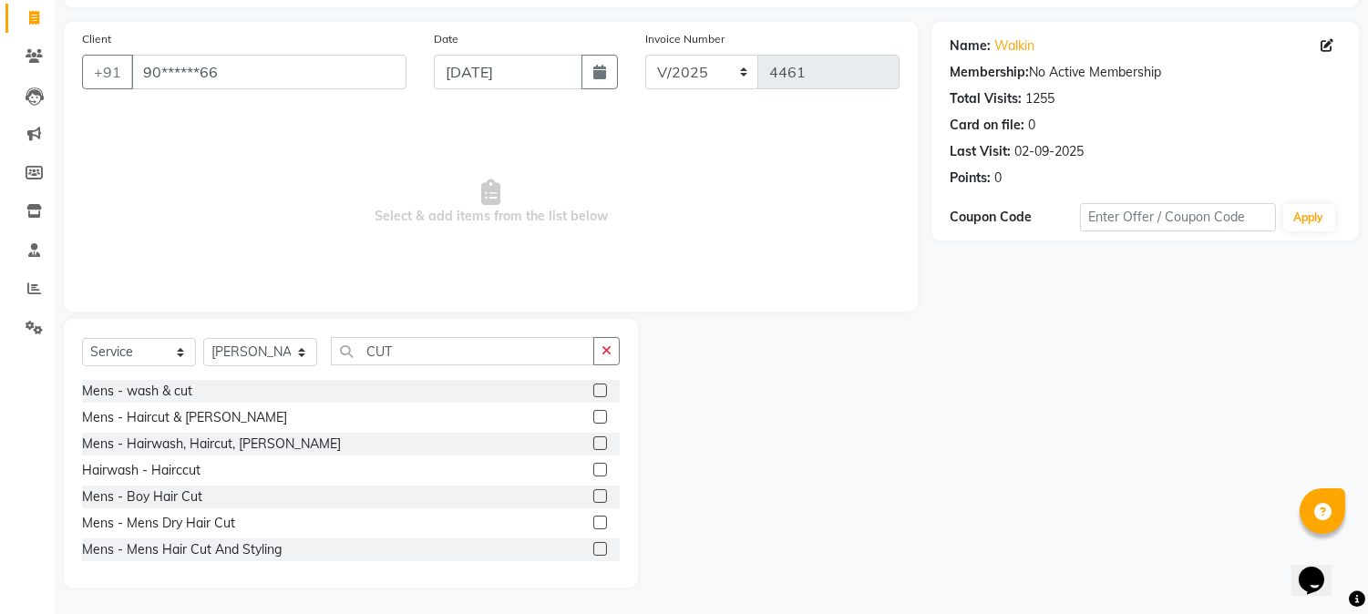
click at [593, 415] on label at bounding box center [600, 417] width 14 height 14
click at [593, 415] on input "checkbox" at bounding box center [599, 418] width 12 height 12
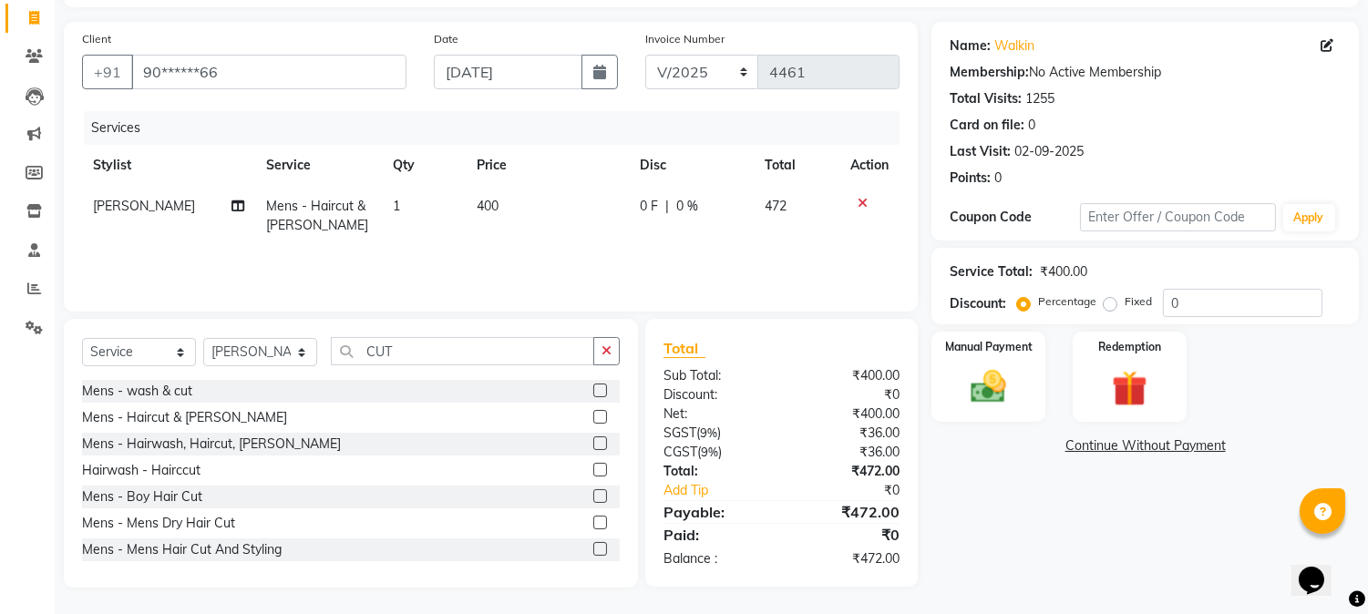
click at [593, 440] on label at bounding box center [600, 444] width 14 height 14
click at [593, 440] on input "checkbox" at bounding box center [599, 445] width 12 height 12
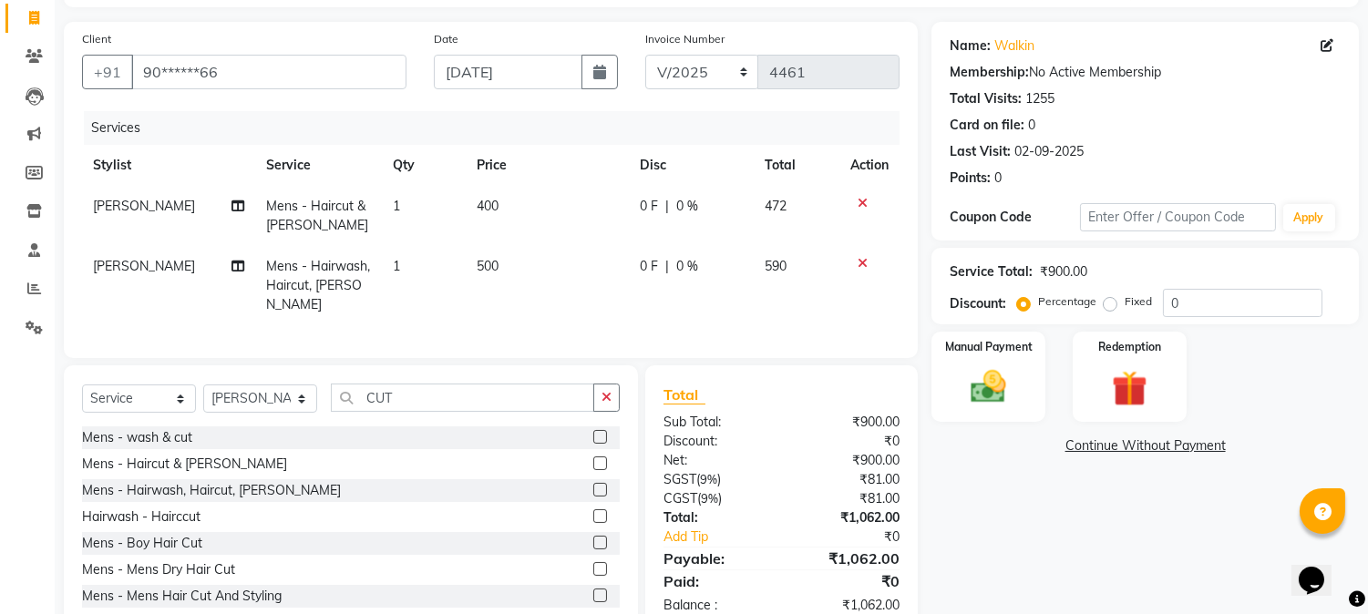
click at [864, 201] on icon at bounding box center [863, 203] width 10 height 13
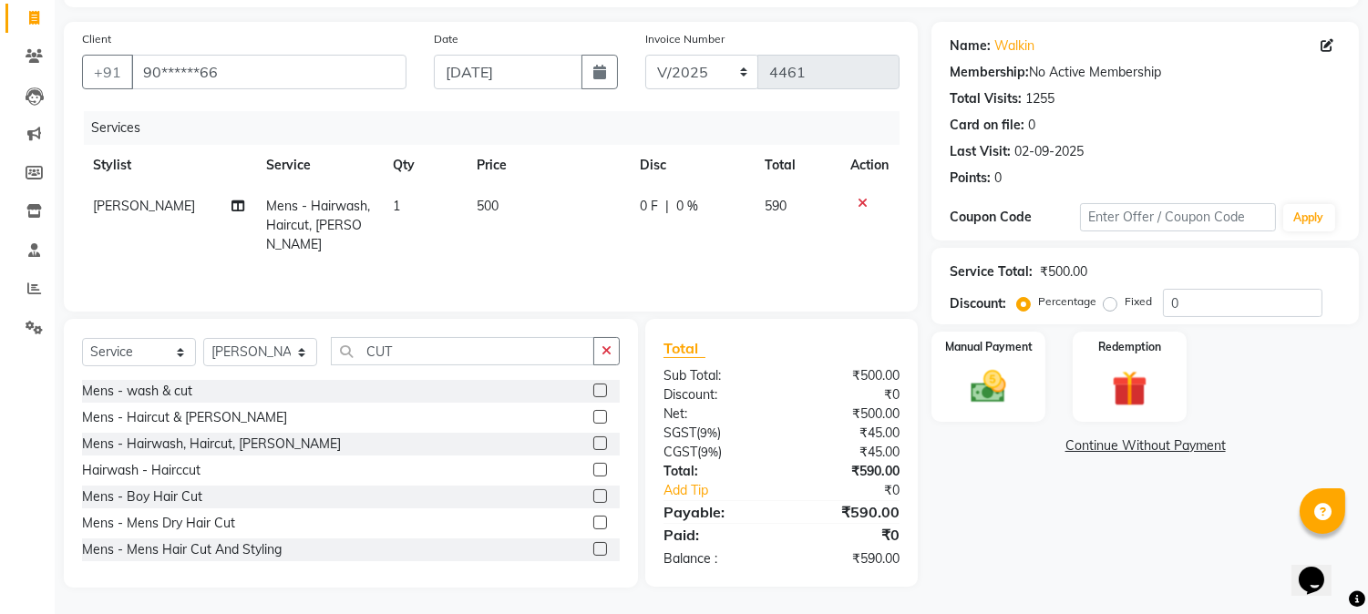
click at [495, 201] on td "500" at bounding box center [547, 225] width 163 height 79
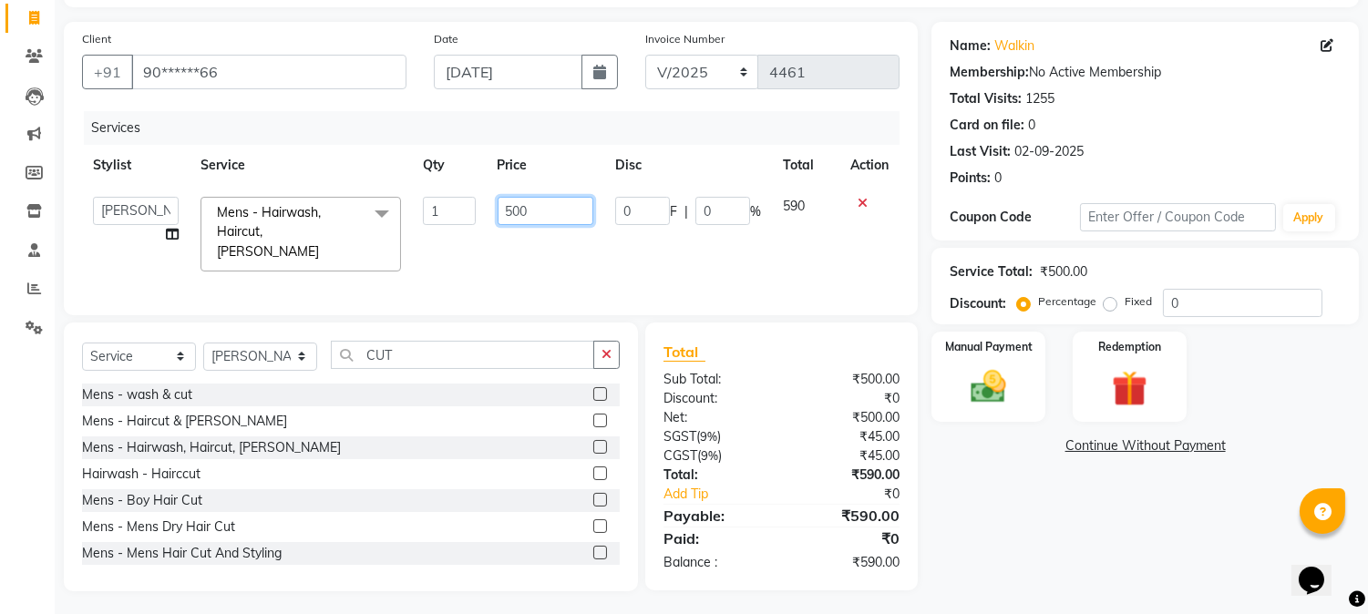
click at [508, 205] on input "500" at bounding box center [546, 211] width 96 height 28
click at [571, 159] on th "Price" at bounding box center [546, 165] width 118 height 41
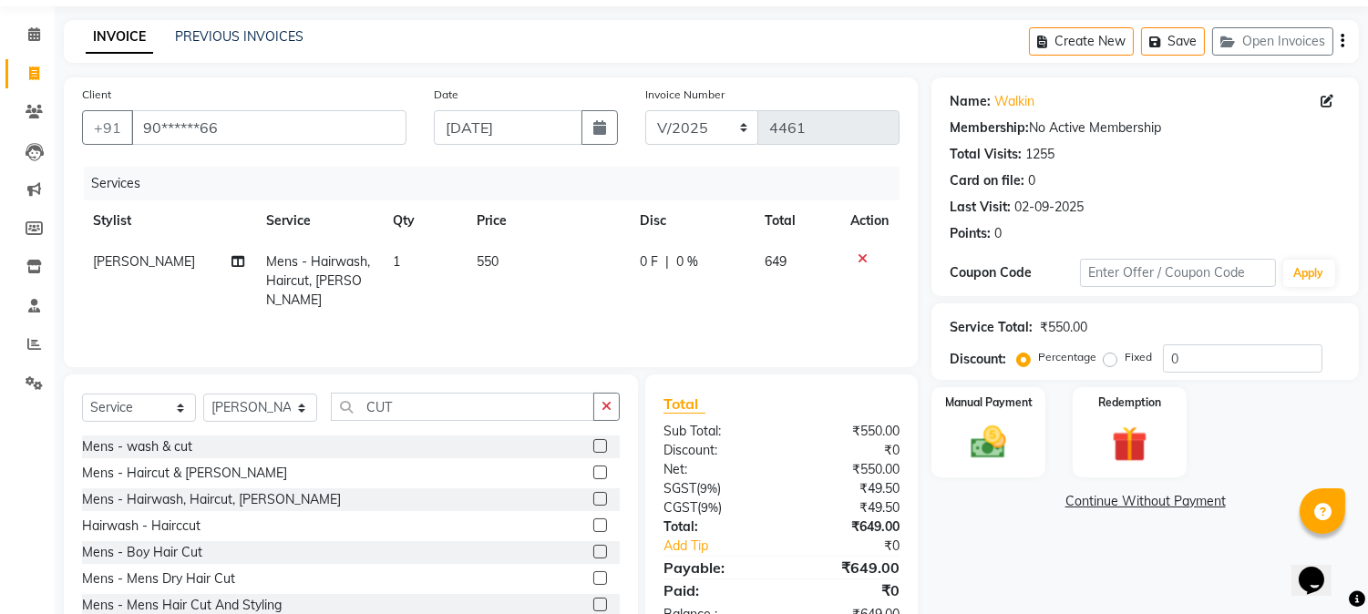
scroll to position [0, 0]
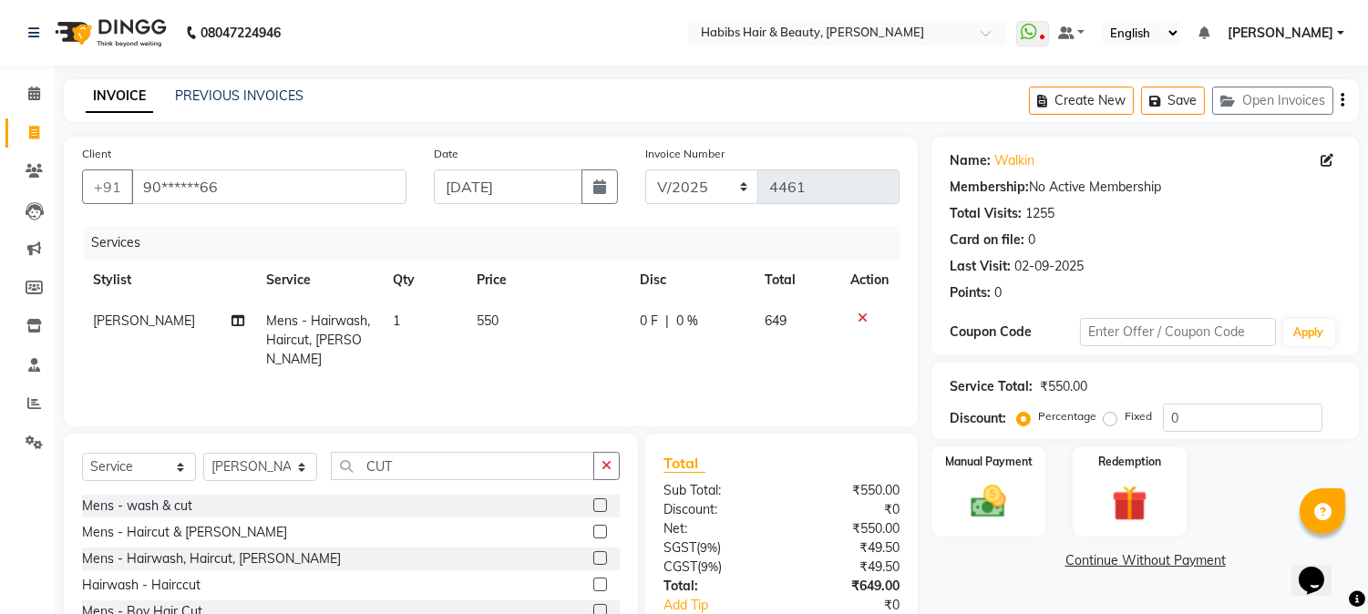
click at [1343, 100] on icon "button" at bounding box center [1343, 100] width 4 height 1
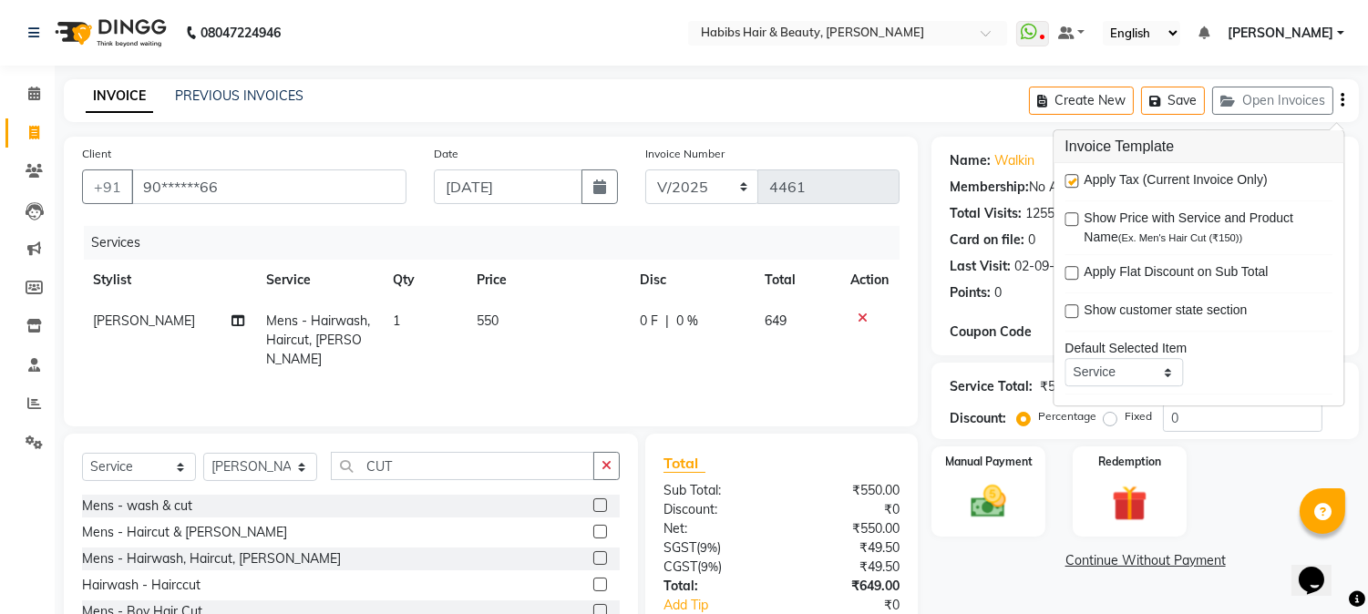
click at [1077, 179] on label at bounding box center [1072, 181] width 14 height 14
click at [1077, 179] on input "checkbox" at bounding box center [1071, 182] width 12 height 12
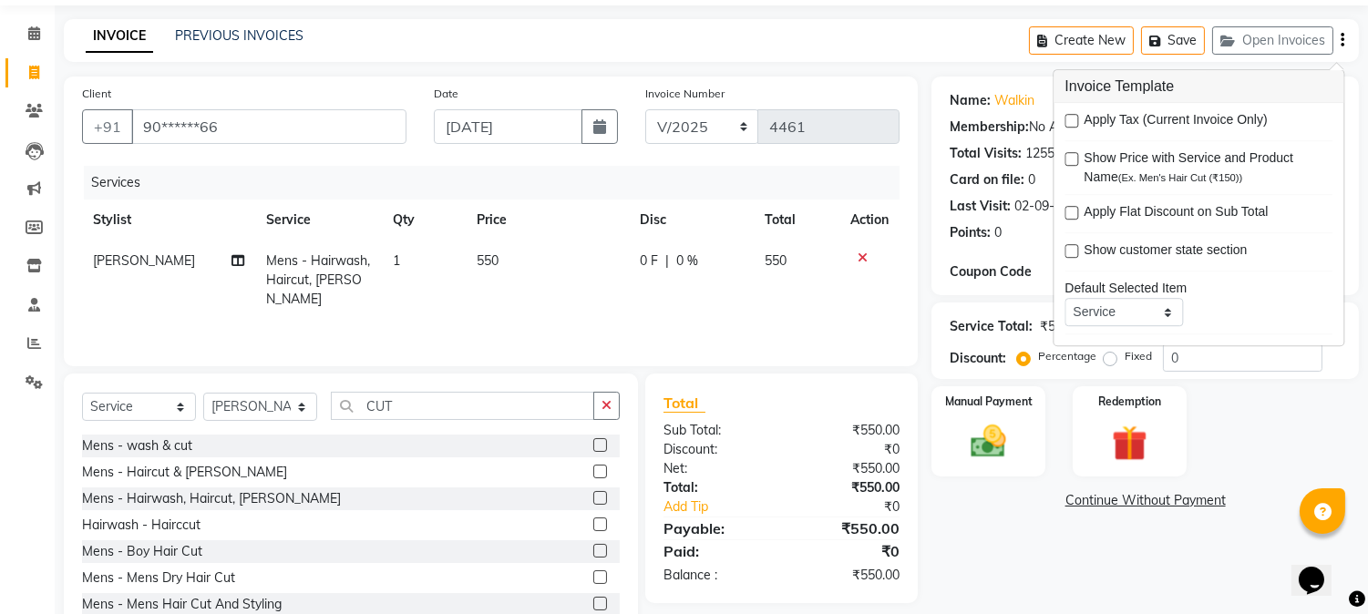
scroll to position [115, 0]
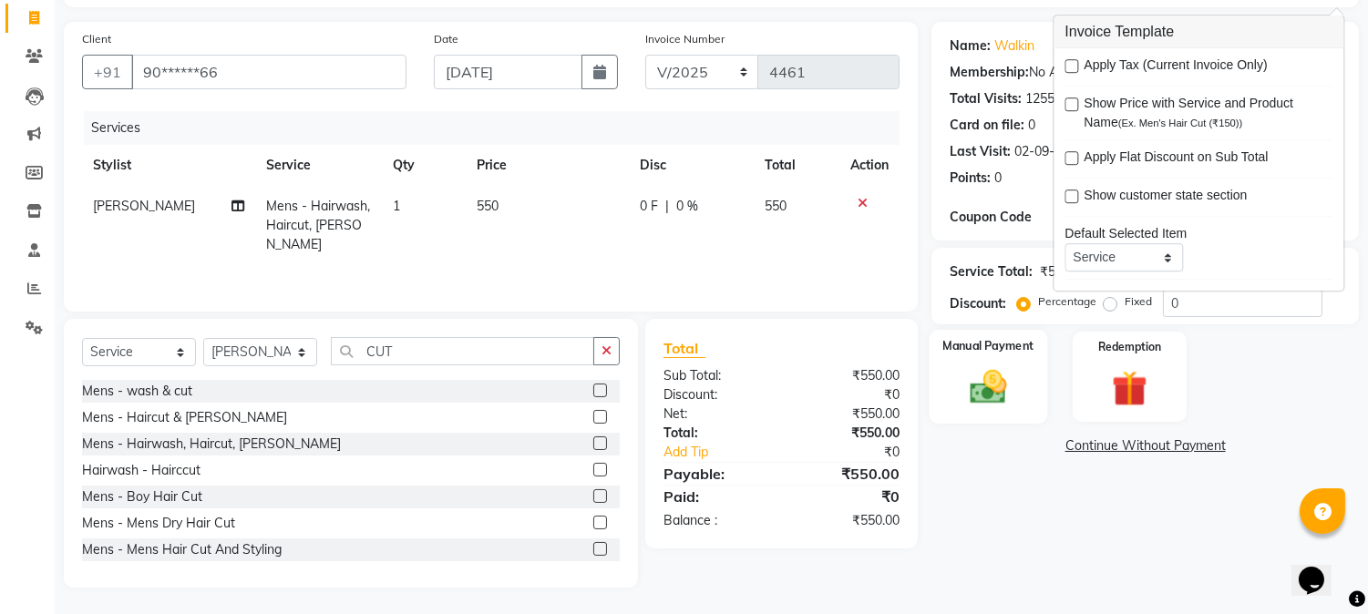
click at [981, 398] on img at bounding box center [989, 387] width 60 height 43
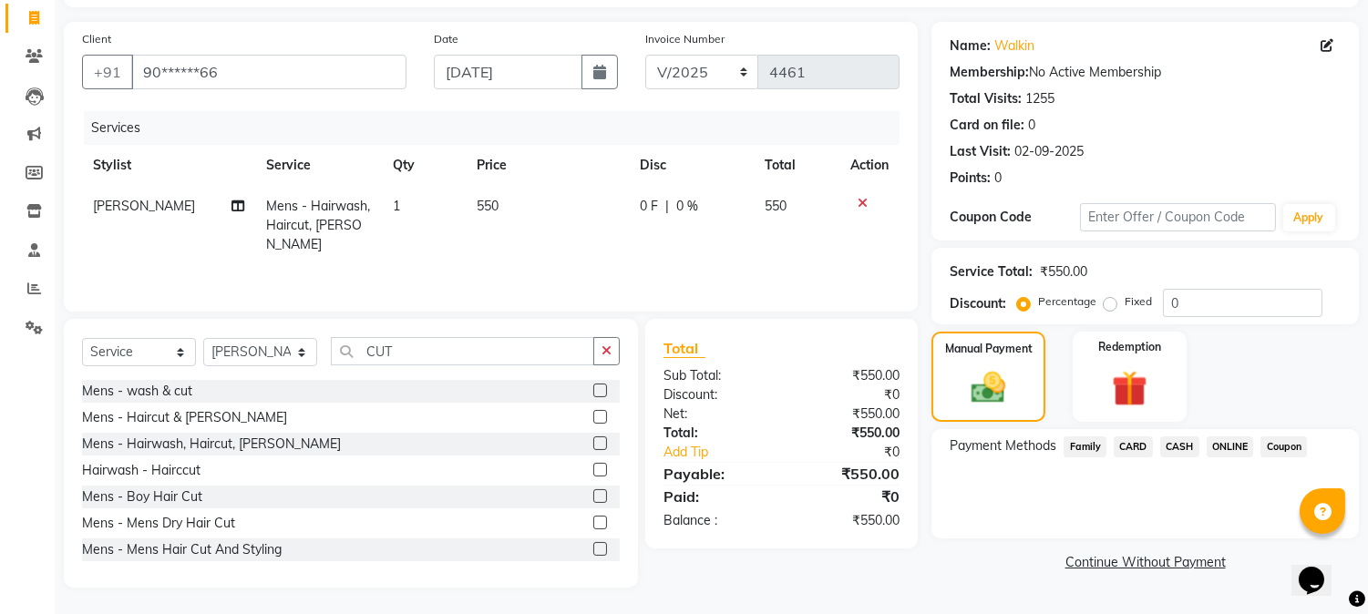
click at [1225, 449] on span "ONLINE" at bounding box center [1230, 447] width 47 height 21
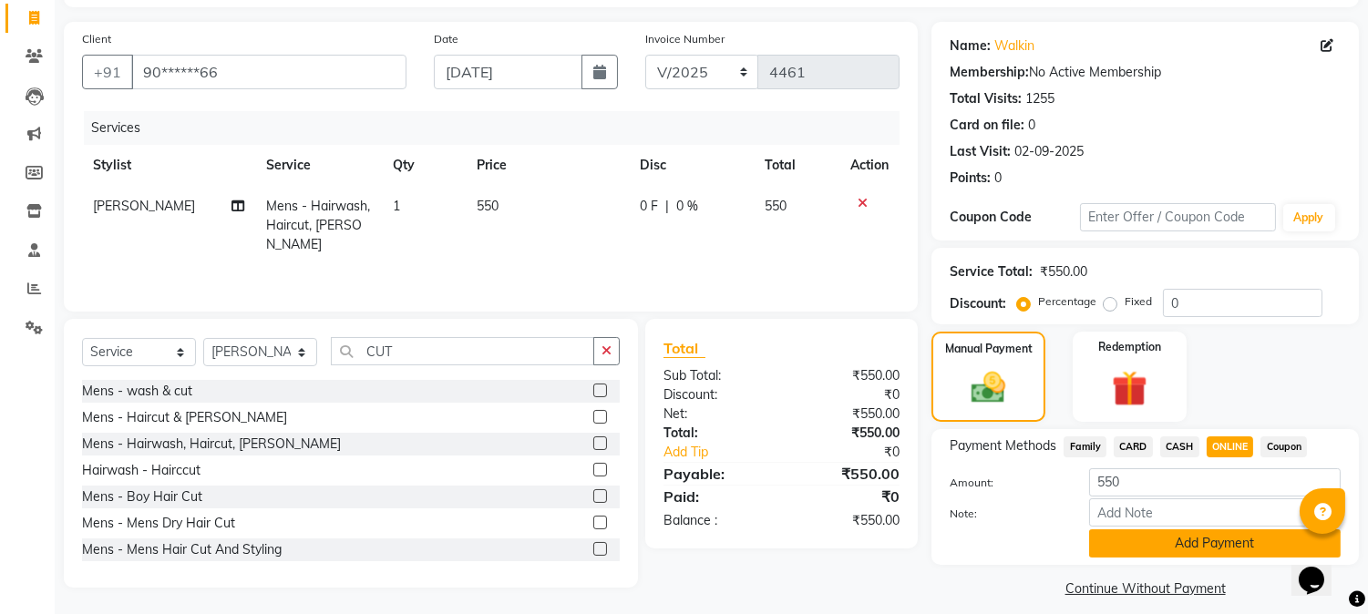
click at [1178, 547] on button "Add Payment" at bounding box center [1215, 544] width 252 height 28
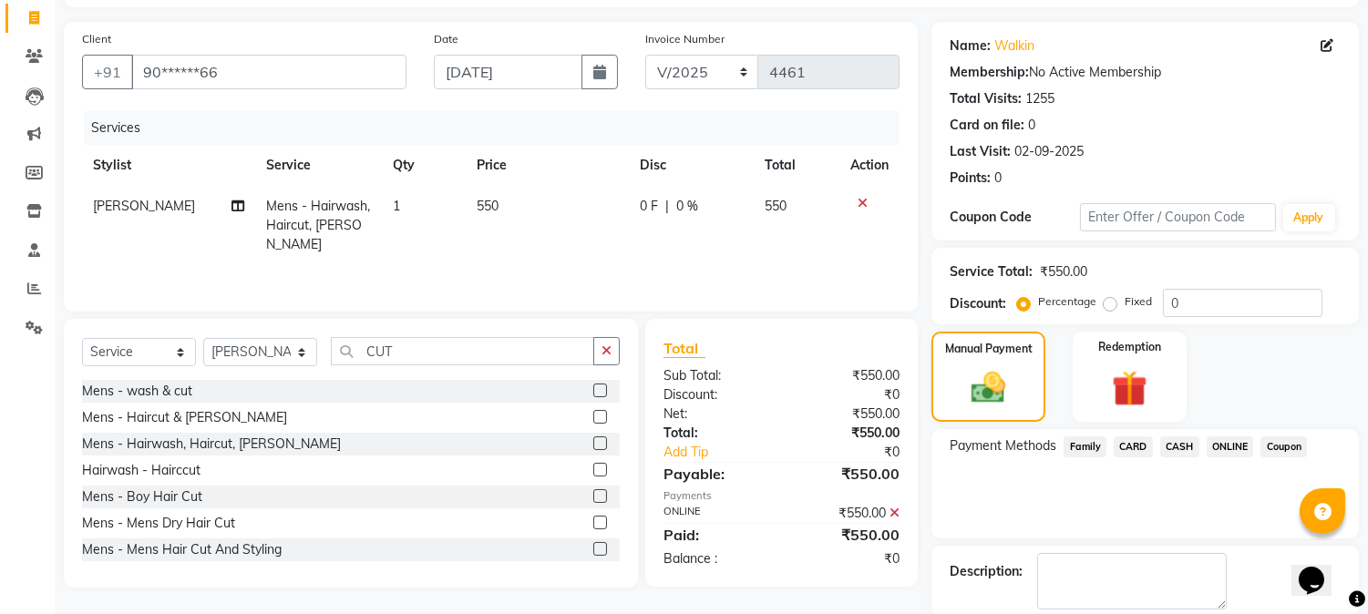
scroll to position [205, 0]
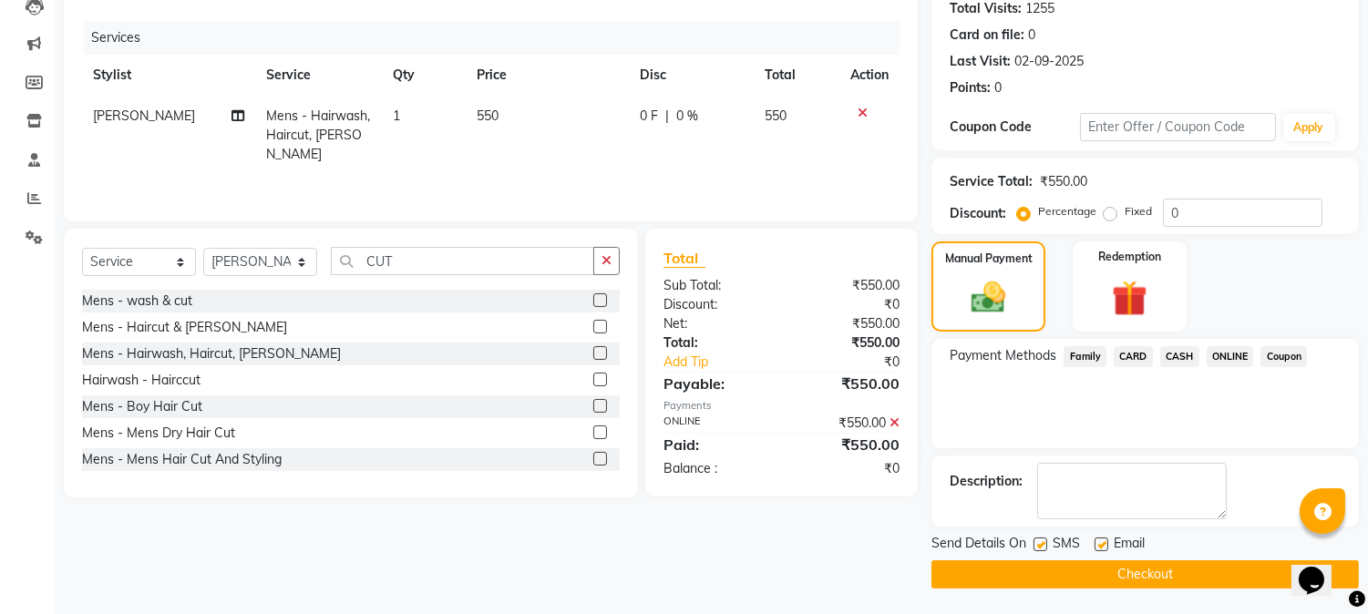
click at [1151, 572] on button "Checkout" at bounding box center [1146, 575] width 428 height 28
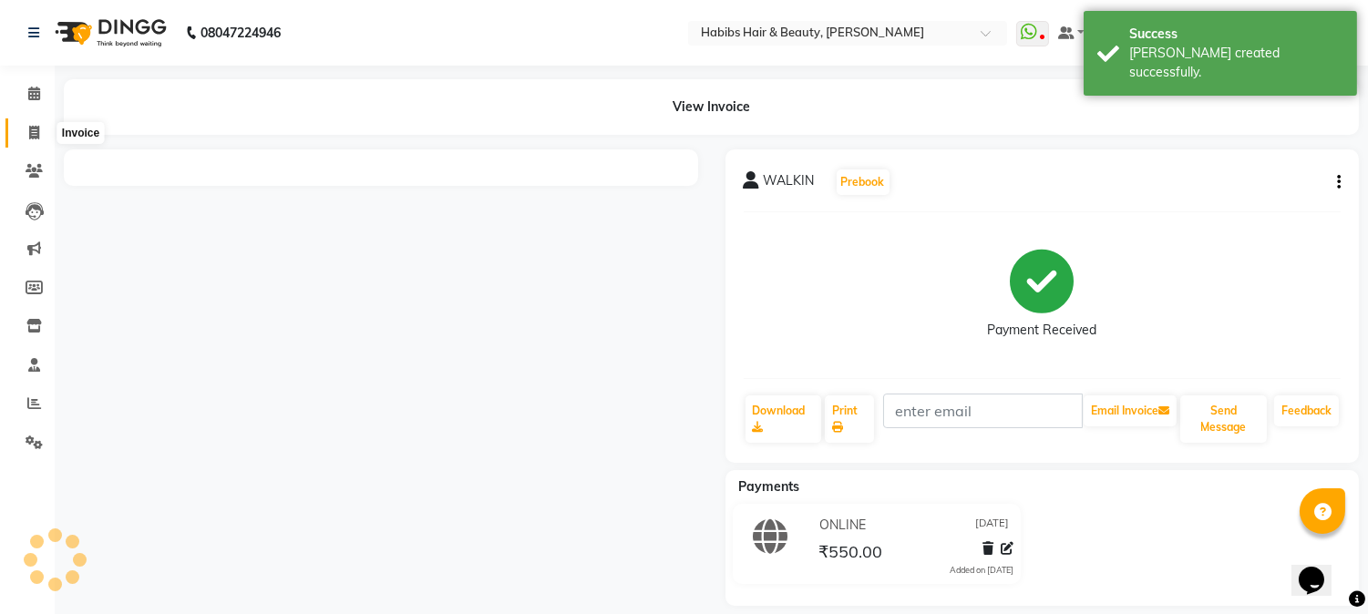
click at [34, 126] on icon at bounding box center [34, 133] width 10 height 14
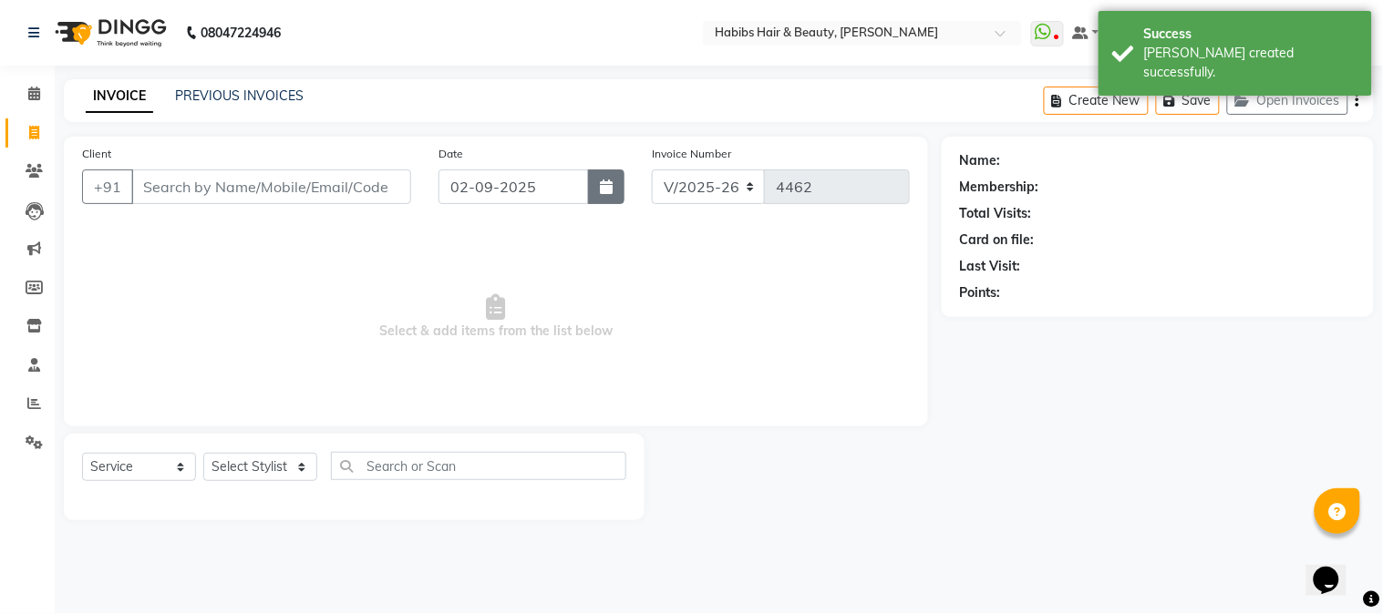
click at [612, 180] on icon "button" at bounding box center [606, 187] width 13 height 15
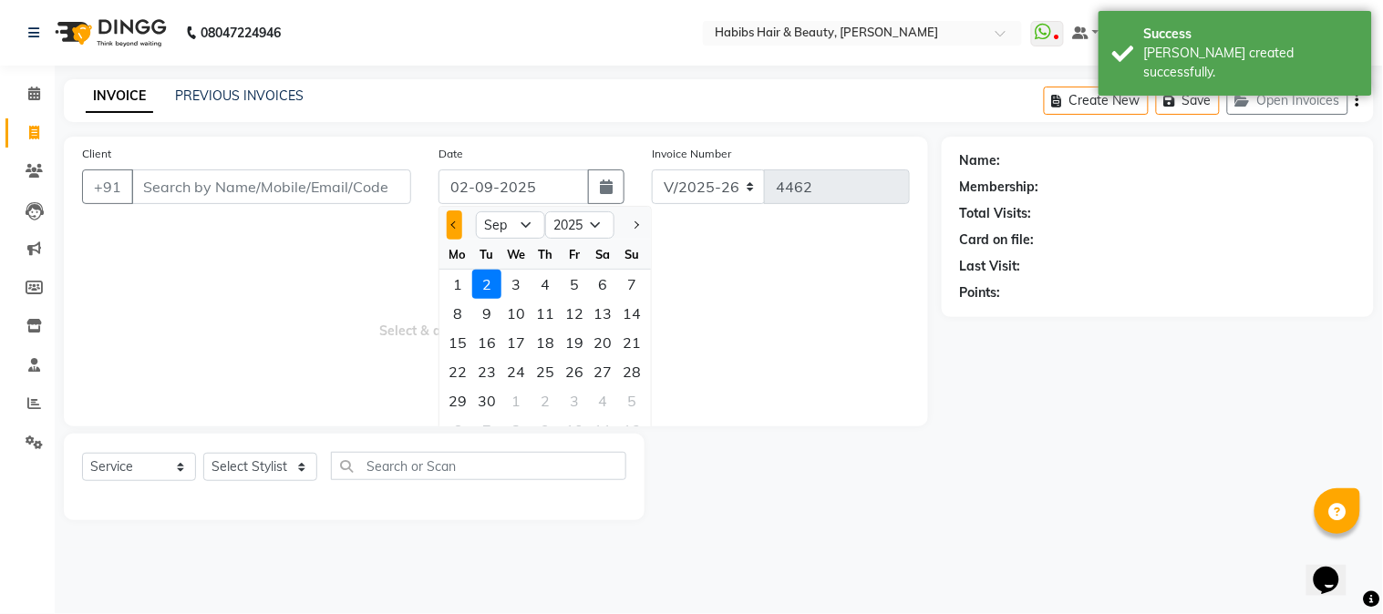
click at [452, 222] on span "Previous month" at bounding box center [454, 225] width 7 height 7
click at [489, 399] on div "26" at bounding box center [486, 401] width 29 height 29
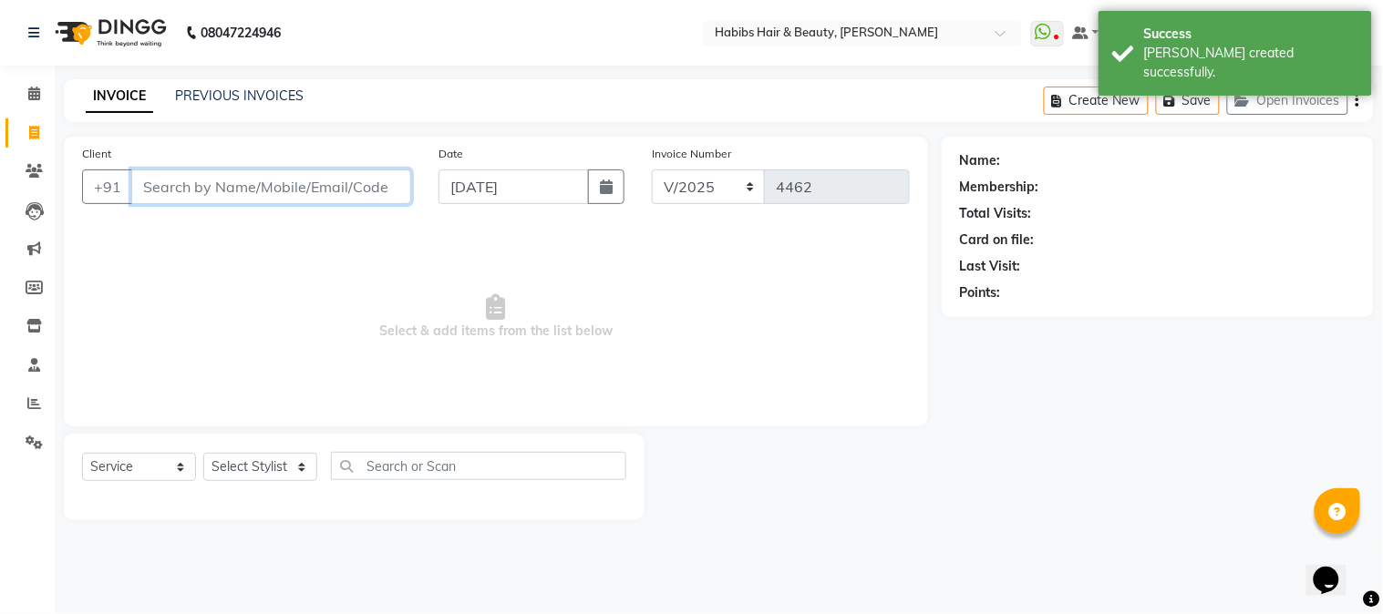
click at [314, 189] on input "Client" at bounding box center [271, 187] width 280 height 35
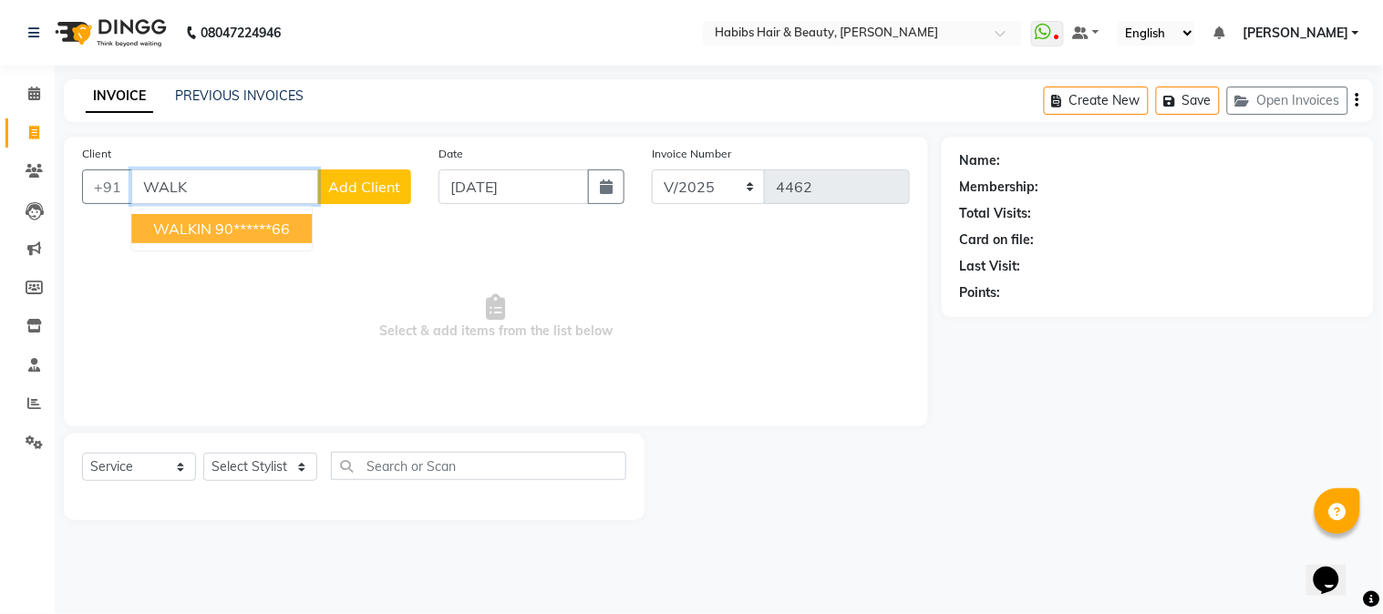
click at [290, 229] on ngb-highlight "90******66" at bounding box center [252, 229] width 75 height 18
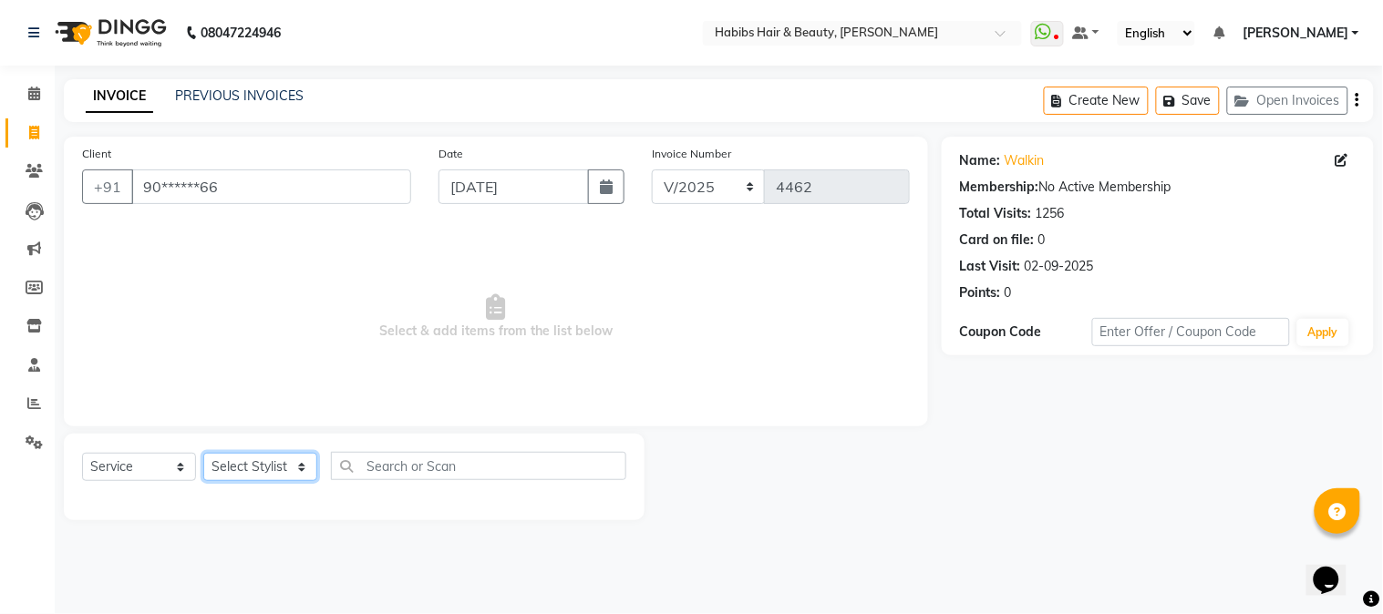
click at [267, 460] on select "Select Stylist Admin Akshay [PERSON_NAME] [PERSON_NAME] [PERSON_NAME] [PERSON_N…" at bounding box center [260, 467] width 114 height 28
click at [203, 454] on select "Select Stylist Admin Akshay [PERSON_NAME] [PERSON_NAME] [PERSON_NAME] [PERSON_N…" at bounding box center [260, 467] width 114 height 28
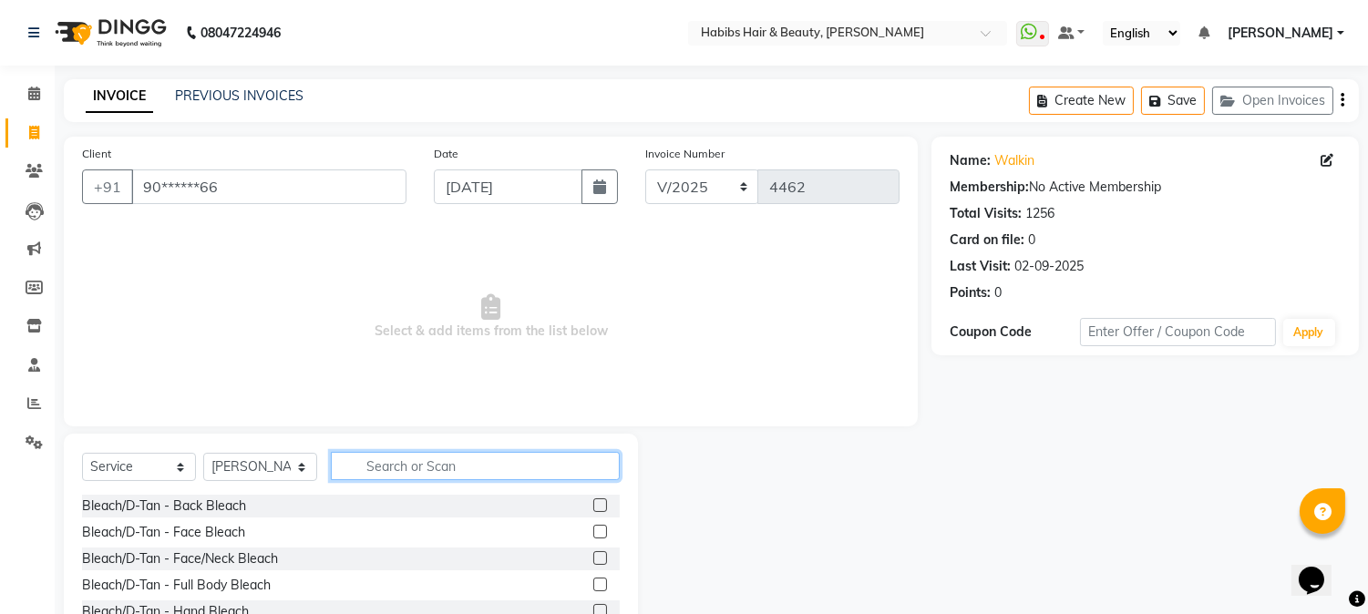
click at [451, 461] on input "text" at bounding box center [475, 466] width 289 height 28
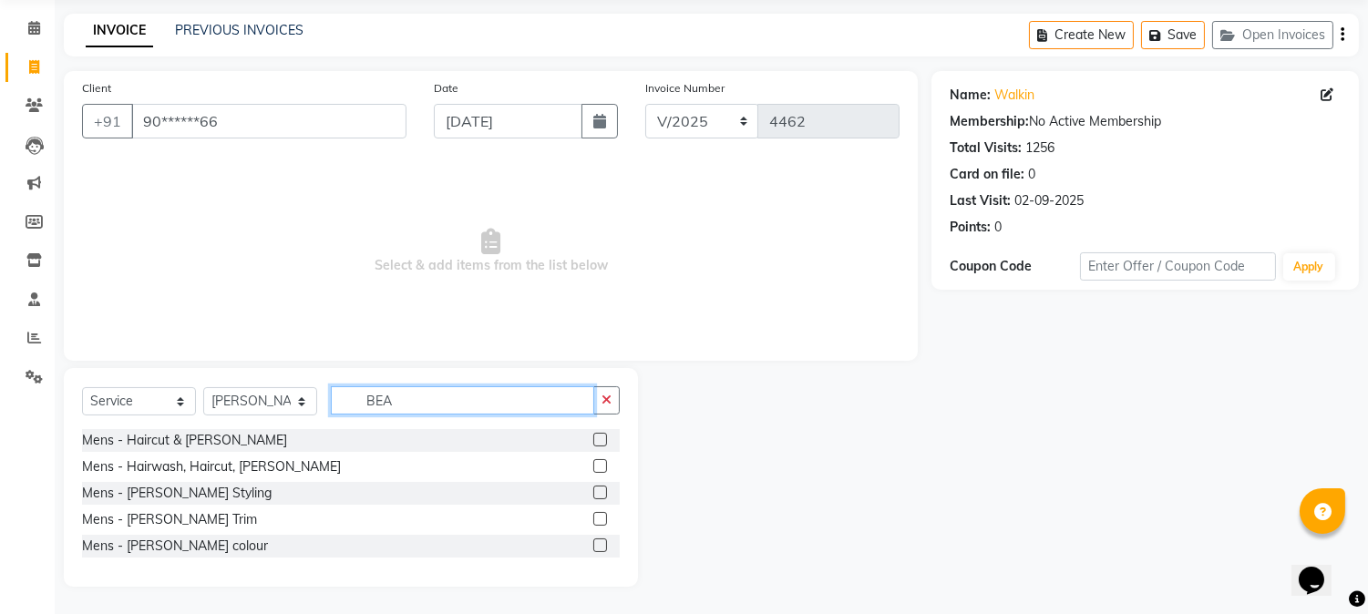
scroll to position [66, 0]
click at [597, 516] on label at bounding box center [600, 519] width 14 height 14
click at [597, 516] on input "checkbox" at bounding box center [599, 520] width 12 height 12
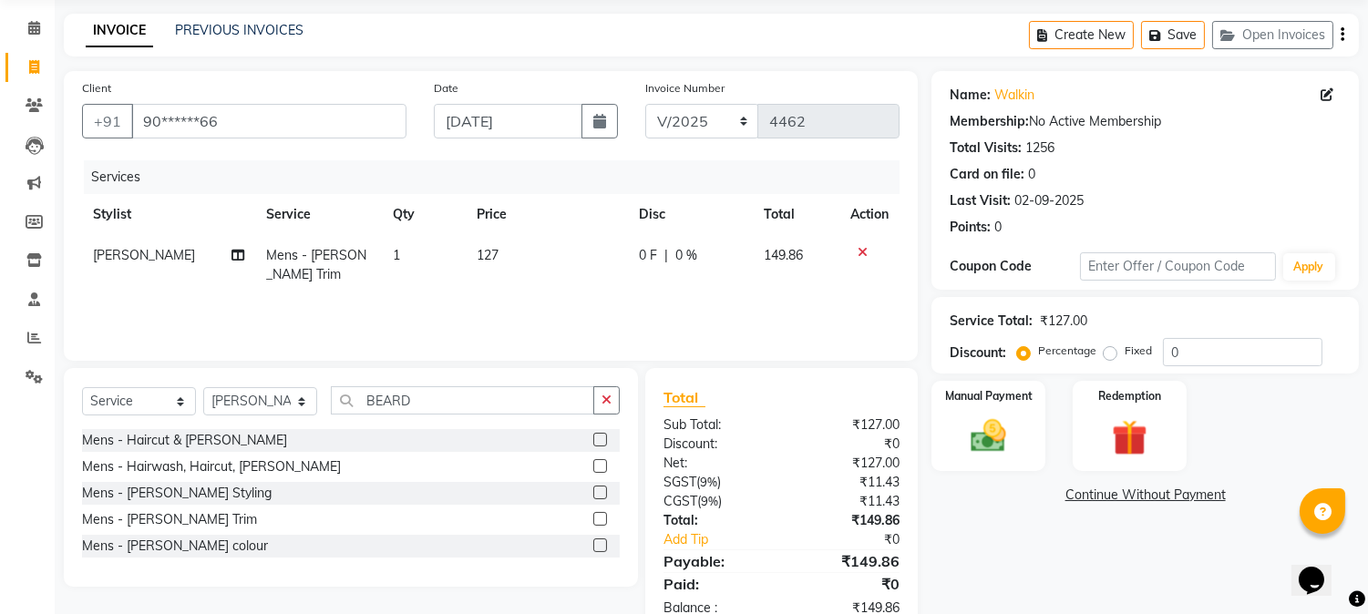
click at [474, 265] on td "127" at bounding box center [547, 265] width 162 height 60
click at [466, 265] on td "1" at bounding box center [424, 265] width 84 height 60
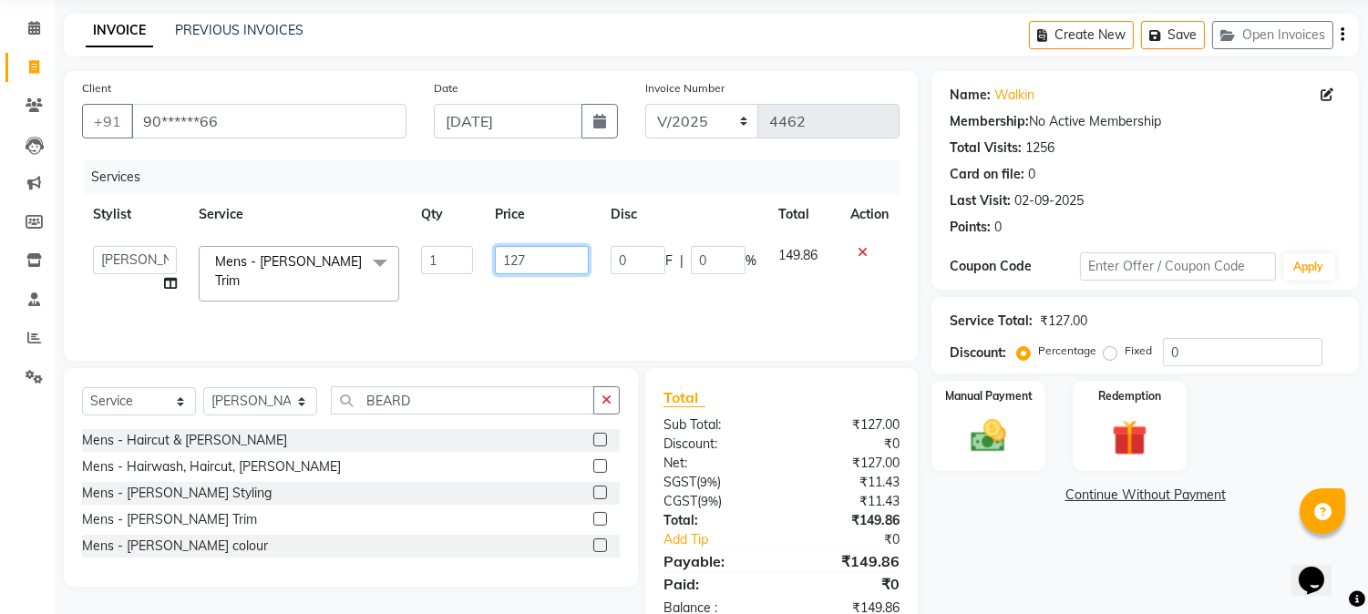
click at [506, 261] on input "127" at bounding box center [542, 260] width 94 height 28
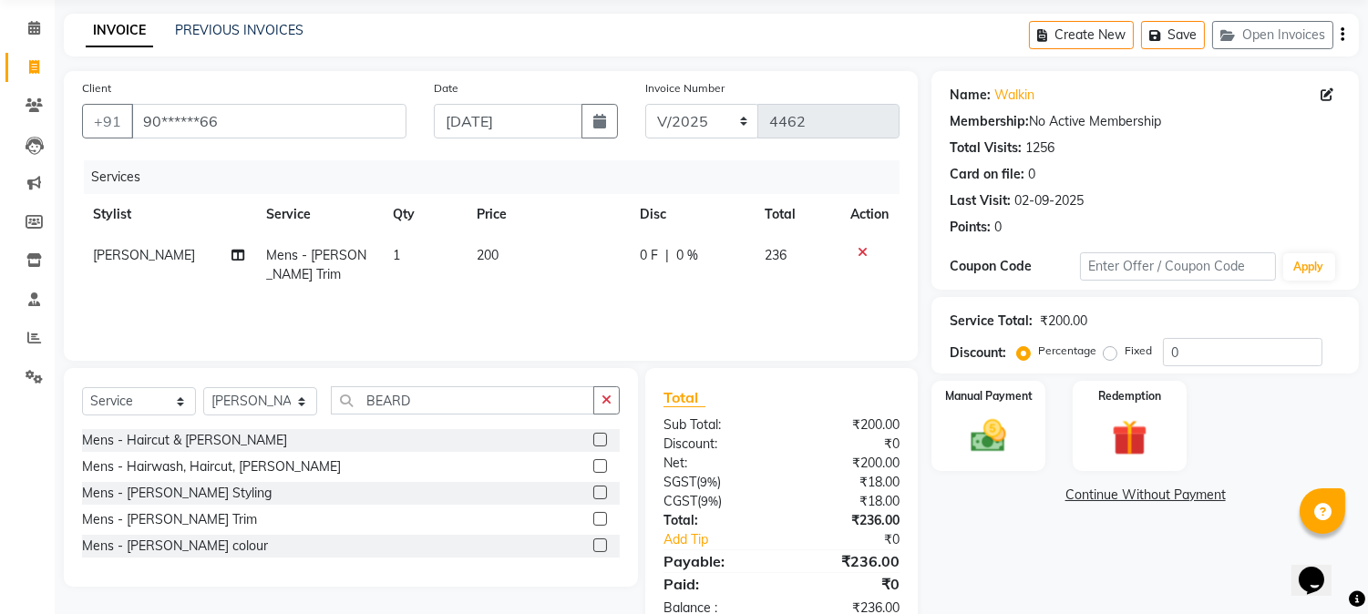
click at [566, 220] on th "Price" at bounding box center [547, 214] width 163 height 41
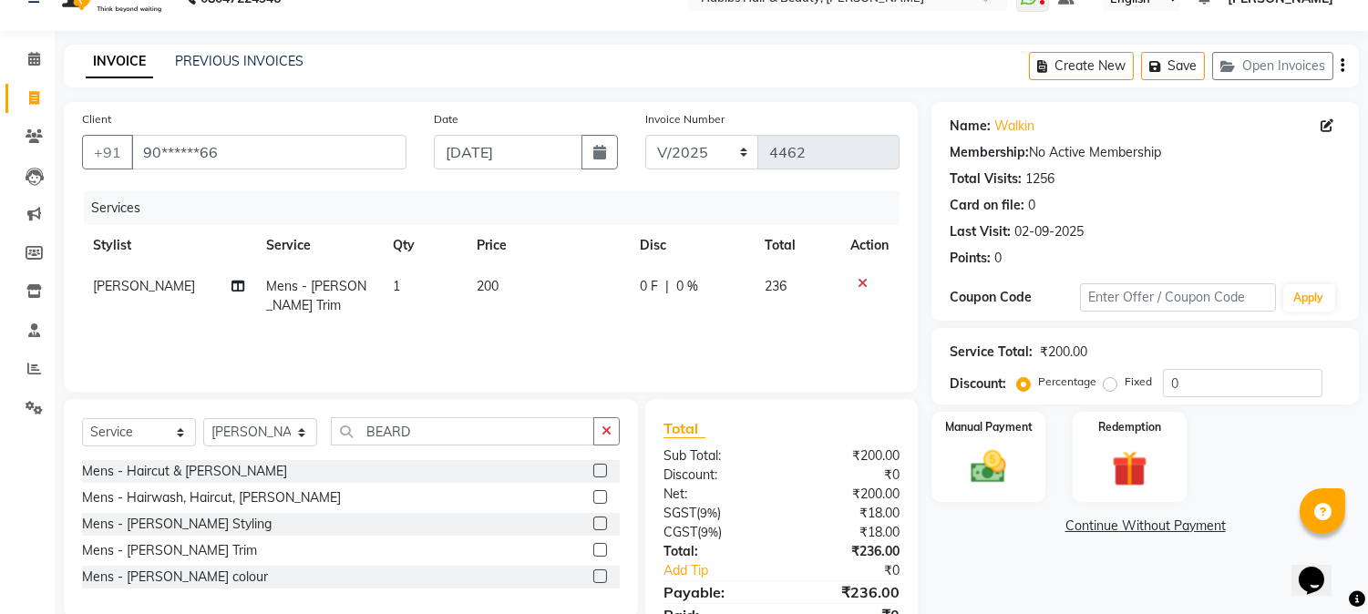
scroll to position [0, 0]
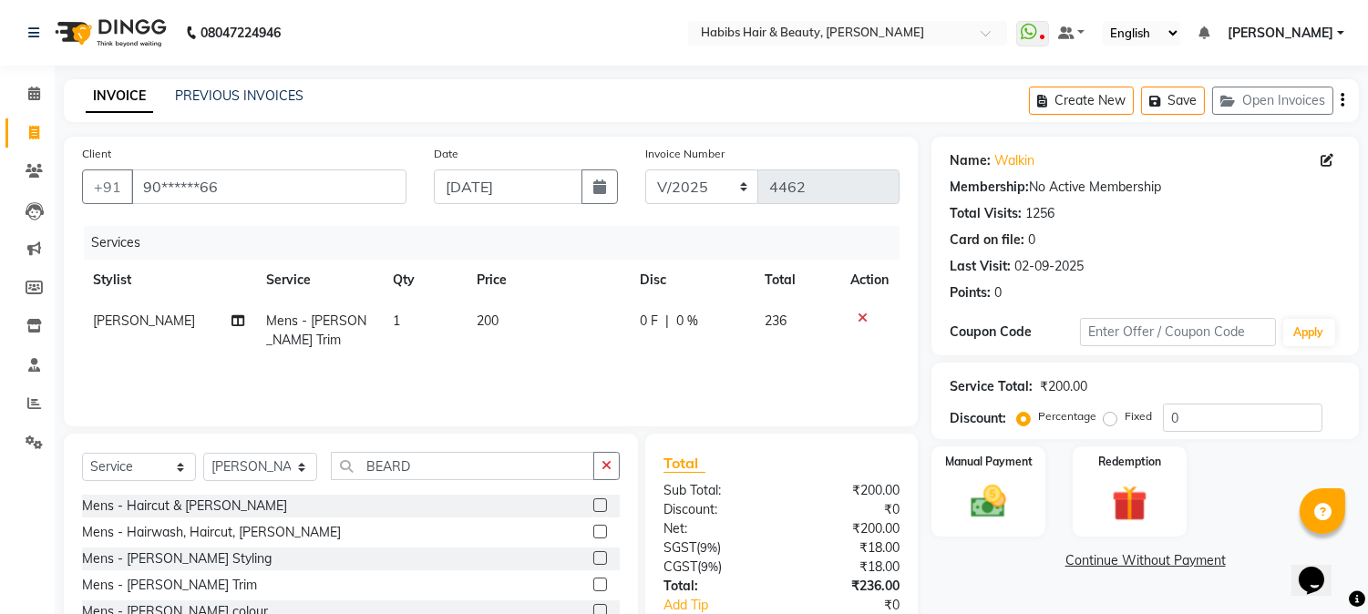
click at [1341, 100] on icon "button" at bounding box center [1343, 100] width 4 height 1
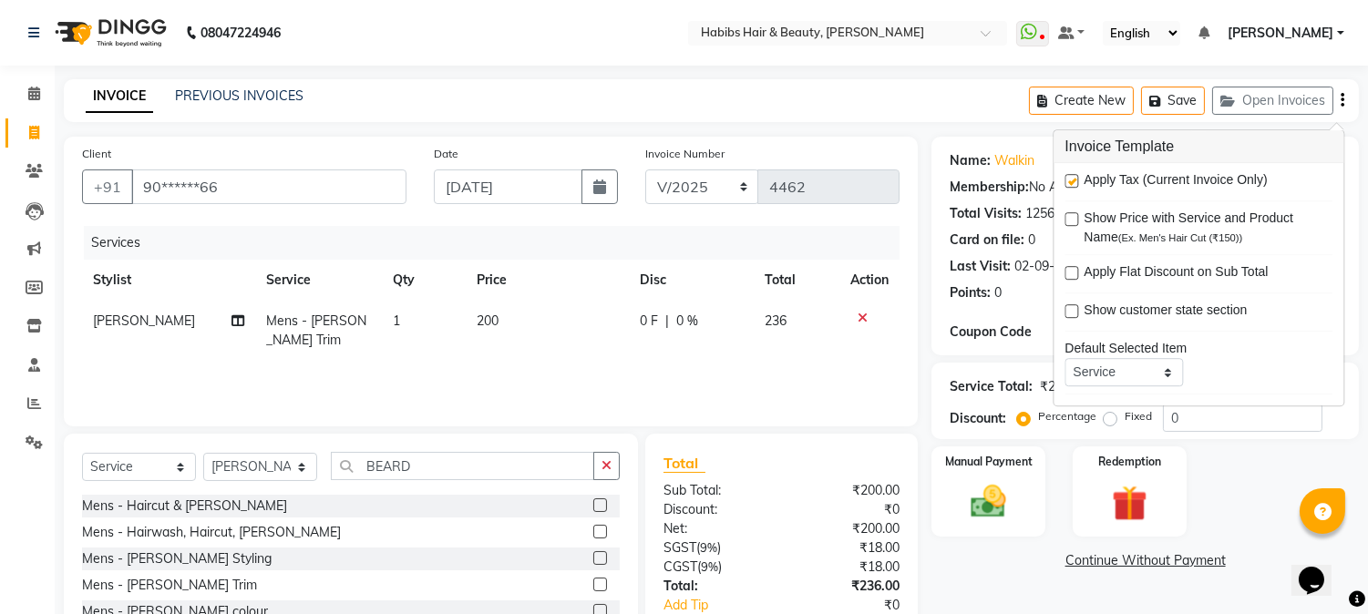
click at [1076, 180] on label at bounding box center [1072, 181] width 14 height 14
click at [1076, 180] on input "checkbox" at bounding box center [1071, 182] width 12 height 12
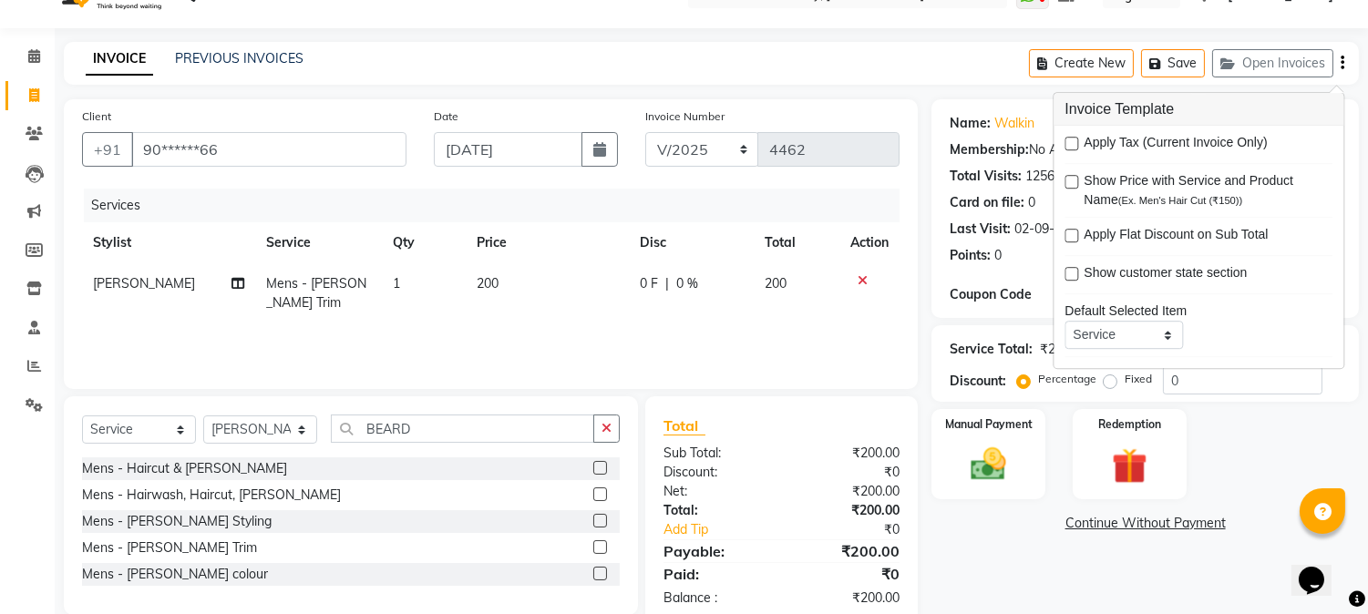
scroll to position [77, 0]
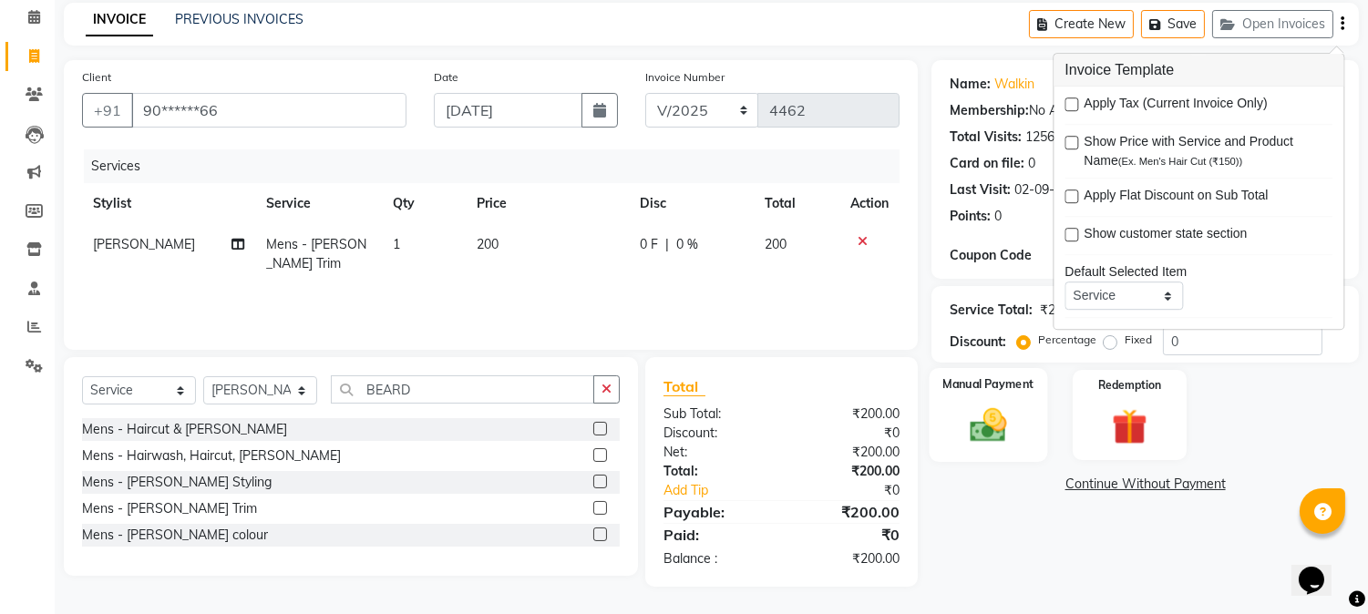
click at [991, 430] on img at bounding box center [989, 426] width 60 height 43
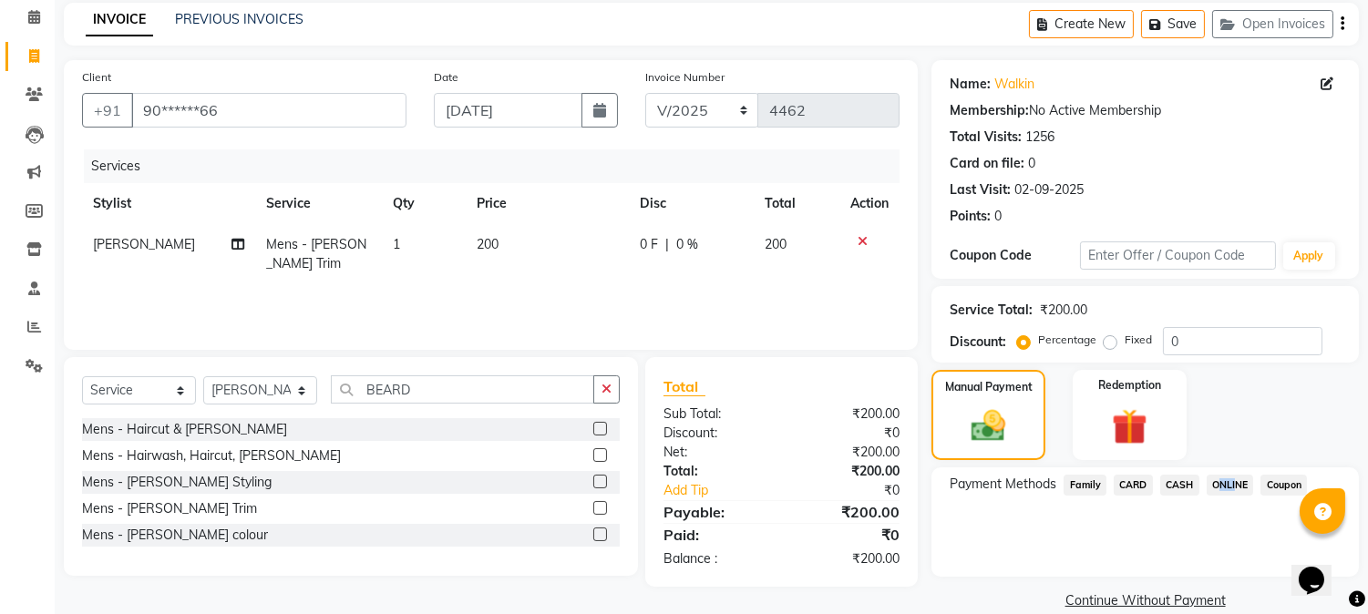
drag, startPoint x: 1233, startPoint y: 469, endPoint x: 1233, endPoint y: 485, distance: 16.4
click at [1233, 485] on div "Payment Methods Family CARD CASH ONLINE Coupon" at bounding box center [1146, 522] width 428 height 109
click at [1233, 485] on span "ONLINE" at bounding box center [1230, 485] width 47 height 21
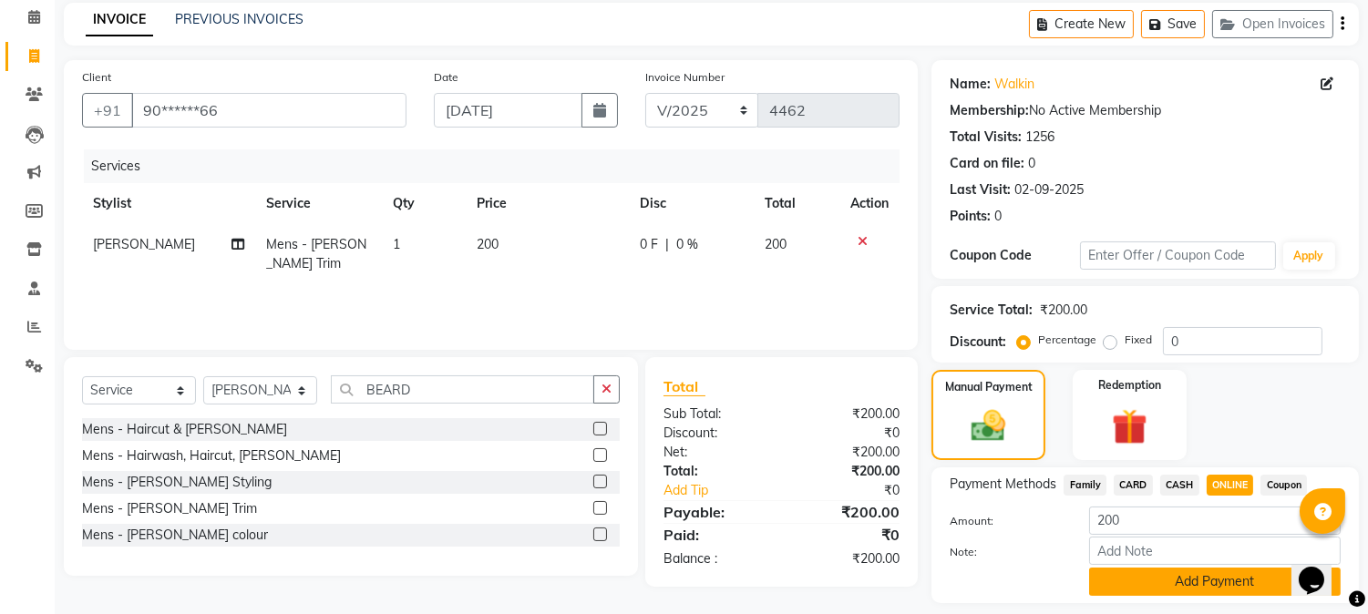
click at [1191, 578] on button "Add Payment" at bounding box center [1215, 582] width 252 height 28
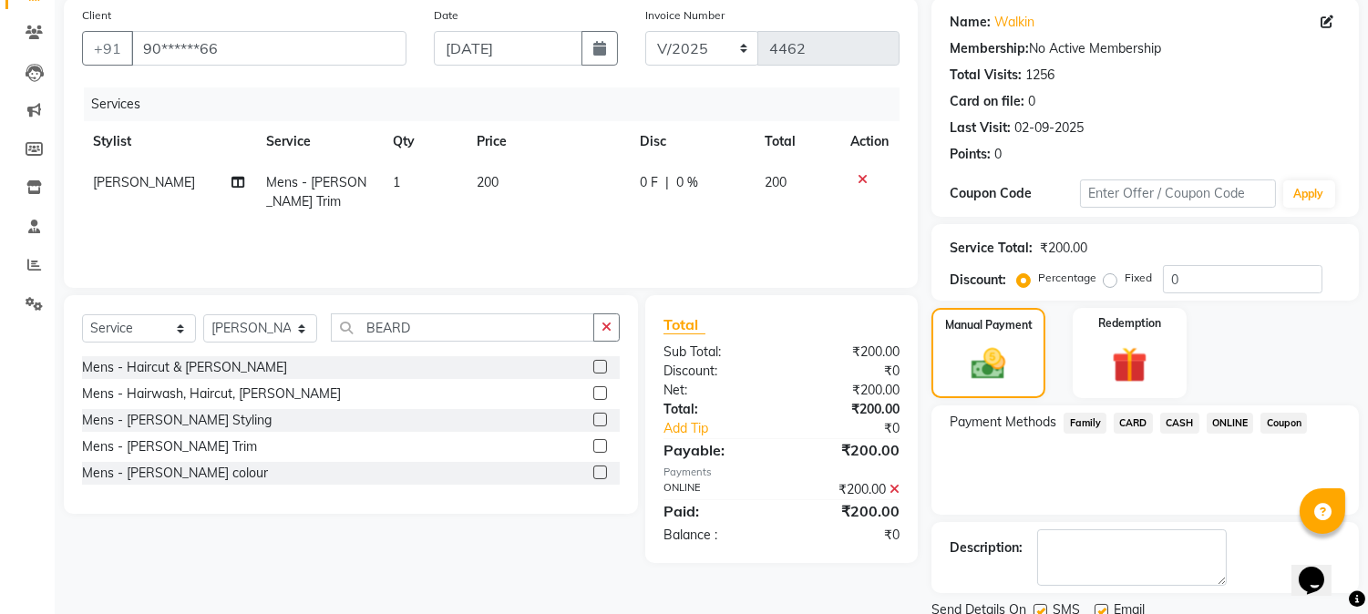
scroll to position [205, 0]
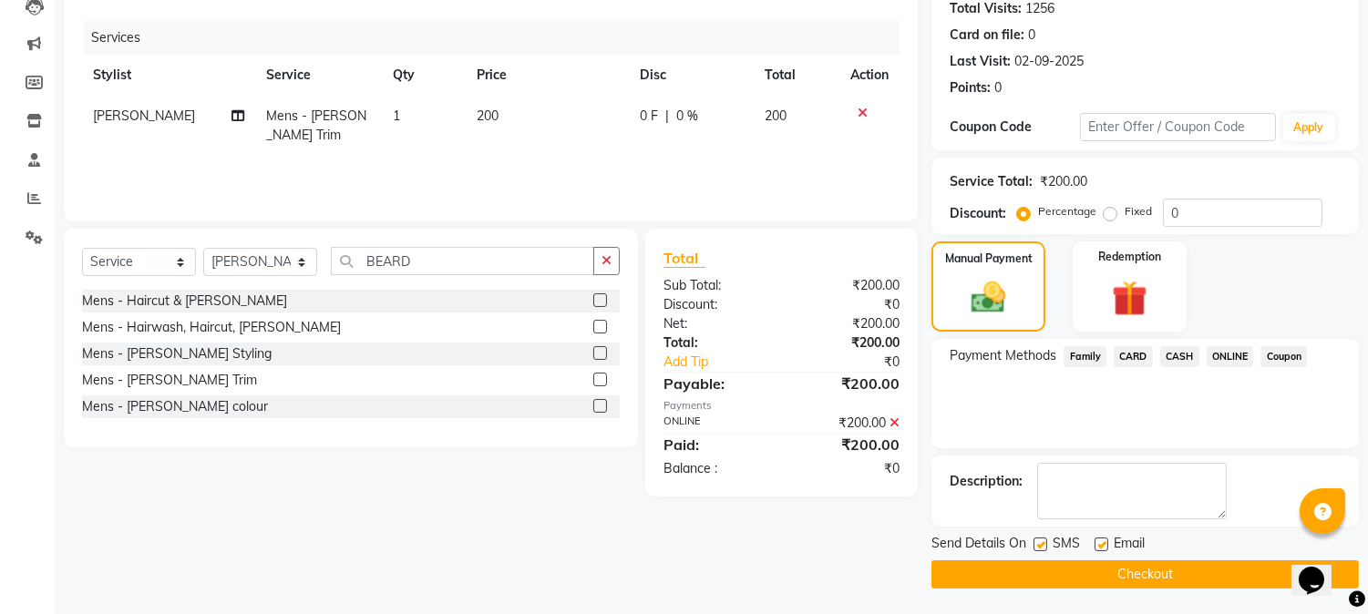
click at [1159, 578] on button "Checkout" at bounding box center [1146, 575] width 428 height 28
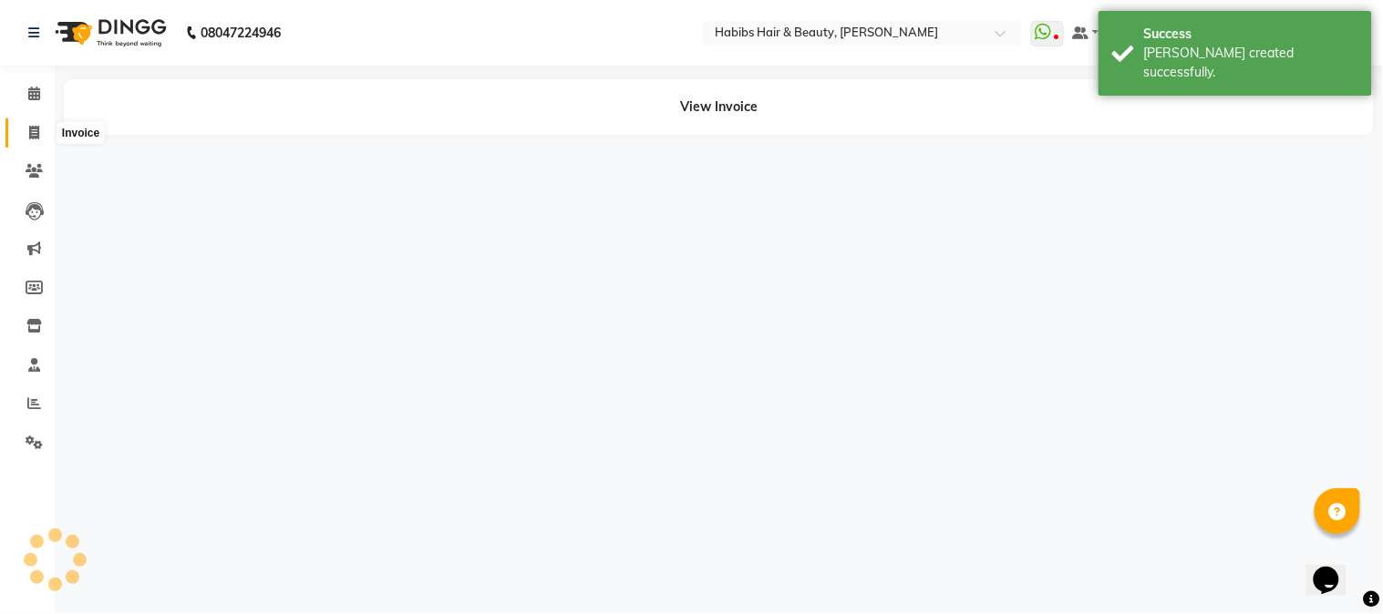
click at [33, 133] on icon at bounding box center [34, 133] width 10 height 14
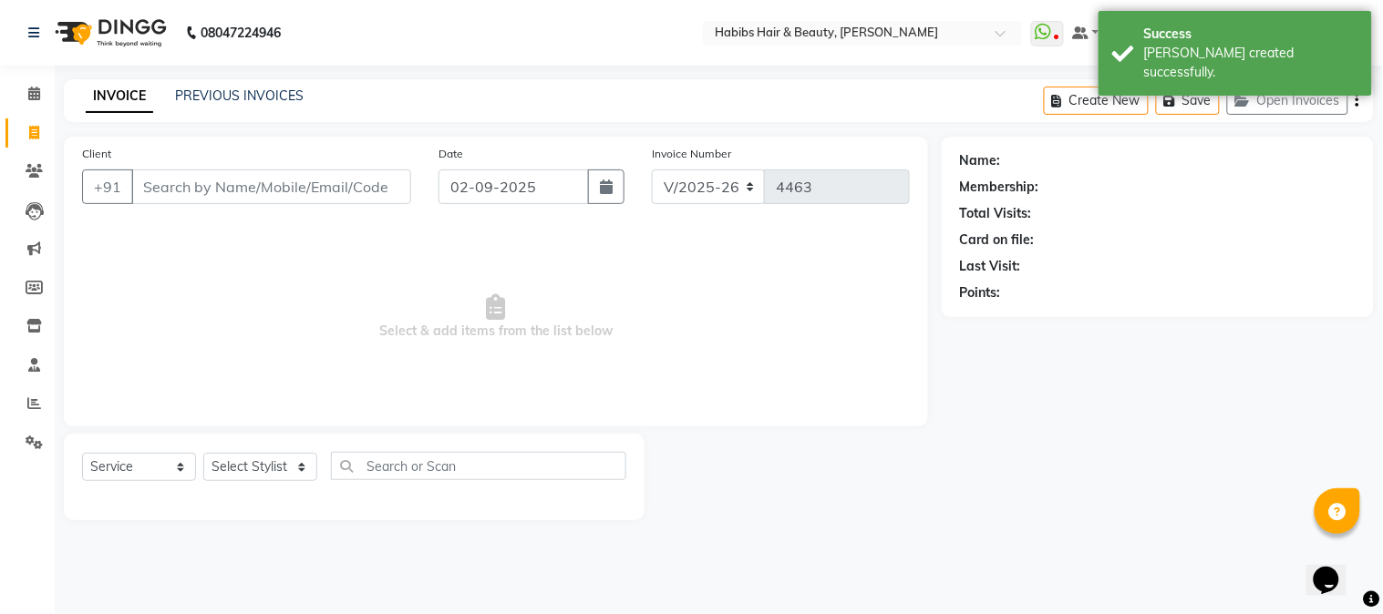
click at [271, 189] on input "Client" at bounding box center [271, 187] width 280 height 35
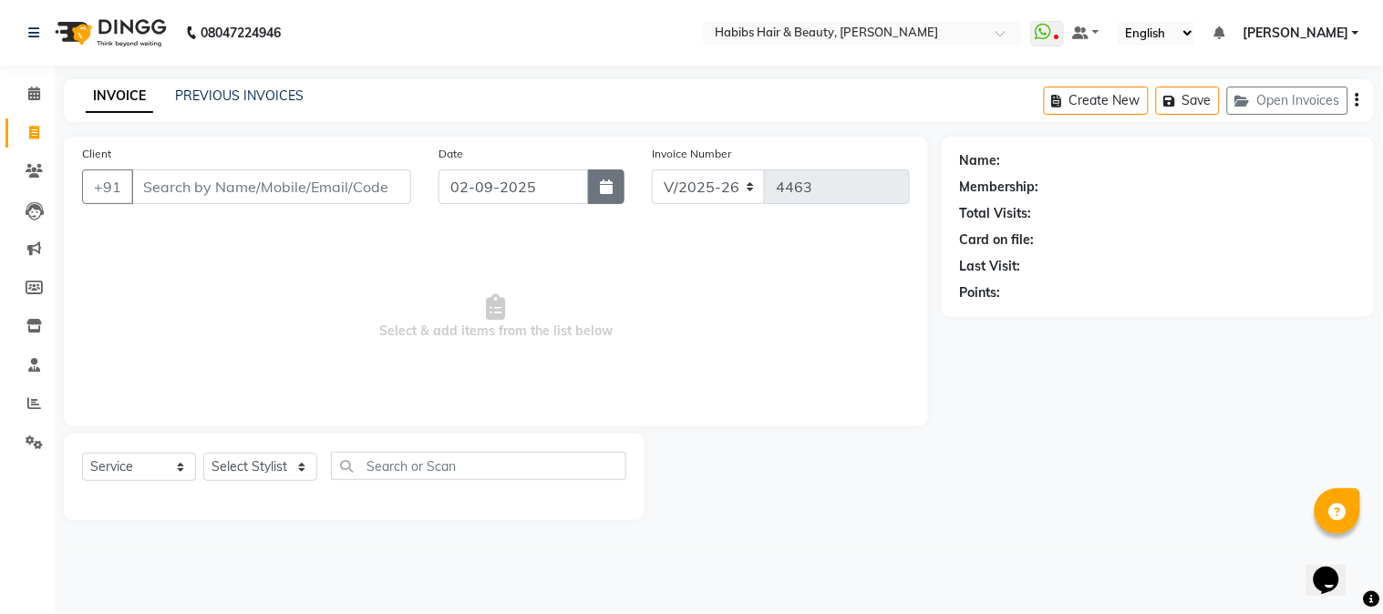
click at [604, 190] on icon "button" at bounding box center [606, 187] width 13 height 15
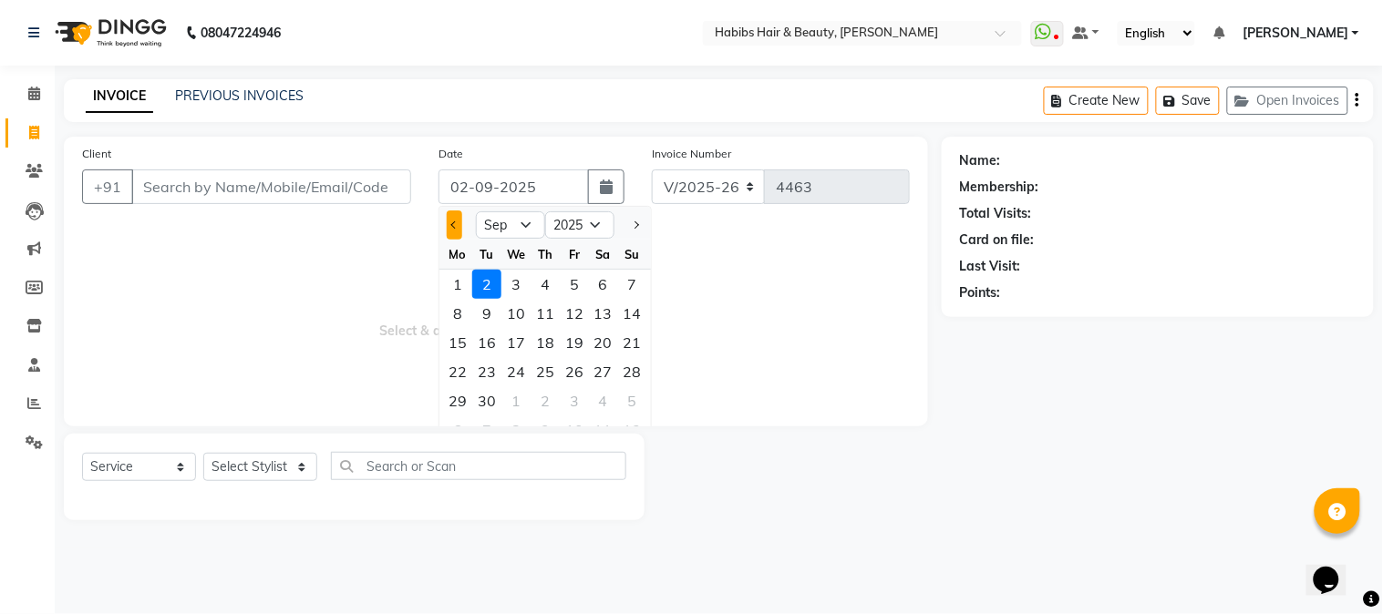
click at [454, 222] on span "Previous month" at bounding box center [454, 225] width 7 height 7
click at [493, 401] on div "26" at bounding box center [486, 401] width 29 height 29
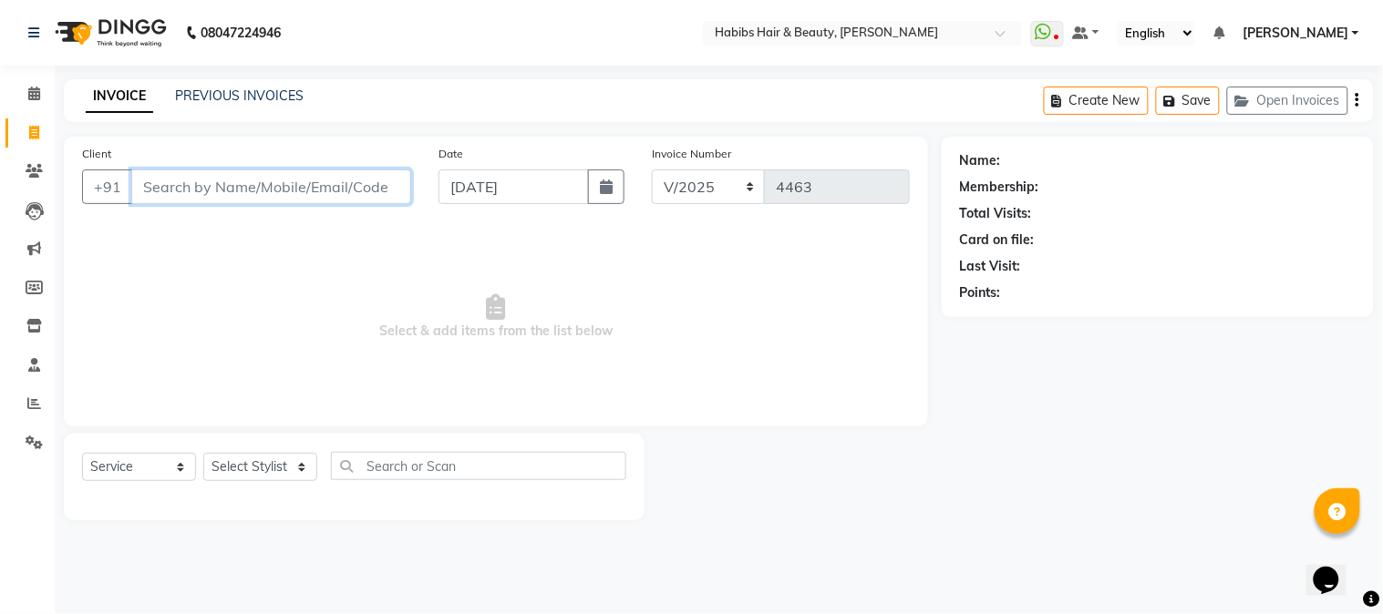
click at [248, 181] on input "Client" at bounding box center [271, 187] width 280 height 35
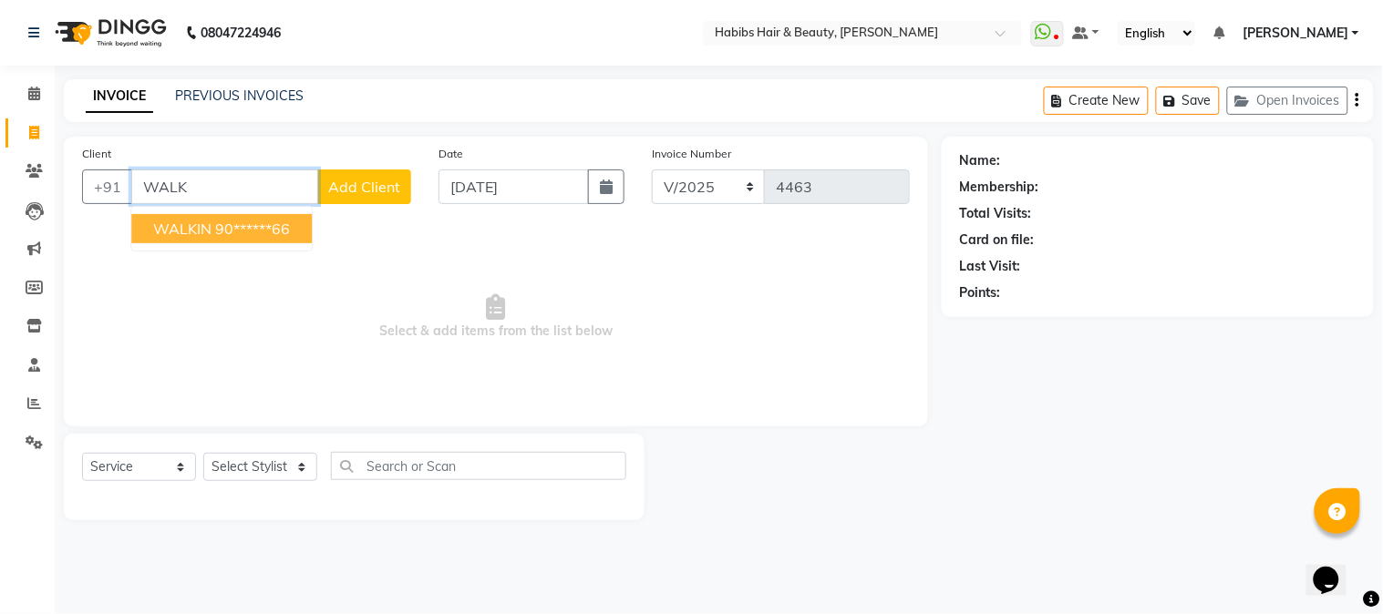
click at [222, 228] on ngb-highlight "90******66" at bounding box center [252, 229] width 75 height 18
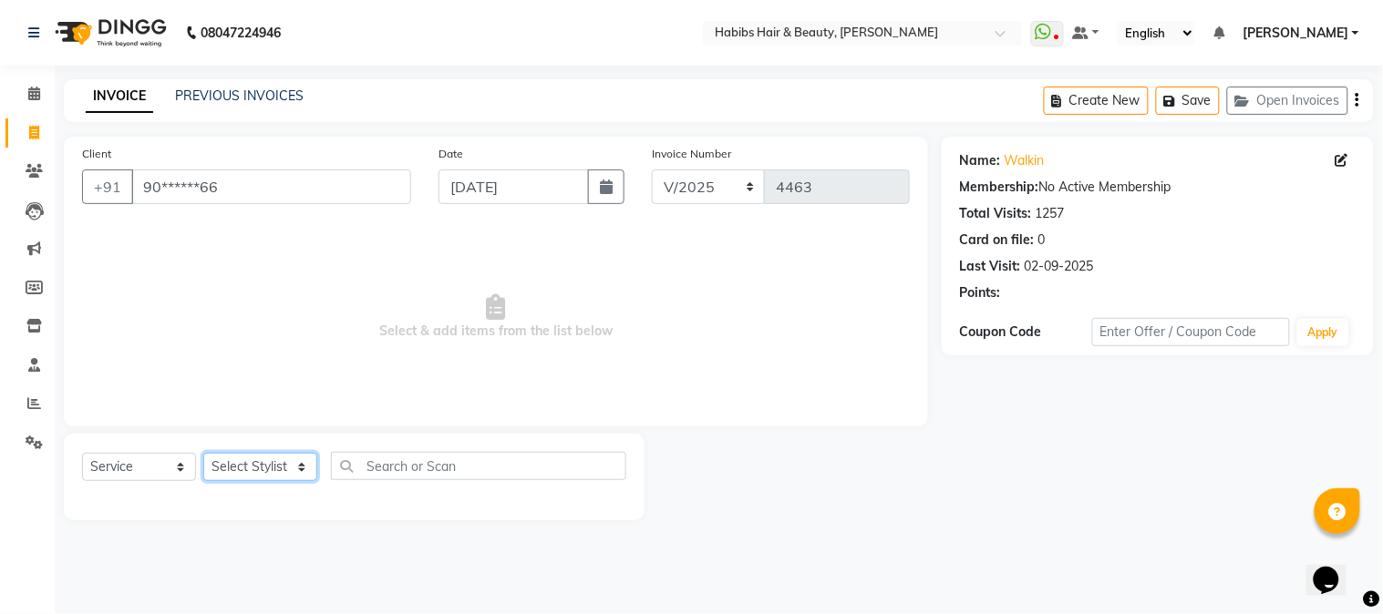
click at [241, 469] on select "Select Stylist Admin Akshay [PERSON_NAME] [PERSON_NAME] [PERSON_NAME] [PERSON_N…" at bounding box center [260, 467] width 114 height 28
click at [203, 454] on select "Select Stylist Admin Akshay [PERSON_NAME] [PERSON_NAME] [PERSON_NAME] [PERSON_N…" at bounding box center [260, 467] width 114 height 28
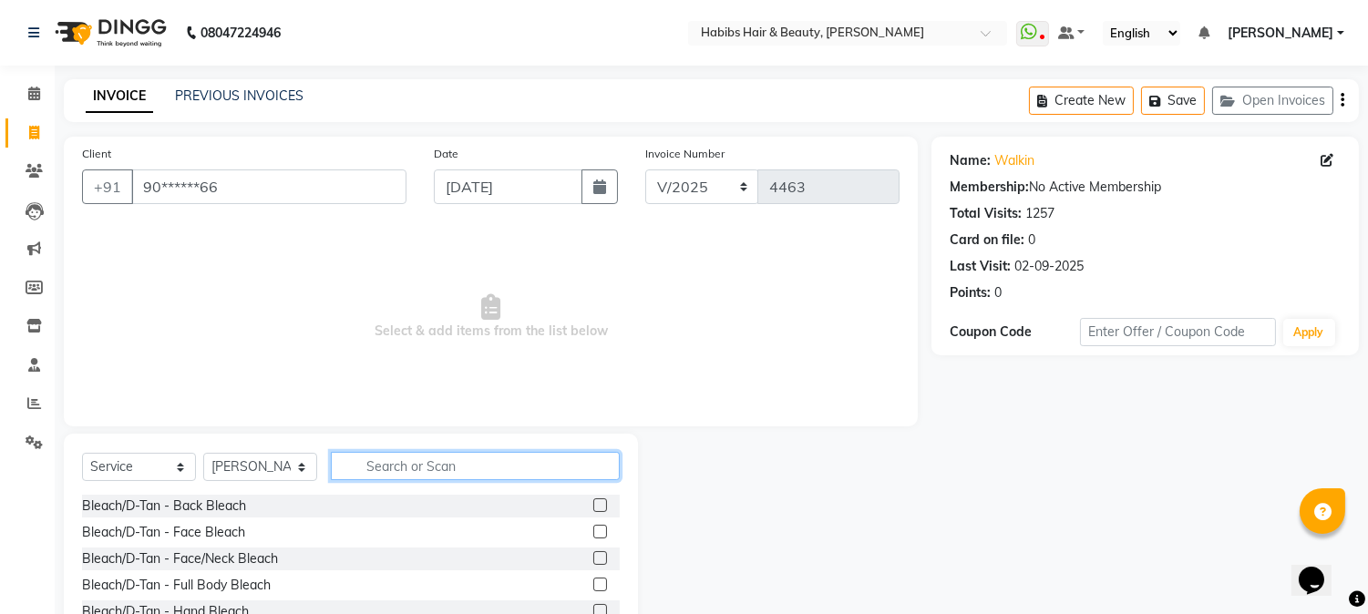
click at [374, 461] on input "text" at bounding box center [475, 466] width 289 height 28
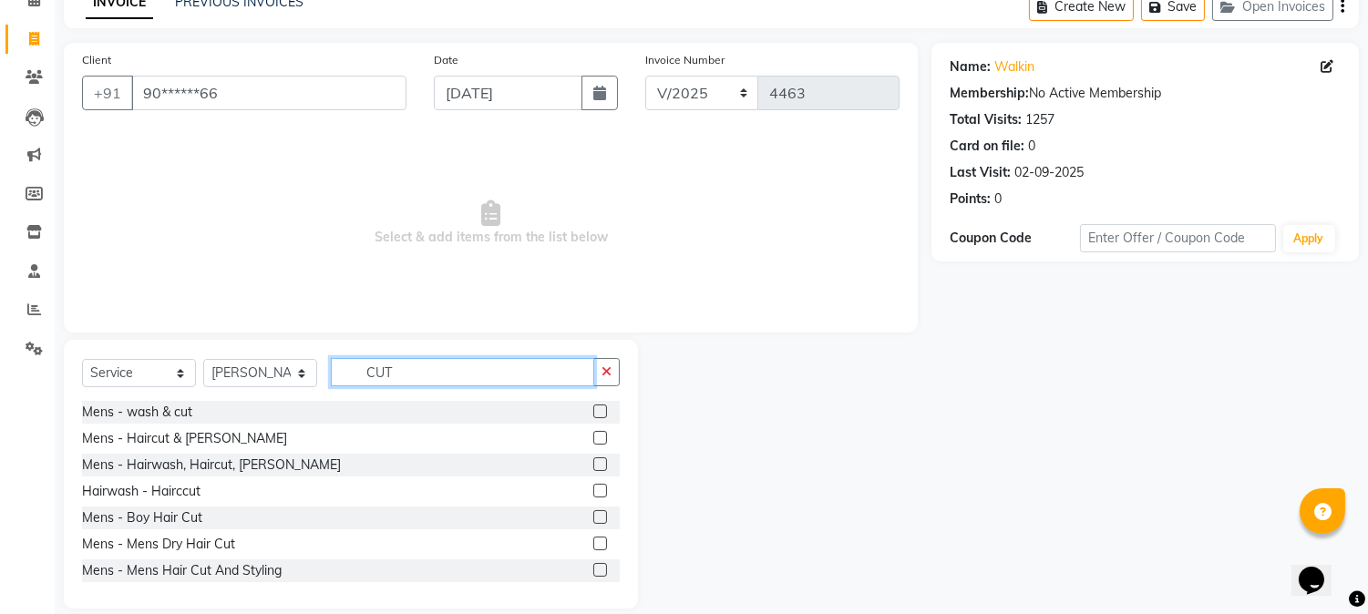
scroll to position [115, 0]
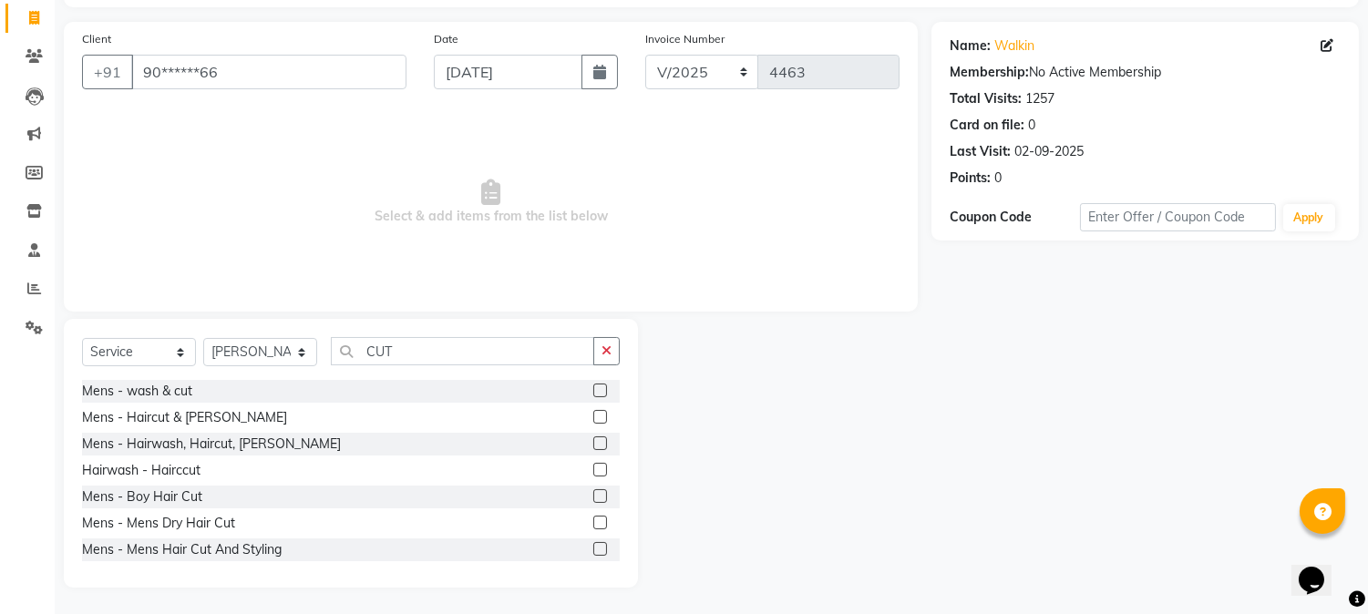
click at [593, 447] on label at bounding box center [600, 444] width 14 height 14
click at [593, 447] on input "checkbox" at bounding box center [599, 445] width 12 height 12
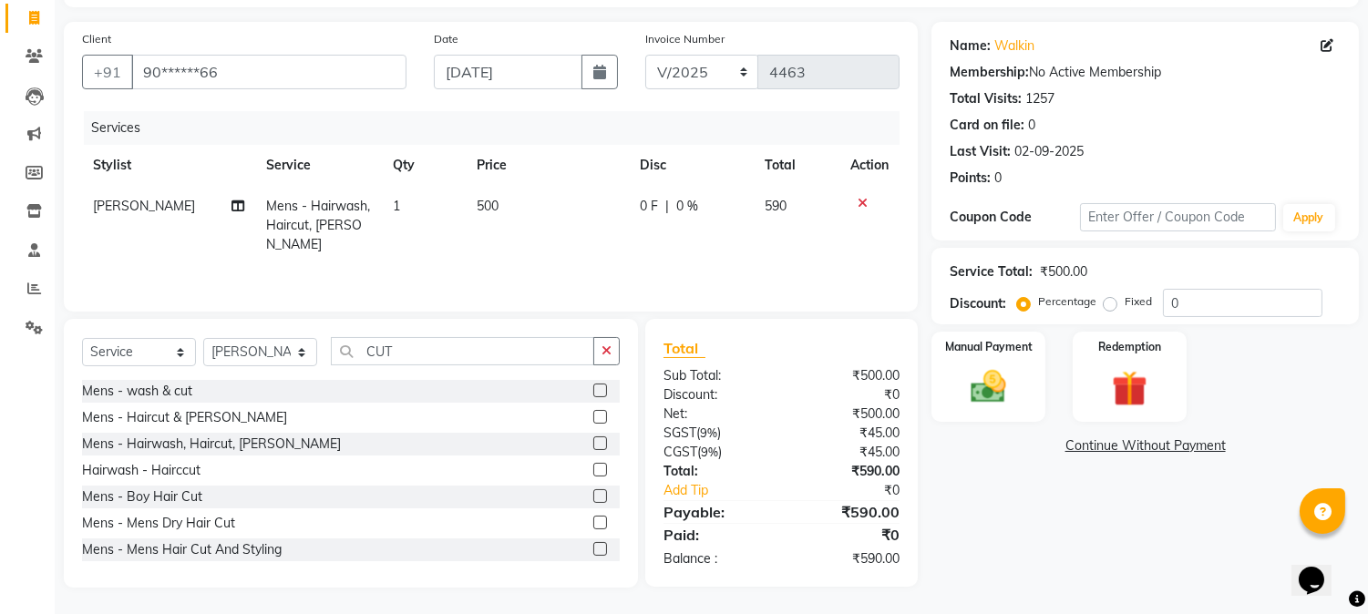
click at [490, 202] on span "500" at bounding box center [488, 206] width 22 height 16
click at [490, 202] on td "500" at bounding box center [547, 225] width 163 height 79
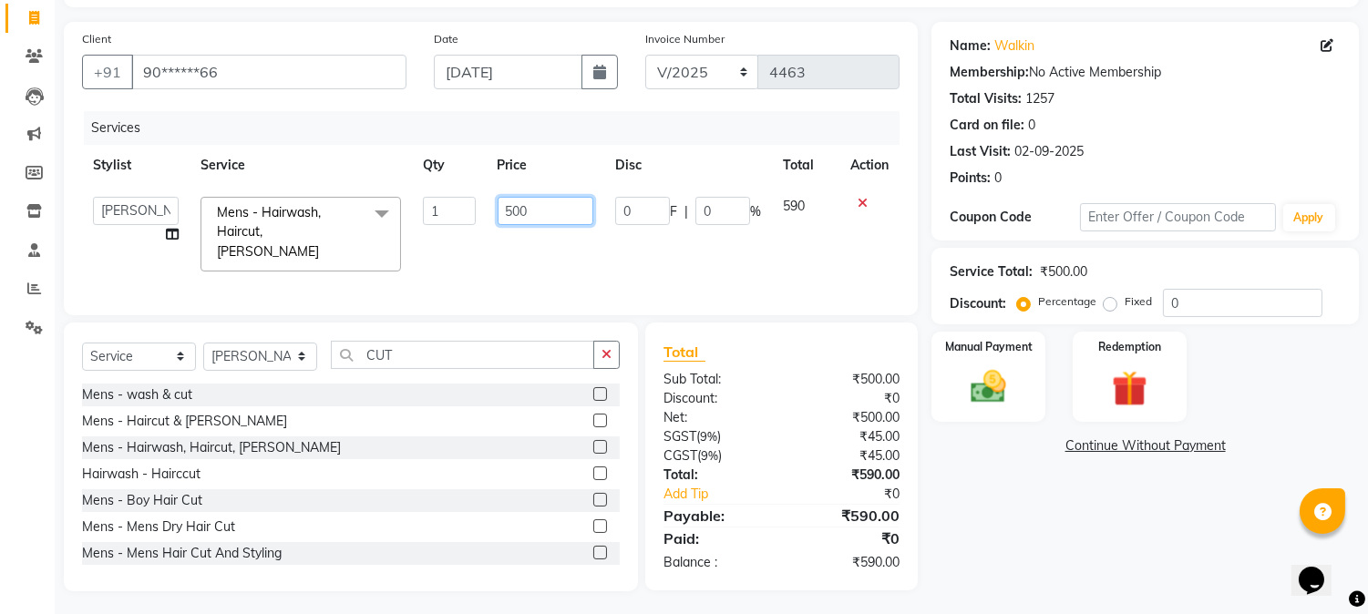
click at [509, 204] on input "500" at bounding box center [546, 211] width 96 height 28
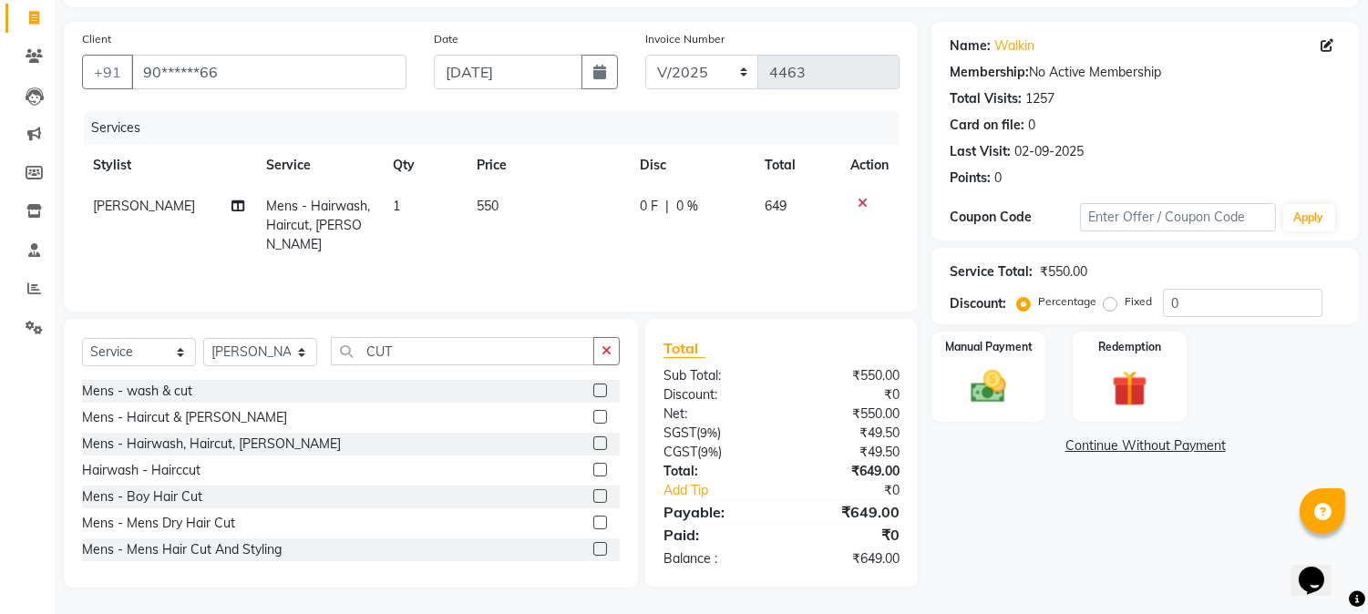
click at [560, 178] on th "Price" at bounding box center [547, 165] width 163 height 41
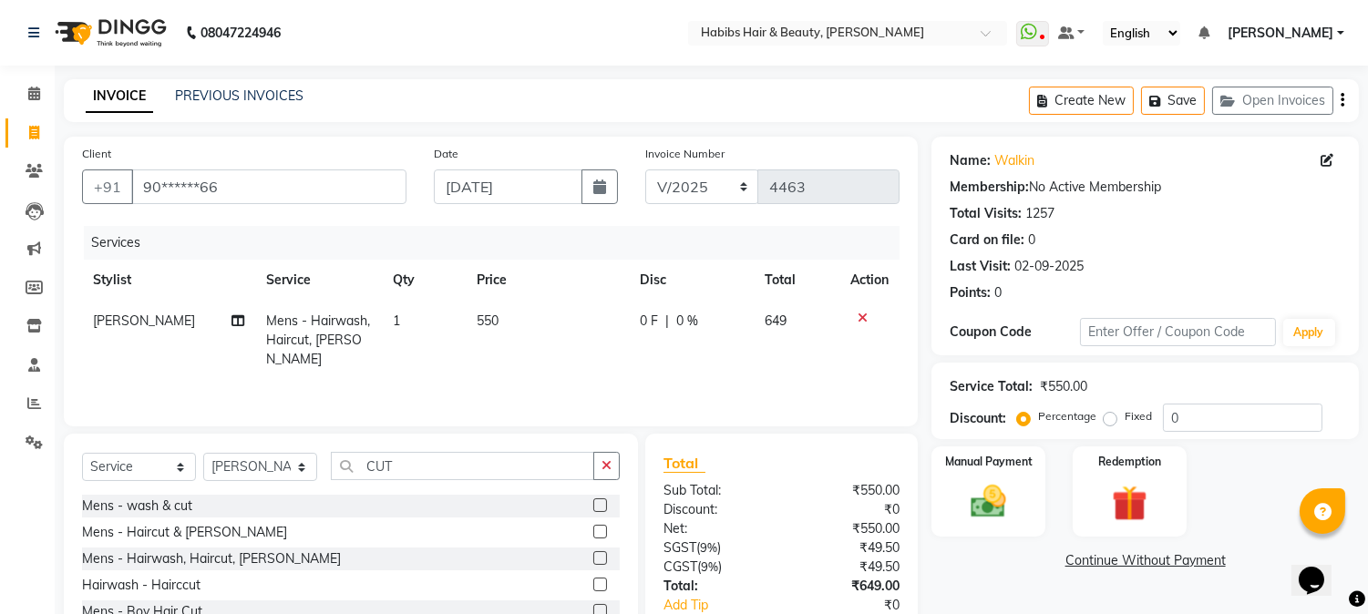
click at [1343, 100] on icon "button" at bounding box center [1343, 100] width 4 height 1
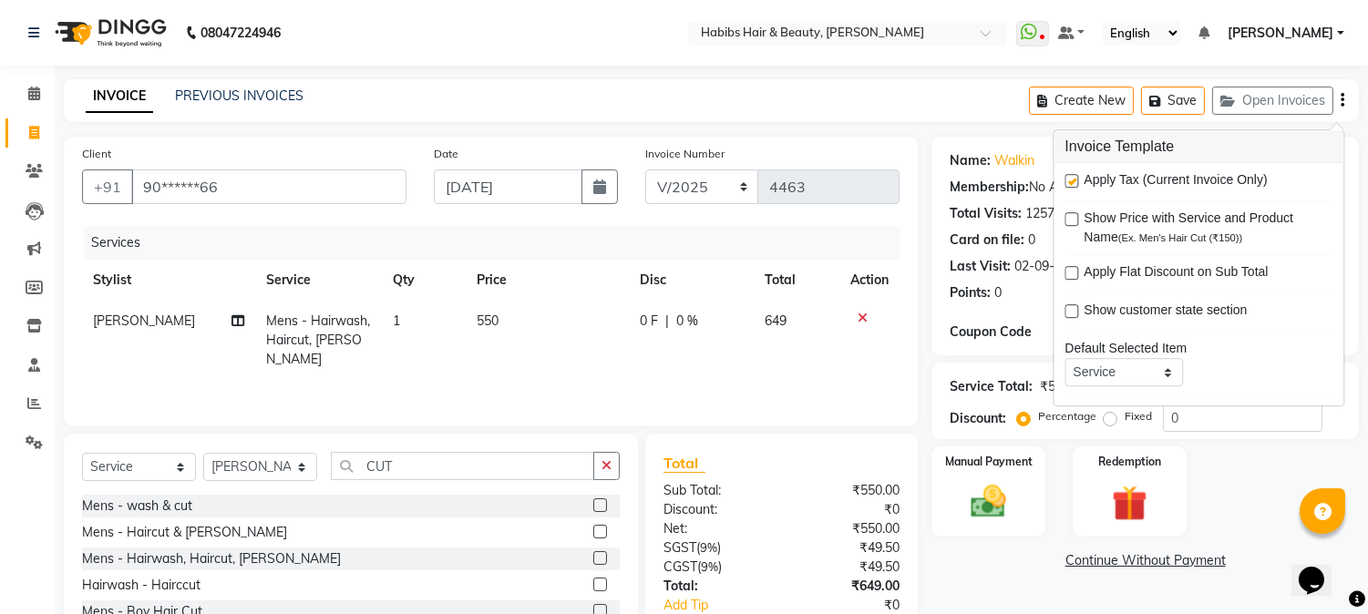
click at [1071, 177] on label at bounding box center [1072, 181] width 14 height 14
click at [1071, 177] on input "checkbox" at bounding box center [1071, 182] width 12 height 12
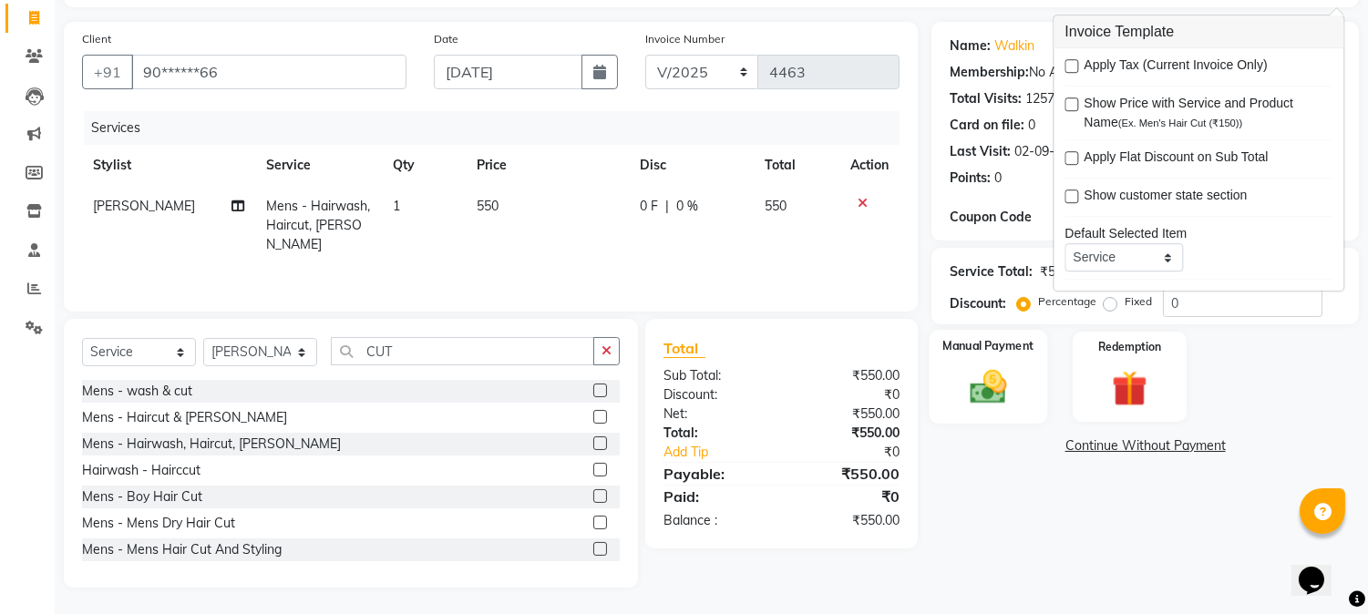
click at [1000, 379] on img at bounding box center [989, 387] width 60 height 43
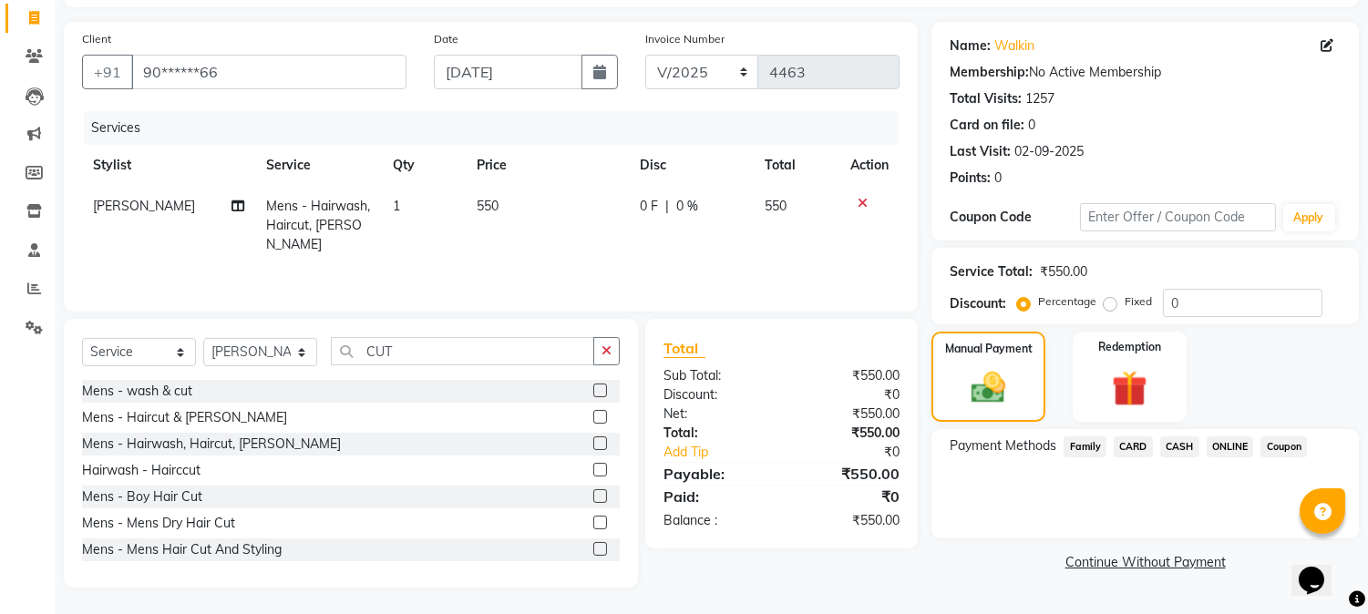
click at [1181, 441] on span "CASH" at bounding box center [1180, 447] width 39 height 21
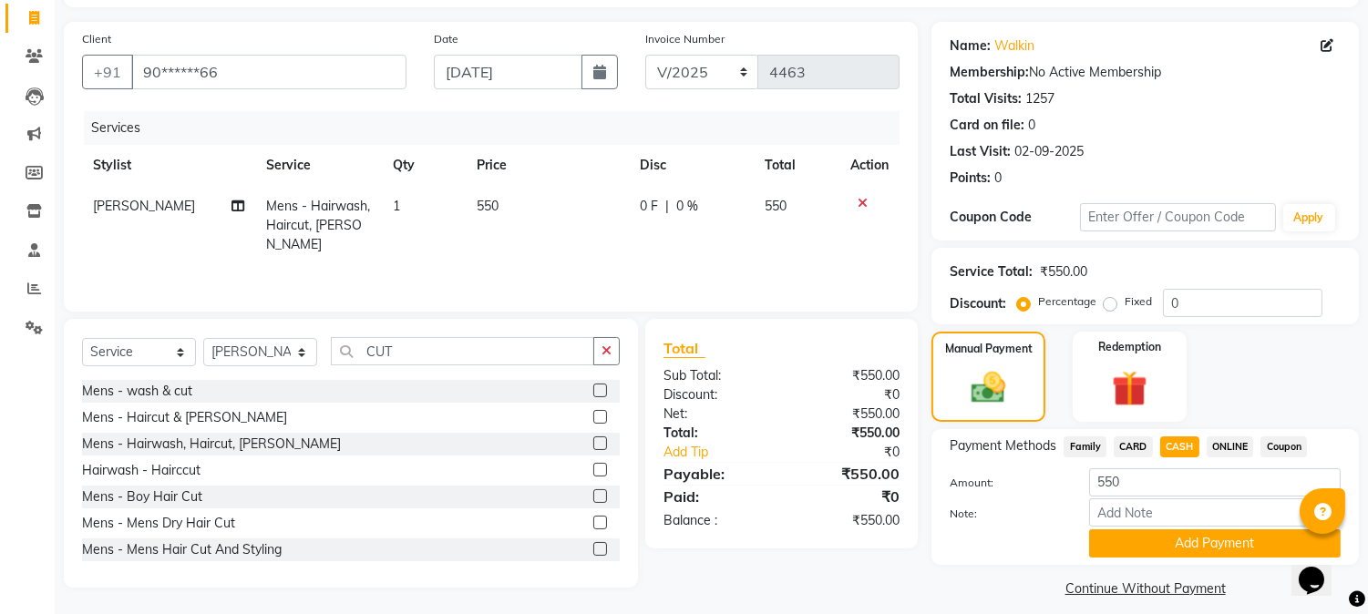
drag, startPoint x: 1154, startPoint y: 549, endPoint x: 1183, endPoint y: 459, distance: 94.9
click at [1183, 459] on div "Payment Methods Family CARD CASH ONLINE Coupon Amount: 550 Note: Add Payment" at bounding box center [1145, 497] width 391 height 121
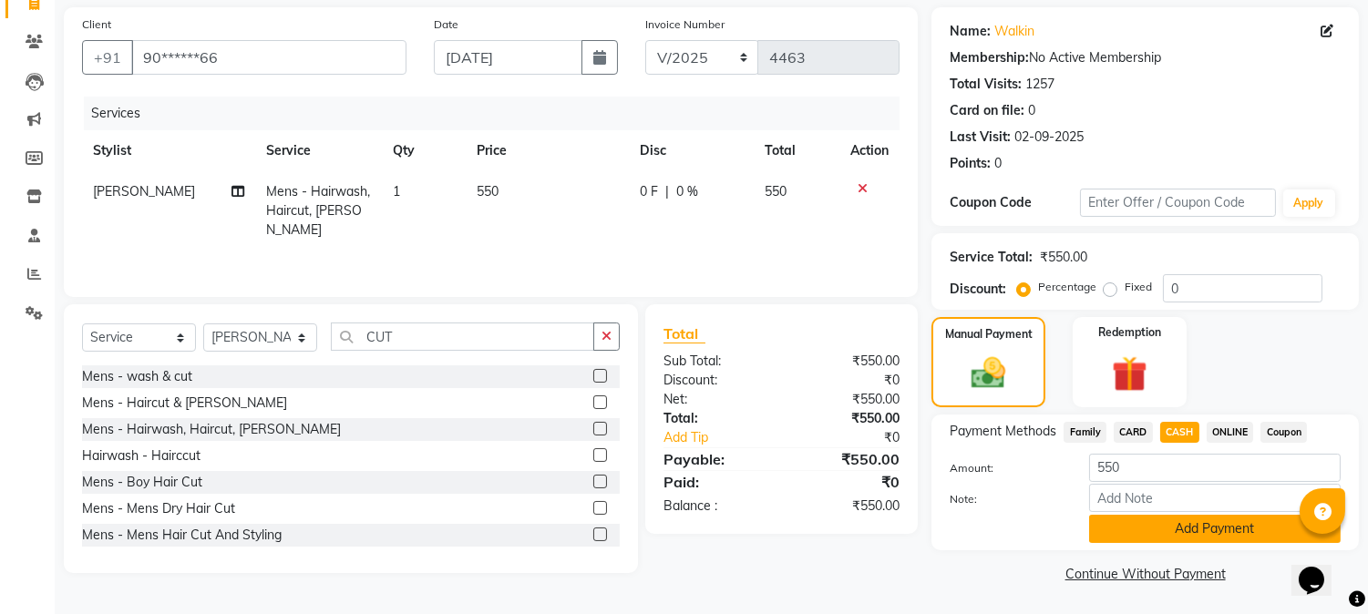
click at [1163, 535] on button "Add Payment" at bounding box center [1215, 529] width 252 height 28
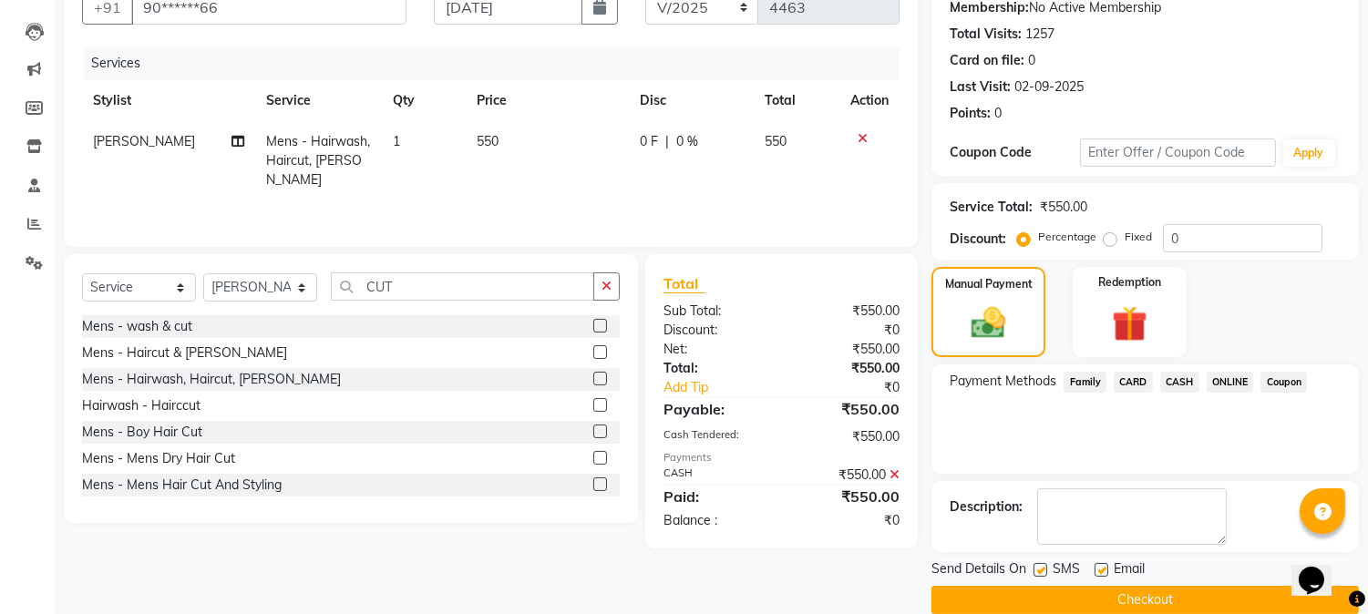
scroll to position [205, 0]
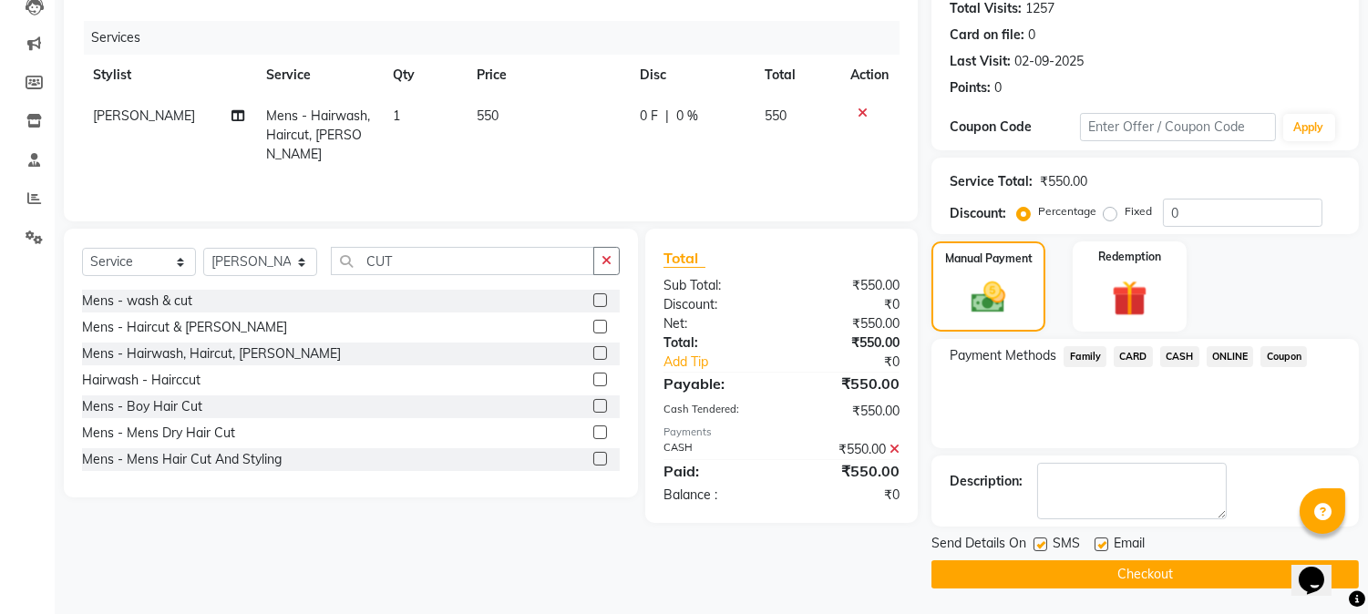
click at [1124, 570] on button "Checkout" at bounding box center [1146, 575] width 428 height 28
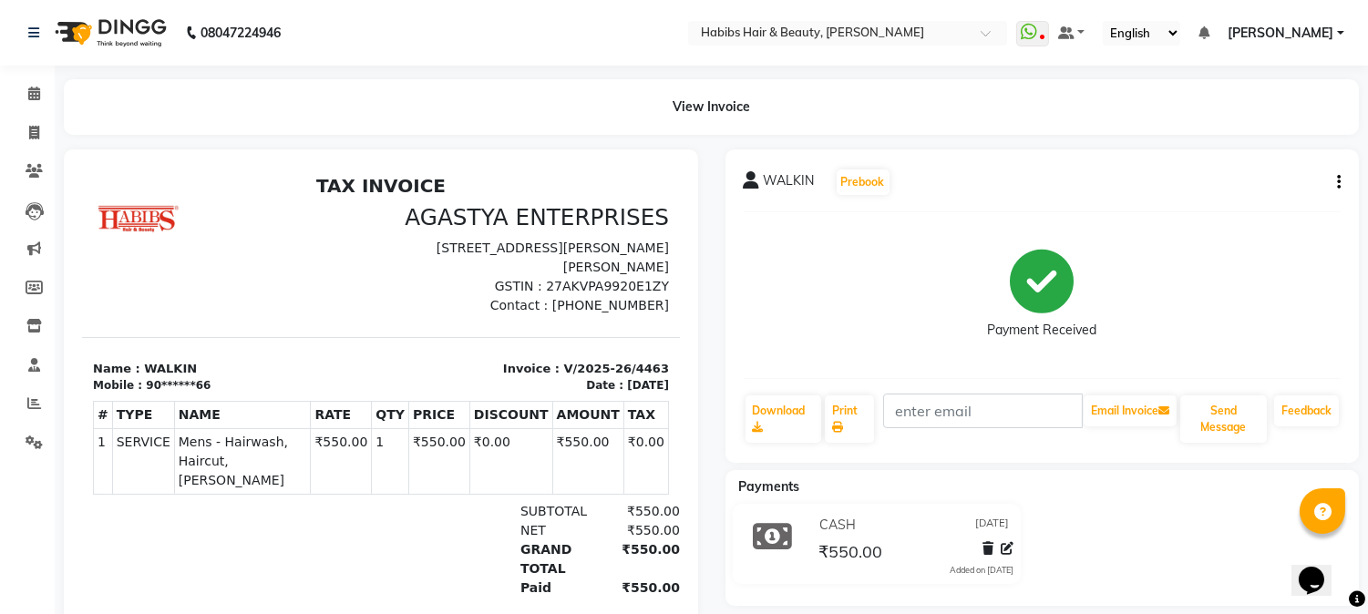
scroll to position [85, 0]
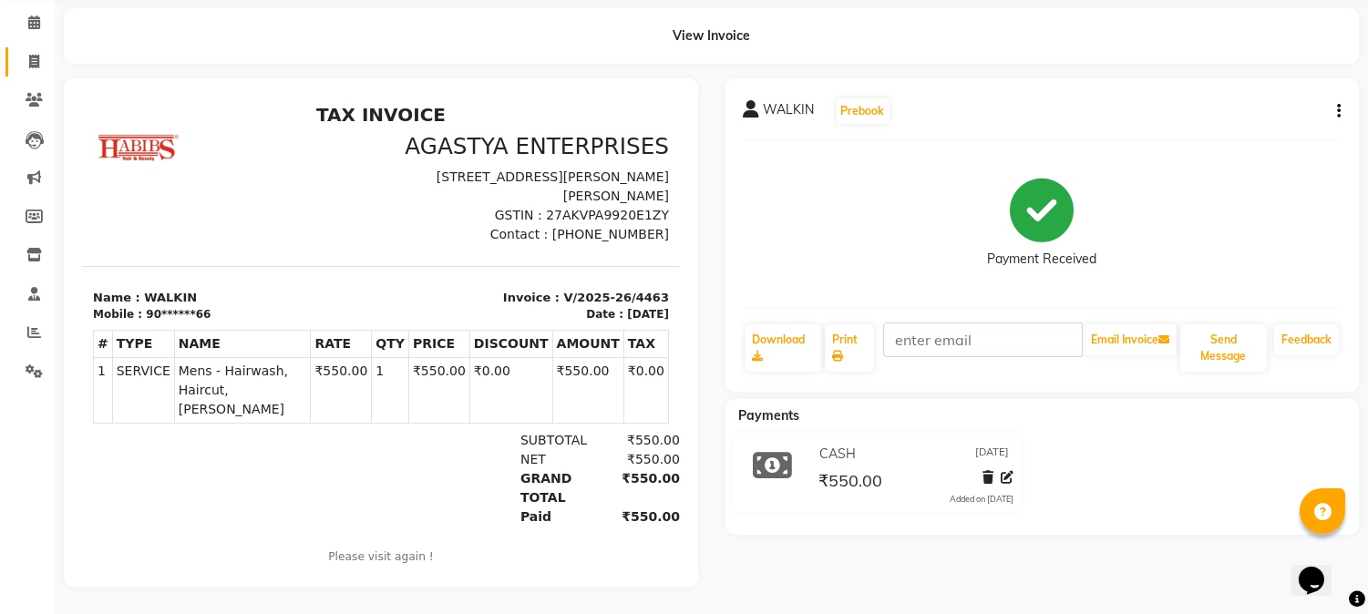
click at [44, 47] on link "Invoice" at bounding box center [27, 62] width 44 height 30
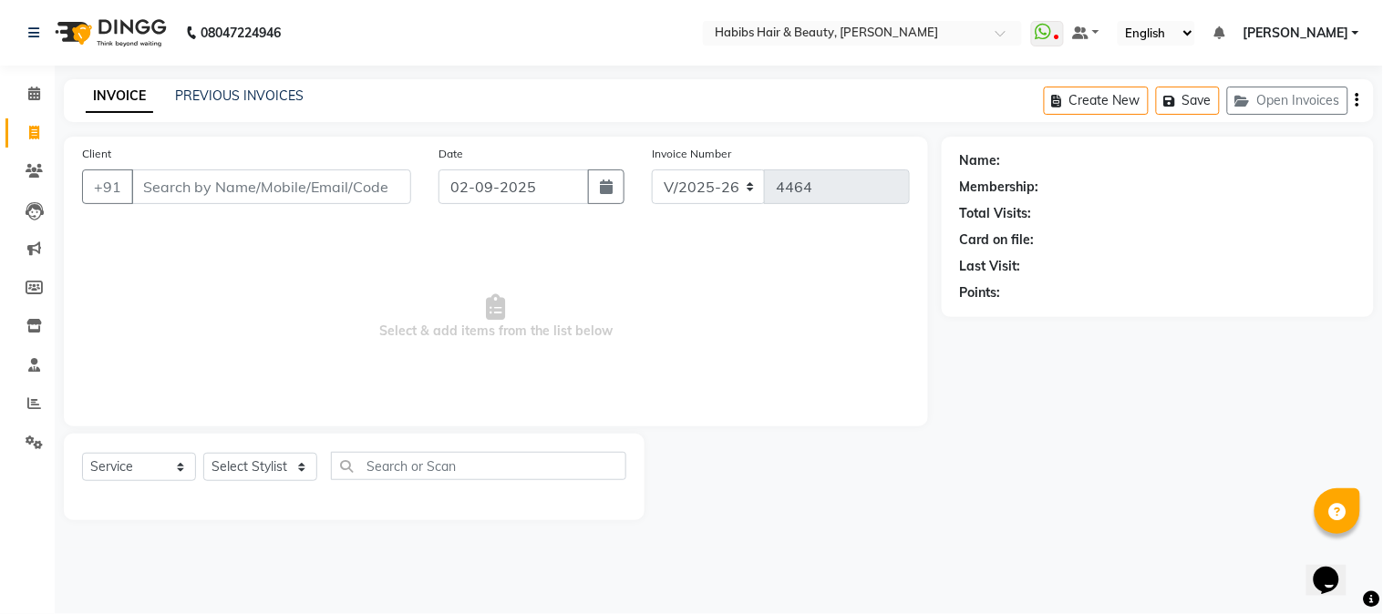
click at [253, 189] on input "Client" at bounding box center [271, 187] width 280 height 35
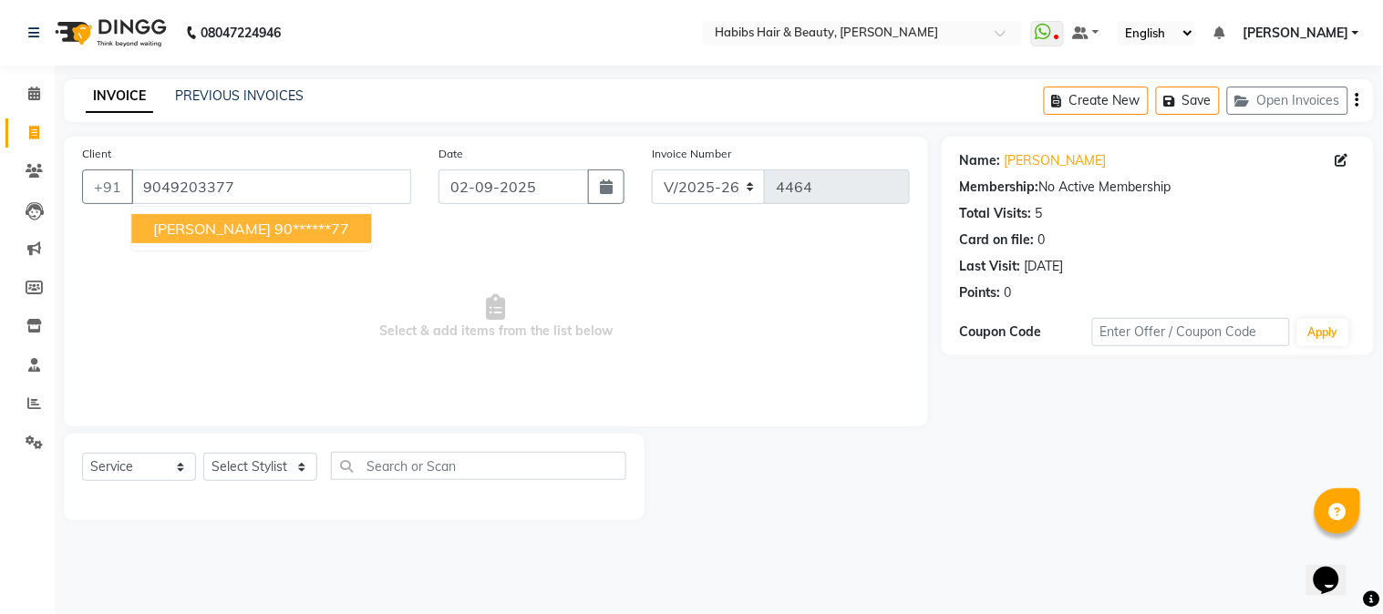
click at [264, 232] on span "[PERSON_NAME]" at bounding box center [212, 229] width 118 height 18
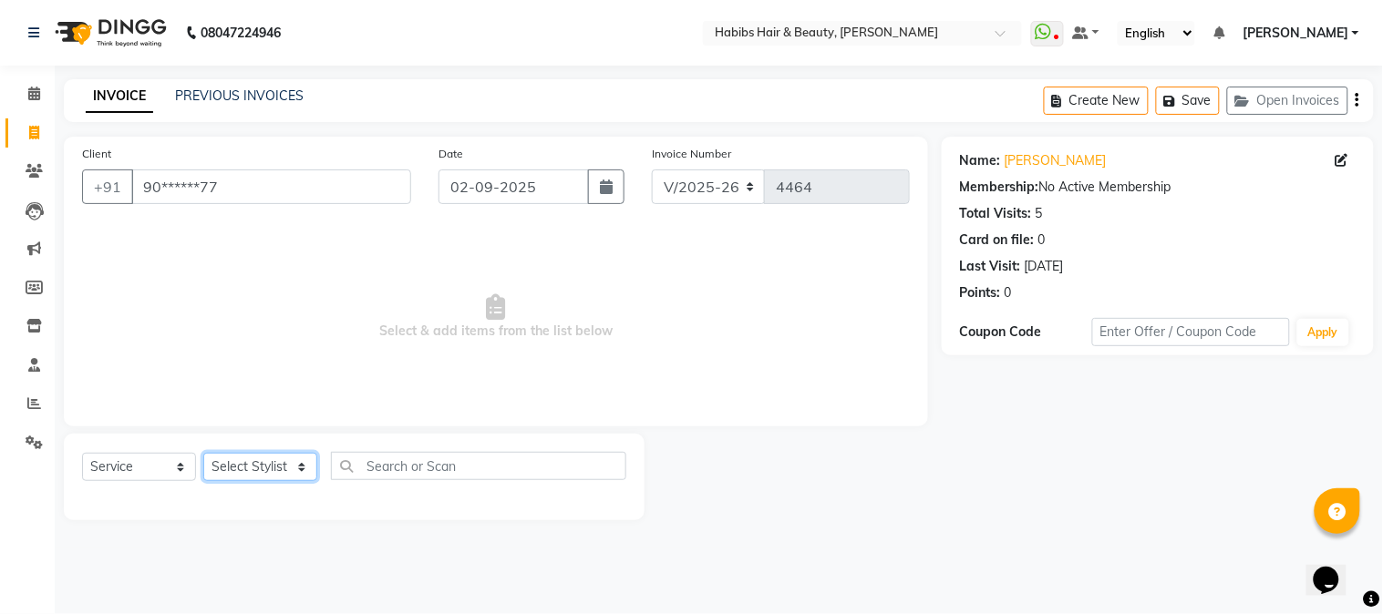
click at [256, 463] on select "Select Stylist Admin Akshay [PERSON_NAME] [PERSON_NAME] [PERSON_NAME] [PERSON_N…" at bounding box center [260, 467] width 114 height 28
click at [203, 454] on select "Select Stylist Admin Akshay [PERSON_NAME] [PERSON_NAME] [PERSON_NAME] [PERSON_N…" at bounding box center [260, 467] width 114 height 28
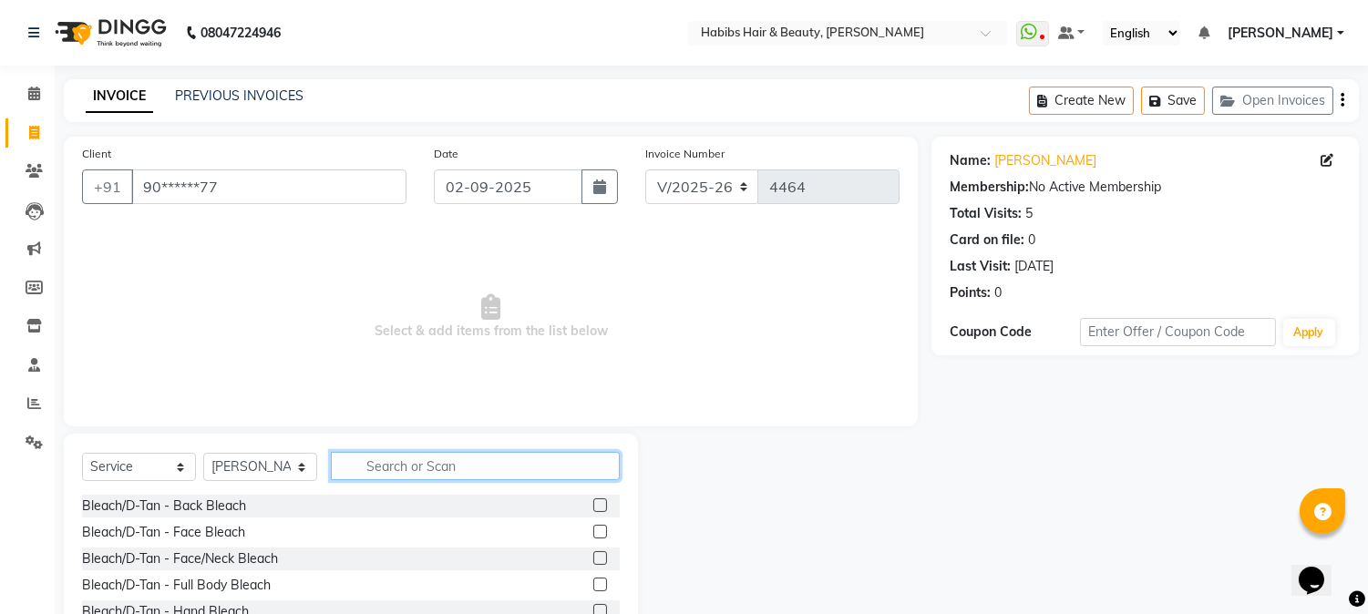
click at [461, 476] on input "text" at bounding box center [475, 466] width 289 height 28
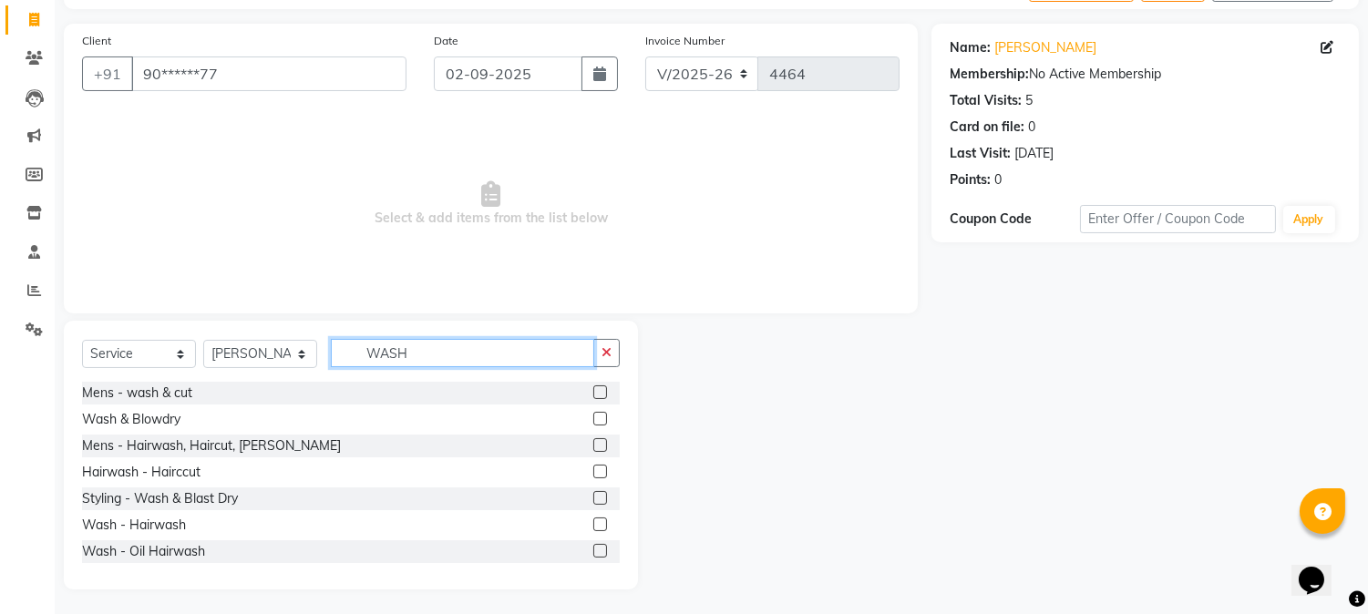
scroll to position [115, 0]
click at [593, 498] on label at bounding box center [600, 497] width 14 height 14
click at [593, 498] on input "checkbox" at bounding box center [599, 497] width 12 height 12
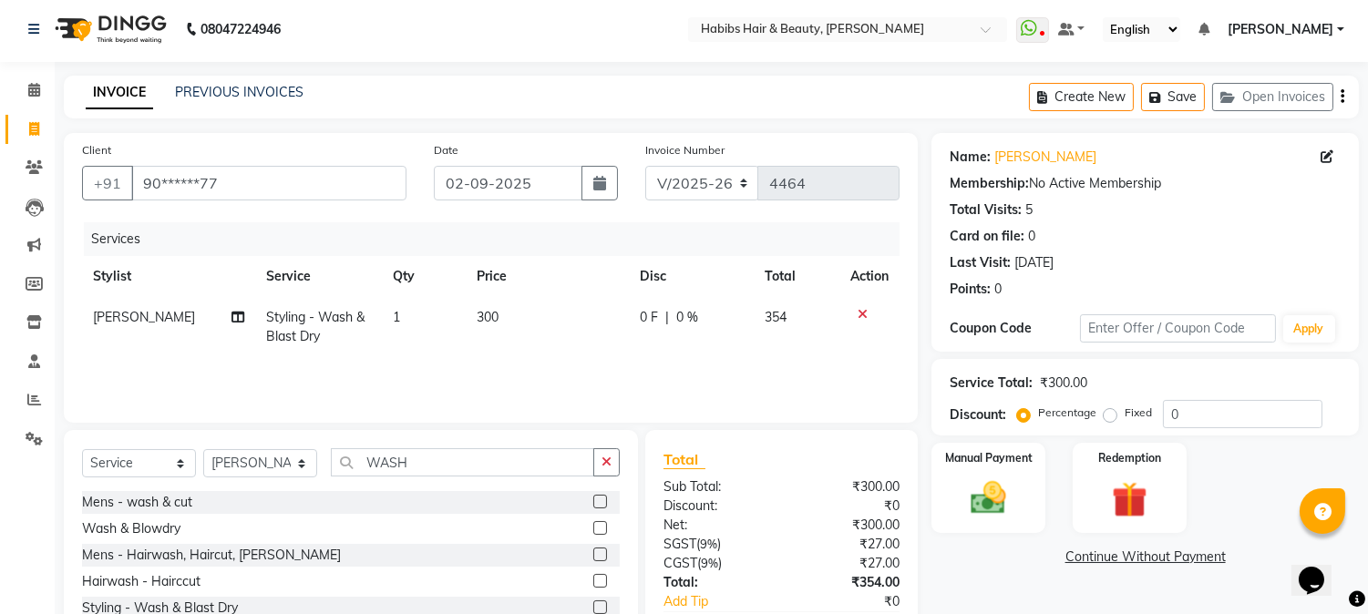
scroll to position [0, 0]
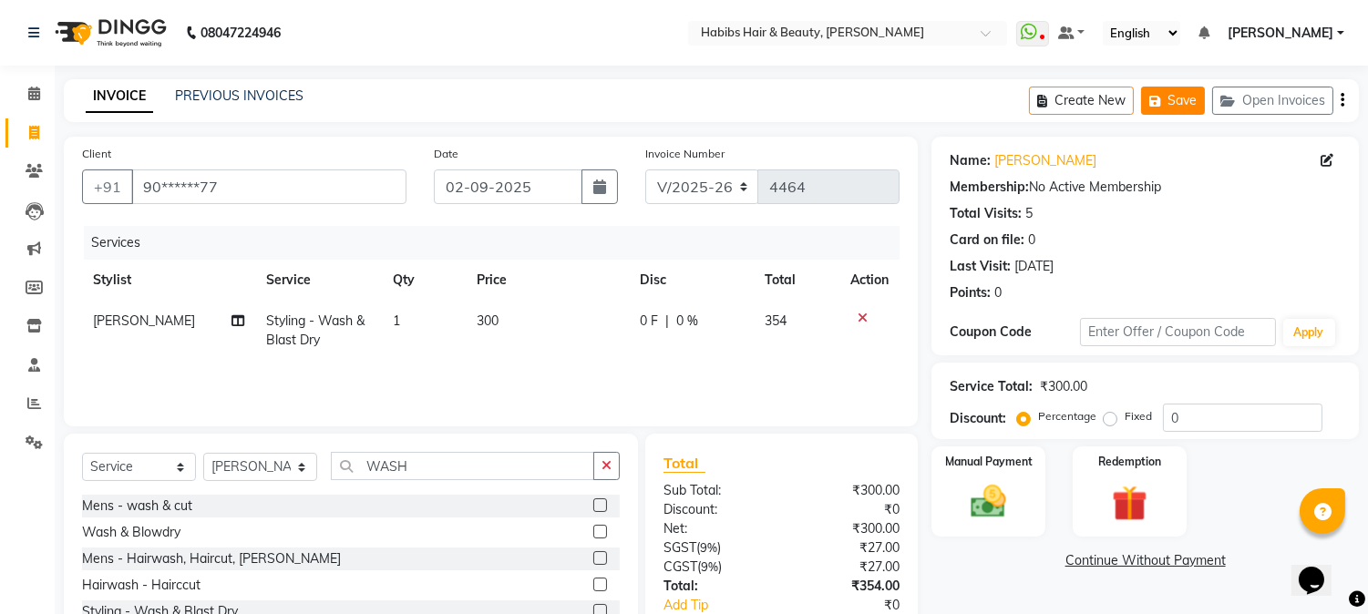
click at [1187, 98] on button "Save" at bounding box center [1173, 101] width 64 height 28
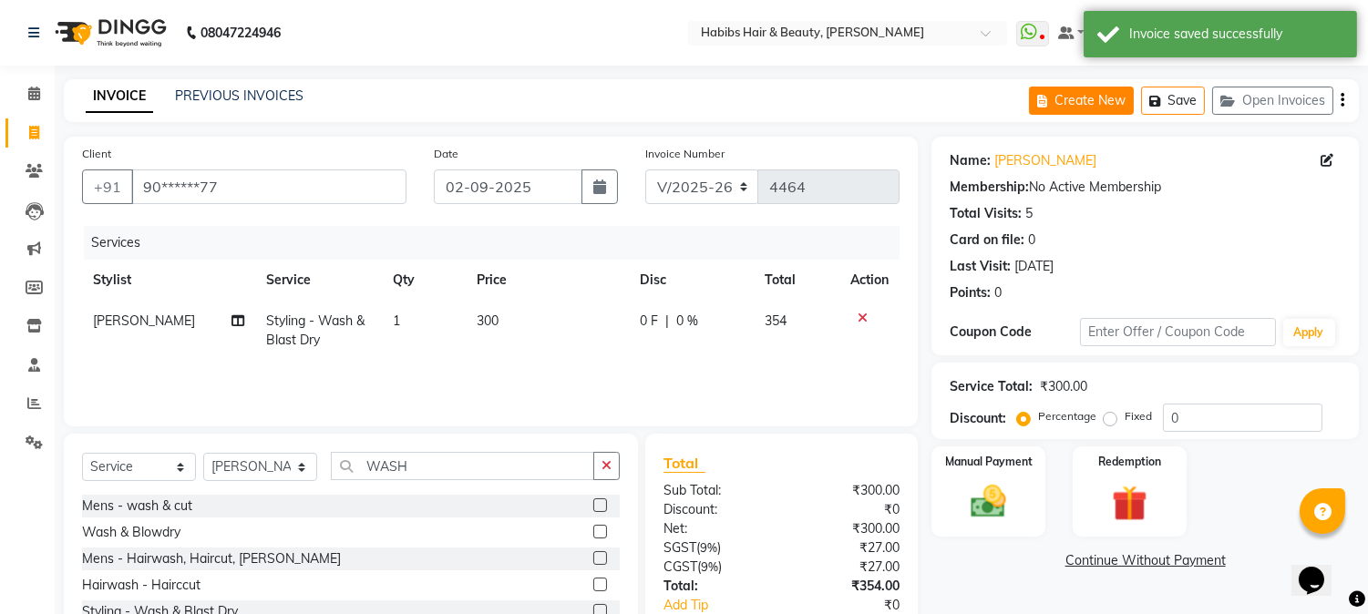
click at [1097, 100] on button "Create New" at bounding box center [1081, 101] width 105 height 28
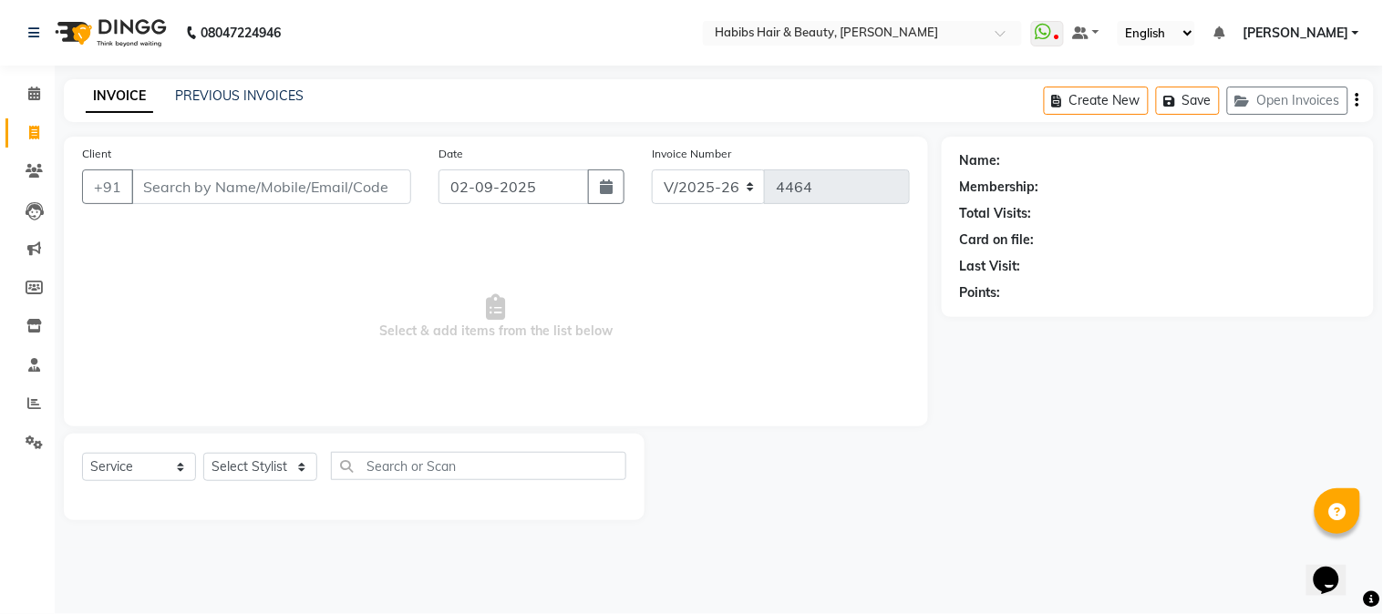
click at [313, 194] on input "Client" at bounding box center [271, 187] width 280 height 35
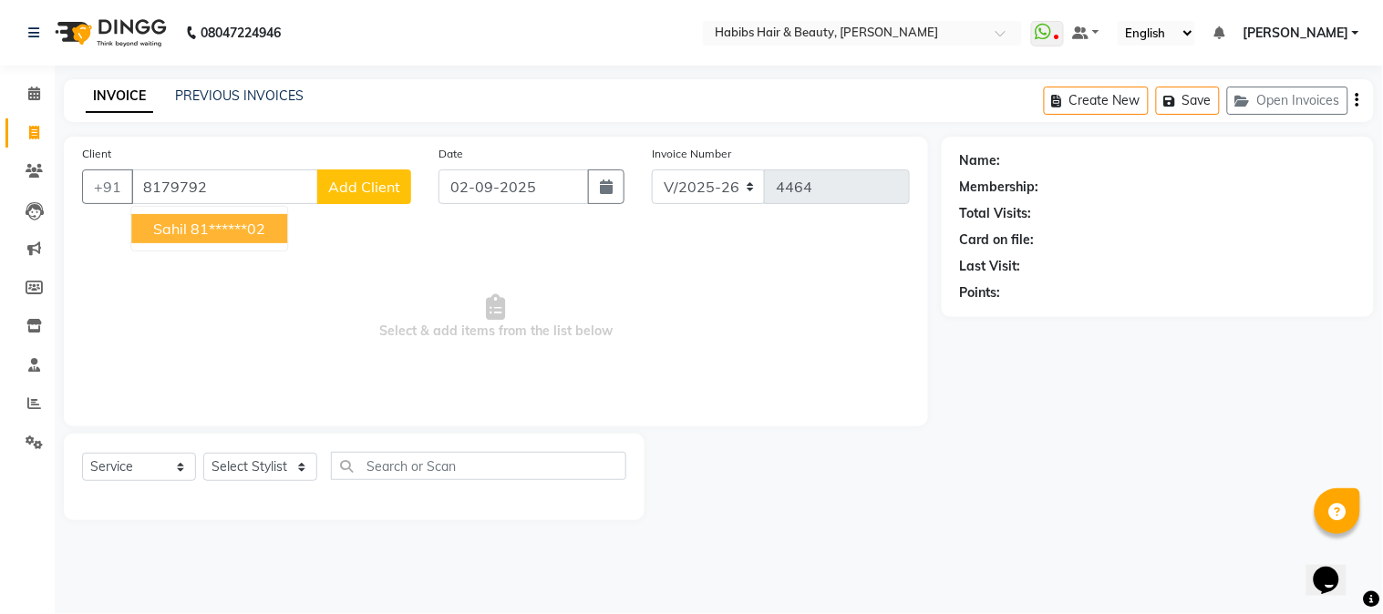
click at [256, 231] on ngb-highlight "81******02" at bounding box center [228, 229] width 75 height 18
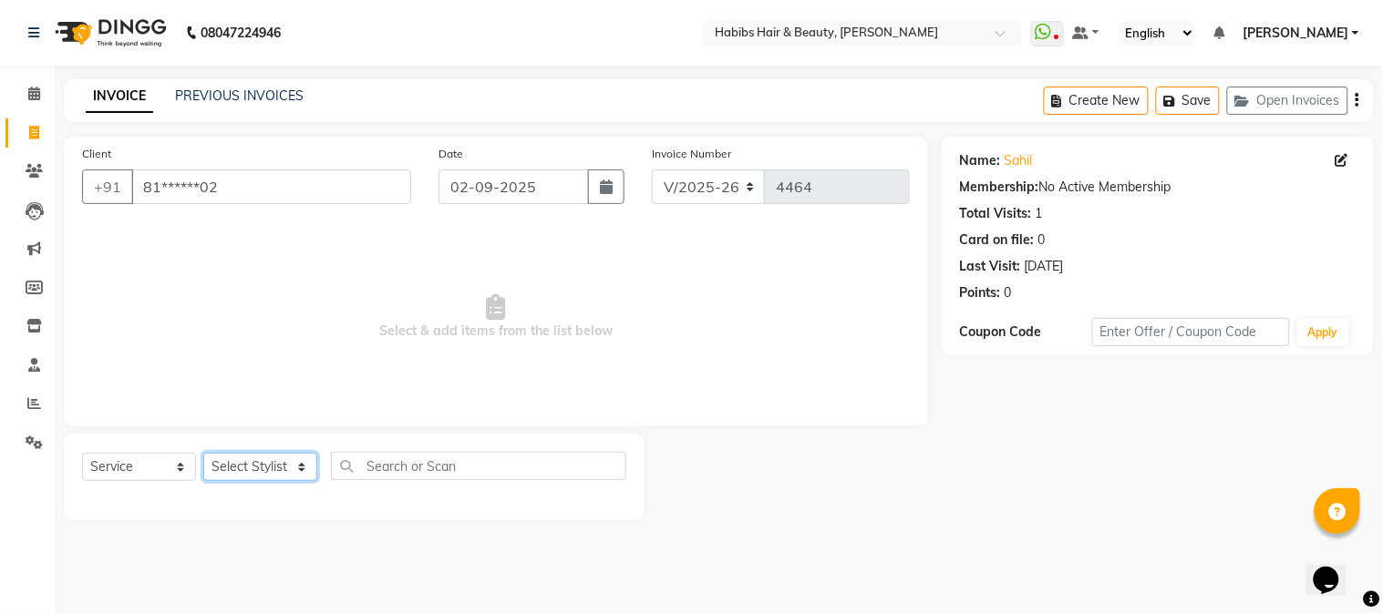
click at [247, 476] on select "Select Stylist Admin Akshay [PERSON_NAME] [PERSON_NAME] [PERSON_NAME] [PERSON_N…" at bounding box center [260, 467] width 114 height 28
click at [203, 454] on select "Select Stylist Admin Akshay [PERSON_NAME] [PERSON_NAME] [PERSON_NAME] [PERSON_N…" at bounding box center [260, 467] width 114 height 28
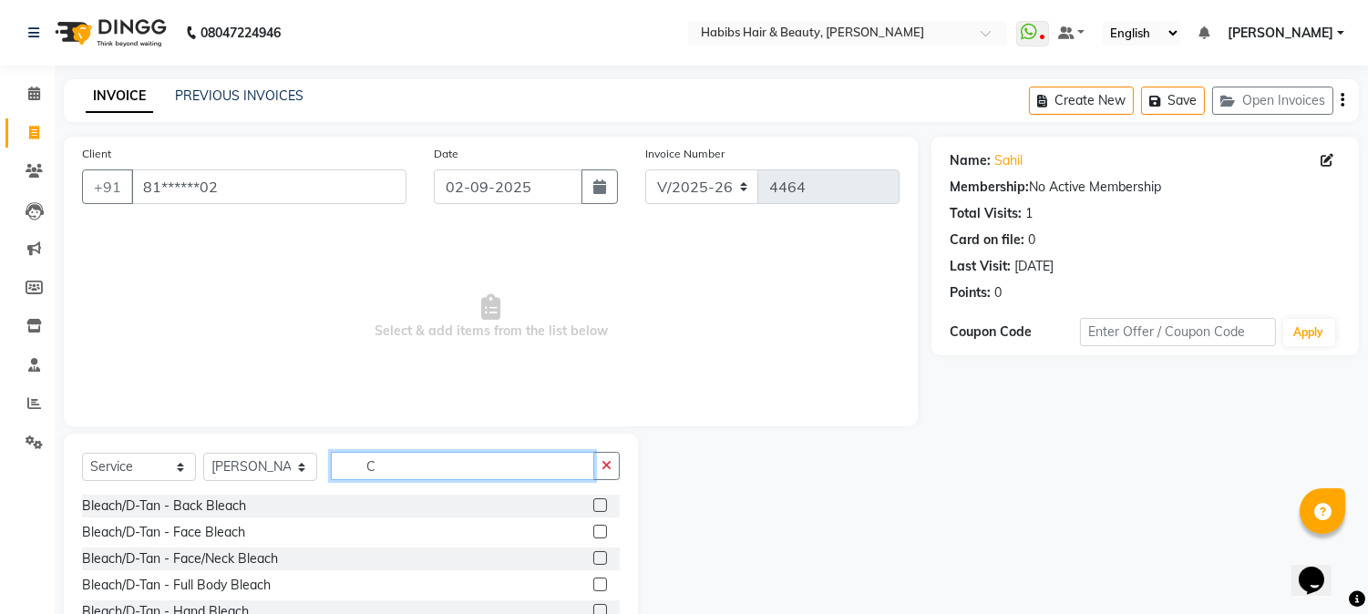
click at [395, 462] on input "C" at bounding box center [462, 466] width 263 height 28
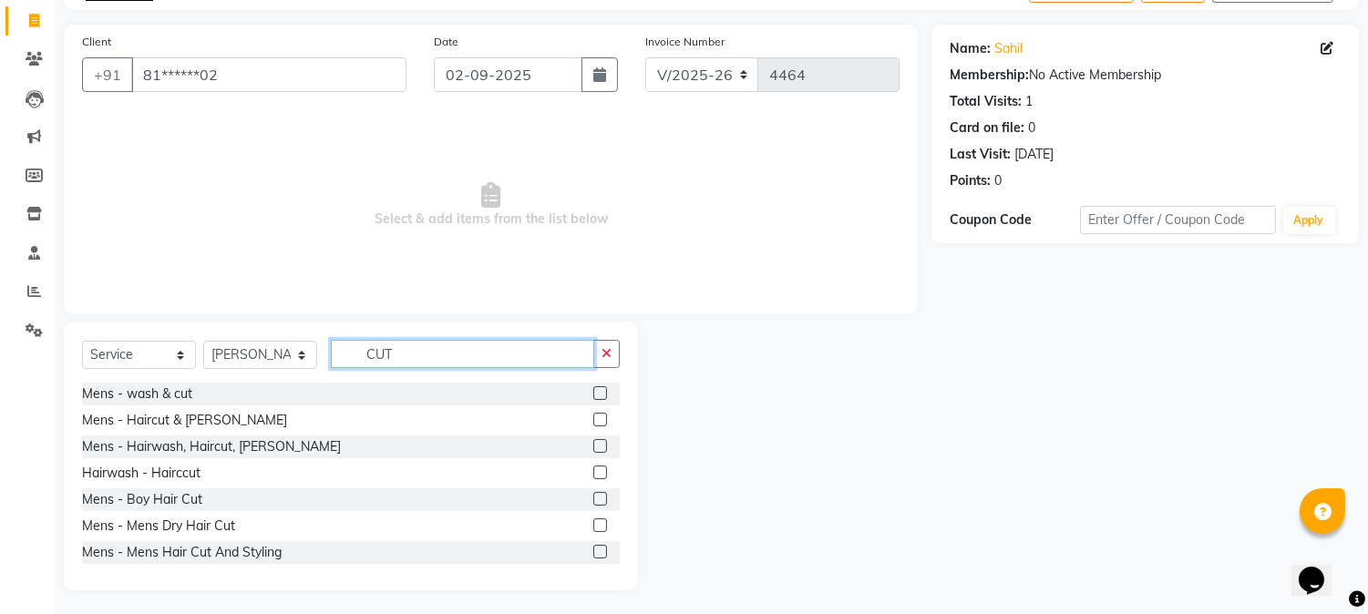
scroll to position [115, 0]
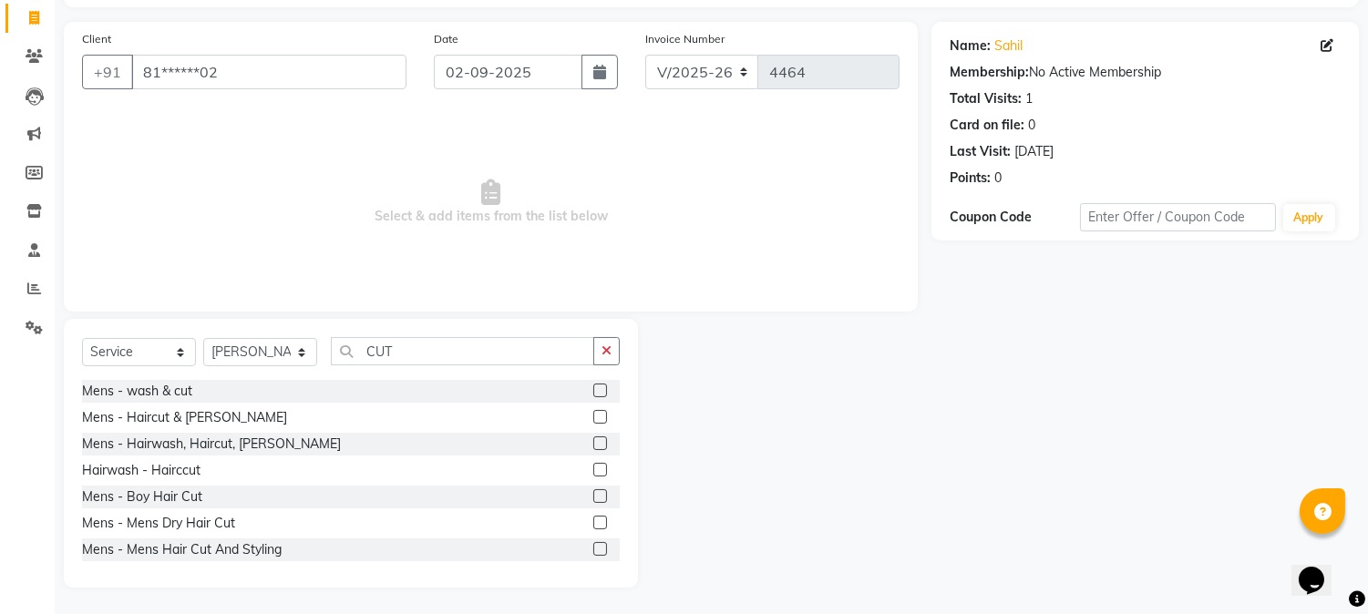
click at [593, 521] on label at bounding box center [600, 523] width 14 height 14
click at [593, 521] on input "checkbox" at bounding box center [599, 524] width 12 height 12
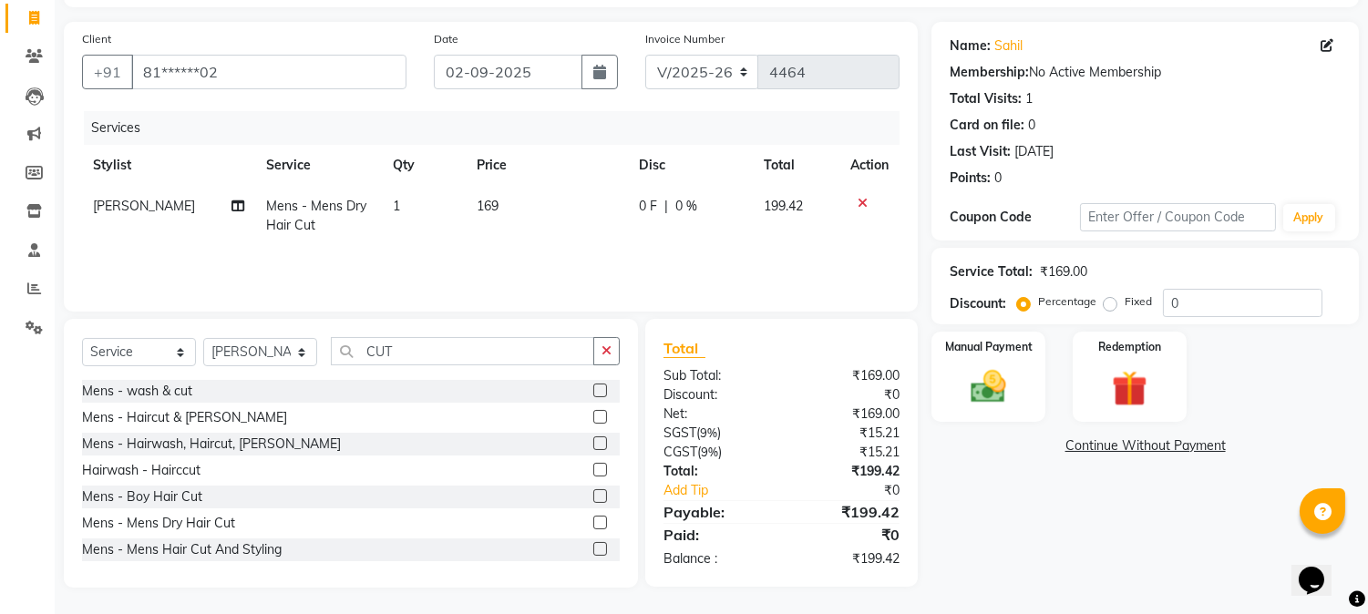
click at [593, 440] on label at bounding box center [600, 444] width 14 height 14
click at [593, 440] on input "checkbox" at bounding box center [599, 445] width 12 height 12
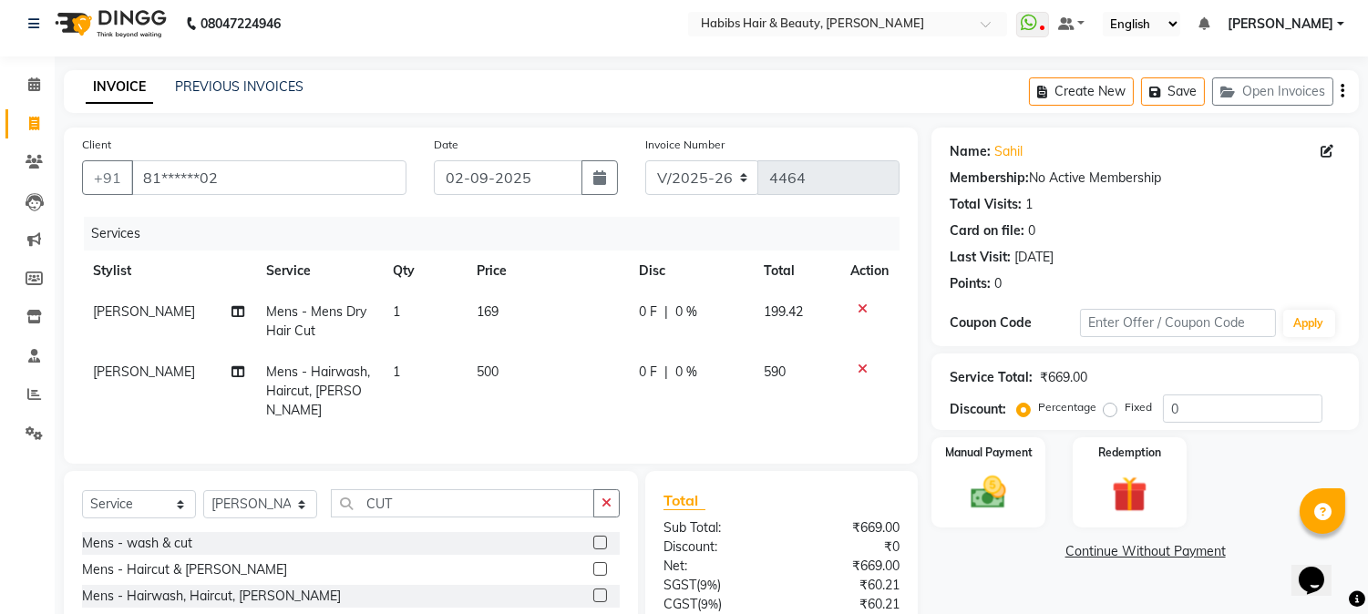
scroll to position [0, 0]
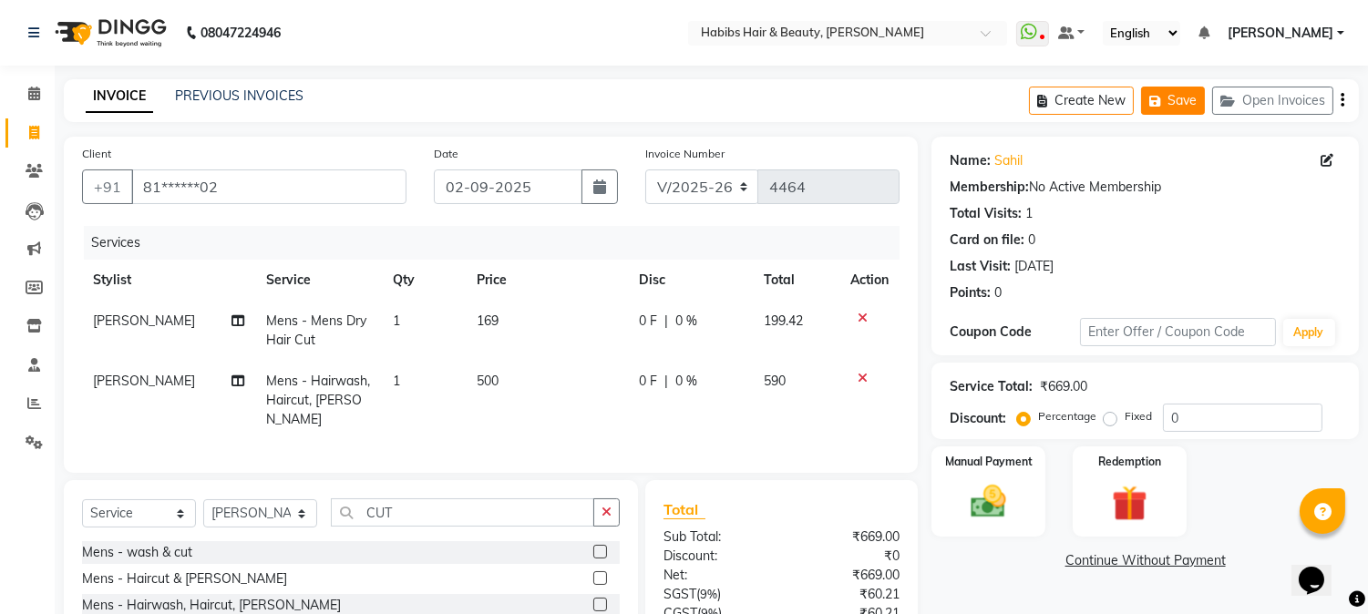
click at [1176, 91] on button "Save" at bounding box center [1173, 101] width 64 height 28
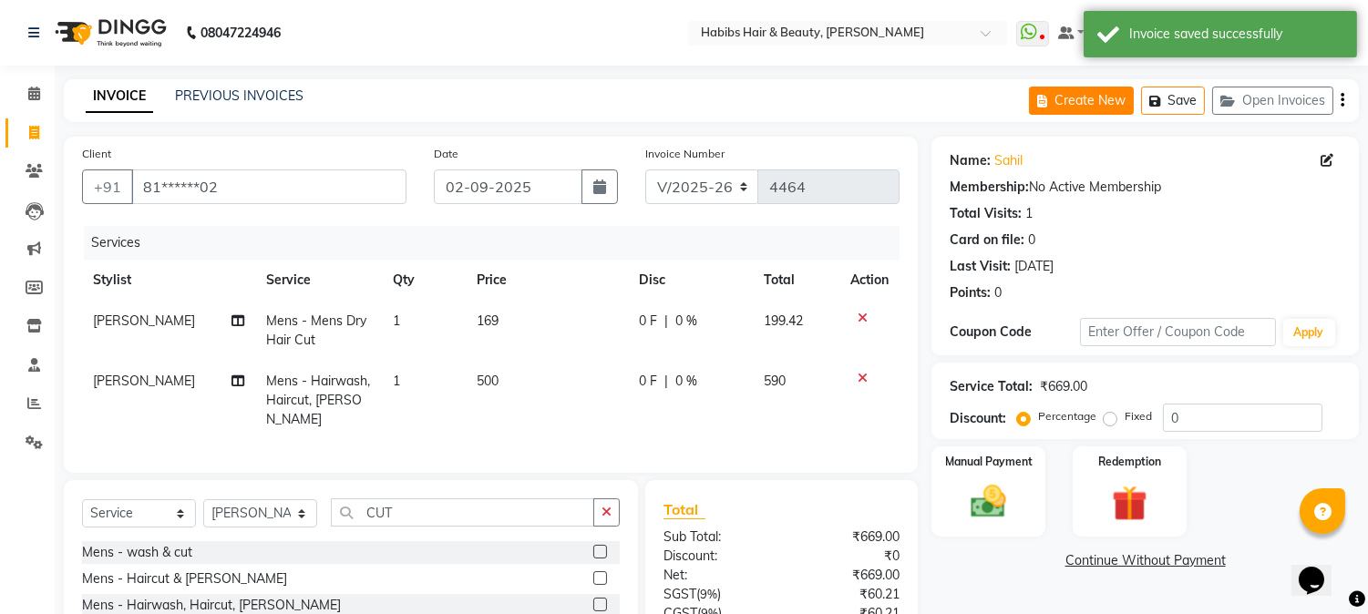
click at [1091, 94] on button "Create New" at bounding box center [1081, 101] width 105 height 28
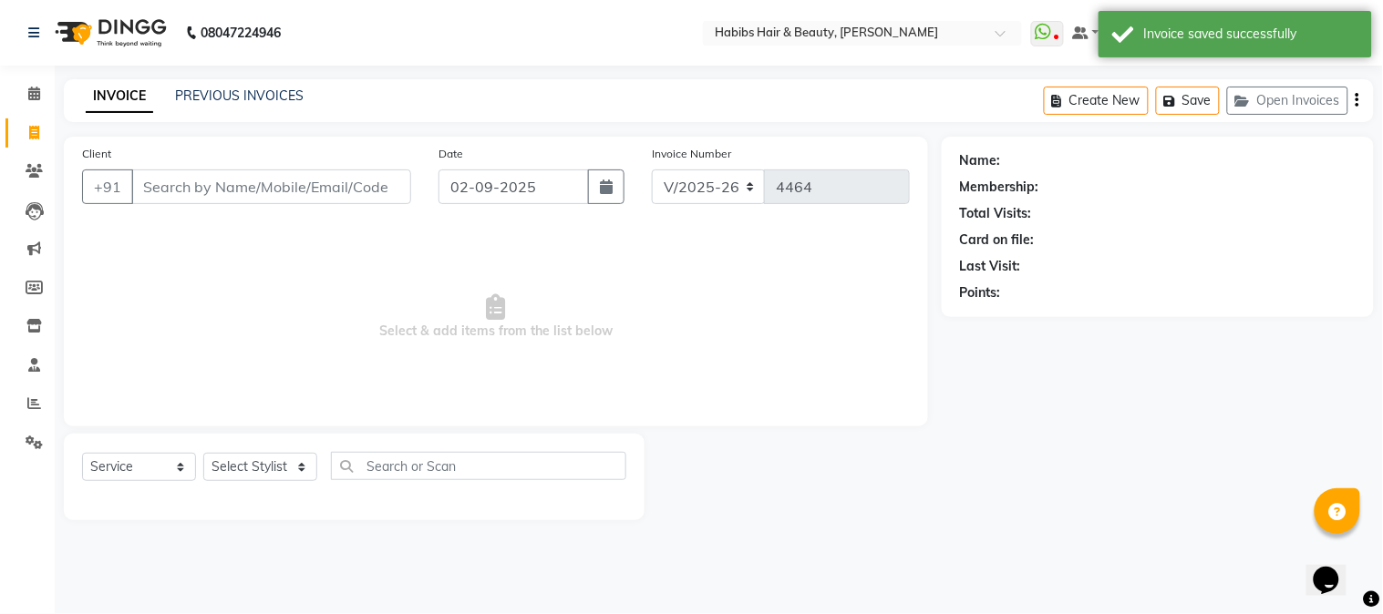
click at [310, 178] on input "Client" at bounding box center [271, 187] width 280 height 35
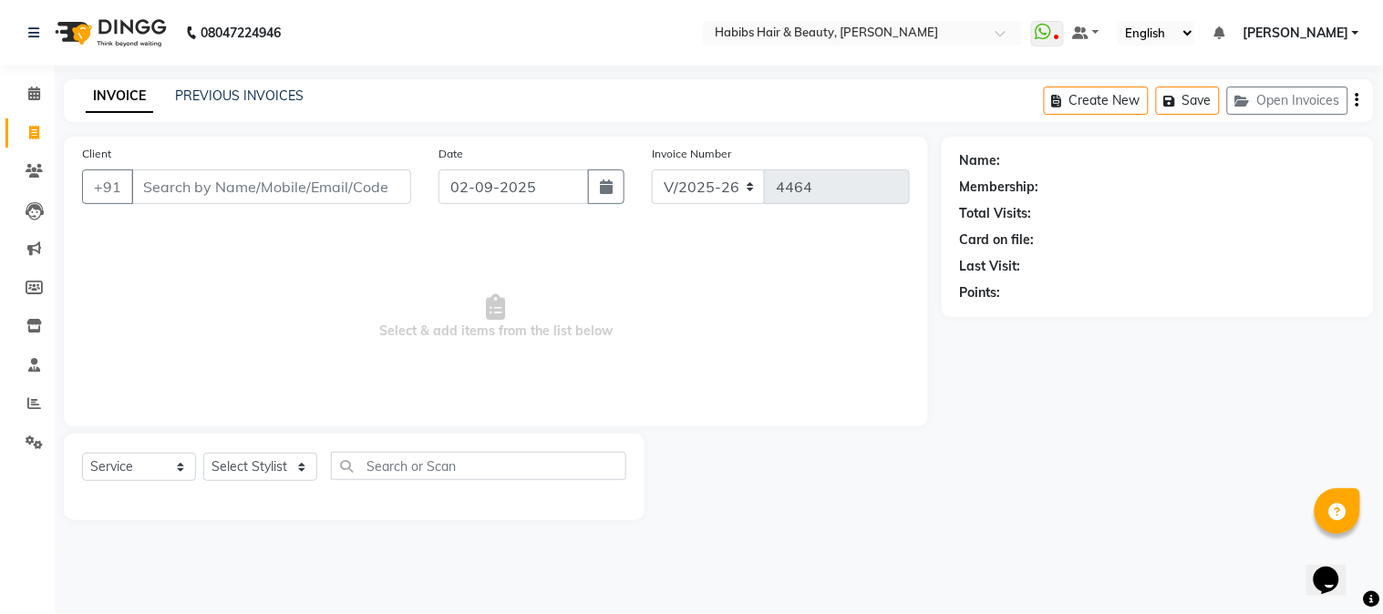
click at [274, 179] on input "Client" at bounding box center [271, 187] width 280 height 35
click at [1286, 110] on button "Open Invoices" at bounding box center [1287, 101] width 121 height 28
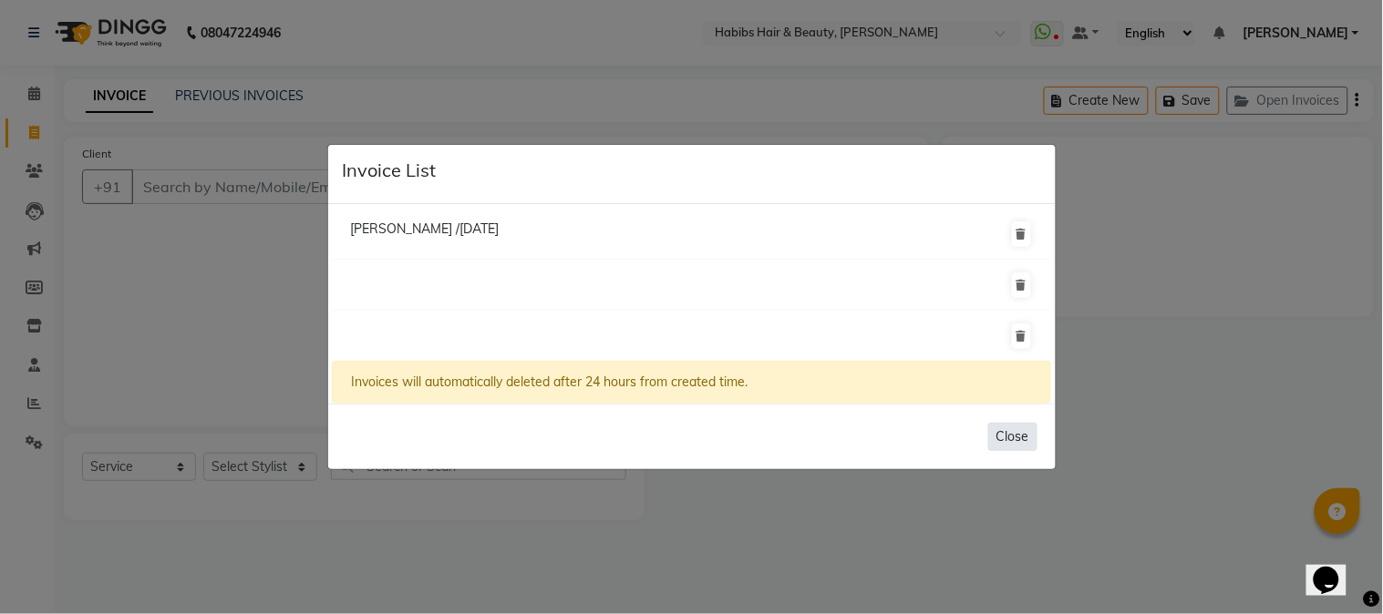
click at [1007, 432] on button "Close" at bounding box center [1012, 437] width 49 height 28
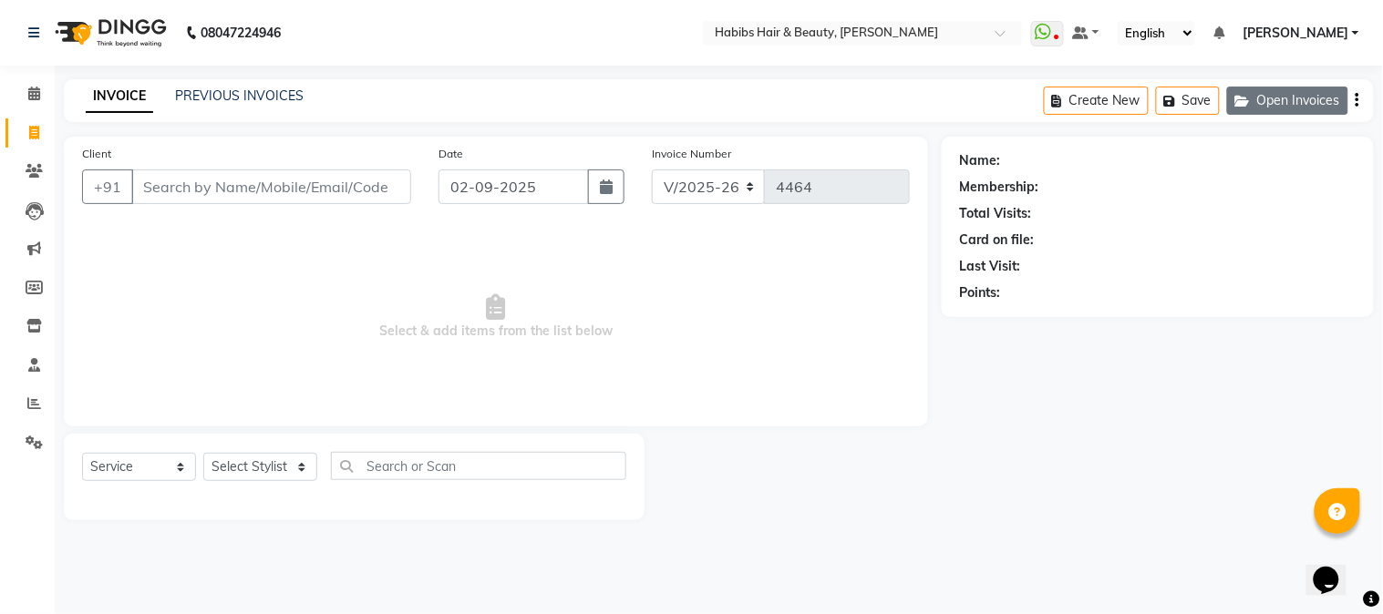
click at [1289, 101] on button "Open Invoices" at bounding box center [1287, 101] width 121 height 28
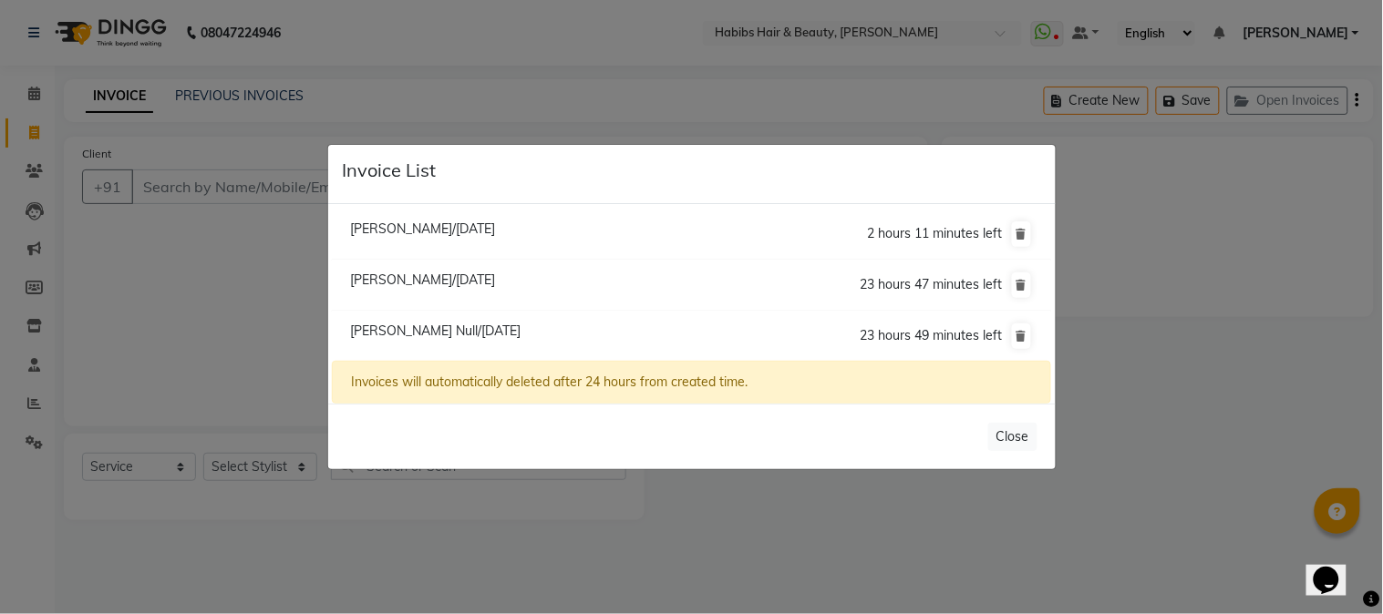
click at [479, 274] on span "[PERSON_NAME]/[DATE]" at bounding box center [422, 280] width 145 height 16
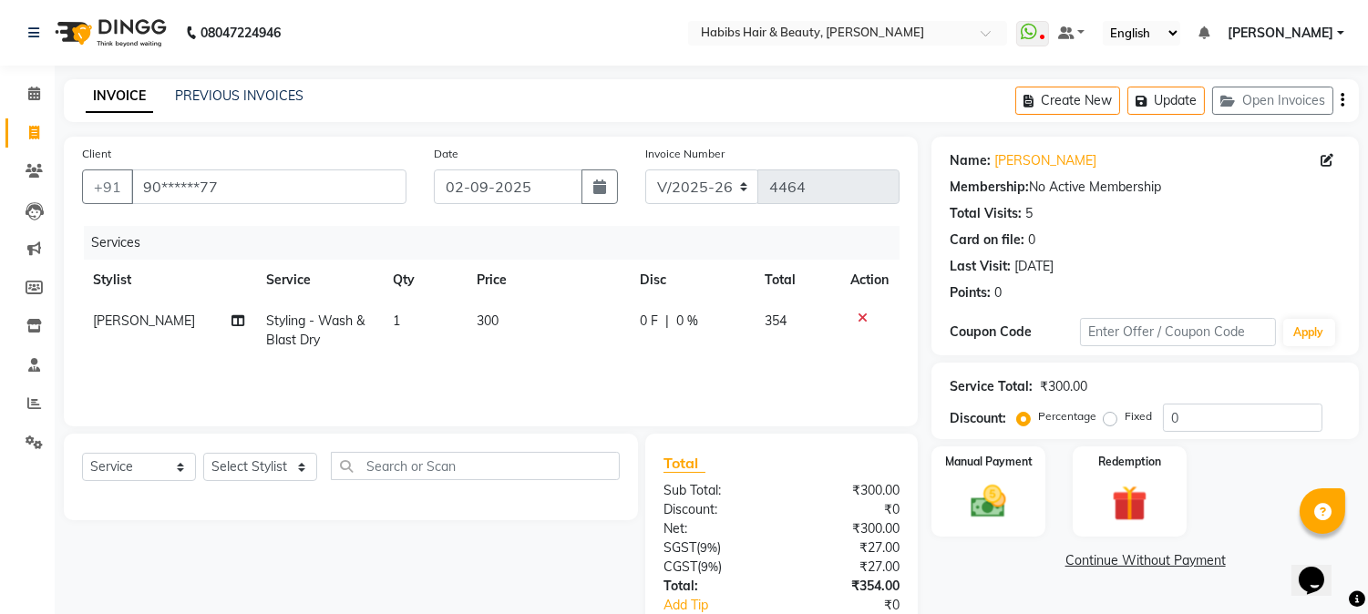
click at [1342, 100] on icon "button" at bounding box center [1343, 100] width 4 height 1
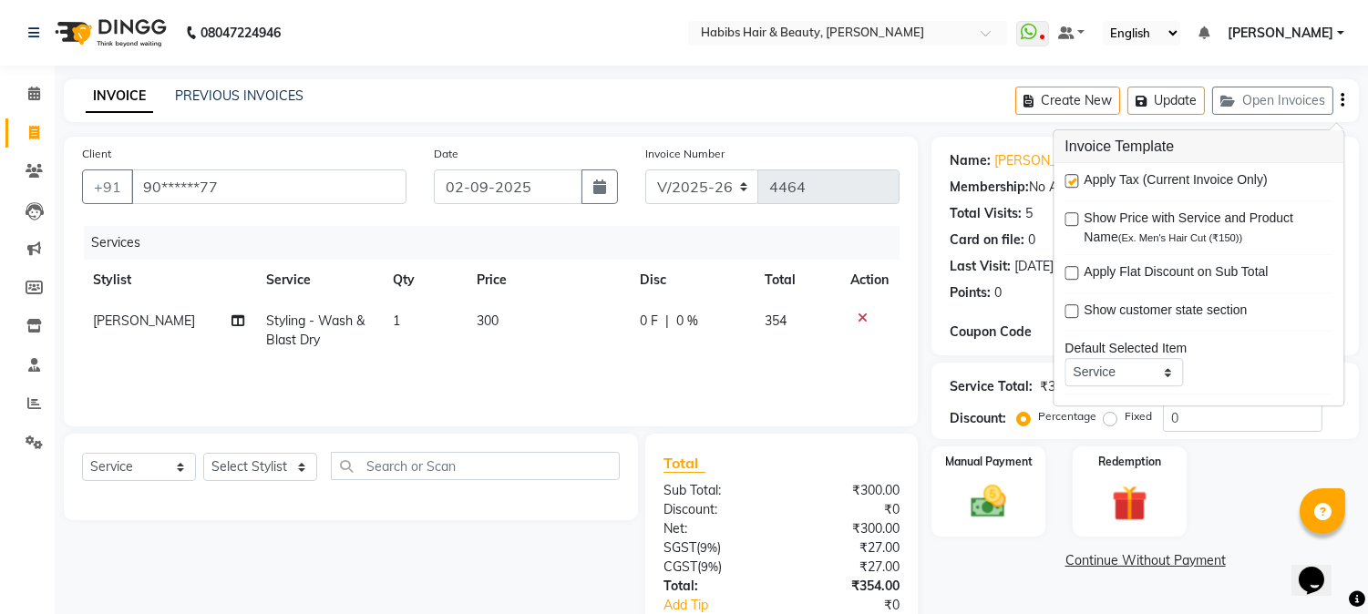
click at [1068, 181] on label at bounding box center [1072, 181] width 14 height 14
click at [1068, 181] on input "checkbox" at bounding box center [1071, 182] width 12 height 12
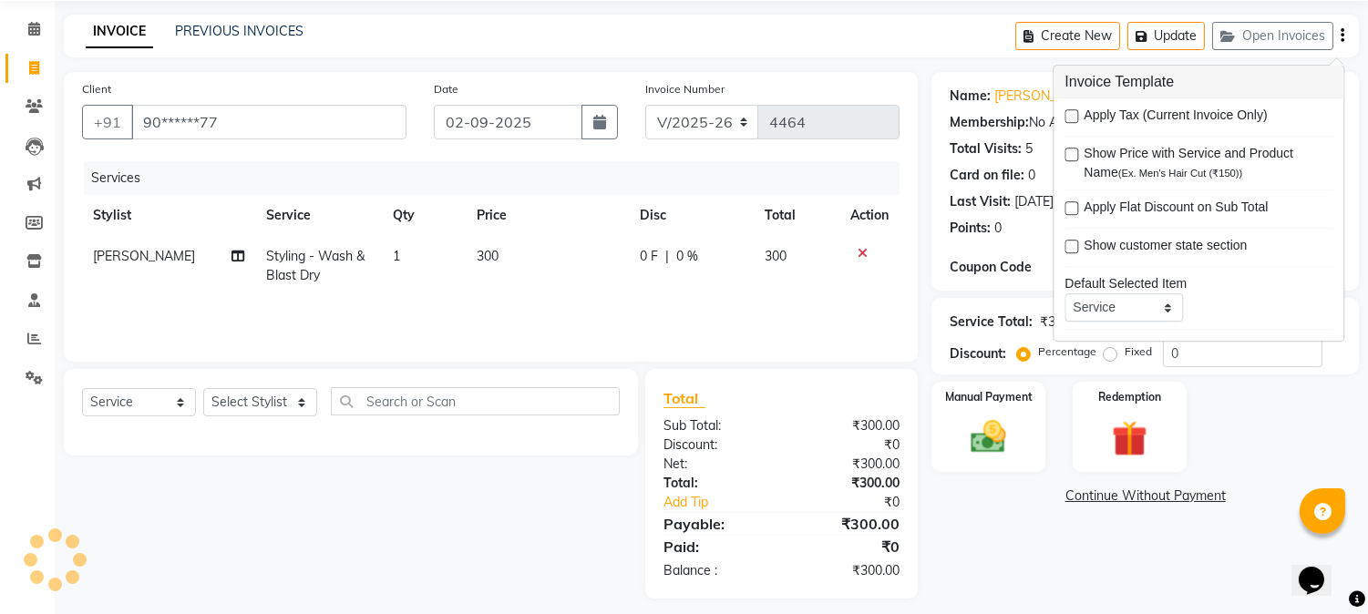
scroll to position [77, 0]
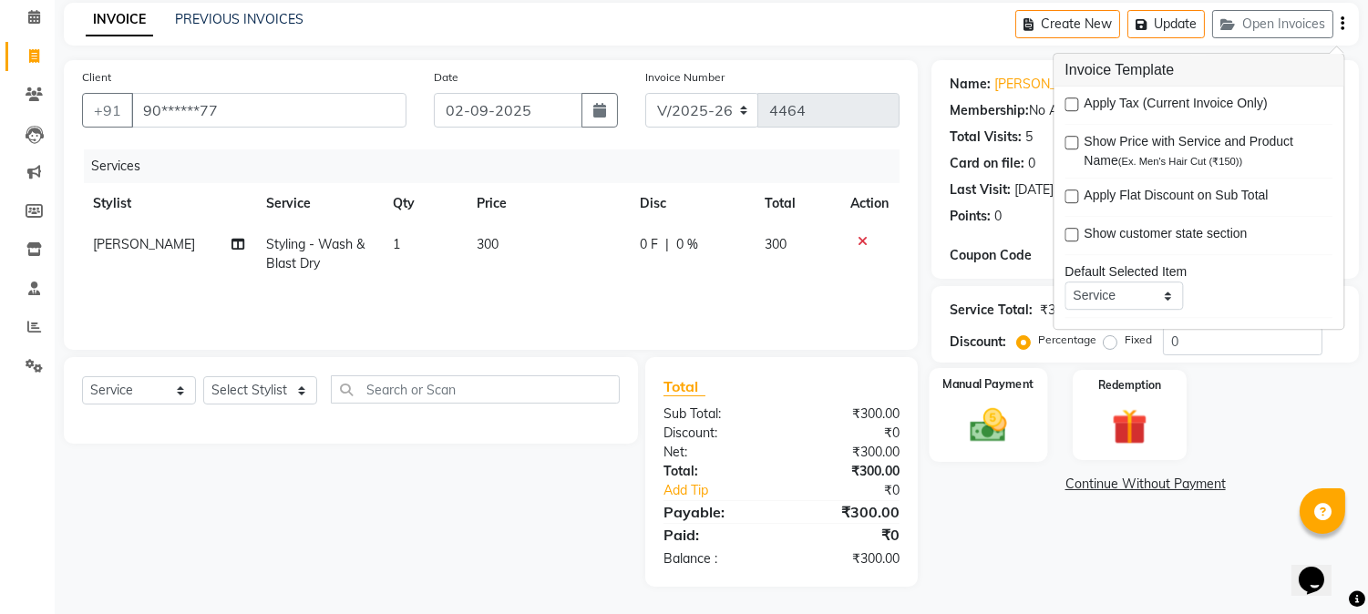
click at [999, 417] on img at bounding box center [989, 426] width 60 height 43
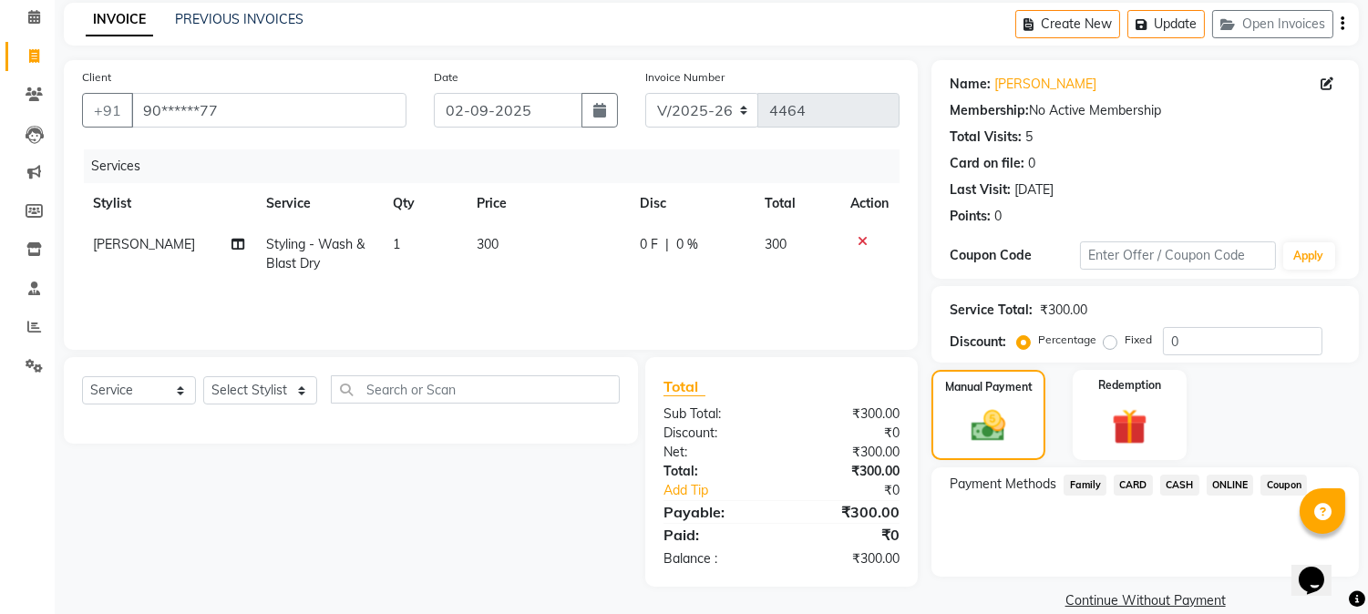
click at [1224, 483] on span "ONLINE" at bounding box center [1230, 485] width 47 height 21
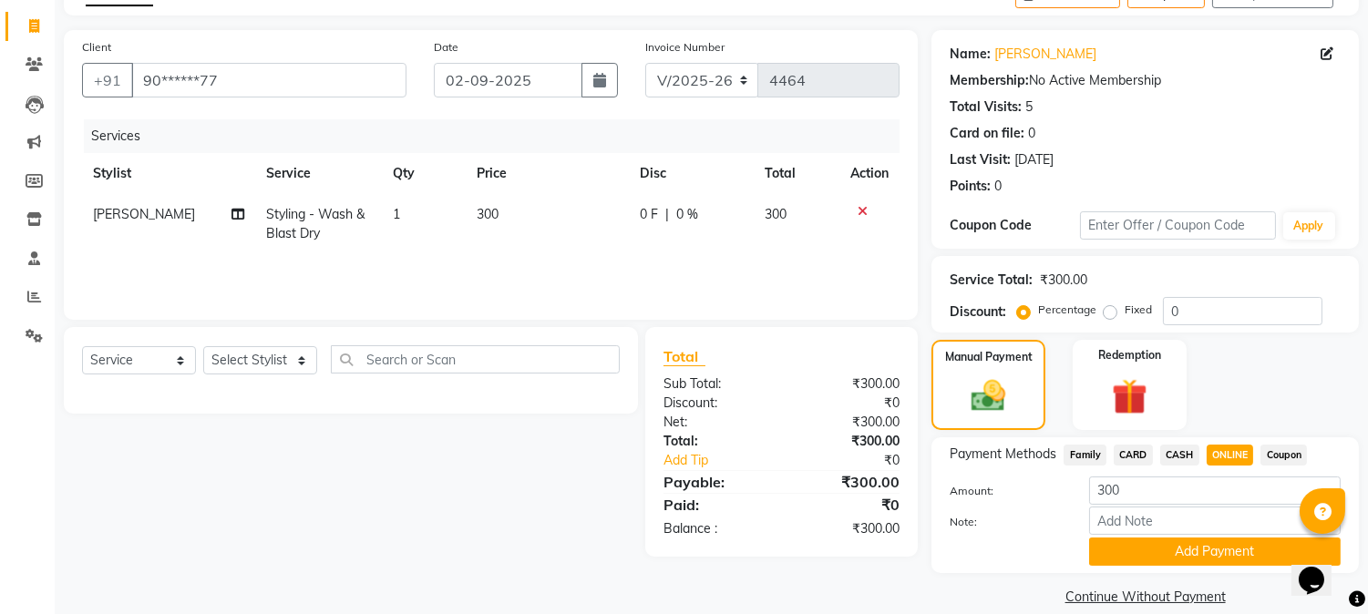
scroll to position [129, 0]
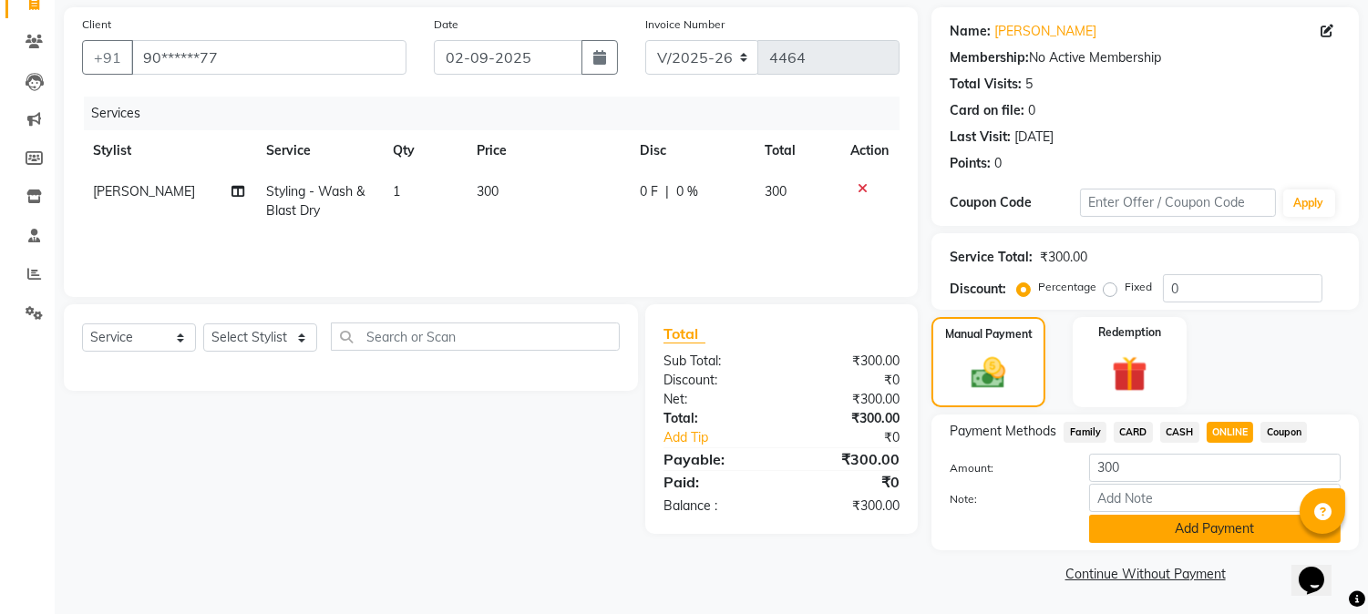
click at [1195, 535] on button "Add Payment" at bounding box center [1215, 529] width 252 height 28
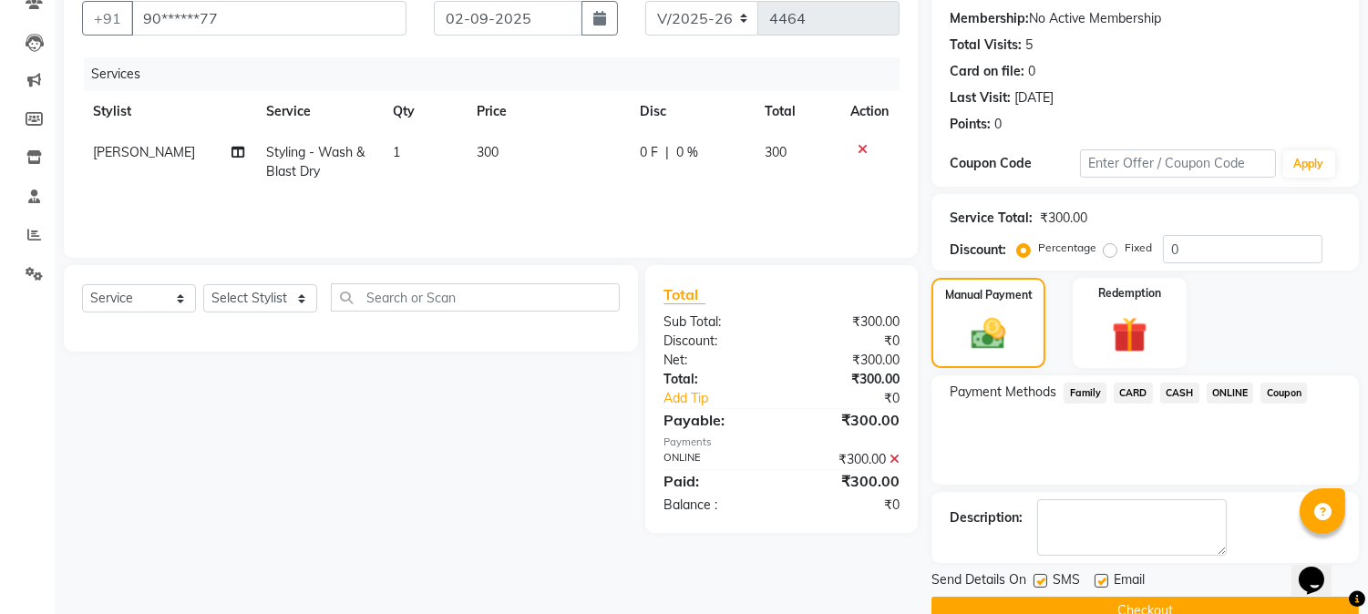
scroll to position [205, 0]
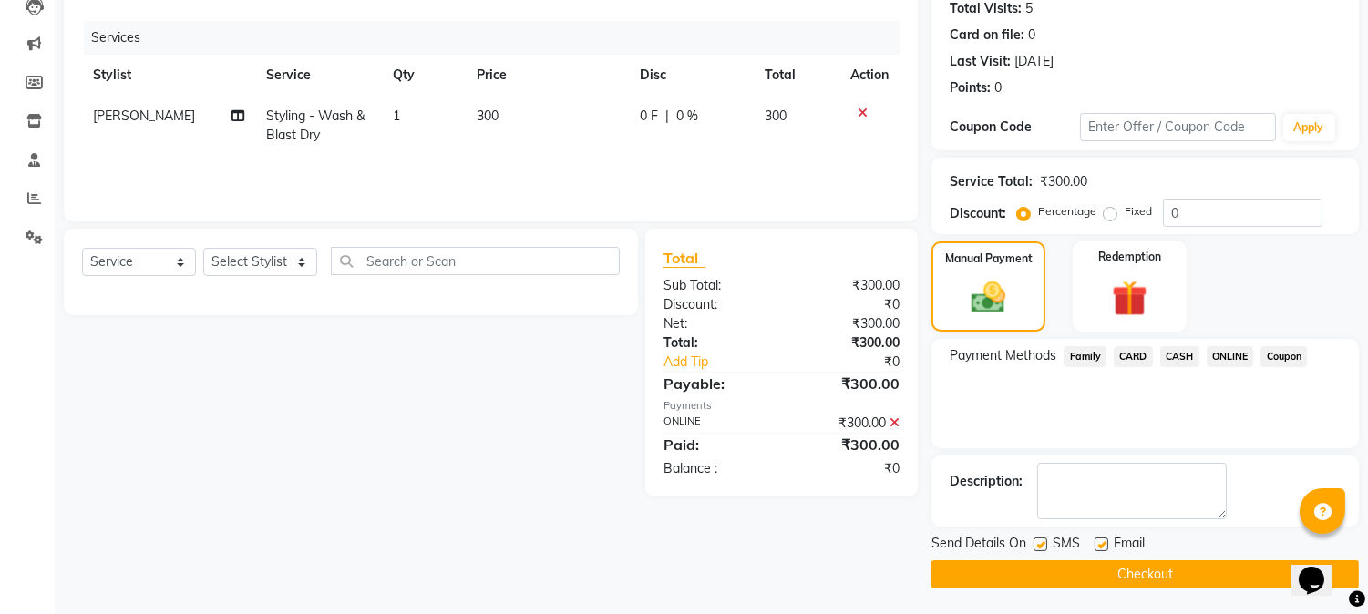
click at [1144, 575] on button "Checkout" at bounding box center [1146, 575] width 428 height 28
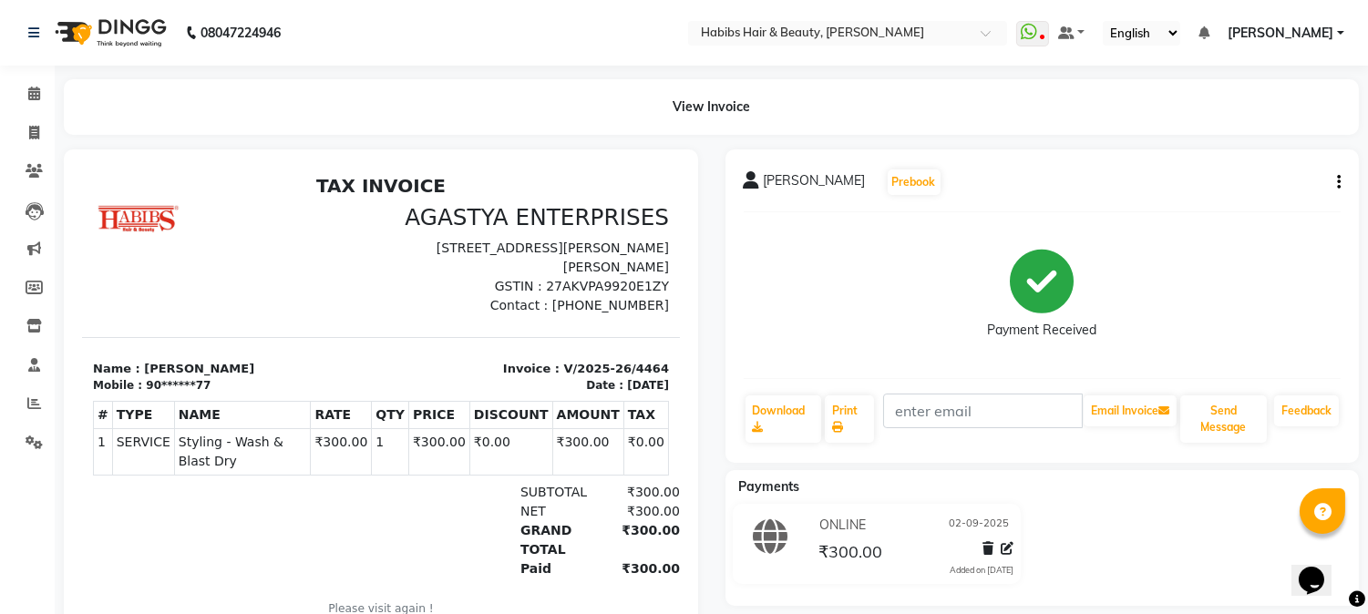
click at [970, 356] on div "Payment Received" at bounding box center [1043, 295] width 598 height 137
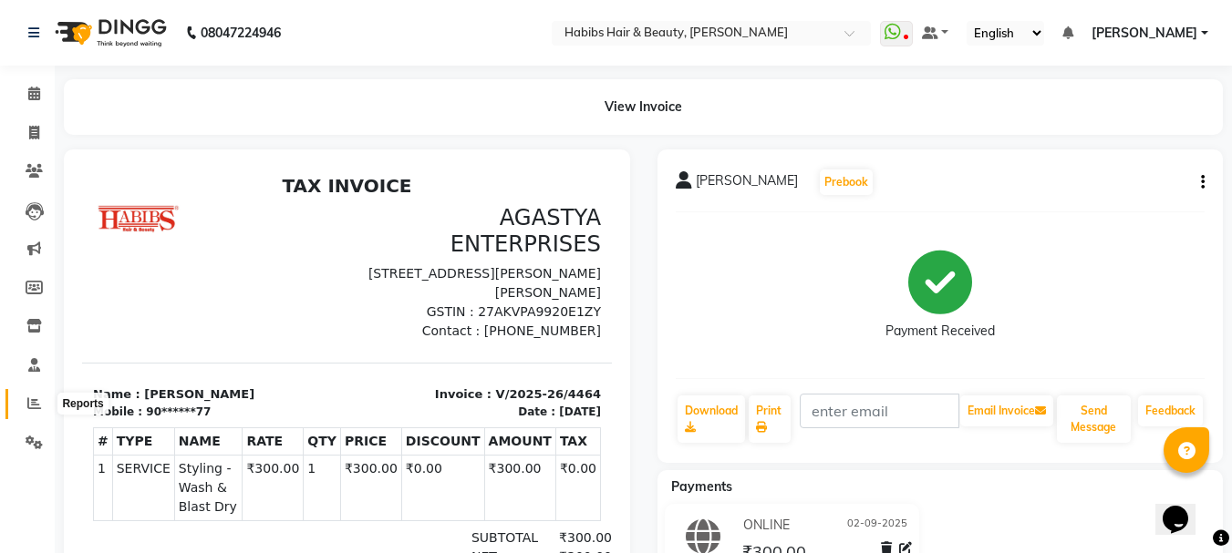
click at [43, 401] on span at bounding box center [34, 404] width 32 height 21
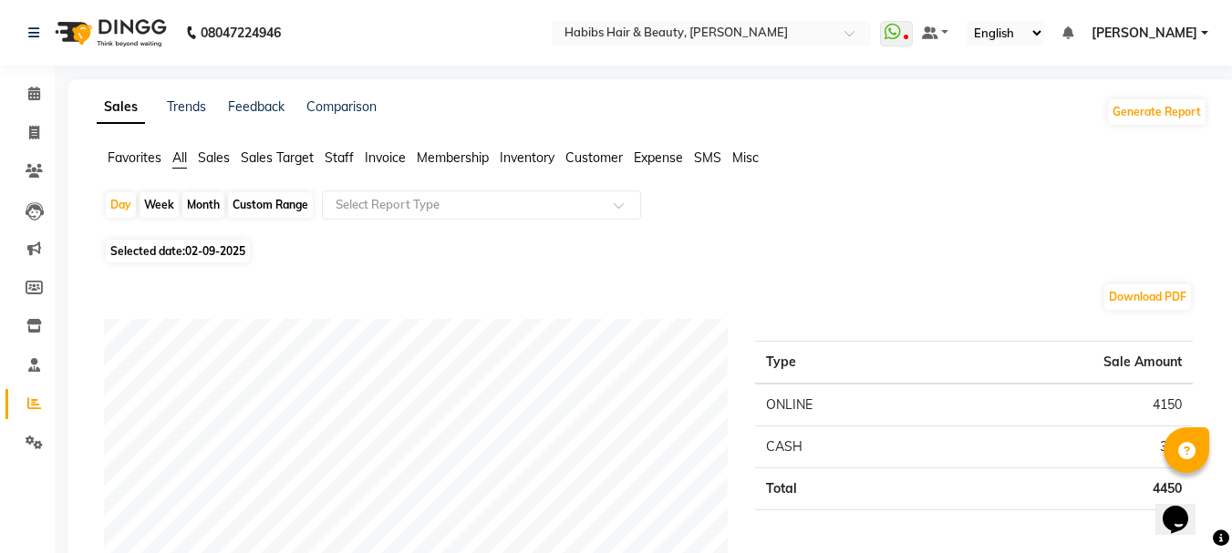
click at [347, 155] on span "Staff" at bounding box center [339, 158] width 29 height 16
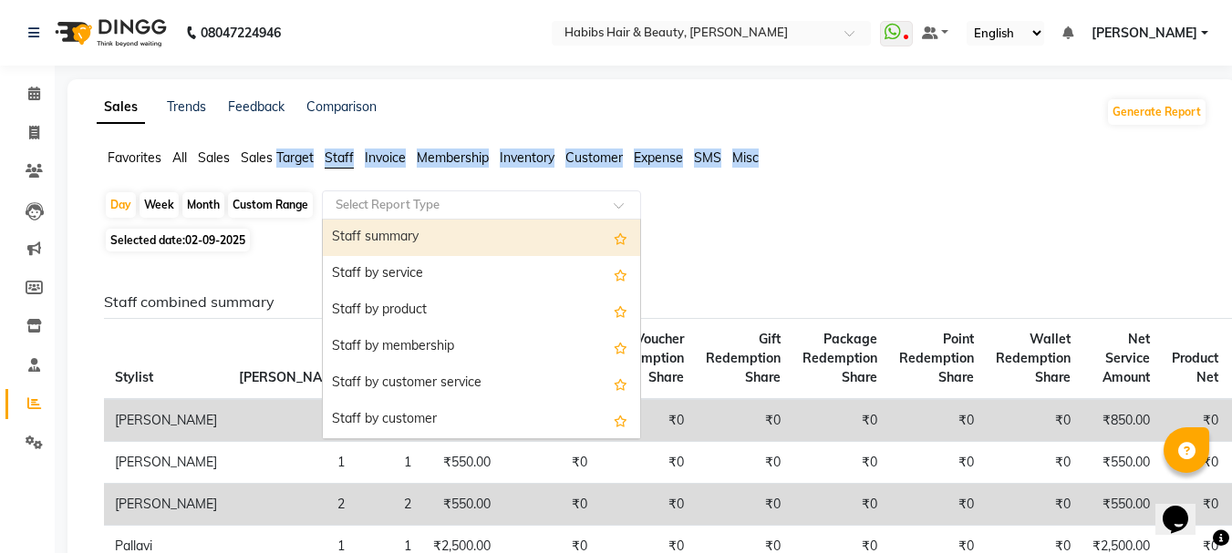
click at [378, 217] on div "Select Report Type" at bounding box center [481, 205] width 319 height 29
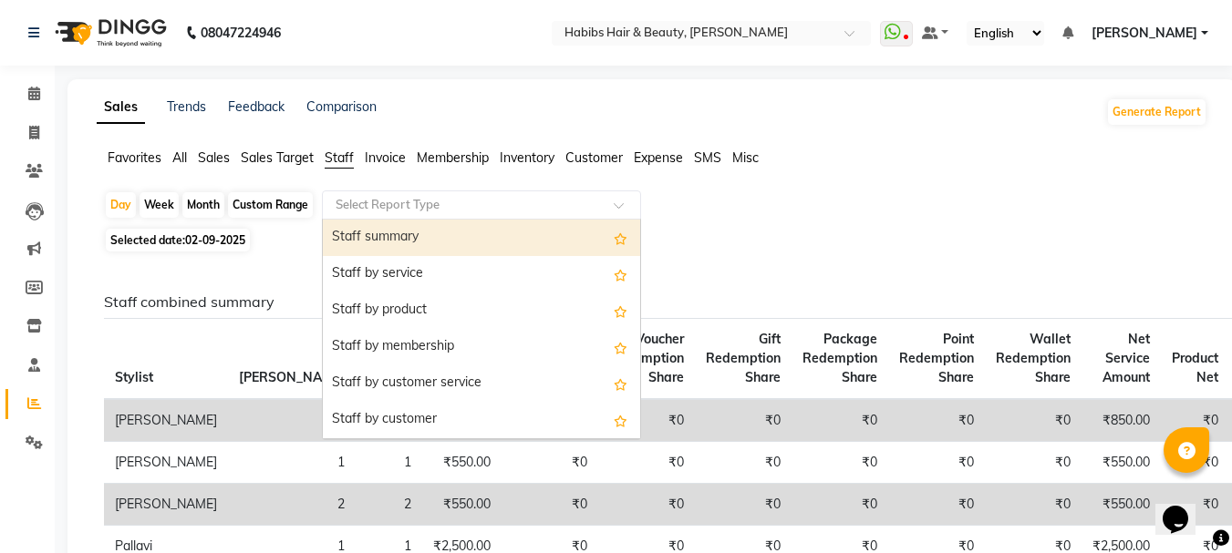
click at [379, 238] on div "Staff summary" at bounding box center [481, 238] width 317 height 36
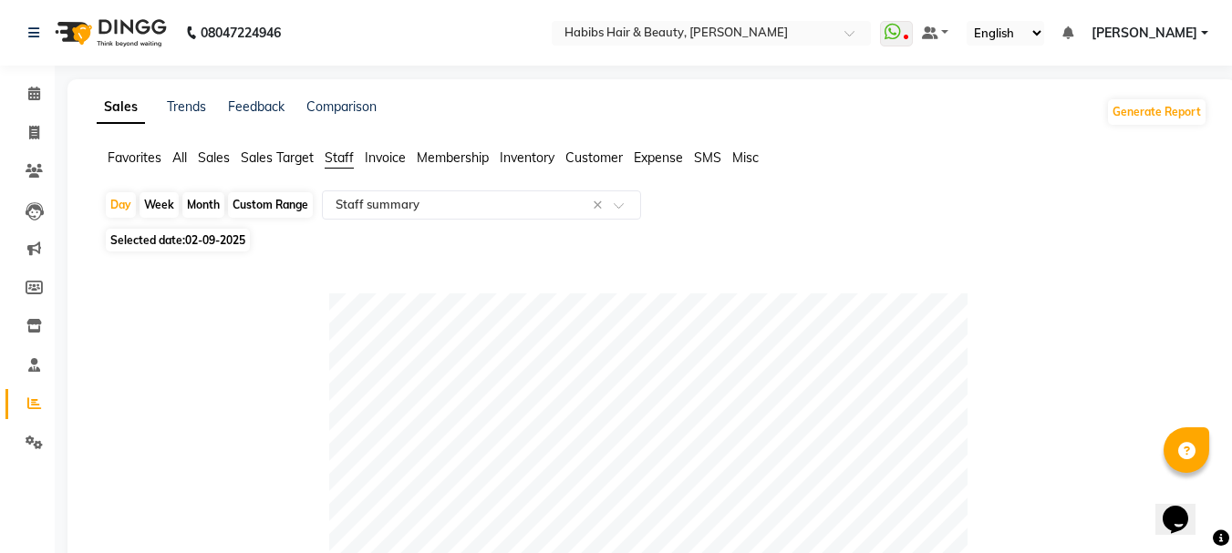
click at [197, 201] on div "Month" at bounding box center [203, 205] width 42 height 26
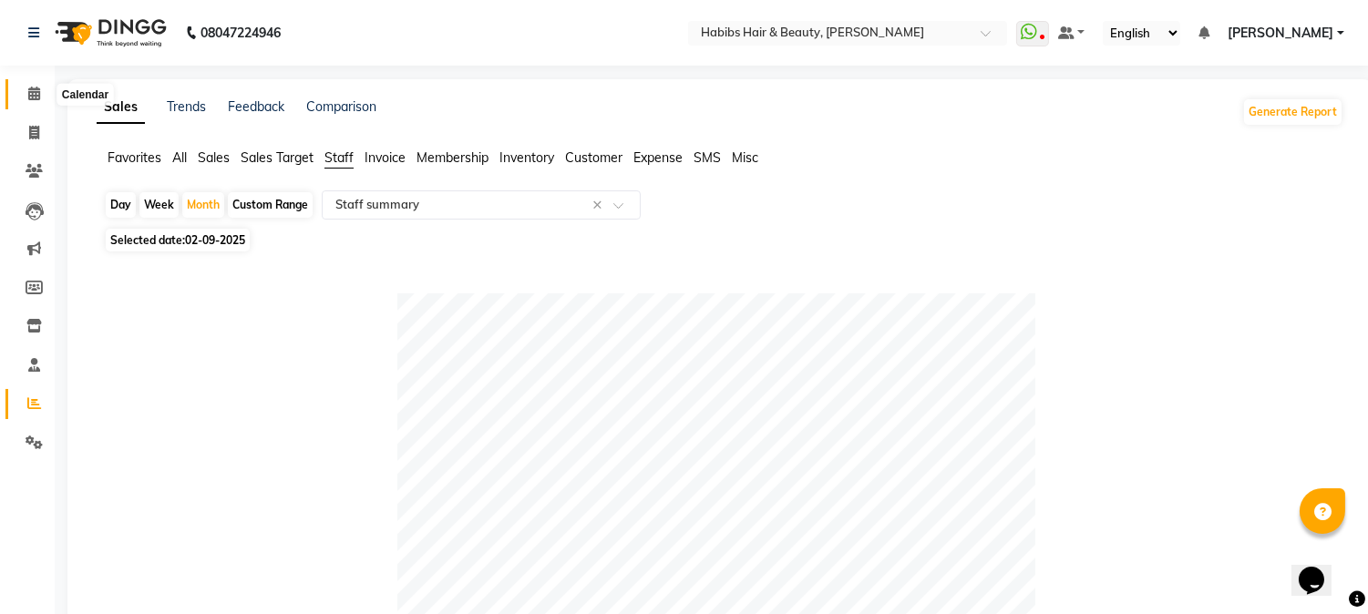
click at [25, 104] on span at bounding box center [34, 94] width 32 height 21
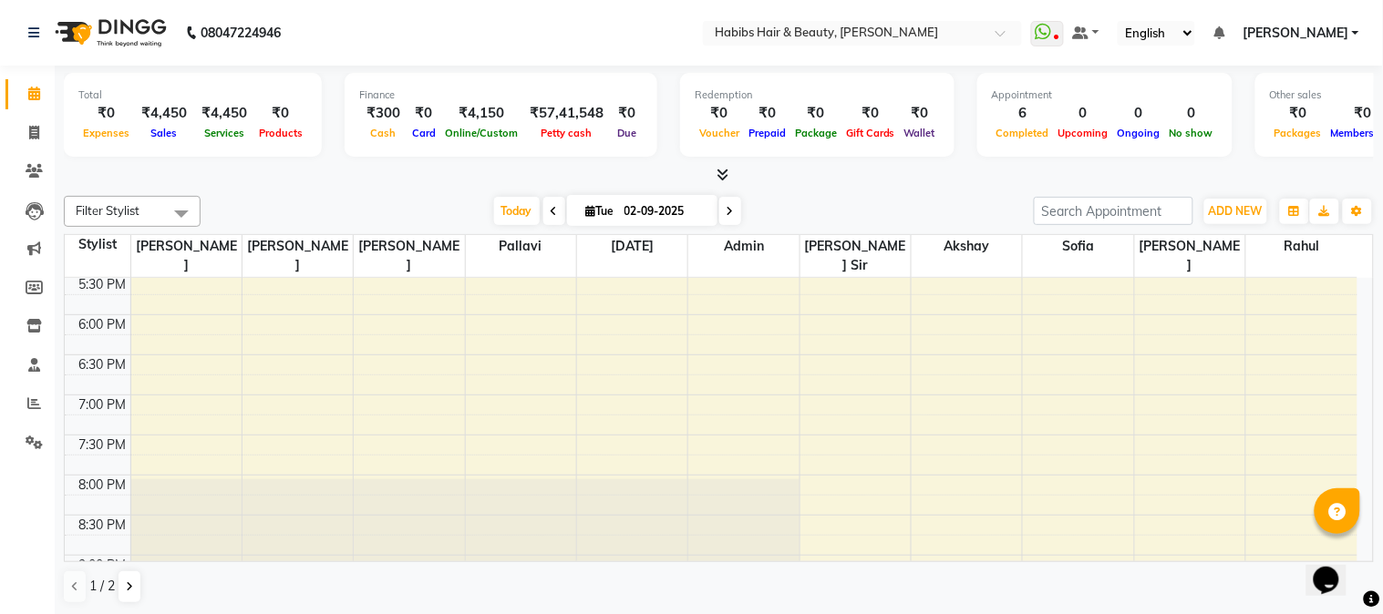
scroll to position [686, 0]
